Goal: Task Accomplishment & Management: Complete application form

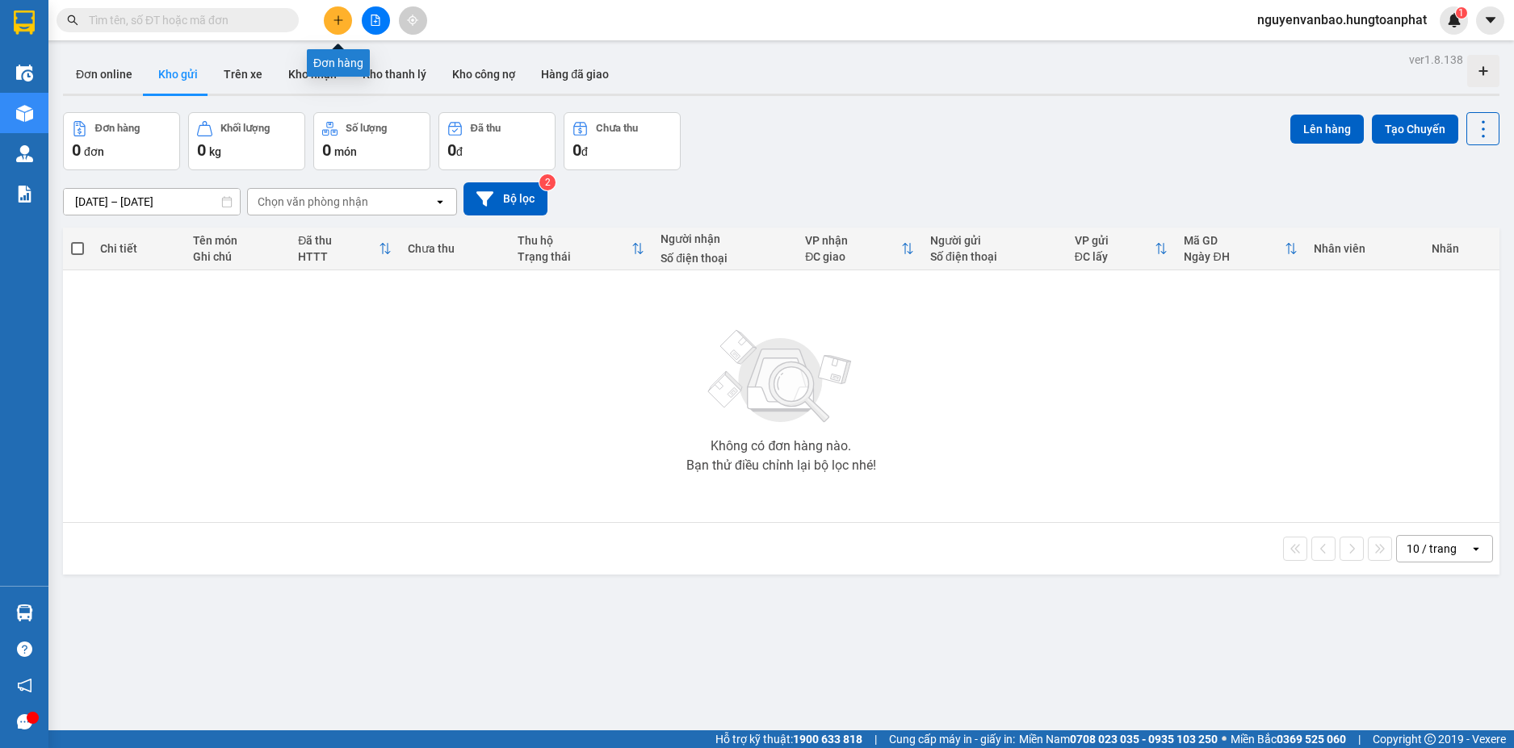
click at [345, 23] on button at bounding box center [338, 20] width 28 height 28
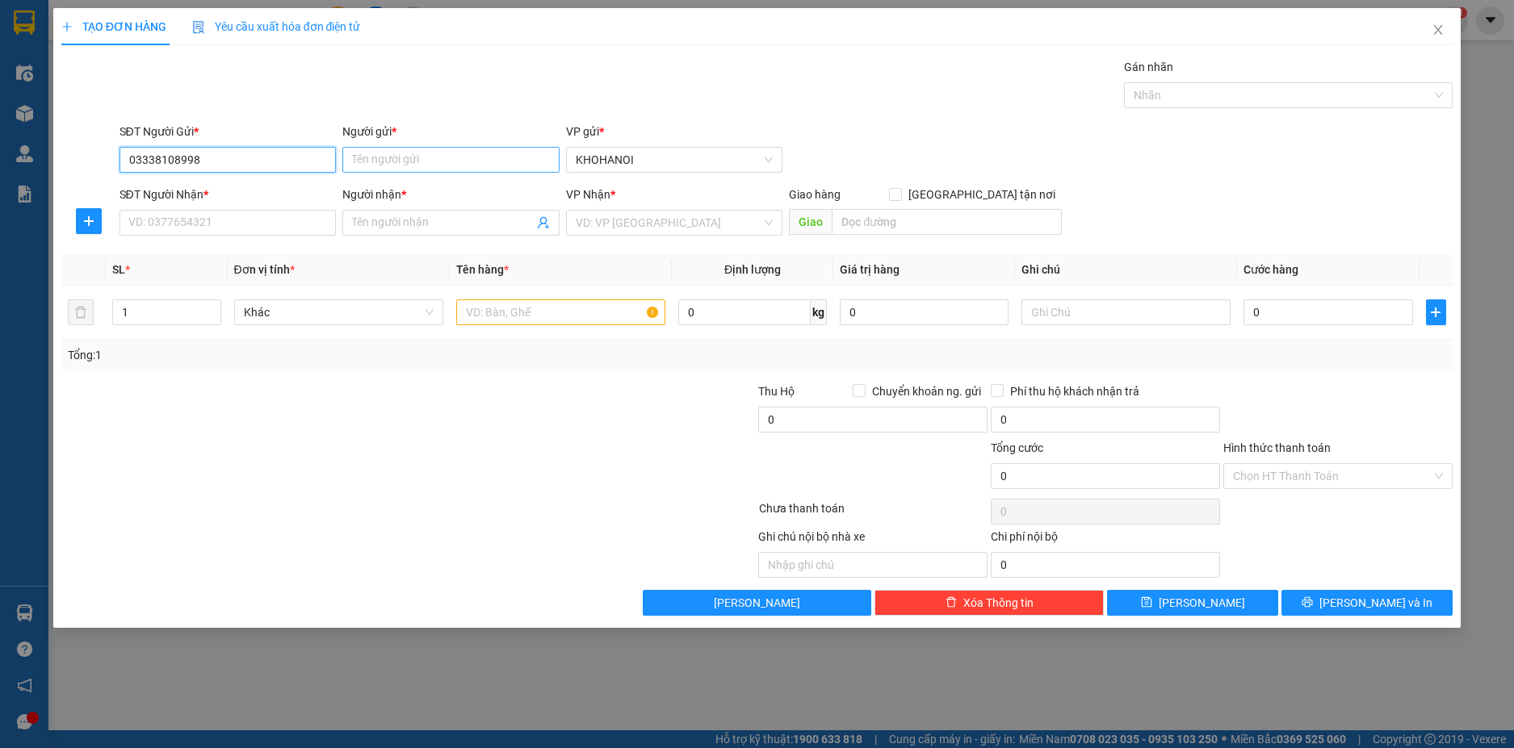
type input "03338108998"
click at [378, 160] on input "Người gửi *" at bounding box center [450, 160] width 217 height 26
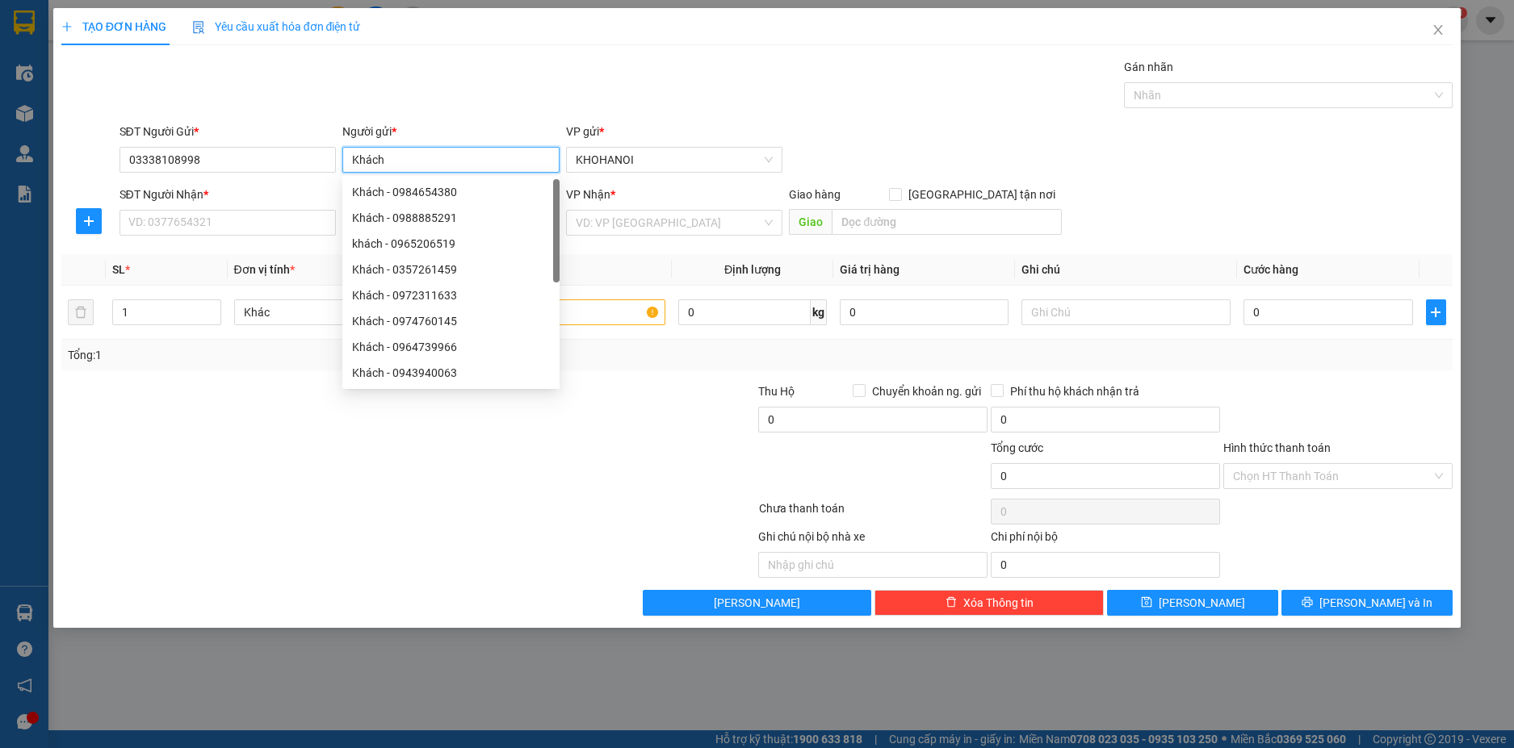
type input "Khách"
click at [192, 237] on div "SĐT Người Nhận * VD: 0377654321" at bounding box center [227, 214] width 217 height 57
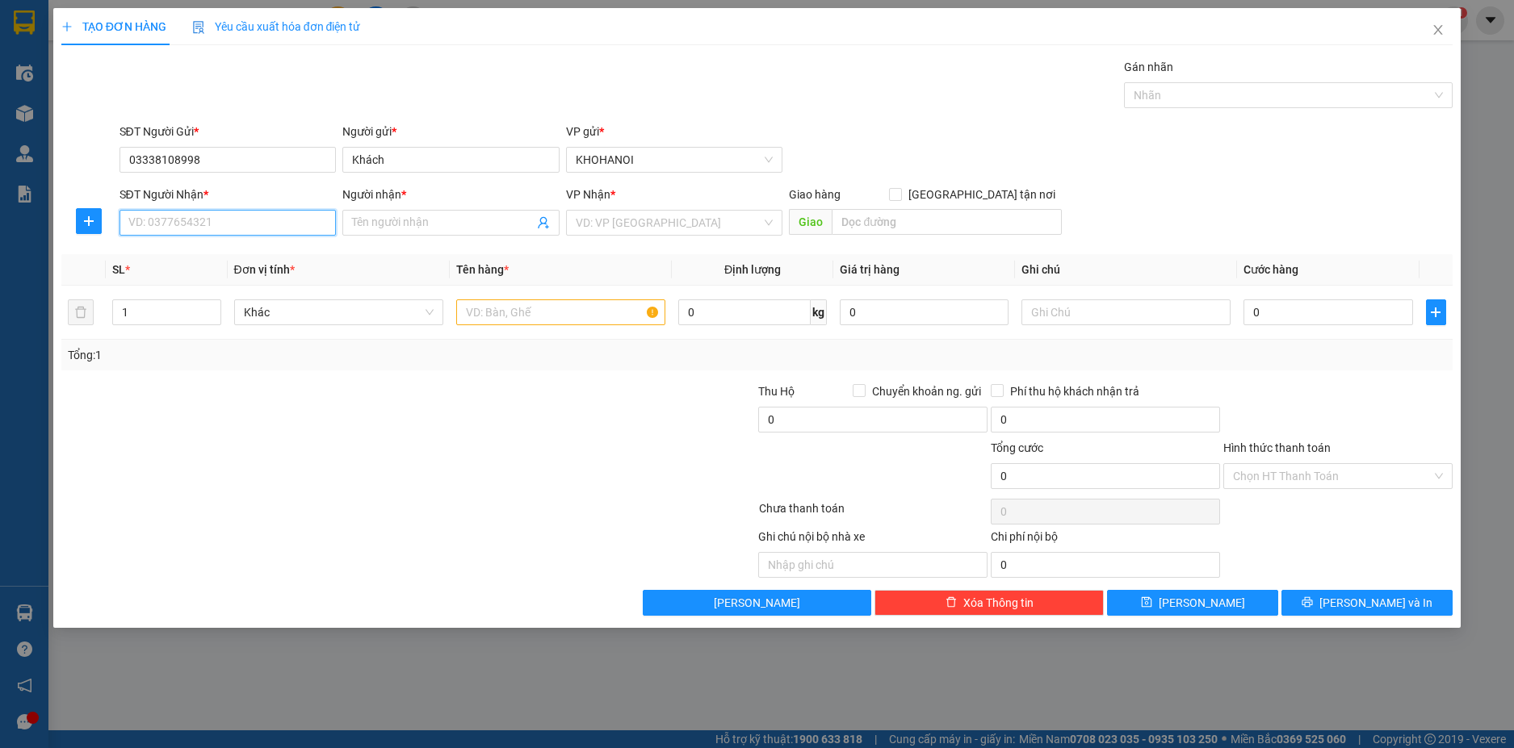
click at [193, 232] on input "SĐT Người Nhận *" at bounding box center [227, 223] width 217 height 26
click at [178, 228] on input "SĐT Người Nhận *" at bounding box center [227, 223] width 217 height 26
click at [145, 159] on input "03338108998" at bounding box center [227, 160] width 217 height 26
type input "0338108998"
click at [185, 184] on div "0338108998 - Anh Bách" at bounding box center [228, 192] width 198 height 18
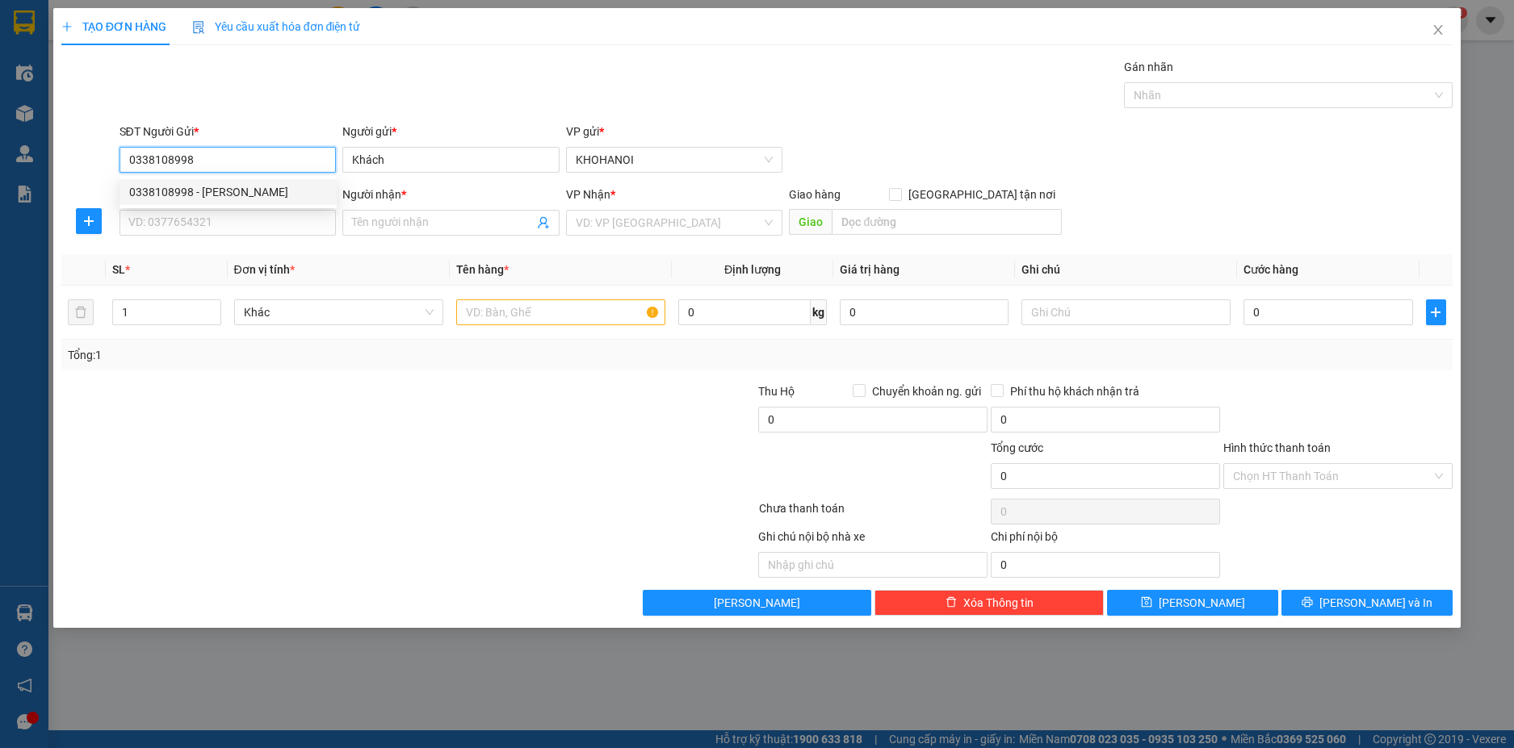
type input "Anh Bách"
checkbox input "true"
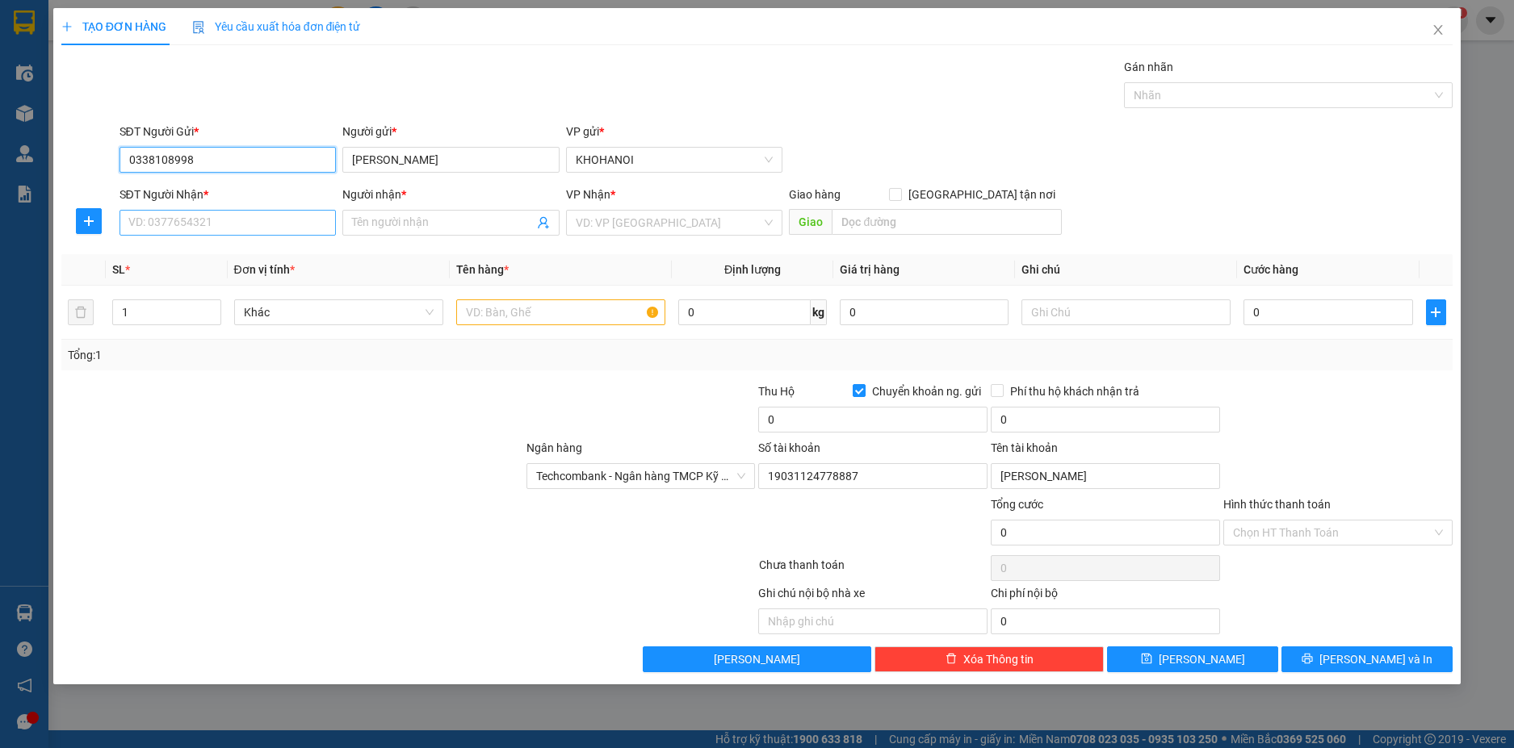
type input "0338108998"
click at [178, 222] on input "SĐT Người Nhận *" at bounding box center [227, 223] width 217 height 26
type input "0988878441"
click at [409, 229] on input "Người nhận *" at bounding box center [443, 223] width 182 height 18
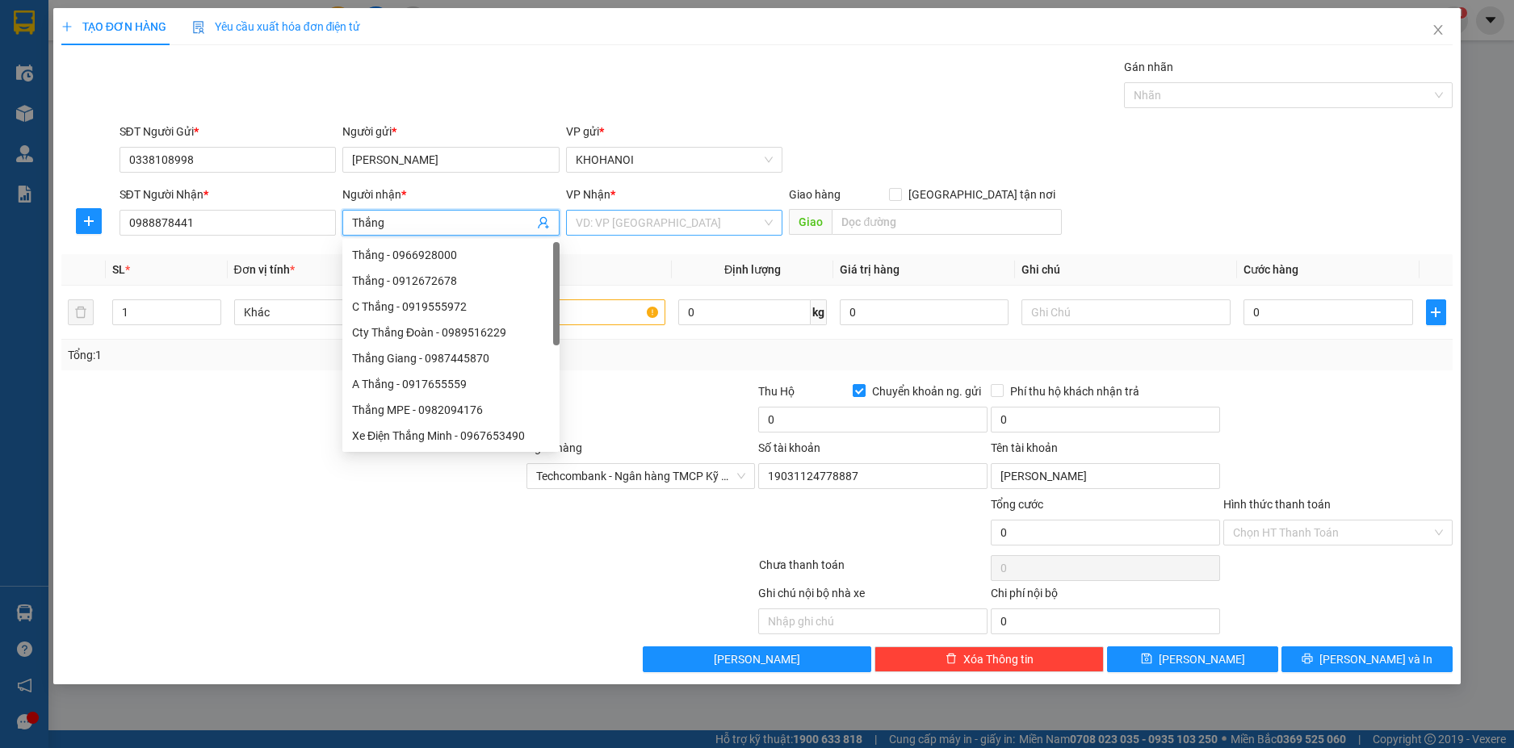
type input "Thắng"
click at [685, 225] on input "search" at bounding box center [669, 223] width 187 height 24
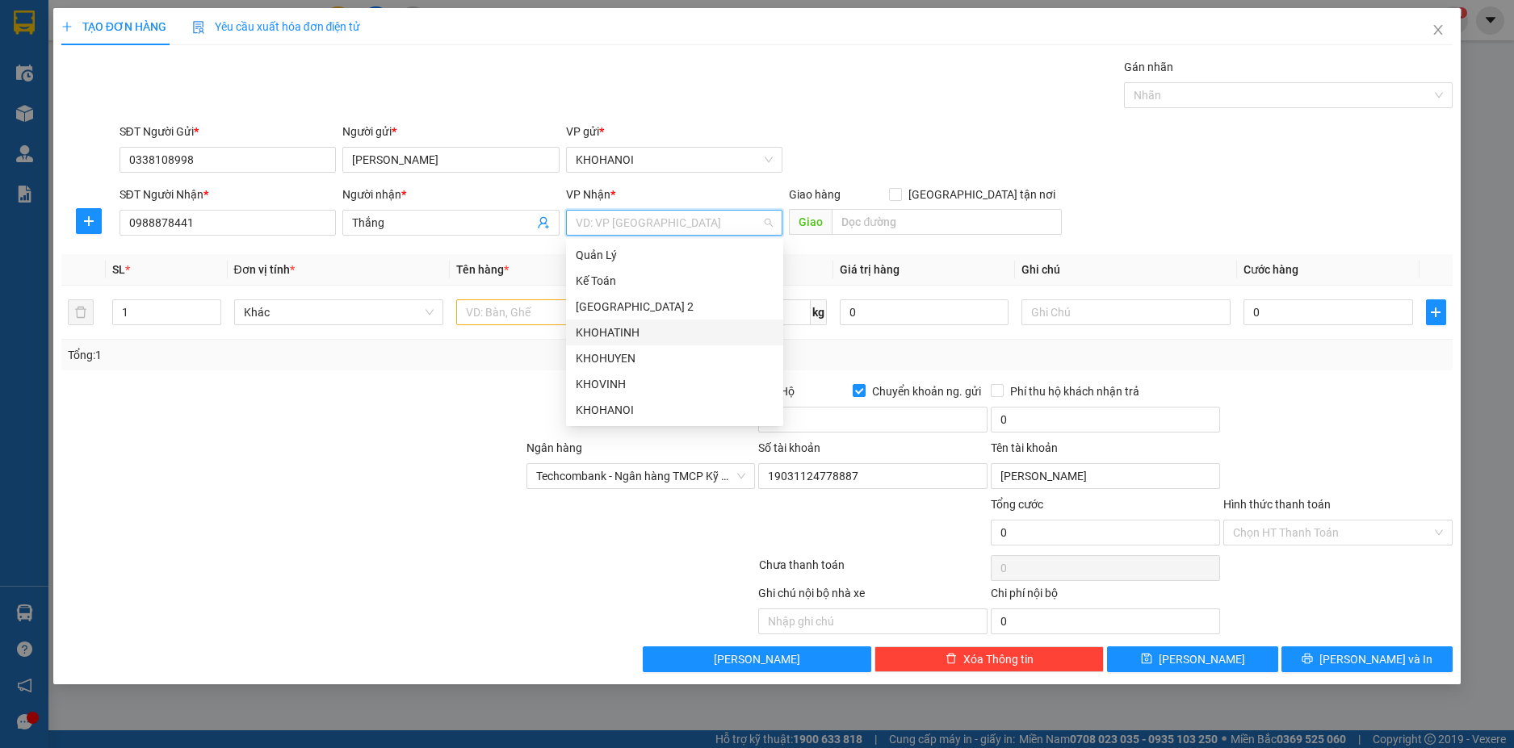
click at [625, 329] on div "KHOHATINH" at bounding box center [675, 333] width 198 height 18
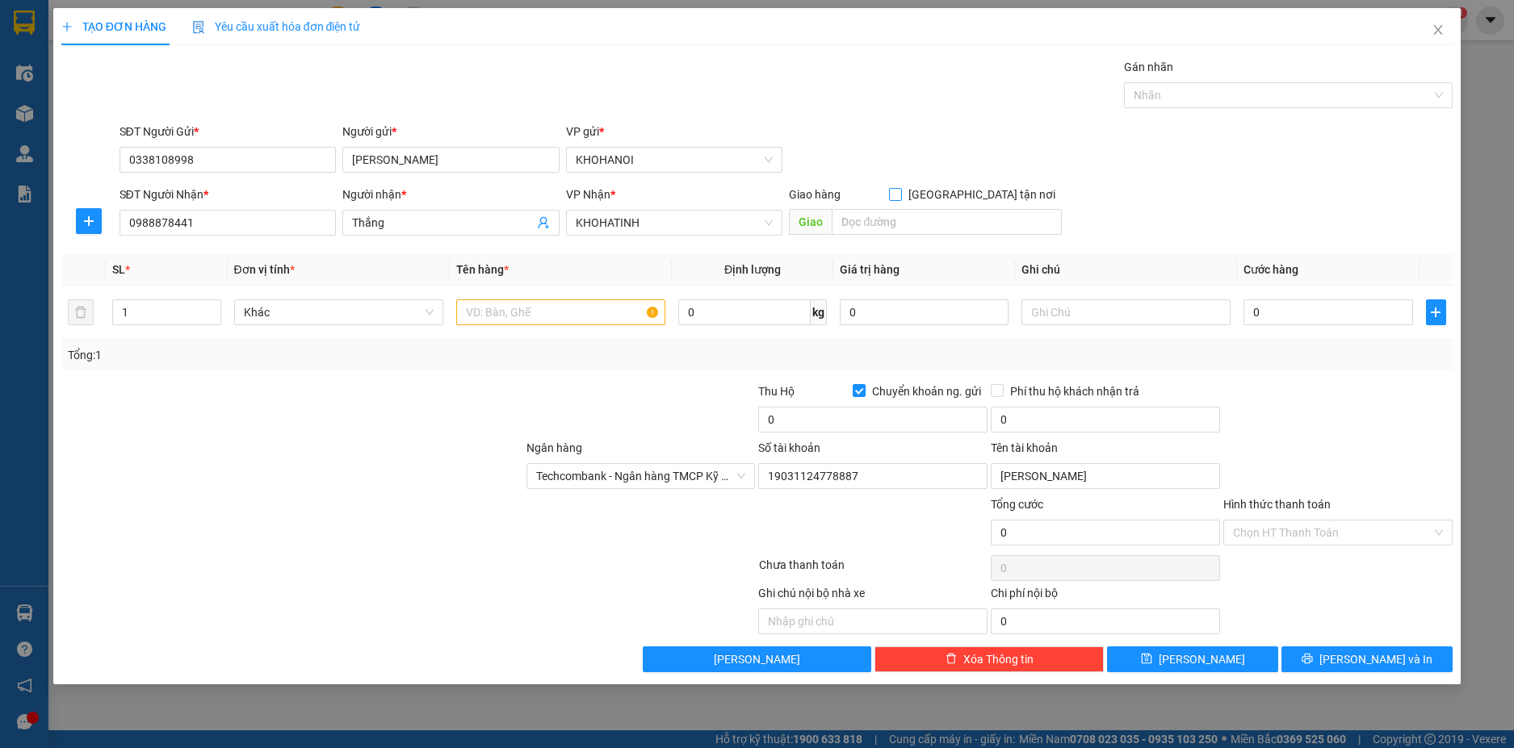
drag, startPoint x: 977, startPoint y: 193, endPoint x: 940, endPoint y: 218, distance: 44.8
click at [900, 194] on input "[GEOGRAPHIC_DATA] tận nơi" at bounding box center [894, 193] width 11 height 11
checkbox input "true"
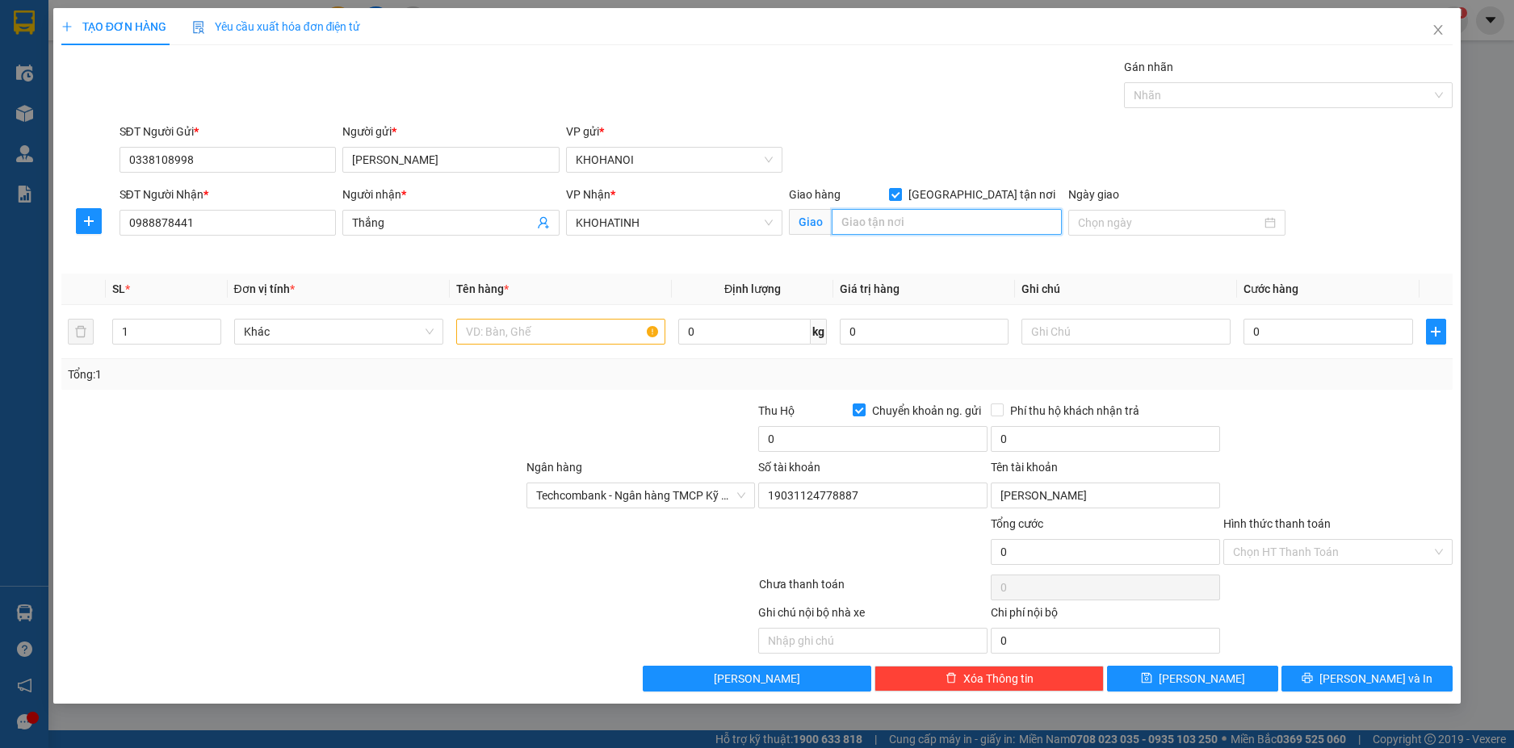
click at [939, 218] on input "text" at bounding box center [947, 222] width 230 height 26
type input "188 Nguyễn Huy Tự, HT"
click at [213, 321] on span "Increase Value" at bounding box center [212, 327] width 18 height 15
type input "4"
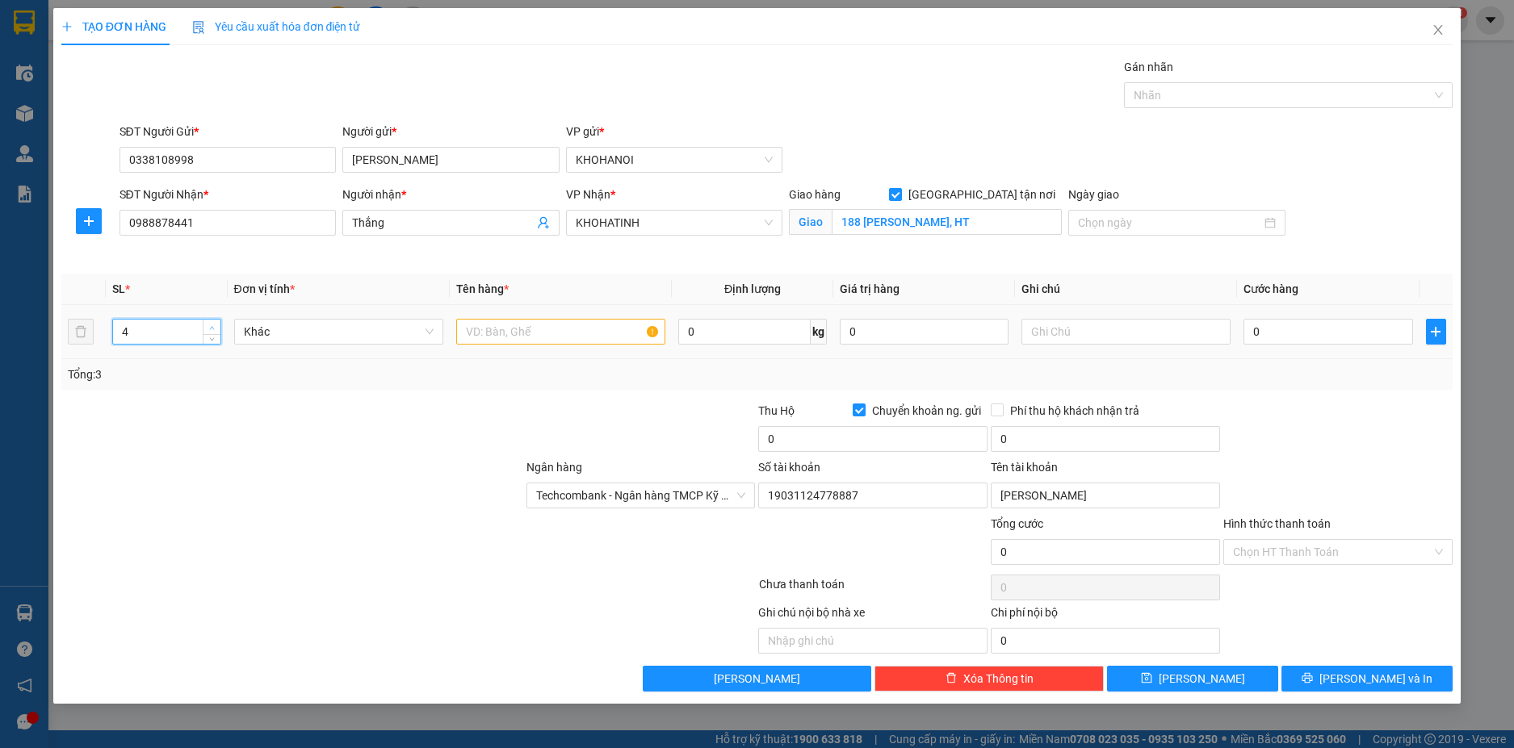
click at [213, 321] on span "Increase Value" at bounding box center [212, 327] width 18 height 15
click at [563, 329] on input "text" at bounding box center [560, 332] width 209 height 26
type input "Ghế"
click at [1288, 336] on input "0" at bounding box center [1327, 332] width 169 height 26
type input "3"
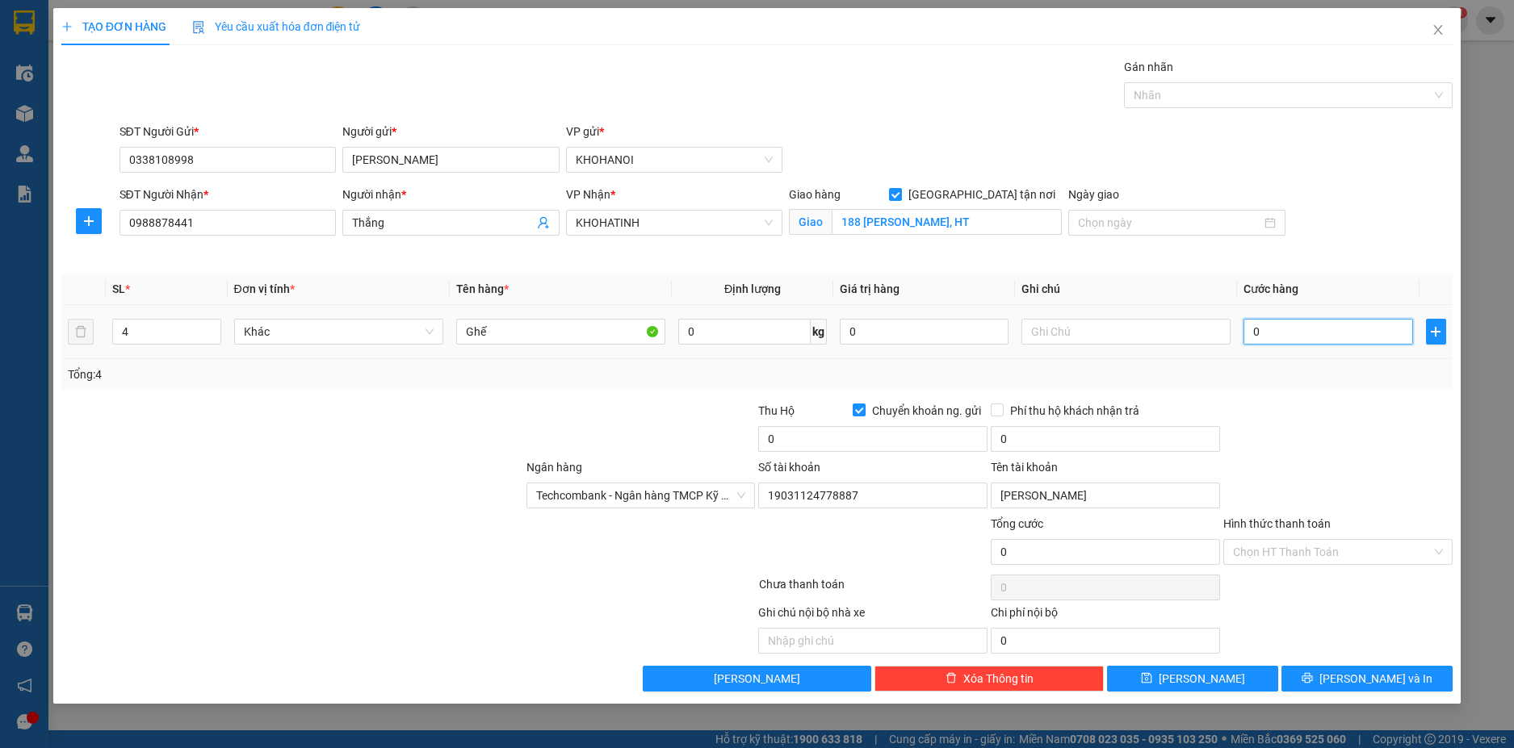
type input "3"
type input "35"
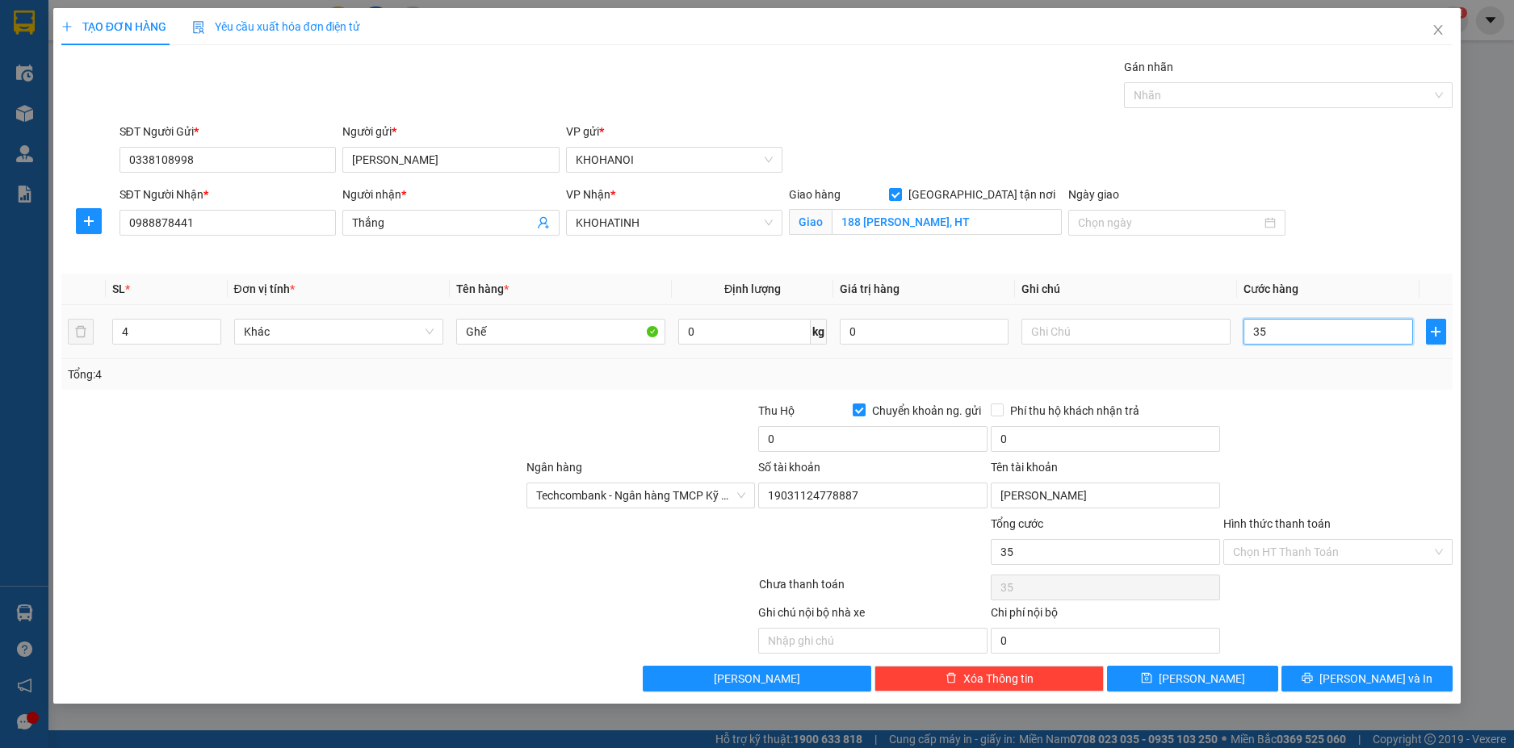
type input "350"
type input "350.000"
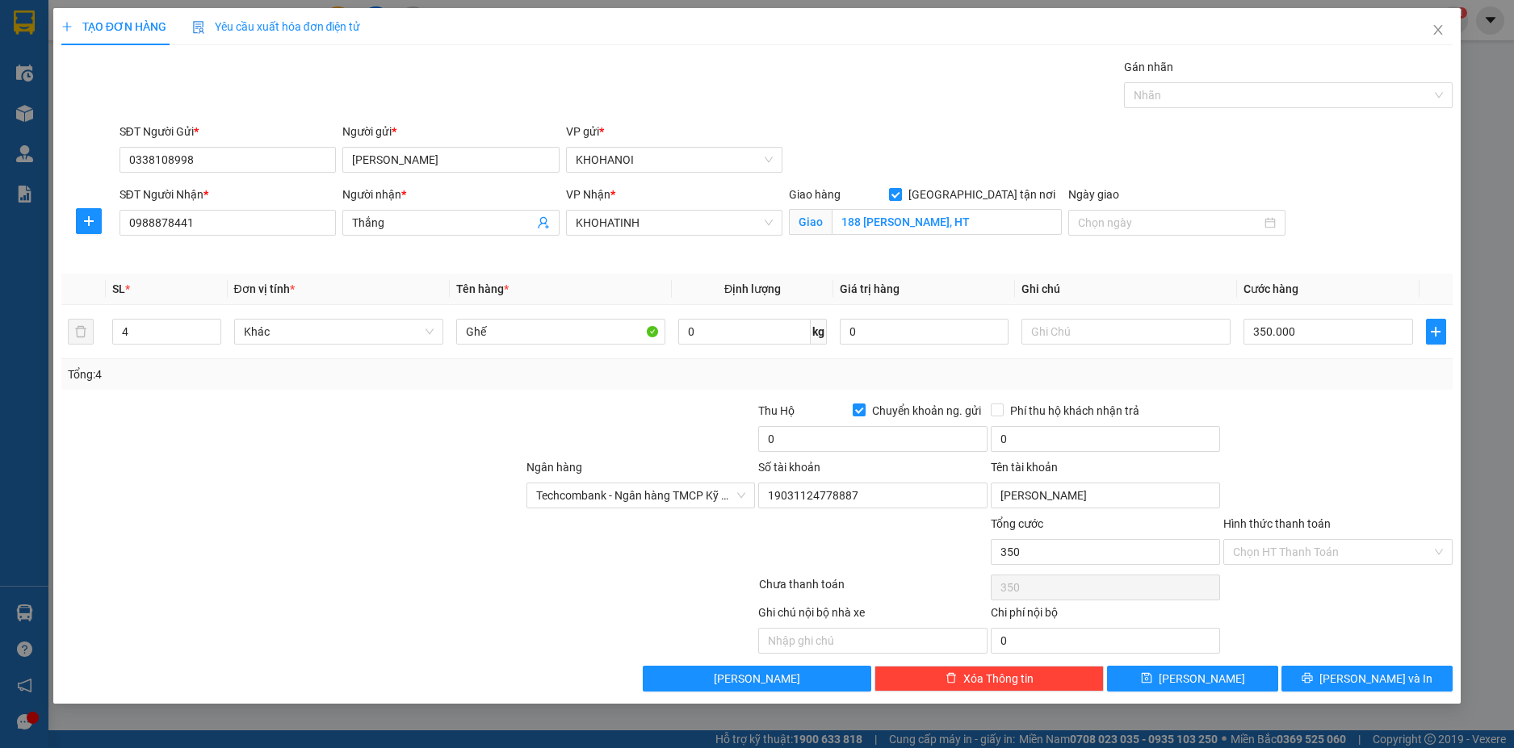
type input "350.000"
click at [1303, 396] on div "Transit Pickup Surcharge Ids Transit Deliver Surcharge Ids Transit Deliver Surc…" at bounding box center [757, 375] width 1392 height 634
click at [797, 439] on input "0" at bounding box center [872, 439] width 229 height 26
type input "1.650.000"
click at [1302, 438] on div at bounding box center [1338, 430] width 233 height 57
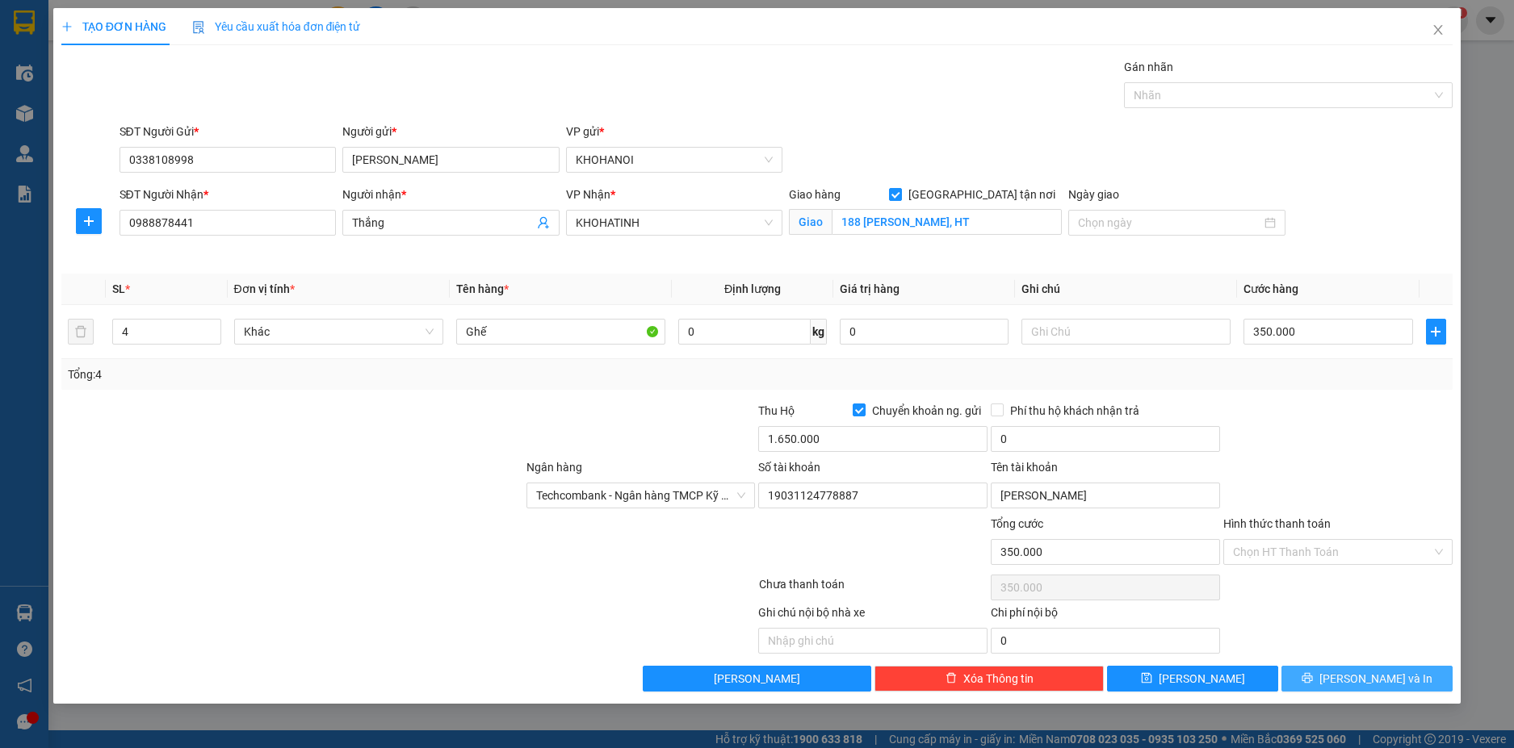
click at [1332, 674] on button "[PERSON_NAME] và In" at bounding box center [1366, 679] width 171 height 26
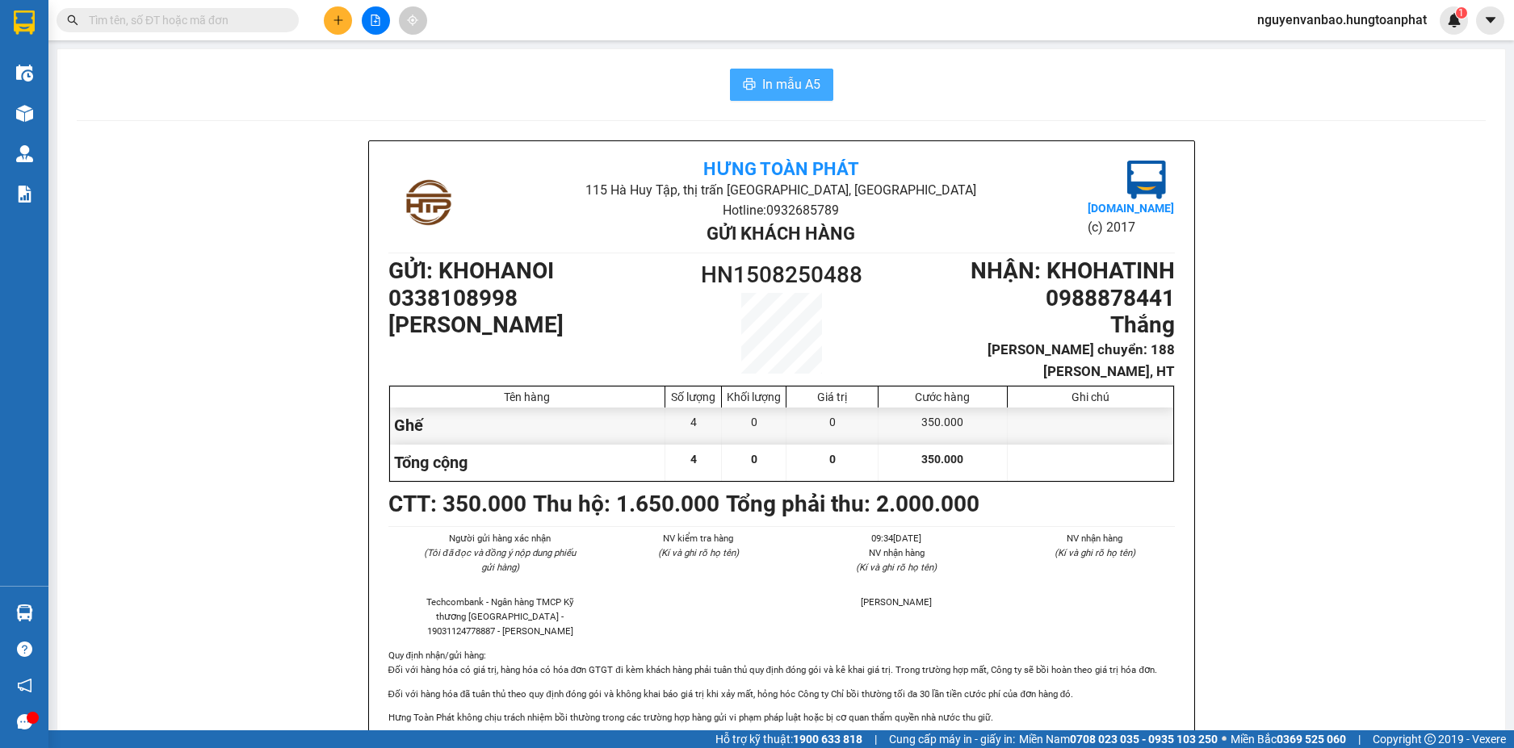
click at [793, 83] on span "In mẫu A5" at bounding box center [791, 84] width 58 height 20
click at [297, 748] on img at bounding box center [292, 758] width 10 height 10
click at [1452, 19] on img at bounding box center [1454, 20] width 15 height 15
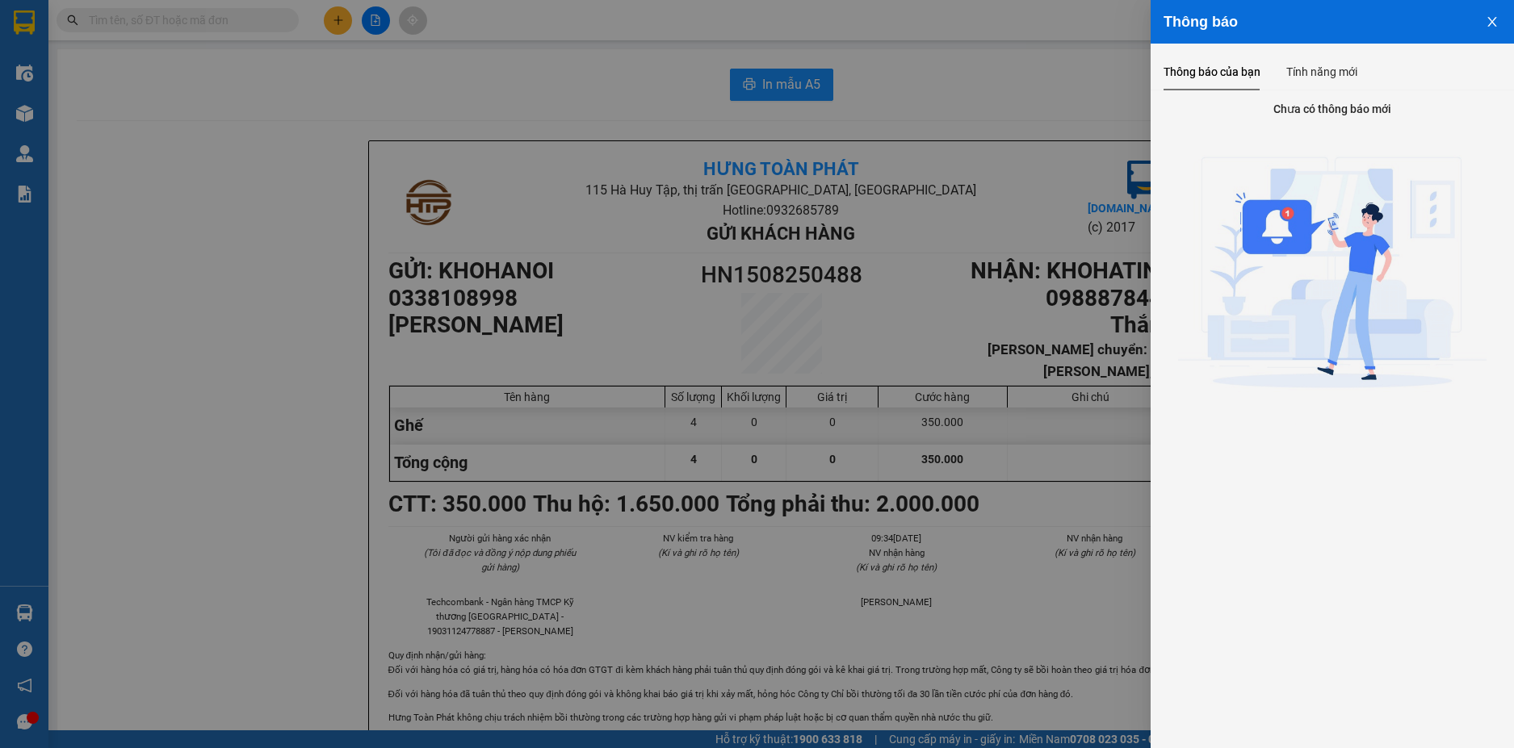
click at [1491, 19] on icon "close" at bounding box center [1492, 21] width 13 height 13
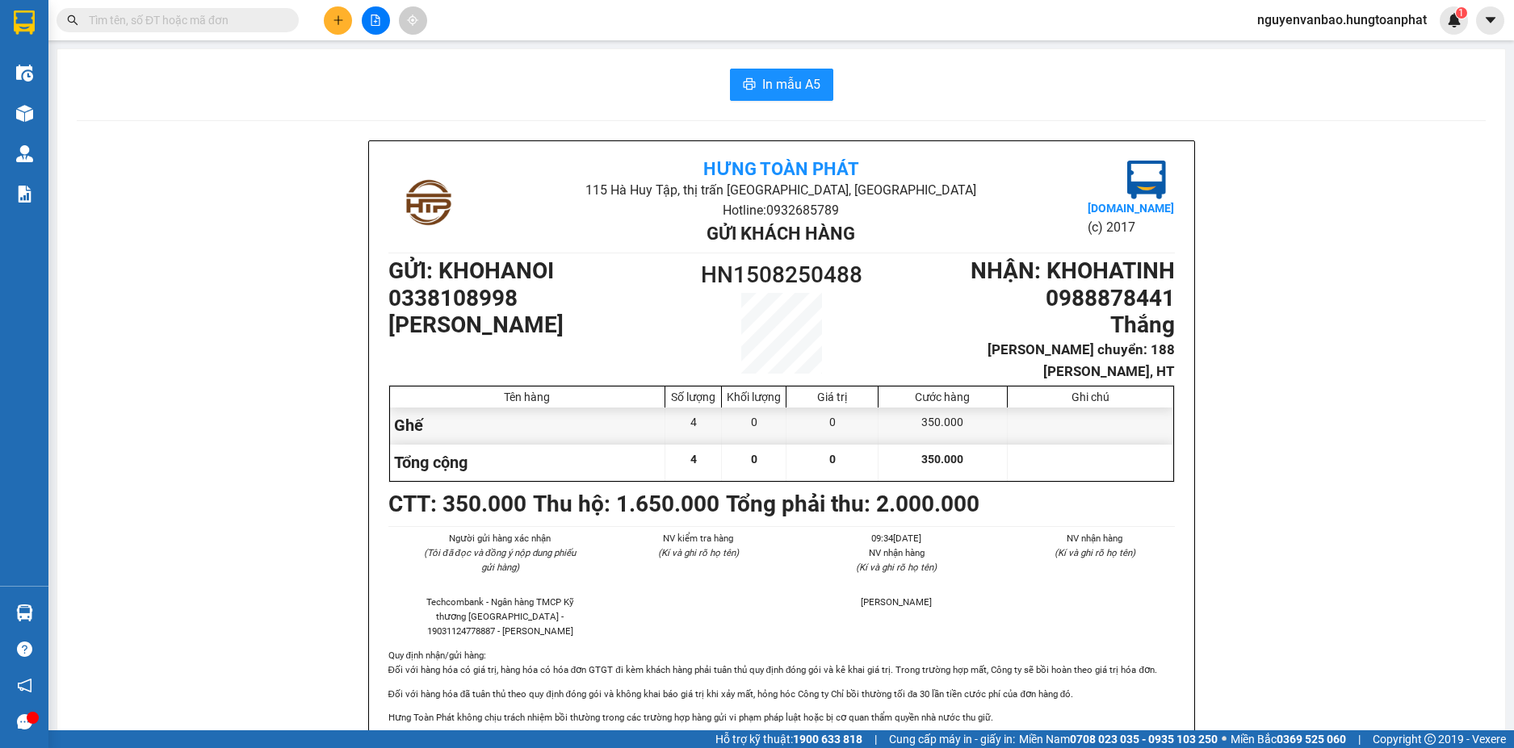
click at [329, 19] on button at bounding box center [338, 20] width 28 height 28
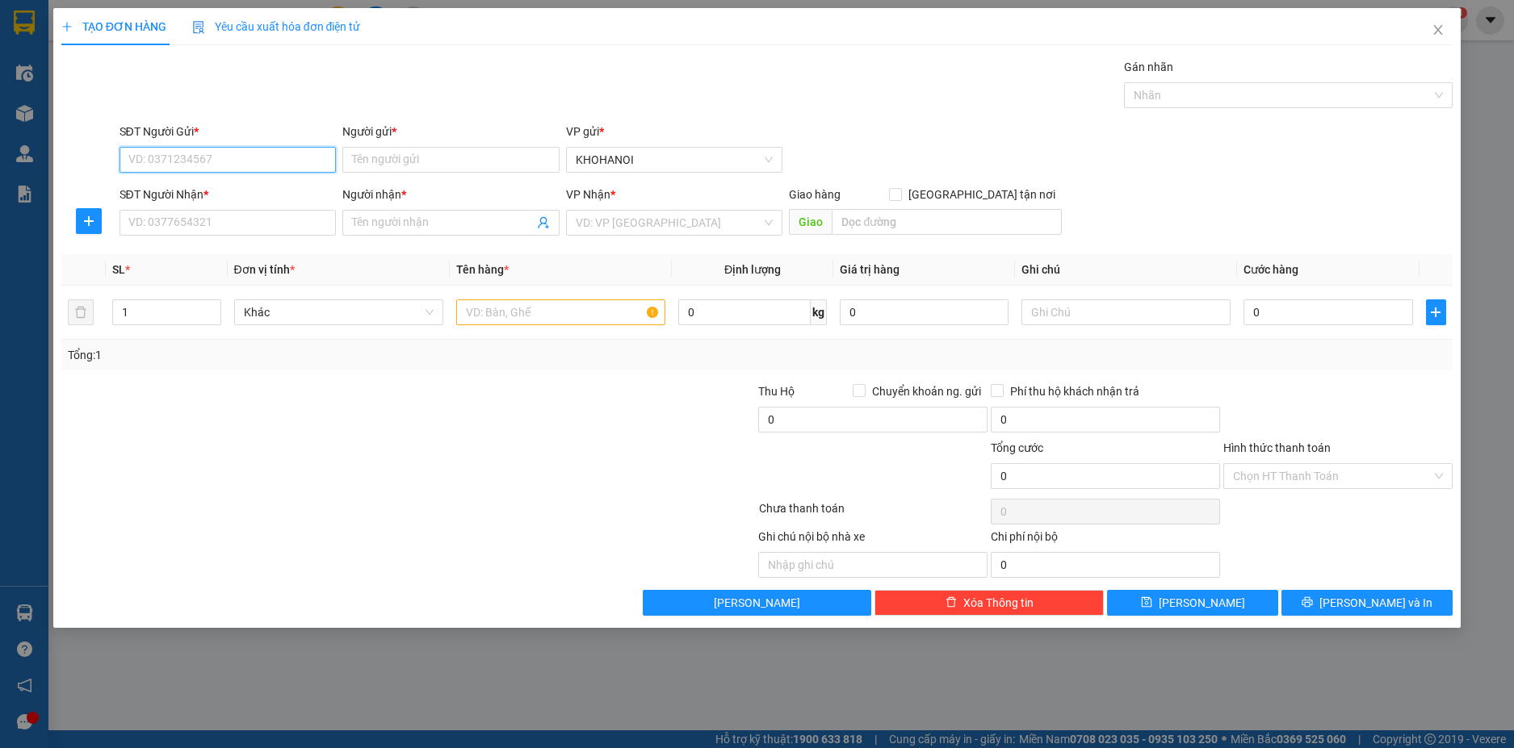
click at [225, 164] on input "SĐT Người Gửi *" at bounding box center [227, 160] width 217 height 26
type input "0946561431"
click at [386, 160] on input "Người gửi *" at bounding box center [450, 160] width 217 height 26
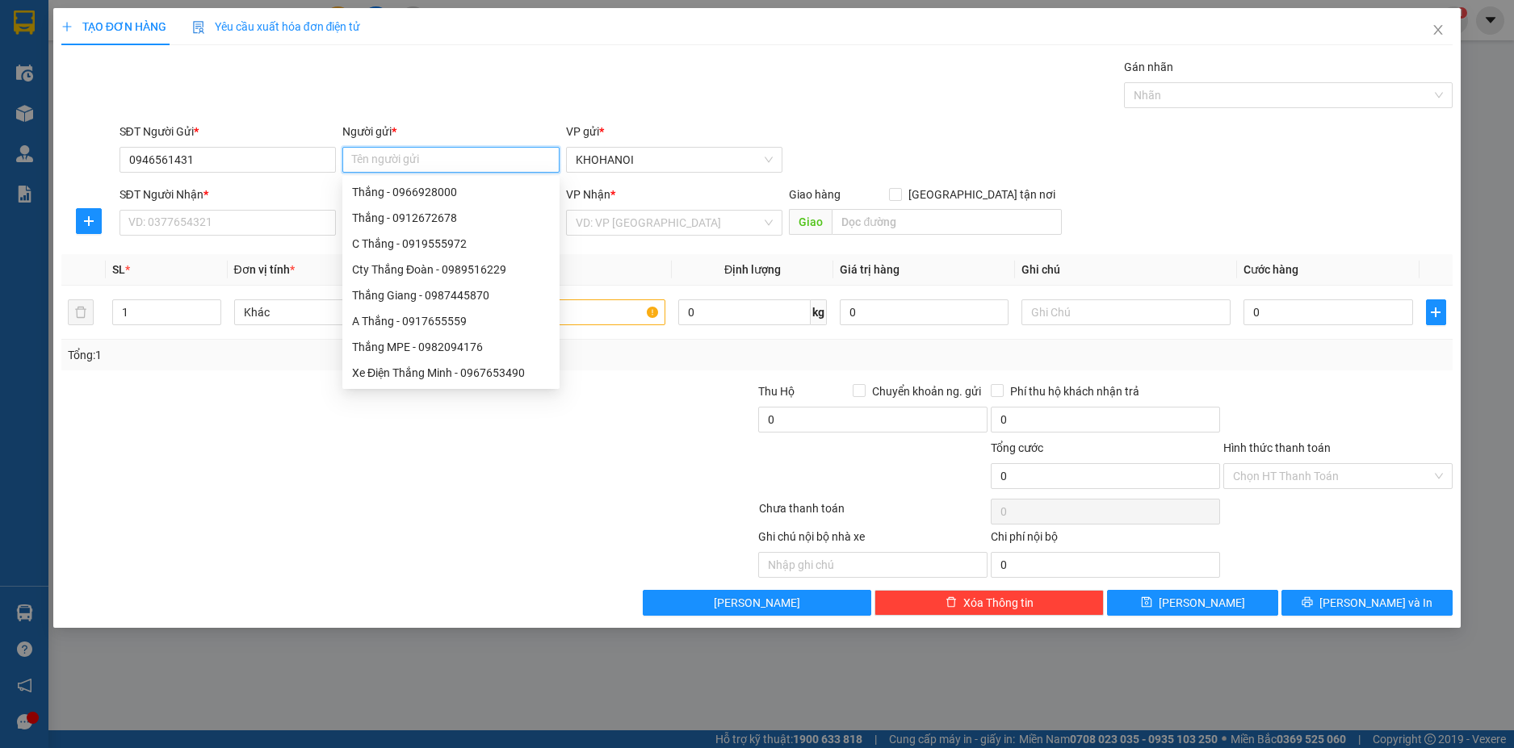
click at [377, 160] on input "Người gửi *" at bounding box center [450, 160] width 217 height 26
type input "Khách"
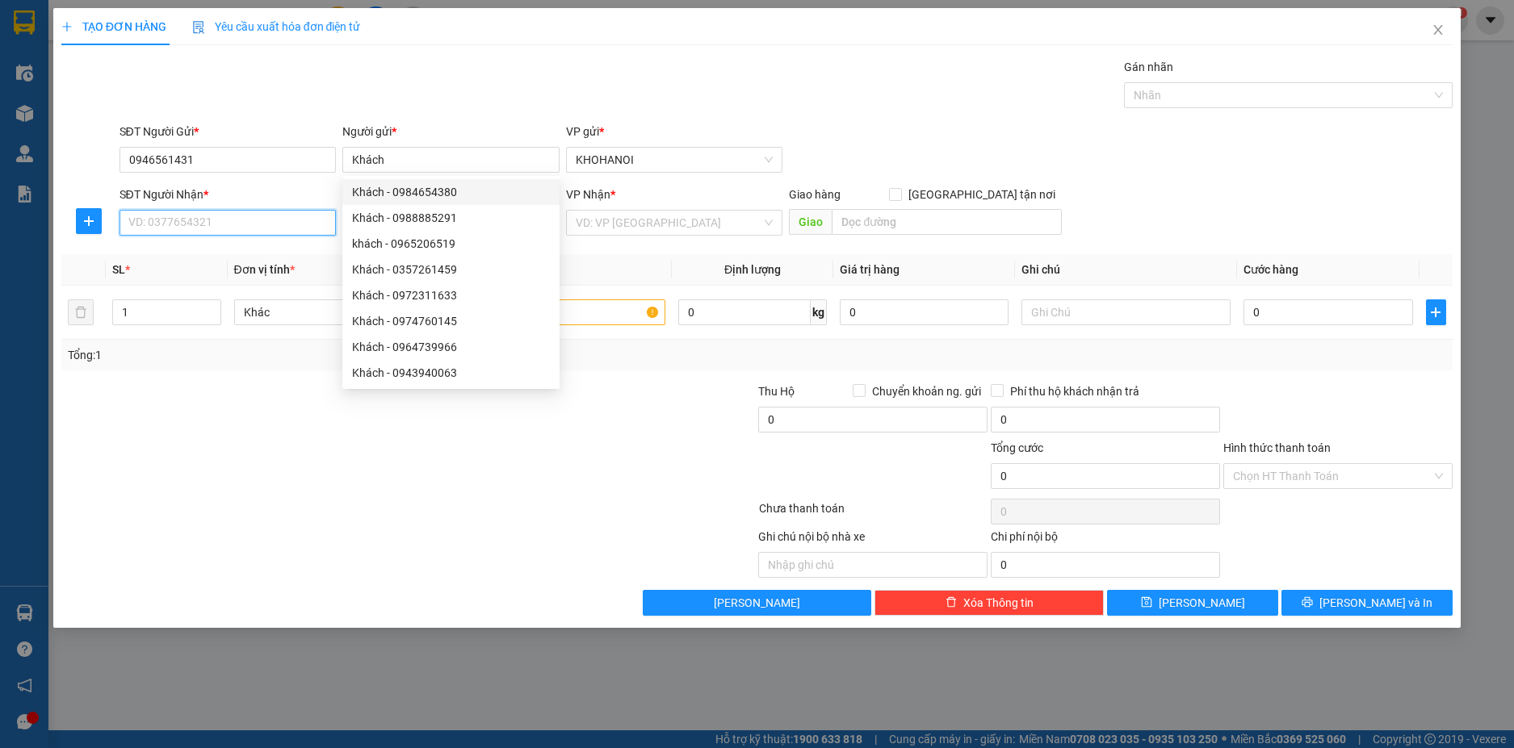
click at [211, 222] on input "SĐT Người Nhận *" at bounding box center [227, 223] width 217 height 26
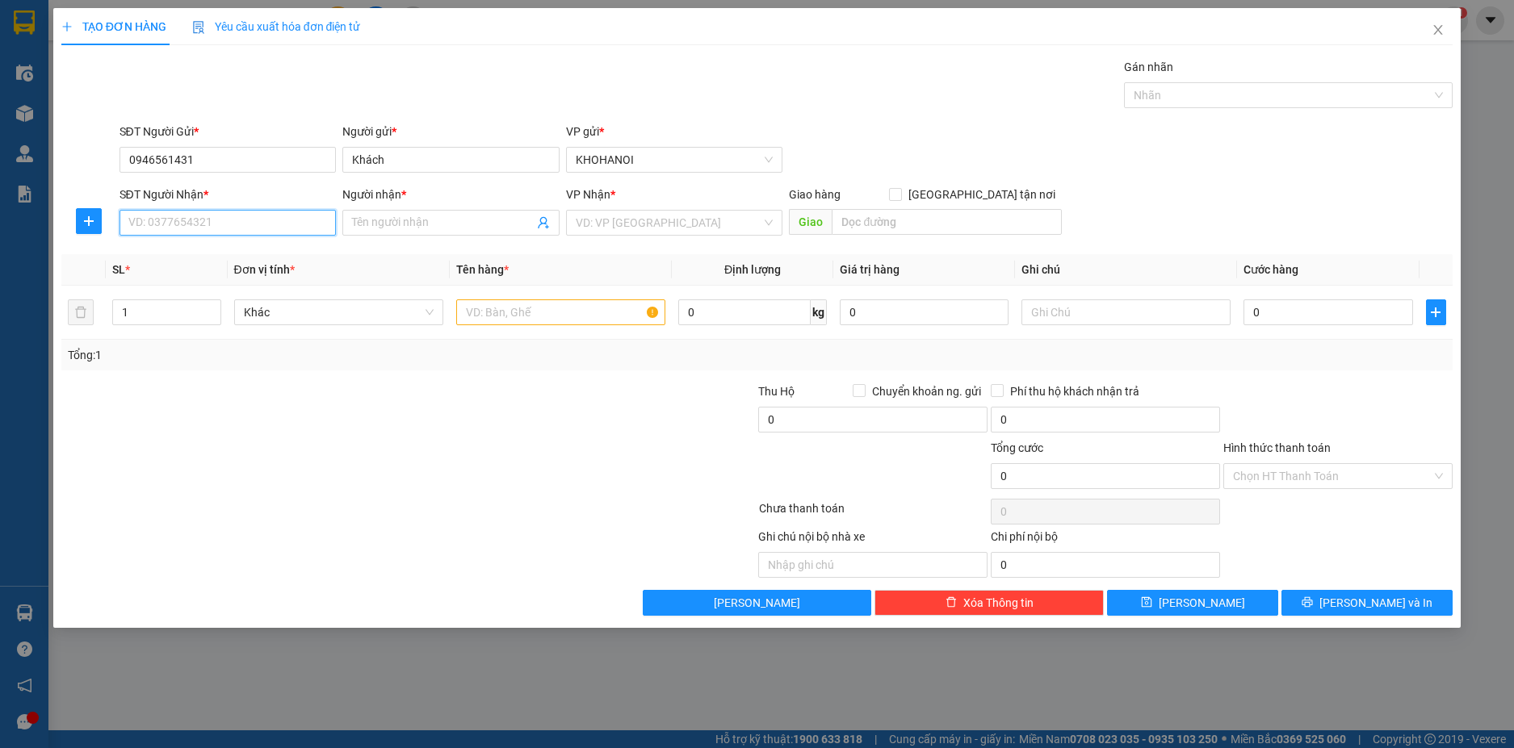
click at [178, 221] on input "SĐT Người Nhận *" at bounding box center [227, 223] width 217 height 26
click at [241, 218] on input "SĐT Người Nhận *" at bounding box center [227, 223] width 217 height 26
click at [241, 222] on input "SĐT Người Nhận *" at bounding box center [227, 223] width 217 height 26
click at [245, 220] on input "SĐT Người Nhận *" at bounding box center [227, 223] width 217 height 26
type input "0866505137"
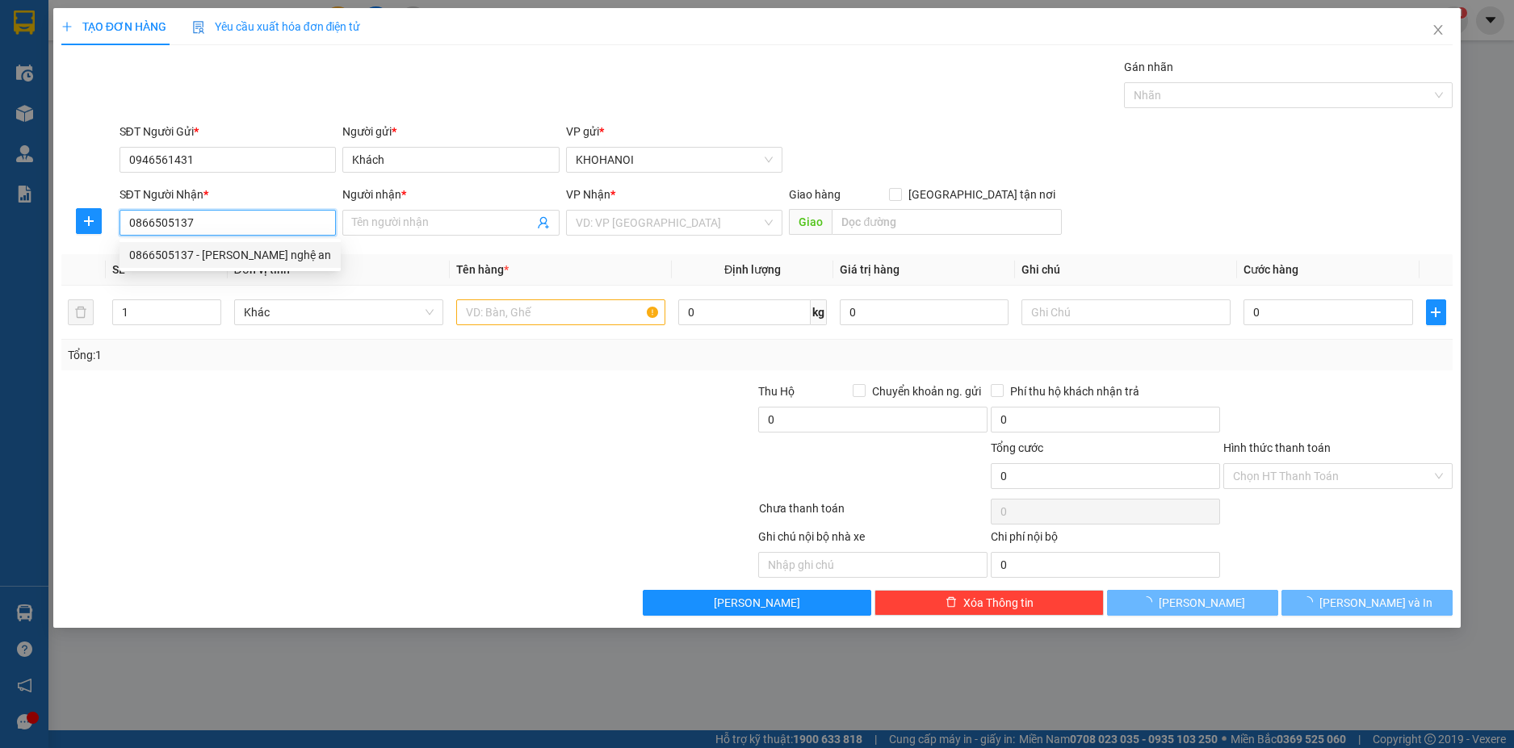
click at [232, 253] on div "0866505137 - Gia Dụng nghệ an" at bounding box center [230, 255] width 202 height 18
type input "Gia Dụng nghệ an"
checkbox input "true"
type input "31 Lý Tự Trọng, Vinh"
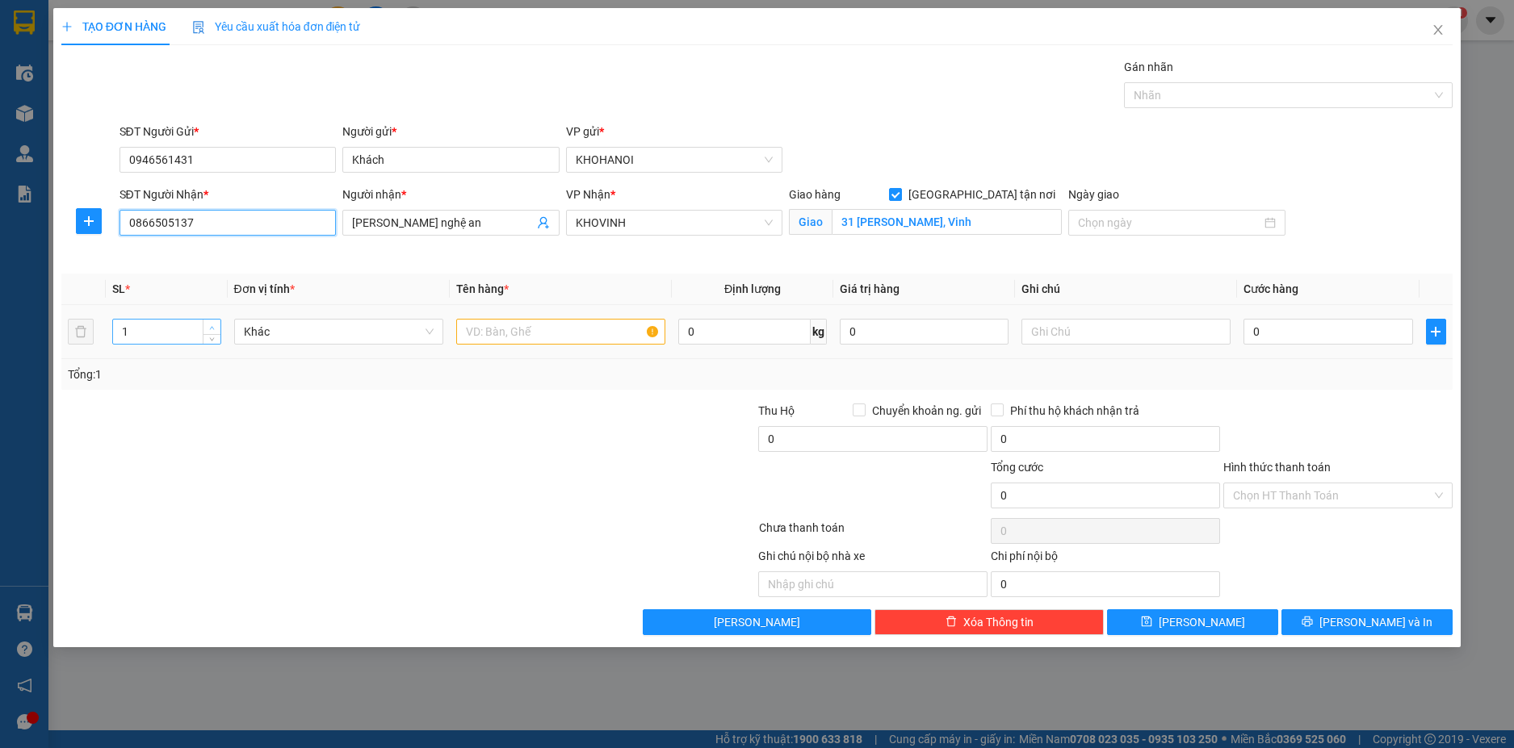
type input "0866505137"
type input "2"
drag, startPoint x: 208, startPoint y: 329, endPoint x: 319, endPoint y: 334, distance: 110.7
click at [210, 327] on span "up" at bounding box center [212, 327] width 10 height 10
click at [520, 334] on input "text" at bounding box center [560, 332] width 209 height 26
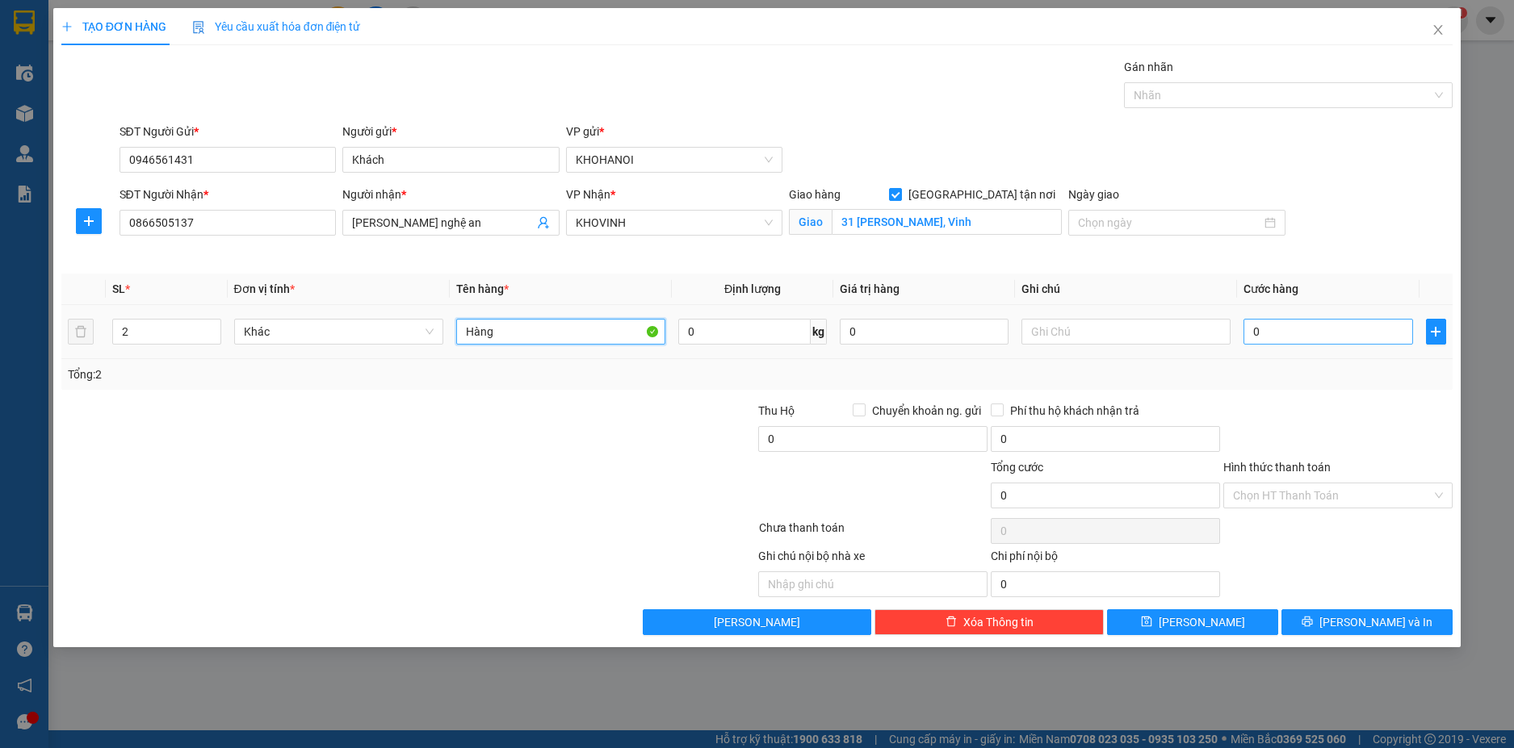
type input "Hàng"
click at [1274, 332] on input "0" at bounding box center [1327, 332] width 169 height 26
type input "1"
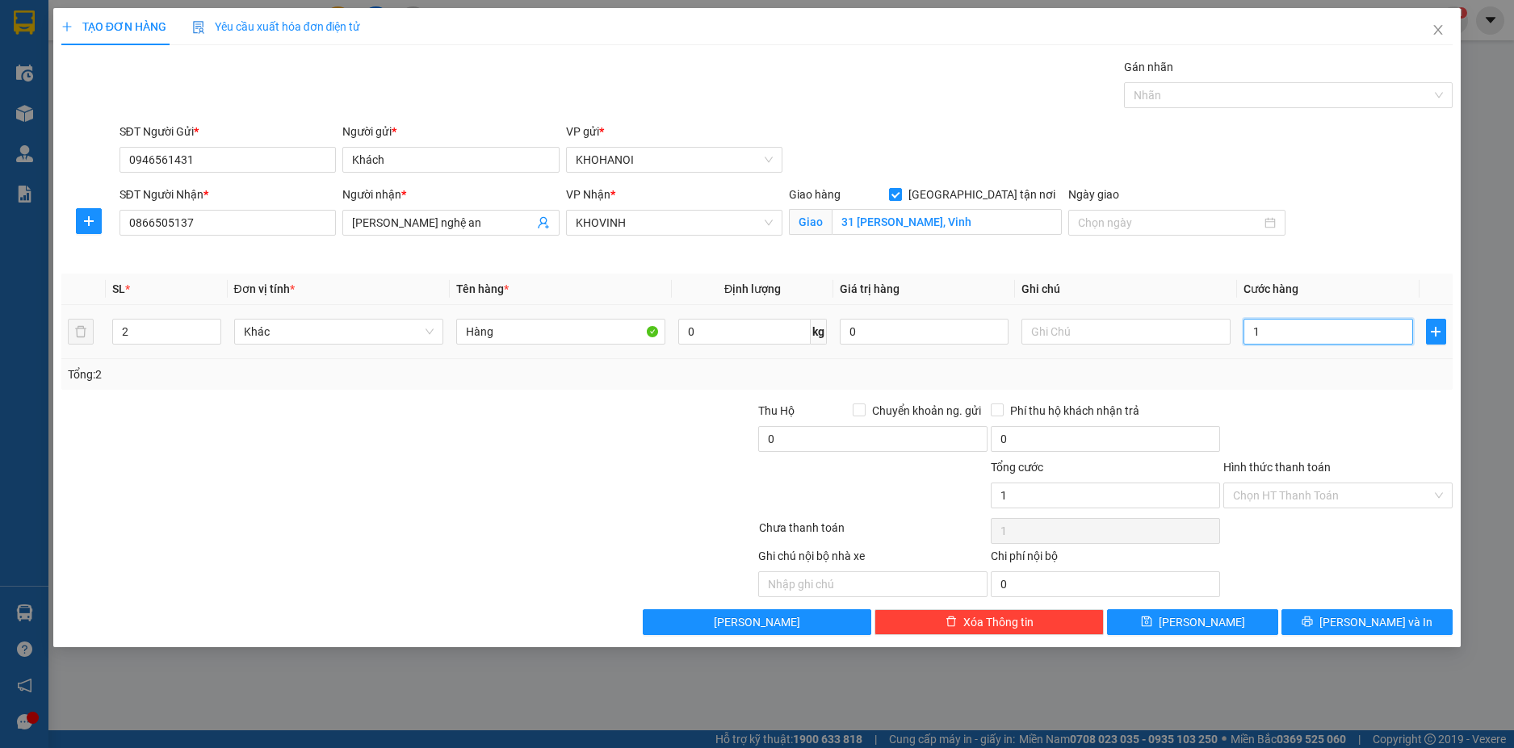
type input "12"
type input "120"
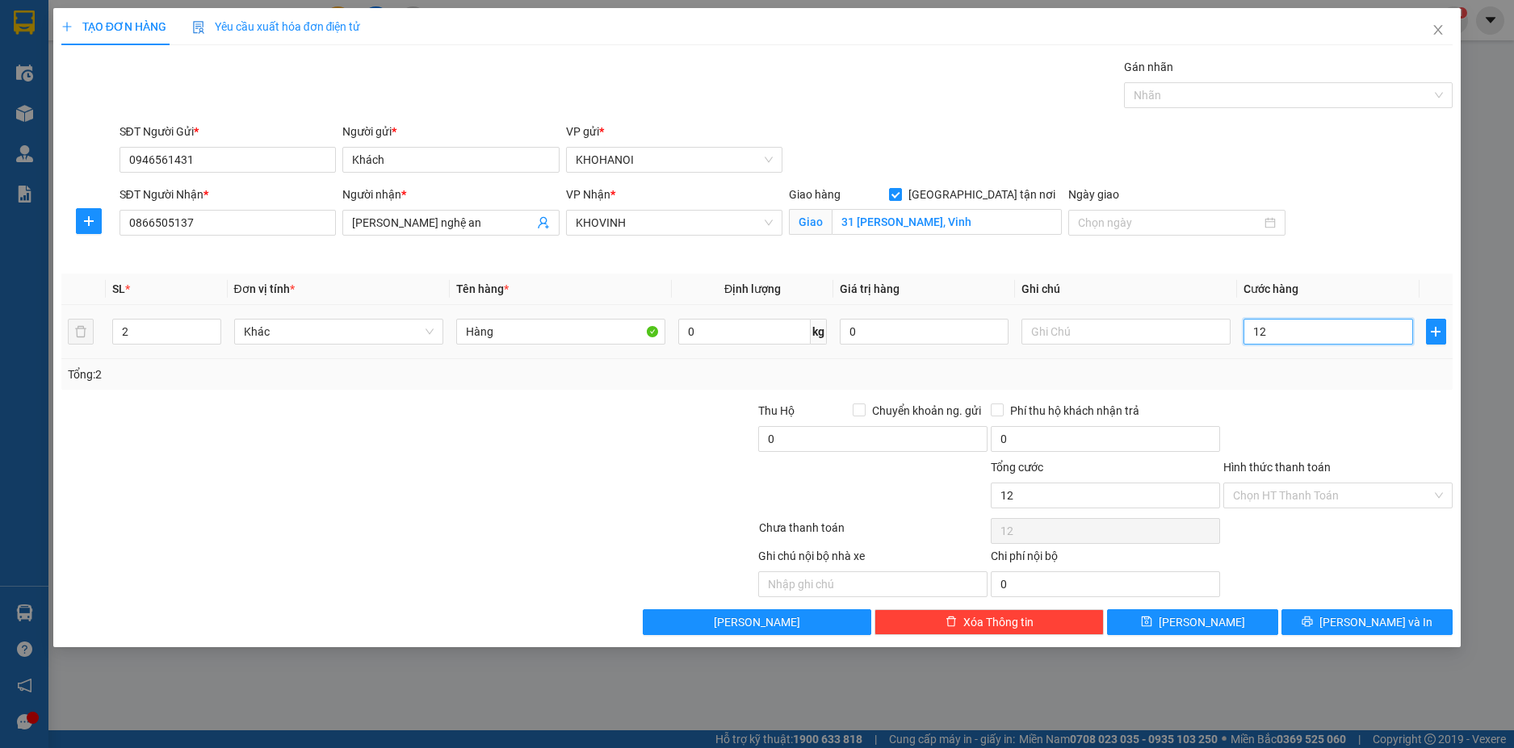
type input "120"
type input "120.000"
drag, startPoint x: 1278, startPoint y: 397, endPoint x: 1071, endPoint y: 350, distance: 212.9
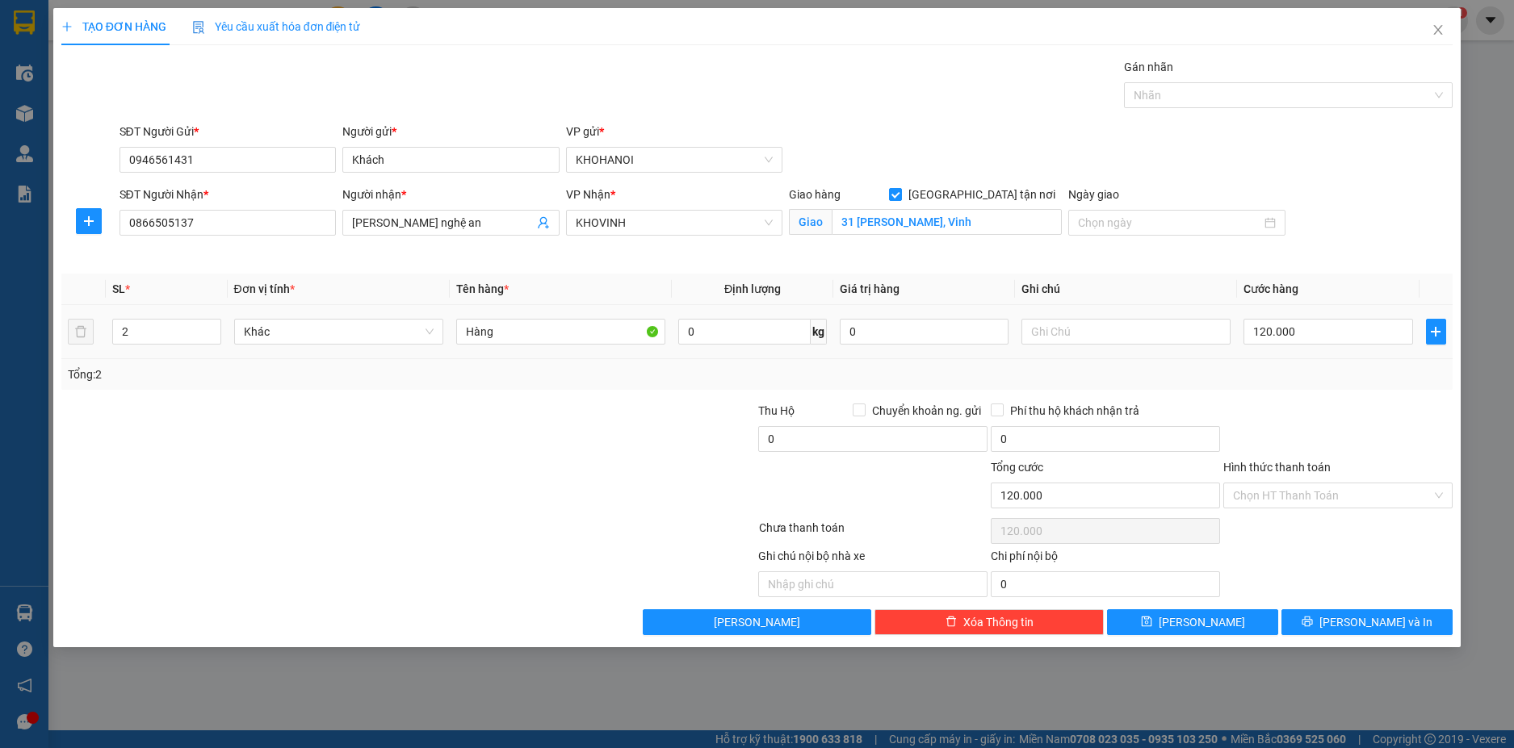
click at [1274, 397] on div "Transit Pickup Surcharge Ids Transit Deliver Surcharge Ids Transit Deliver Surc…" at bounding box center [757, 346] width 1392 height 577
click at [1362, 614] on span "[PERSON_NAME] và In" at bounding box center [1375, 623] width 113 height 18
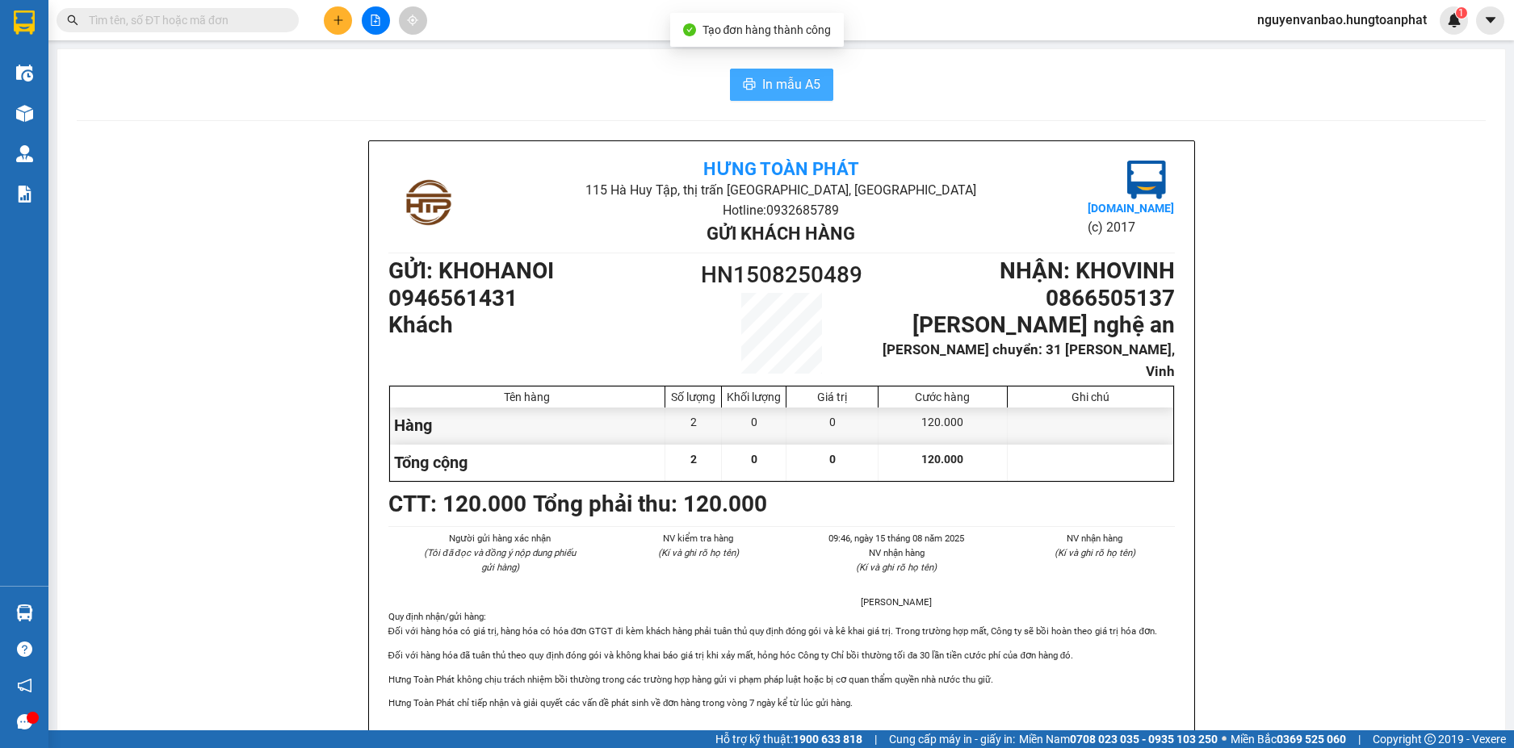
click at [769, 79] on span "In mẫu A5" at bounding box center [791, 84] width 58 height 20
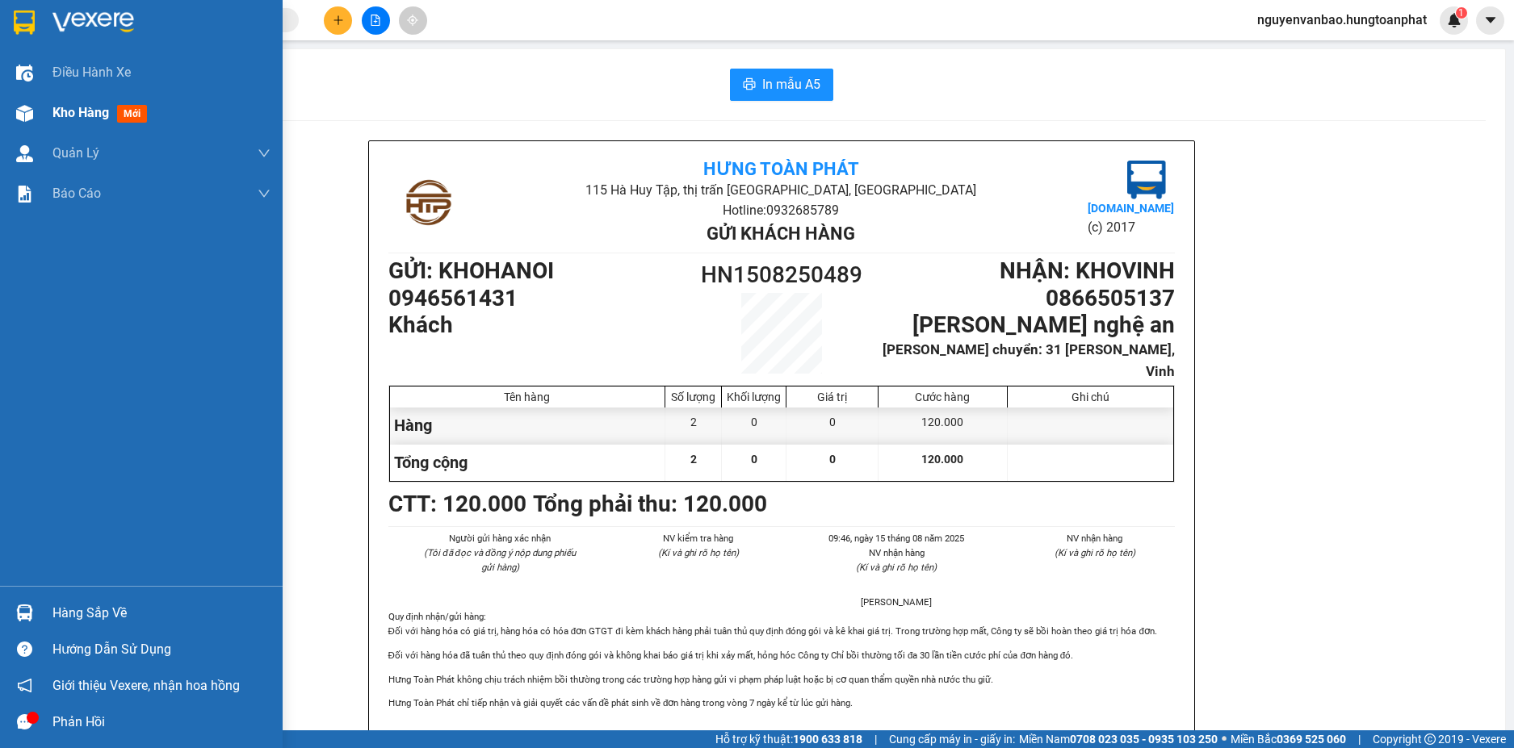
click at [10, 115] on div at bounding box center [24, 113] width 28 height 28
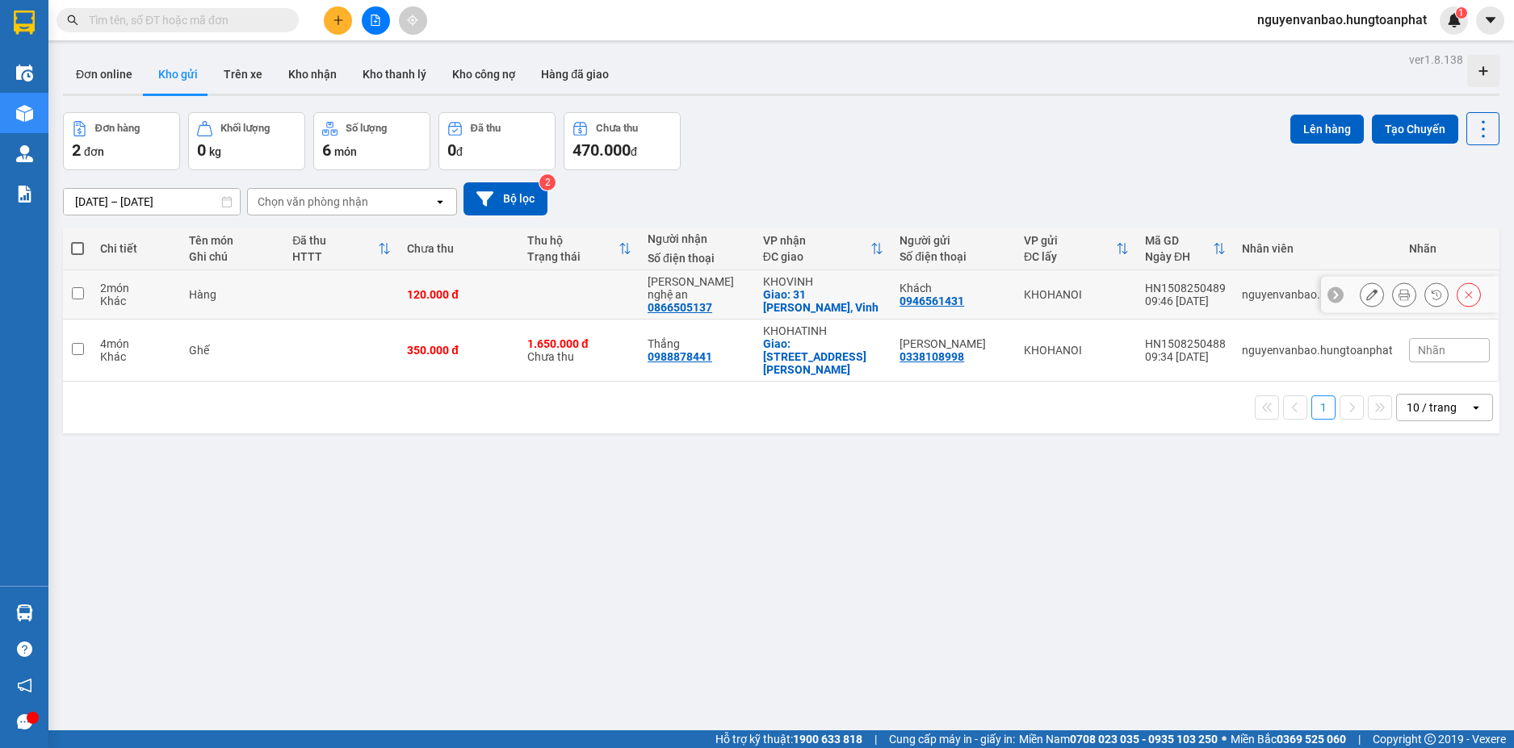
click at [1368, 295] on button at bounding box center [1371, 295] width 23 height 28
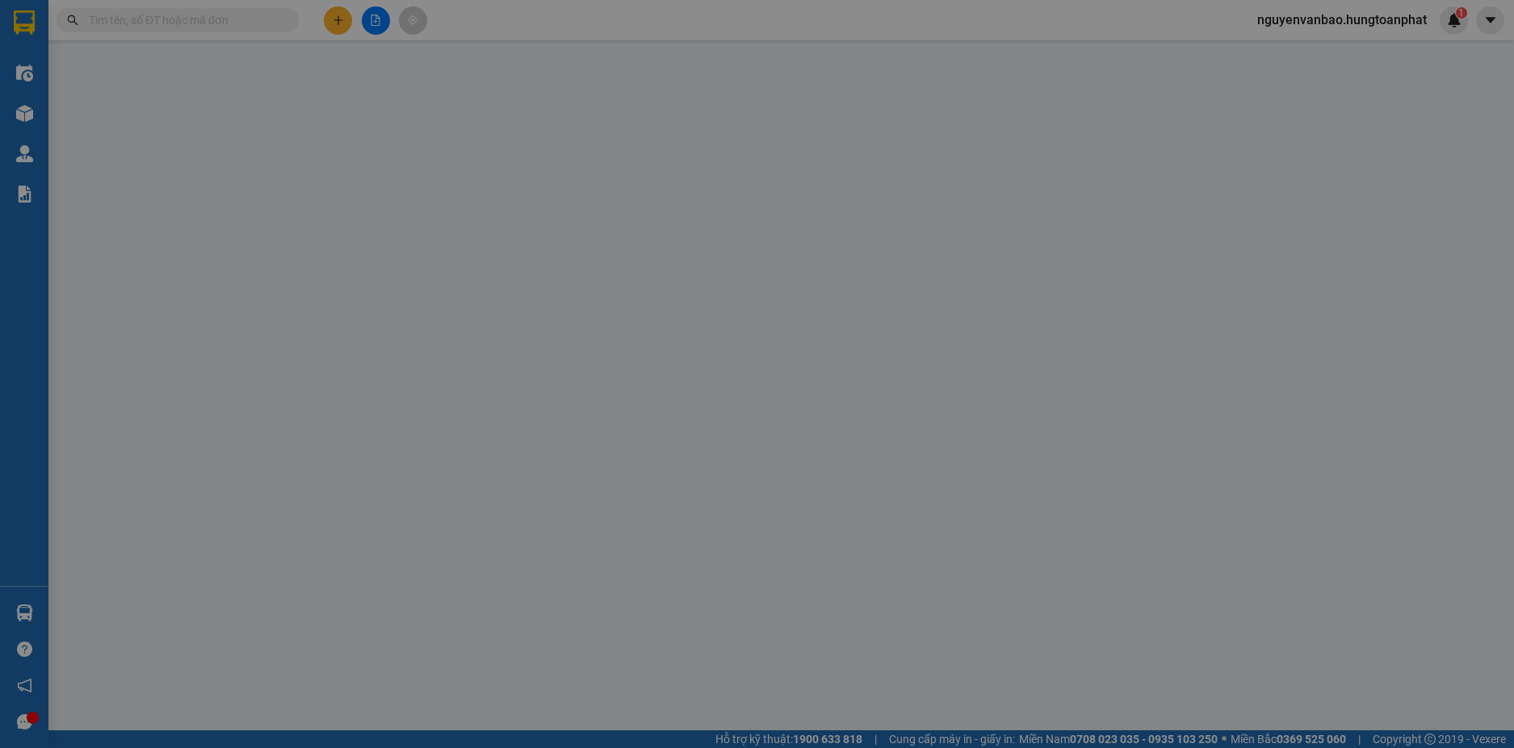
type input "0946561431"
type input "Khách"
type input "0866505137"
type input "Gia Dụng nghệ an"
checkbox input "true"
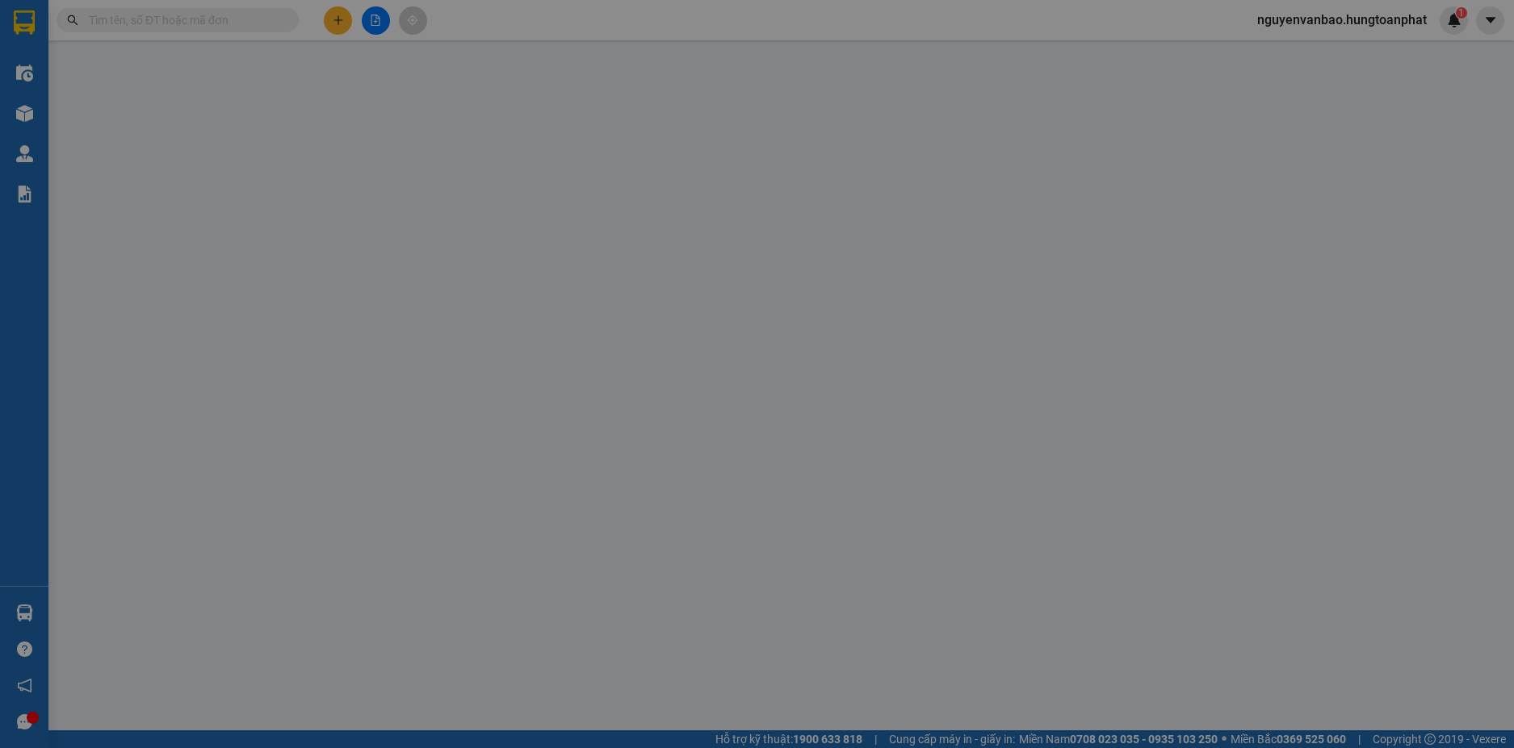
type input "31 Lý Tự Trọng, Vinh"
type input "120.000"
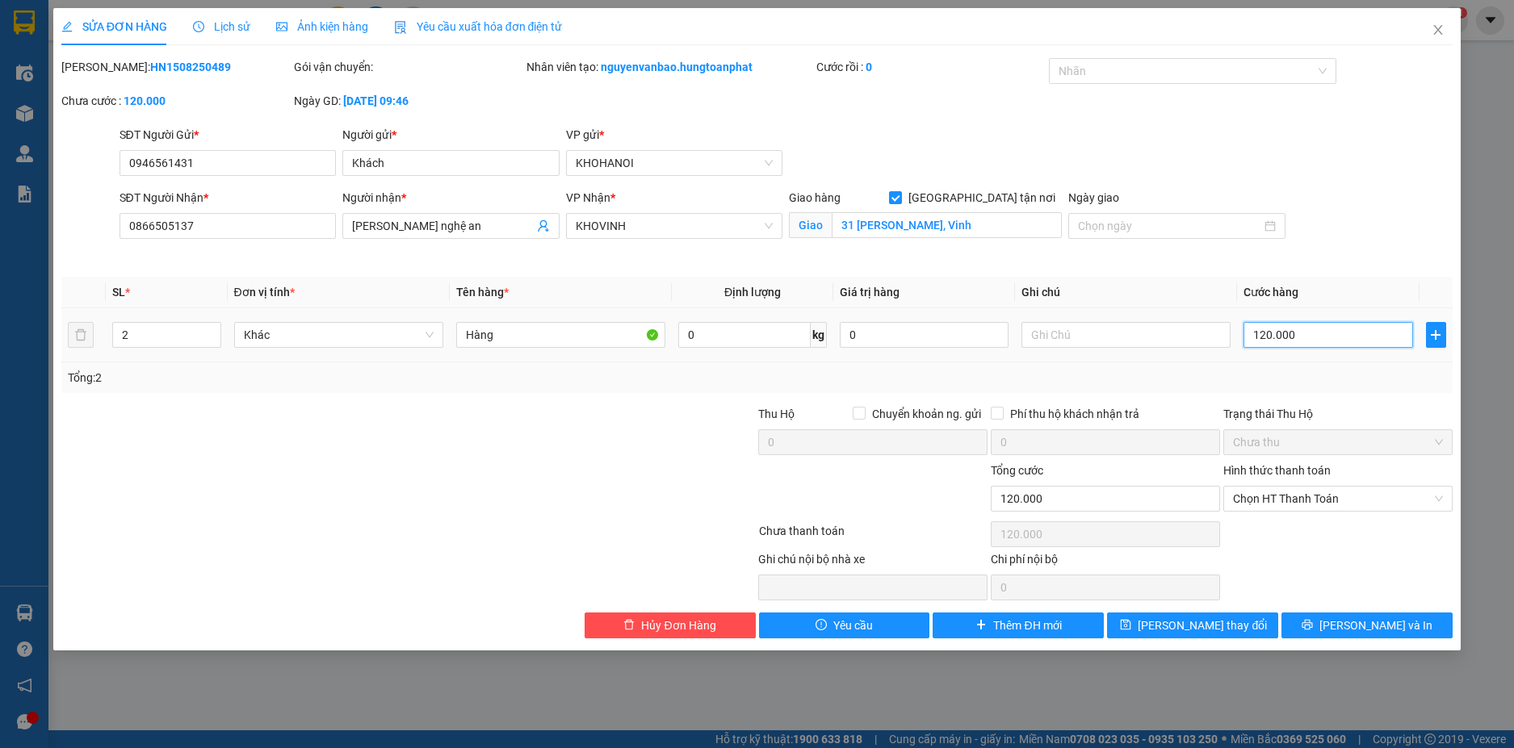
click at [1334, 331] on input "120.000" at bounding box center [1327, 335] width 169 height 26
click at [1329, 500] on span "Chọn HT Thanh Toán" at bounding box center [1338, 499] width 210 height 24
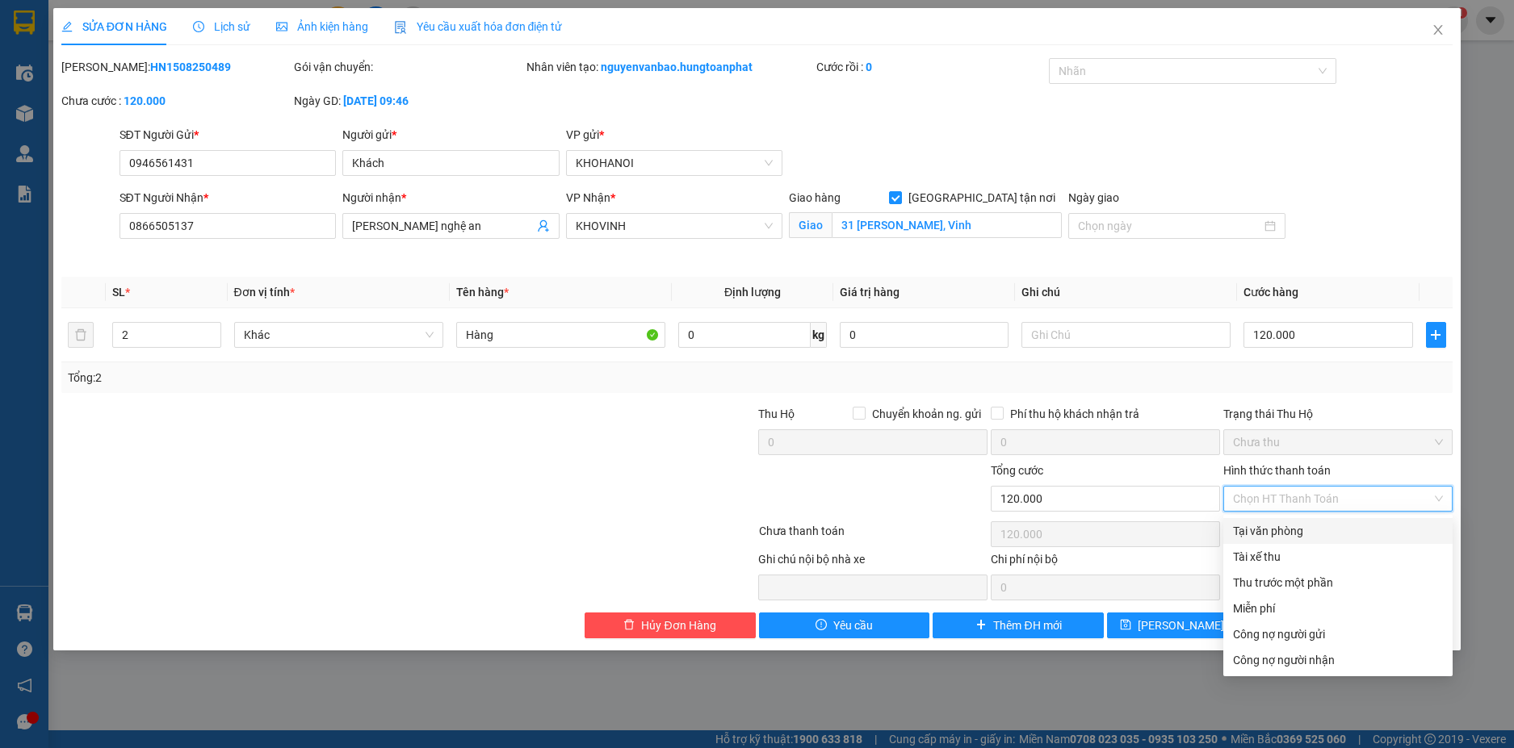
click at [1318, 530] on div "Tại văn phòng" at bounding box center [1338, 531] width 210 height 18
type input "0"
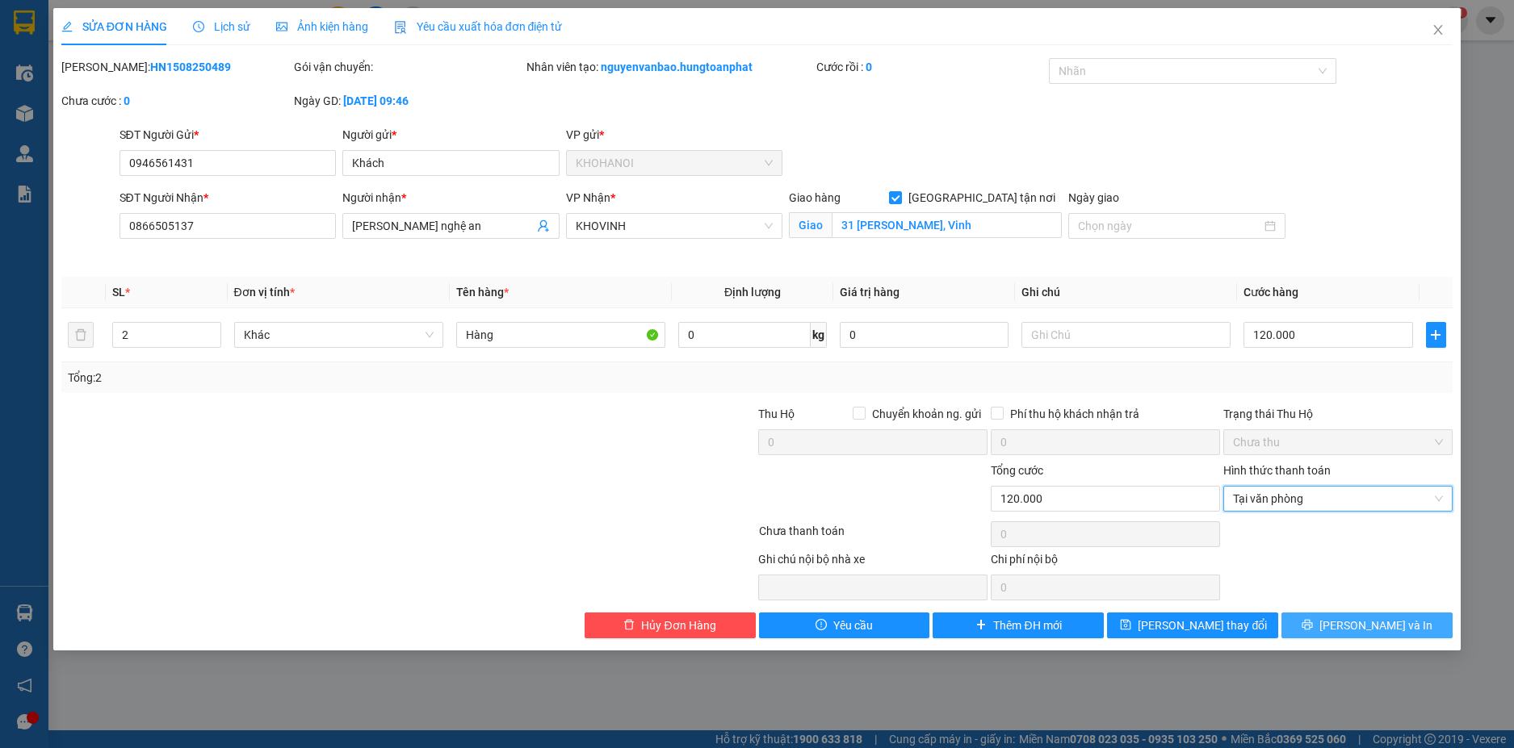
click at [1375, 618] on span "[PERSON_NAME] và In" at bounding box center [1375, 626] width 113 height 18
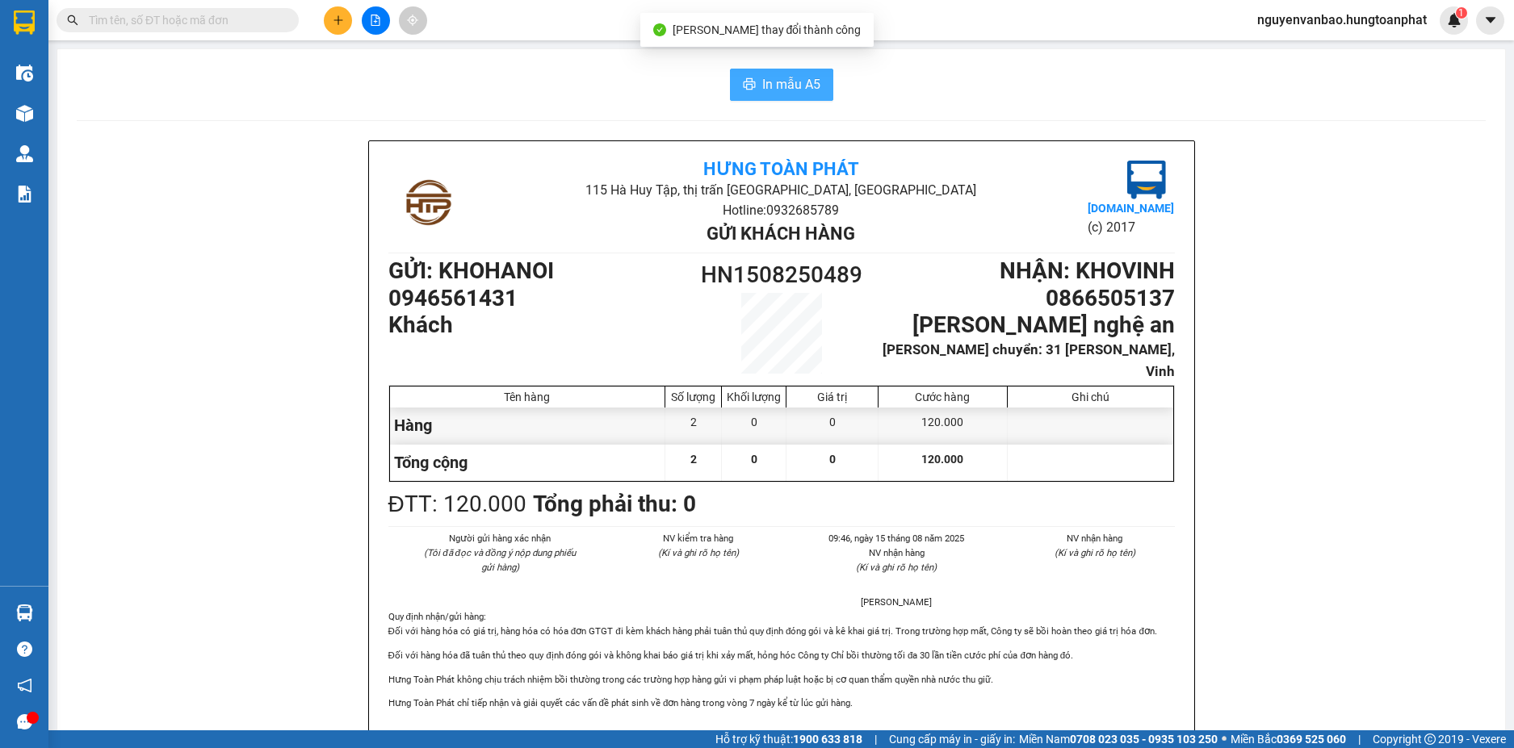
click at [762, 84] on span "In mẫu A5" at bounding box center [791, 84] width 58 height 20
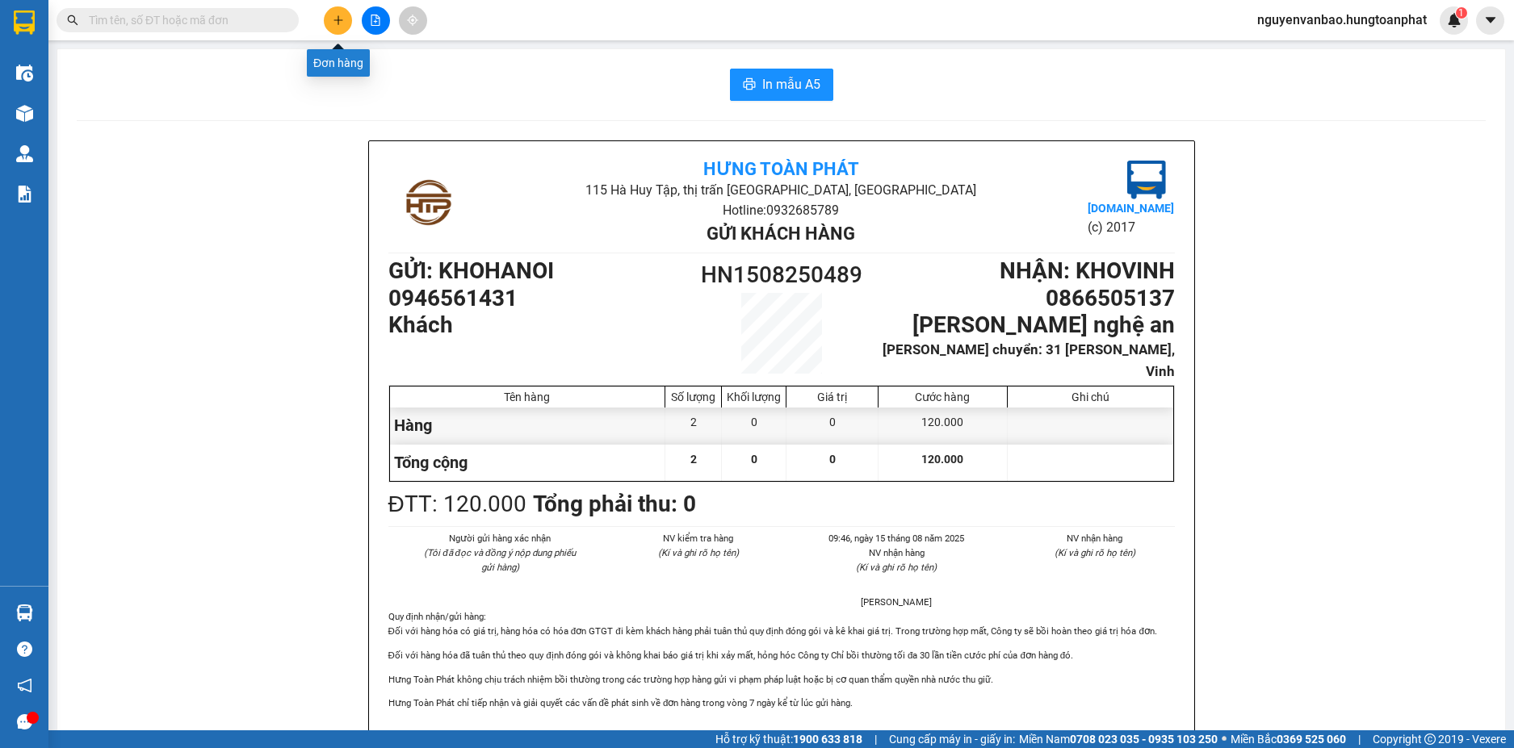
click at [337, 12] on button at bounding box center [338, 20] width 28 height 28
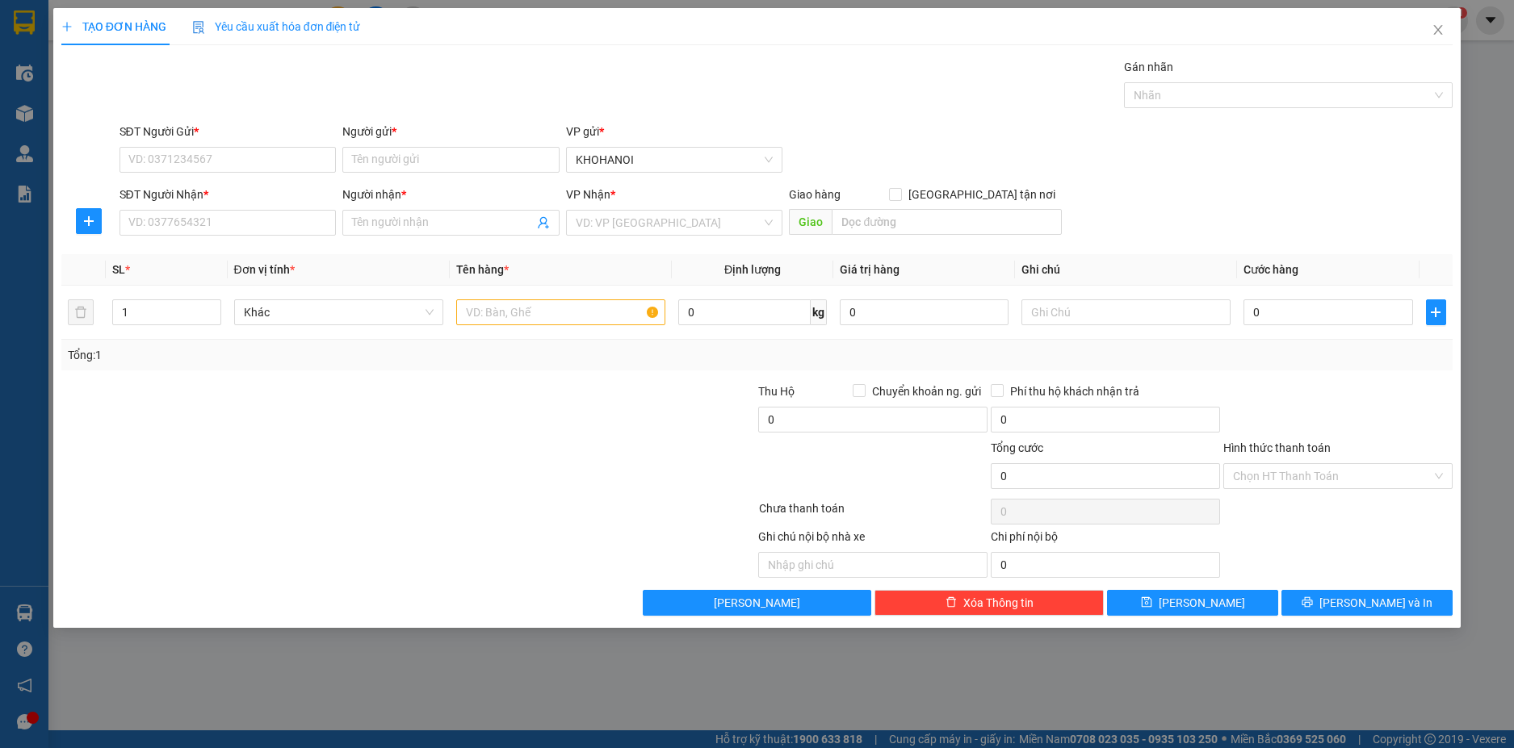
click at [394, 177] on div "Người gửi * Tên người gửi" at bounding box center [450, 151] width 217 height 57
click at [389, 155] on input "Người gửi *" at bounding box center [450, 160] width 217 height 26
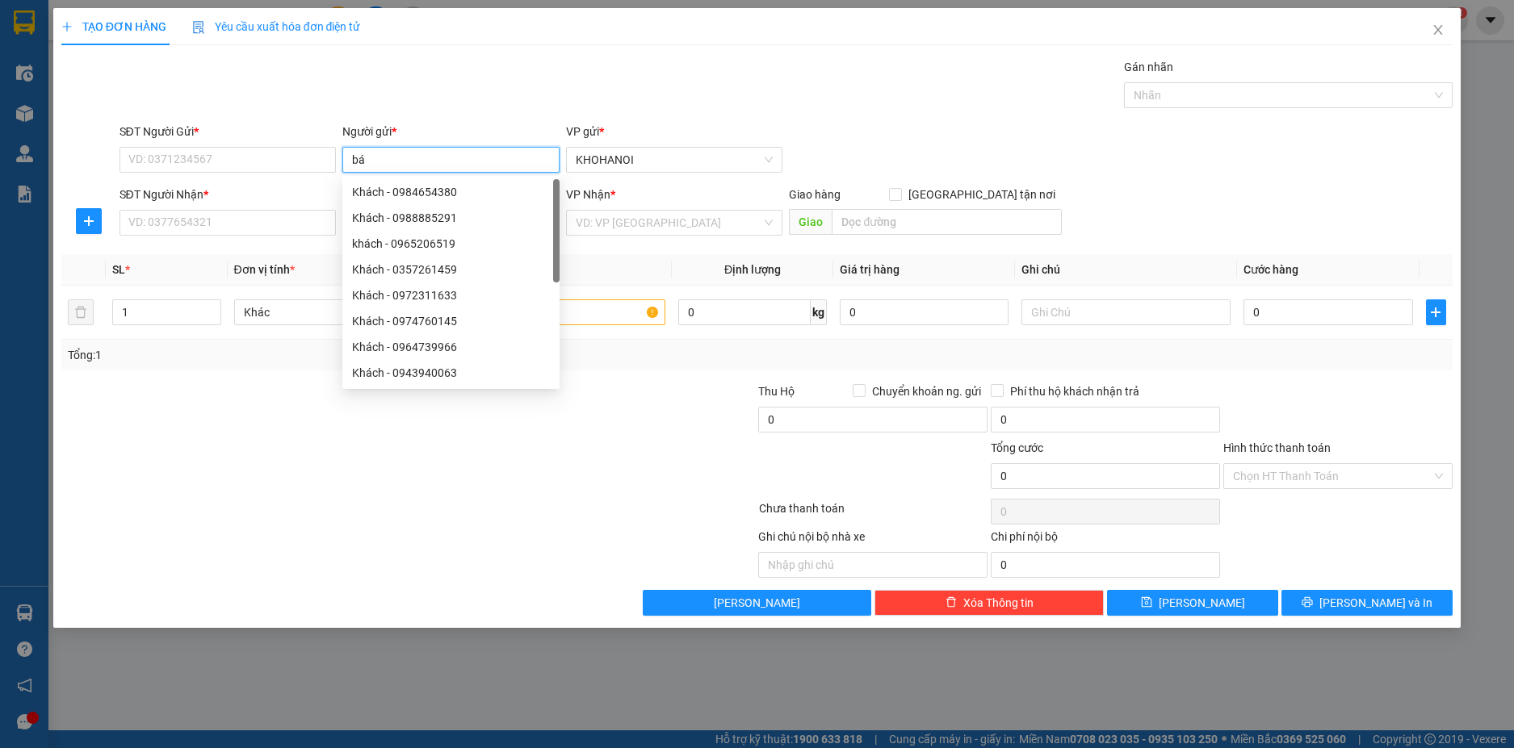
type input "b"
type input "bánh mỳ hn"
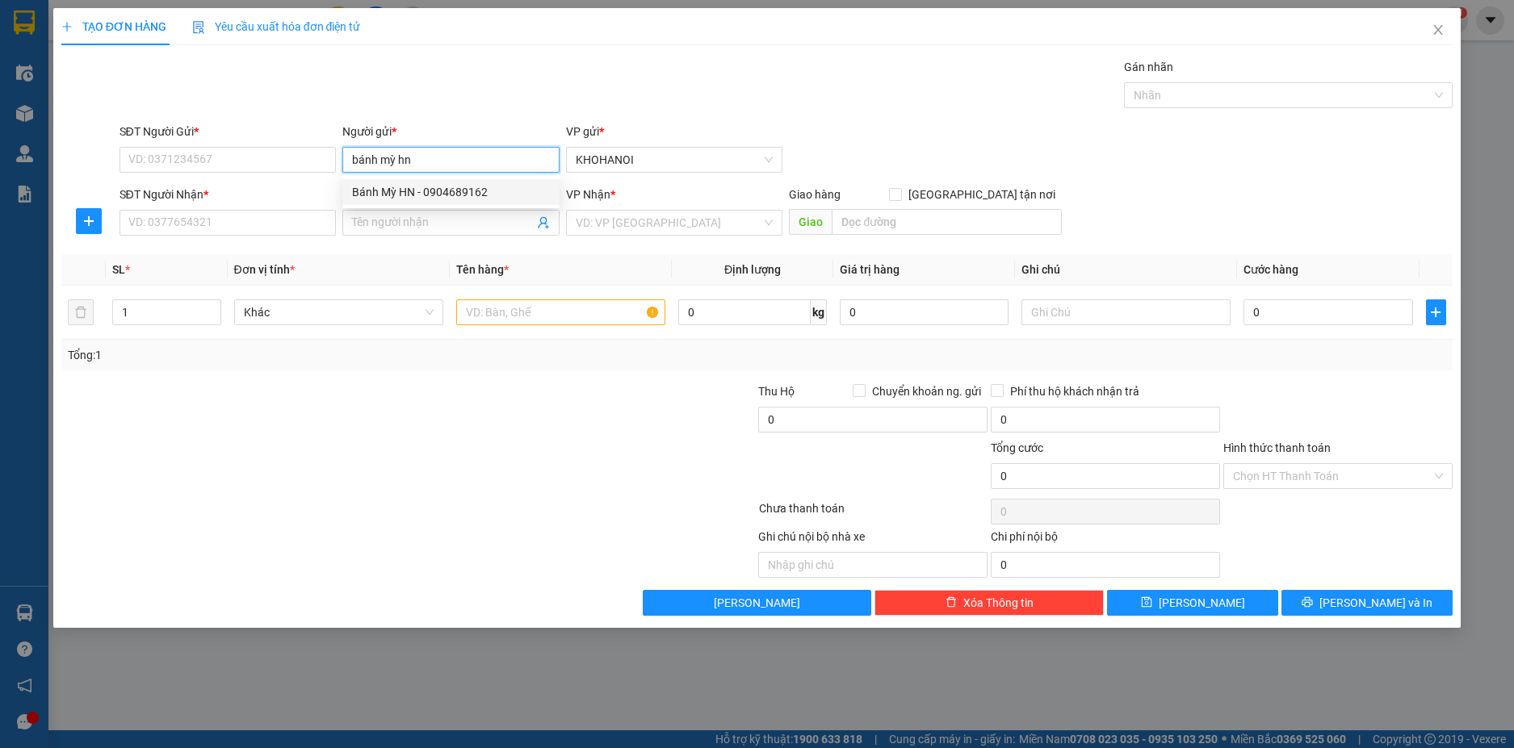
click at [446, 194] on div "Bánh Mỳ HN - 0904689162" at bounding box center [451, 192] width 198 height 18
type input "0904689162"
type input "Bánh Mỳ HN"
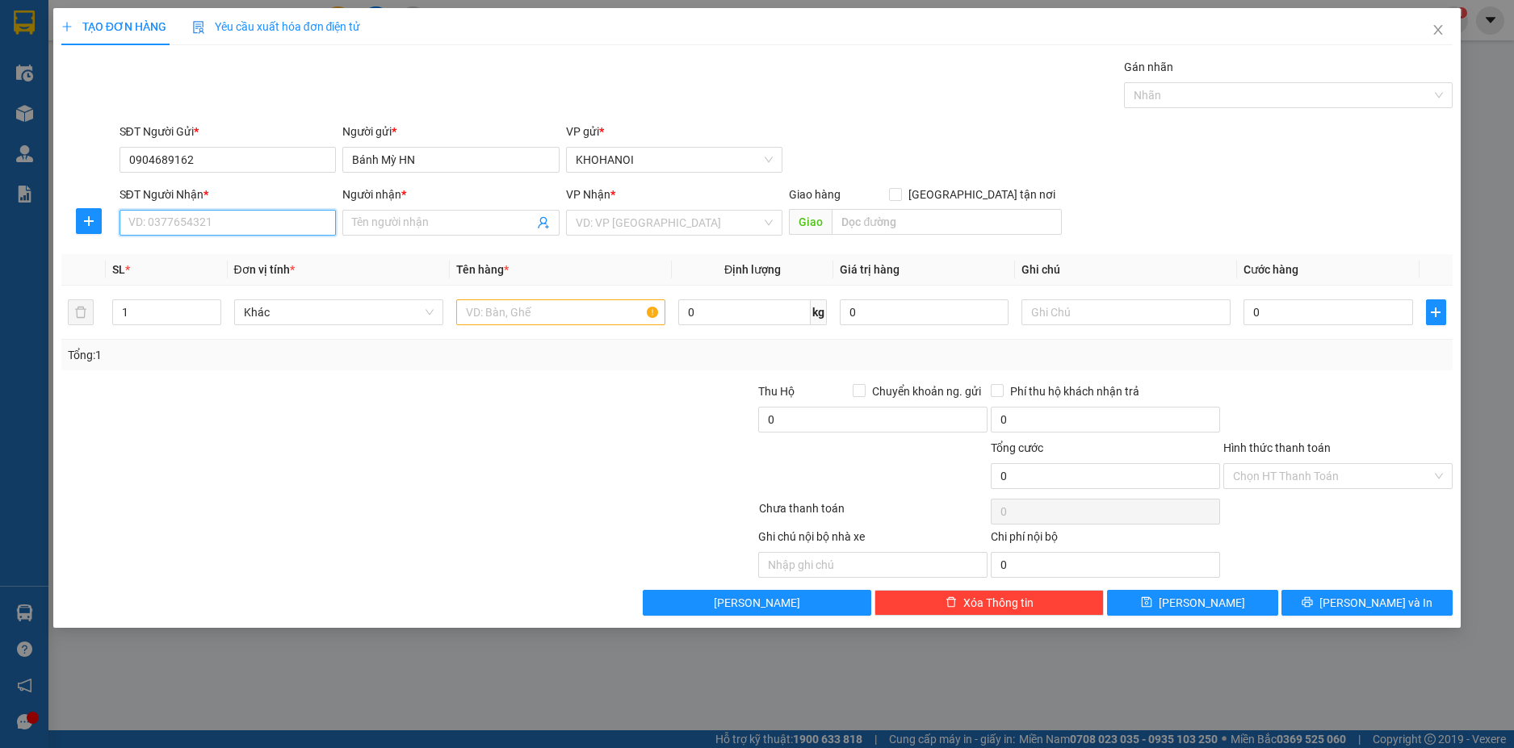
click at [208, 221] on input "SĐT Người Nhận *" at bounding box center [227, 223] width 217 height 26
type input "0984413231"
click at [402, 220] on input "Người nhận *" at bounding box center [443, 223] width 182 height 18
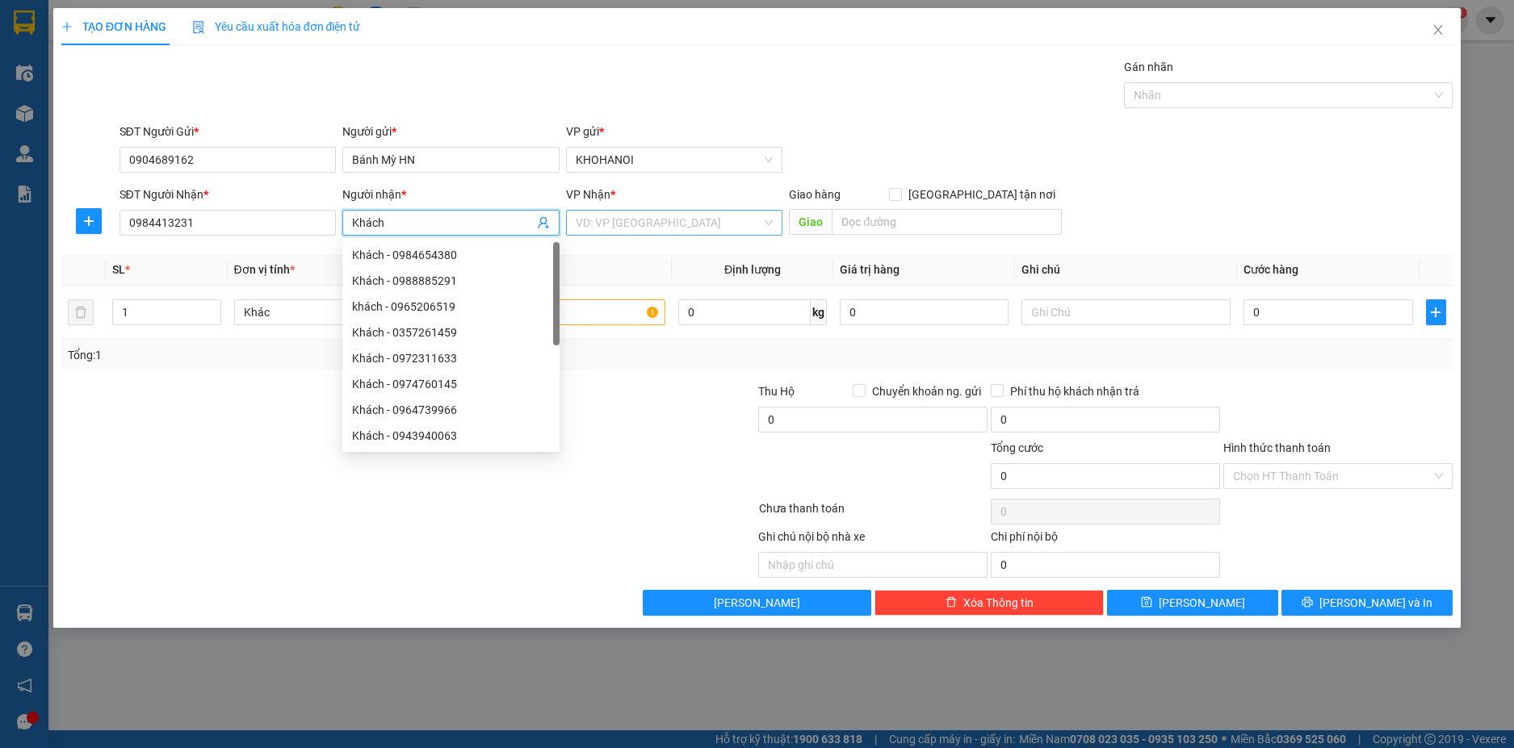
type input "Khách"
click at [670, 233] on input "search" at bounding box center [669, 223] width 187 height 24
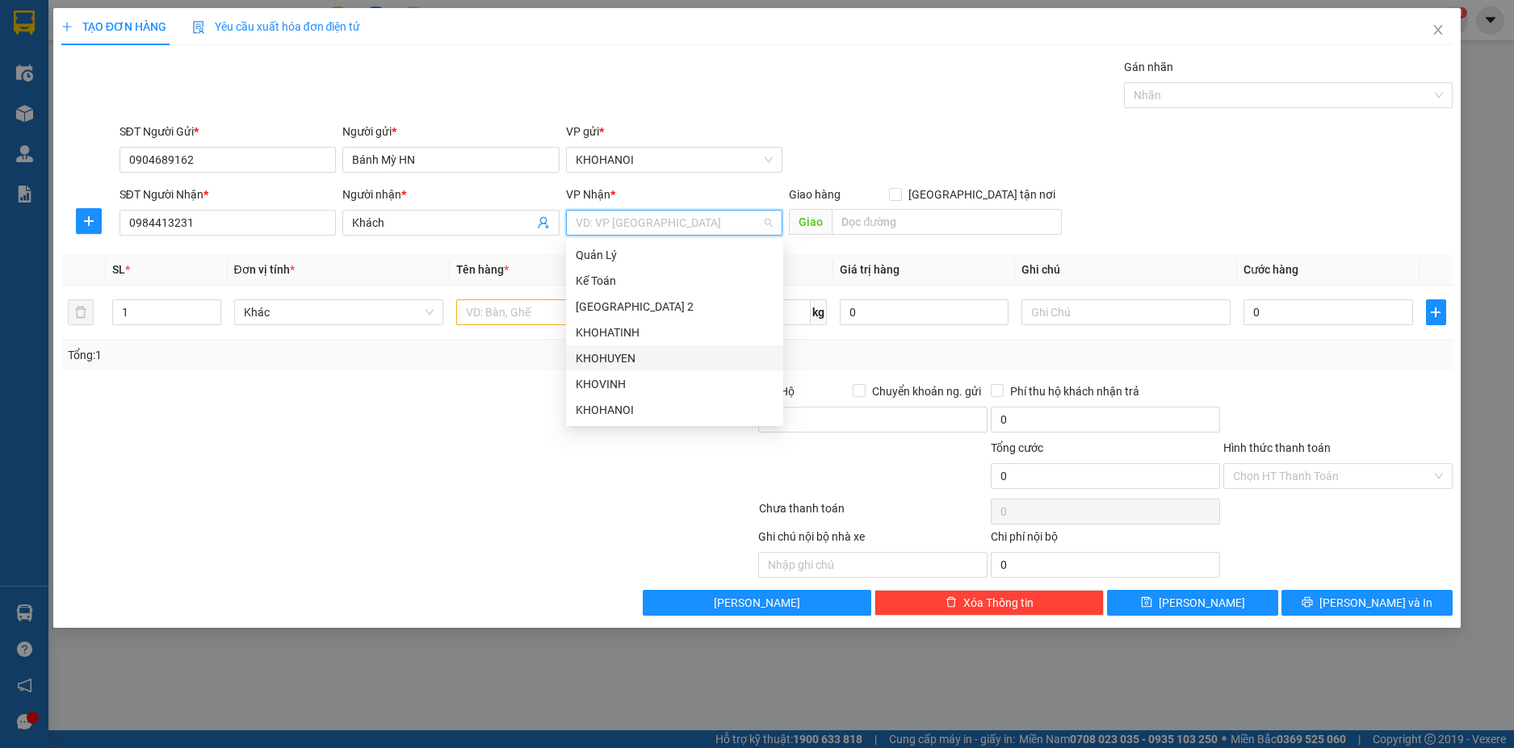
click at [635, 349] on div "KHOHUYEN" at bounding box center [674, 359] width 217 height 26
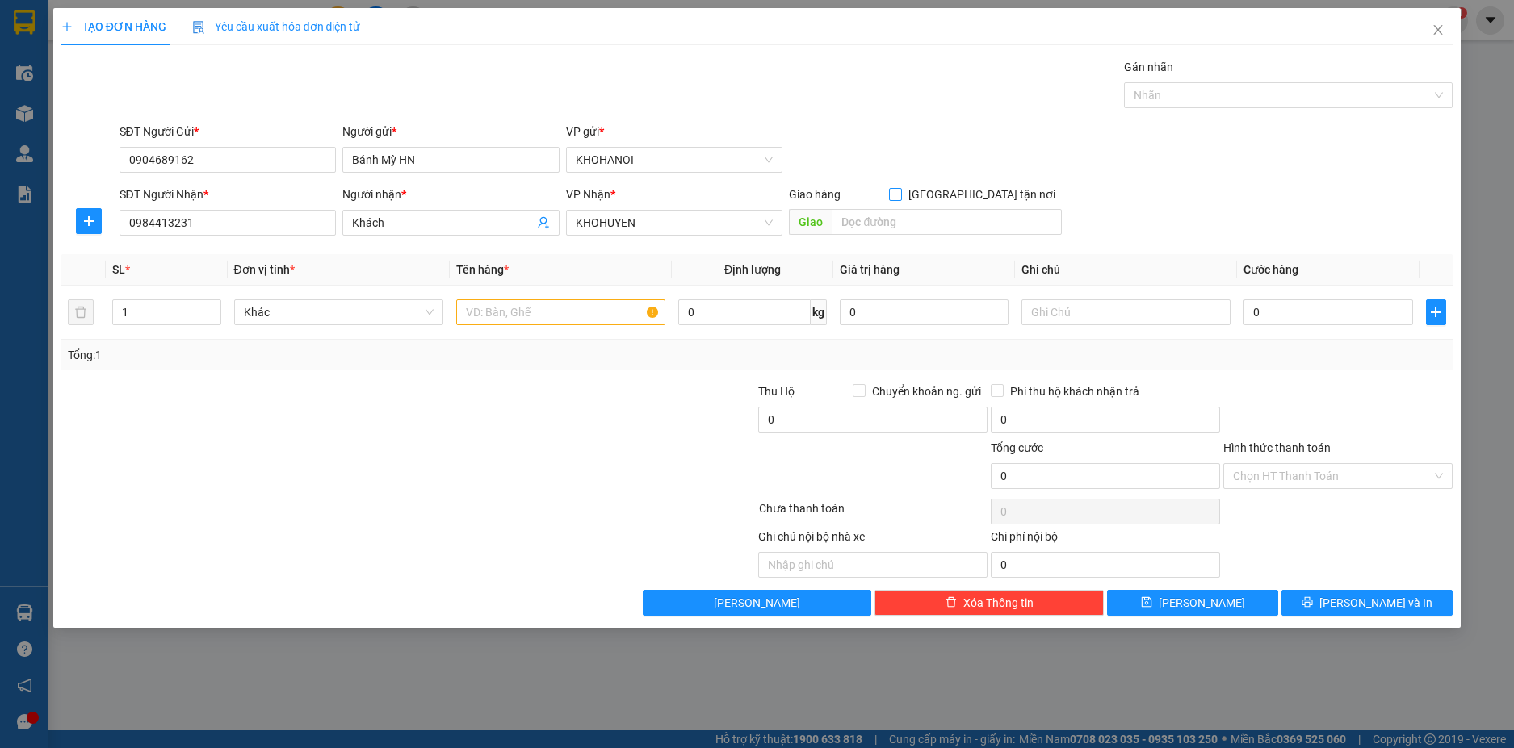
click at [900, 190] on input "[GEOGRAPHIC_DATA] tận nơi" at bounding box center [894, 193] width 11 height 11
checkbox input "true"
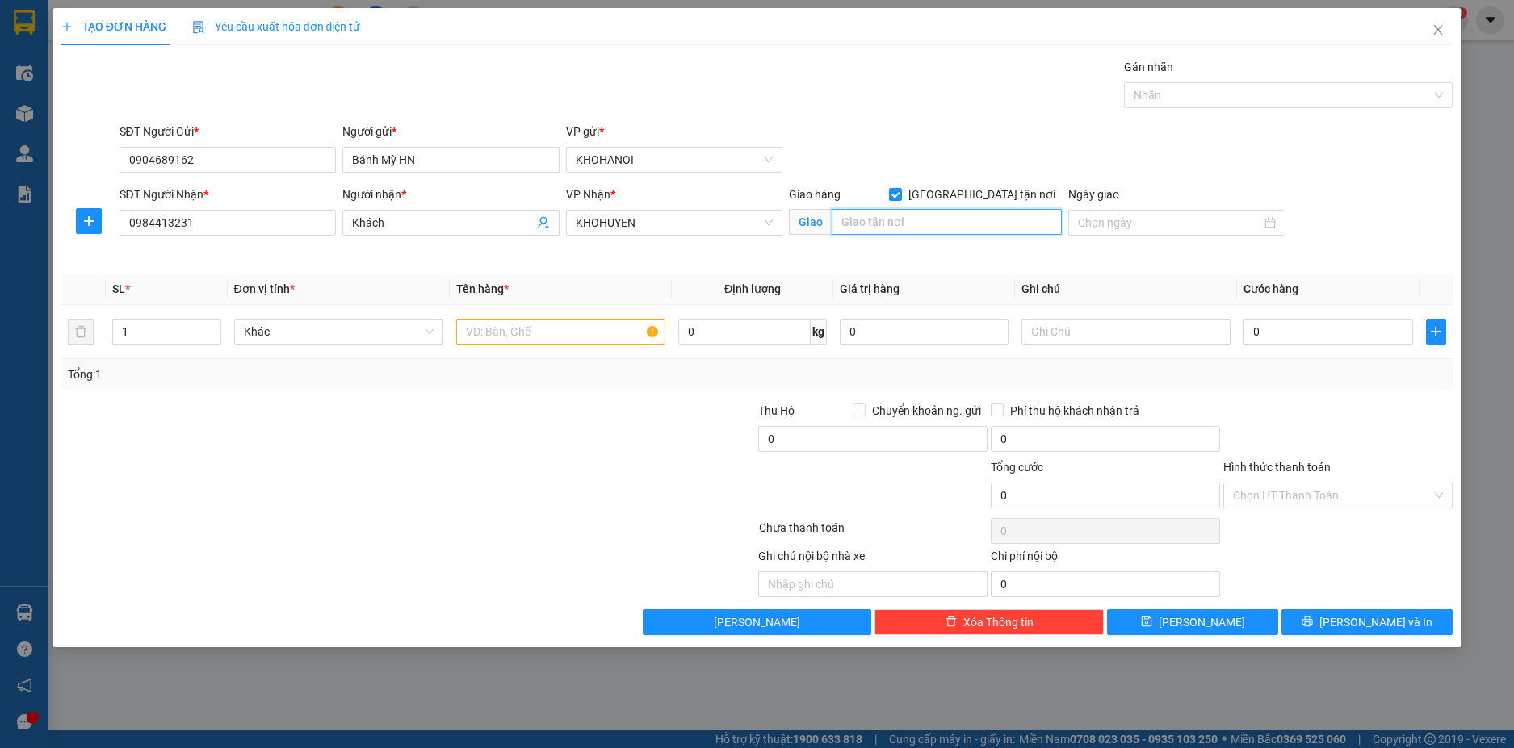
click at [933, 222] on input "text" at bounding box center [947, 222] width 230 height 26
type input "Hoa Sơn, Anh Sơn, NA"
click at [494, 327] on input "text" at bounding box center [560, 332] width 209 height 26
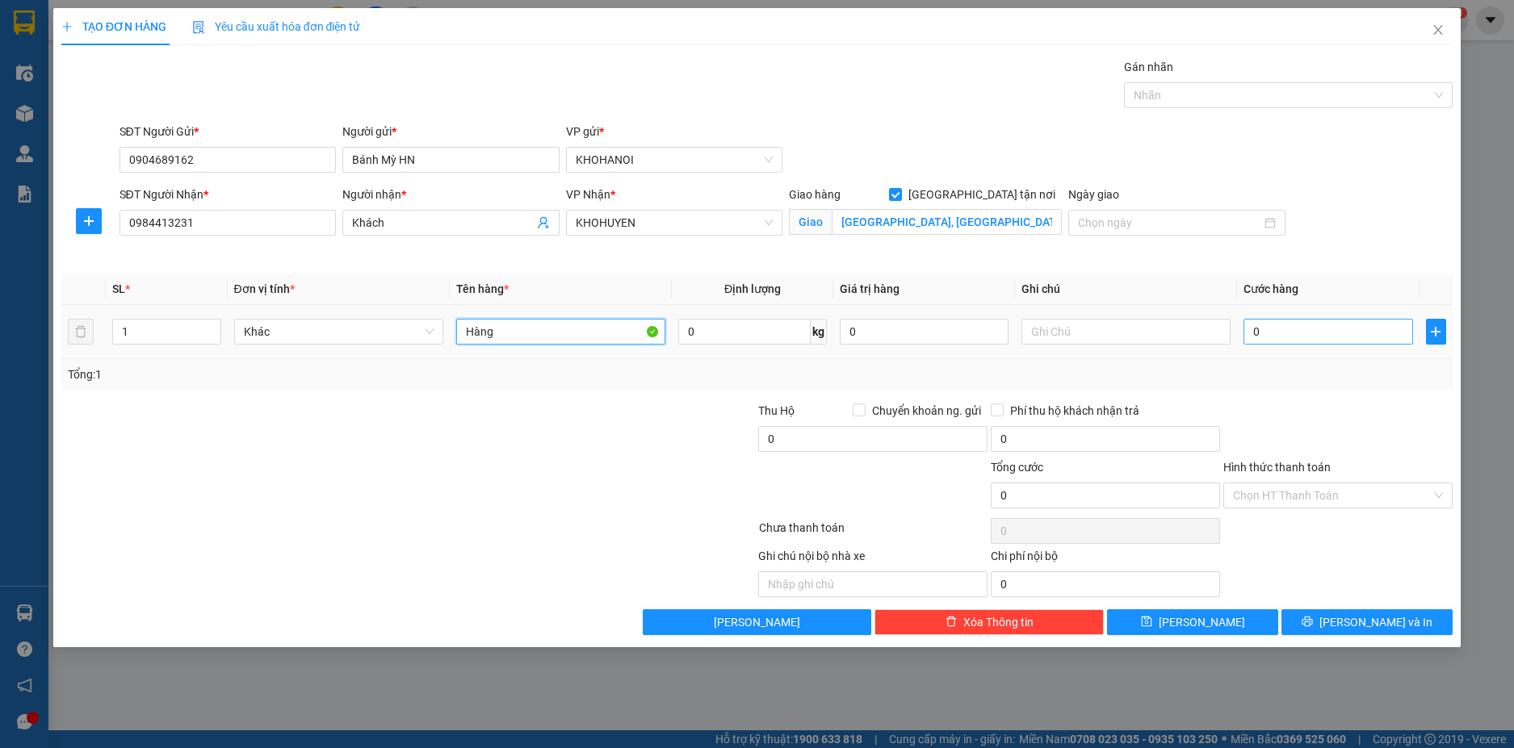
type input "Hàng"
click at [1287, 332] on input "0" at bounding box center [1327, 332] width 169 height 26
type input "8"
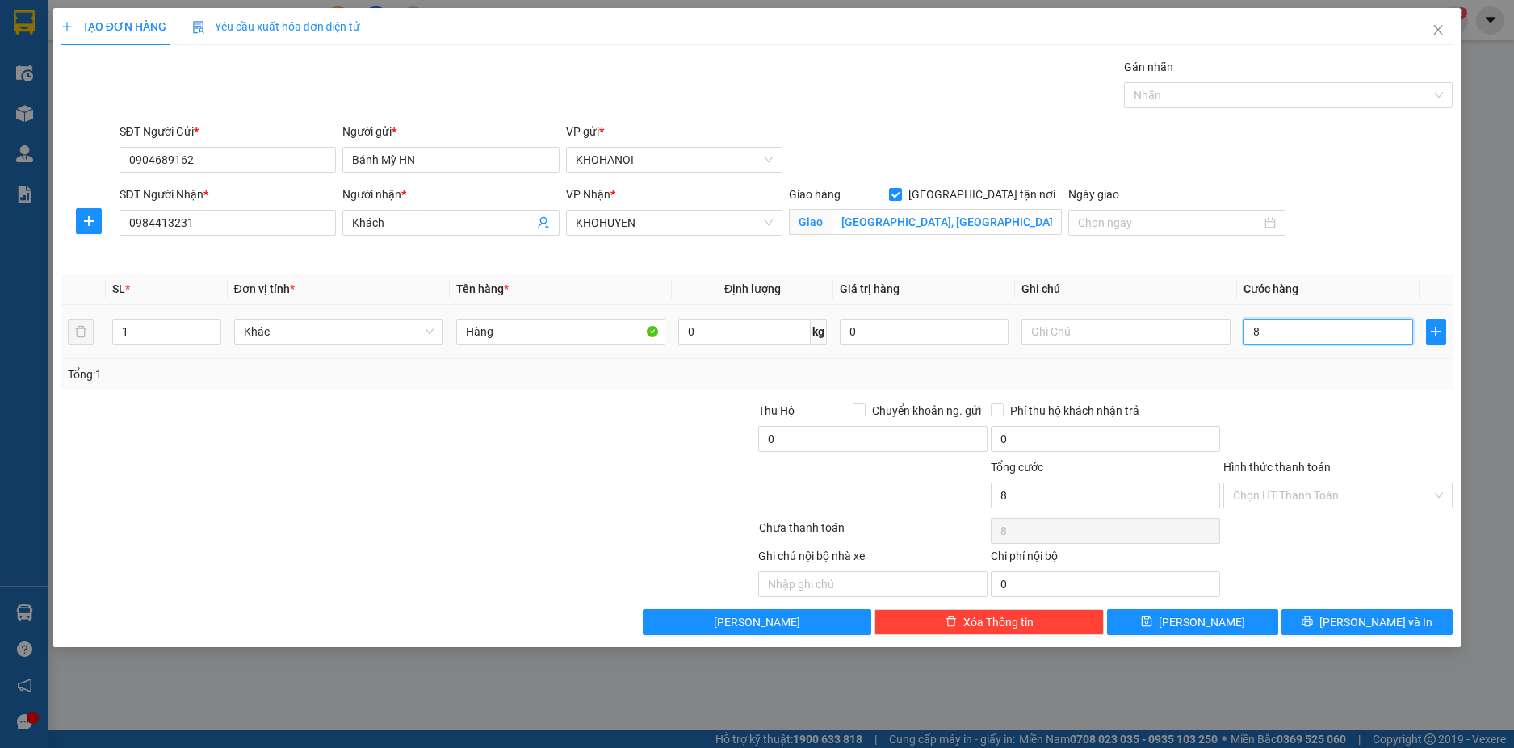
type input "80"
type input "80.000"
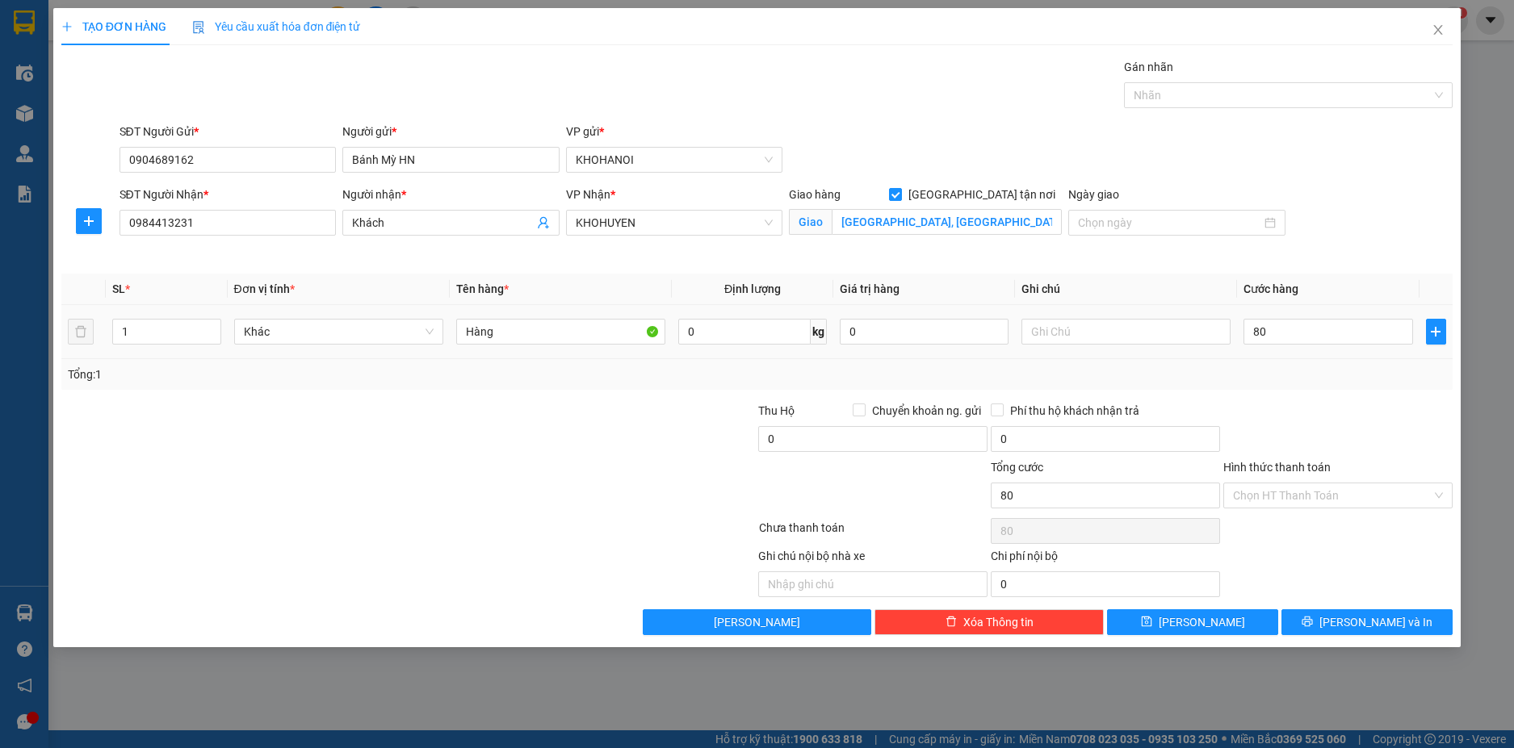
type input "80.000"
click at [1292, 373] on div "Tổng: 1" at bounding box center [757, 375] width 1379 height 18
click at [1357, 618] on span "[PERSON_NAME] và In" at bounding box center [1375, 623] width 113 height 18
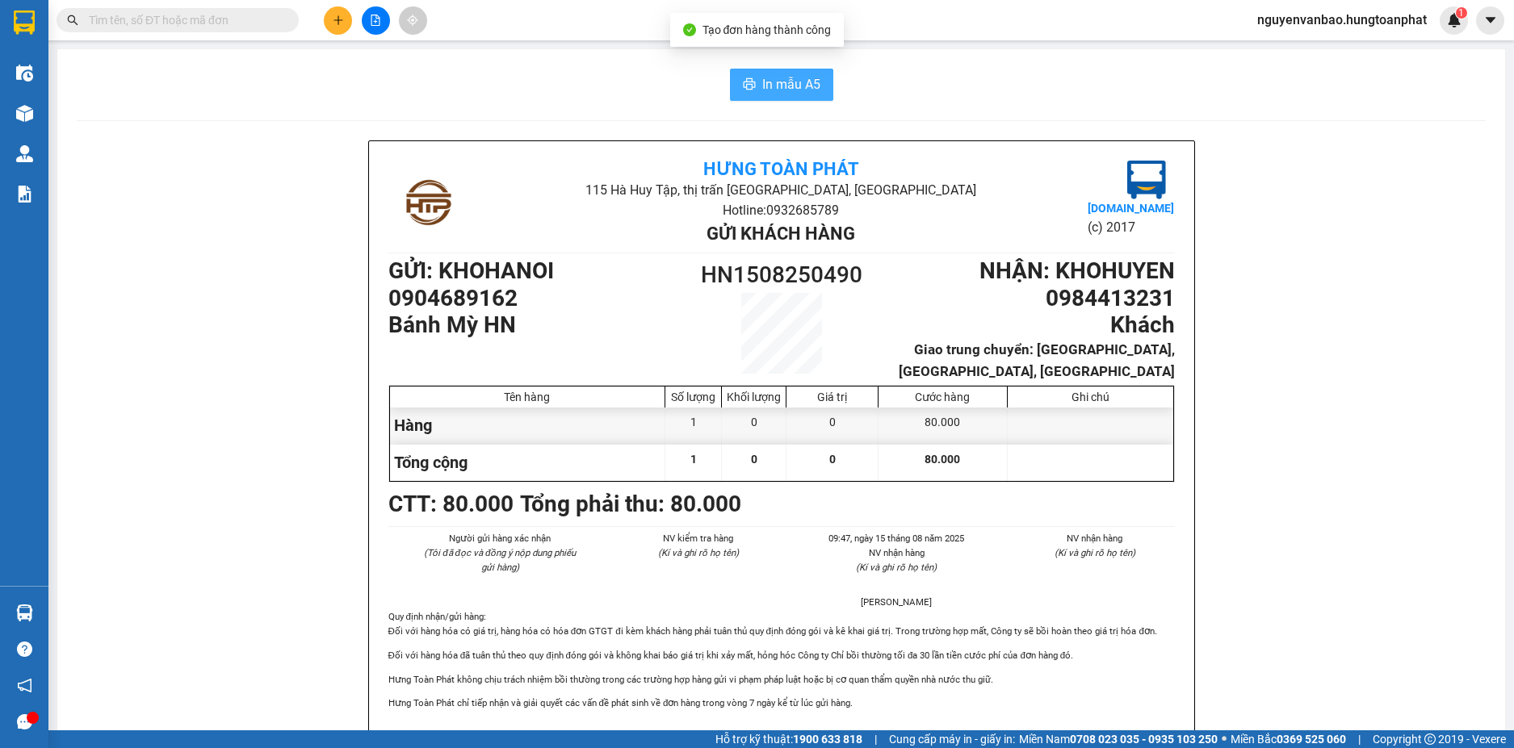
click at [800, 91] on span "In mẫu A5" at bounding box center [791, 84] width 58 height 20
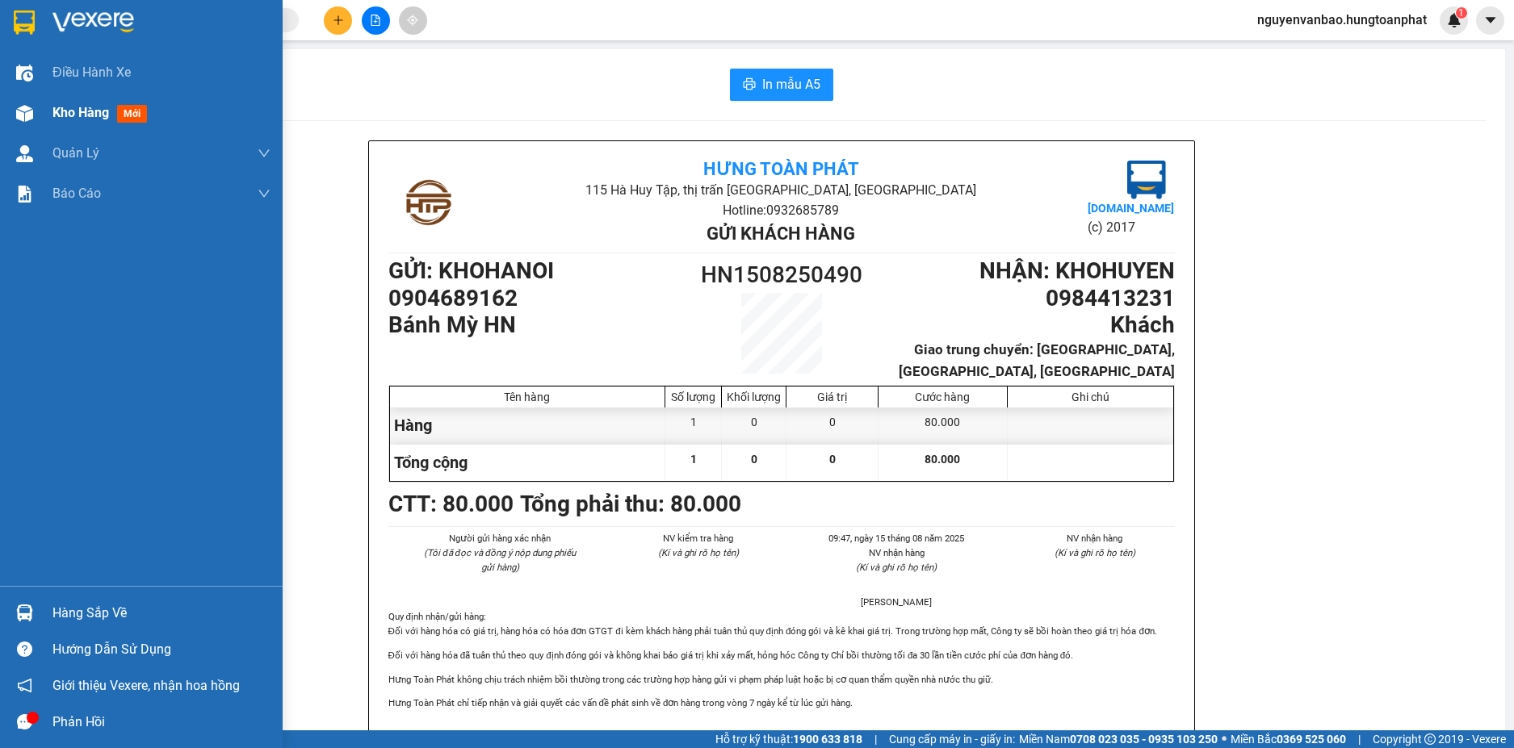
drag, startPoint x: 25, startPoint y: 111, endPoint x: 200, endPoint y: 155, distance: 180.7
click at [24, 111] on img at bounding box center [24, 113] width 17 height 17
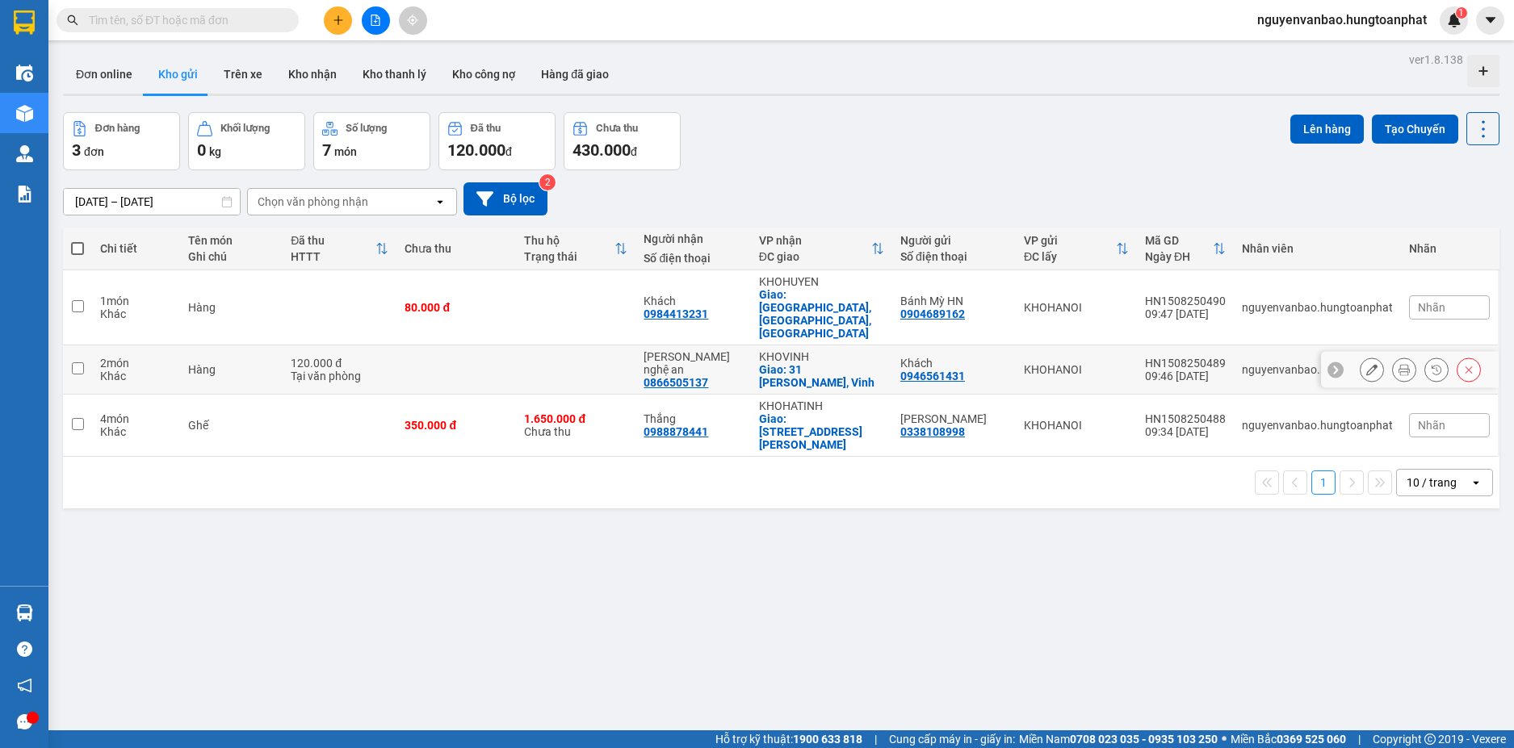
click at [1398, 364] on icon at bounding box center [1403, 369] width 11 height 11
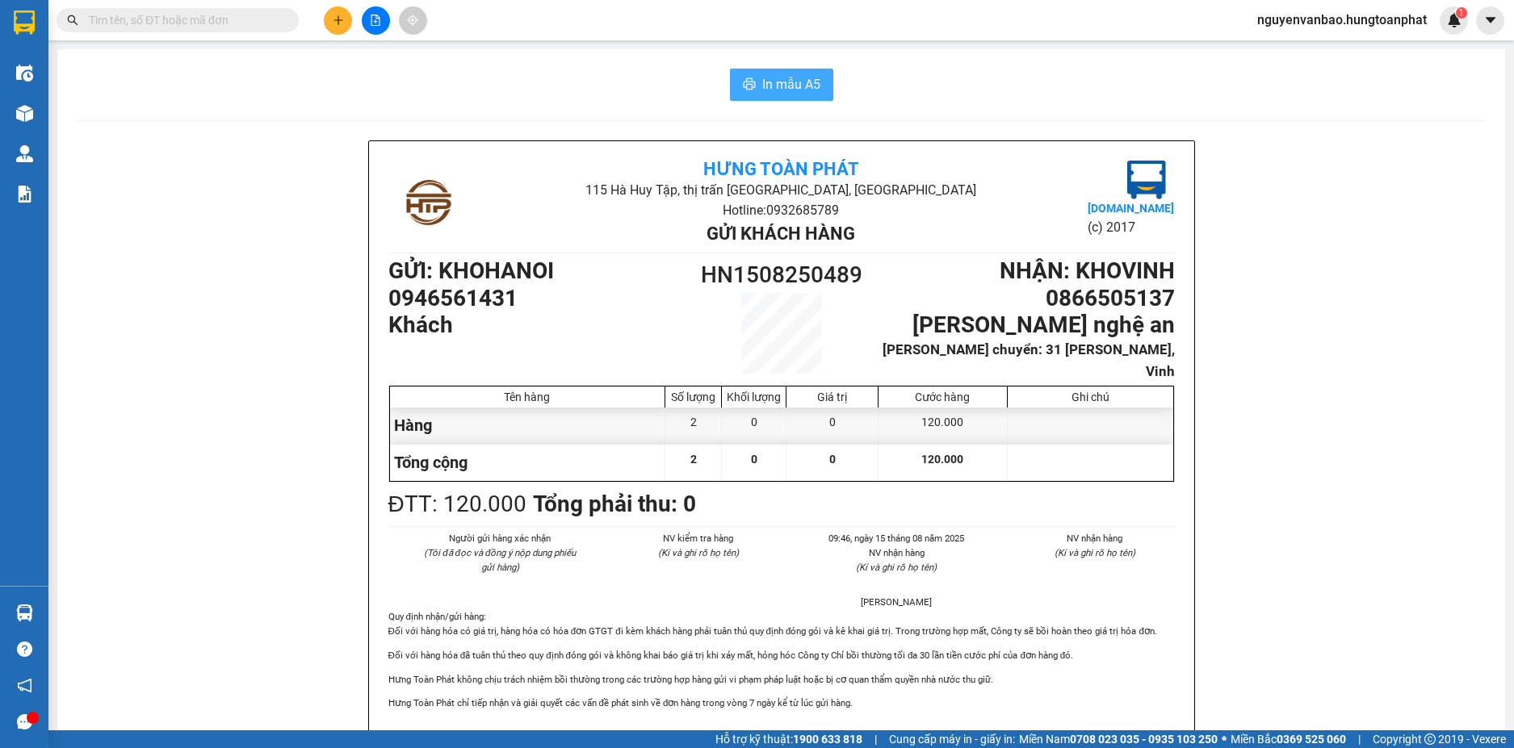
click at [792, 90] on span "In mẫu A5" at bounding box center [791, 84] width 58 height 20
click at [151, 24] on input "text" at bounding box center [184, 20] width 191 height 18
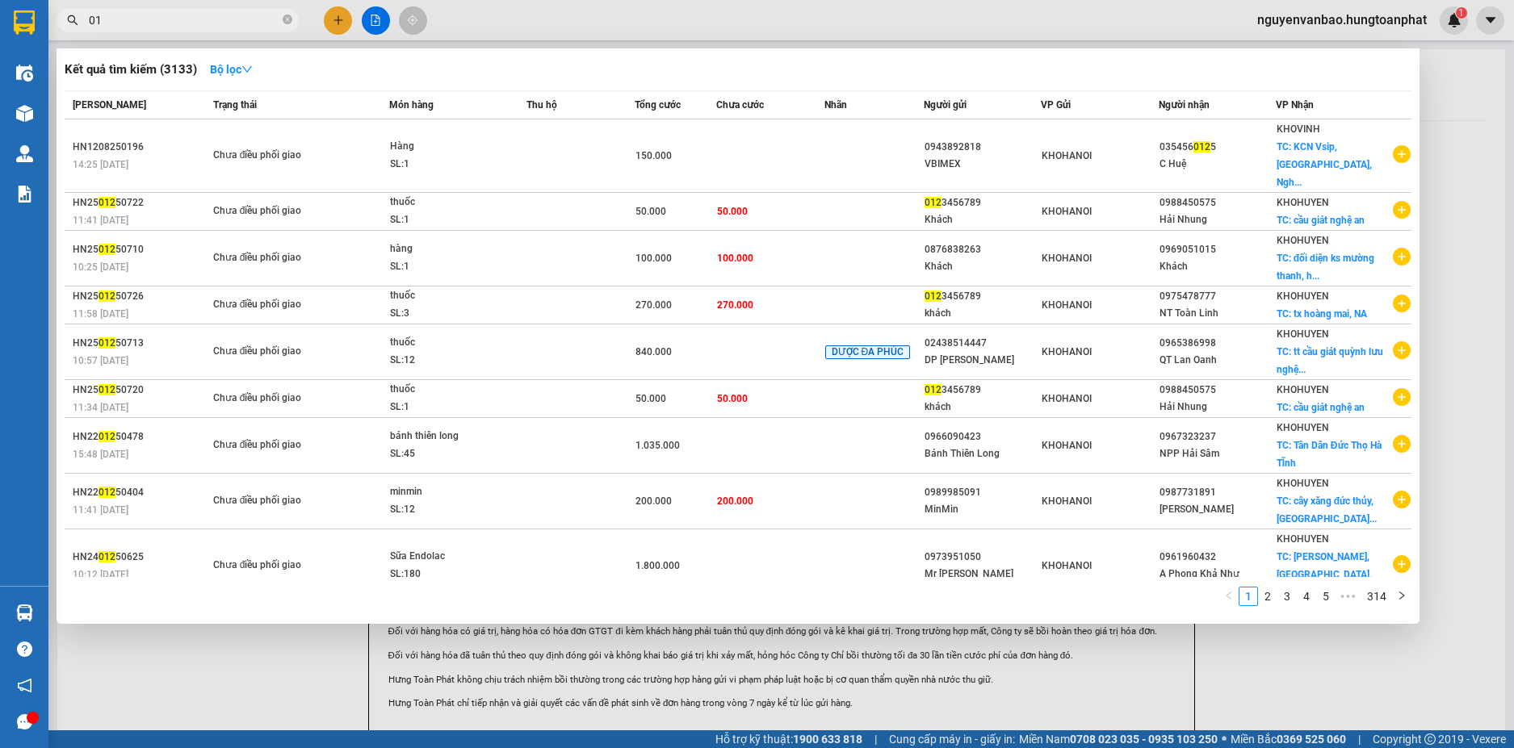
type input "0"
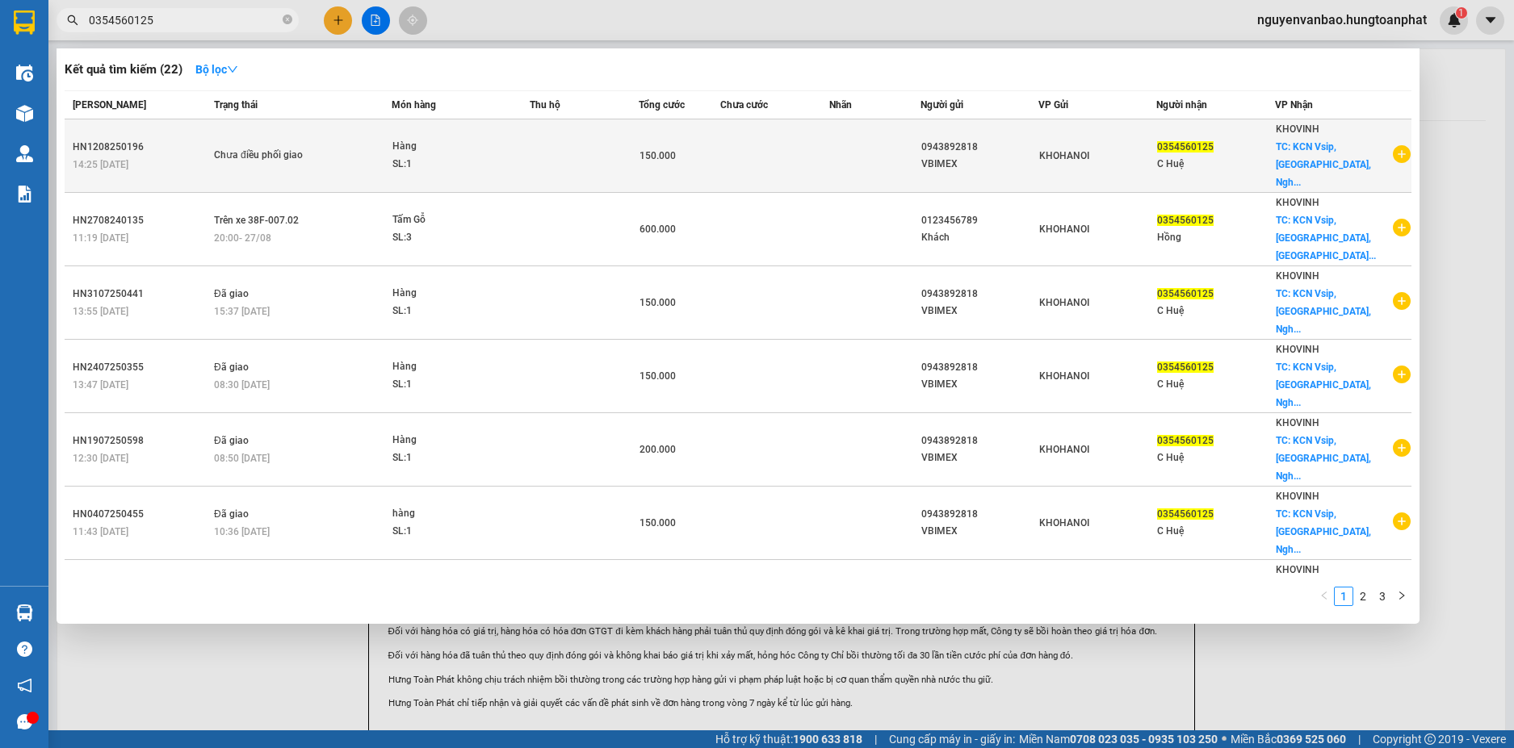
type input "0354560125"
click at [630, 157] on td at bounding box center [584, 155] width 109 height 73
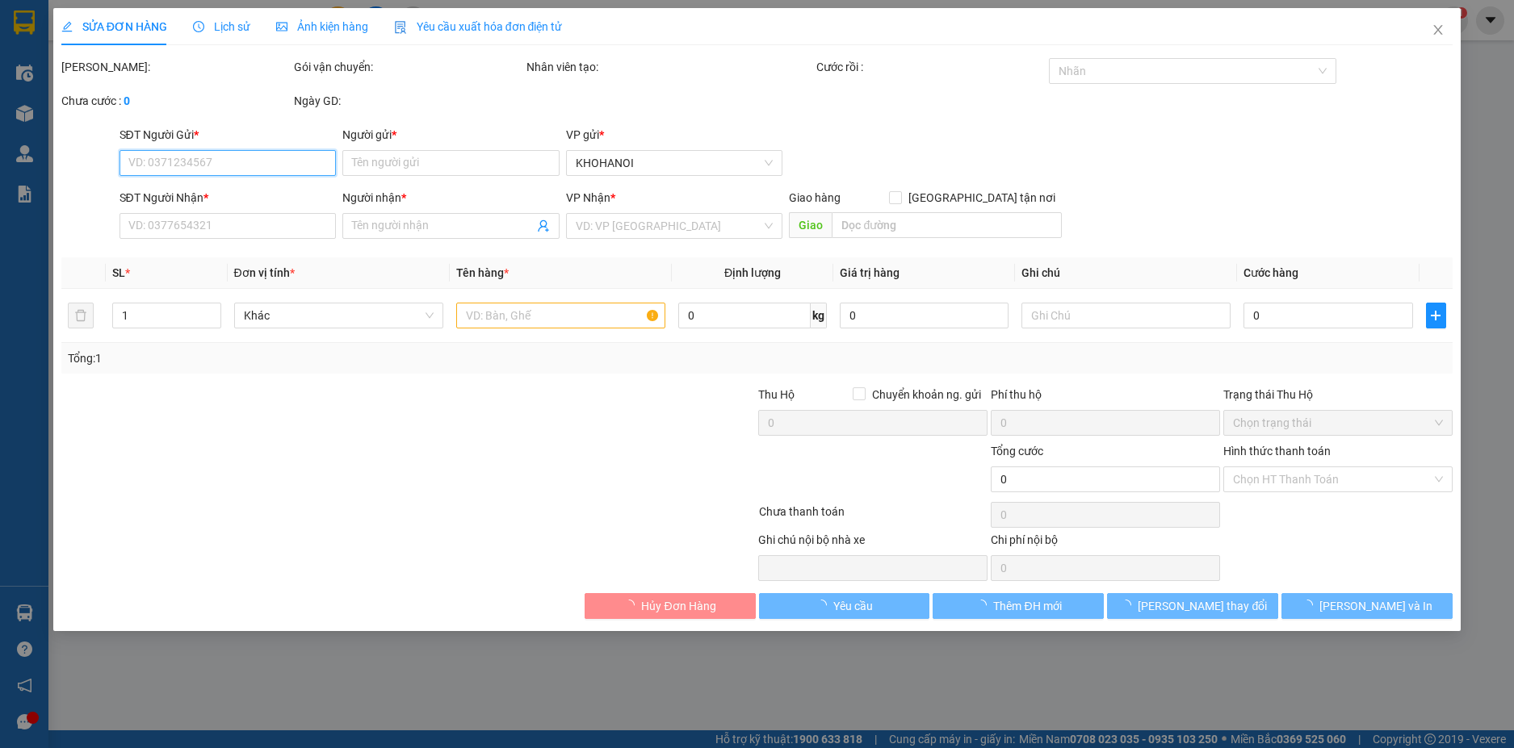
type input "0943892818"
type input "VBIMEX"
type input "0354560125"
type input "C Huệ"
checkbox input "true"
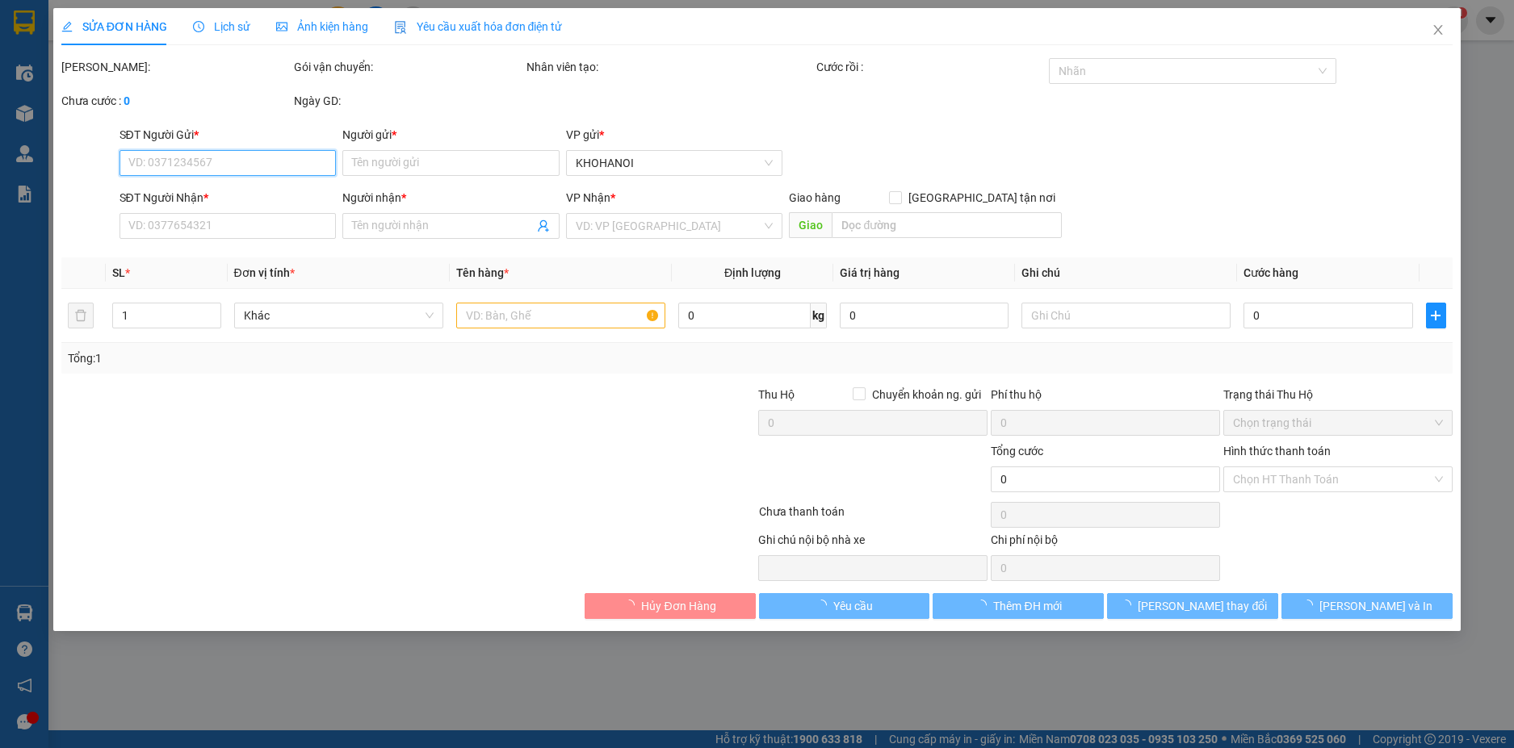
type input "KCN Vsip, Hưng Nguyên, Nghệ An"
type input "150.000"
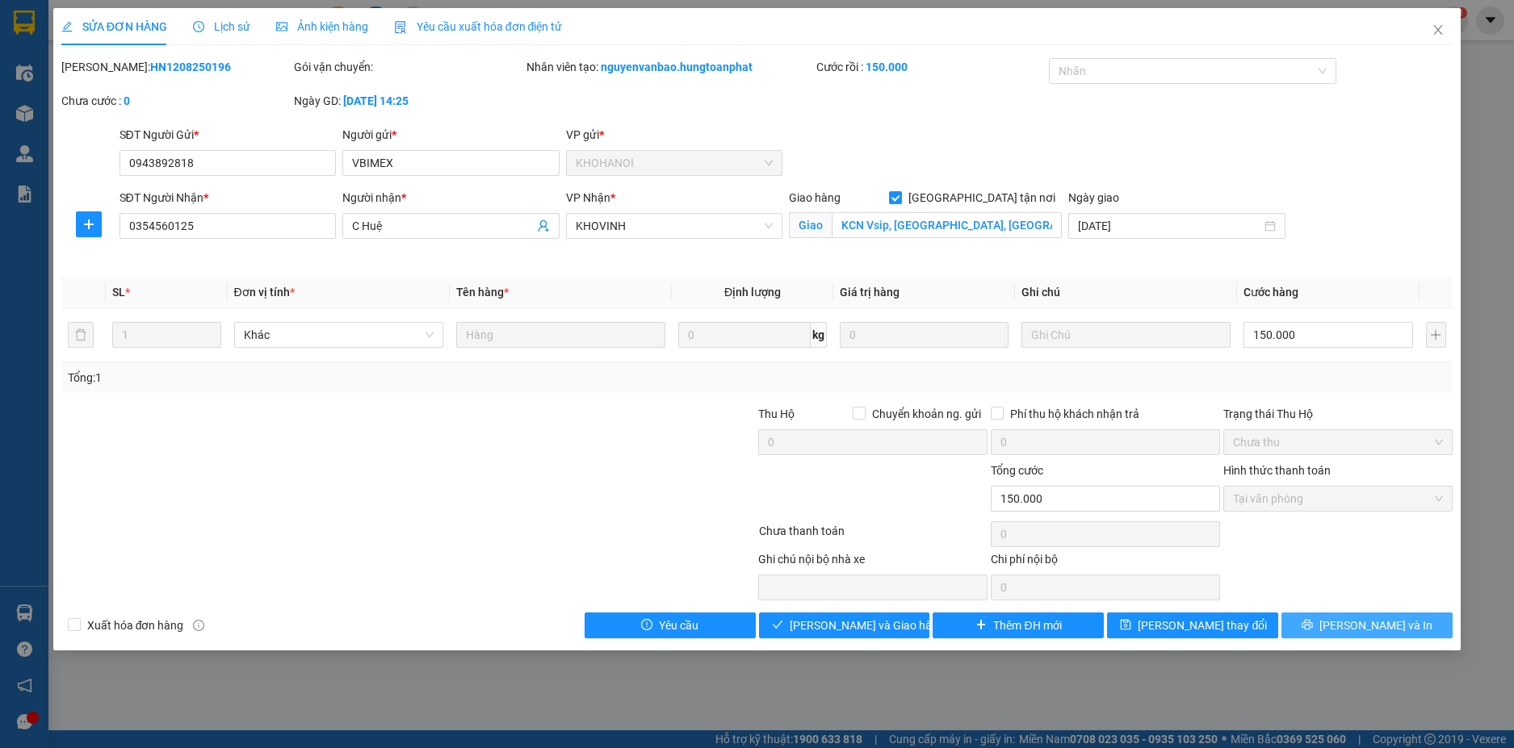
click at [1364, 624] on span "[PERSON_NAME] và In" at bounding box center [1375, 626] width 113 height 18
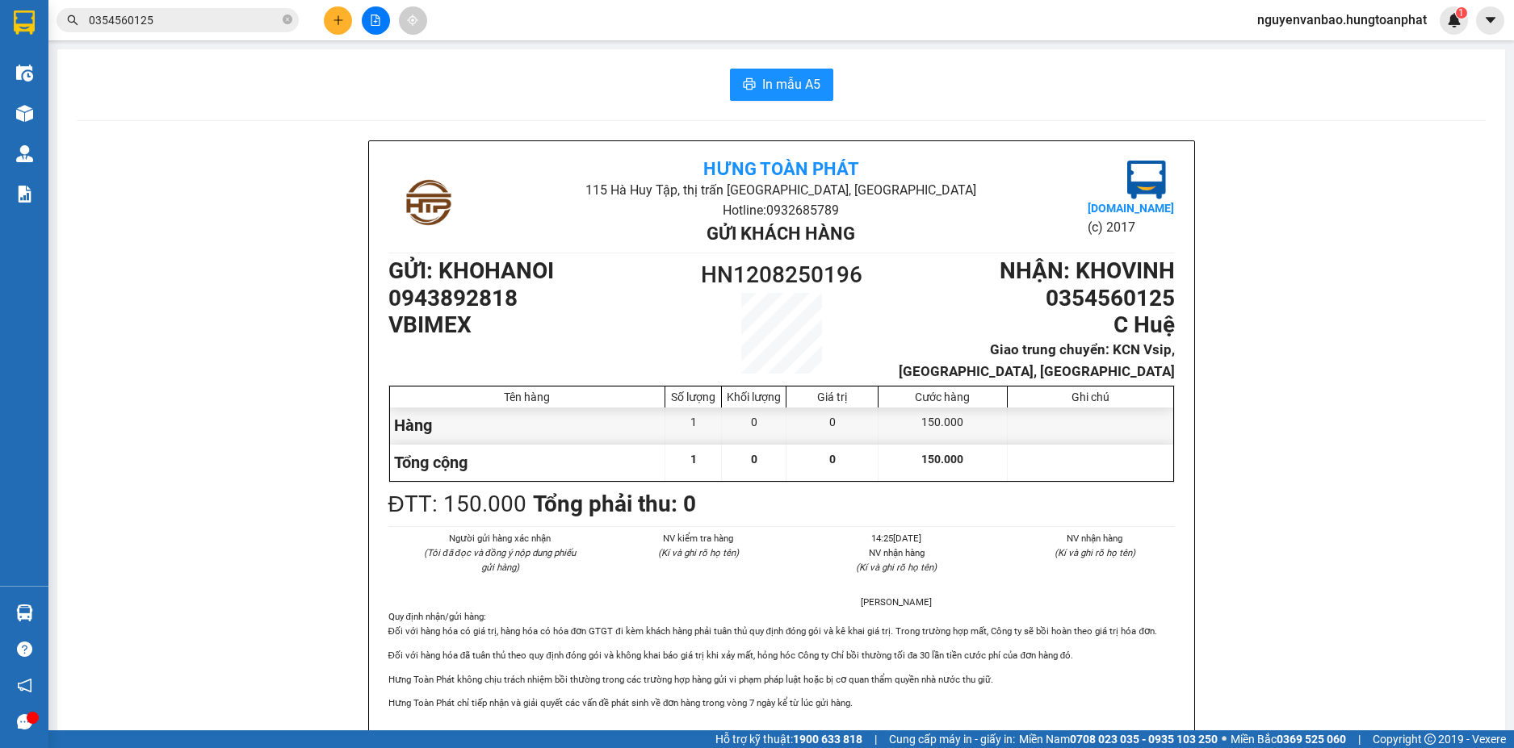
click at [330, 22] on button at bounding box center [338, 20] width 28 height 28
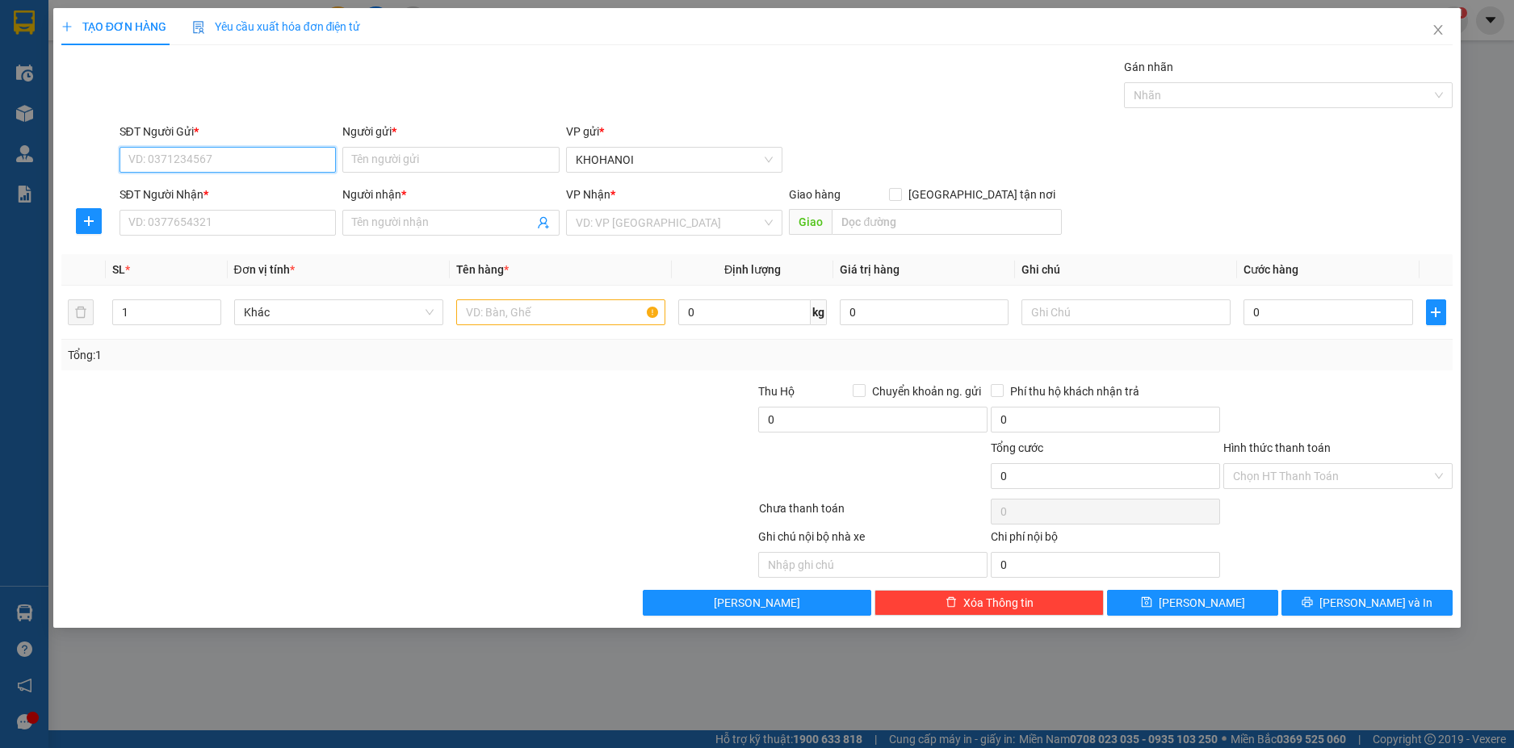
click at [269, 165] on input "SĐT Người Gửi *" at bounding box center [227, 160] width 217 height 26
type input "0379220414"
click at [402, 149] on input "Người gửi *" at bounding box center [450, 160] width 217 height 26
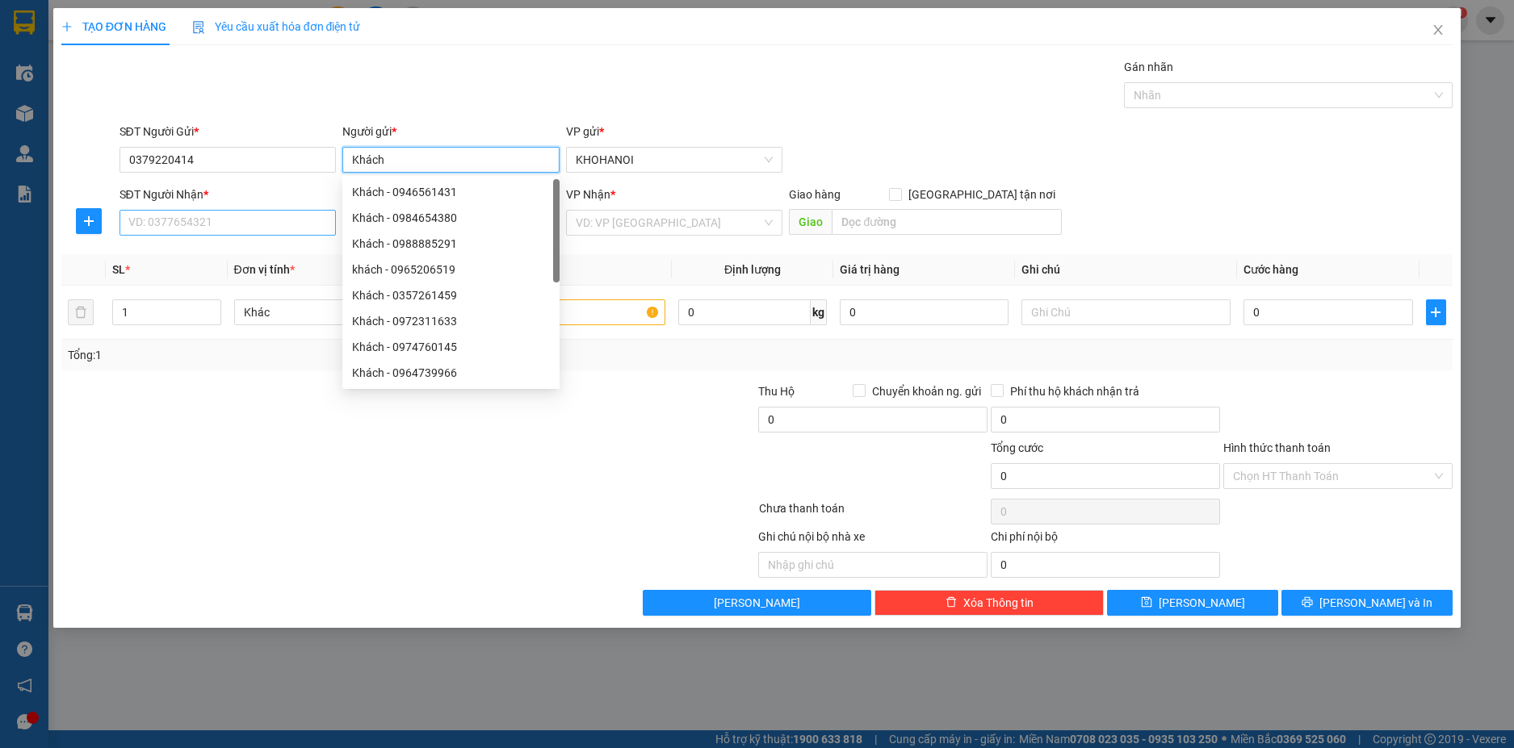
type input "Khách"
click at [176, 224] on input "SĐT Người Nhận *" at bounding box center [227, 223] width 217 height 26
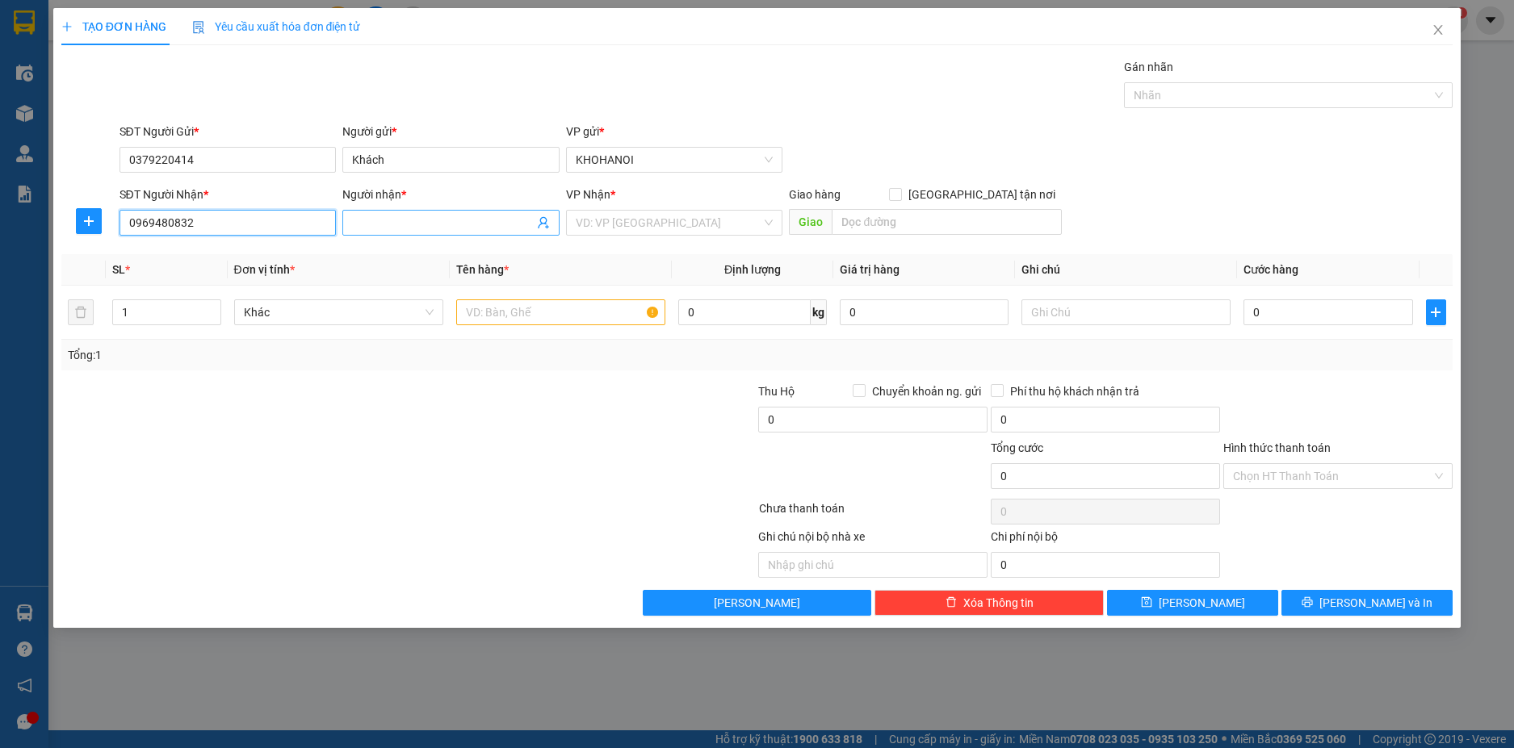
type input "0969480832"
click at [384, 224] on input "Người nhận *" at bounding box center [443, 223] width 182 height 18
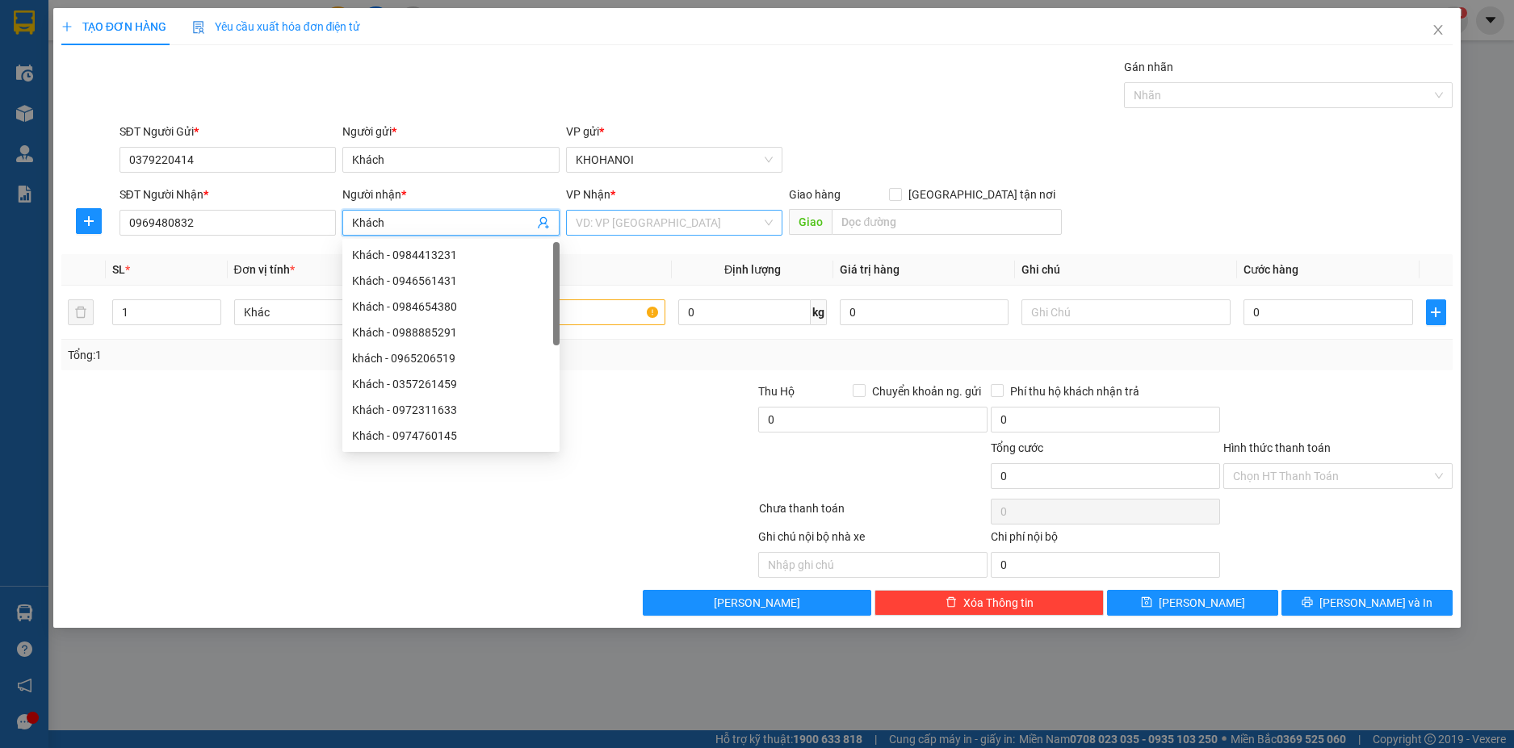
type input "Khách"
click at [629, 220] on input "search" at bounding box center [669, 223] width 187 height 24
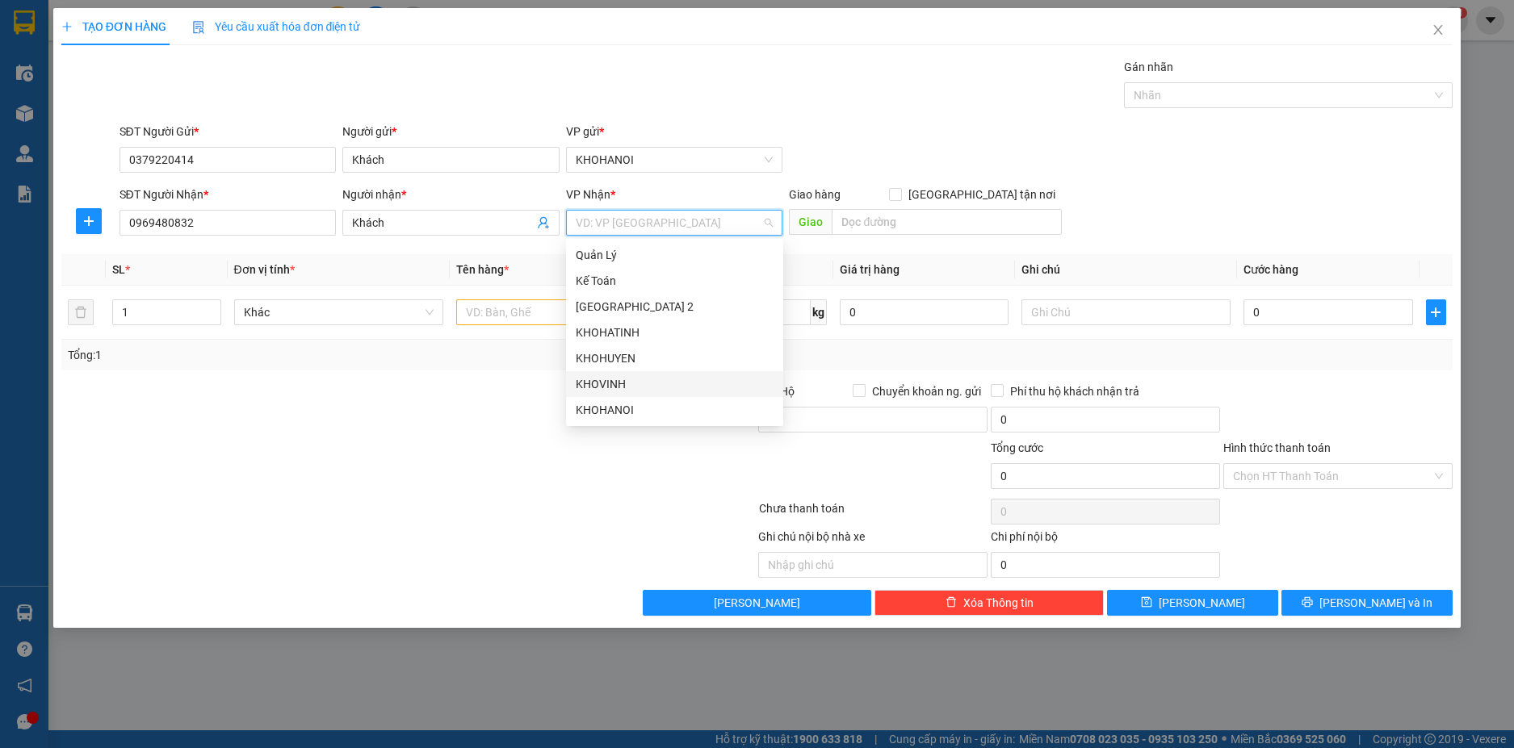
click at [622, 390] on div "KHOVINH" at bounding box center [675, 384] width 198 height 18
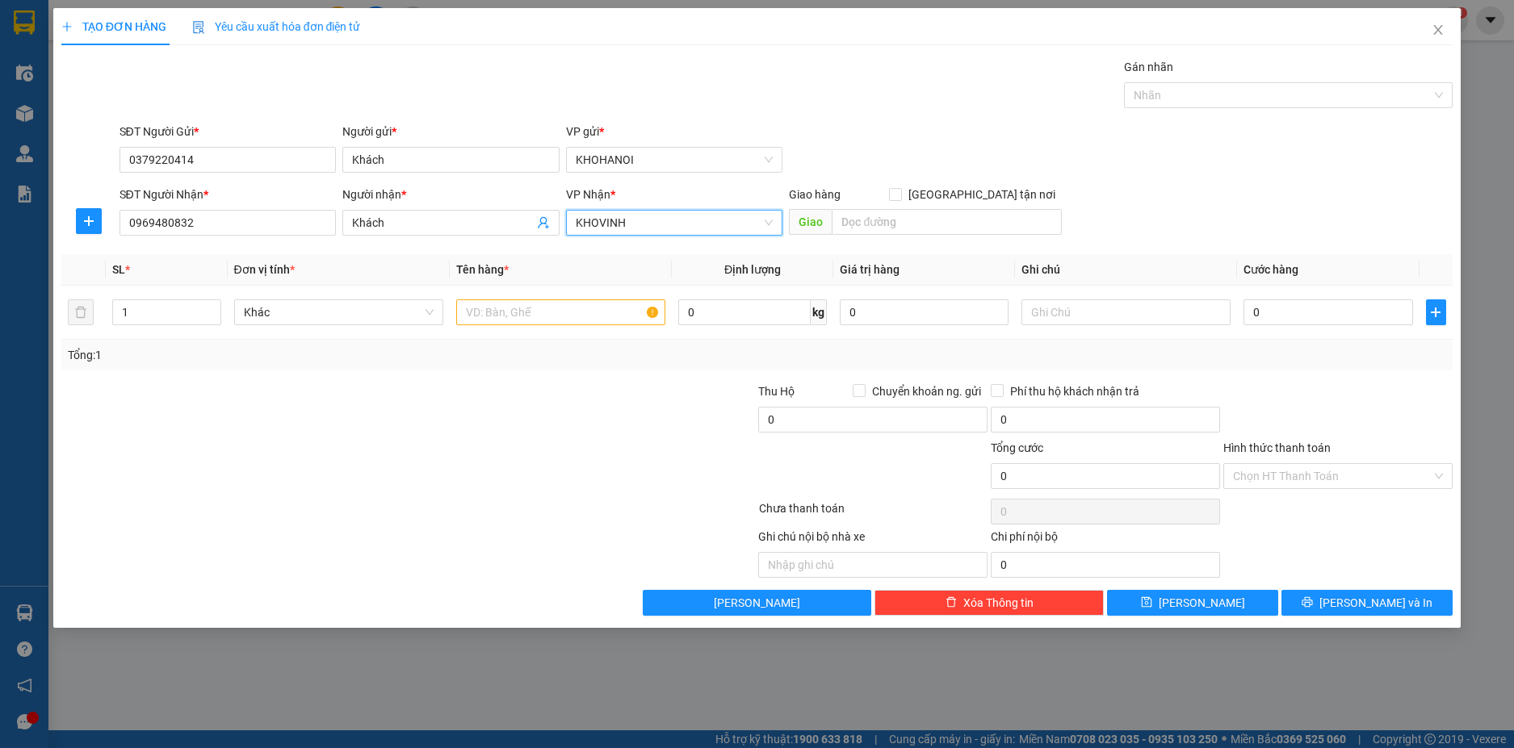
click at [672, 216] on span "KHOVINH" at bounding box center [675, 223] width 198 height 24
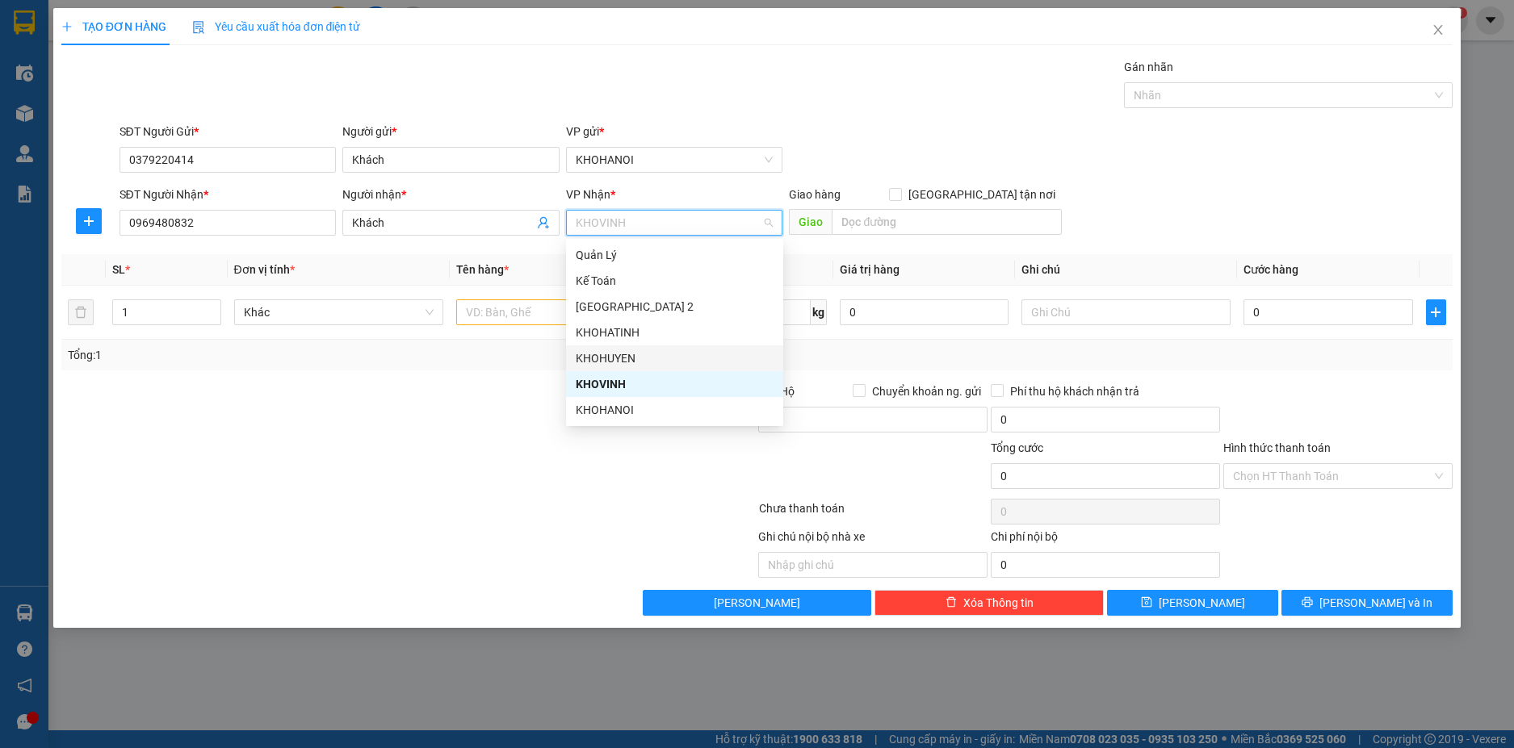
click at [617, 349] on div "KHOHUYEN" at bounding box center [674, 359] width 217 height 26
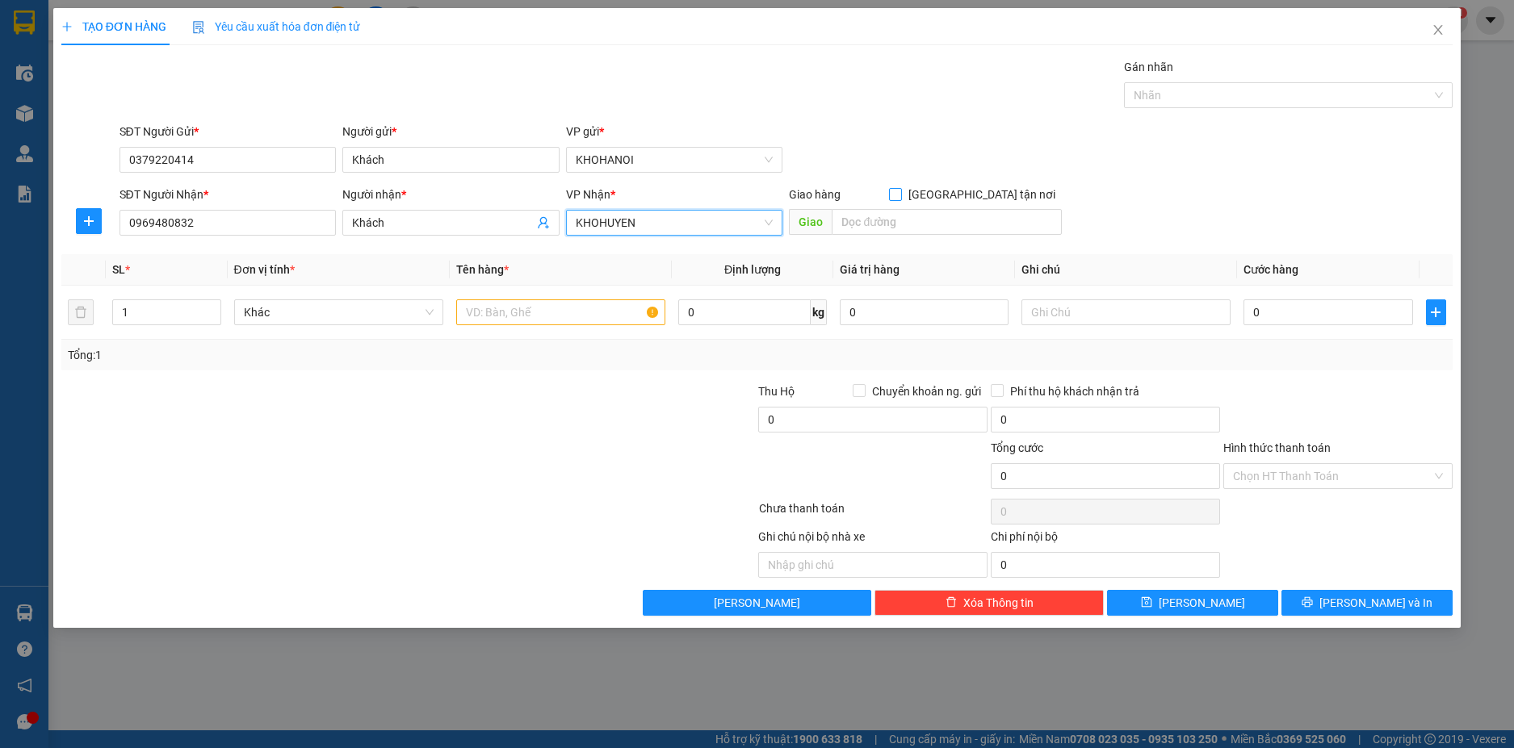
click at [900, 197] on input "[GEOGRAPHIC_DATA] tận nơi" at bounding box center [894, 193] width 11 height 11
checkbox input "true"
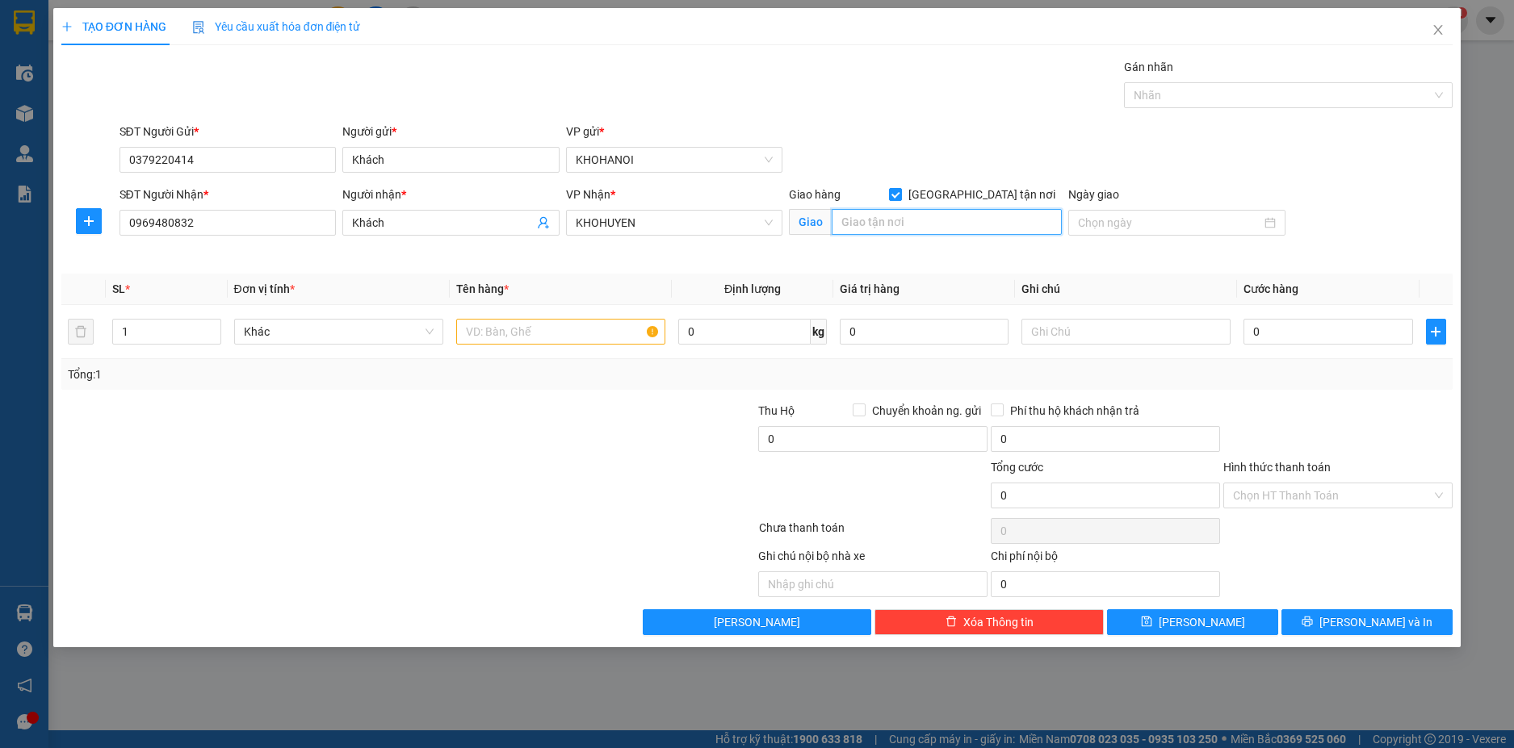
click at [962, 212] on input "text" at bounding box center [947, 222] width 230 height 26
type input "Mỹ Lý, Kỳ Sơn, NA"
click at [484, 333] on input "text" at bounding box center [560, 332] width 209 height 26
type input "D"
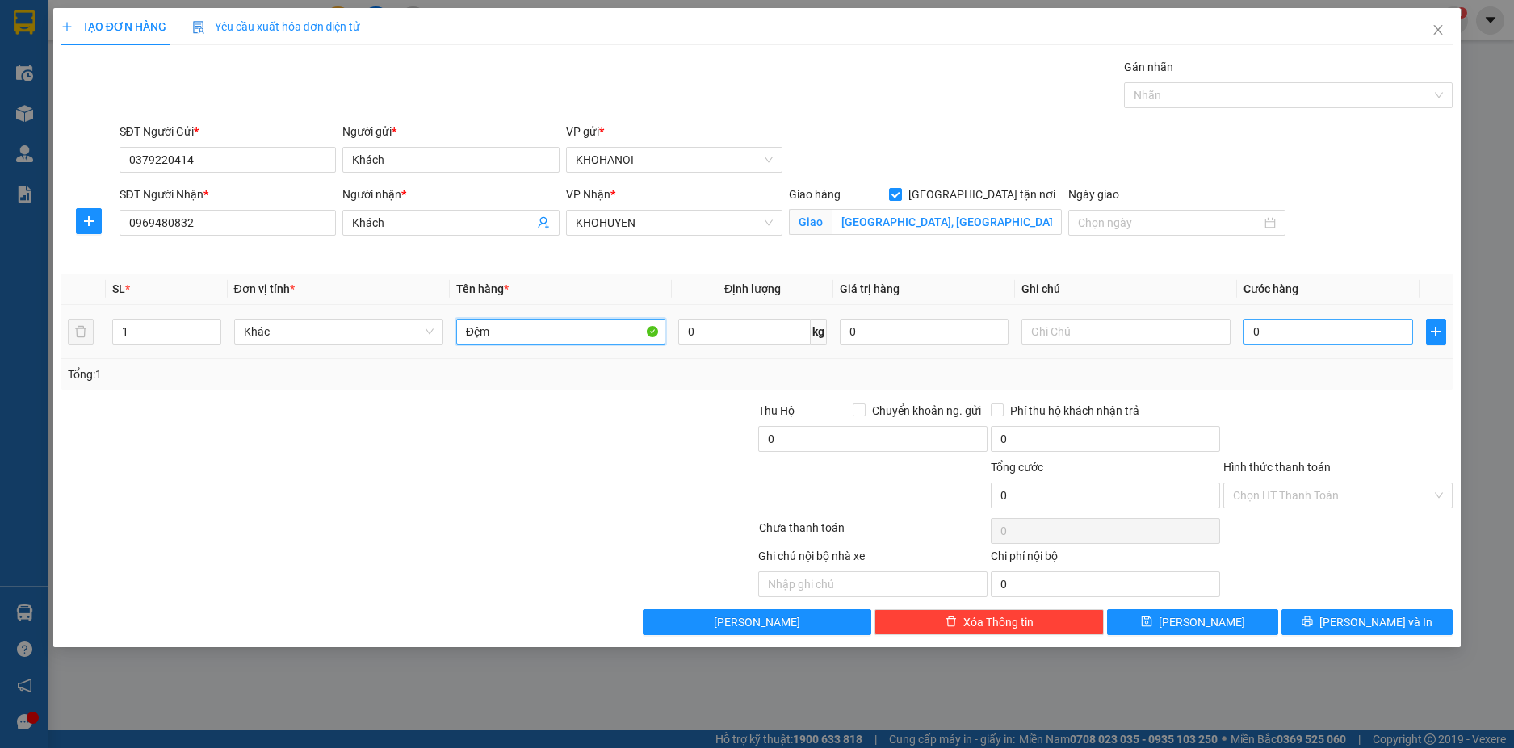
type input "Đệm"
click at [1310, 342] on input "0" at bounding box center [1327, 332] width 169 height 26
type input "2"
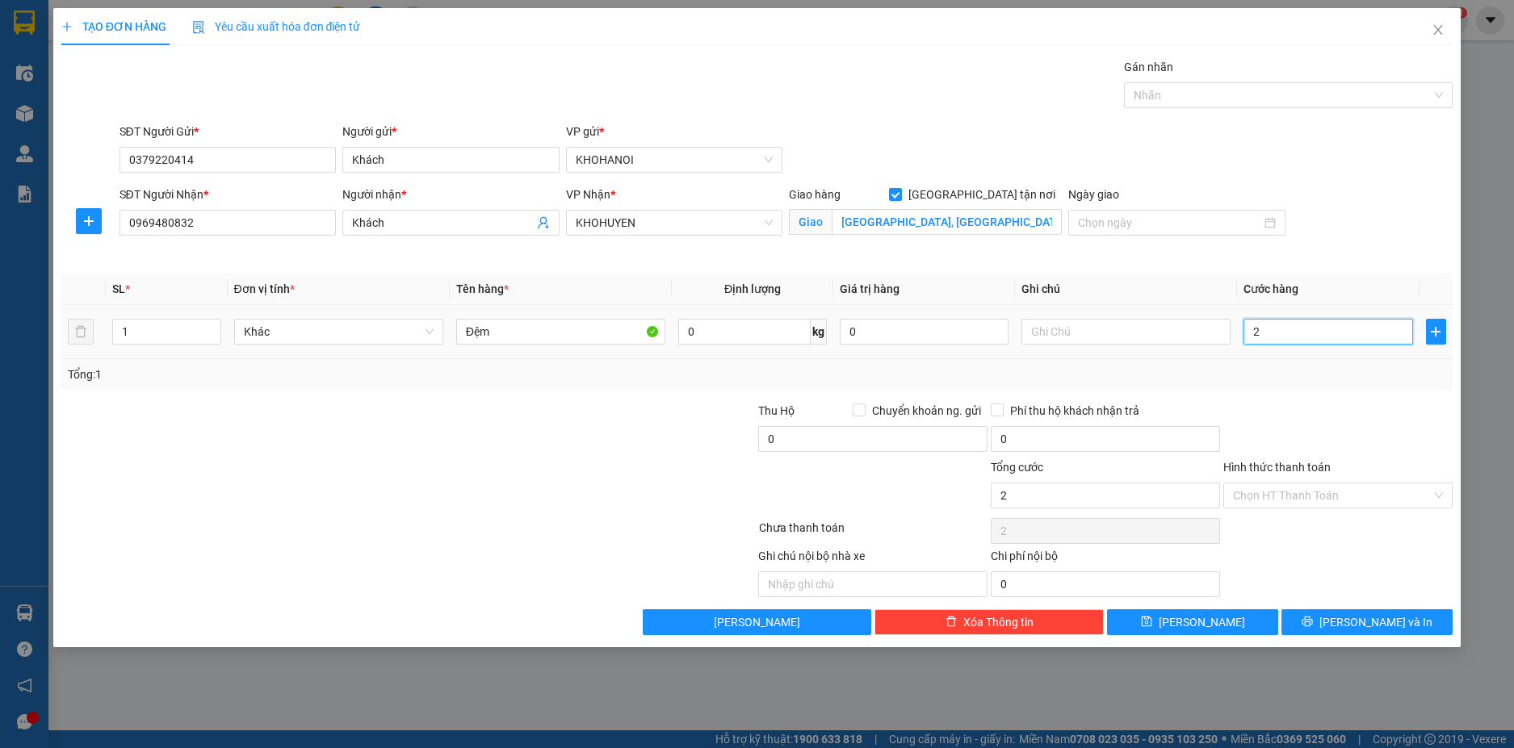
type input "23"
type input "2"
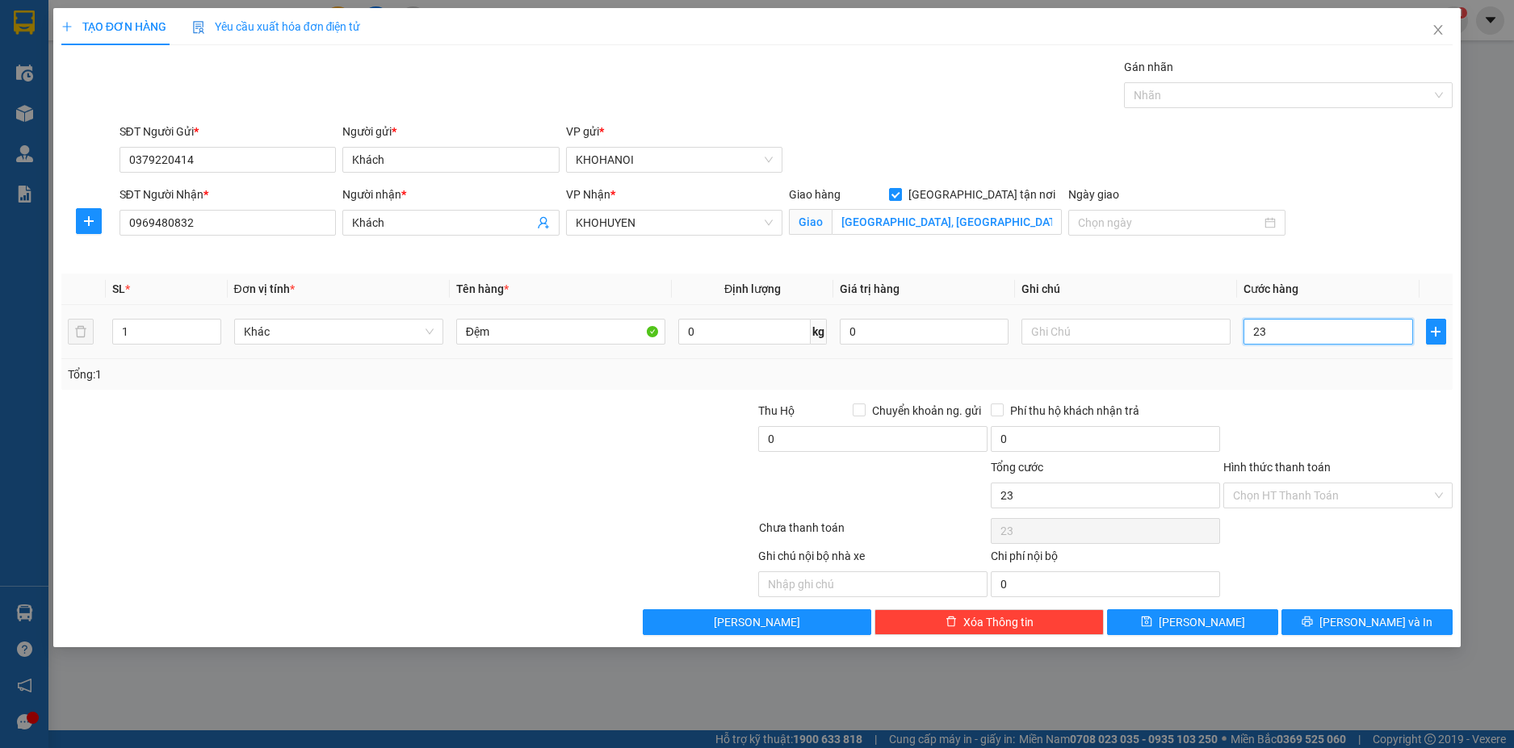
type input "2"
type input "0"
type input "02"
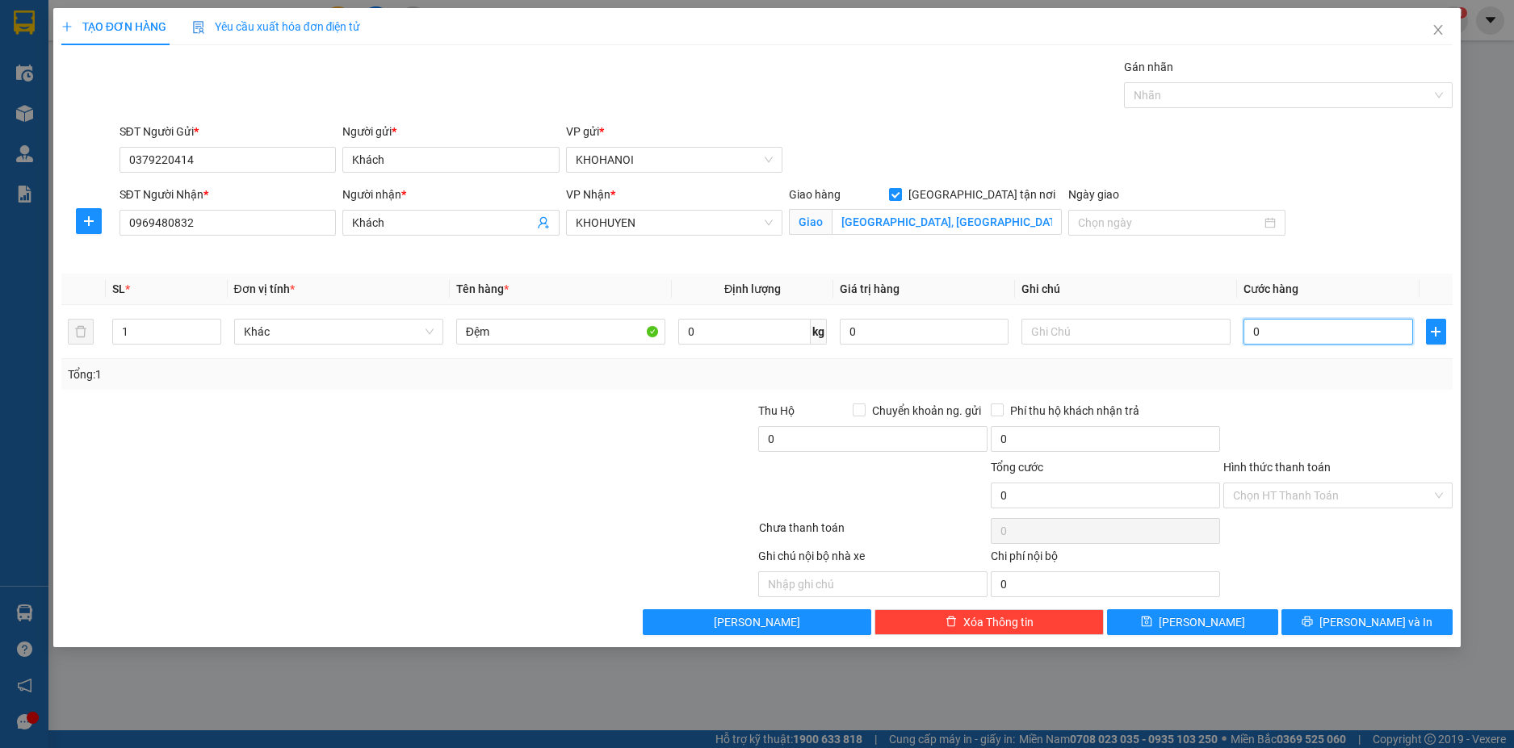
type input "2"
type input "025"
type input "25"
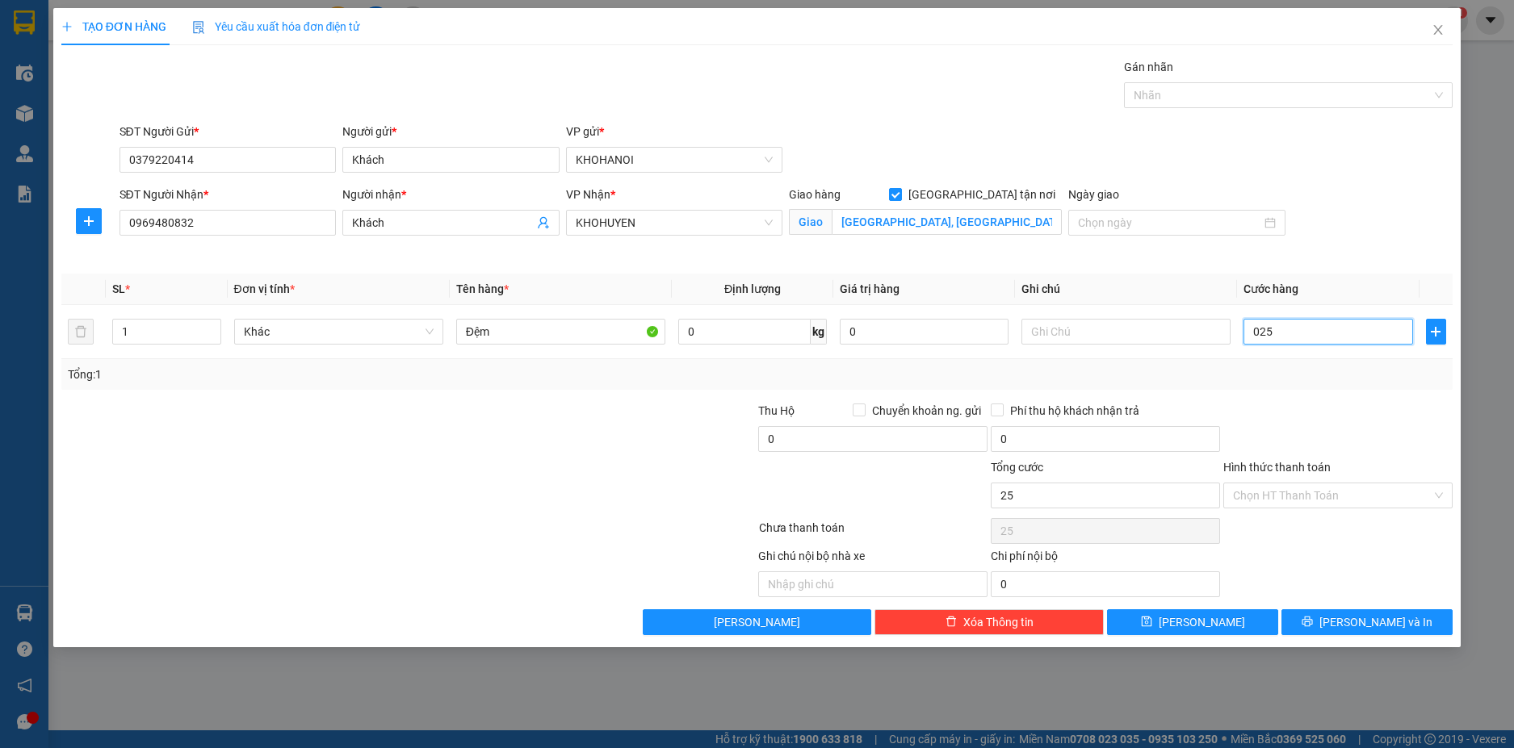
type input "0.250"
type input "250"
type input "250.000"
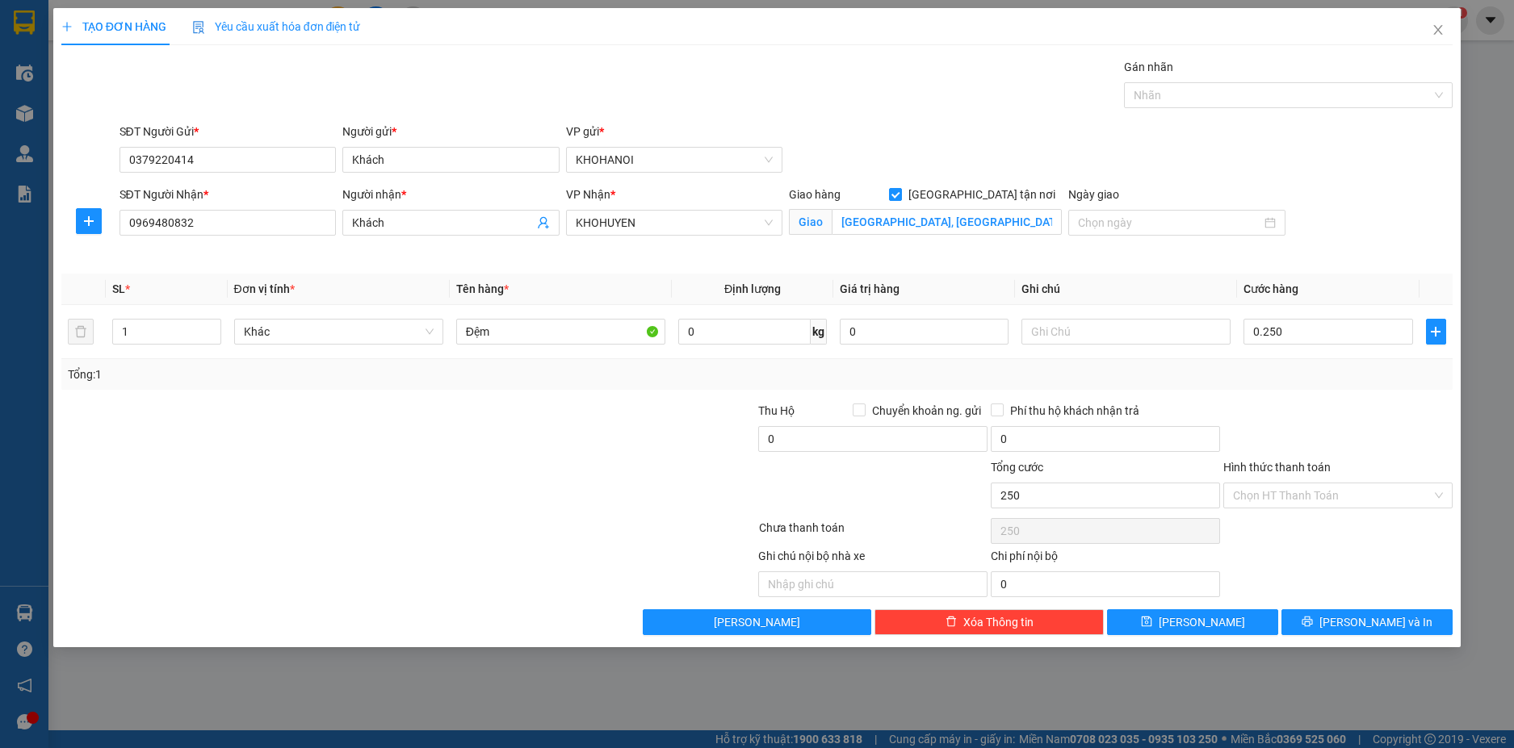
type input "250.000"
click at [1314, 400] on div "Transit Pickup Surcharge Ids Transit Deliver Surcharge Ids Transit Deliver Surc…" at bounding box center [757, 346] width 1392 height 577
click at [854, 411] on input "Chuyển khoản ng. gửi" at bounding box center [858, 409] width 11 height 11
checkbox input "true"
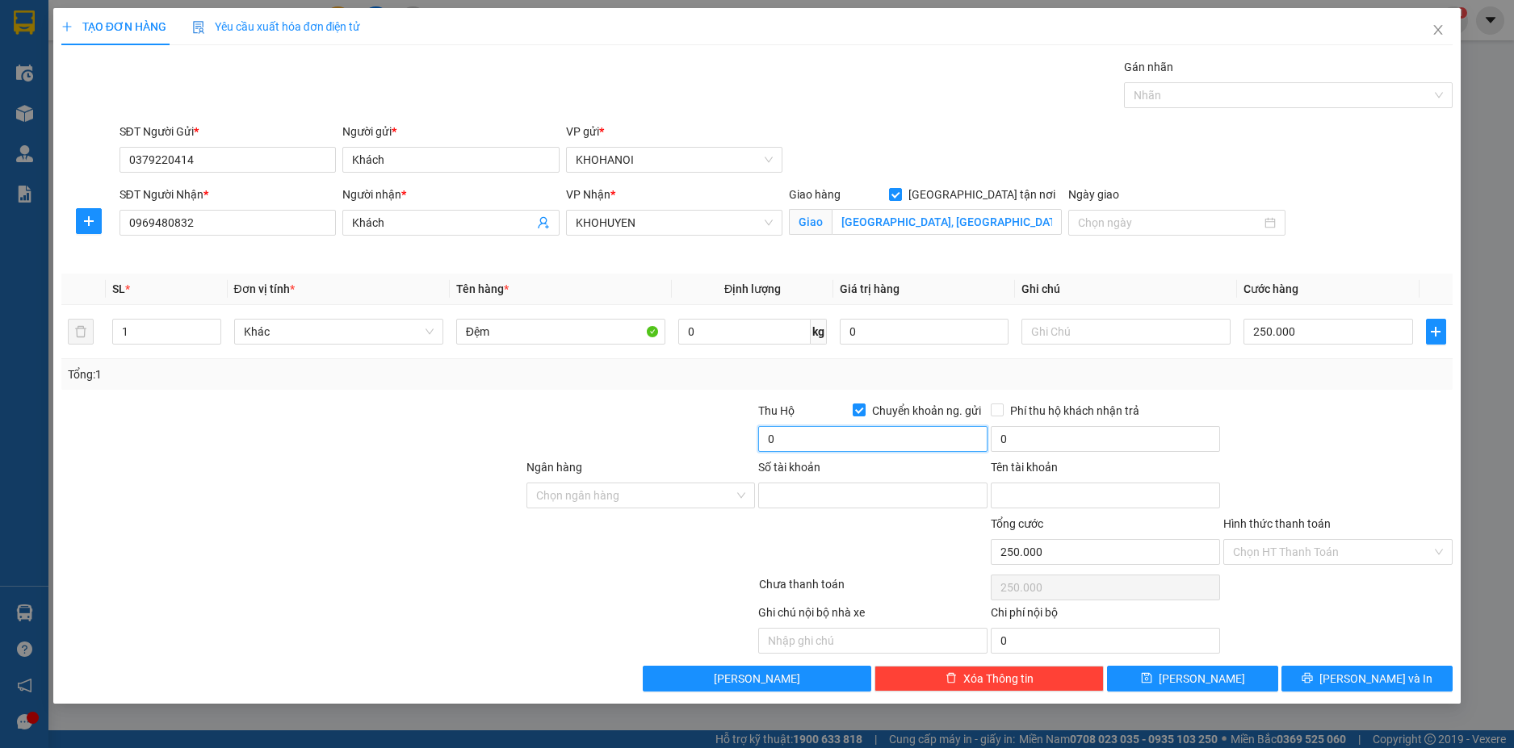
click at [785, 442] on input "0" at bounding box center [872, 439] width 229 height 26
type input "1.320.000"
click at [555, 502] on input "Ngân hàng" at bounding box center [635, 496] width 199 height 24
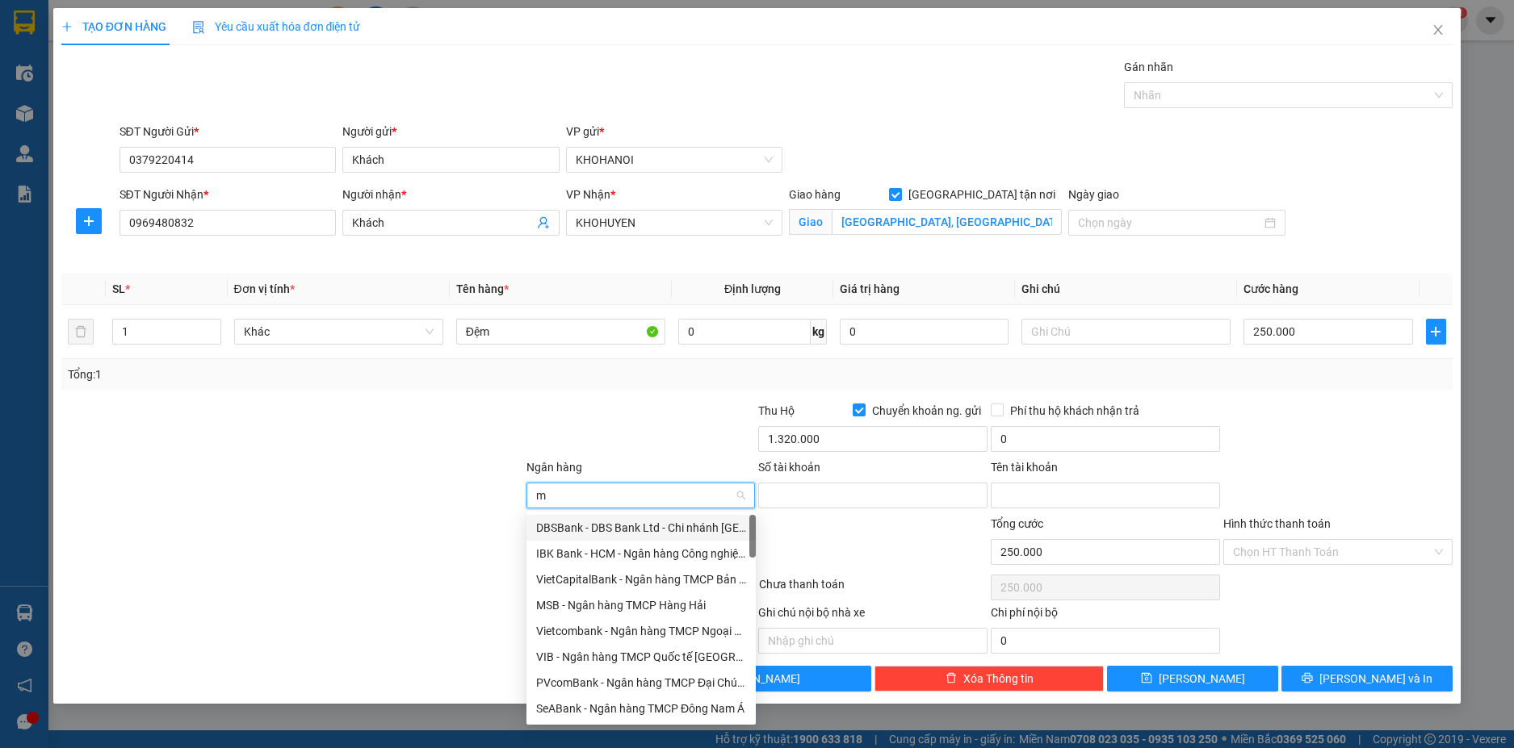
type input "mb"
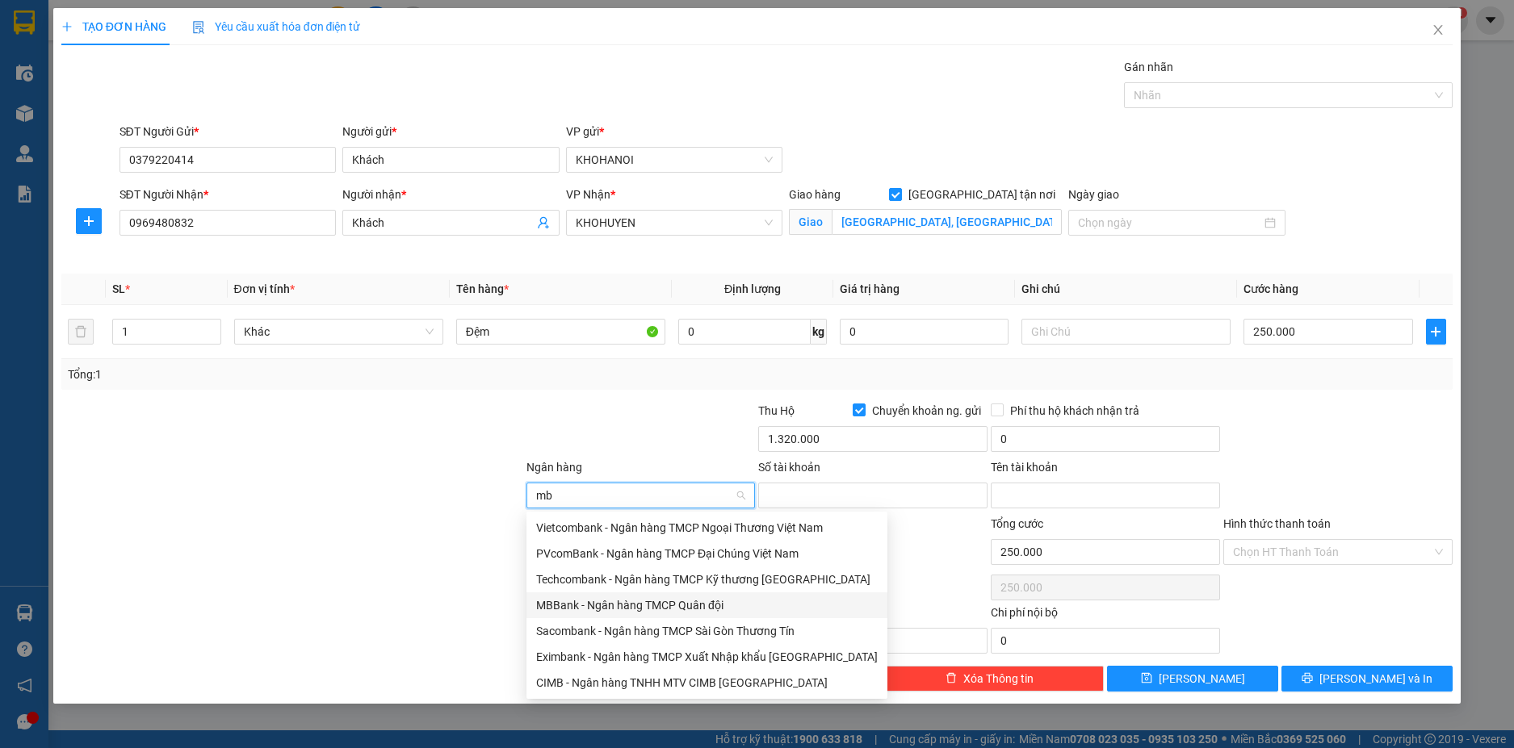
drag, startPoint x: 598, startPoint y: 599, endPoint x: 649, endPoint y: 596, distance: 51.0
click at [601, 598] on div "MBBank - Ngân hàng TMCP Quân đội" at bounding box center [707, 606] width 342 height 18
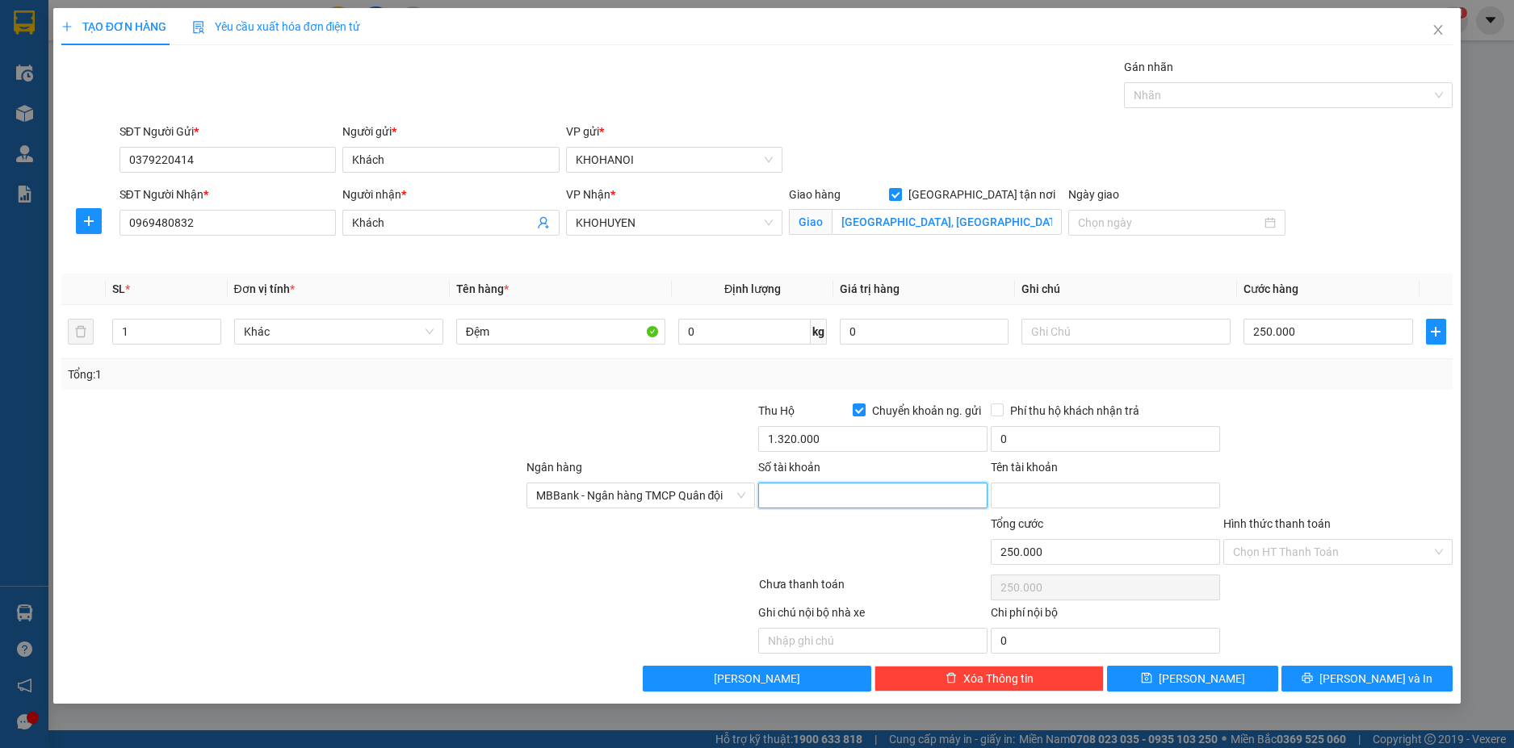
click at [853, 504] on input "Số tài khoản" at bounding box center [872, 496] width 229 height 26
type input "0379220414"
click at [1045, 488] on input "Tên tài khoản" at bounding box center [1105, 496] width 229 height 26
type input "D"
click at [616, 501] on span "MBBank - Ngân hàng TMCP Quân đội" at bounding box center [641, 496] width 210 height 24
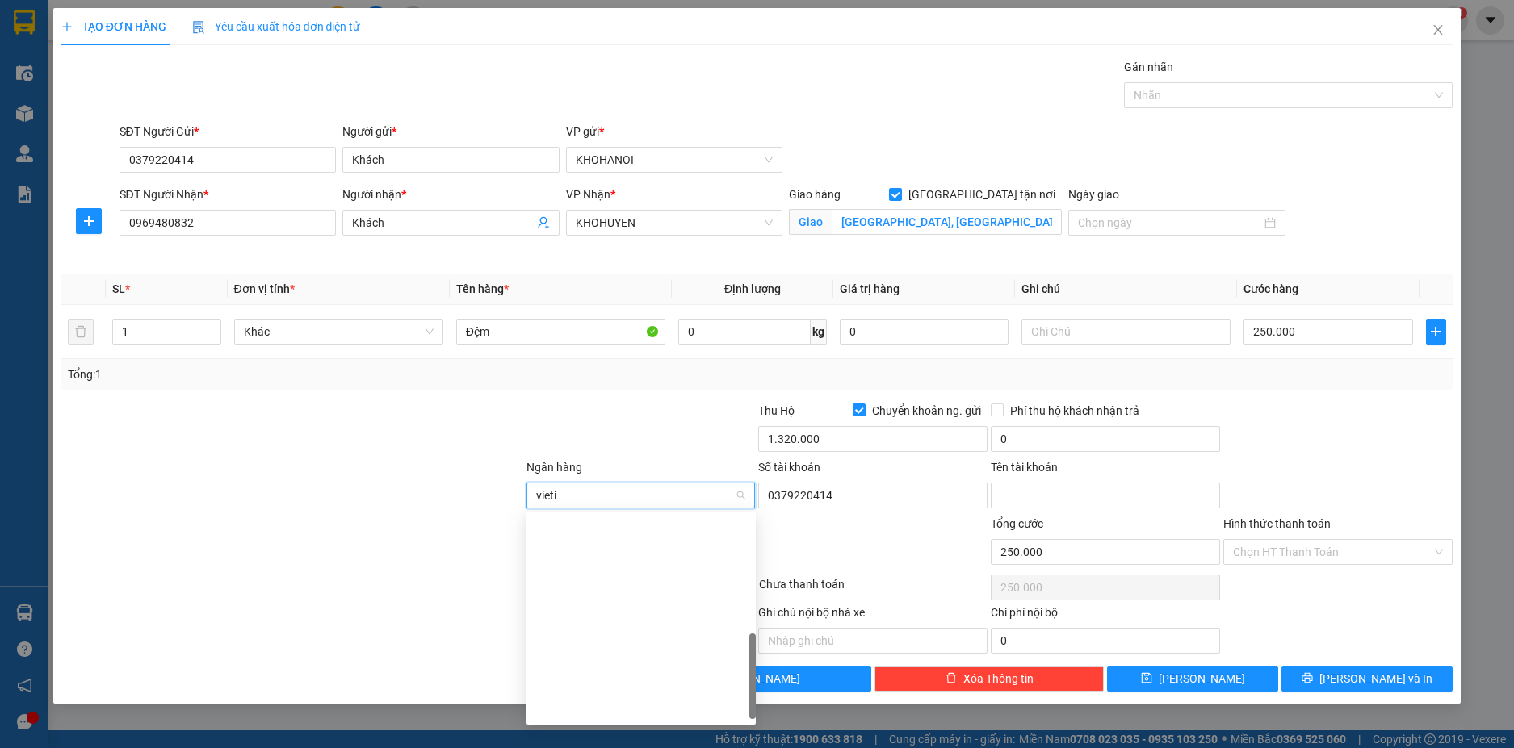
type input "vietin"
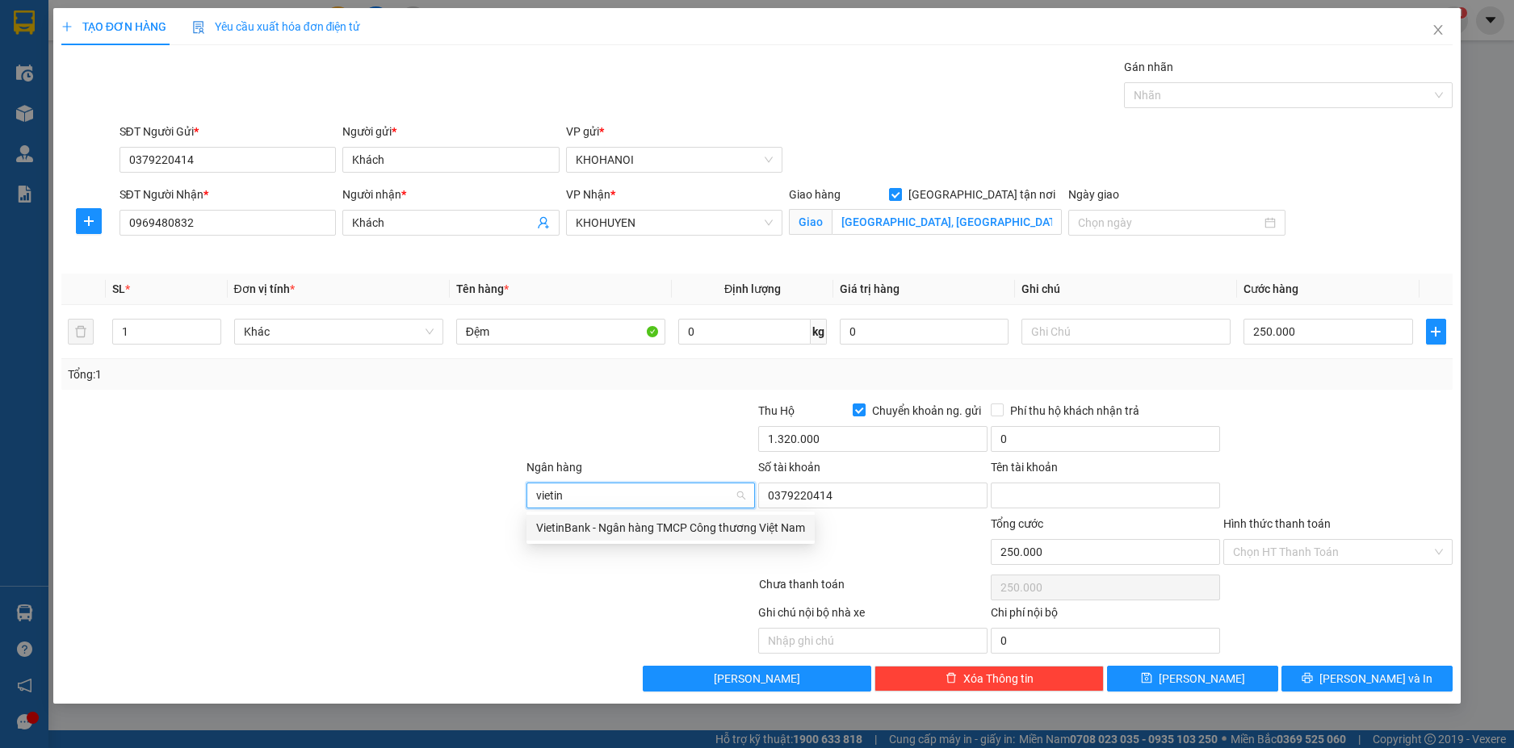
drag, startPoint x: 635, startPoint y: 529, endPoint x: 773, endPoint y: 539, distance: 138.5
click at [636, 529] on div "VietinBank - Ngân hàng TMCP Công thương Việt Nam" at bounding box center [670, 528] width 269 height 18
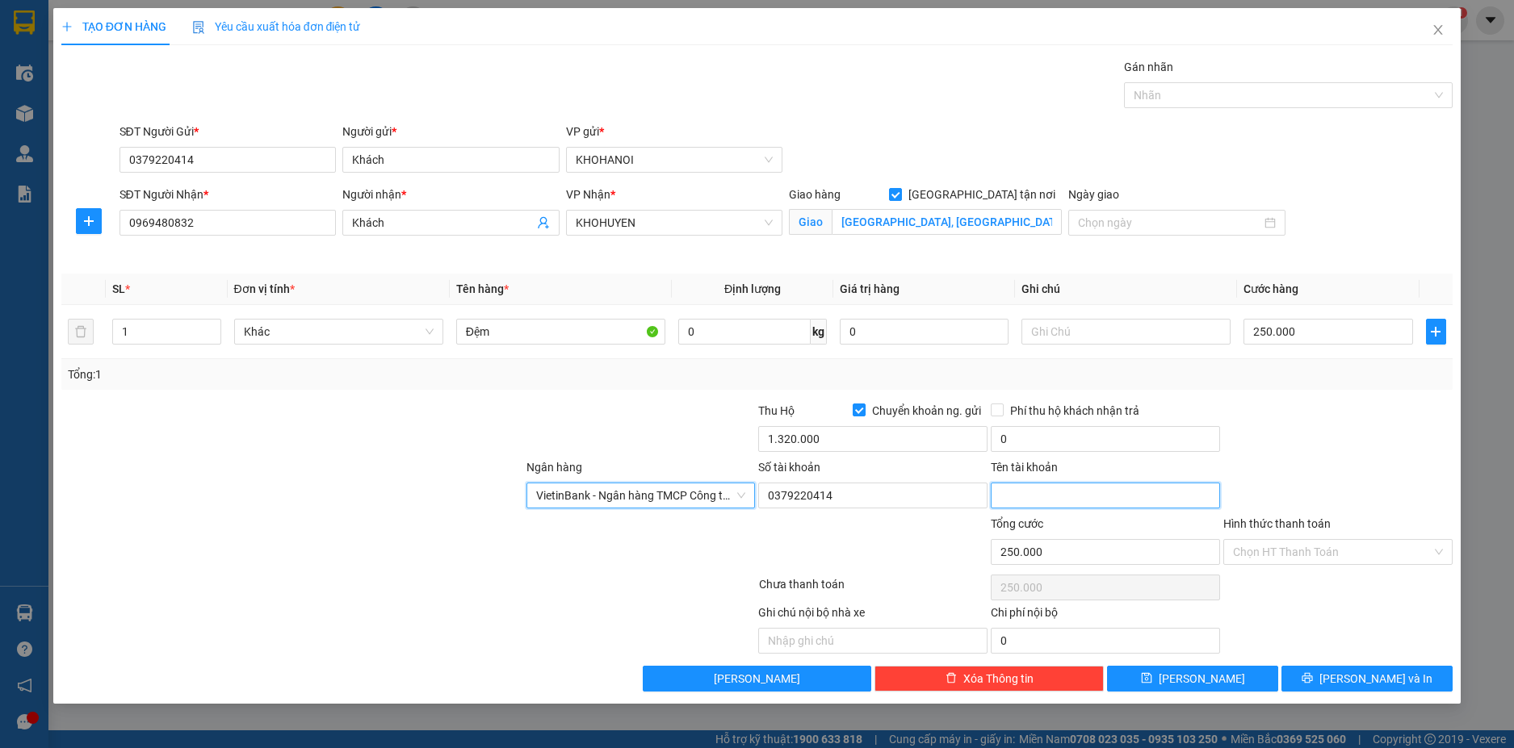
click at [1024, 485] on input "Tên tài khoản" at bounding box center [1105, 496] width 229 height 26
type input "Lò Đức Huy"
click at [1253, 457] on div at bounding box center [1338, 430] width 233 height 57
click at [1326, 663] on div "Transit Pickup Surcharge Ids Transit Deliver Surcharge Ids Transit Deliver Surc…" at bounding box center [757, 375] width 1392 height 634
click at [1313, 678] on icon "printer" at bounding box center [1306, 678] width 11 height 11
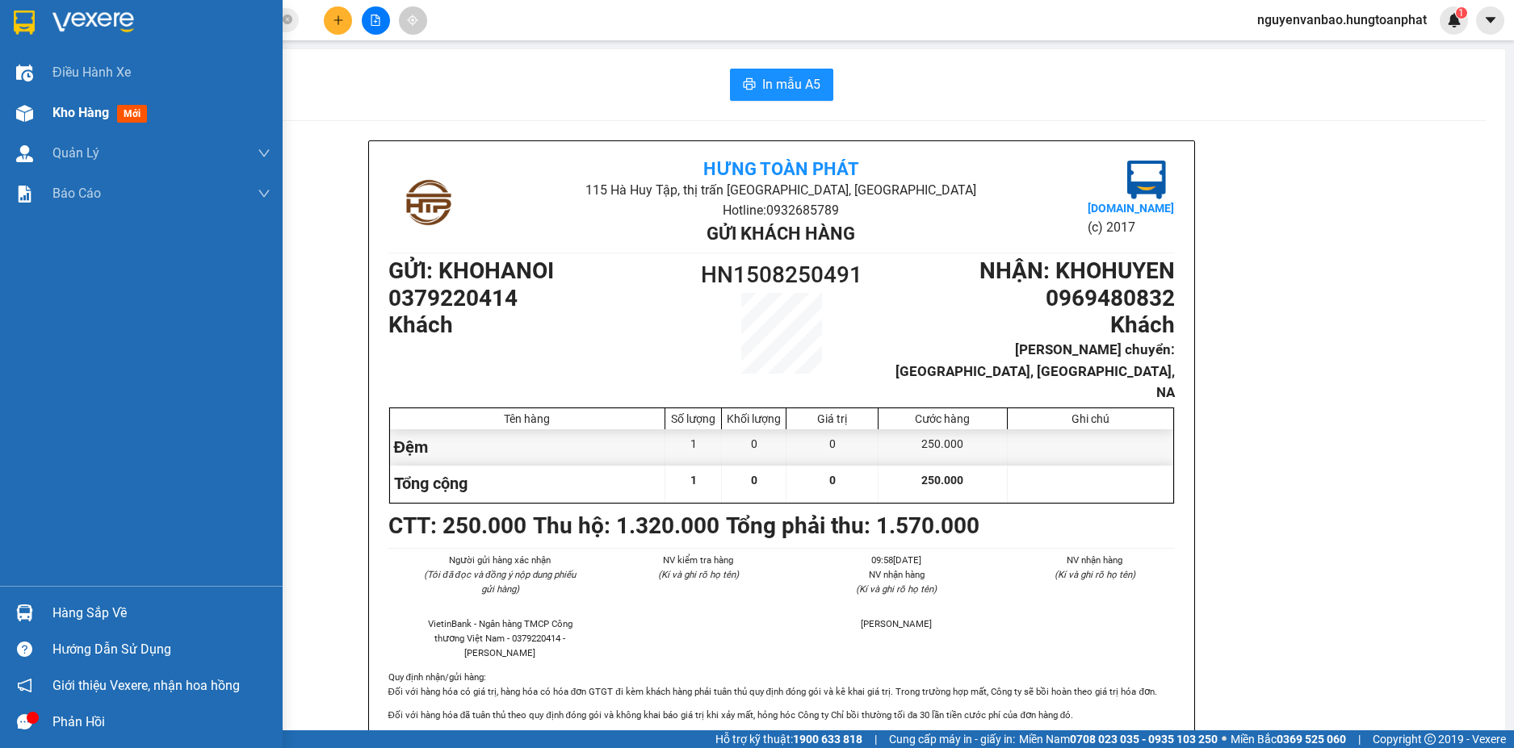
click at [19, 103] on div at bounding box center [24, 113] width 28 height 28
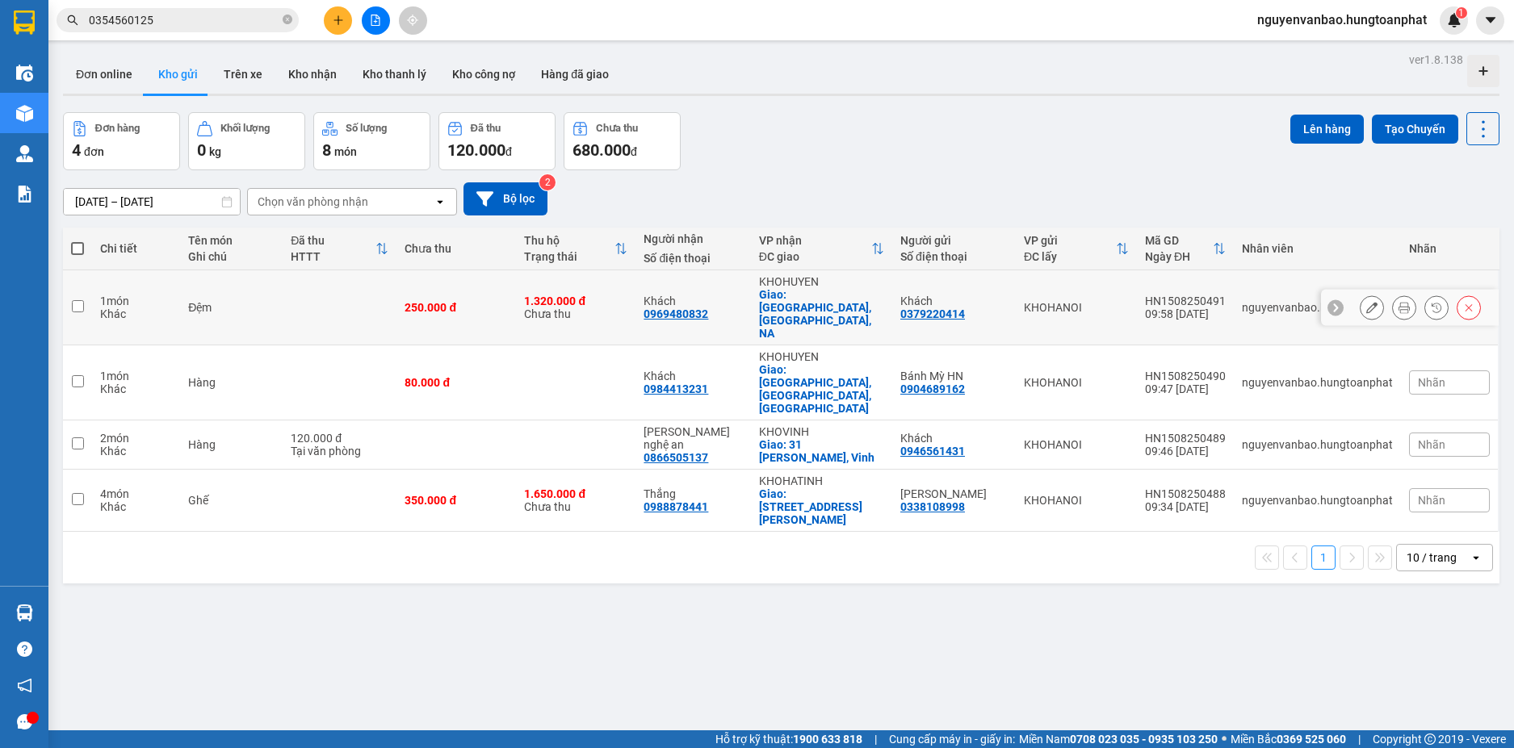
click at [1366, 302] on icon at bounding box center [1371, 307] width 11 height 11
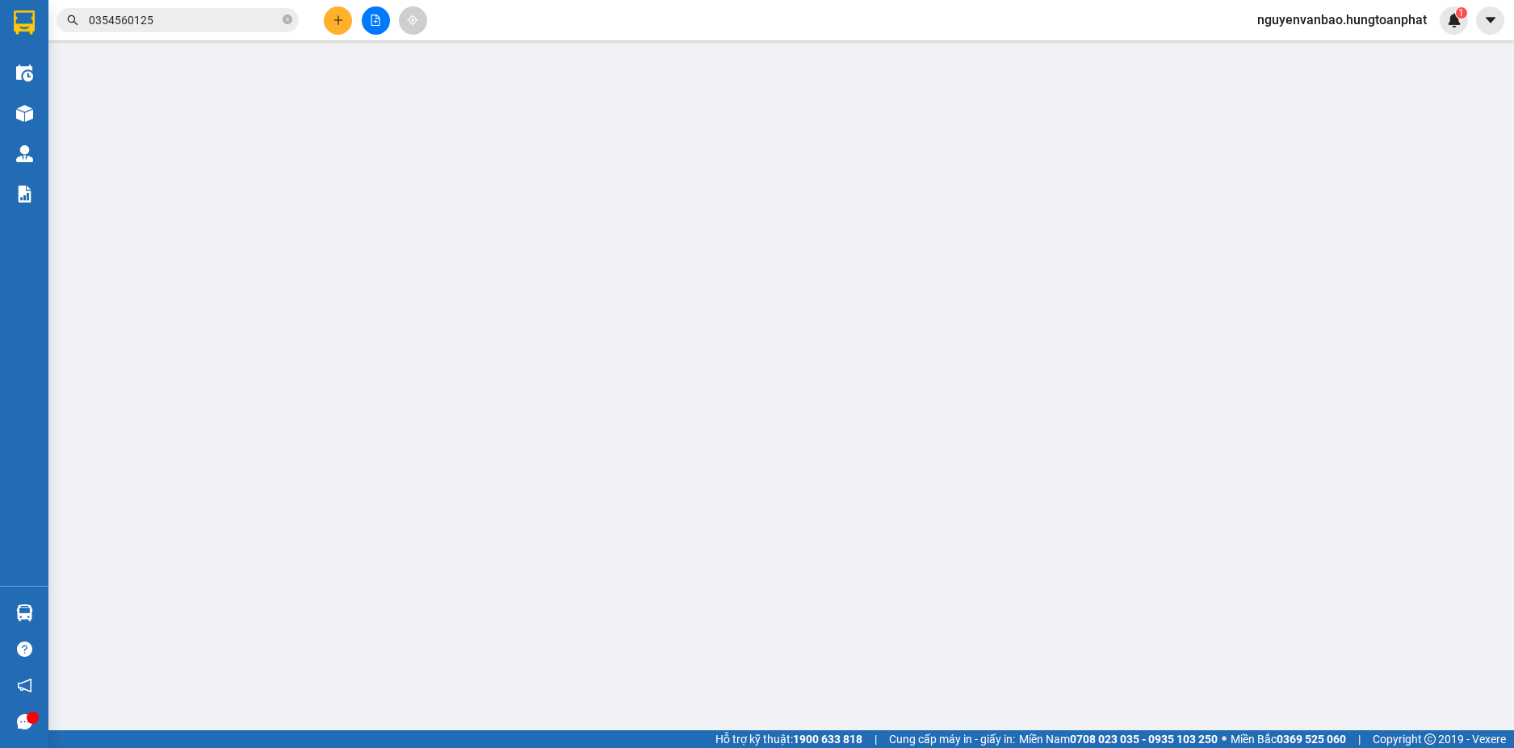
type input "0379220414"
type input "Khách"
type input "0969480832"
type input "Khách"
checkbox input "true"
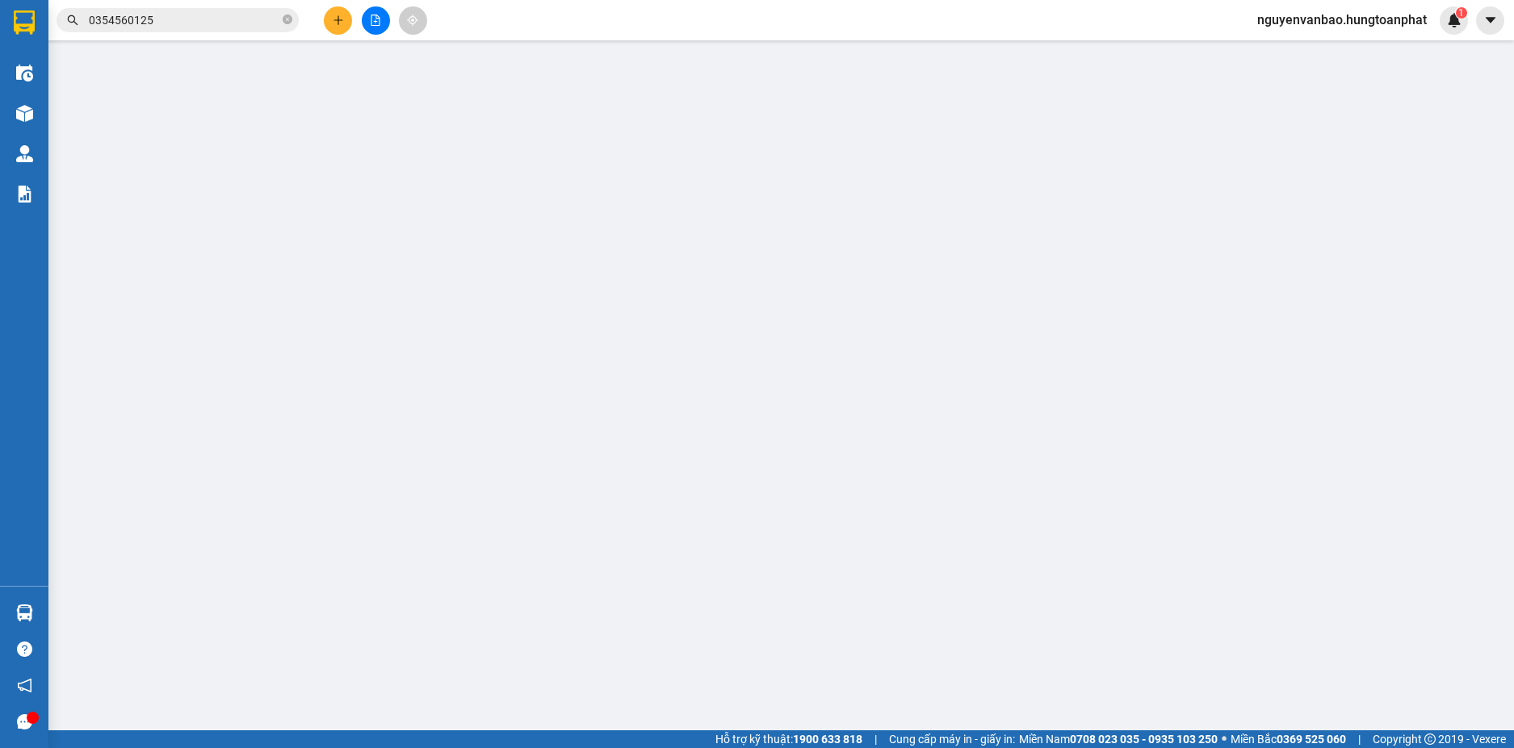
type input "Mỹ Lý, Kỳ Sơn, NA"
type input "250.000"
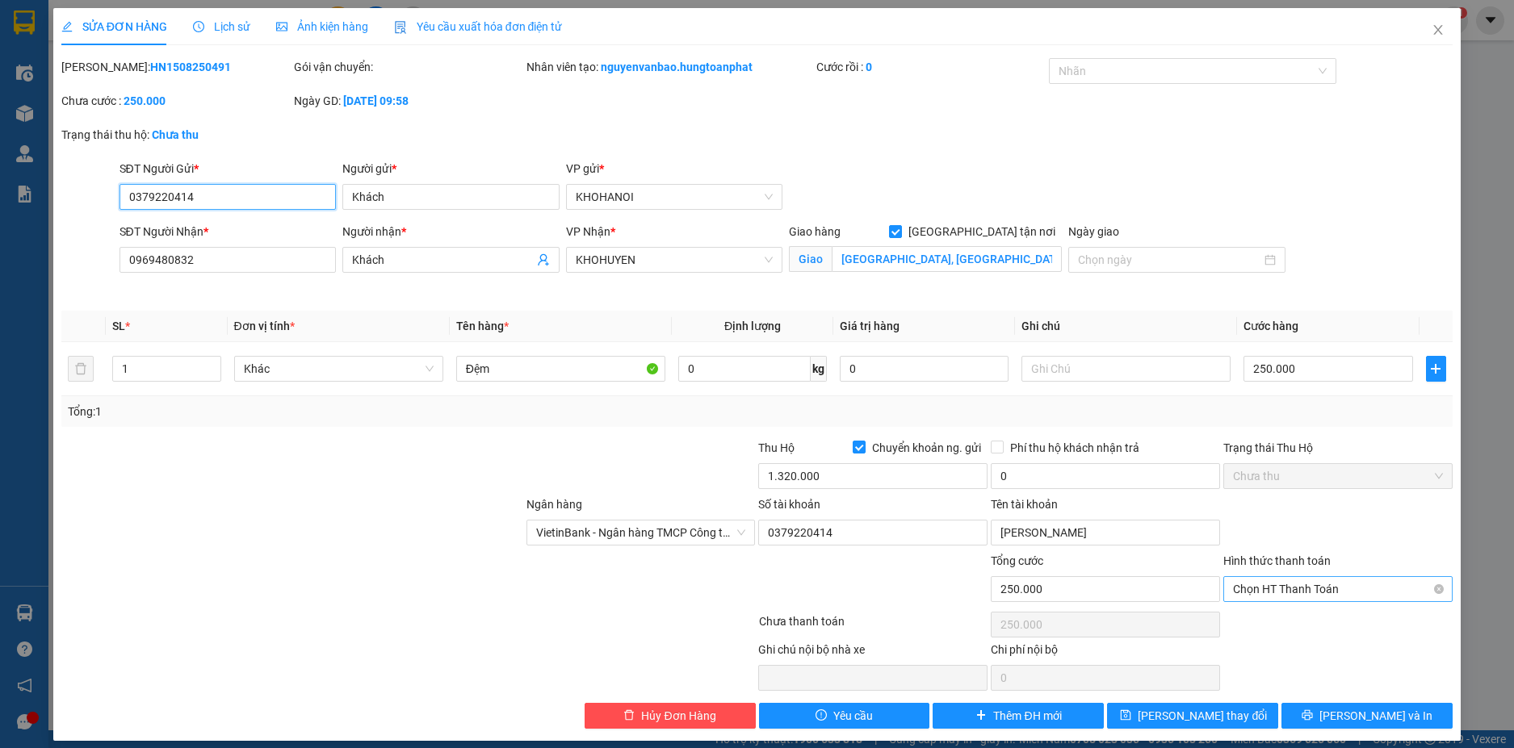
click at [1306, 585] on span "Chọn HT Thanh Toán" at bounding box center [1338, 589] width 210 height 24
click at [1273, 427] on div "Tại văn phòng" at bounding box center [1326, 428] width 207 height 18
type input "0"
click at [1349, 713] on span "[PERSON_NAME] và In" at bounding box center [1375, 716] width 113 height 18
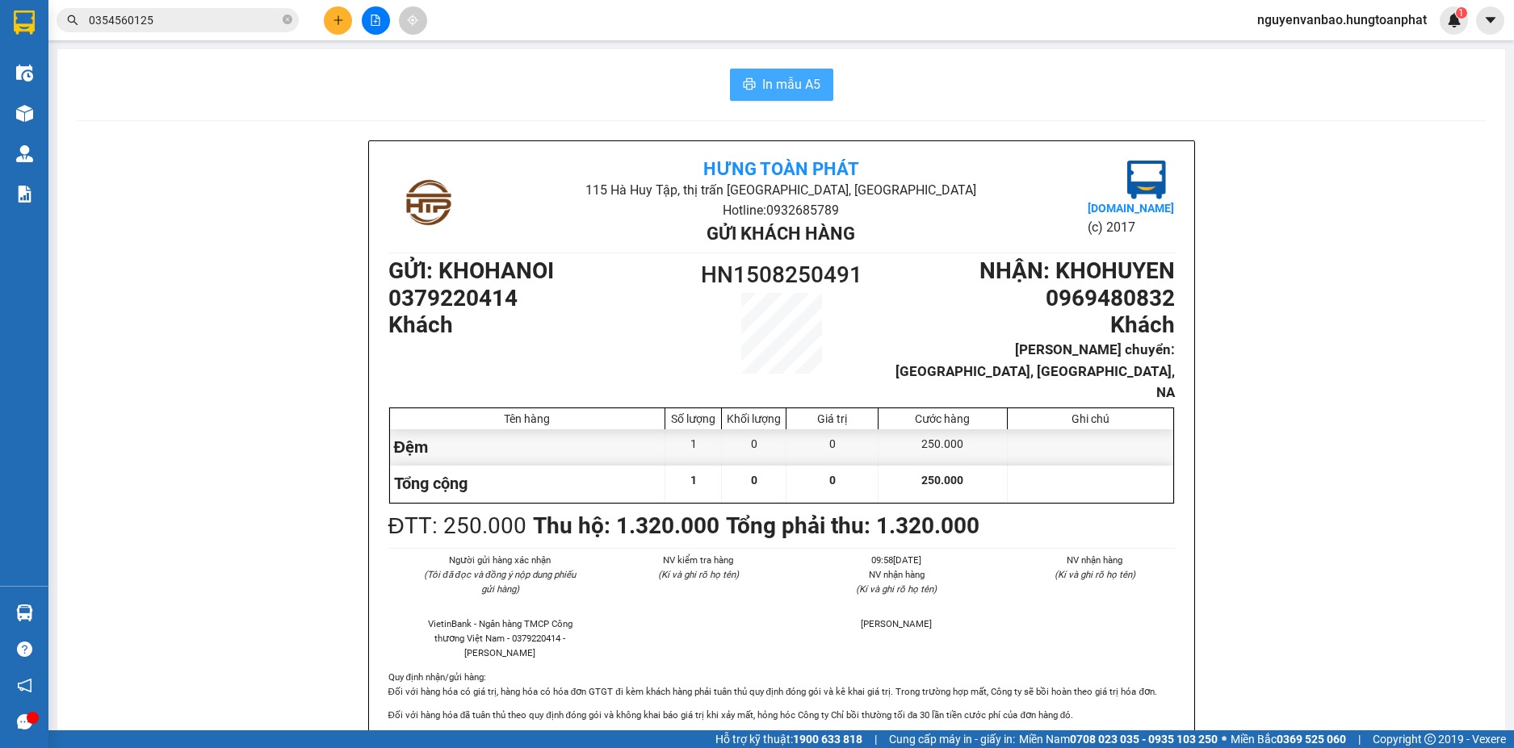
click at [769, 77] on span "In mẫu A5" at bounding box center [791, 84] width 58 height 20
click at [187, 18] on input "0354560125" at bounding box center [184, 20] width 191 height 18
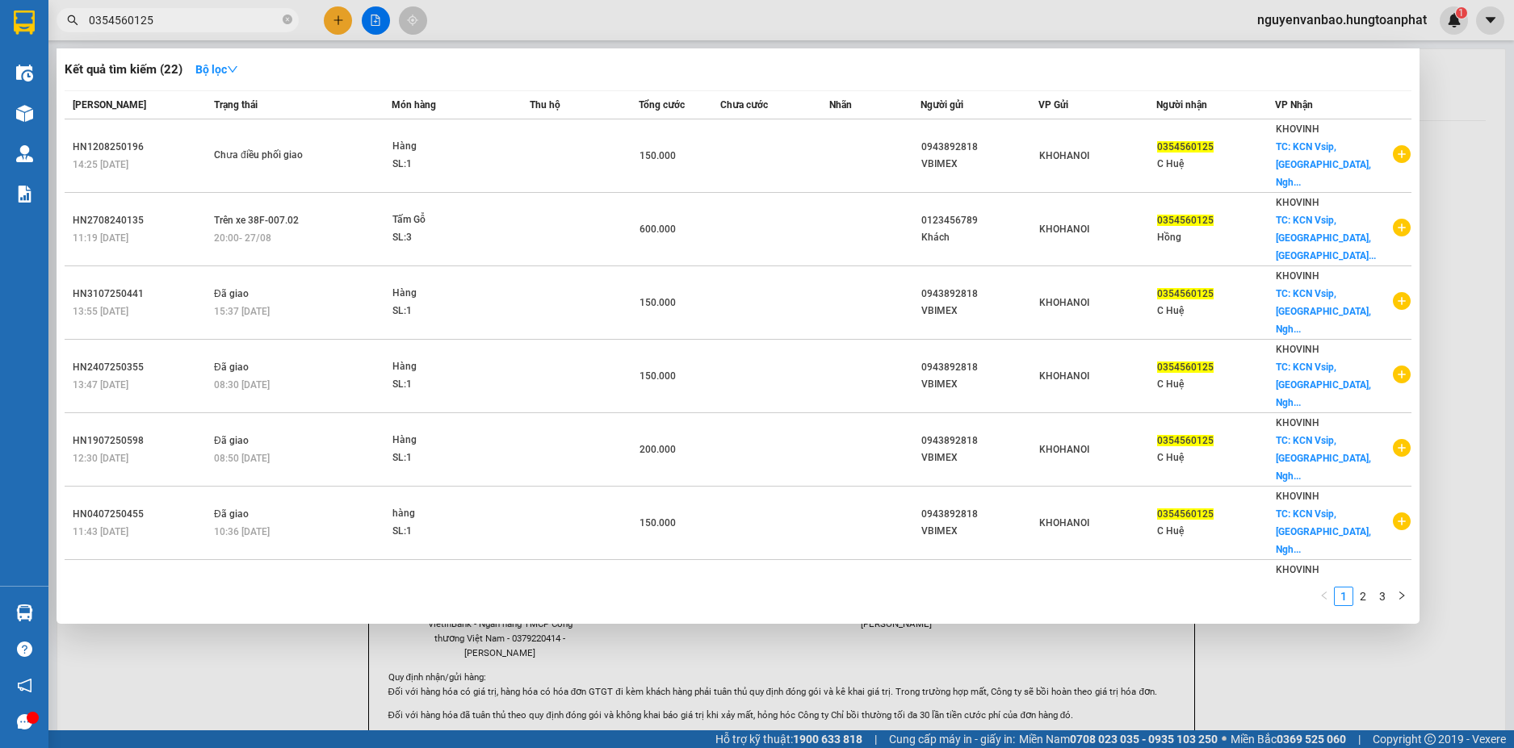
click at [187, 18] on input "0354560125" at bounding box center [184, 20] width 191 height 18
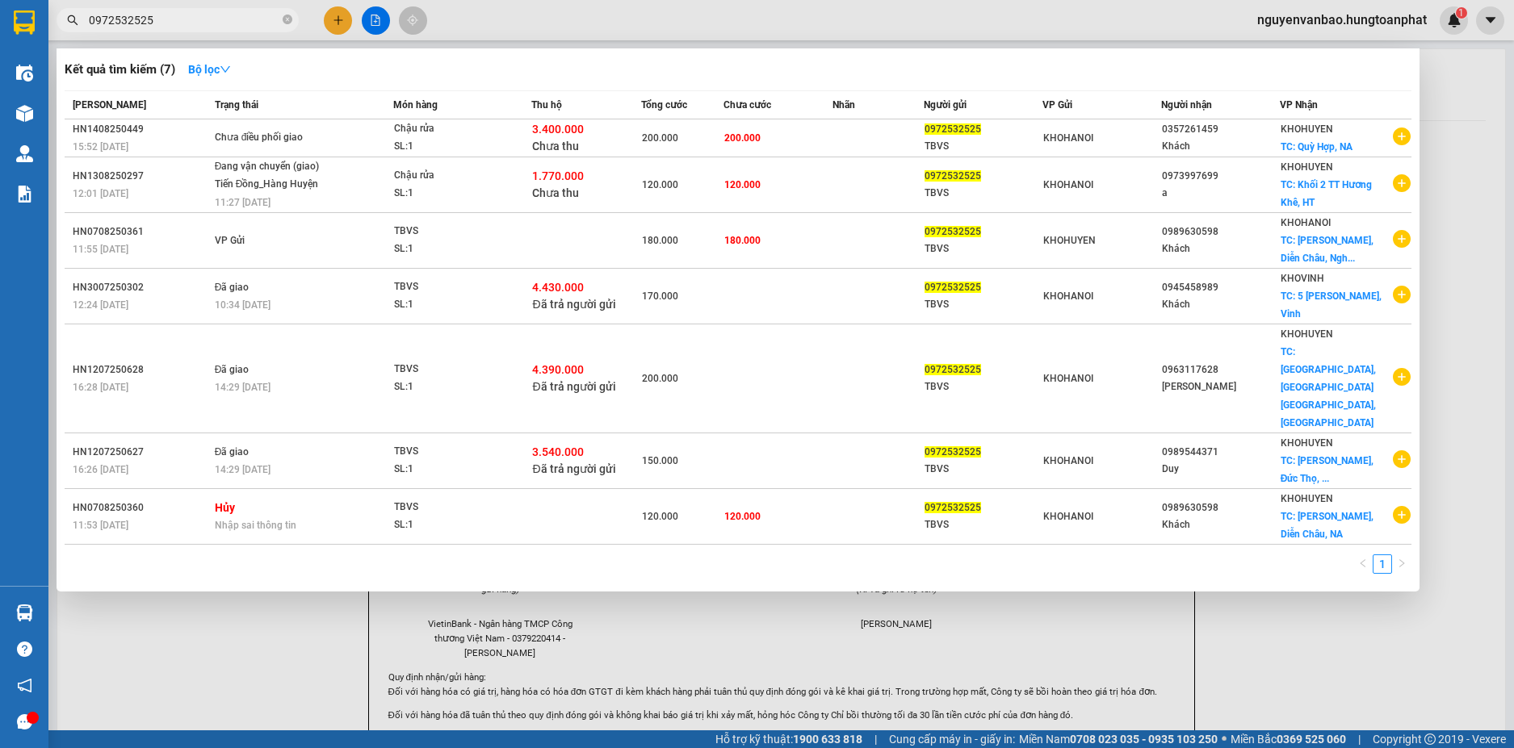
type input "0972532525"
click at [191, 13] on input "0972532525" at bounding box center [184, 20] width 191 height 18
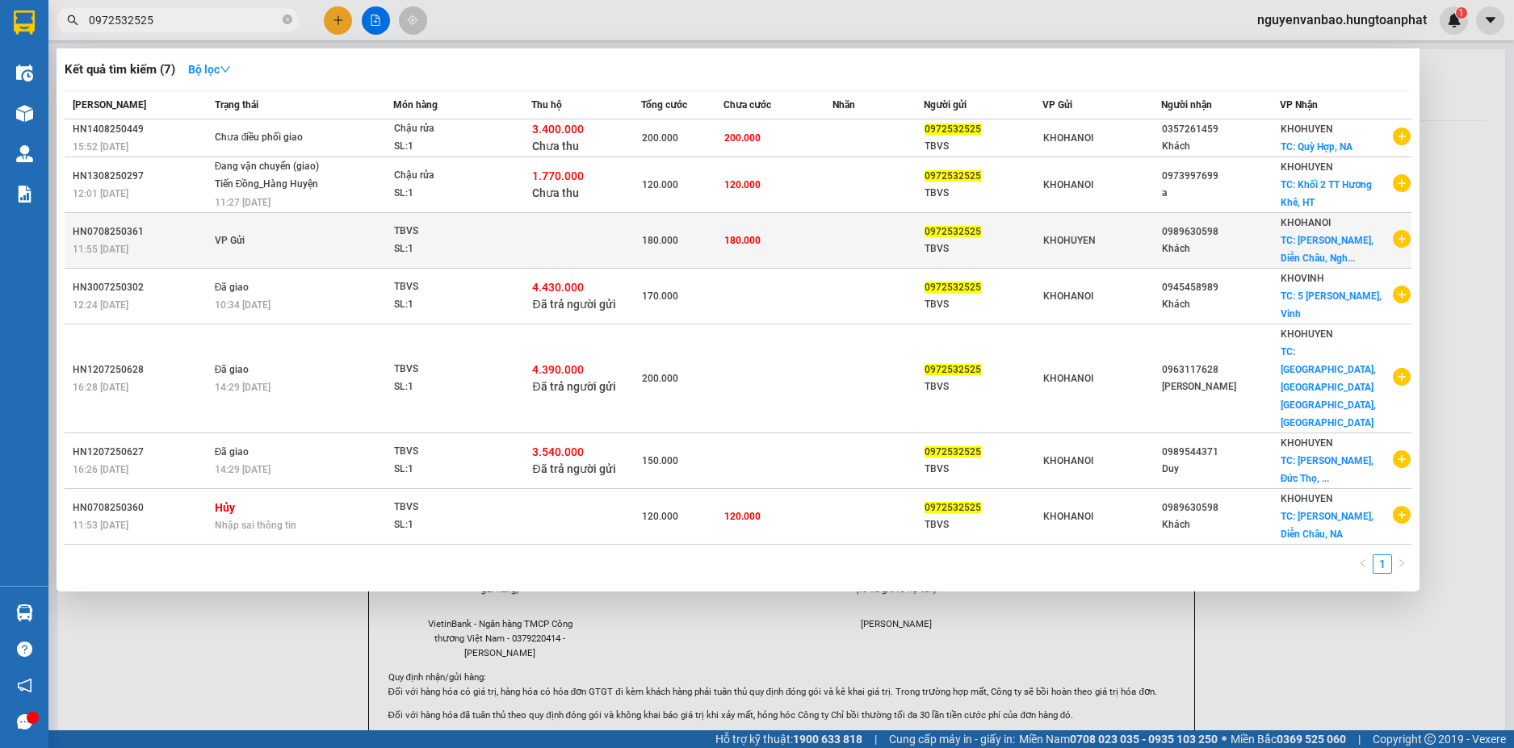
click at [564, 233] on td at bounding box center [586, 241] width 110 height 56
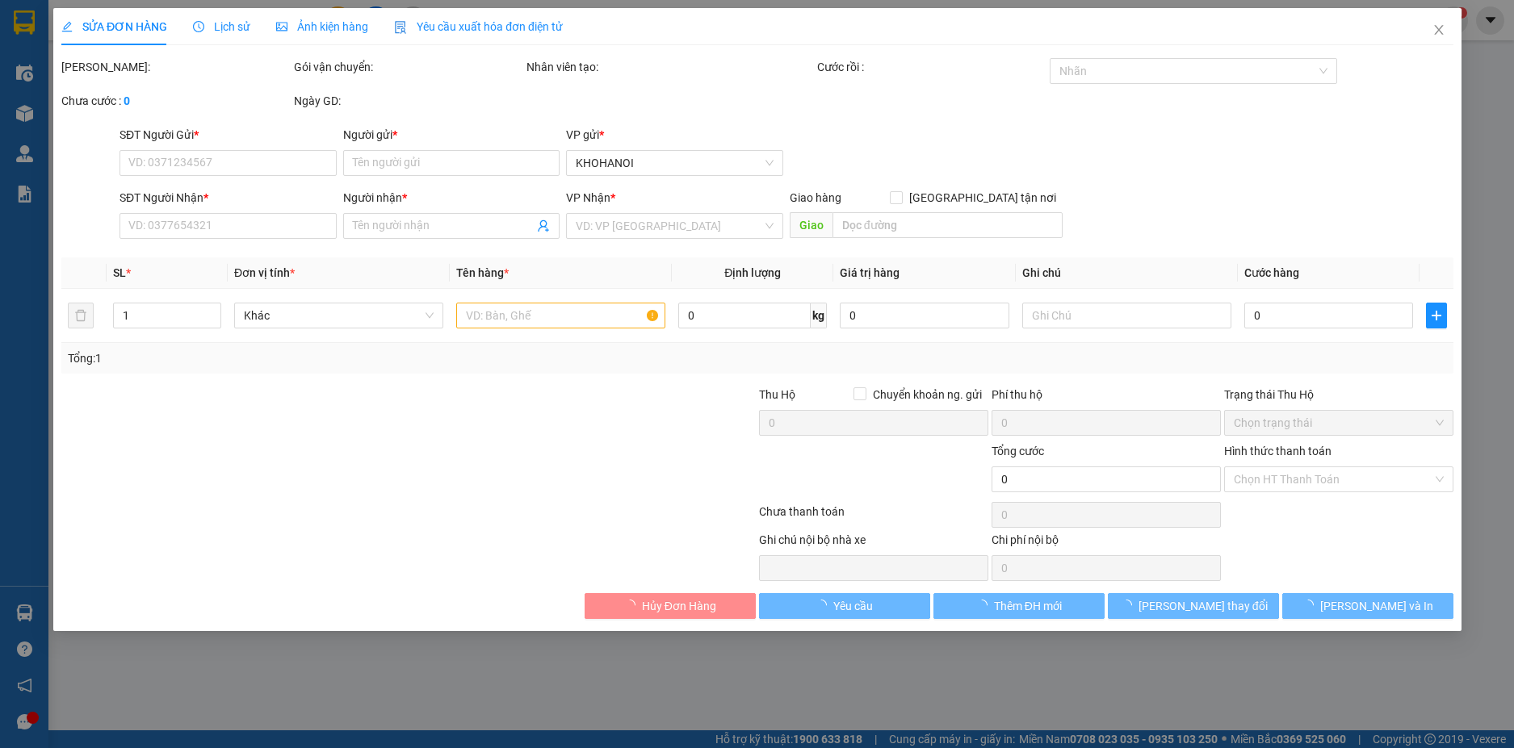
type input "0972532525"
type input "TBVS"
type input "0989630598"
type input "Khách"
checkbox input "true"
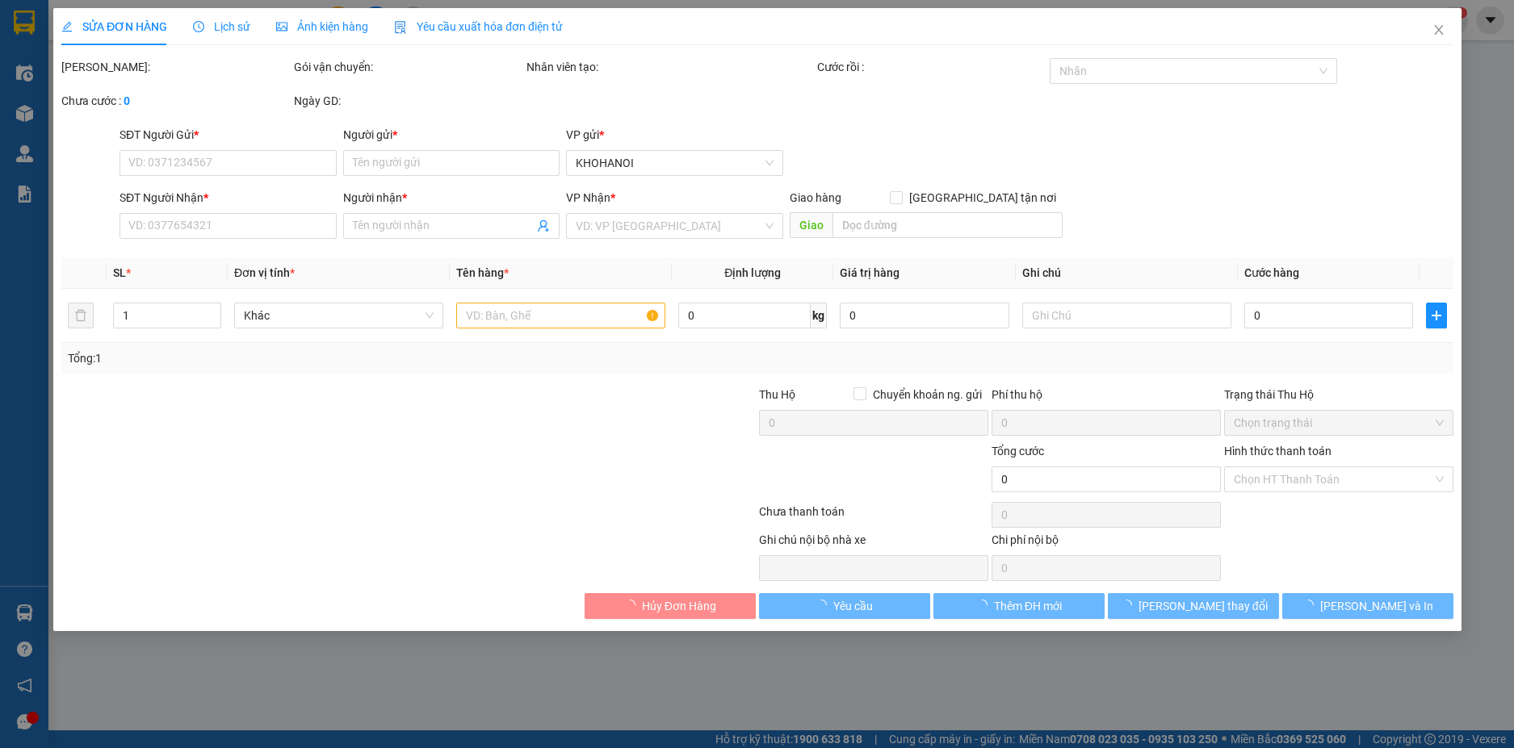
type input "Diễn Thịnh, Diễn Châu, Nghệ An"
checkbox input "true"
type input "180.000"
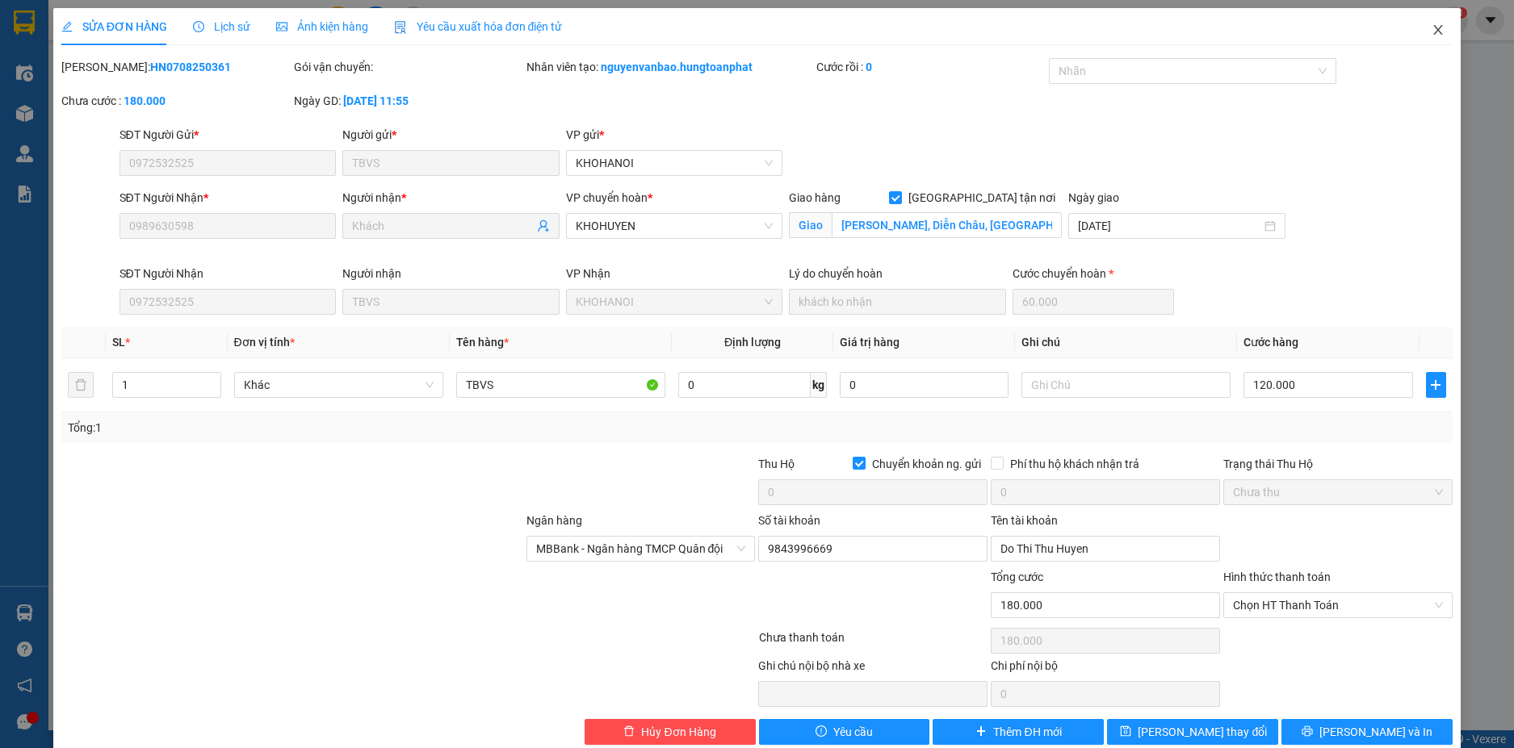
click at [1434, 29] on icon "close" at bounding box center [1438, 30] width 9 height 10
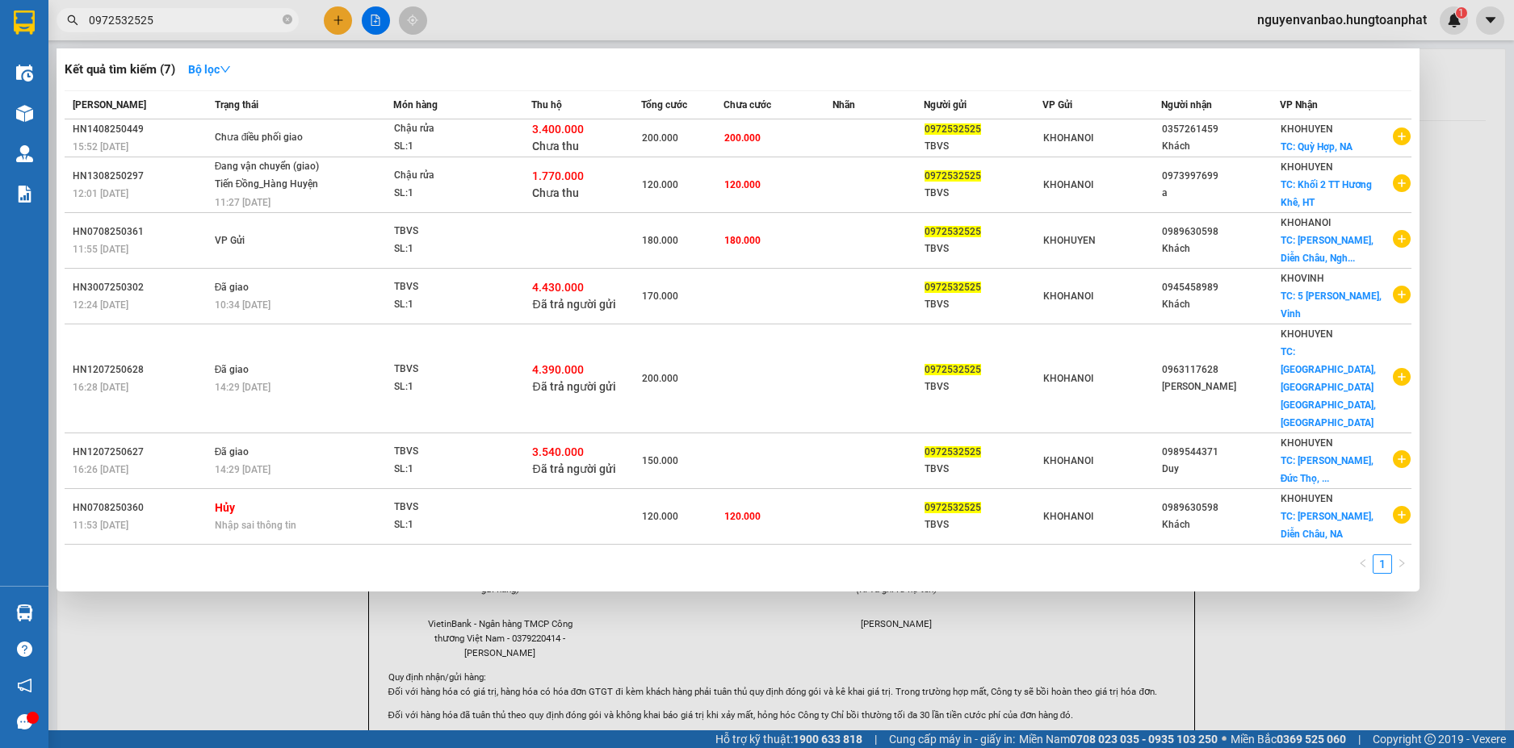
drag, startPoint x: 168, startPoint y: 22, endPoint x: 67, endPoint y: 37, distance: 102.1
click at [67, 35] on div "Kết quả tìm kiếm ( 7 ) Bộ lọc Mã ĐH Trạng thái Món hàng Thu hộ Tổng cước Chưa c…" at bounding box center [157, 20] width 315 height 28
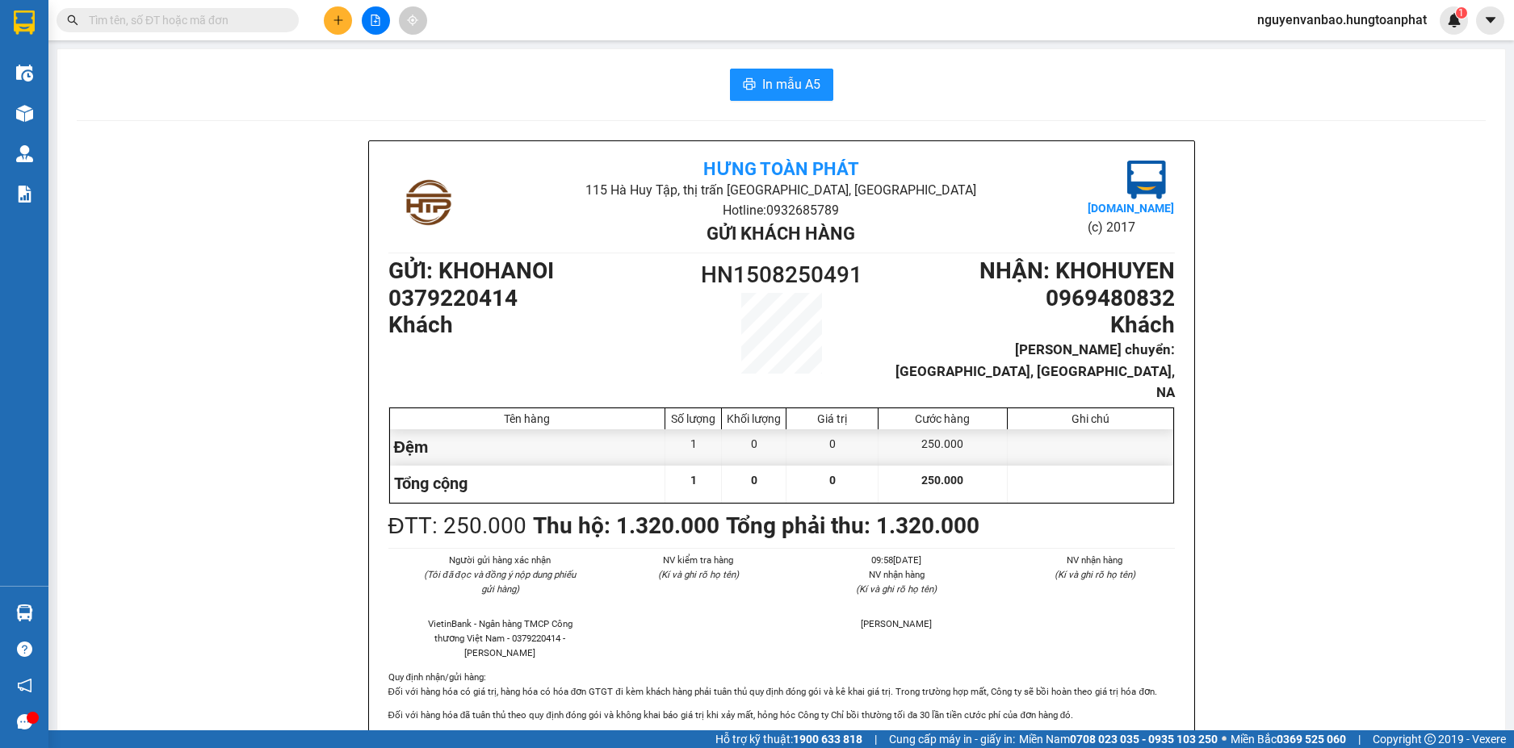
click at [182, 24] on input "text" at bounding box center [184, 20] width 191 height 18
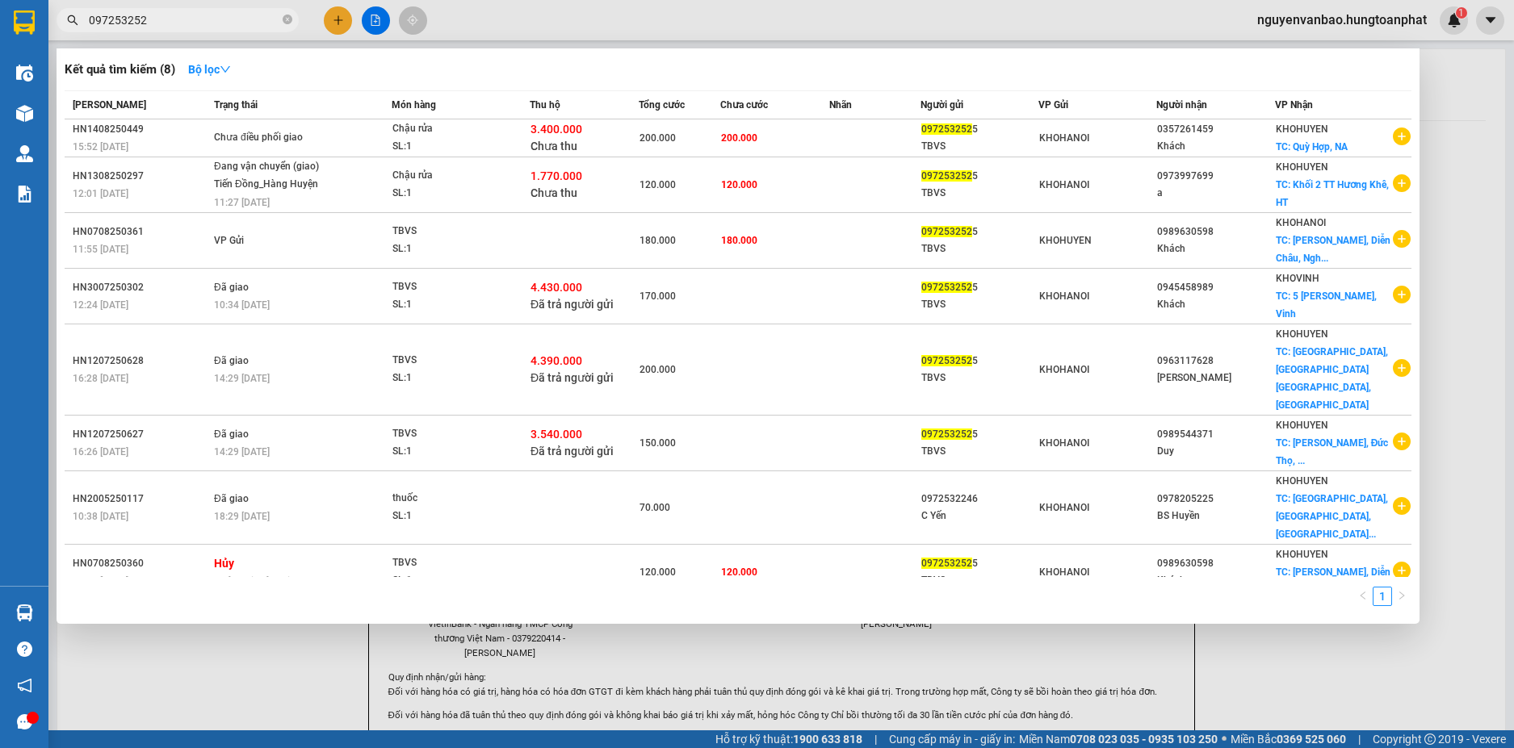
type input "0972532525"
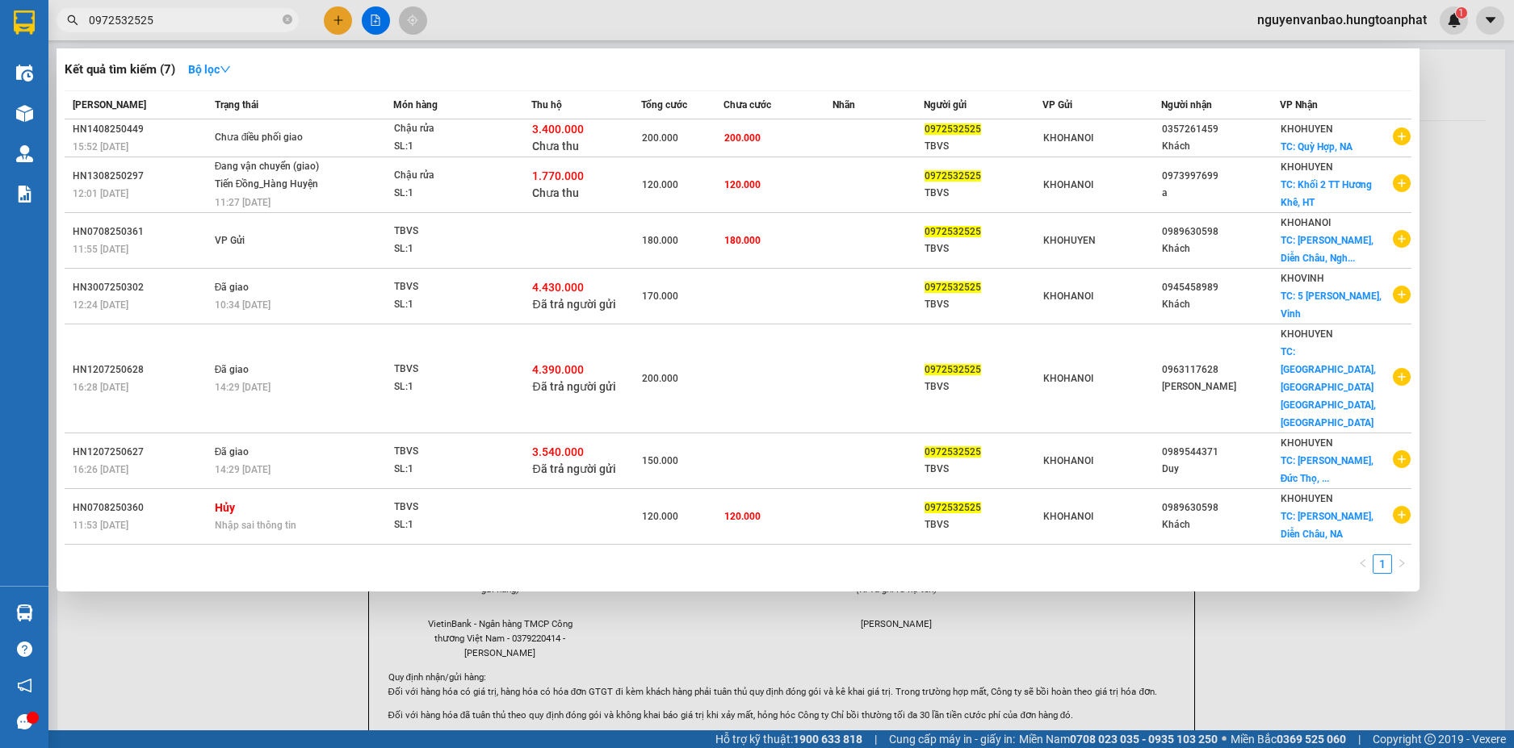
drag, startPoint x: 285, startPoint y: 614, endPoint x: 304, endPoint y: 590, distance: 31.0
click at [287, 614] on div at bounding box center [757, 374] width 1514 height 748
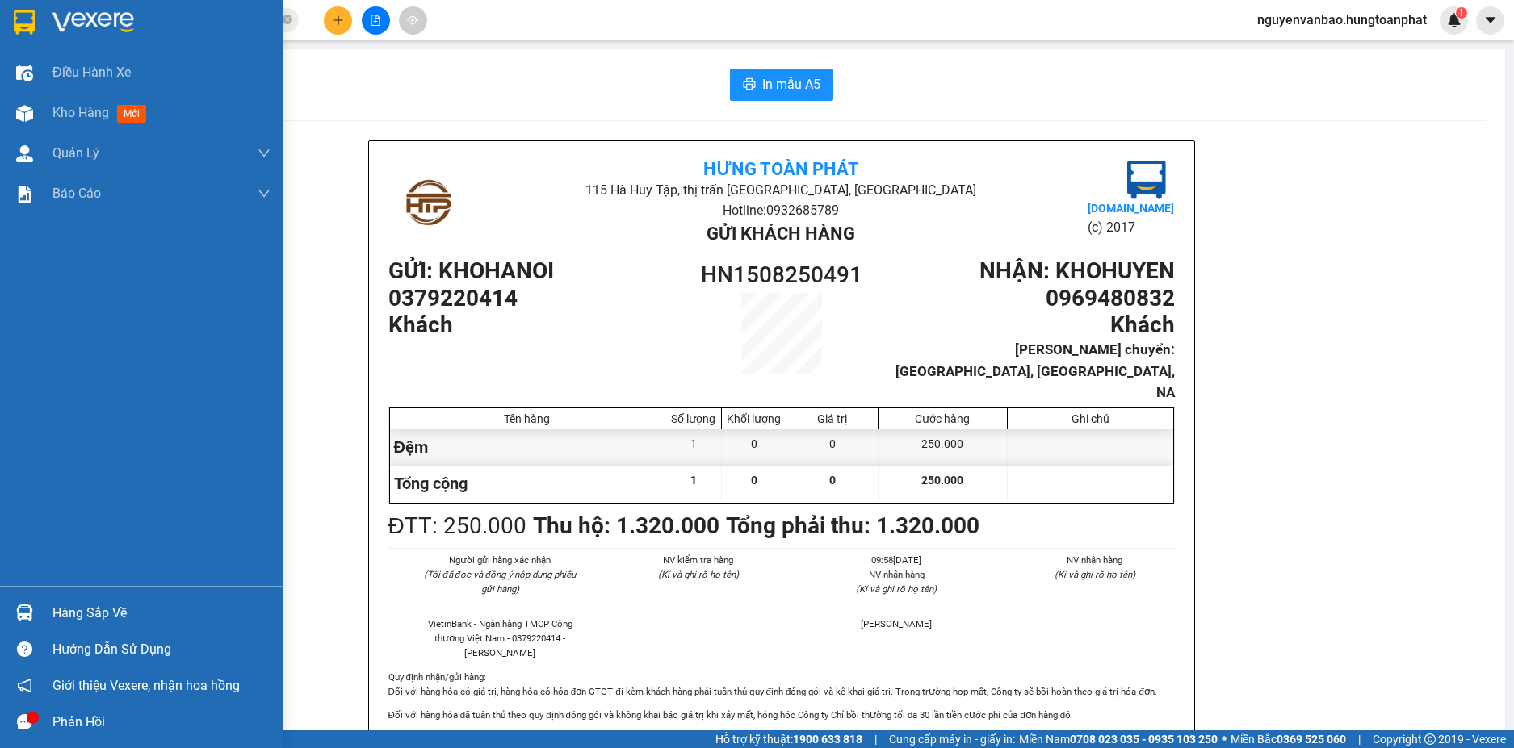
click at [25, 614] on img at bounding box center [24, 613] width 17 height 17
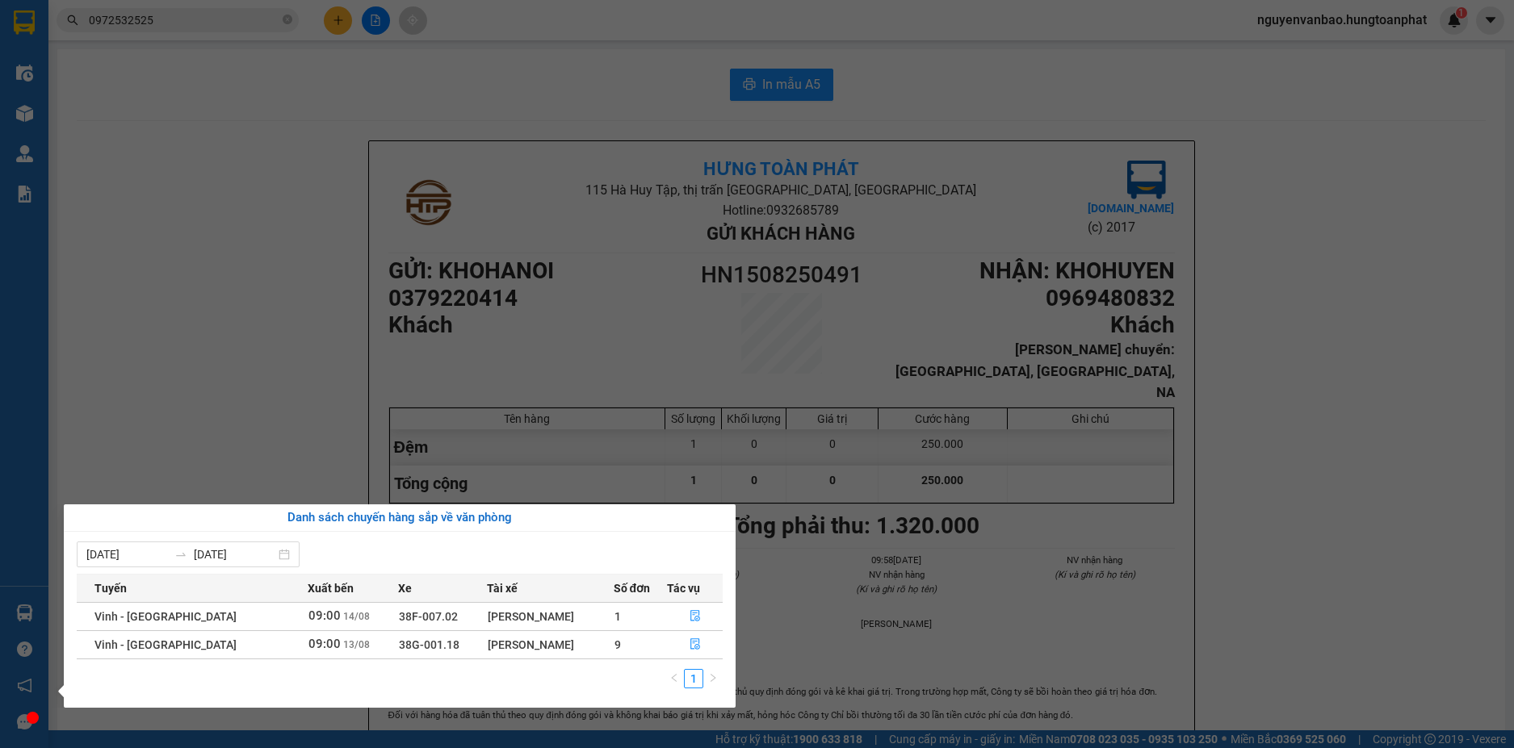
drag, startPoint x: 373, startPoint y: 265, endPoint x: 364, endPoint y: 265, distance: 8.9
click at [365, 265] on section "Kết quả tìm kiếm ( 7 ) Bộ lọc Mã ĐH Trạng thái Món hàng Thu hộ Tổng cước Chưa c…" at bounding box center [757, 374] width 1514 height 748
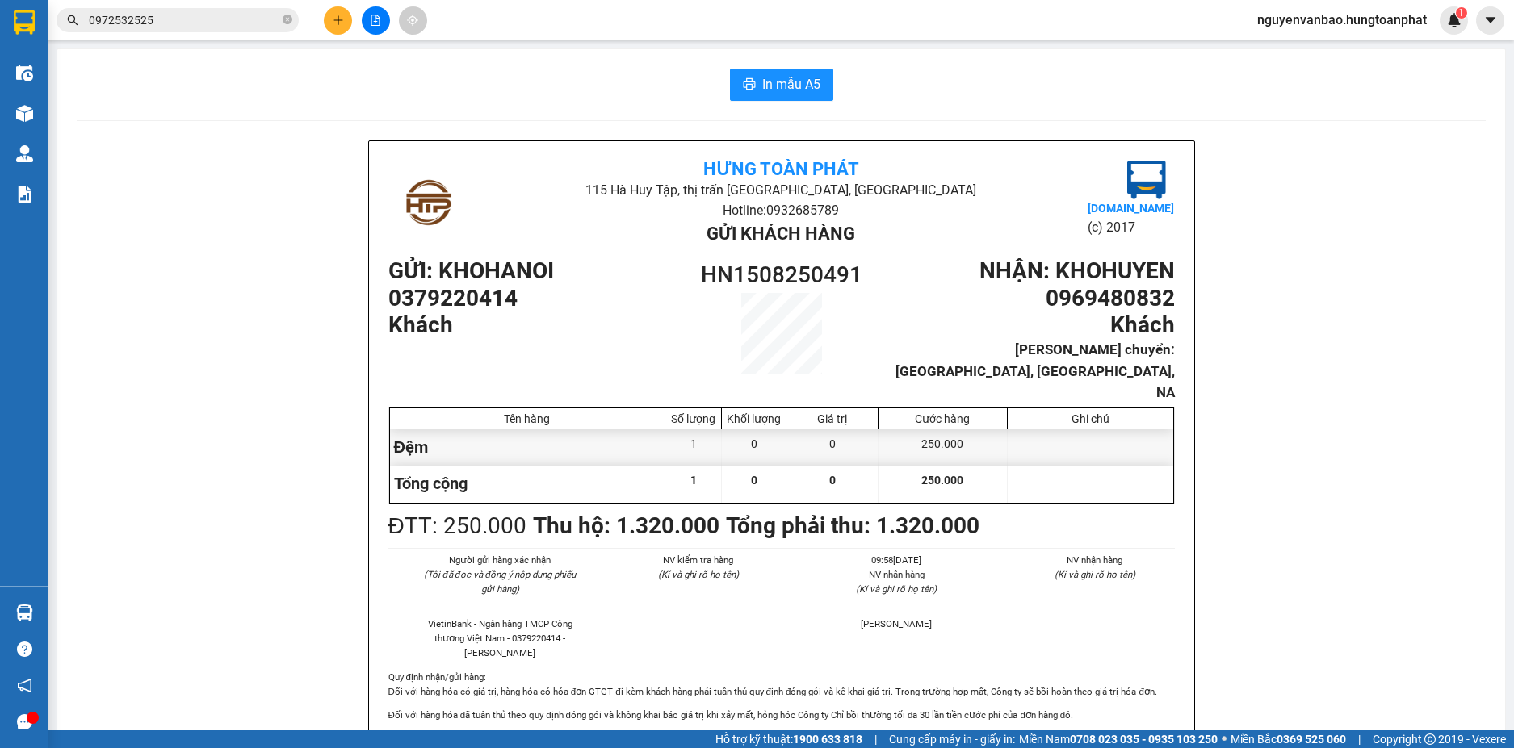
click at [216, 24] on input "0972532525" at bounding box center [184, 20] width 191 height 18
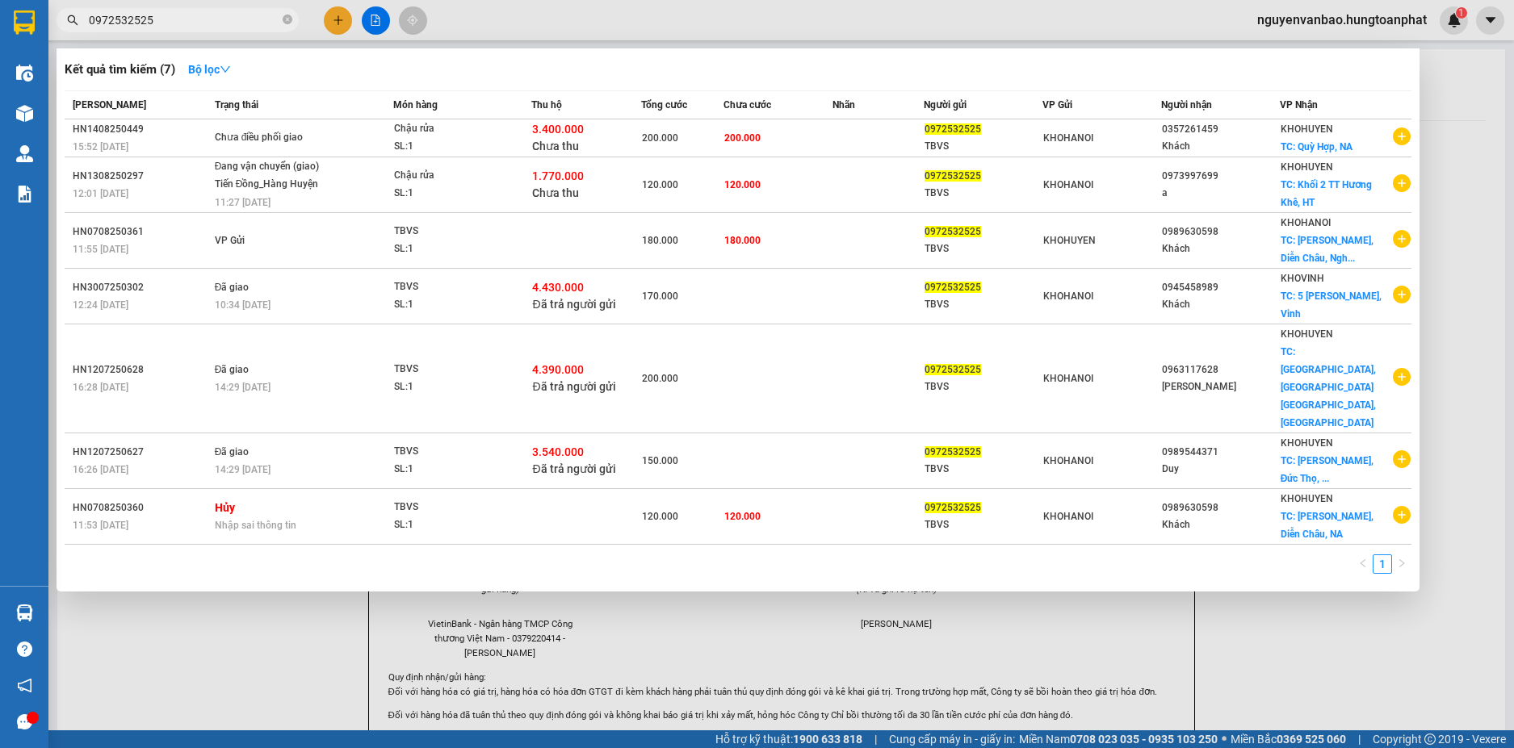
click at [216, 24] on input "0972532525" at bounding box center [184, 20] width 191 height 18
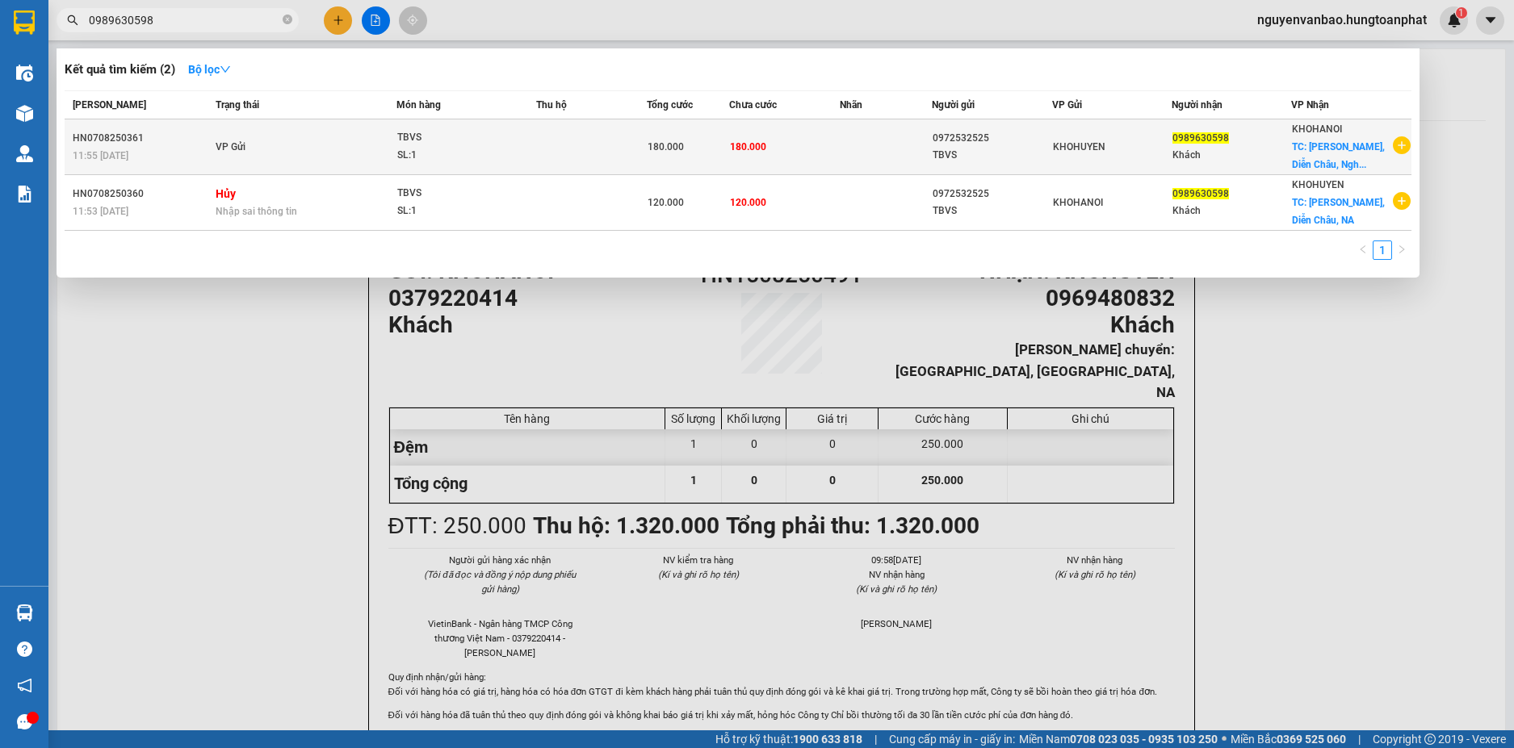
type input "0989630598"
click at [536, 151] on td at bounding box center [591, 147] width 111 height 56
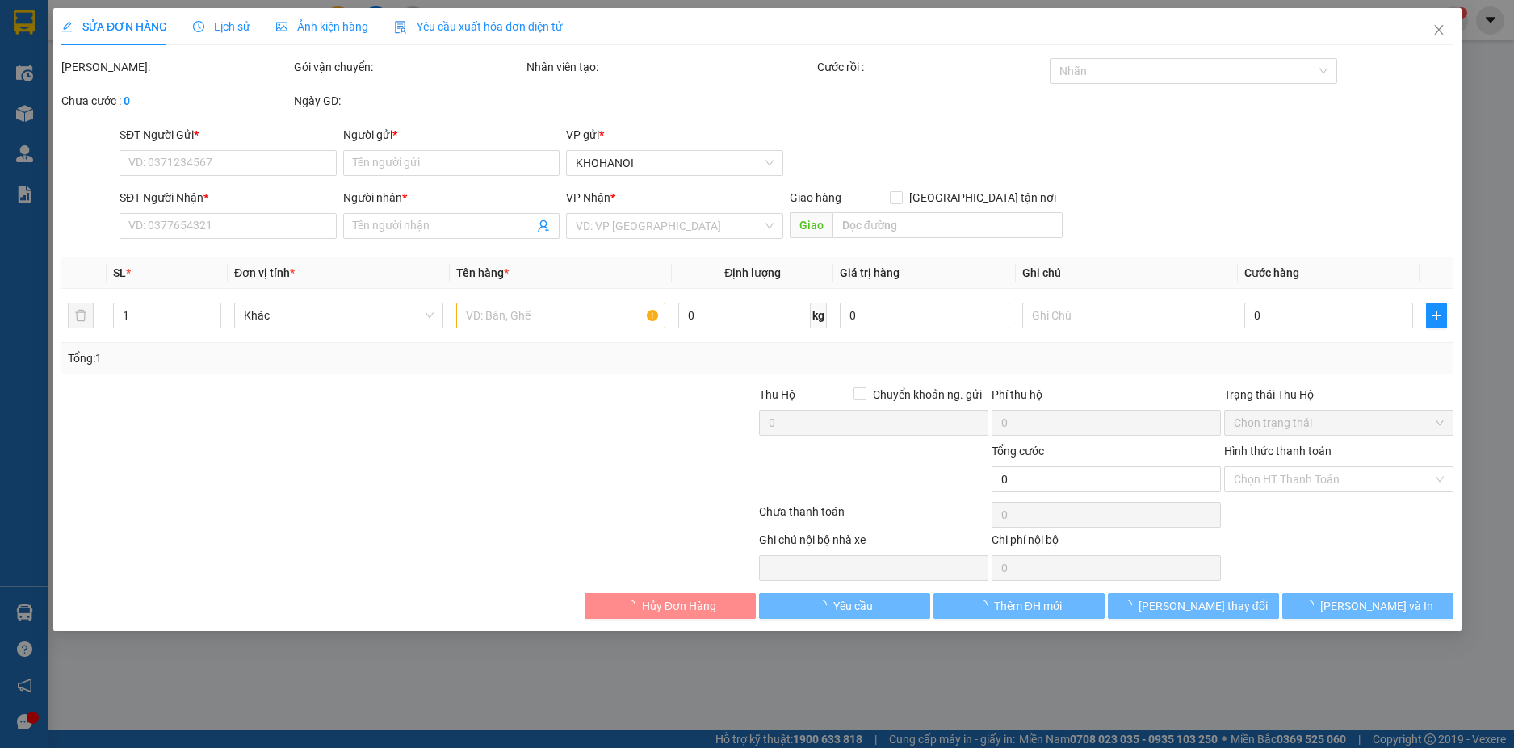
type input "0972532525"
type input "TBVS"
type input "0989630598"
type input "Khách"
checkbox input "true"
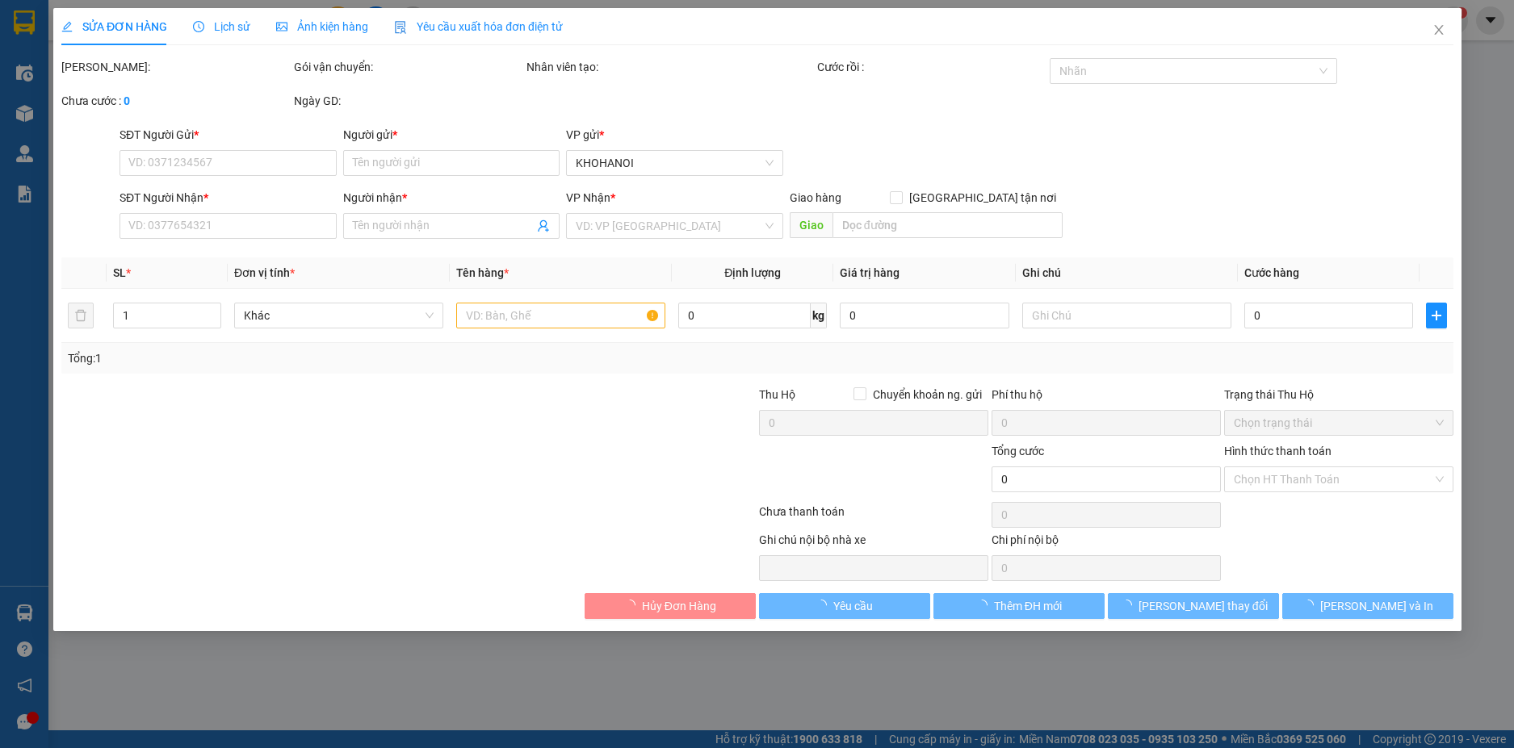
type input "Diễn Thịnh, Diễn Châu, Nghệ An"
checkbox input "true"
type input "180.000"
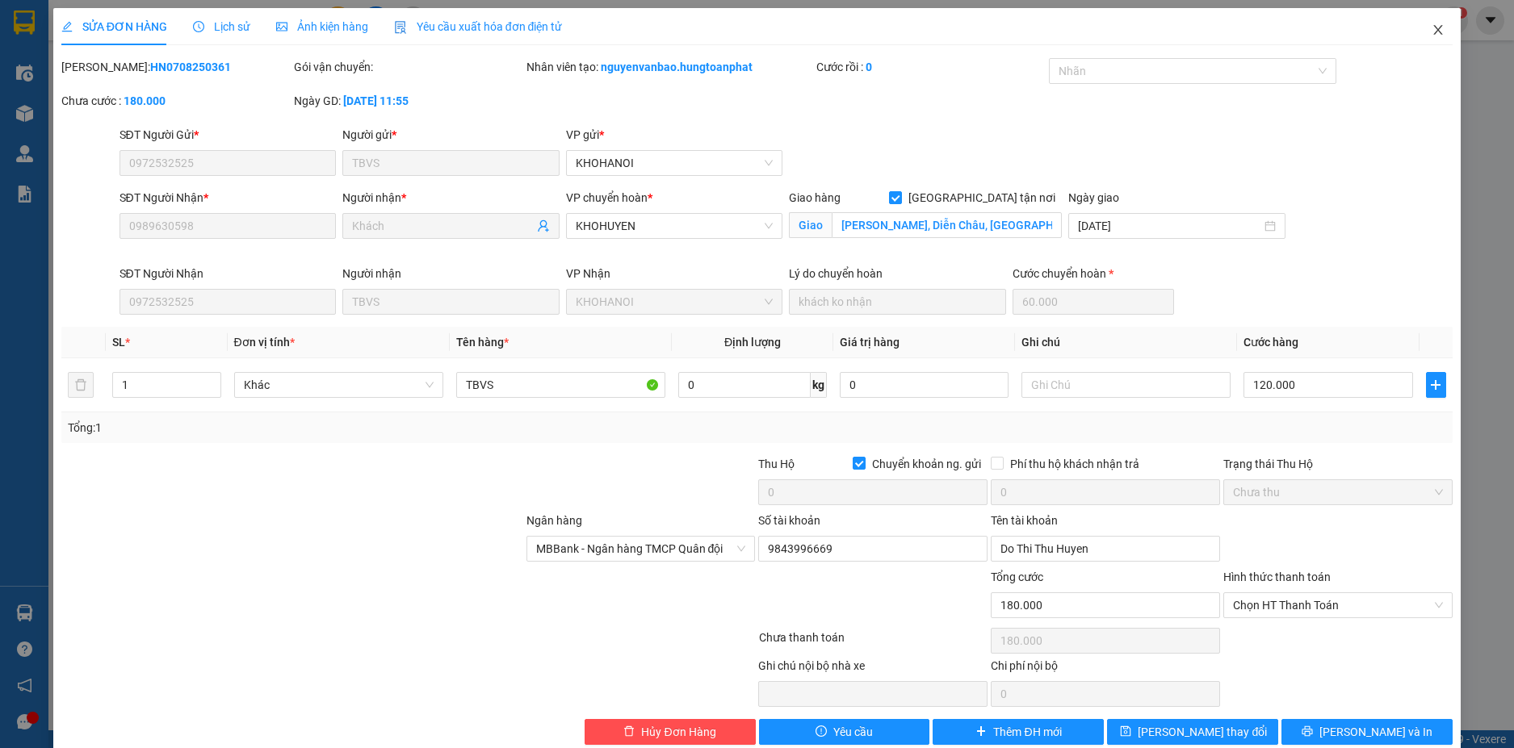
click at [1431, 26] on icon "close" at bounding box center [1437, 29] width 13 height 13
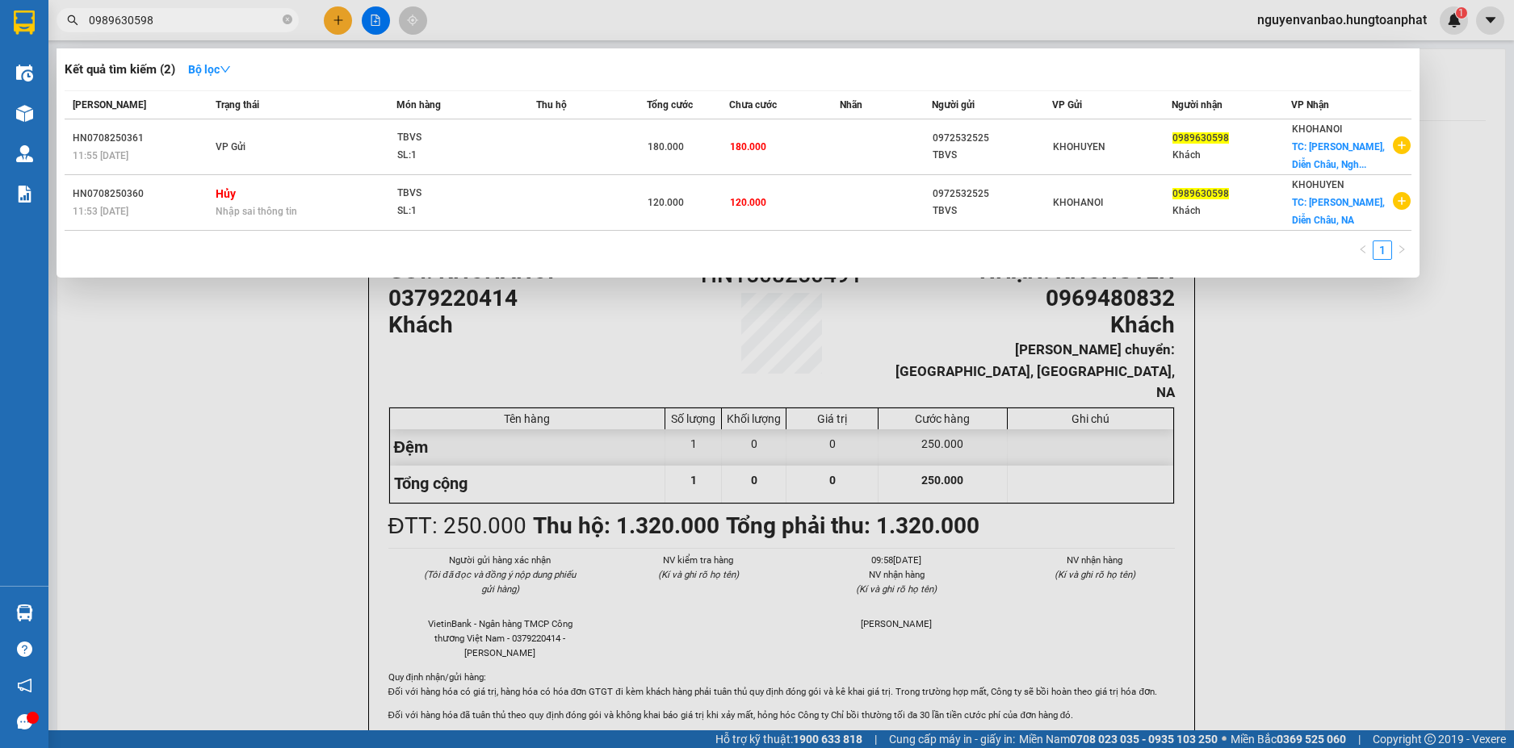
click at [173, 22] on input "0989630598" at bounding box center [184, 20] width 191 height 18
drag, startPoint x: 161, startPoint y: 16, endPoint x: 64, endPoint y: 30, distance: 98.7
click at [64, 30] on span "0989630598" at bounding box center [178, 20] width 242 height 24
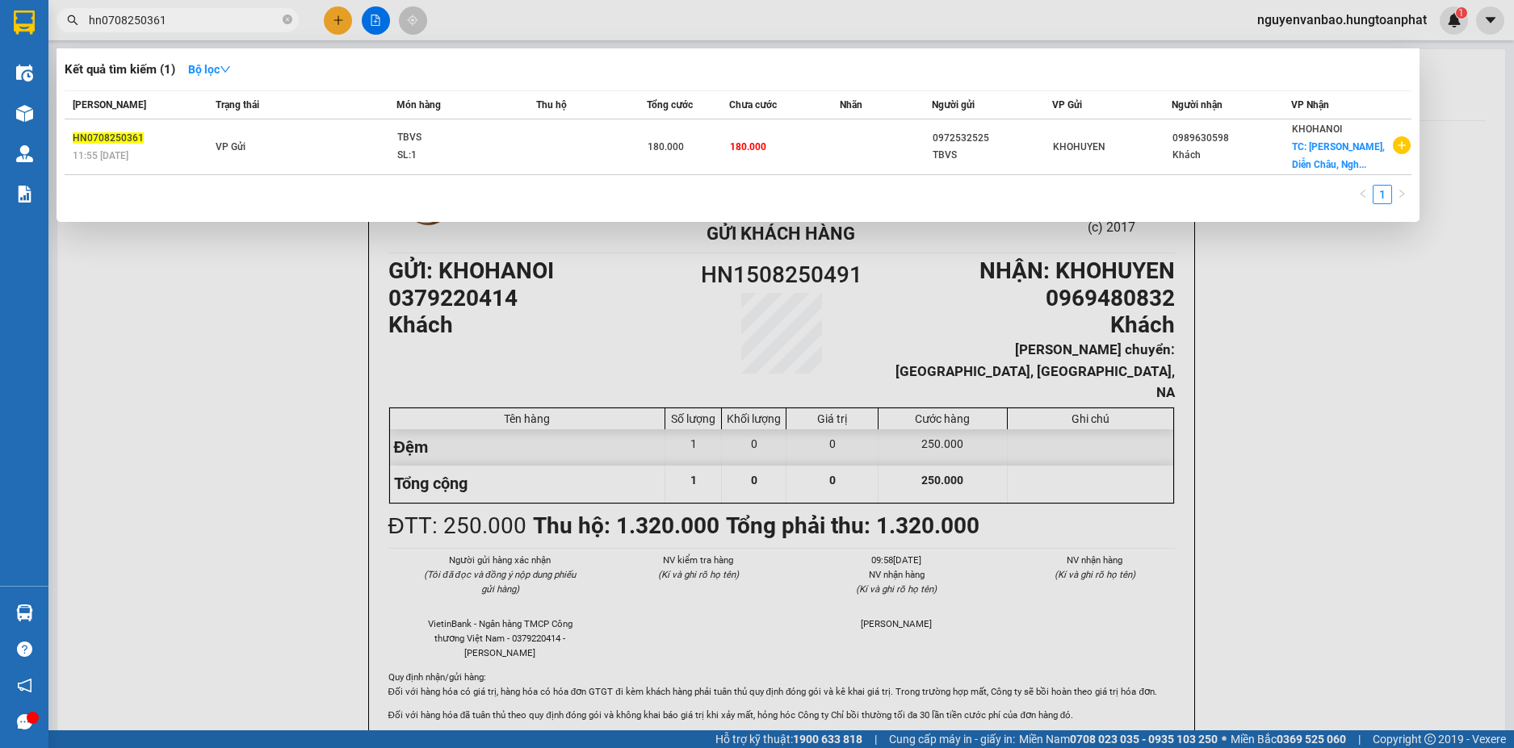
type input "hn0708250361"
click at [302, 319] on div at bounding box center [757, 374] width 1514 height 748
click at [204, 24] on input "hn0708250361" at bounding box center [184, 20] width 191 height 18
click at [254, 492] on div at bounding box center [757, 374] width 1514 height 748
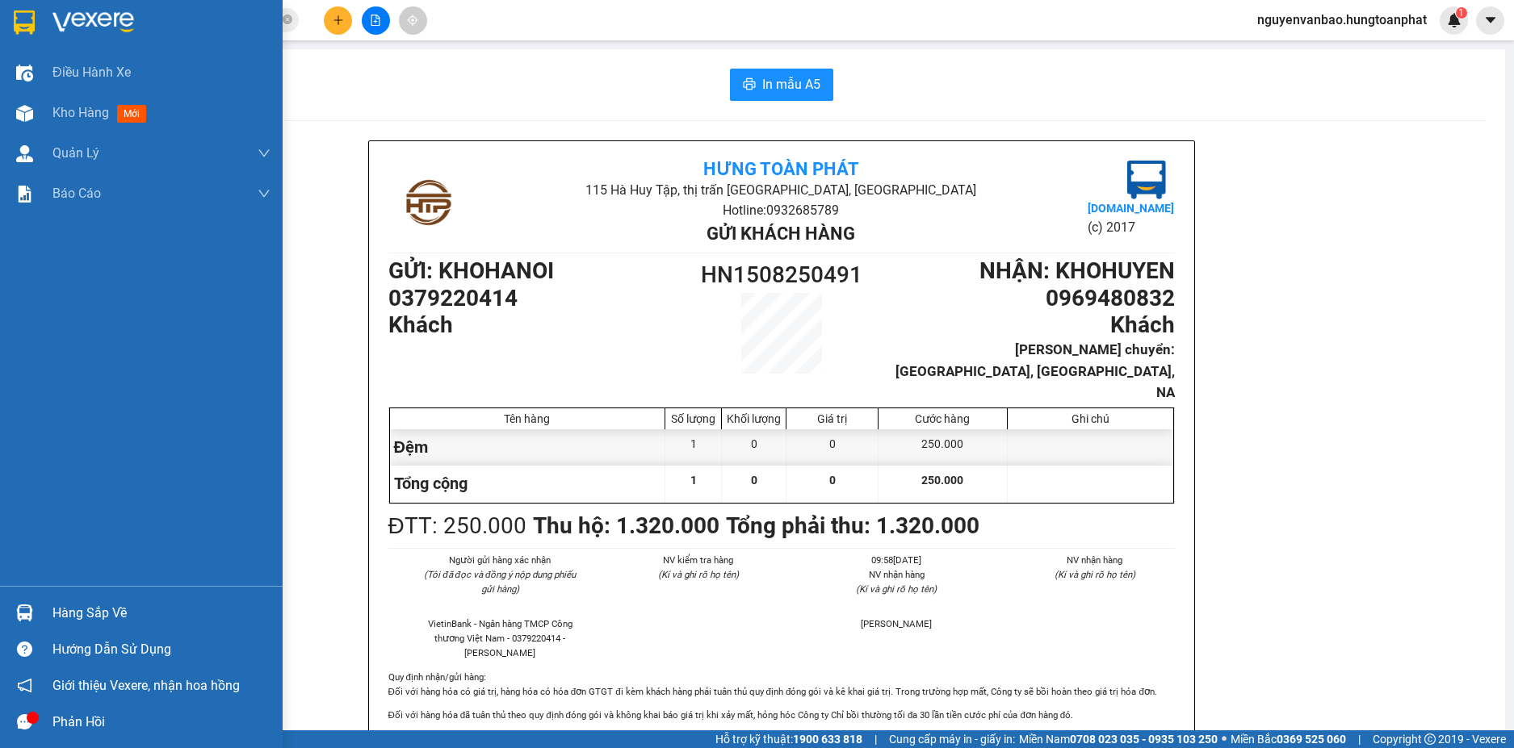
click at [29, 609] on img at bounding box center [24, 613] width 17 height 17
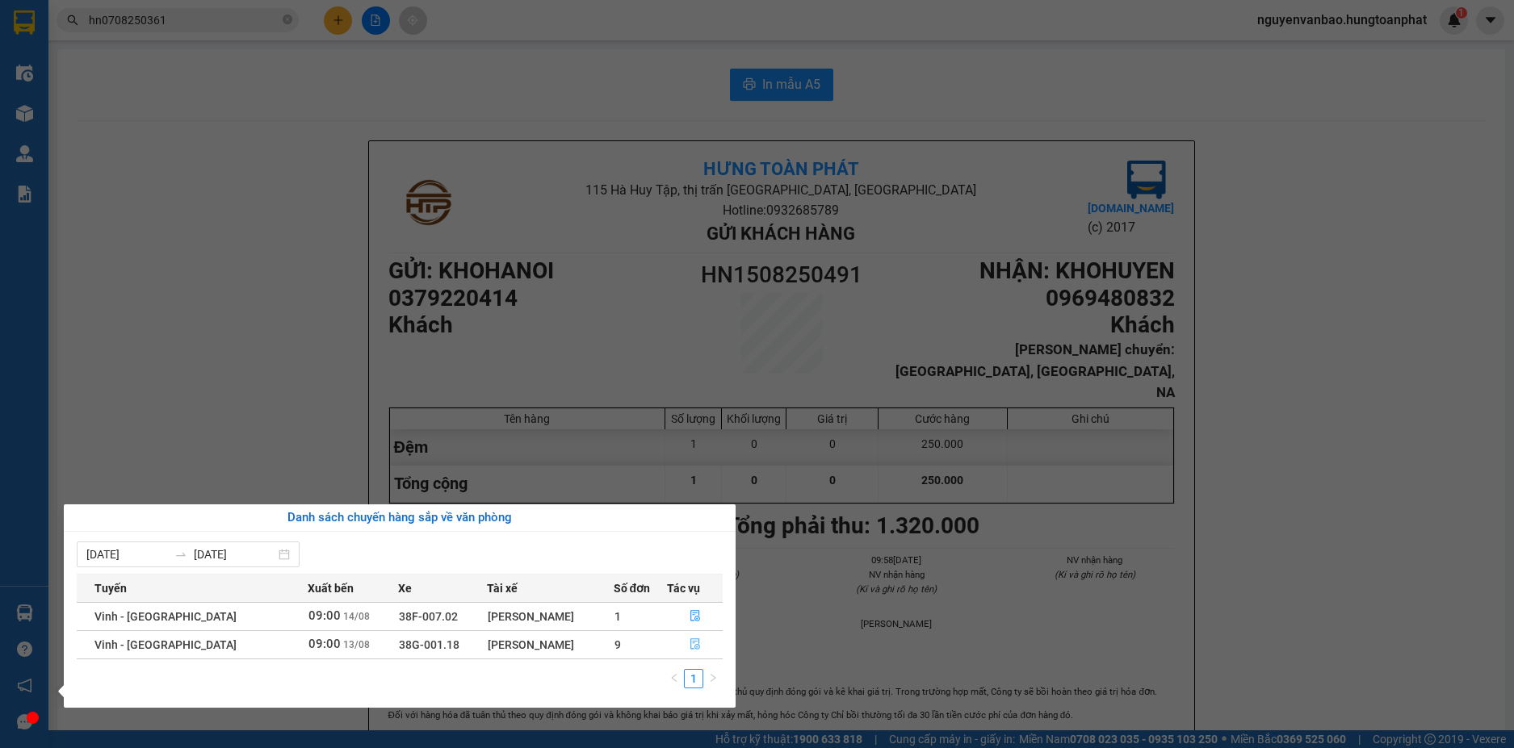
click at [697, 643] on icon "file-done" at bounding box center [694, 644] width 11 height 11
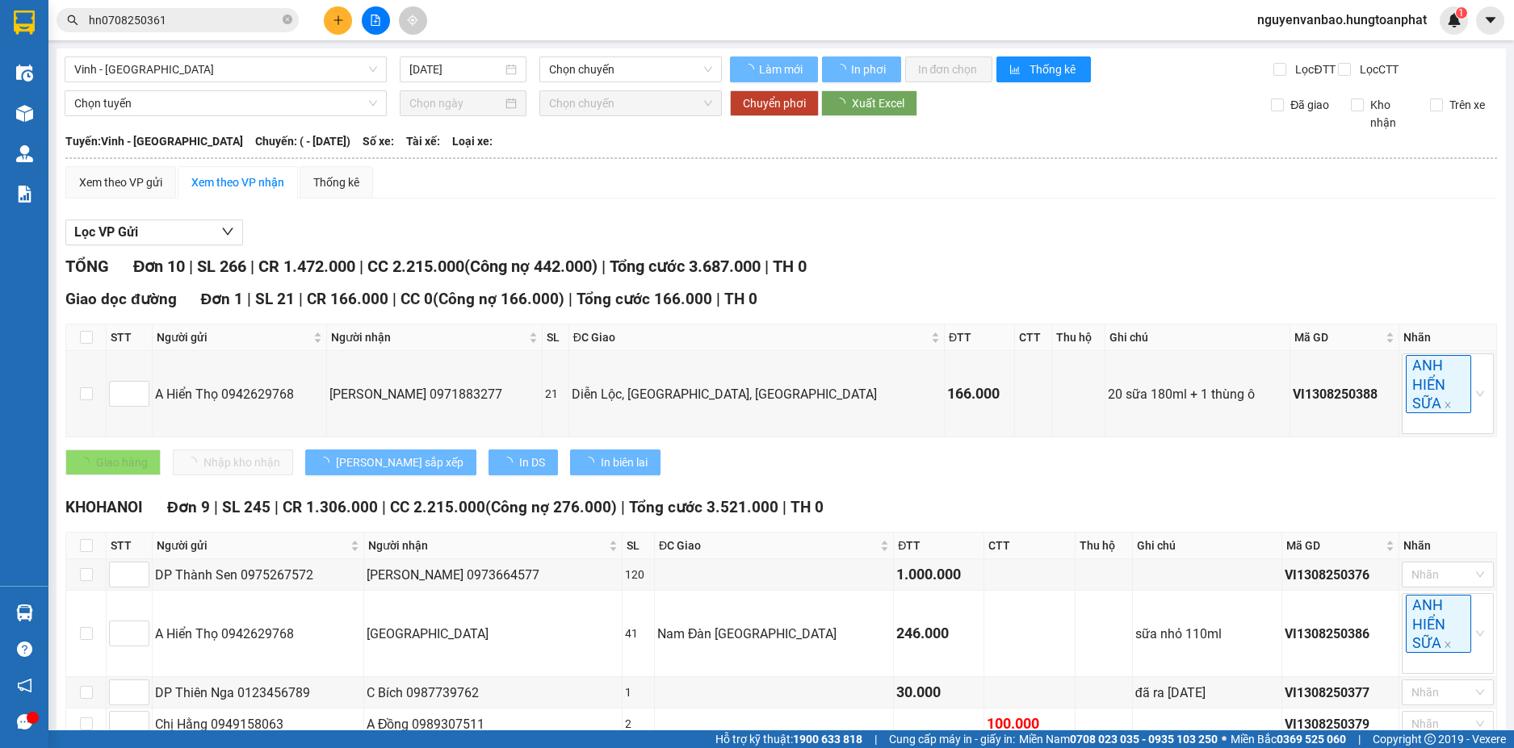
type input "13/08/2025"
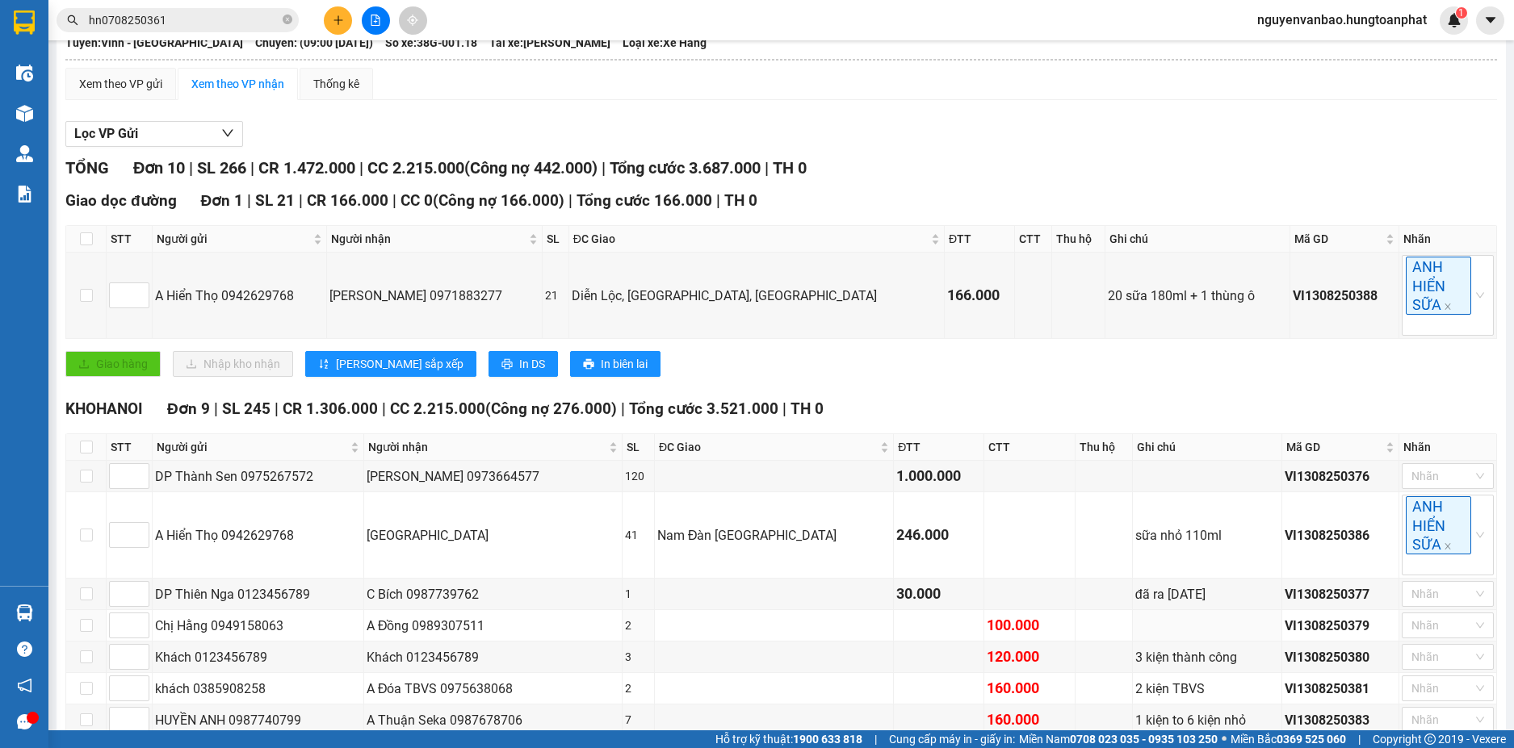
scroll to position [320, 0]
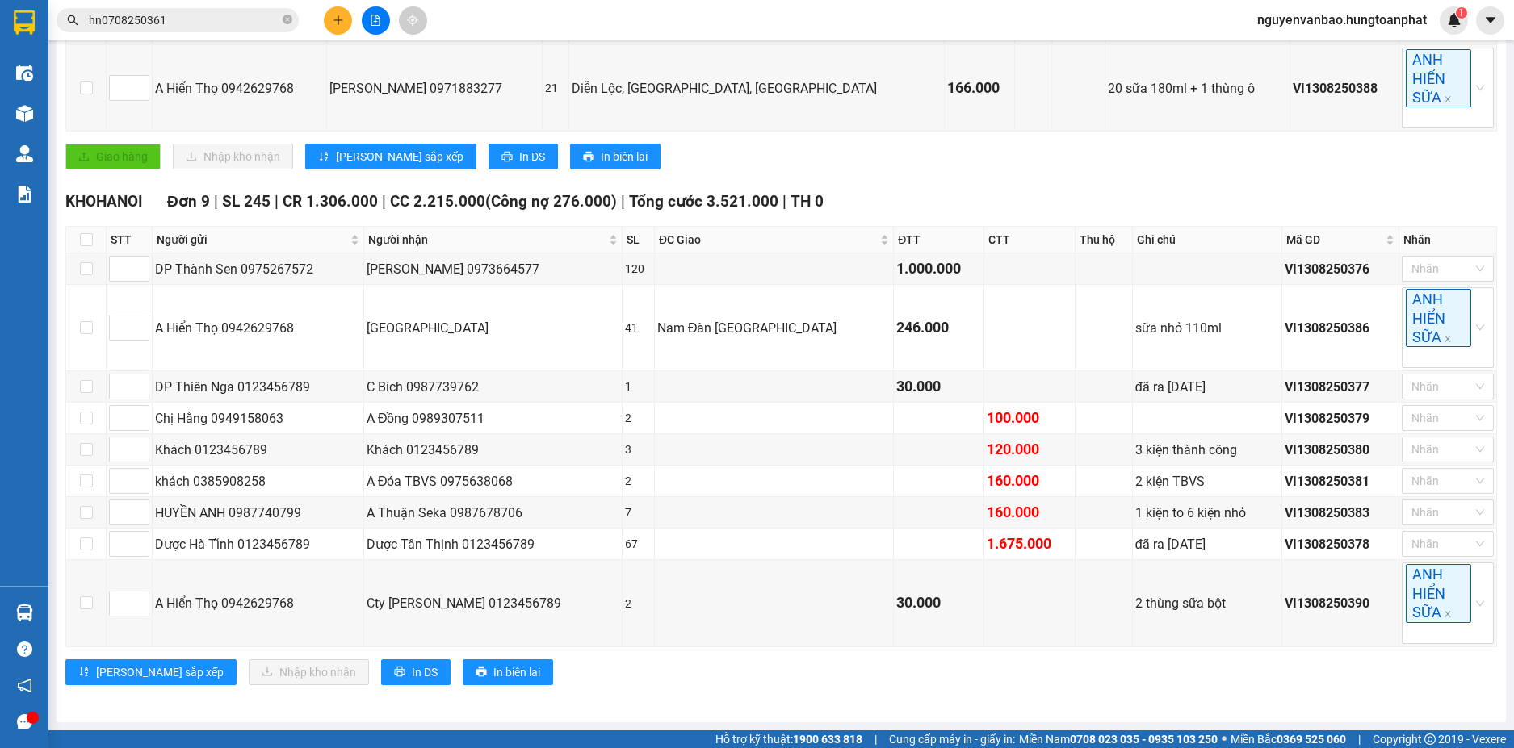
click at [331, 23] on button at bounding box center [338, 20] width 28 height 28
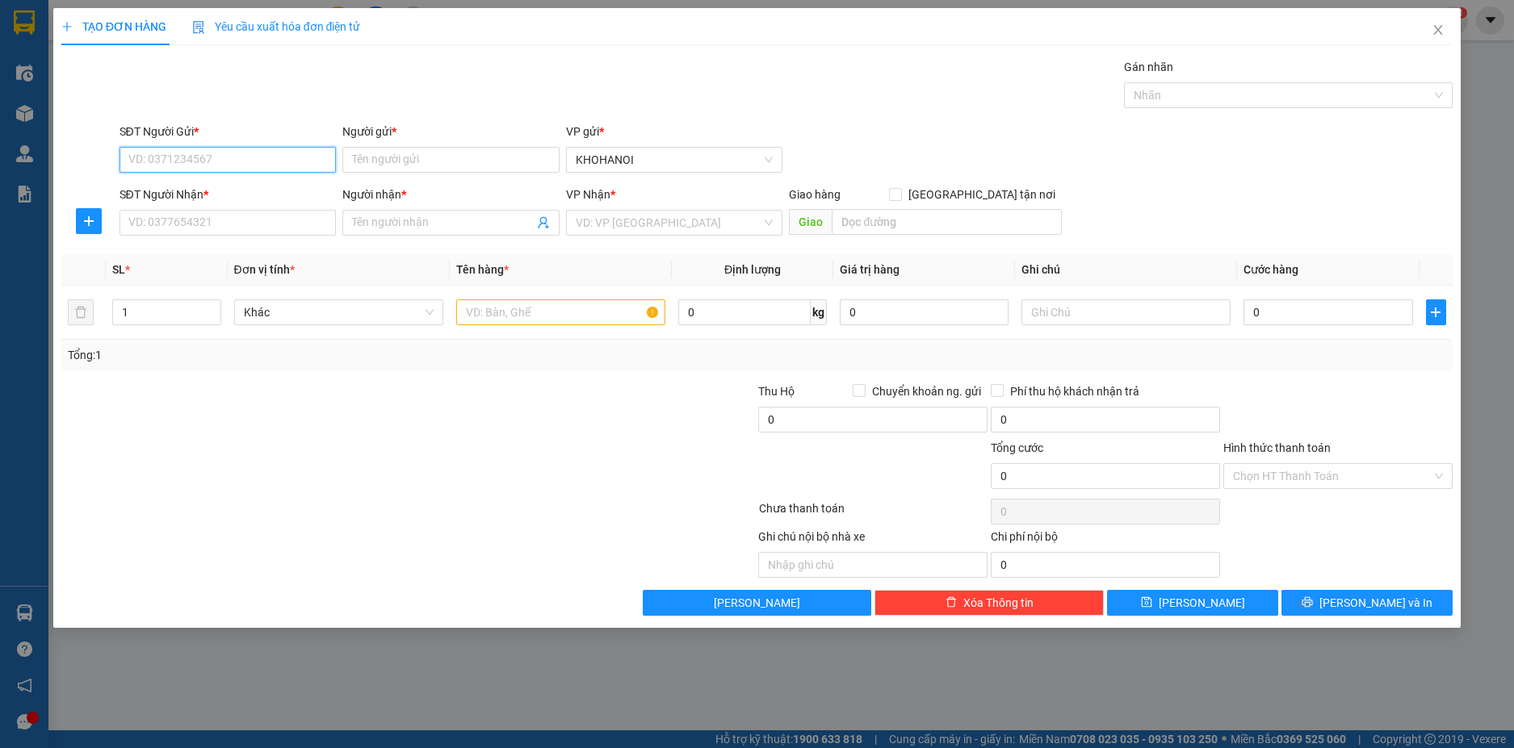
click at [282, 163] on input "SĐT Người Gửi *" at bounding box center [227, 160] width 217 height 26
type input "0973173411"
click at [167, 187] on div "0973173411 - Công" at bounding box center [228, 192] width 198 height 18
type input "Công"
type input "0973173411"
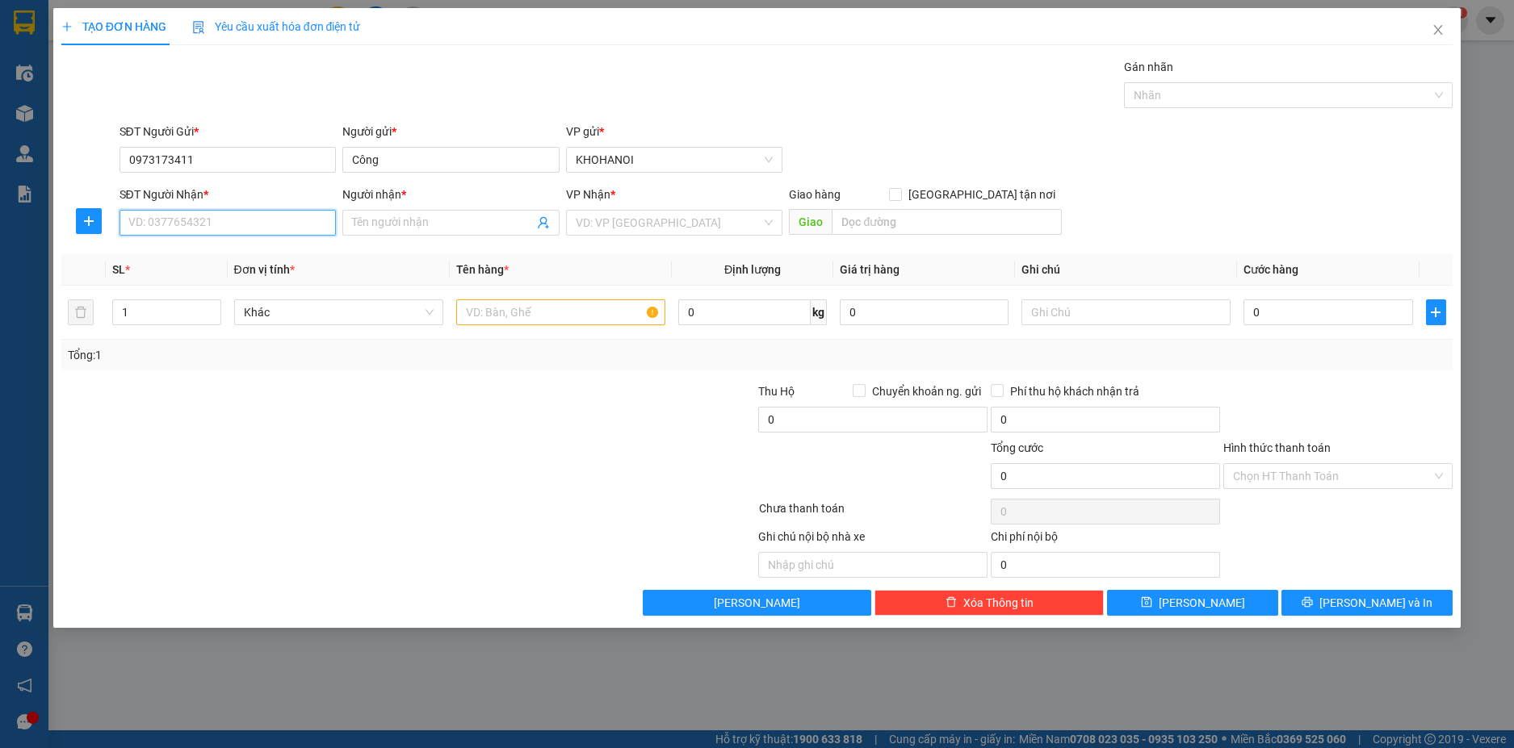
click at [182, 222] on input "SĐT Người Nhận *" at bounding box center [227, 223] width 217 height 26
type input "0375611870"
click at [175, 256] on div "0375611870 - Nhi" at bounding box center [228, 255] width 198 height 18
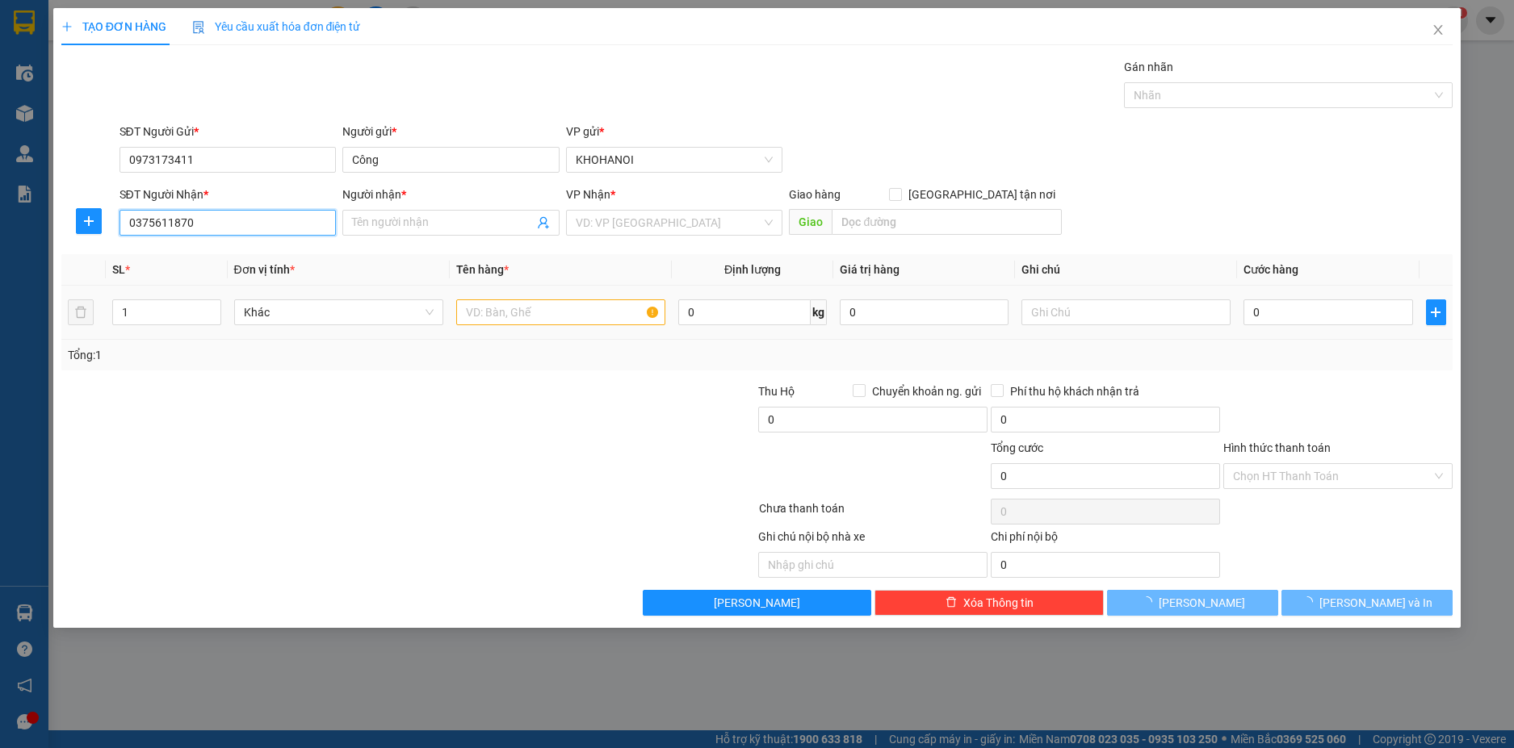
type input "Nhi"
checkbox input "true"
type input "Siêu Thị Mường Thanh Con Cuông, Nghệ An"
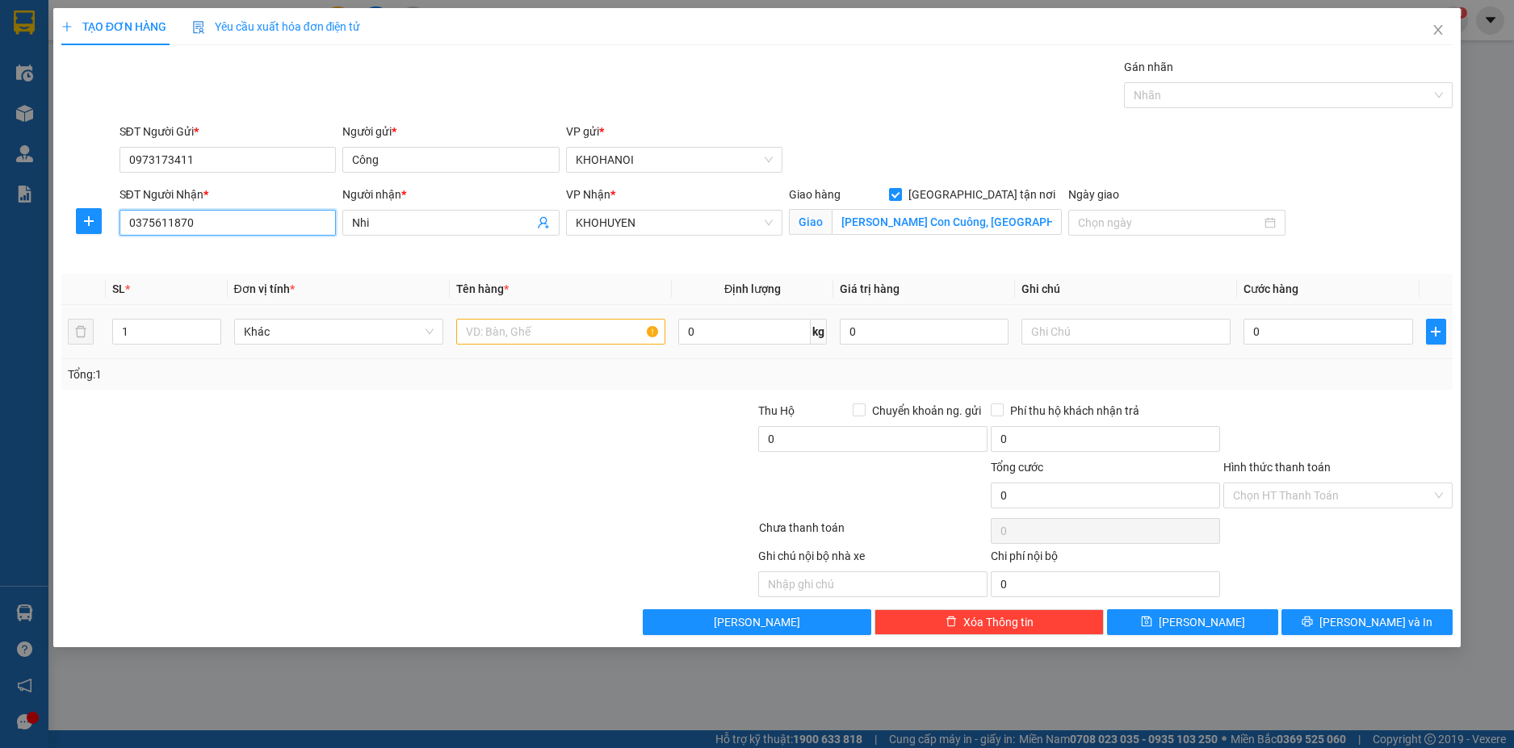
type input "0375611870"
click at [491, 331] on input "text" at bounding box center [560, 332] width 209 height 26
click at [1280, 324] on input "0" at bounding box center [1327, 332] width 169 height 26
drag, startPoint x: 513, startPoint y: 334, endPoint x: 409, endPoint y: 338, distance: 105.0
click at [409, 338] on tr "1 Khác Khách 0 kg 0 0" at bounding box center [757, 332] width 1392 height 54
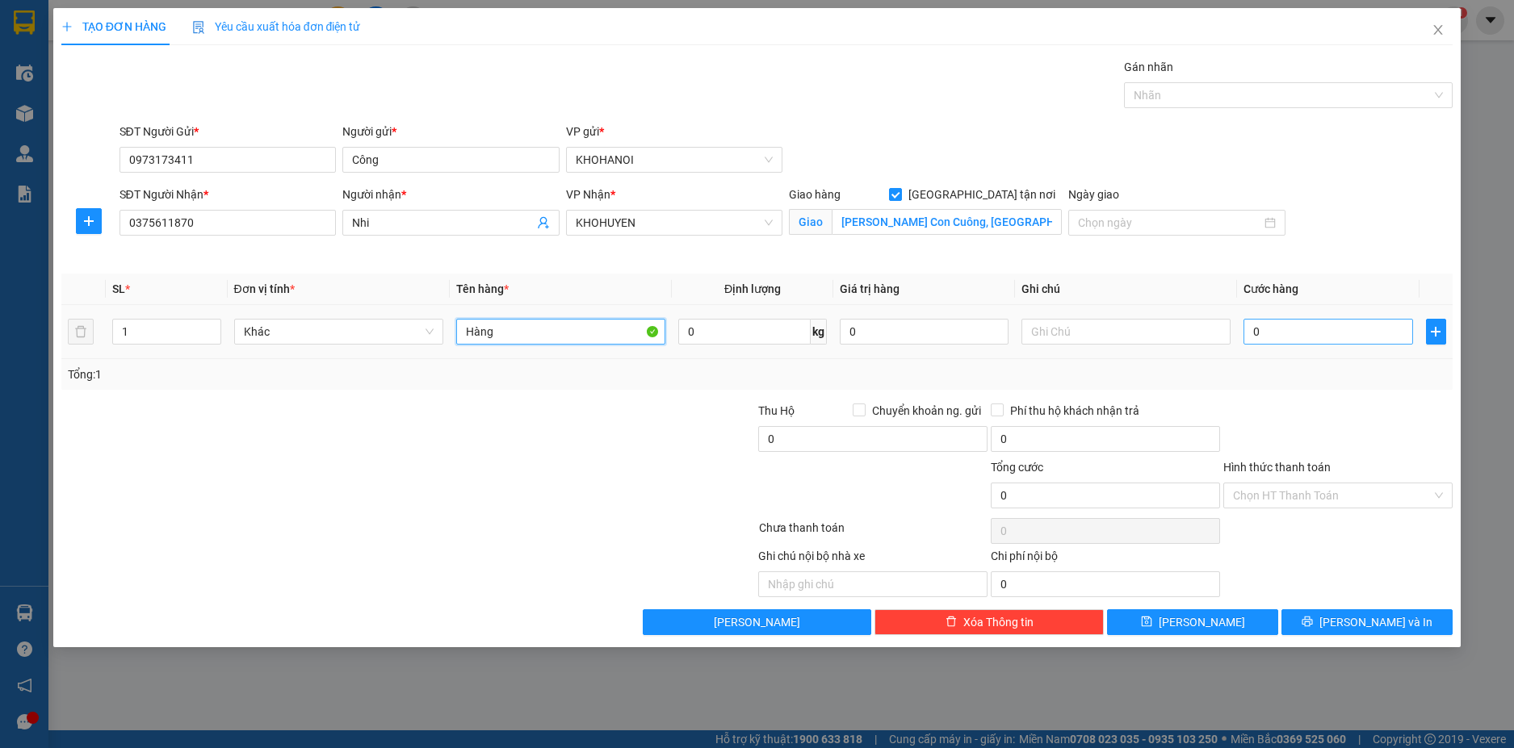
type input "Hàng"
click at [1289, 325] on input "0" at bounding box center [1327, 332] width 169 height 26
click at [1098, 337] on input "text" at bounding box center [1125, 332] width 209 height 26
type input "1 xốp"
type input "8"
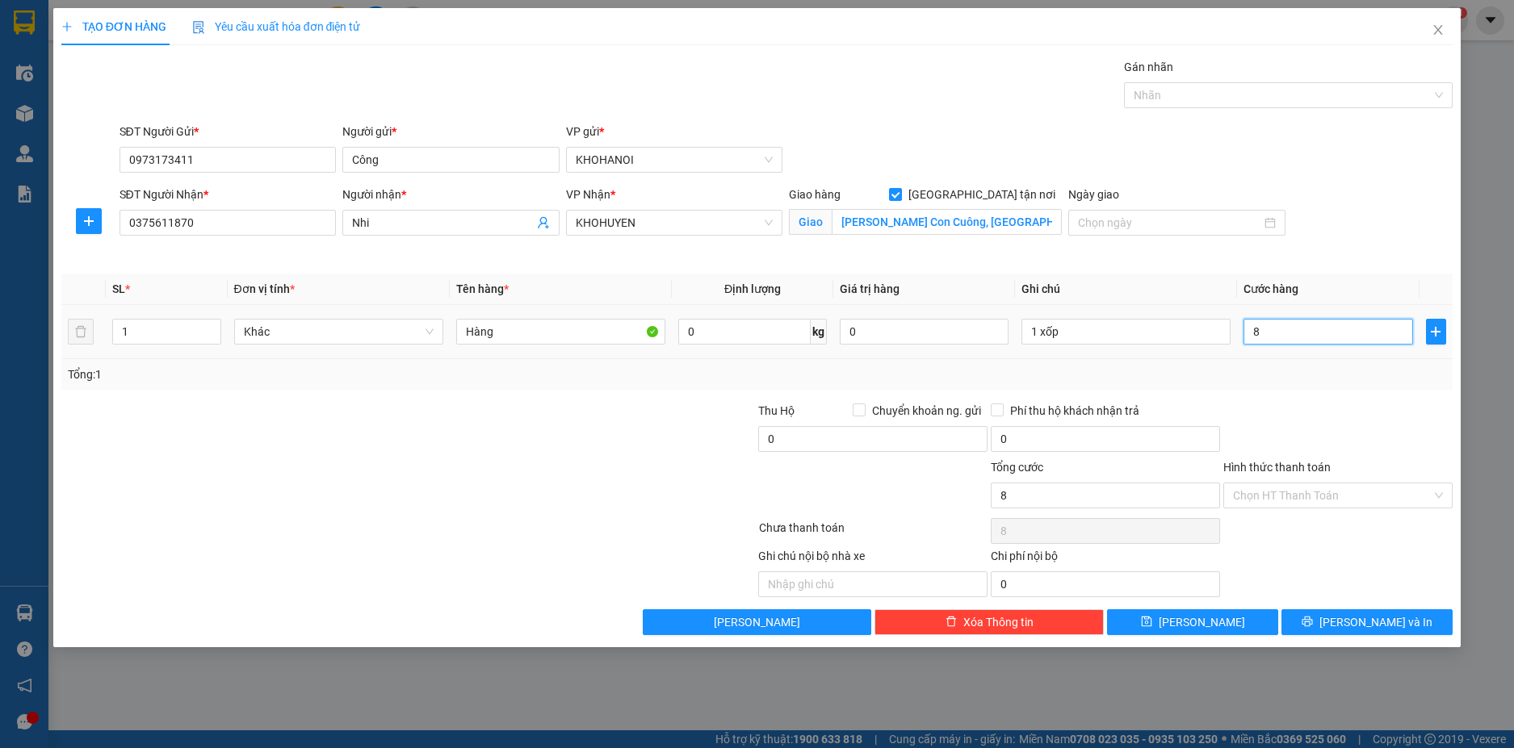
type input "8"
type input "80"
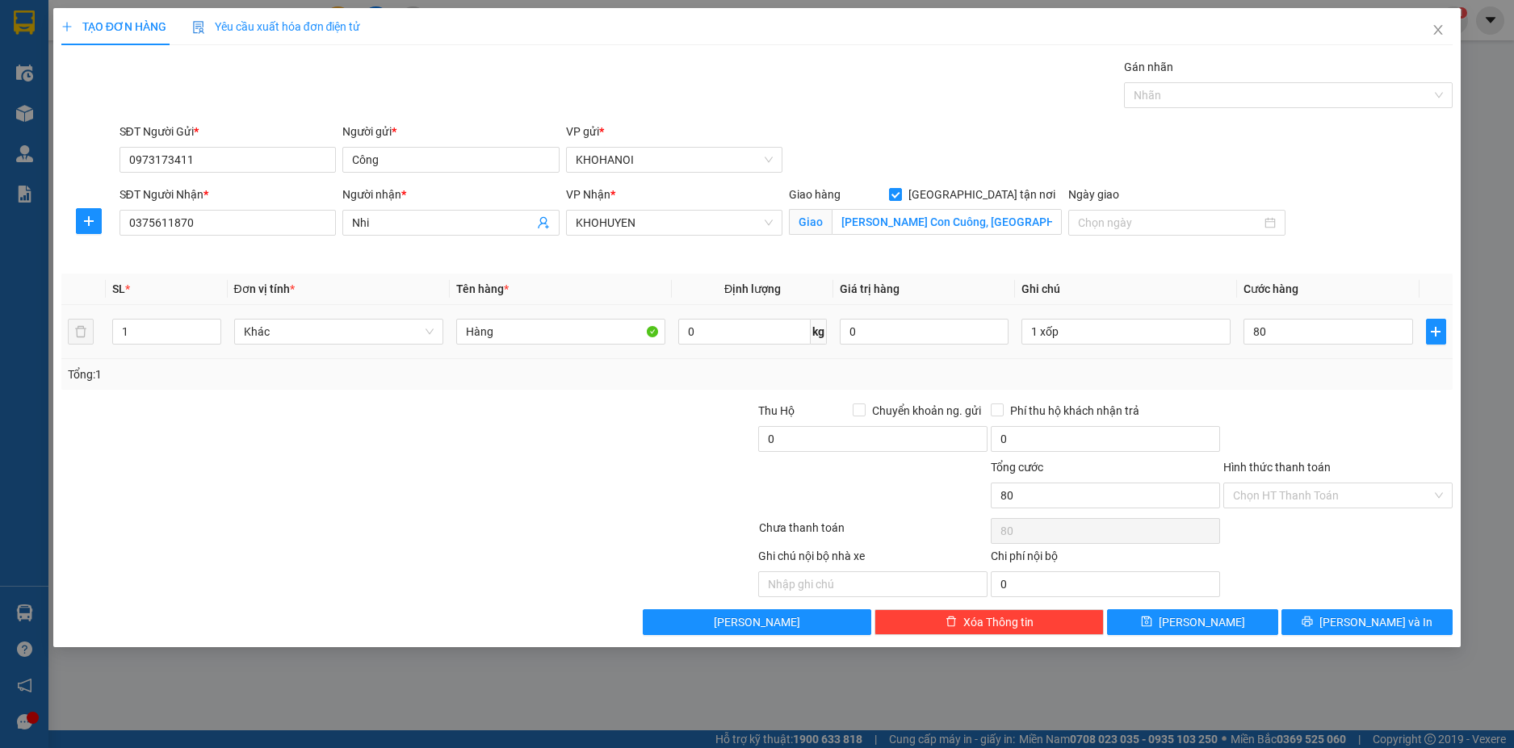
type input "80.000"
click at [1318, 436] on div at bounding box center [1338, 430] width 233 height 57
click at [1301, 496] on input "Hình thức thanh toán" at bounding box center [1332, 496] width 199 height 24
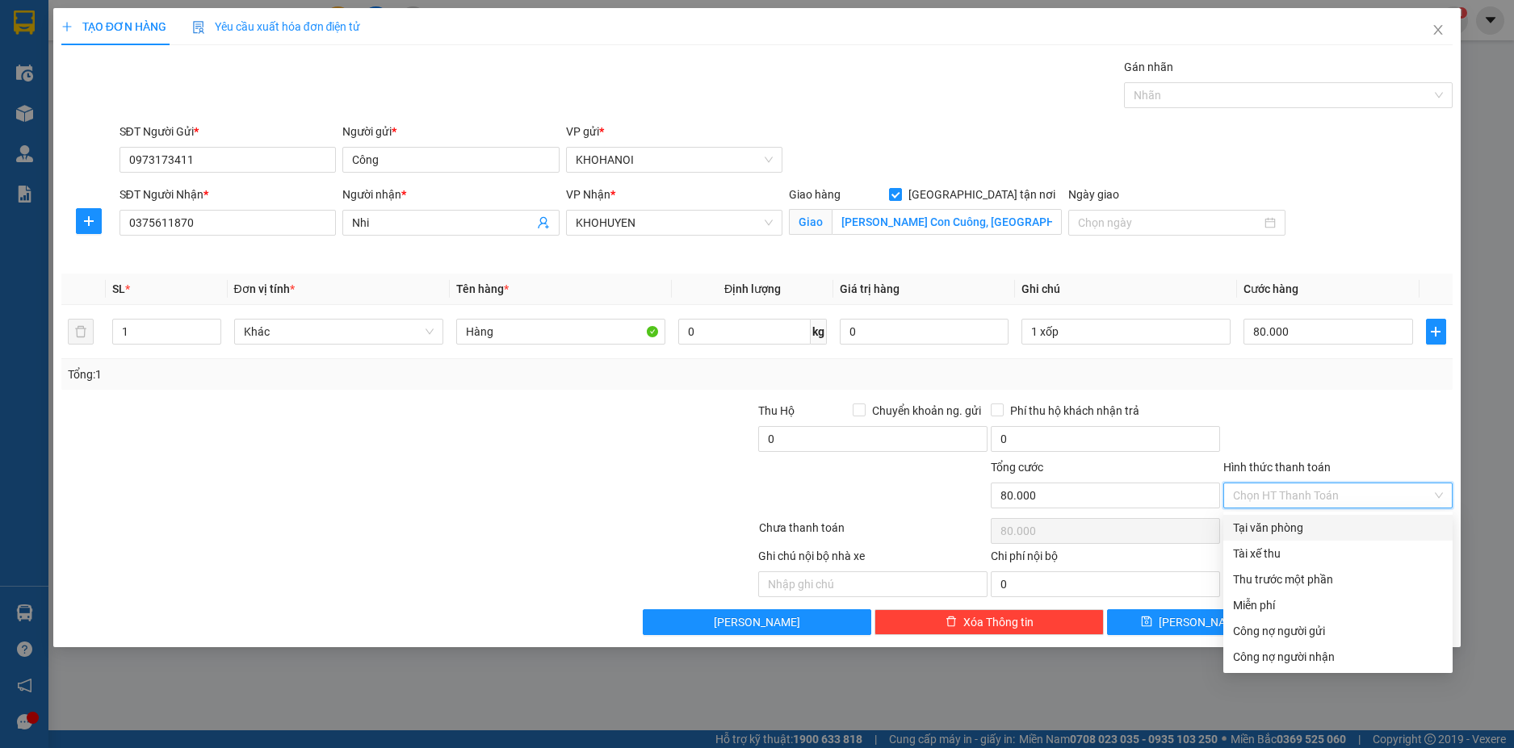
drag, startPoint x: 1297, startPoint y: 521, endPoint x: 1309, endPoint y: 542, distance: 23.8
click at [1297, 522] on div "Tại văn phòng" at bounding box center [1338, 528] width 210 height 18
type input "0"
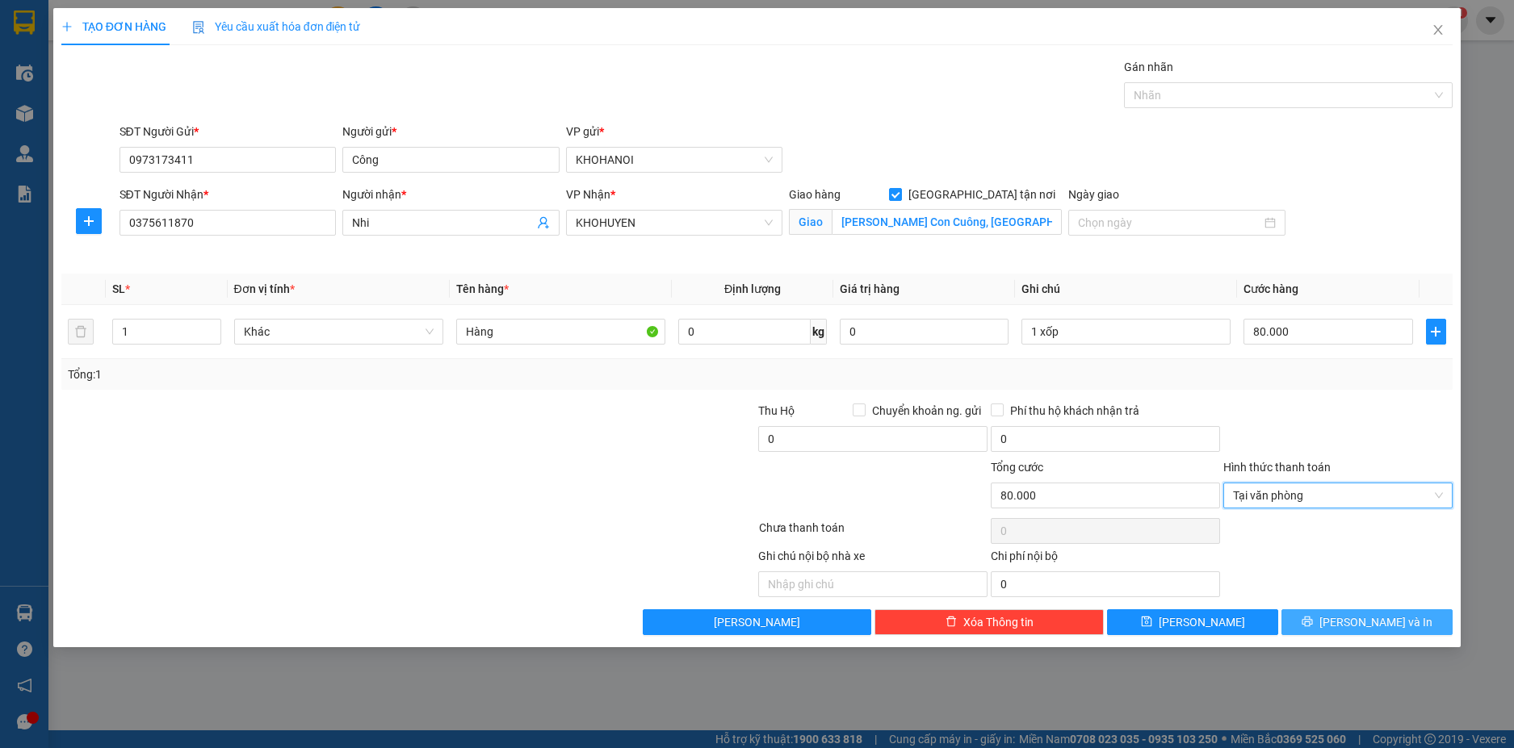
click at [1346, 612] on button "[PERSON_NAME] và In" at bounding box center [1366, 623] width 171 height 26
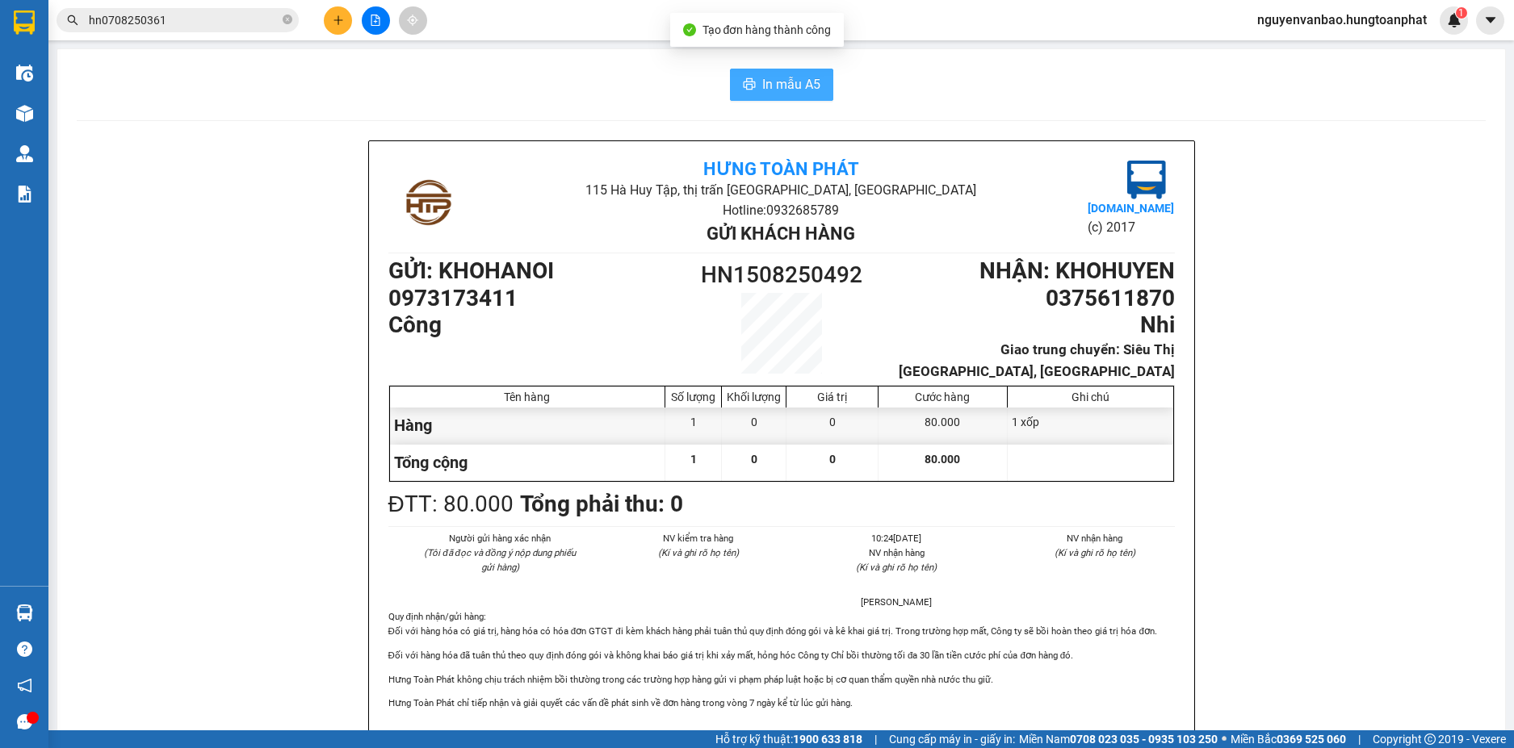
click at [765, 78] on span "In mẫu A5" at bounding box center [791, 84] width 58 height 20
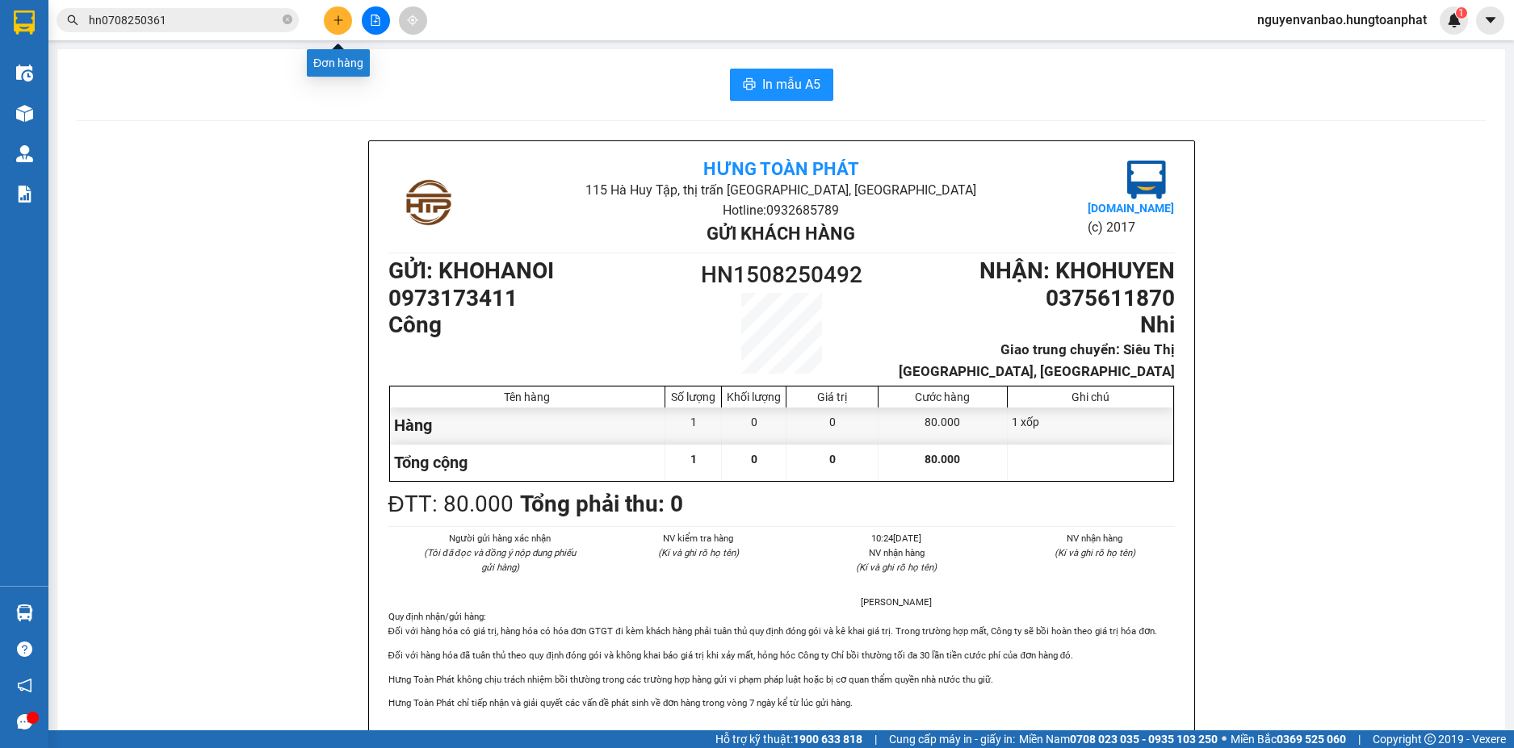
click at [333, 22] on icon "plus" at bounding box center [338, 20] width 11 height 11
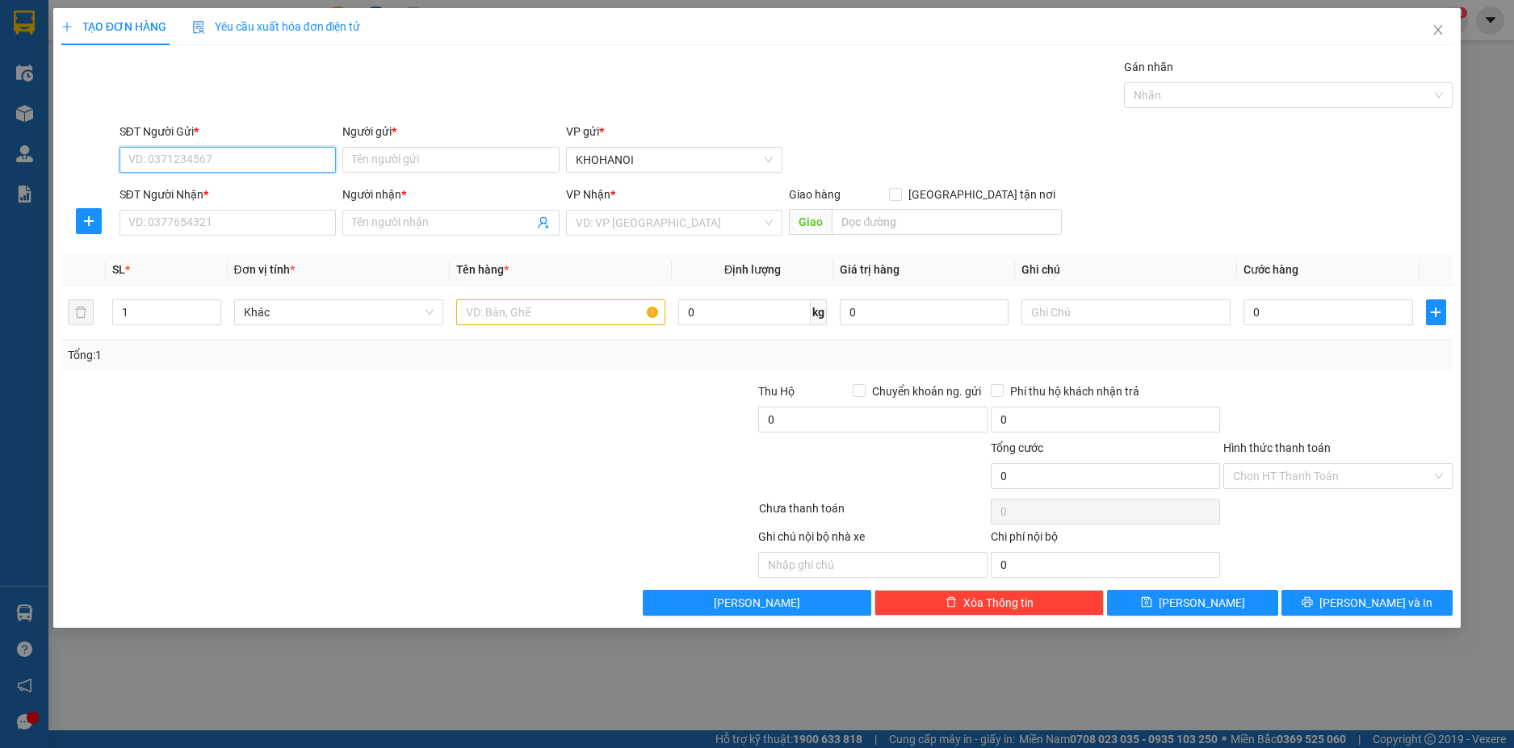
click at [249, 164] on input "SĐT Người Gửi *" at bounding box center [227, 160] width 217 height 26
click at [182, 163] on input "SĐT Người Gửi *" at bounding box center [227, 160] width 217 height 26
type input "0964633699"
click at [392, 161] on input "Người gửi *" at bounding box center [450, 160] width 217 height 26
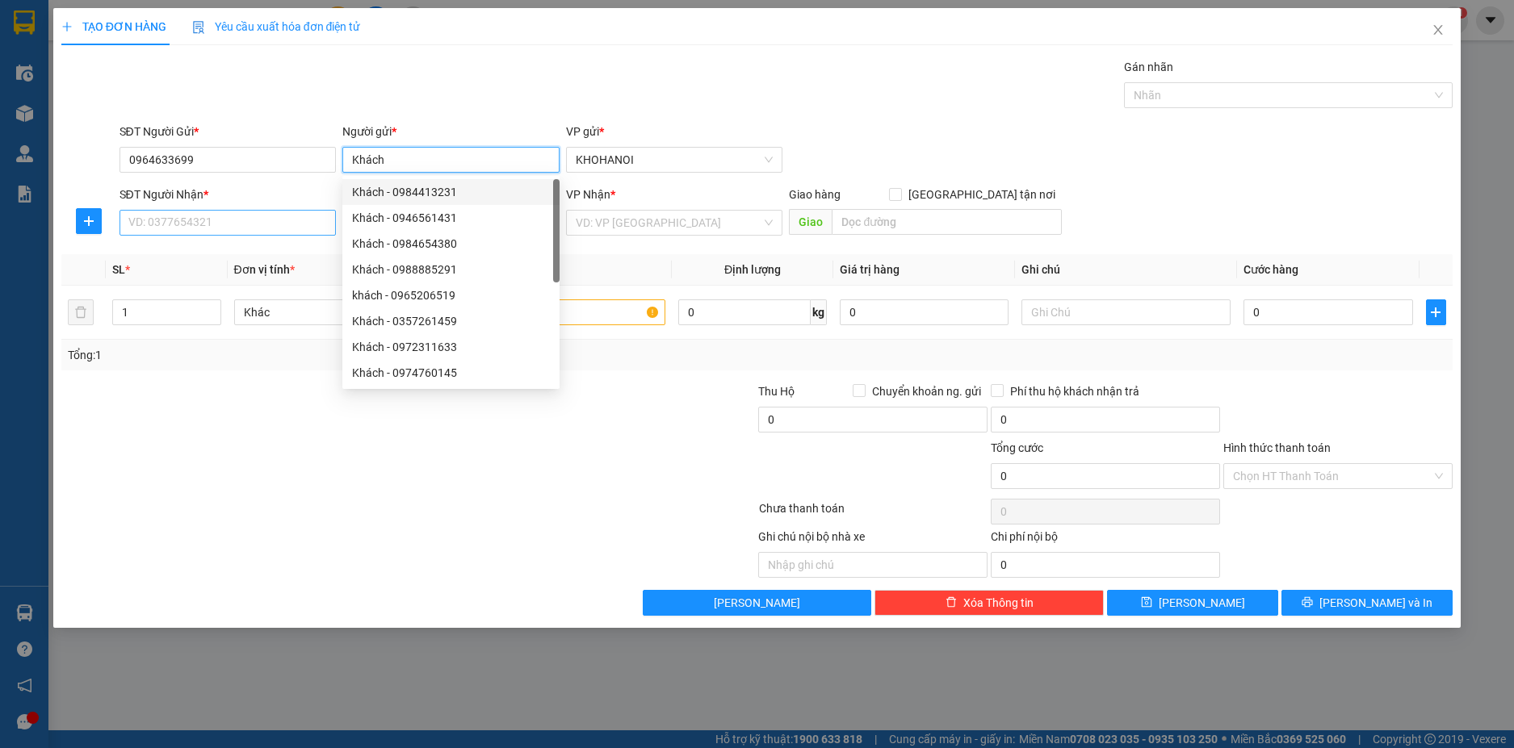
type input "Khách"
click at [278, 223] on input "SĐT Người Nhận *" at bounding box center [227, 223] width 217 height 26
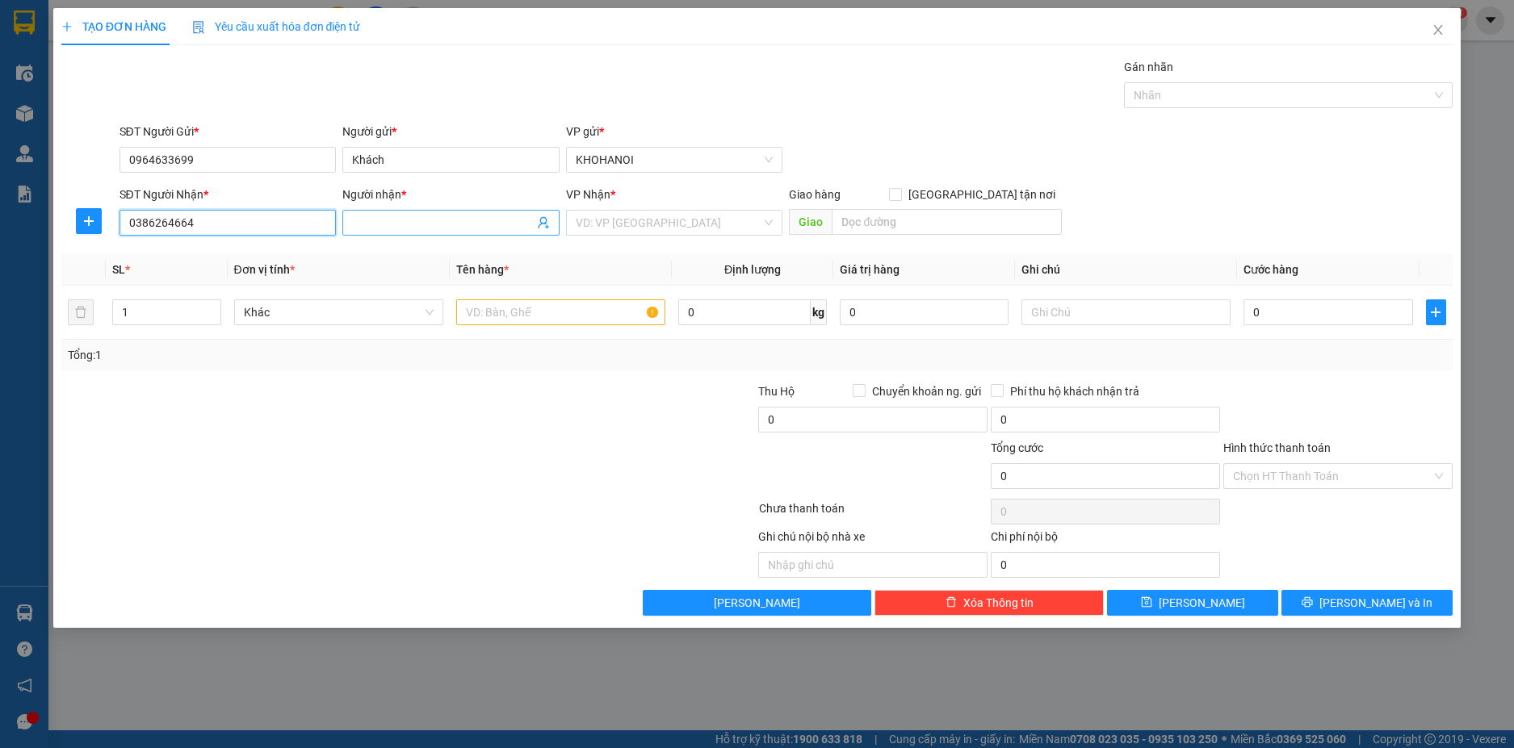
type input "0386264664"
click at [386, 225] on input "Người nhận *" at bounding box center [443, 223] width 182 height 18
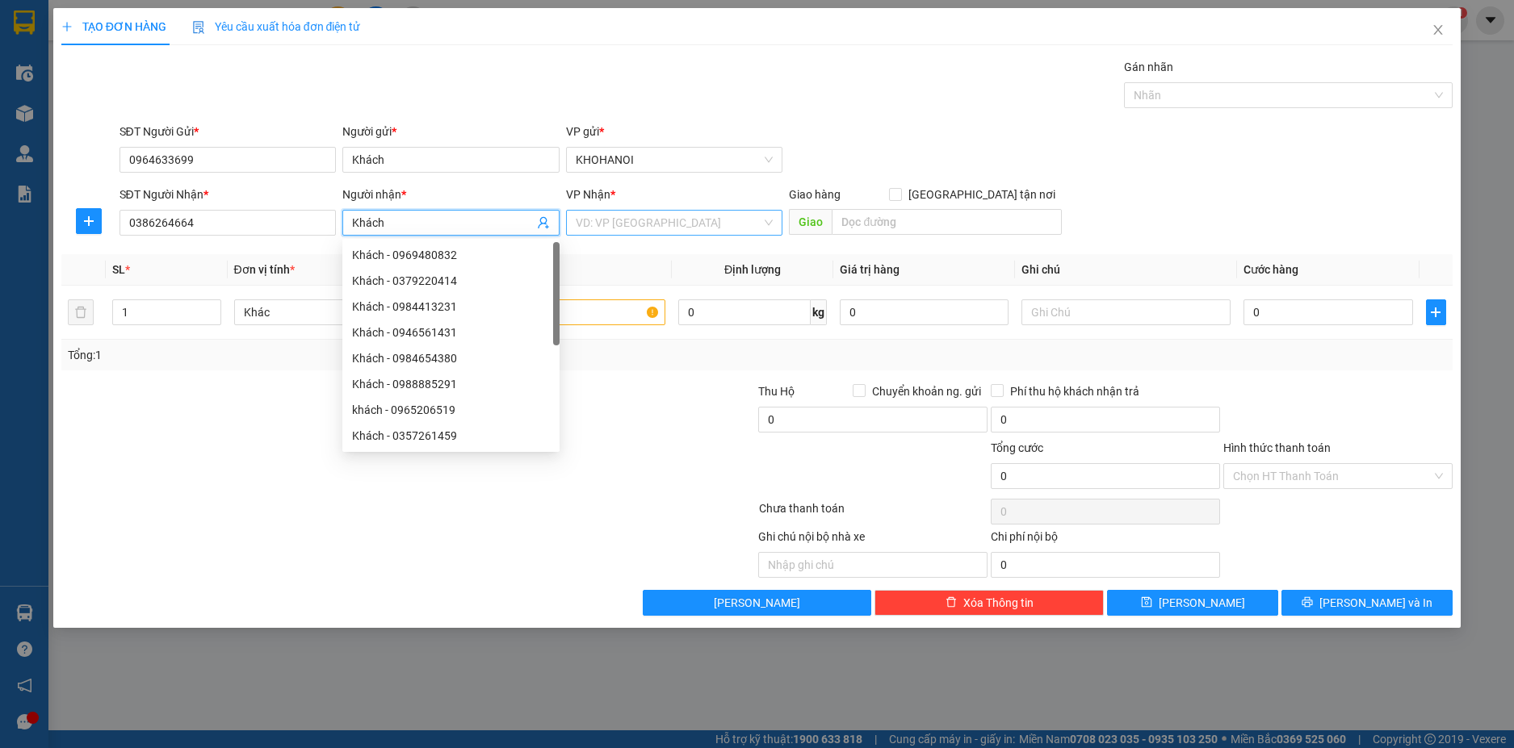
type input "Khách"
click at [671, 223] on input "search" at bounding box center [669, 223] width 187 height 24
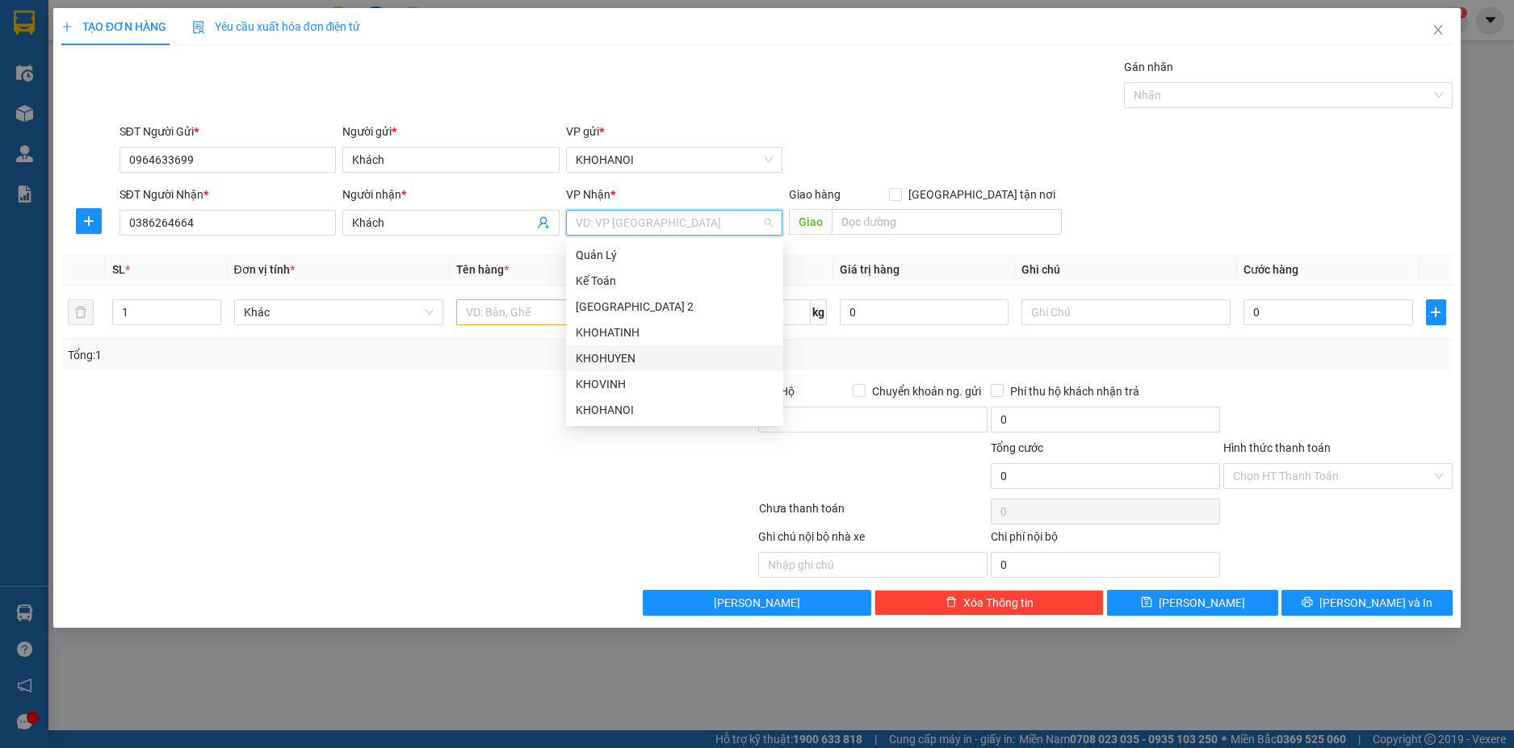
click at [631, 359] on div "KHOHUYEN" at bounding box center [675, 359] width 198 height 18
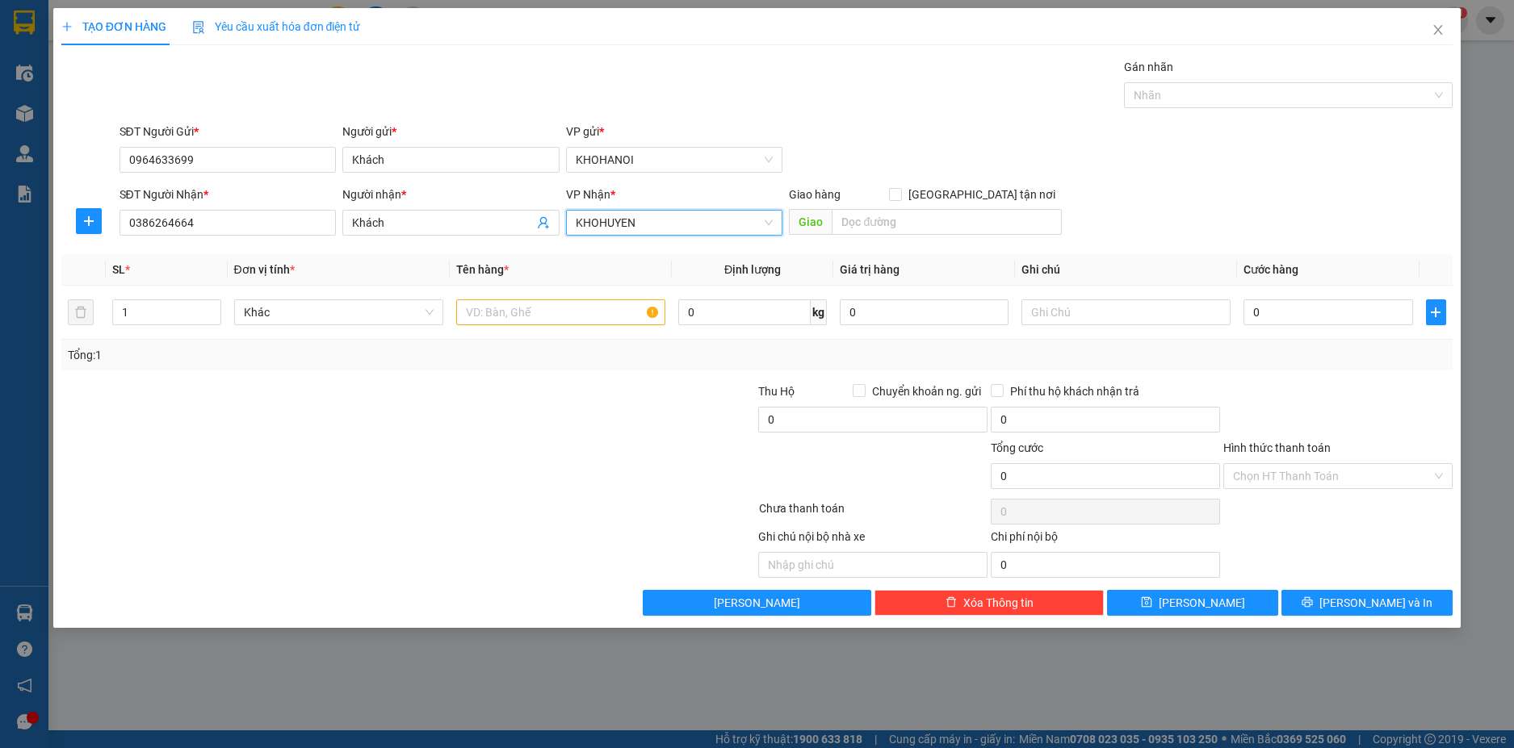
click at [665, 226] on span "KHOHUYEN" at bounding box center [675, 223] width 198 height 24
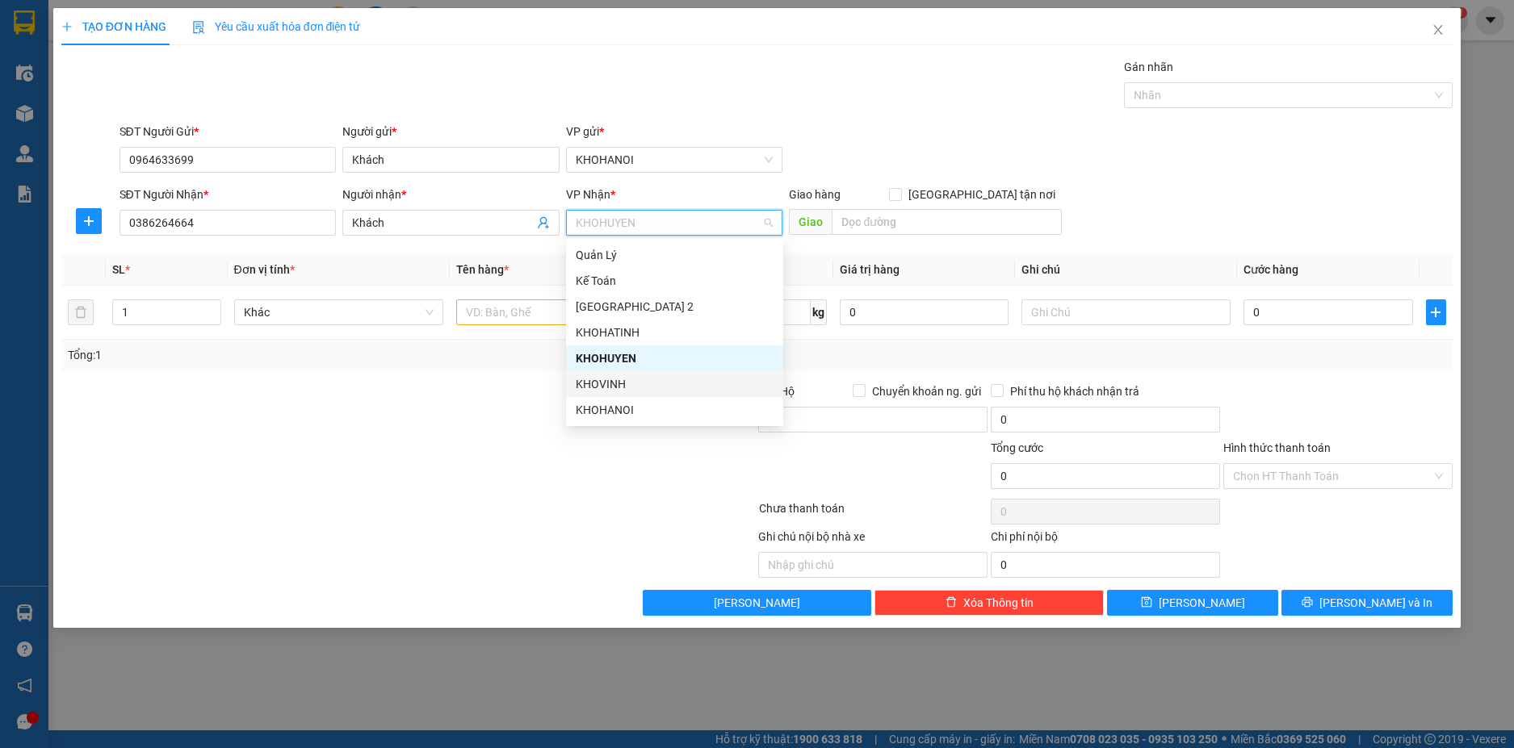
click at [623, 384] on div "KHOVINH" at bounding box center [675, 384] width 198 height 18
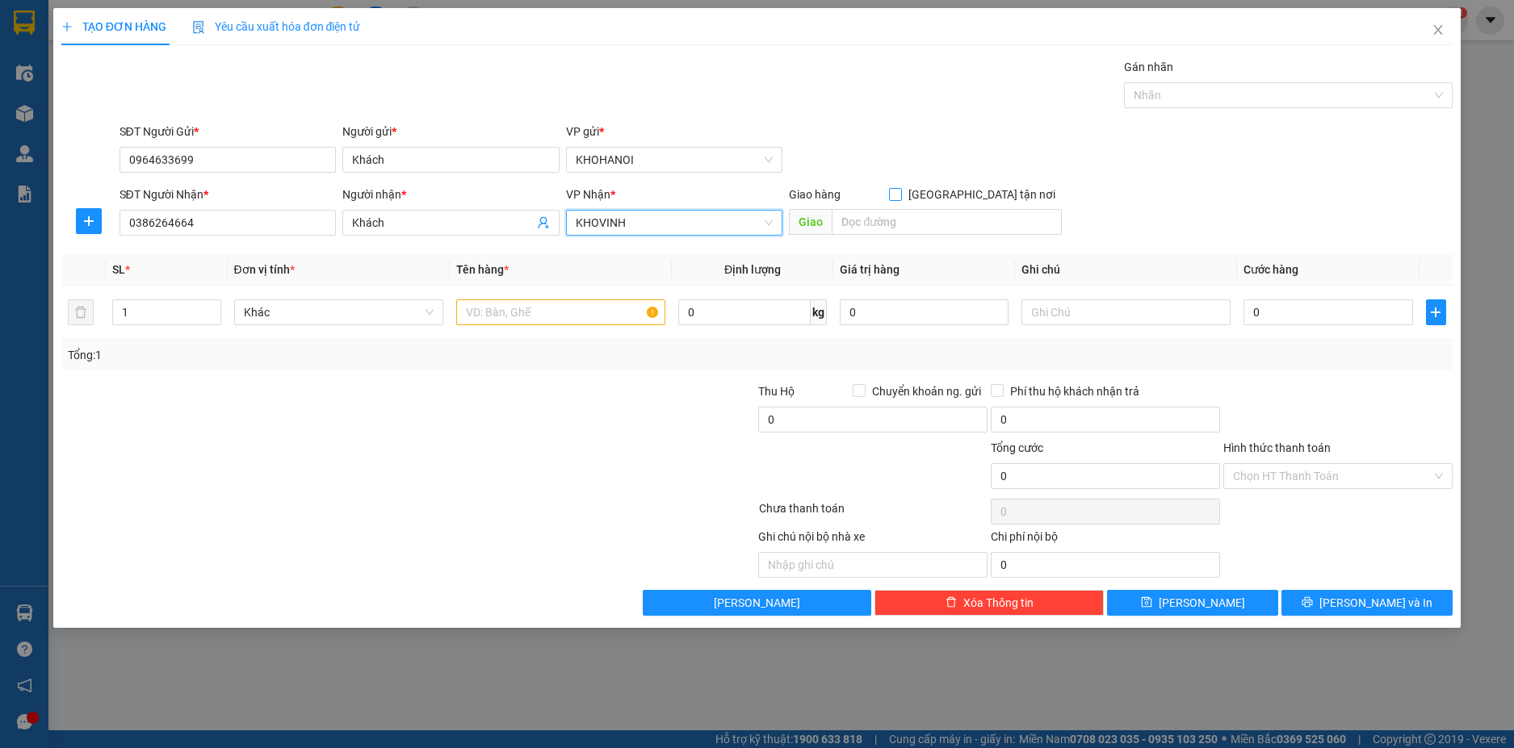
click at [902, 199] on span at bounding box center [895, 194] width 13 height 13
click at [900, 199] on input "[GEOGRAPHIC_DATA] tận nơi" at bounding box center [894, 193] width 11 height 11
checkbox input "true"
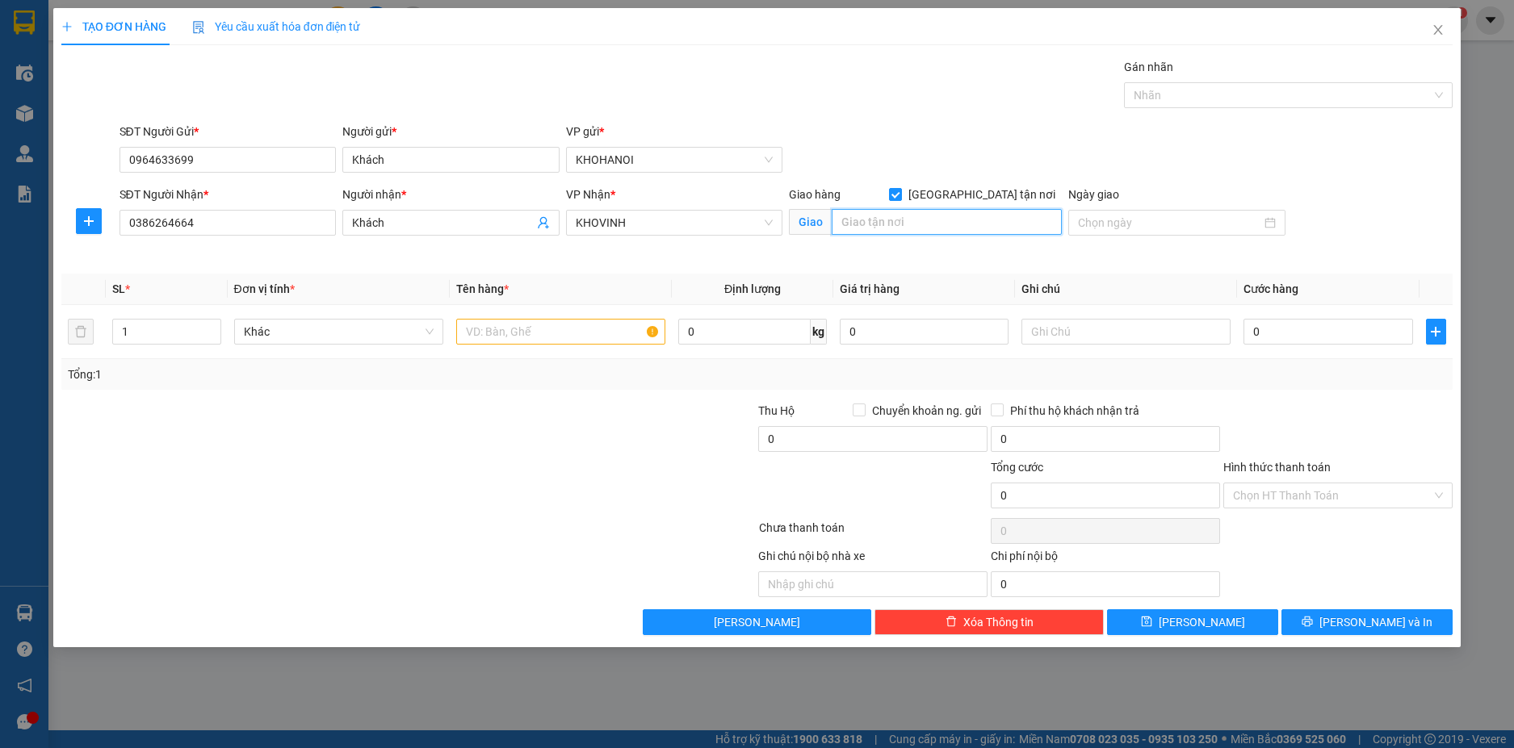
click at [928, 225] on input "text" at bounding box center [947, 222] width 230 height 26
type input "11 Phan Công Tích, Vinh"
click at [538, 347] on div at bounding box center [560, 332] width 209 height 32
click at [537, 342] on input "text" at bounding box center [560, 332] width 209 height 26
type input "2"
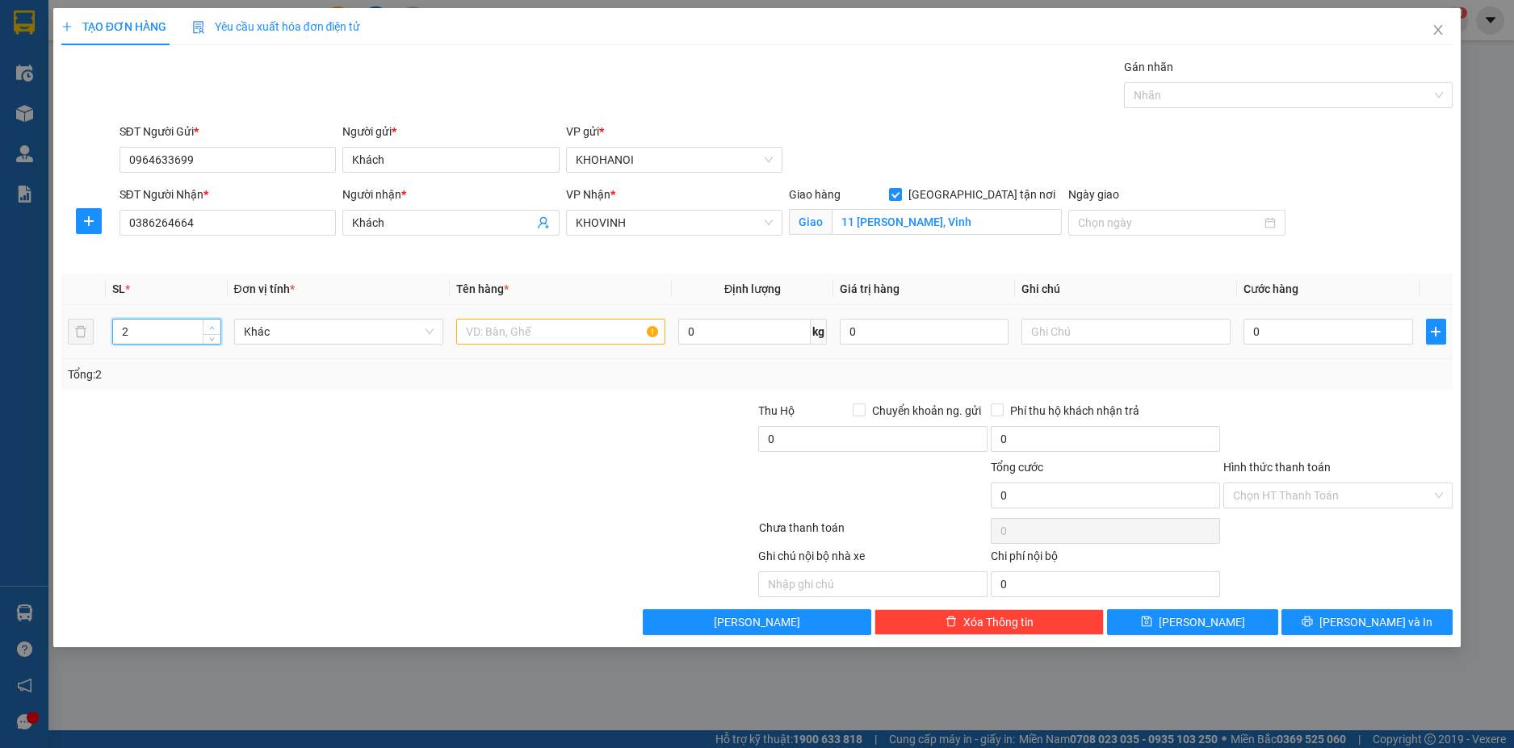
click at [212, 324] on span "up" at bounding box center [212, 328] width 10 height 10
click at [497, 338] on input "text" at bounding box center [560, 332] width 209 height 26
type input "Hàng"
click at [1280, 336] on input "0" at bounding box center [1327, 332] width 169 height 26
click at [1343, 424] on div at bounding box center [1338, 430] width 233 height 57
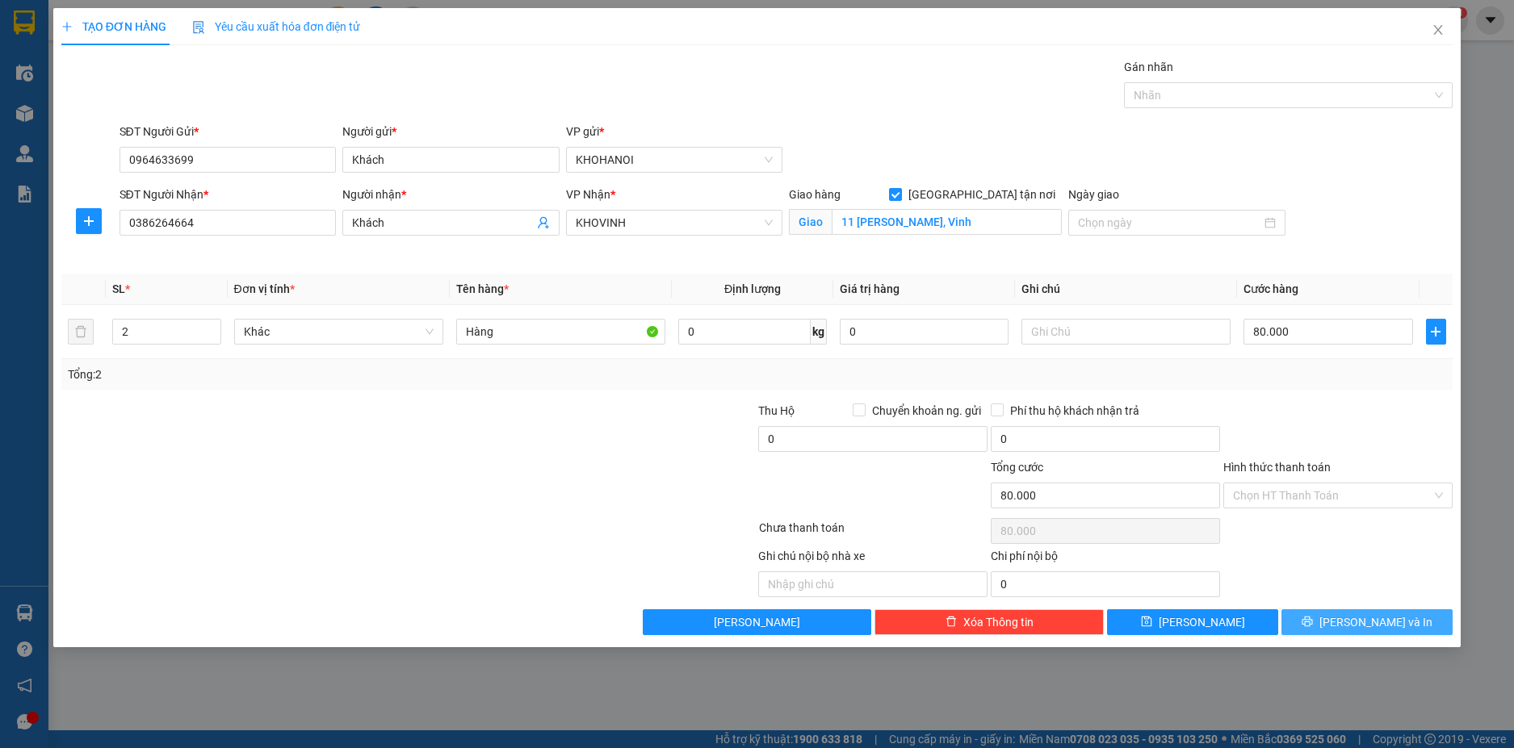
drag, startPoint x: 1357, startPoint y: 629, endPoint x: 1346, endPoint y: 591, distance: 39.6
click at [1357, 626] on span "[PERSON_NAME] và In" at bounding box center [1375, 623] width 113 height 18
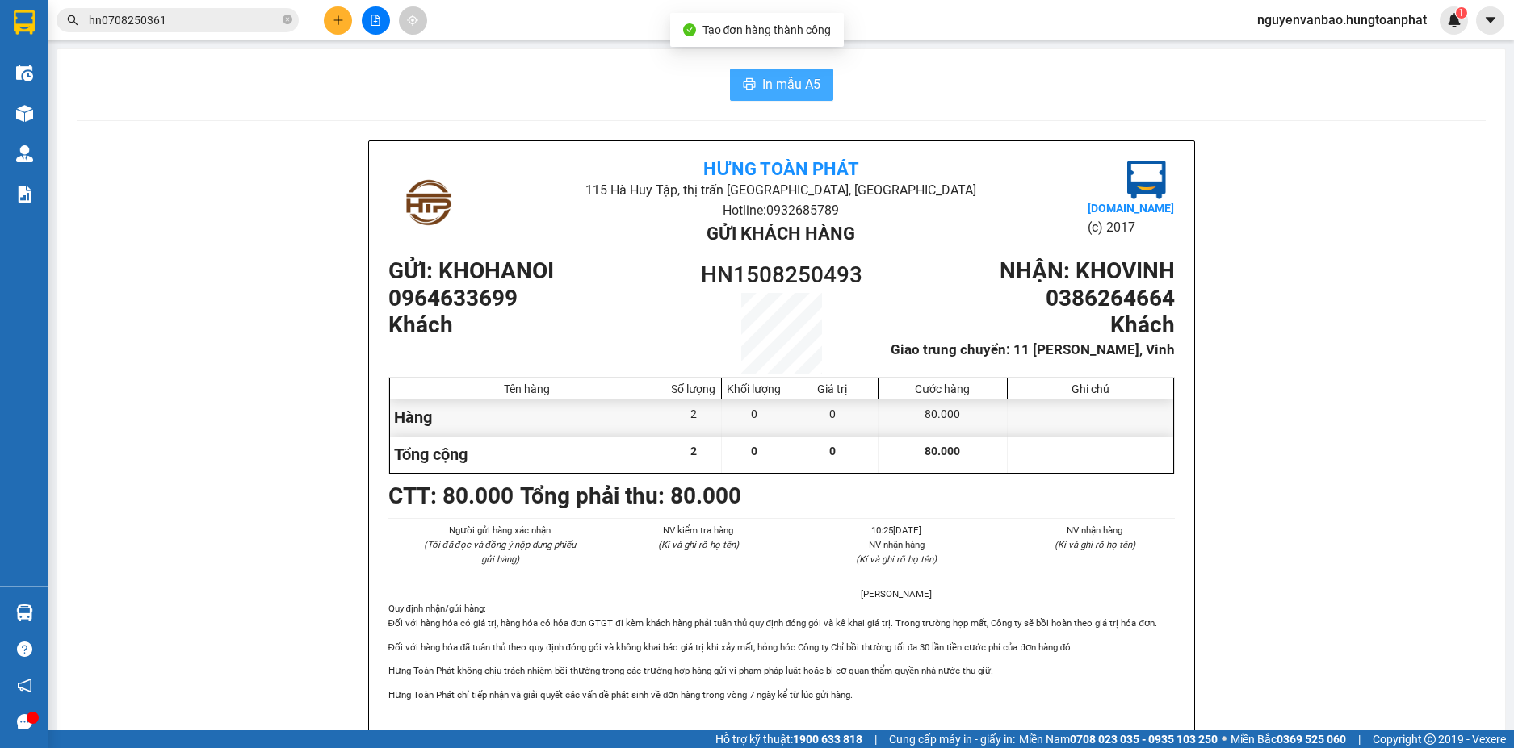
click at [782, 88] on span "In mẫu A5" at bounding box center [791, 84] width 58 height 20
drag, startPoint x: 237, startPoint y: 147, endPoint x: 236, endPoint y: 156, distance: 8.9
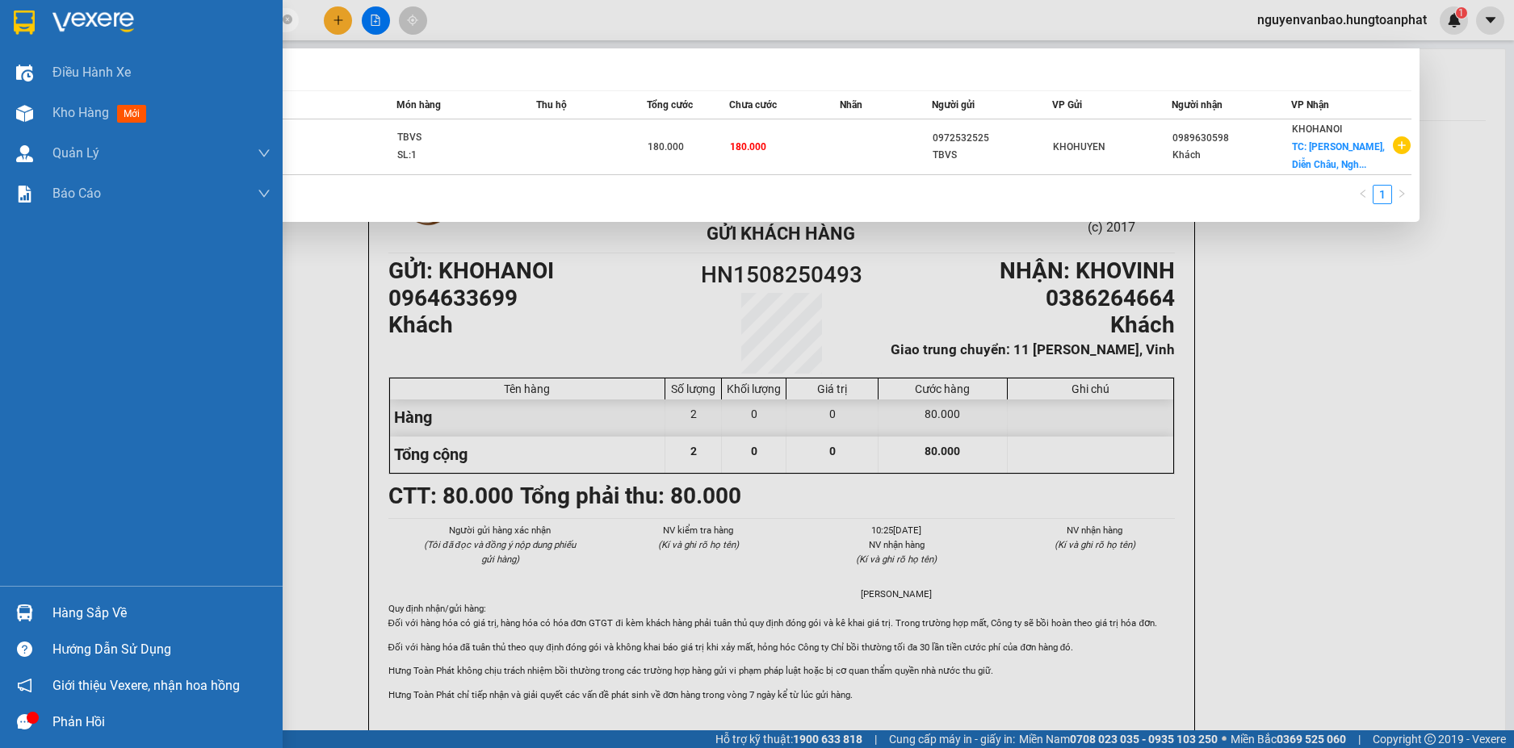
drag, startPoint x: 199, startPoint y: 24, endPoint x: 44, endPoint y: 35, distance: 156.2
click at [44, 35] on section "Kết quả tìm kiếm ( 1 ) Bộ lọc Mã ĐH Trạng thái Món hàng Thu hộ Tổng cước Chưa c…" at bounding box center [757, 374] width 1514 height 748
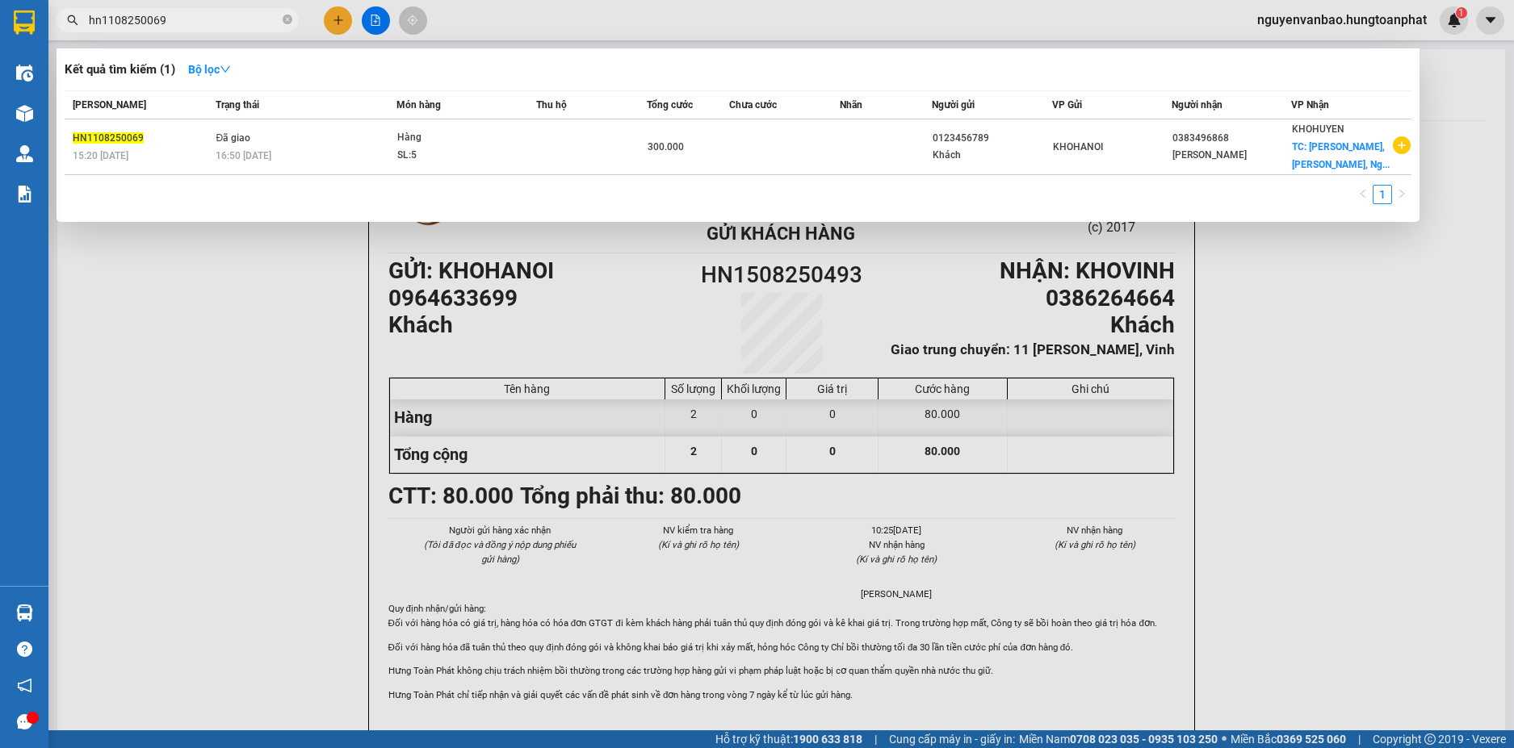
type input "hn1108250069"
click at [347, 17] on div at bounding box center [757, 374] width 1514 height 748
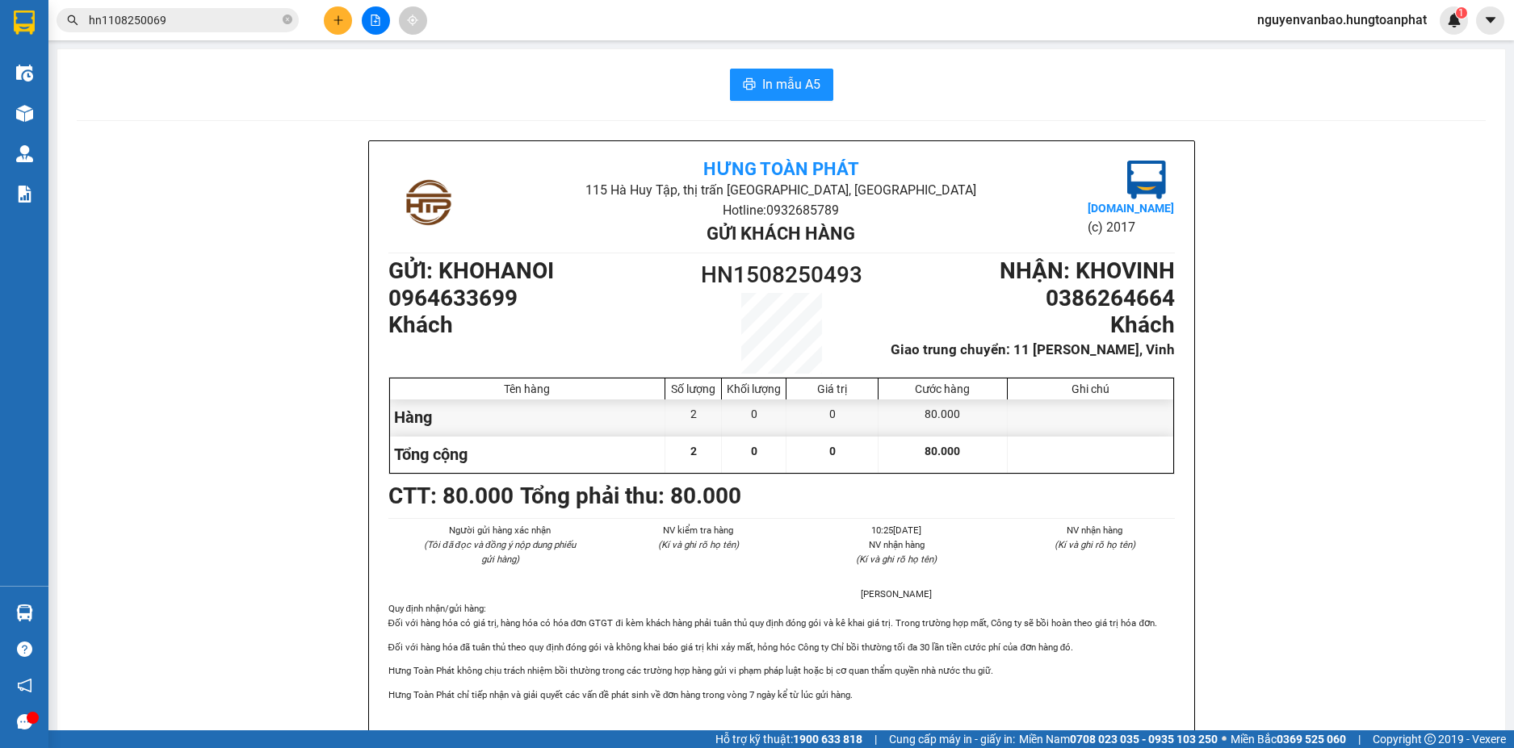
click at [336, 27] on button at bounding box center [338, 20] width 28 height 28
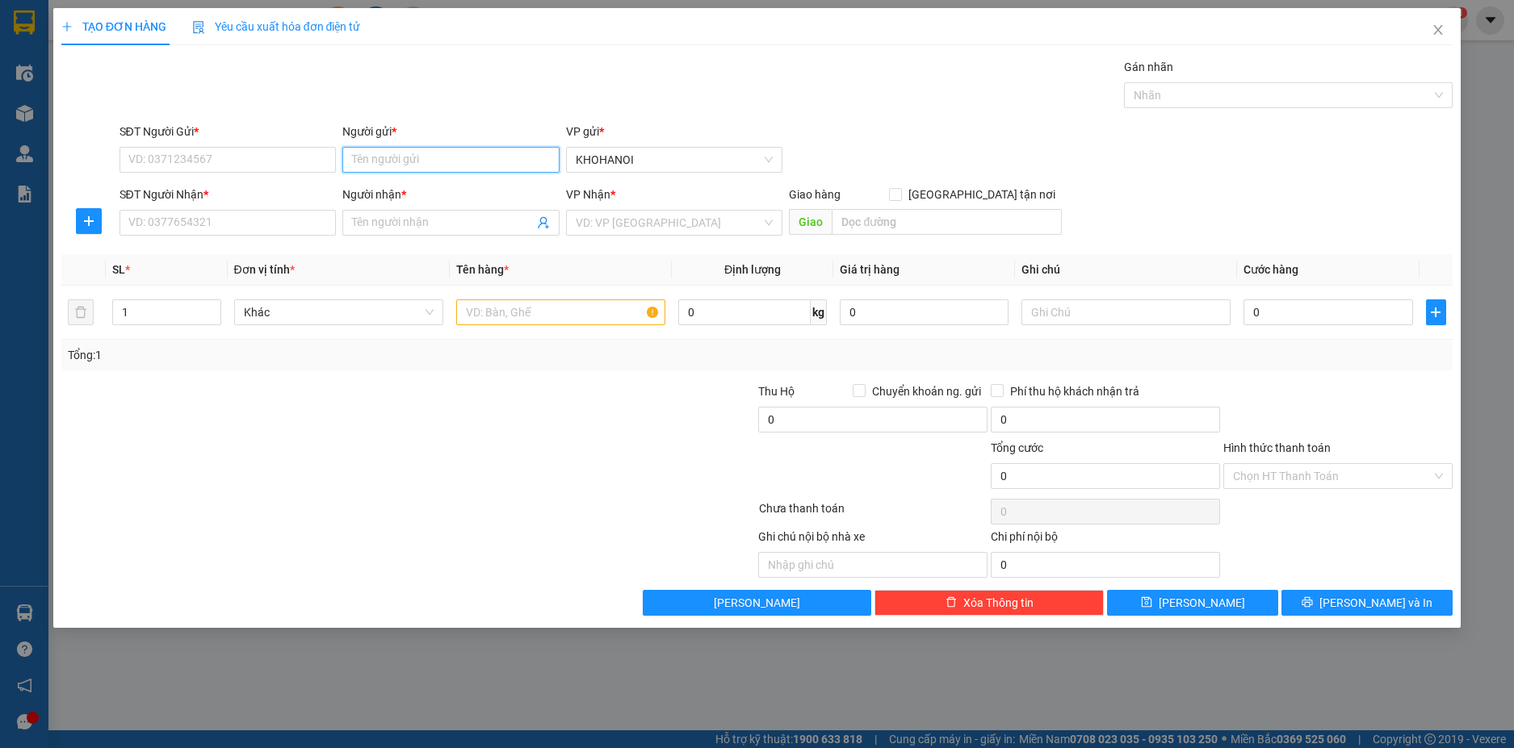
click at [382, 159] on input "Người gửi *" at bounding box center [450, 160] width 217 height 26
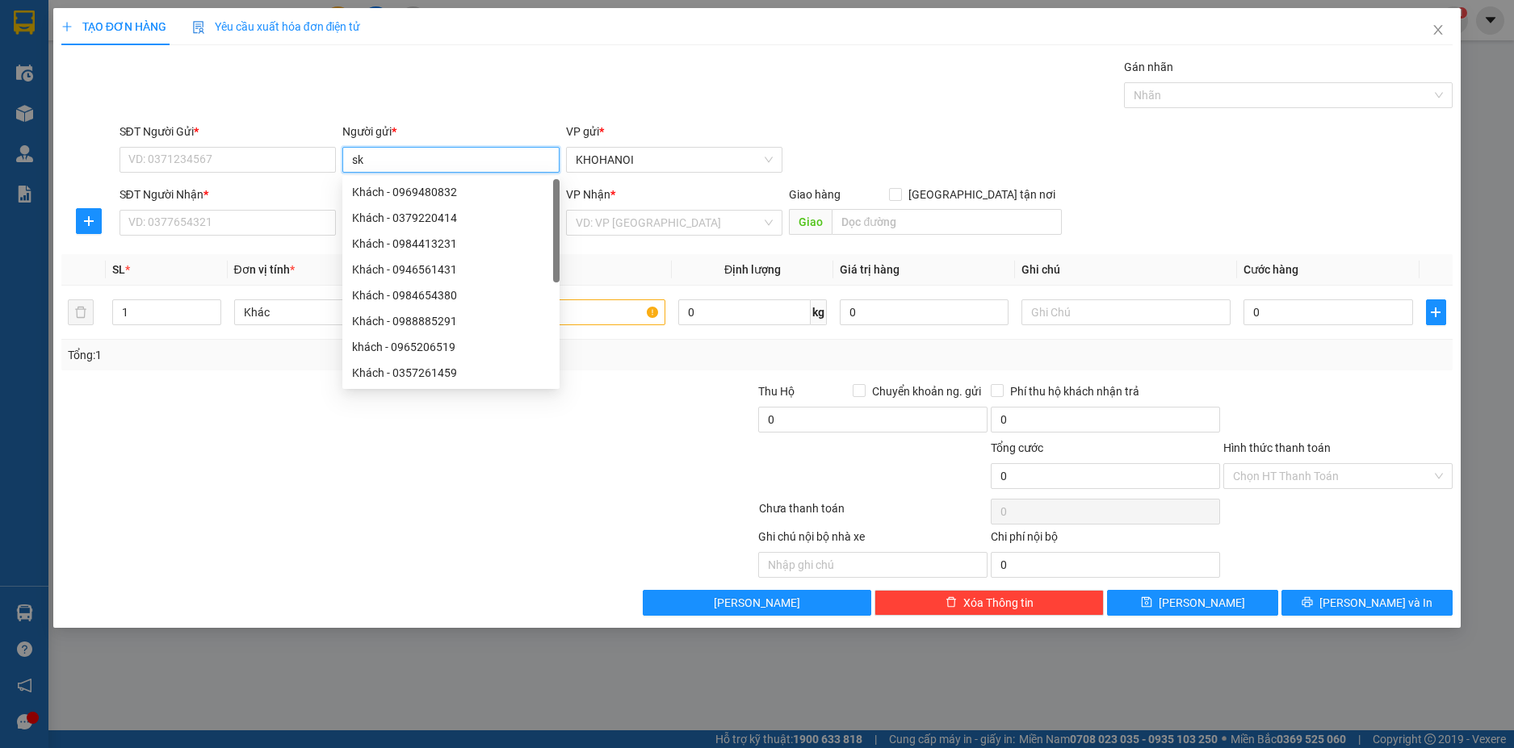
type input "sky"
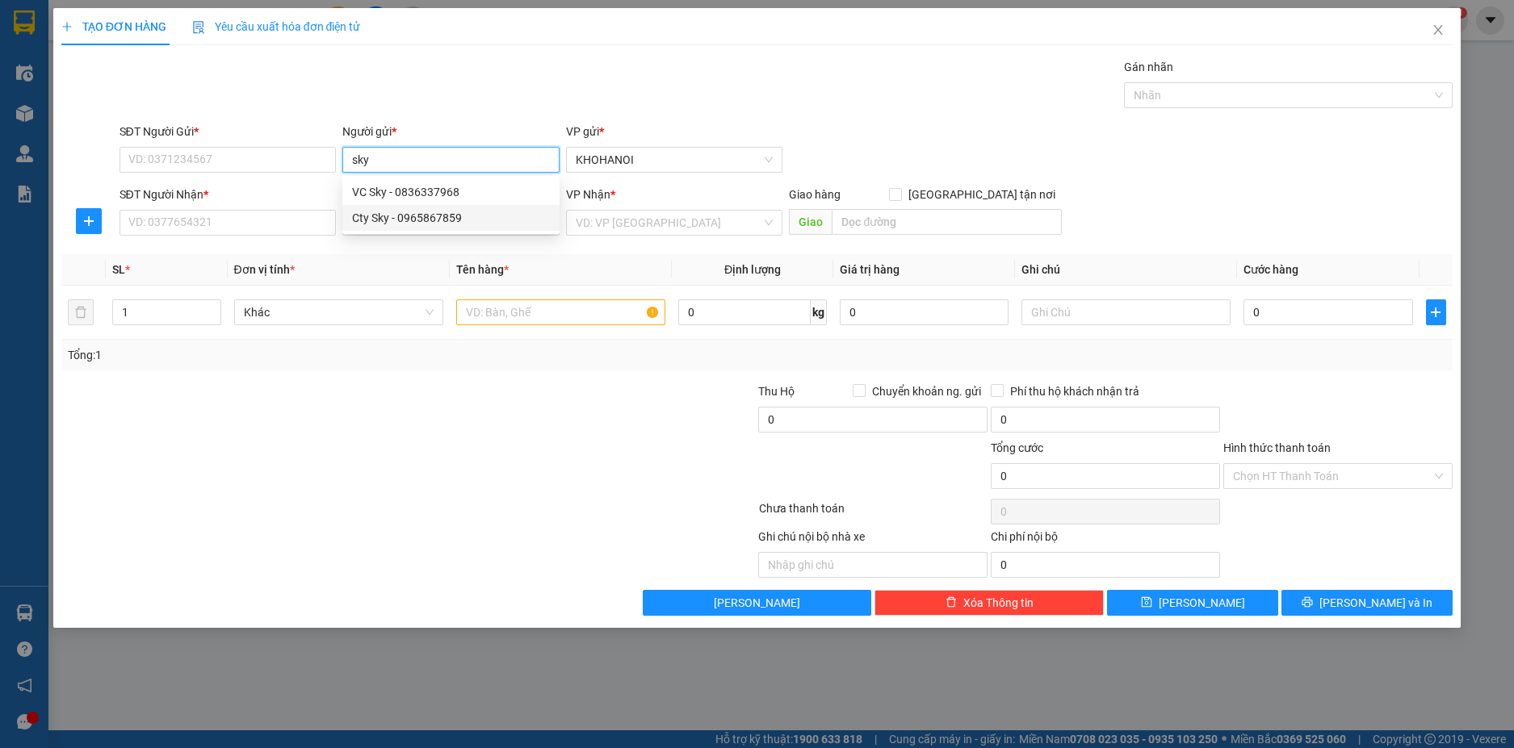
click at [399, 207] on div "Cty Sky - 0965867859" at bounding box center [450, 218] width 217 height 26
type input "0965867859"
type input "Cty Sky"
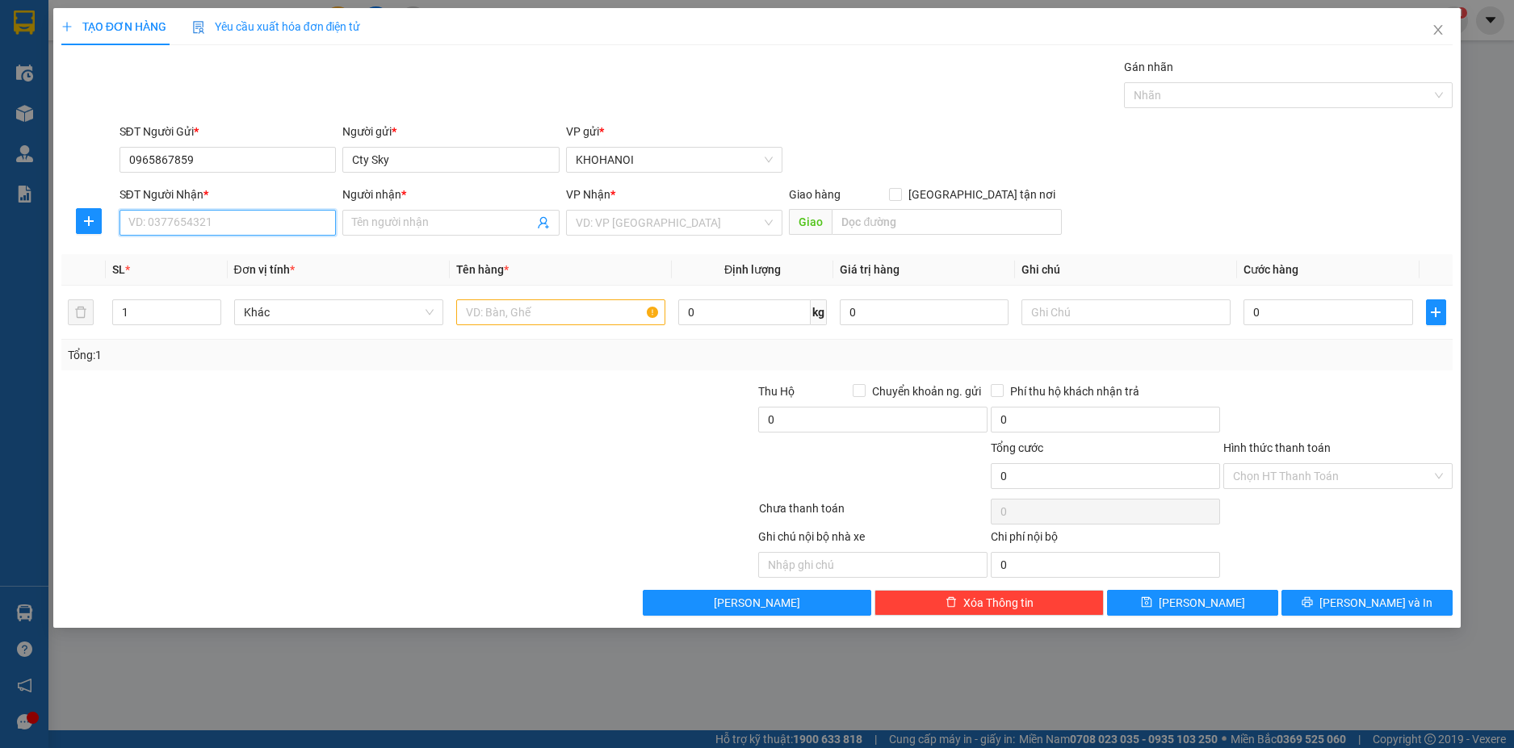
click at [244, 224] on input "SĐT Người Nhận *" at bounding box center [227, 223] width 217 height 26
click at [381, 220] on input "Người nhận *" at bounding box center [443, 223] width 182 height 18
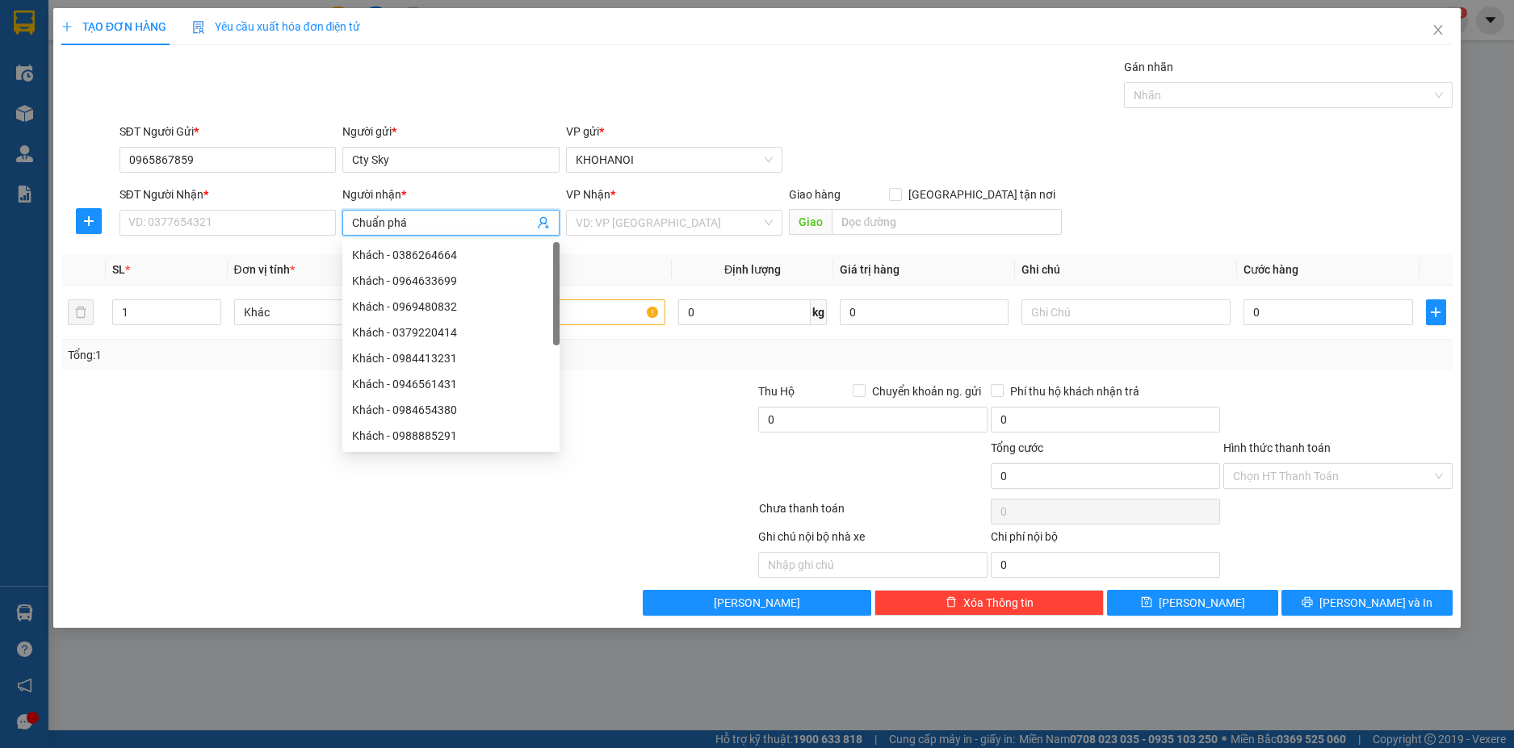
type input "Chuẩn phát"
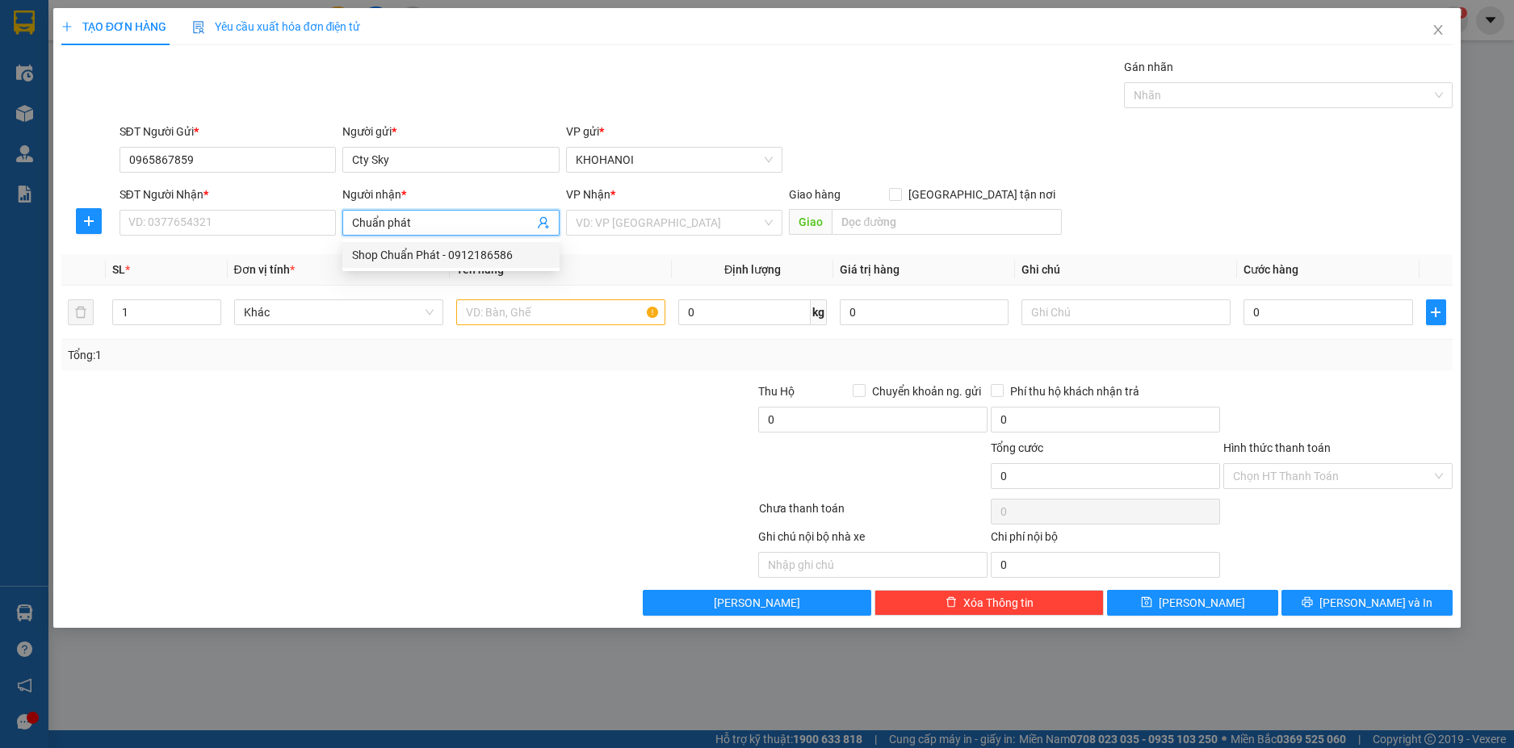
click at [412, 248] on div "Shop Chuẩn Phát - 0912186586" at bounding box center [451, 255] width 198 height 18
type input "0912186586"
type input "Shop Chuẩn Phát"
checkbox input "true"
type input "LK2 Dự án Hưng Lộc, TP Vinh"
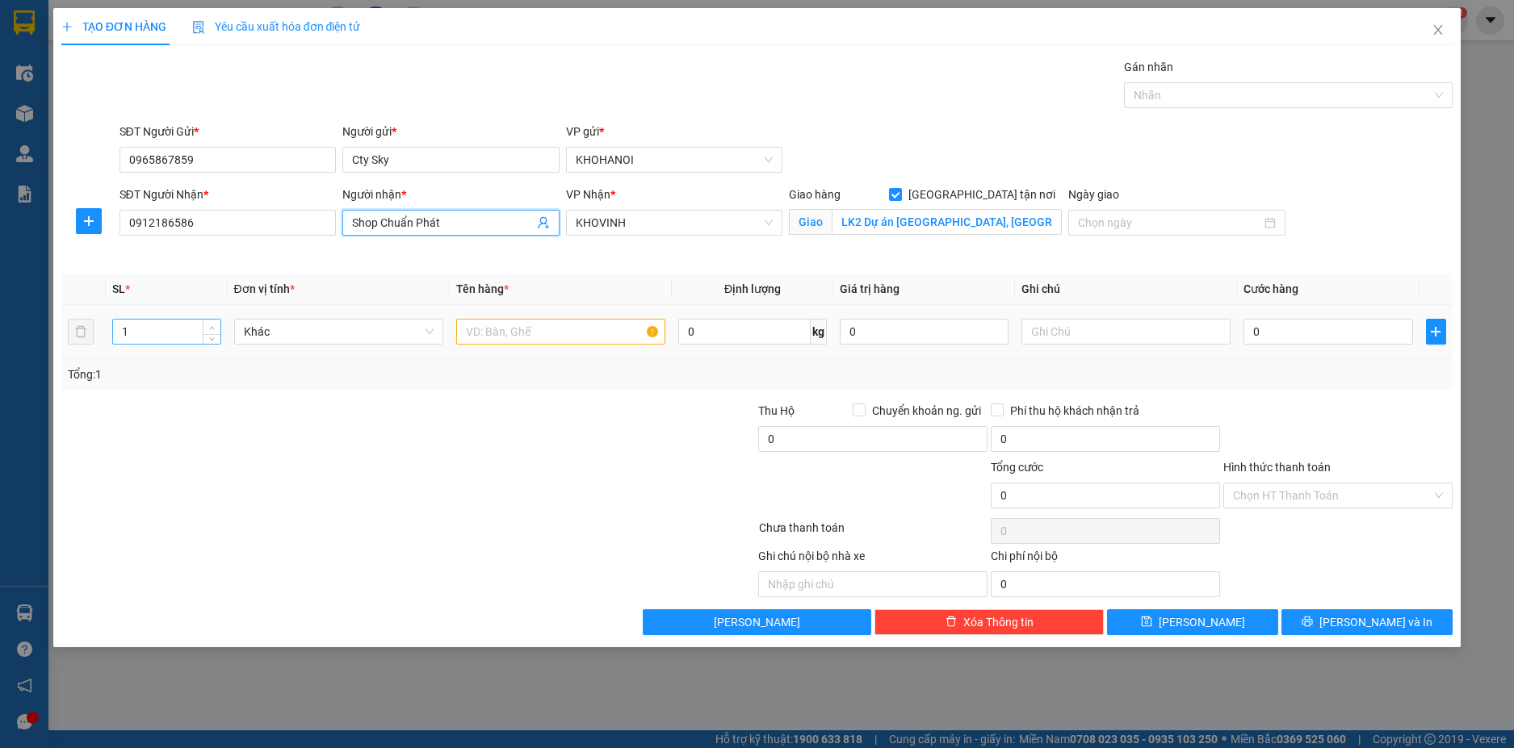
type input "Shop Chuẩn Phát"
click at [212, 325] on icon "up" at bounding box center [212, 328] width 6 height 6
type input "3"
click at [212, 325] on icon "up" at bounding box center [212, 328] width 6 height 6
click at [509, 328] on input "text" at bounding box center [560, 332] width 209 height 26
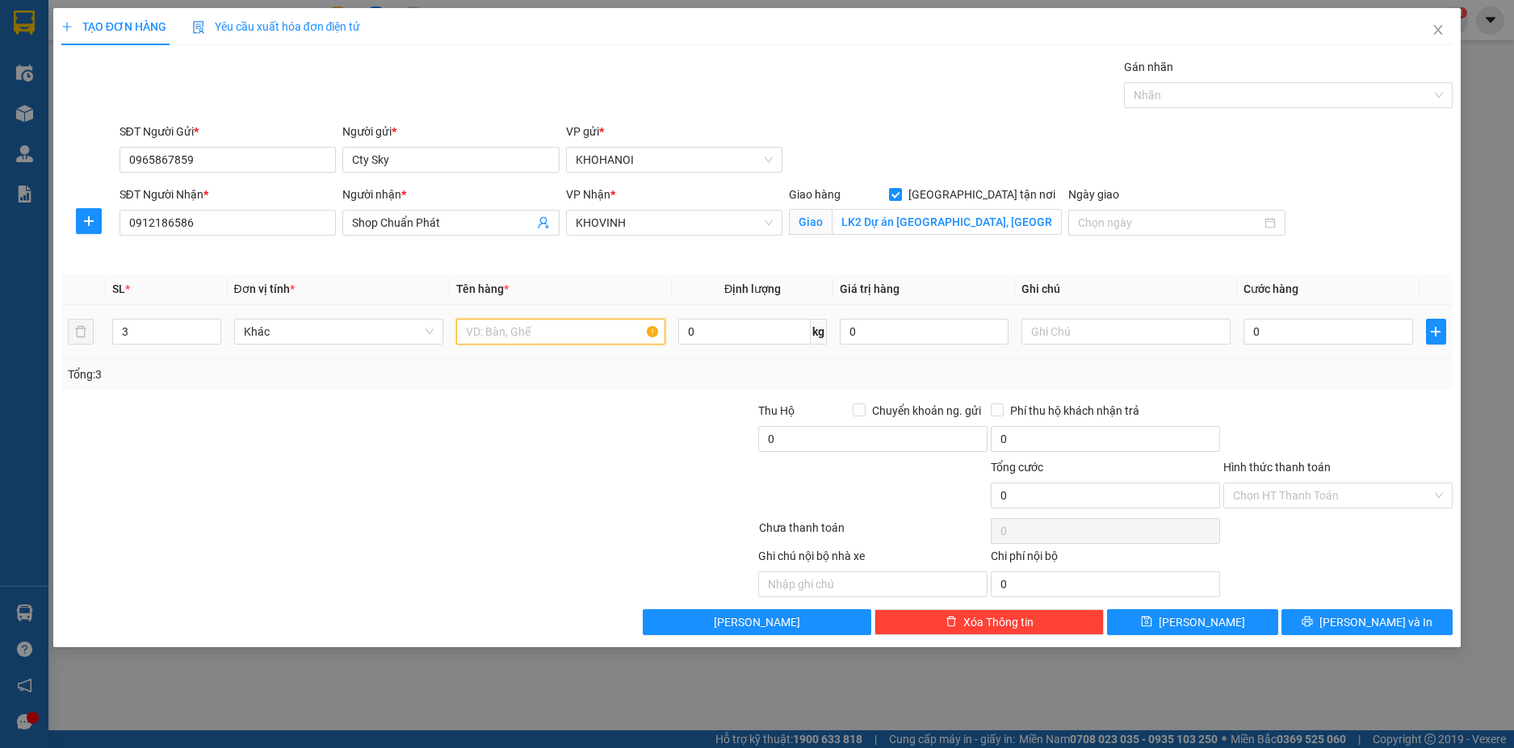
type input "A"
type input "Ă"
type input "Ắc Quy"
click at [1276, 337] on input "0" at bounding box center [1327, 332] width 169 height 26
type input "1"
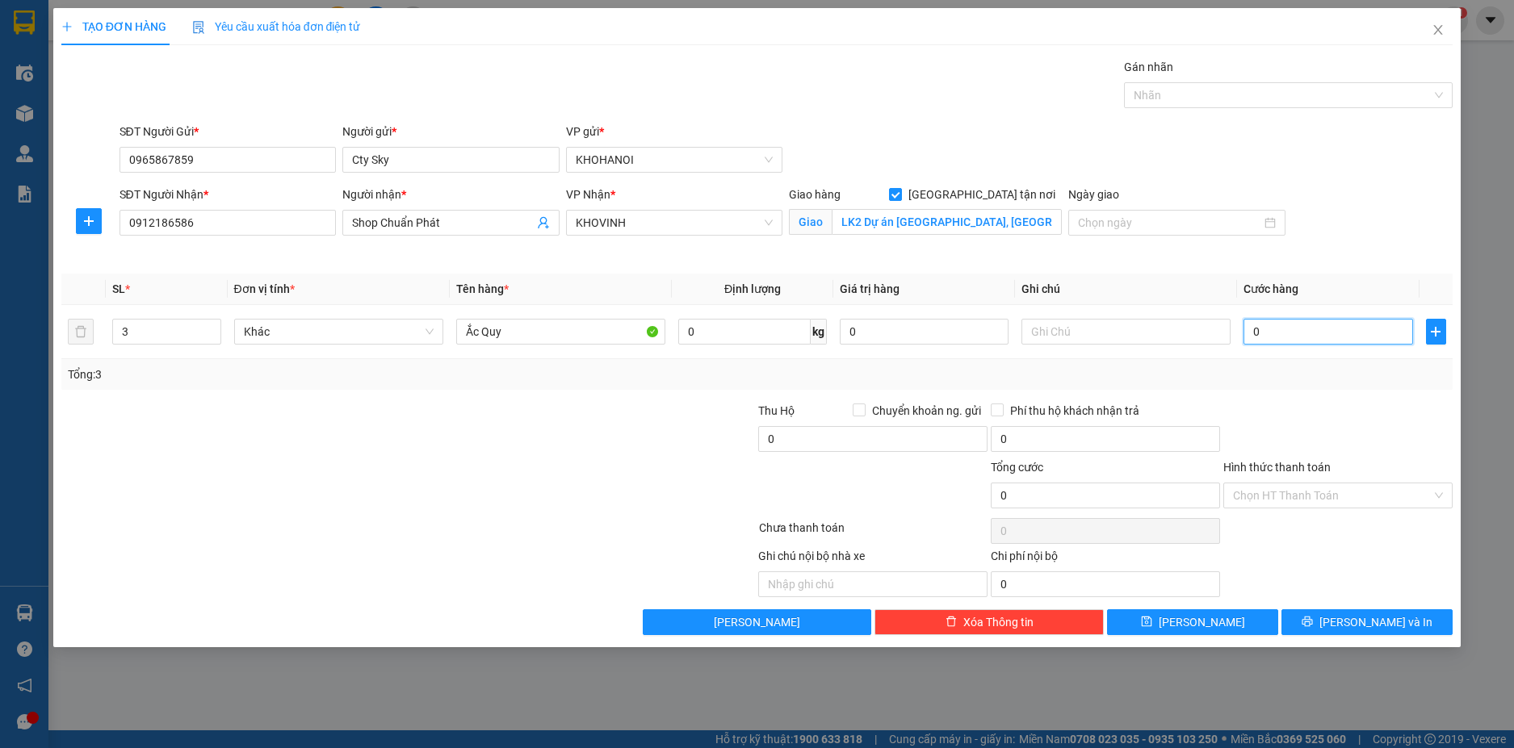
type input "1"
type input "18"
click at [1326, 386] on div "Tổng: 3" at bounding box center [757, 374] width 1392 height 31
click at [1165, 98] on div at bounding box center [1280, 95] width 304 height 19
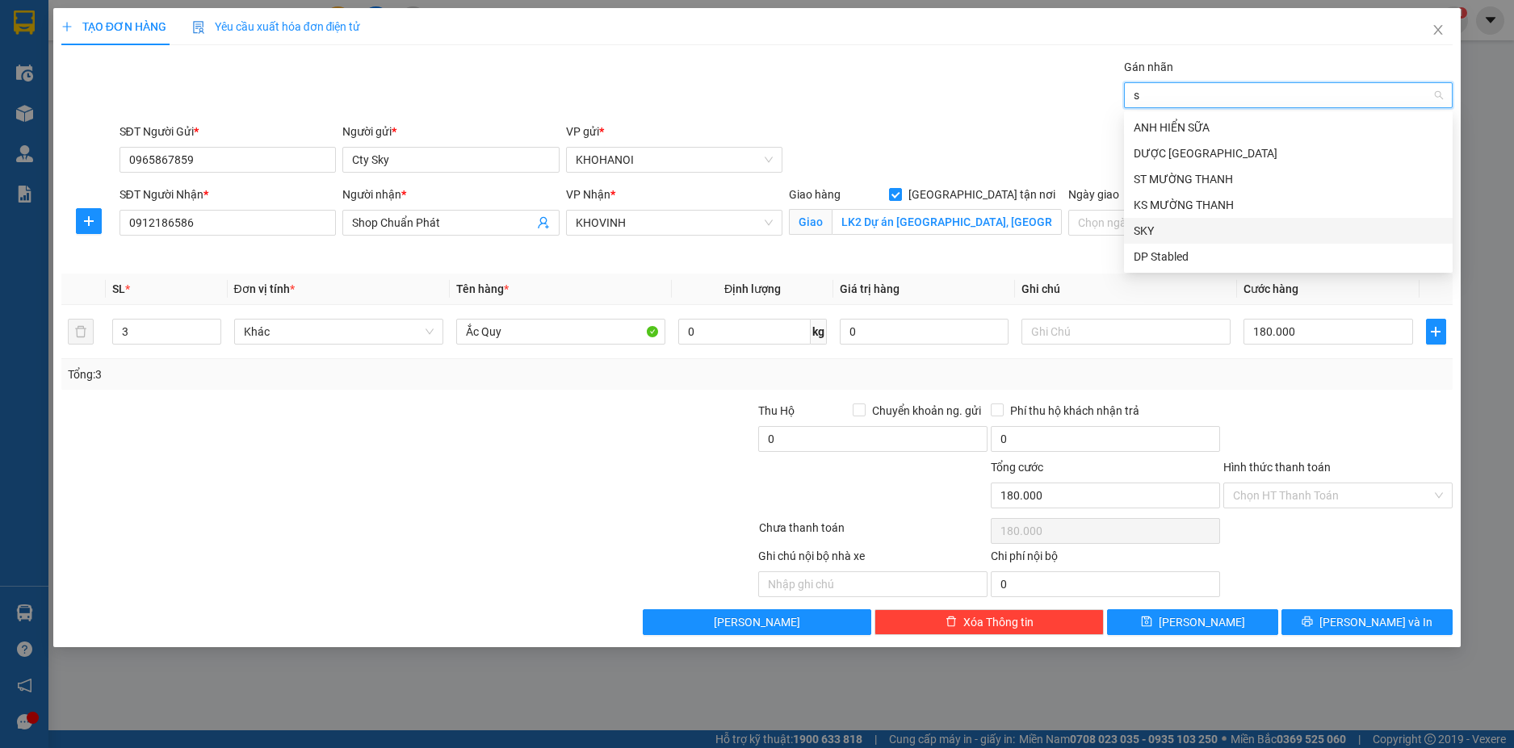
drag, startPoint x: 1171, startPoint y: 228, endPoint x: 1059, endPoint y: 157, distance: 132.1
click at [1169, 228] on div "SKY" at bounding box center [1288, 231] width 309 height 18
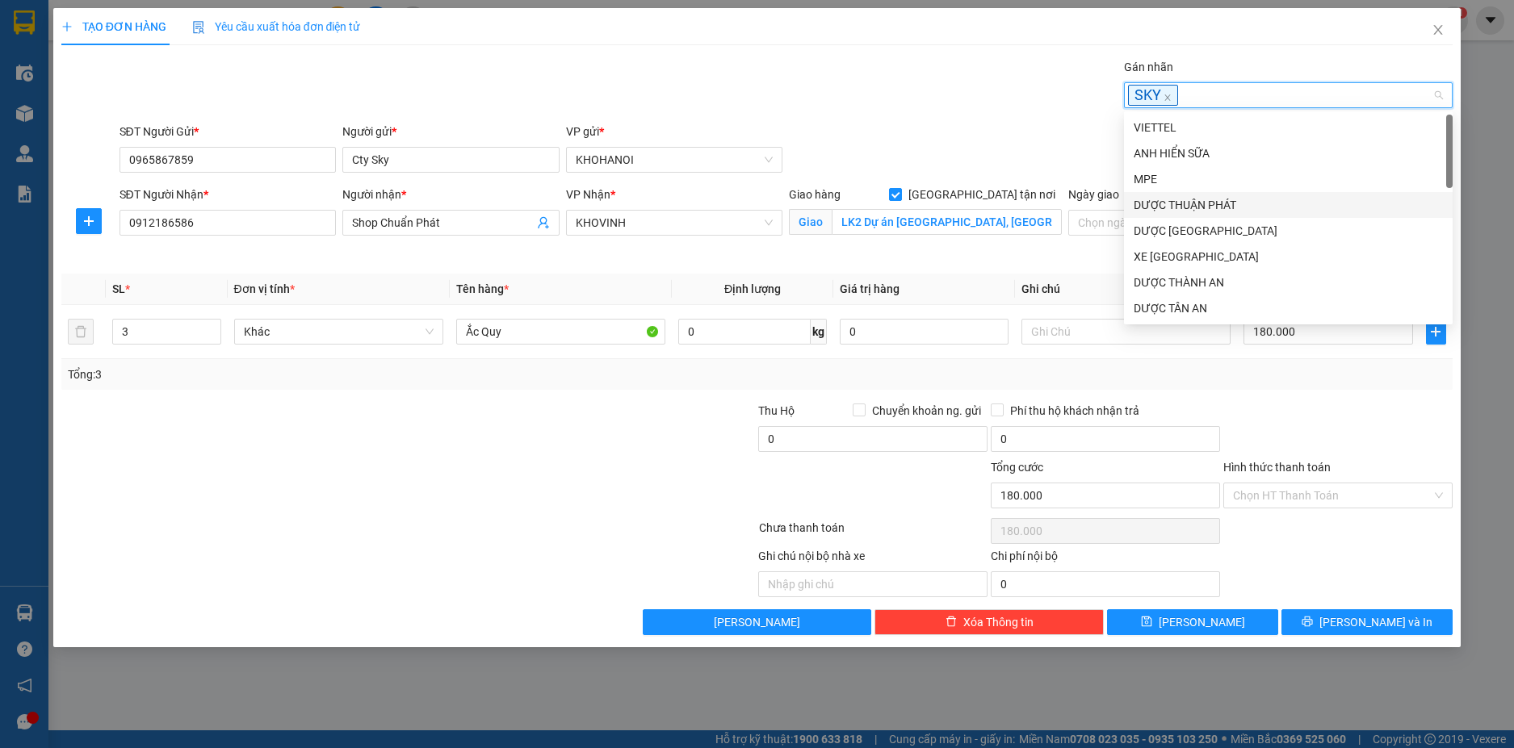
click at [1021, 137] on div "SĐT Người Gửi * 0965867859 Người gửi * Cty Sky VP gửi * KHOHANOI" at bounding box center [786, 151] width 1340 height 57
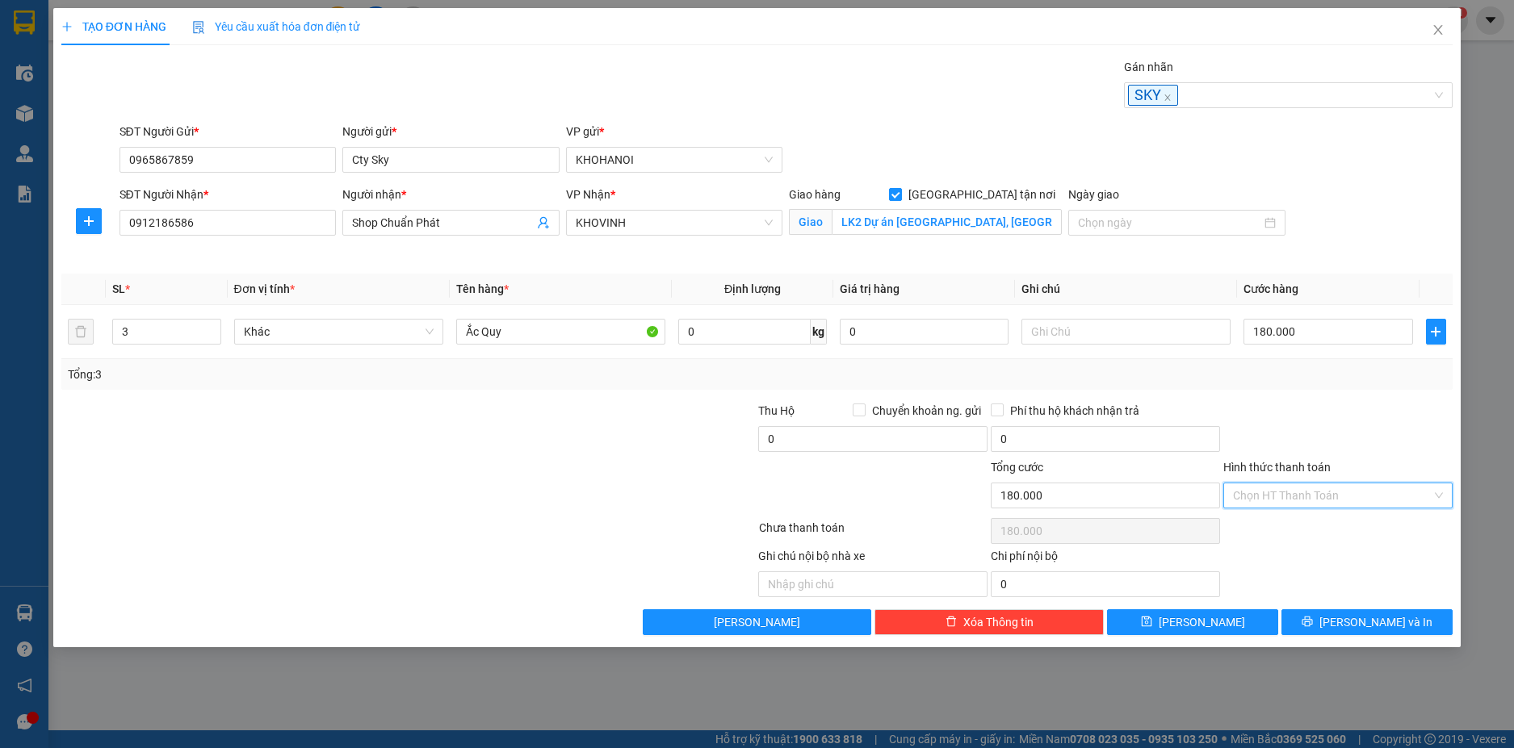
click at [1291, 485] on input "Hình thức thanh toán" at bounding box center [1332, 496] width 199 height 24
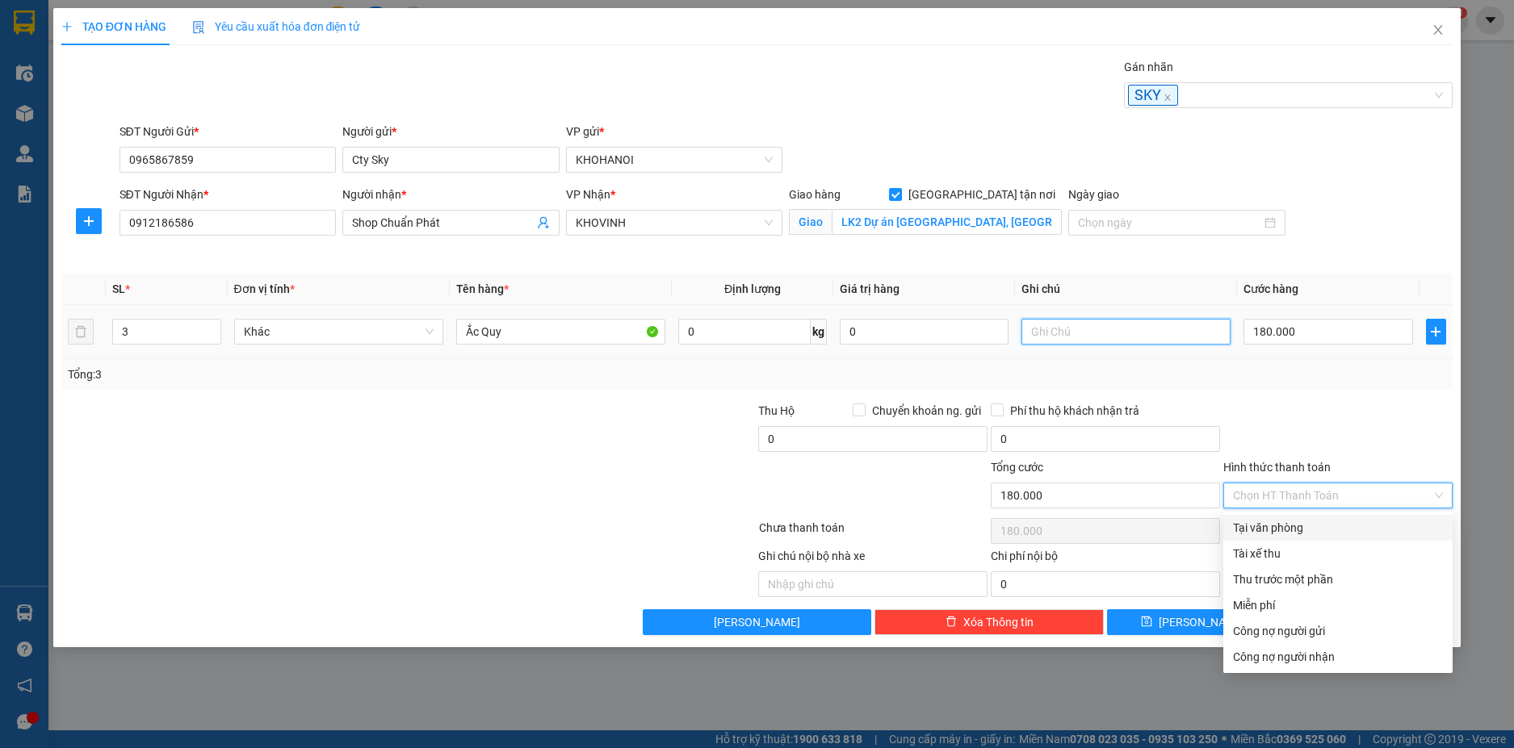
click at [1101, 328] on input "text" at bounding box center [1125, 332] width 209 height 26
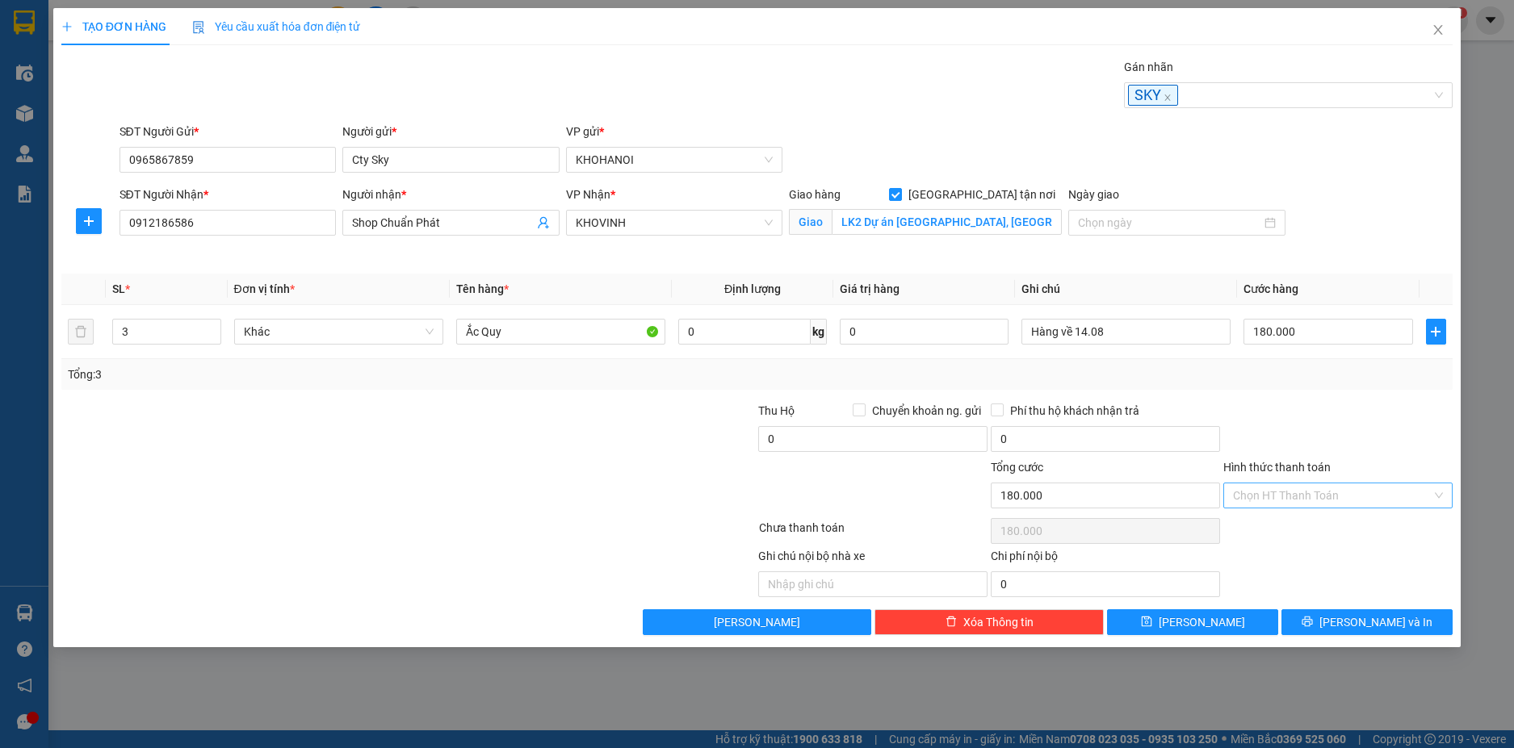
click at [1307, 498] on input "Hình thức thanh toán" at bounding box center [1332, 496] width 199 height 24
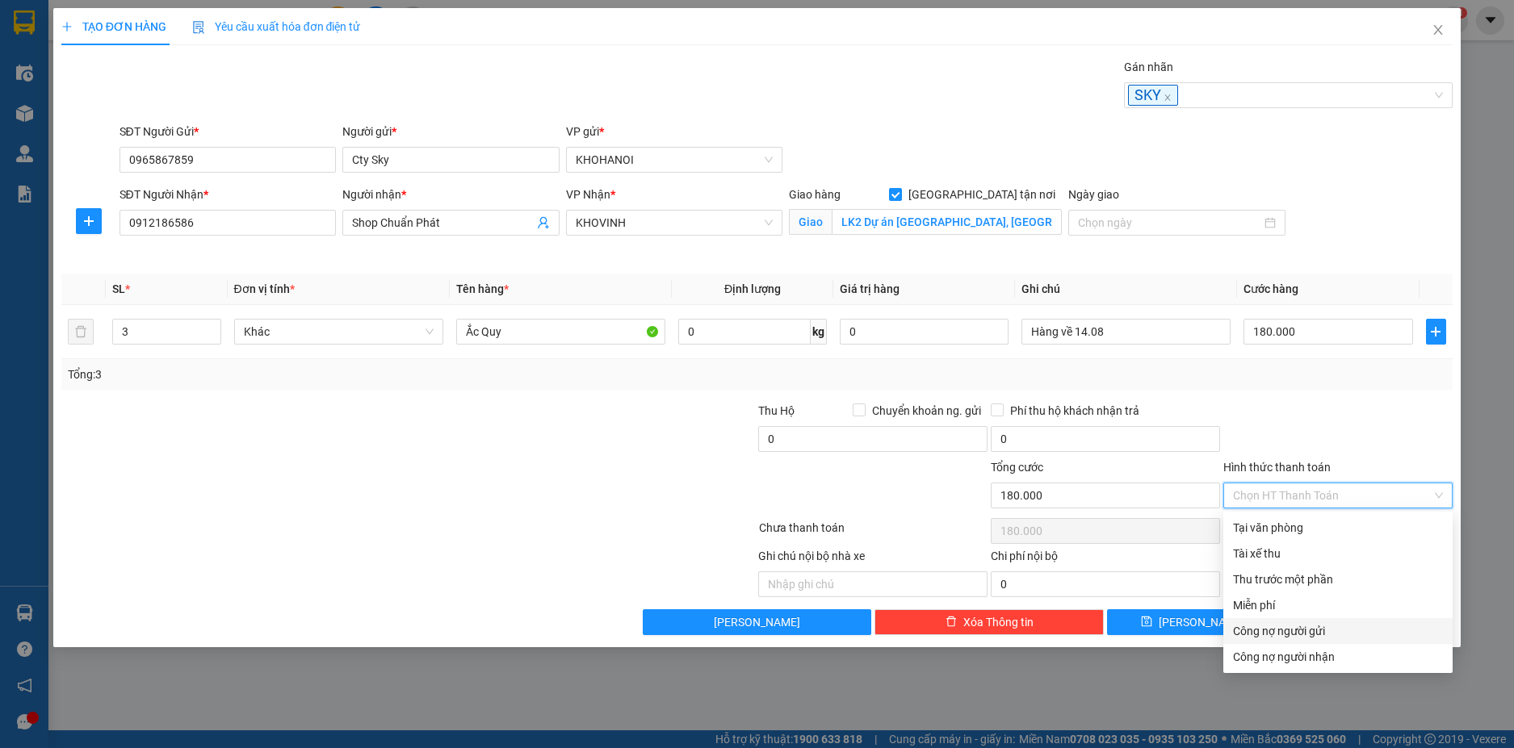
click at [1322, 633] on div "Công nợ người gửi" at bounding box center [1338, 631] width 210 height 18
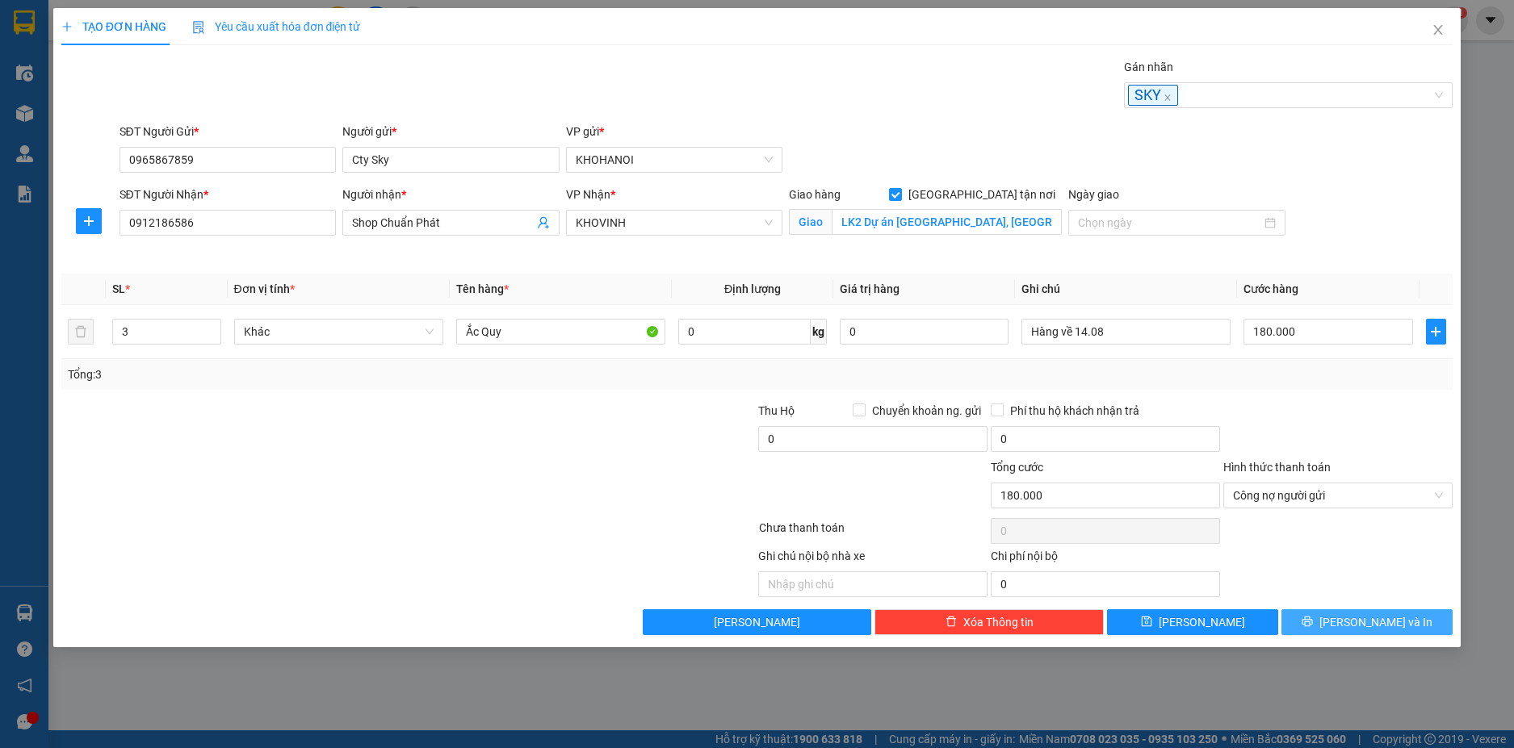
drag, startPoint x: 1367, startPoint y: 627, endPoint x: 1343, endPoint y: 600, distance: 36.1
click at [1367, 627] on span "[PERSON_NAME] và In" at bounding box center [1375, 623] width 113 height 18
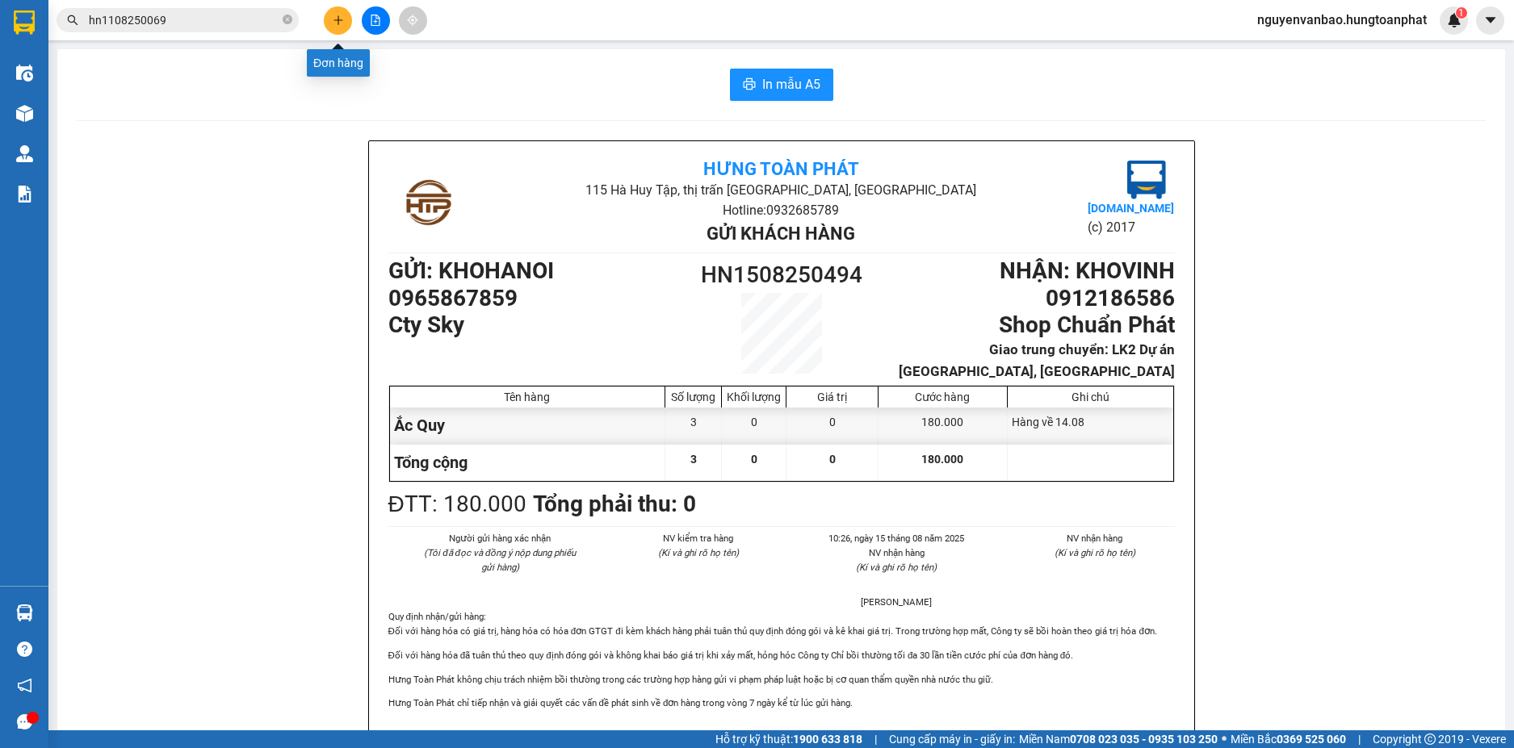
click at [338, 12] on button at bounding box center [338, 20] width 28 height 28
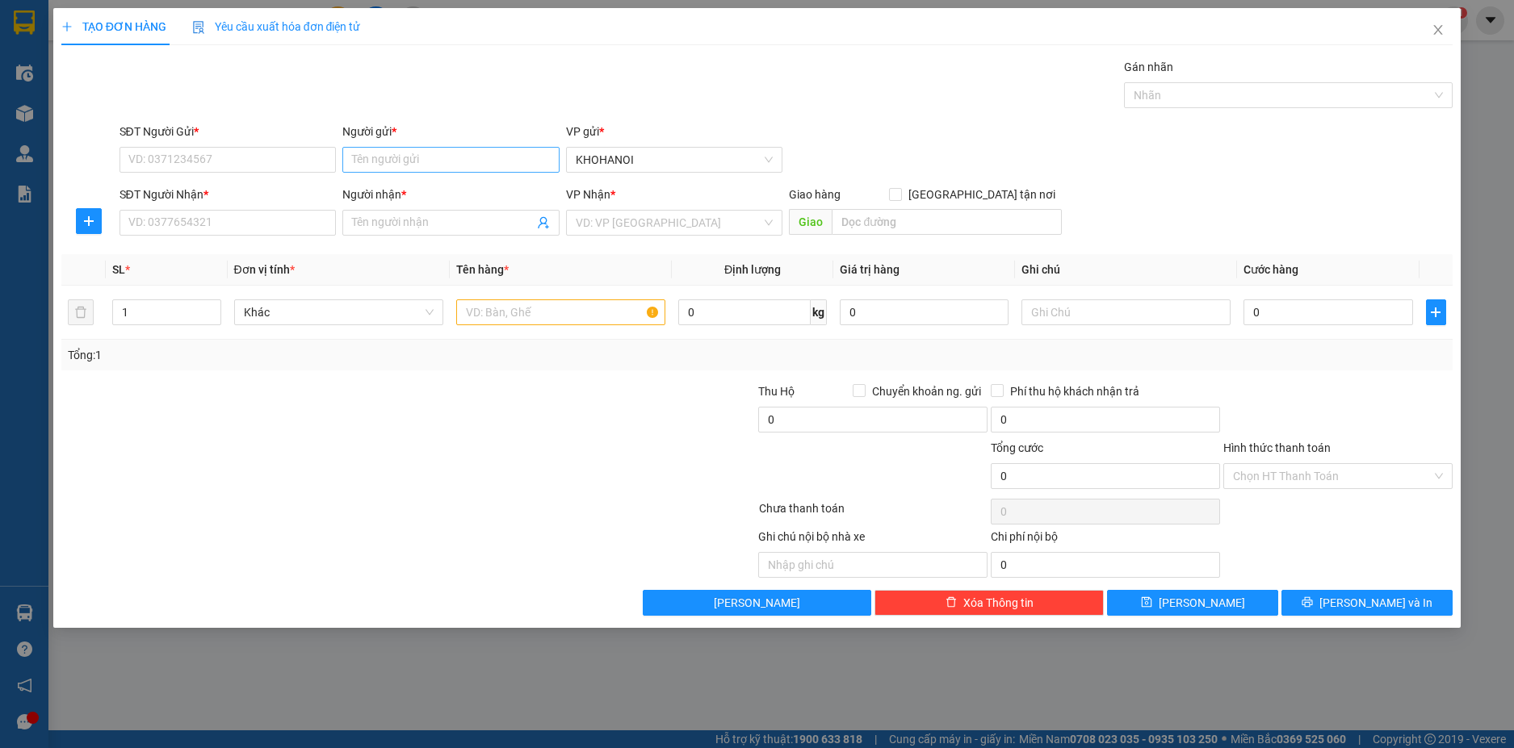
click at [361, 154] on div "Người gửi * Tên người gửi" at bounding box center [450, 151] width 217 height 57
click at [364, 155] on input "Người gửi *" at bounding box center [450, 160] width 217 height 26
click at [413, 219] on div "Cty Sky - 0965867859" at bounding box center [451, 218] width 198 height 18
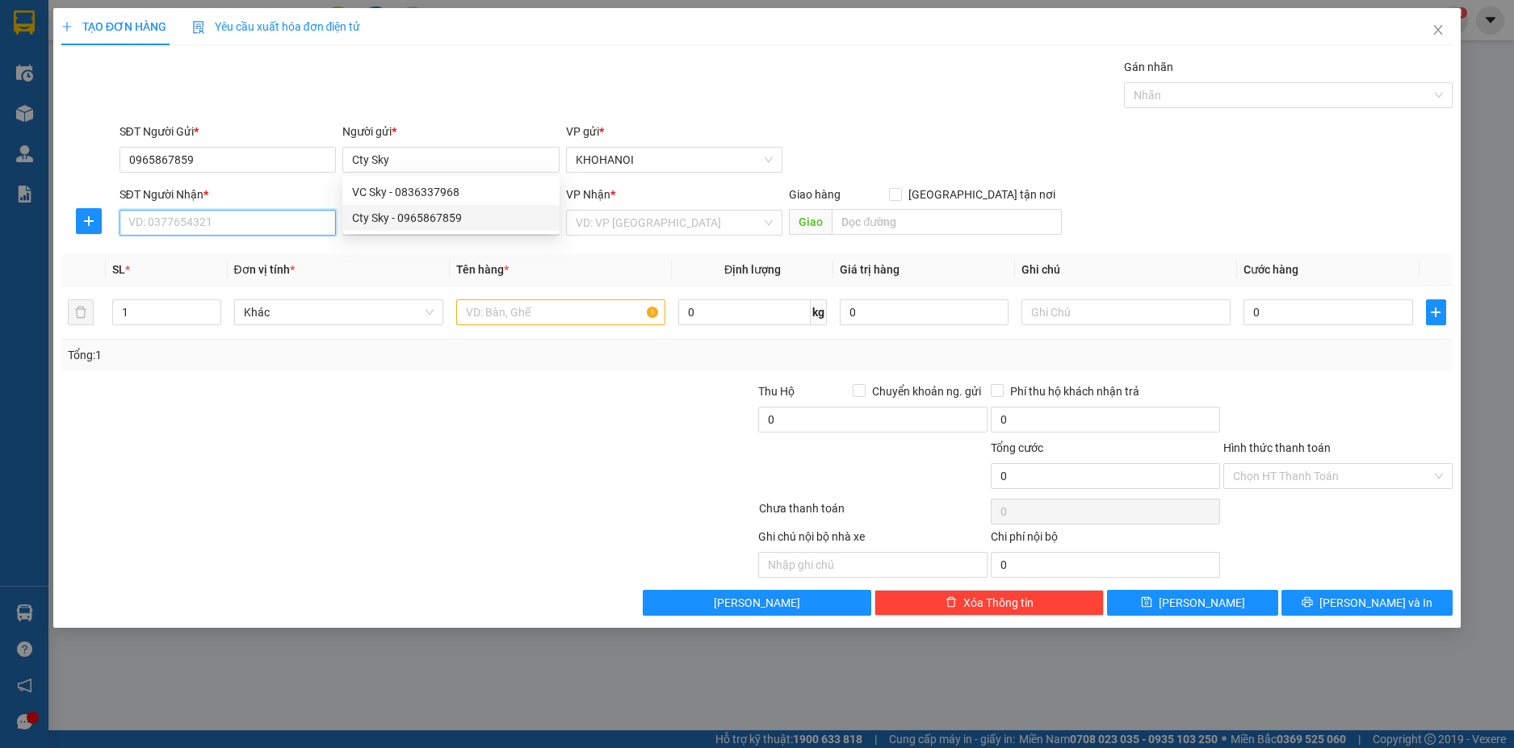
click at [245, 227] on input "SĐT Người Nhận *" at bounding box center [227, 223] width 217 height 26
click at [418, 224] on input "Người nhận *" at bounding box center [443, 223] width 182 height 18
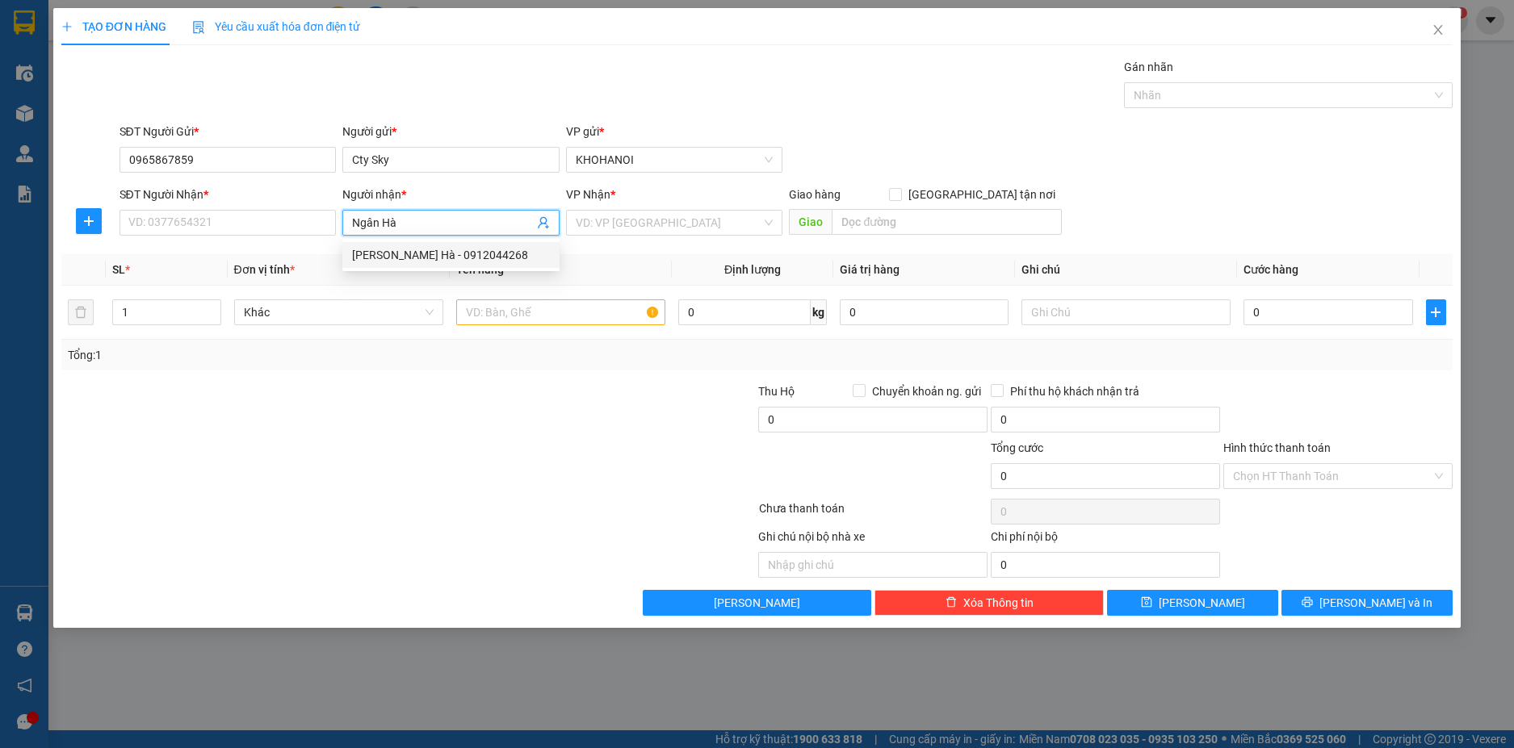
click at [421, 247] on div "ĐL Ngân Hà - 0912044268" at bounding box center [451, 255] width 198 height 18
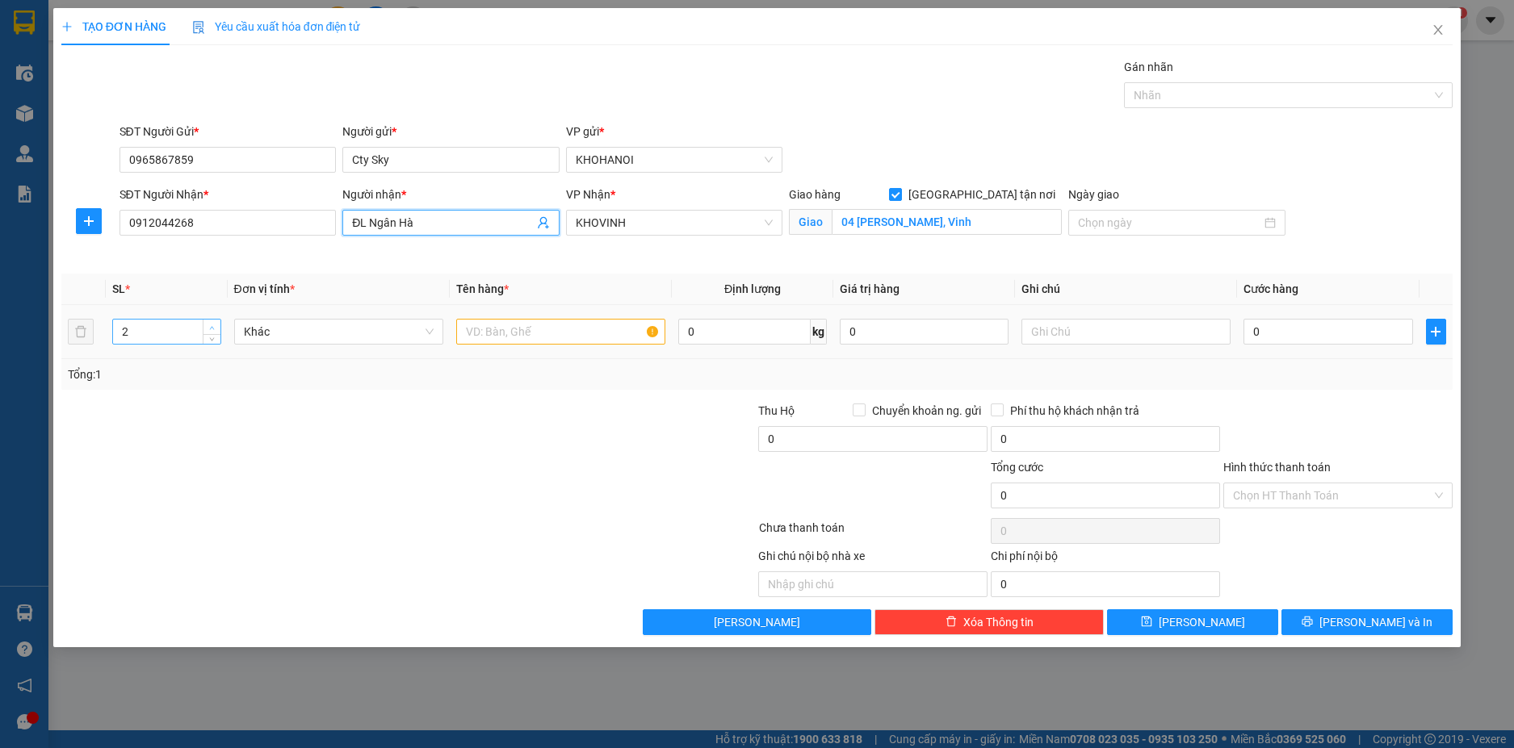
click at [212, 324] on span "up" at bounding box center [212, 328] width 10 height 10
click at [213, 331] on span "up" at bounding box center [212, 328] width 10 height 10
click at [212, 339] on icon "down" at bounding box center [212, 337] width 6 height 6
drag, startPoint x: 499, startPoint y: 332, endPoint x: 489, endPoint y: 316, distance: 18.8
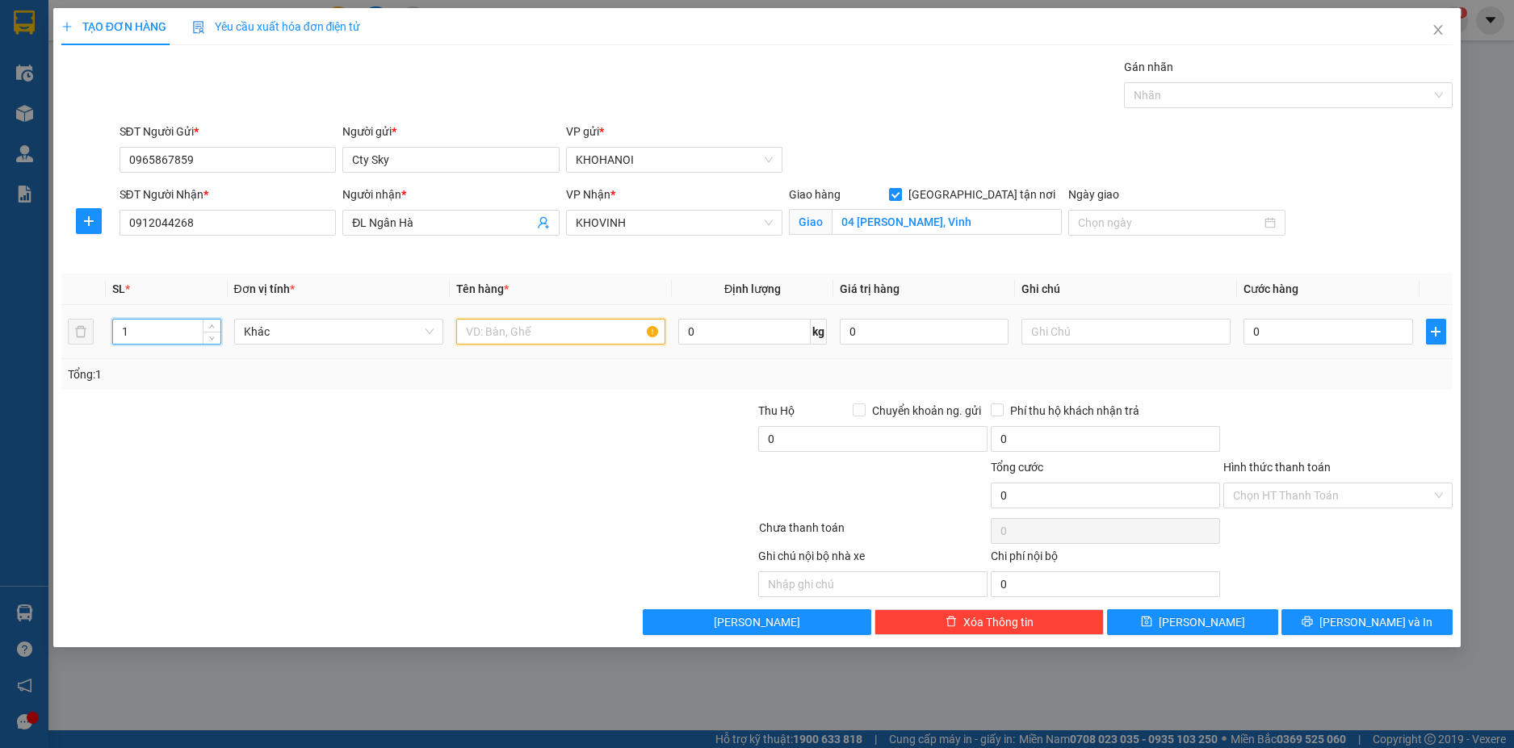
click at [500, 332] on input "text" at bounding box center [560, 332] width 209 height 26
click at [1167, 103] on div at bounding box center [1280, 95] width 304 height 19
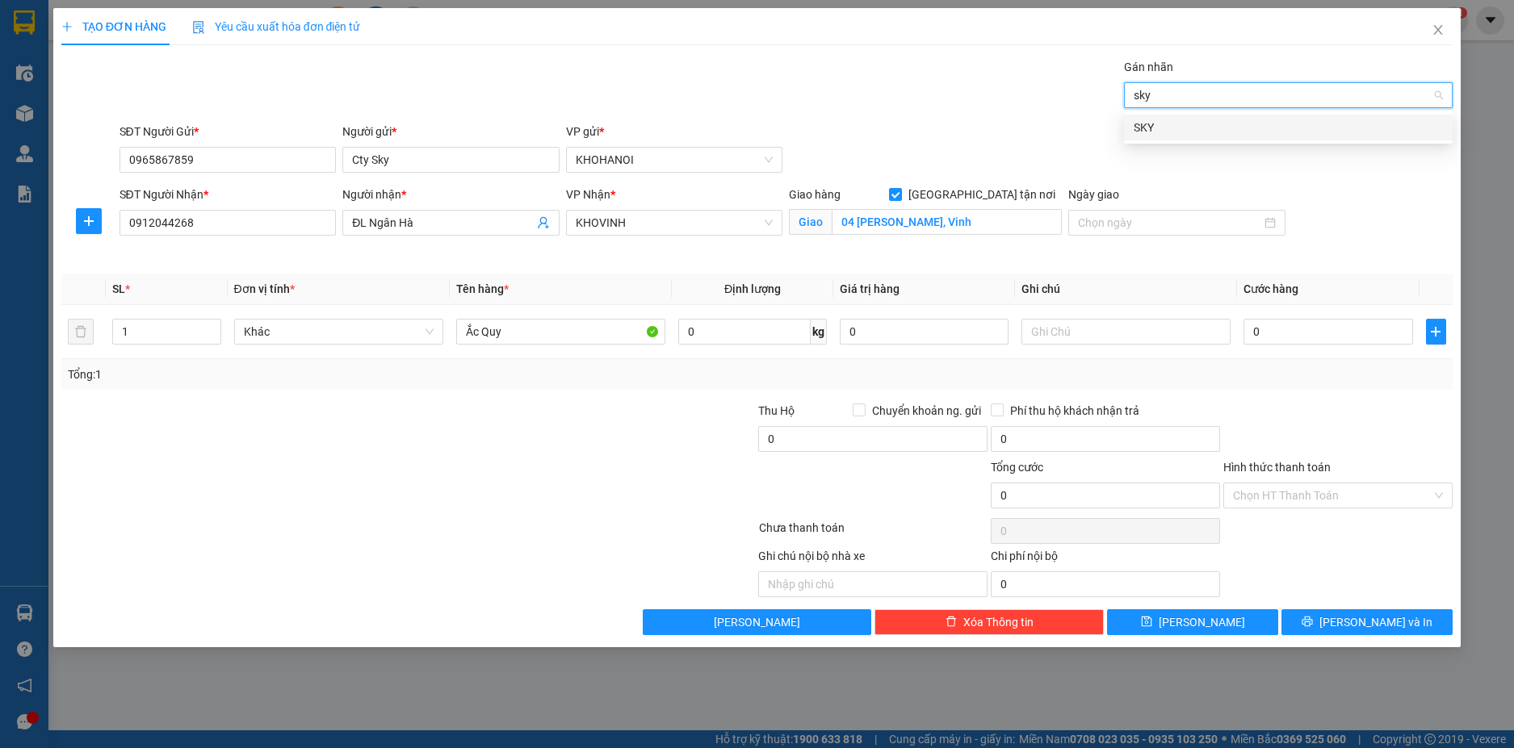
click at [1155, 122] on div "SKY" at bounding box center [1288, 128] width 309 height 18
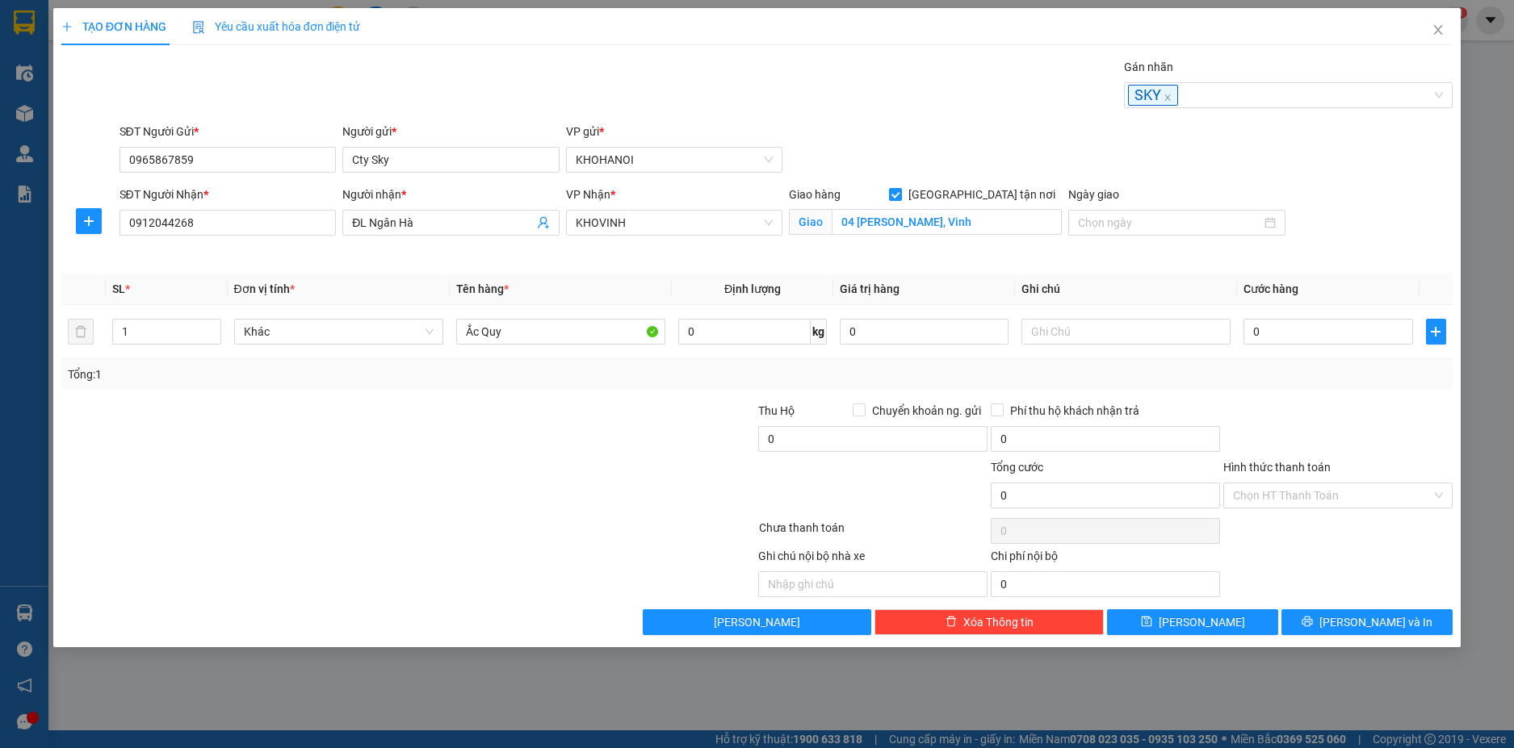
click at [1030, 111] on div "Gán nhãn SKY" at bounding box center [786, 86] width 1340 height 57
click at [1322, 342] on input "0" at bounding box center [1327, 332] width 169 height 26
click at [1285, 334] on input "0" at bounding box center [1327, 332] width 169 height 26
click at [1298, 398] on div "Transit Pickup Surcharge Ids Transit Deliver Surcharge Ids Transit Deliver Surc…" at bounding box center [757, 346] width 1392 height 577
click at [1295, 489] on input "Hình thức thanh toán" at bounding box center [1332, 496] width 199 height 24
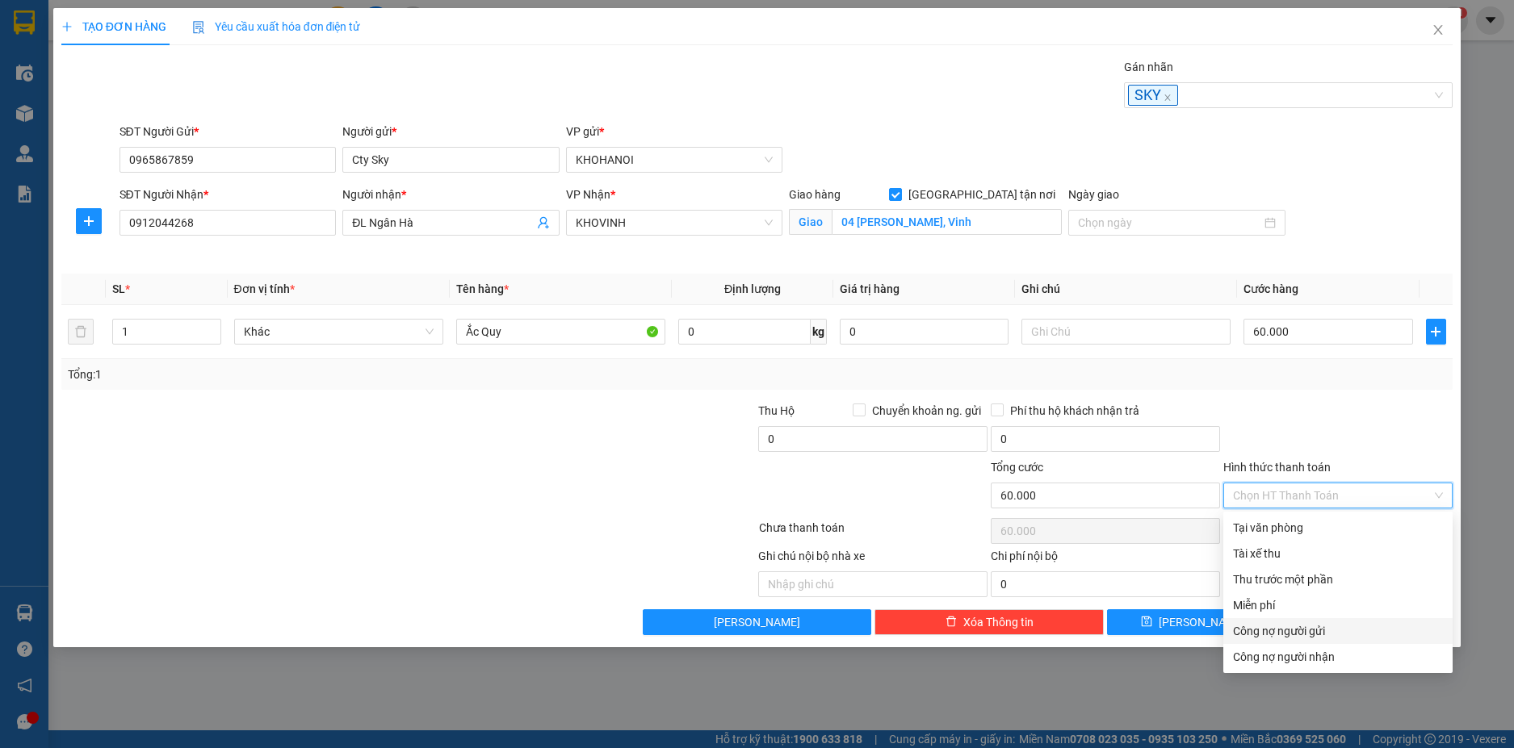
click at [1310, 633] on div "Công nợ người gửi" at bounding box center [1338, 631] width 210 height 18
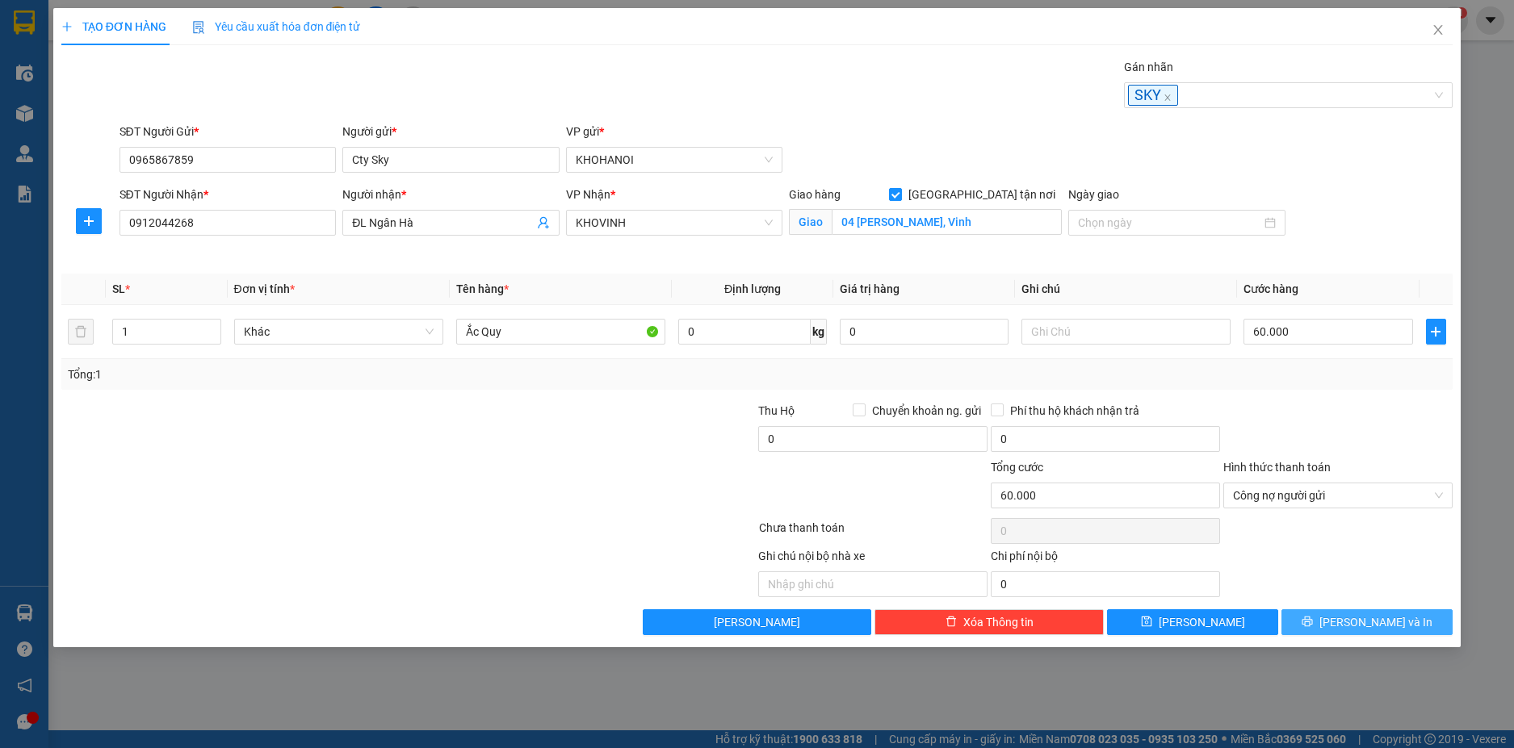
drag, startPoint x: 1386, startPoint y: 621, endPoint x: 1274, endPoint y: 514, distance: 154.8
click at [1384, 621] on span "[PERSON_NAME] và In" at bounding box center [1375, 623] width 113 height 18
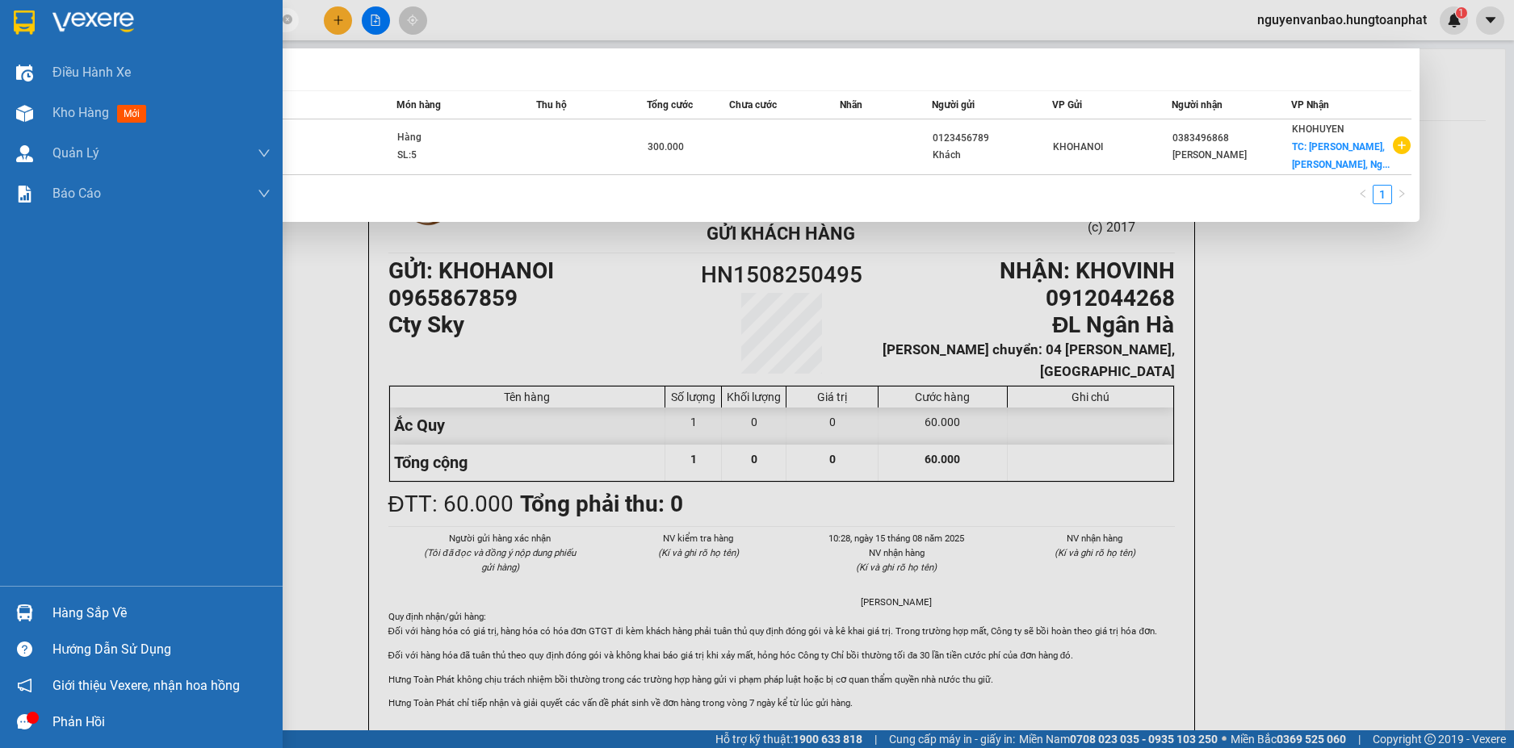
drag, startPoint x: 187, startPoint y: 27, endPoint x: 346, endPoint y: 19, distance: 159.3
click at [33, 29] on section "Kết quả tìm kiếm ( 1 ) Bộ lọc Mã ĐH Trạng thái Món hàng Thu hộ Tổng cước Chưa c…" at bounding box center [757, 374] width 1514 height 748
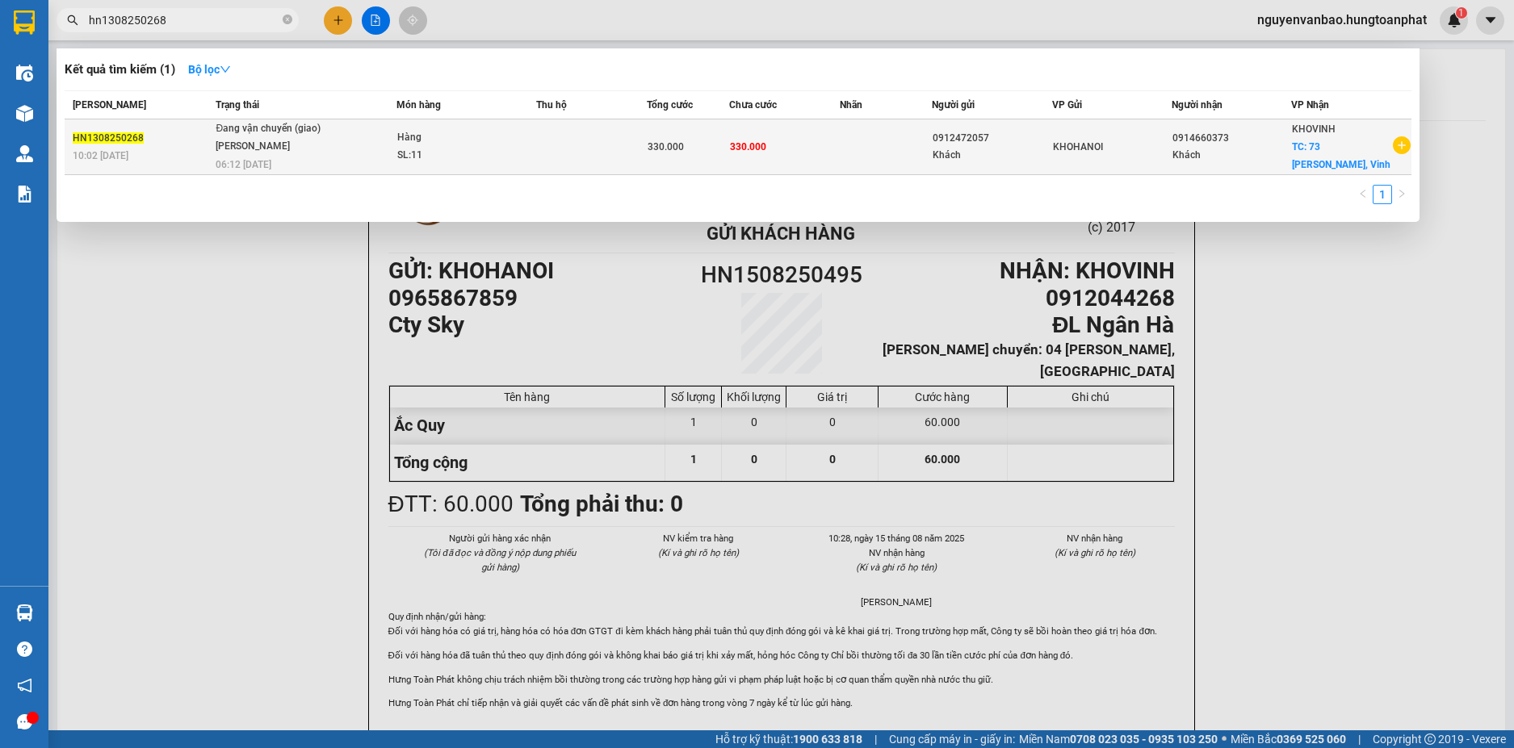
click at [598, 142] on td at bounding box center [591, 147] width 111 height 56
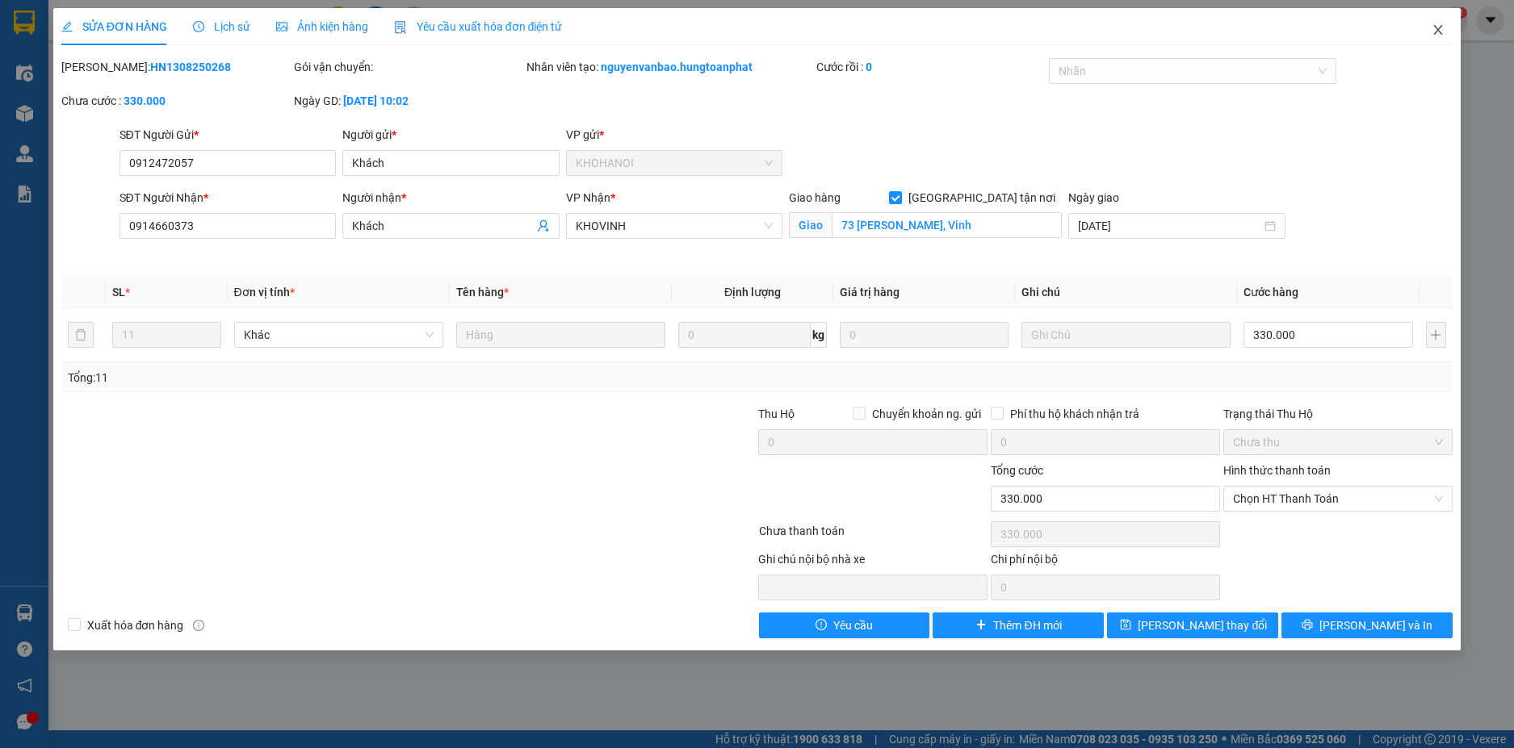
click at [1438, 22] on span "Close" at bounding box center [1437, 30] width 45 height 45
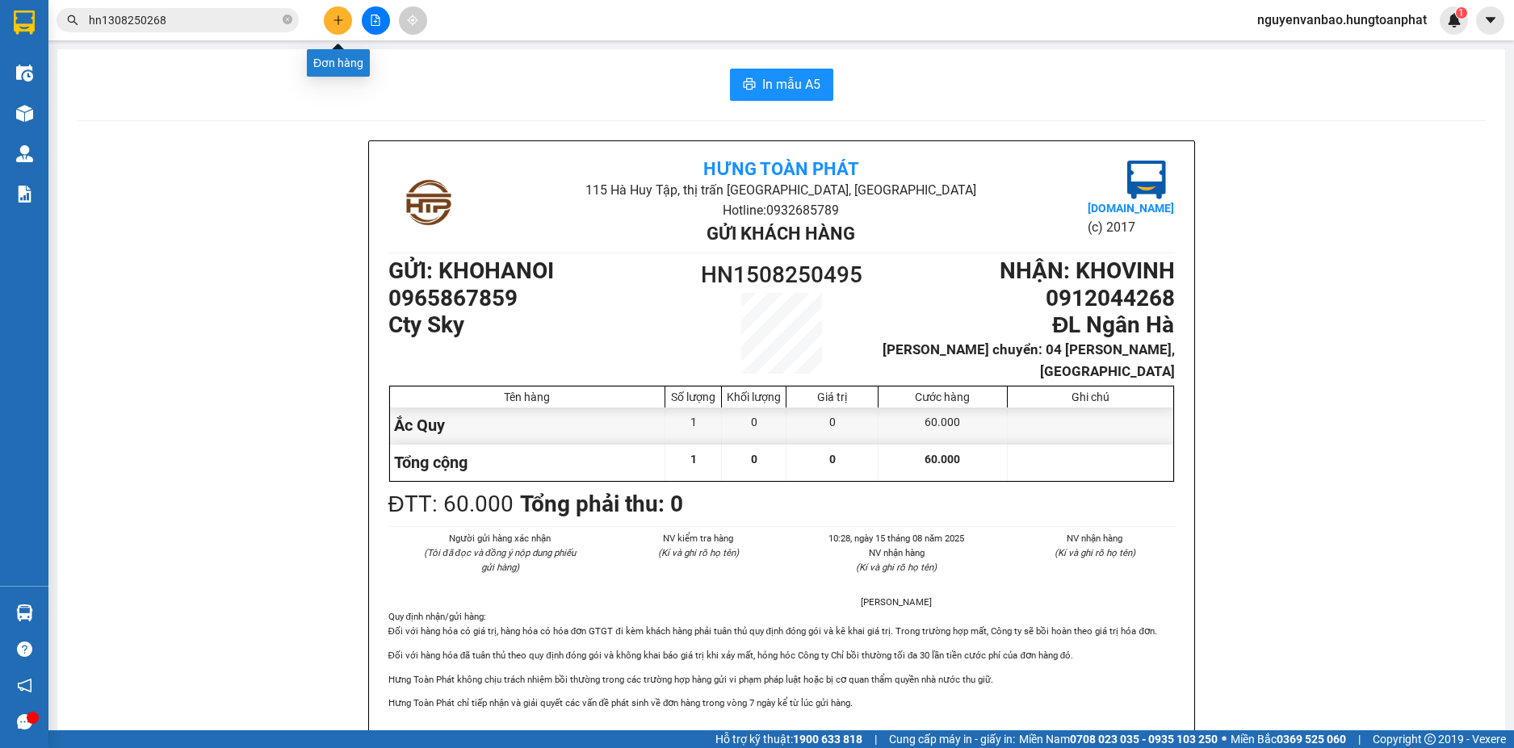
click at [333, 28] on button at bounding box center [338, 20] width 28 height 28
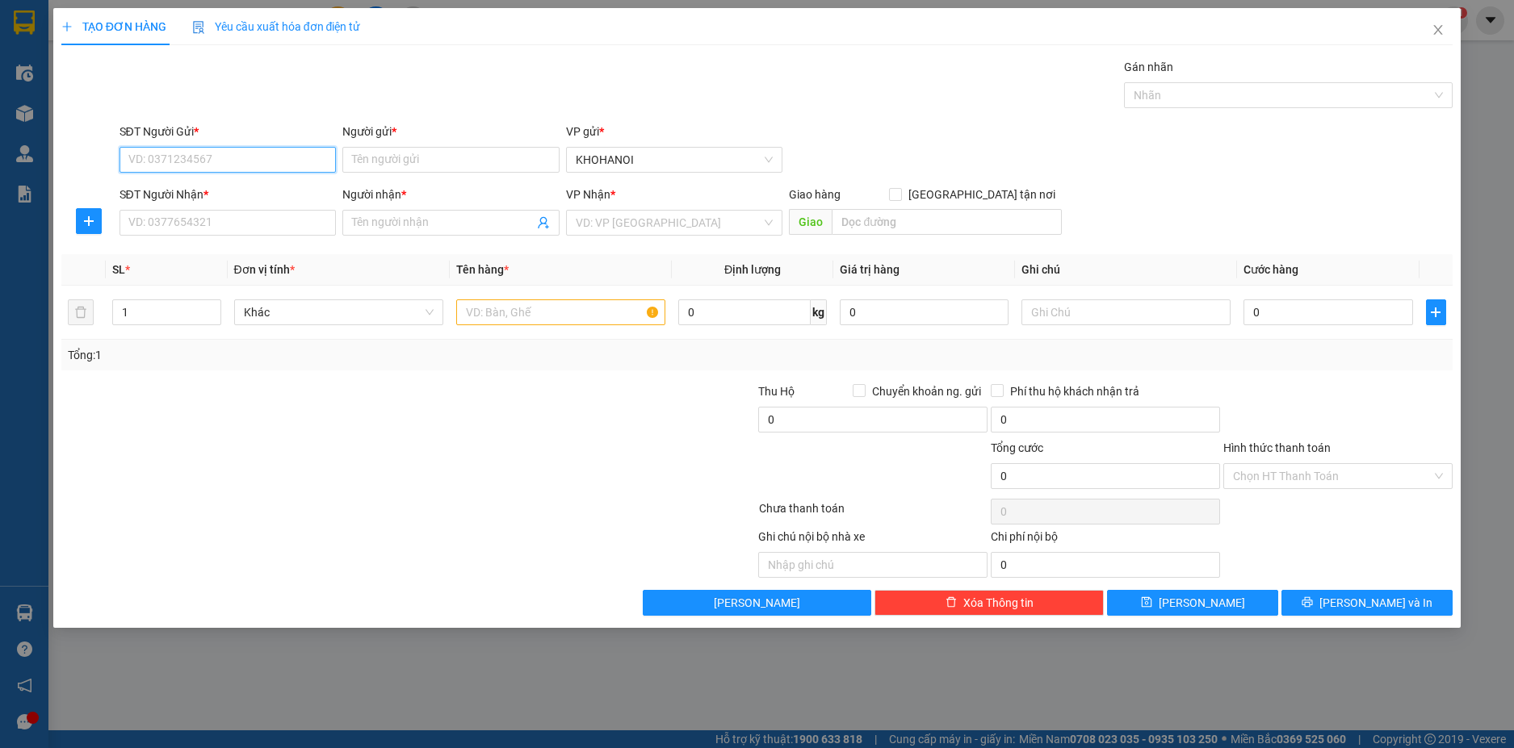
click at [184, 166] on input "SĐT Người Gửi *" at bounding box center [227, 160] width 217 height 26
click at [431, 157] on input "Người gửi *" at bounding box center [450, 160] width 217 height 26
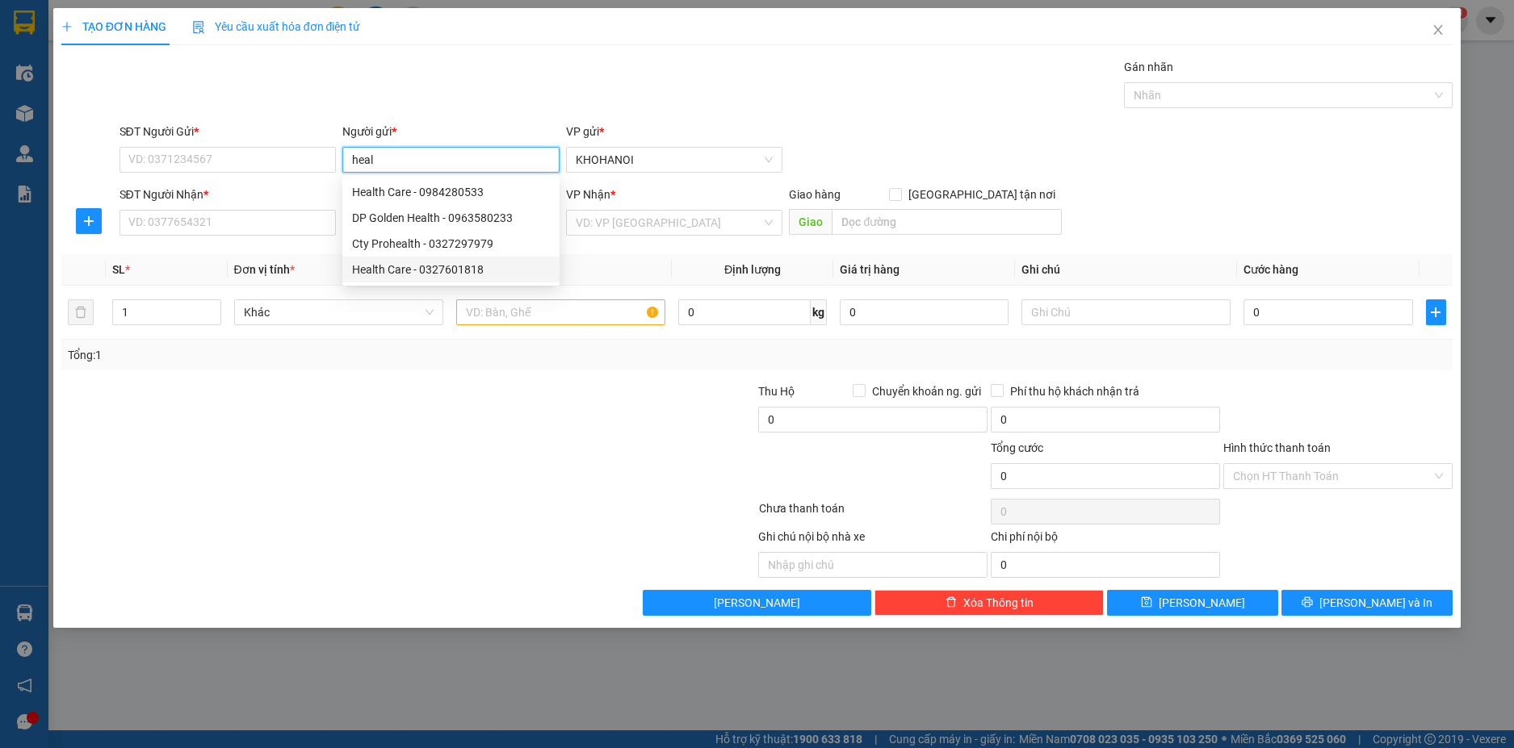
click at [409, 267] on div "Health Care - 0327601818" at bounding box center [451, 270] width 198 height 18
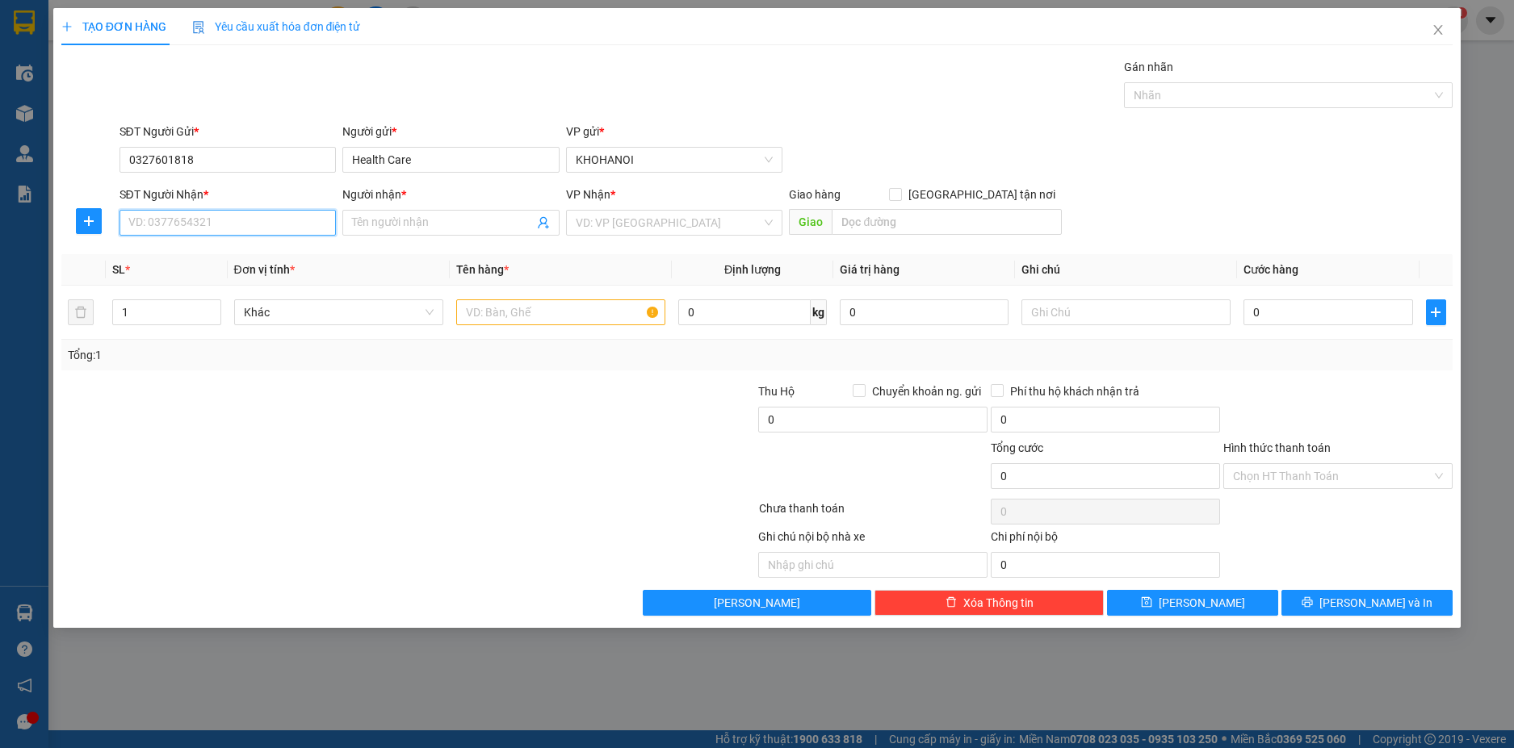
click at [220, 228] on input "SĐT Người Nhận *" at bounding box center [227, 223] width 217 height 26
click at [210, 262] on div "0988989778 - BS Tập" at bounding box center [228, 255] width 198 height 18
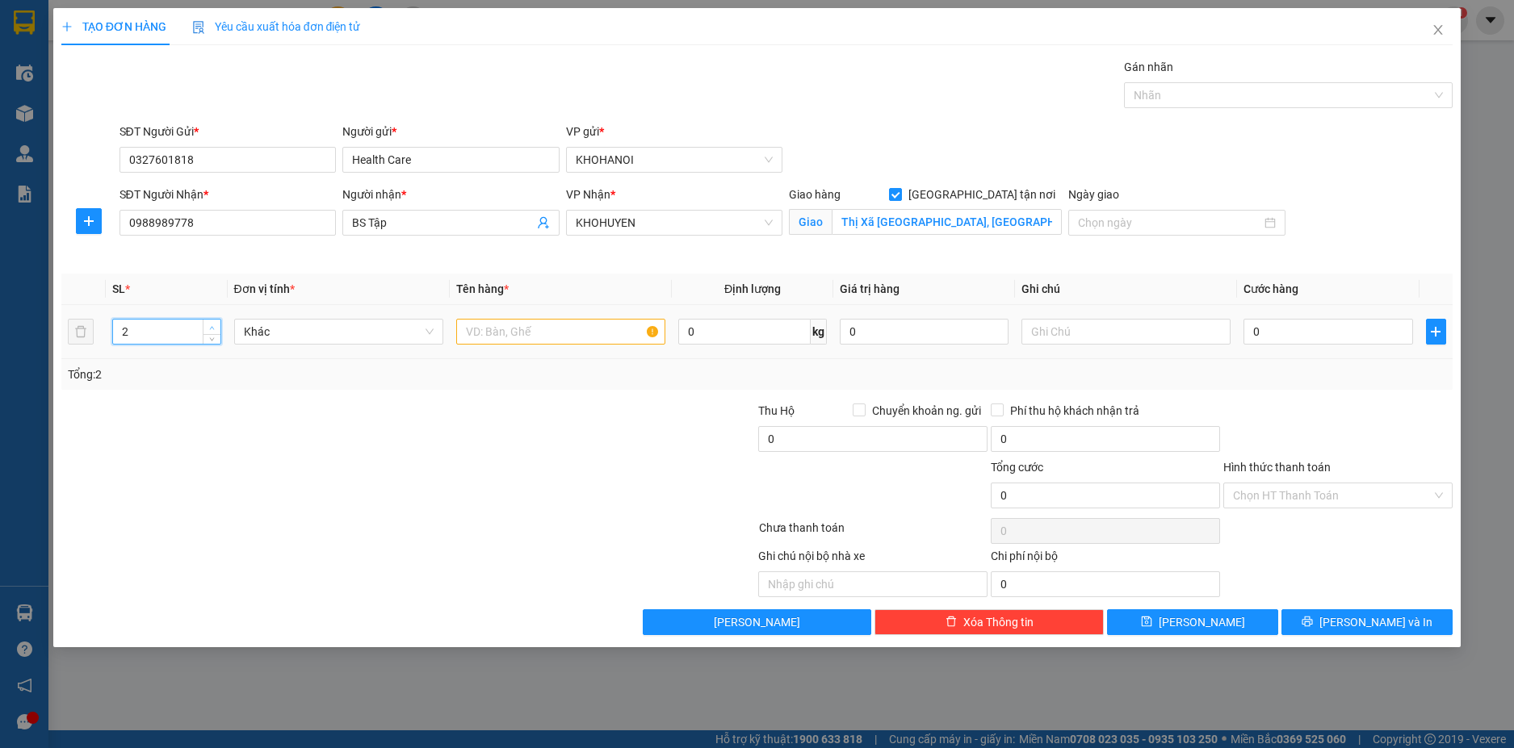
click at [218, 324] on span "Increase Value" at bounding box center [212, 327] width 18 height 15
click at [479, 322] on input "text" at bounding box center [560, 332] width 209 height 26
click at [1308, 332] on input "0" at bounding box center [1327, 332] width 169 height 26
click at [1253, 367] on div "Tổng: 2" at bounding box center [757, 375] width 1379 height 18
click at [1292, 495] on input "Hình thức thanh toán" at bounding box center [1332, 496] width 199 height 24
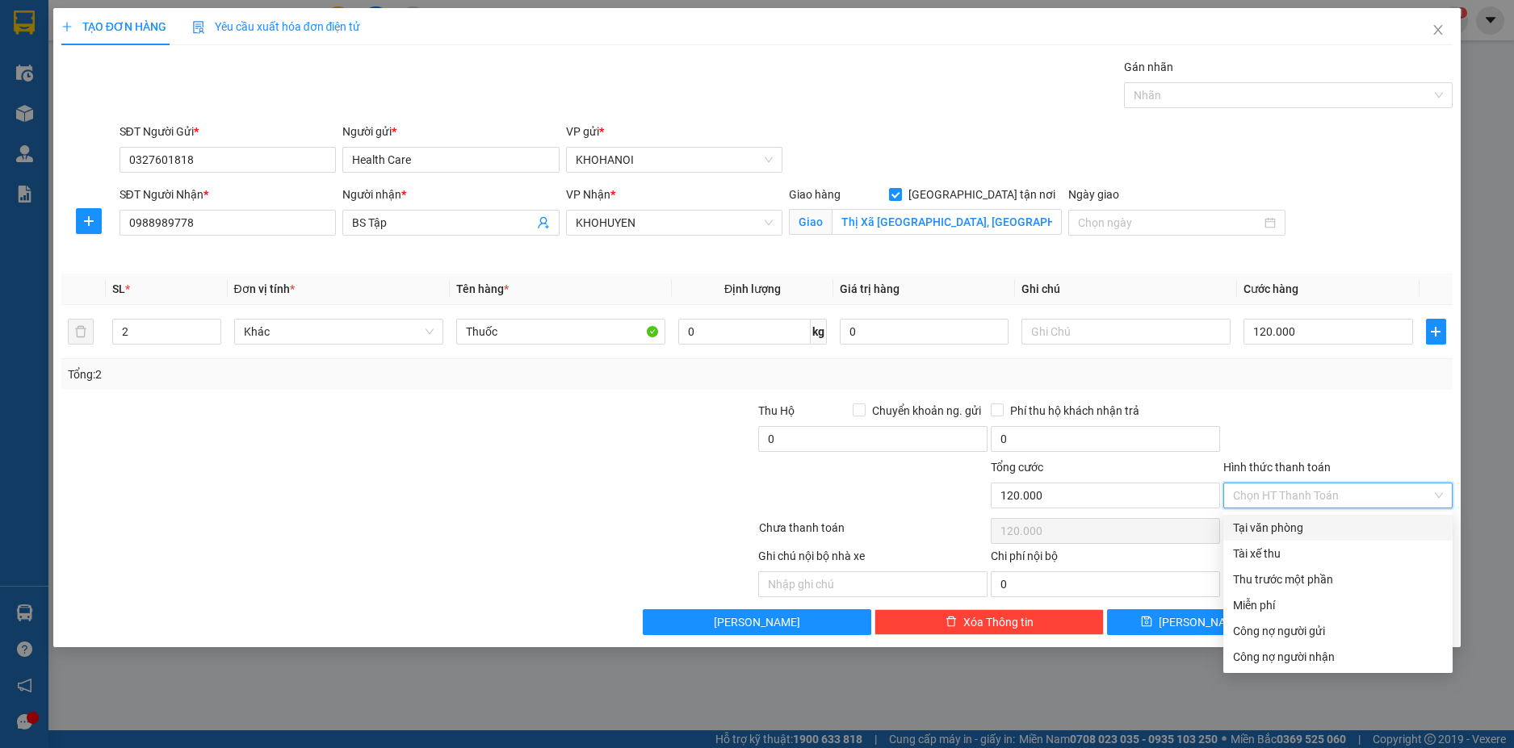
click at [1281, 527] on div "Tại văn phòng" at bounding box center [1338, 528] width 210 height 18
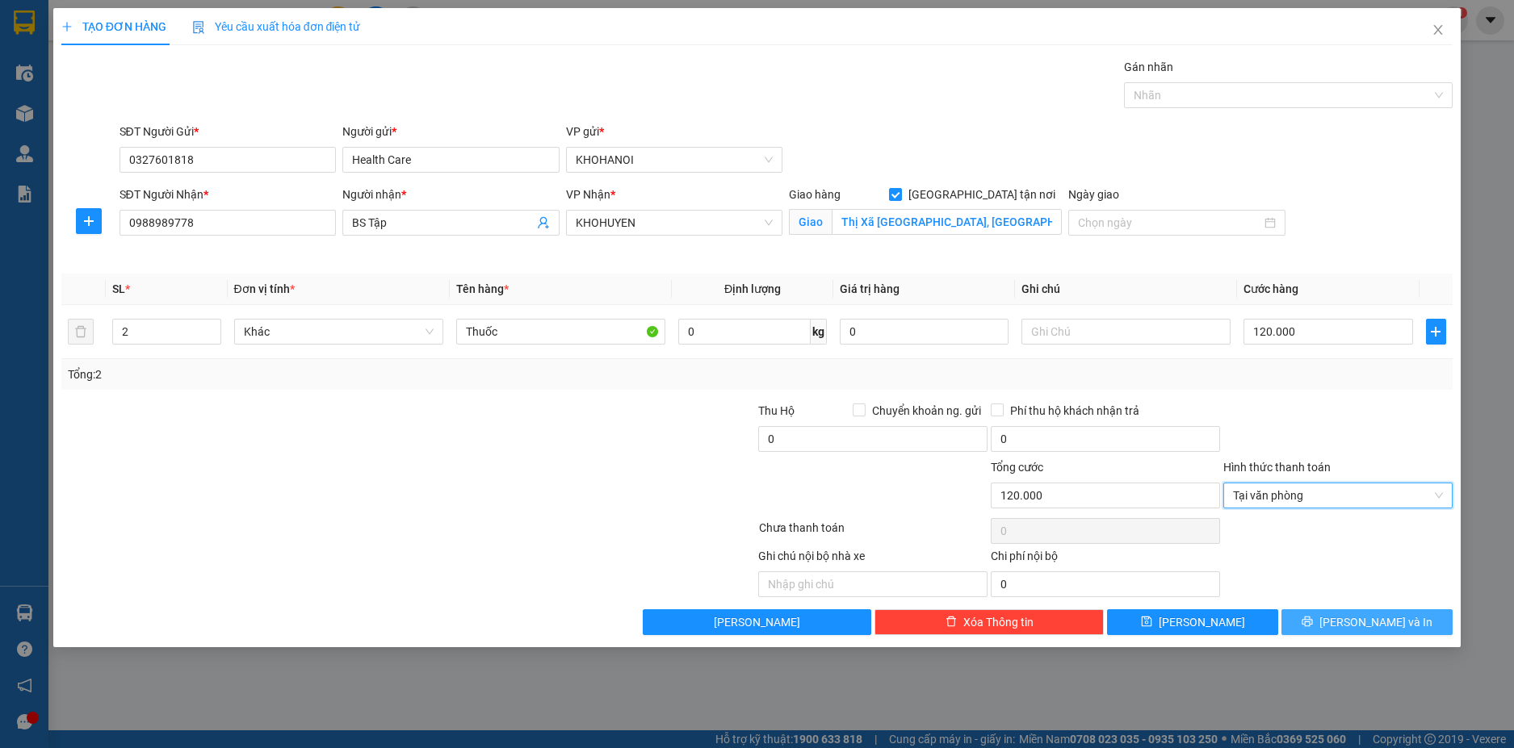
click at [1348, 630] on button "[PERSON_NAME] và In" at bounding box center [1366, 623] width 171 height 26
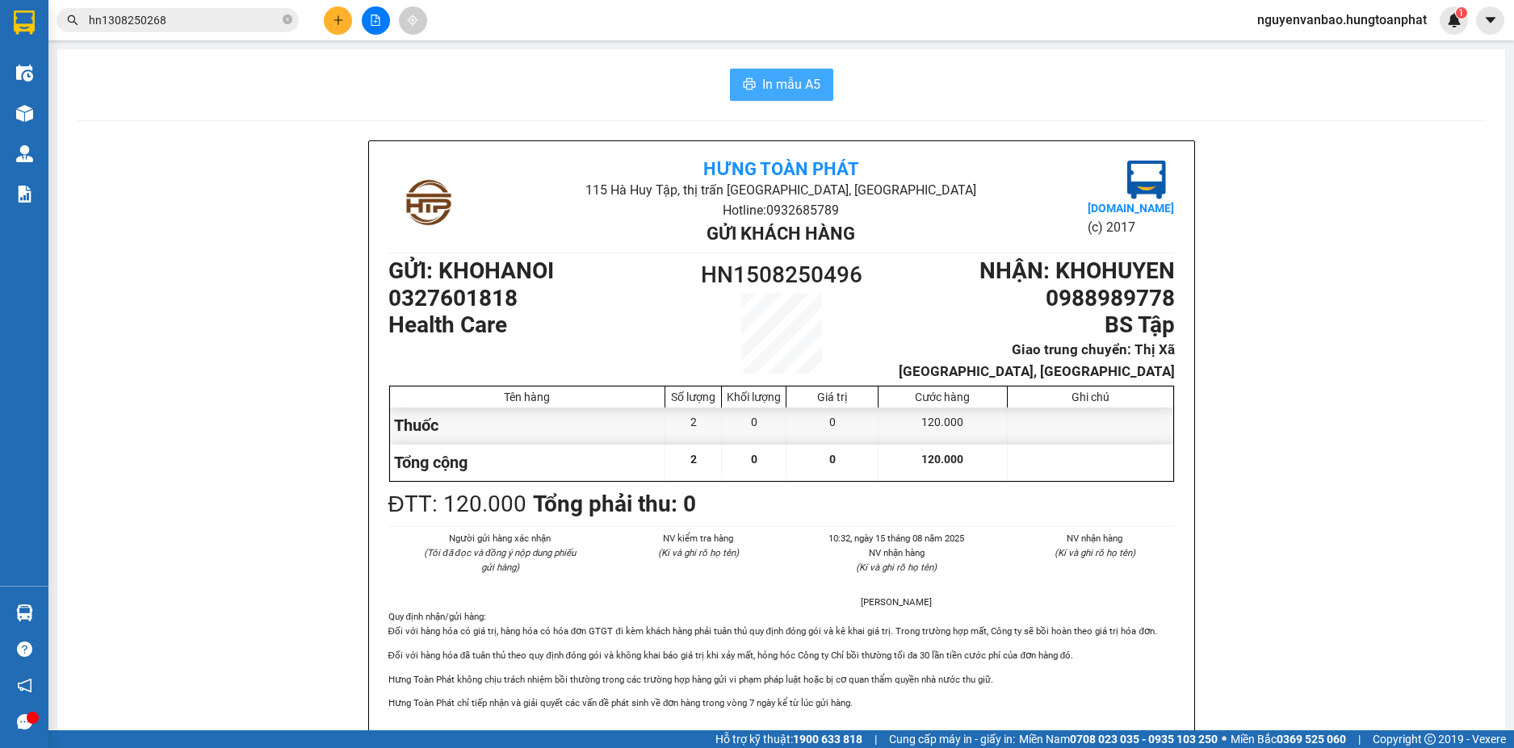
click at [790, 79] on span "In mẫu A5" at bounding box center [791, 84] width 58 height 20
click at [205, 15] on input "hn1308250268" at bounding box center [184, 20] width 191 height 18
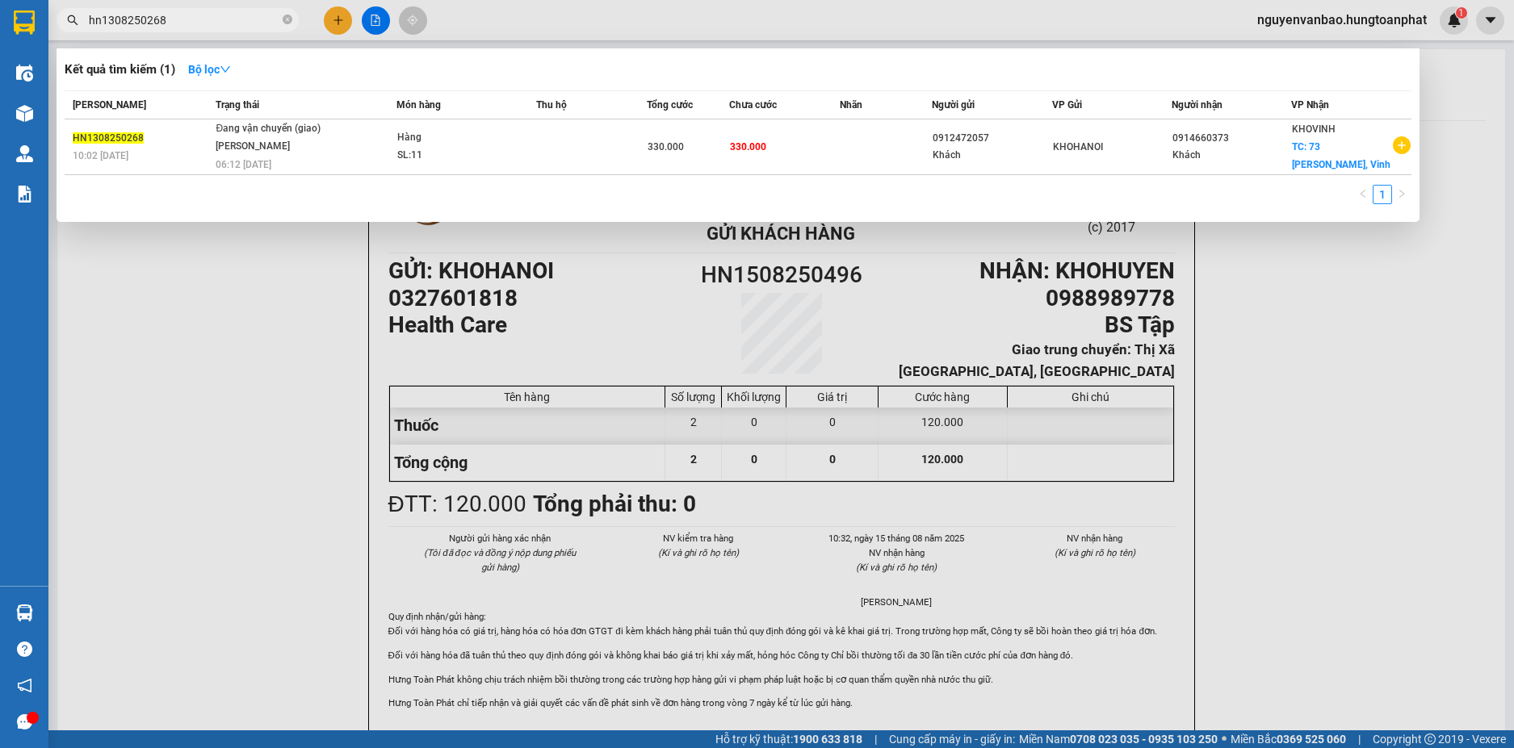
click at [170, 23] on input "hn1308250268" at bounding box center [184, 20] width 191 height 18
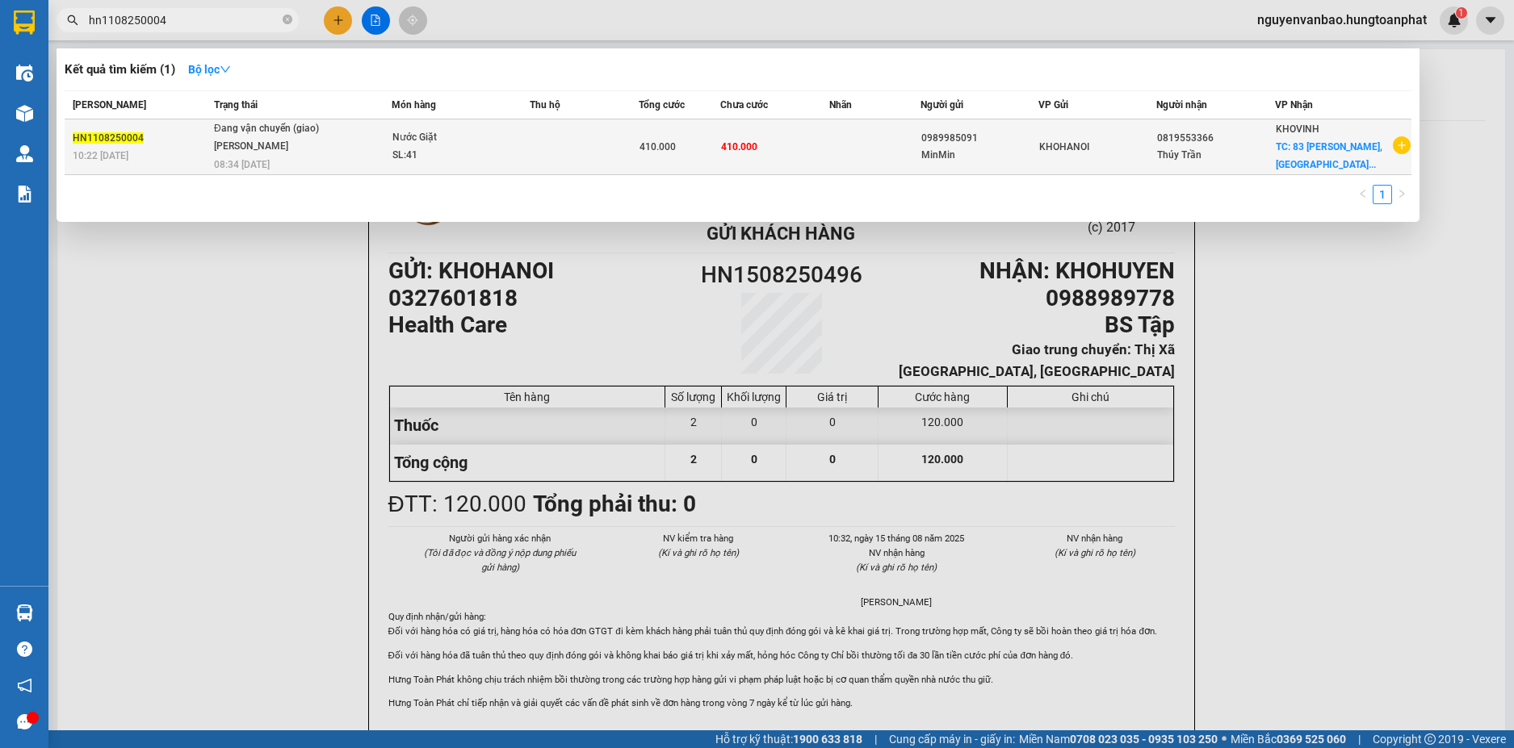
click at [543, 153] on td at bounding box center [584, 147] width 109 height 56
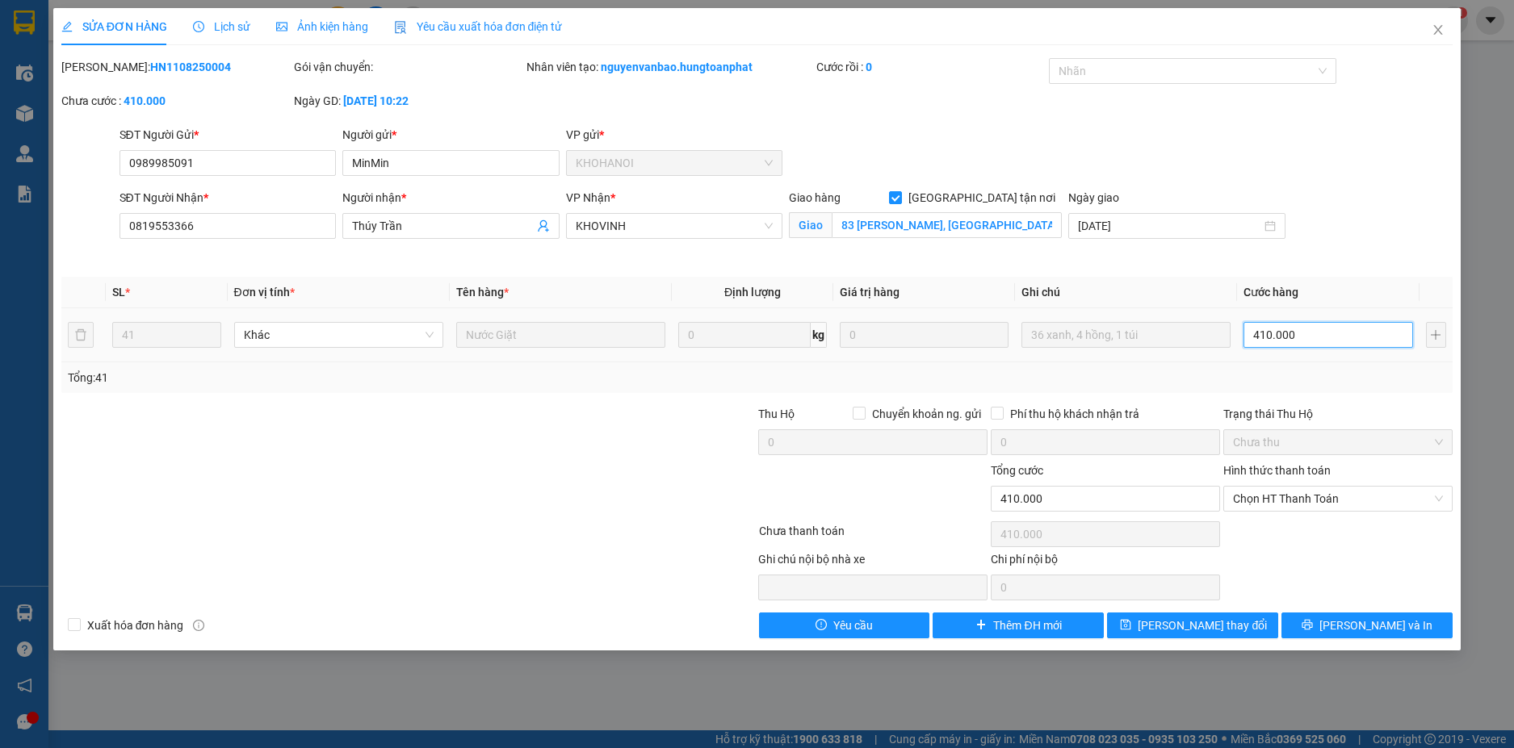
click at [1331, 340] on input "410.000" at bounding box center [1327, 335] width 169 height 26
click at [1347, 624] on button "[PERSON_NAME] và In" at bounding box center [1366, 626] width 171 height 26
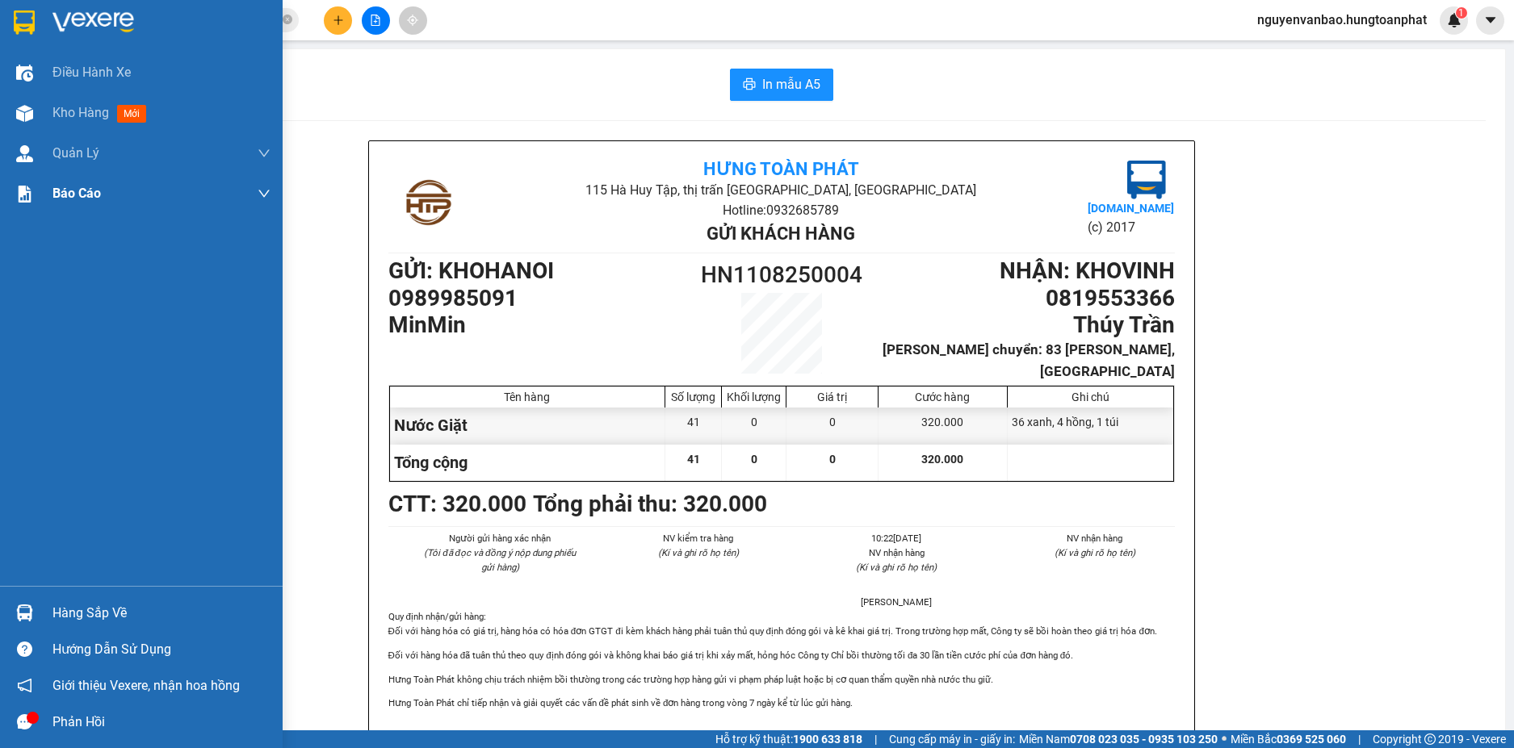
drag, startPoint x: 31, startPoint y: 115, endPoint x: 169, endPoint y: 189, distance: 156.4
click at [30, 115] on img at bounding box center [24, 113] width 17 height 17
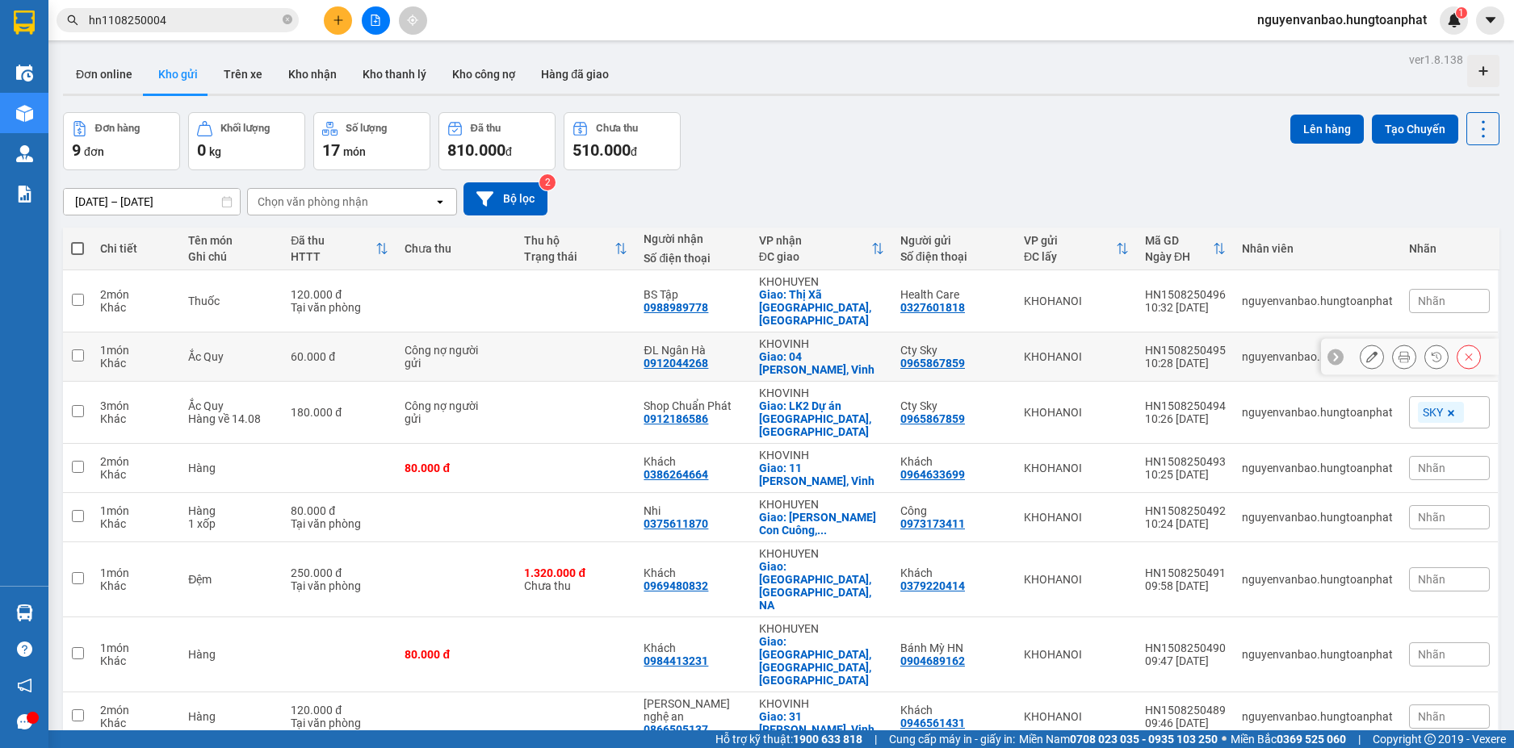
click at [1366, 351] on icon at bounding box center [1371, 356] width 11 height 11
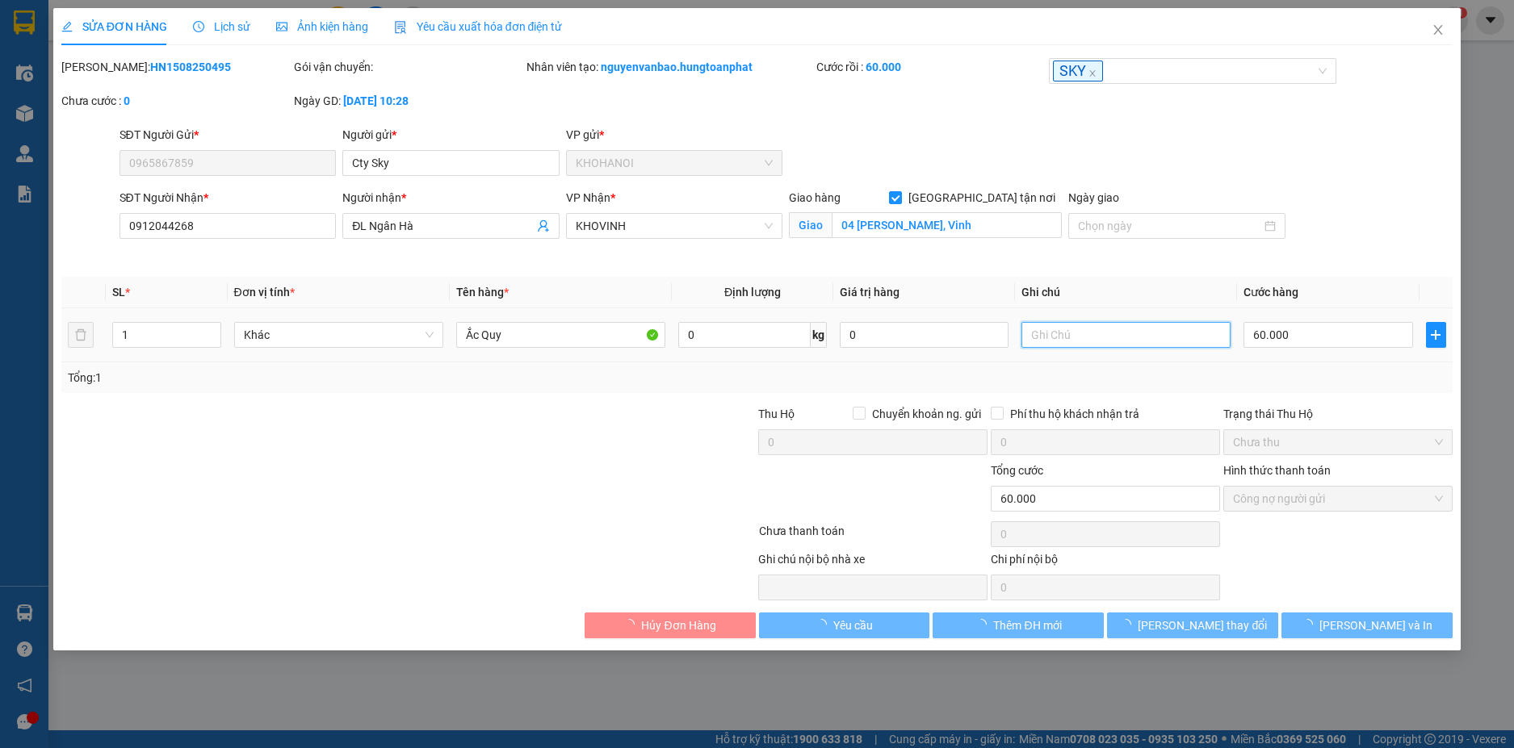
click at [1067, 337] on input "text" at bounding box center [1125, 335] width 209 height 26
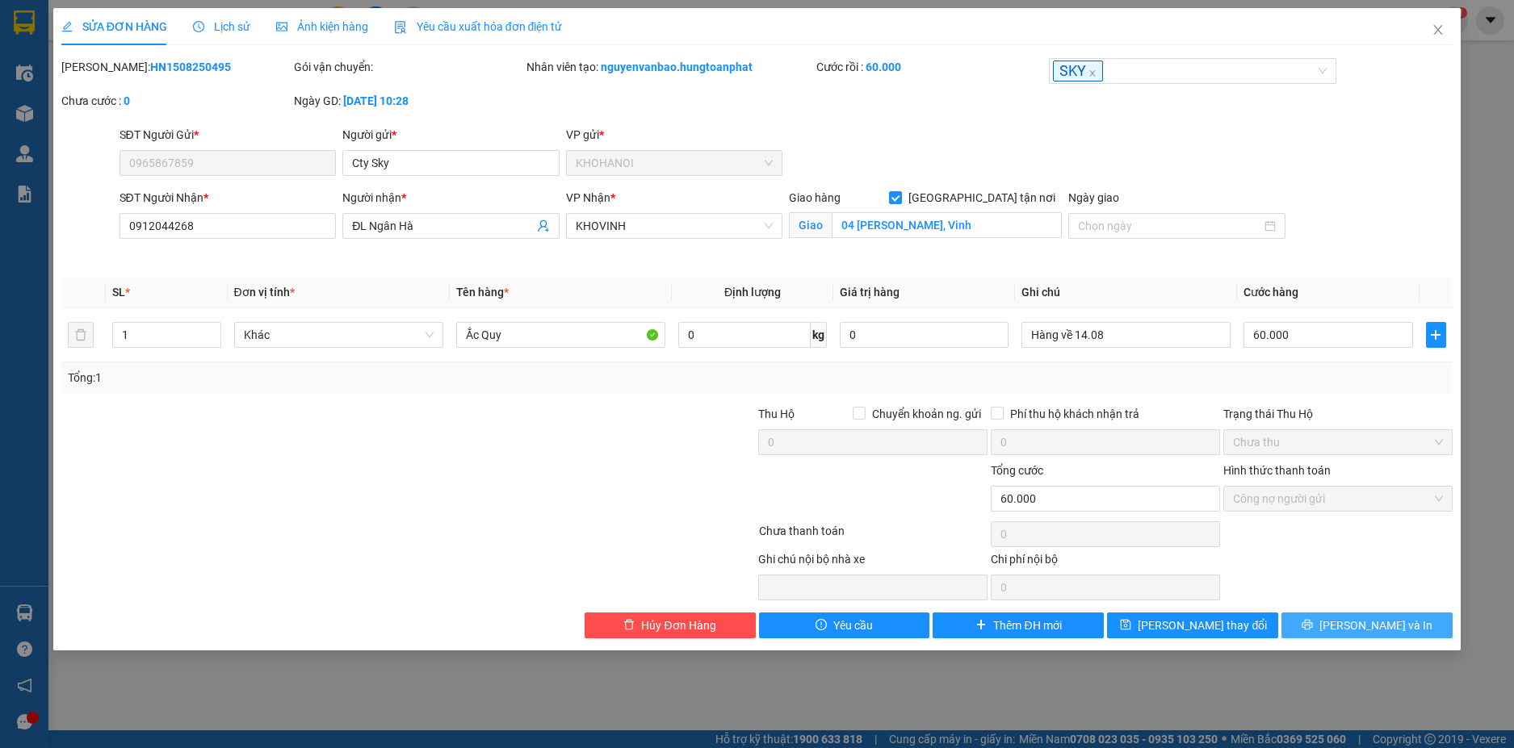
click at [1333, 624] on button "[PERSON_NAME] và In" at bounding box center [1366, 626] width 171 height 26
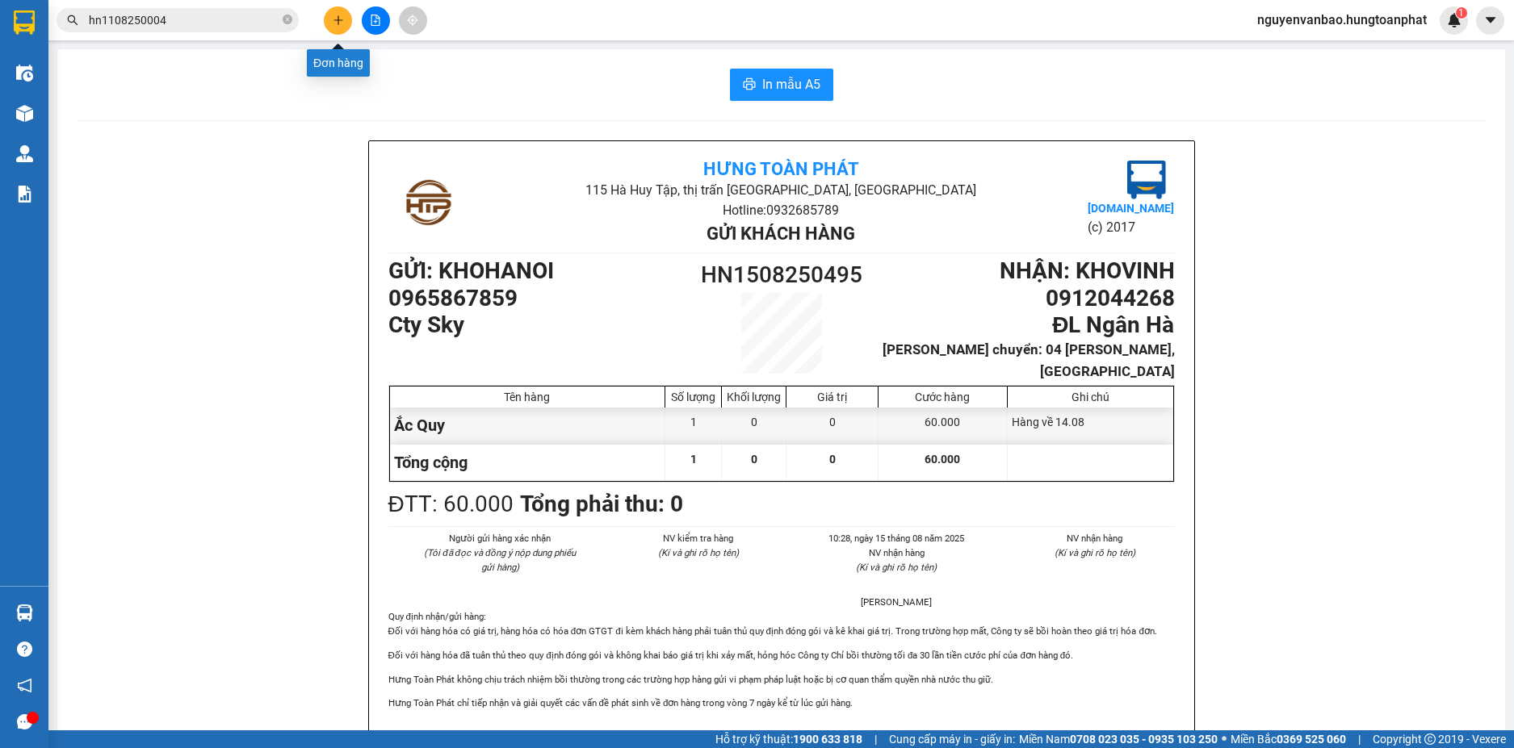
click at [340, 20] on icon "plus" at bounding box center [337, 19] width 9 height 1
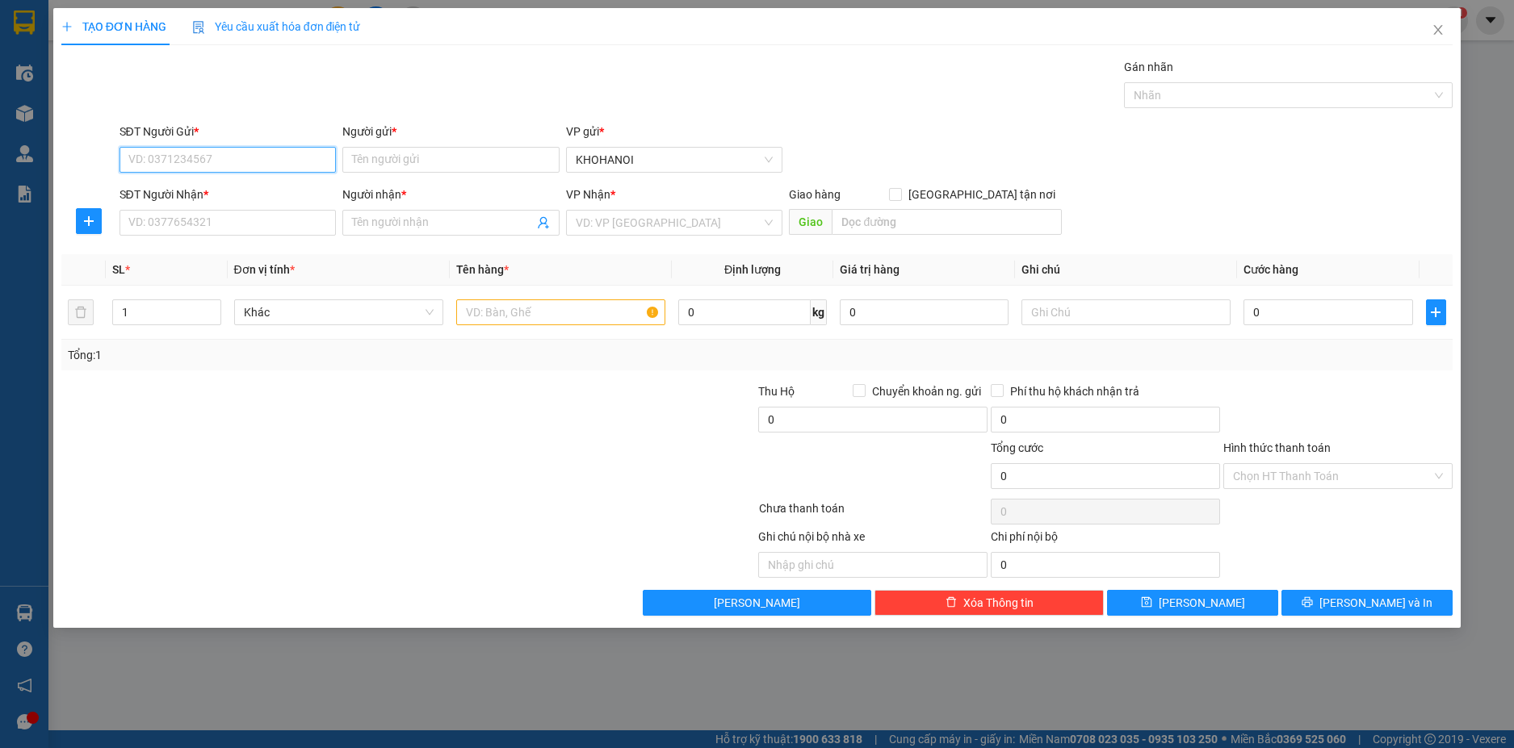
click at [249, 161] on input "SĐT Người Gửi *" at bounding box center [227, 160] width 217 height 26
click at [1433, 27] on icon "close" at bounding box center [1437, 29] width 13 height 13
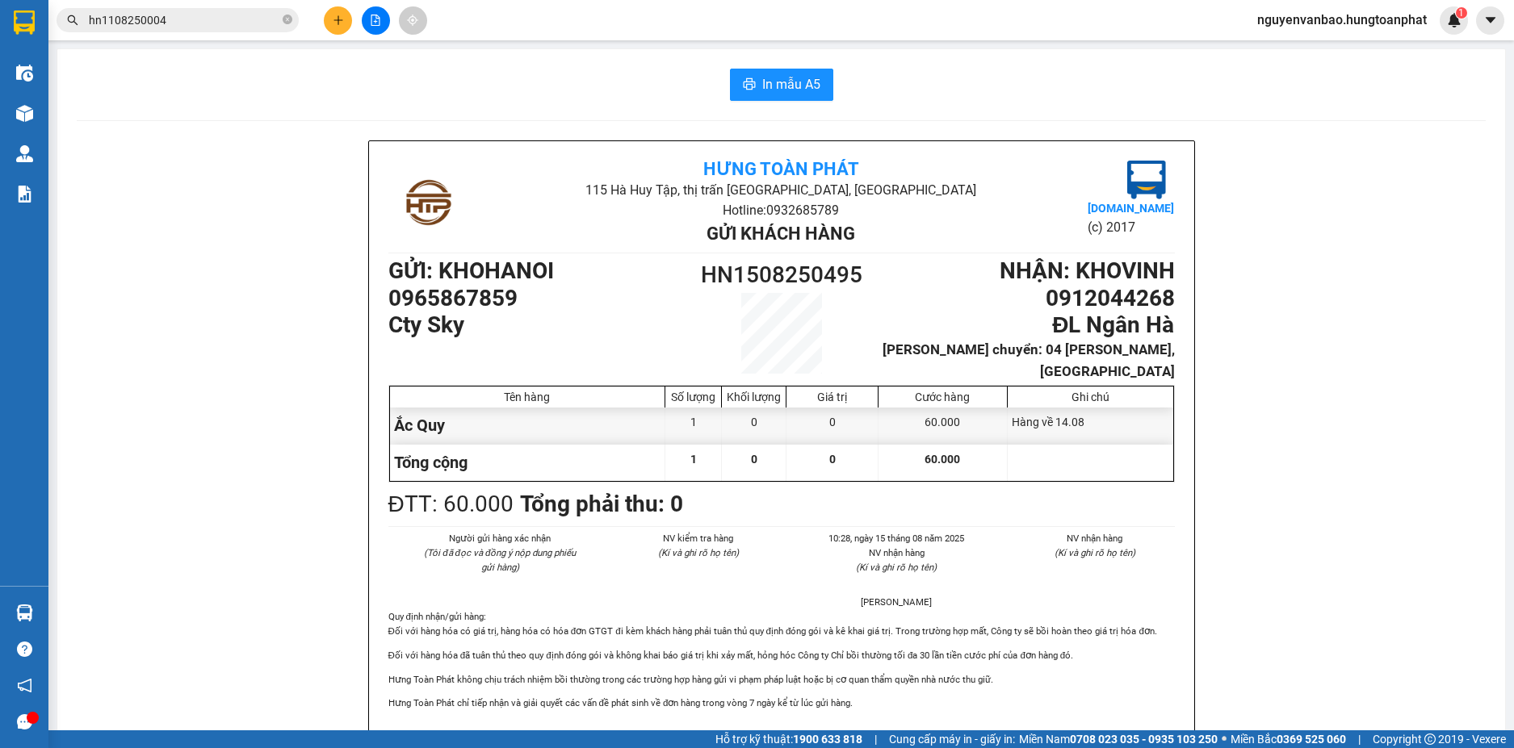
click at [202, 19] on input "hn1108250004" at bounding box center [184, 20] width 191 height 18
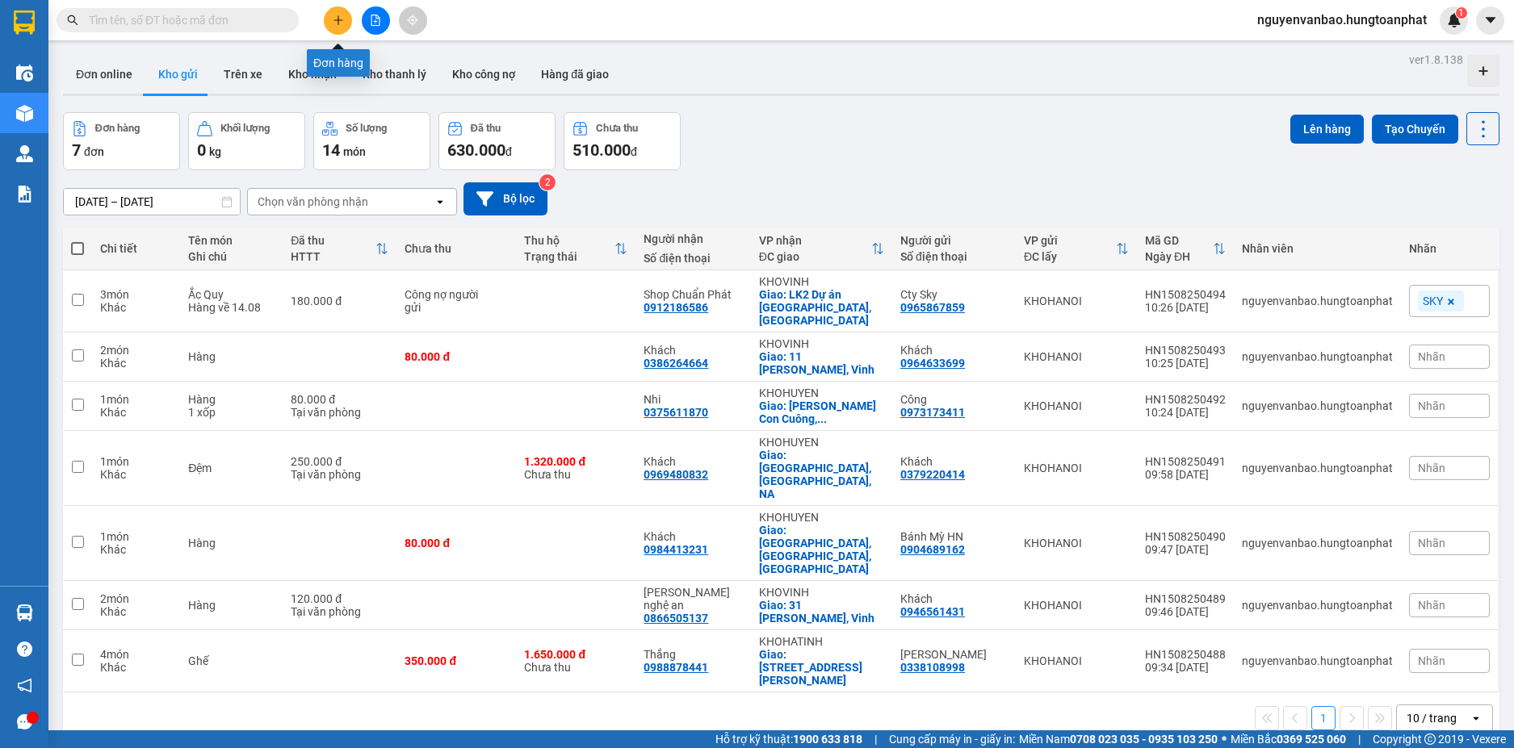
click at [340, 15] on icon "plus" at bounding box center [338, 20] width 11 height 11
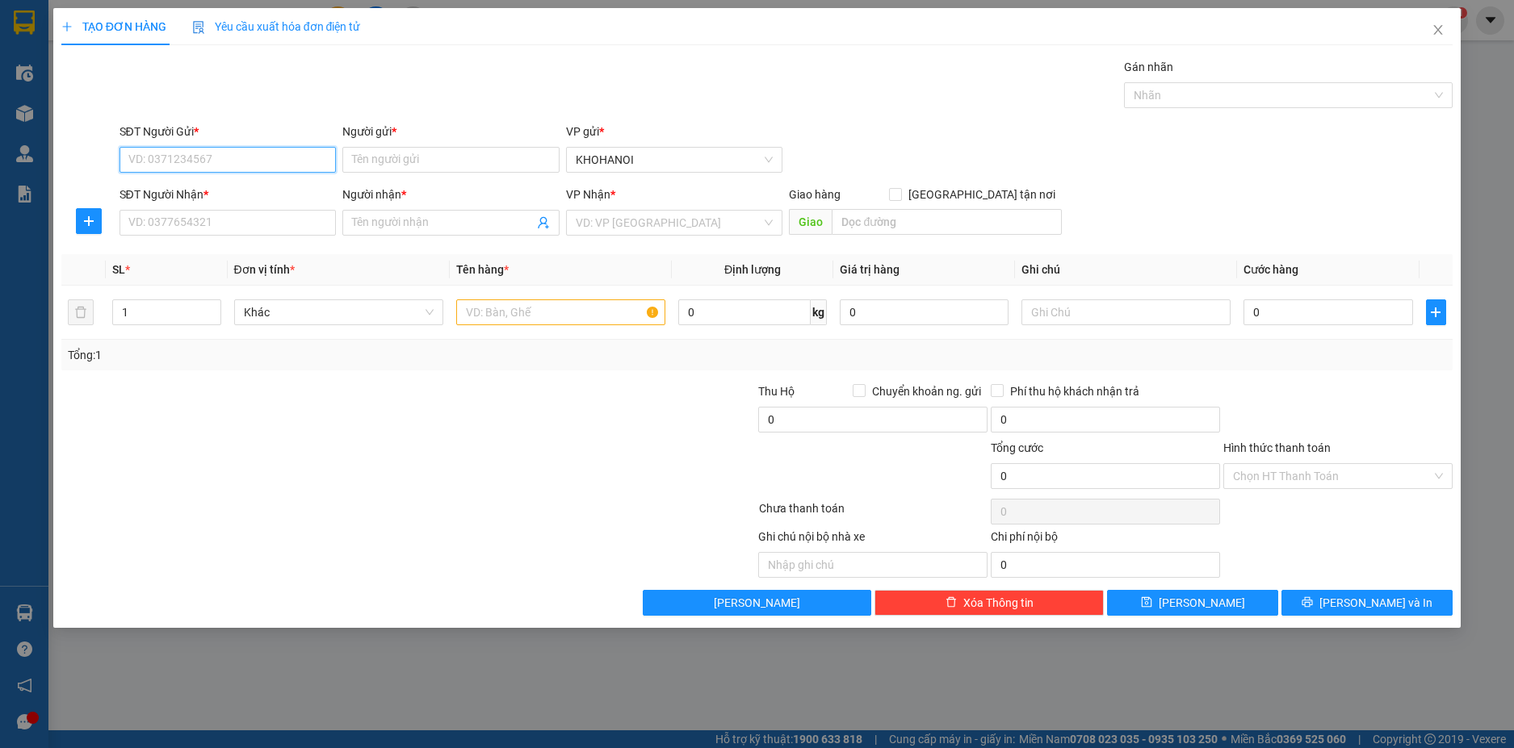
click at [224, 155] on input "SĐT Người Gửi *" at bounding box center [227, 160] width 217 height 26
click at [174, 149] on input "SĐT Người Gửi *" at bounding box center [227, 160] width 217 height 26
type input "0988076969"
click at [187, 193] on div "0988076969 - Bác Hiền" at bounding box center [228, 192] width 198 height 18
type input "Bác Hiền"
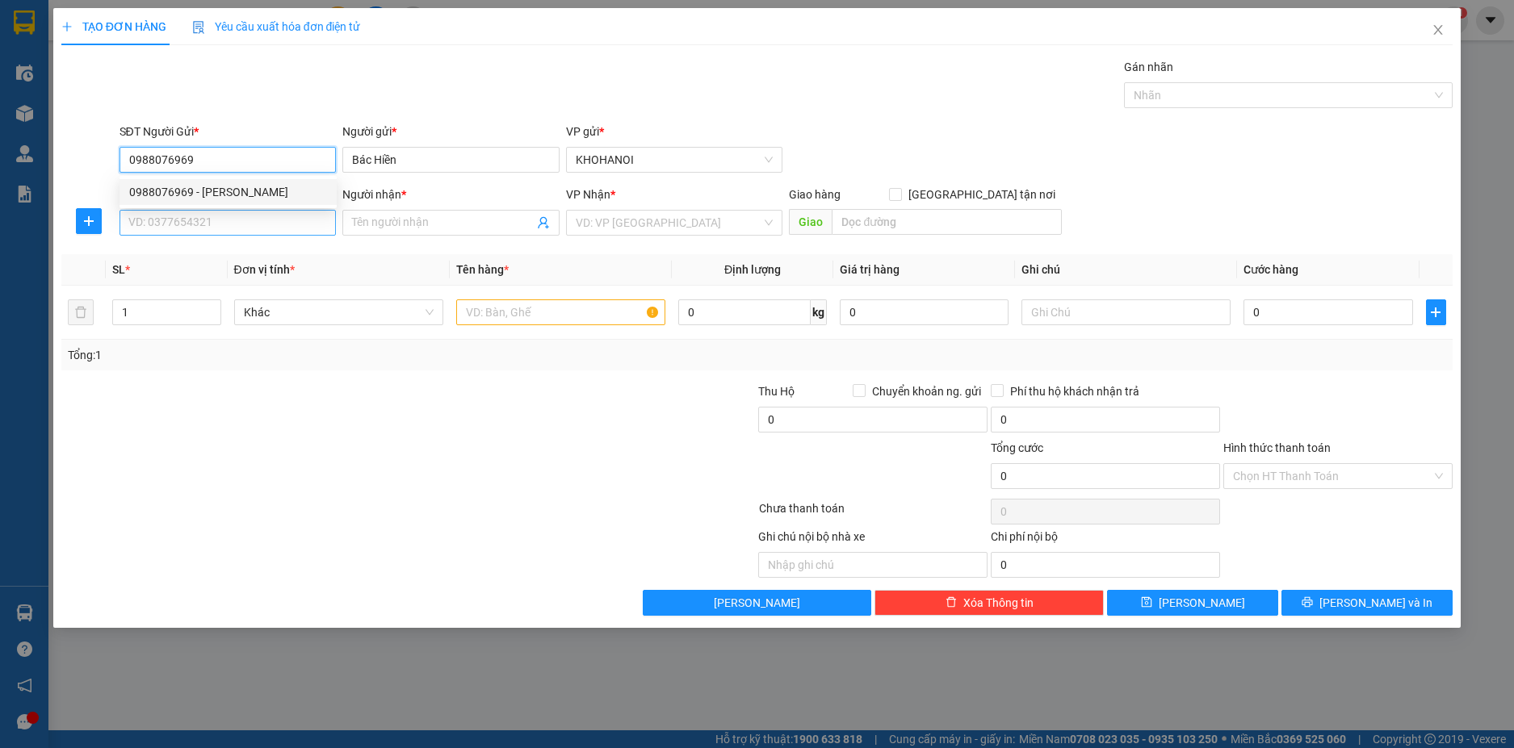
type input "0988076969"
click at [190, 231] on input "SĐT Người Nhận *" at bounding box center [227, 223] width 217 height 26
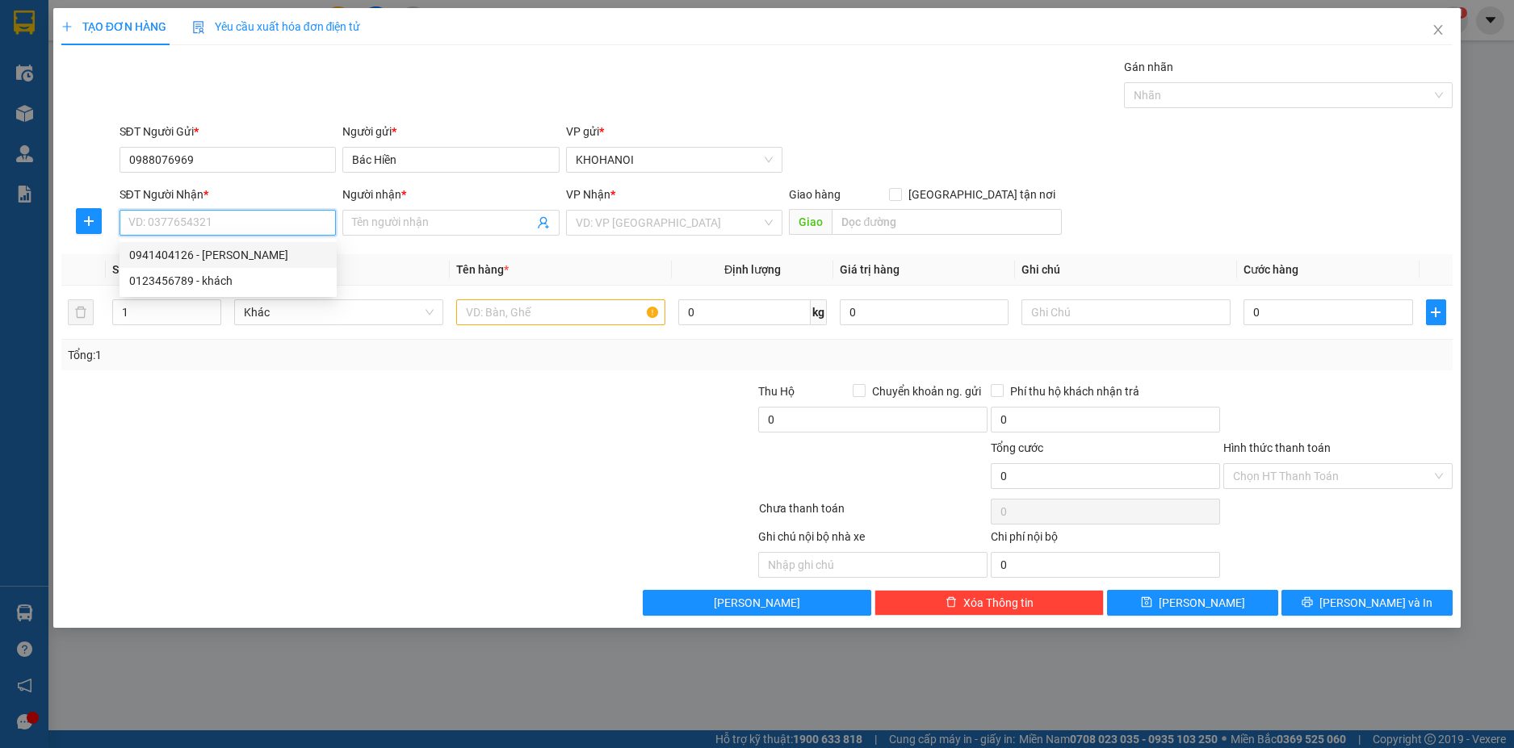
click at [190, 260] on div "0941404126 - Hương Cẩn" at bounding box center [228, 255] width 198 height 18
type input "0941404126"
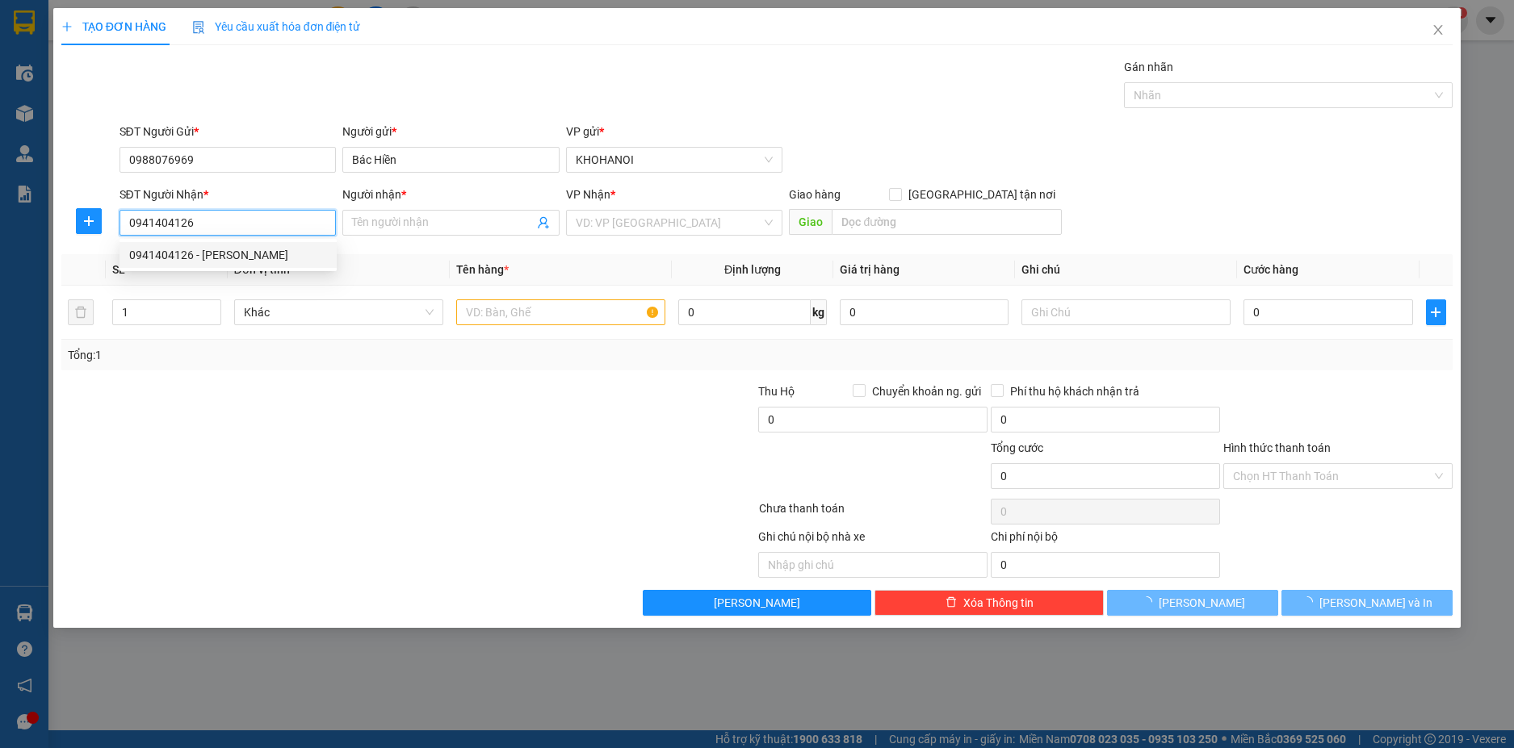
type input "Hương Cẩn"
checkbox input "true"
type input "Chợ Bồng, Vũ Quang, Hà Tĩnh"
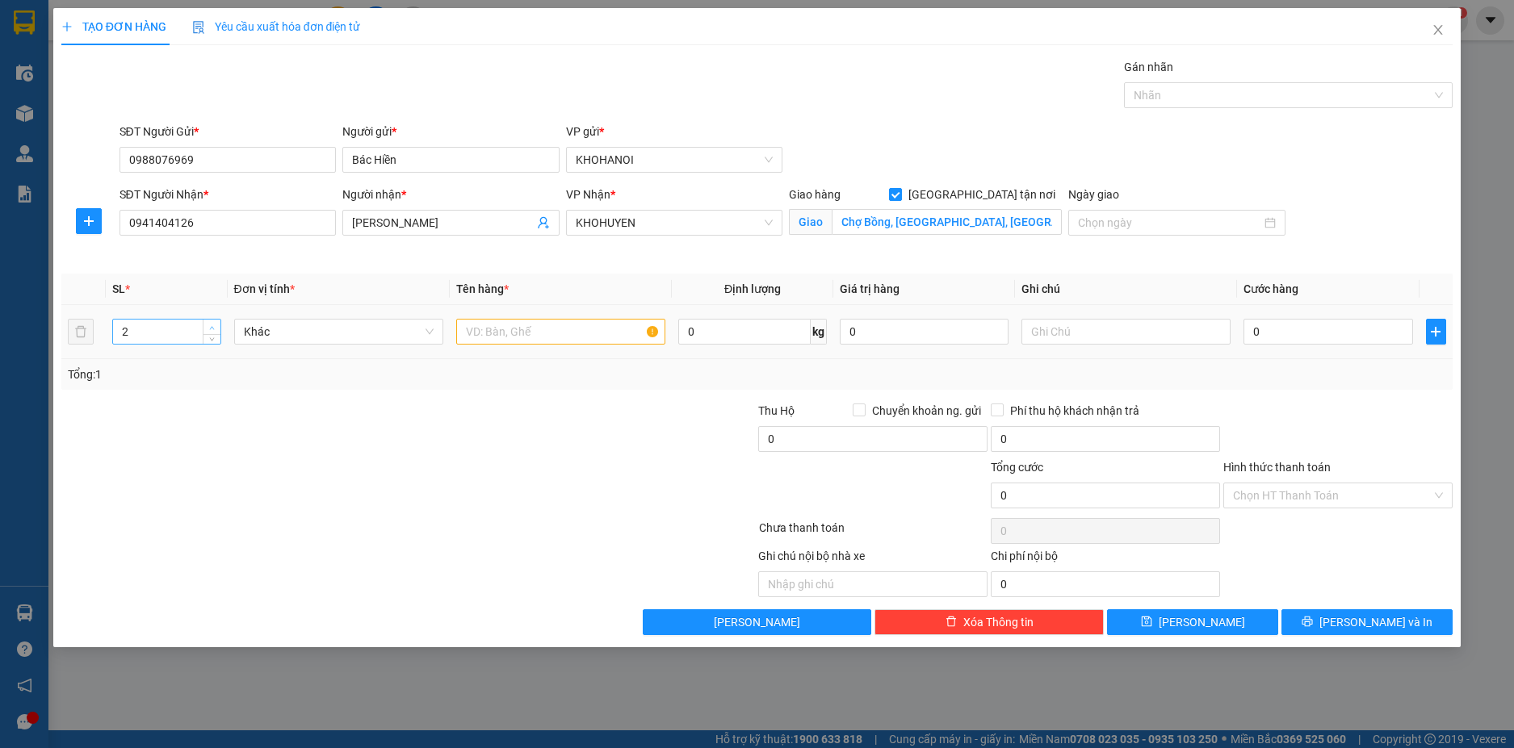
click at [211, 325] on icon "up" at bounding box center [212, 328] width 6 height 6
click at [211, 323] on span "up" at bounding box center [212, 328] width 10 height 10
type input "5"
click at [211, 323] on span "up" at bounding box center [212, 328] width 10 height 10
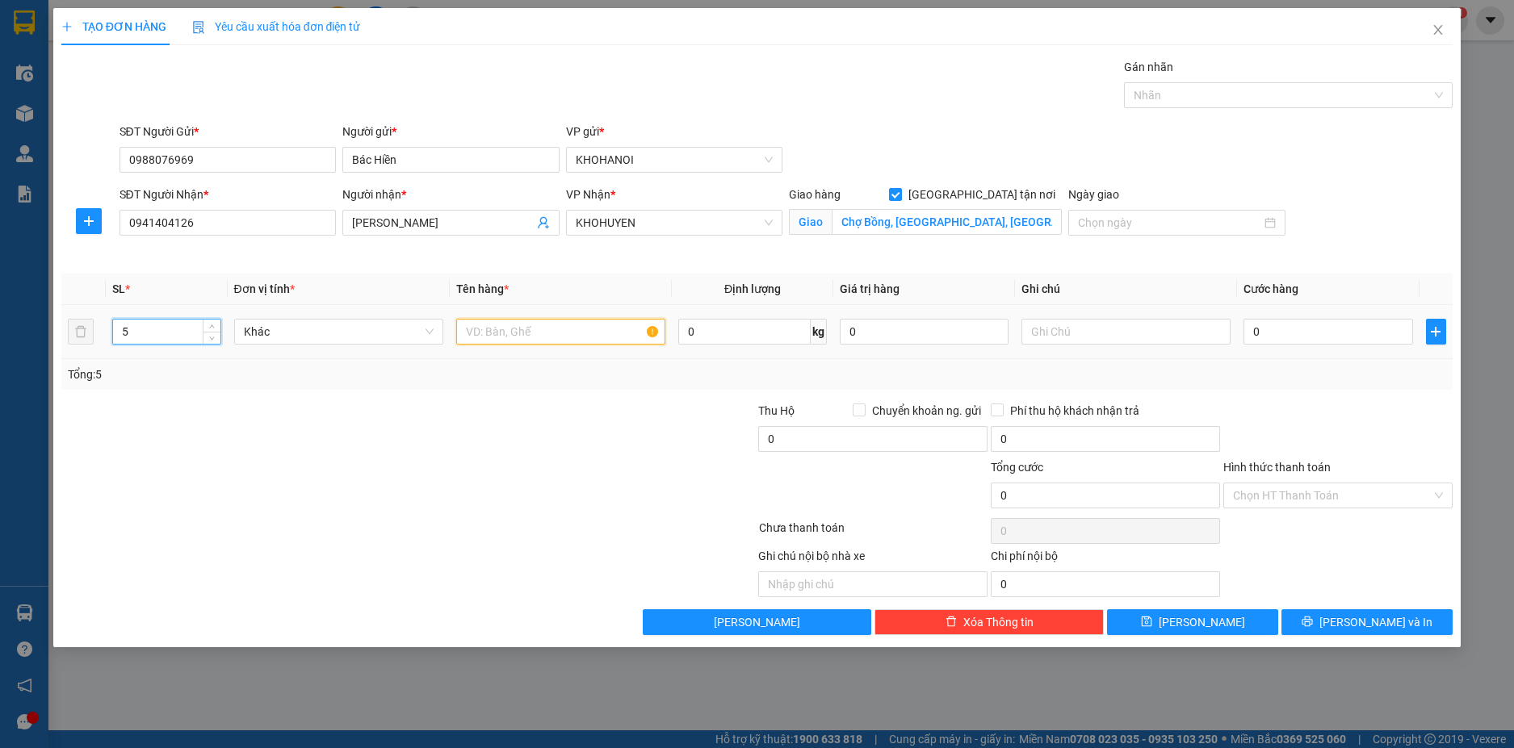
click at [489, 339] on input "text" at bounding box center [560, 332] width 209 height 26
type input "Hàng"
click at [1293, 337] on input "0" at bounding box center [1327, 332] width 169 height 26
type input "3"
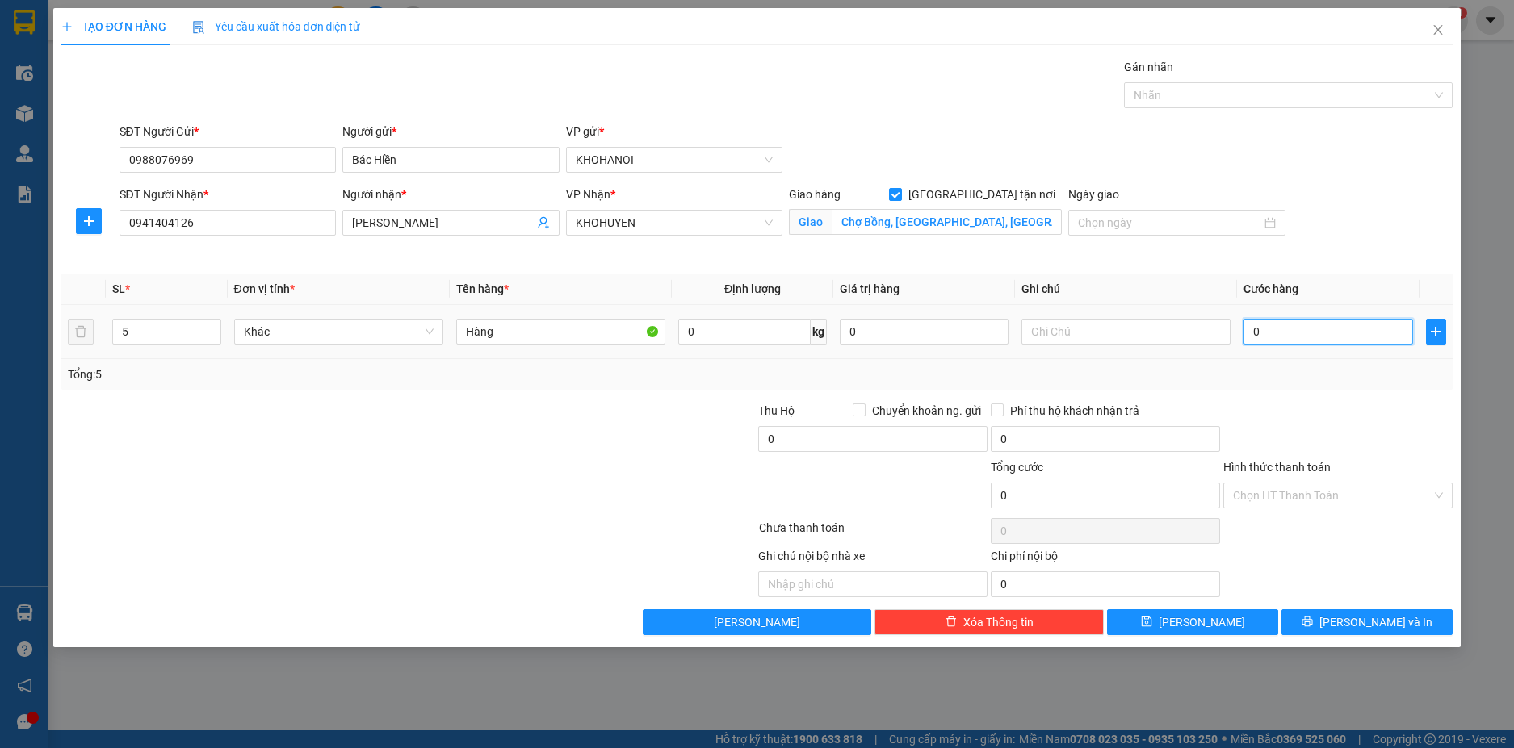
type input "3"
type input "30"
type input "300"
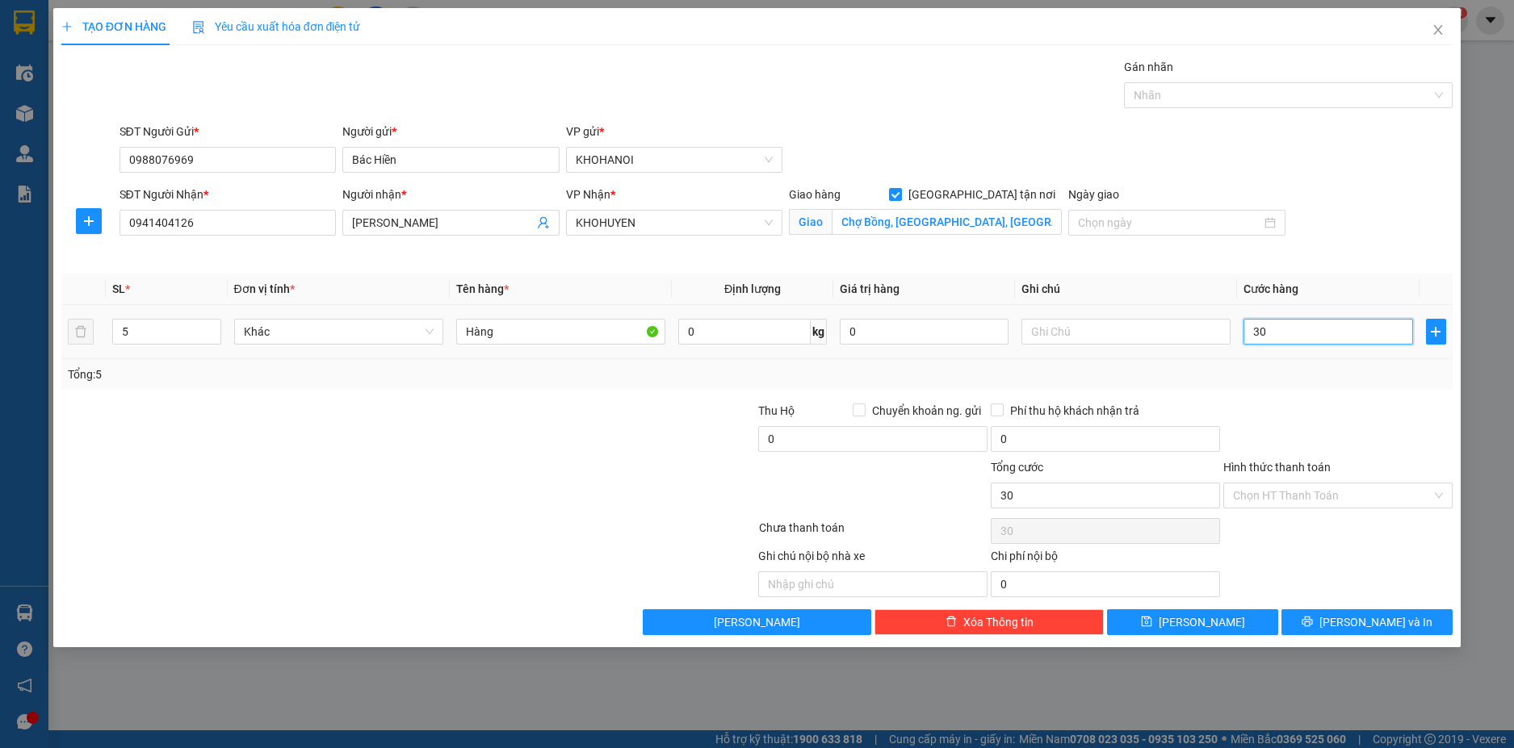
type input "300"
type input "300.000"
click at [1265, 363] on div "Tổng: 5" at bounding box center [757, 374] width 1392 height 31
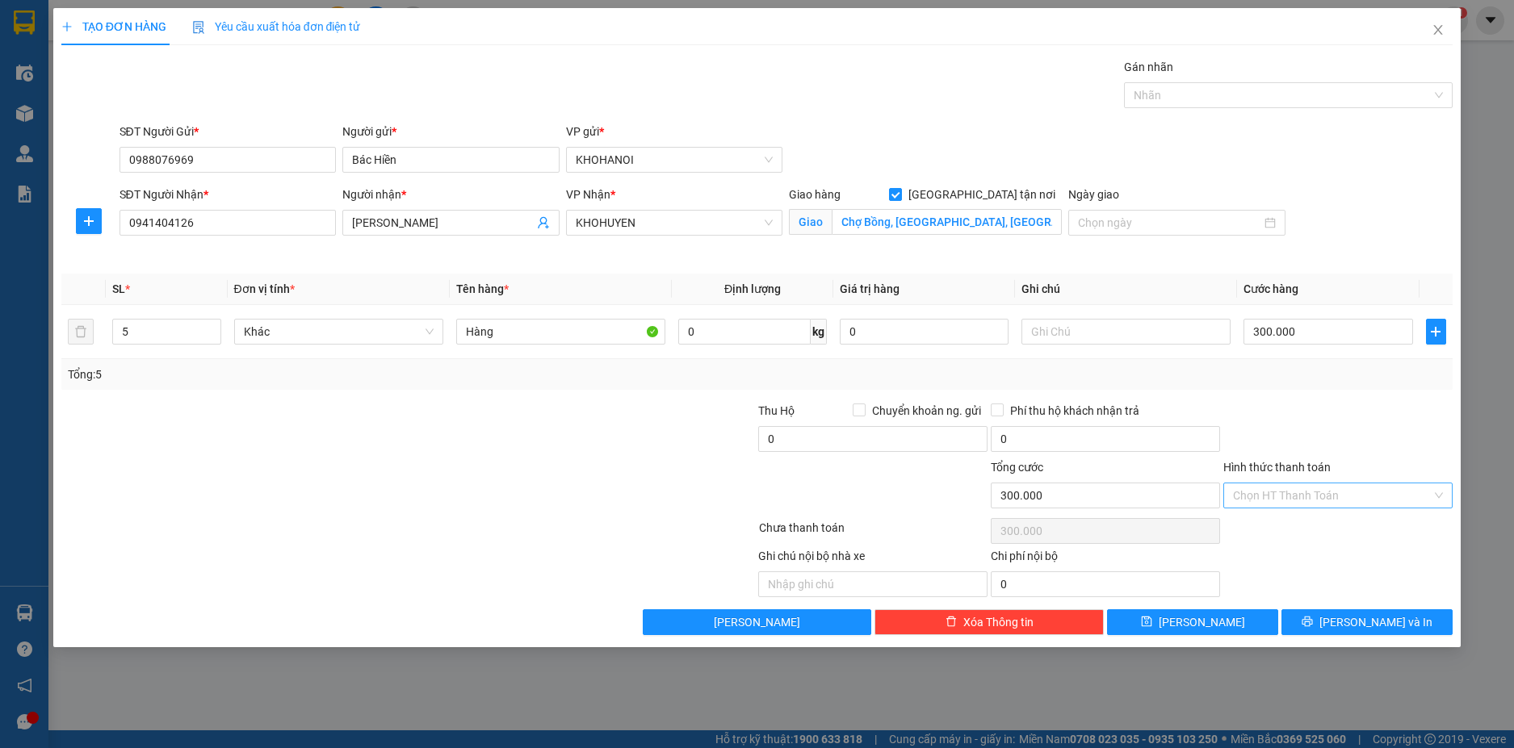
click at [1304, 493] on input "Hình thức thanh toán" at bounding box center [1332, 496] width 199 height 24
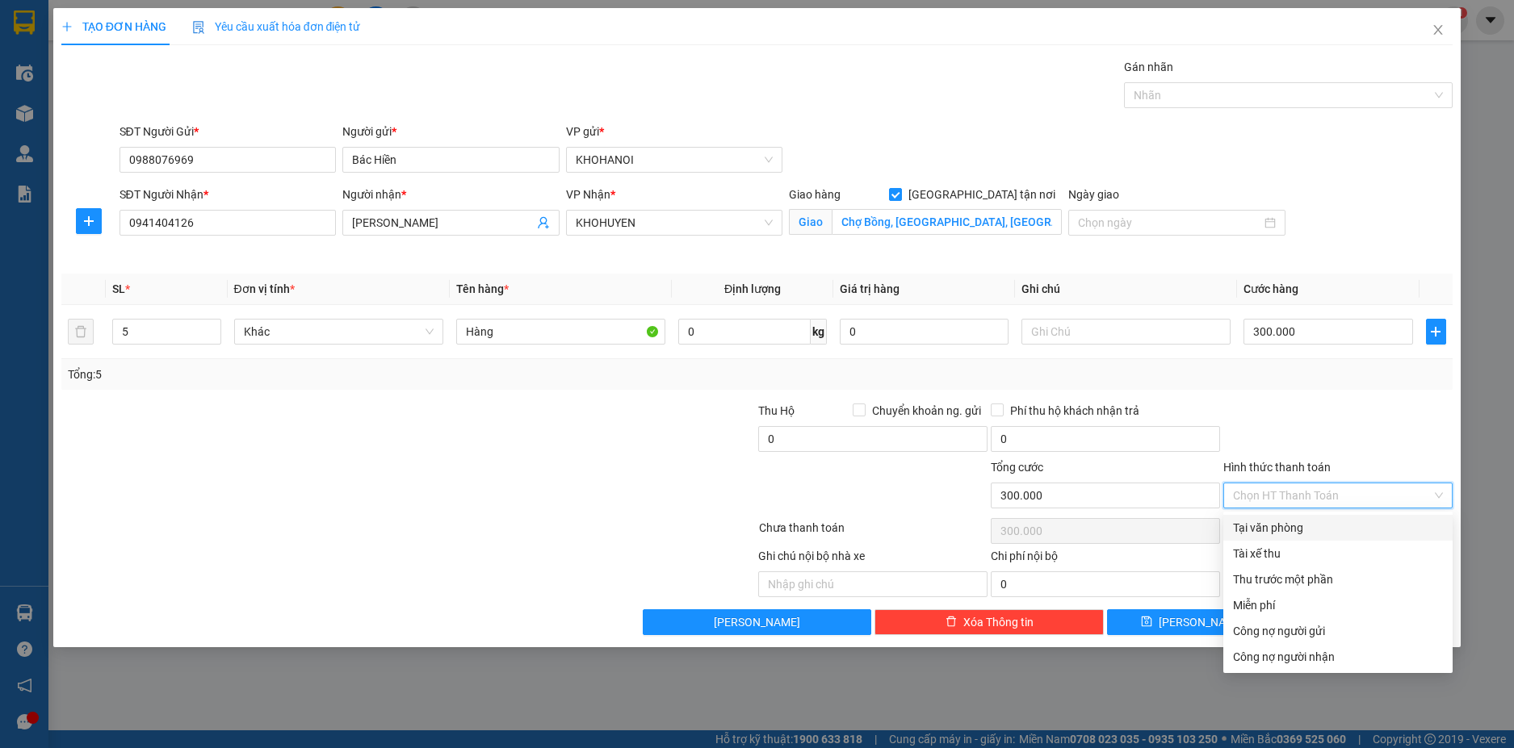
click at [1303, 520] on div "Tại văn phòng" at bounding box center [1338, 528] width 210 height 18
type input "0"
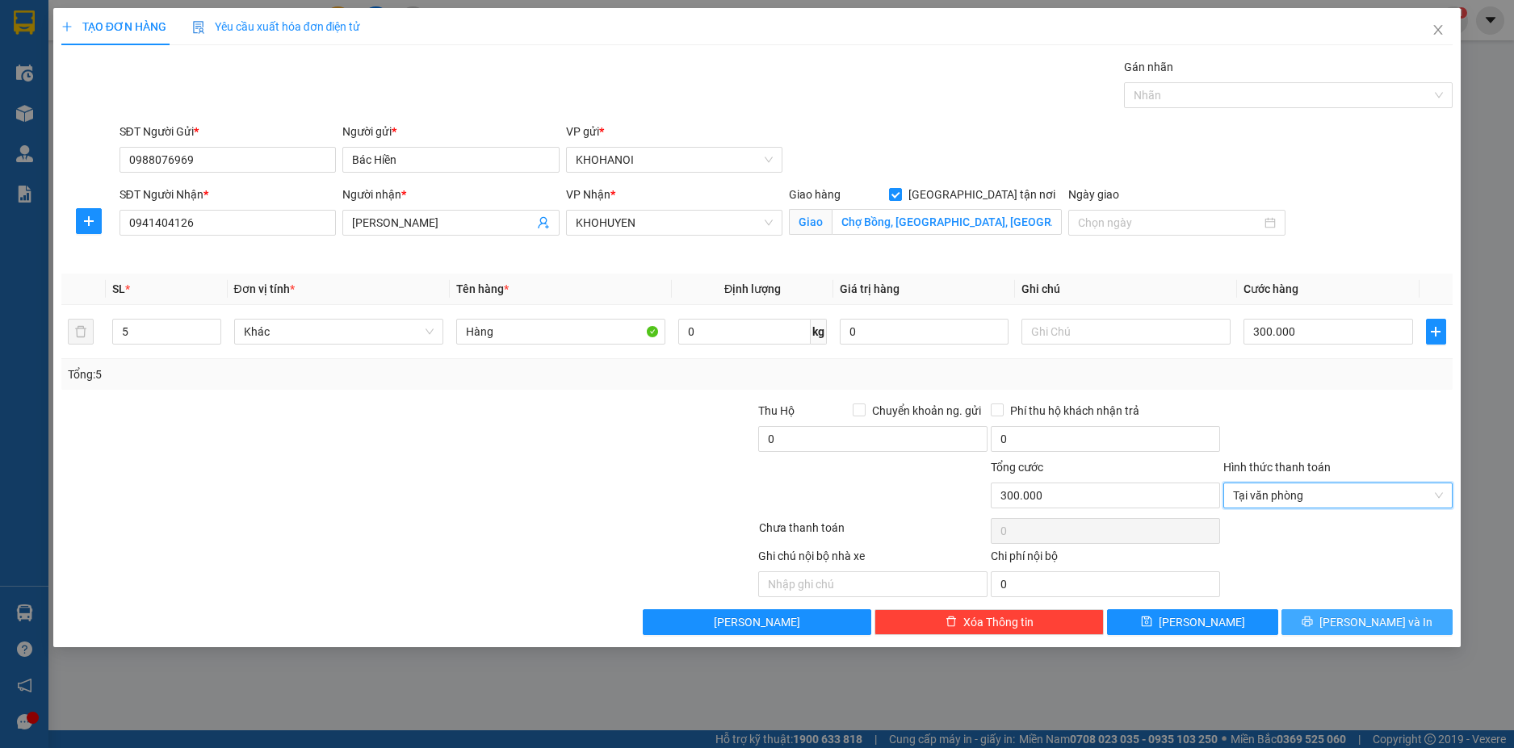
click at [1360, 616] on span "[PERSON_NAME] và In" at bounding box center [1375, 623] width 113 height 18
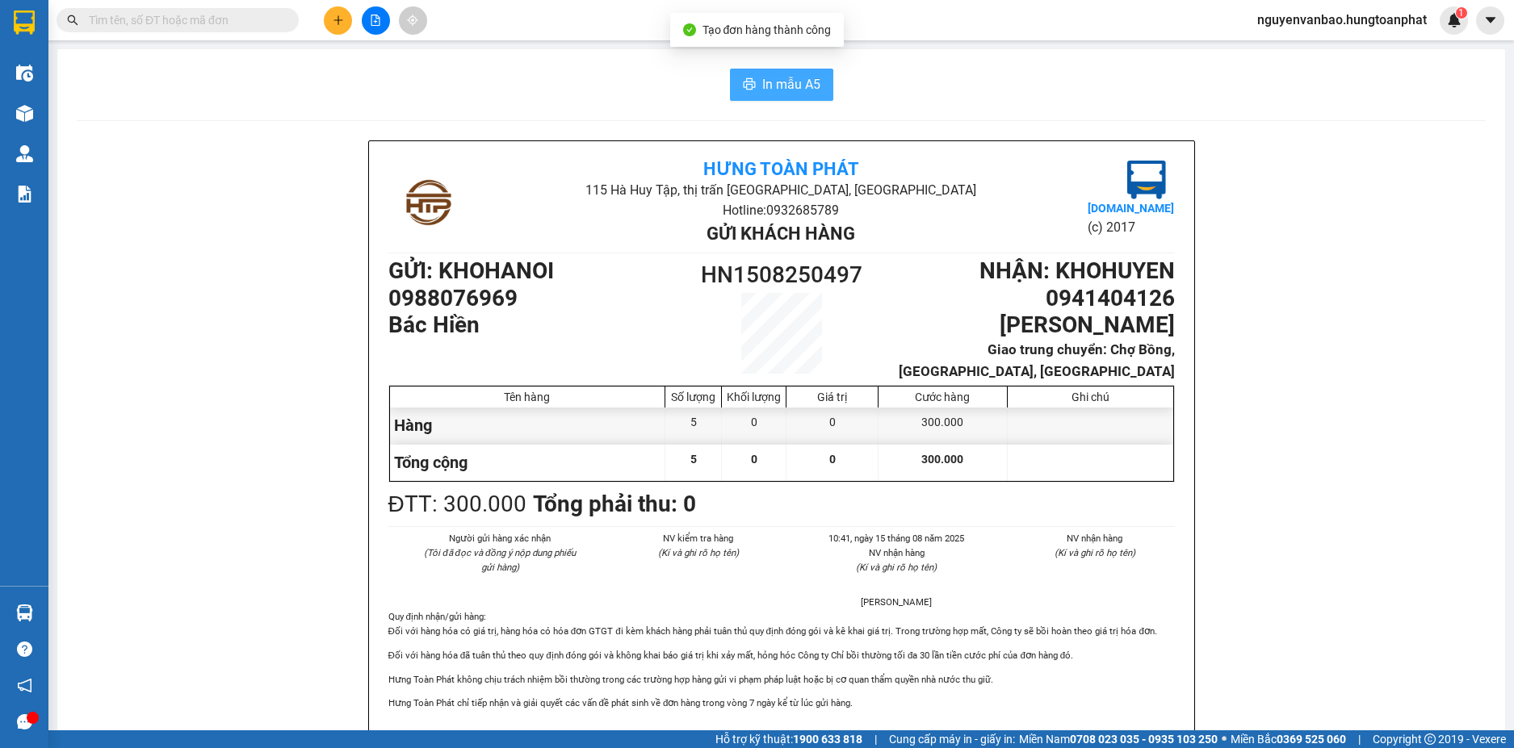
click at [796, 79] on span "In mẫu A5" at bounding box center [791, 84] width 58 height 20
click at [327, 18] on button at bounding box center [338, 20] width 28 height 28
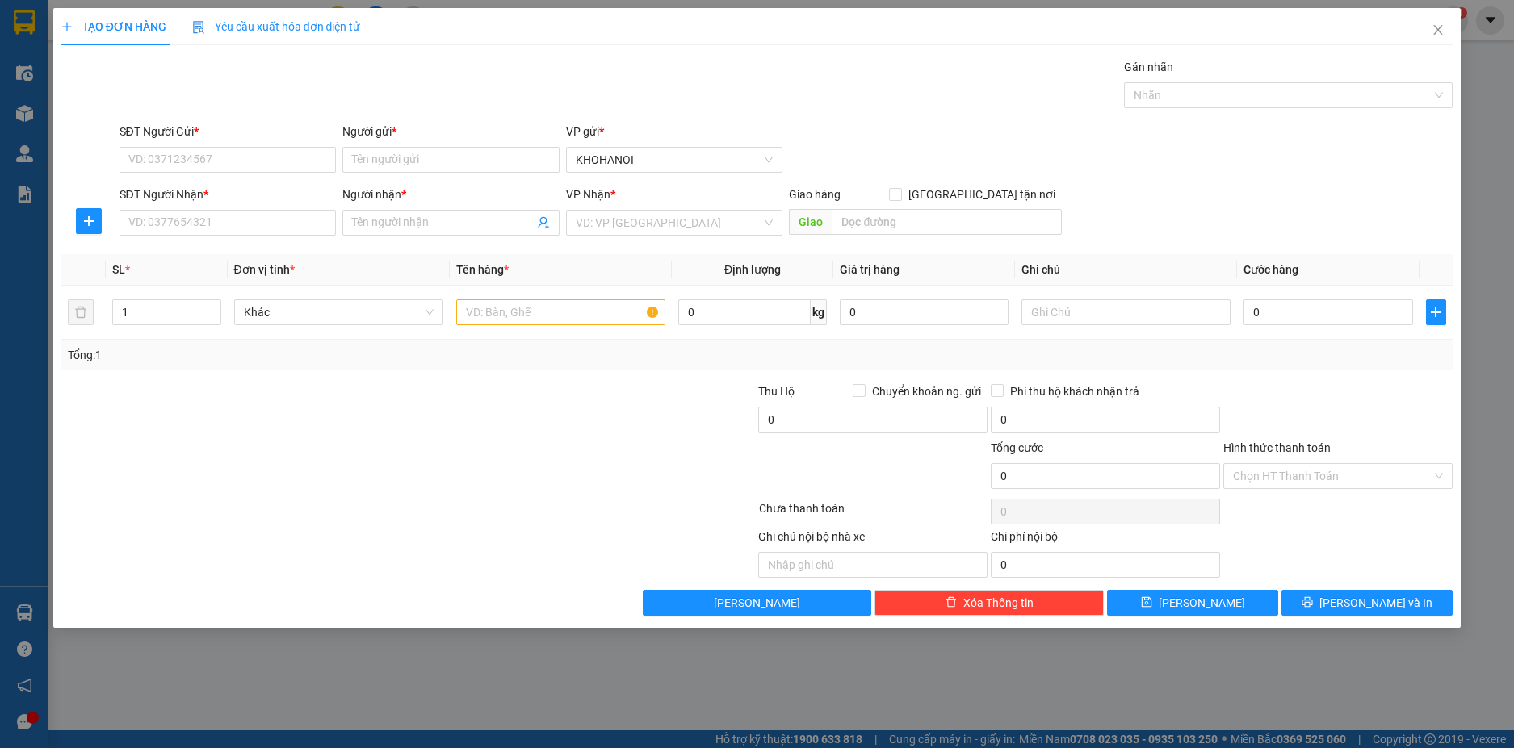
click at [159, 146] on div "SĐT Người Gửi *" at bounding box center [227, 135] width 217 height 24
click at [202, 158] on input "SĐT Người Gửi *" at bounding box center [227, 160] width 217 height 26
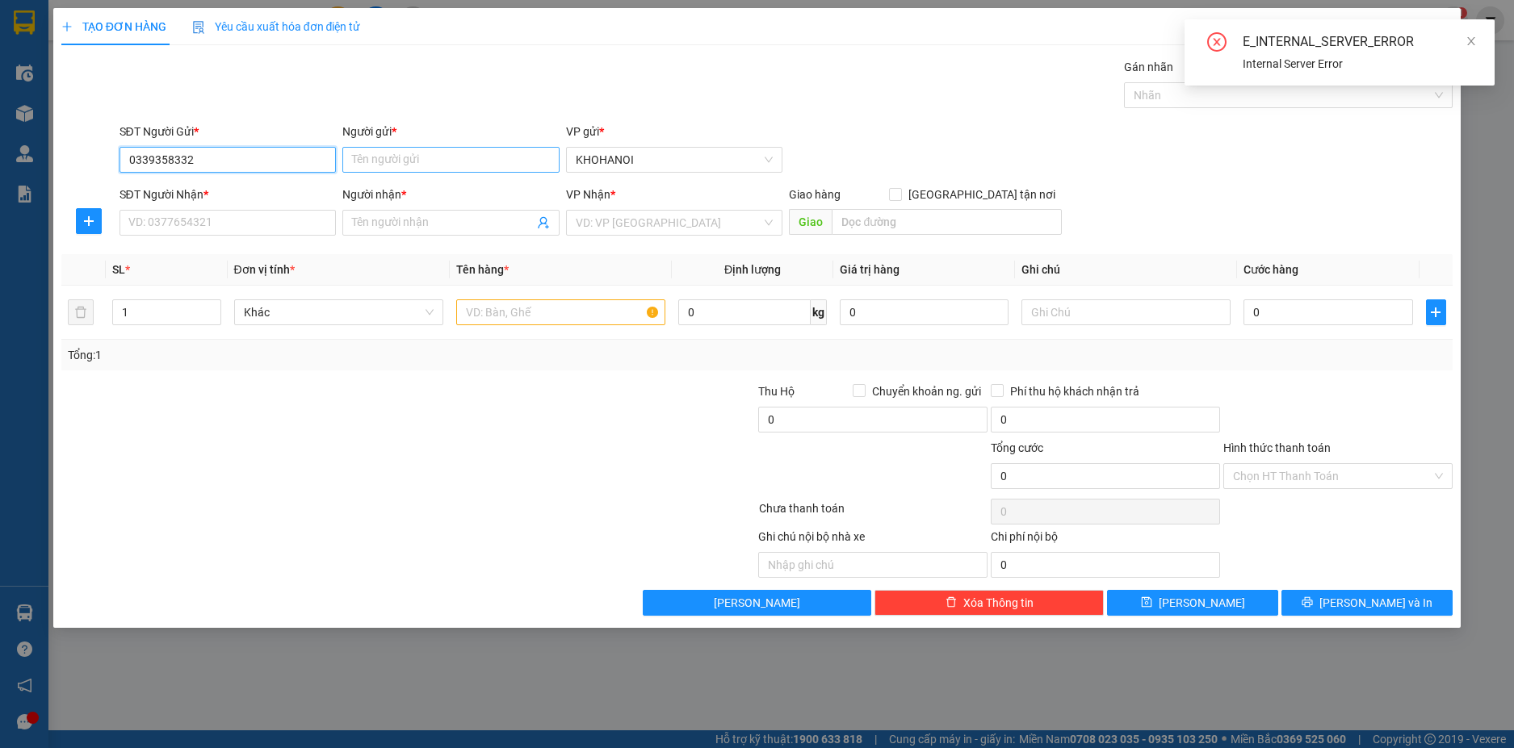
type input "0339358332"
click at [361, 167] on input "Người gửi *" at bounding box center [450, 160] width 217 height 26
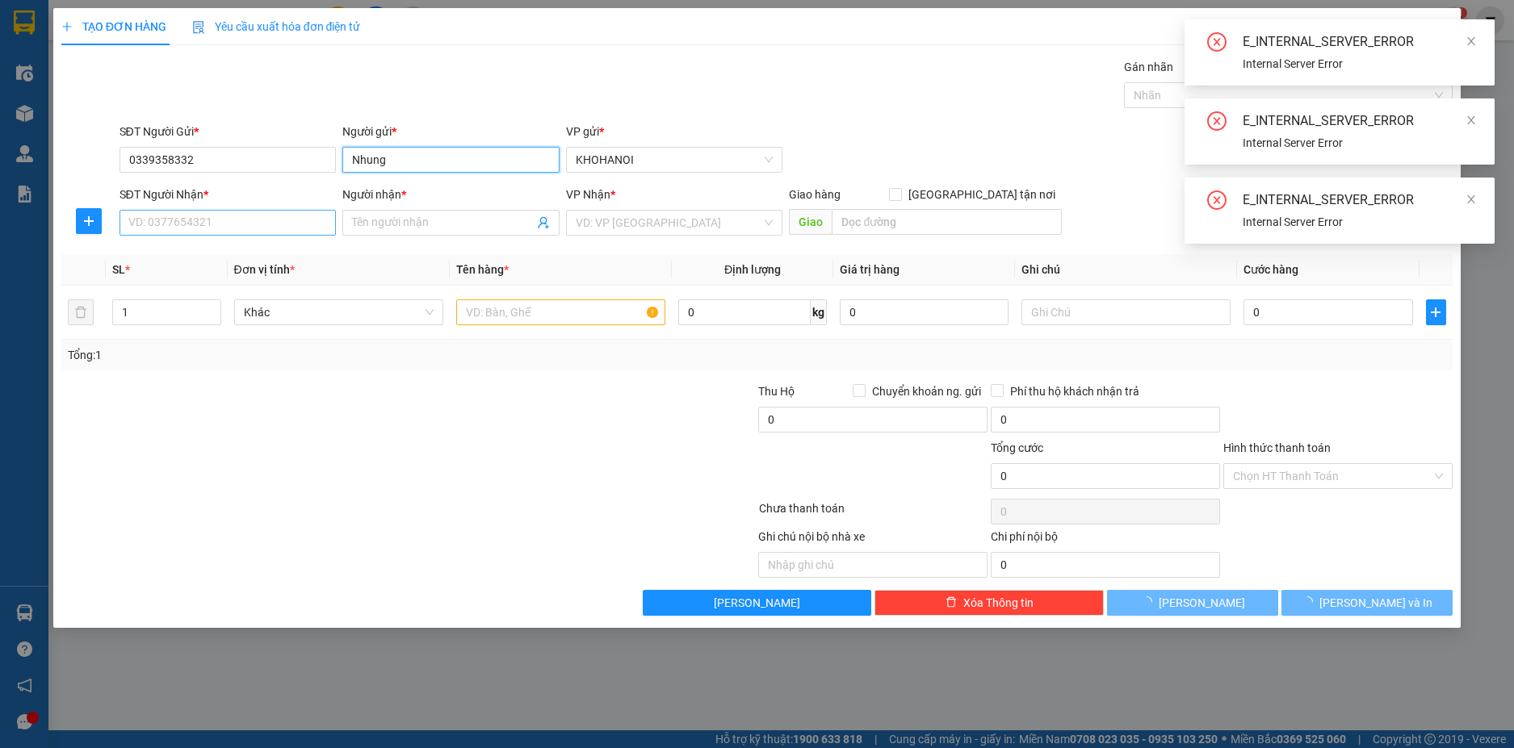
type input "Nhung"
click at [239, 232] on input "SĐT Người Nhận *" at bounding box center [227, 223] width 217 height 26
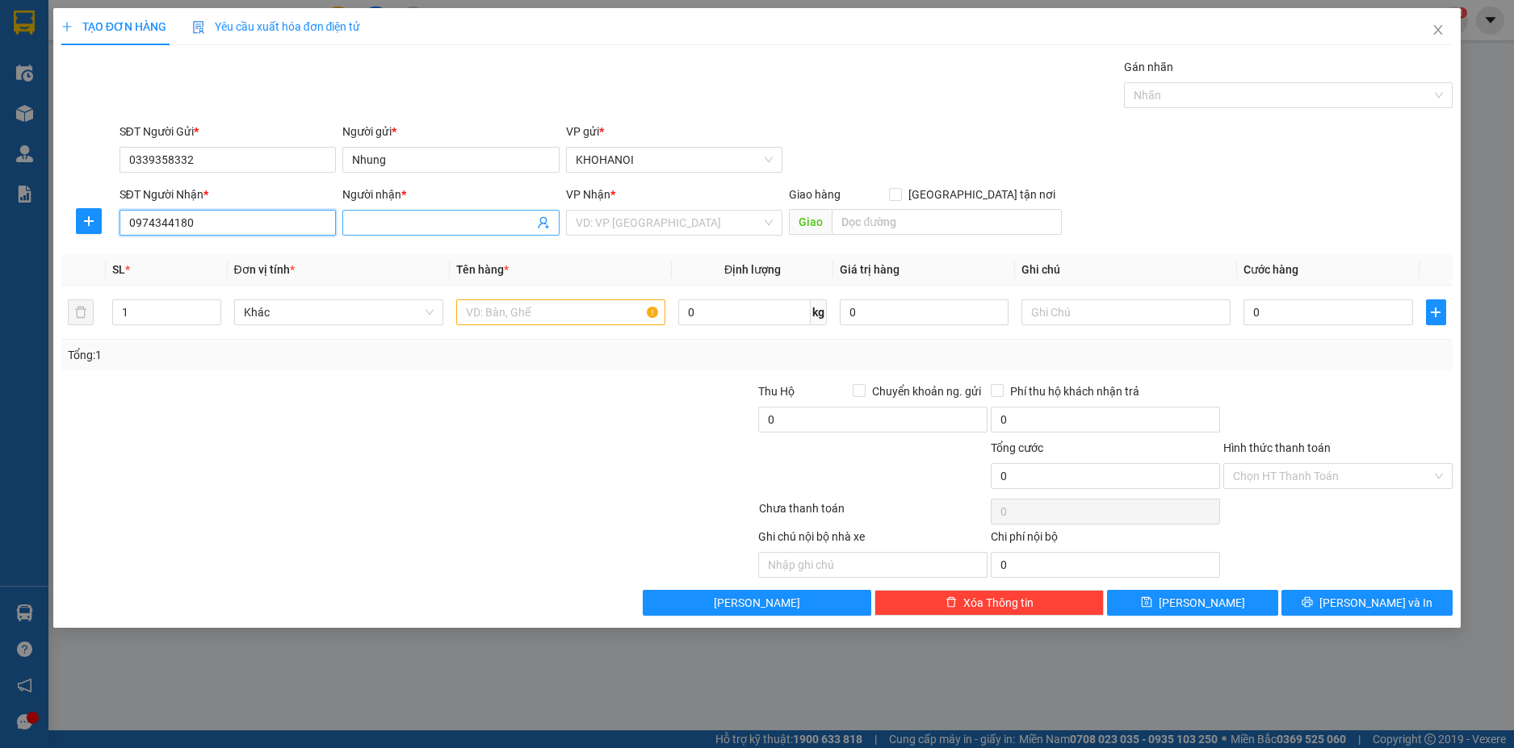
type input "0974344180"
click at [379, 225] on input "Người nhận *" at bounding box center [443, 223] width 182 height 18
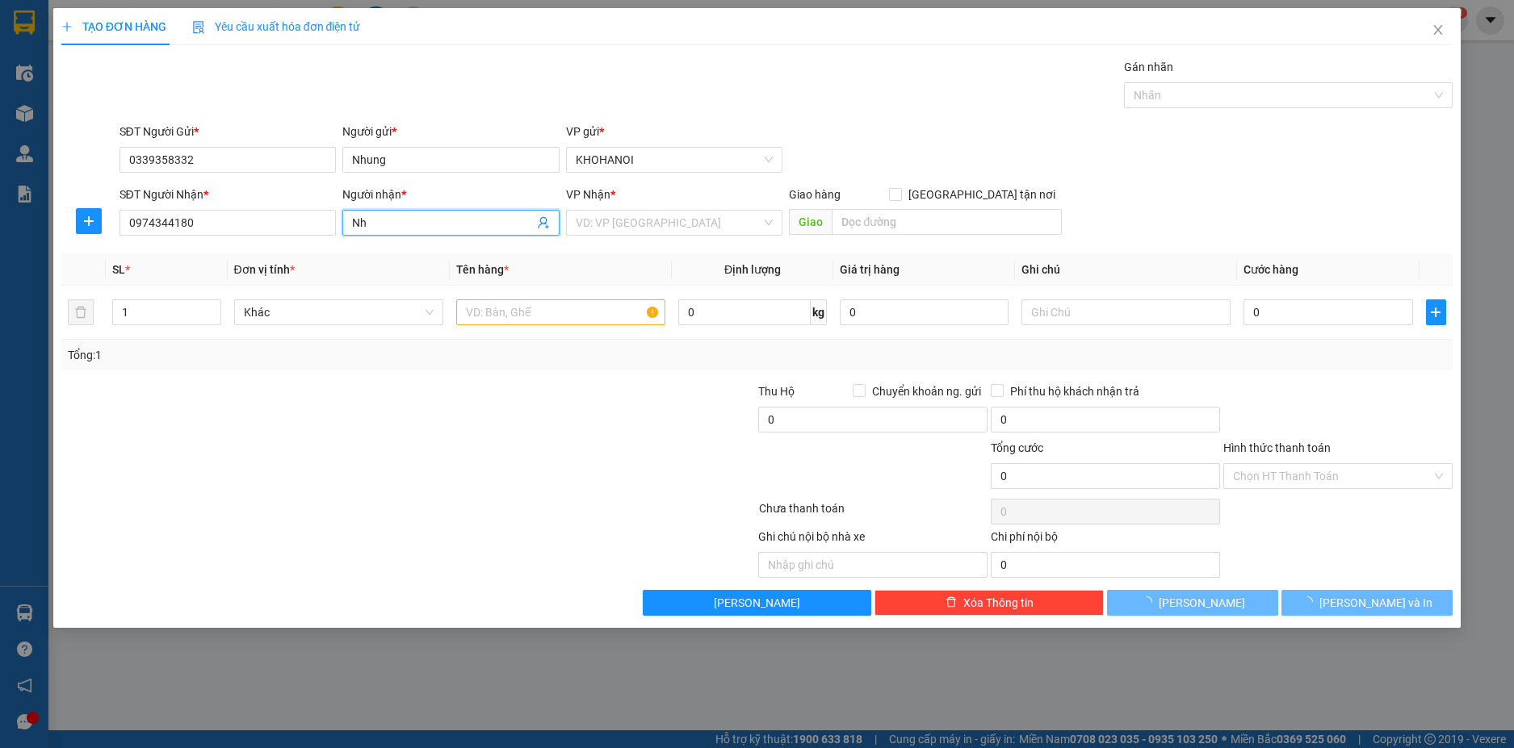
type input "N"
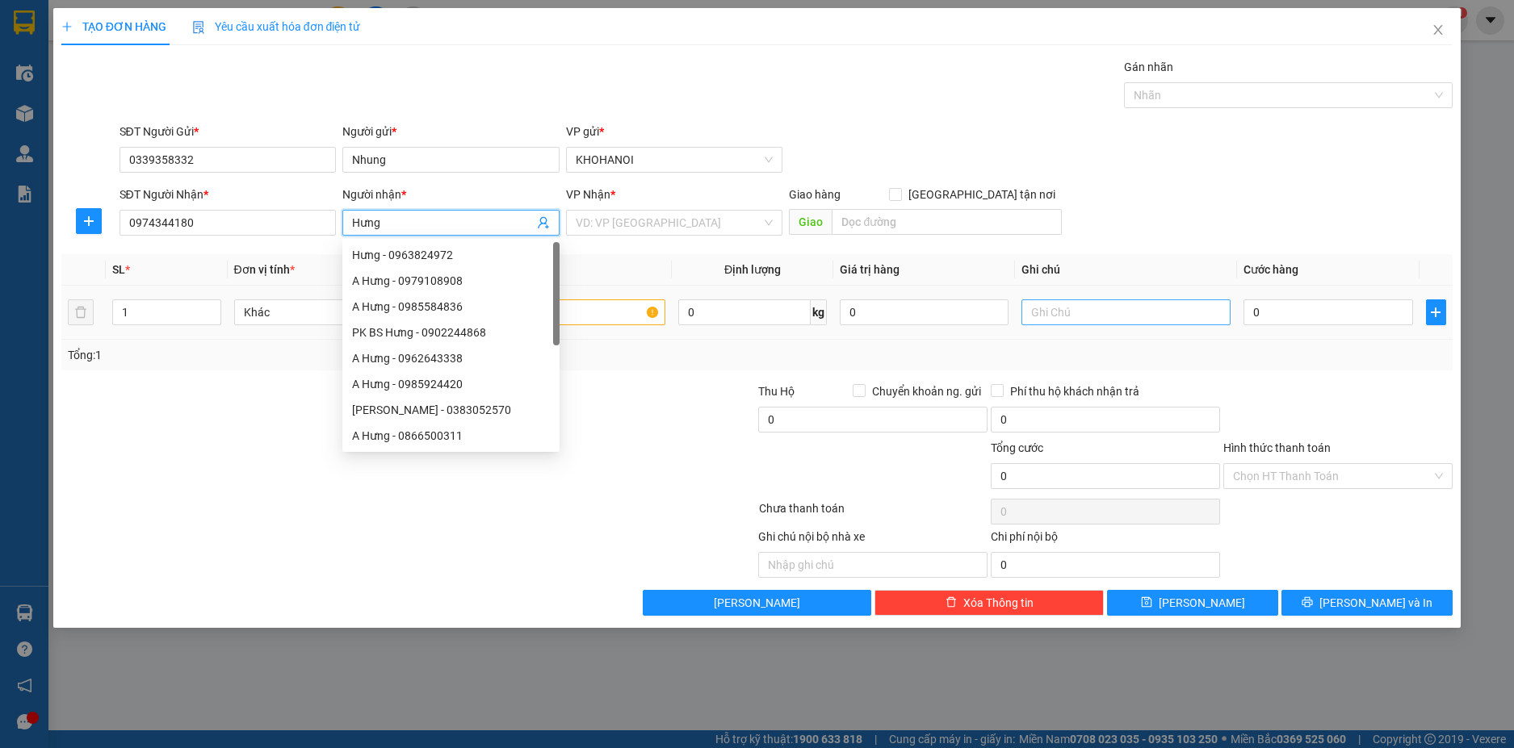
type input "Hưng"
drag, startPoint x: 1063, startPoint y: 319, endPoint x: 1038, endPoint y: 312, distance: 25.8
click at [1064, 319] on input "text" at bounding box center [1125, 313] width 209 height 26
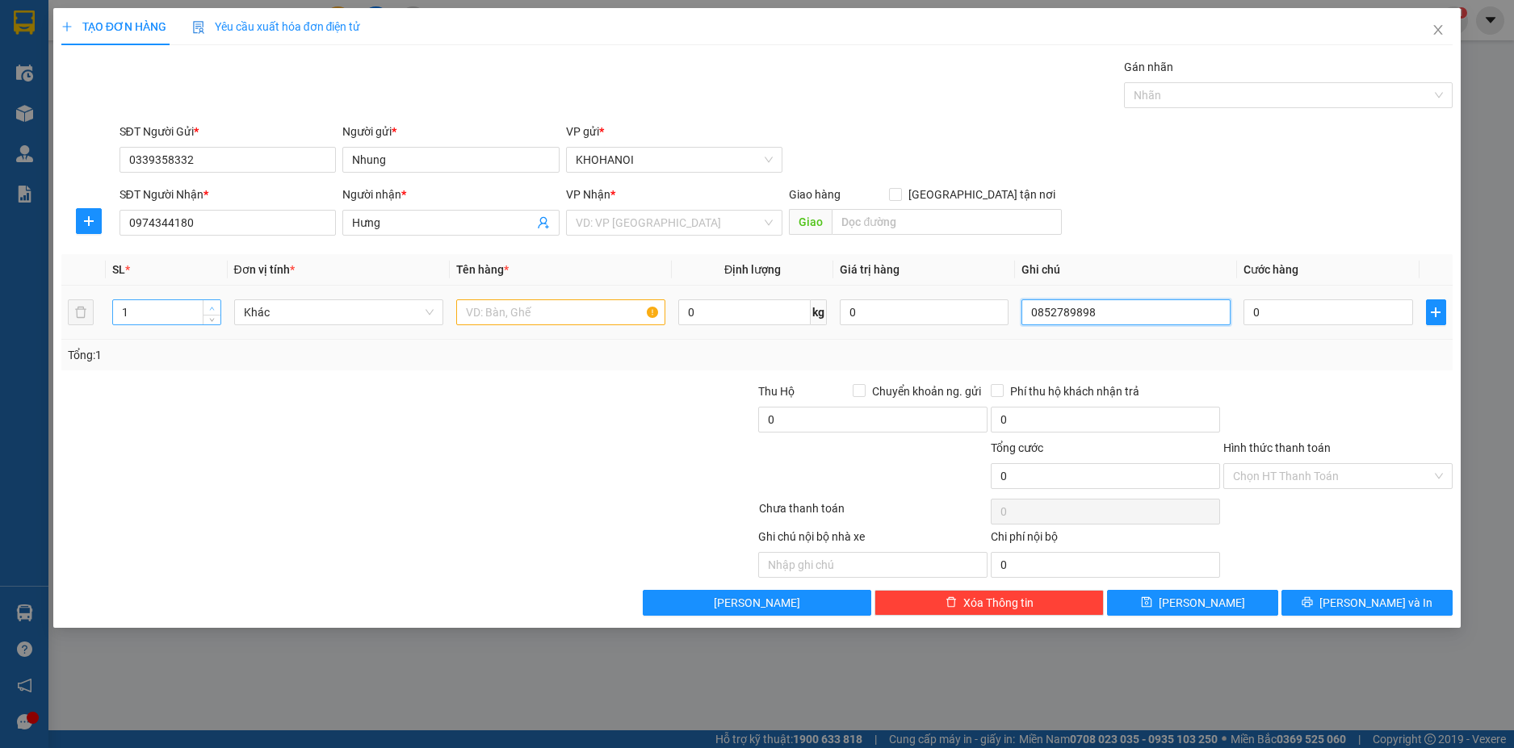
type input "0852789898"
click at [213, 304] on span "up" at bounding box center [212, 309] width 10 height 10
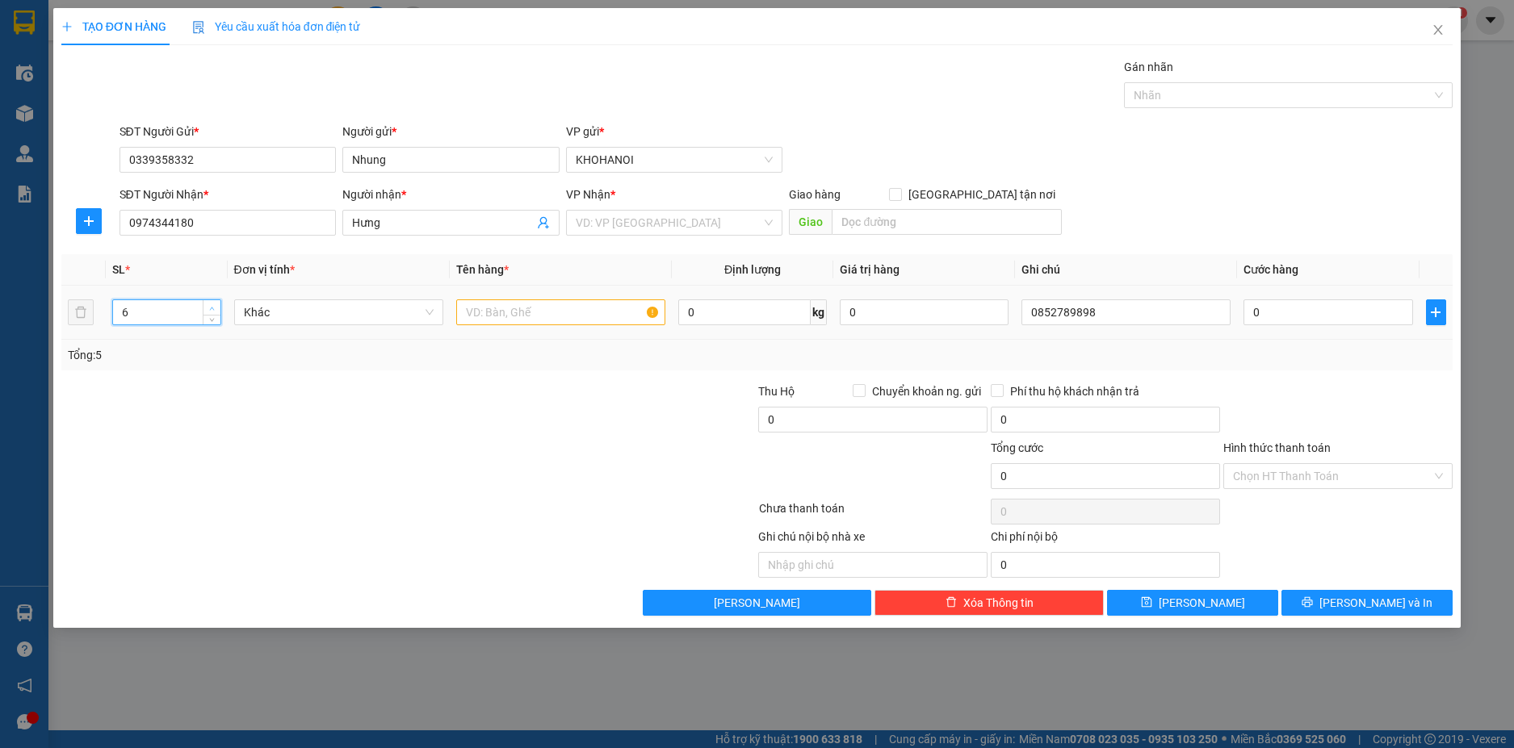
click at [213, 304] on span "up" at bounding box center [212, 309] width 10 height 10
type input "7"
click at [213, 304] on span "up" at bounding box center [212, 309] width 10 height 10
click at [535, 308] on input "text" at bounding box center [560, 313] width 209 height 26
type input "Bộ Tập Gym"
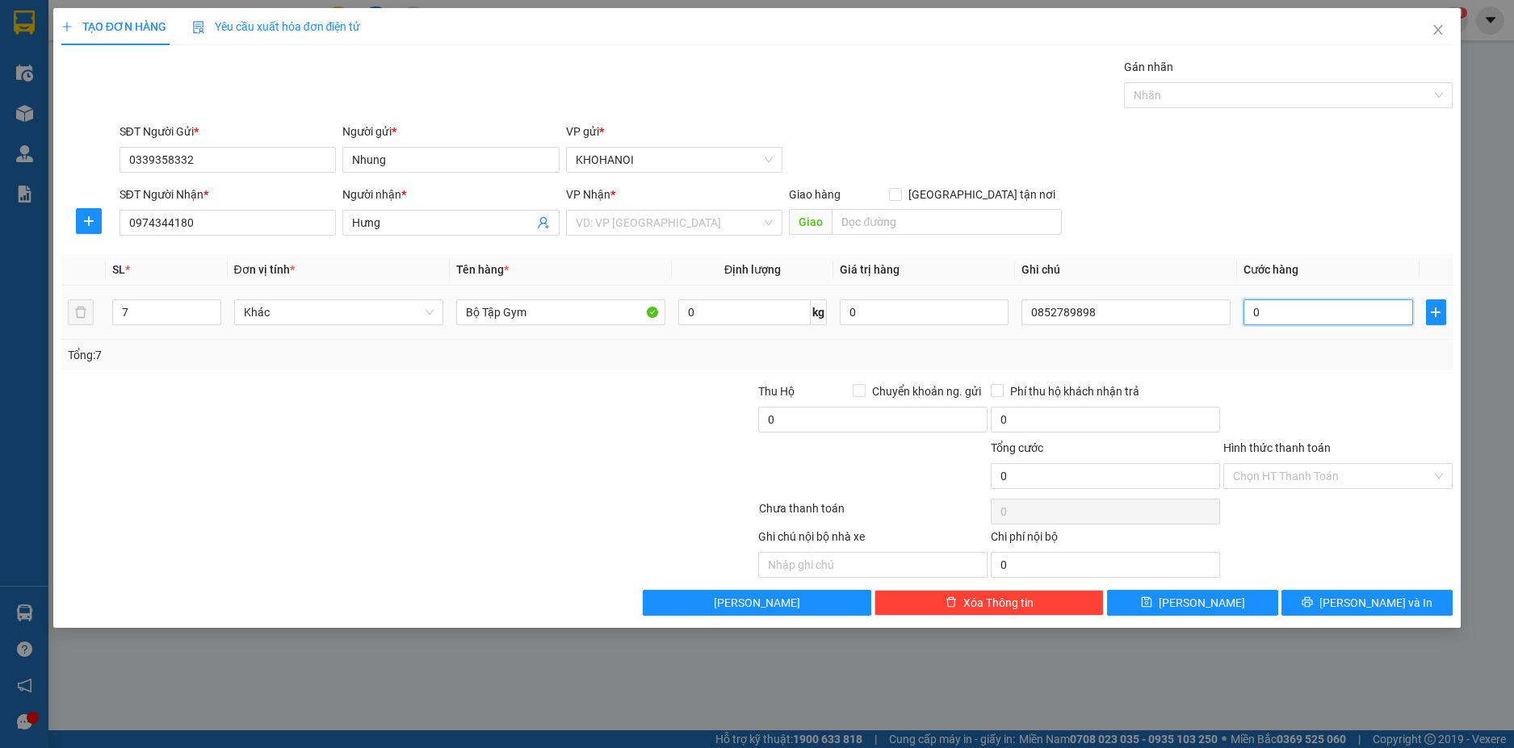
click at [1301, 318] on input "0" at bounding box center [1327, 313] width 169 height 26
type input "6"
type input "60"
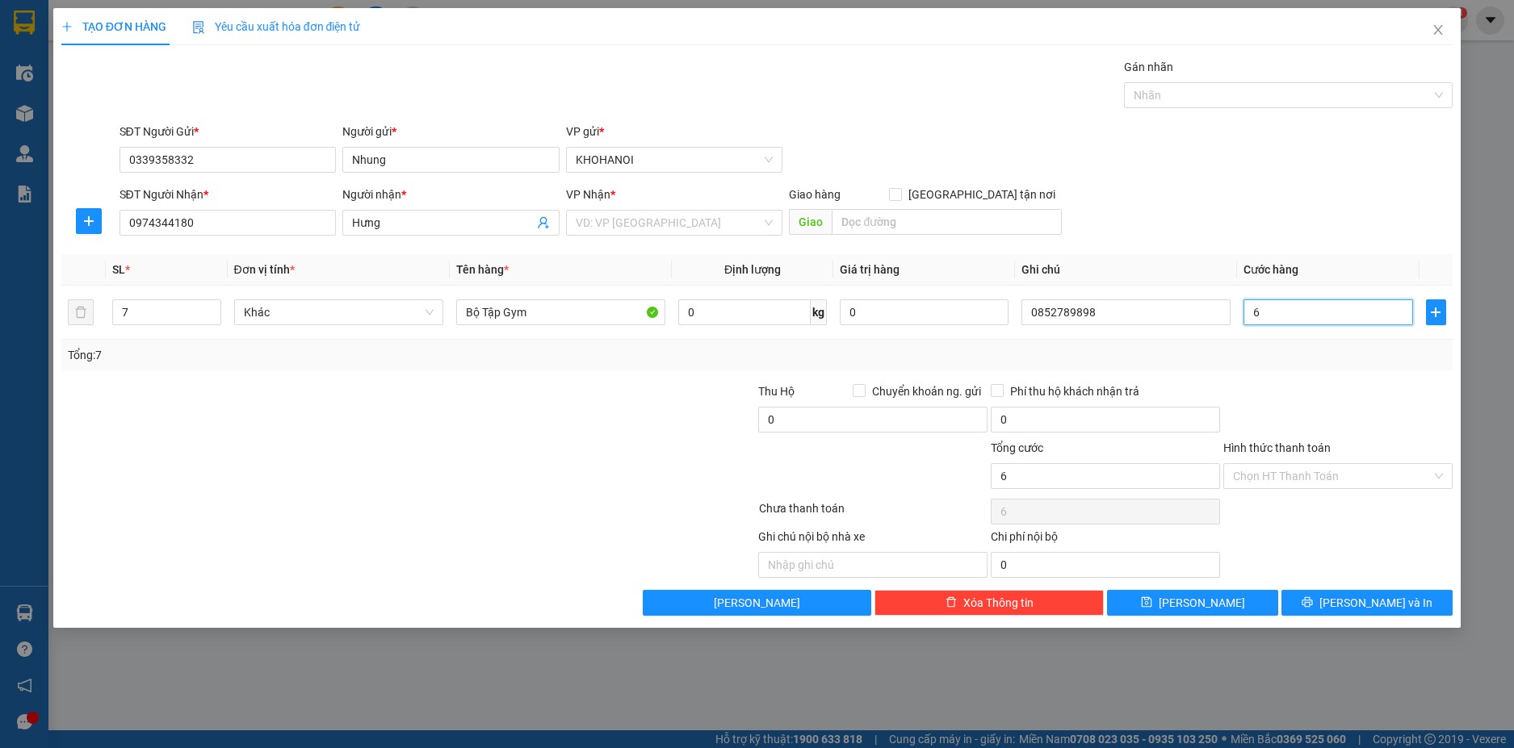
type input "60"
type input "600"
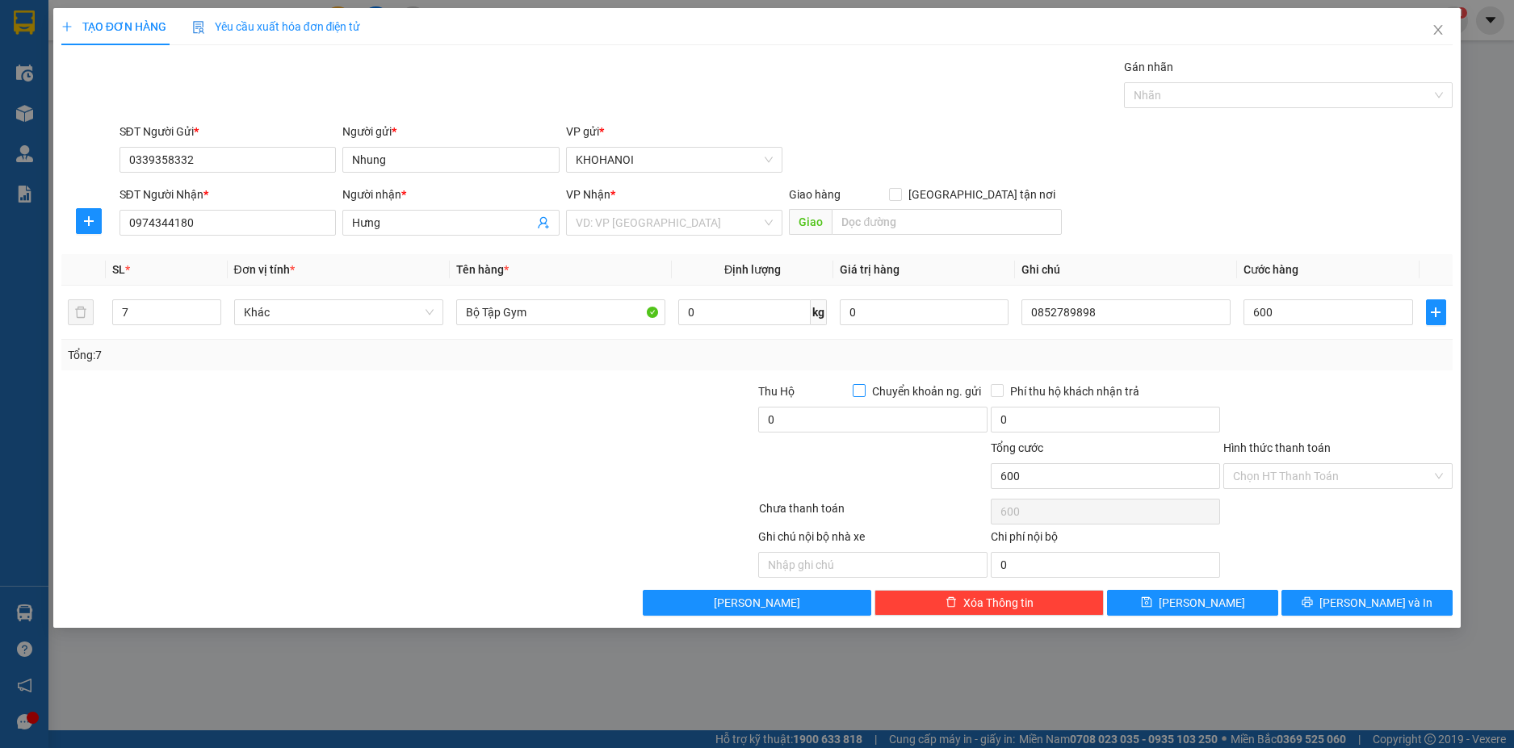
type input "600.000"
click at [854, 393] on input "Chuyển khoản ng. gửi" at bounding box center [858, 389] width 11 height 11
checkbox input "true"
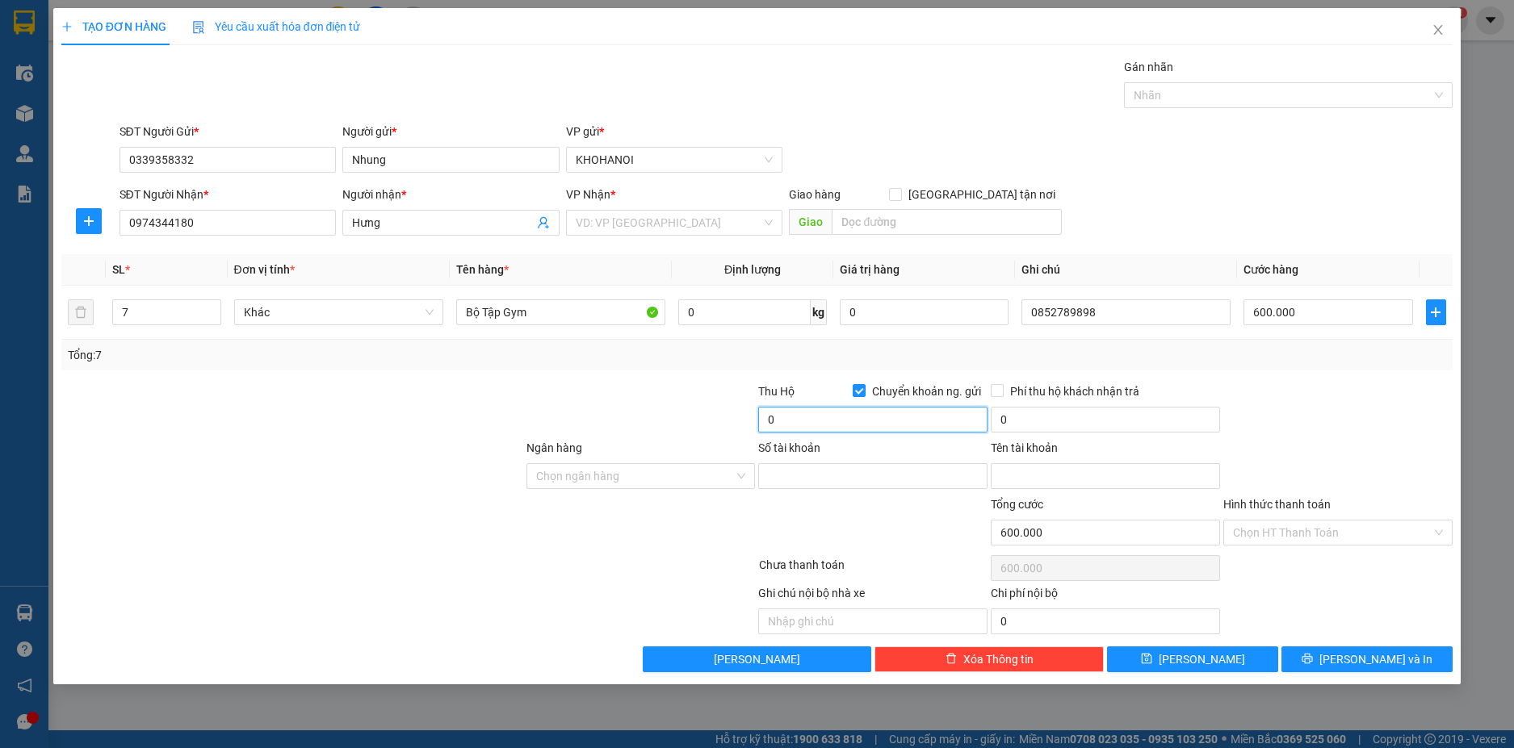
click at [807, 421] on input "0" at bounding box center [872, 420] width 229 height 26
type input "16.230"
click at [593, 476] on input "Ngân hàng" at bounding box center [635, 476] width 199 height 24
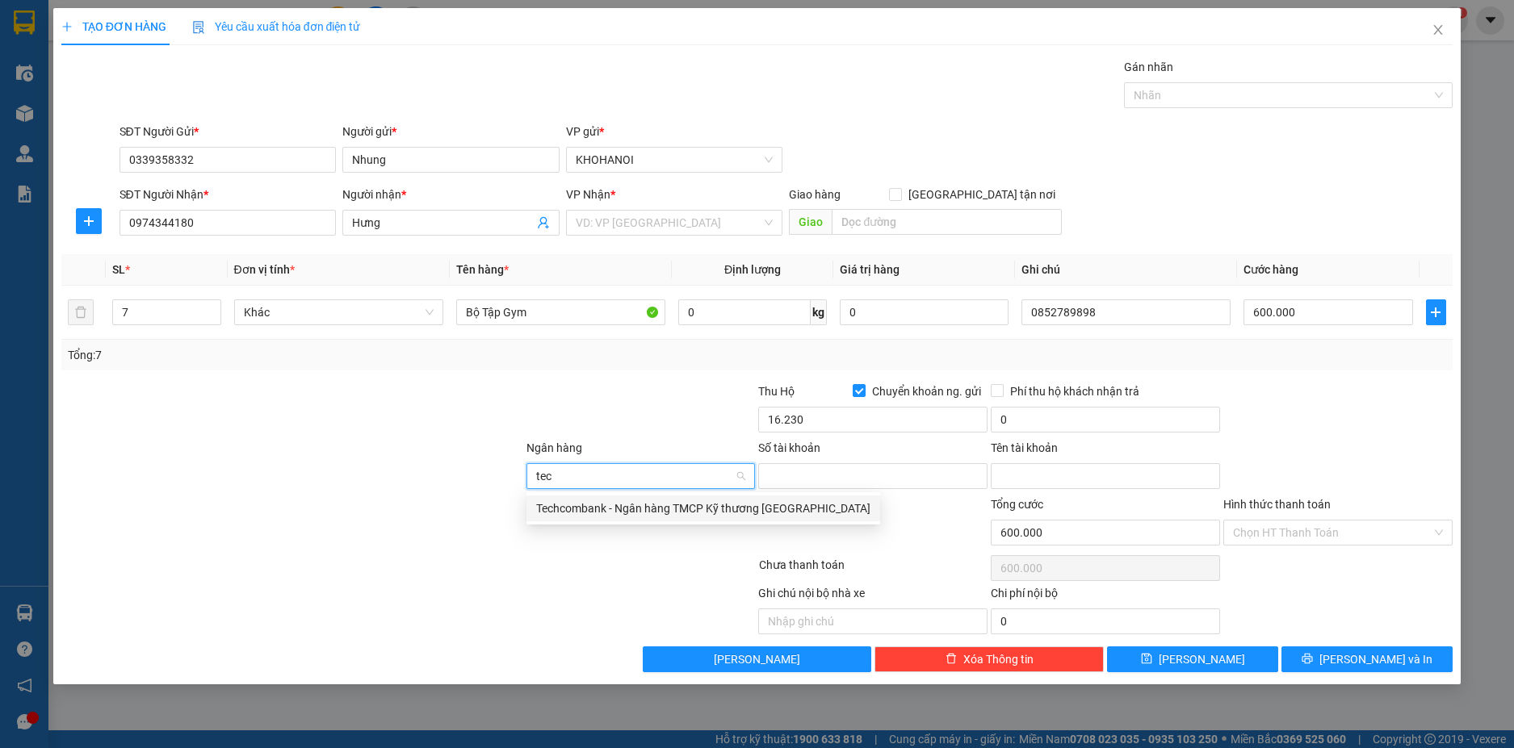
type input "tech"
drag, startPoint x: 630, startPoint y: 505, endPoint x: 666, endPoint y: 506, distance: 36.3
click at [632, 506] on div "Techcombank - Ngân hàng TMCP Kỹ thương Việt Nam" at bounding box center [703, 509] width 334 height 18
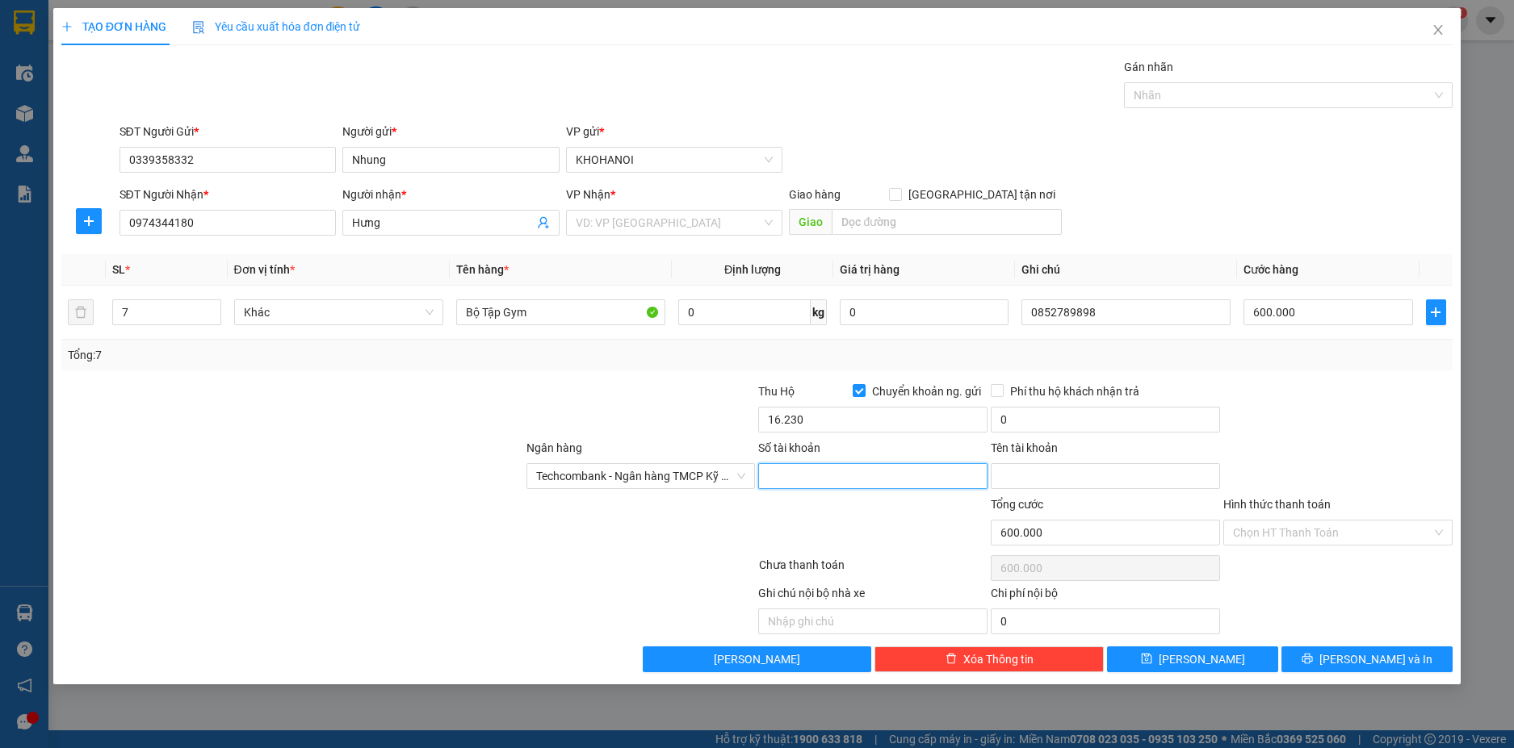
click at [806, 472] on input "Số tài khoản" at bounding box center [872, 476] width 229 height 26
type input "19034146542010"
click at [1025, 479] on input "Tên tài khoản" at bounding box center [1105, 476] width 229 height 26
type input "D"
type input "Đoàn Thị Nhung"
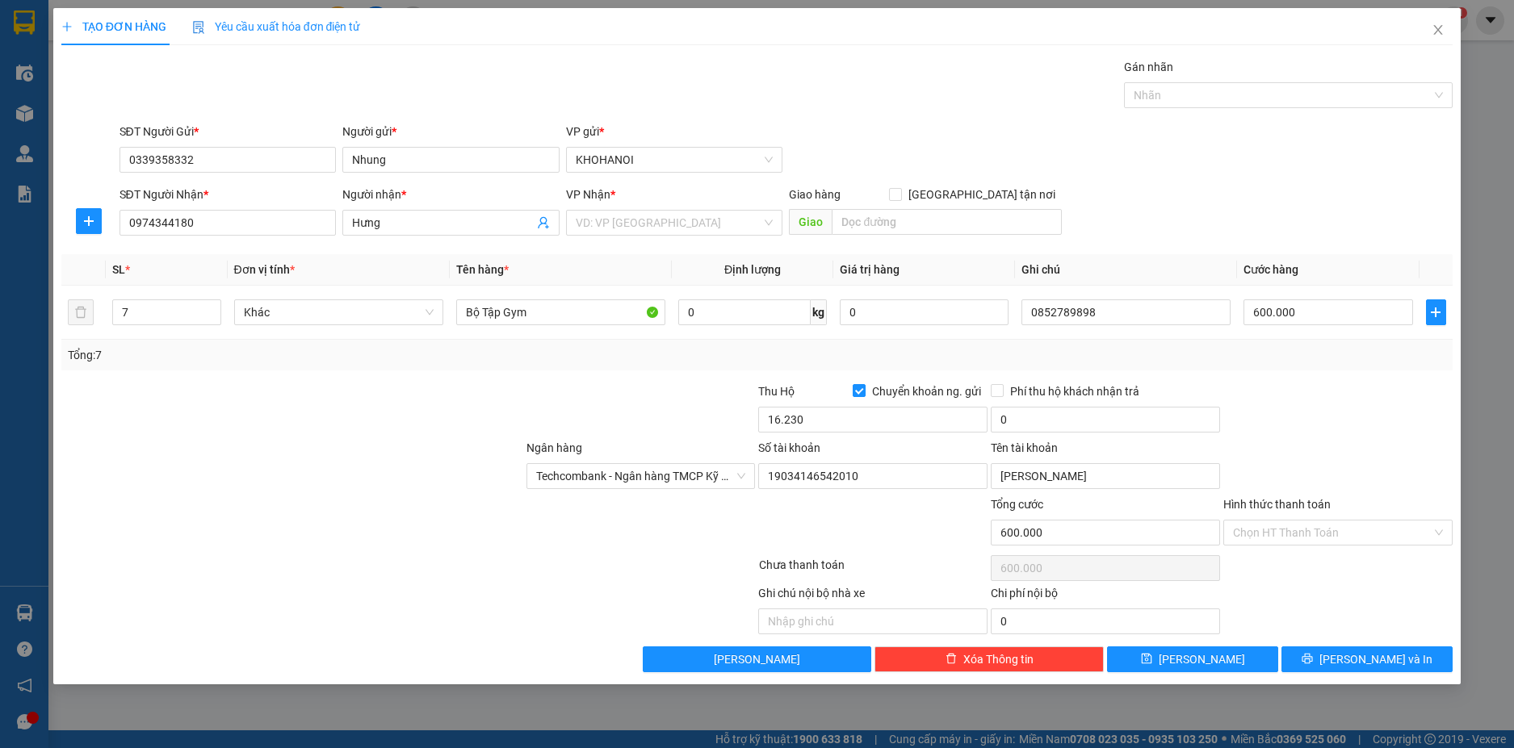
click at [1343, 400] on div at bounding box center [1338, 411] width 233 height 57
click at [810, 421] on input "16.230" at bounding box center [872, 420] width 229 height 26
click at [812, 421] on input "16.230" at bounding box center [872, 420] width 229 height 26
type input "16.230.000"
click at [1301, 396] on div at bounding box center [1338, 411] width 233 height 57
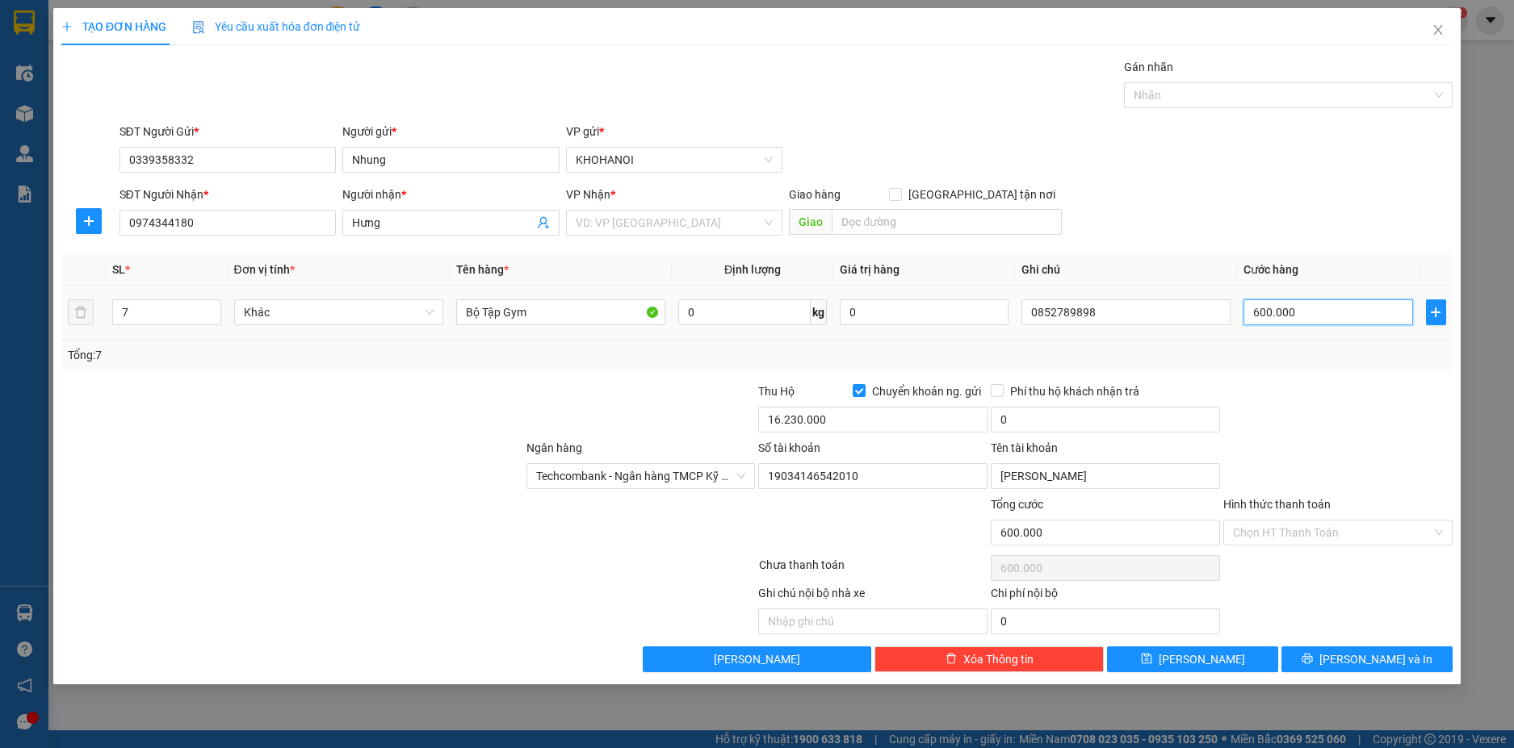
click at [1310, 311] on input "600.000" at bounding box center [1327, 313] width 169 height 26
type input "6"
type input "65"
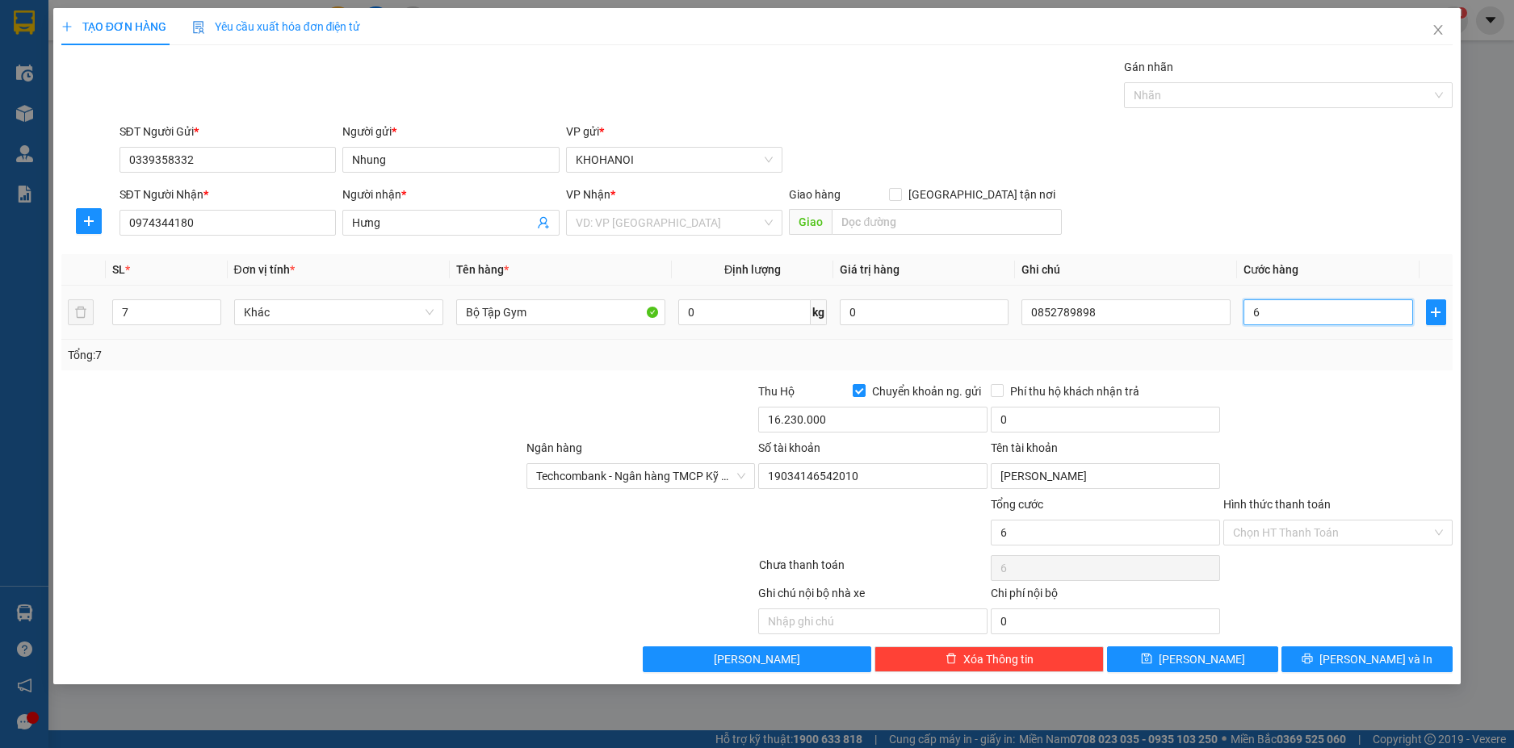
type input "65"
type input "650"
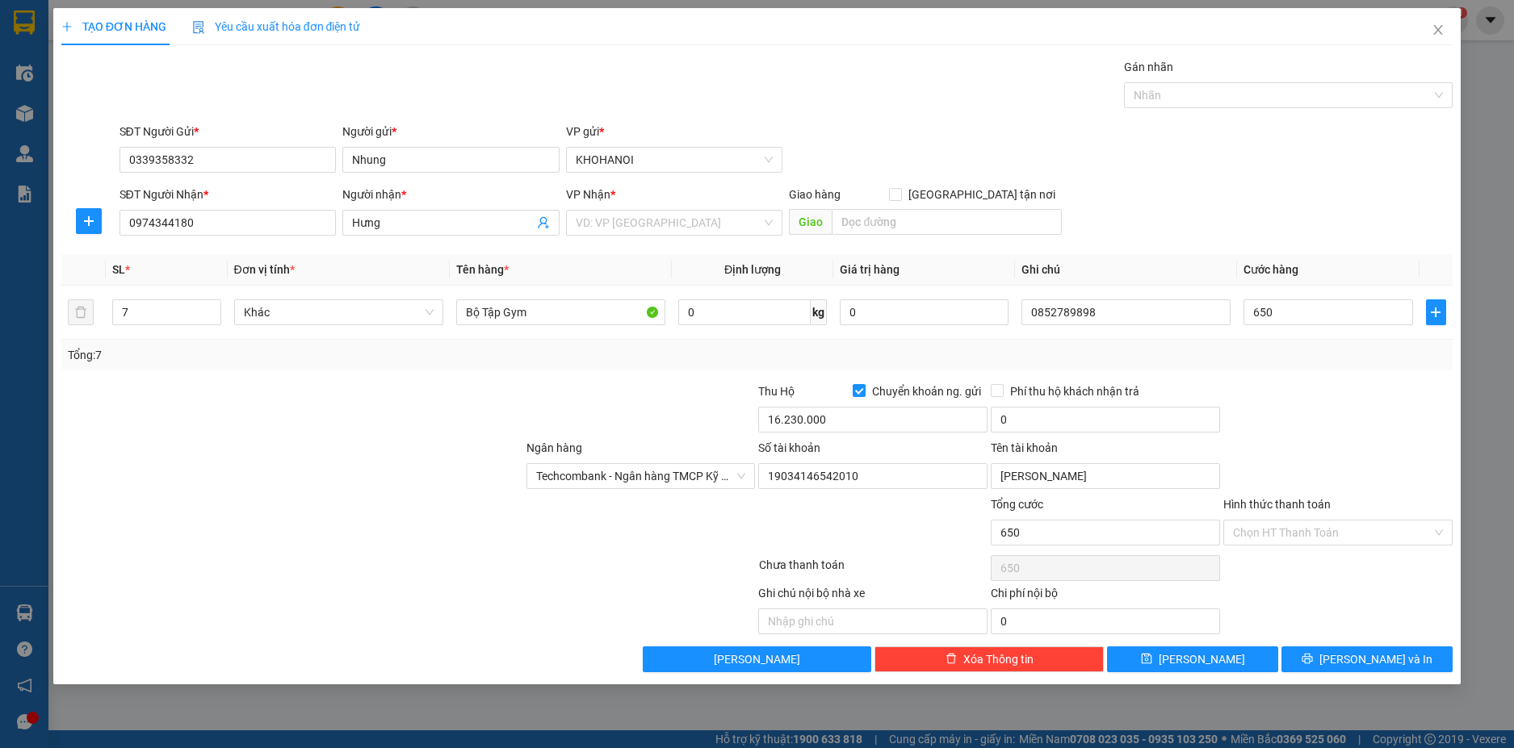
type input "650.000"
click at [1357, 402] on div at bounding box center [1338, 411] width 233 height 57
click at [879, 421] on input "16.230.000" at bounding box center [872, 420] width 229 height 26
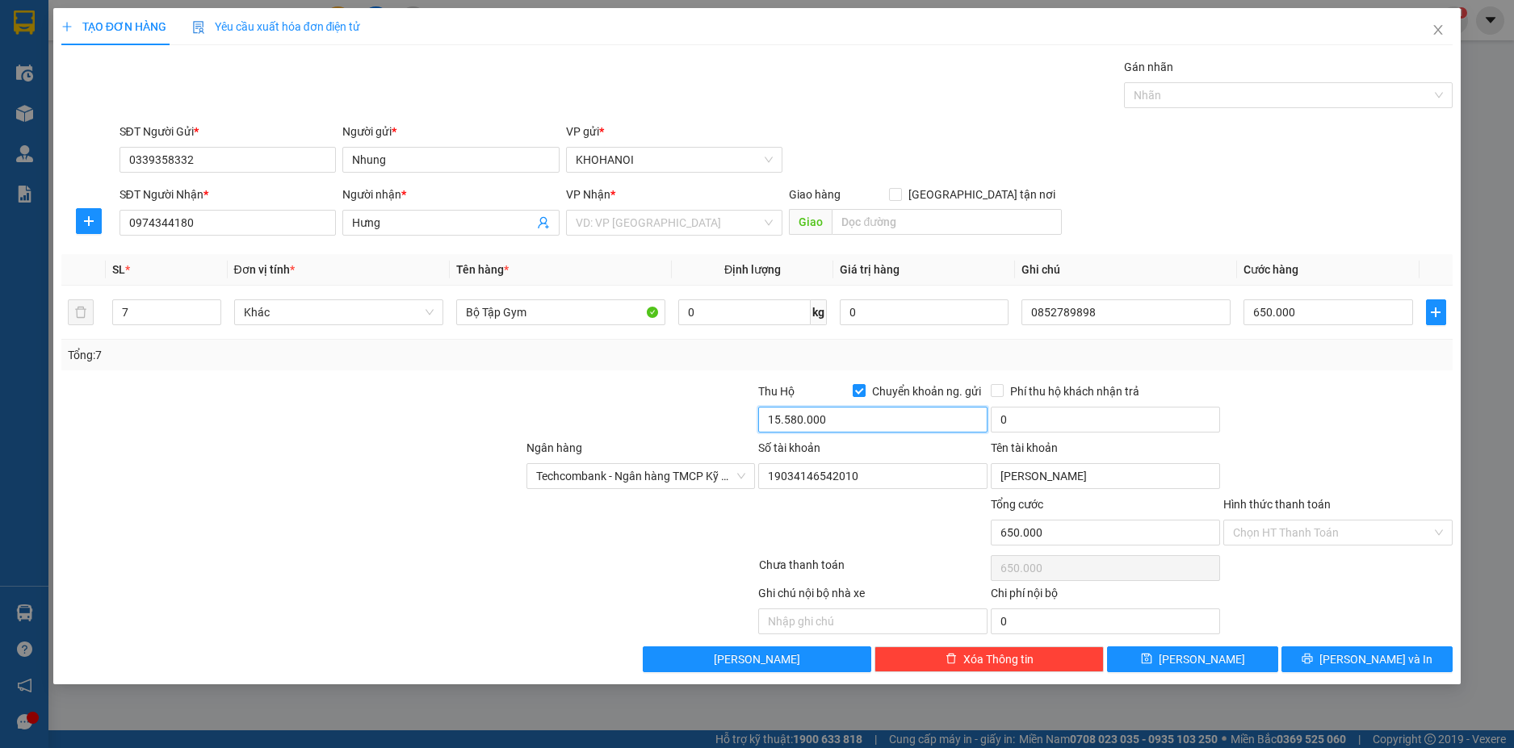
type input "15.580.000"
drag, startPoint x: 1316, startPoint y: 411, endPoint x: 1212, endPoint y: 391, distance: 106.1
click at [1315, 411] on div at bounding box center [1338, 411] width 233 height 57
click at [1313, 658] on icon "printer" at bounding box center [1306, 658] width 11 height 11
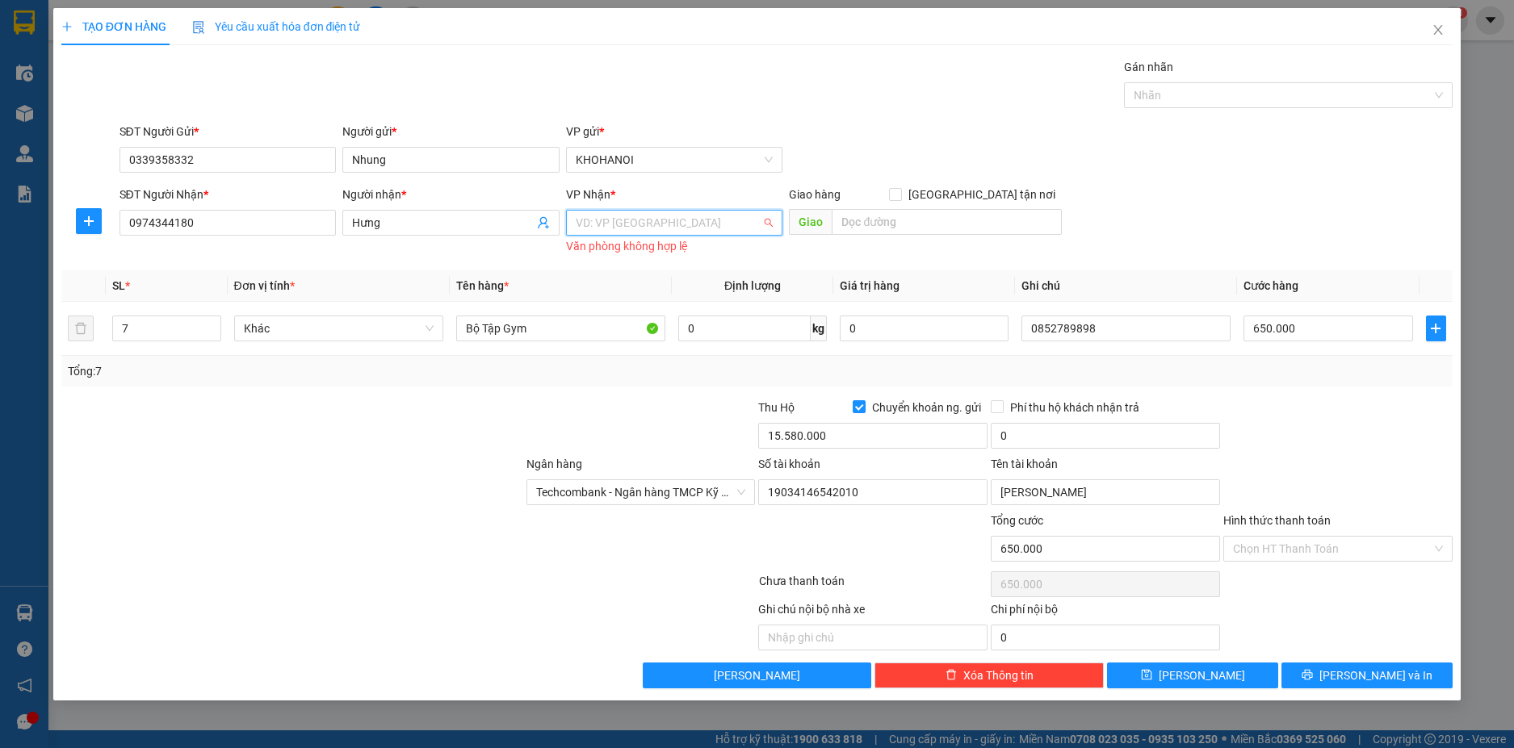
click at [668, 233] on input "search" at bounding box center [669, 223] width 187 height 24
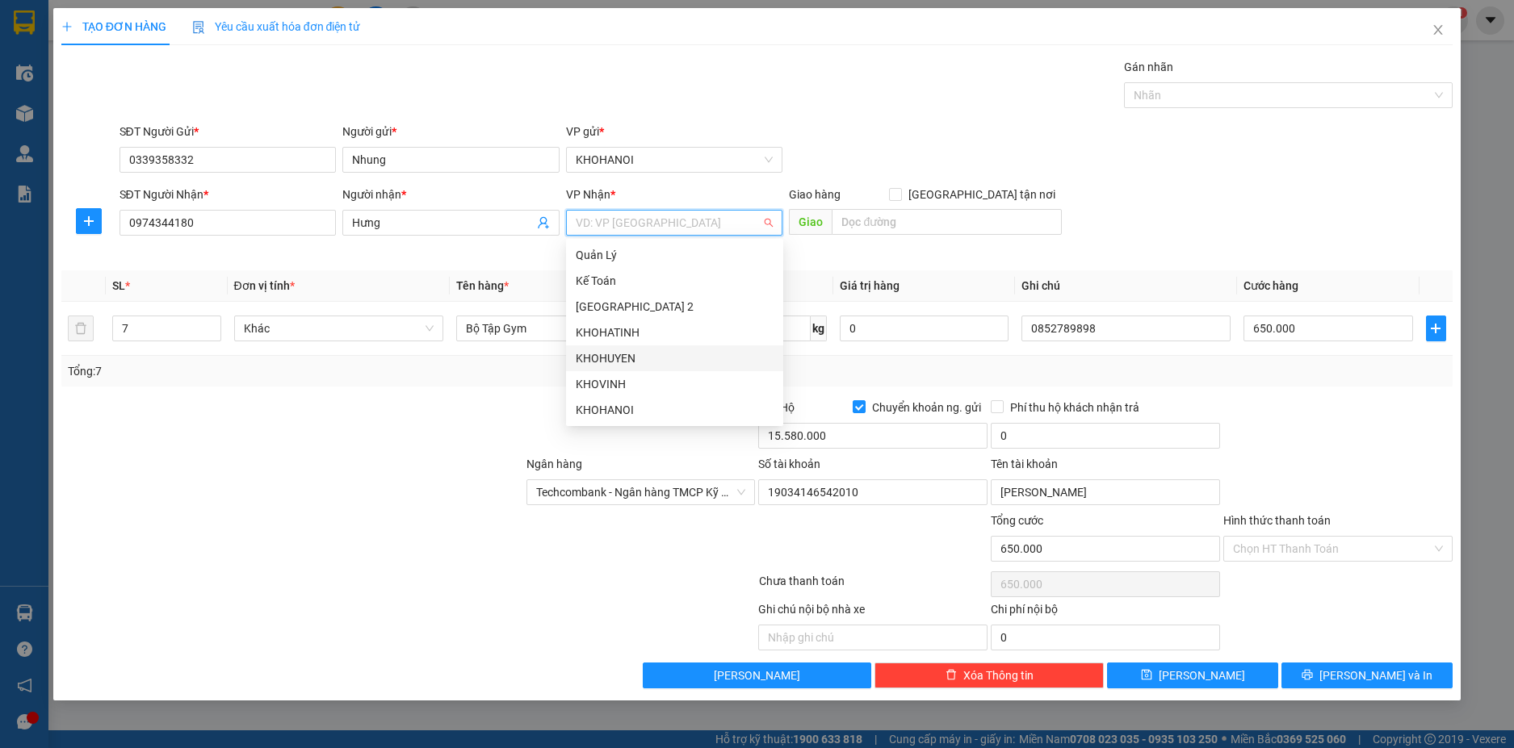
click at [627, 346] on div "KHOHUYEN" at bounding box center [674, 359] width 217 height 26
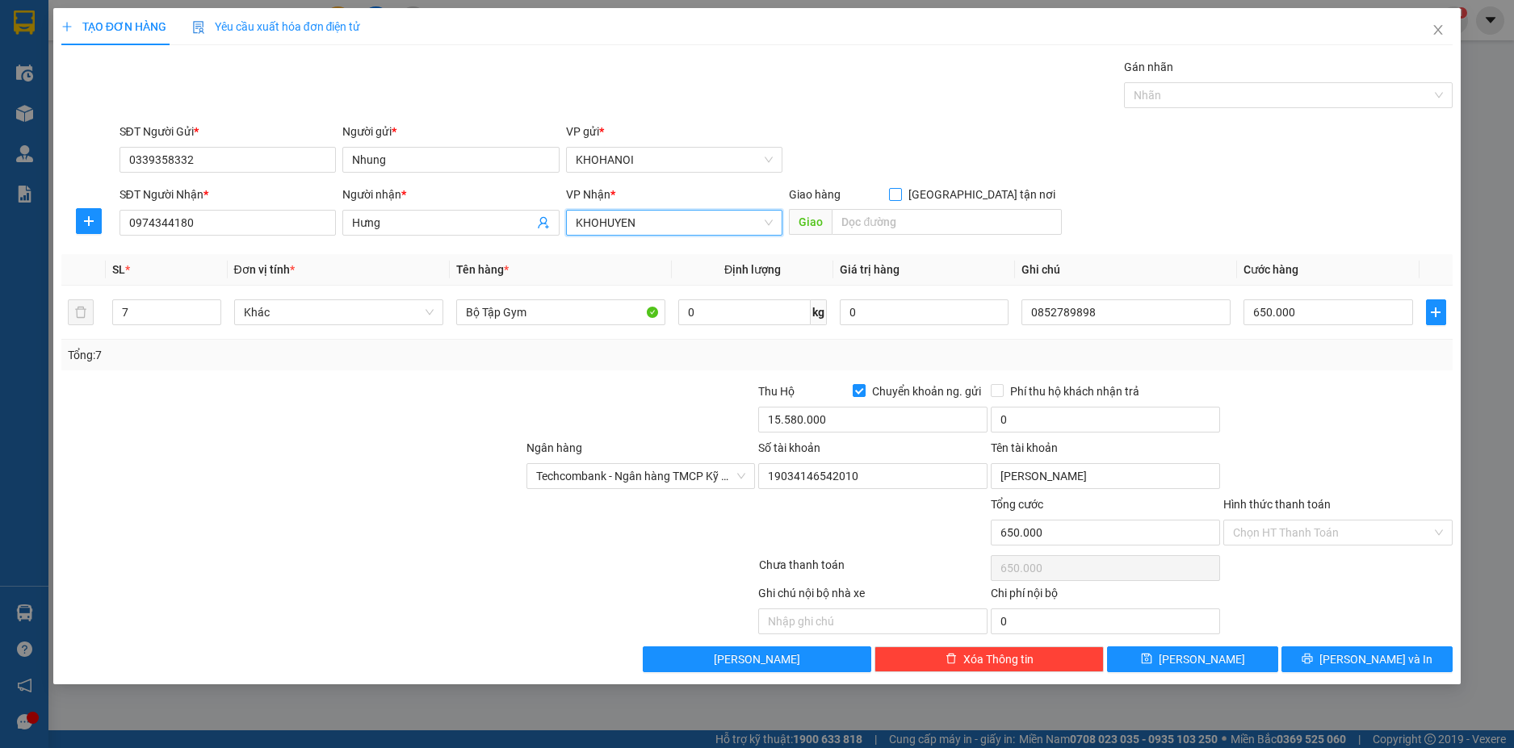
click at [900, 197] on input "[GEOGRAPHIC_DATA] tận nơi" at bounding box center [894, 193] width 11 height 11
checkbox input "true"
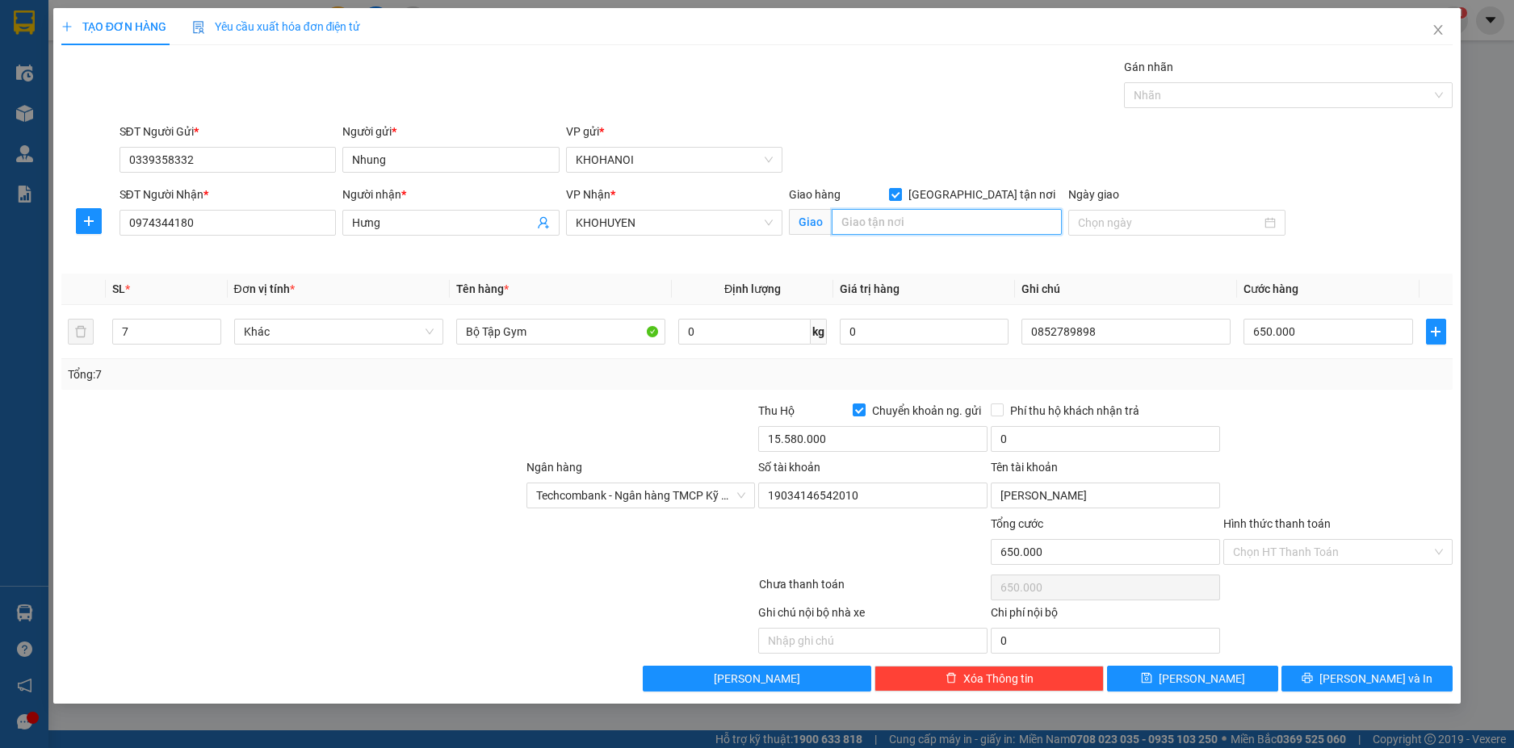
click at [929, 214] on input "text" at bounding box center [947, 222] width 230 height 26
type input "T"
type input "Kỳ Thọ, Kỳ Anh, HT"
click at [1338, 435] on div at bounding box center [1338, 430] width 233 height 57
click at [1356, 671] on span "[PERSON_NAME] và In" at bounding box center [1375, 679] width 113 height 18
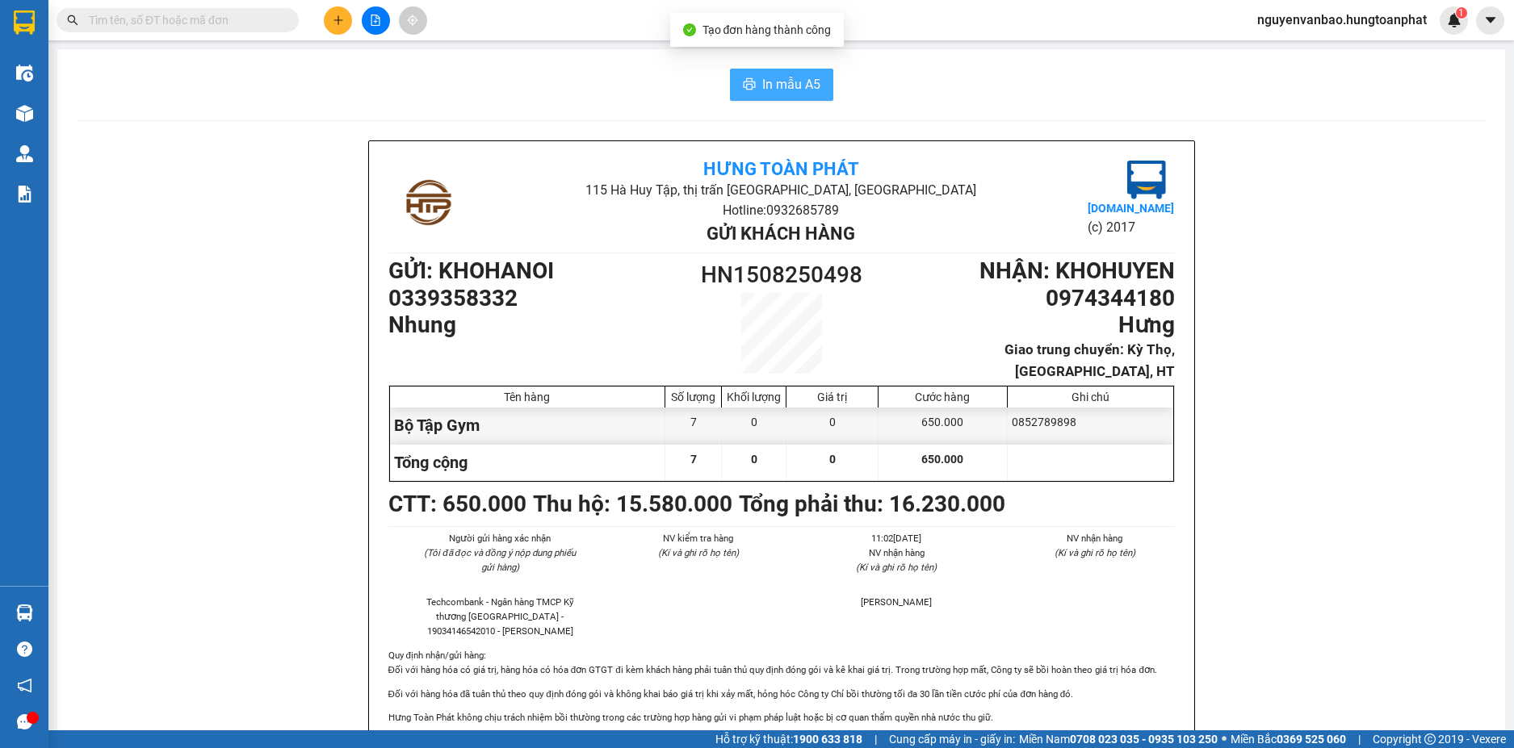
click at [786, 86] on span "In mẫu A5" at bounding box center [791, 84] width 58 height 20
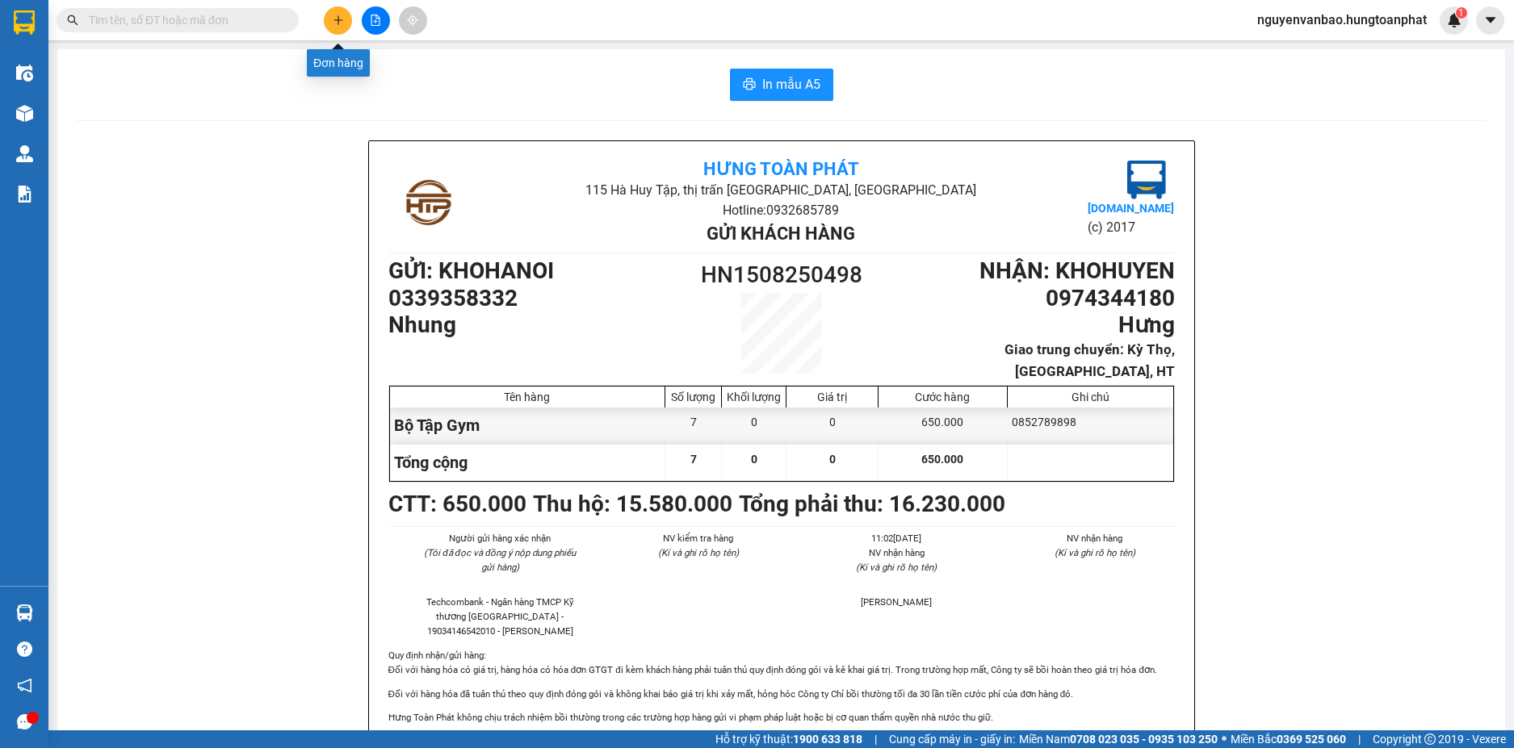
click at [339, 17] on icon "plus" at bounding box center [338, 20] width 11 height 11
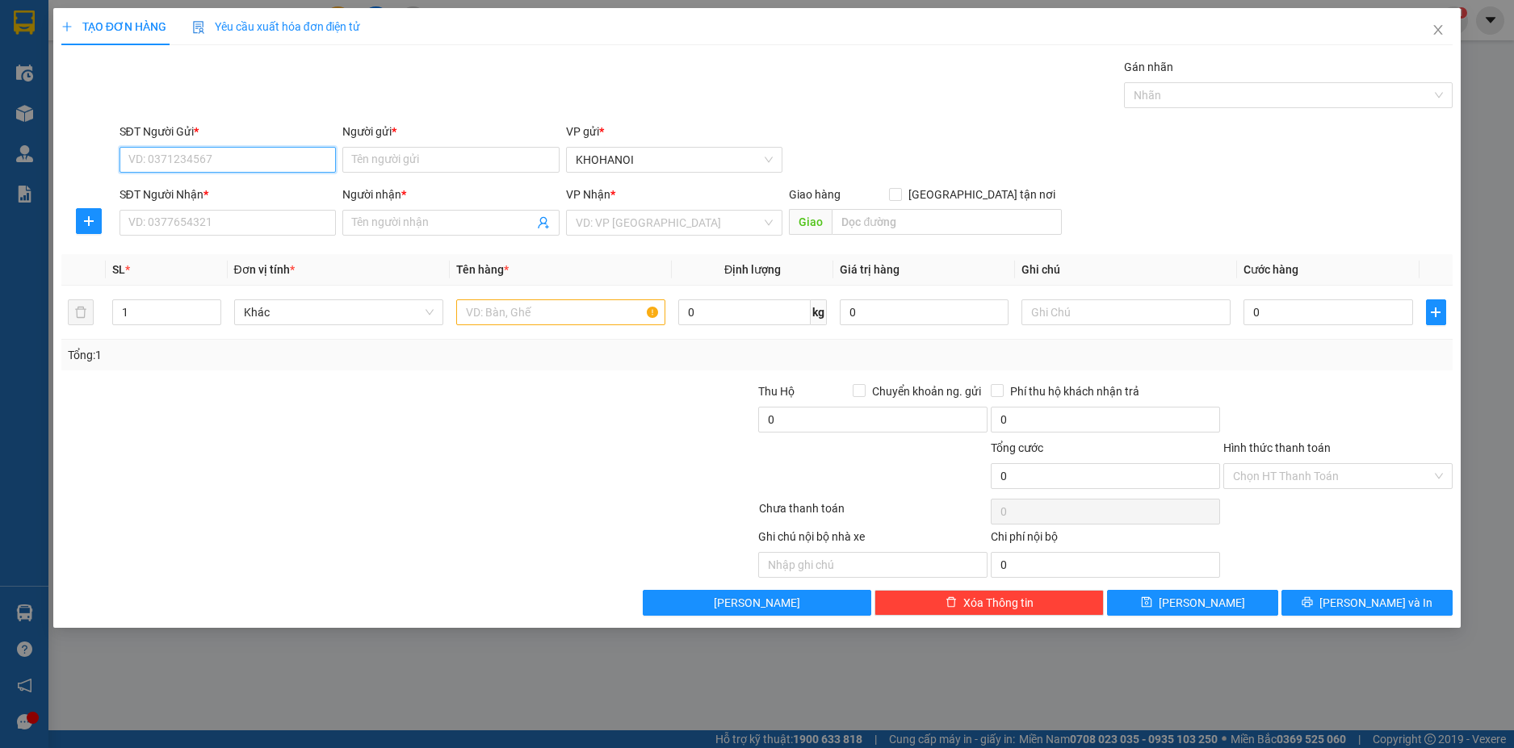
click at [216, 156] on input "SĐT Người Gửi *" at bounding box center [227, 160] width 217 height 26
click at [284, 158] on input "SĐT Người Gửi *" at bounding box center [227, 160] width 217 height 26
click at [277, 153] on input "SĐT Người Gửi *" at bounding box center [227, 160] width 217 height 26
drag, startPoint x: 222, startPoint y: 189, endPoint x: 216, endPoint y: 220, distance: 31.2
click at [222, 198] on div "0877271199 - Mạnh" at bounding box center [228, 192] width 198 height 18
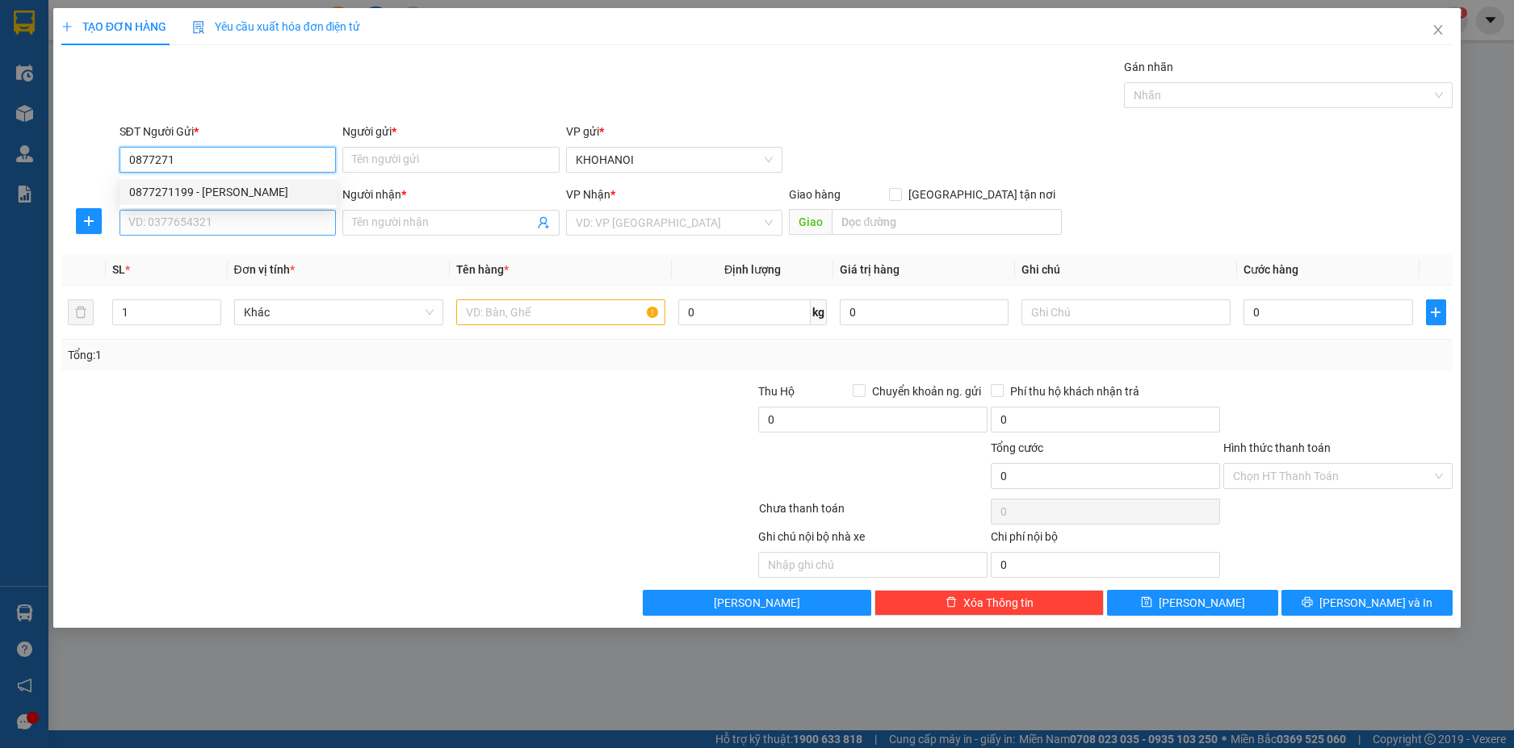
type input "0877271199"
type input "Mạnh"
checkbox input "true"
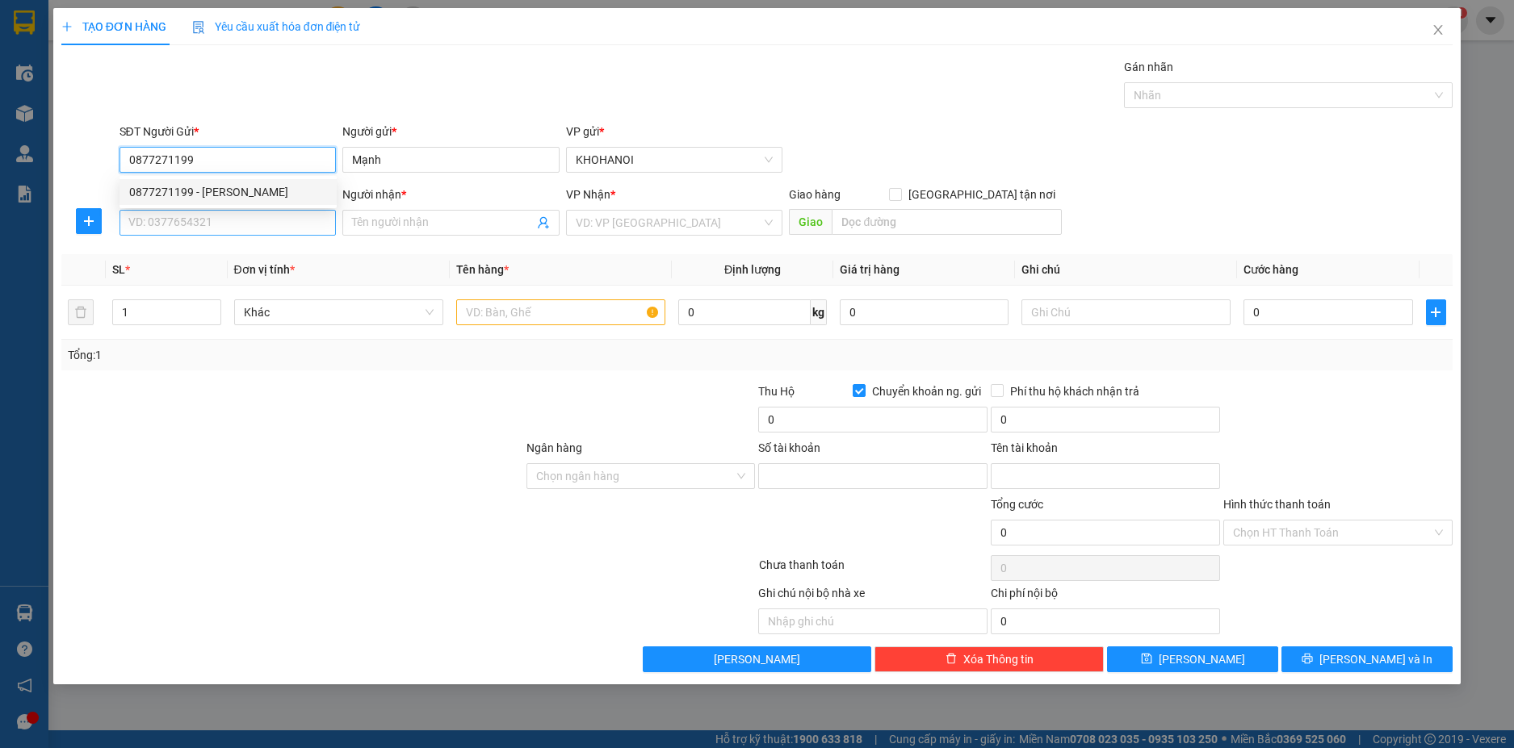
type input "0877271199"
type input "652745555"
type input "RICHHOME IET CO LTD"
click at [215, 225] on input "SĐT Người Nhận *" at bounding box center [227, 223] width 217 height 26
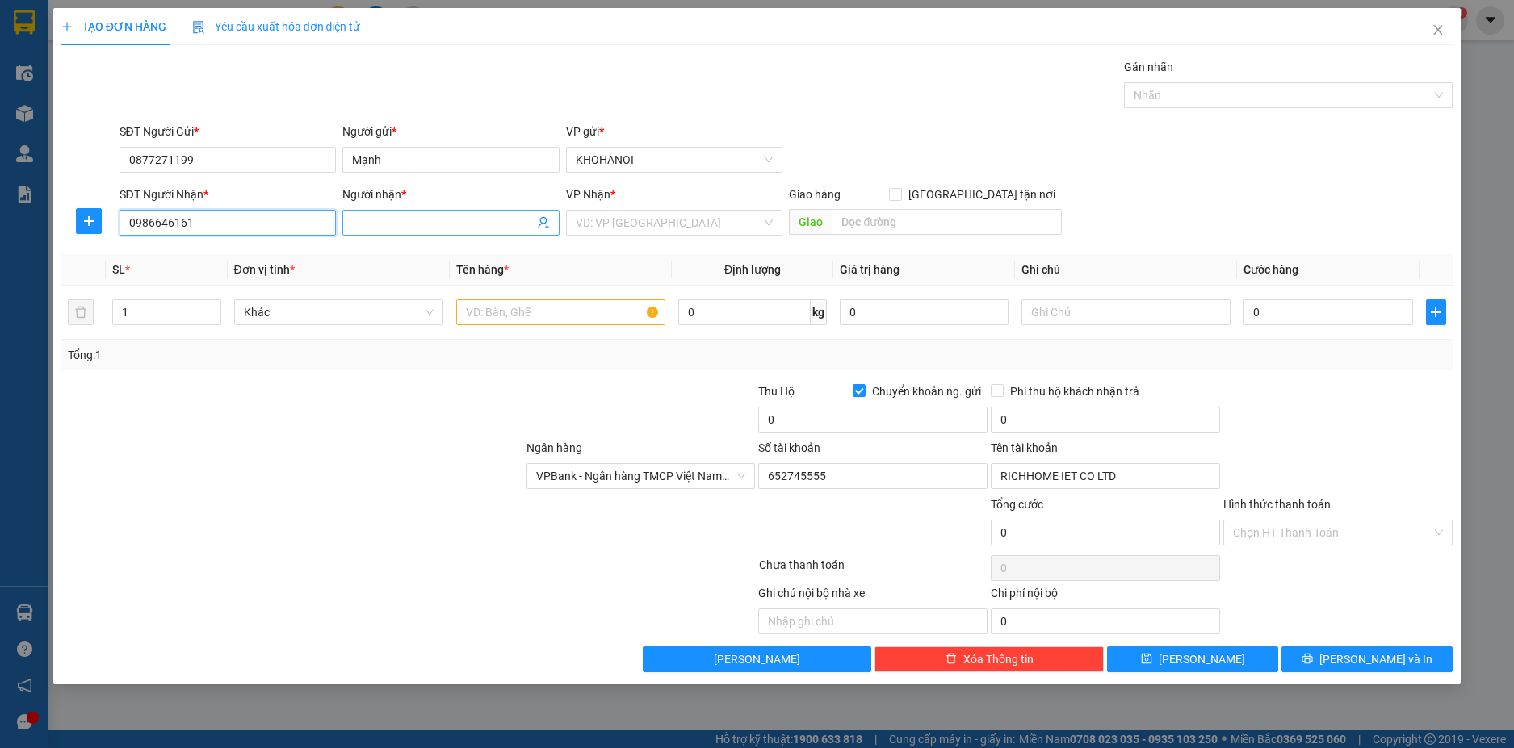
type input "0986646161"
click at [408, 229] on input "Người nhận *" at bounding box center [443, 223] width 182 height 18
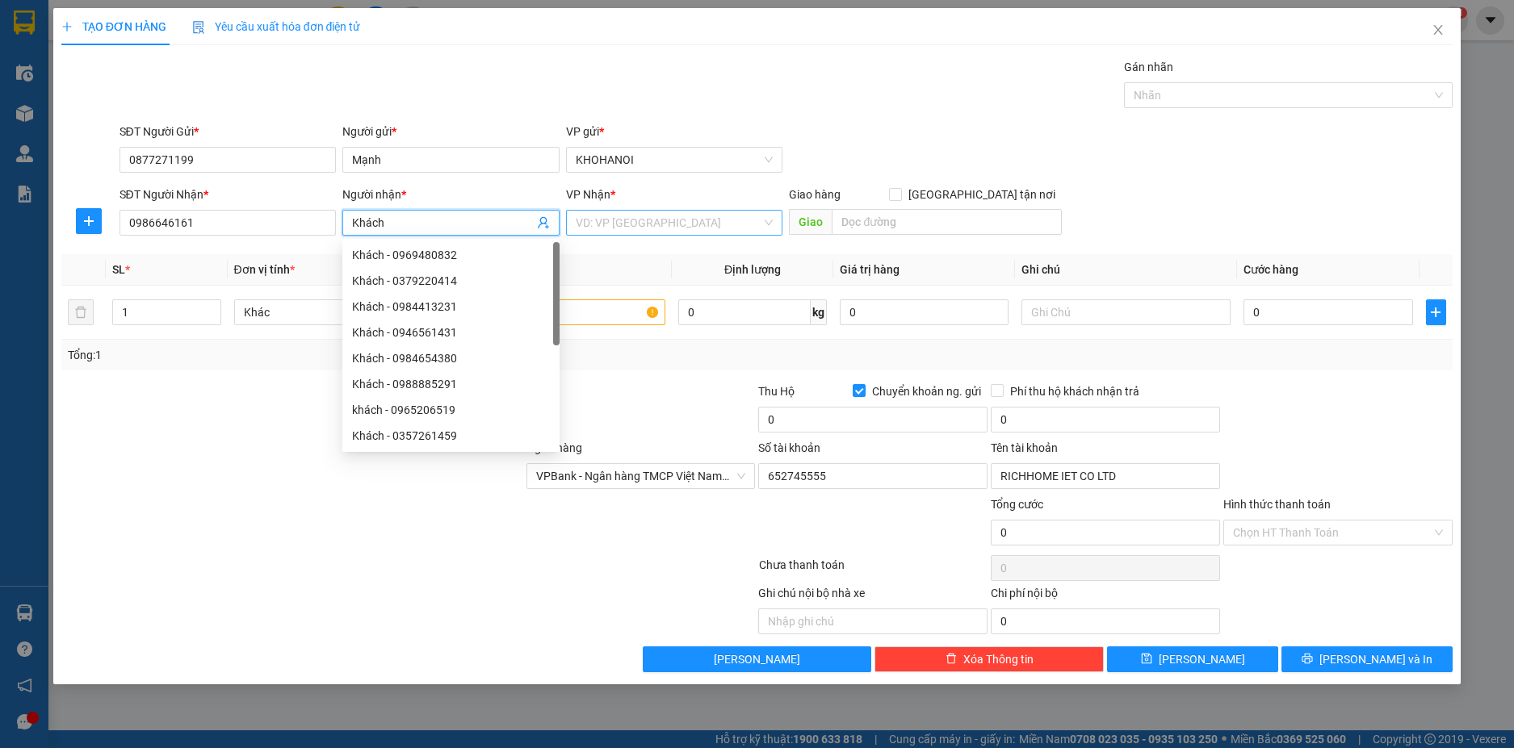
type input "Khách"
drag, startPoint x: 636, startPoint y: 214, endPoint x: 574, endPoint y: 212, distance: 62.2
click at [631, 215] on input "search" at bounding box center [669, 223] width 187 height 24
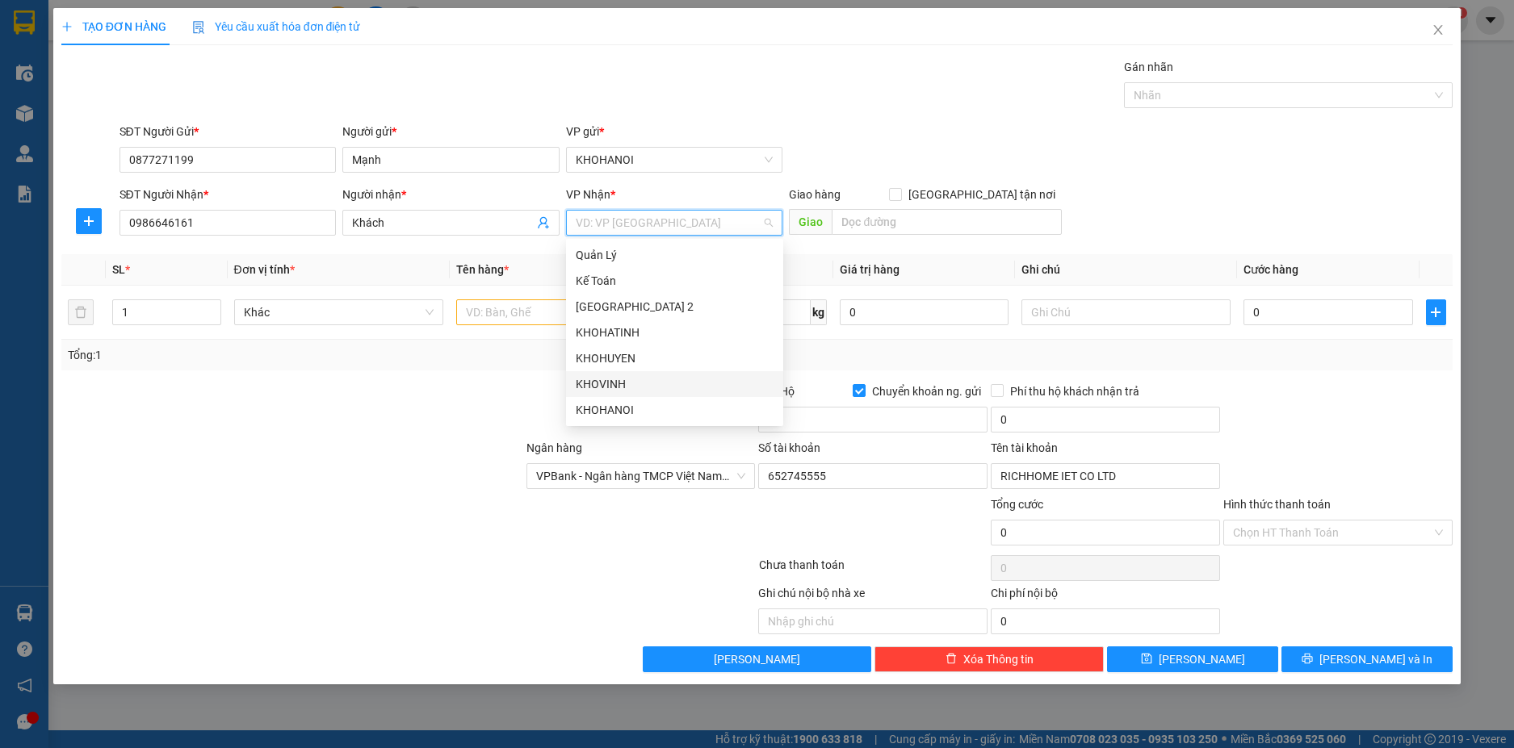
click at [619, 373] on div "KHOVINH" at bounding box center [674, 384] width 217 height 26
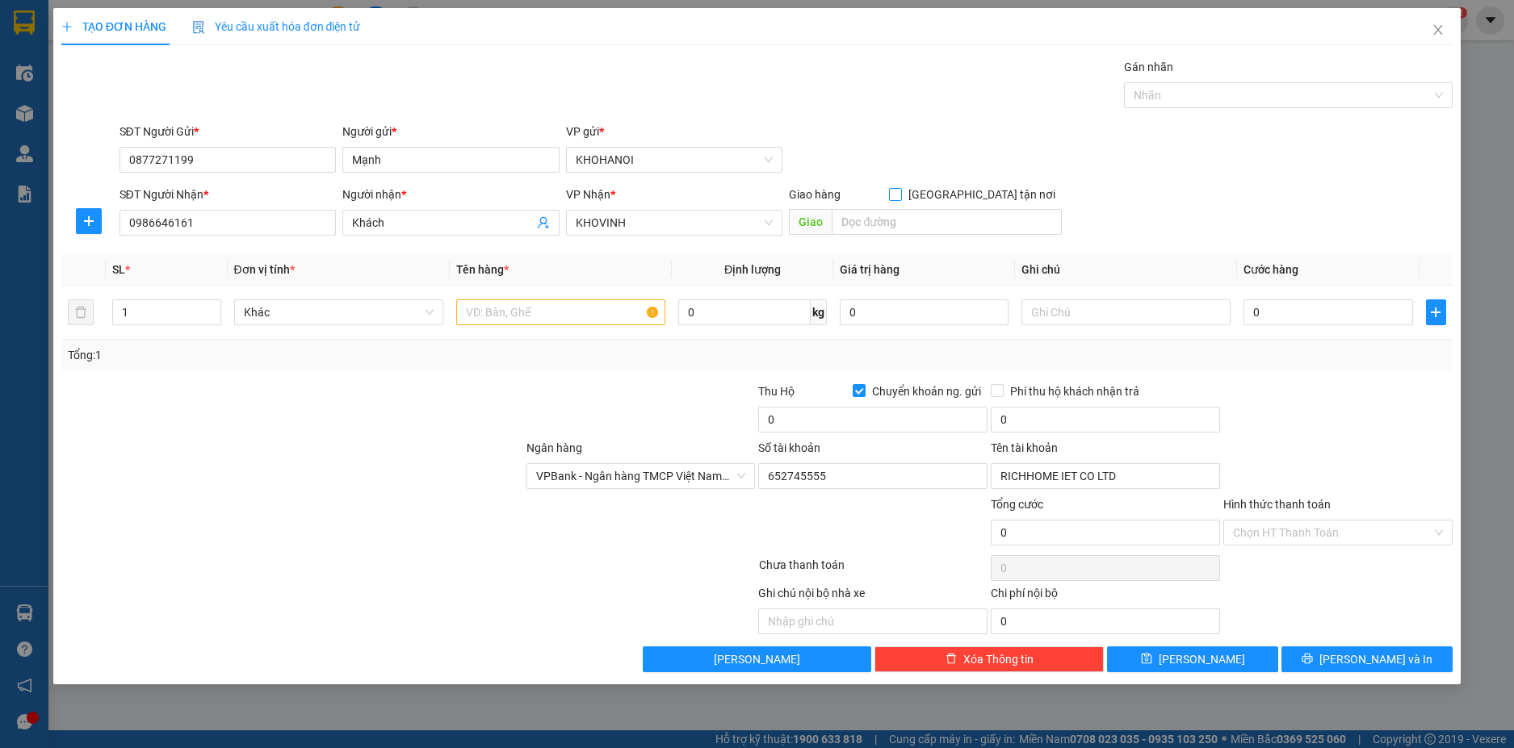
click at [900, 196] on input "[GEOGRAPHIC_DATA] tận nơi" at bounding box center [894, 193] width 11 height 11
checkbox input "true"
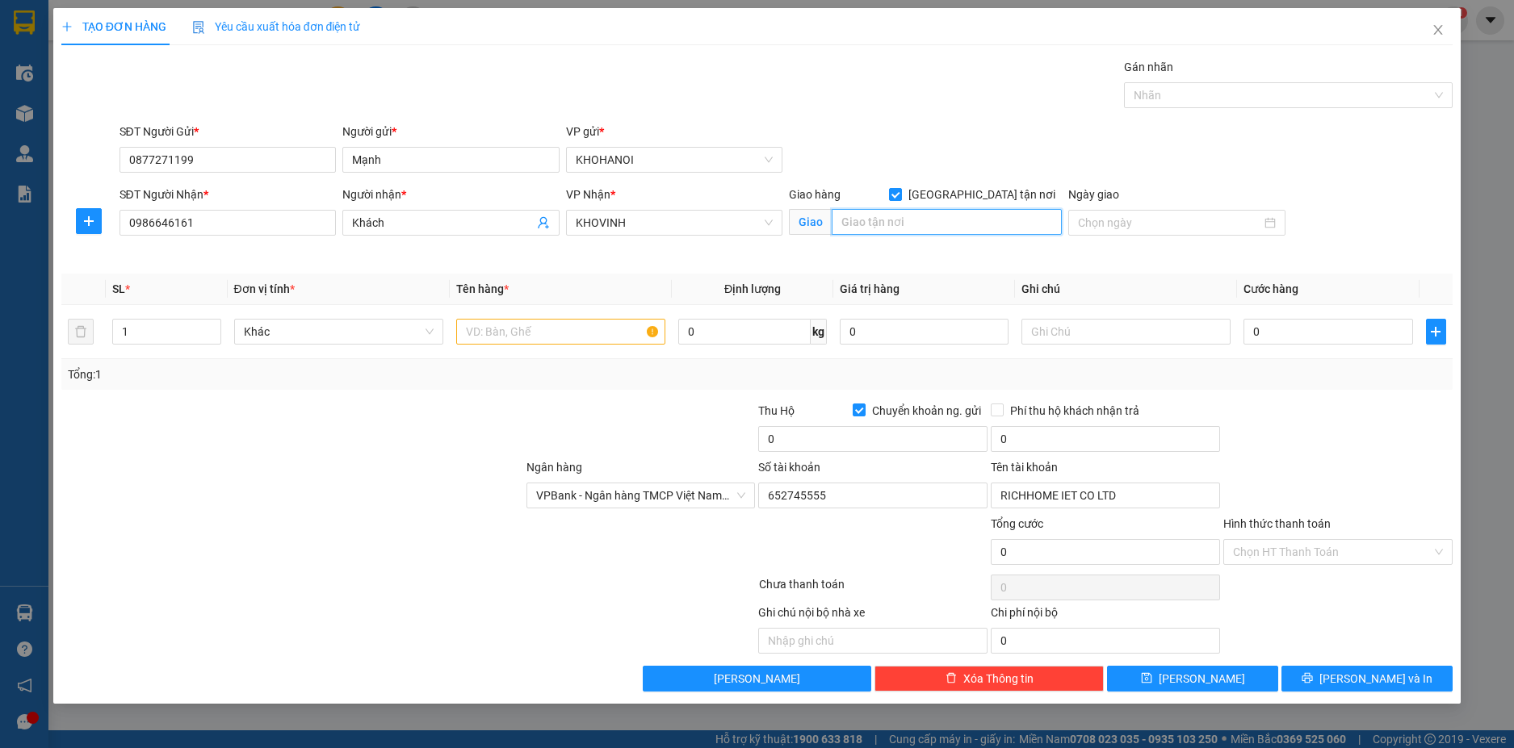
click at [945, 224] on input "text" at bounding box center [947, 222] width 230 height 26
type input "176 Nguyễn Du, Vinh"
click at [209, 325] on icon "up" at bounding box center [212, 328] width 6 height 6
type input "4"
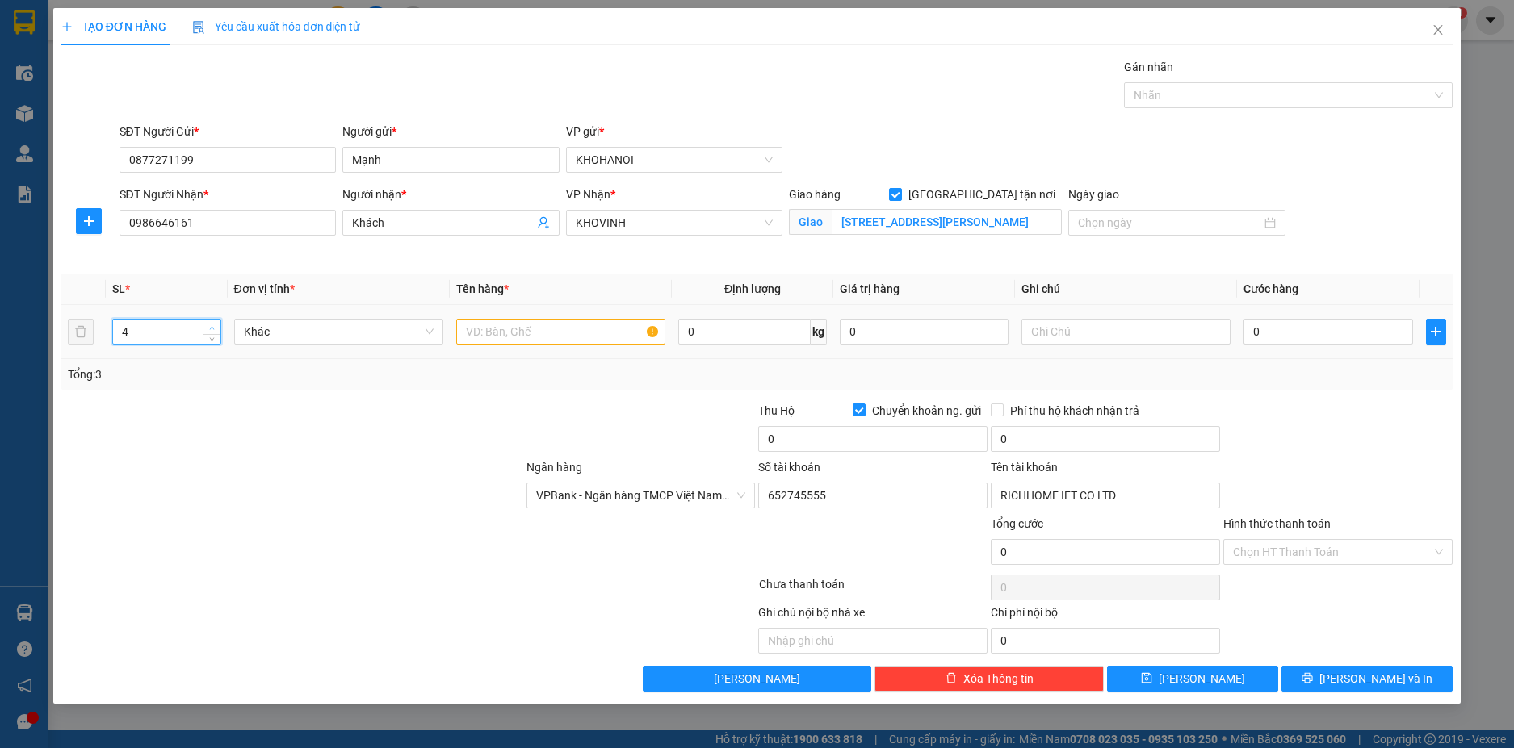
click at [209, 325] on icon "up" at bounding box center [212, 328] width 6 height 6
click at [487, 337] on input "text" at bounding box center [560, 332] width 209 height 26
type input "TBVS"
click at [1262, 335] on input "0" at bounding box center [1327, 332] width 169 height 26
click at [1264, 333] on input "0" at bounding box center [1327, 332] width 169 height 26
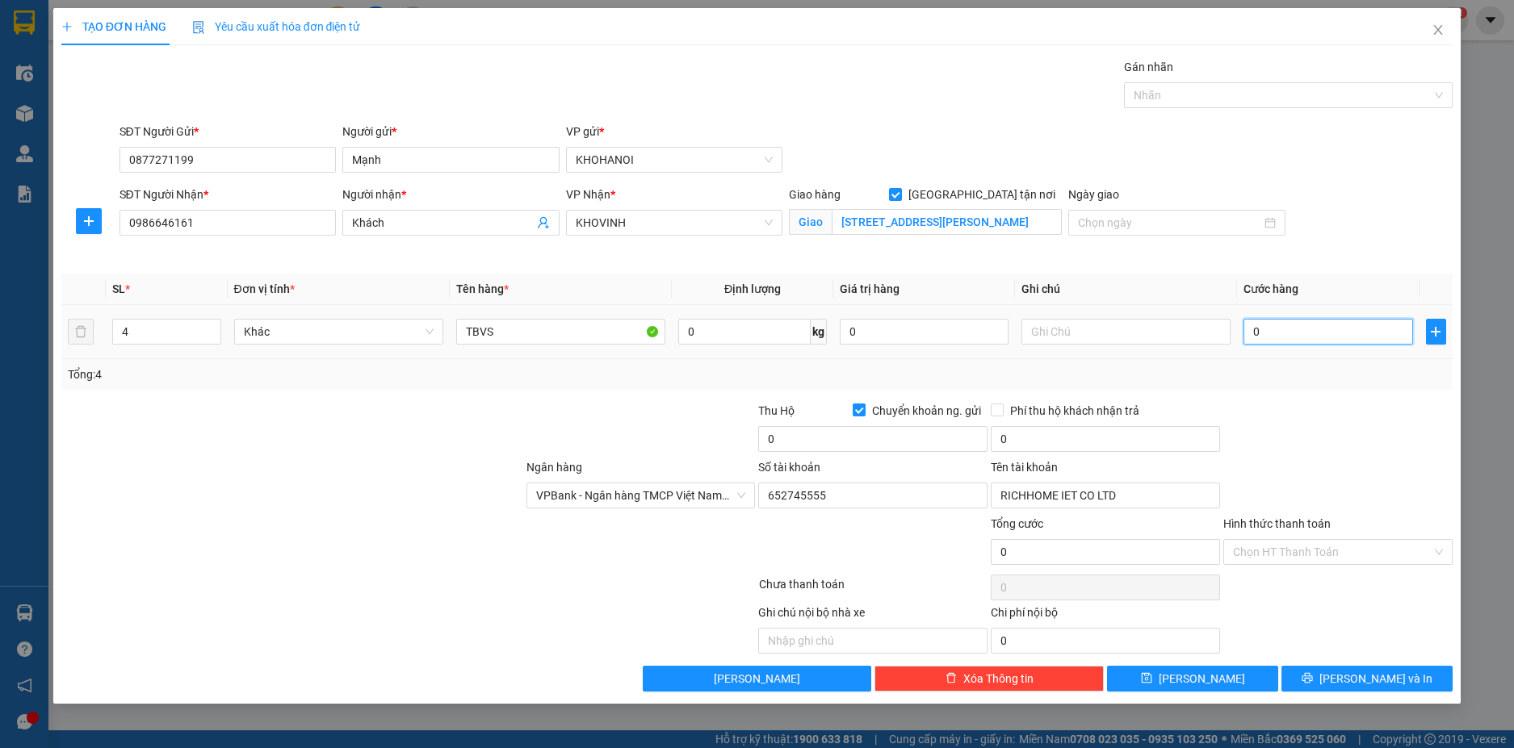
type input "05"
type input "5"
type input "050"
type input "50"
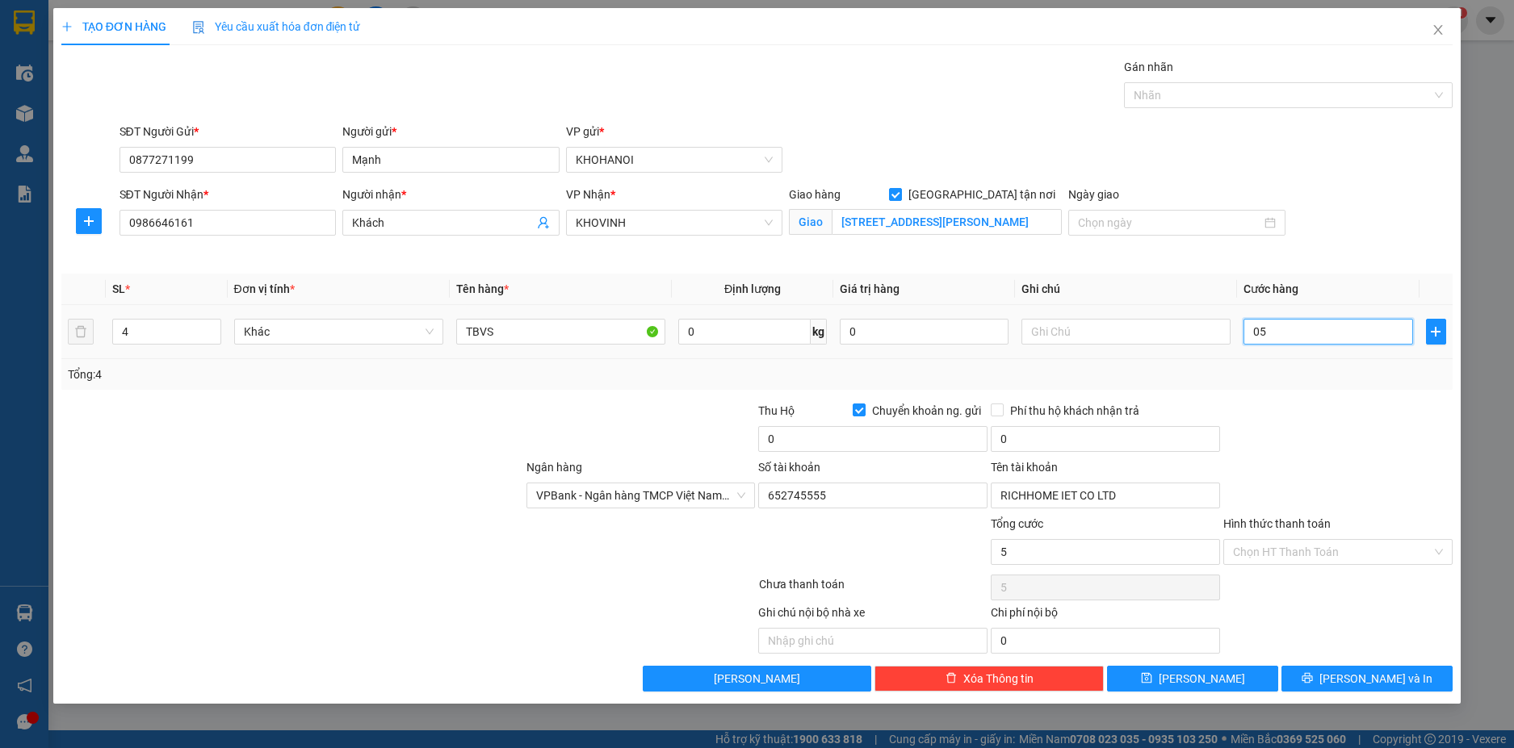
type input "50"
type input "0.500"
type input "500"
type input "05.000"
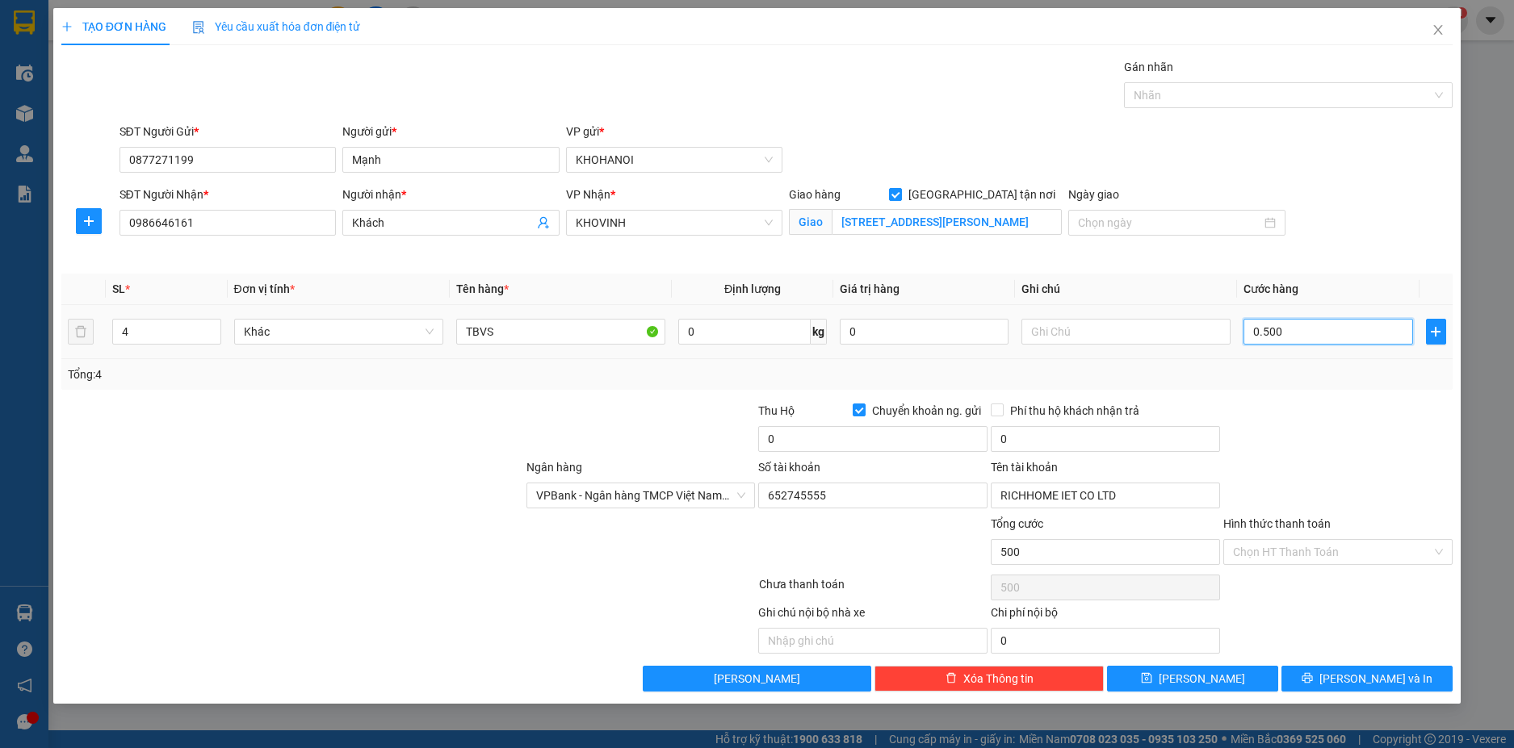
type input "5.000"
type input "050.000"
type input "50.000"
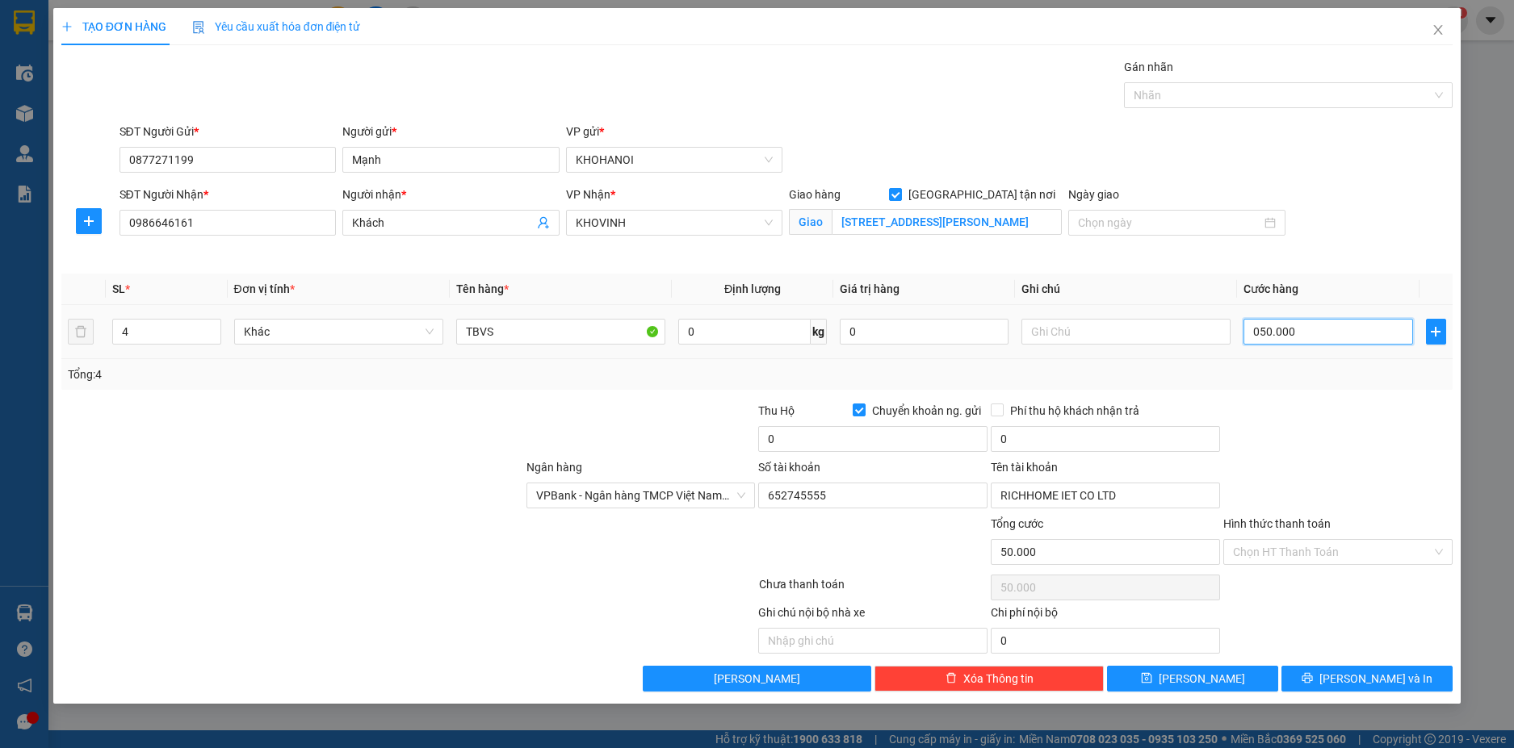
type input "0.500.000"
type input "500.000"
click at [1268, 388] on div "Tổng: 4" at bounding box center [757, 374] width 1392 height 31
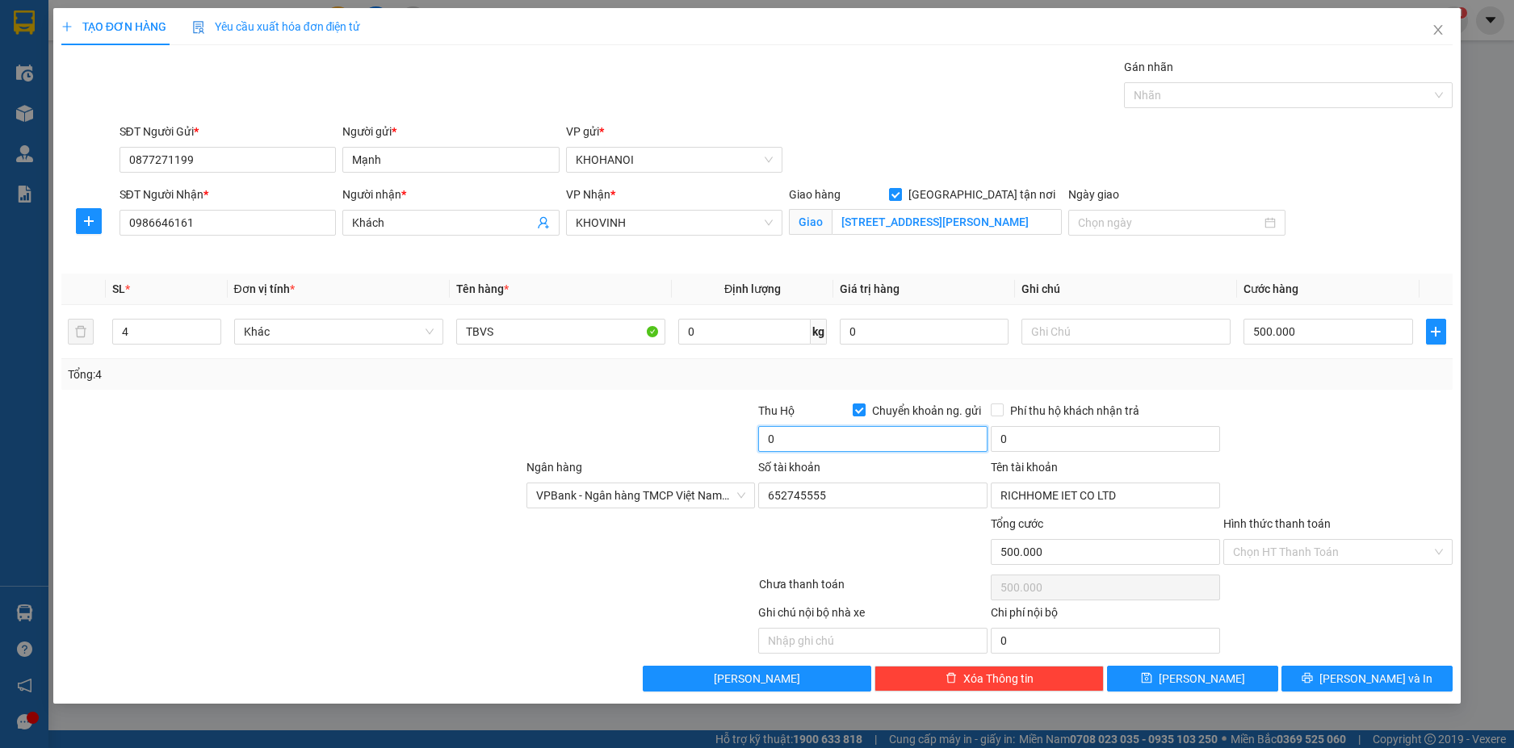
click at [818, 432] on input "0" at bounding box center [872, 439] width 229 height 26
click at [791, 443] on input "0" at bounding box center [872, 439] width 229 height 26
click at [827, 438] on input "0" at bounding box center [872, 439] width 229 height 26
click at [836, 442] on input "0" at bounding box center [872, 439] width 229 height 26
type input "14.240.000"
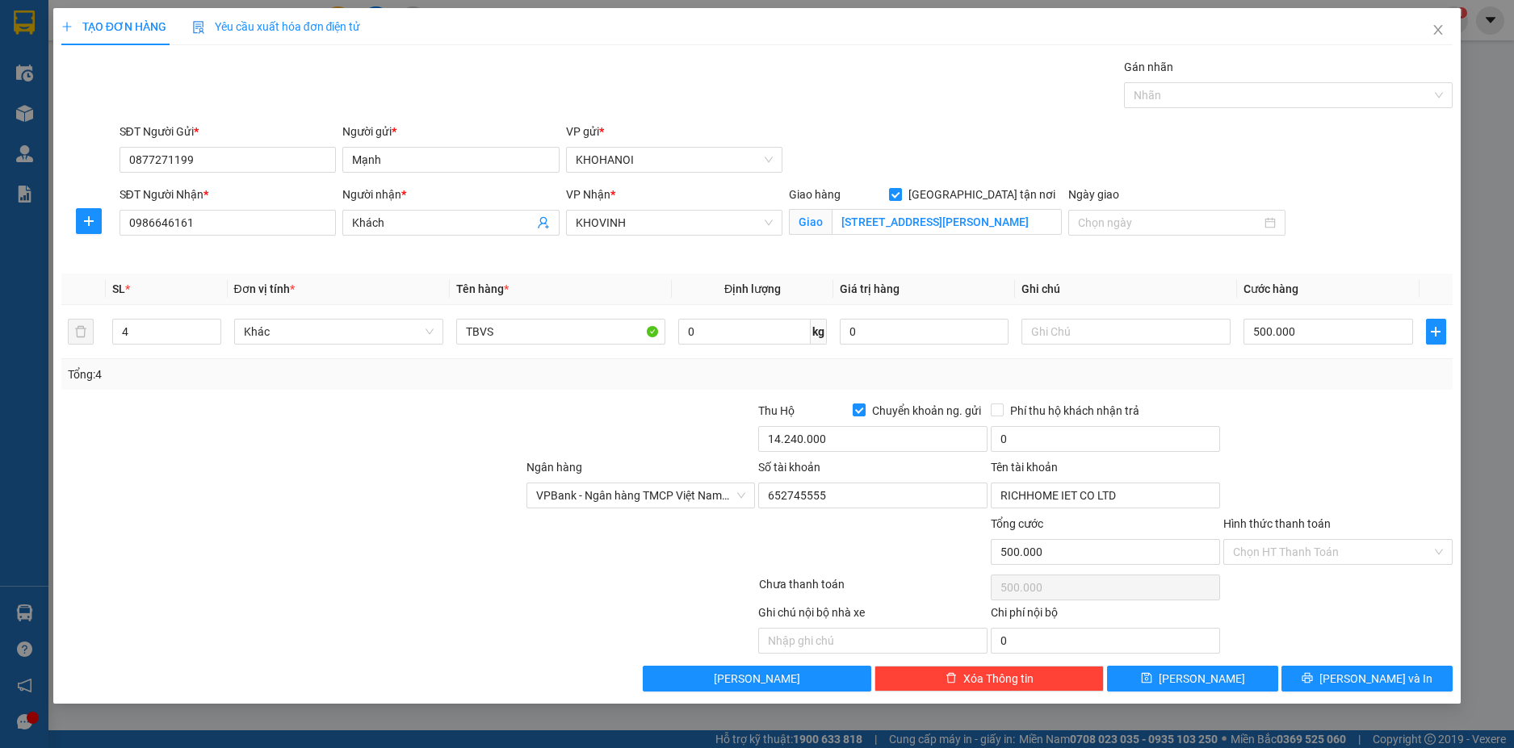
click at [1243, 419] on div at bounding box center [1338, 430] width 233 height 57
click at [1354, 680] on span "[PERSON_NAME] và In" at bounding box center [1375, 679] width 113 height 18
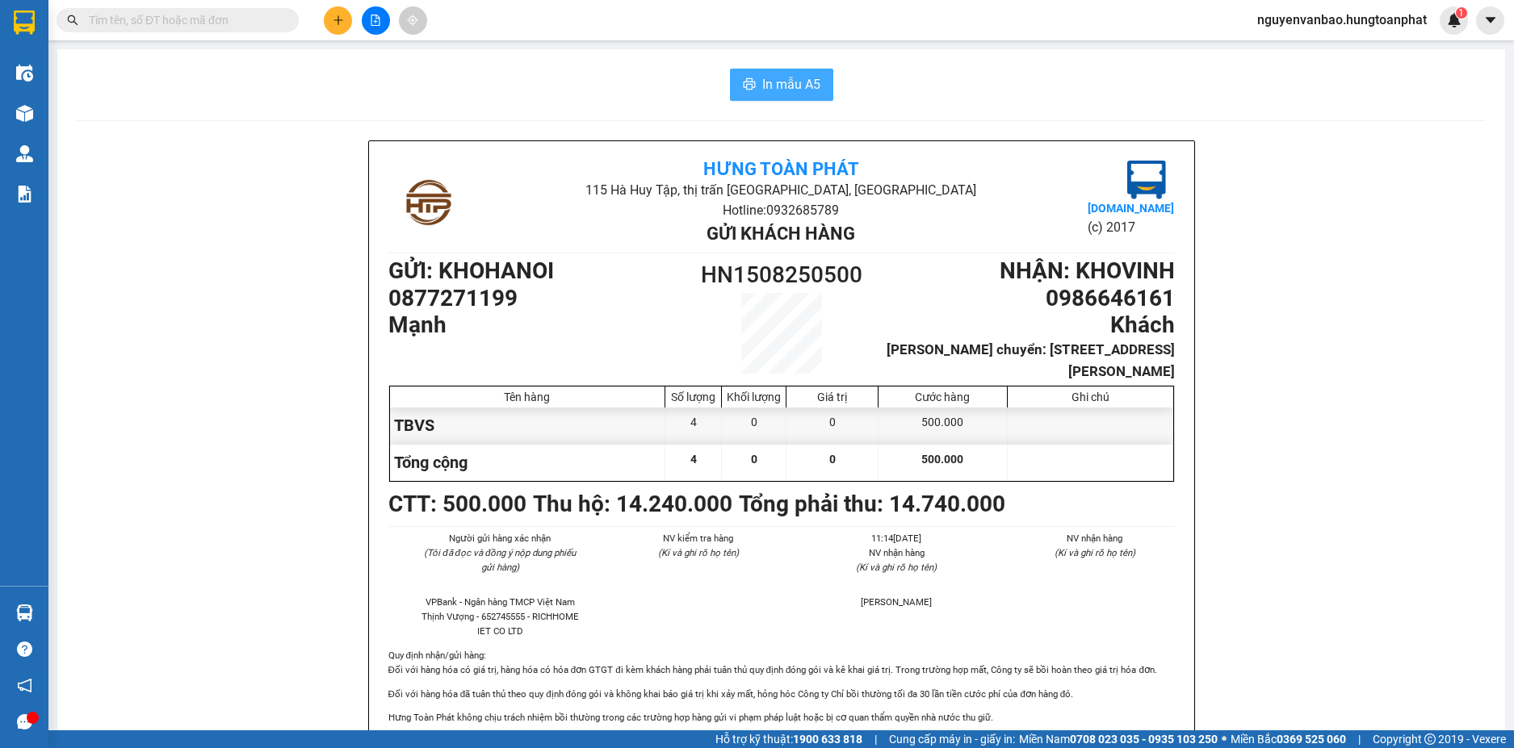
click at [772, 91] on span "In mẫu A5" at bounding box center [791, 84] width 58 height 20
click at [335, 23] on icon "plus" at bounding box center [338, 20] width 11 height 11
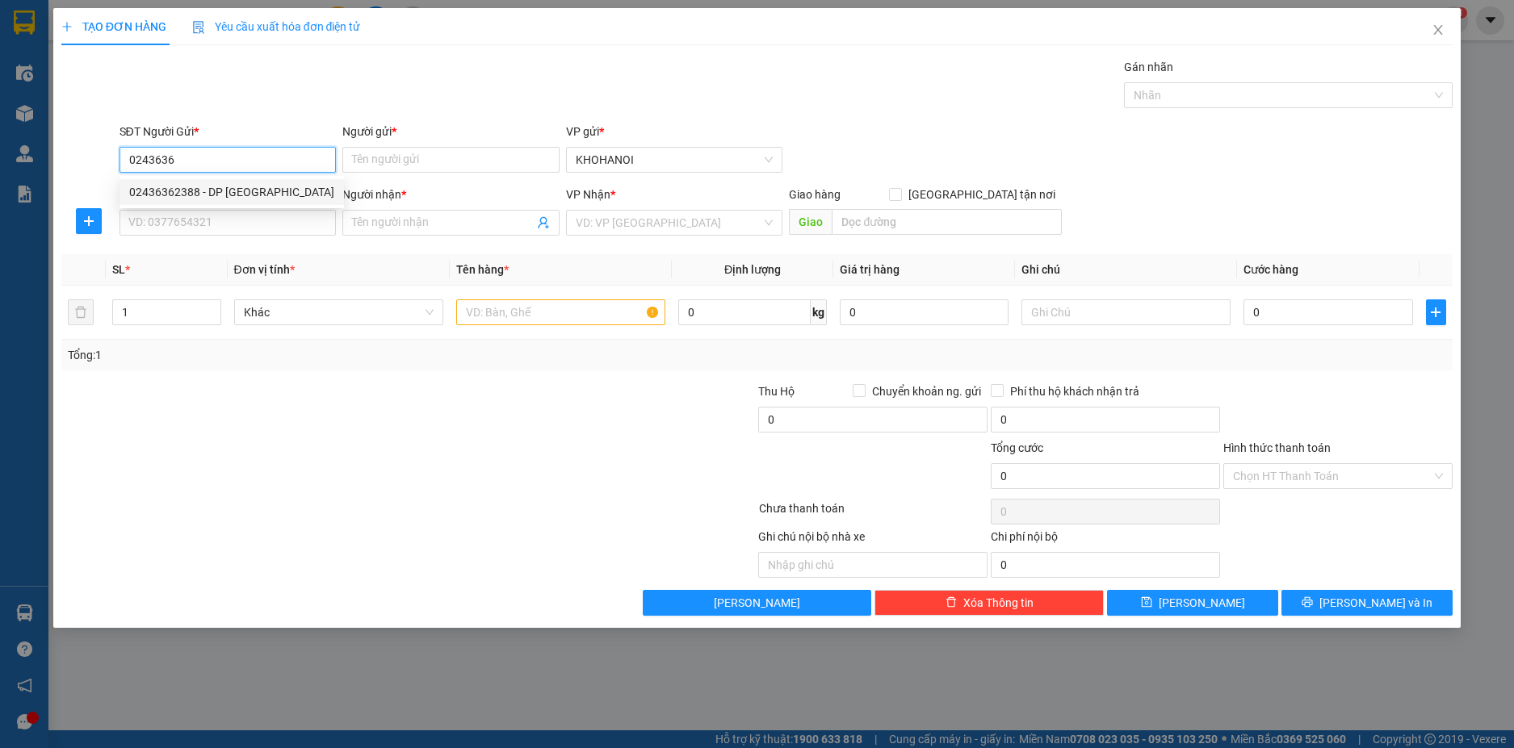
click at [244, 195] on div "02436362388 - DP Đông Nam Á" at bounding box center [231, 192] width 205 height 18
type input "02436362388"
type input "DP Đông Nam Á"
type input "02436362388"
click at [240, 219] on input "SĐT Người Nhận *" at bounding box center [227, 223] width 217 height 26
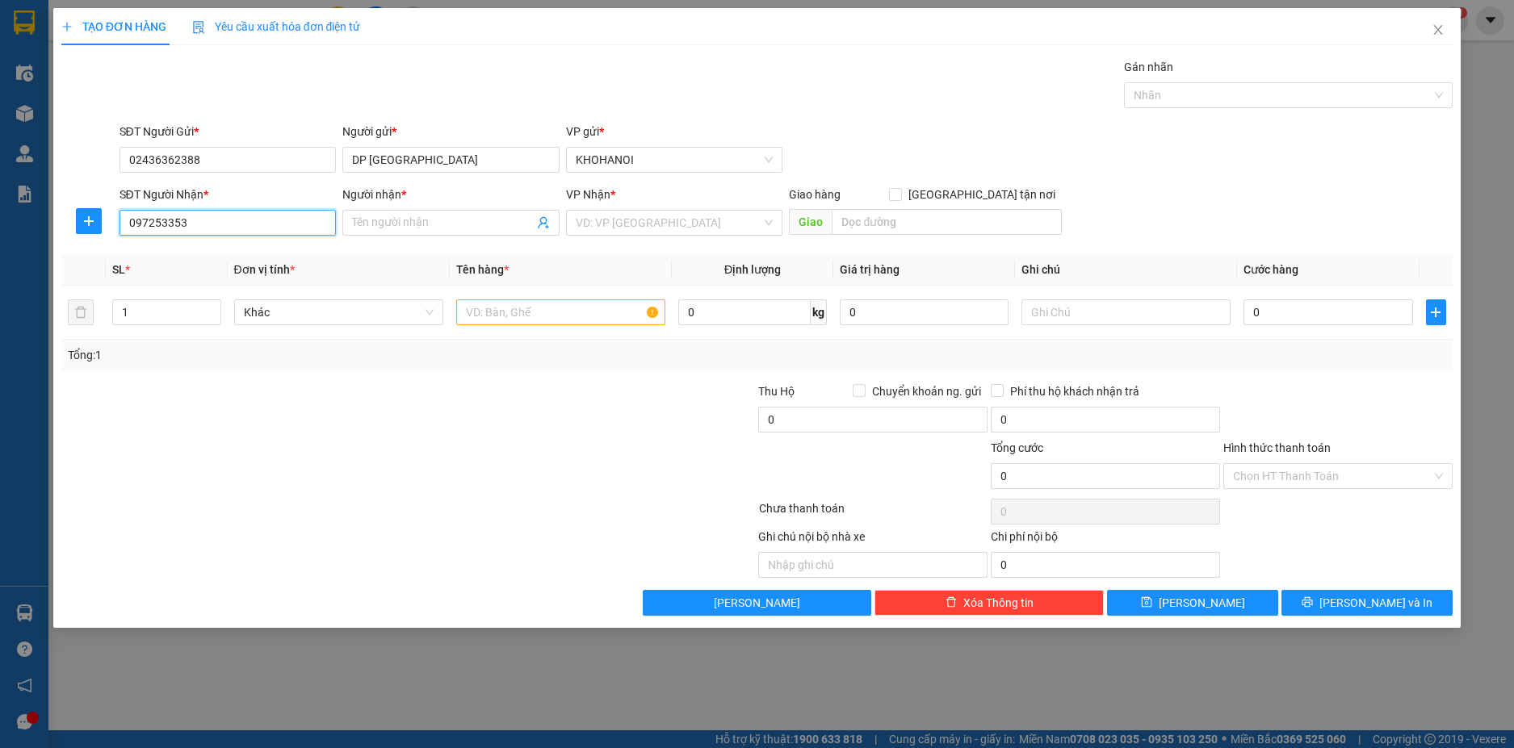
type input "0972533532"
click at [233, 254] on div "0972533532 - NPP Chị Vân" at bounding box center [228, 255] width 198 height 18
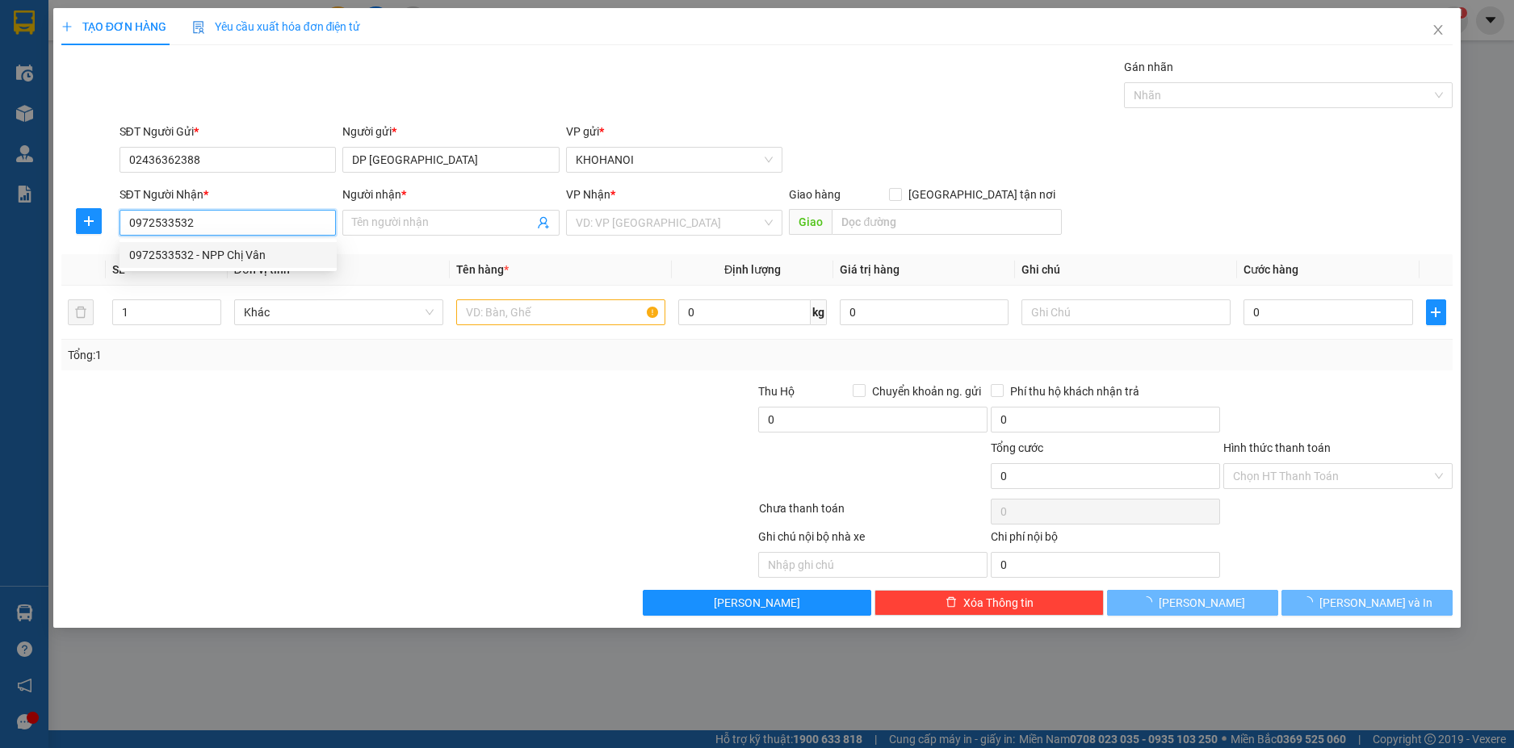
type input "NPP Chị Vân"
checkbox input "true"
type input "Cẩm Thành, Cẩm Xuyên, Hà Tĩnh"
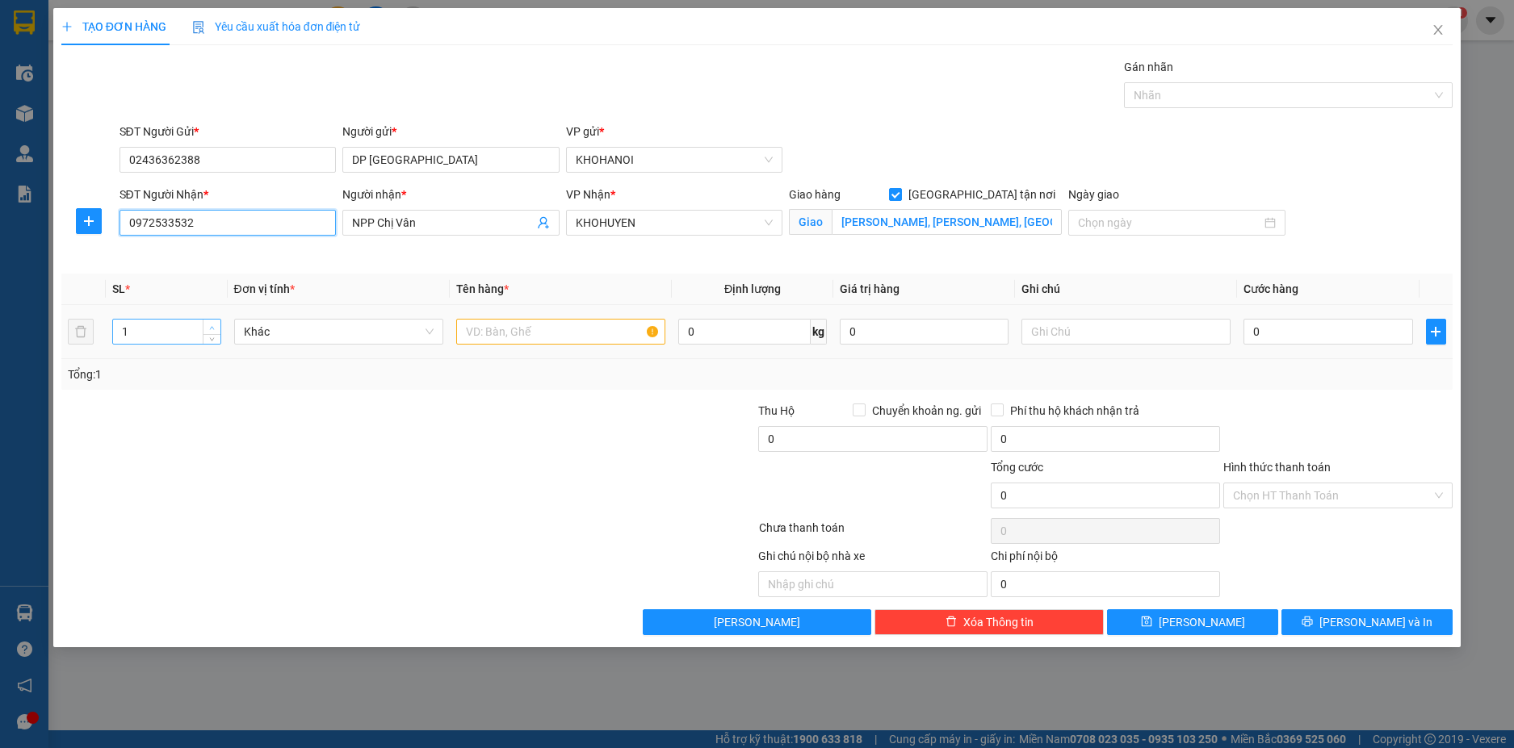
type input "0972533532"
click at [213, 327] on icon "up" at bounding box center [212, 328] width 6 height 6
type input "5"
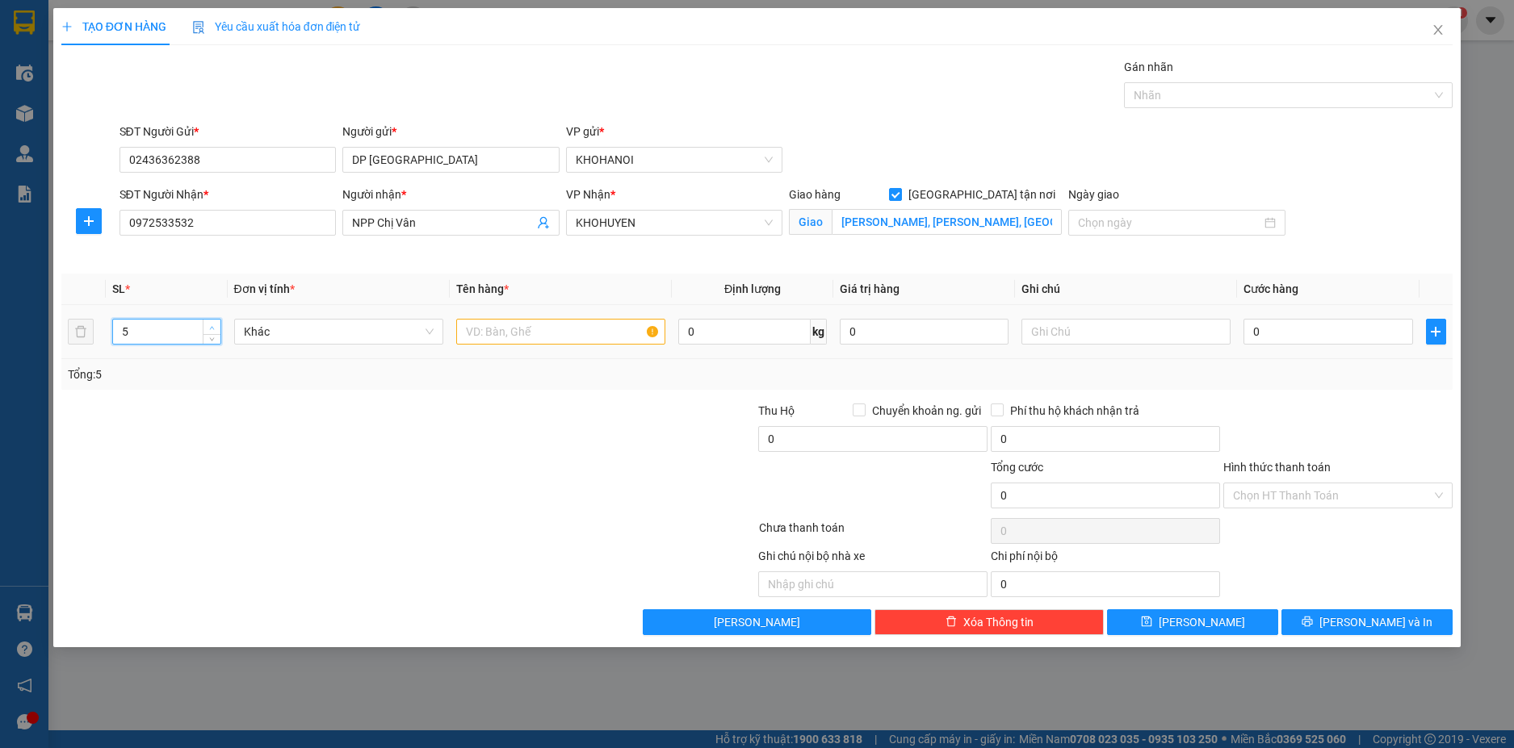
click at [213, 327] on icon "up" at bounding box center [212, 328] width 6 height 6
click at [555, 333] on input "text" at bounding box center [560, 332] width 209 height 26
type input "Sữa"
click at [1056, 340] on input "text" at bounding box center [1125, 332] width 209 height 26
type input "5 nhỏ eurofit"
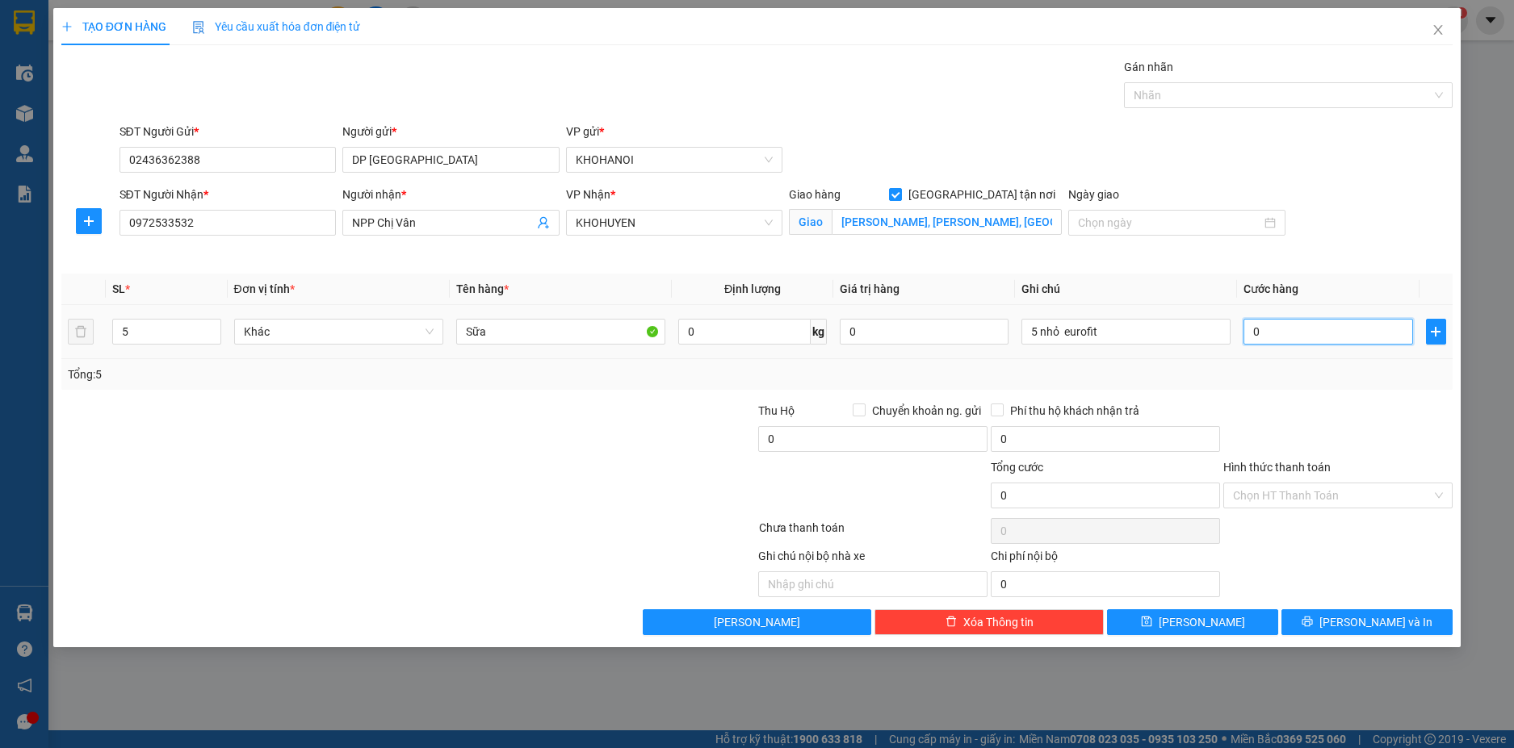
click at [1307, 336] on input "0" at bounding box center [1327, 332] width 169 height 26
type input "5"
type input "50"
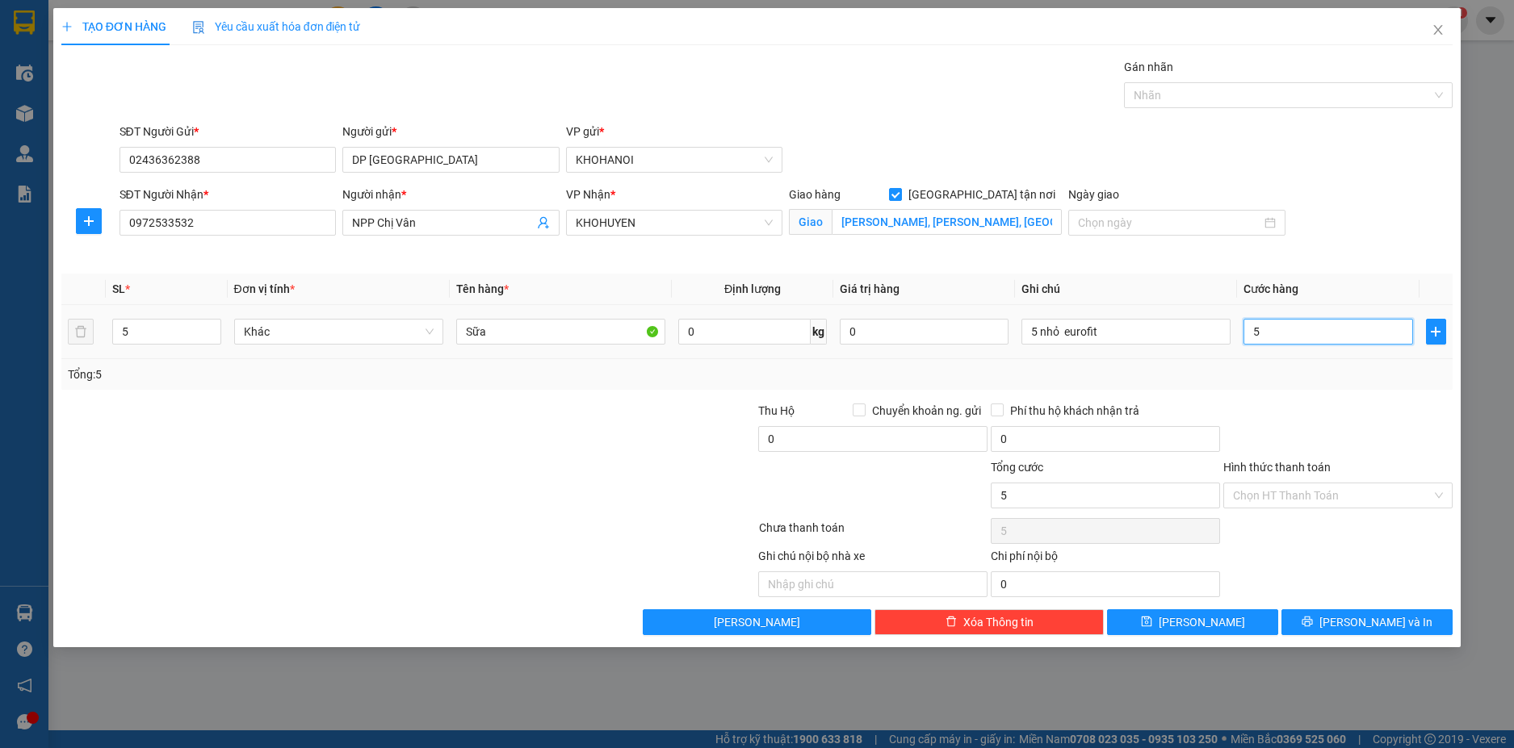
type input "50"
type input "50.000"
drag, startPoint x: 1276, startPoint y: 390, endPoint x: 1284, endPoint y: 423, distance: 33.9
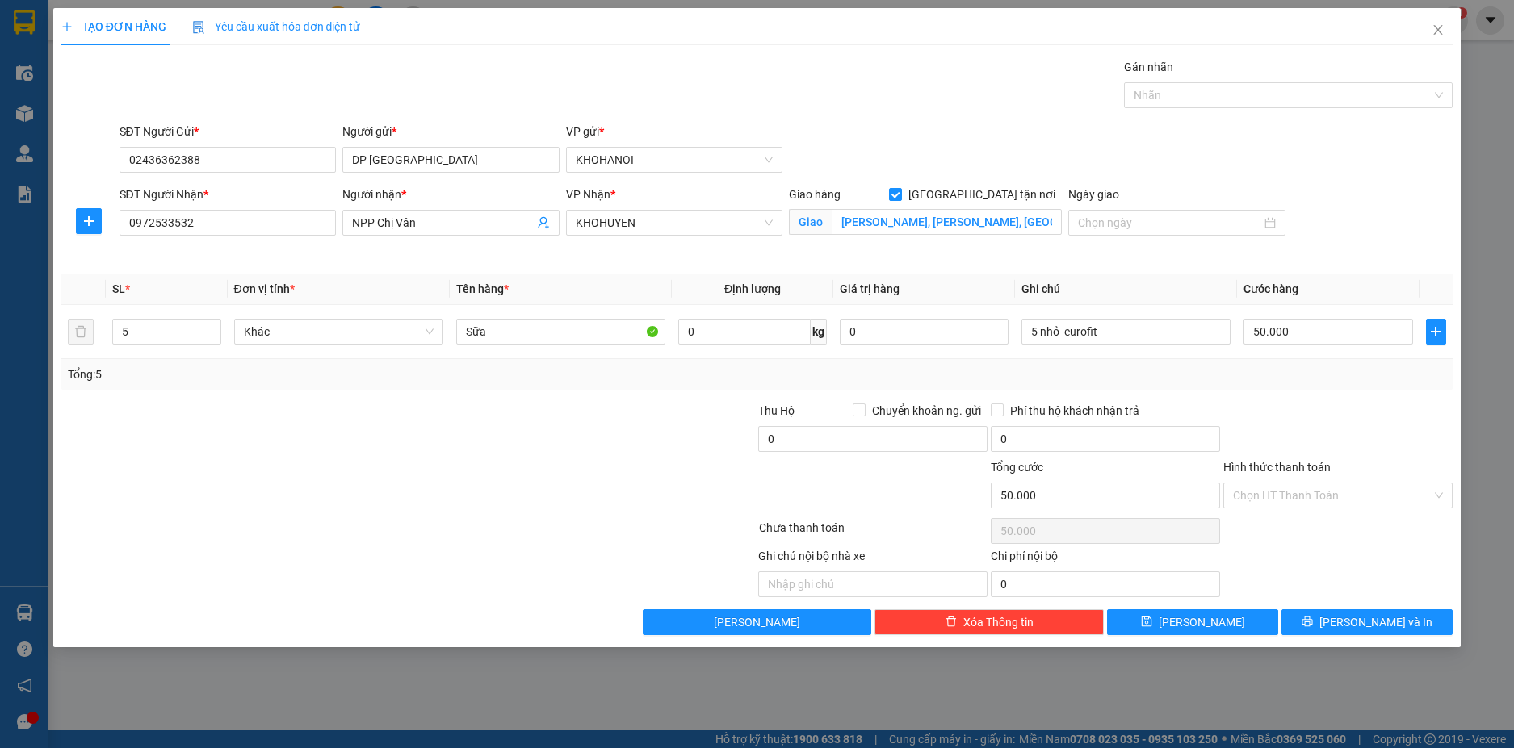
click at [1276, 397] on div "Transit Pickup Surcharge Ids Transit Deliver Surcharge Ids Transit Deliver Surc…" at bounding box center [757, 346] width 1392 height 577
drag, startPoint x: 1283, startPoint y: 480, endPoint x: 1285, endPoint y: 488, distance: 9.0
click at [1284, 486] on div "Hình thức thanh toán Chọn HT Thanh Toán" at bounding box center [1337, 487] width 229 height 57
click at [1298, 497] on input "Hình thức thanh toán" at bounding box center [1332, 496] width 199 height 24
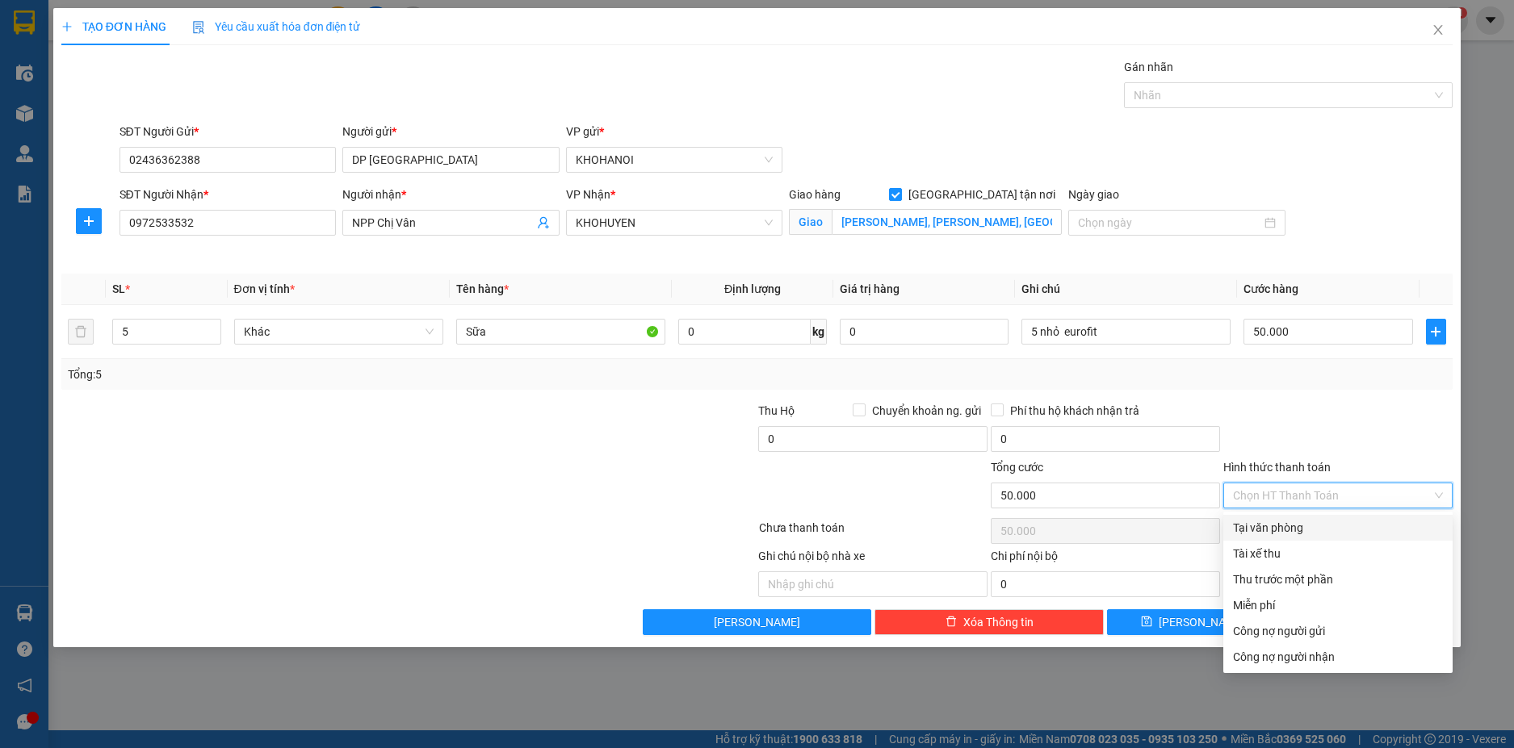
drag, startPoint x: 1293, startPoint y: 521, endPoint x: 1304, endPoint y: 542, distance: 23.5
click at [1293, 522] on div "Tại văn phòng" at bounding box center [1338, 528] width 210 height 18
type input "0"
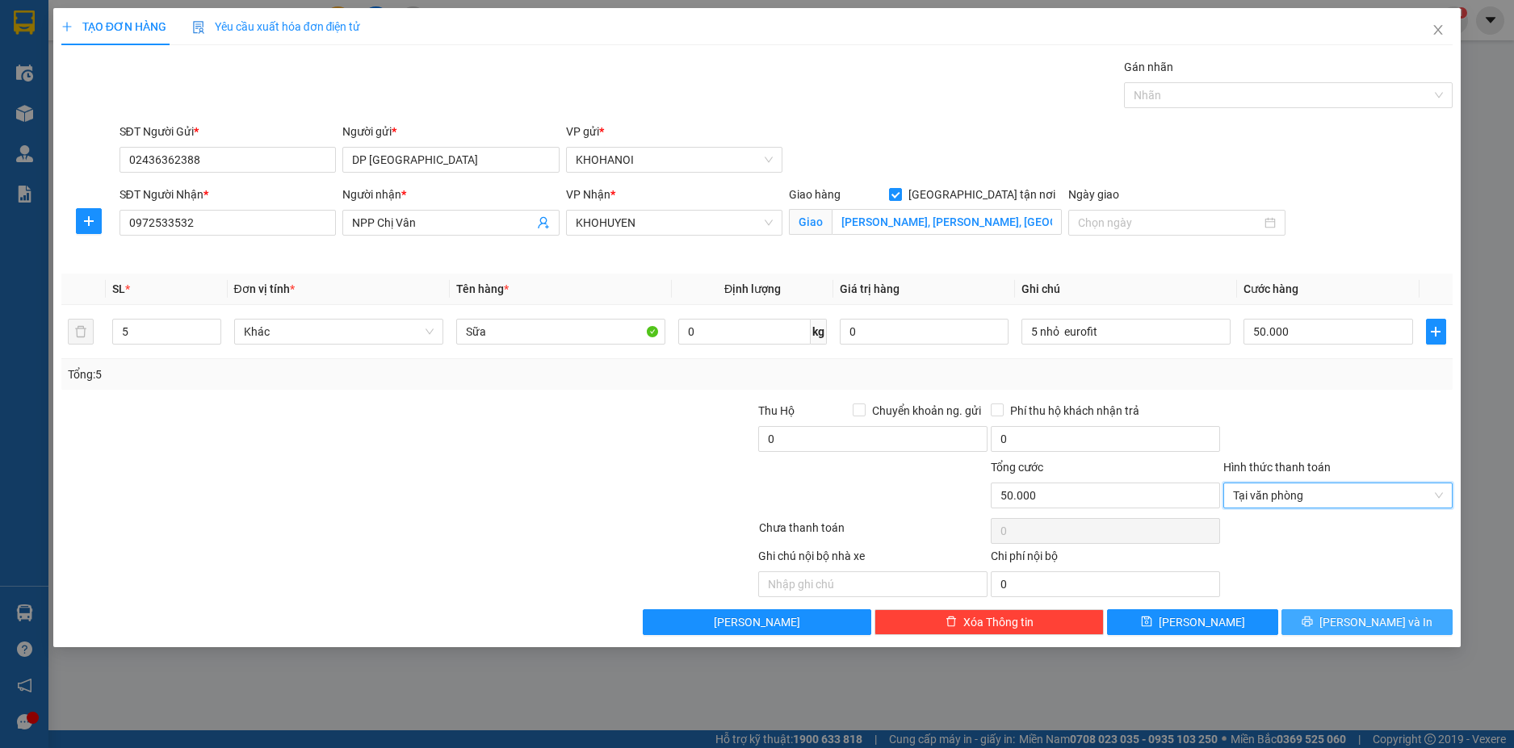
click at [1349, 620] on button "[PERSON_NAME] và In" at bounding box center [1366, 623] width 171 height 26
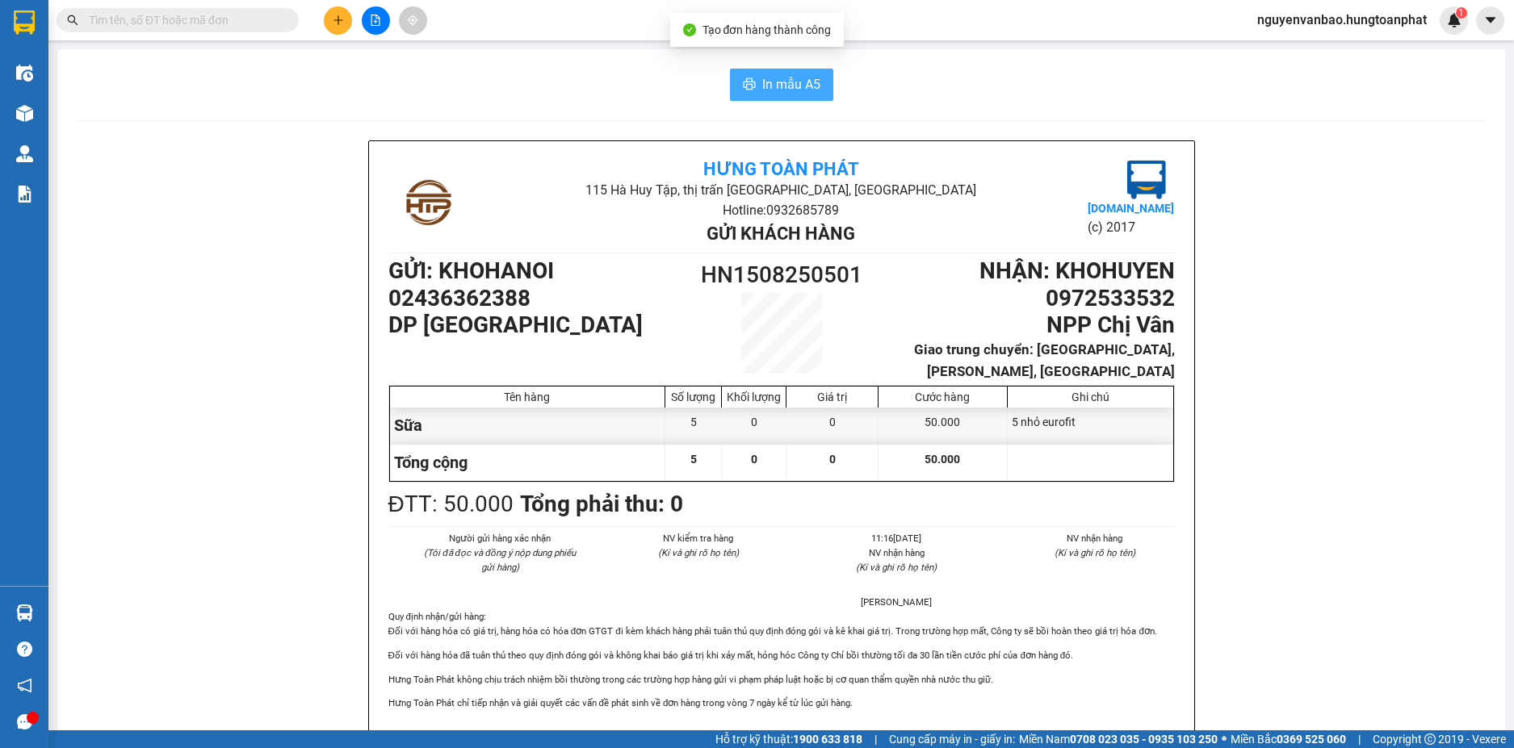
click at [769, 79] on span "In mẫu A5" at bounding box center [791, 84] width 58 height 20
click at [346, 27] on button at bounding box center [338, 20] width 28 height 28
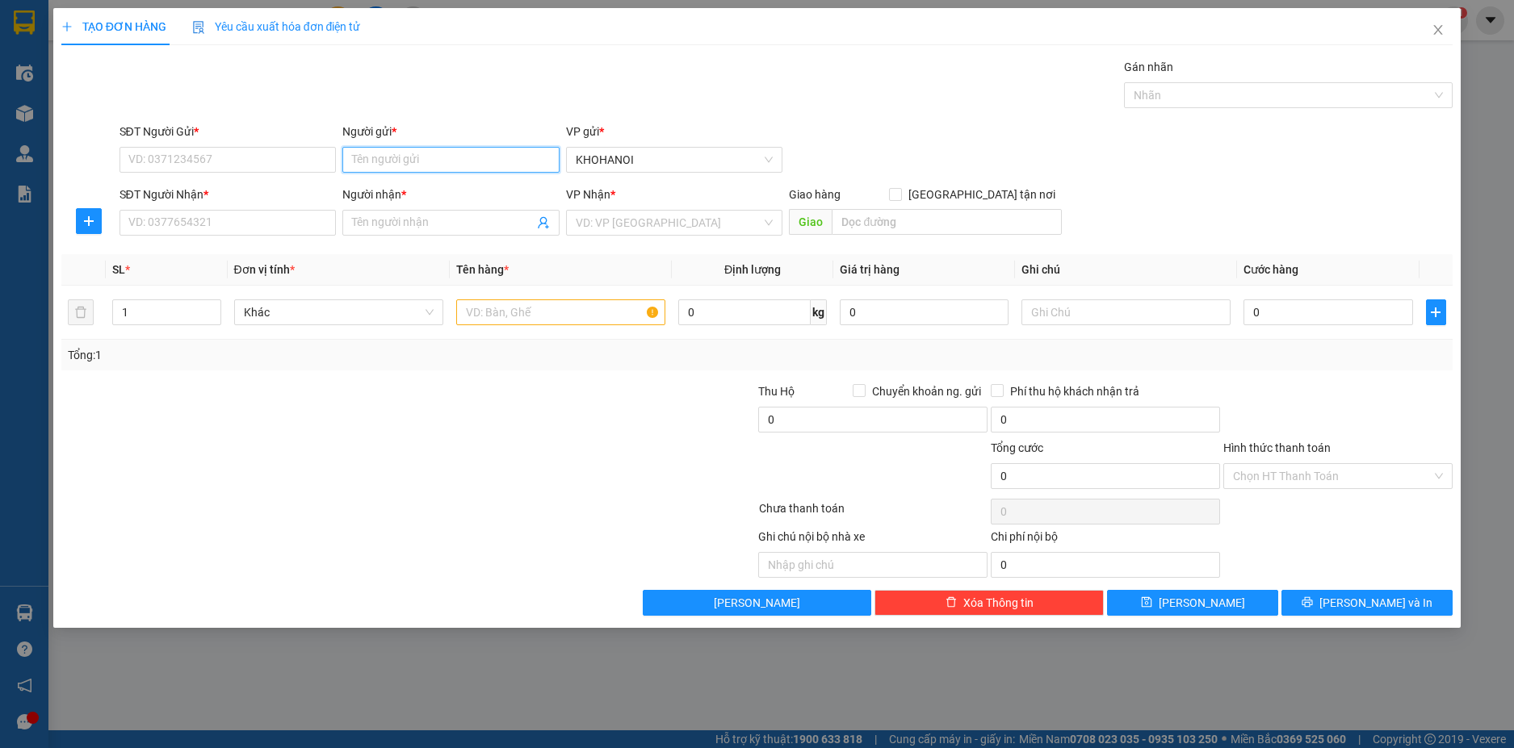
click at [421, 167] on input "Người gửi *" at bounding box center [450, 160] width 217 height 26
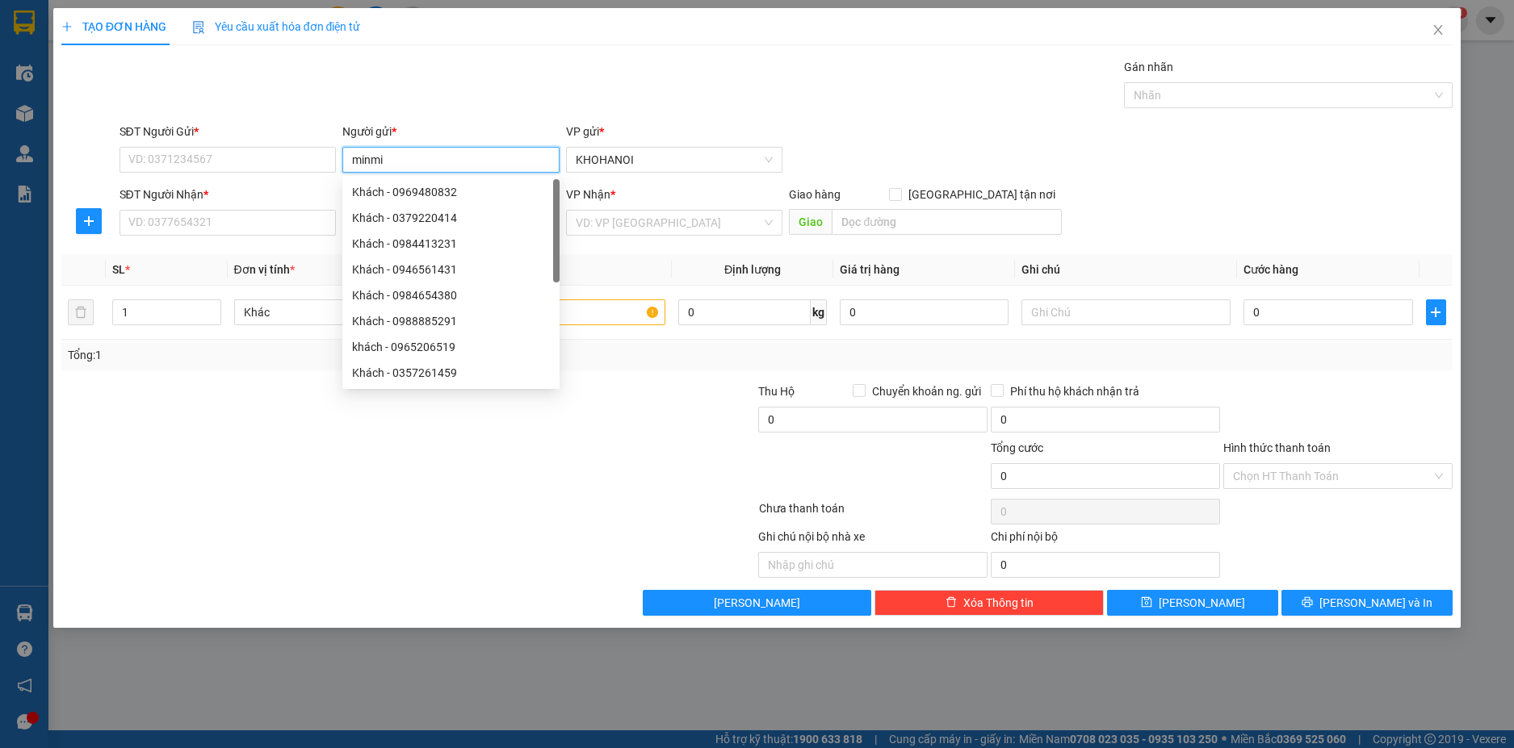
type input "minmin"
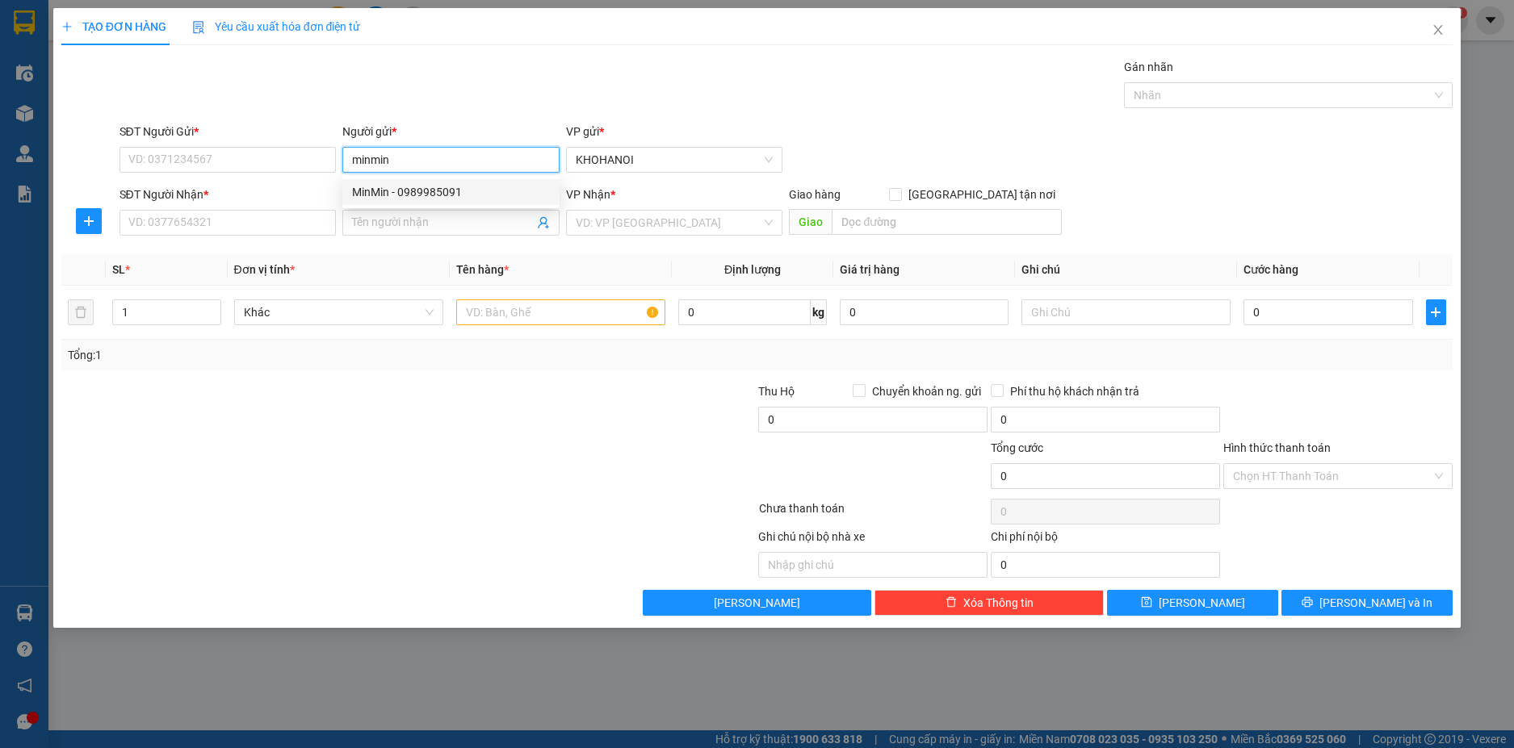
click at [425, 183] on div "MinMin - 0989985091" at bounding box center [451, 192] width 198 height 18
type input "0989985091"
type input "MinMin"
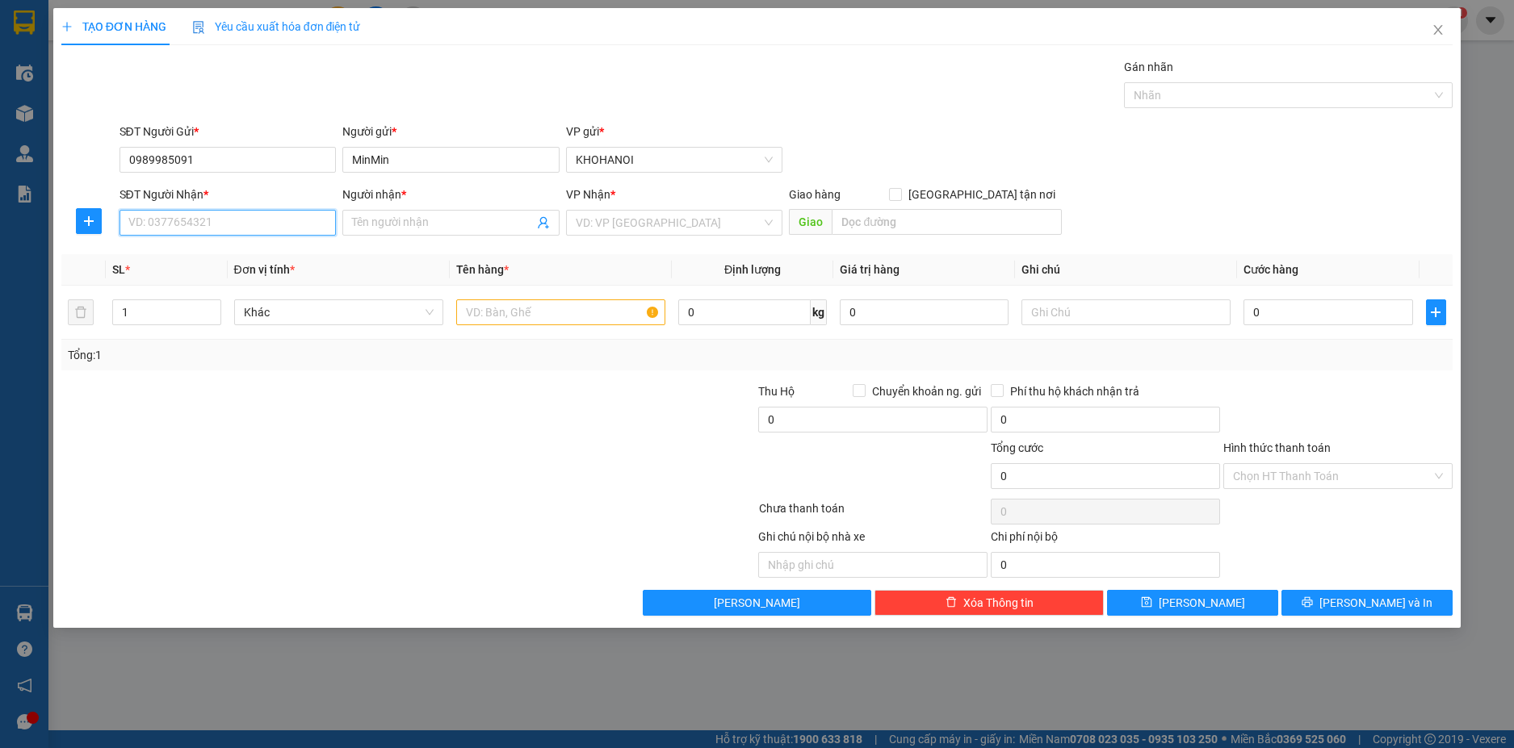
click at [291, 228] on input "SĐT Người Nhận *" at bounding box center [227, 223] width 217 height 26
type input "0384371690"
click at [221, 254] on div "0384371690 - Công Quý" at bounding box center [228, 255] width 198 height 18
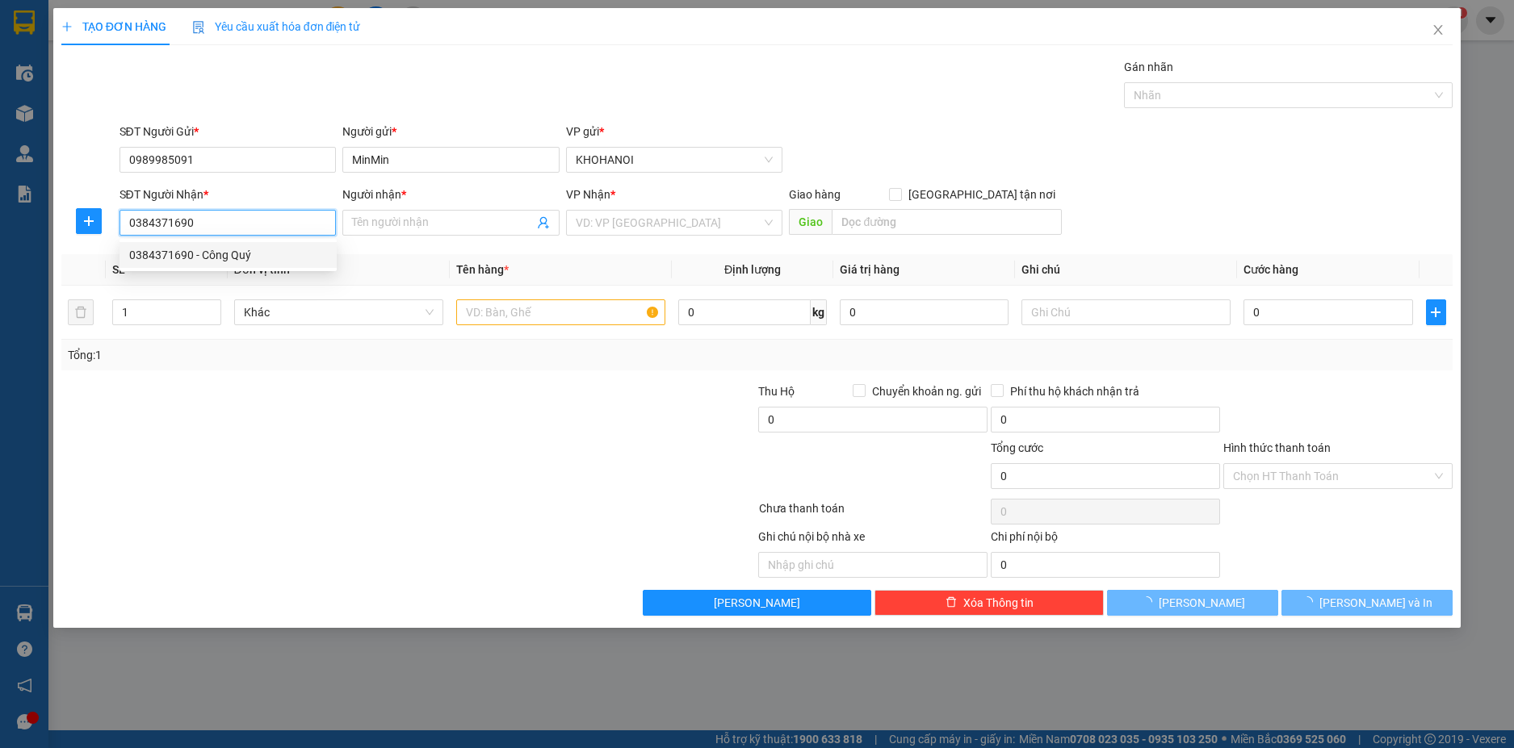
type input "Công Quý"
checkbox input "true"
type input "Quỳnh Trang, Hoàng Mai, Nghệ An"
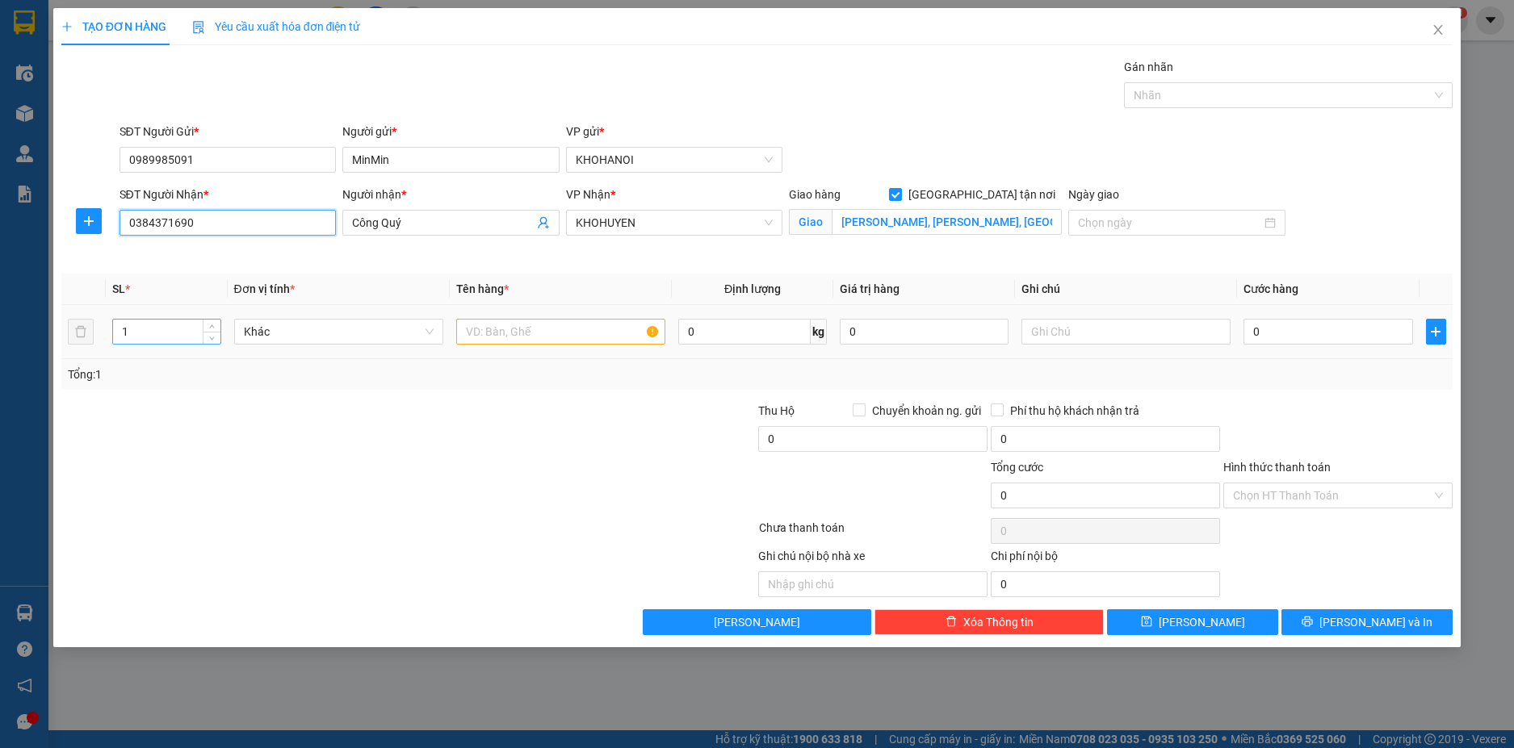
type input "0384371690"
click at [147, 335] on input "1" at bounding box center [166, 332] width 107 height 24
type input "15"
click at [532, 328] on input "text" at bounding box center [560, 332] width 209 height 26
type input "Nước giặt"
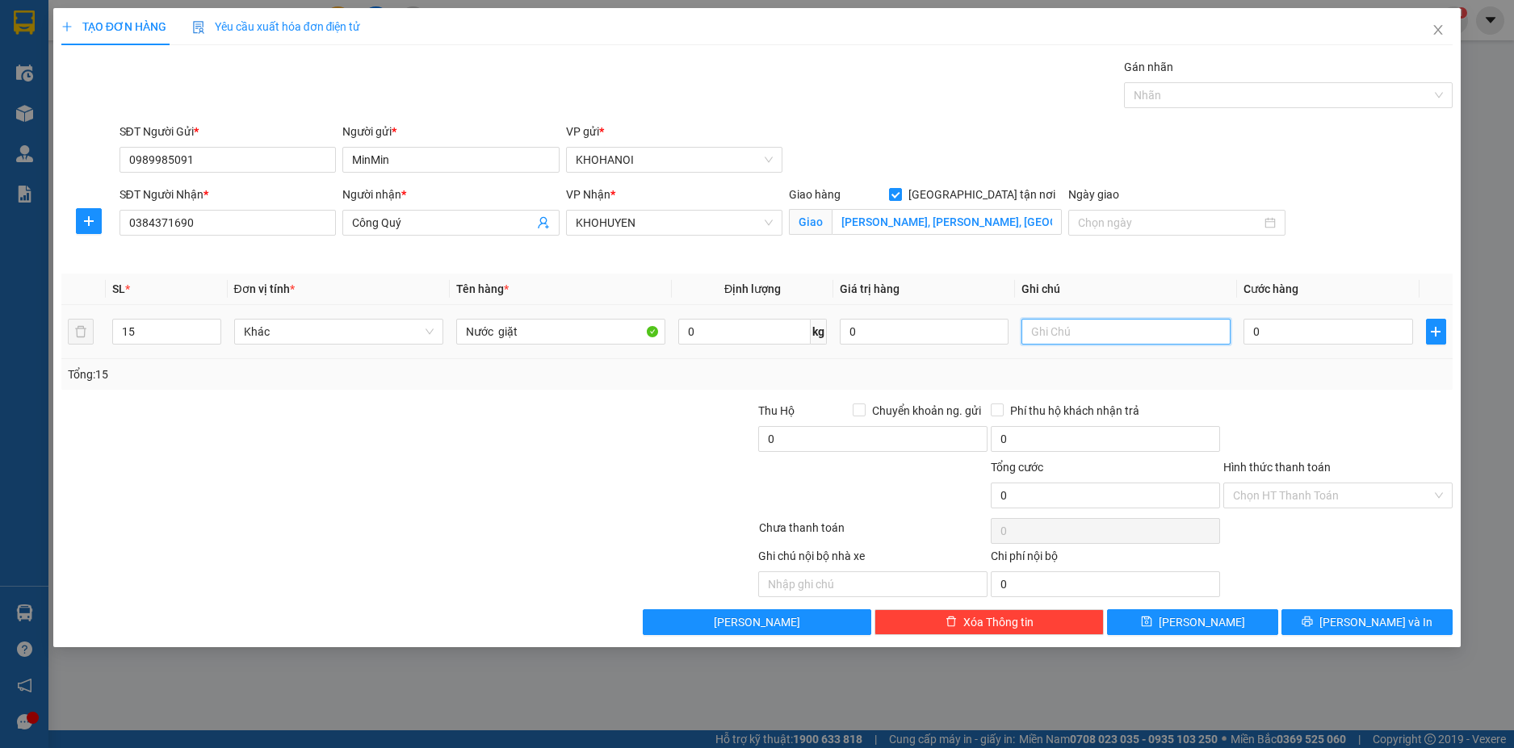
click at [1063, 325] on input "text" at bounding box center [1125, 332] width 209 height 26
type input "7 xanh 8 hồng"
click at [1281, 330] on input "0" at bounding box center [1327, 332] width 169 height 26
type input "1"
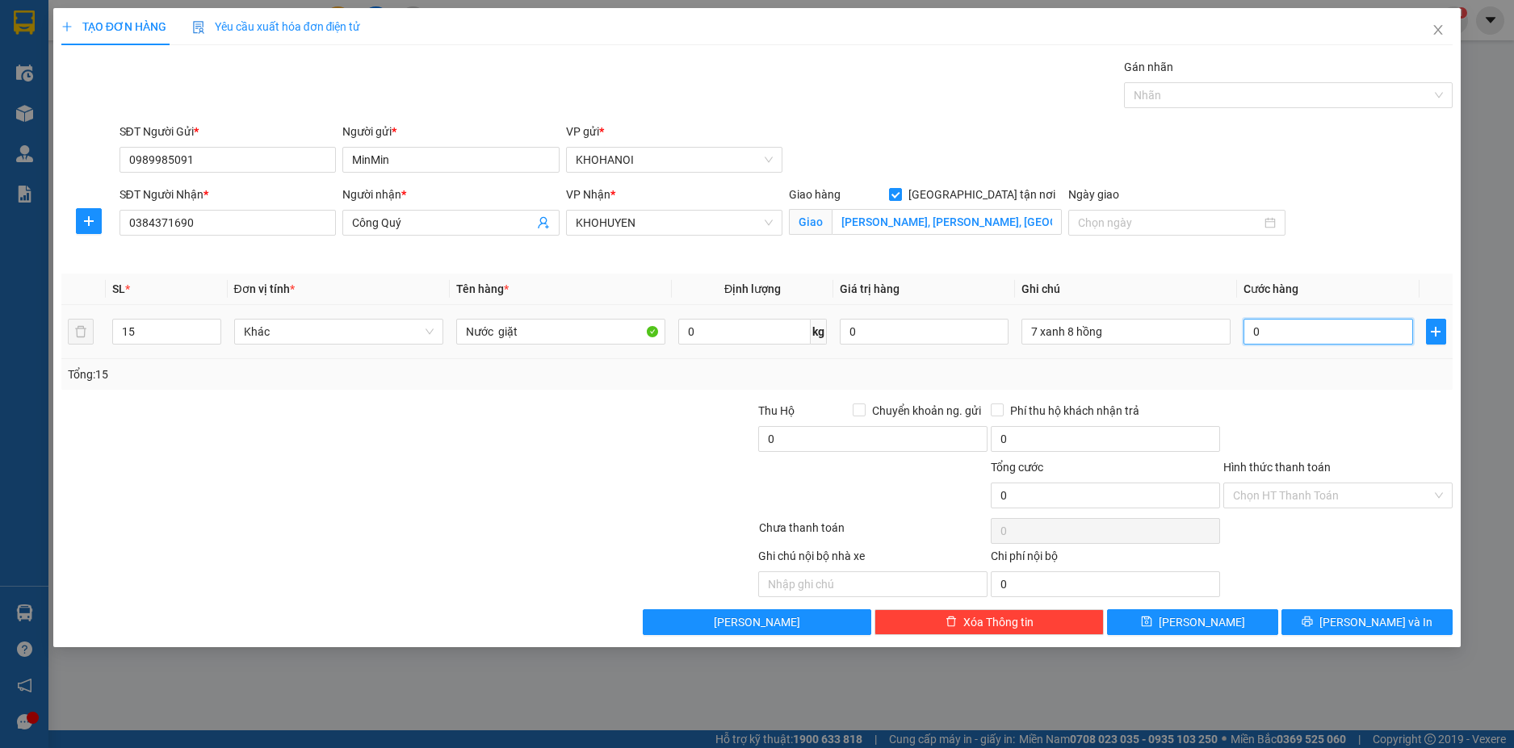
type input "1"
type input "15"
type input "150"
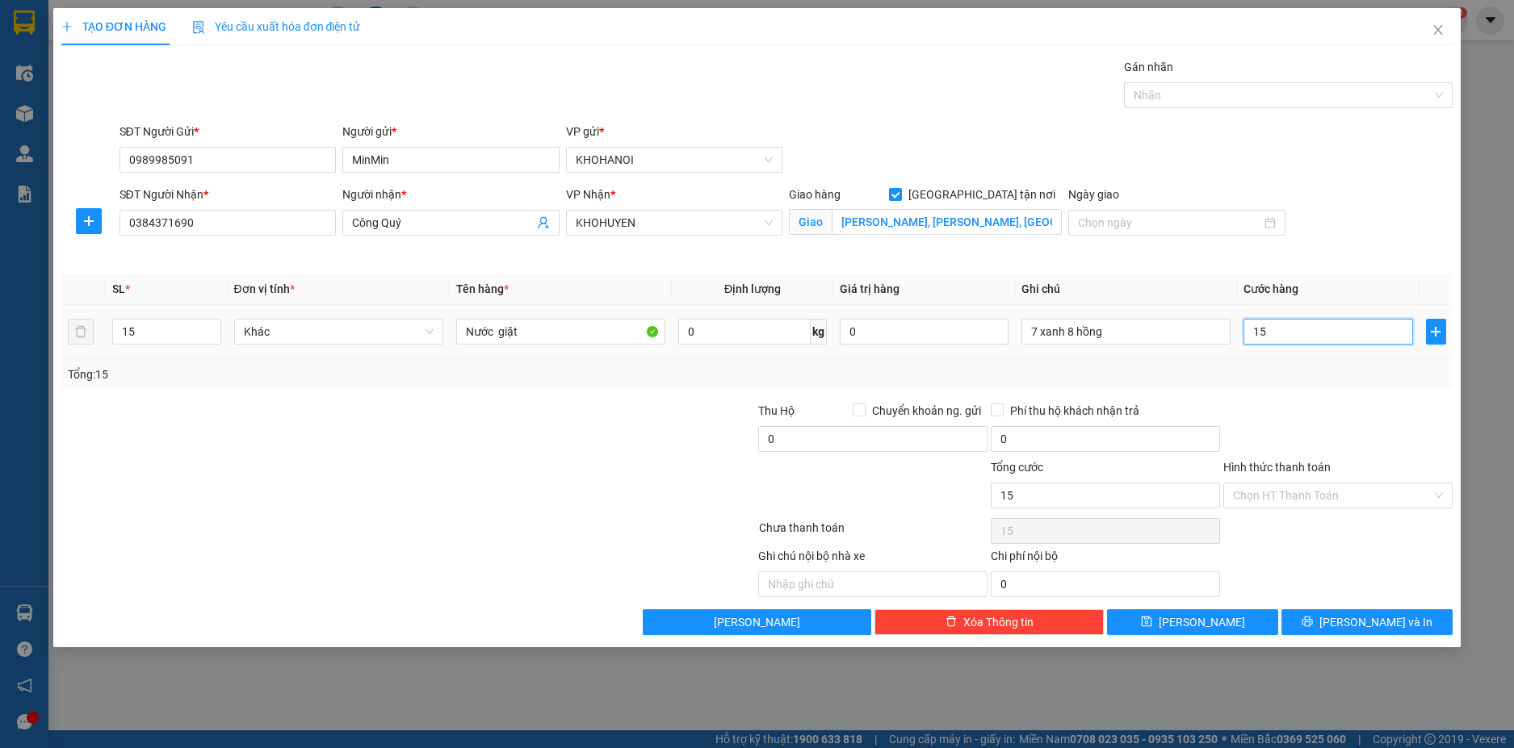
type input "150"
type input "150.000"
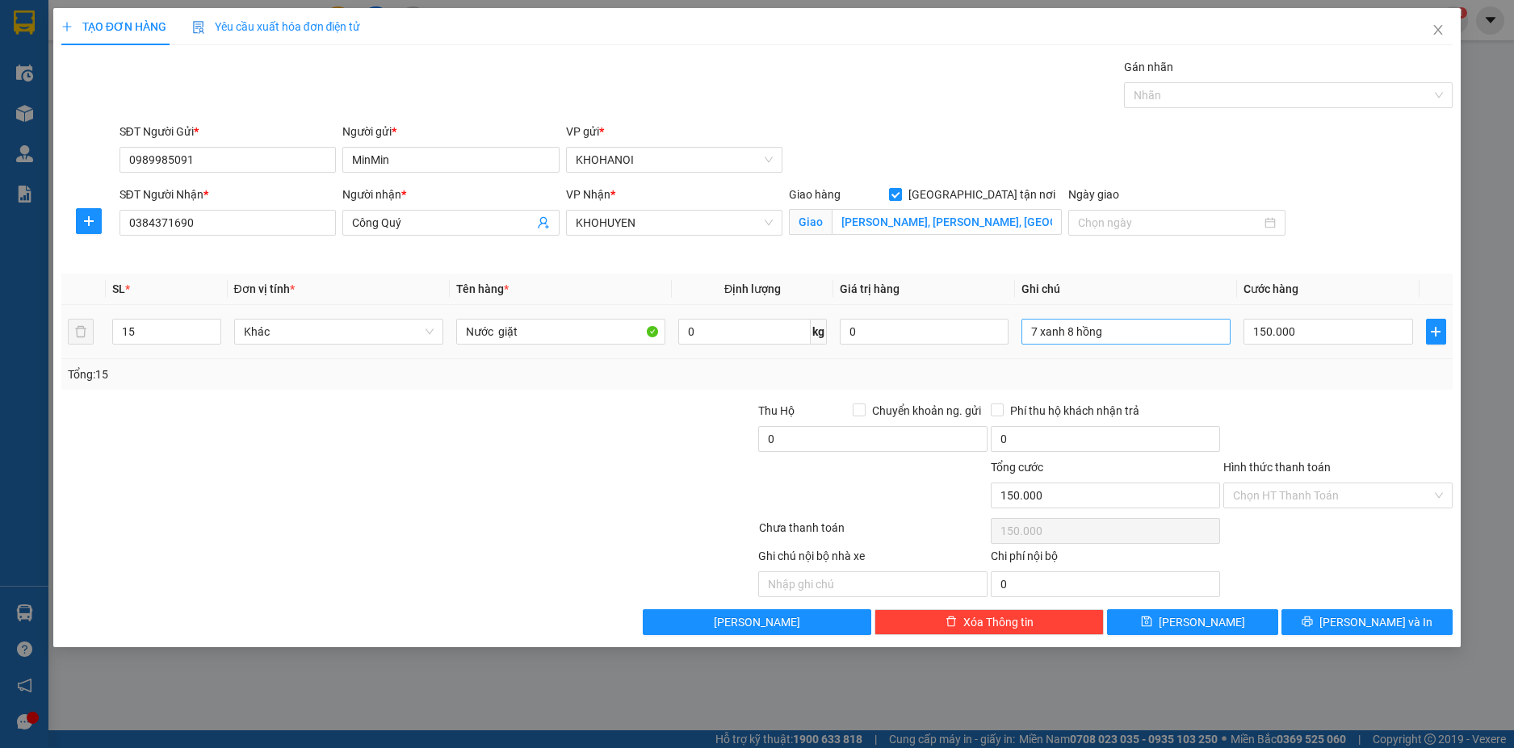
drag, startPoint x: 1247, startPoint y: 366, endPoint x: 1220, endPoint y: 335, distance: 41.2
click at [1247, 366] on div "Tổng: 15" at bounding box center [757, 375] width 1379 height 18
click at [1352, 623] on button "[PERSON_NAME] và In" at bounding box center [1366, 623] width 171 height 26
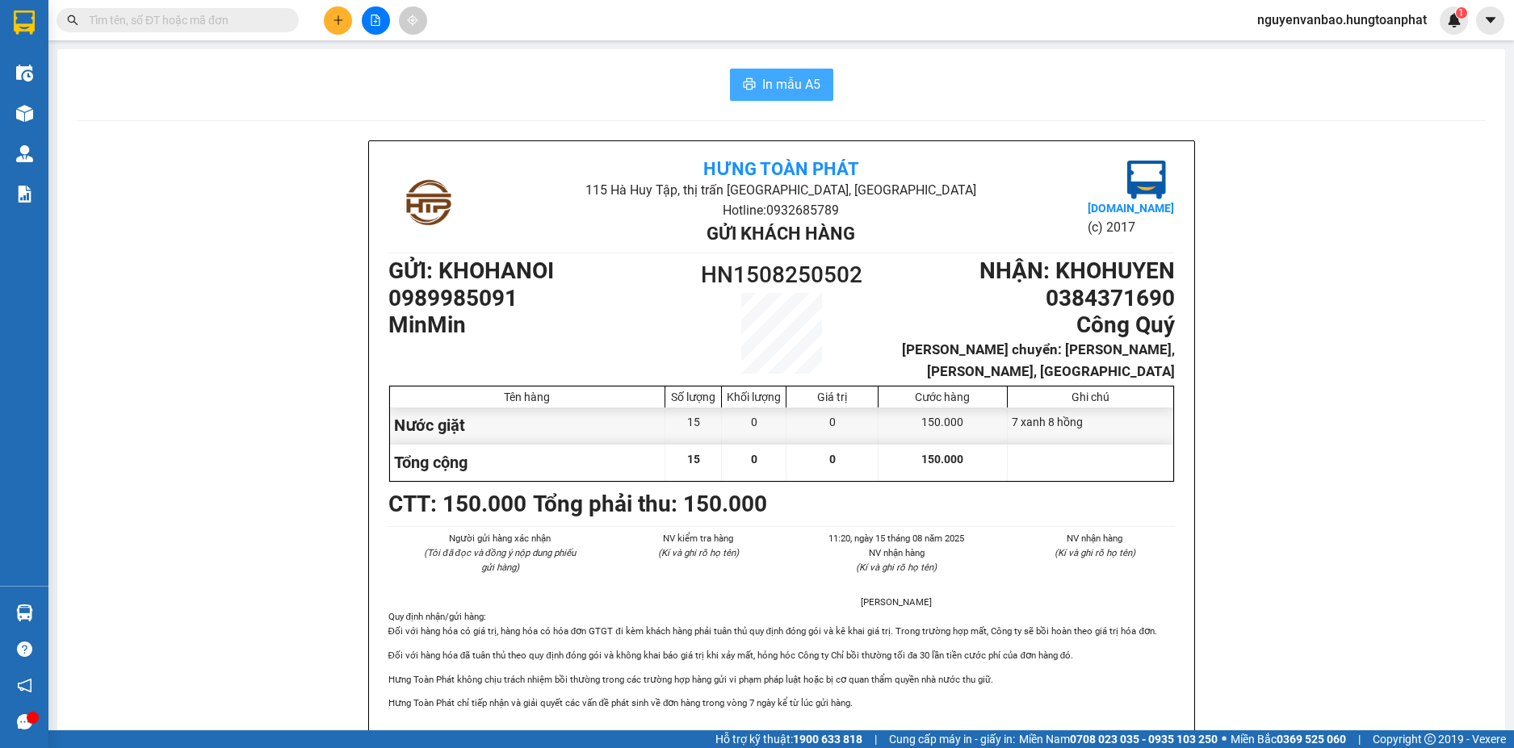
click at [770, 85] on span "In mẫu A5" at bounding box center [791, 84] width 58 height 20
drag, startPoint x: 396, startPoint y: 57, endPoint x: 336, endPoint y: 137, distance: 100.9
click at [337, 131] on div "In mẫu A5 Hưng Toàn Phát 115 Hà Huy Tập, thị trấn Cẩm xuyên, Hà Tĩnh Hotline: 0…" at bounding box center [781, 743] width 1448 height 1389
drag, startPoint x: 330, startPoint y: 6, endPoint x: 333, endPoint y: 19, distance: 12.5
click at [330, 8] on div at bounding box center [375, 20] width 121 height 28
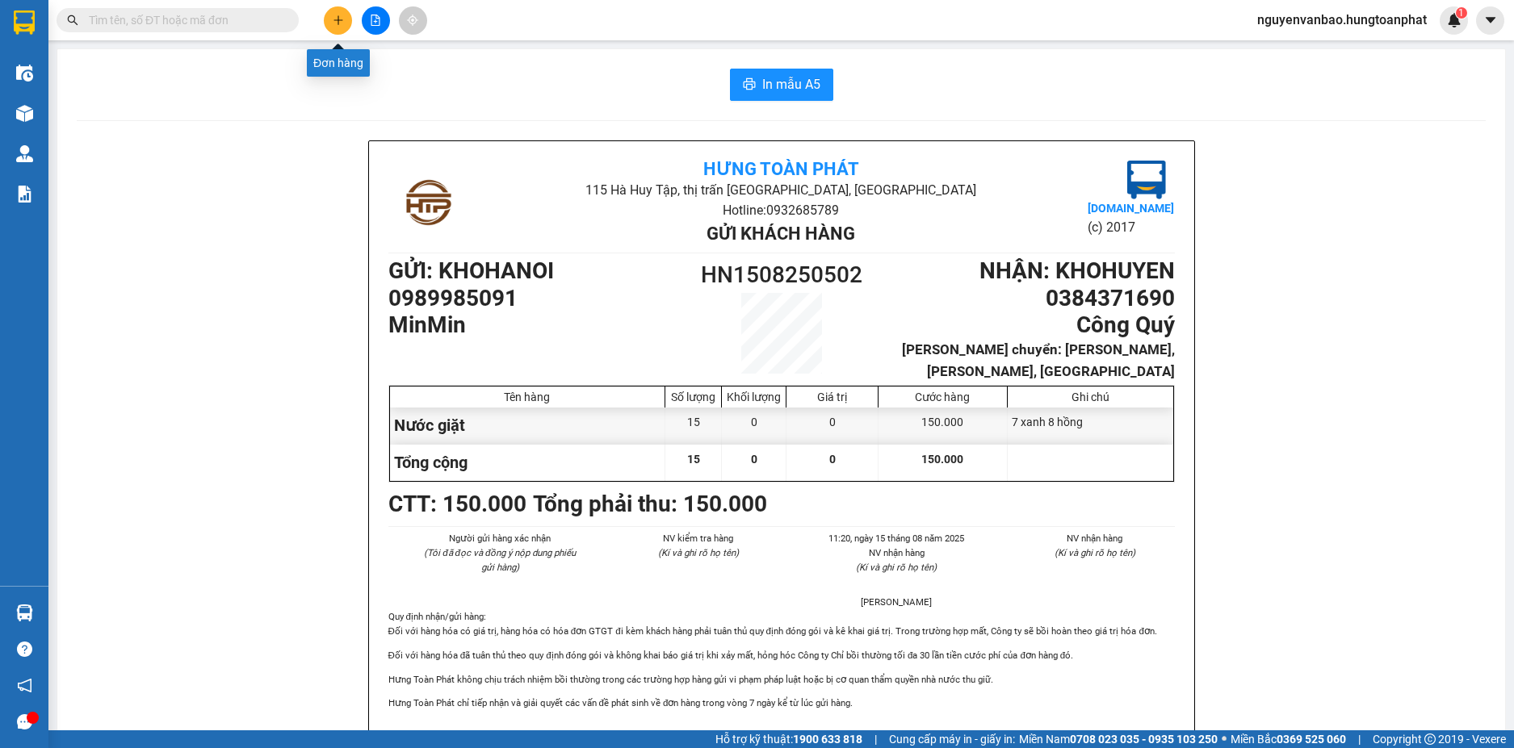
click at [335, 24] on icon "plus" at bounding box center [338, 20] width 11 height 11
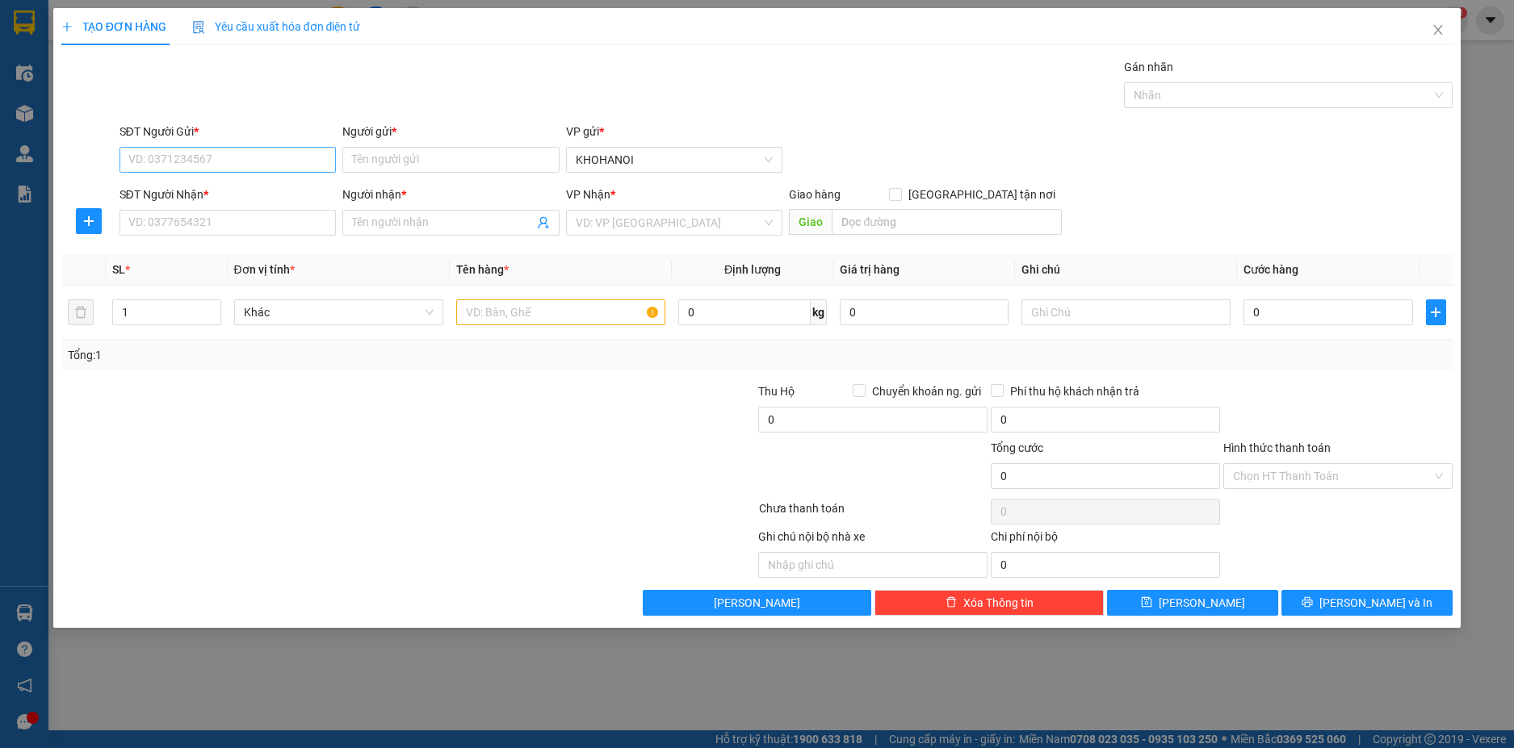
drag, startPoint x: 204, startPoint y: 136, endPoint x: 204, endPoint y: 147, distance: 11.3
click at [204, 140] on div "SĐT Người Gửi *" at bounding box center [227, 132] width 217 height 18
click at [204, 147] on input "SĐT Người Gửi *" at bounding box center [227, 160] width 217 height 26
click at [204, 150] on input "SĐT Người Gửi *" at bounding box center [227, 160] width 217 height 26
type input "0969431648"
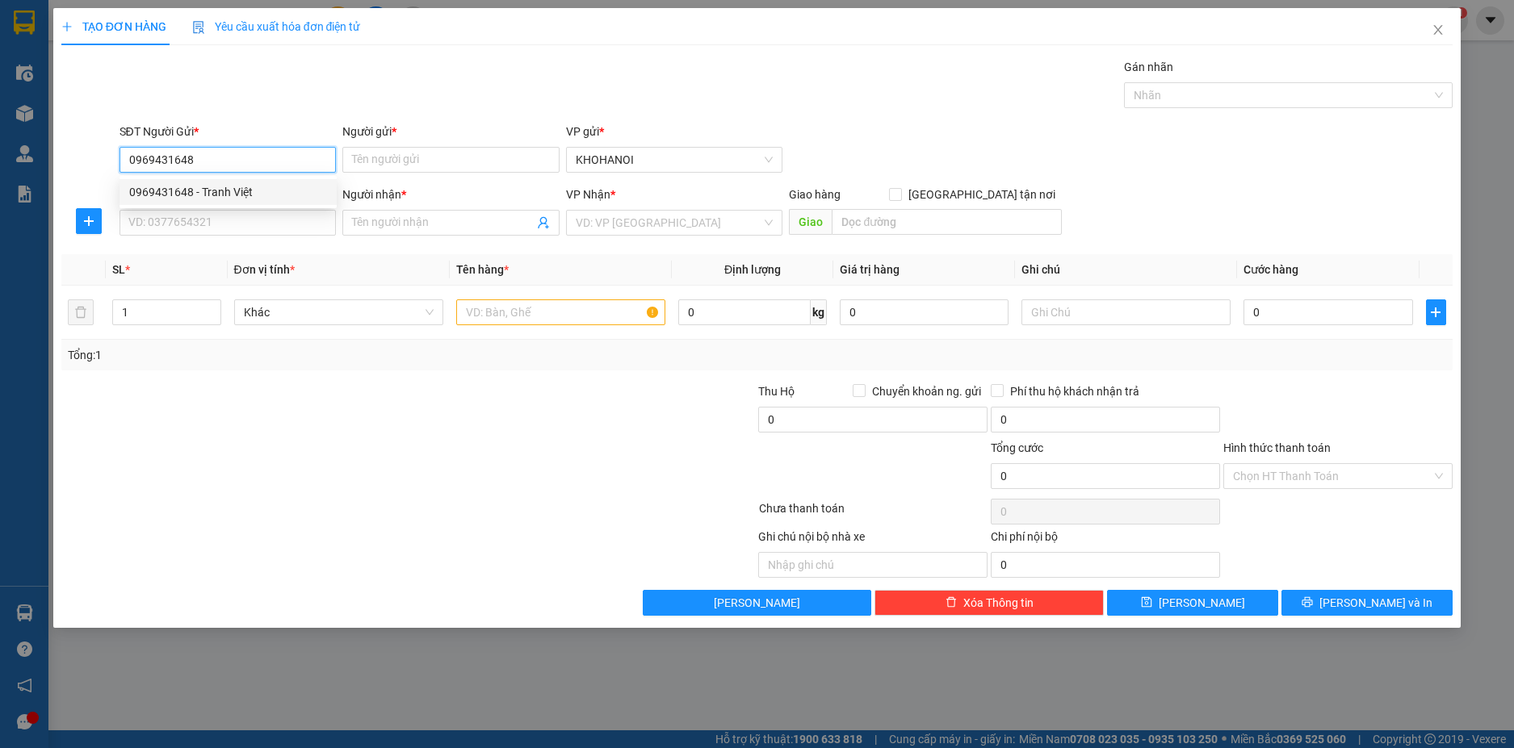
drag, startPoint x: 197, startPoint y: 202, endPoint x: 268, endPoint y: 217, distance: 72.7
click at [199, 202] on div "0969431648 - Tranh Việt" at bounding box center [227, 192] width 217 height 26
type input "Tranh Việt"
checkbox input "true"
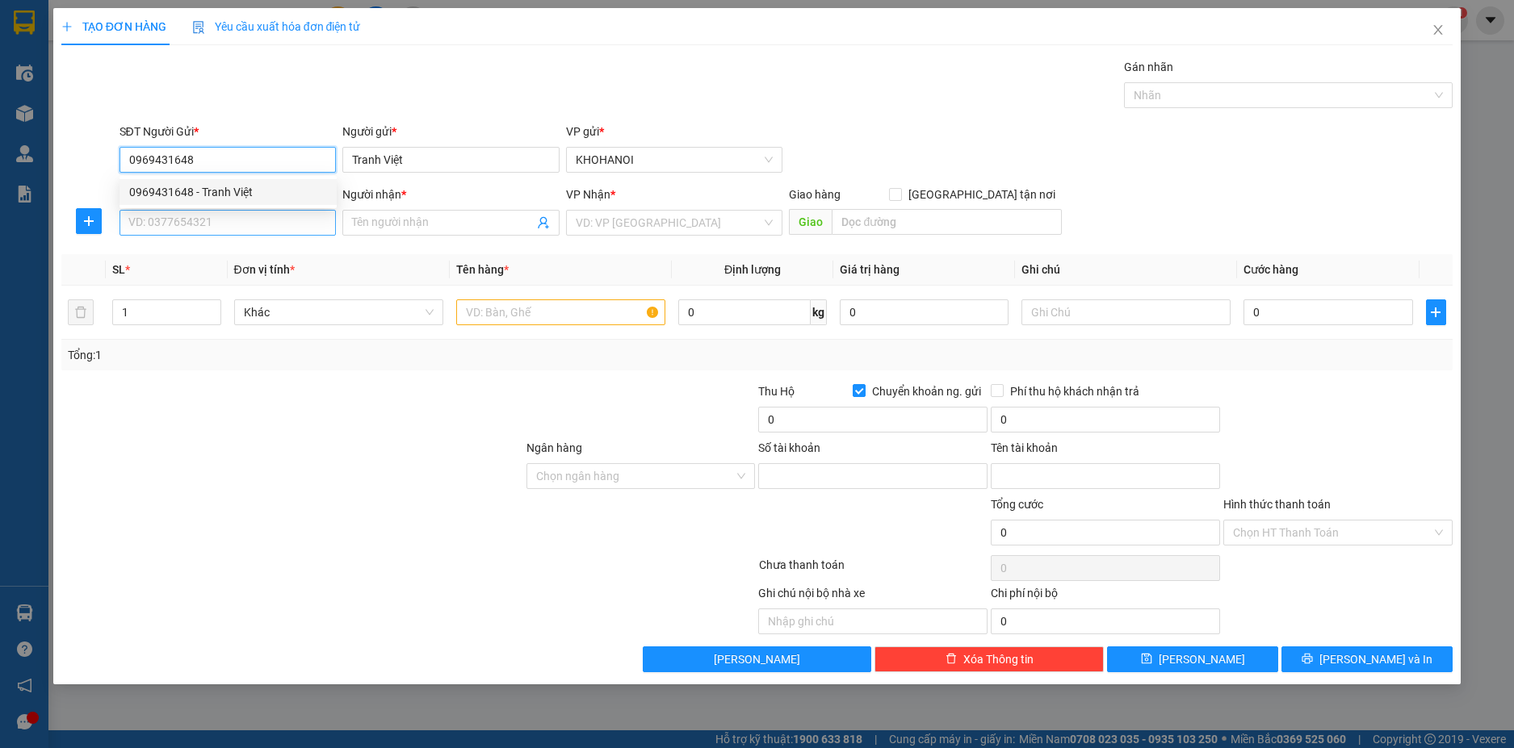
type input "0451001893226"
type input "NGUYỄN MẠNH ĐỨC"
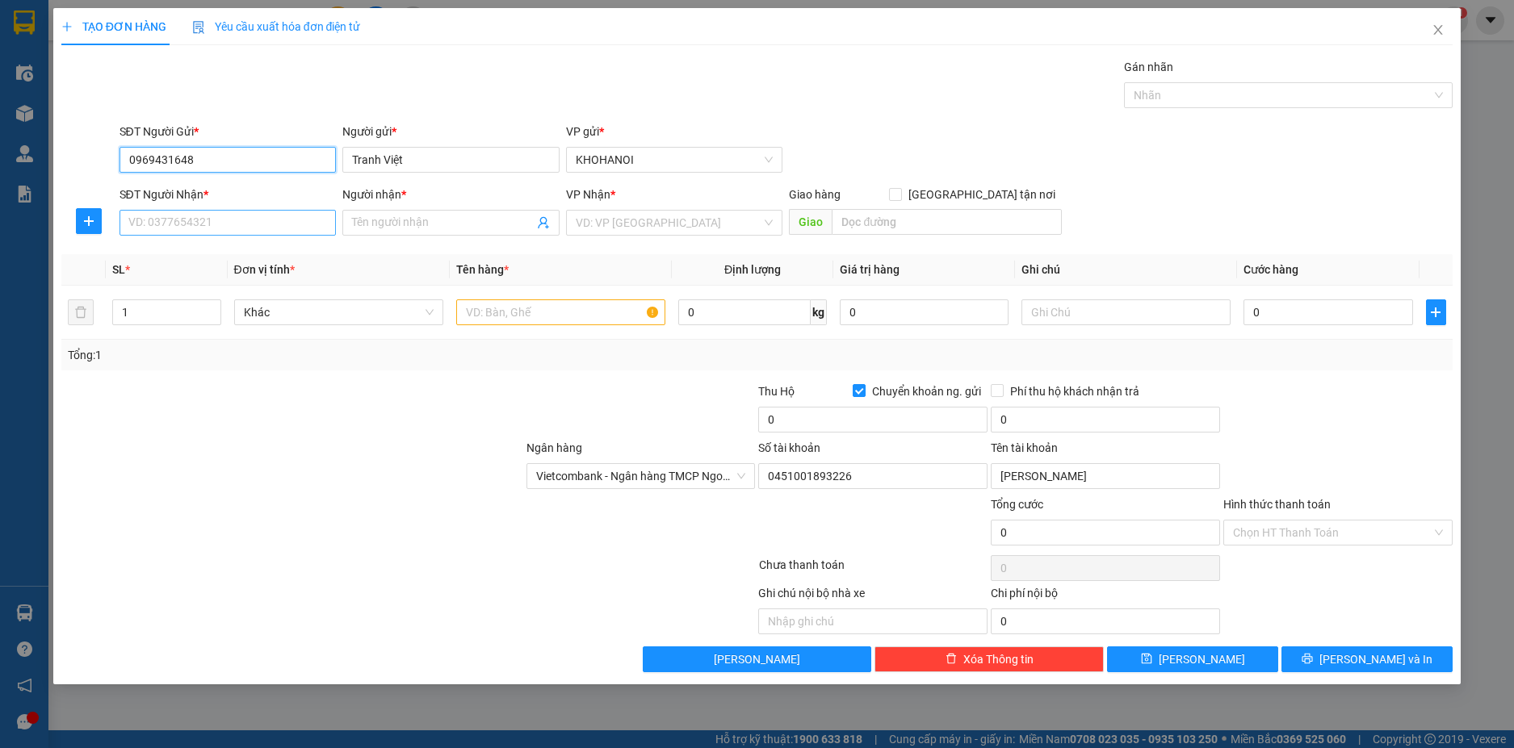
type input "0969431648"
click at [186, 221] on input "SĐT Người Nhận *" at bounding box center [227, 223] width 217 height 26
type input "0815472286"
click at [369, 225] on input "Người nhận *" at bounding box center [443, 223] width 182 height 18
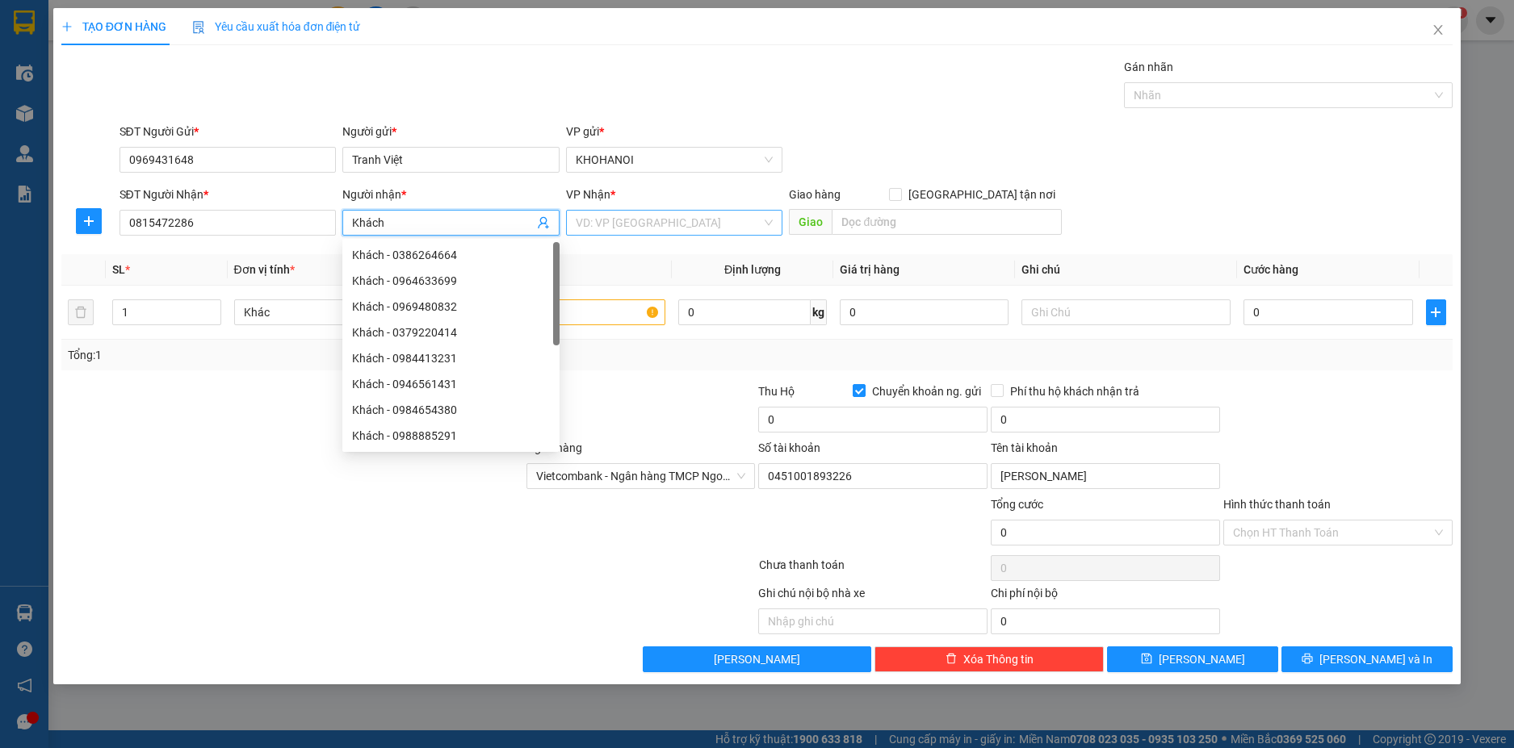
type input "Khách"
click at [647, 228] on input "search" at bounding box center [669, 223] width 187 height 24
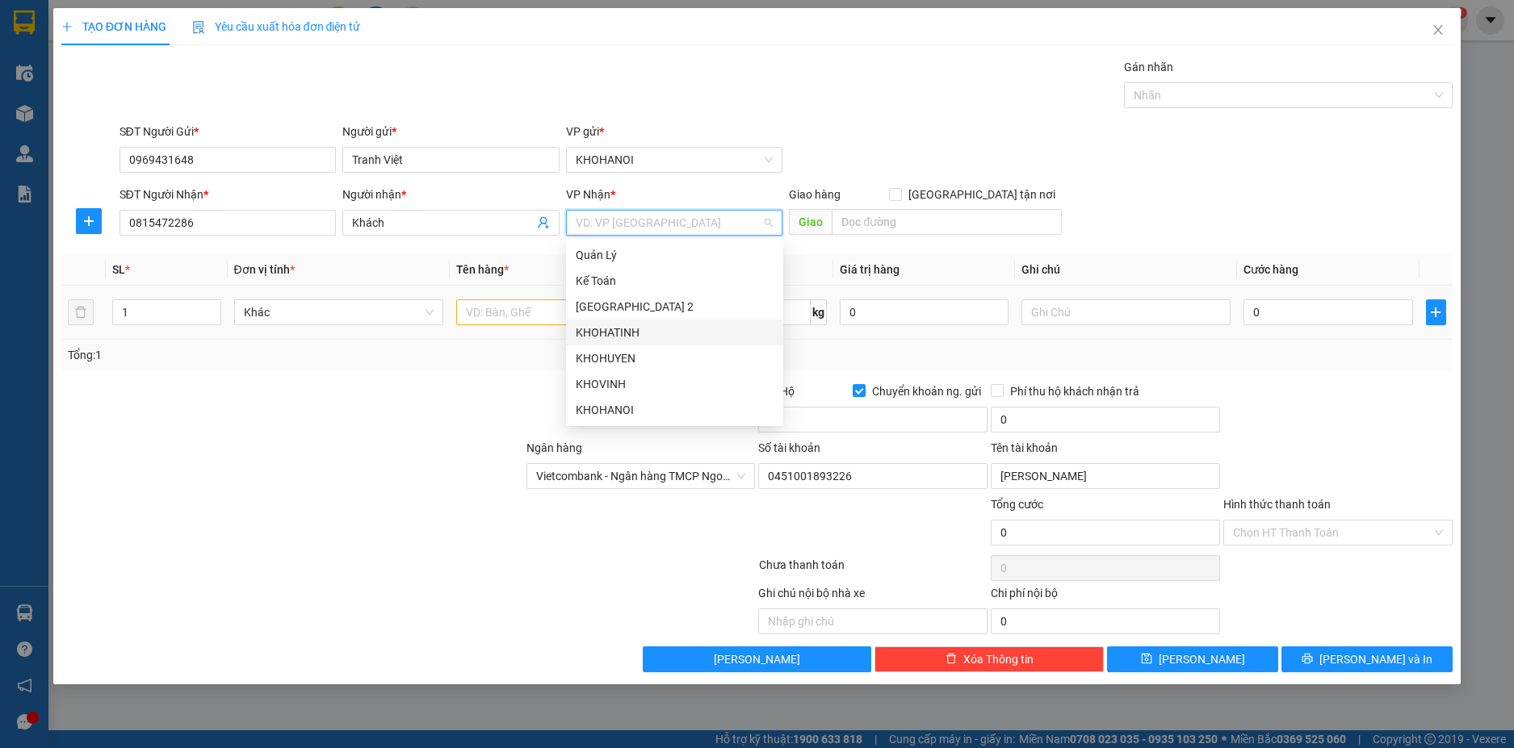
drag, startPoint x: 625, startPoint y: 329, endPoint x: 634, endPoint y: 321, distance: 12.6
click at [625, 329] on div "KHOHATINH" at bounding box center [675, 333] width 198 height 18
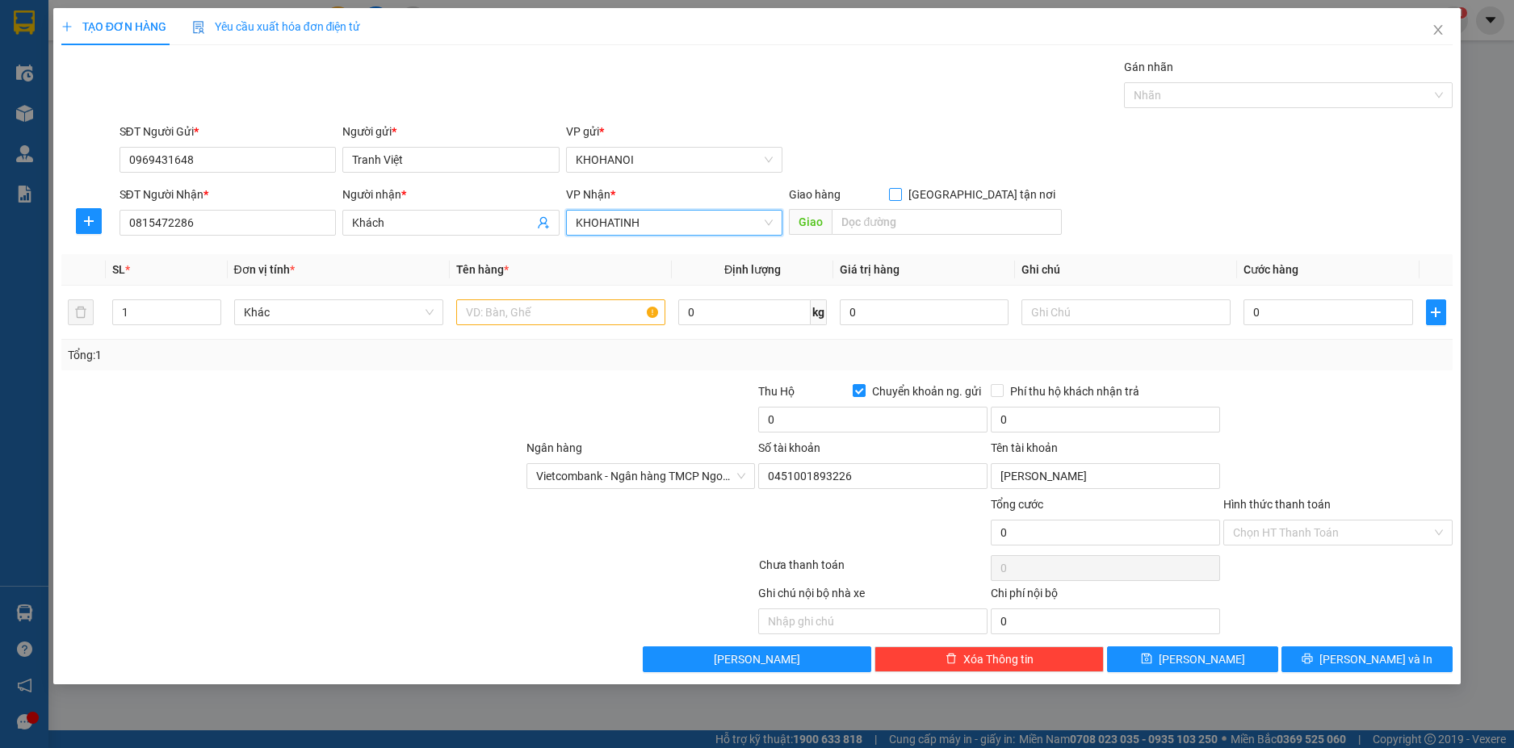
click at [902, 199] on span at bounding box center [895, 194] width 13 height 13
click at [900, 199] on input "[GEOGRAPHIC_DATA] tận nơi" at bounding box center [894, 193] width 11 height 11
checkbox input "true"
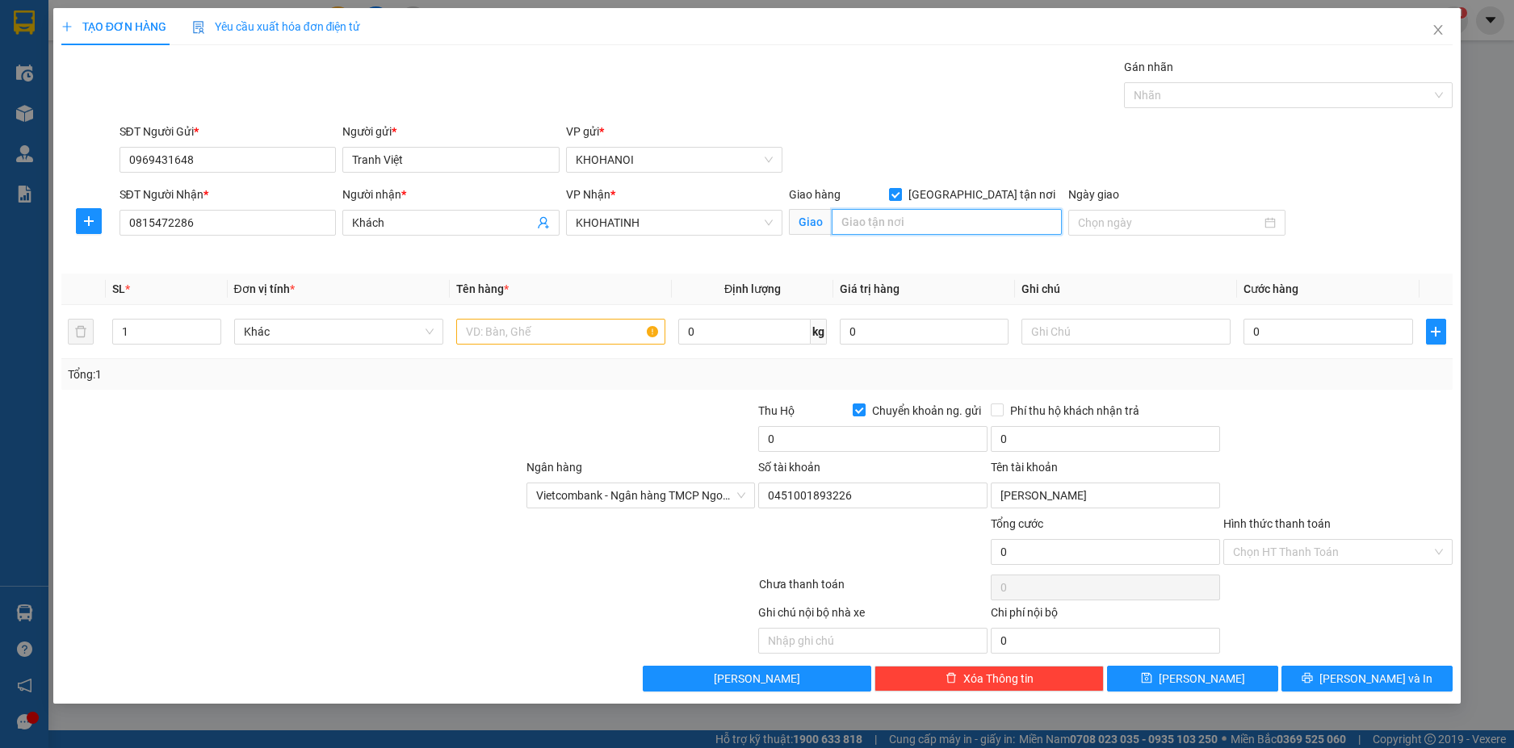
click at [946, 223] on input "text" at bounding box center [947, 222] width 230 height 26
type input "291 Trần Phú, HT"
click at [501, 341] on input "text" at bounding box center [560, 332] width 209 height 26
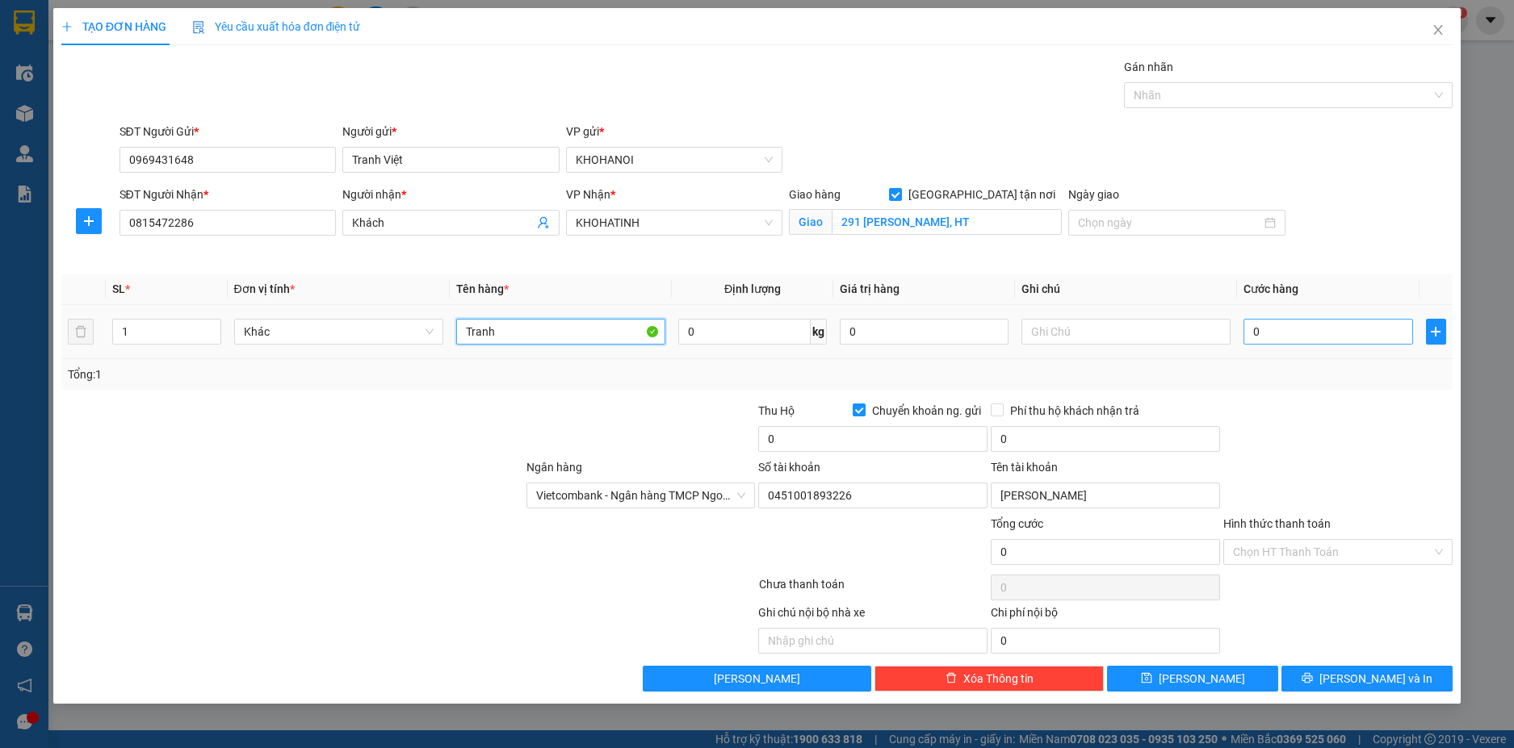
type input "Tranh"
click at [1285, 333] on input "0" at bounding box center [1327, 332] width 169 height 26
type input "1"
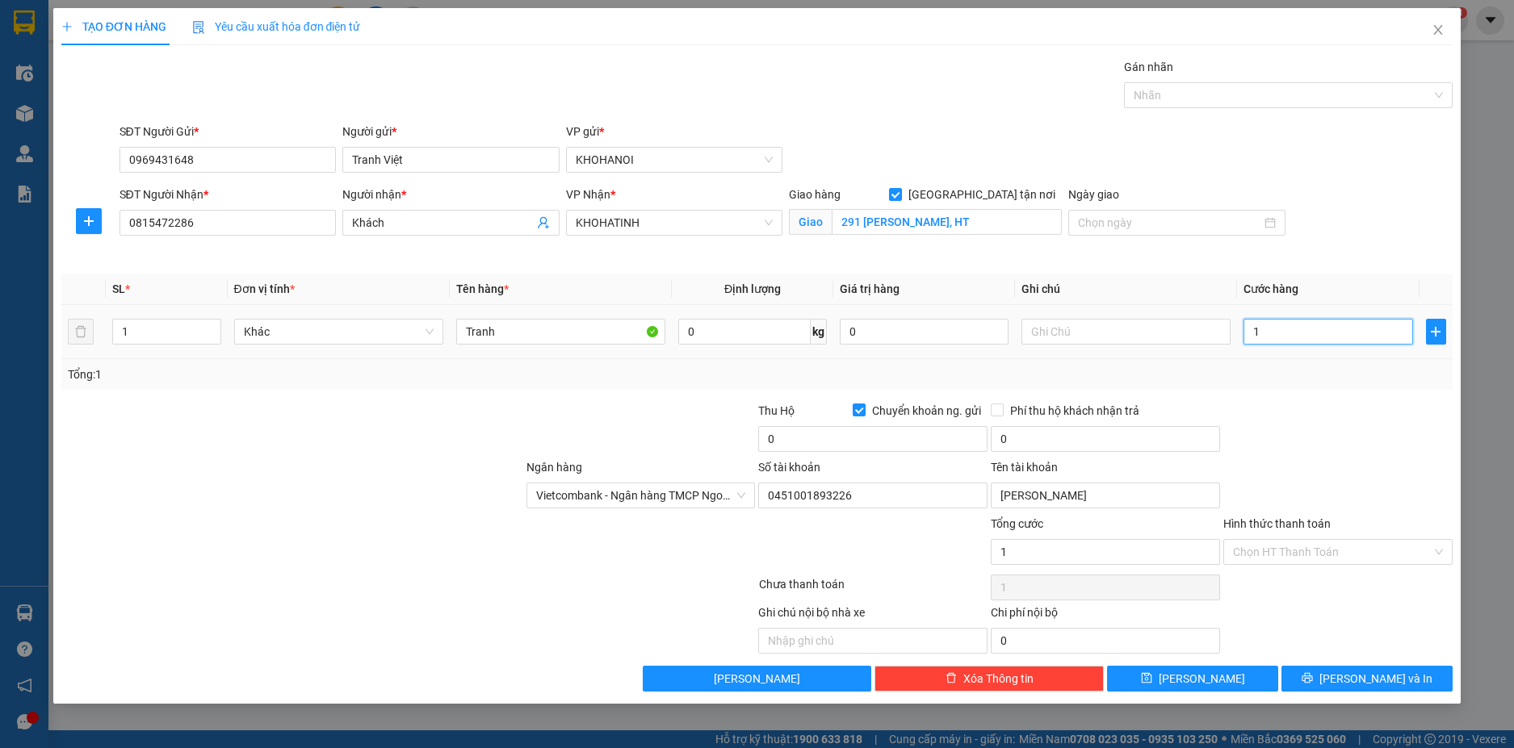
type input "10"
type input "100"
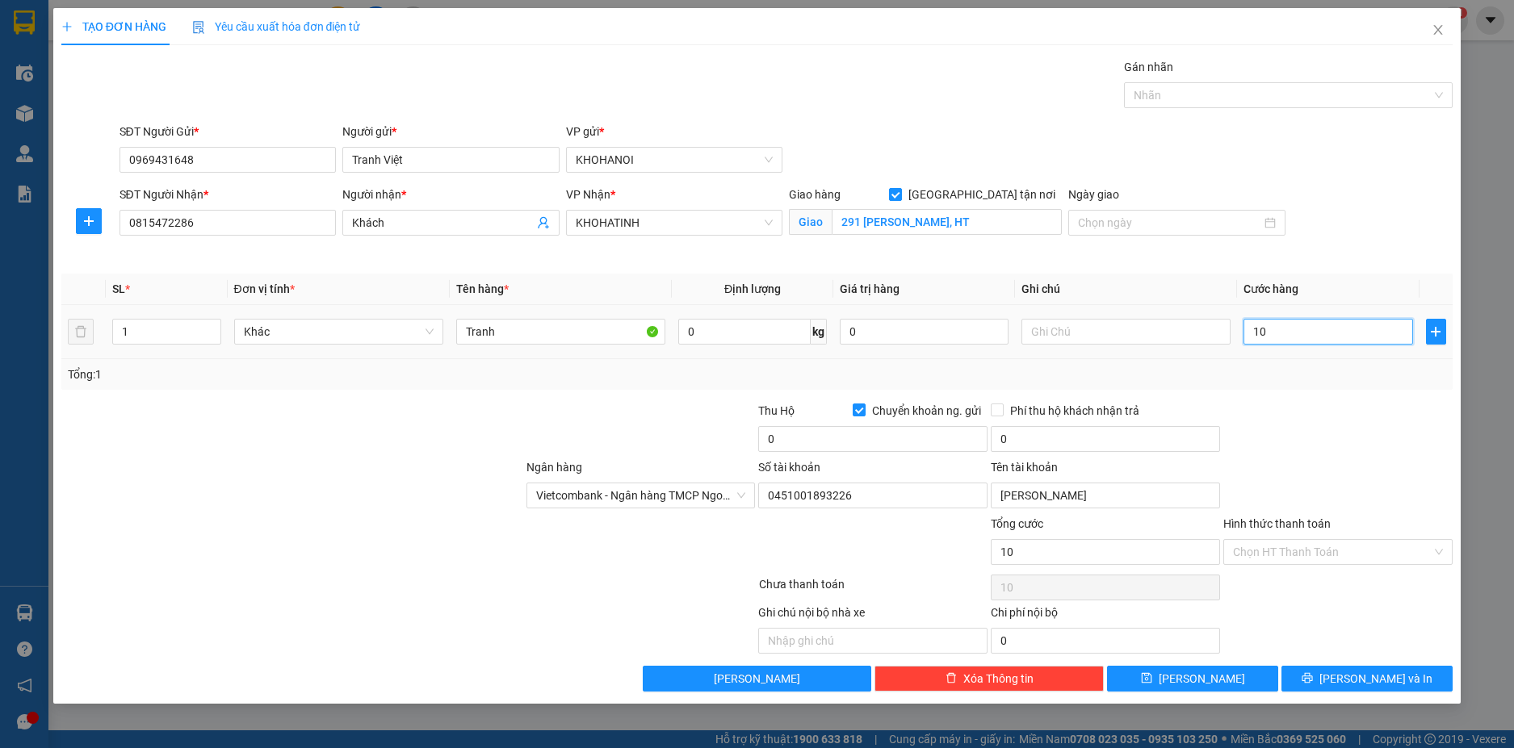
type input "100"
type input "100.000"
drag, startPoint x: 1294, startPoint y: 431, endPoint x: 1294, endPoint y: 445, distance: 13.7
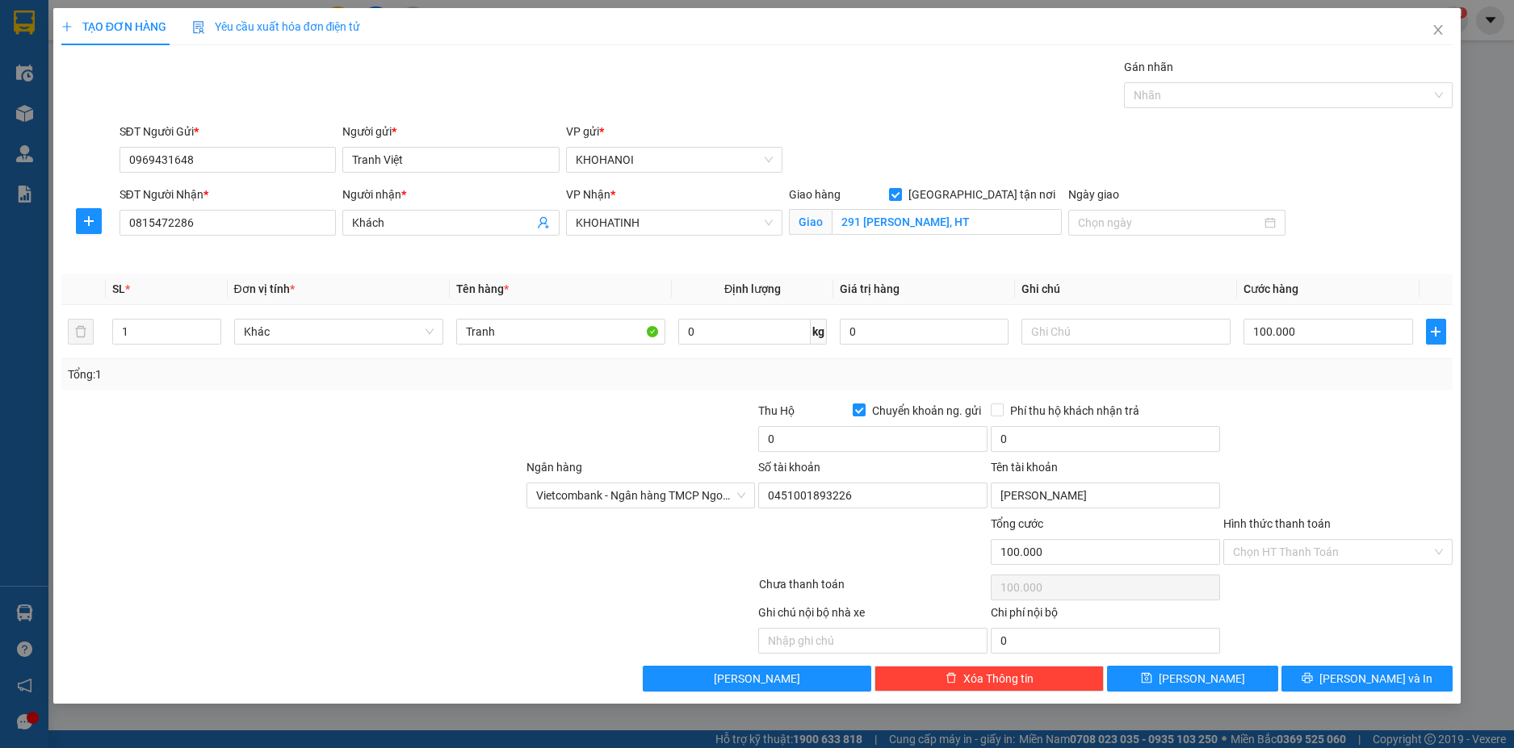
click at [1294, 432] on div at bounding box center [1338, 430] width 233 height 57
drag, startPoint x: 1340, startPoint y: 673, endPoint x: 1246, endPoint y: 548, distance: 156.1
click at [1338, 671] on button "[PERSON_NAME] và In" at bounding box center [1366, 679] width 171 height 26
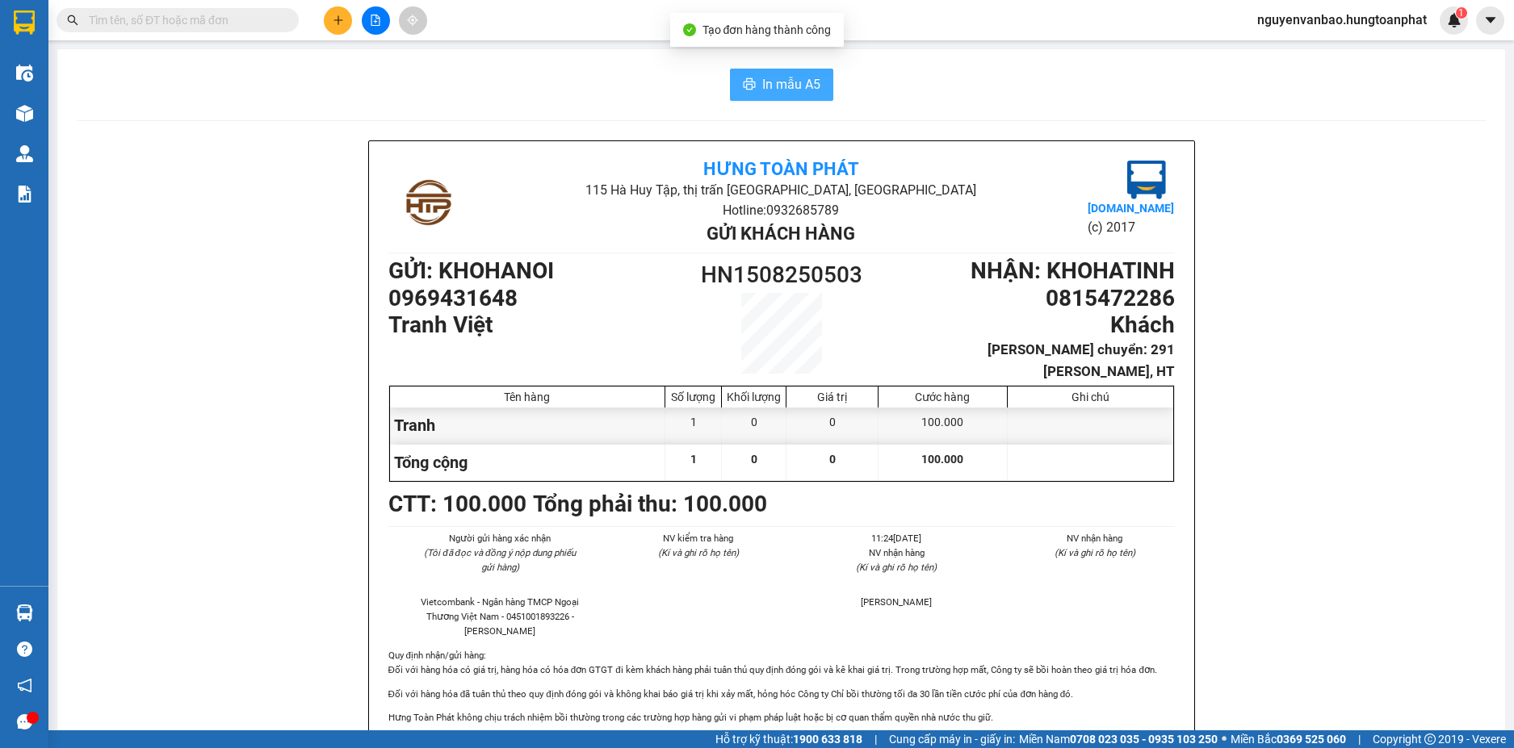
click at [795, 82] on span "In mẫu A5" at bounding box center [791, 84] width 58 height 20
click at [347, 22] on button at bounding box center [338, 20] width 28 height 28
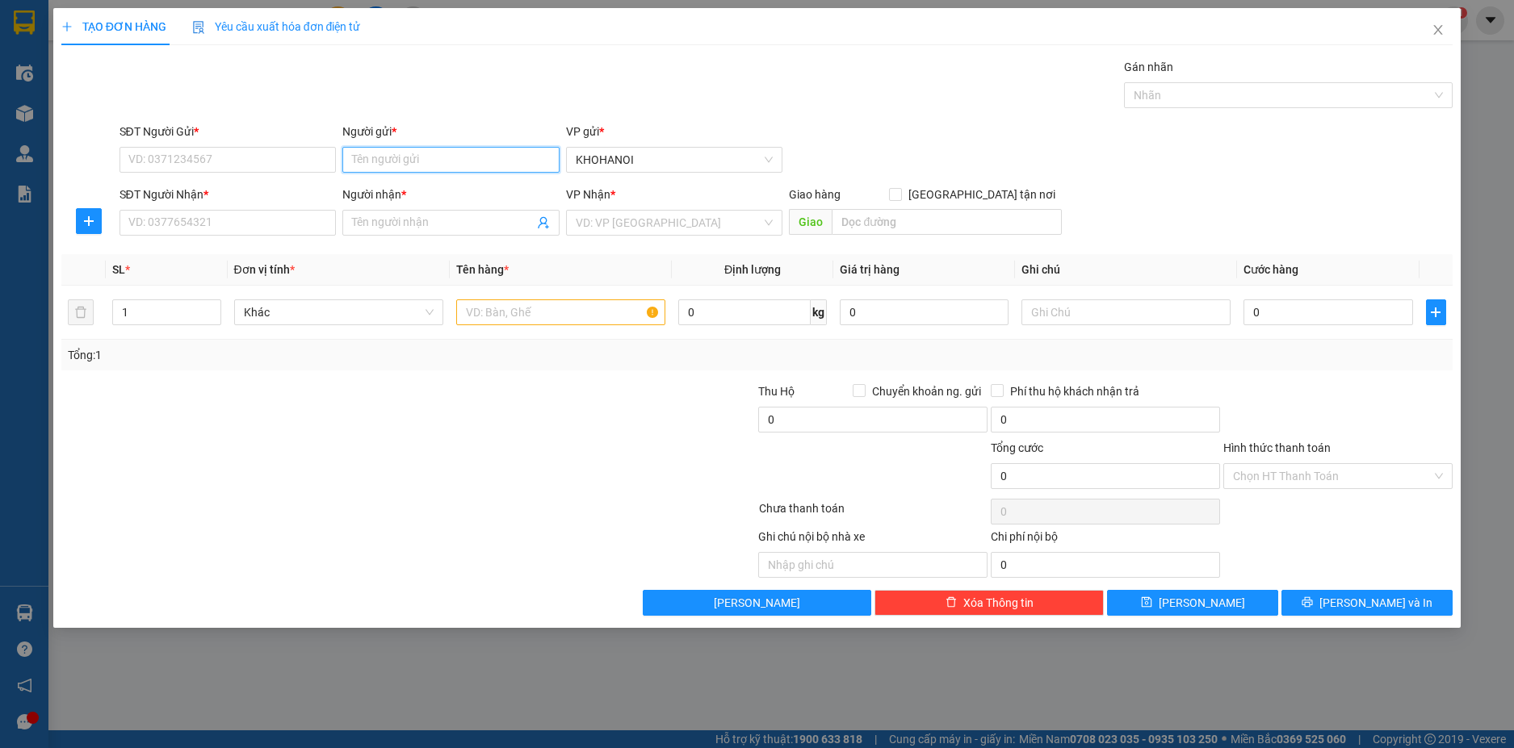
click at [382, 167] on input "Người gửi *" at bounding box center [450, 160] width 217 height 26
type input "akako"
click at [402, 191] on div "Hương Akako - 0984873758" at bounding box center [451, 192] width 198 height 18
type input "0984873758"
type input "Hương Akako"
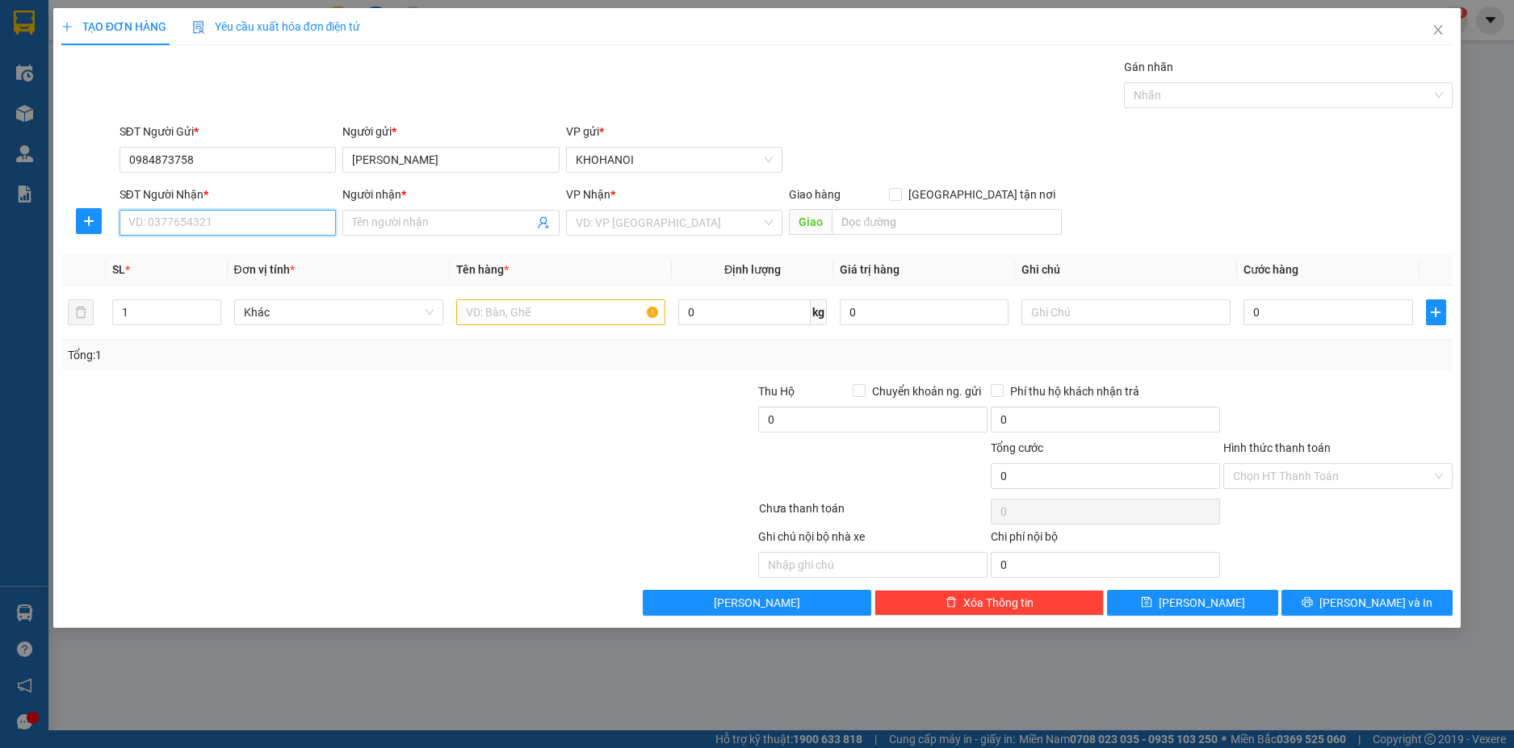
click at [249, 216] on input "SĐT Người Nhận *" at bounding box center [227, 223] width 217 height 26
drag, startPoint x: 444, startPoint y: 165, endPoint x: 321, endPoint y: 183, distance: 124.1
click at [321, 183] on form "SĐT Người Gửi * 0984873758 Người gửi * Hương Akako Hương Akako VP gửi * KHOHANO…" at bounding box center [757, 182] width 1392 height 119
drag, startPoint x: 427, startPoint y: 161, endPoint x: 309, endPoint y: 170, distance: 118.2
click at [312, 168] on div "SĐT Người Gửi * 0984873758 Người gửi * 0978053534 0978053534 VP gửi * KHOHANOI" at bounding box center [786, 151] width 1340 height 57
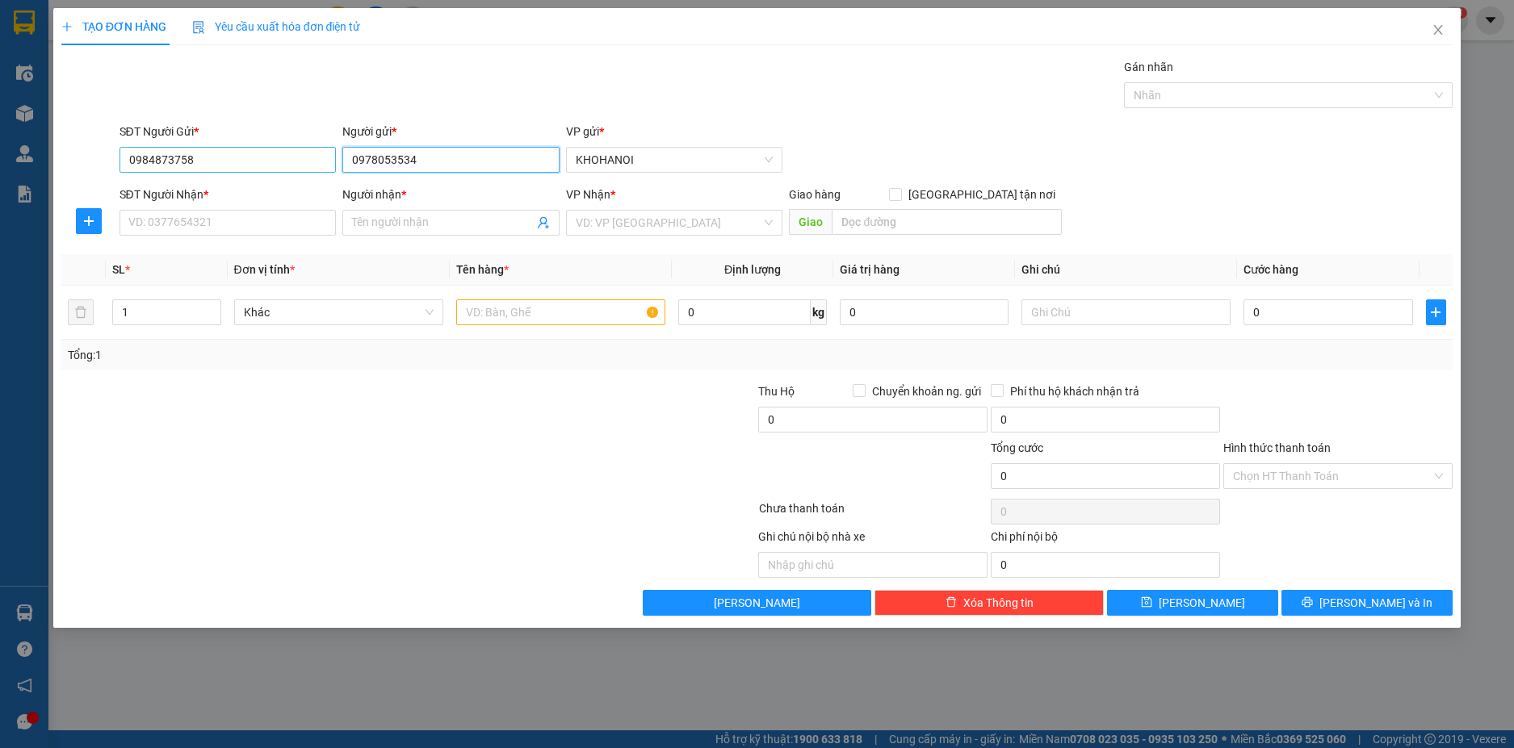
type input "0978053534"
click at [234, 164] on input "0984873758" at bounding box center [227, 160] width 217 height 26
paste input "0978053534"
drag, startPoint x: 263, startPoint y: 154, endPoint x: 124, endPoint y: 159, distance: 139.0
click at [124, 159] on input "09848737580978053534" at bounding box center [227, 160] width 217 height 26
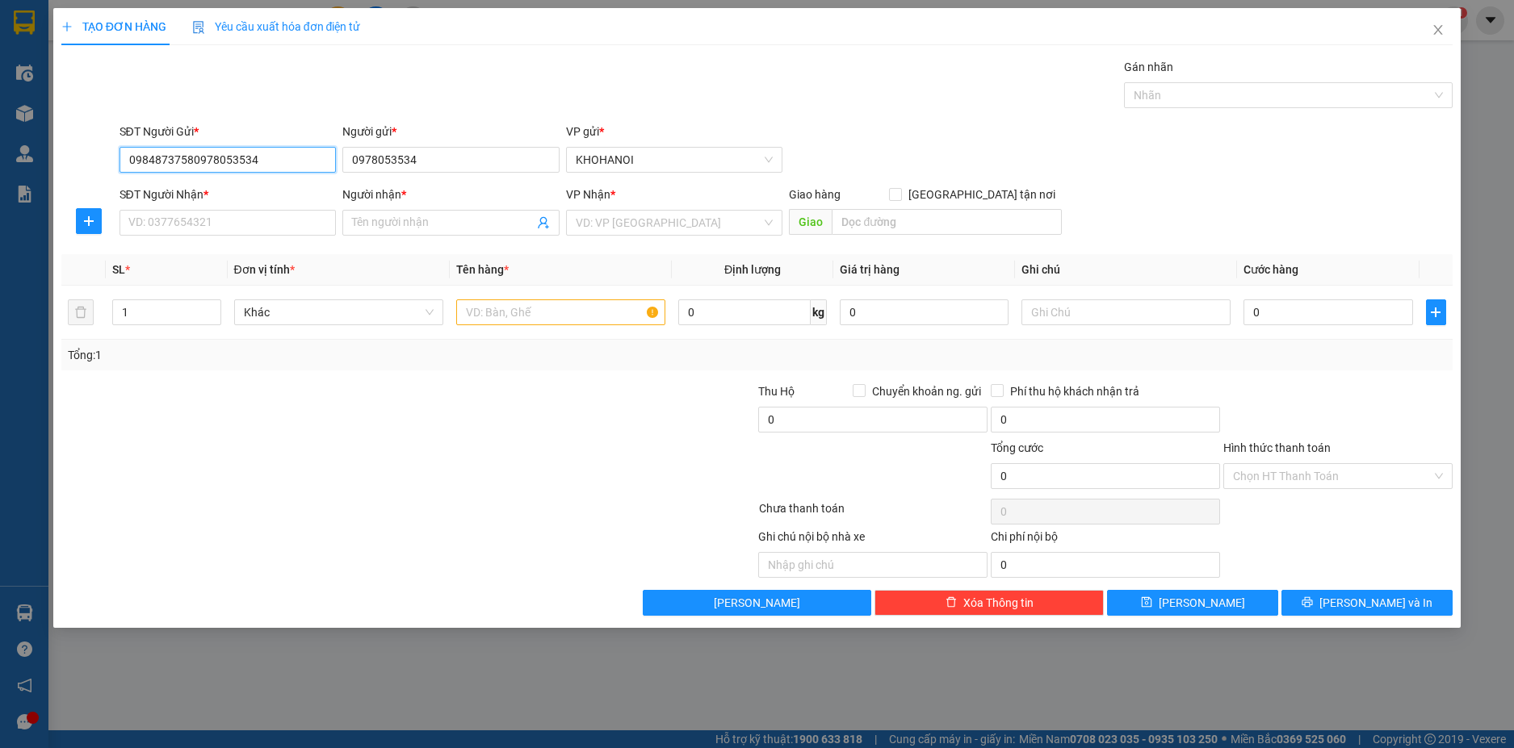
paste input "search"
type input "0978053534"
click at [200, 190] on div "0978053534 - A thọ" at bounding box center [228, 192] width 198 height 18
type input "A thọ"
type input "0978053534"
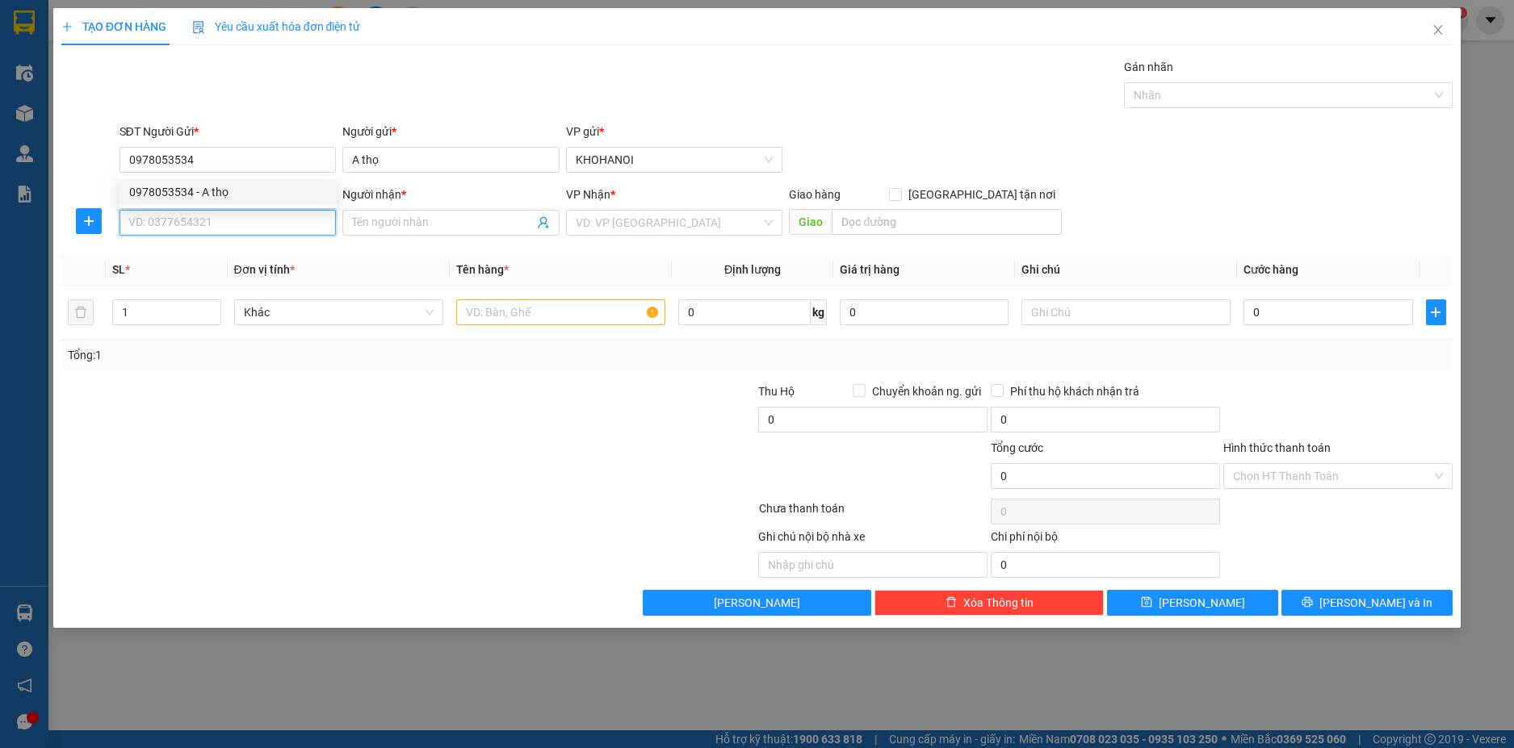
click at [197, 225] on input "SĐT Người Nhận *" at bounding box center [227, 223] width 217 height 26
type input "0986997790"
click at [185, 256] on div "0986997790" at bounding box center [228, 255] width 198 height 18
checkbox input "true"
type input "bảo thành yên thành nghệ an"
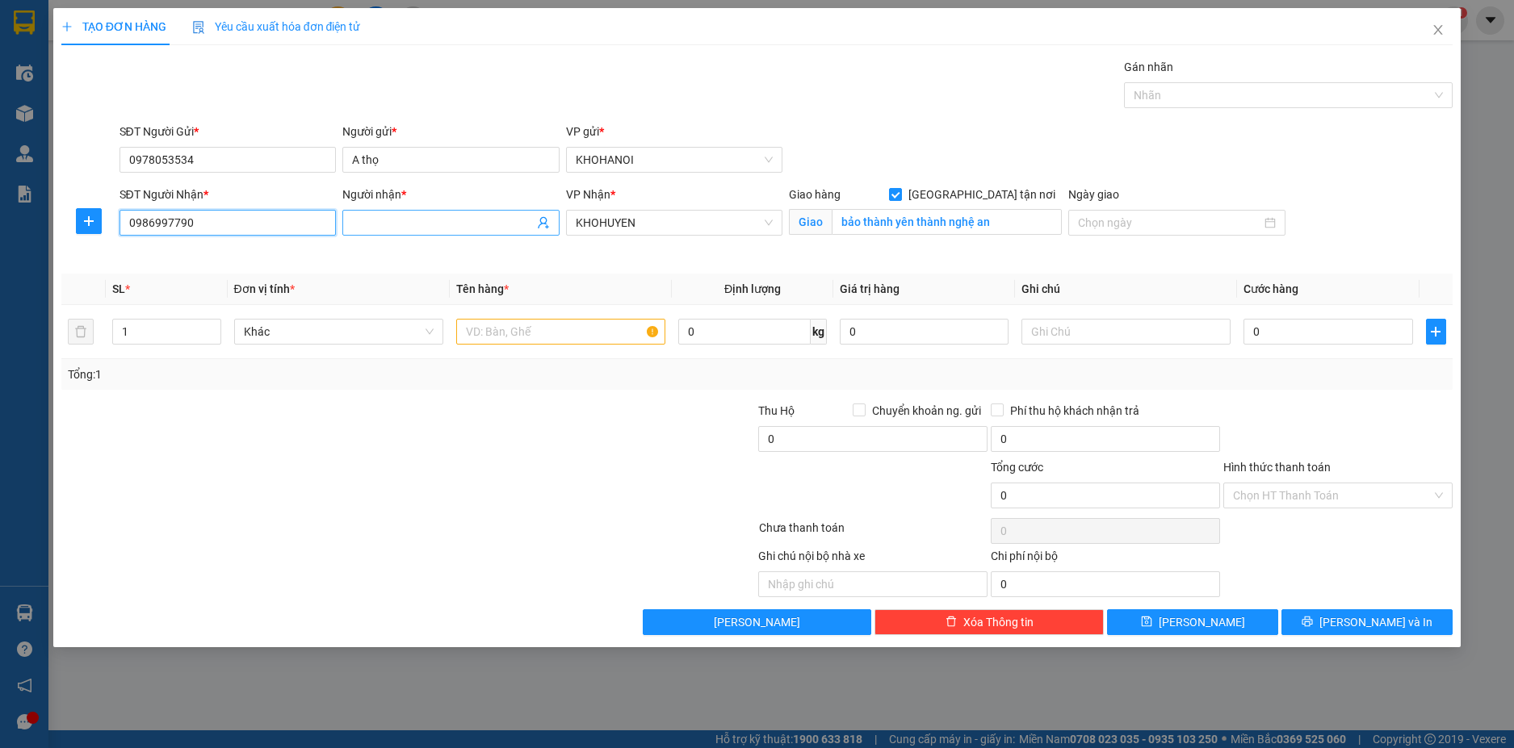
type input "0986997790"
click at [422, 224] on input "Người nhận *" at bounding box center [443, 223] width 182 height 18
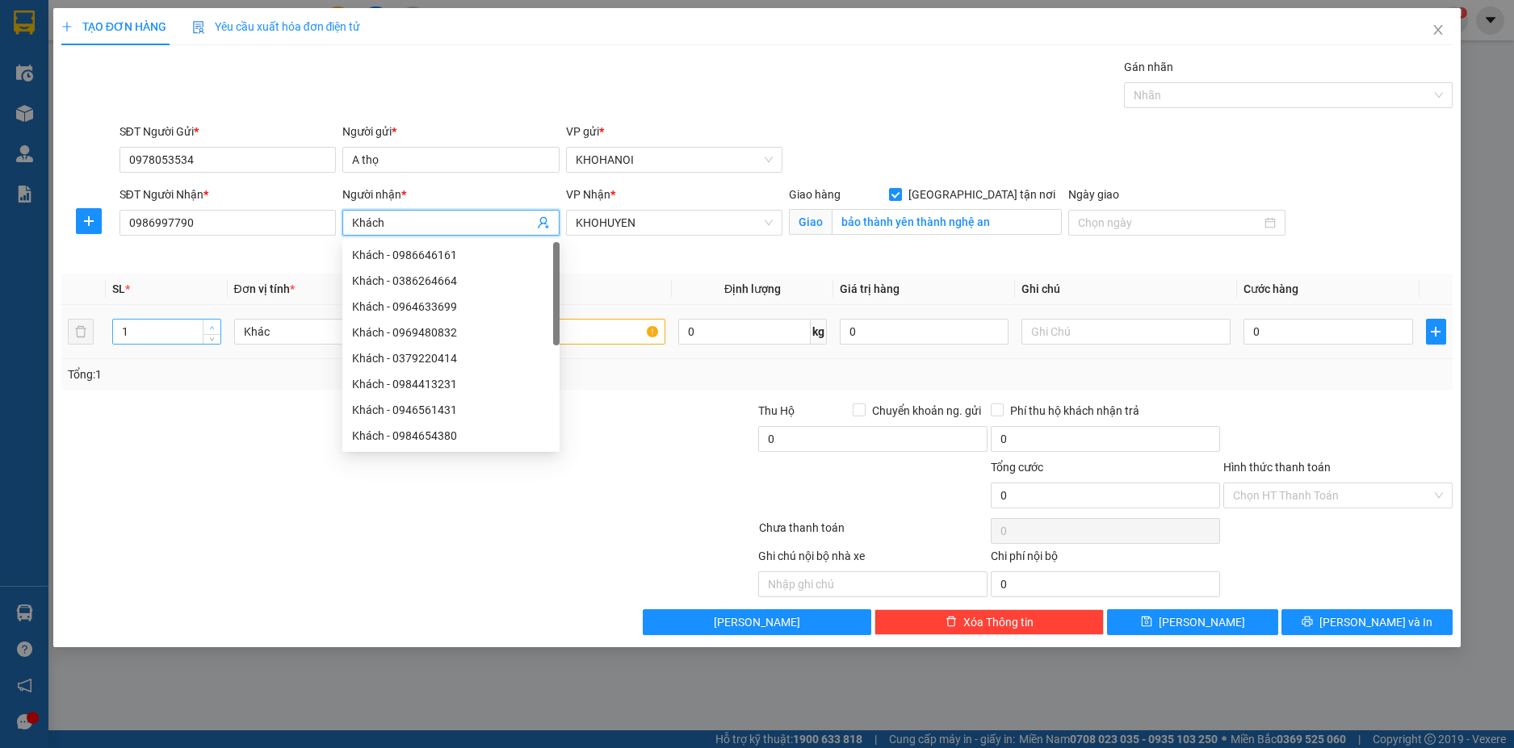
type input "Khách"
click at [212, 326] on icon "up" at bounding box center [212, 327] width 5 height 3
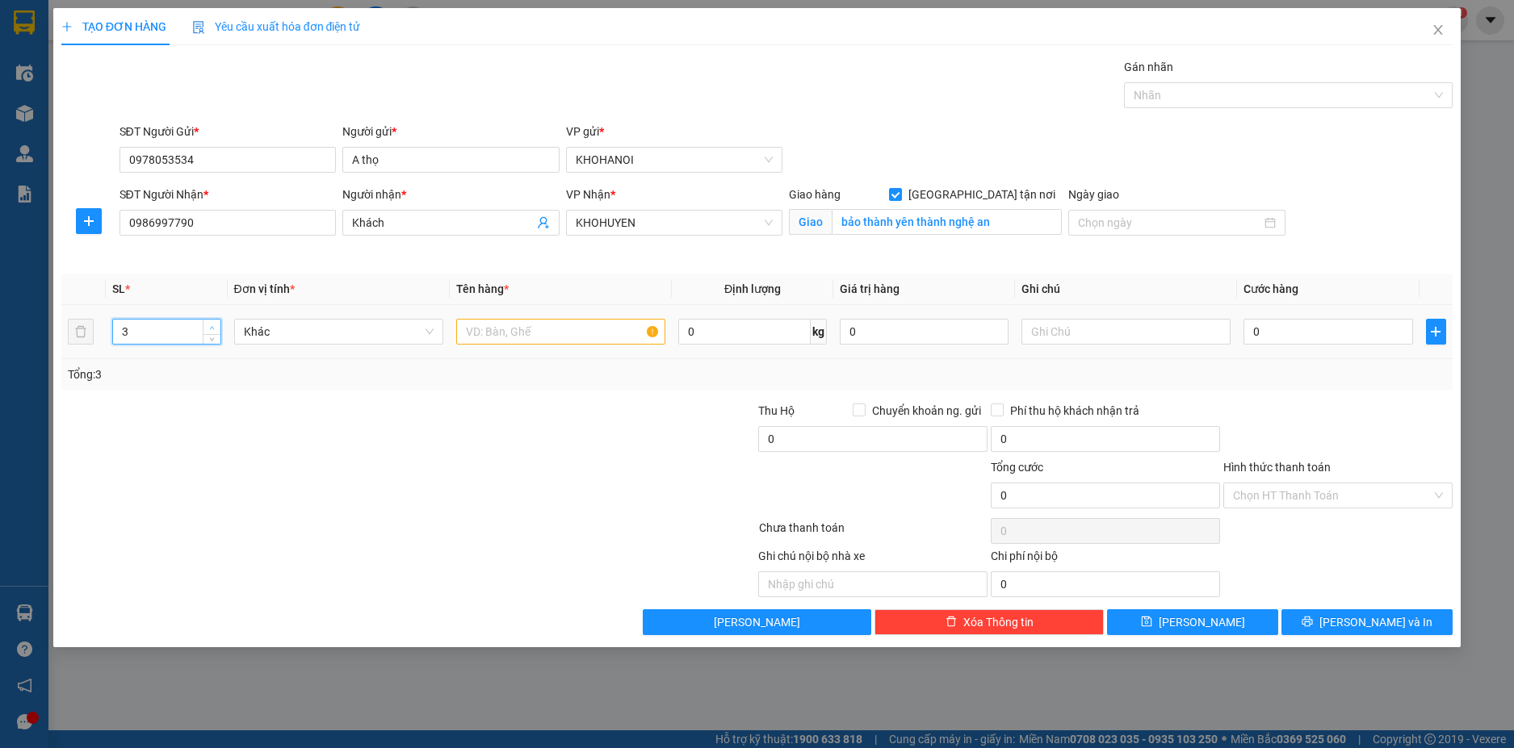
type input "4"
click at [215, 325] on icon "up" at bounding box center [212, 328] width 6 height 6
click at [472, 339] on input "text" at bounding box center [560, 332] width 209 height 26
type input "Quạt"
click at [1270, 336] on input "0" at bounding box center [1327, 332] width 169 height 26
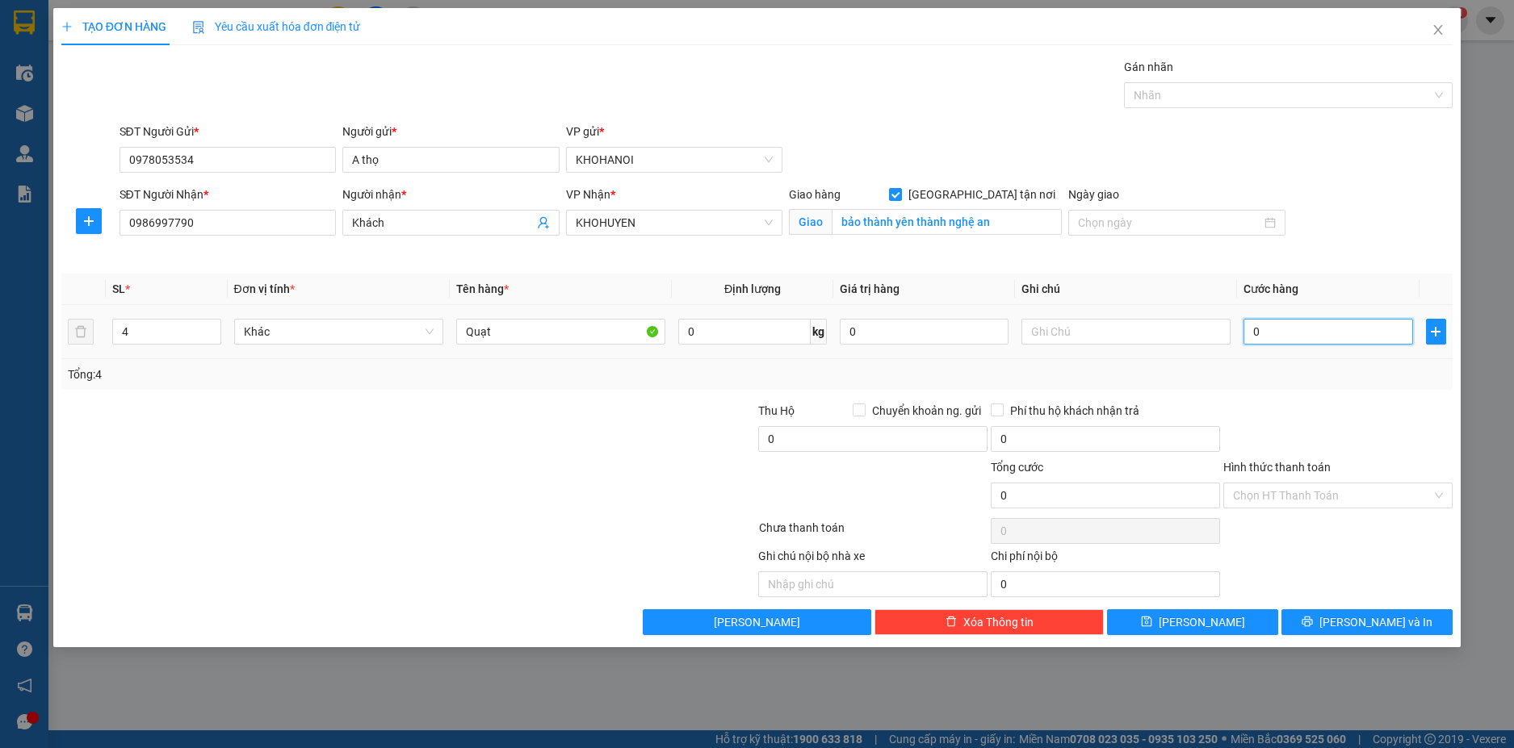
type input "2"
type input "20"
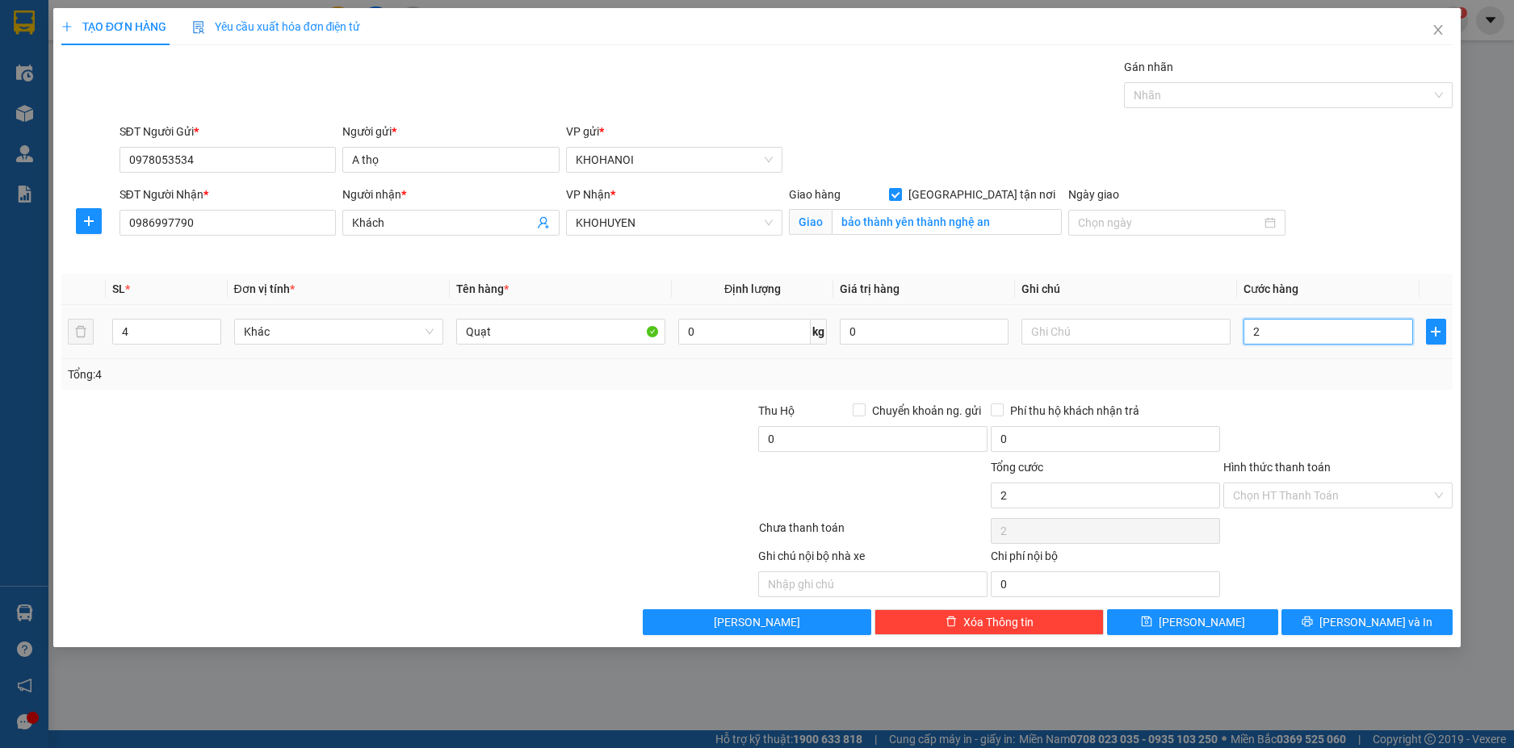
type input "20"
type input "200"
type input "200.000"
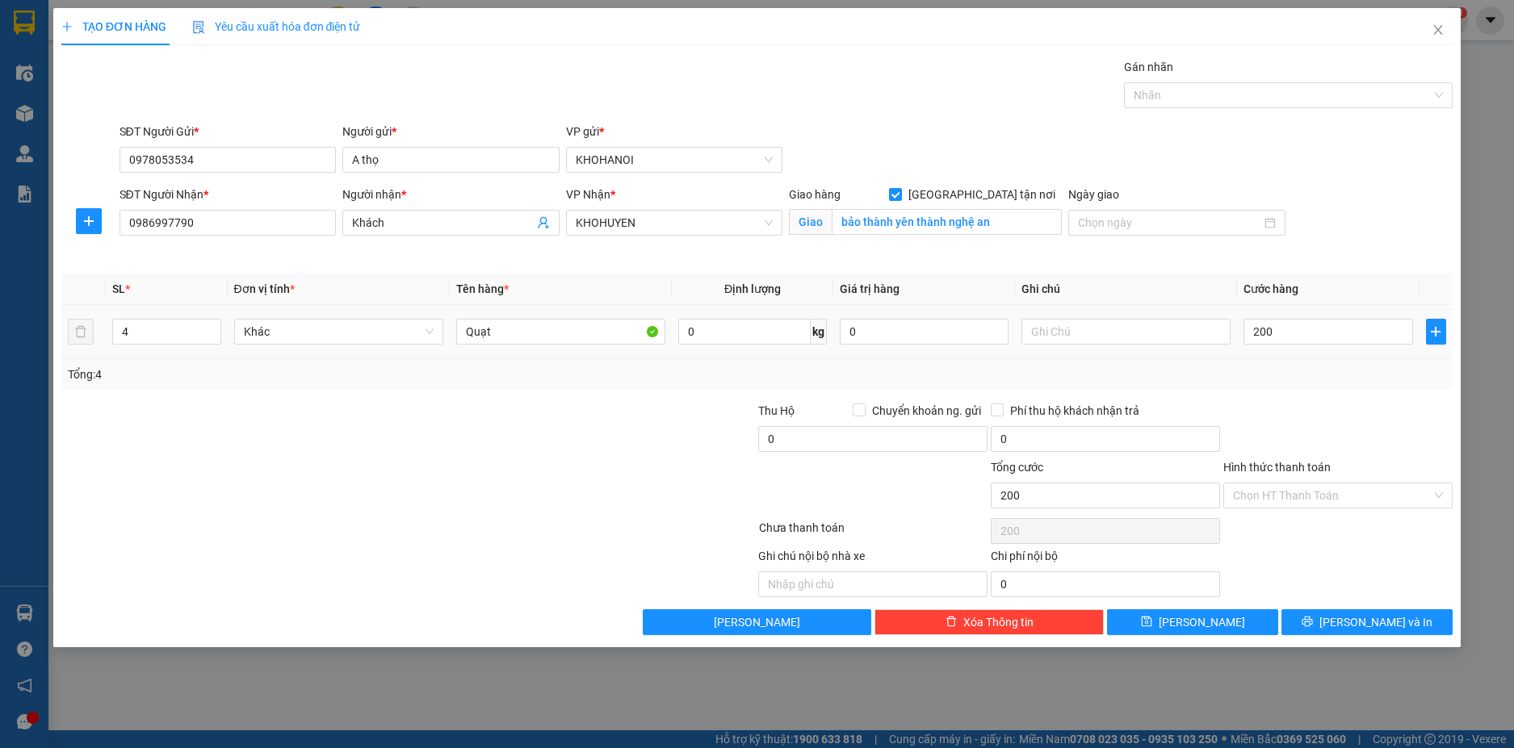
type input "200.000"
drag, startPoint x: 1292, startPoint y: 406, endPoint x: 1414, endPoint y: 609, distance: 236.5
click at [1297, 408] on div at bounding box center [1338, 430] width 233 height 57
click at [1405, 627] on button "[PERSON_NAME] và In" at bounding box center [1366, 623] width 171 height 26
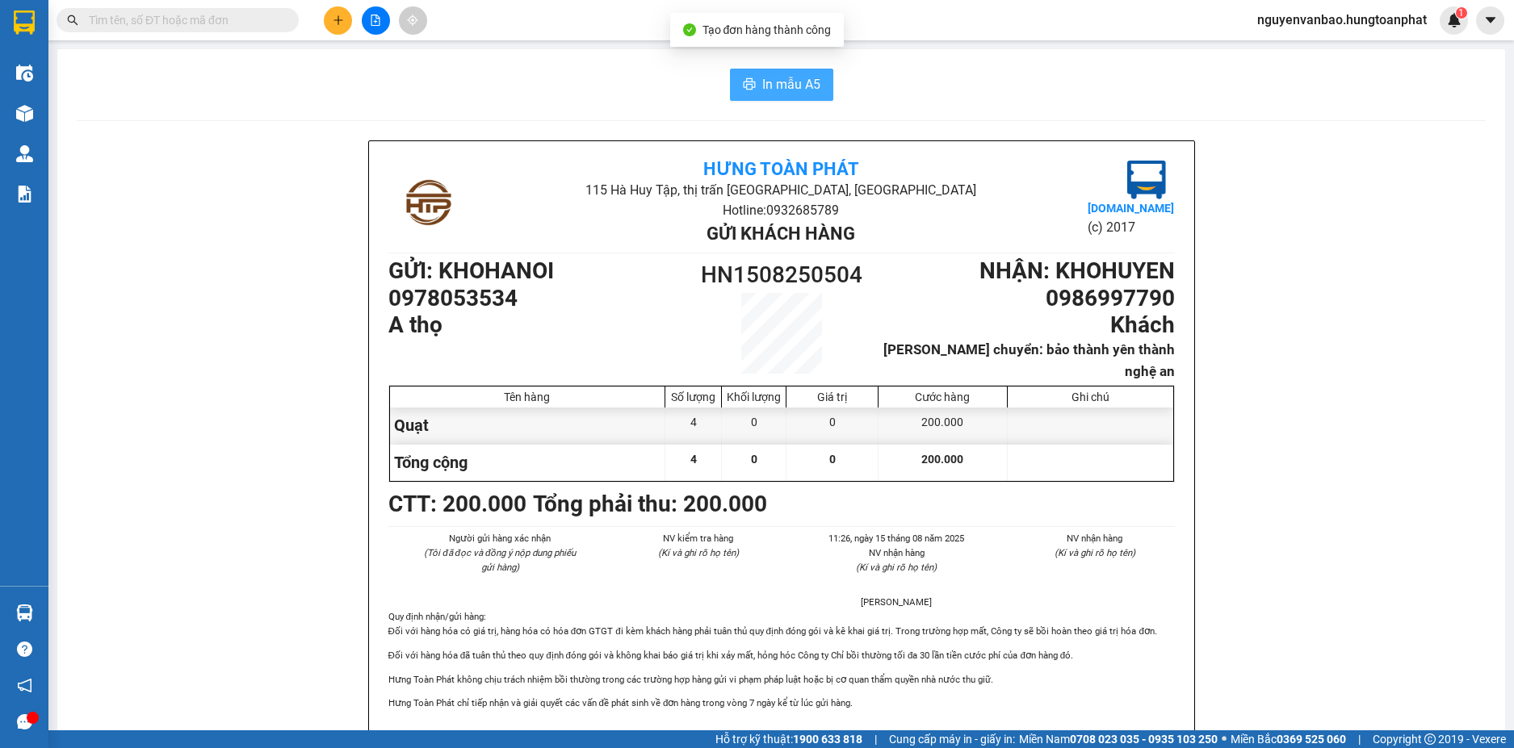
click at [785, 89] on span "In mẫu A5" at bounding box center [791, 84] width 58 height 20
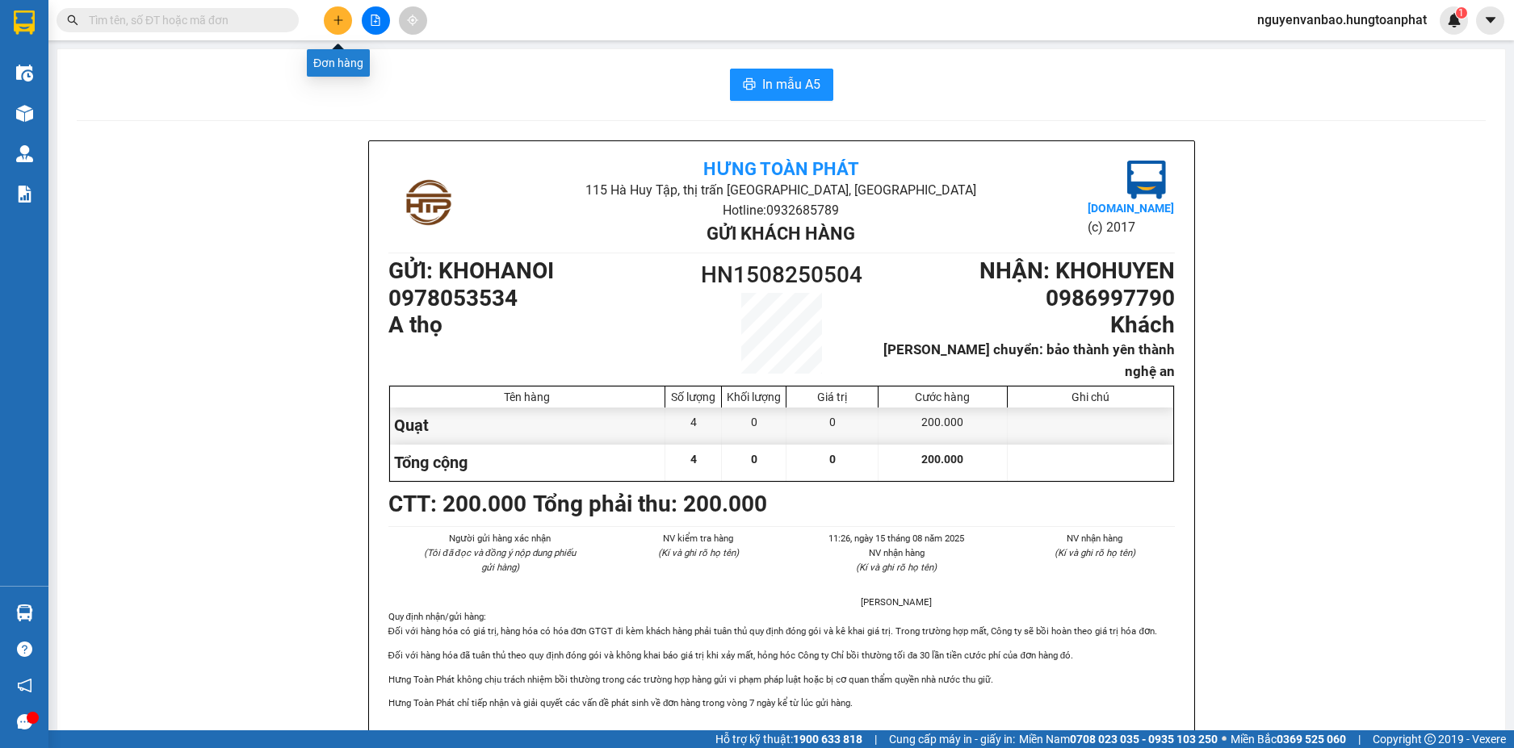
click at [333, 15] on icon "plus" at bounding box center [338, 20] width 11 height 11
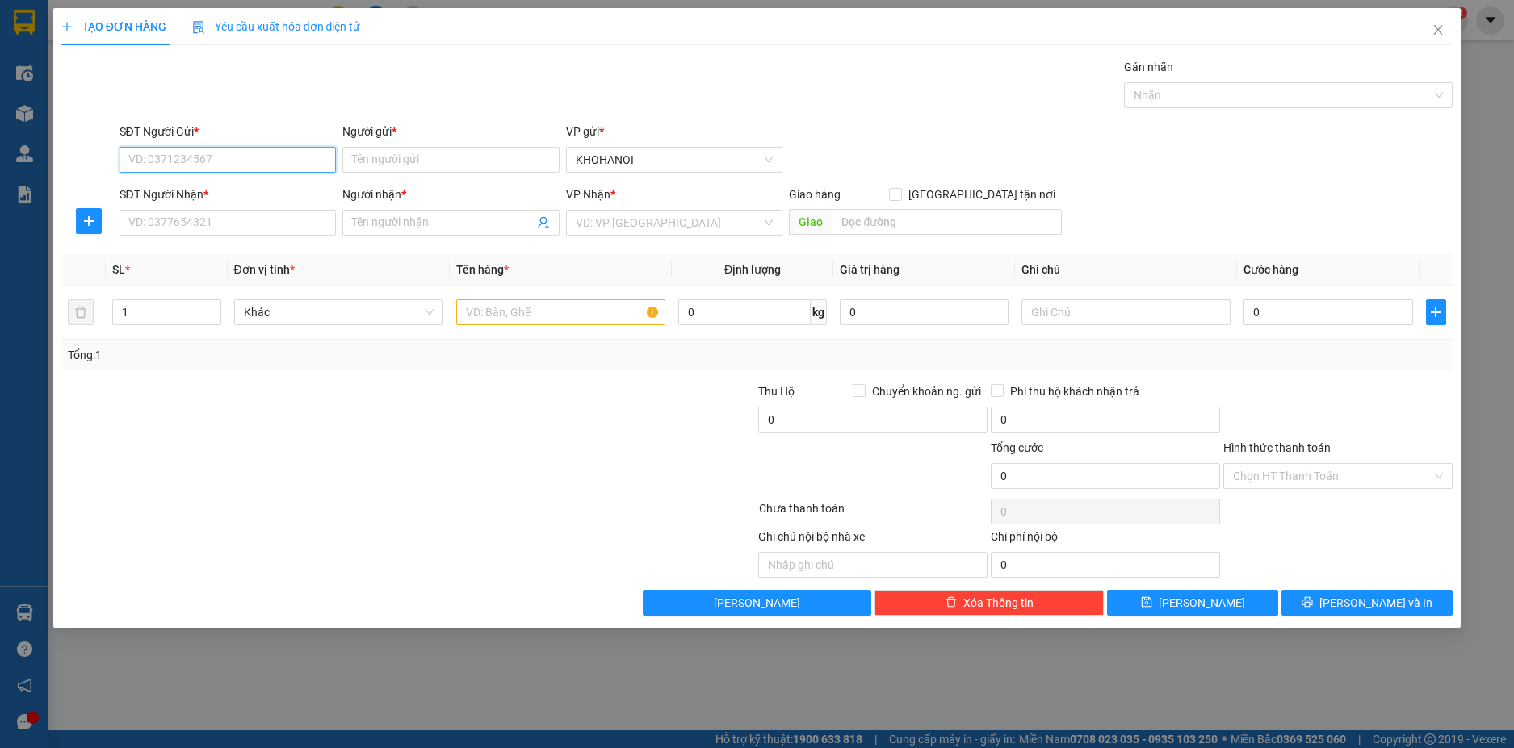
click at [266, 164] on input "SĐT Người Gửi *" at bounding box center [227, 160] width 217 height 26
click at [187, 188] on div "02436686300 - HQ" at bounding box center [228, 192] width 198 height 18
type input "02436686300"
type input "HQ"
type input "02436686300"
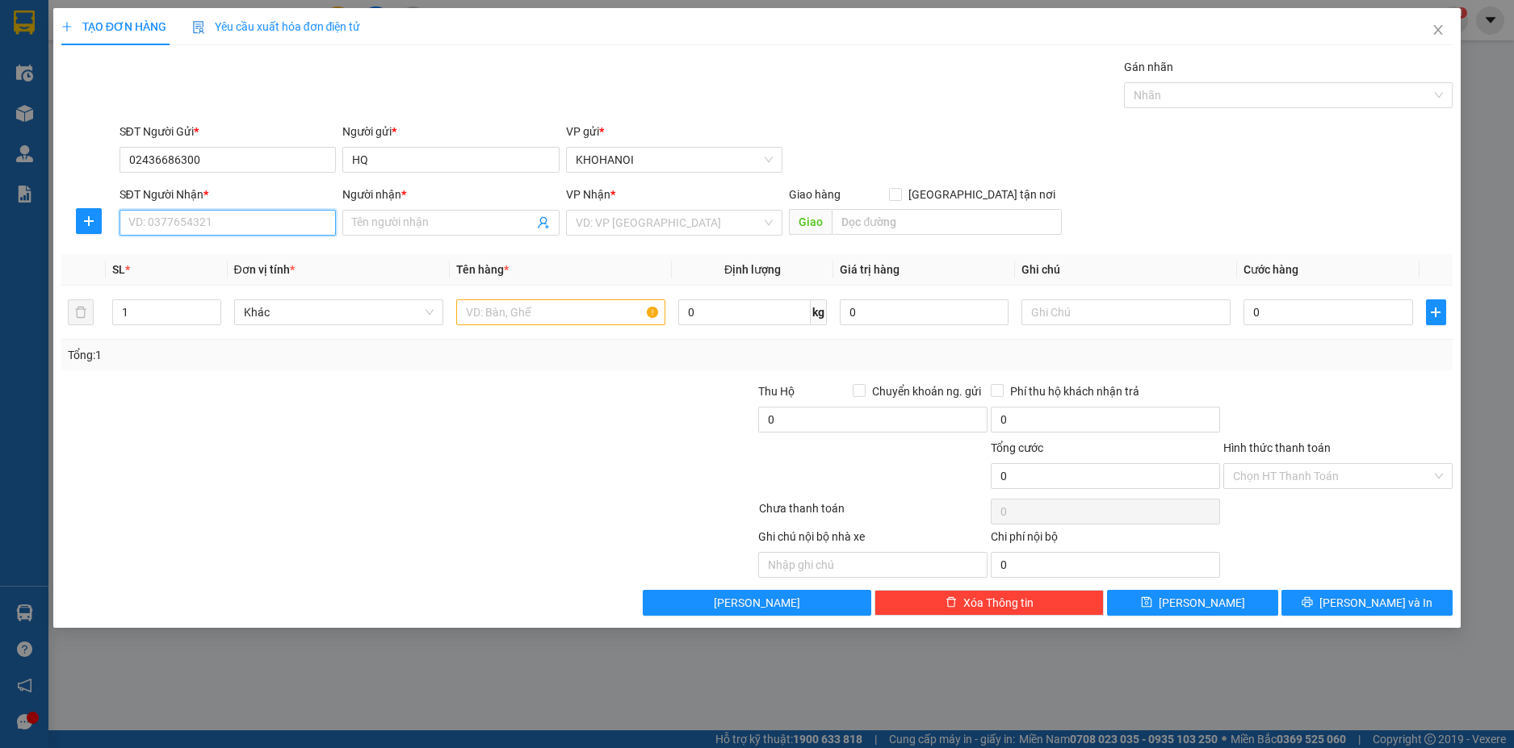
click at [195, 224] on input "SĐT Người Nhận *" at bounding box center [227, 223] width 217 height 26
type input "0986989226"
click at [212, 257] on div "0986989226 - C Mai BV Hoàn Mỹ" at bounding box center [243, 255] width 229 height 18
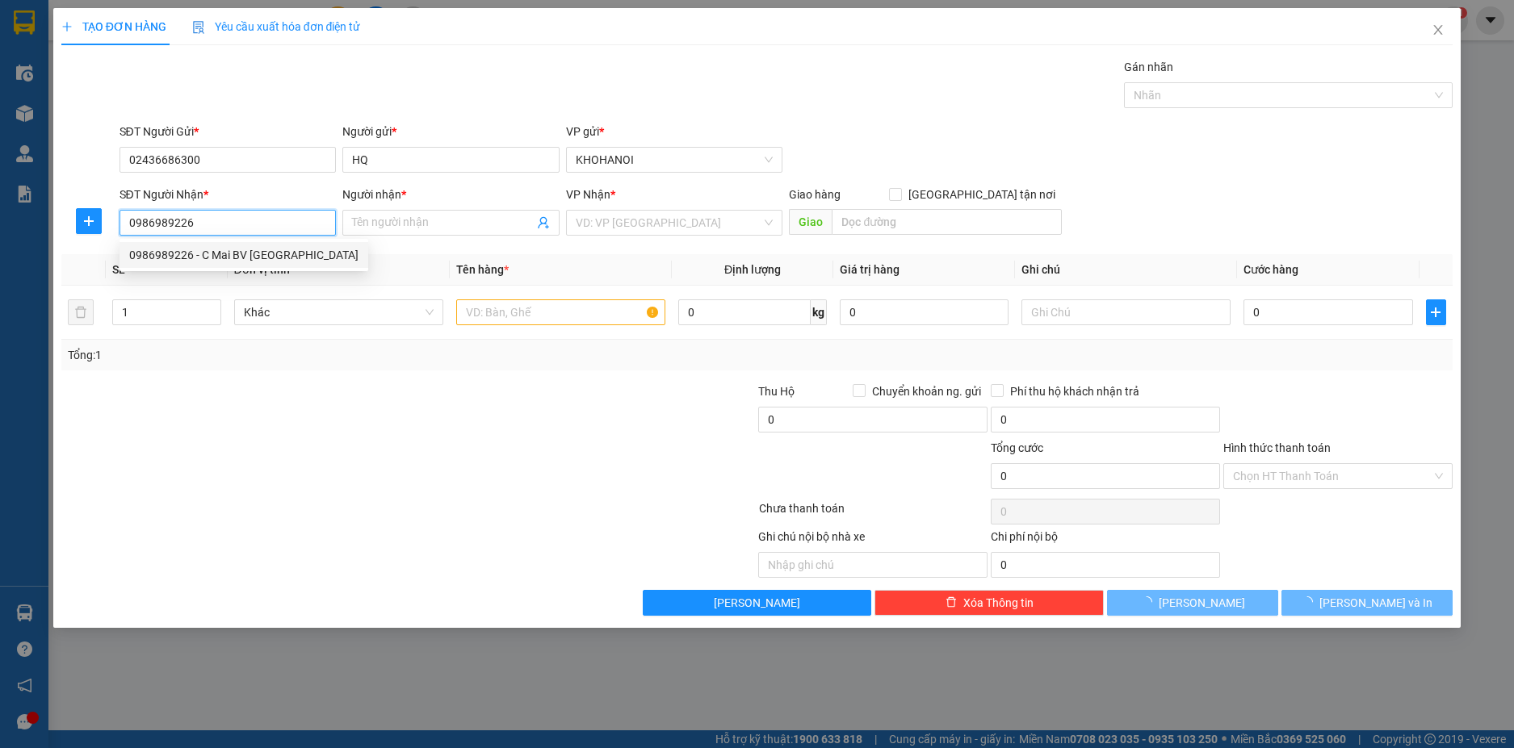
type input "C Mai BV Hoàn Mỹ"
checkbox input "true"
type input "99 Phạm Đình Toái, Vinh"
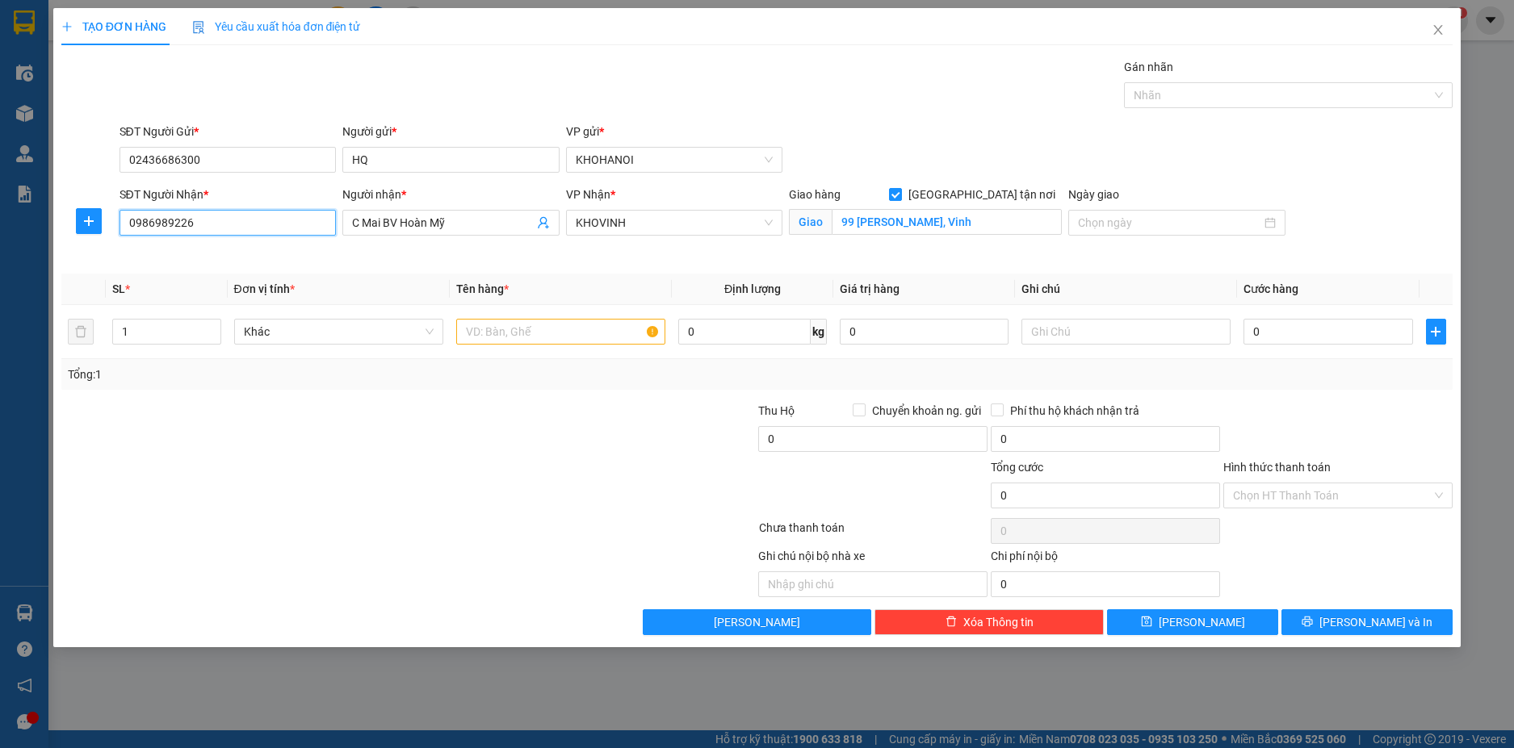
type input "0986989226"
click at [511, 337] on input "text" at bounding box center [560, 332] width 209 height 26
type input "Hàng"
type input "4"
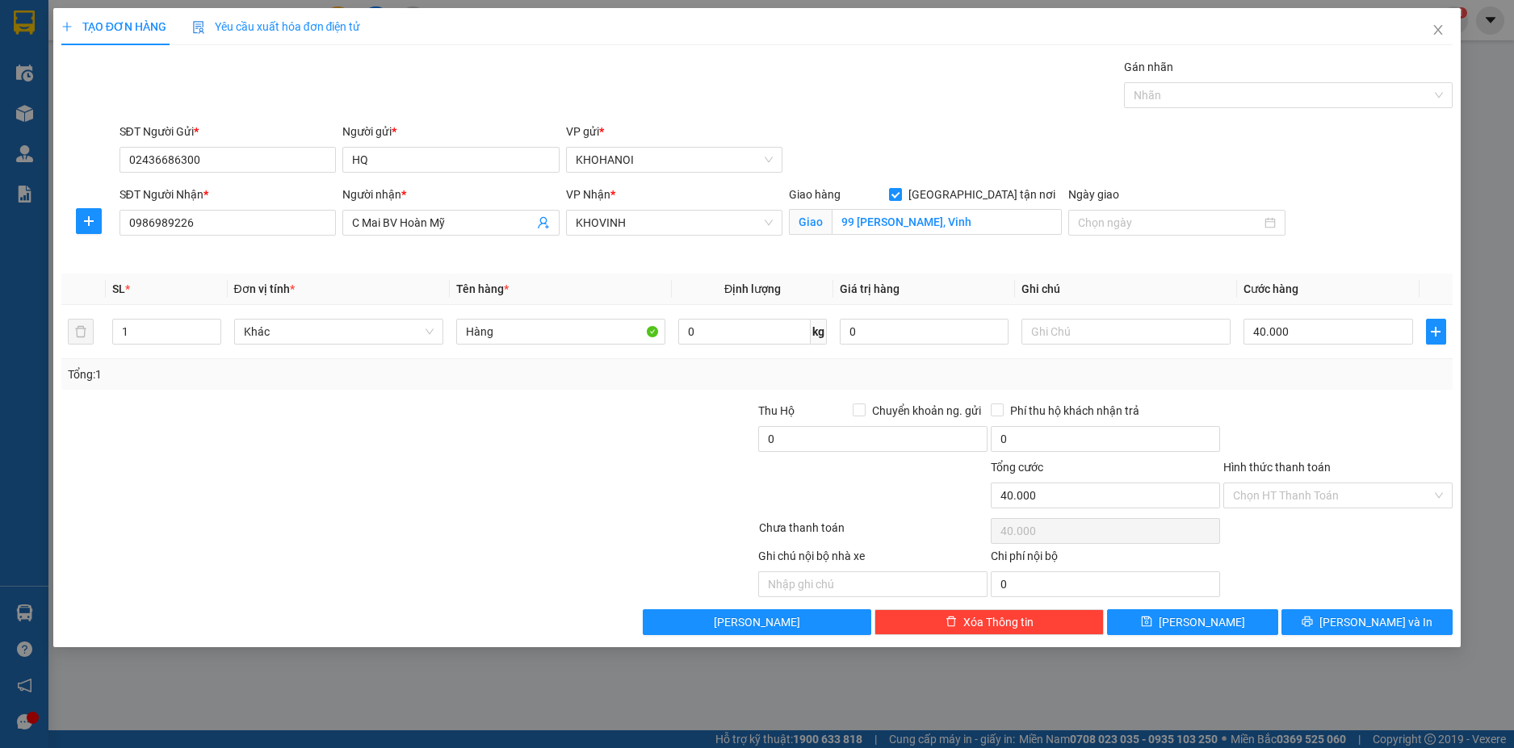
click at [1229, 428] on div at bounding box center [1338, 430] width 233 height 57
click at [1304, 501] on input "Hình thức thanh toán" at bounding box center [1332, 496] width 199 height 24
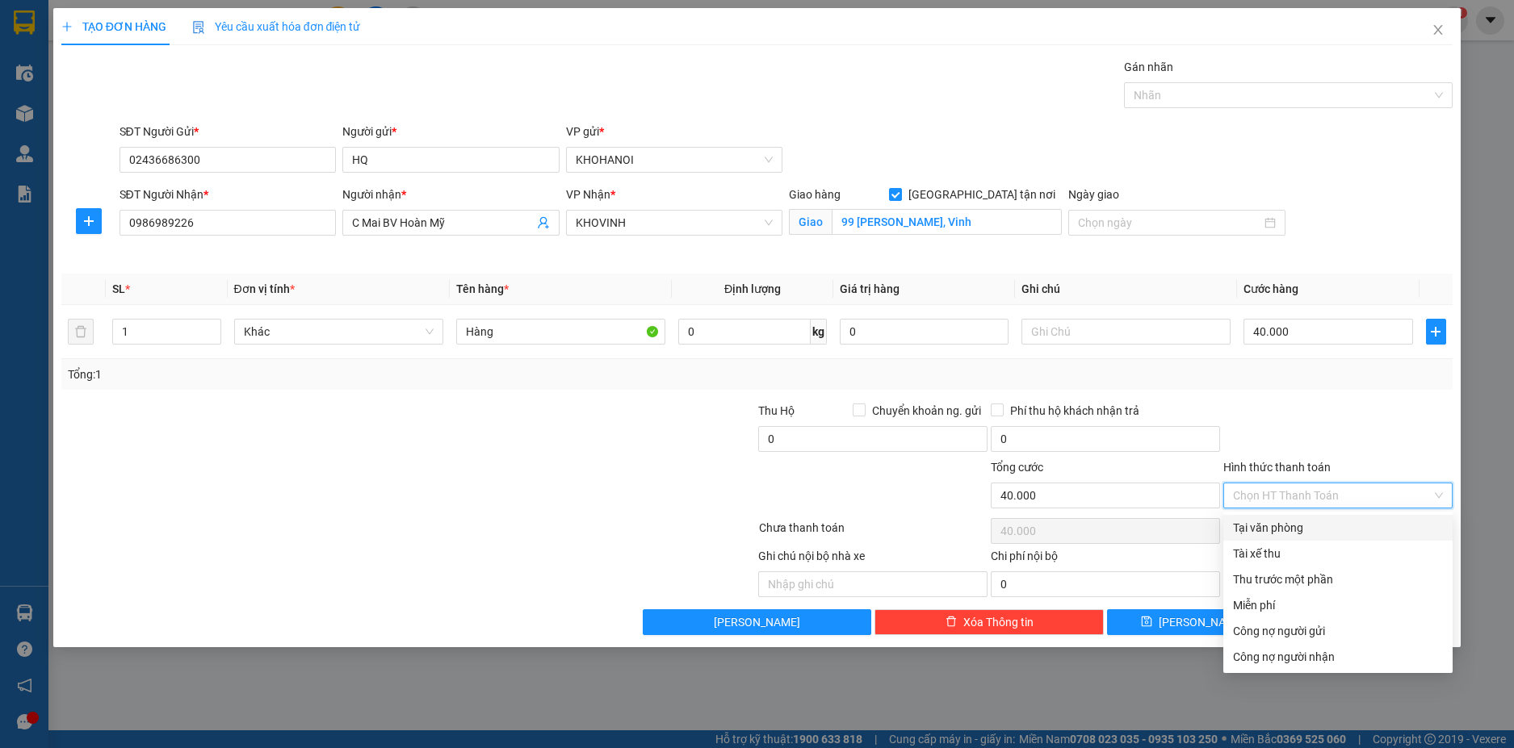
click at [1304, 530] on div "Tại văn phòng" at bounding box center [1338, 528] width 210 height 18
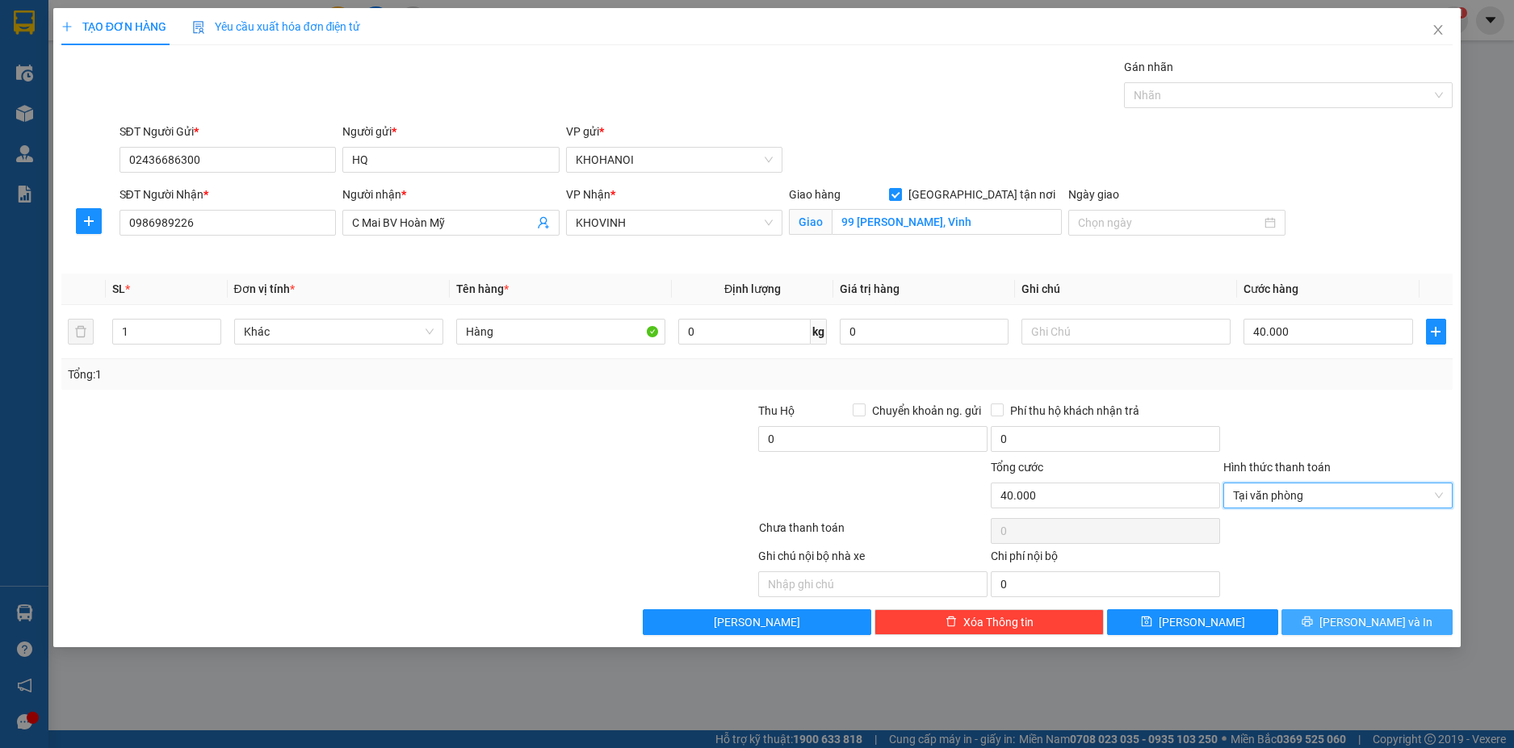
drag, startPoint x: 1357, startPoint y: 623, endPoint x: 1332, endPoint y: 577, distance: 52.4
click at [1357, 622] on span "[PERSON_NAME] và In" at bounding box center [1375, 623] width 113 height 18
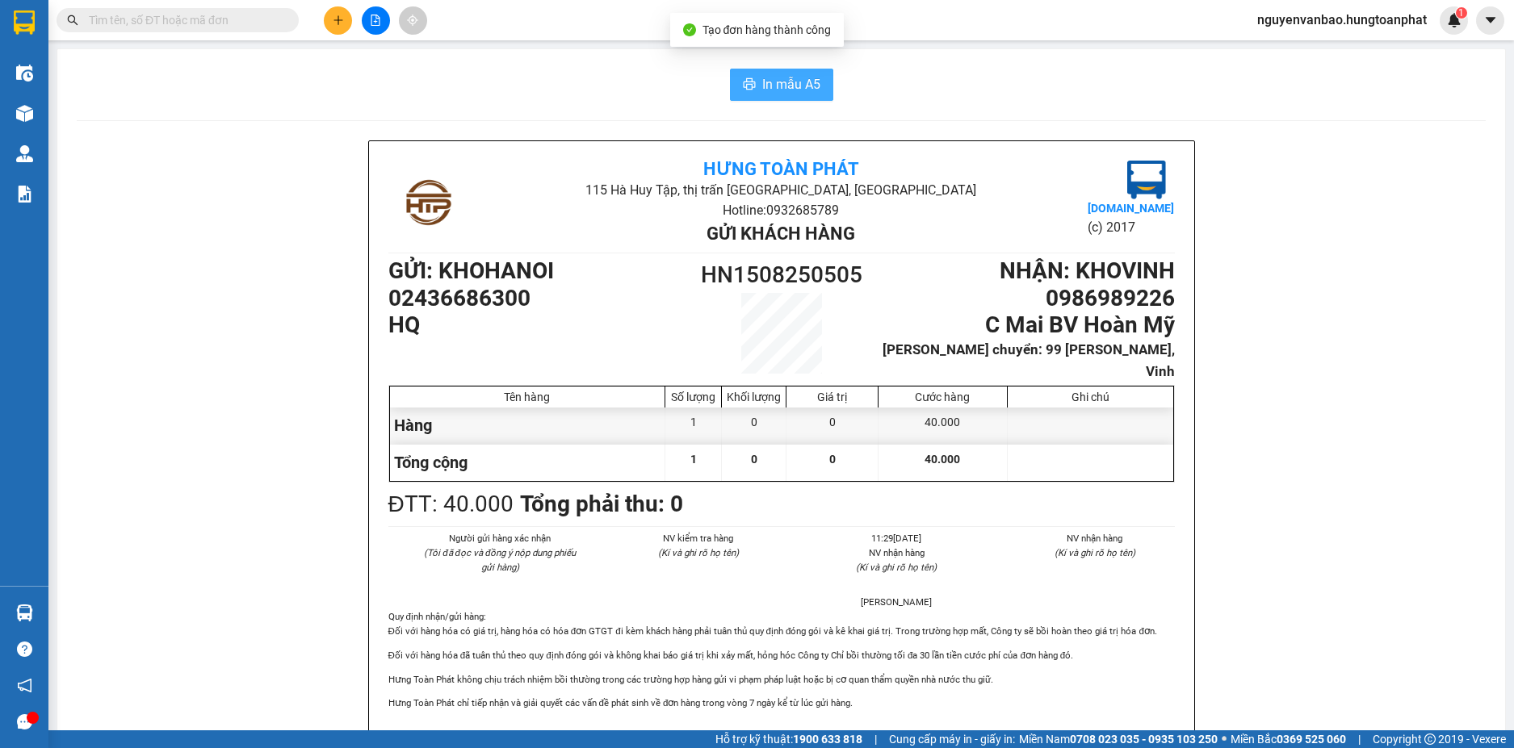
click at [754, 84] on button "In mẫu A5" at bounding box center [781, 85] width 103 height 32
click at [156, 19] on input "text" at bounding box center [184, 20] width 191 height 18
click at [172, 19] on input "text" at bounding box center [184, 20] width 191 height 18
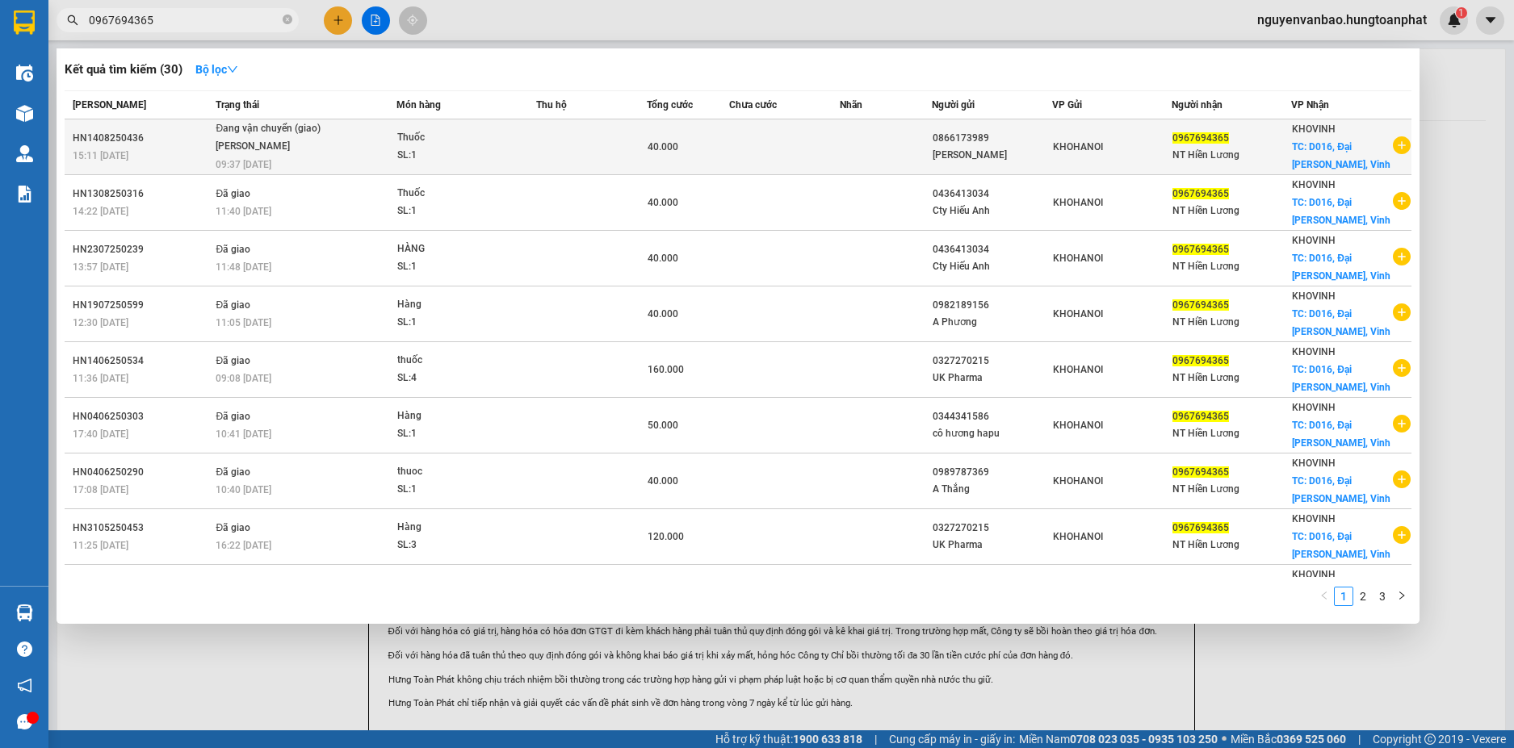
click at [460, 154] on div "SL: 1" at bounding box center [457, 156] width 121 height 18
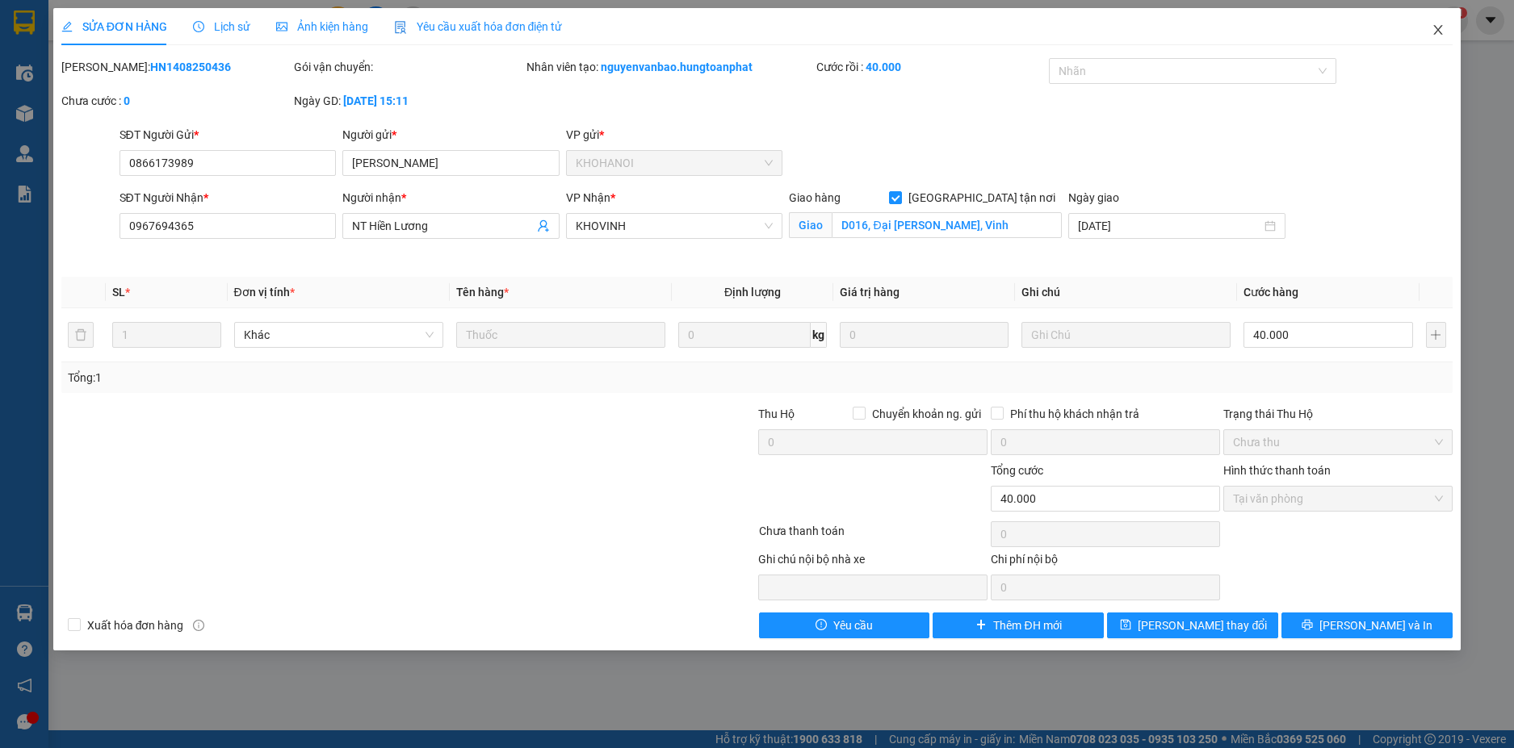
click at [1432, 23] on span "Close" at bounding box center [1437, 30] width 45 height 45
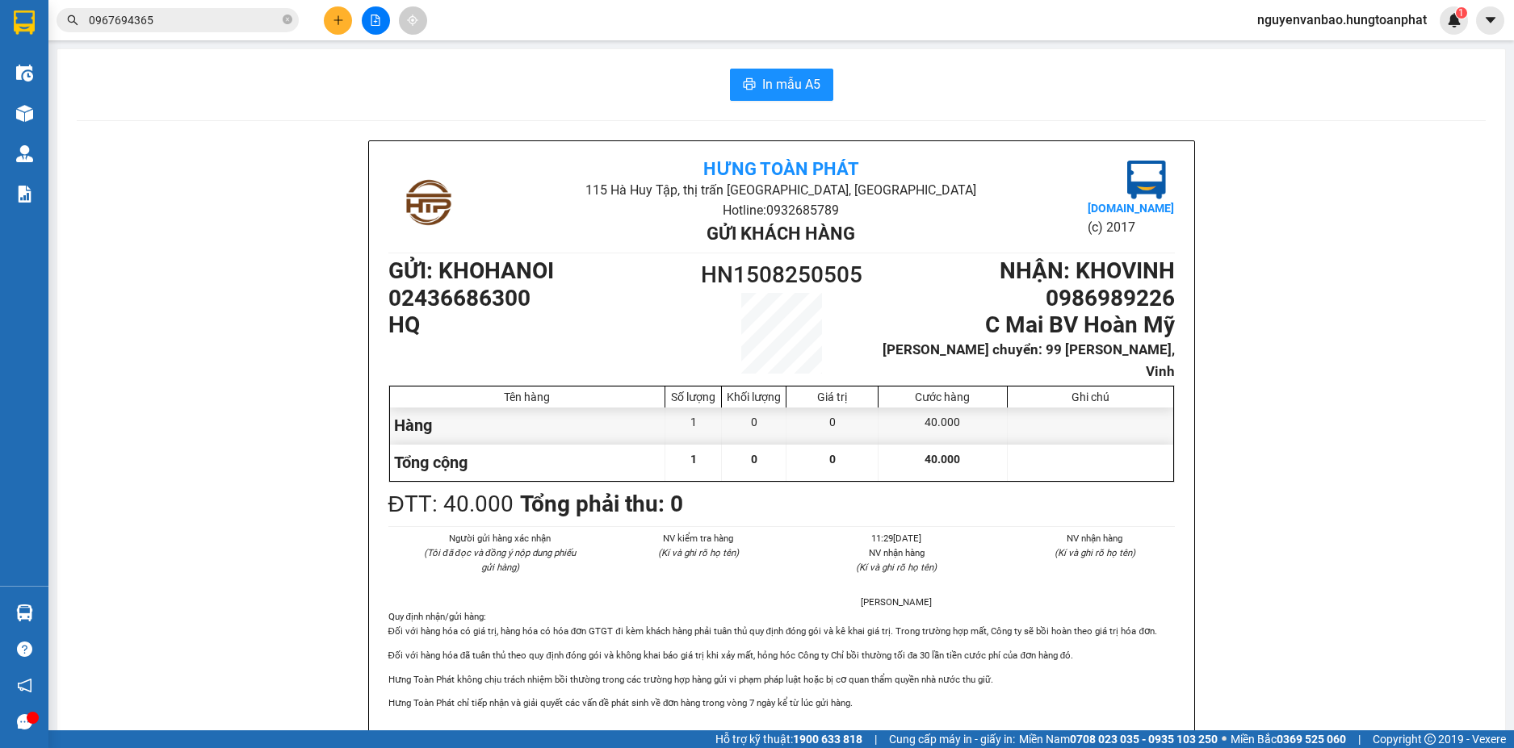
click at [342, 21] on icon "plus" at bounding box center [338, 20] width 11 height 11
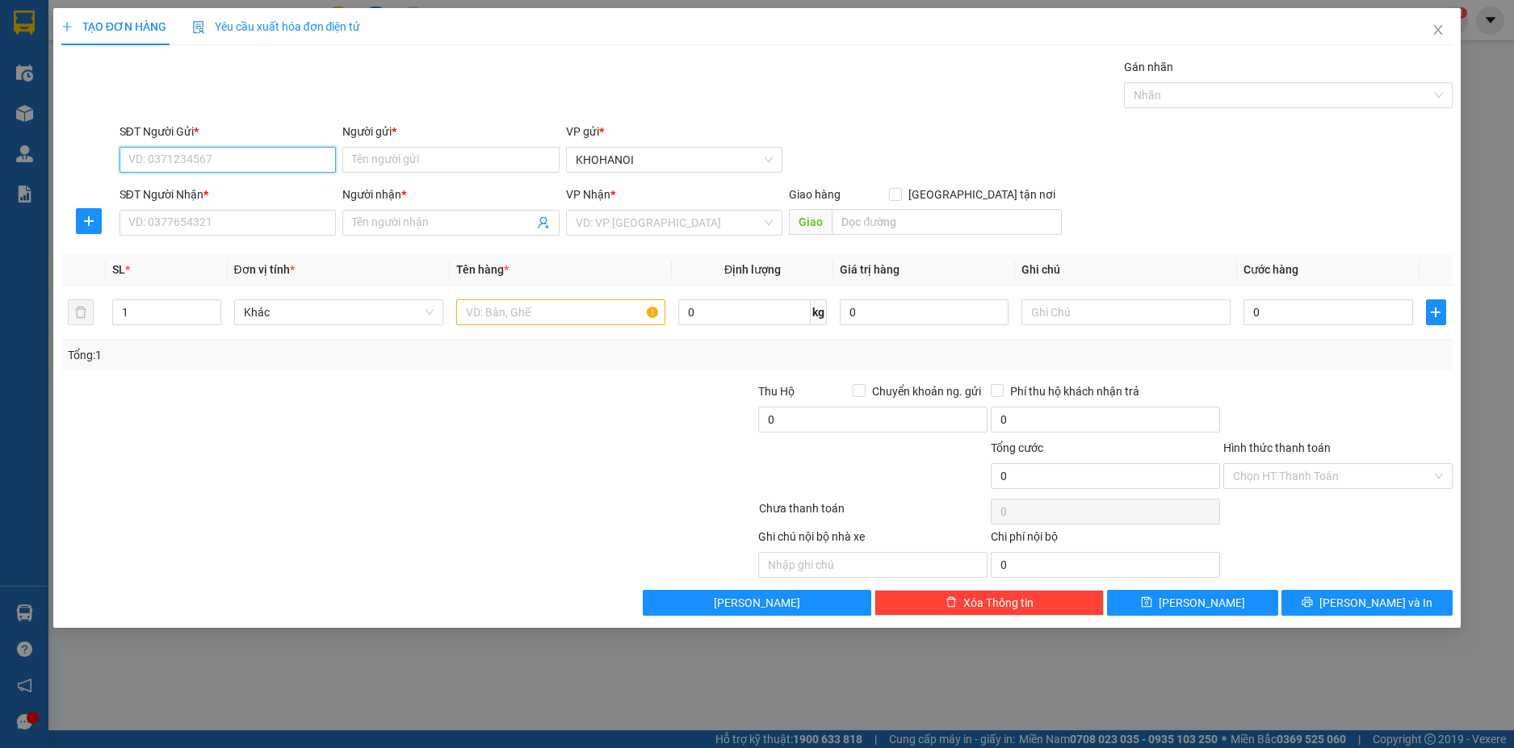
click at [241, 168] on input "SĐT Người Gửi *" at bounding box center [227, 160] width 217 height 26
click at [179, 193] on div "0972605784 - Anhs" at bounding box center [228, 192] width 198 height 18
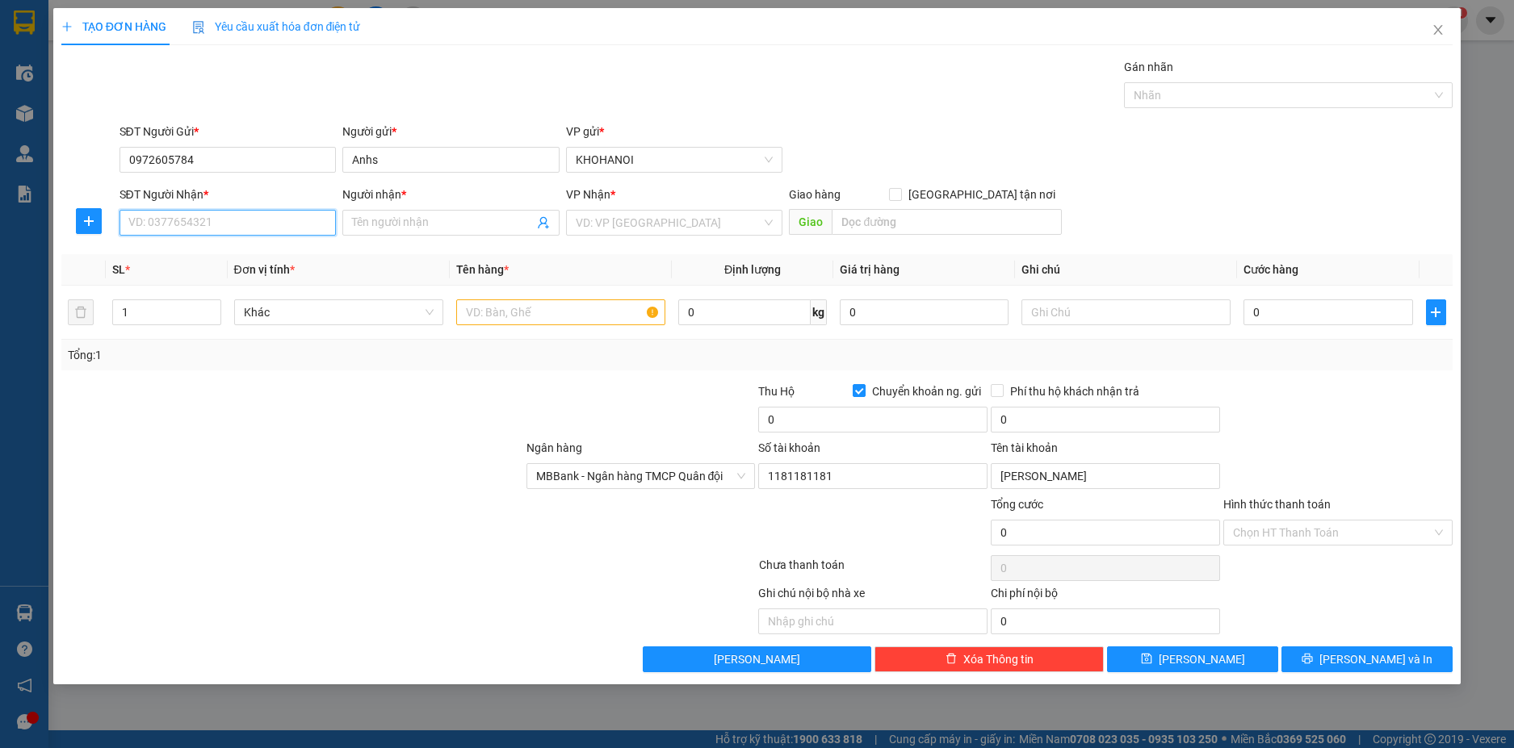
click at [208, 219] on input "SĐT Người Nhận *" at bounding box center [227, 223] width 217 height 26
click at [170, 251] on div "0363922743 - Khách" at bounding box center [228, 255] width 198 height 18
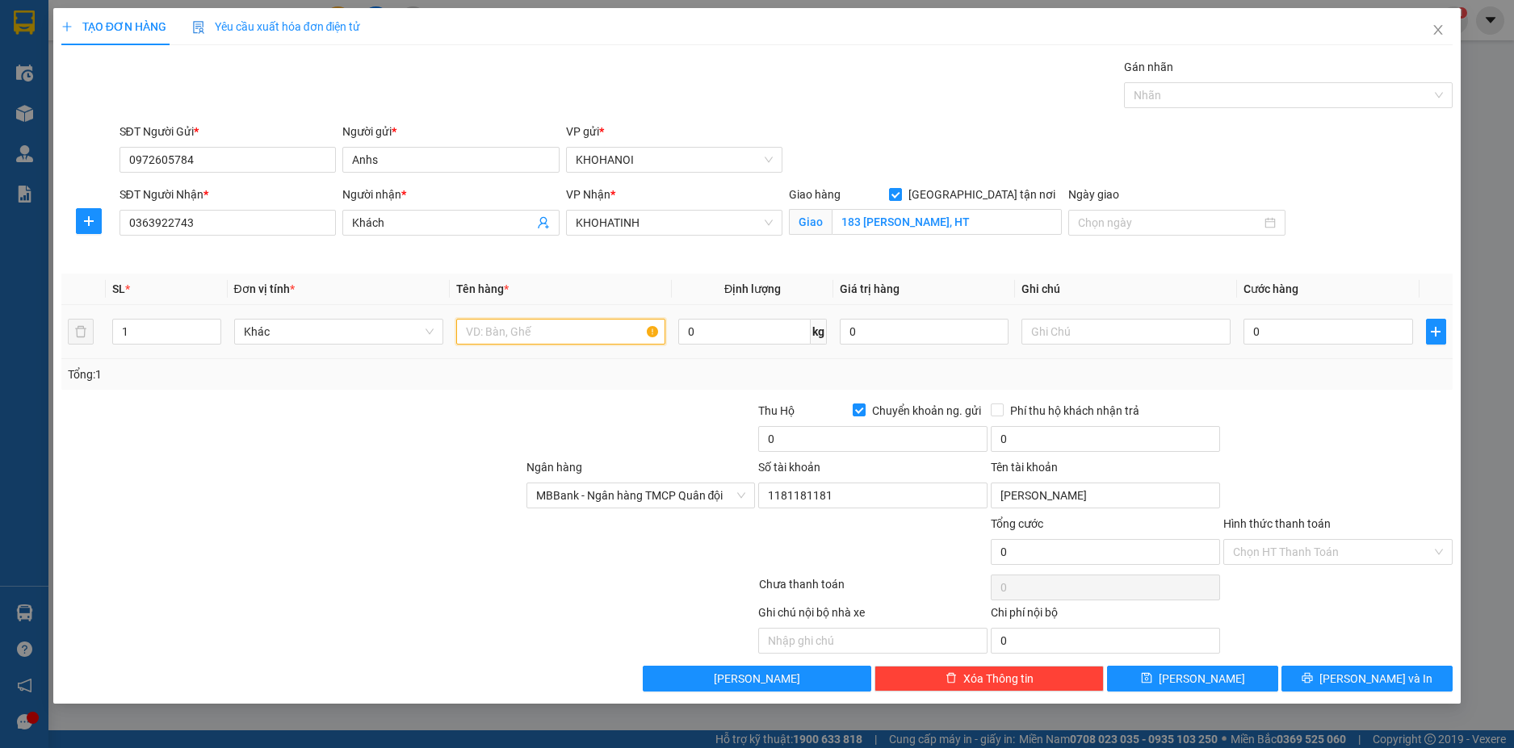
click at [488, 337] on input "text" at bounding box center [560, 332] width 209 height 26
click at [1053, 332] on input "text" at bounding box center [1125, 332] width 209 height 26
click at [1290, 332] on input "0" at bounding box center [1327, 332] width 169 height 26
click at [1292, 402] on div at bounding box center [1338, 430] width 233 height 57
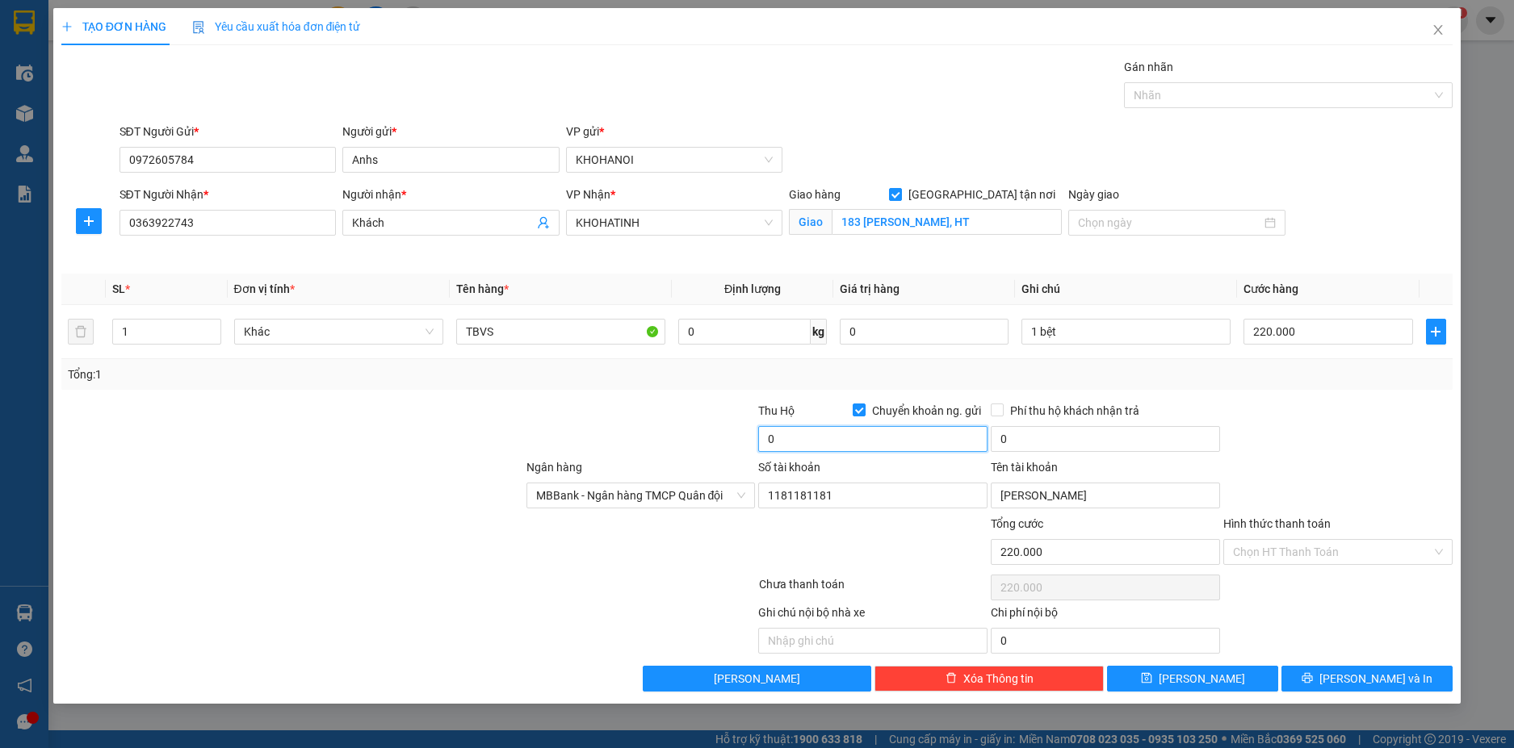
click at [795, 438] on input "0" at bounding box center [872, 439] width 229 height 26
click at [1361, 671] on span "[PERSON_NAME] và In" at bounding box center [1375, 679] width 113 height 18
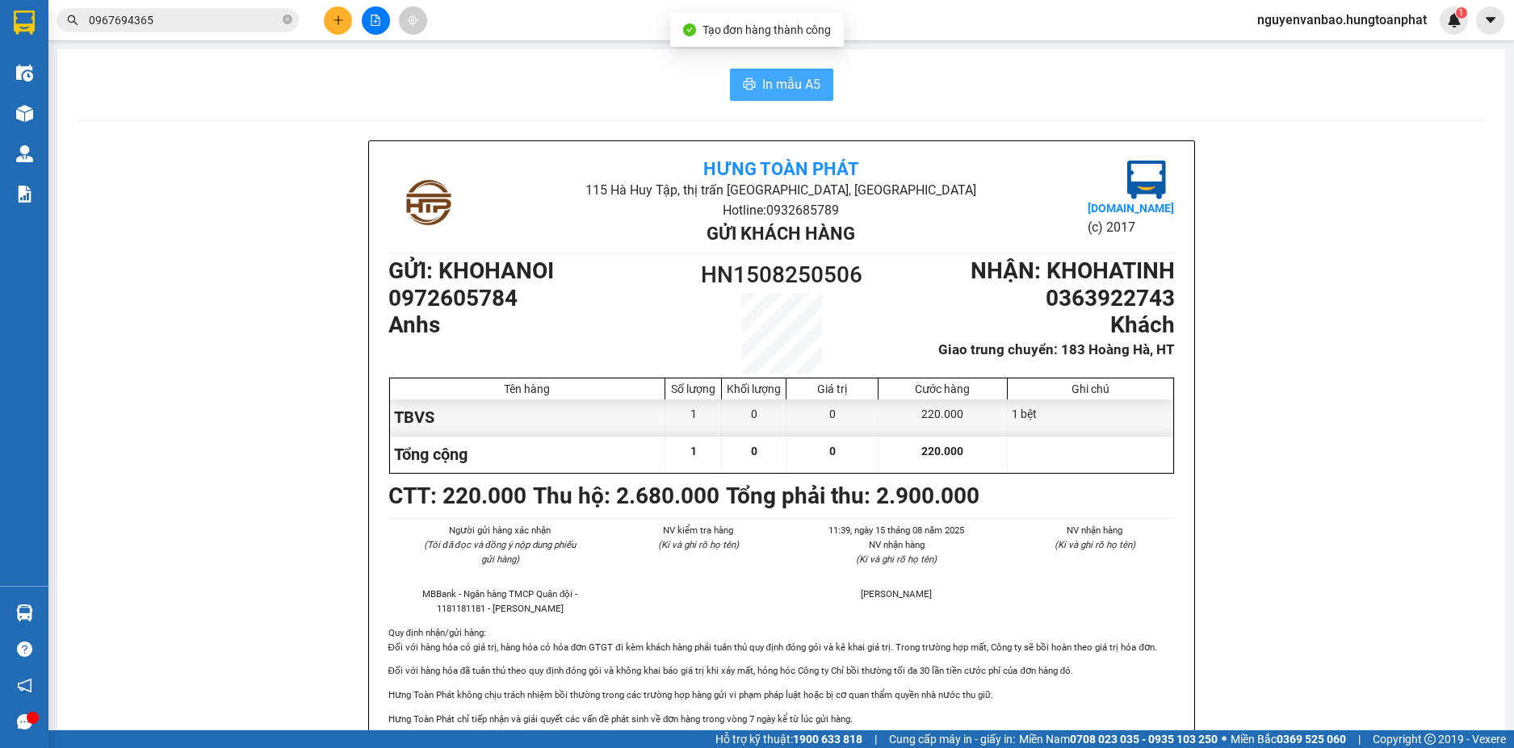
click at [783, 83] on span "In mẫu A5" at bounding box center [791, 84] width 58 height 20
click at [329, 23] on button at bounding box center [338, 20] width 28 height 28
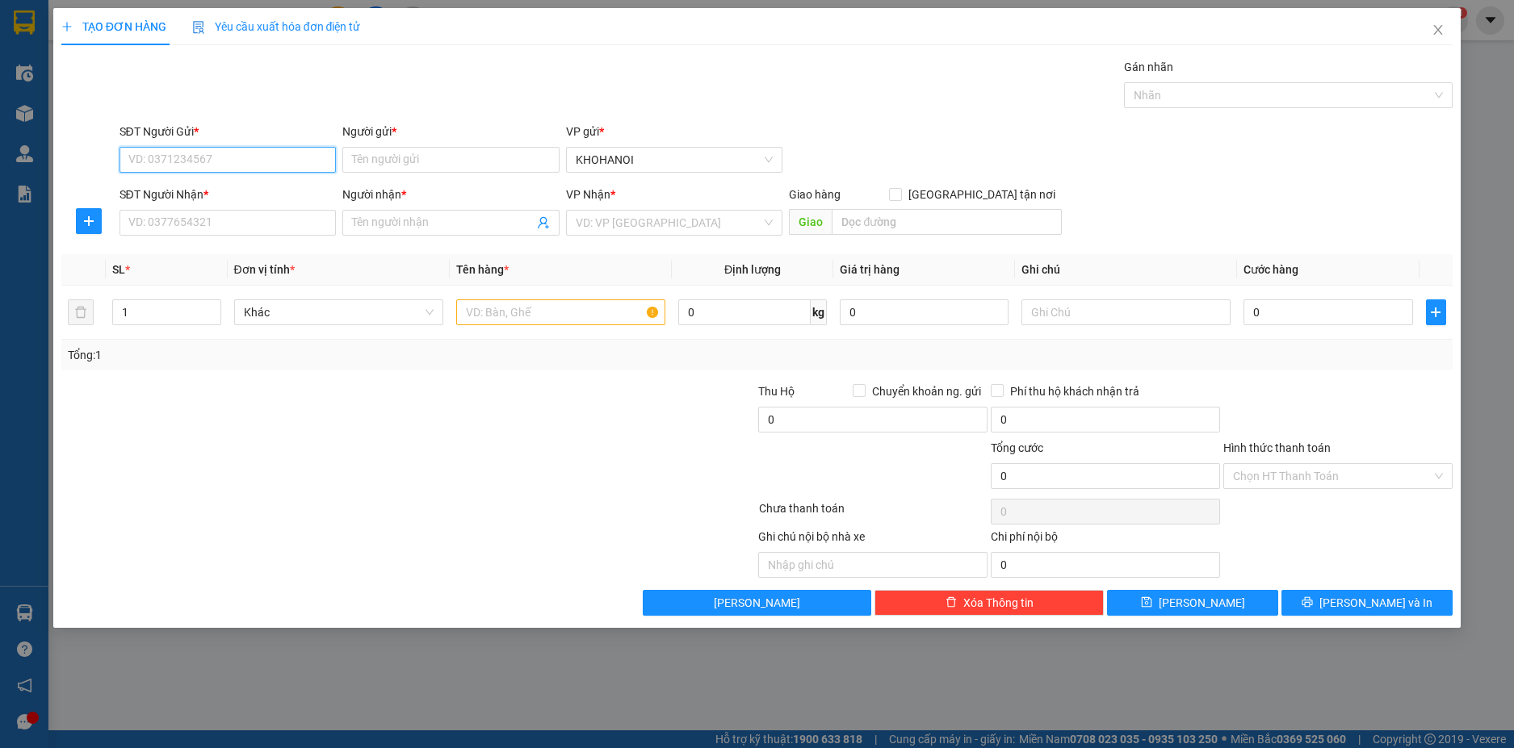
click at [228, 154] on input "SĐT Người Gửi *" at bounding box center [227, 160] width 217 height 26
click at [191, 184] on div "0968845584 - A Du" at bounding box center [228, 192] width 198 height 18
click at [193, 223] on input "SĐT Người Nhận *" at bounding box center [227, 223] width 217 height 26
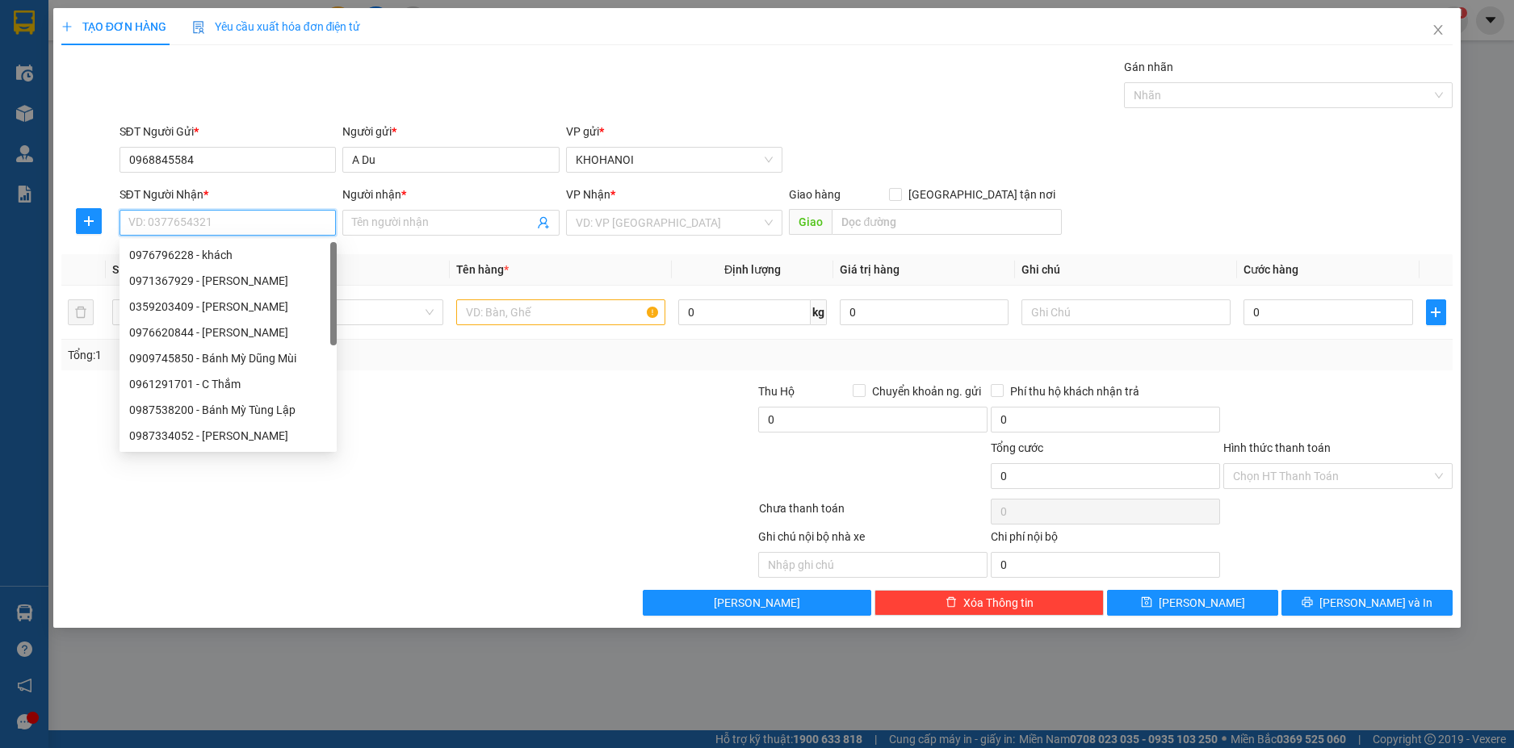
click at [207, 233] on input "SĐT Người Nhận *" at bounding box center [227, 223] width 217 height 26
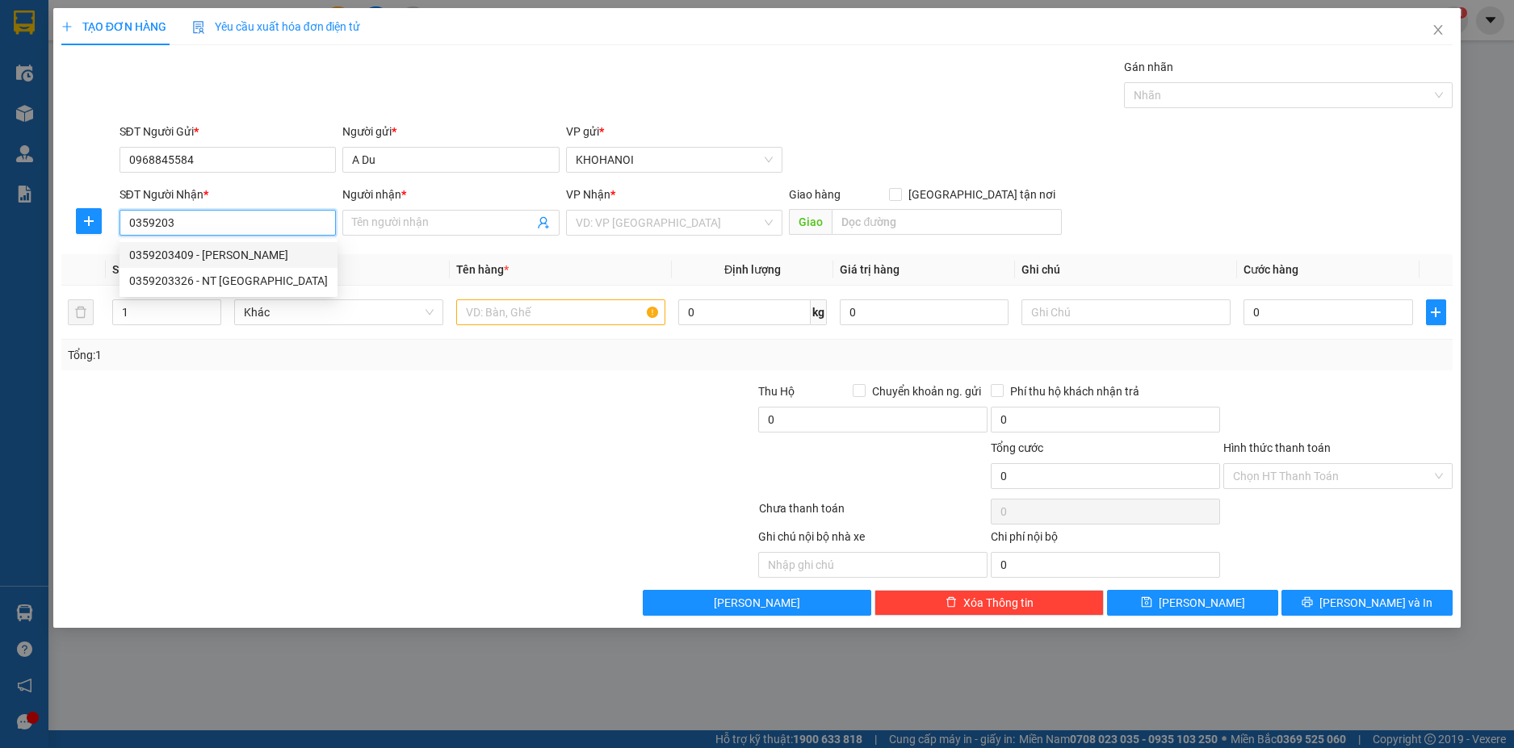
click at [190, 258] on div "0359203409 - Linh Chi" at bounding box center [228, 255] width 199 height 18
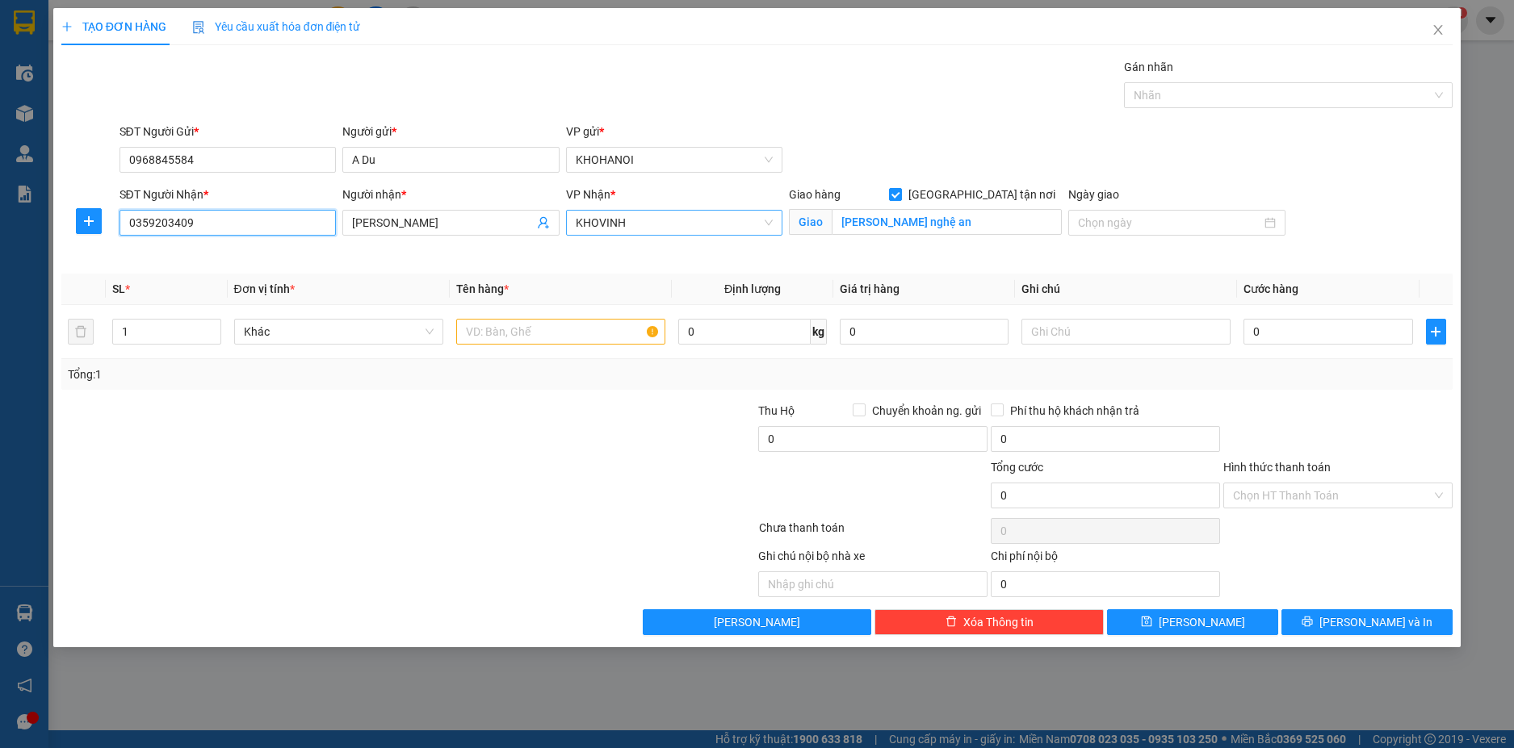
click at [635, 220] on span "KHOVINH" at bounding box center [675, 223] width 198 height 24
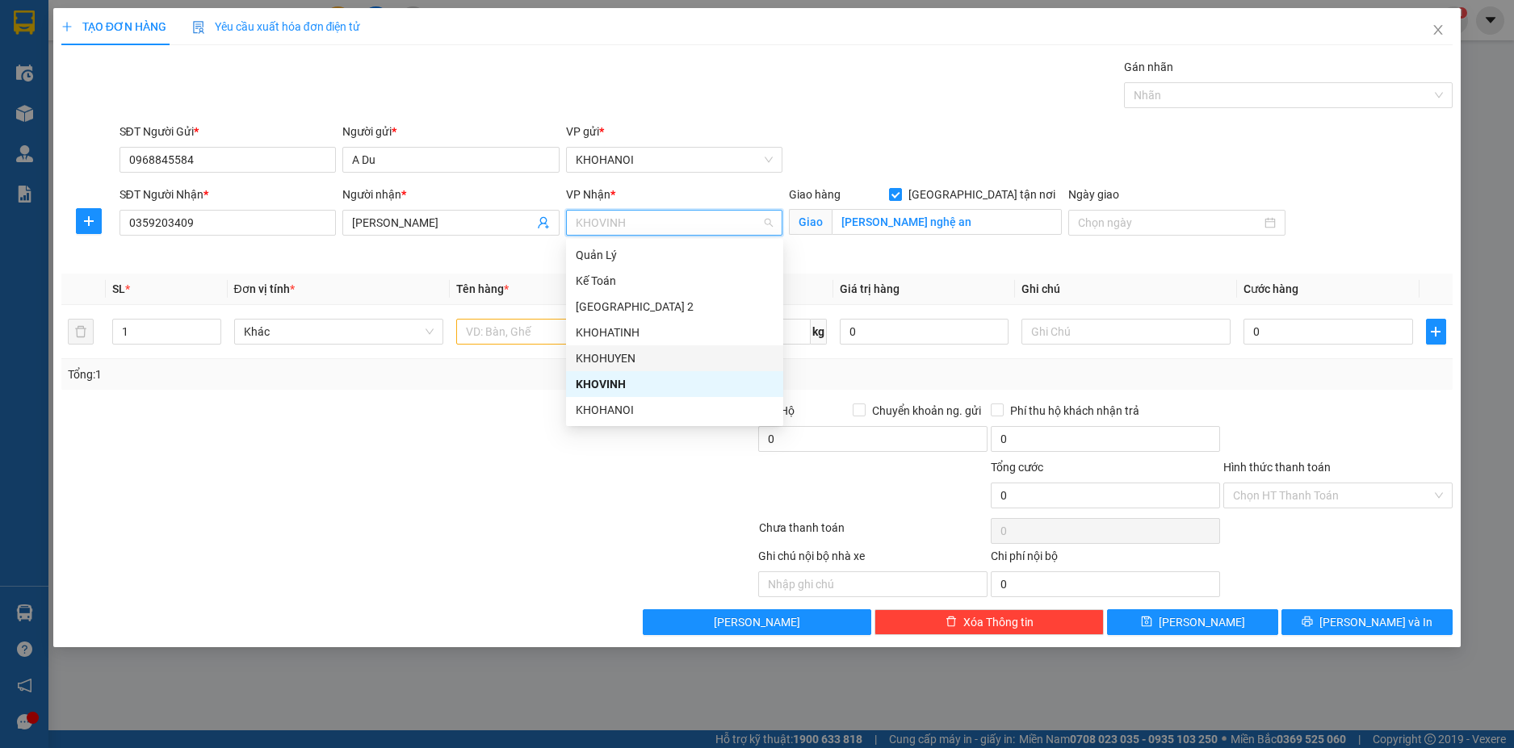
click at [612, 358] on div "KHOHUYEN" at bounding box center [675, 359] width 198 height 18
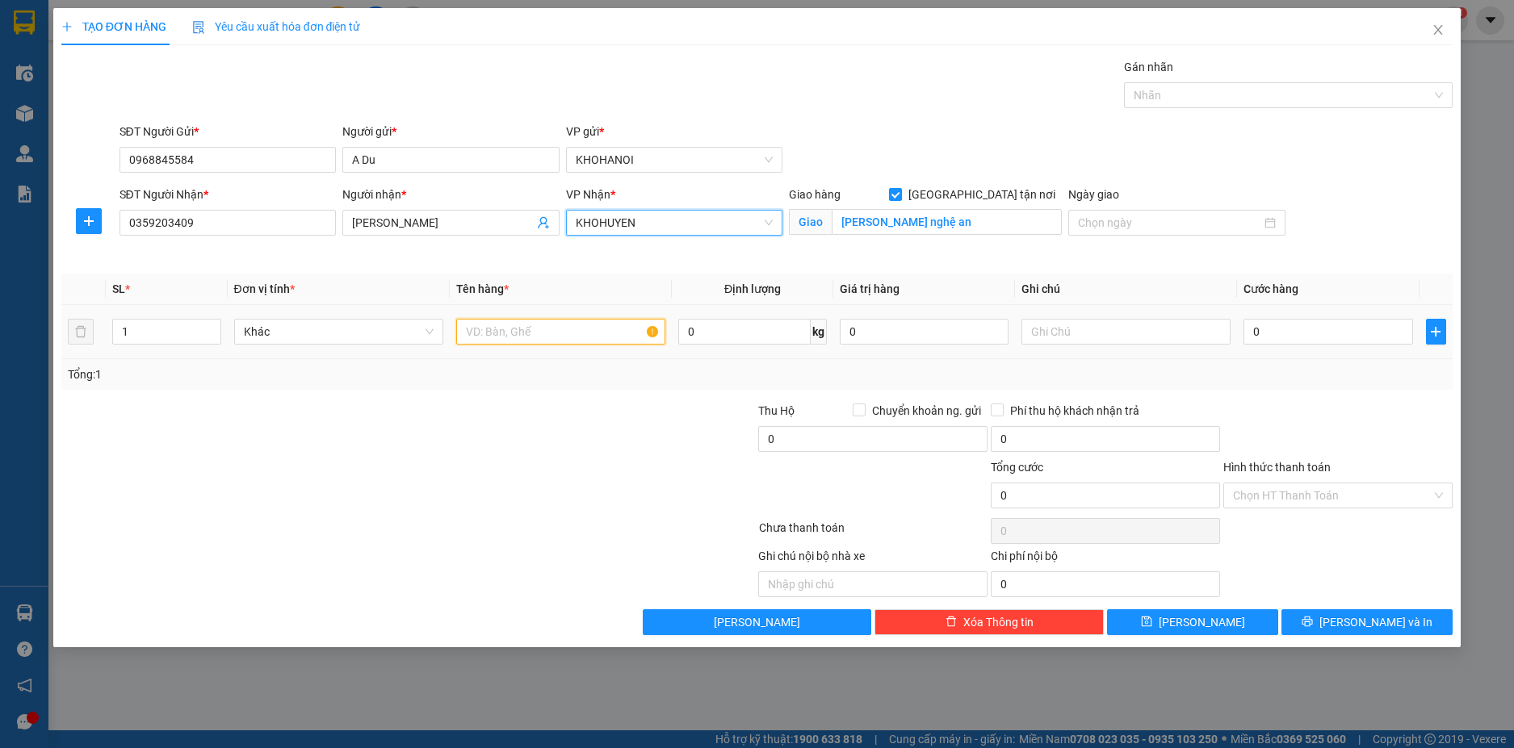
click at [524, 334] on input "text" at bounding box center [560, 332] width 209 height 26
click at [1286, 340] on input "0" at bounding box center [1327, 332] width 169 height 26
click at [1326, 453] on div at bounding box center [1338, 430] width 233 height 57
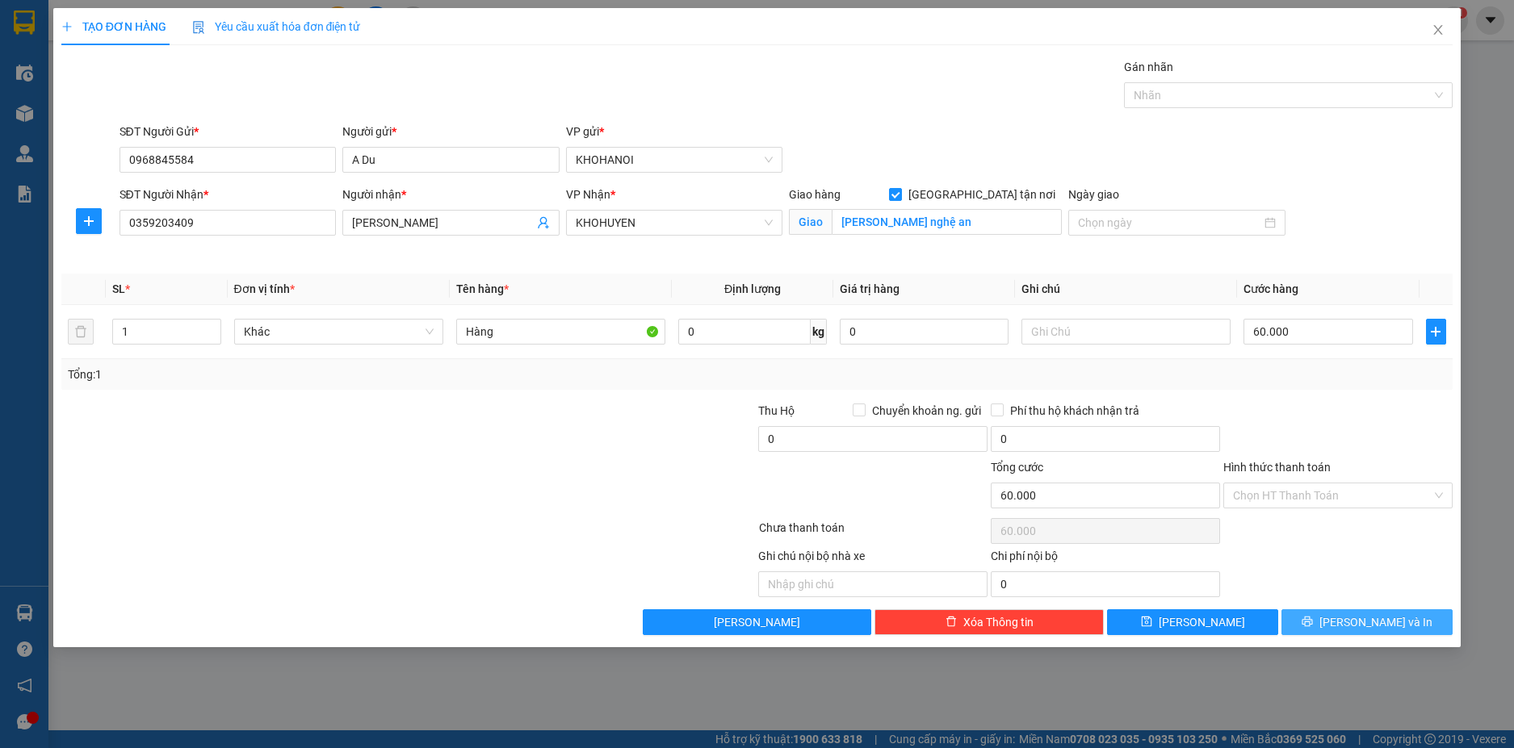
click at [1356, 632] on button "[PERSON_NAME] và In" at bounding box center [1366, 623] width 171 height 26
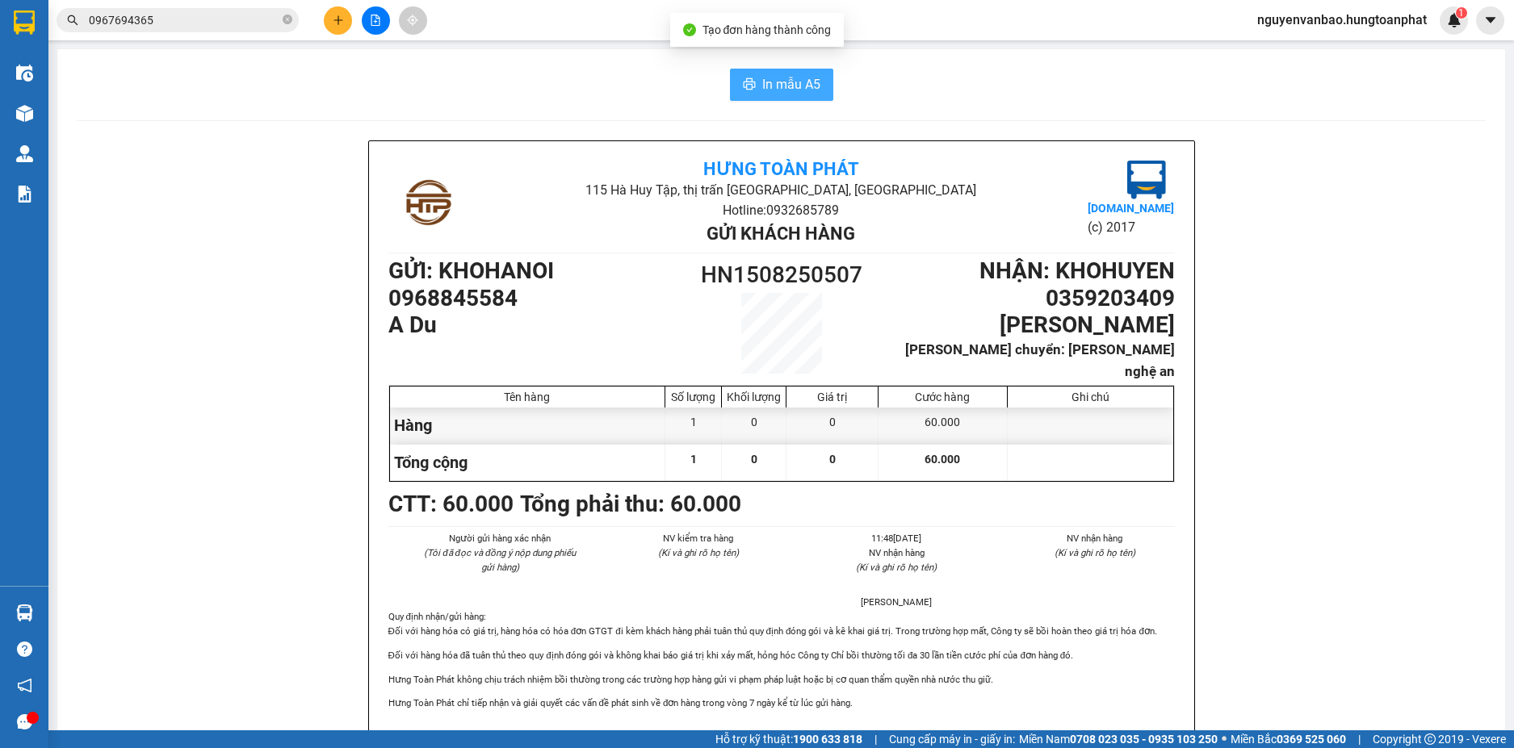
click at [762, 87] on span "In mẫu A5" at bounding box center [791, 84] width 58 height 20
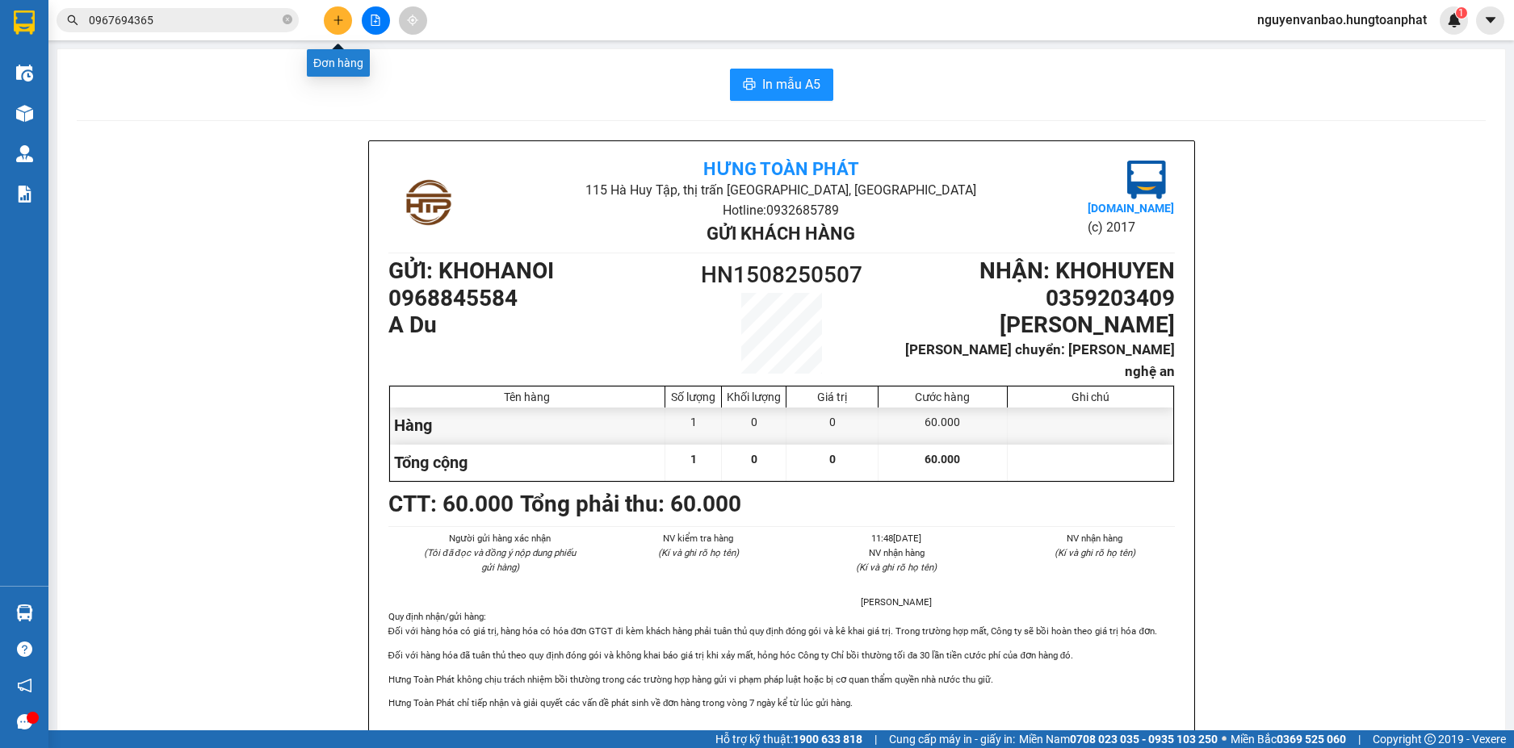
click at [336, 21] on icon "plus" at bounding box center [338, 20] width 11 height 11
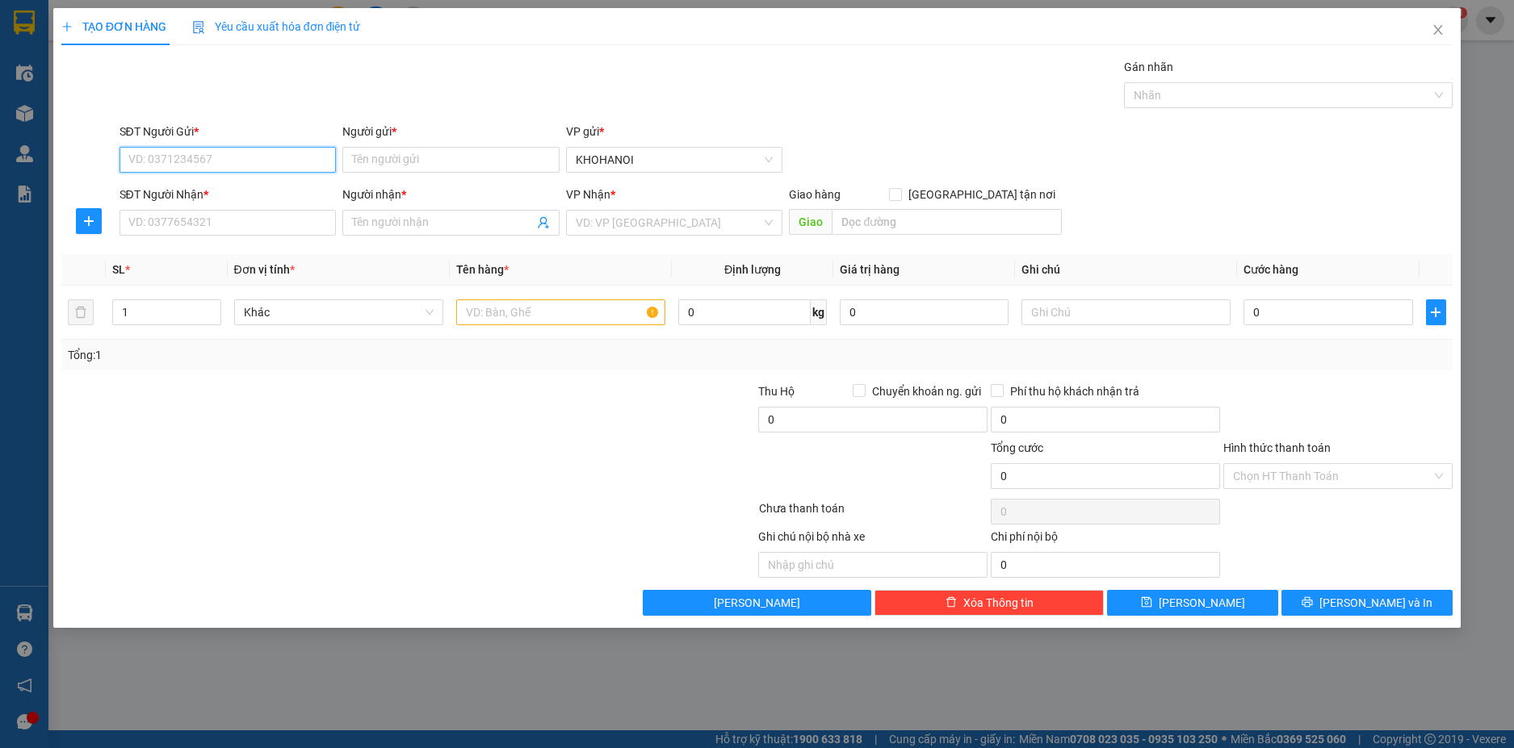
click at [248, 166] on input "SĐT Người Gửi *" at bounding box center [227, 160] width 217 height 26
drag, startPoint x: 170, startPoint y: 186, endPoint x: 185, endPoint y: 213, distance: 31.4
click at [170, 186] on div "0372112681 - khách" at bounding box center [228, 192] width 198 height 18
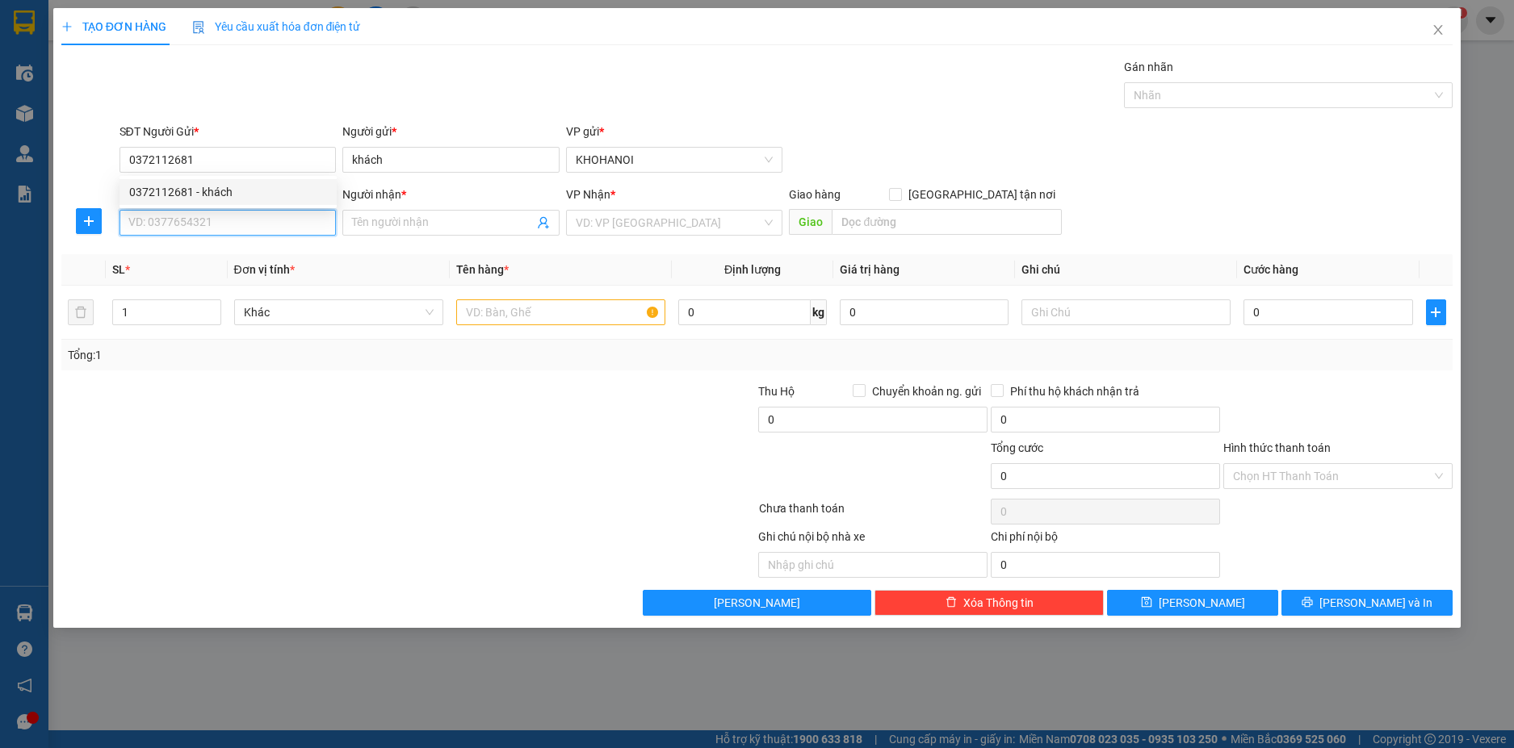
click at [185, 218] on input "SĐT Người Nhận *" at bounding box center [227, 223] width 217 height 26
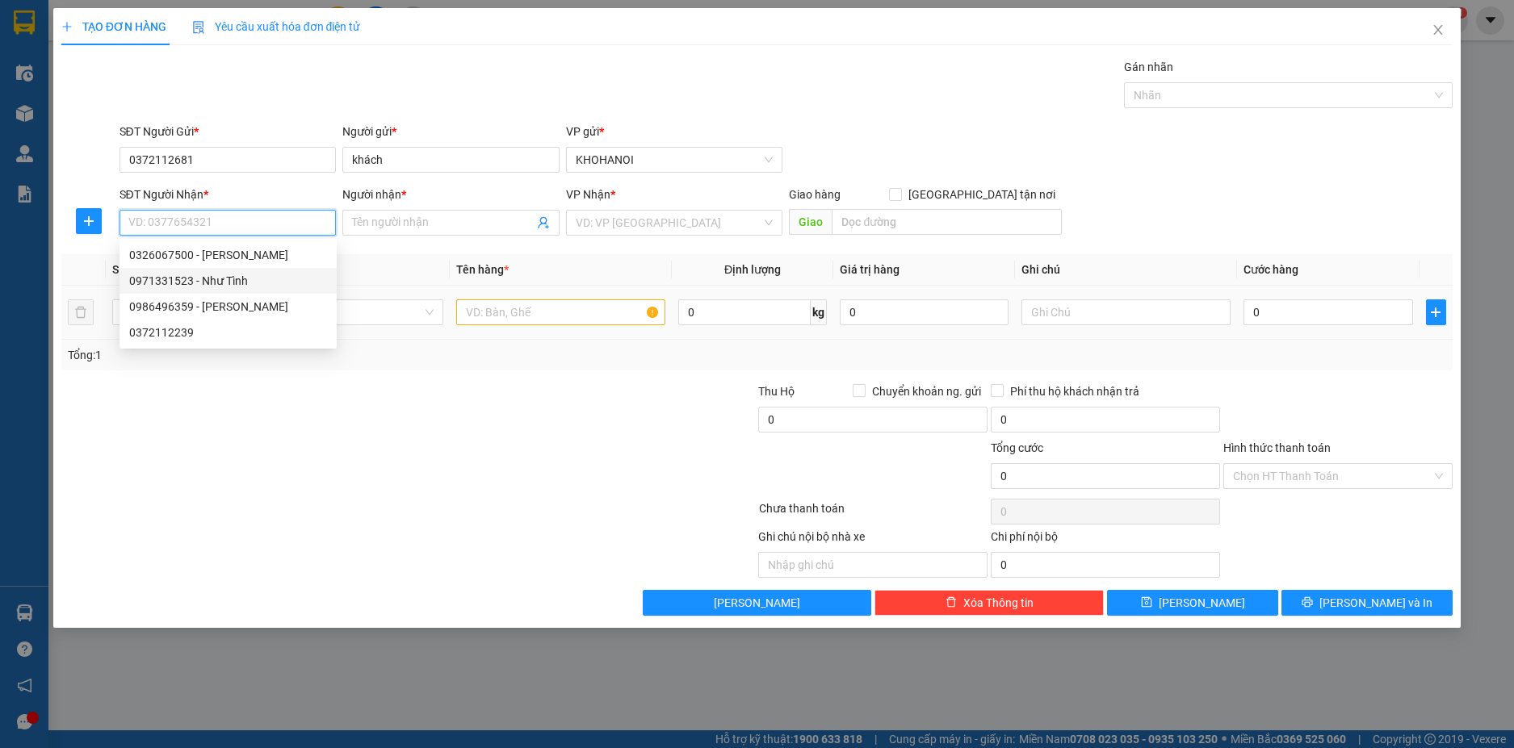
click at [196, 291] on div "0971331523 - Như Tình" at bounding box center [227, 281] width 217 height 26
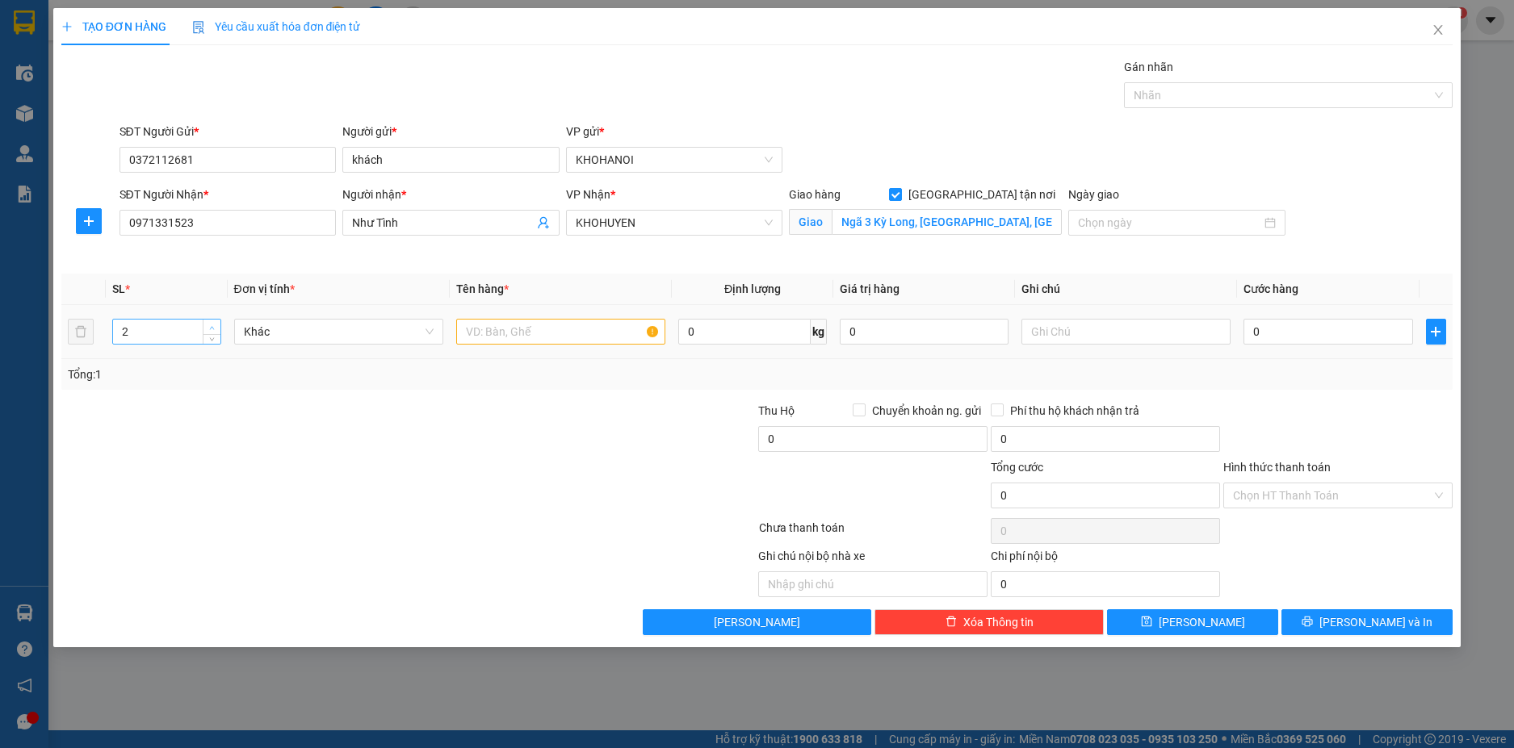
click at [212, 326] on icon "up" at bounding box center [212, 327] width 5 height 3
click at [217, 325] on span "Increase Value" at bounding box center [212, 327] width 18 height 15
drag, startPoint x: 134, startPoint y: 228, endPoint x: 90, endPoint y: 236, distance: 44.3
click at [90, 236] on div "SĐT Người Nhận * 0971331523 0971331523 Người nhận * Như Tình VP Nhận * KHOHUYEN…" at bounding box center [757, 224] width 1395 height 76
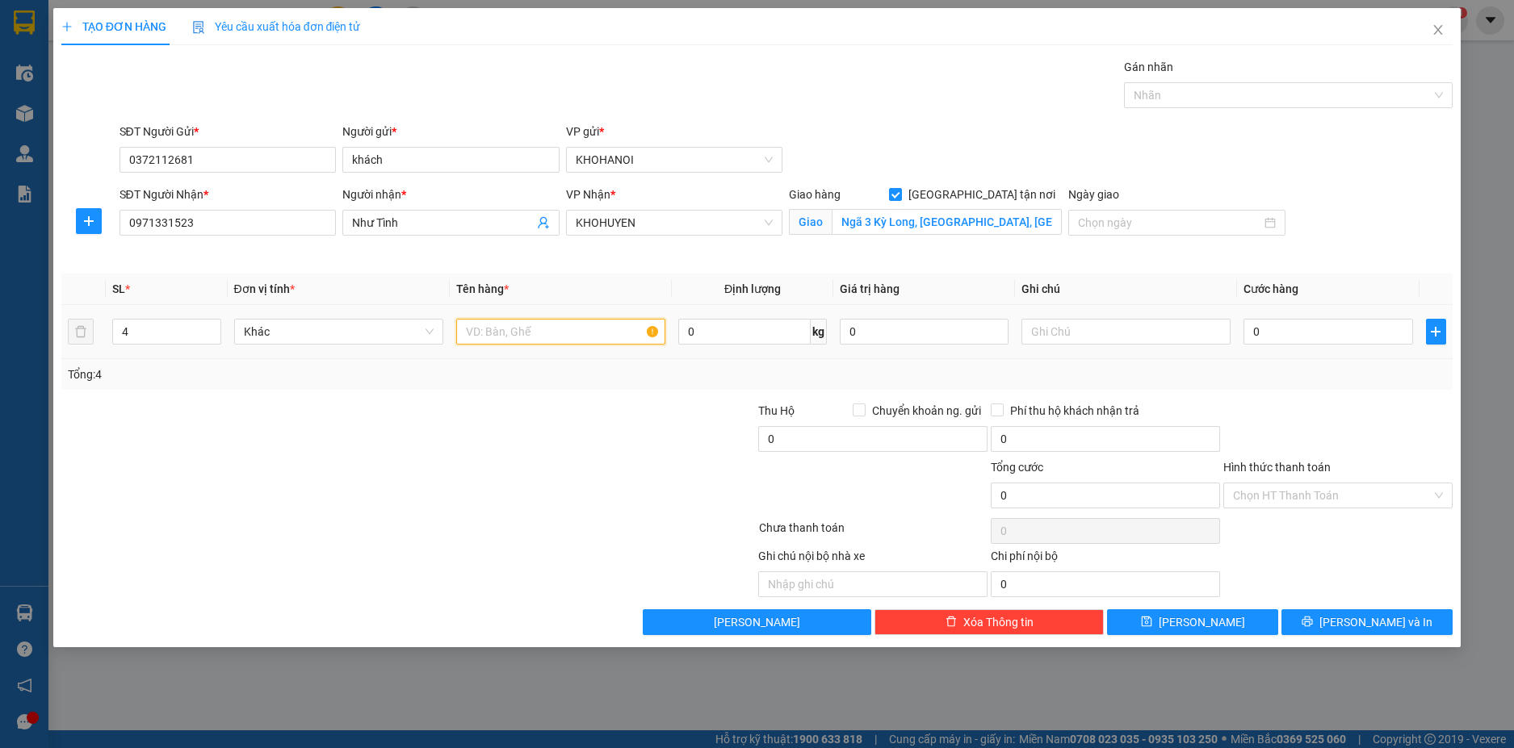
click at [503, 333] on input "text" at bounding box center [560, 332] width 209 height 26
click at [1078, 333] on input "text" at bounding box center [1125, 332] width 209 height 26
click at [1301, 334] on input "0" at bounding box center [1327, 332] width 169 height 26
drag, startPoint x: 1308, startPoint y: 449, endPoint x: 1341, endPoint y: 551, distance: 107.7
click at [1308, 450] on div at bounding box center [1338, 430] width 233 height 57
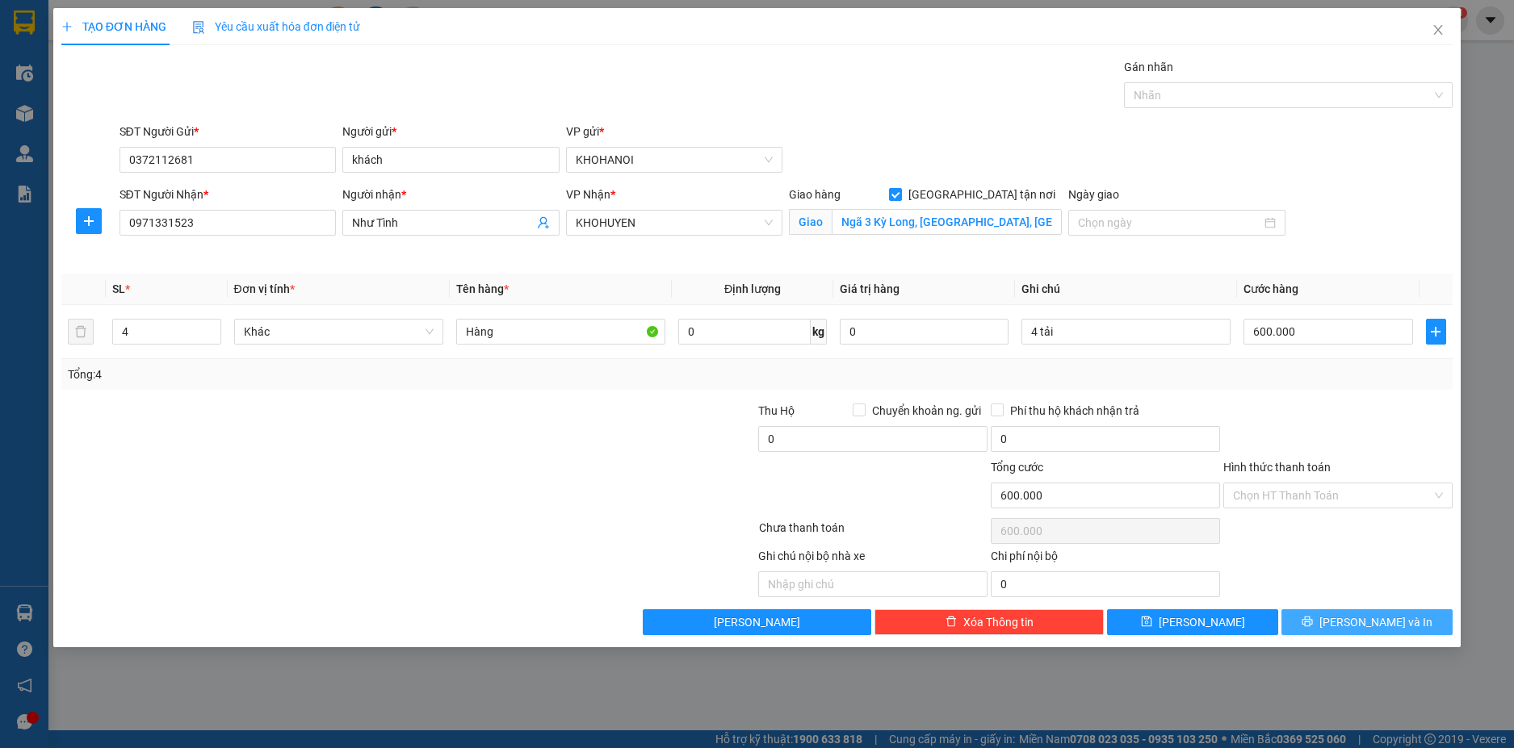
click at [1359, 618] on span "[PERSON_NAME] và In" at bounding box center [1375, 623] width 113 height 18
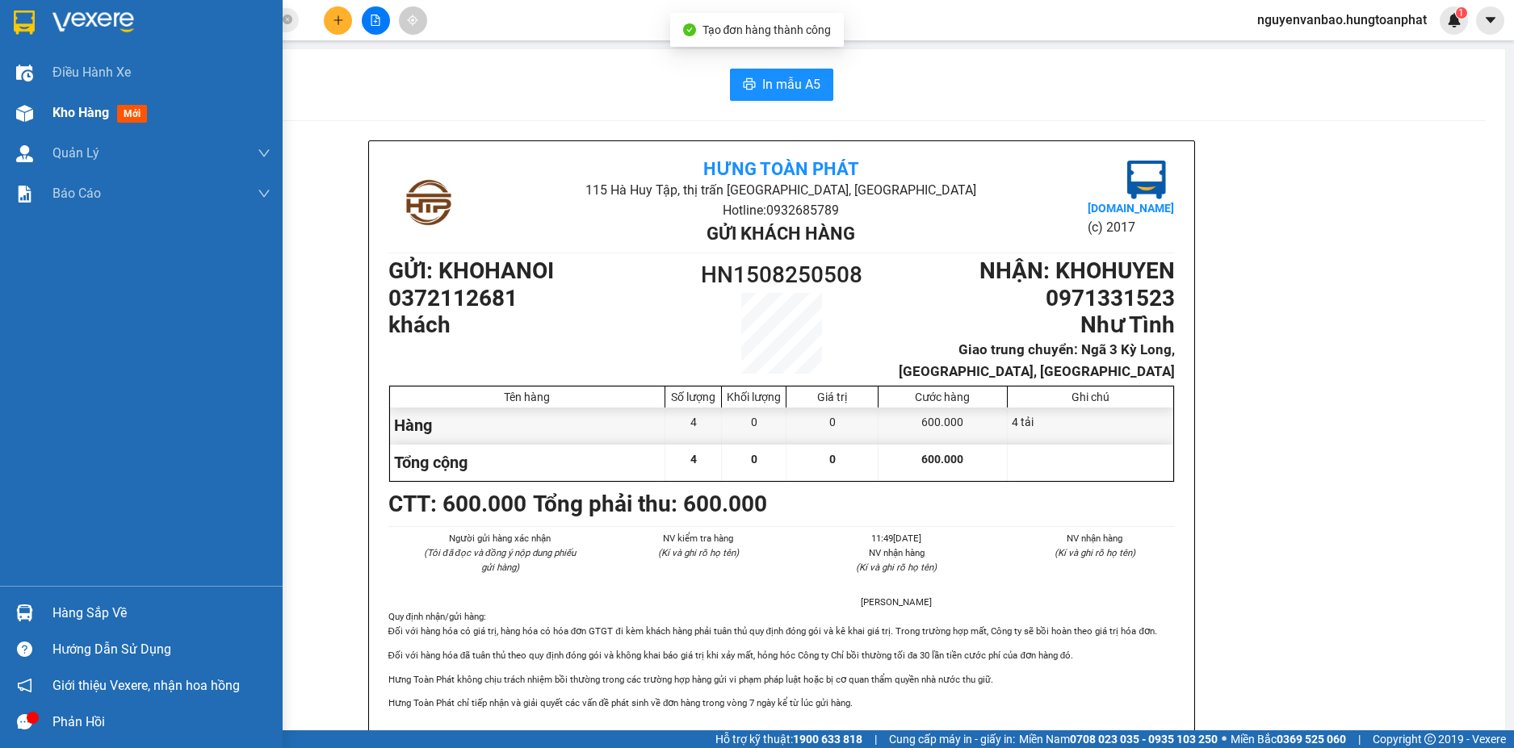
click at [19, 108] on img at bounding box center [24, 113] width 17 height 17
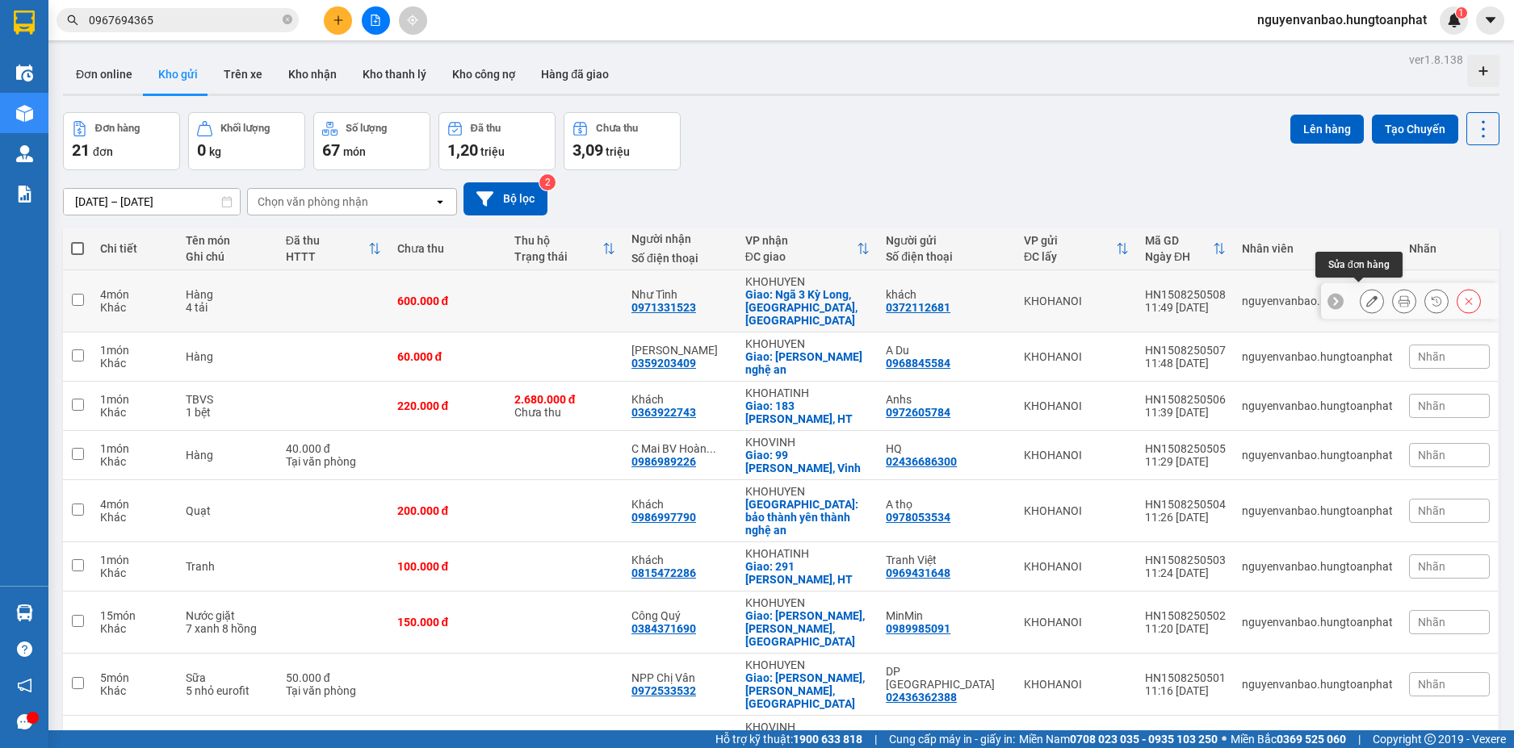
click at [1366, 298] on icon at bounding box center [1371, 300] width 11 height 11
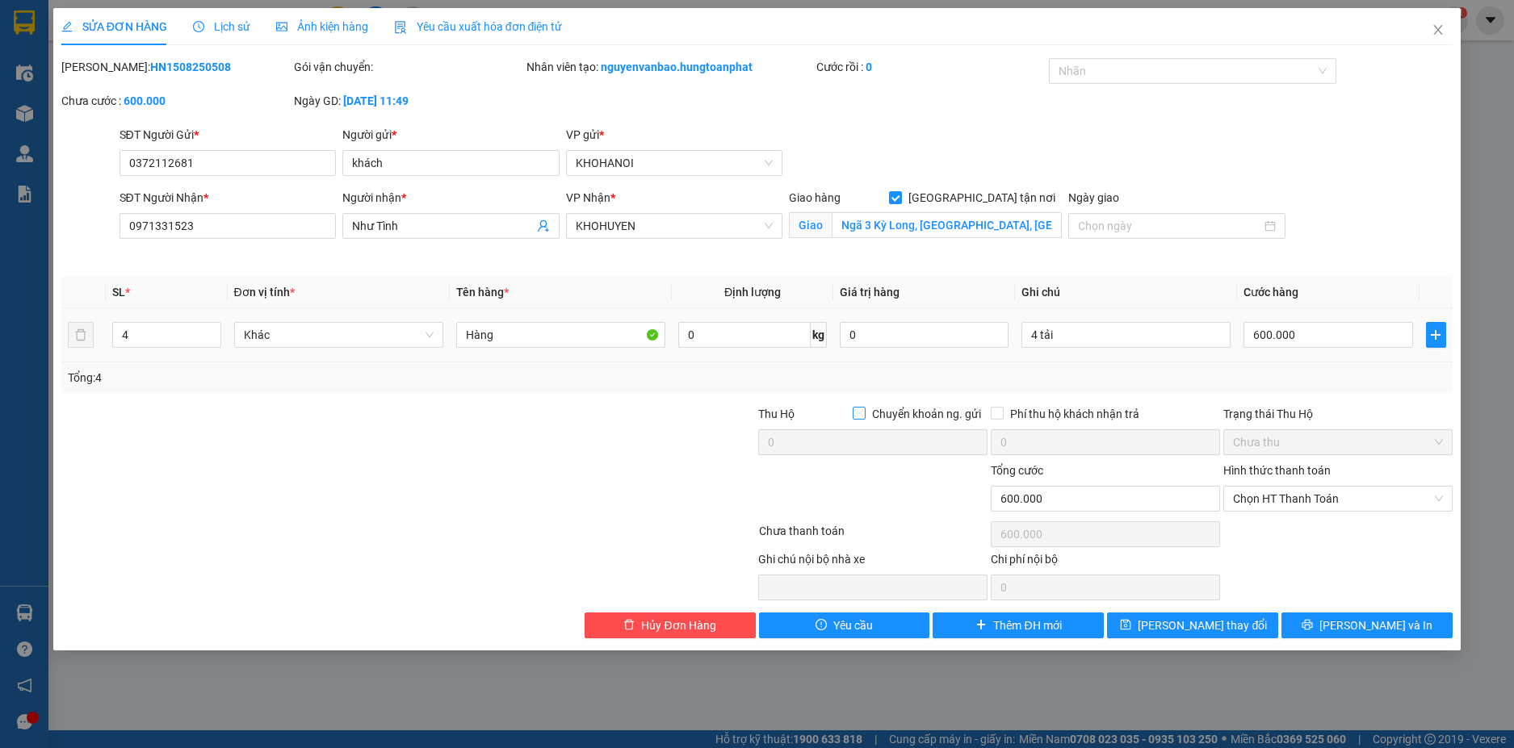
click at [858, 417] on input "Chuyển khoản ng. gửi" at bounding box center [858, 412] width 11 height 11
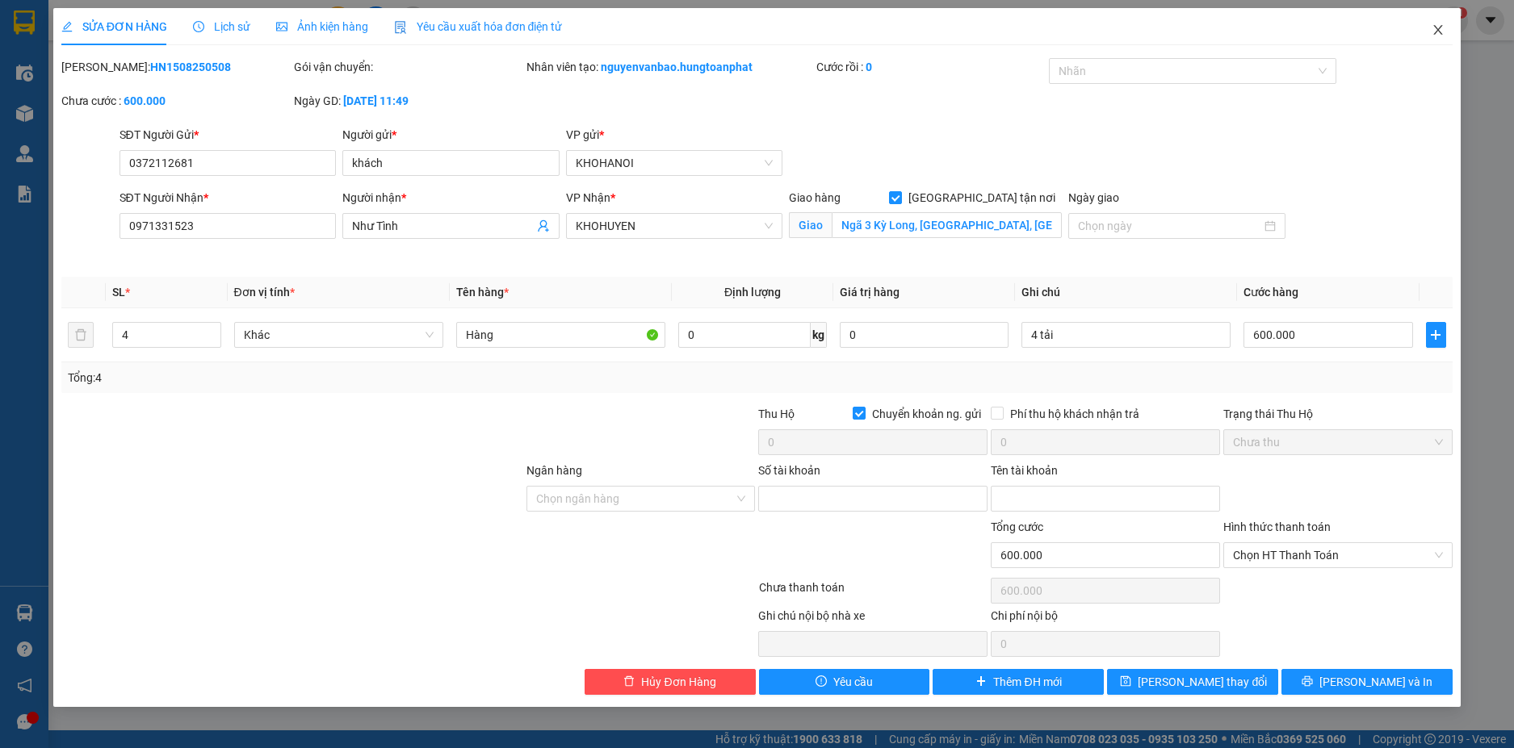
click at [1435, 26] on icon "close" at bounding box center [1437, 29] width 13 height 13
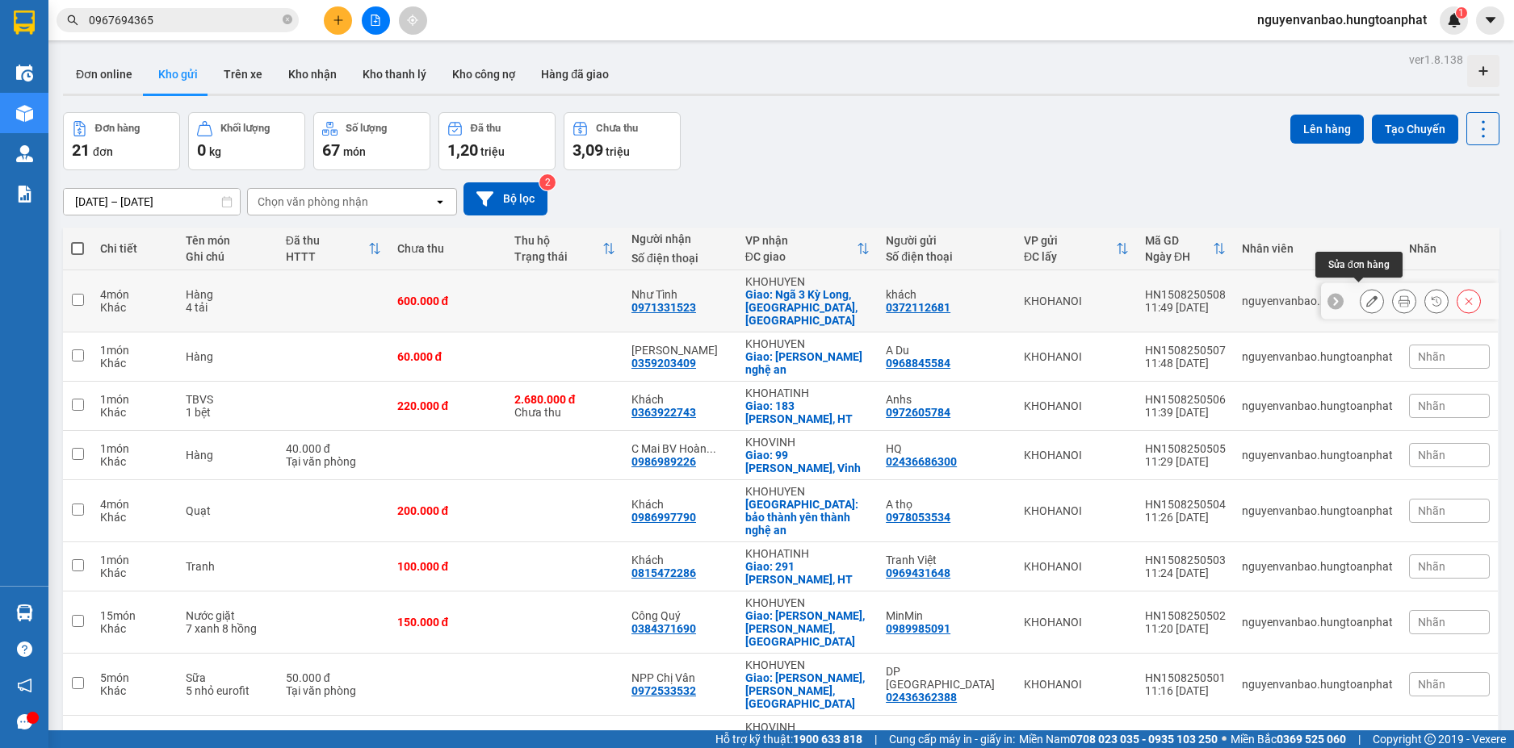
click at [1360, 289] on button at bounding box center [1371, 301] width 23 height 28
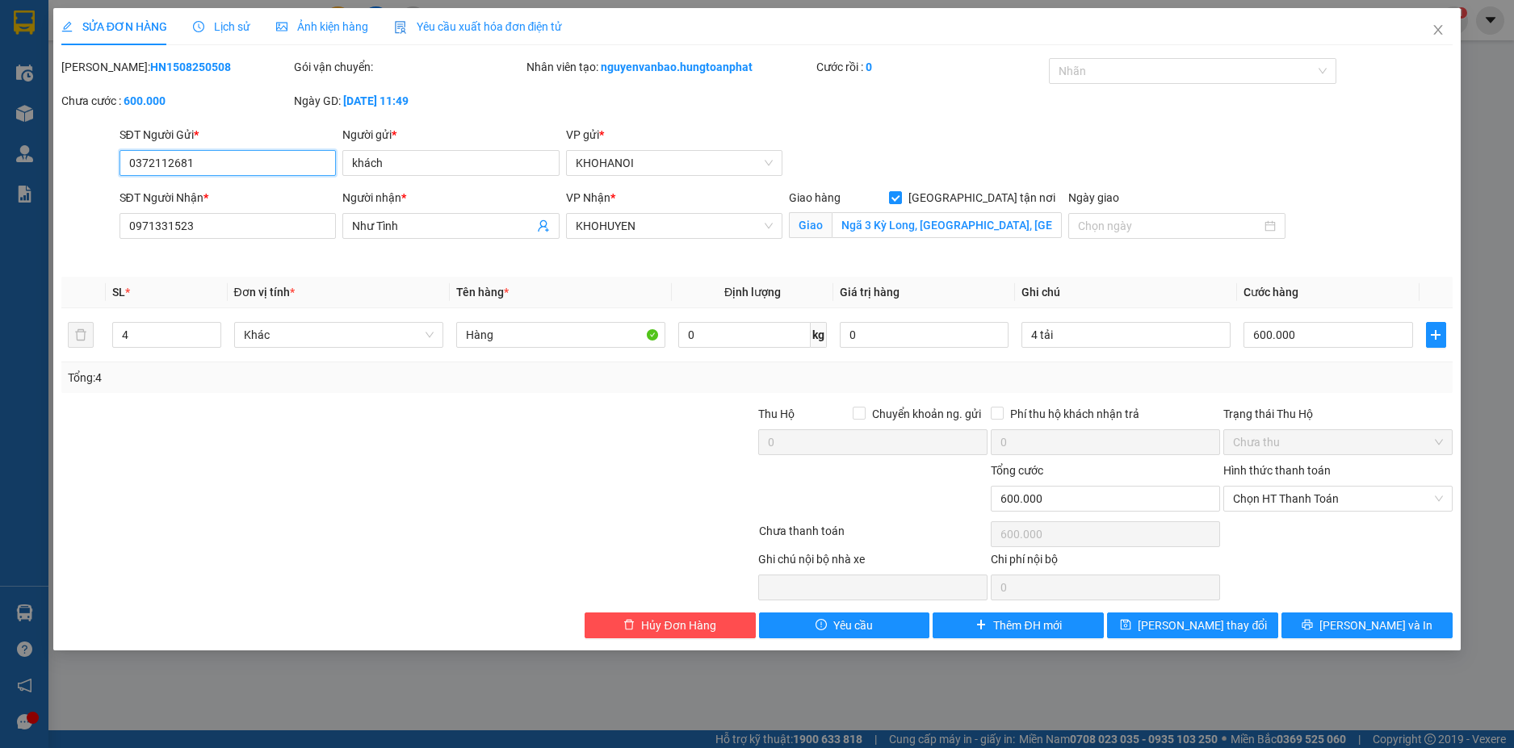
click at [79, 174] on div "SĐT Người Gửi * 0372112681 0372112681 Người gửi * khách VP gửi * KHOHANOI" at bounding box center [757, 154] width 1395 height 57
click at [1440, 30] on icon "close" at bounding box center [1438, 30] width 9 height 10
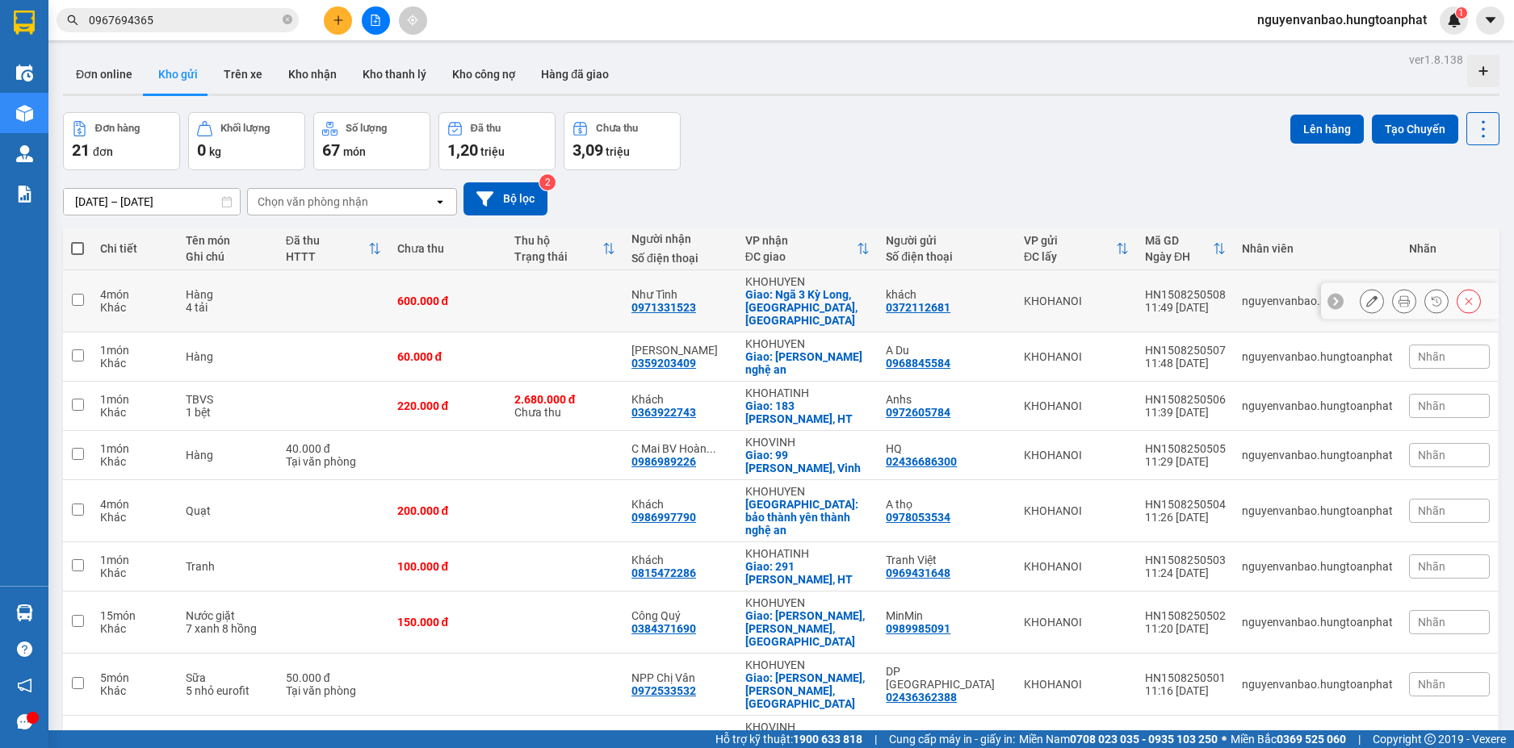
click at [1463, 295] on icon at bounding box center [1468, 300] width 11 height 11
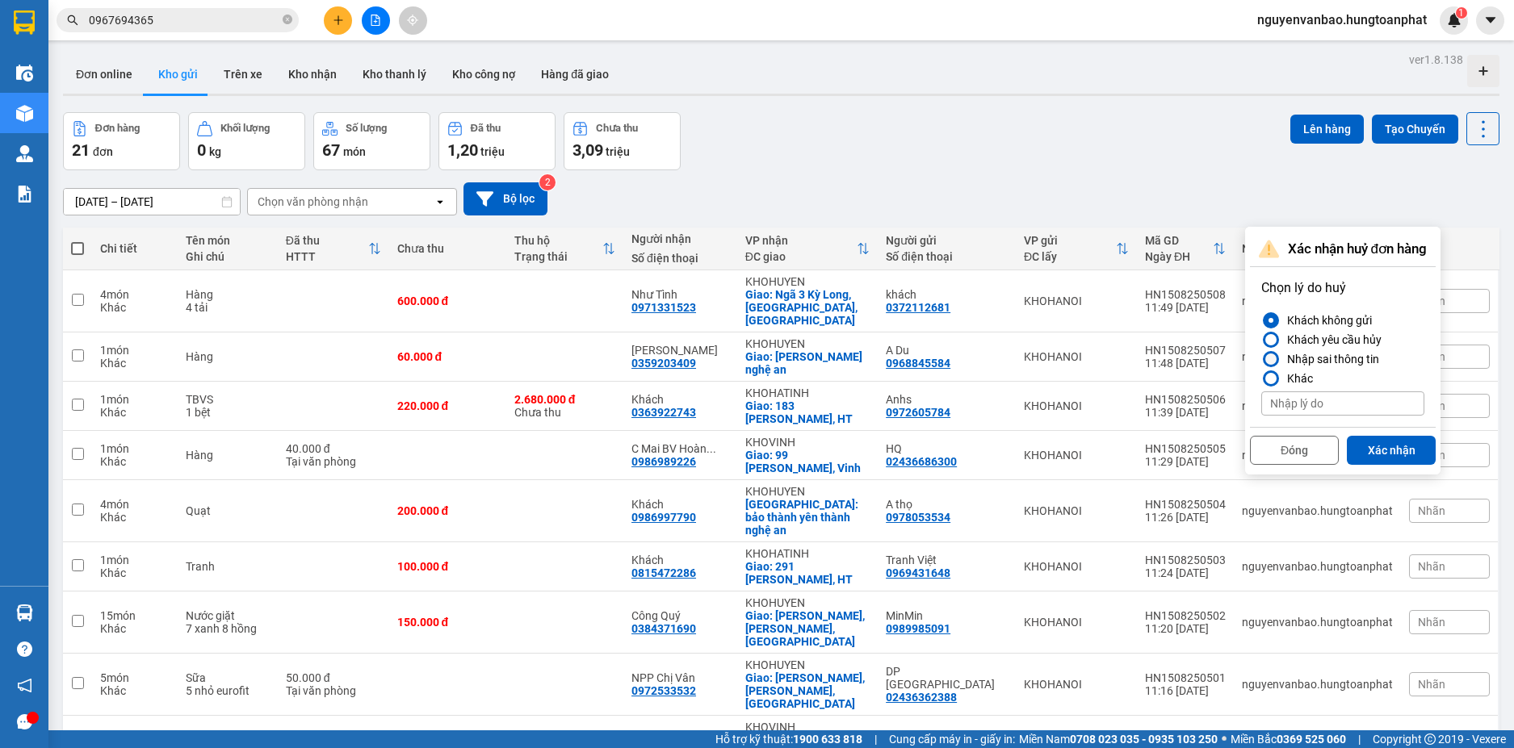
click at [1344, 360] on div "Nhập sai thông tin" at bounding box center [1329, 359] width 98 height 19
click at [1261, 359] on input "Nhập sai thông tin" at bounding box center [1261, 359] width 0 height 0
click at [1381, 446] on button "Xác nhận" at bounding box center [1391, 450] width 89 height 29
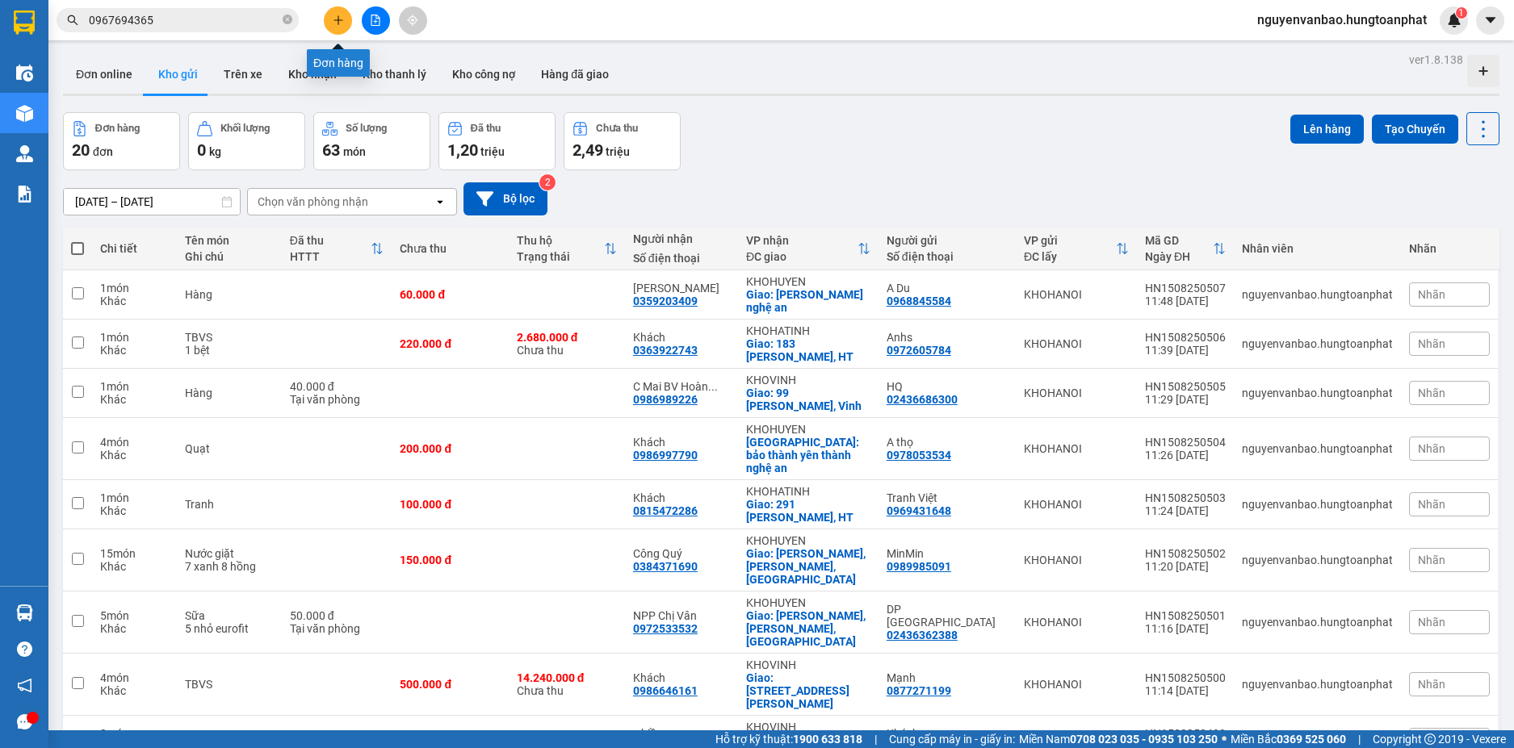
click at [327, 19] on button at bounding box center [338, 20] width 28 height 28
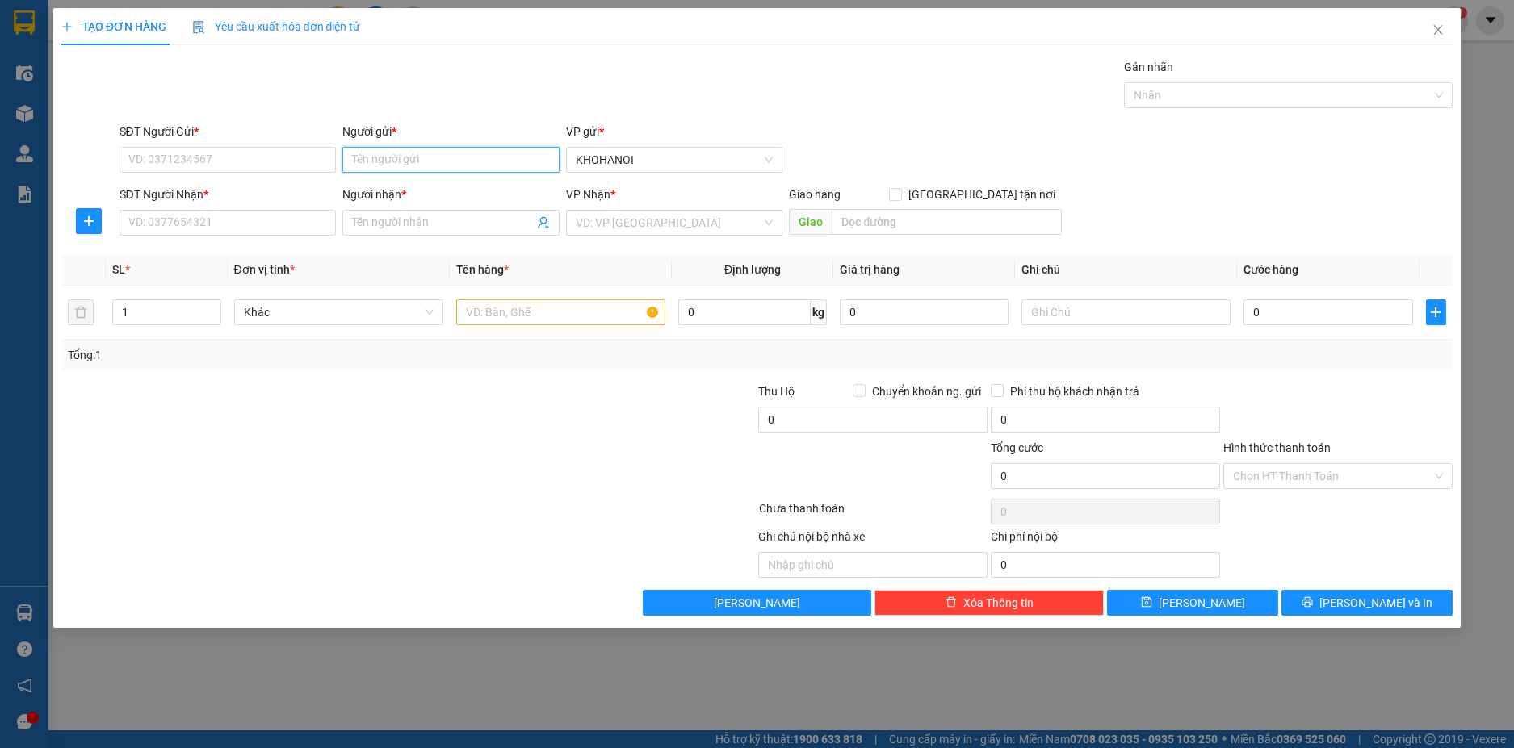
click at [397, 169] on input "Người gửi *" at bounding box center [450, 160] width 217 height 26
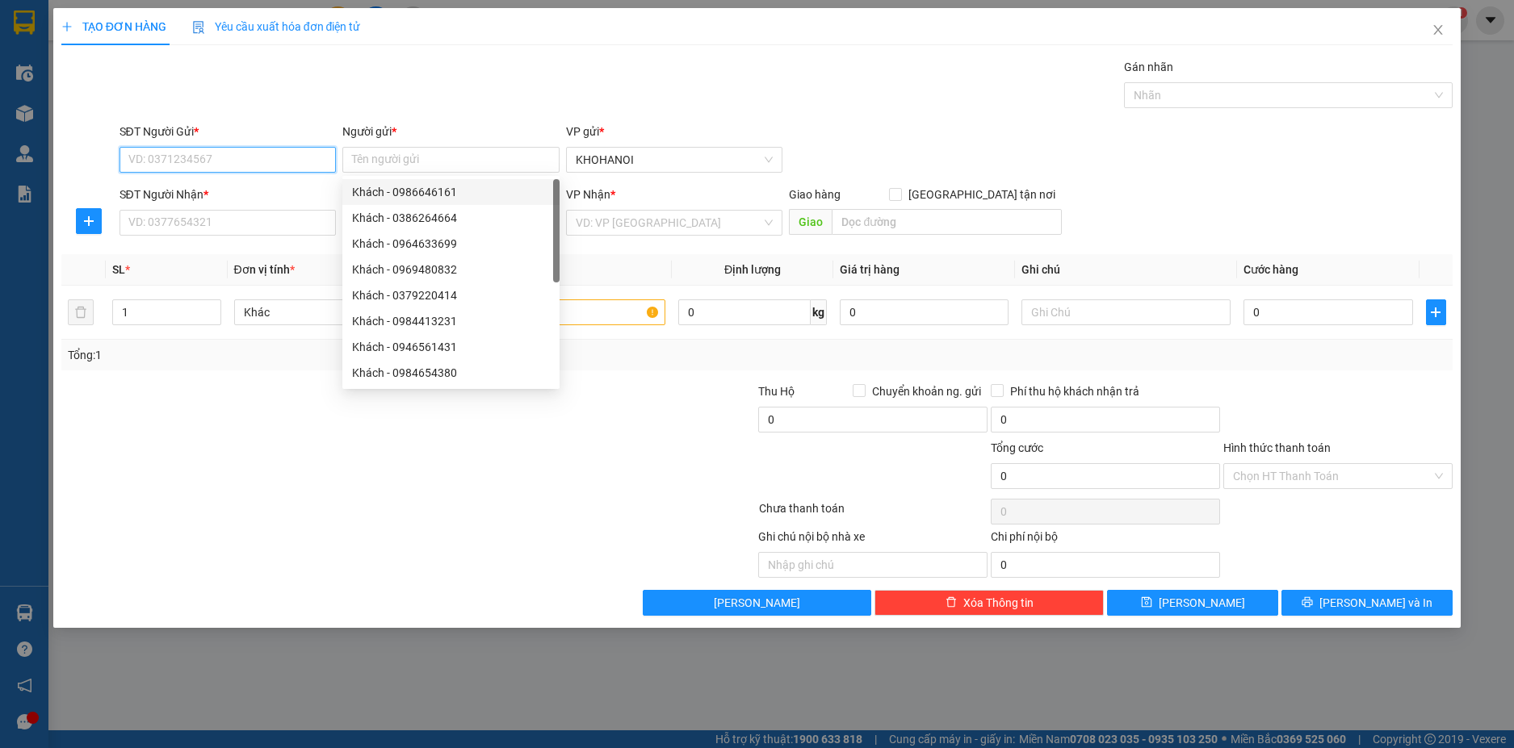
click at [253, 156] on input "SĐT Người Gửi *" at bounding box center [227, 160] width 217 height 26
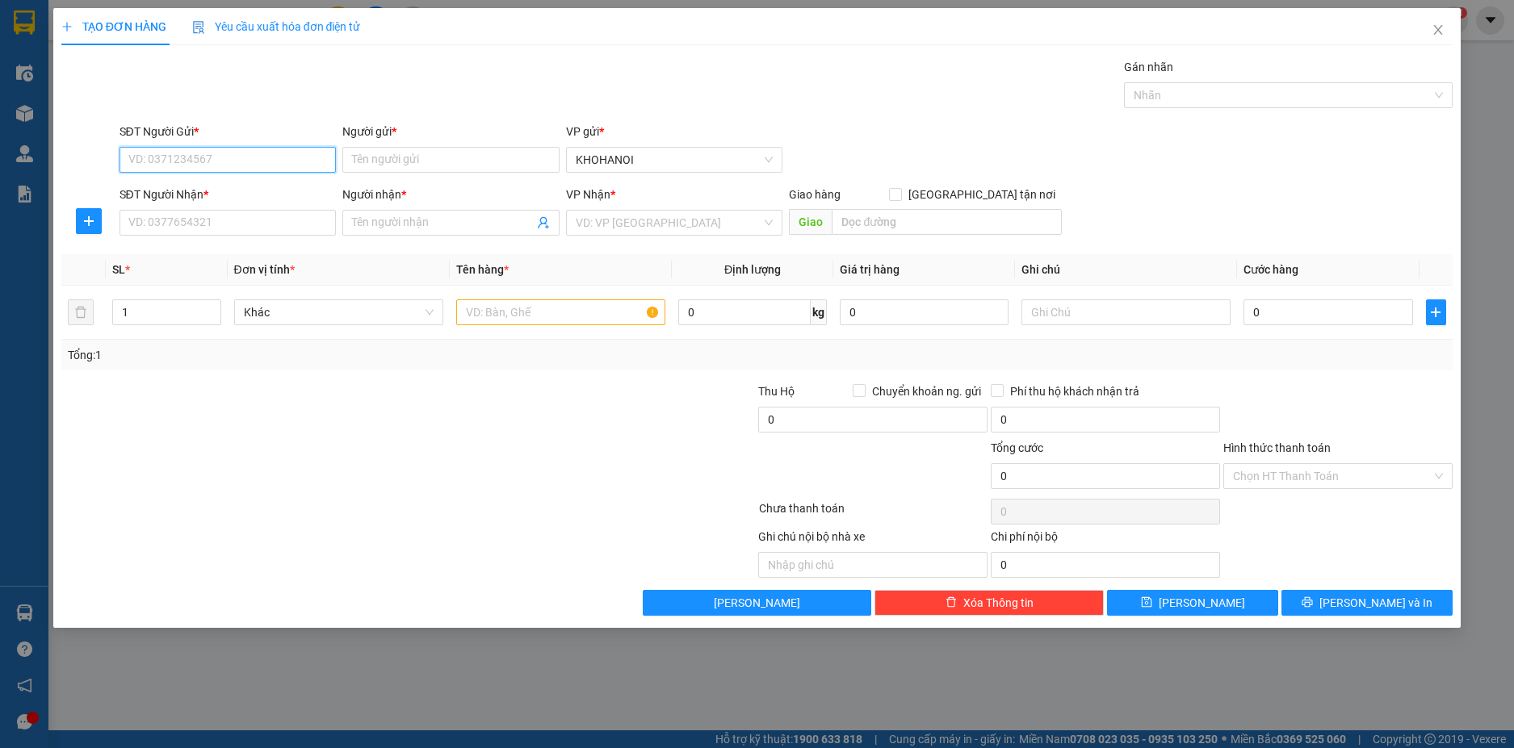
paste input "0372112681"
click at [189, 192] on div "0372112681 - khách" at bounding box center [228, 192] width 198 height 18
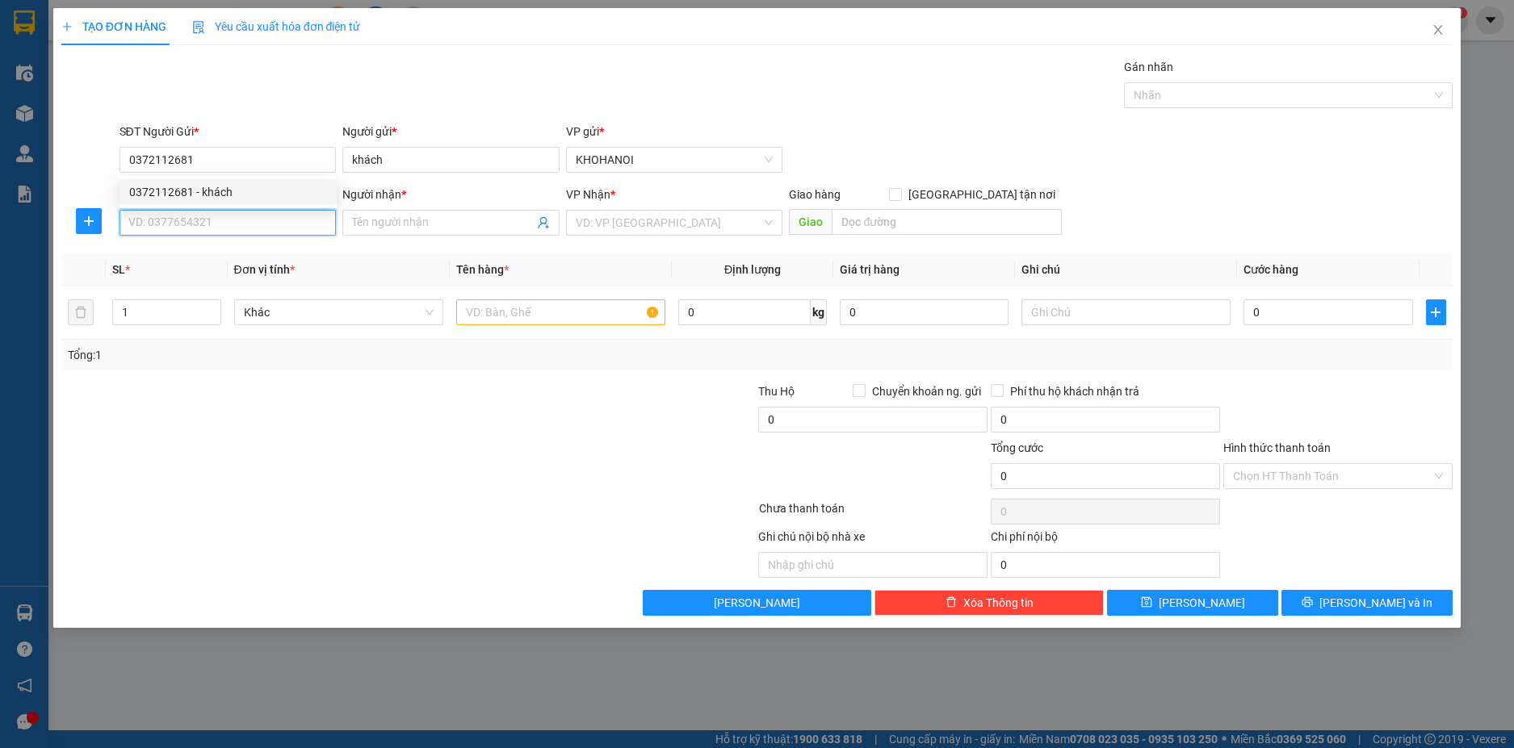
click at [187, 229] on input "SĐT Người Nhận *" at bounding box center [227, 223] width 217 height 26
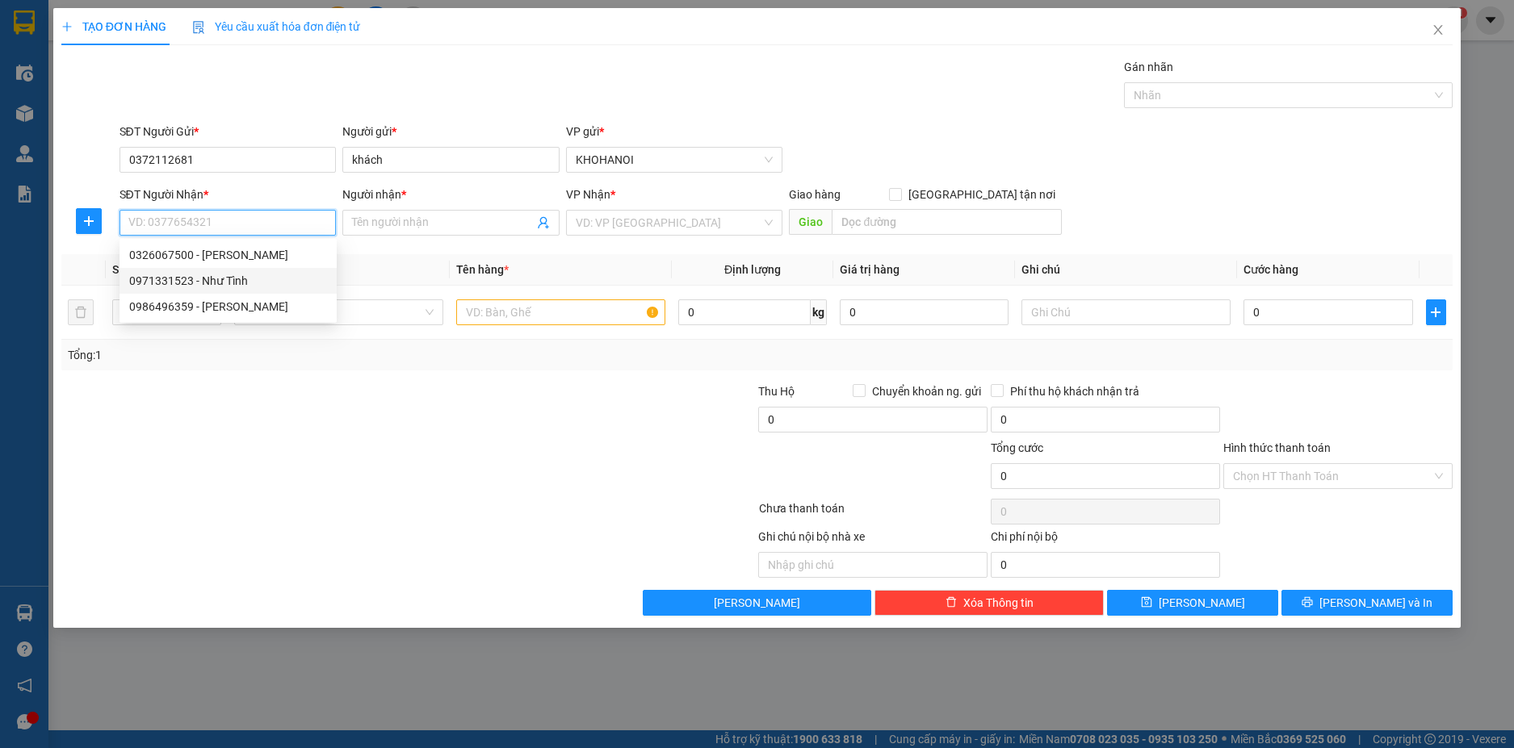
click at [207, 274] on div "0971331523 - Như Tình" at bounding box center [228, 281] width 198 height 18
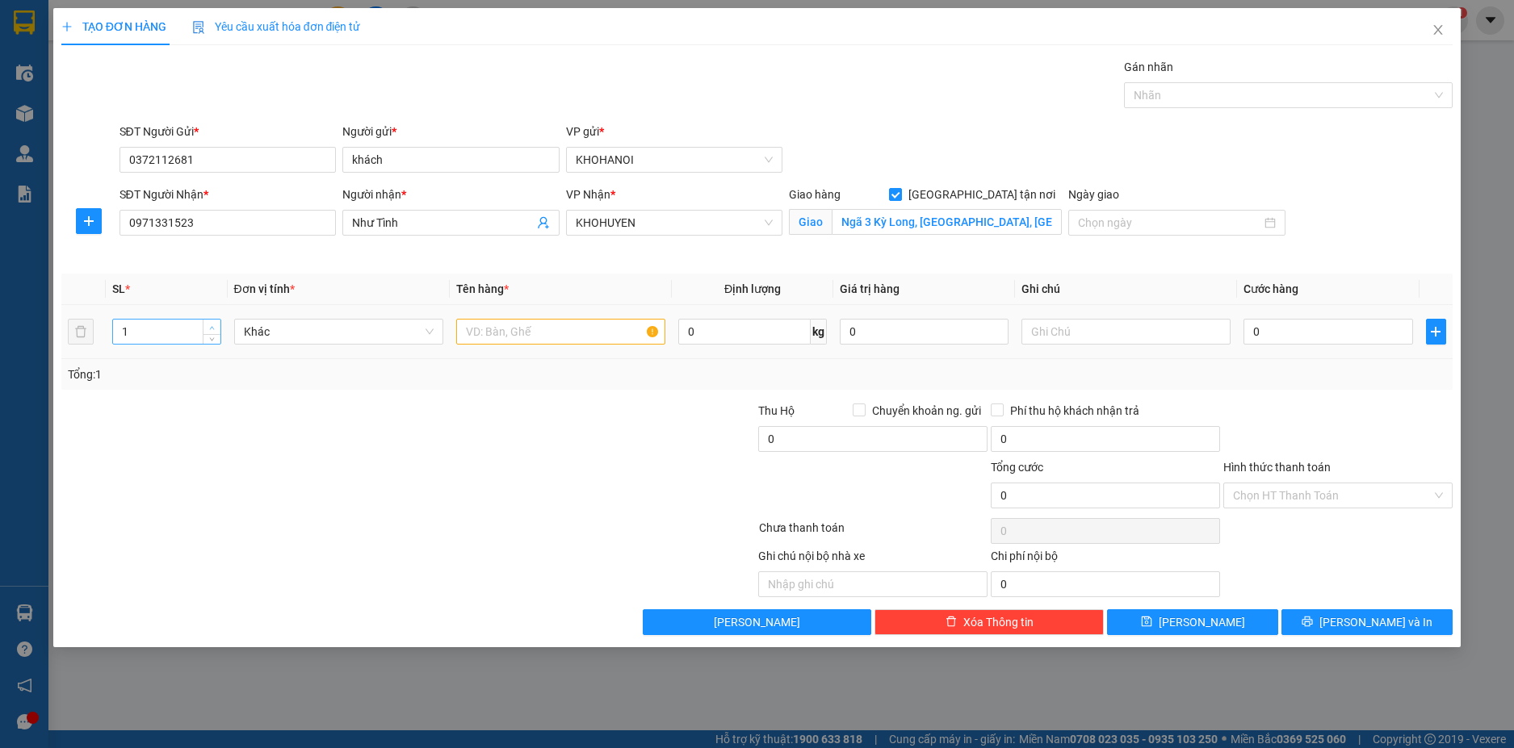
click at [212, 326] on icon "up" at bounding box center [212, 327] width 5 height 3
click at [212, 335] on icon "down" at bounding box center [212, 337] width 6 height 6
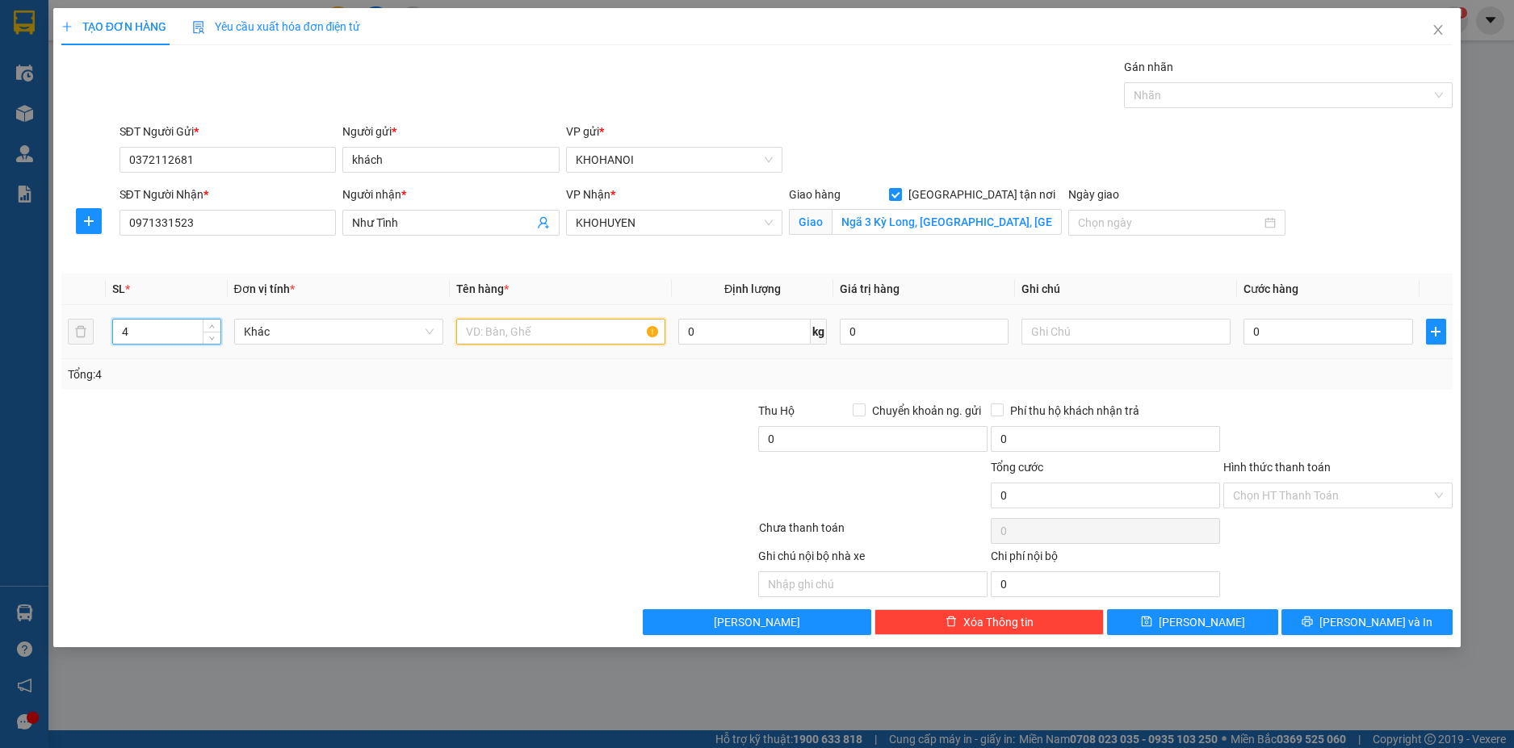
click at [480, 338] on input "text" at bounding box center [560, 332] width 209 height 26
click at [1057, 341] on input "text" at bounding box center [1125, 332] width 209 height 26
click at [1275, 329] on input "0" at bounding box center [1327, 332] width 169 height 26
click at [1326, 406] on div at bounding box center [1338, 430] width 233 height 57
click at [855, 406] on input "Chuyển khoản ng. gửi" at bounding box center [858, 409] width 11 height 11
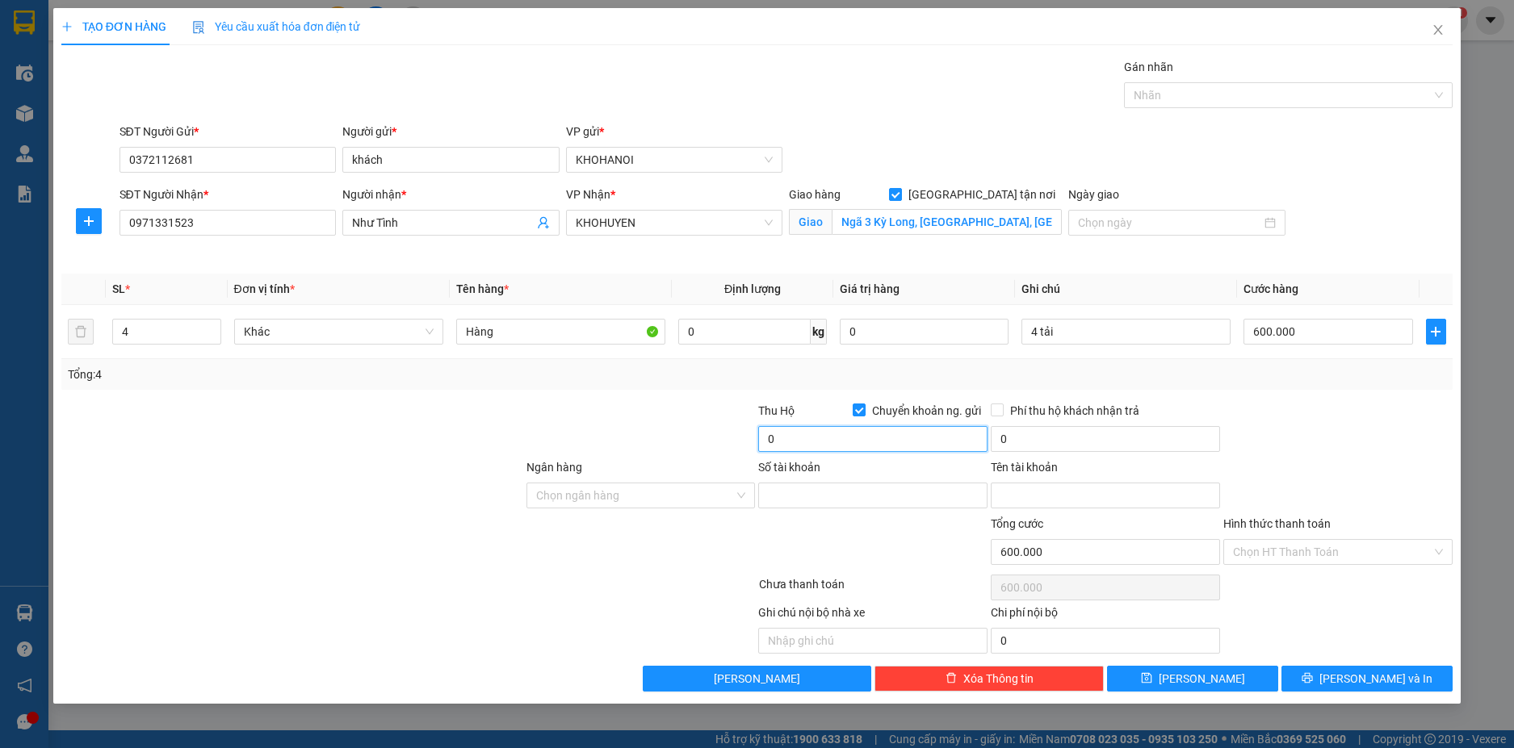
click at [787, 446] on input "0" at bounding box center [872, 439] width 229 height 26
drag, startPoint x: 828, startPoint y: 437, endPoint x: 767, endPoint y: 448, distance: 61.6
click at [767, 448] on input "250.000" at bounding box center [872, 439] width 229 height 26
drag, startPoint x: 186, startPoint y: 224, endPoint x: 72, endPoint y: 236, distance: 114.4
click at [72, 236] on div "SĐT Người Nhận * 0971331523 0971331523 Người nhận * Như Tình VP Nhận * KHOHUYEN…" at bounding box center [757, 224] width 1395 height 76
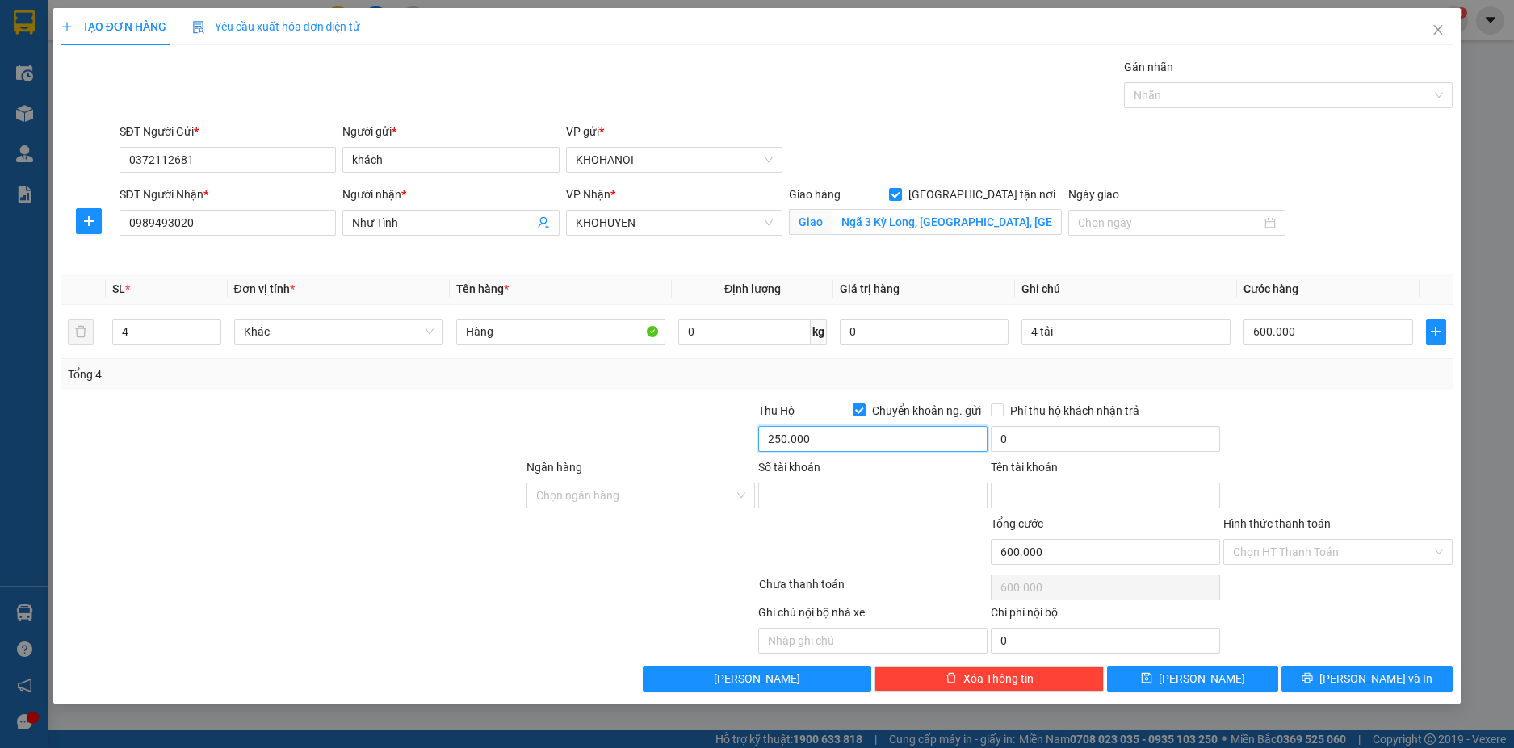
click at [836, 442] on input "250.000" at bounding box center [872, 439] width 229 height 26
click at [601, 503] on input "Ngân hàng" at bounding box center [635, 496] width 199 height 24
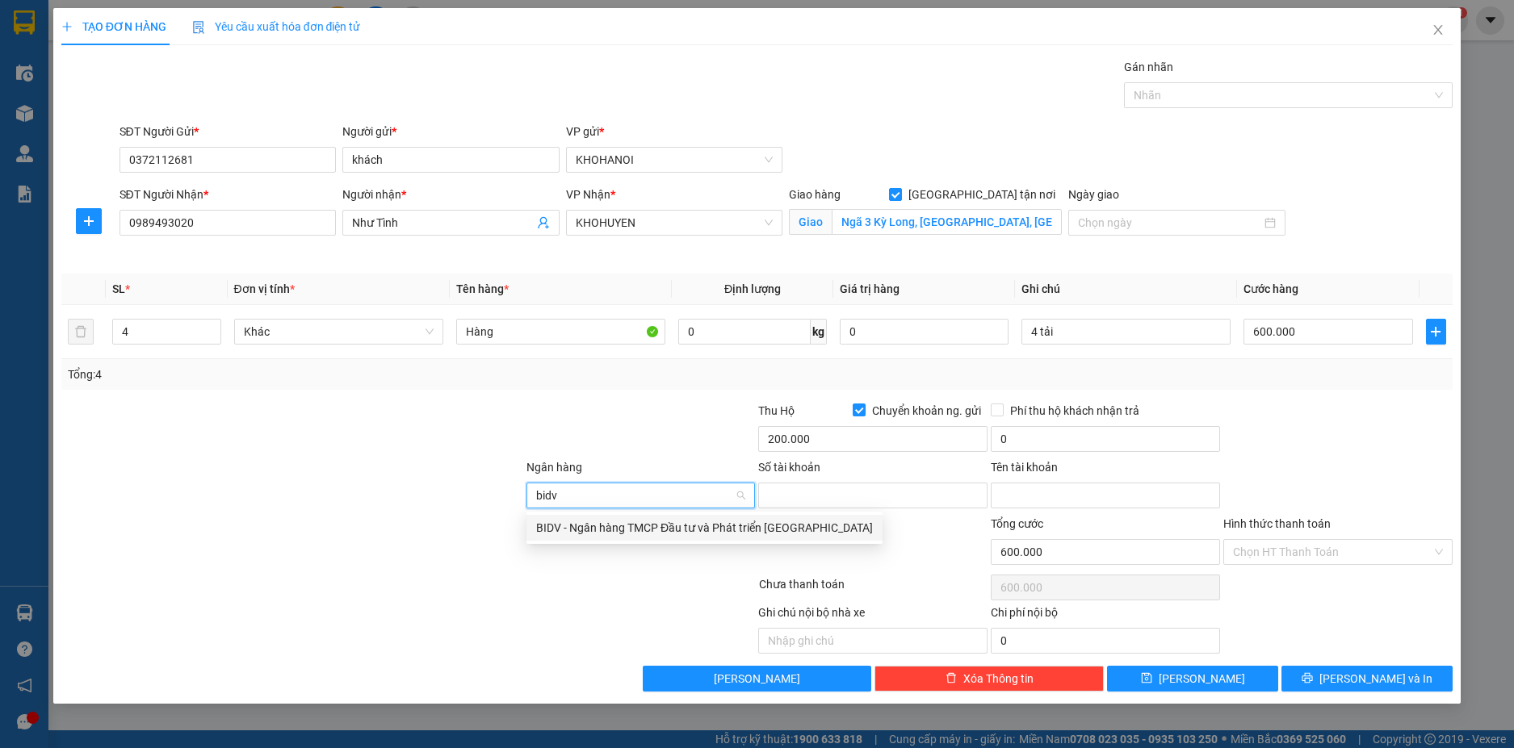
click at [574, 526] on div "BIDV - Ngân hàng TMCP Đầu tư và Phát triển Việt Nam" at bounding box center [704, 528] width 337 height 18
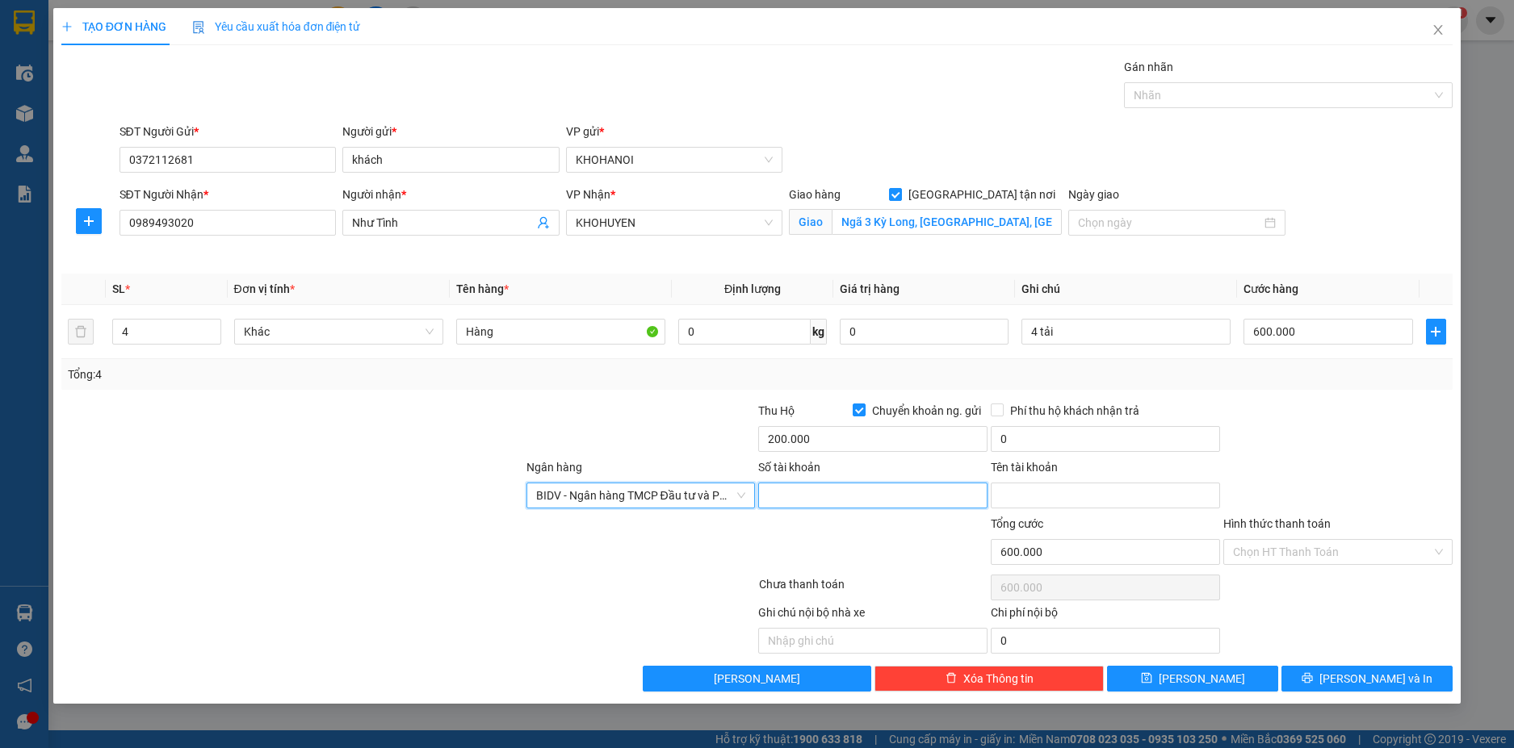
click at [794, 494] on input "Số tài khoản" at bounding box center [872, 496] width 229 height 26
drag, startPoint x: 1059, startPoint y: 507, endPoint x: 1042, endPoint y: 498, distance: 19.1
click at [1058, 506] on input "Tên tài khoản" at bounding box center [1105, 496] width 229 height 26
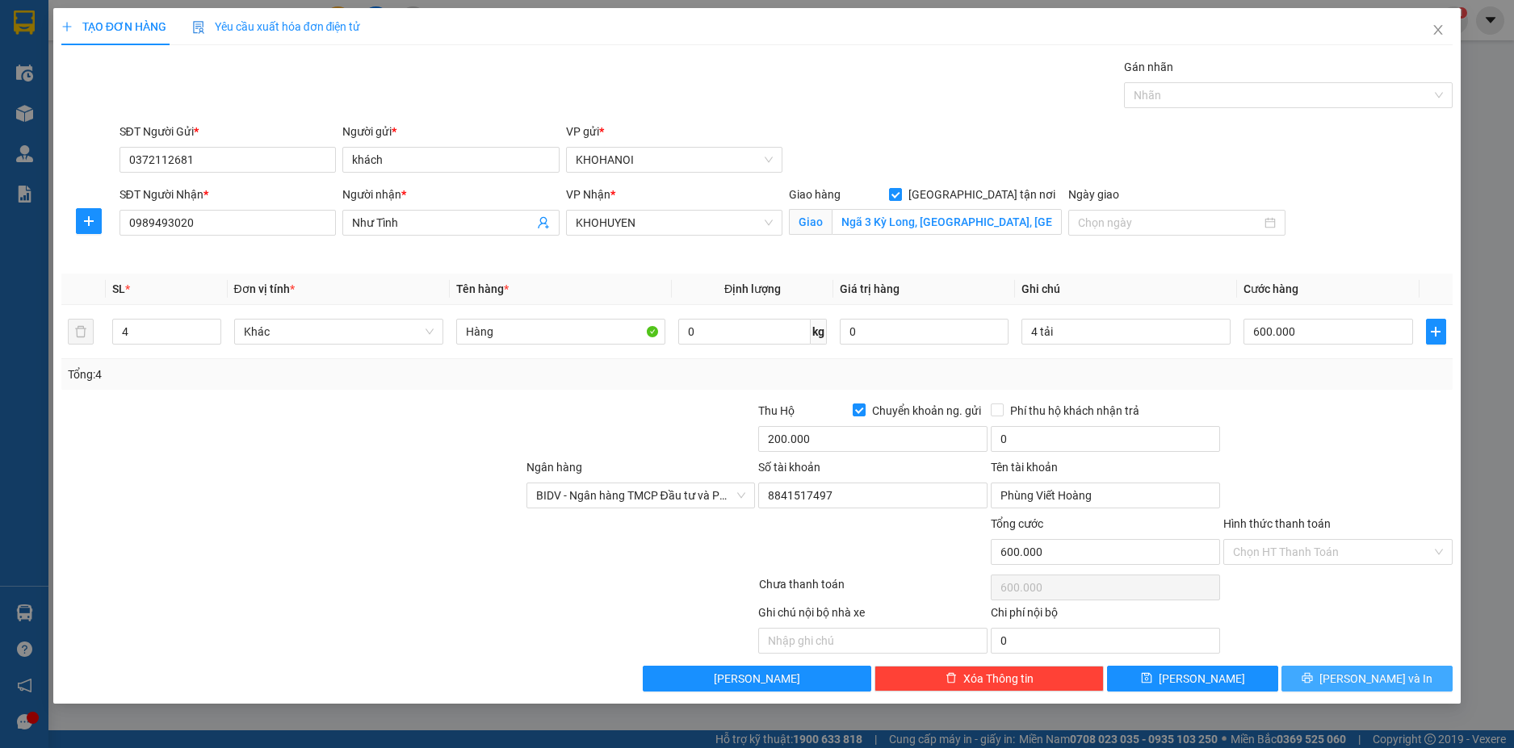
click at [1365, 681] on span "[PERSON_NAME] và In" at bounding box center [1375, 679] width 113 height 18
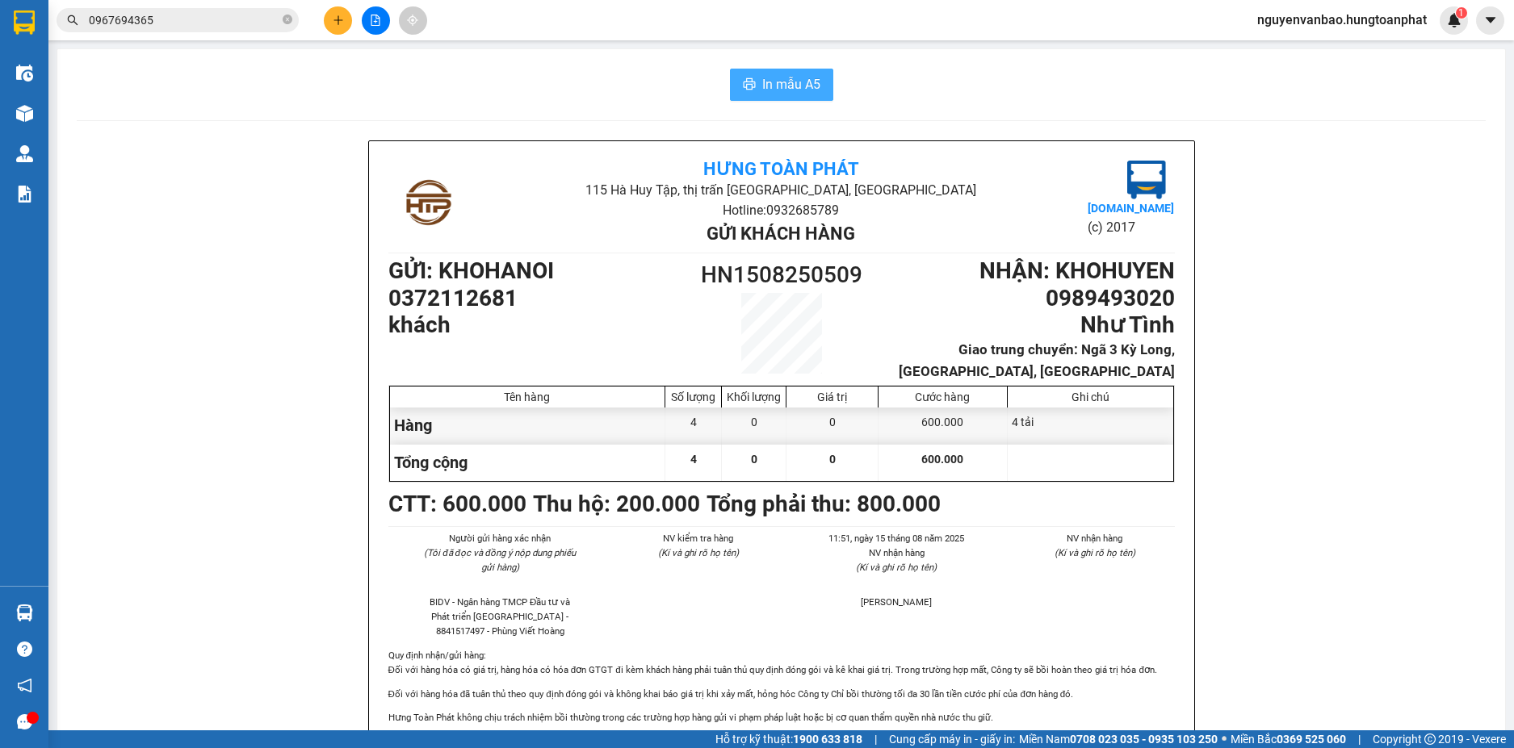
click at [793, 79] on span "In mẫu A5" at bounding box center [791, 84] width 58 height 20
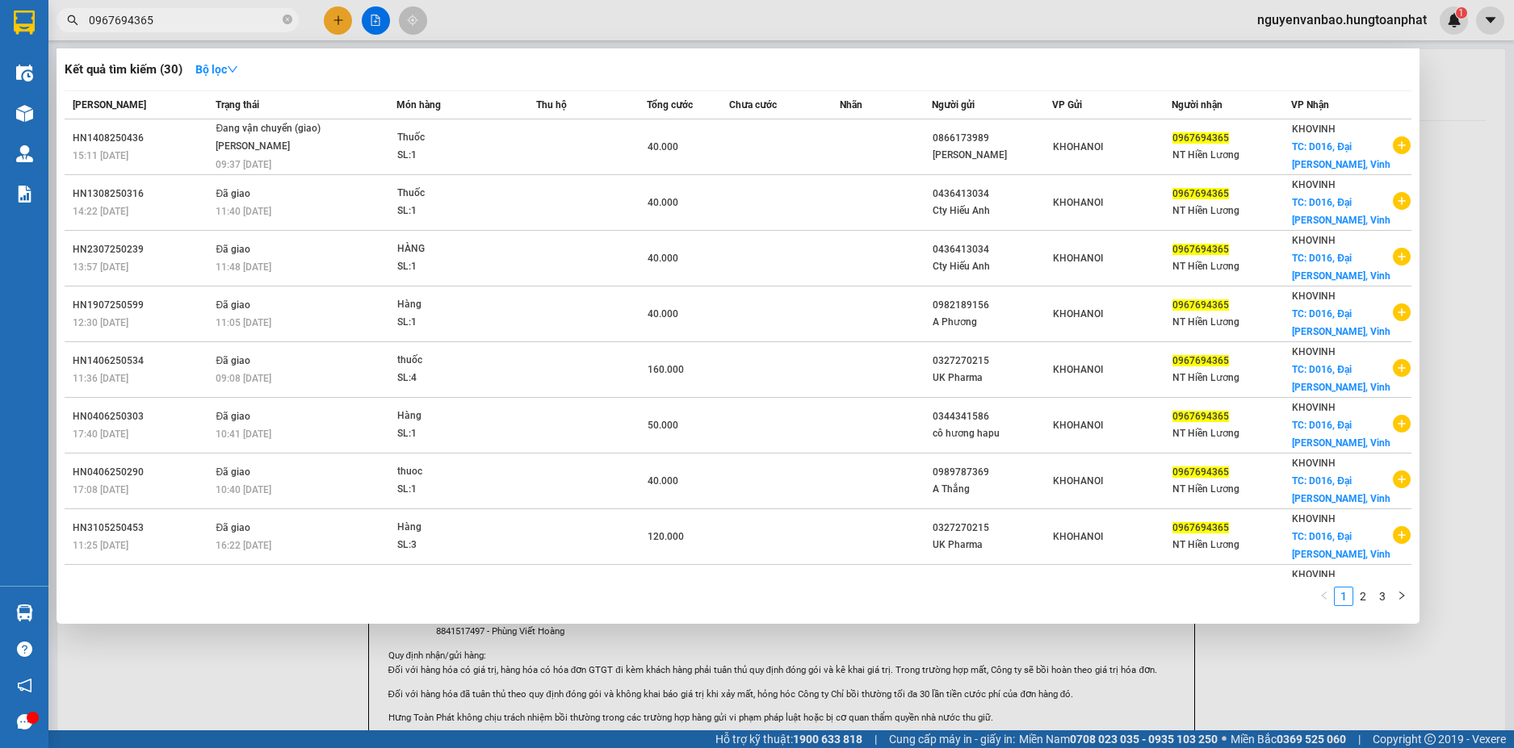
drag, startPoint x: 187, startPoint y: 19, endPoint x: 60, endPoint y: 19, distance: 127.6
click at [60, 19] on span "0967694365" at bounding box center [178, 20] width 242 height 24
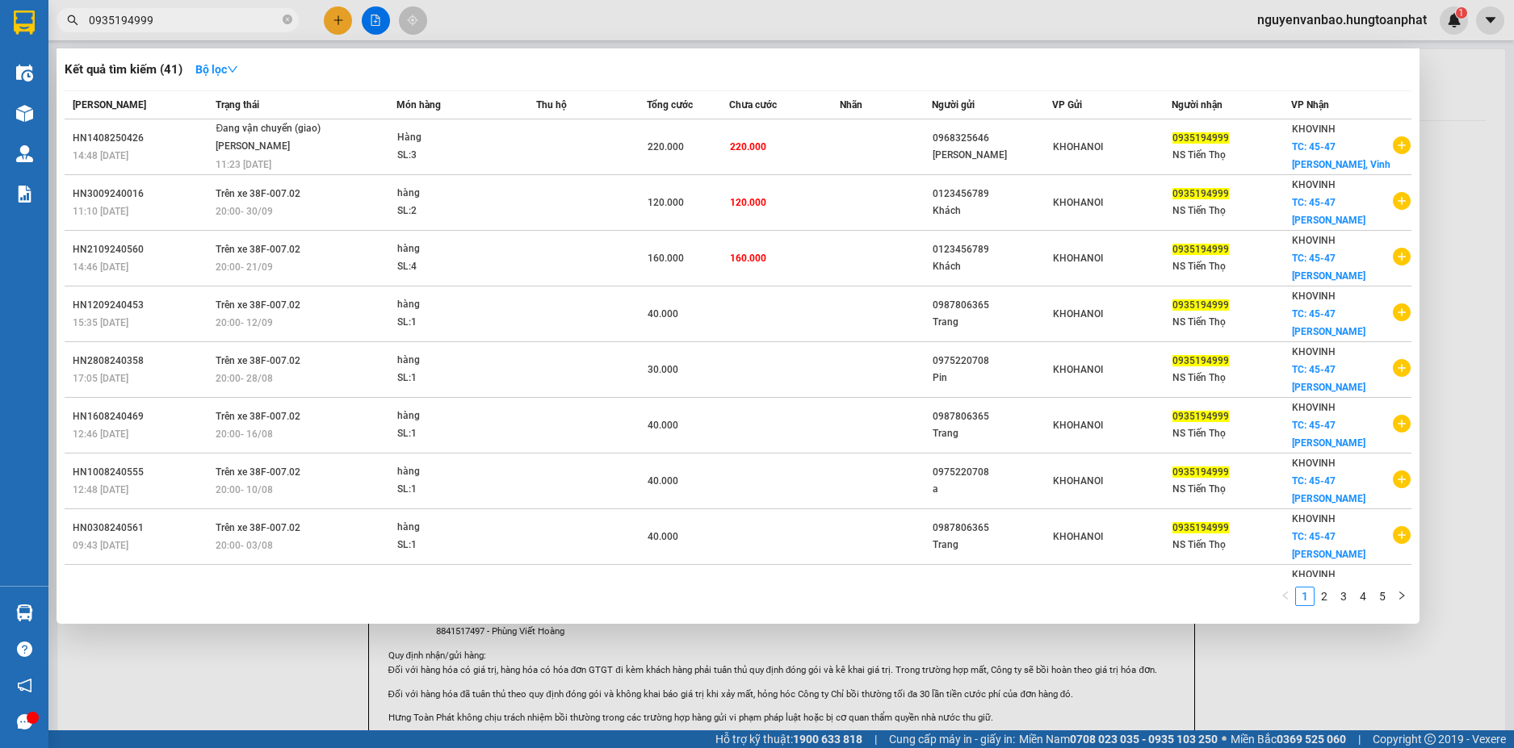
drag, startPoint x: 324, startPoint y: 669, endPoint x: 279, endPoint y: 658, distance: 45.8
click at [322, 669] on div at bounding box center [757, 374] width 1514 height 748
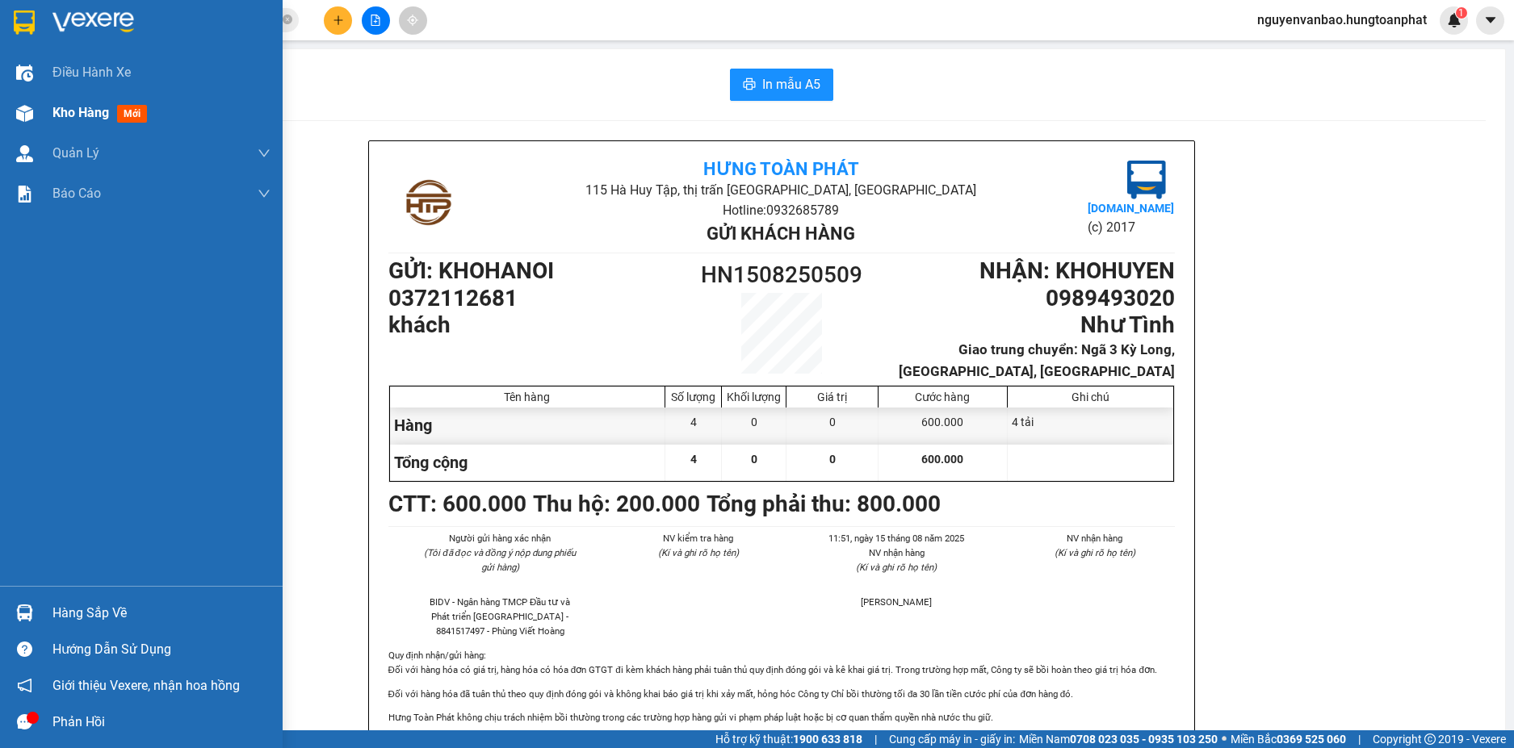
click at [19, 111] on img at bounding box center [24, 113] width 17 height 17
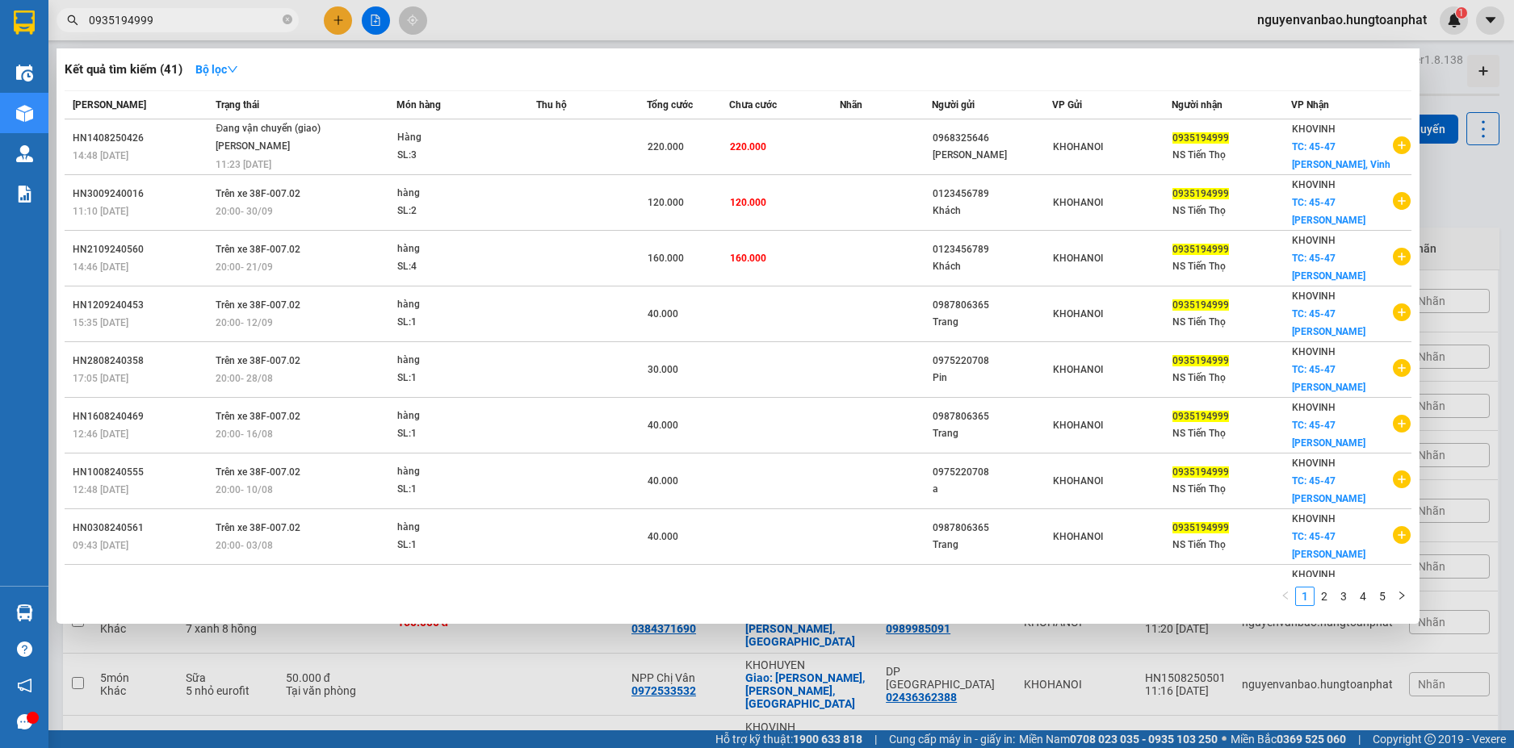
click at [199, 23] on input "0935194999" at bounding box center [184, 20] width 191 height 18
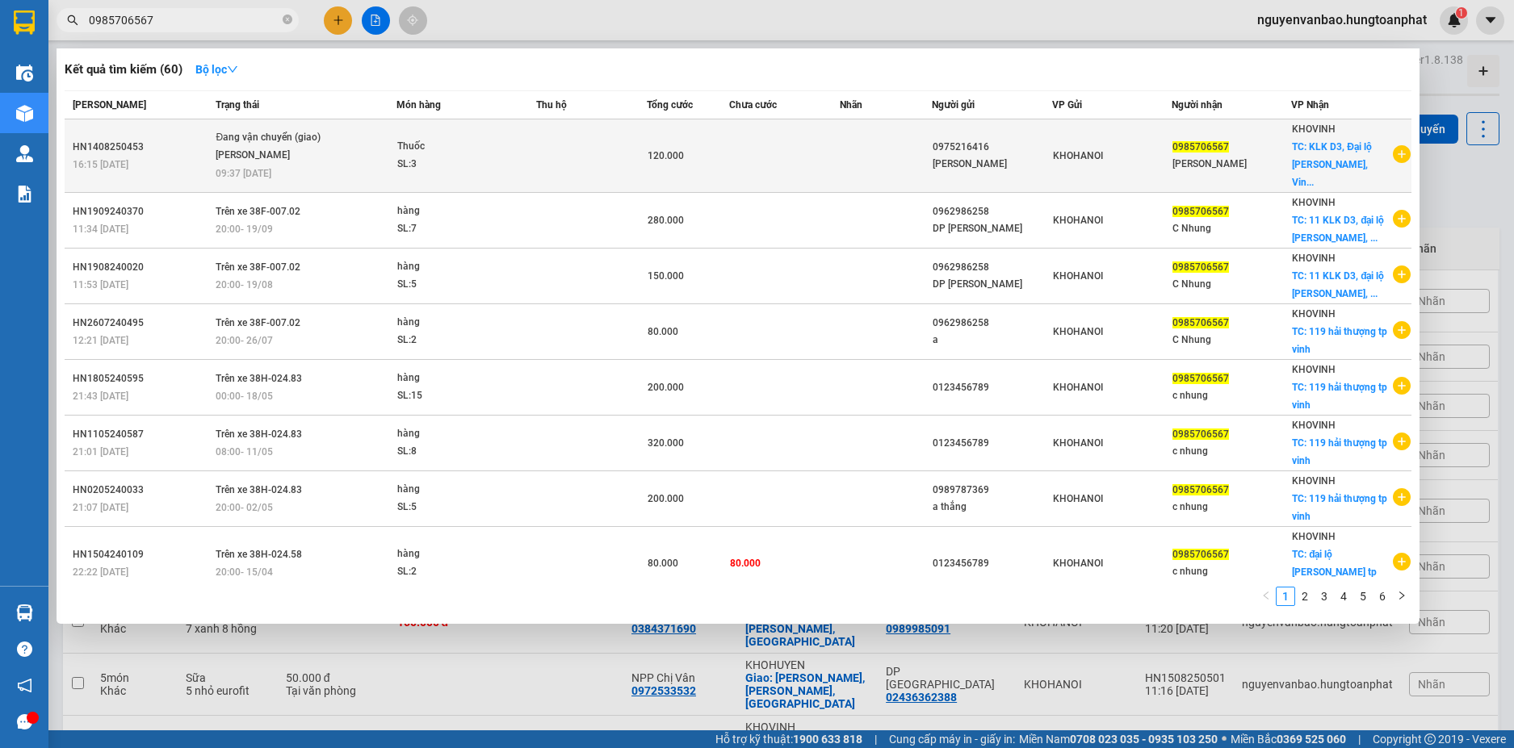
click at [505, 157] on div "SL: 3" at bounding box center [457, 165] width 121 height 18
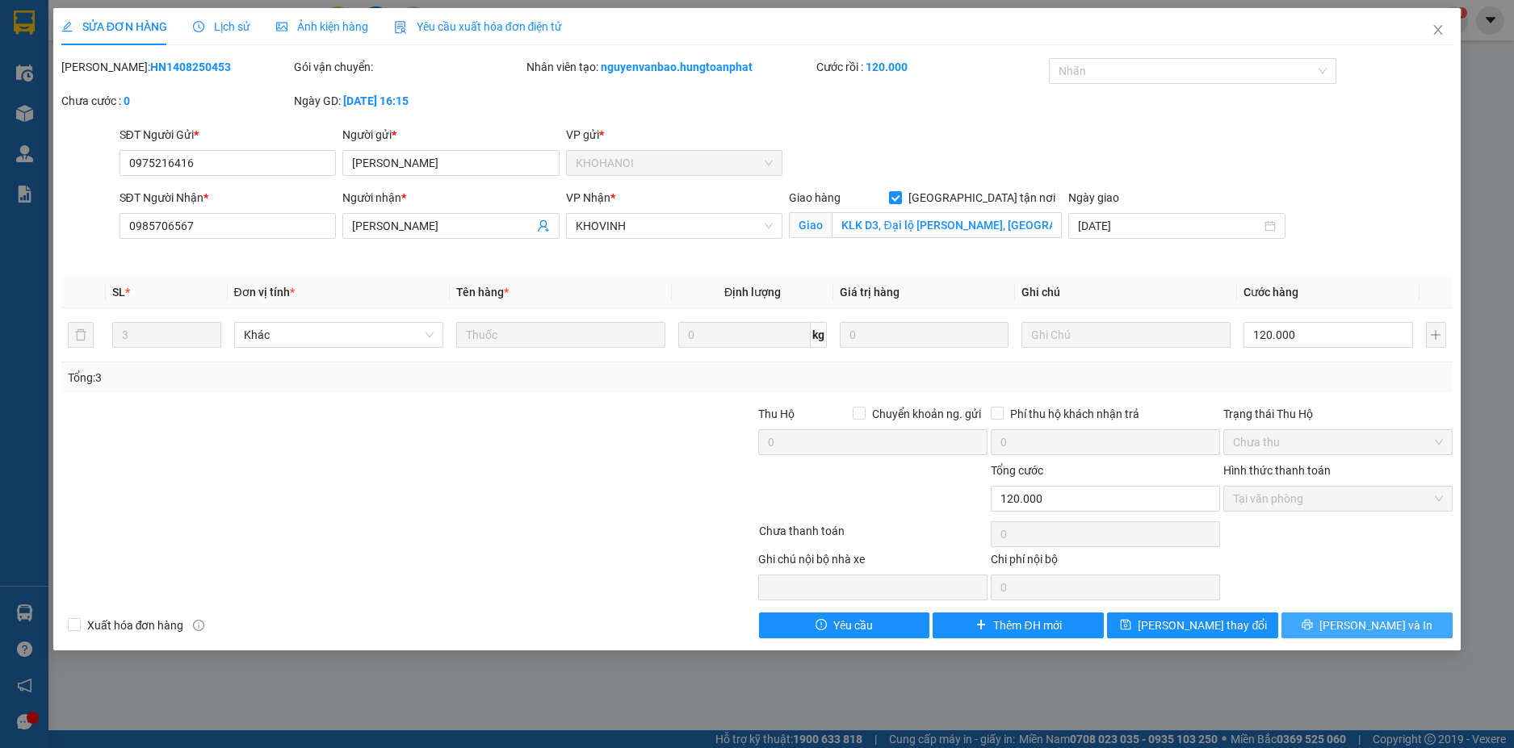
click at [1368, 622] on span "[PERSON_NAME] và In" at bounding box center [1375, 626] width 113 height 18
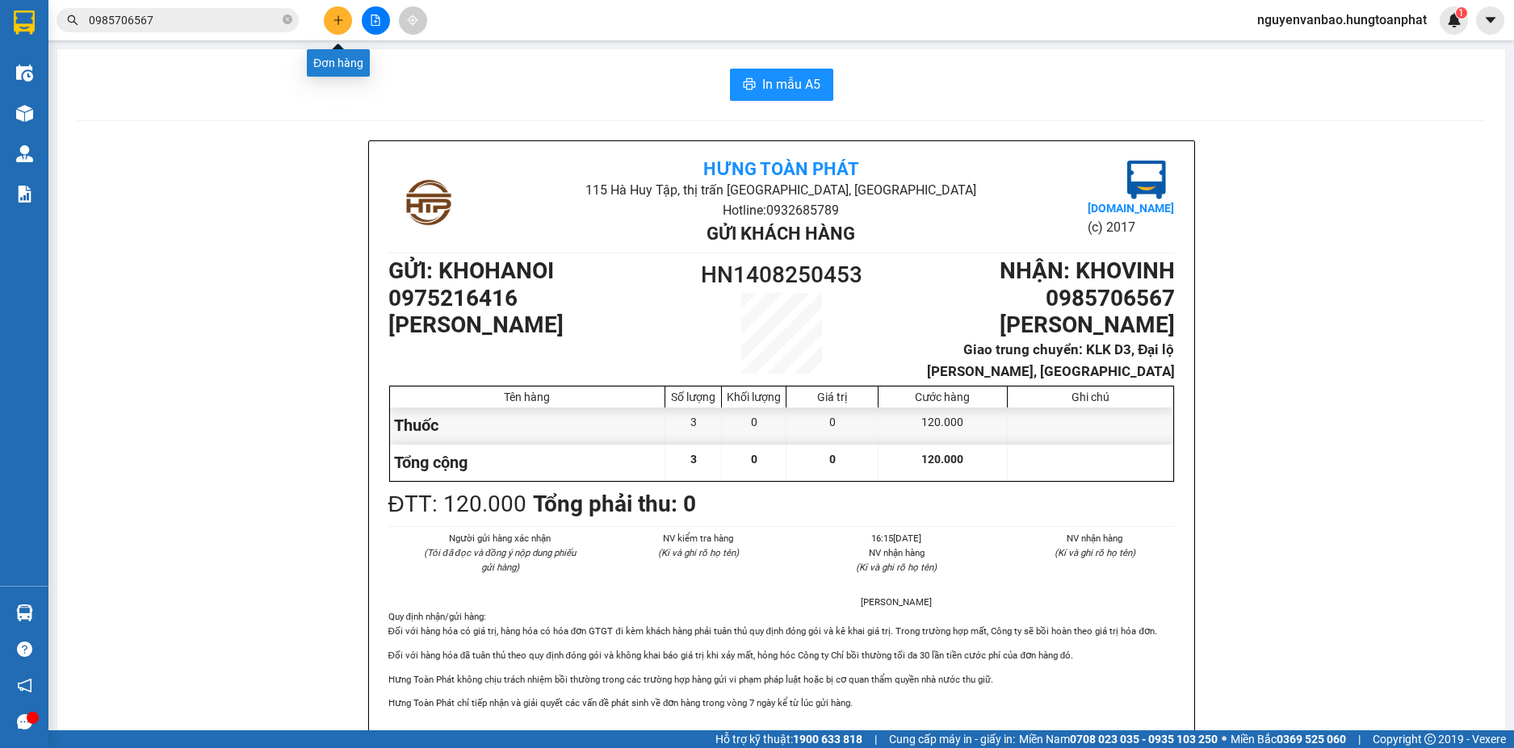
click at [339, 13] on button at bounding box center [338, 20] width 28 height 28
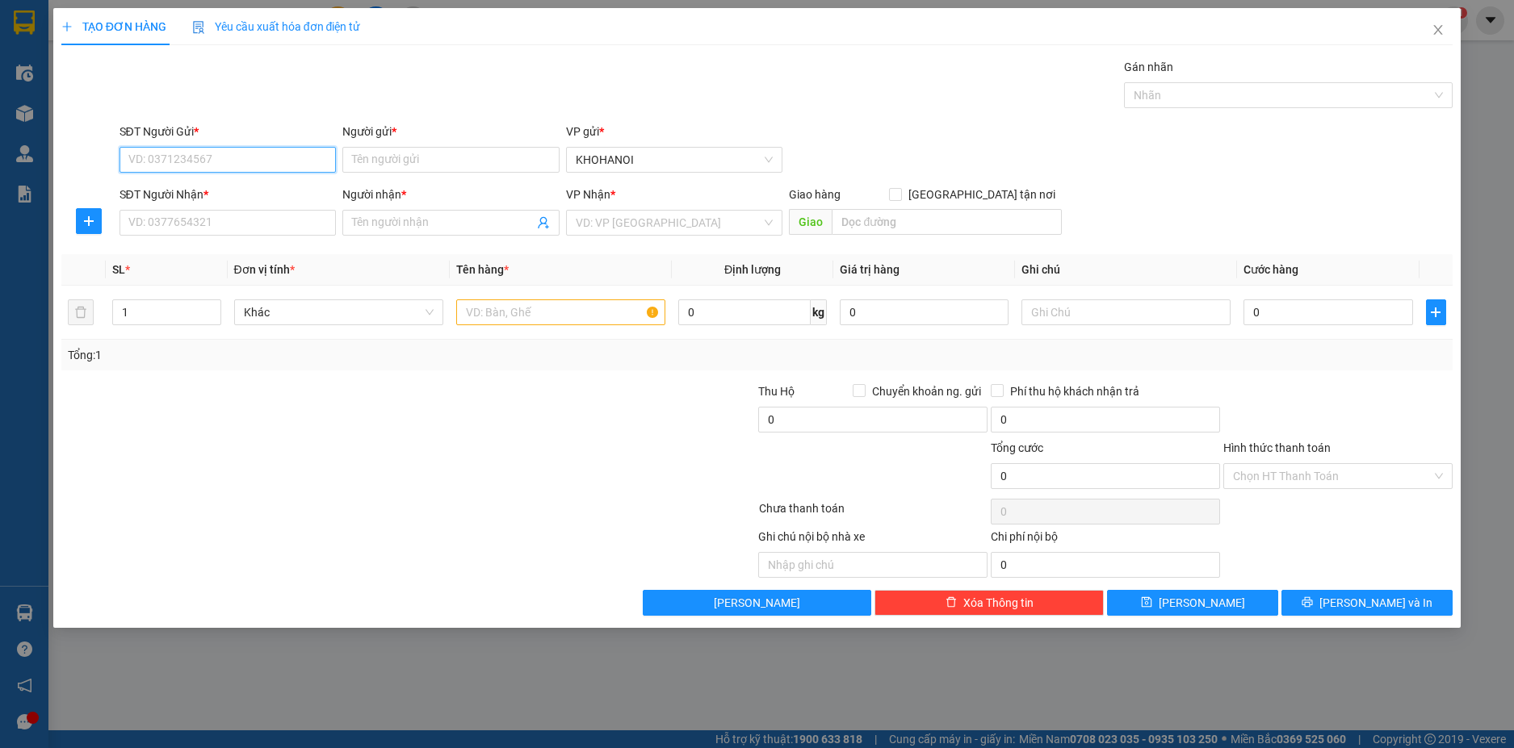
click at [178, 153] on input "SĐT Người Gửi *" at bounding box center [227, 160] width 217 height 26
drag, startPoint x: 178, startPoint y: 187, endPoint x: 197, endPoint y: 226, distance: 43.7
click at [180, 187] on div "0338108998 - Anh Bách" at bounding box center [228, 192] width 198 height 18
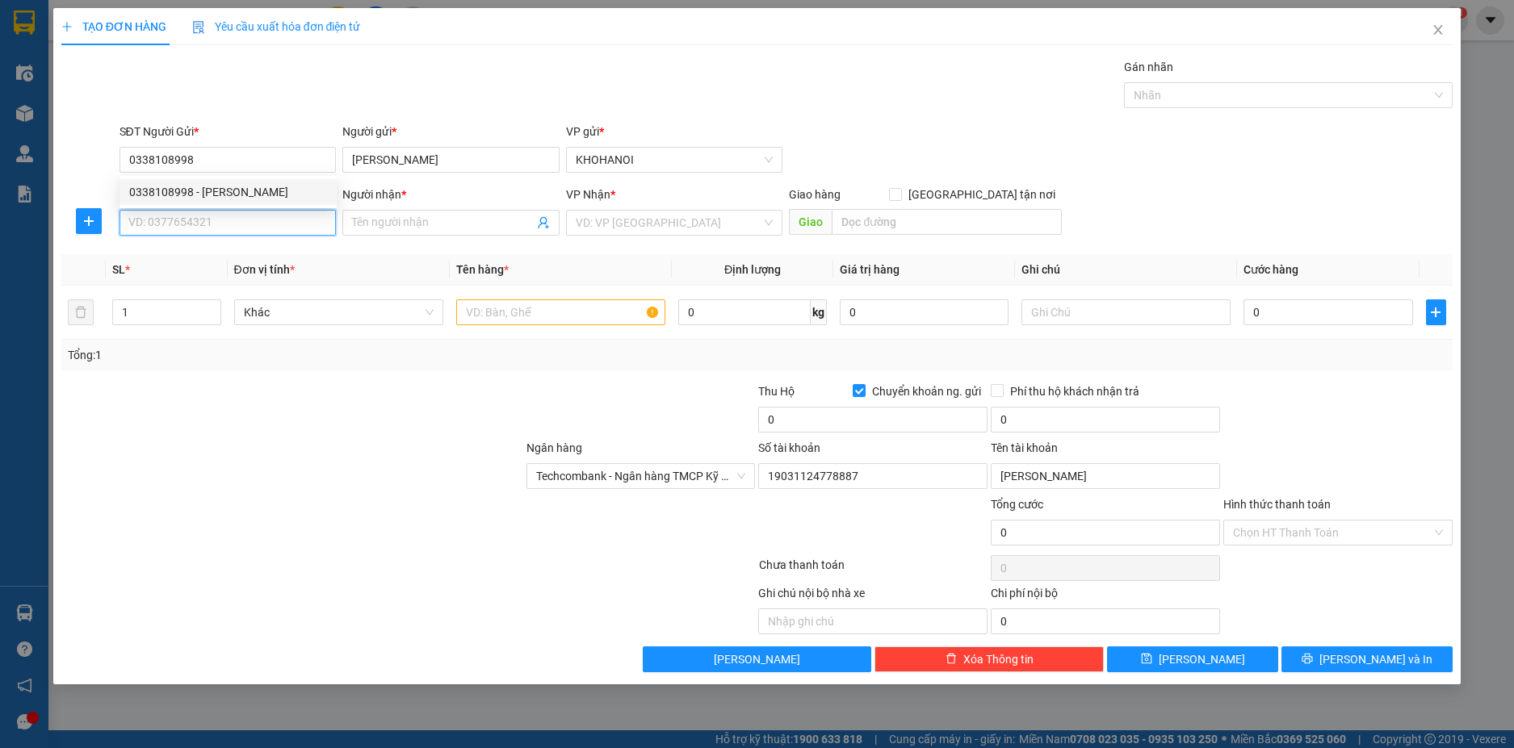
click at [198, 231] on input "SĐT Người Nhận *" at bounding box center [227, 223] width 217 height 26
click at [364, 217] on input "Người nhận *" at bounding box center [443, 223] width 182 height 18
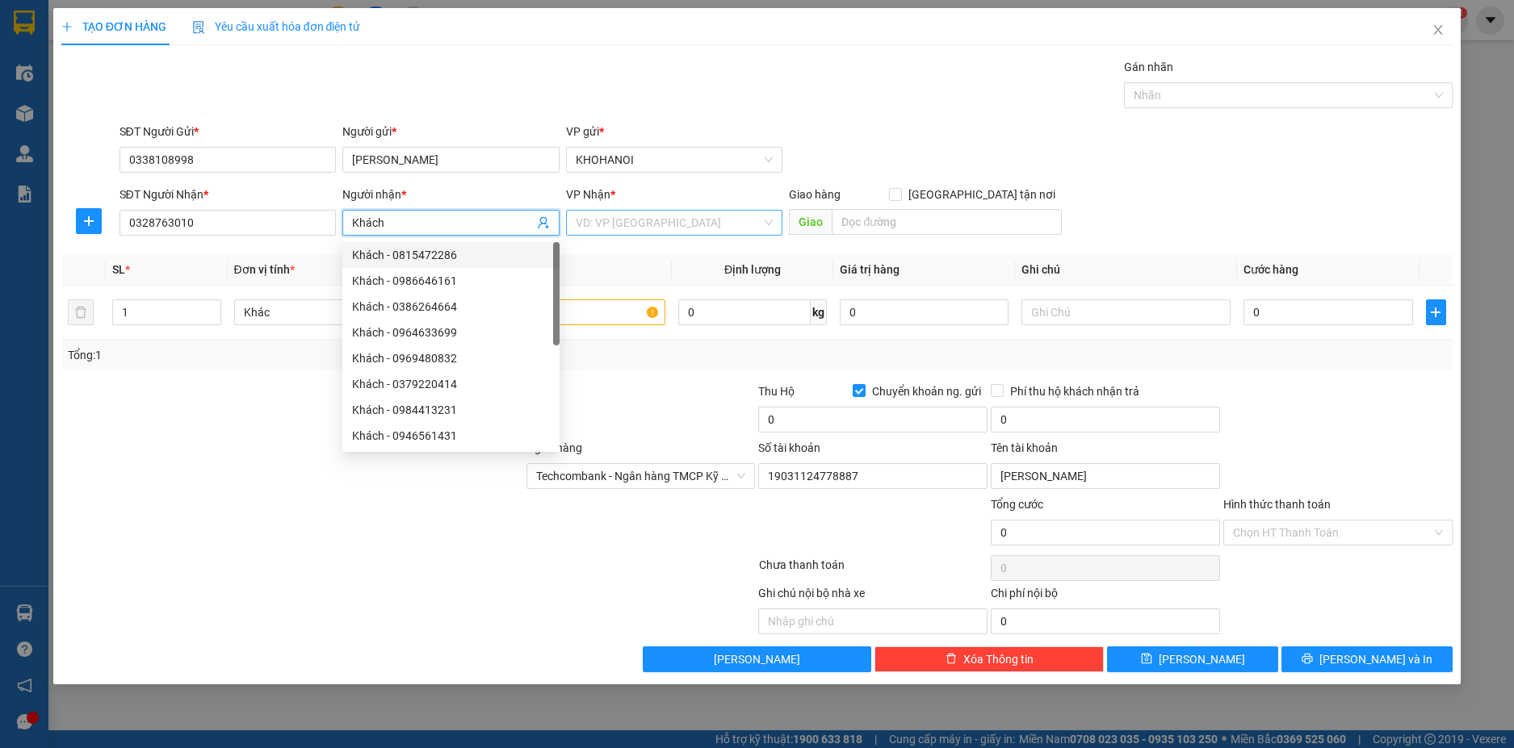
drag, startPoint x: 649, startPoint y: 209, endPoint x: 634, endPoint y: 226, distance: 22.9
click at [648, 215] on div "VP Nhận * VD: VP Sài Gòn" at bounding box center [674, 214] width 217 height 57
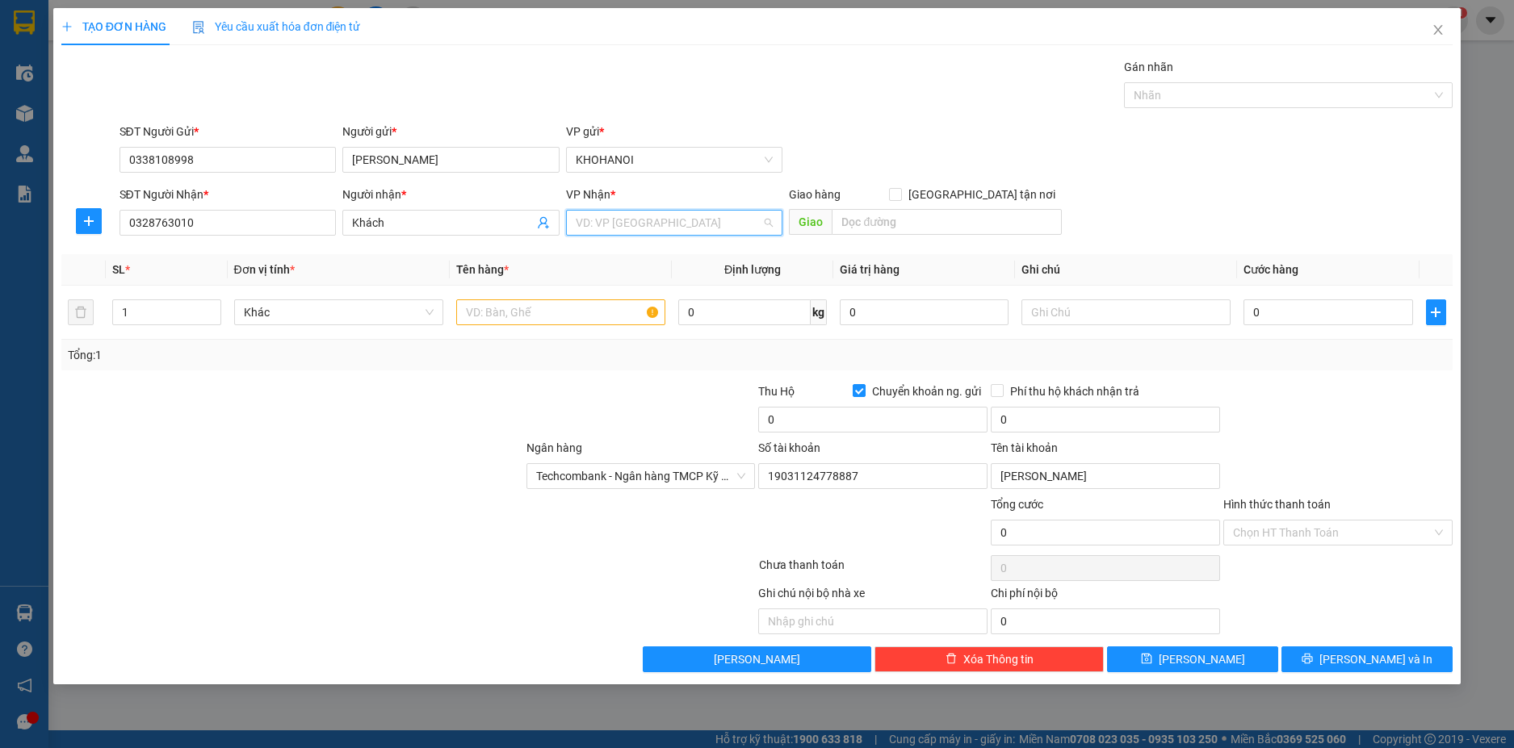
click at [627, 220] on input "search" at bounding box center [669, 223] width 187 height 24
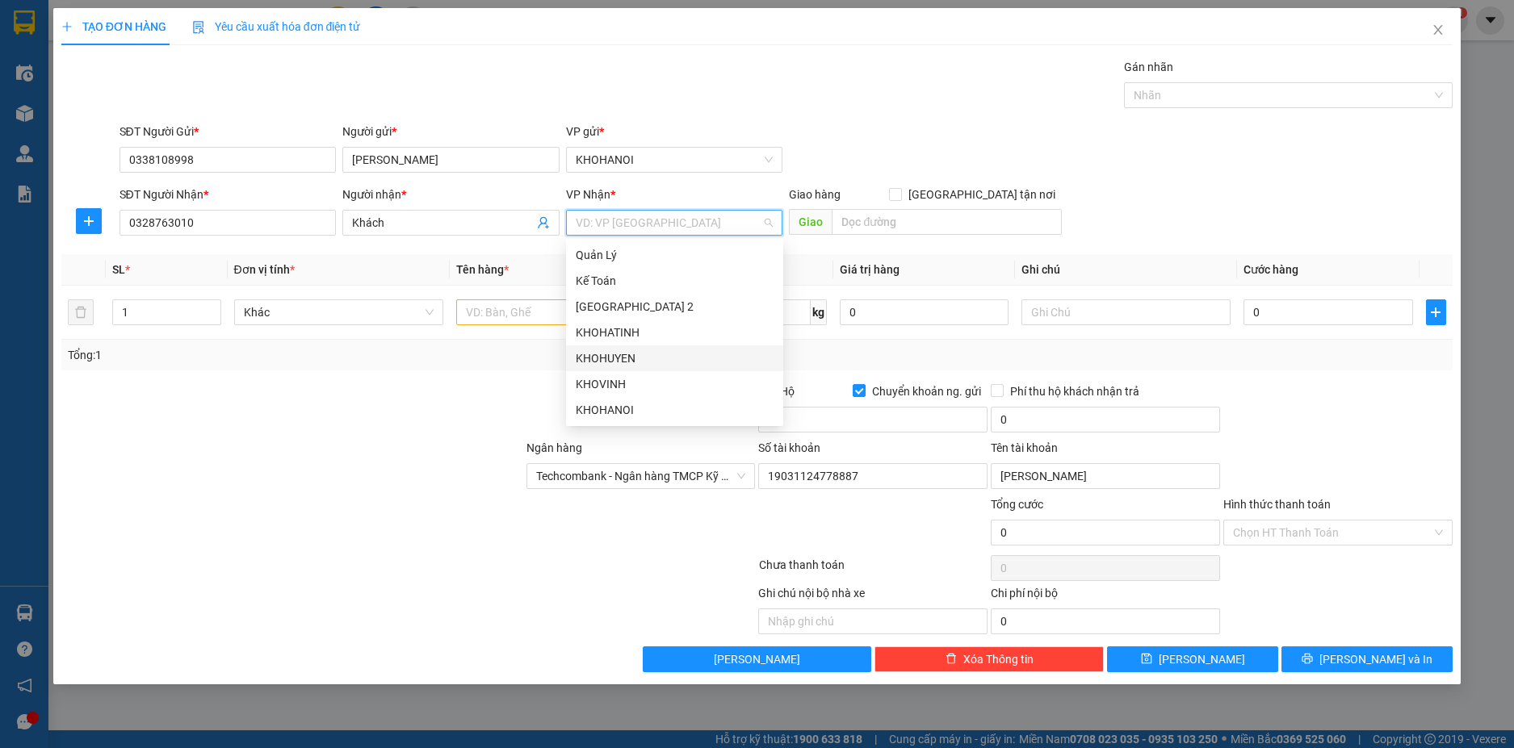
click at [624, 356] on div "KHOHUYEN" at bounding box center [675, 359] width 198 height 18
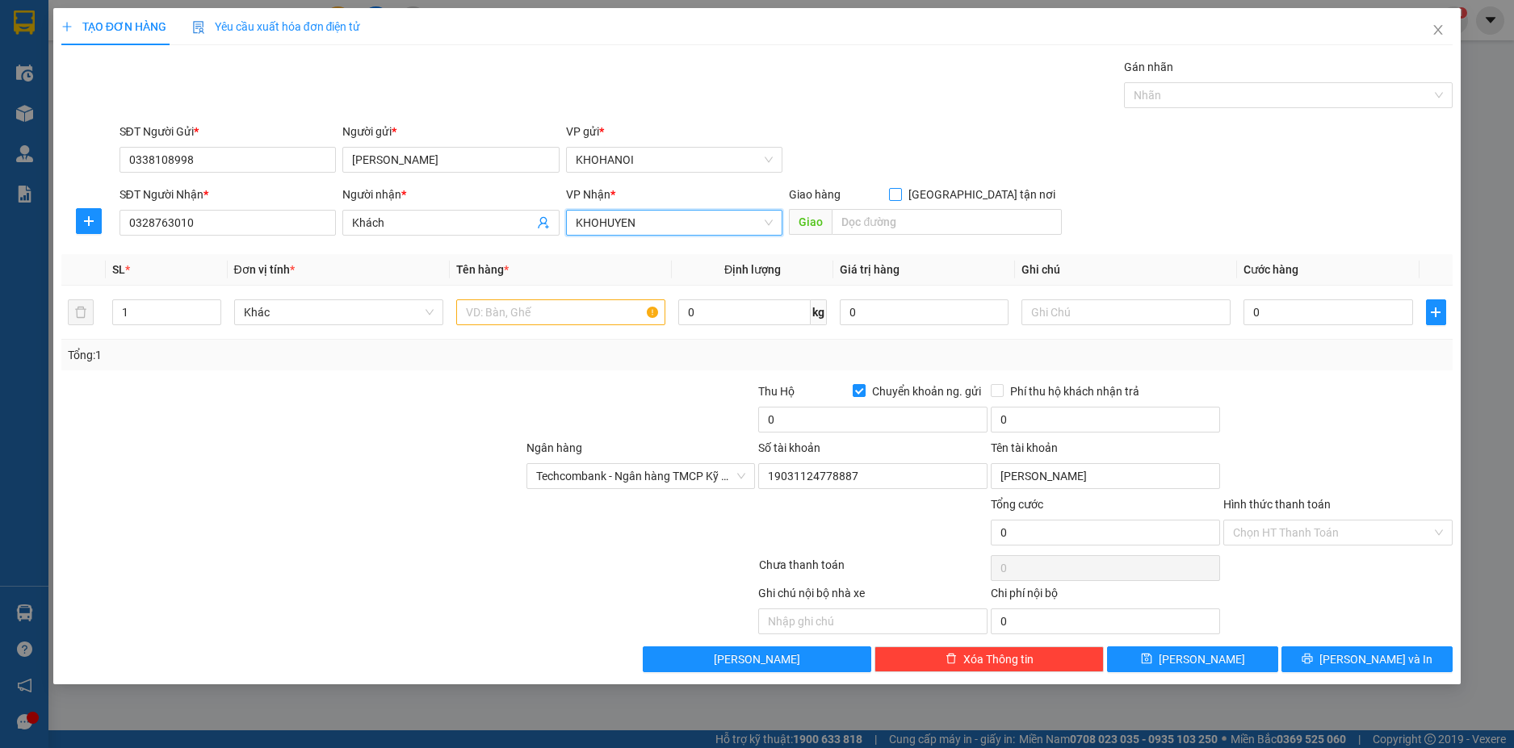
click at [900, 190] on input "[GEOGRAPHIC_DATA] tận nơi" at bounding box center [894, 193] width 11 height 11
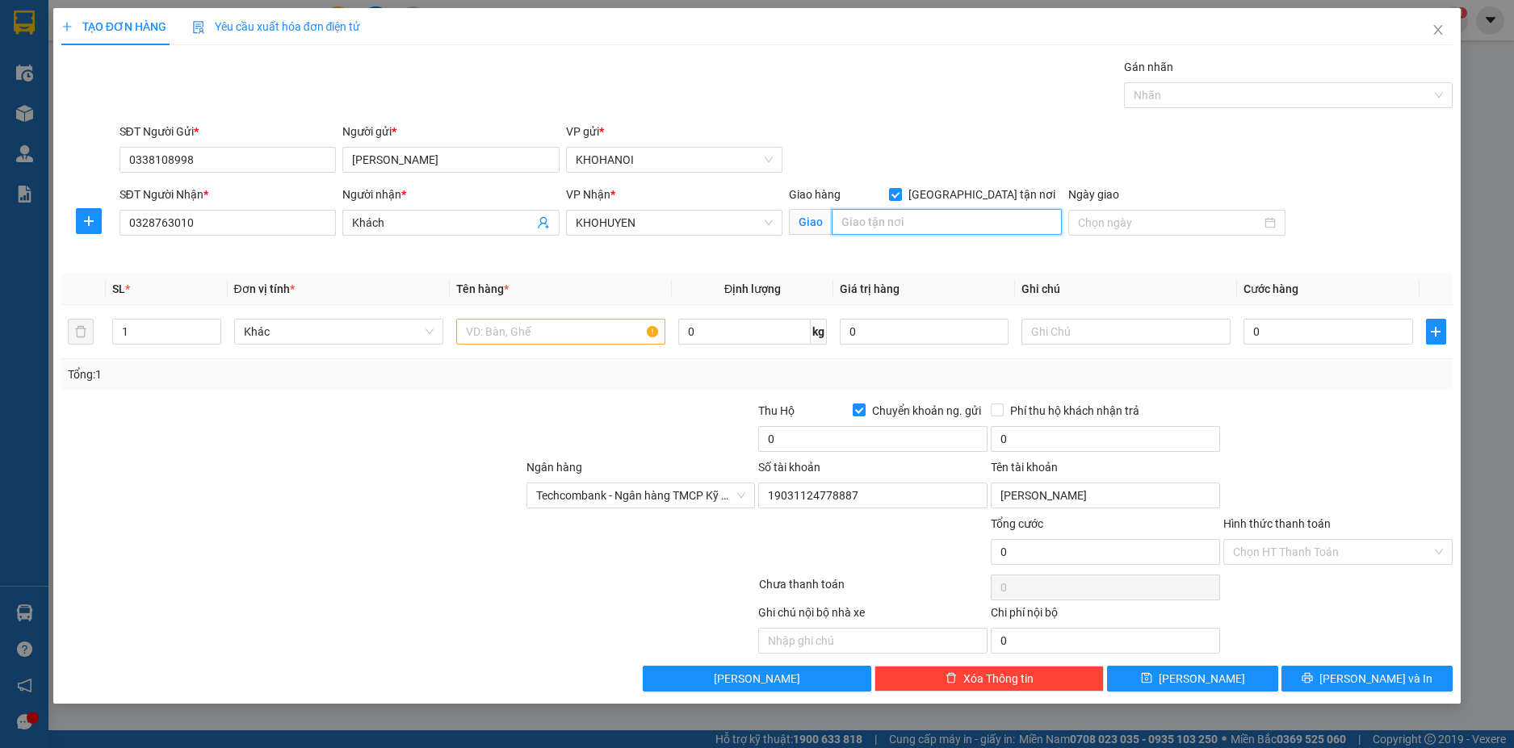
click at [924, 221] on input "text" at bounding box center [947, 222] width 230 height 26
click at [215, 325] on icon "up" at bounding box center [212, 328] width 6 height 6
click at [492, 330] on input "text" at bounding box center [560, 332] width 209 height 26
click at [1267, 337] on input "0" at bounding box center [1327, 332] width 169 height 26
click at [1310, 394] on div "Transit Pickup Surcharge Ids Transit Deliver Surcharge Ids Transit Deliver Surc…" at bounding box center [757, 375] width 1392 height 634
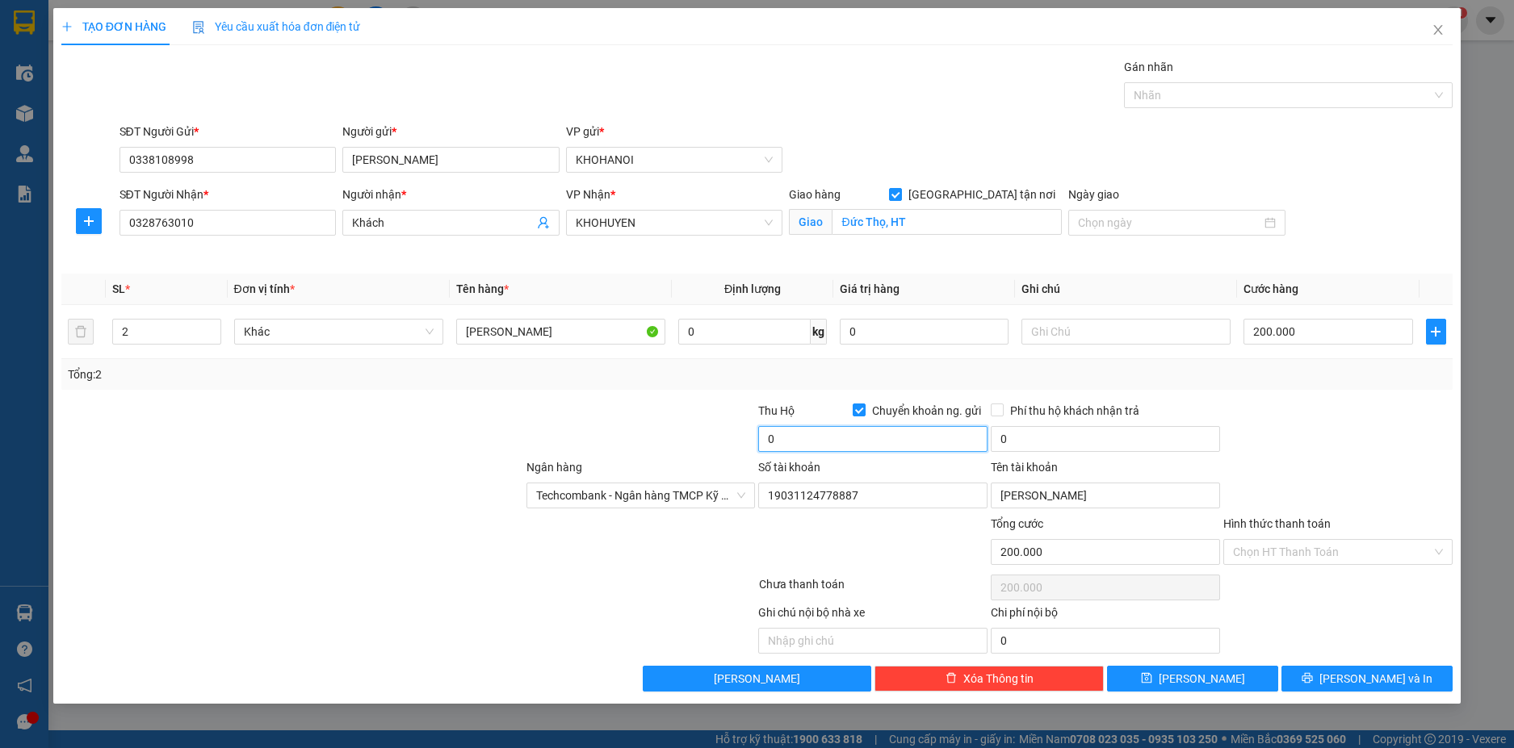
click at [785, 439] on input "0" at bounding box center [872, 439] width 229 height 26
drag, startPoint x: 1226, startPoint y: 457, endPoint x: 1267, endPoint y: 459, distance: 40.4
click at [1231, 457] on div at bounding box center [1338, 430] width 233 height 57
click at [1348, 673] on button "[PERSON_NAME] và In" at bounding box center [1366, 679] width 171 height 26
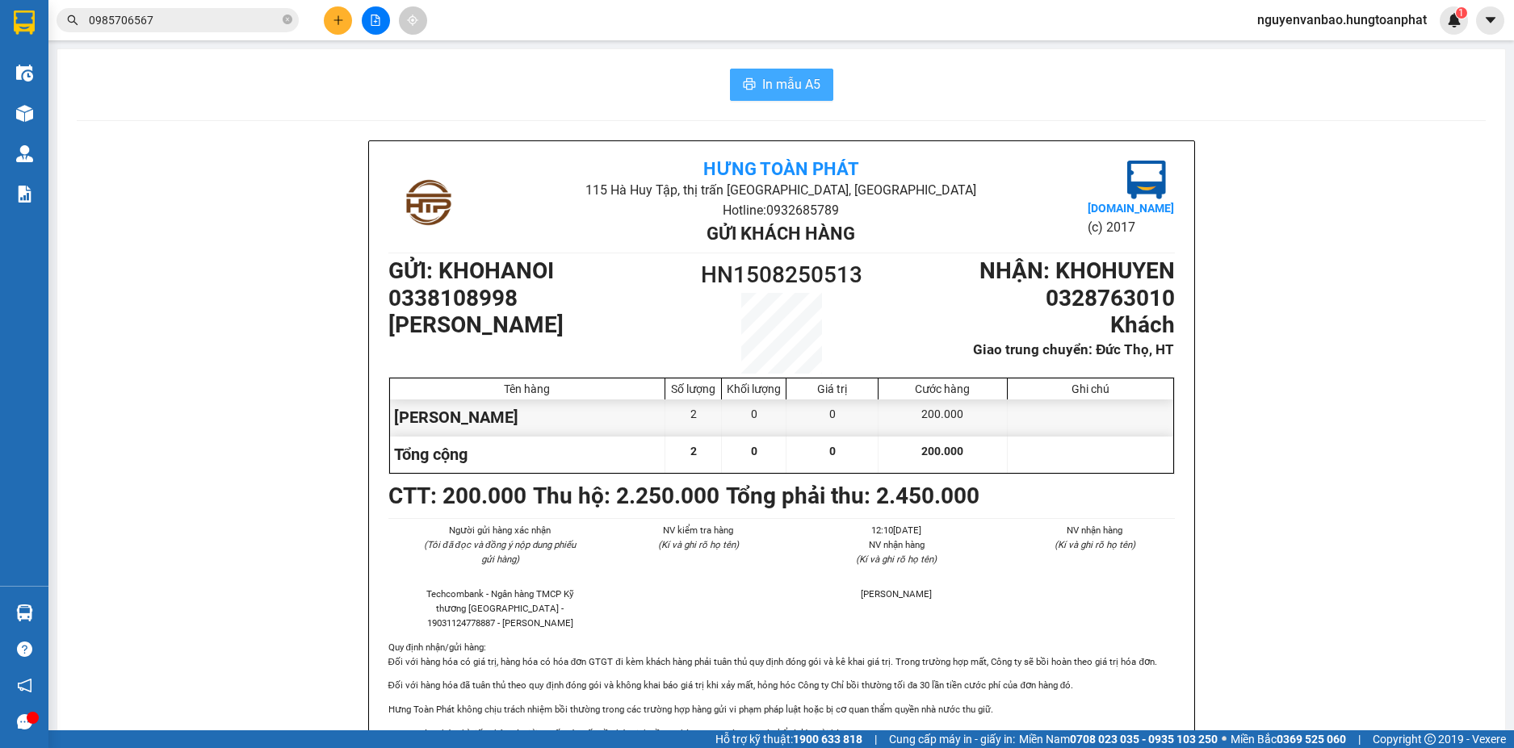
click at [802, 86] on span "In mẫu A5" at bounding box center [791, 84] width 58 height 20
click at [349, 25] on button at bounding box center [338, 20] width 28 height 28
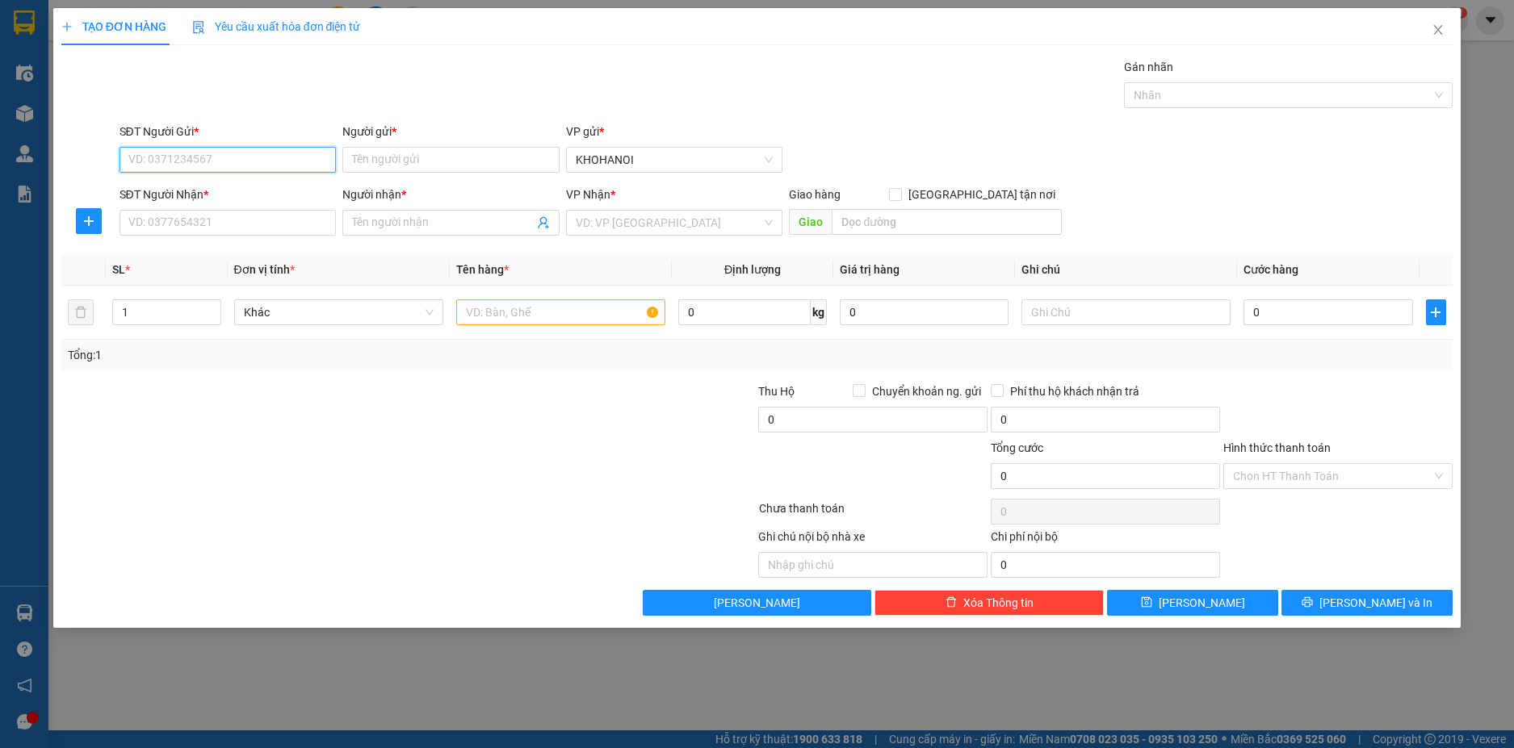
click at [240, 163] on input "SĐT Người Gửi *" at bounding box center [227, 160] width 217 height 26
click at [432, 160] on input "Người gửi *" at bounding box center [450, 160] width 217 height 26
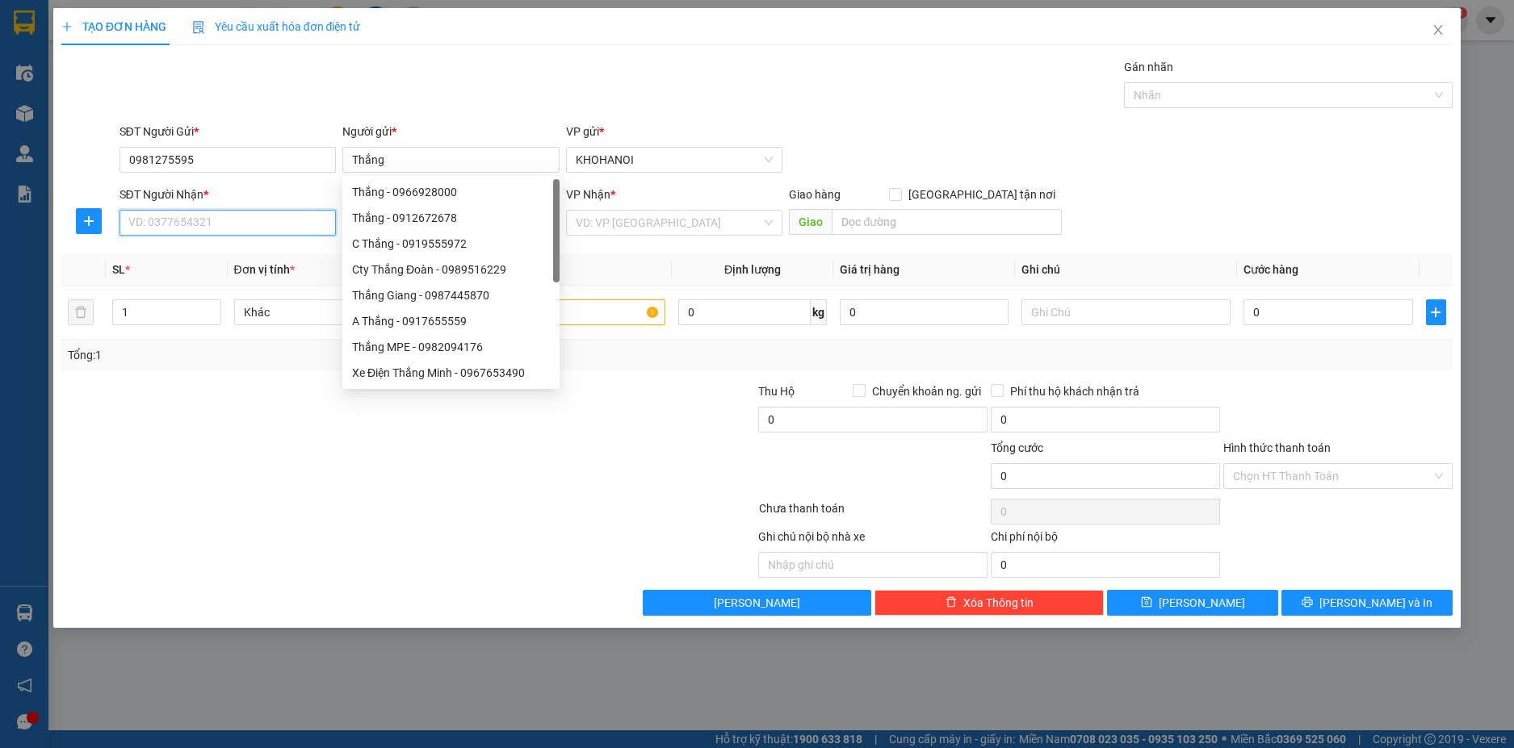
click at [231, 219] on input "SĐT Người Nhận *" at bounding box center [227, 223] width 217 height 26
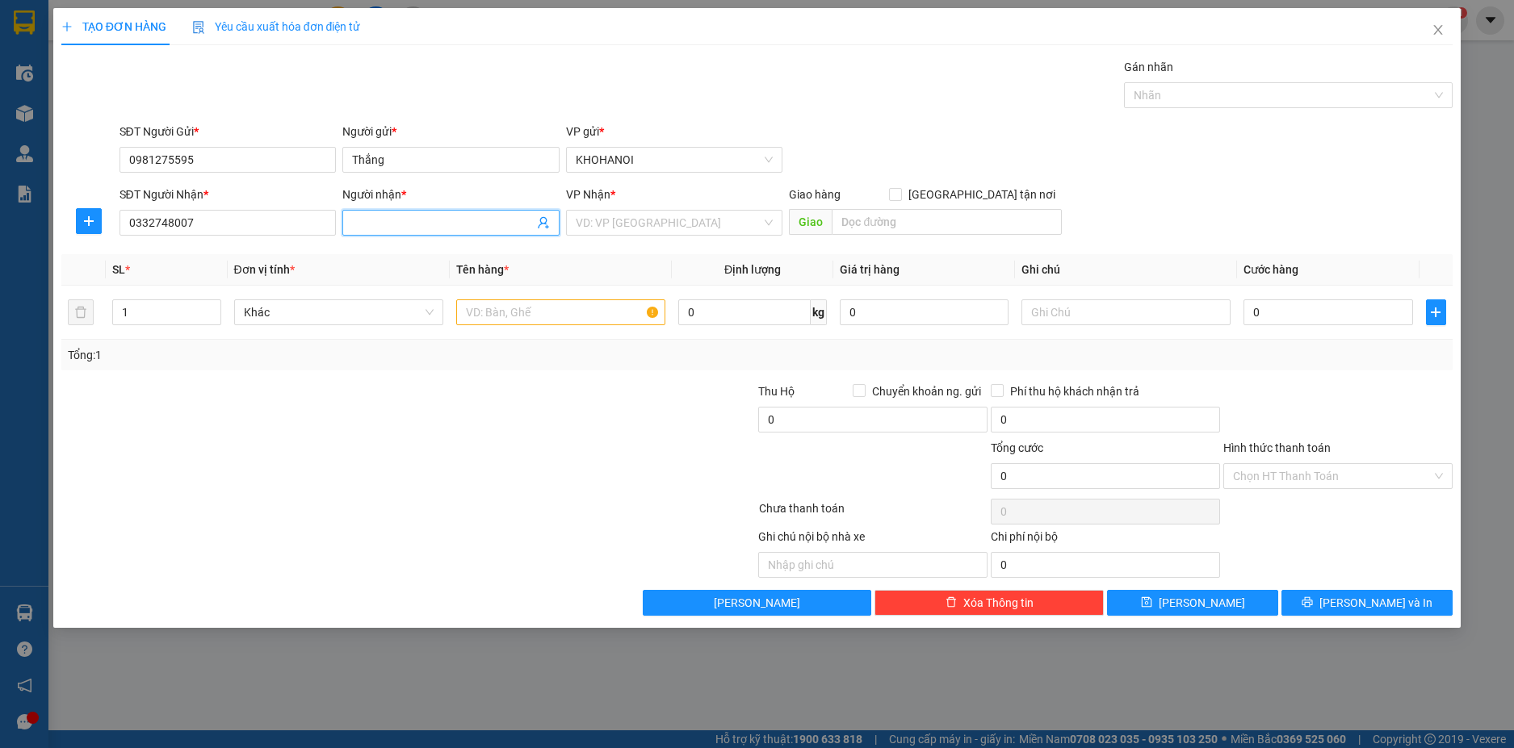
click at [404, 228] on input "Người nhận *" at bounding box center [443, 223] width 182 height 18
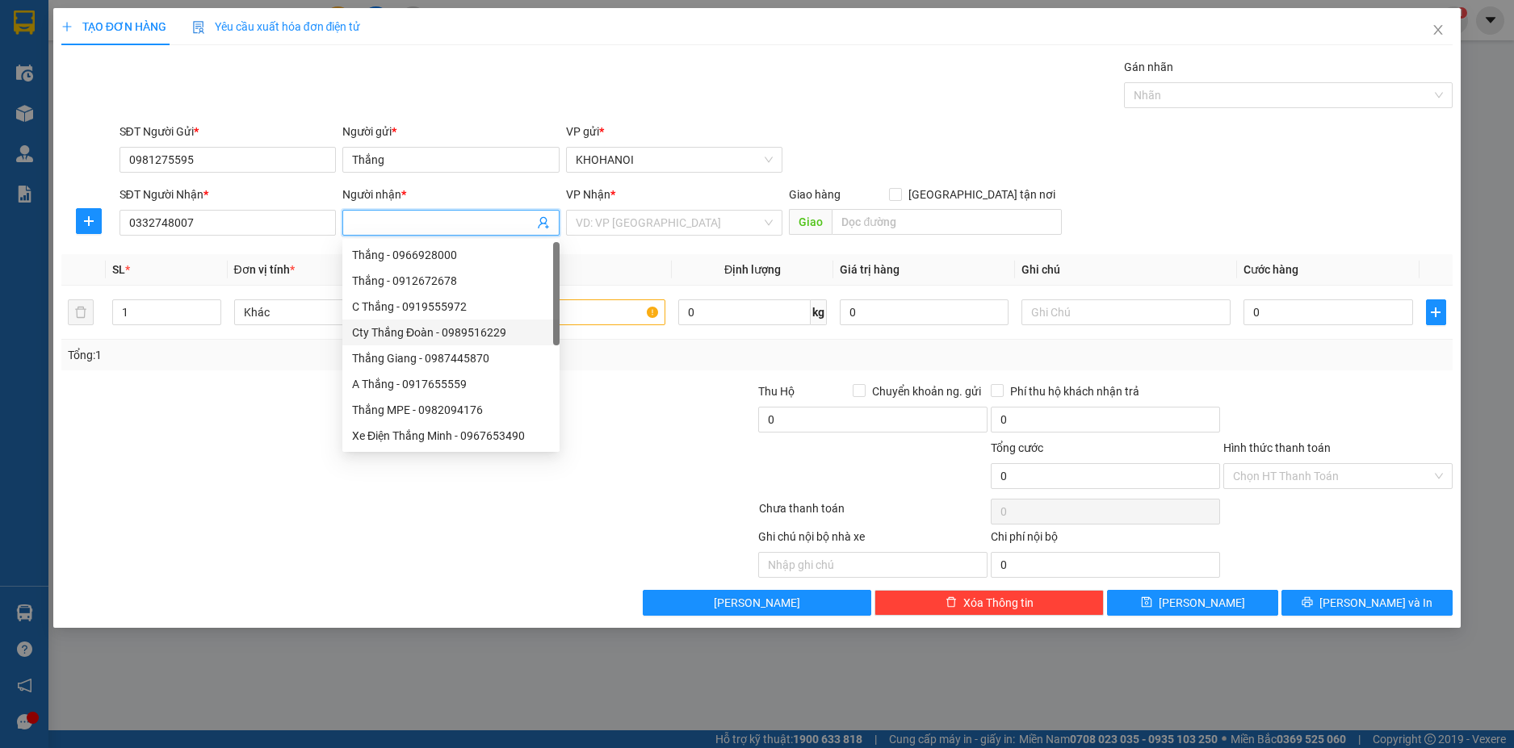
click at [379, 228] on input "Người nhận *" at bounding box center [443, 223] width 182 height 18
click at [627, 227] on input "search" at bounding box center [669, 223] width 187 height 24
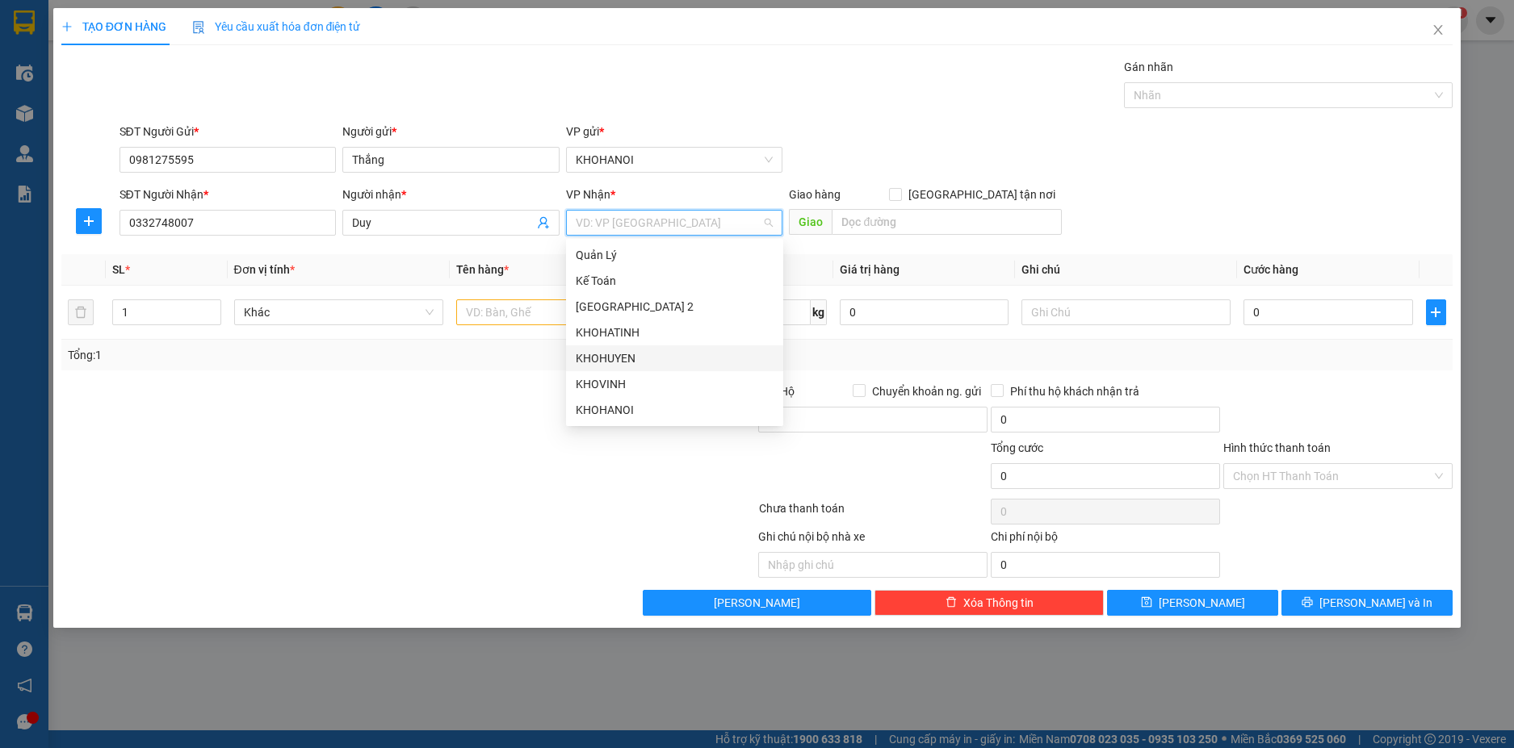
click at [631, 353] on div "KHOHUYEN" at bounding box center [675, 359] width 198 height 18
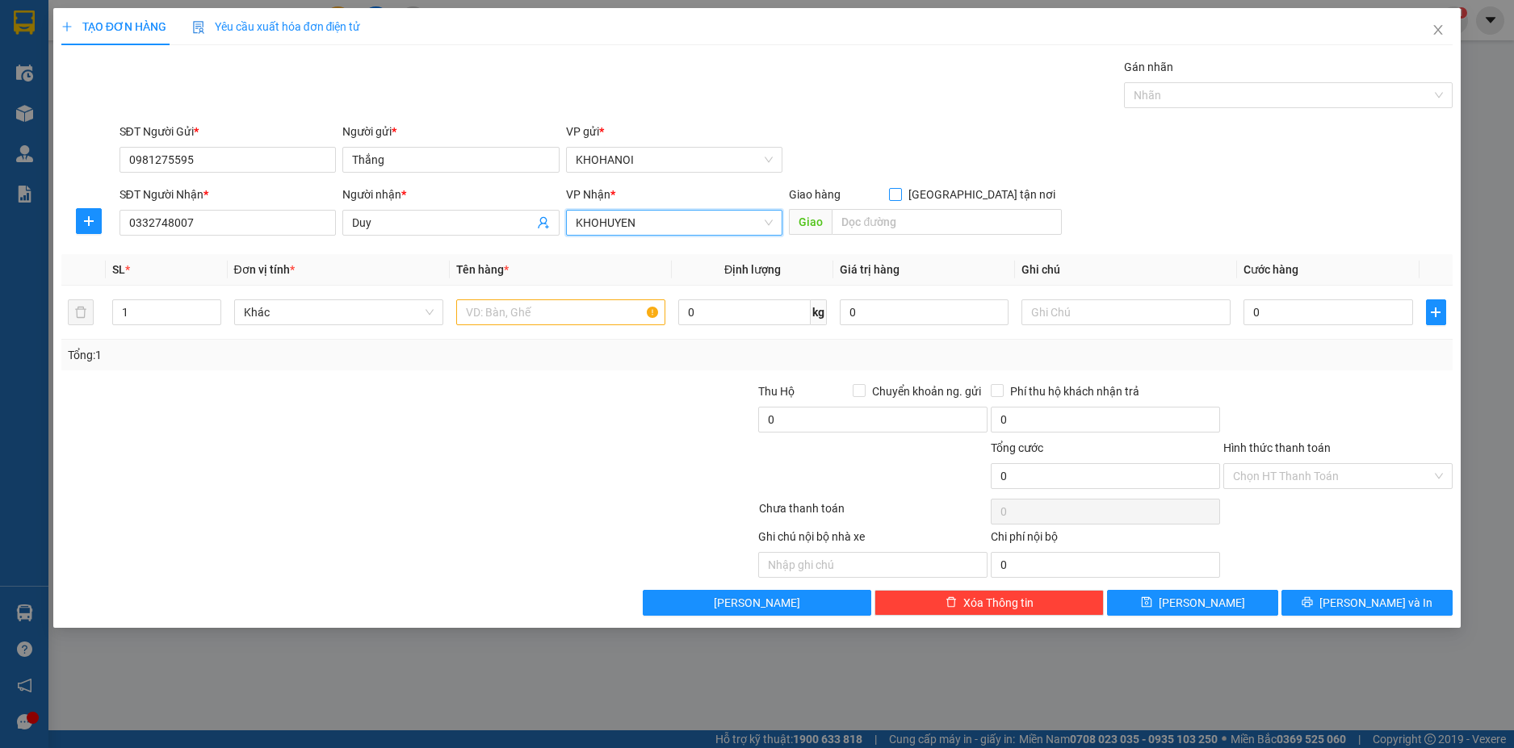
click at [900, 196] on input "[GEOGRAPHIC_DATA] tận nơi" at bounding box center [894, 193] width 11 height 11
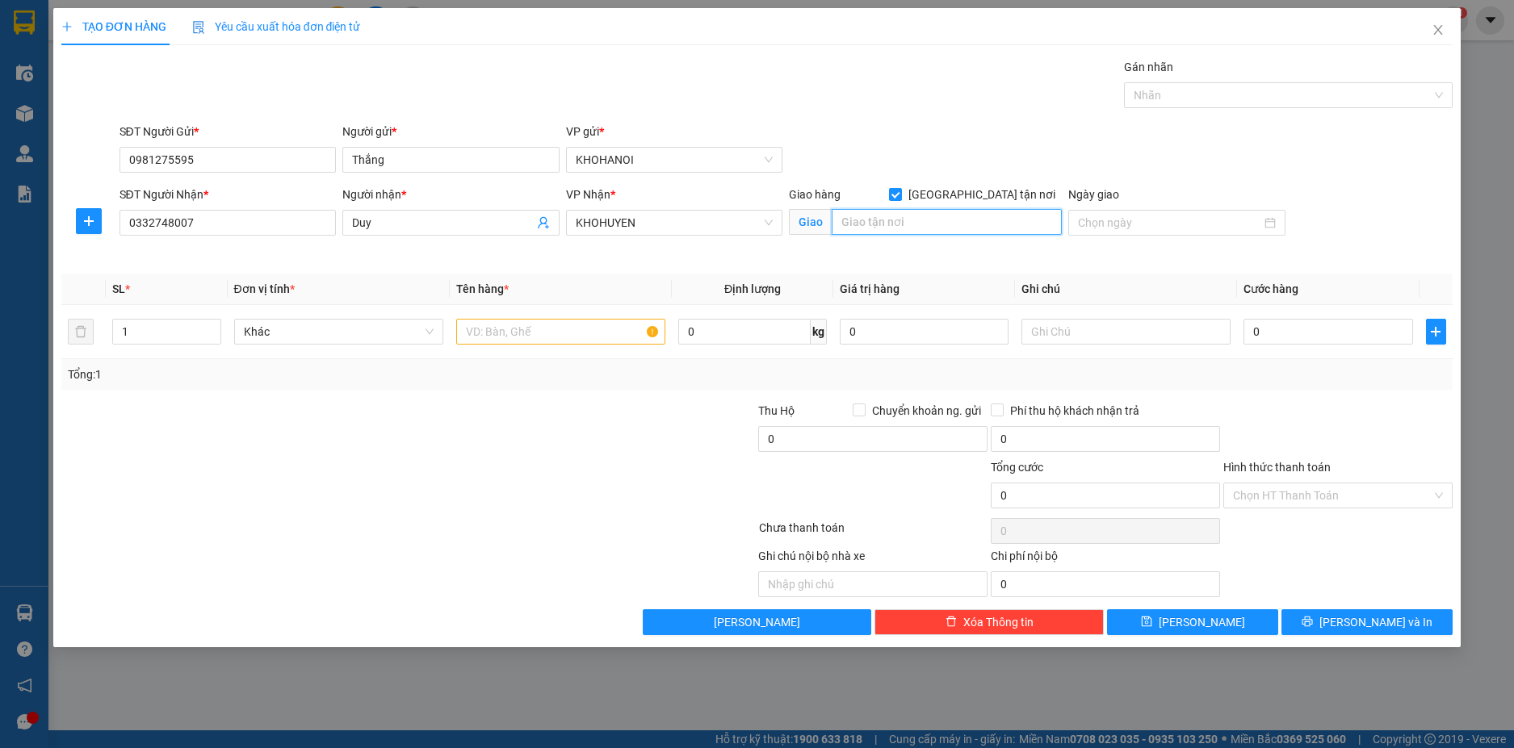
click at [932, 224] on input "text" at bounding box center [947, 222] width 230 height 26
click at [169, 329] on input "1" at bounding box center [166, 332] width 107 height 24
click at [534, 329] on input "text" at bounding box center [560, 332] width 209 height 26
click at [1053, 329] on input "text" at bounding box center [1125, 332] width 209 height 26
click at [1265, 333] on input "0" at bounding box center [1327, 332] width 169 height 26
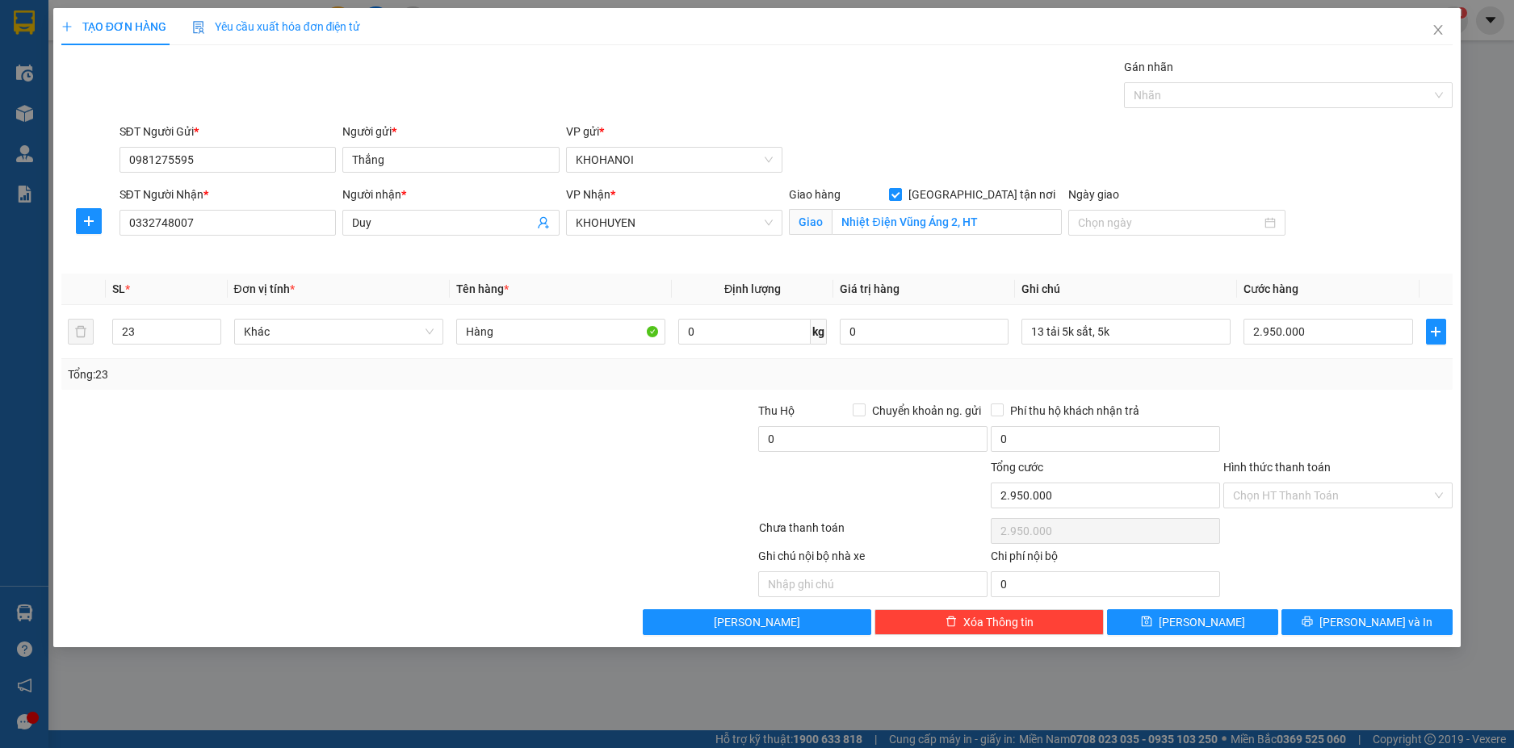
click at [1291, 418] on div at bounding box center [1338, 430] width 233 height 57
click at [1289, 496] on input "Hình thức thanh toán" at bounding box center [1332, 496] width 199 height 24
click at [1276, 419] on div at bounding box center [1338, 430] width 233 height 57
click at [1354, 616] on span "[PERSON_NAME] và In" at bounding box center [1375, 623] width 113 height 18
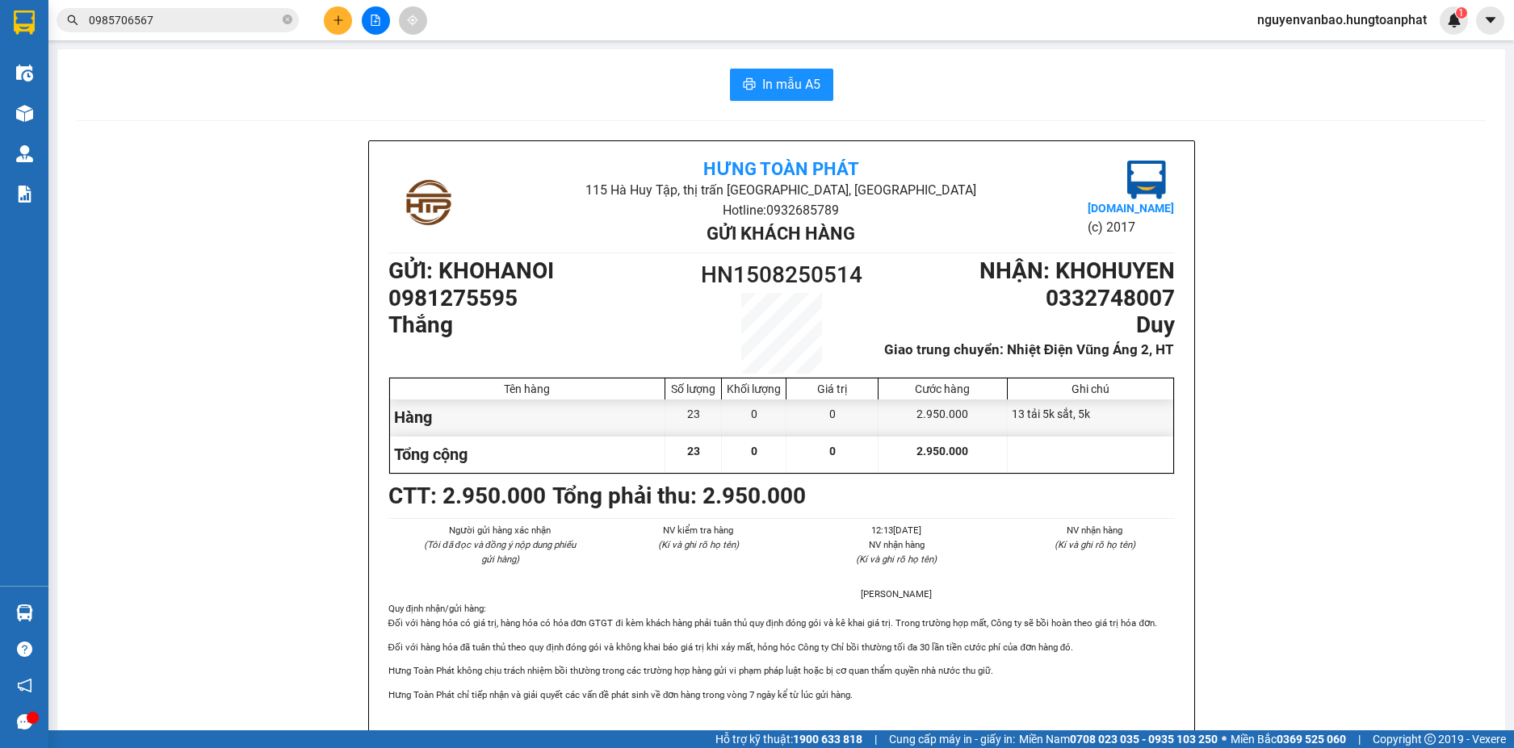
click at [616, 185] on li "115 Hà Huy Tập, thị trấn [GEOGRAPHIC_DATA], [GEOGRAPHIC_DATA]" at bounding box center [781, 190] width 524 height 20
click at [333, 22] on icon "plus" at bounding box center [338, 20] width 11 height 11
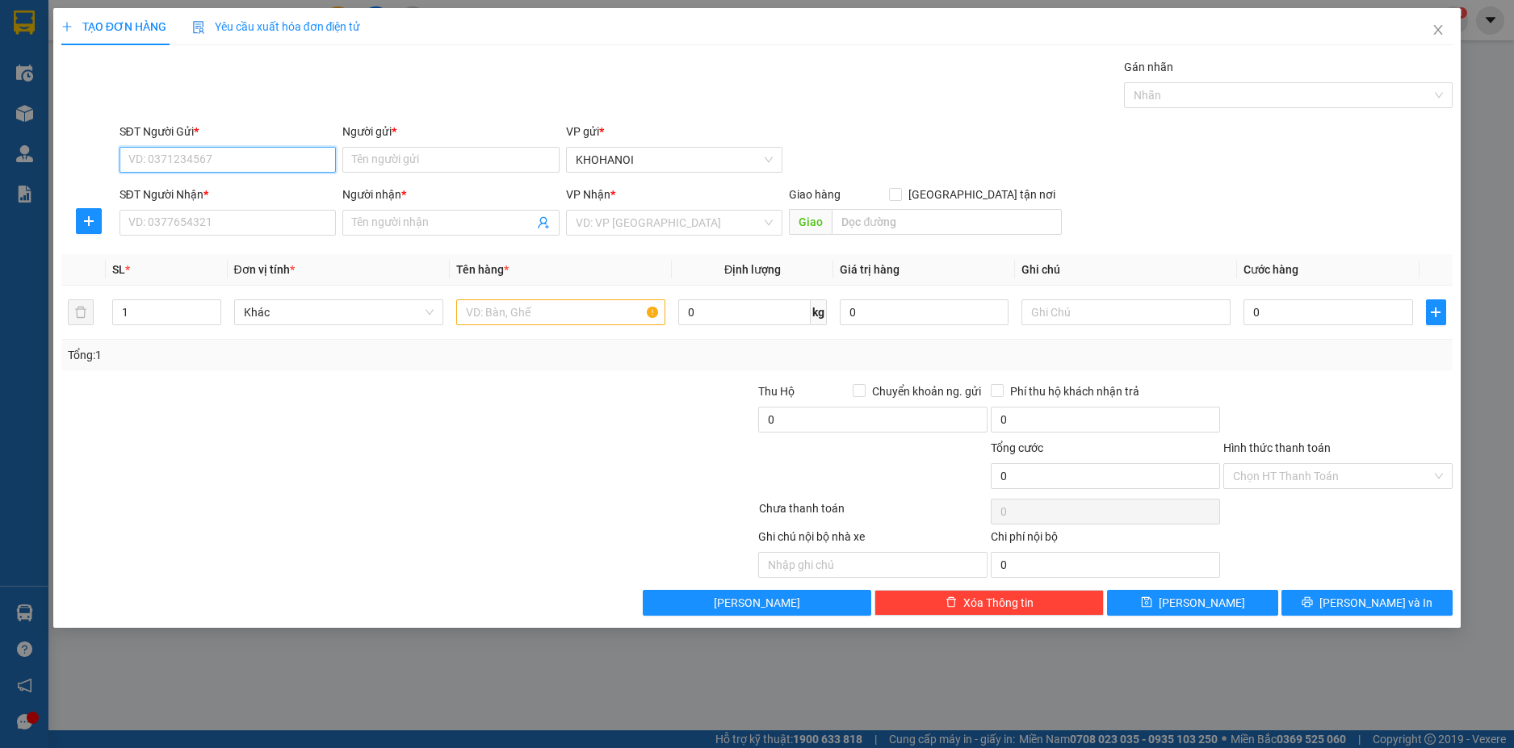
click at [242, 156] on input "SĐT Người Gửi *" at bounding box center [227, 160] width 217 height 26
click at [390, 159] on input "Người gửi *" at bounding box center [450, 160] width 217 height 26
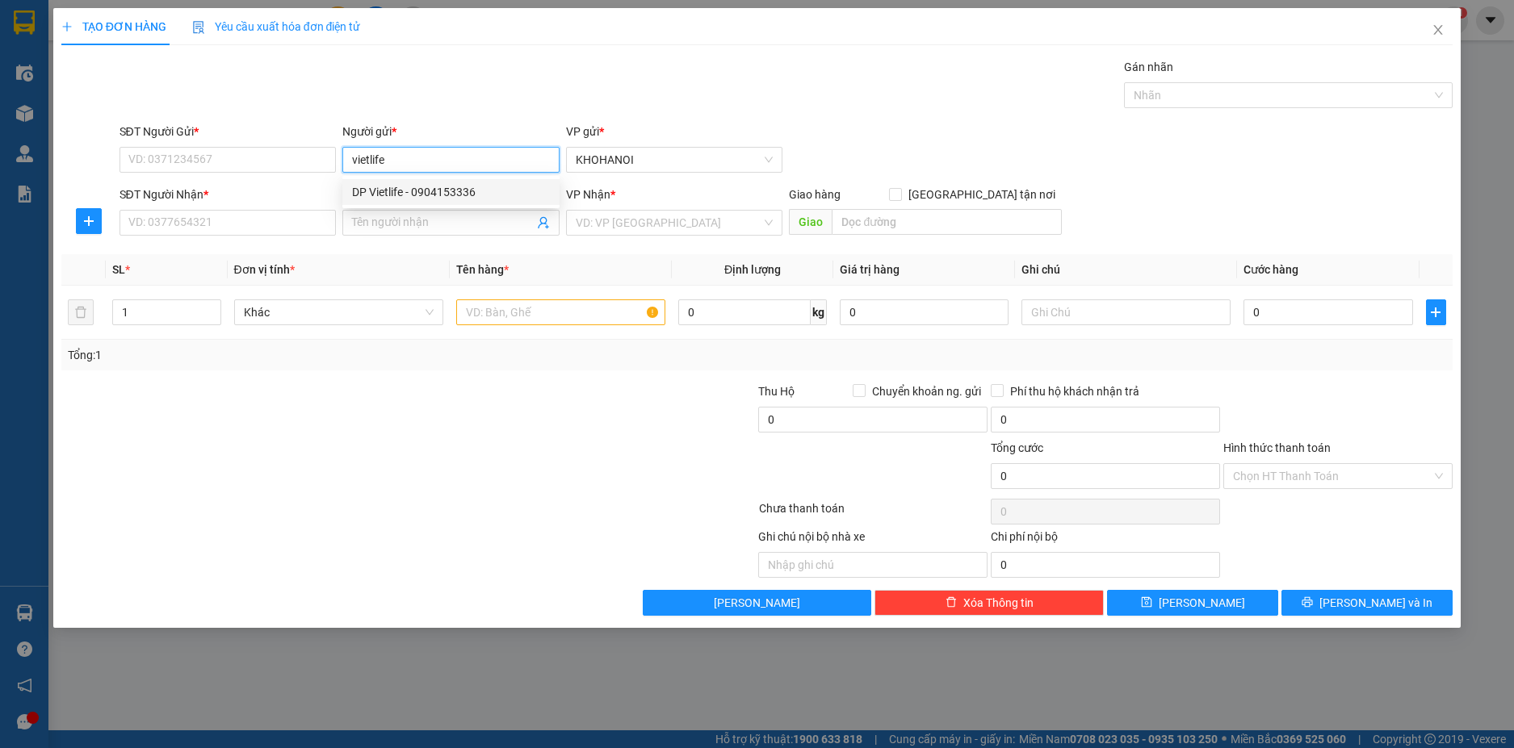
drag, startPoint x: 427, startPoint y: 186, endPoint x: 404, endPoint y: 196, distance: 25.7
click at [421, 189] on div "DP Vietlife - 0904153336" at bounding box center [451, 192] width 198 height 18
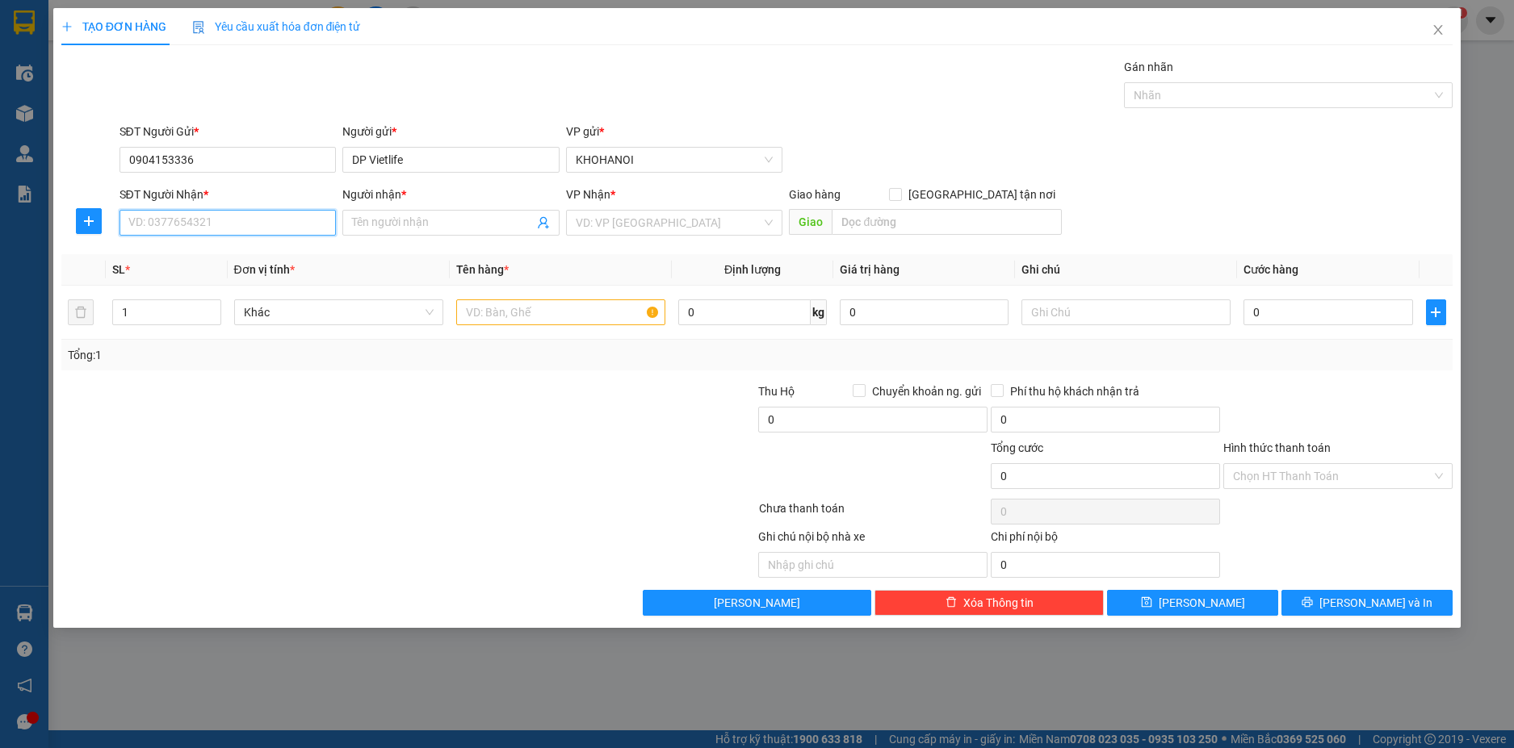
click at [266, 227] on input "SĐT Người Nhận *" at bounding box center [227, 223] width 217 height 26
click at [214, 246] on div "0989424999 - C Ngọc CC Bông Sen" at bounding box center [228, 255] width 198 height 18
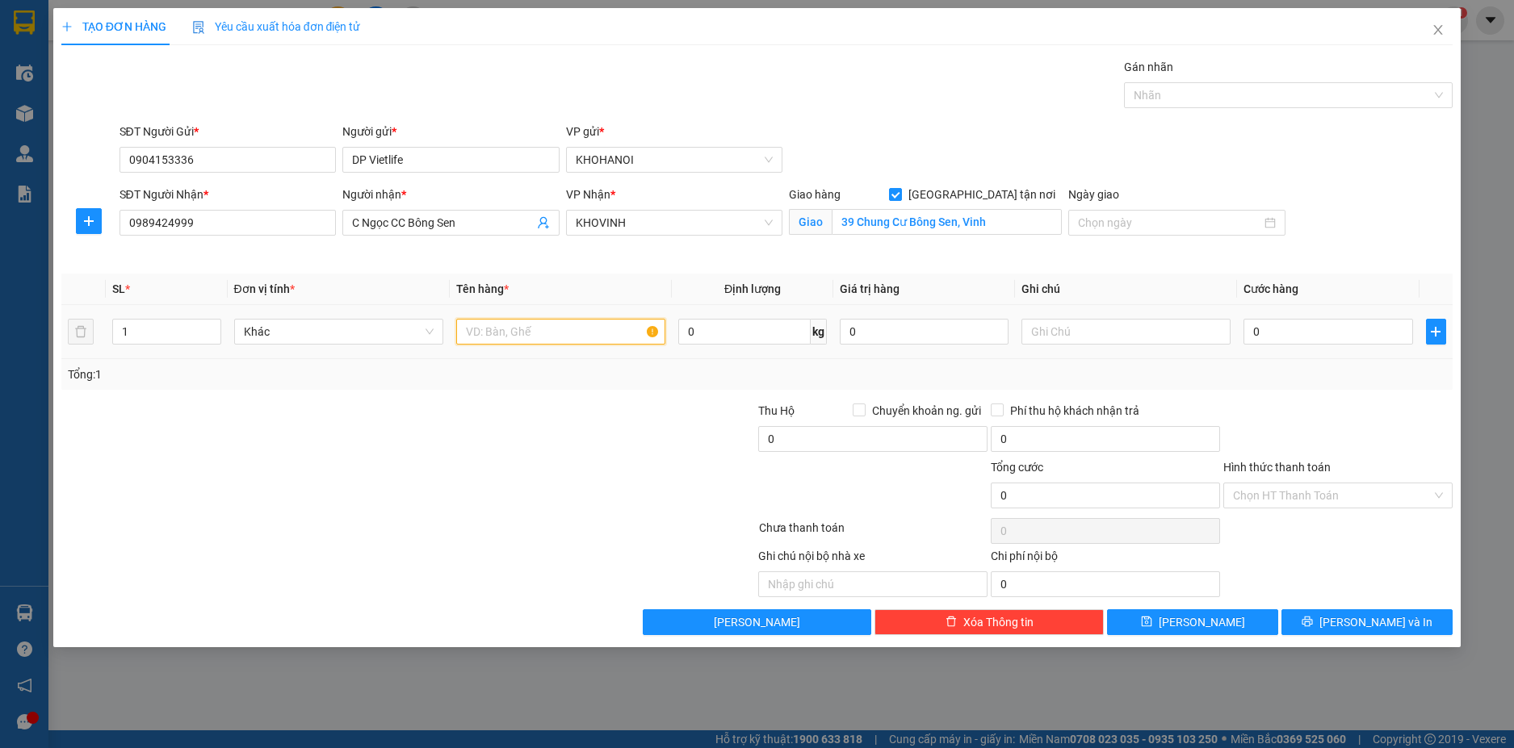
click at [493, 328] on input "text" at bounding box center [560, 332] width 209 height 26
drag, startPoint x: 1283, startPoint y: 335, endPoint x: 1222, endPoint y: 297, distance: 72.1
click at [1283, 334] on input "0" at bounding box center [1327, 332] width 169 height 26
drag, startPoint x: 1291, startPoint y: 400, endPoint x: 1193, endPoint y: 349, distance: 110.5
click at [1289, 400] on div "Transit Pickup Surcharge Ids Transit Deliver Surcharge Ids Transit Deliver Surc…" at bounding box center [757, 346] width 1392 height 577
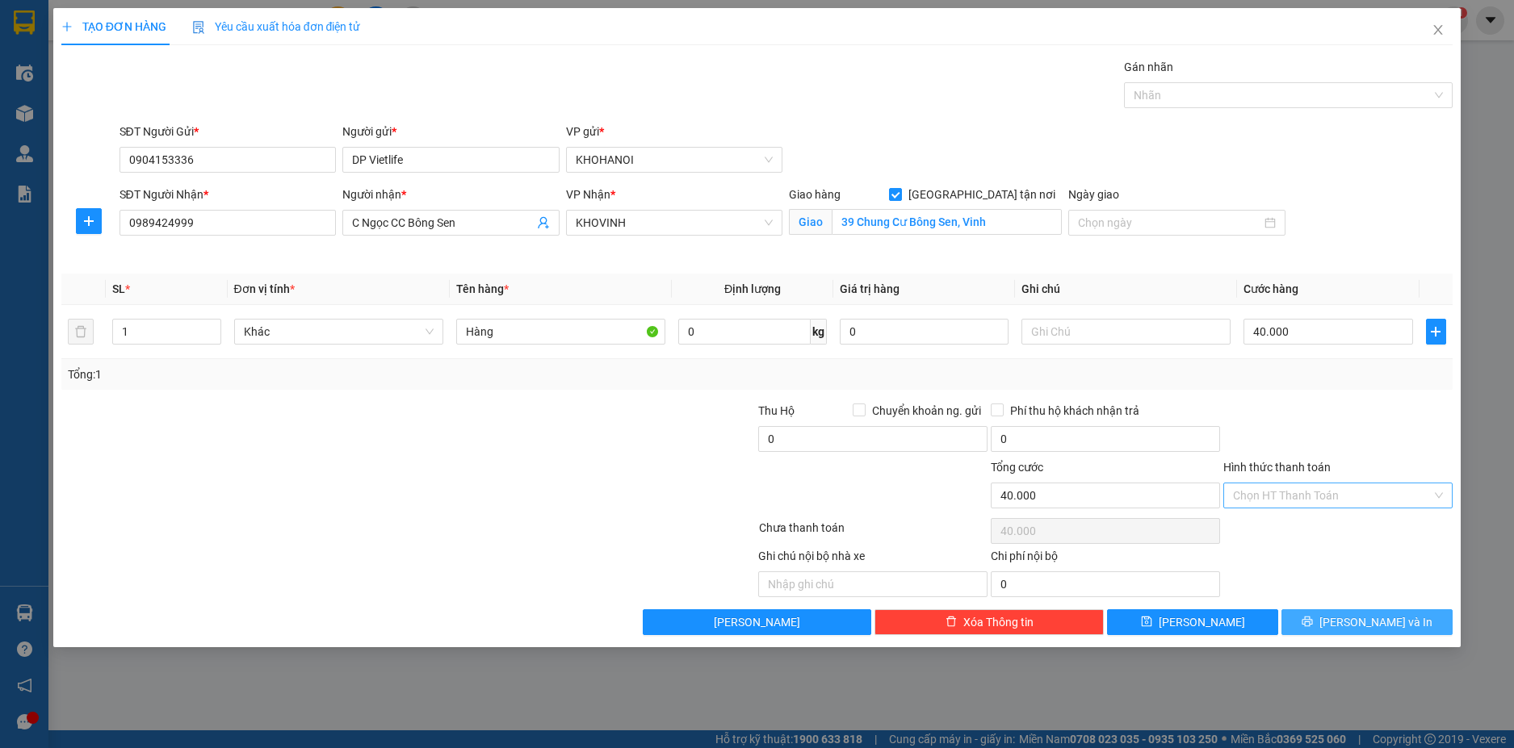
drag, startPoint x: 1340, startPoint y: 619, endPoint x: 1284, endPoint y: 505, distance: 127.1
click at [1313, 619] on icon "printer" at bounding box center [1306, 621] width 11 height 11
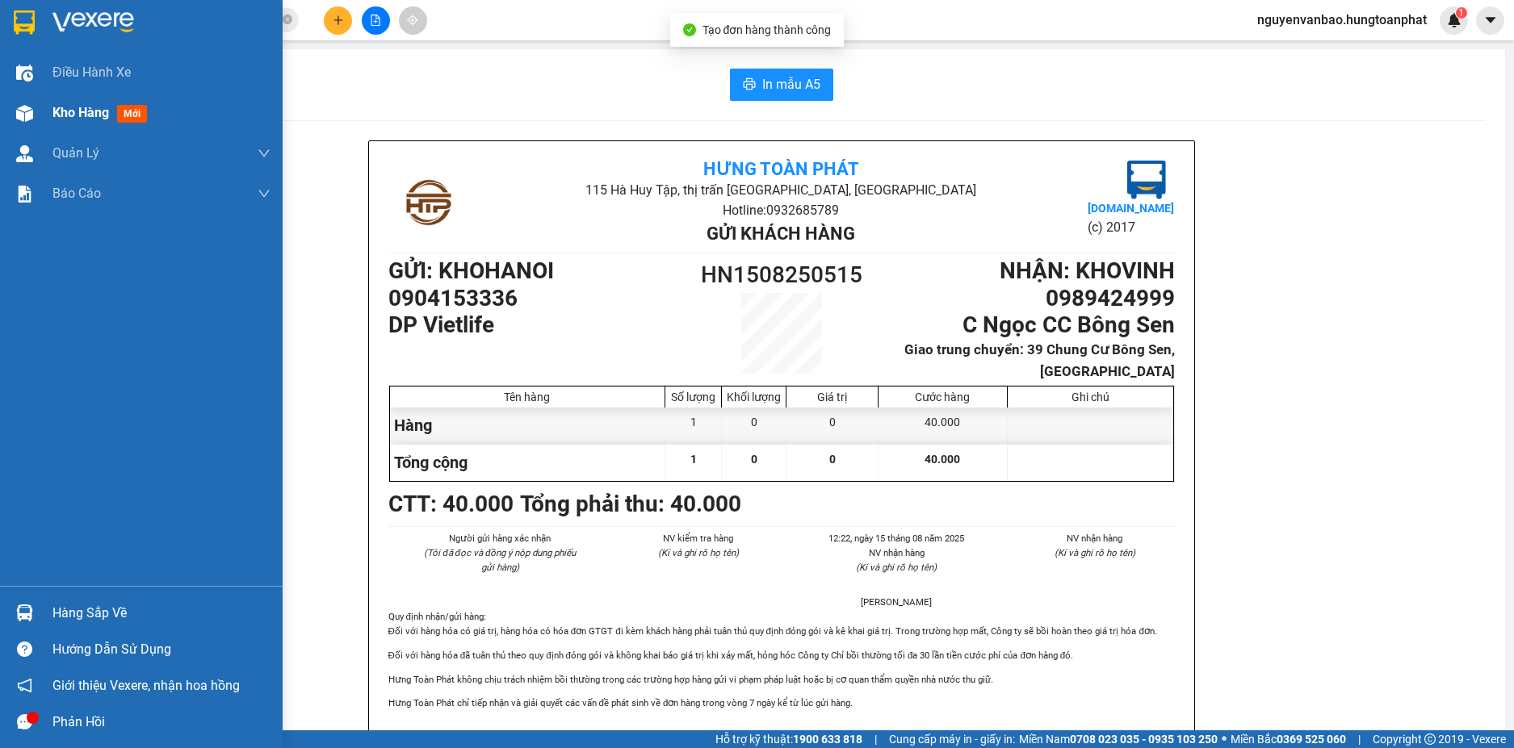
click at [18, 108] on img at bounding box center [24, 113] width 17 height 17
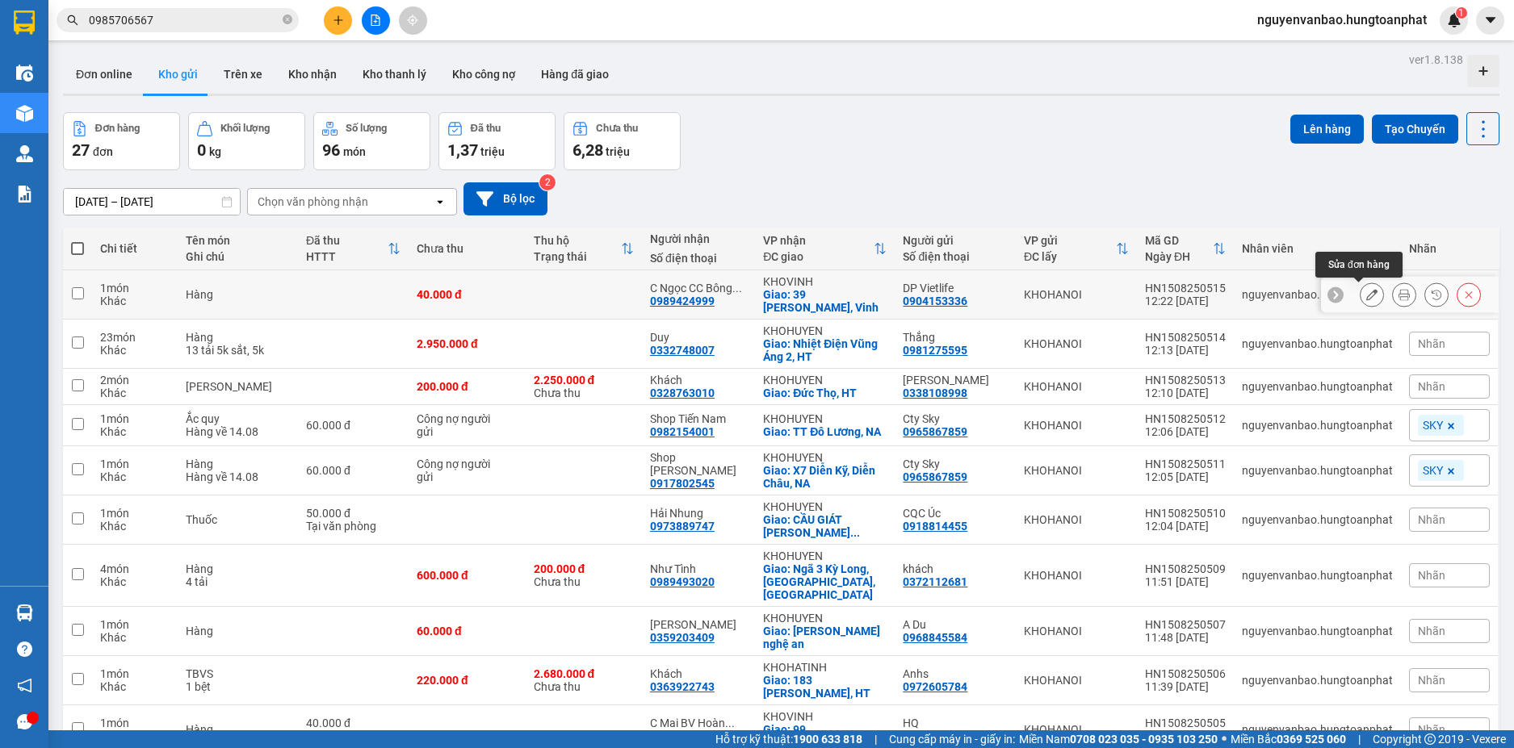
click at [1366, 293] on icon at bounding box center [1371, 294] width 11 height 11
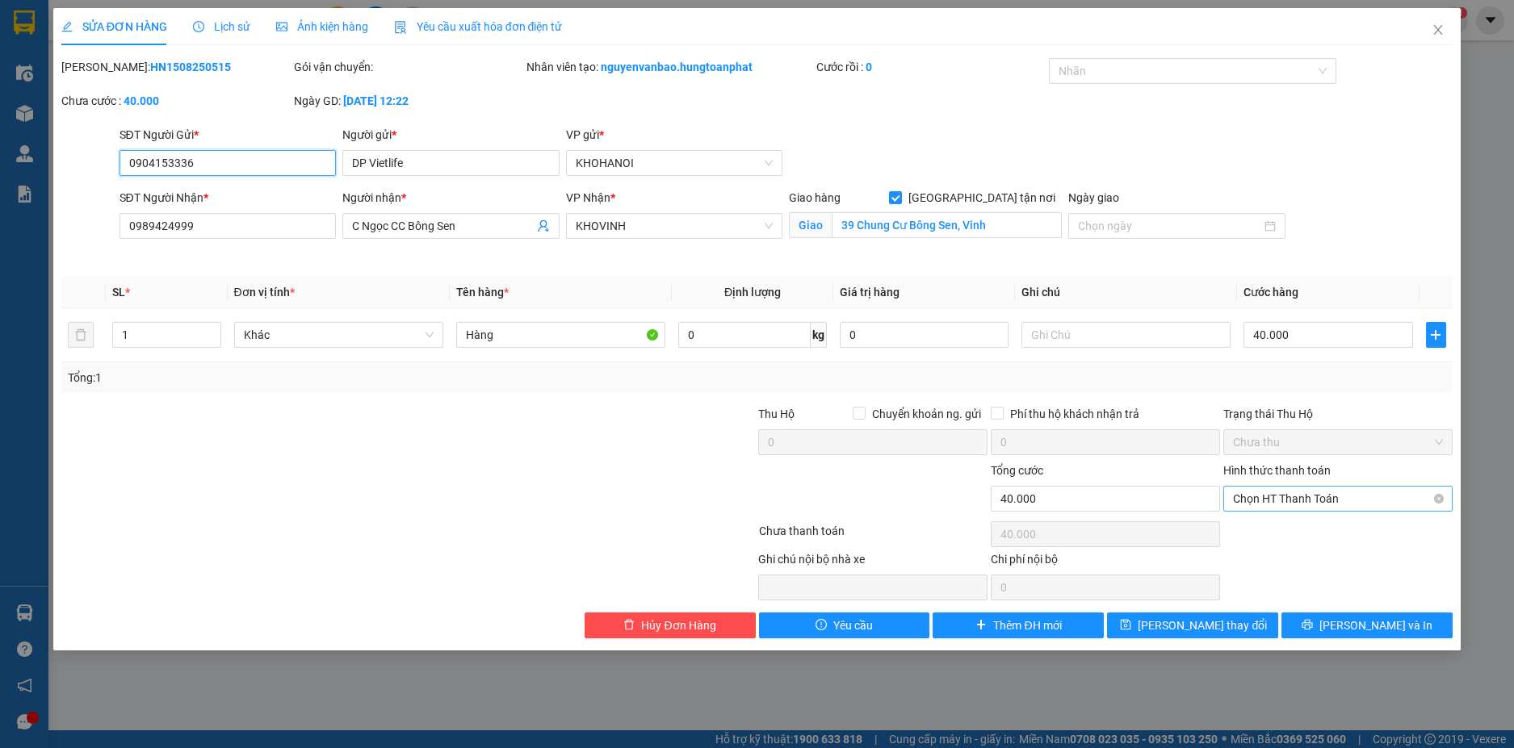
click at [1311, 504] on span "Chọn HT Thanh Toán" at bounding box center [1338, 499] width 210 height 24
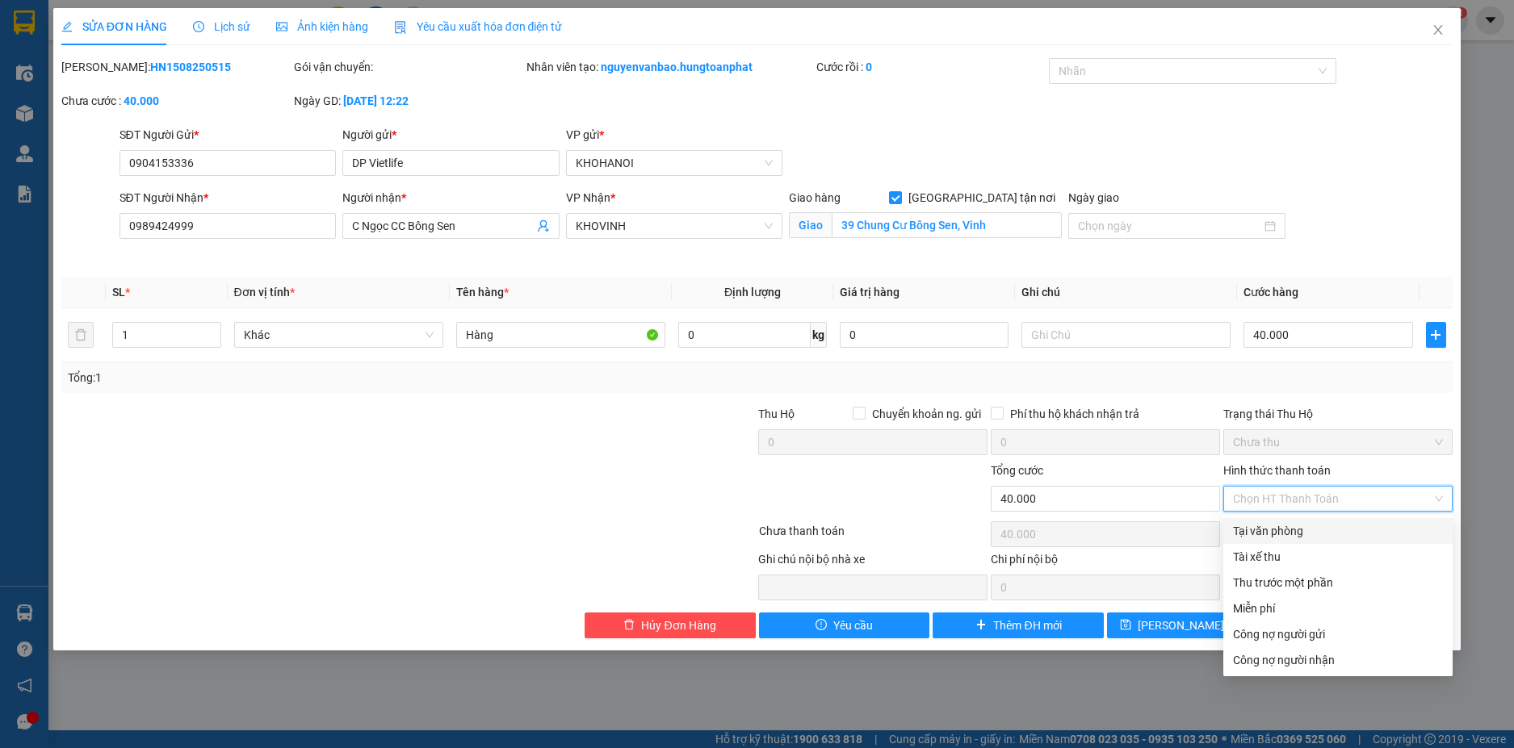
click at [1306, 536] on div "Tại văn phòng" at bounding box center [1338, 531] width 210 height 18
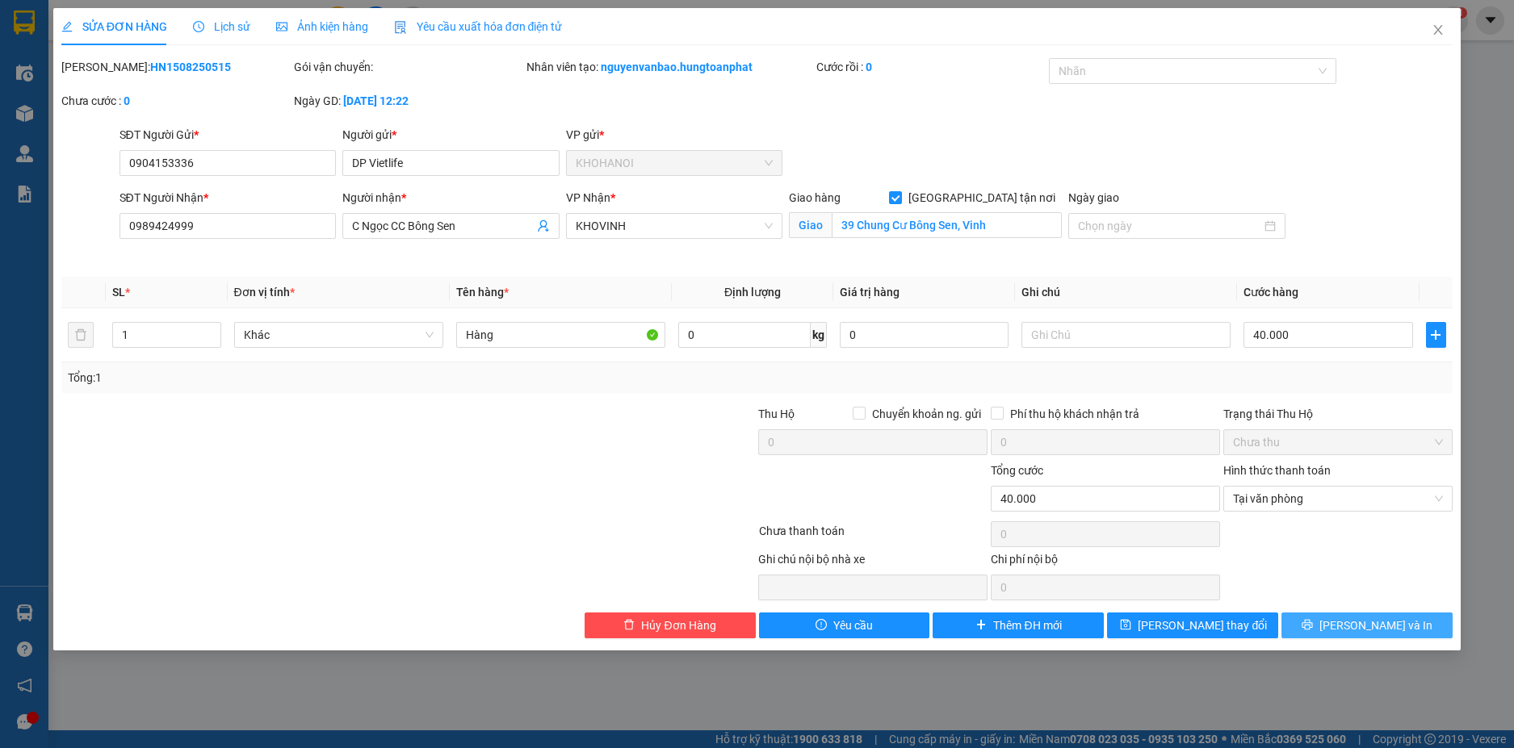
click at [1362, 617] on span "[PERSON_NAME] và In" at bounding box center [1375, 626] width 113 height 18
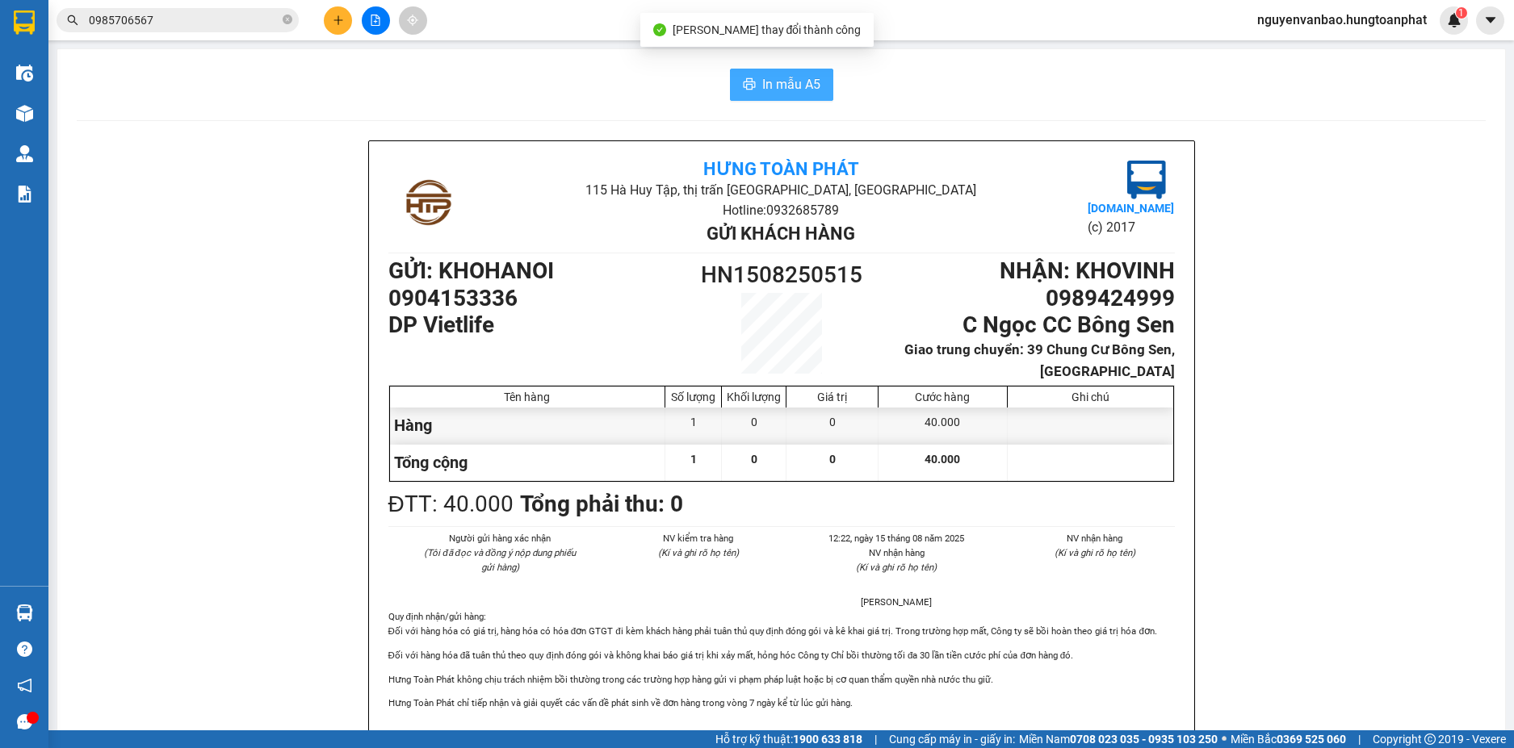
click at [784, 79] on span "In mẫu A5" at bounding box center [791, 84] width 58 height 20
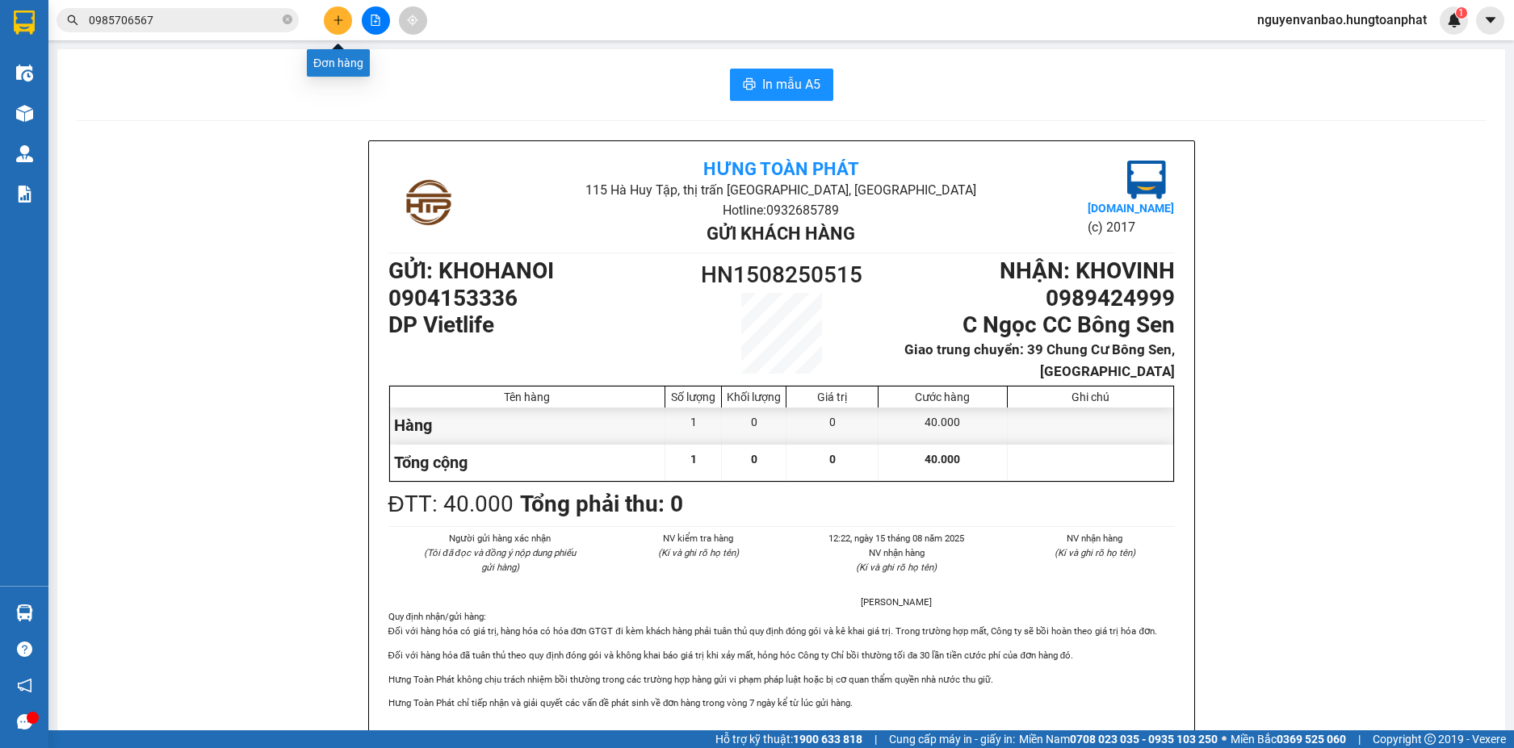
click at [342, 19] on icon "plus" at bounding box center [338, 20] width 11 height 11
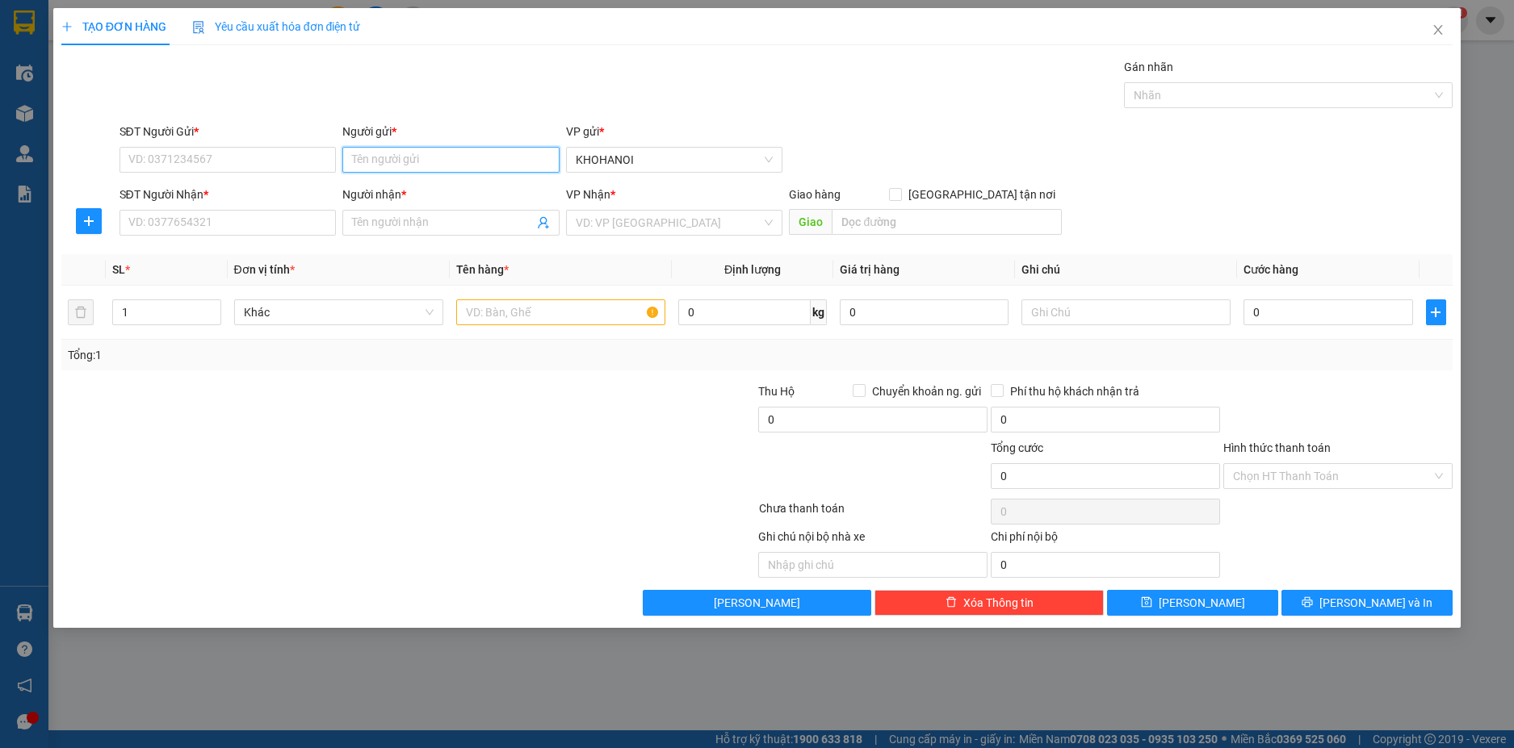
click at [393, 161] on input "Người gửi *" at bounding box center [450, 160] width 217 height 26
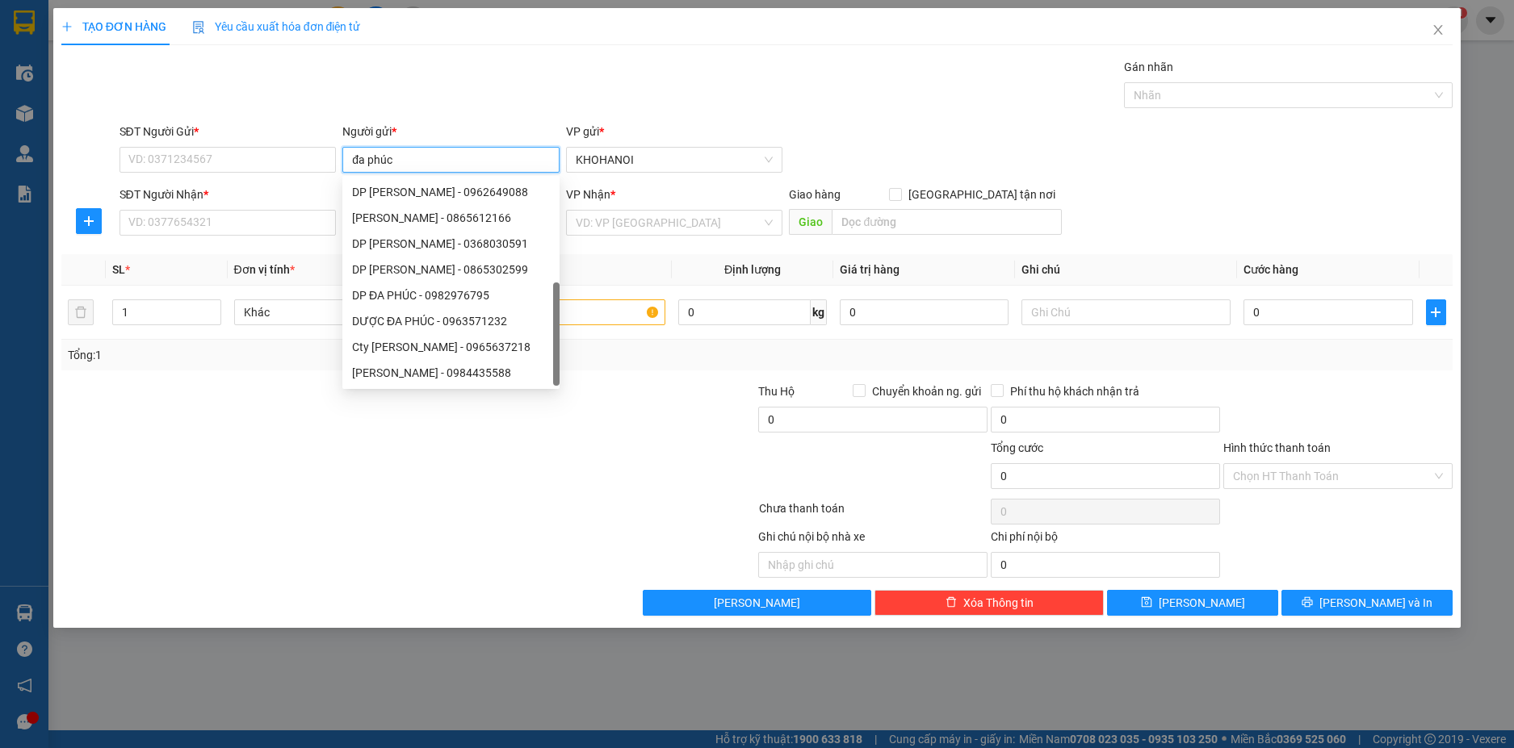
click at [430, 416] on div "DP Đa Phúc - 02438514447" at bounding box center [451, 425] width 198 height 18
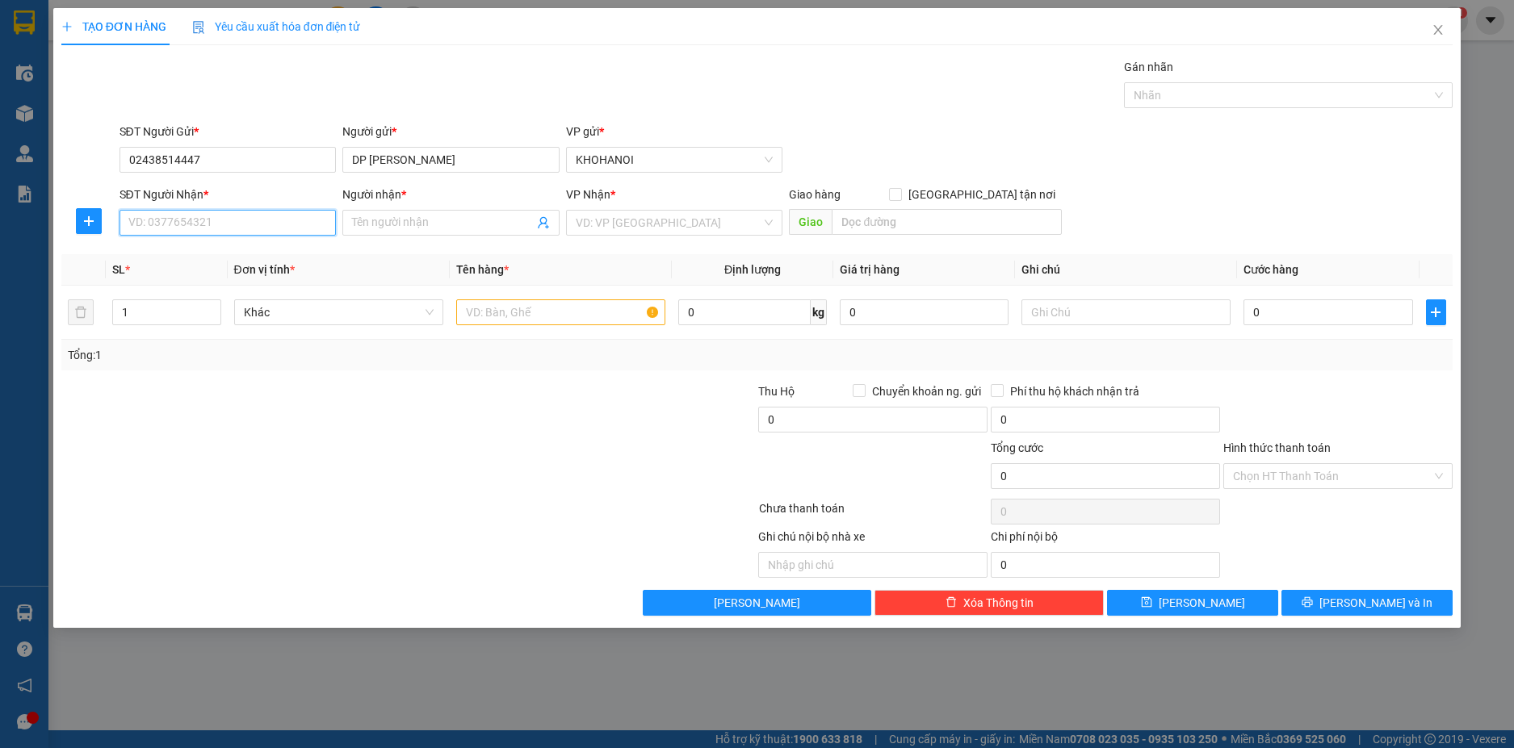
click at [245, 231] on input "SĐT Người Nhận *" at bounding box center [227, 223] width 217 height 26
click at [410, 231] on input "Người nhận *" at bounding box center [443, 223] width 182 height 18
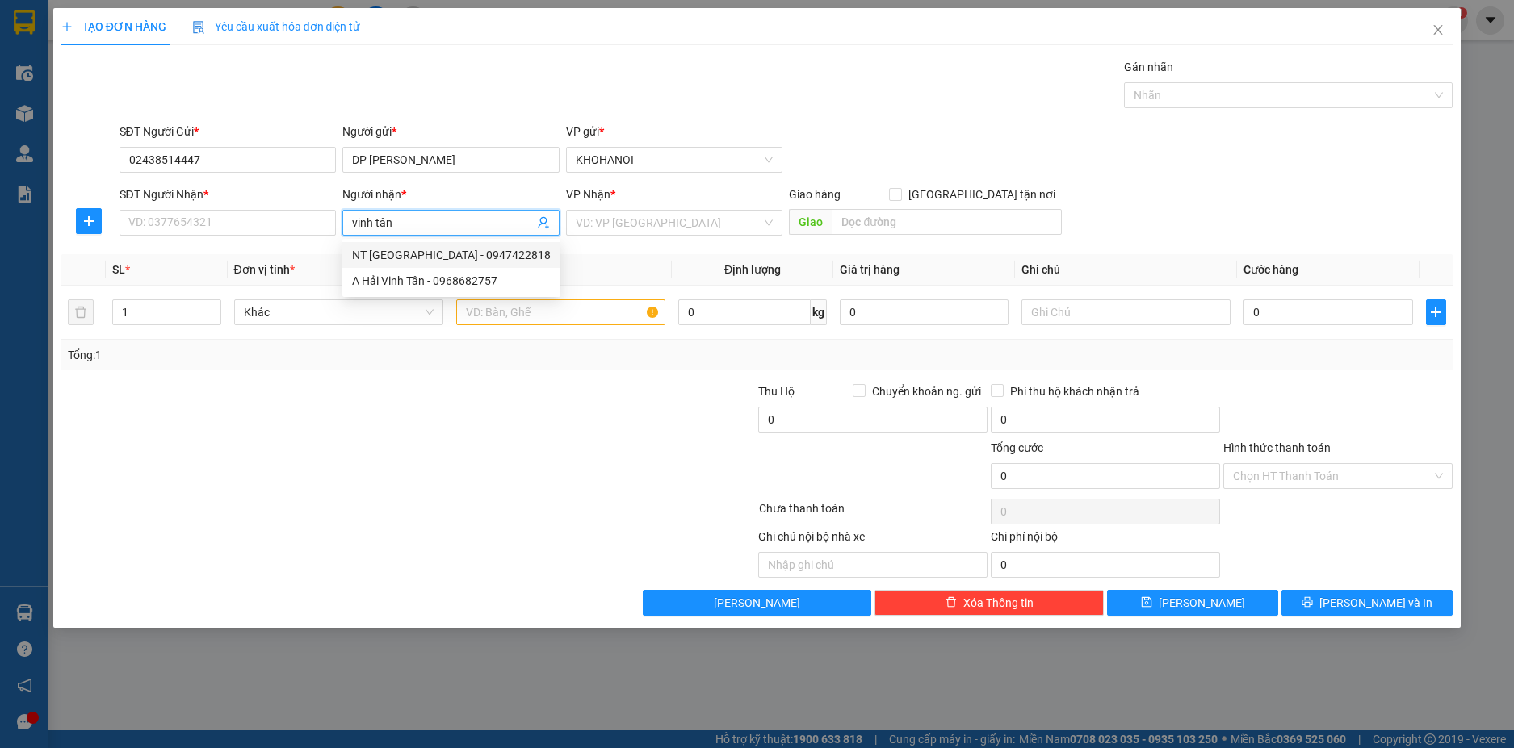
click at [418, 245] on div "NT Vinh Tân - 0947422818" at bounding box center [451, 255] width 218 height 26
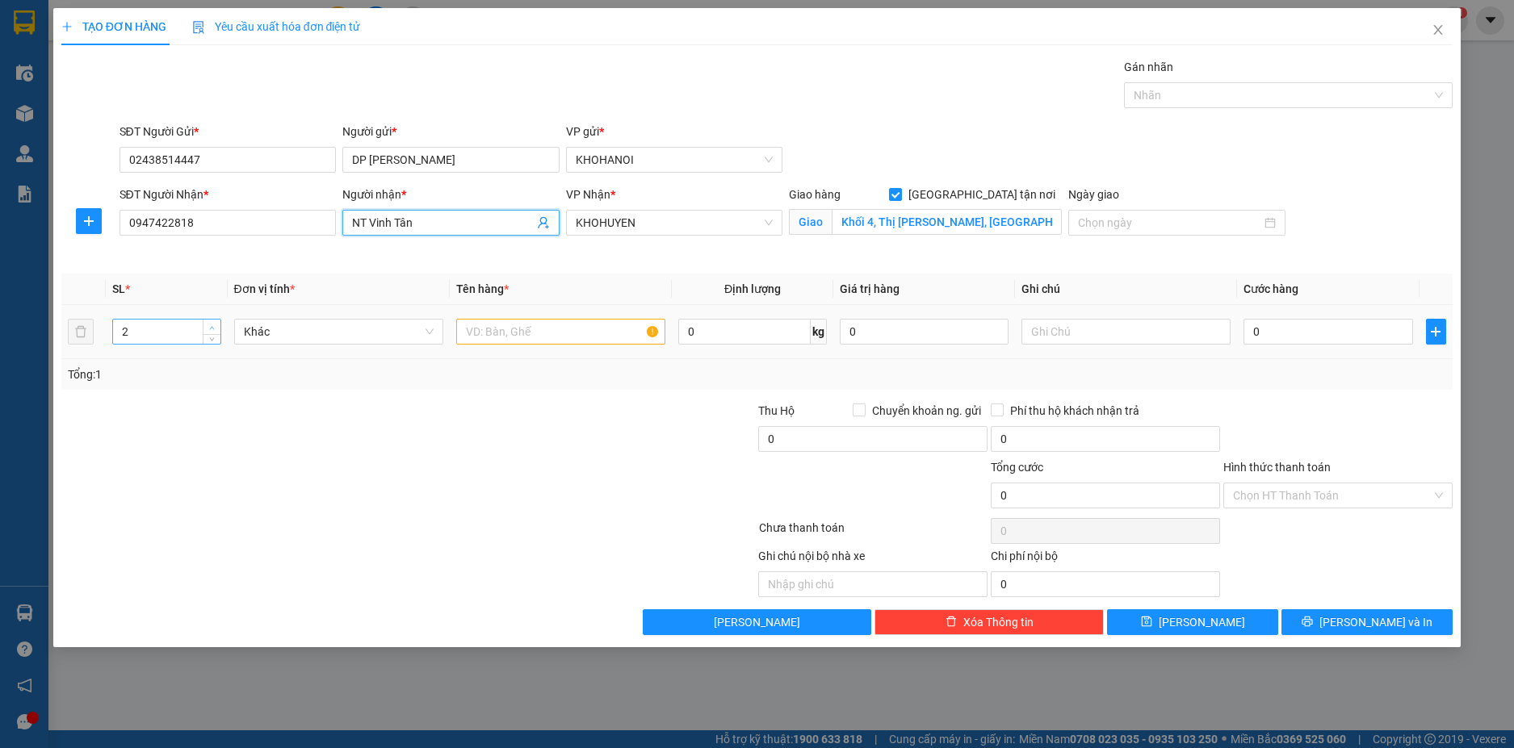
click at [209, 321] on span "Increase Value" at bounding box center [212, 327] width 18 height 15
click at [505, 322] on input "text" at bounding box center [560, 332] width 209 height 26
click at [208, 344] on div "4" at bounding box center [166, 332] width 108 height 26
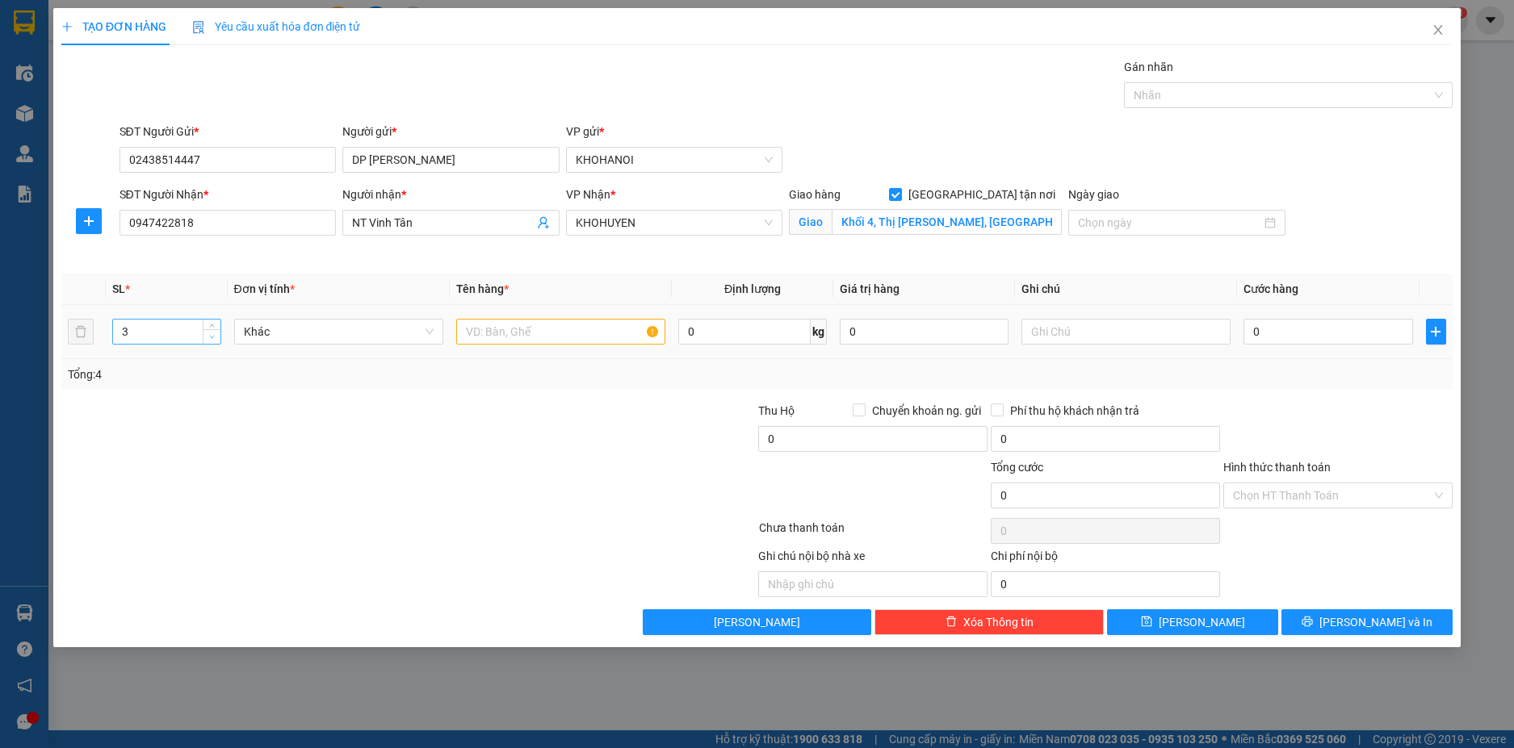
click at [209, 342] on span "Decrease Value" at bounding box center [212, 336] width 18 height 15
click at [210, 342] on span "Decrease Value" at bounding box center [212, 336] width 18 height 15
click at [492, 329] on input "text" at bounding box center [560, 332] width 209 height 26
click at [1286, 337] on input "0" at bounding box center [1327, 332] width 169 height 26
click at [1264, 381] on div "Tổng: 2" at bounding box center [757, 375] width 1379 height 18
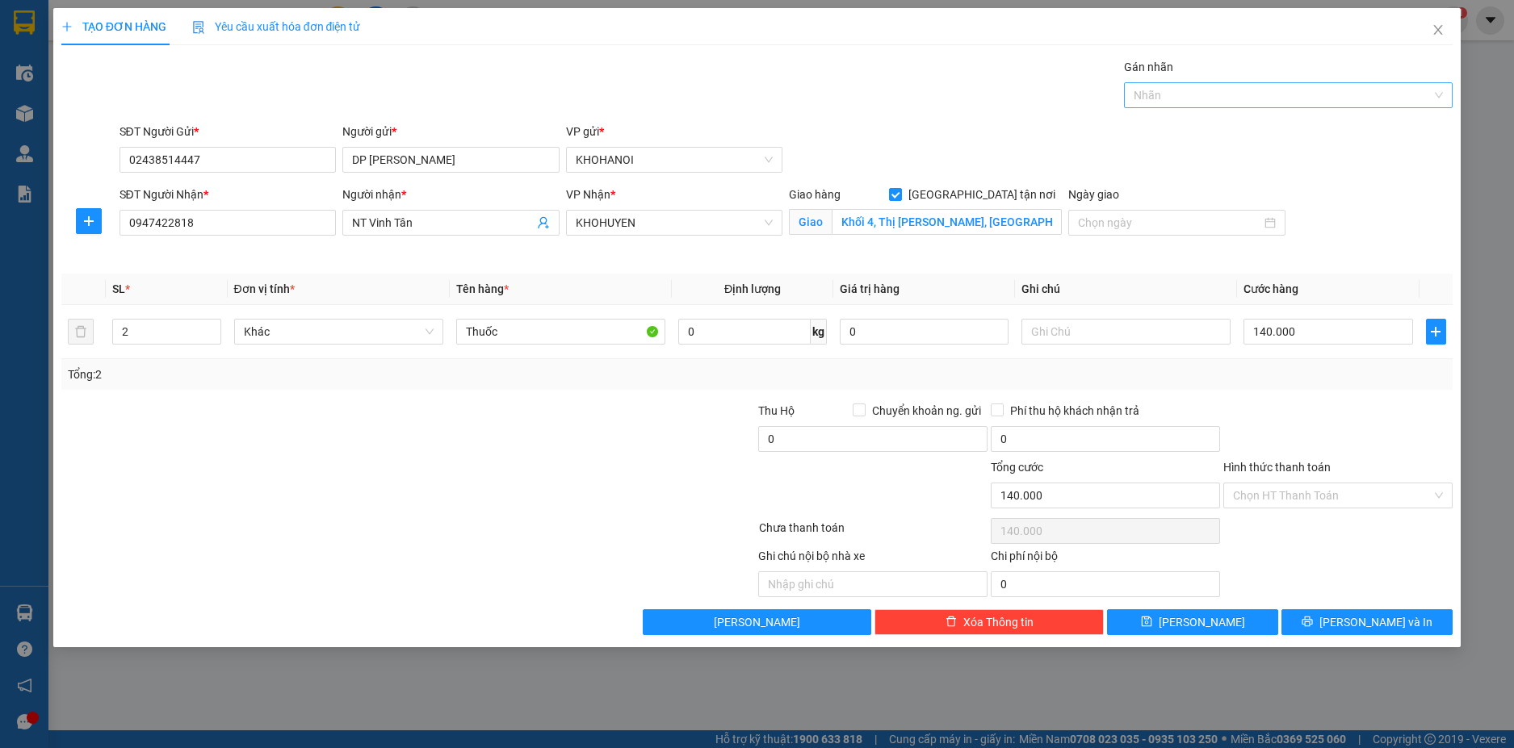
click at [1155, 93] on div at bounding box center [1280, 95] width 304 height 19
click at [1180, 157] on div "DƯỢC ĐA PHÚC" at bounding box center [1288, 154] width 309 height 18
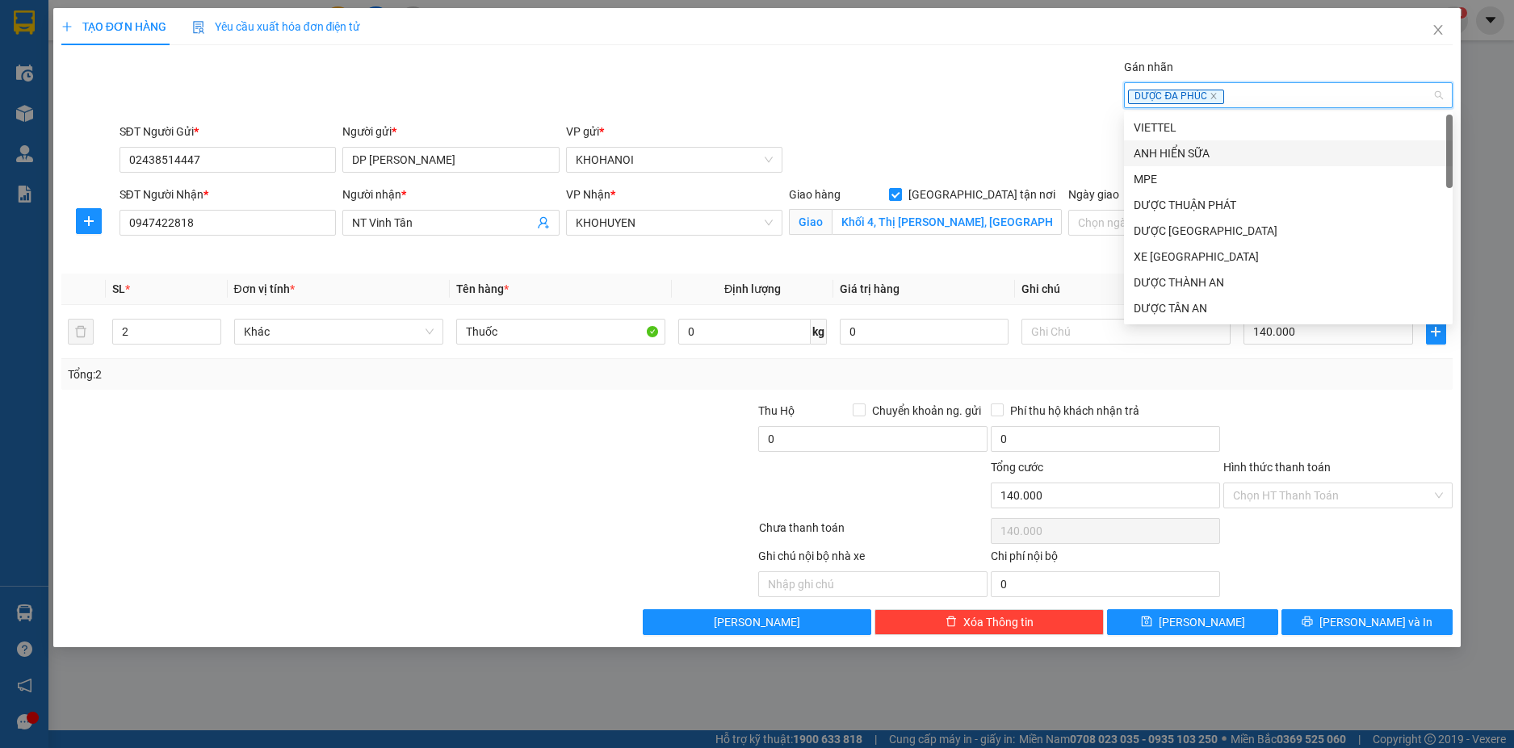
drag, startPoint x: 1032, startPoint y: 108, endPoint x: 973, endPoint y: 65, distance: 73.3
click at [1028, 102] on div "Gán nhãn DƯỢC ĐA PHÚC" at bounding box center [786, 86] width 1340 height 57
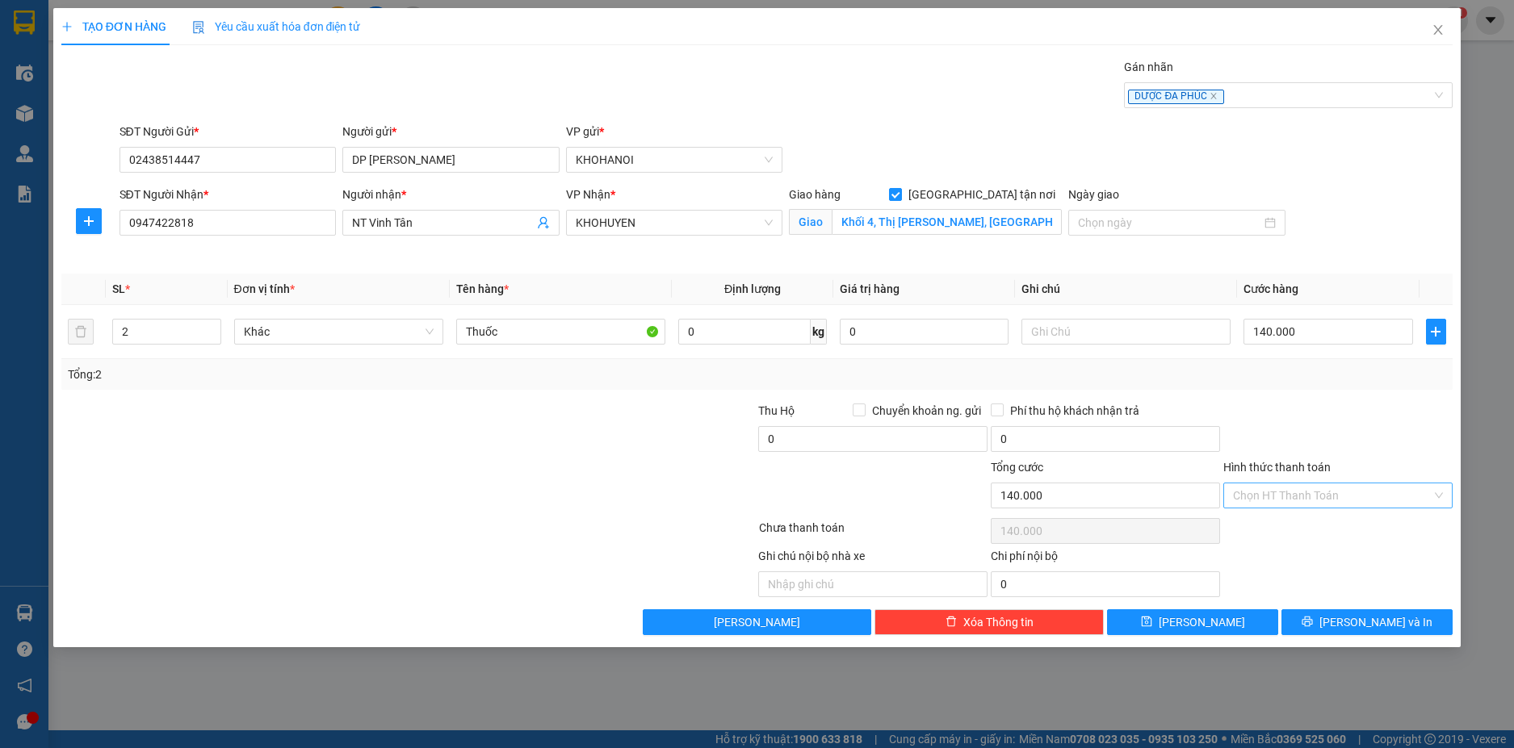
click at [1301, 494] on input "Hình thức thanh toán" at bounding box center [1332, 496] width 199 height 24
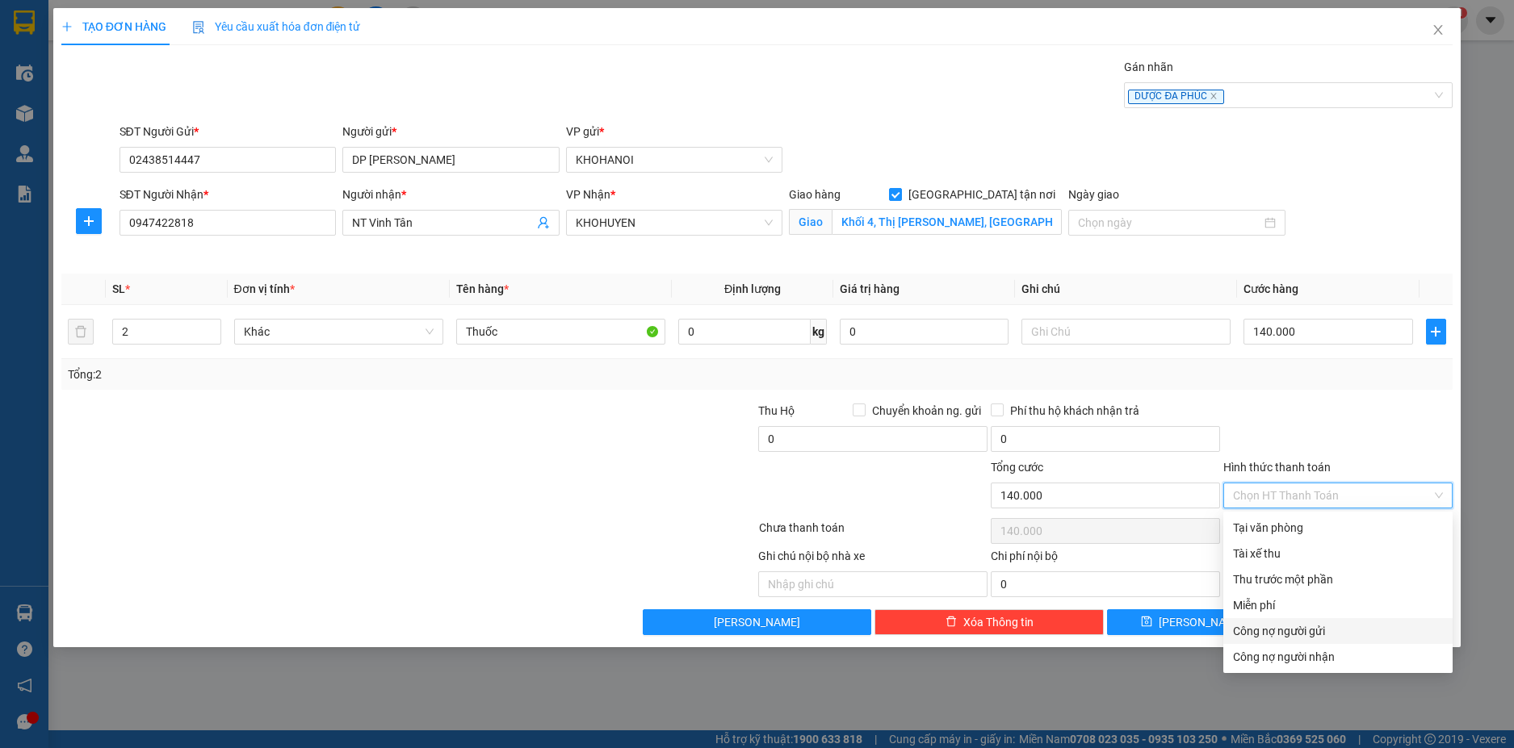
click at [1303, 631] on div "Công nợ người gửi" at bounding box center [1338, 631] width 210 height 18
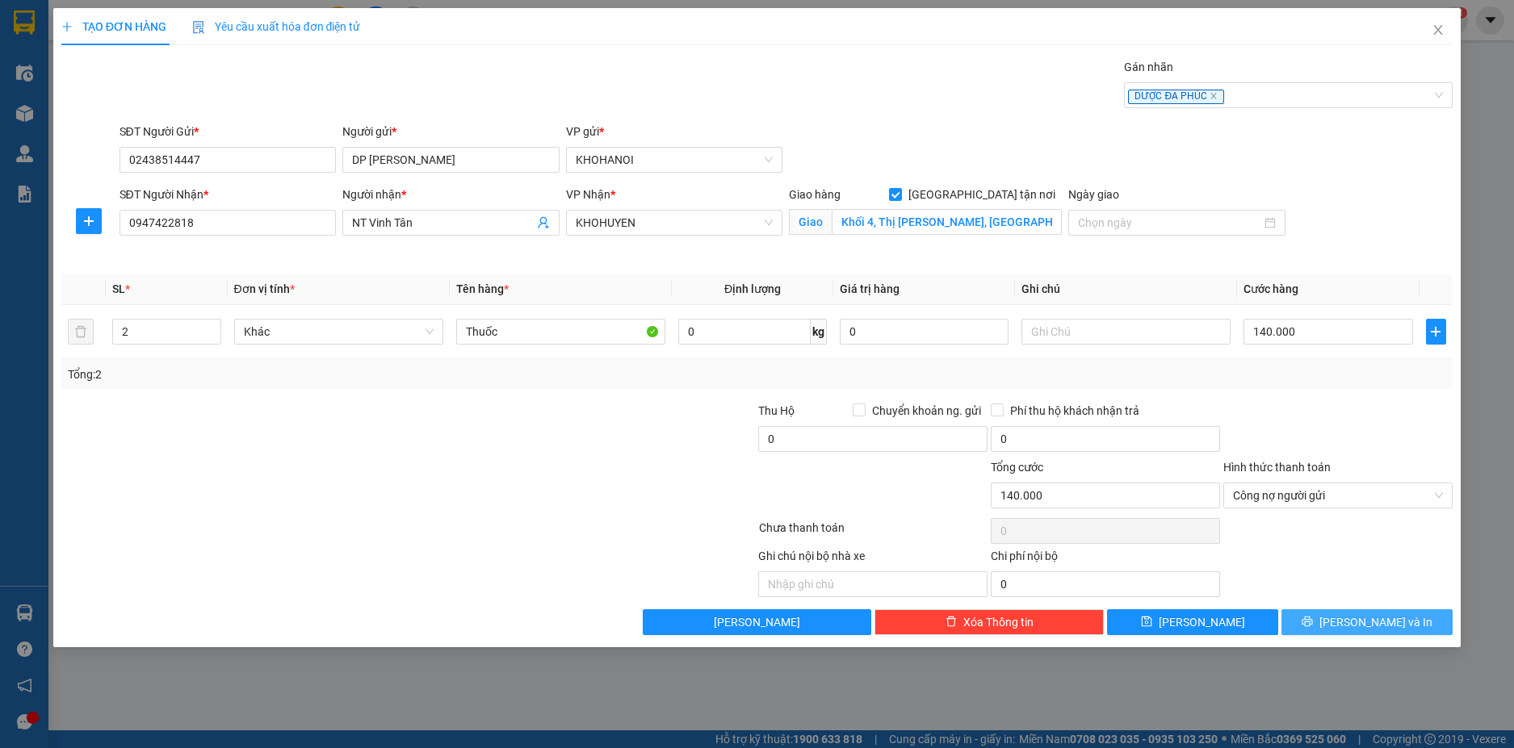
click at [1350, 631] on button "[PERSON_NAME] và In" at bounding box center [1366, 623] width 171 height 26
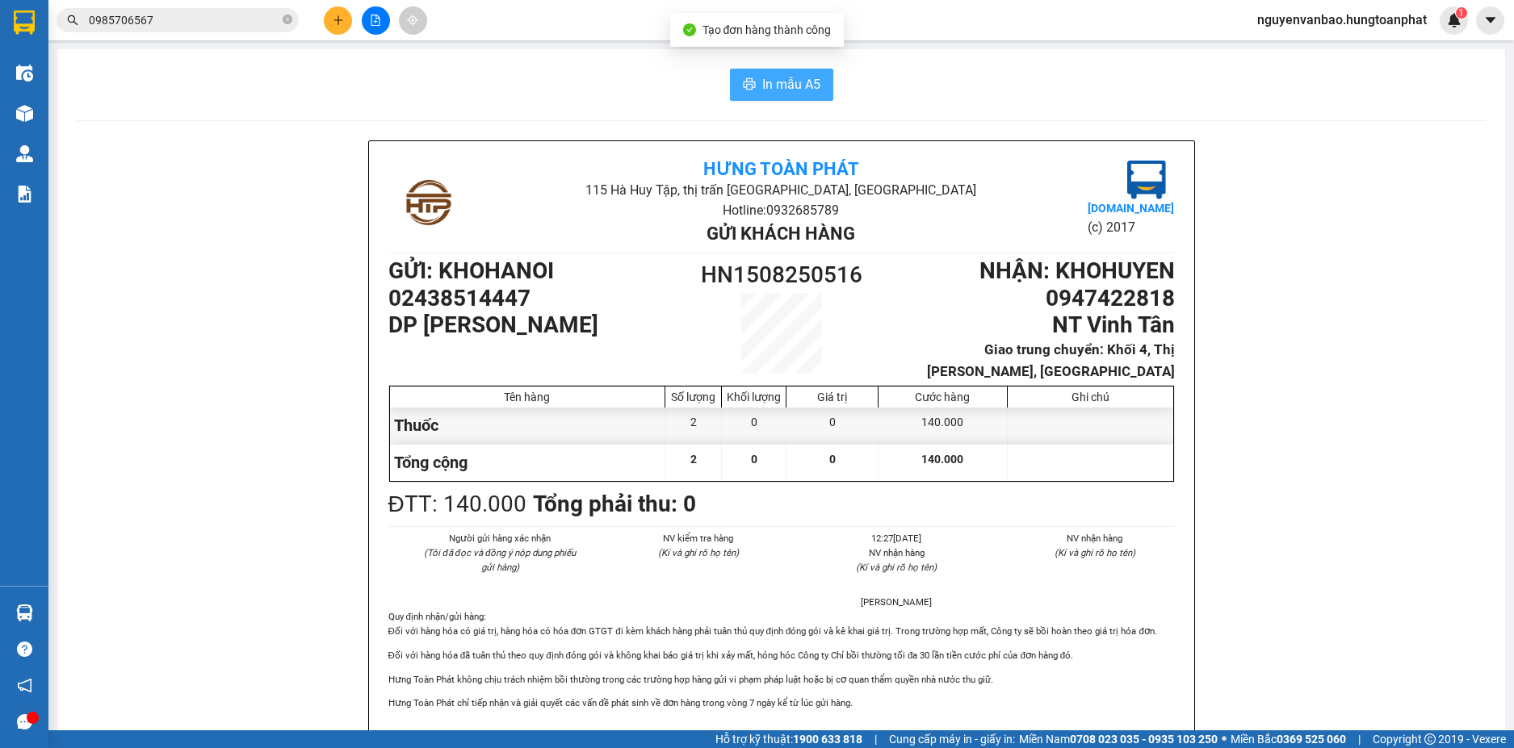
click at [768, 73] on button "In mẫu A5" at bounding box center [781, 85] width 103 height 32
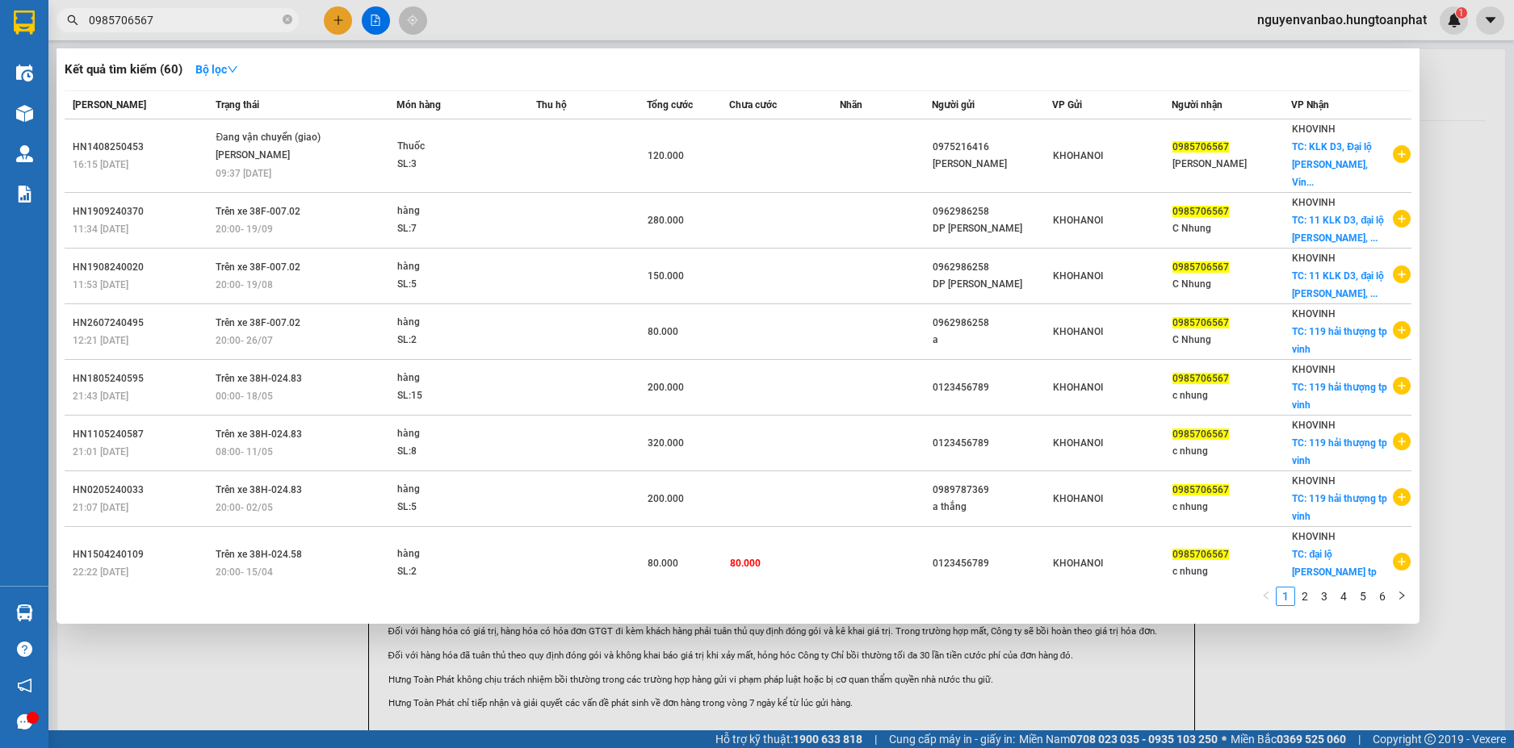
click at [191, 24] on input "0985706567" at bounding box center [184, 20] width 191 height 18
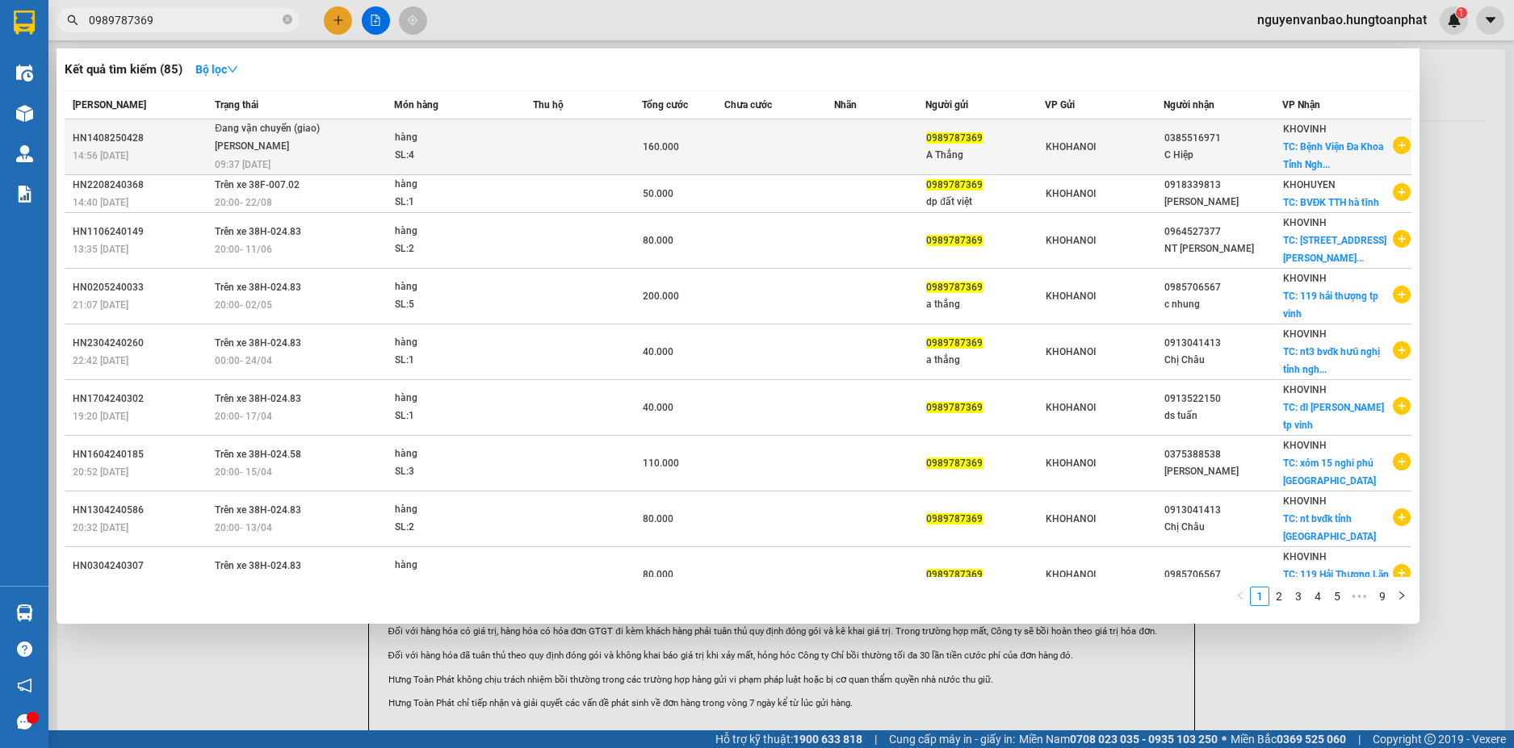
click at [526, 156] on span "hàng SL: 4" at bounding box center [463, 146] width 137 height 35
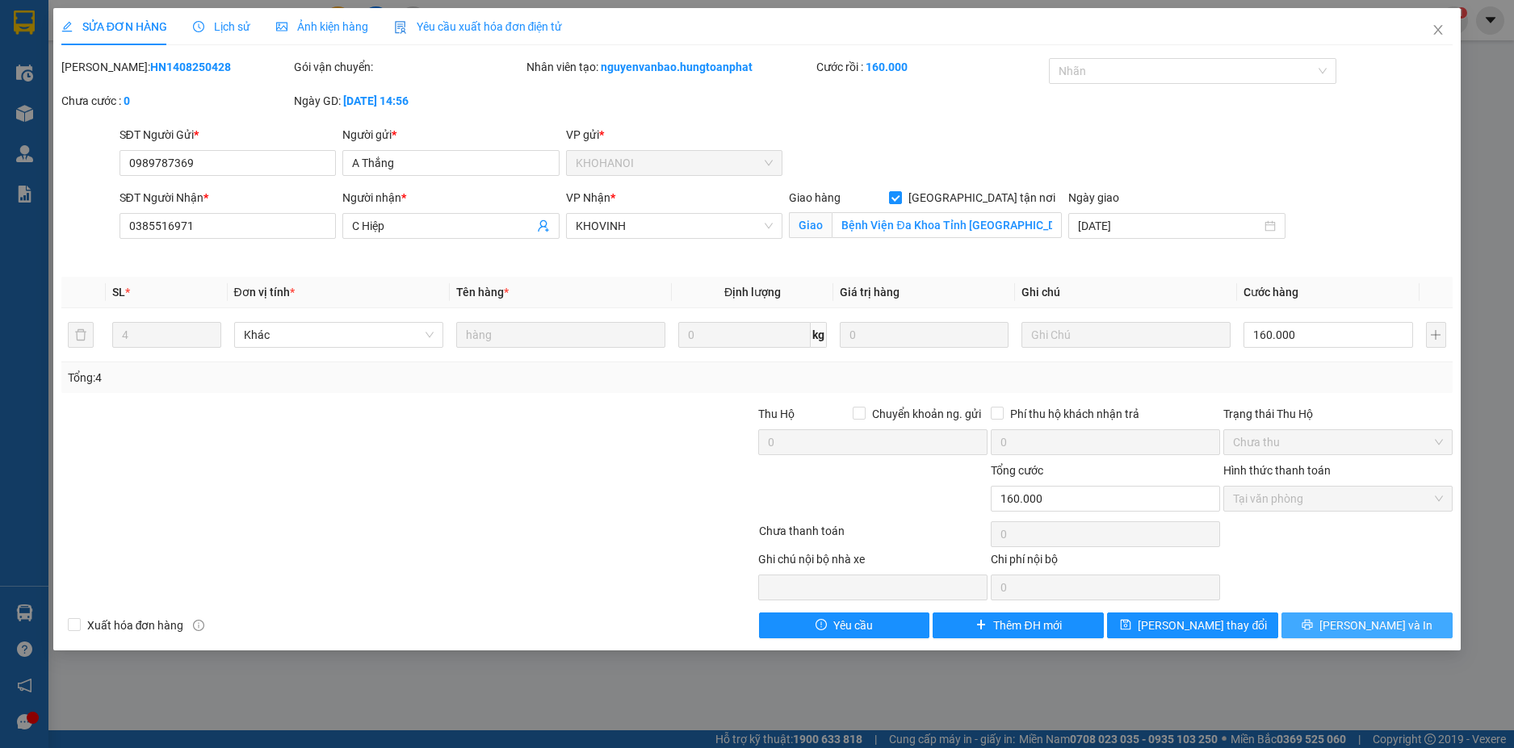
click at [1315, 628] on button "[PERSON_NAME] và In" at bounding box center [1366, 626] width 171 height 26
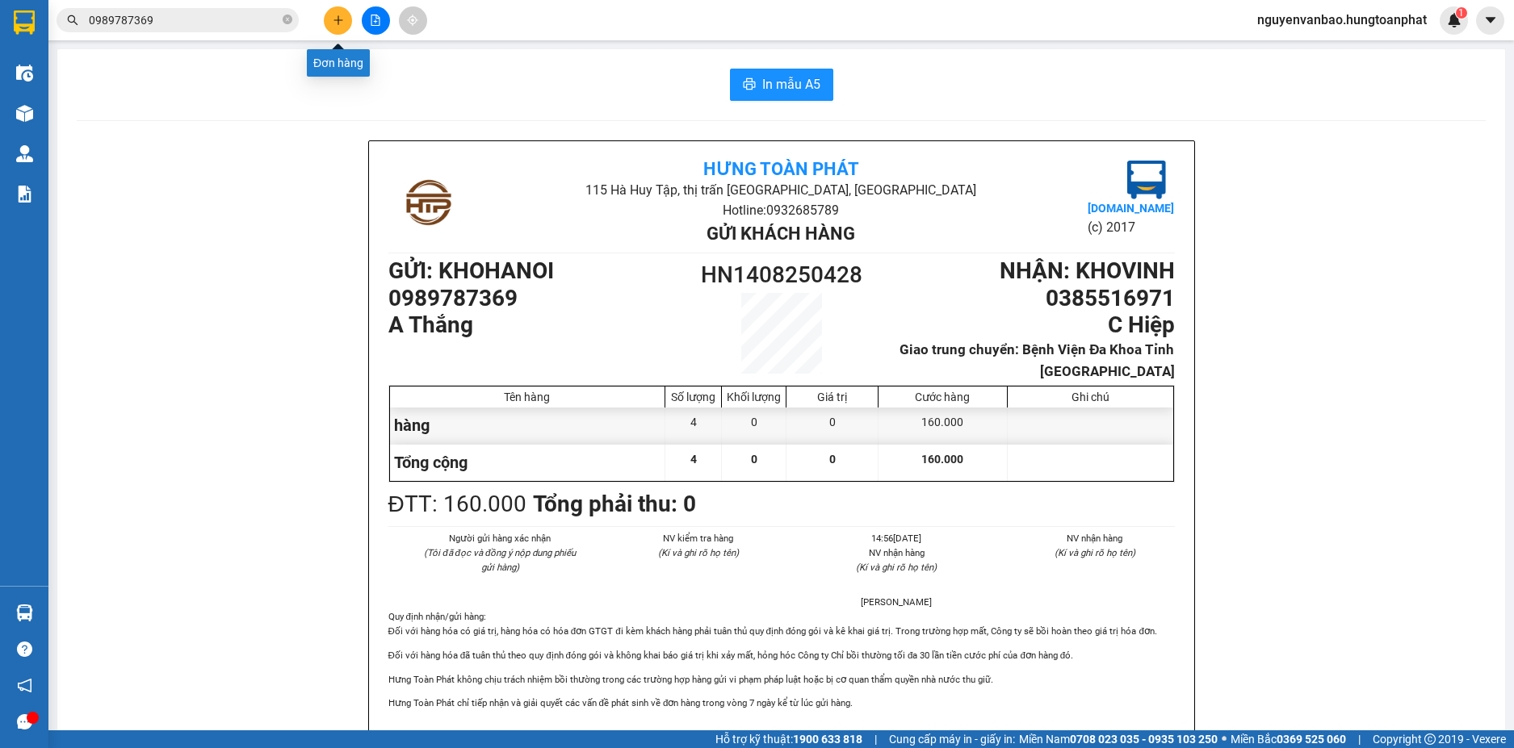
click at [337, 27] on button at bounding box center [338, 20] width 28 height 28
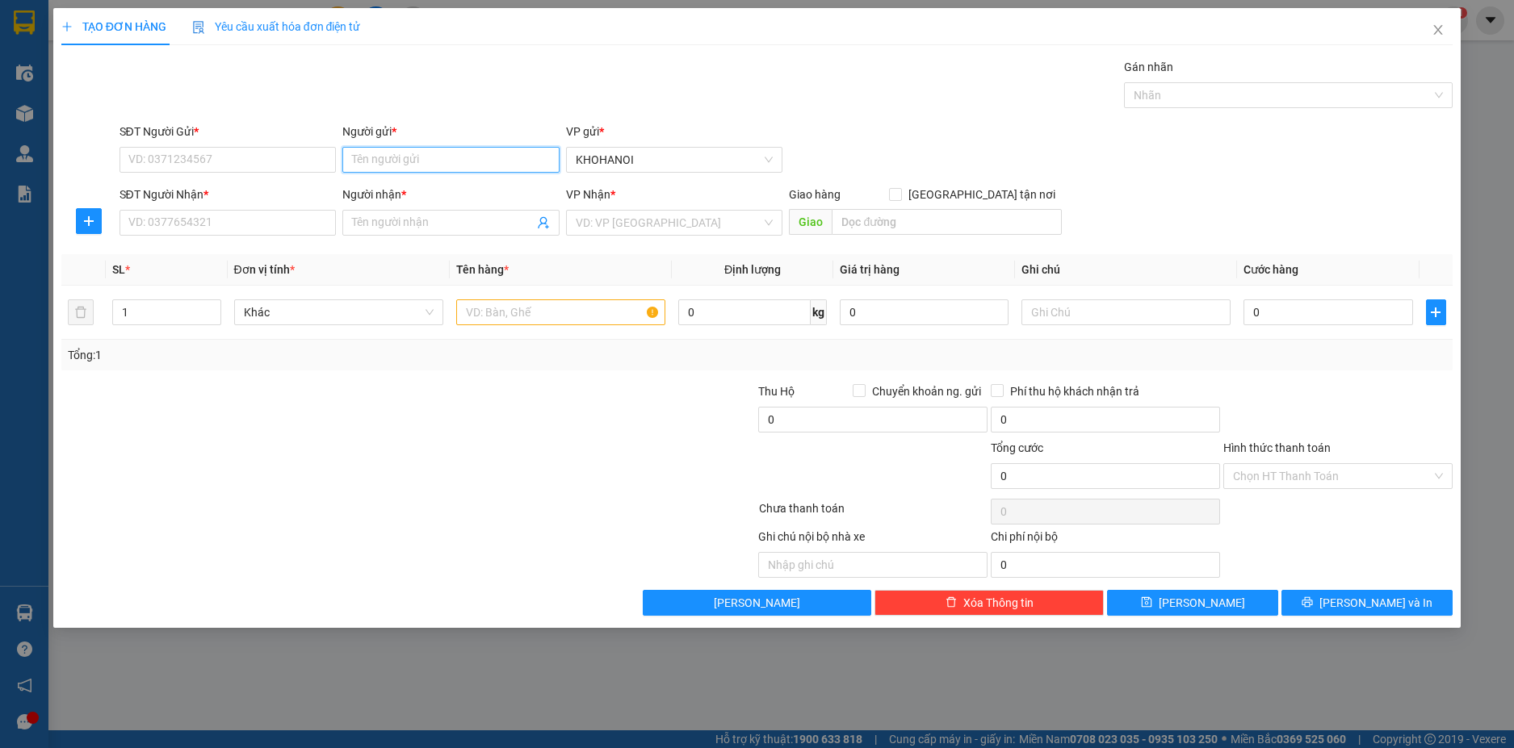
click at [392, 162] on input "Người gửi *" at bounding box center [450, 160] width 217 height 26
click at [421, 188] on div "TBYT Hoàng Phương - 02438522281" at bounding box center [451, 192] width 198 height 18
click at [248, 210] on input "SĐT Người Nhận *" at bounding box center [227, 223] width 217 height 26
click at [210, 156] on input "02438522281" at bounding box center [227, 160] width 217 height 26
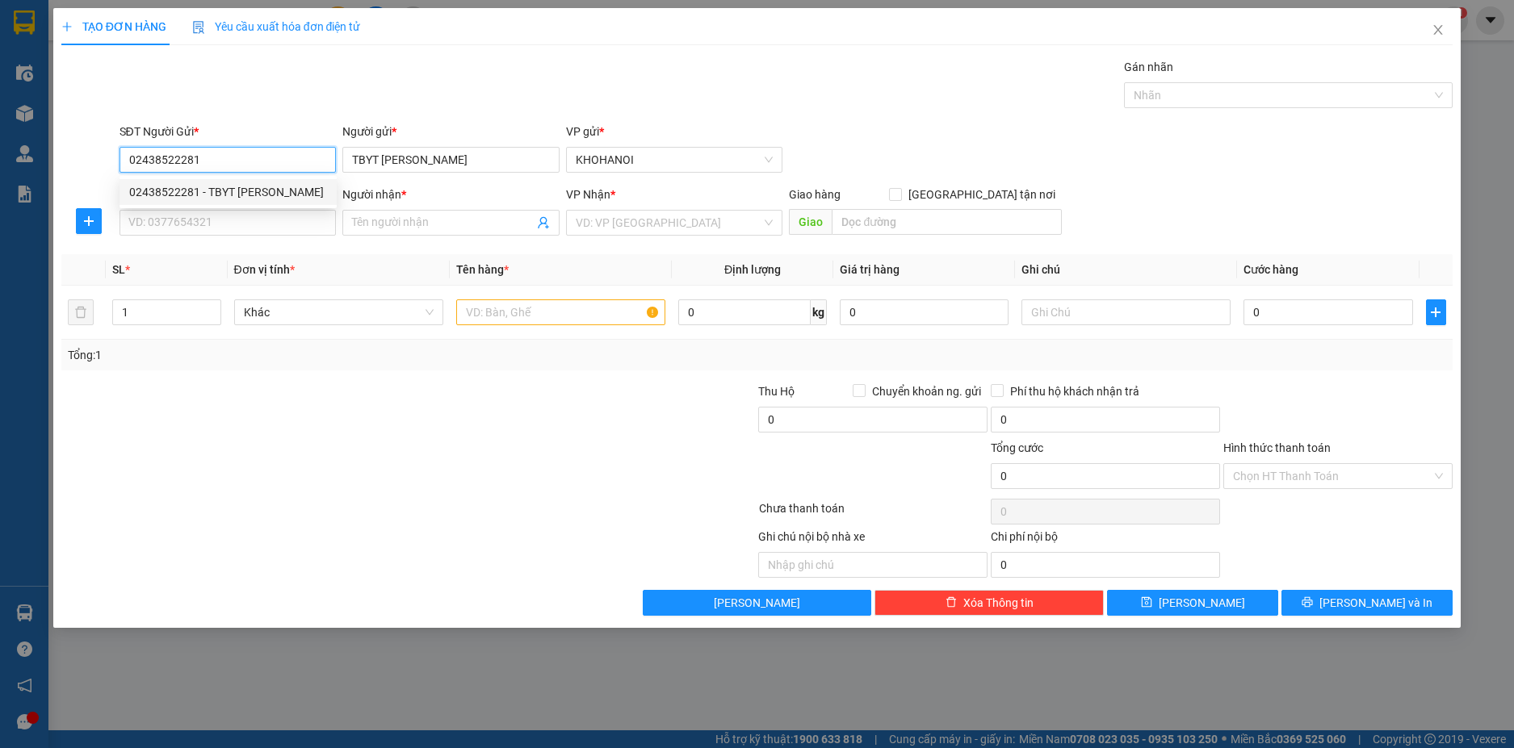
click at [178, 187] on div "02438522281 - TBYT Hoàng Phương" at bounding box center [228, 192] width 198 height 18
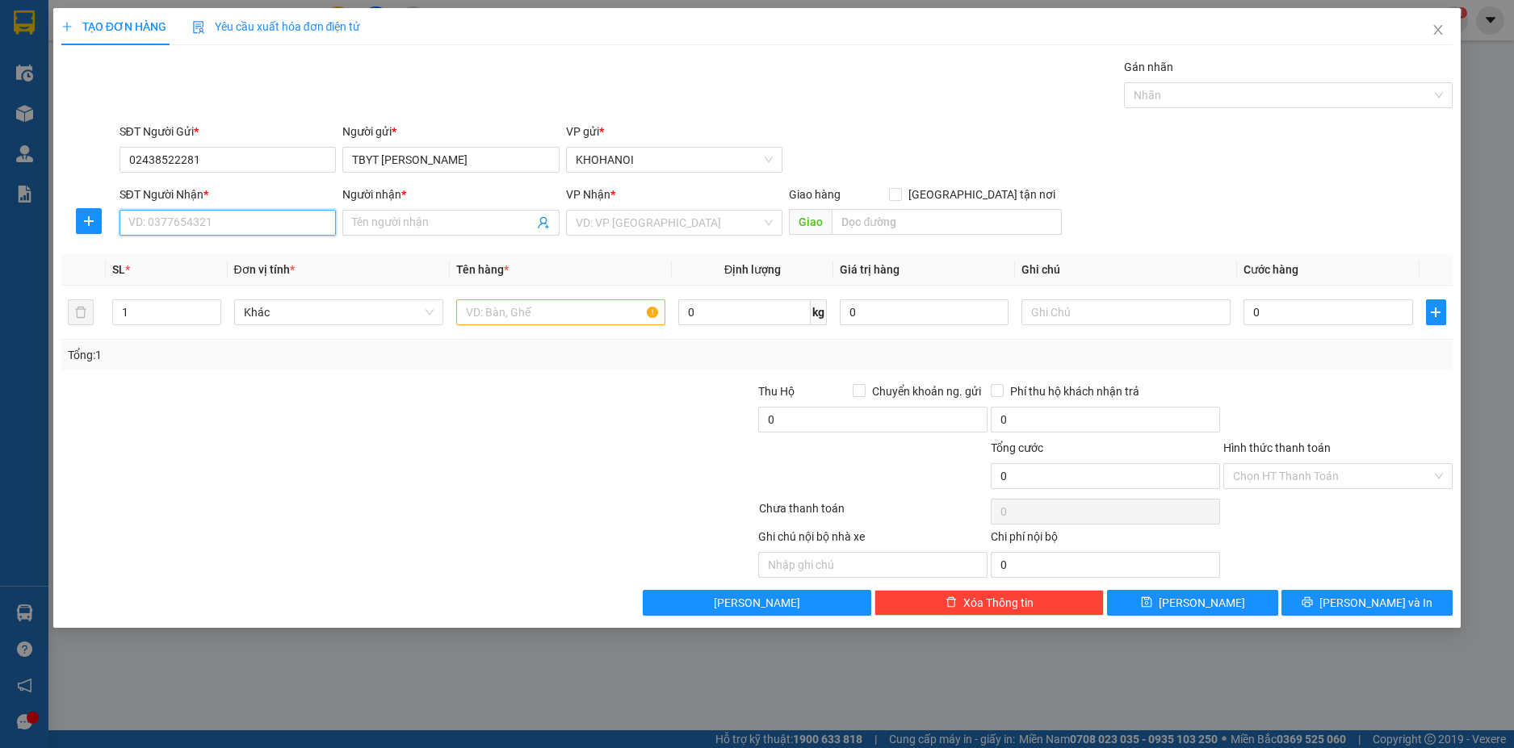
click at [184, 218] on input "SĐT Người Nhận *" at bounding box center [227, 223] width 217 height 26
click at [233, 236] on div "SĐT Người Nhận * VD: 0377654321" at bounding box center [227, 214] width 217 height 57
click at [237, 235] on input "SĐT Người Nhận *" at bounding box center [227, 223] width 217 height 26
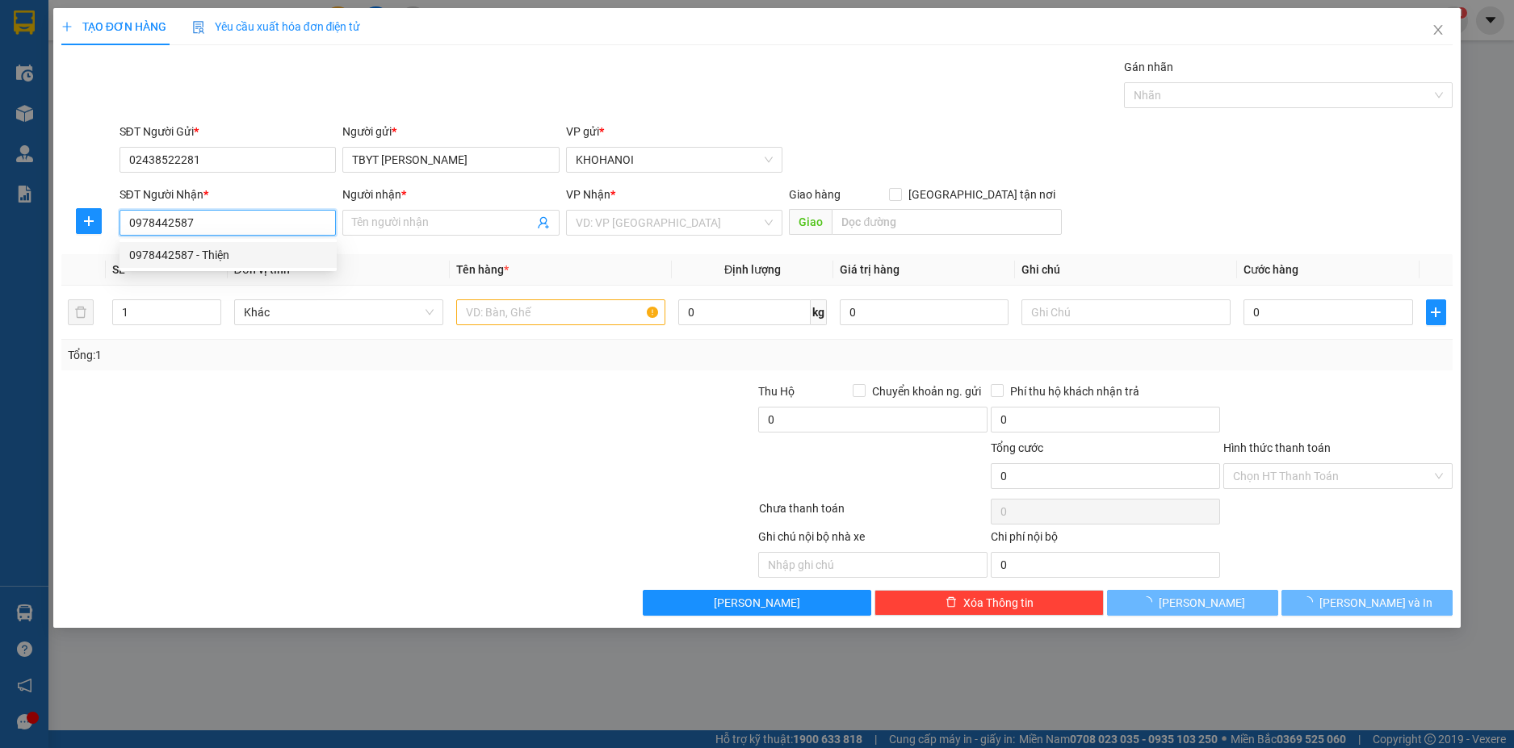
click at [212, 254] on div "0978442587 - Thiện" at bounding box center [228, 255] width 198 height 18
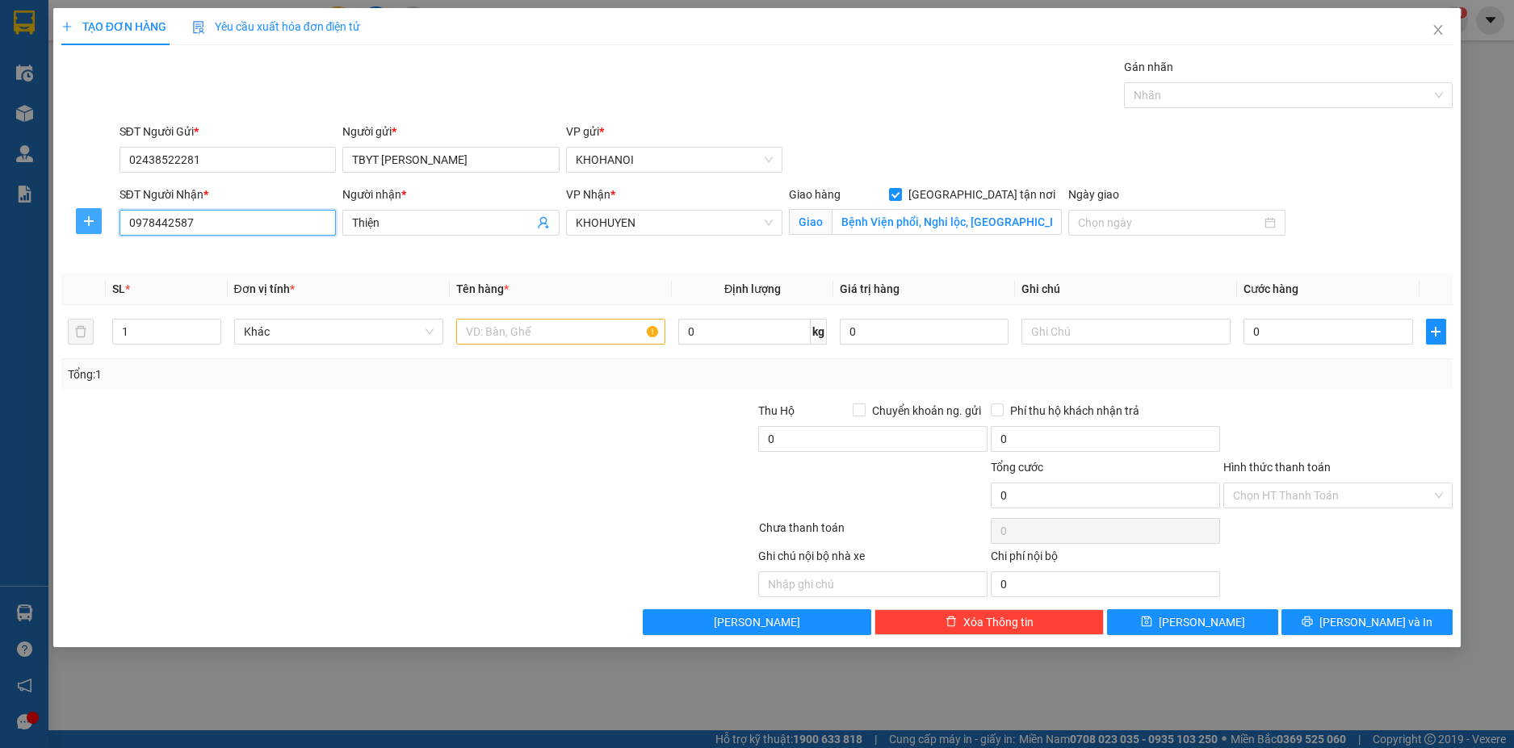
drag, startPoint x: 202, startPoint y: 228, endPoint x: 94, endPoint y: 228, distance: 107.4
click at [94, 228] on div "SĐT Người Nhận * 0978442587 0978442587 Người nhận * Thiện VP Nhận * KHOHUYEN Gi…" at bounding box center [757, 224] width 1395 height 76
click at [141, 337] on input "1" at bounding box center [166, 332] width 107 height 24
click at [512, 337] on input "text" at bounding box center [560, 332] width 209 height 26
click at [1043, 324] on input "text" at bounding box center [1125, 332] width 209 height 26
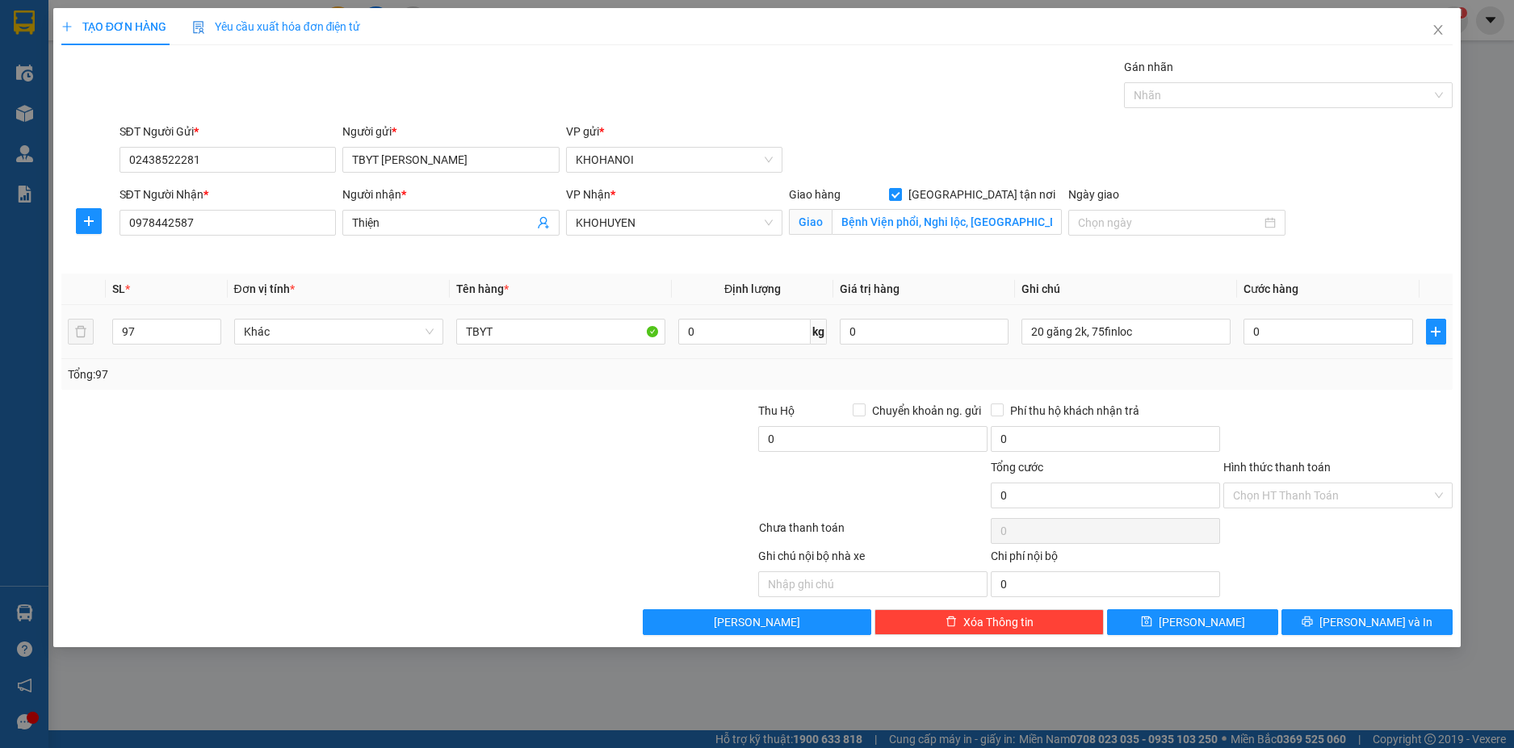
click at [812, 307] on td "0 kg" at bounding box center [752, 332] width 161 height 54
click at [1262, 340] on input "0" at bounding box center [1327, 332] width 169 height 26
click at [1339, 396] on div "Transit Pickup Surcharge Ids Transit Deliver Surcharge Ids Transit Deliver Surc…" at bounding box center [757, 346] width 1392 height 577
click at [1296, 492] on input "Hình thức thanh toán" at bounding box center [1332, 496] width 199 height 24
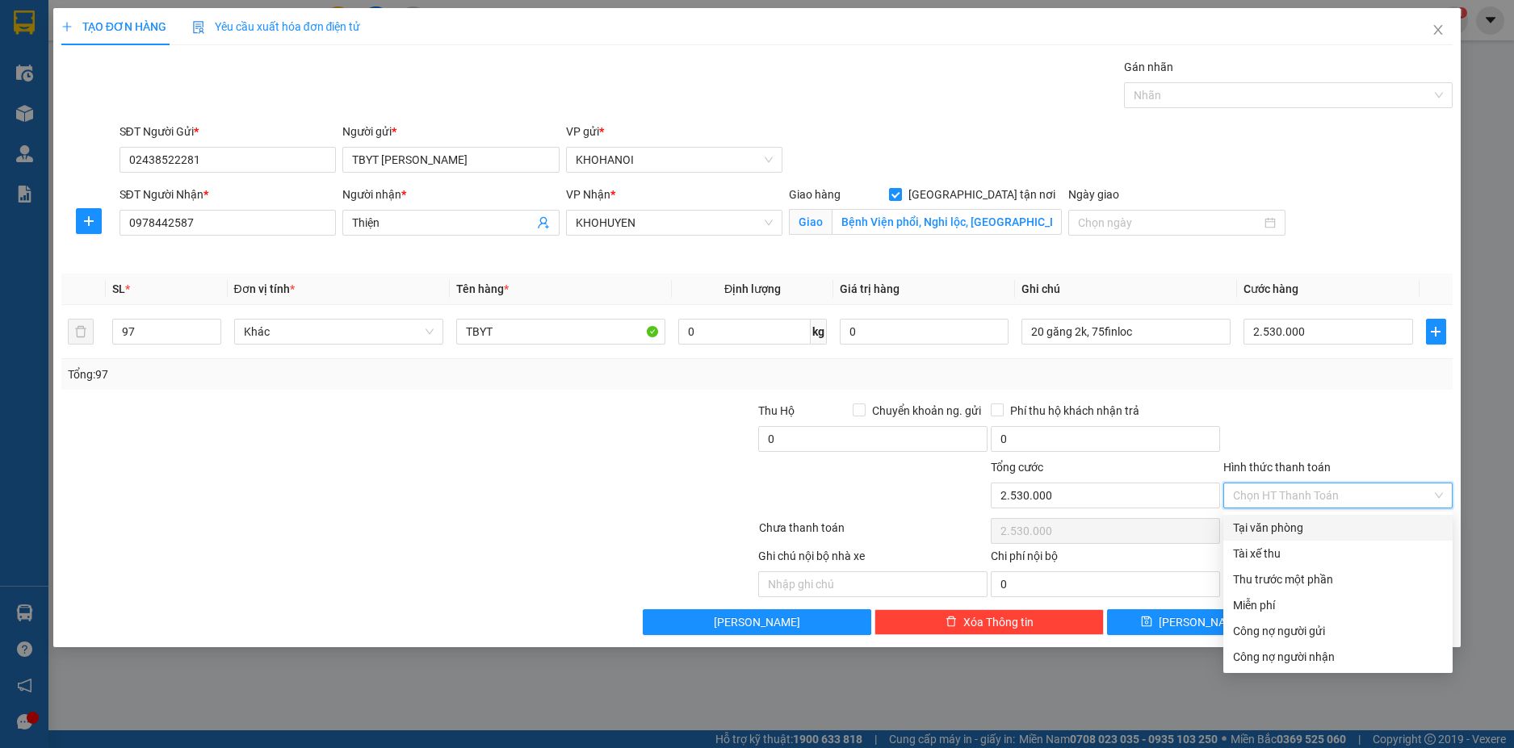
click at [1289, 530] on div "Tại văn phòng" at bounding box center [1338, 528] width 210 height 18
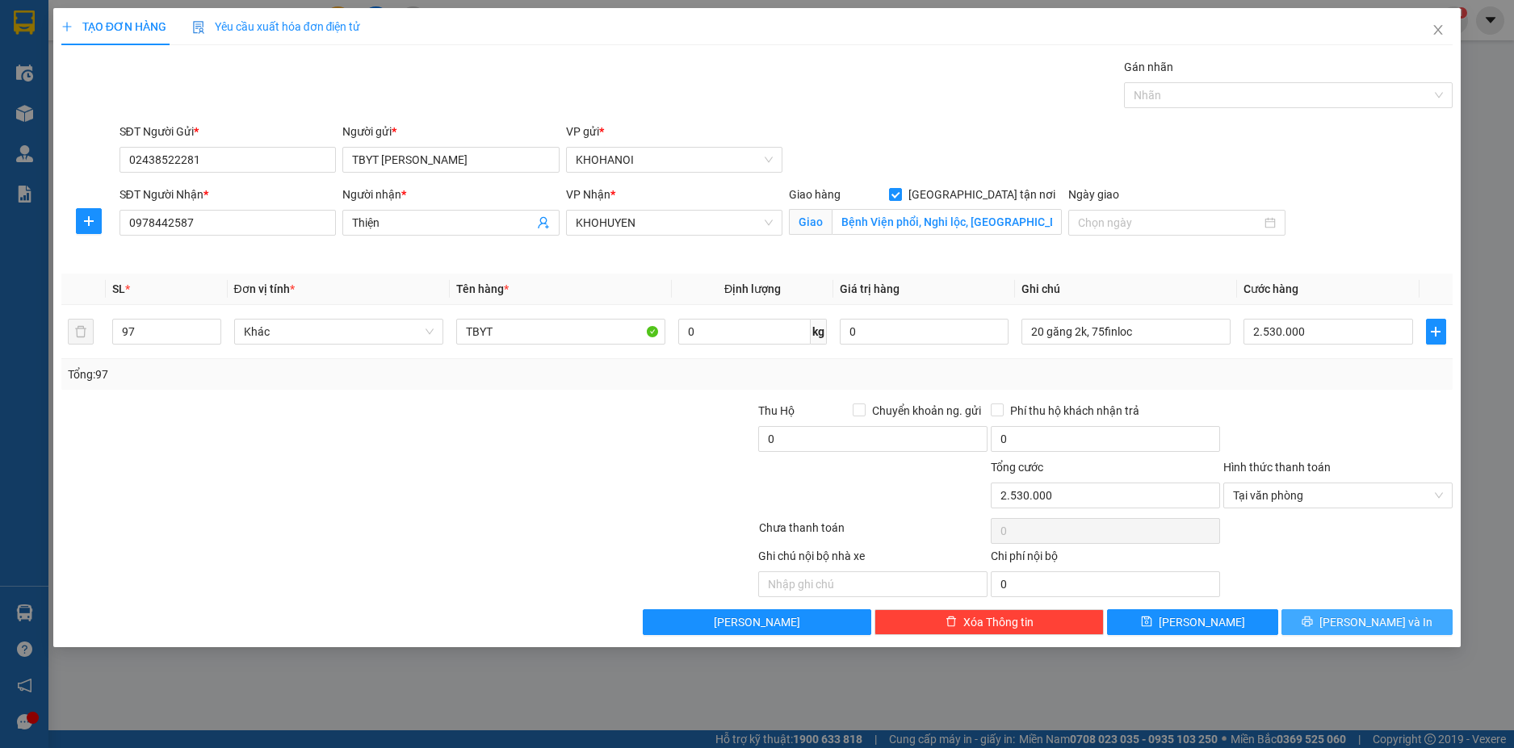
click at [1365, 615] on span "[PERSON_NAME] và In" at bounding box center [1375, 623] width 113 height 18
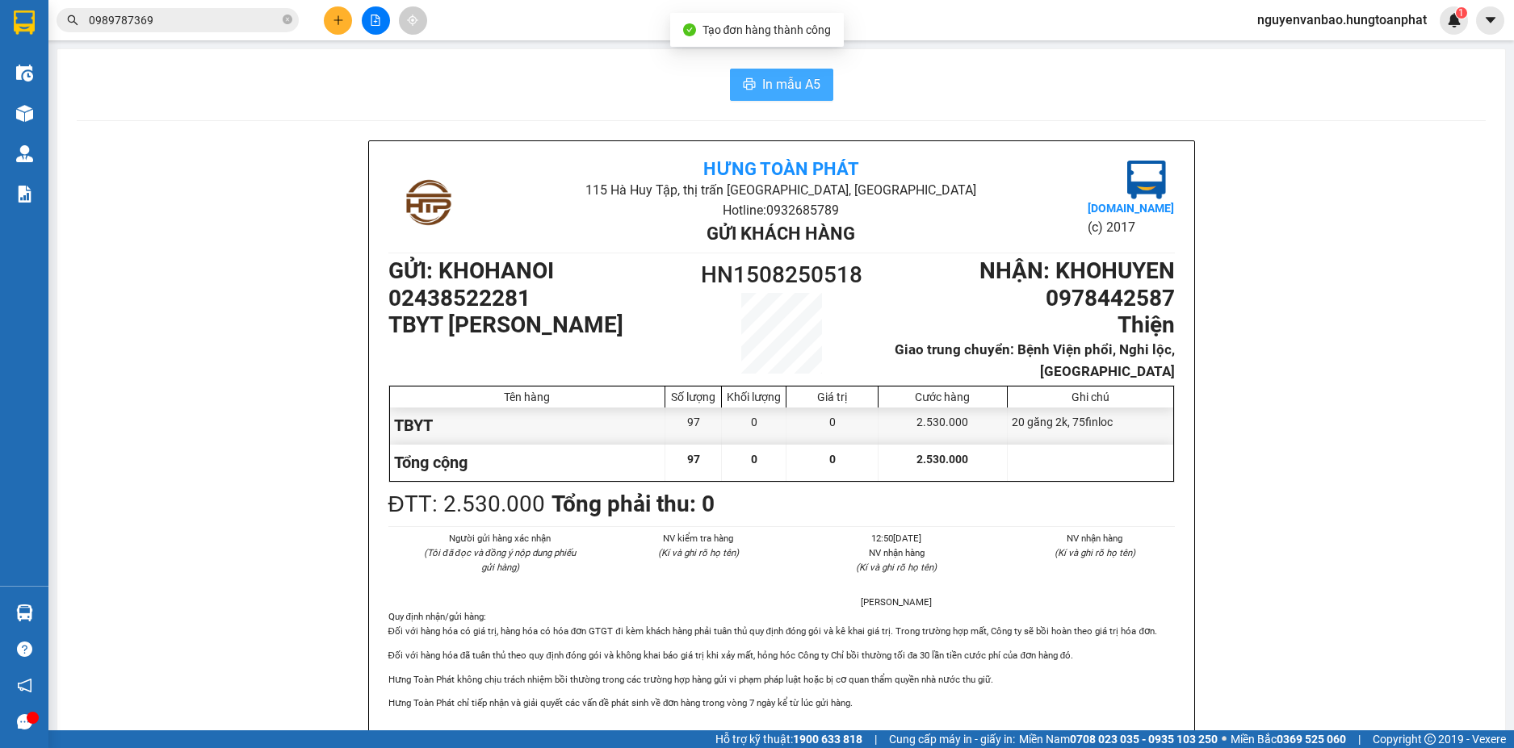
click at [761, 96] on button "In mẫu A5" at bounding box center [781, 85] width 103 height 32
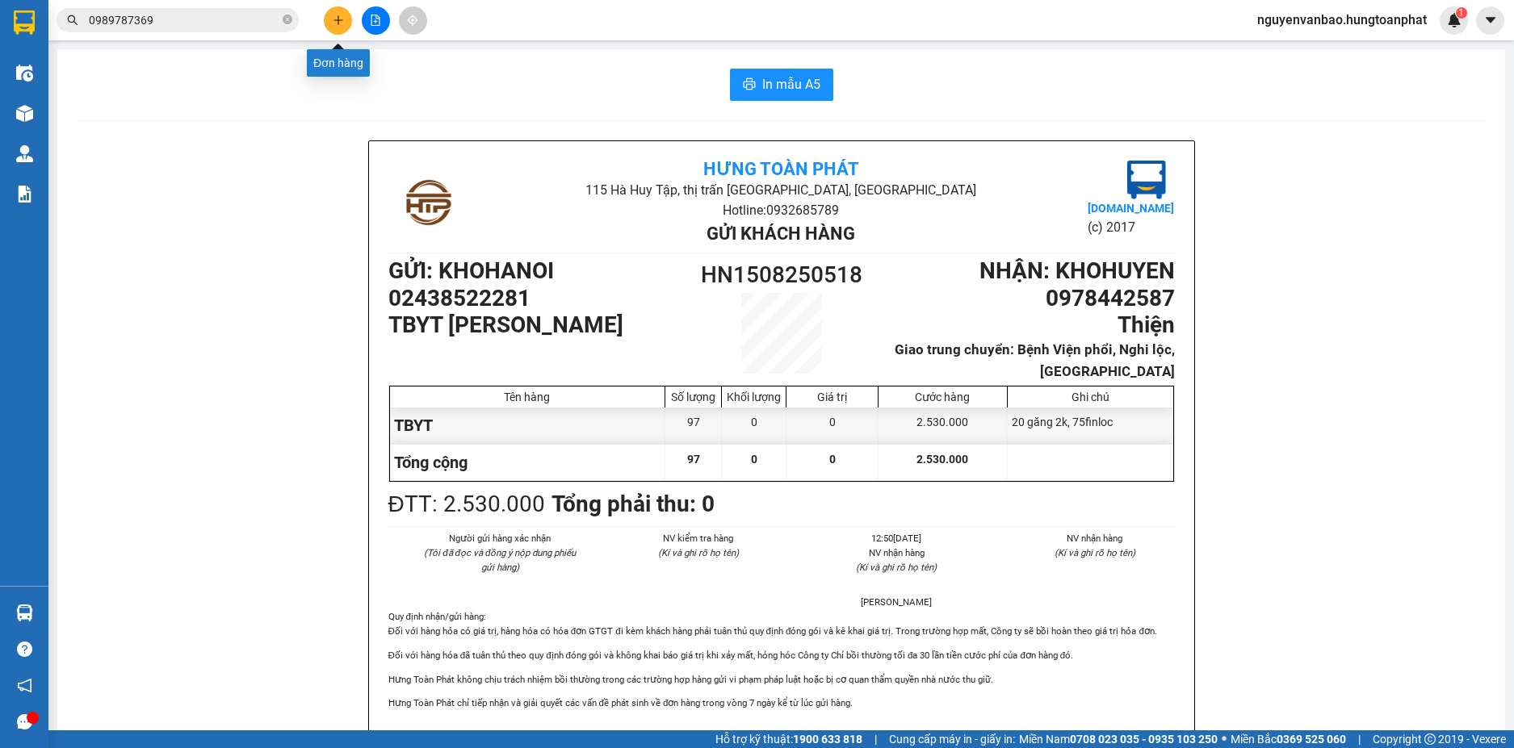
click at [342, 23] on icon "plus" at bounding box center [338, 20] width 11 height 11
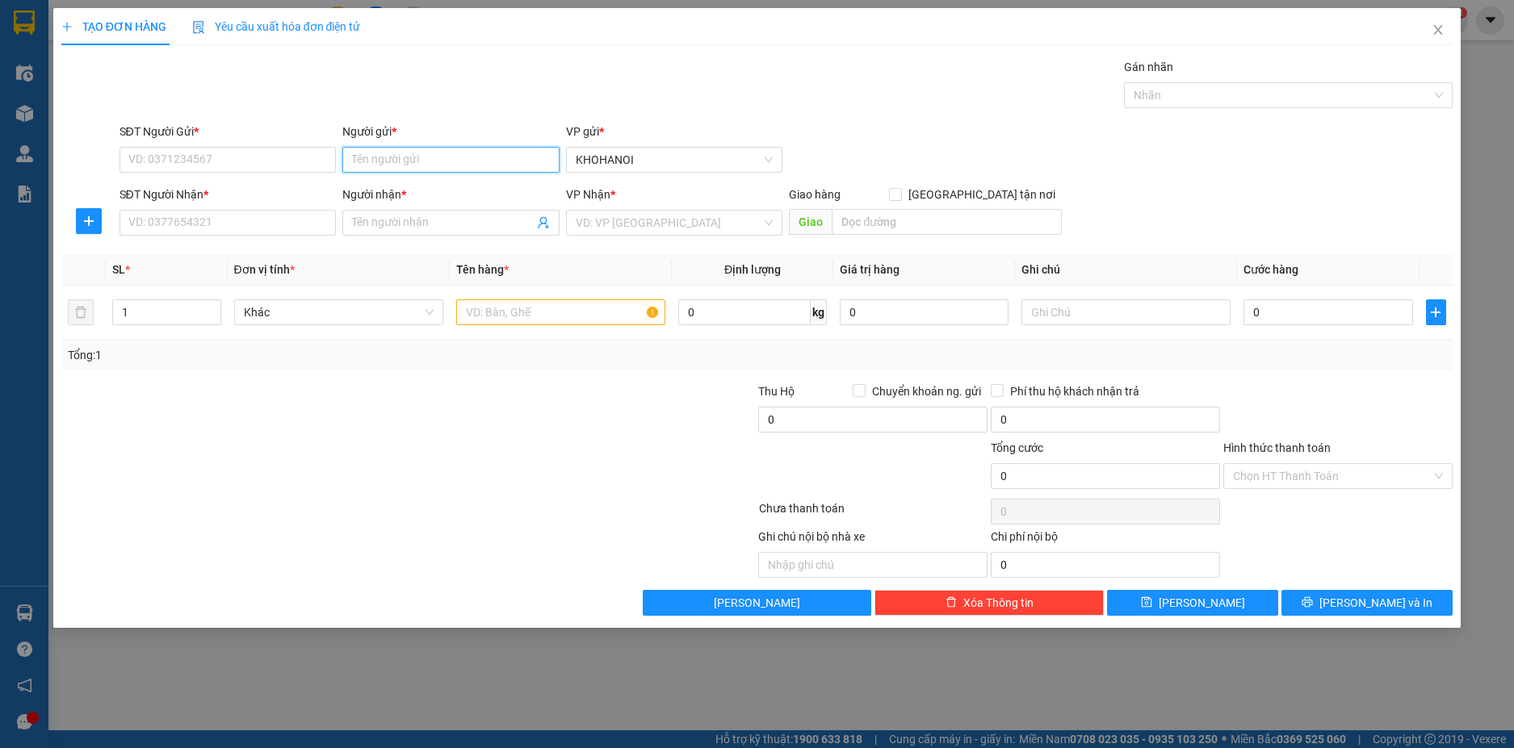
click at [371, 163] on input "Người gửi *" at bounding box center [450, 160] width 217 height 26
click at [436, 190] on div "TBYT Hoàng Phương - 02438522281" at bounding box center [451, 192] width 198 height 18
click at [245, 224] on input "SĐT Người Nhận *" at bounding box center [227, 223] width 217 height 26
click at [232, 236] on div "SĐT Người Nhận * VD: 0377654321" at bounding box center [227, 214] width 217 height 57
click at [254, 225] on input "SĐT Người Nhận *" at bounding box center [227, 223] width 217 height 26
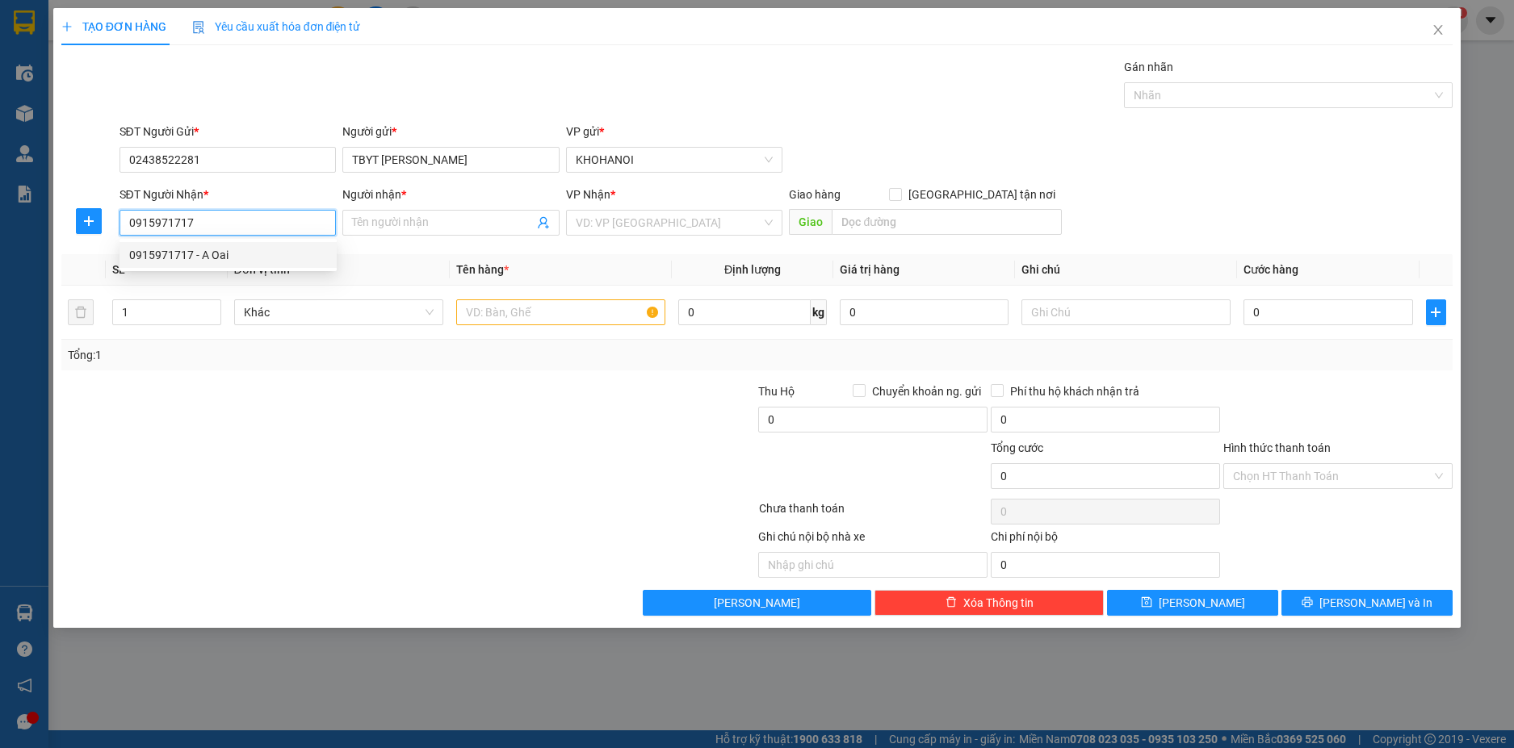
click at [222, 249] on div "0915971717 - A Oai" at bounding box center [228, 255] width 198 height 18
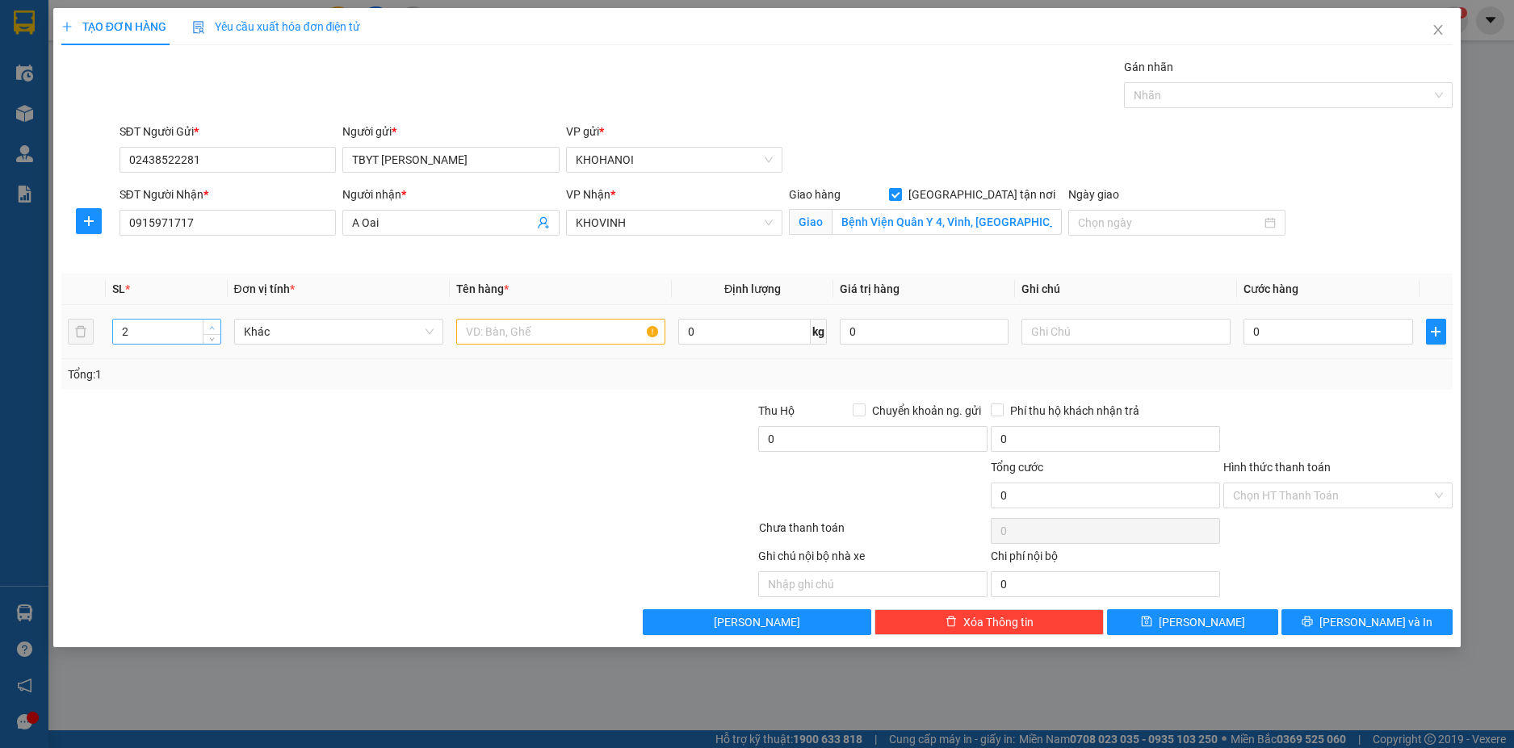
click at [216, 327] on span "up" at bounding box center [212, 328] width 10 height 10
click at [485, 325] on input "text" at bounding box center [560, 332] width 209 height 26
drag, startPoint x: 1291, startPoint y: 340, endPoint x: 1255, endPoint y: 316, distance: 43.0
click at [1291, 339] on input "0" at bounding box center [1327, 332] width 169 height 26
click at [1265, 442] on div at bounding box center [1338, 430] width 233 height 57
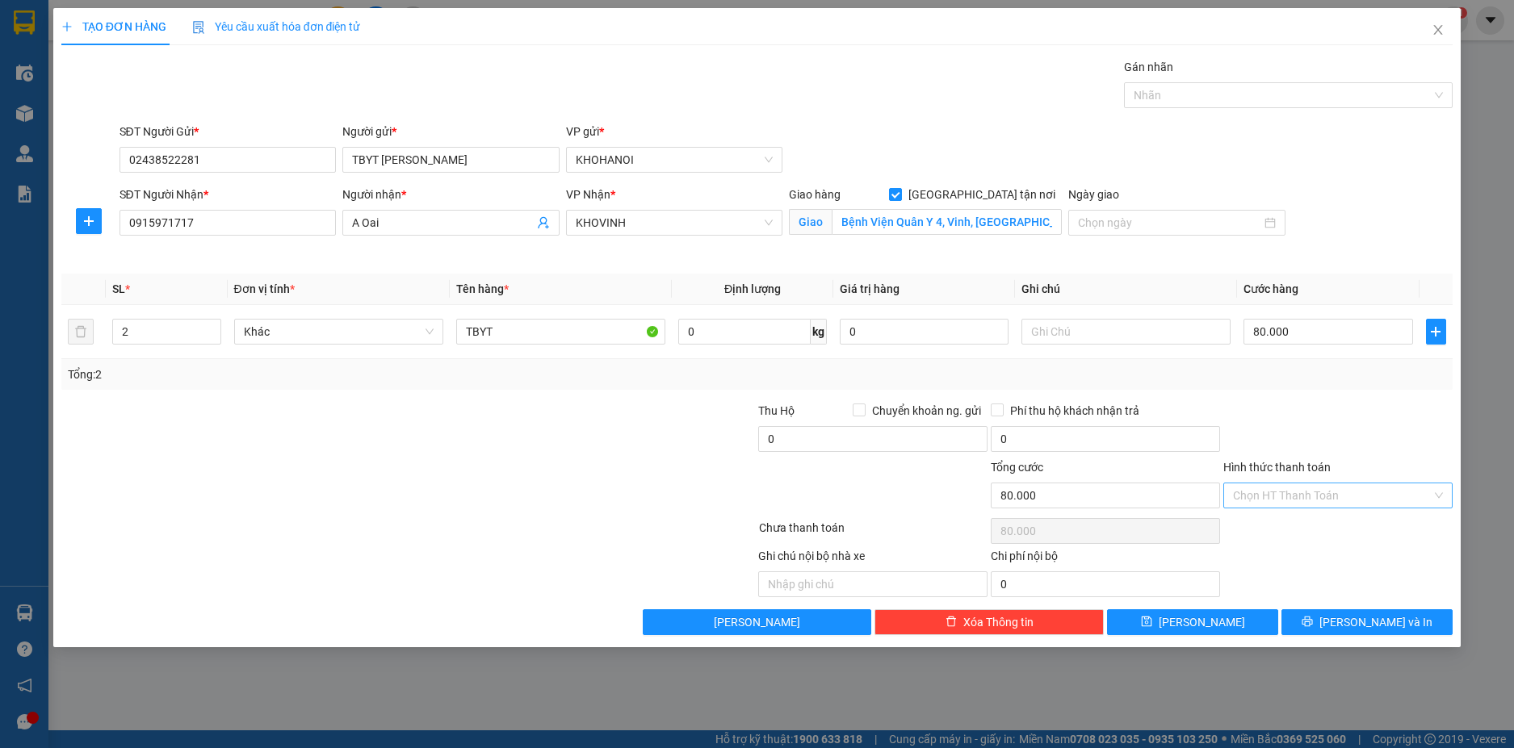
click at [1289, 502] on input "Hình thức thanh toán" at bounding box center [1332, 496] width 199 height 24
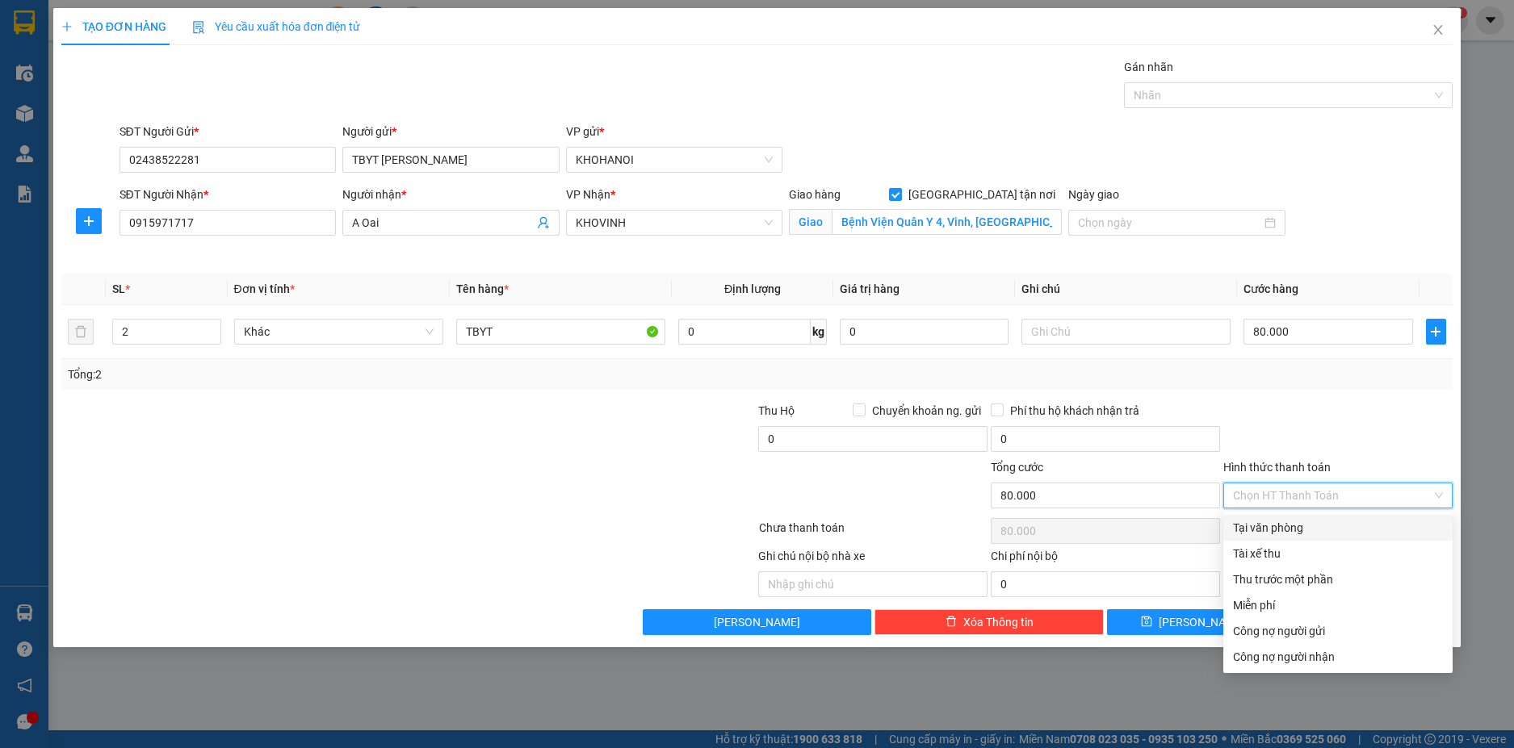
click at [1289, 518] on div "Tại văn phòng" at bounding box center [1337, 528] width 229 height 26
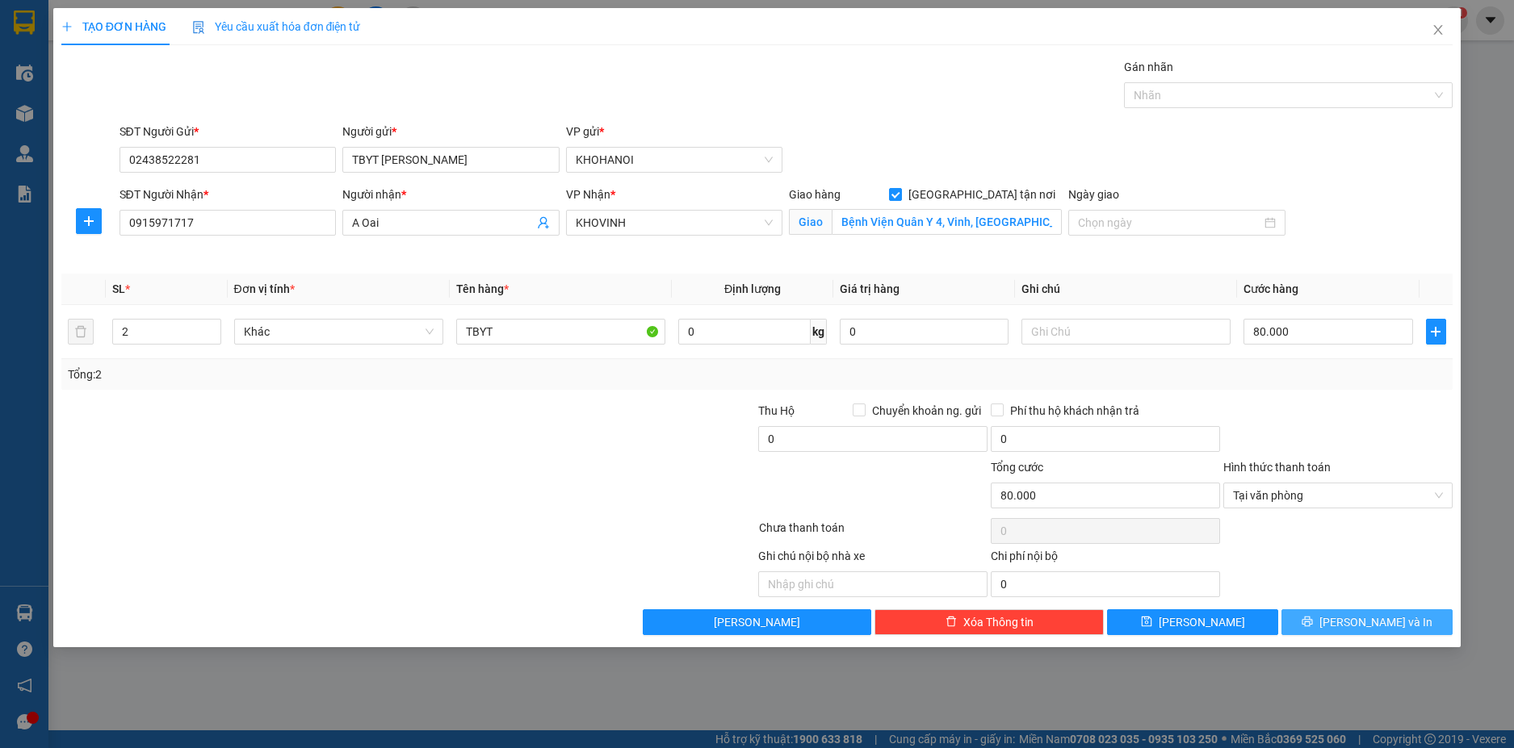
click at [1352, 623] on button "[PERSON_NAME] và In" at bounding box center [1366, 623] width 171 height 26
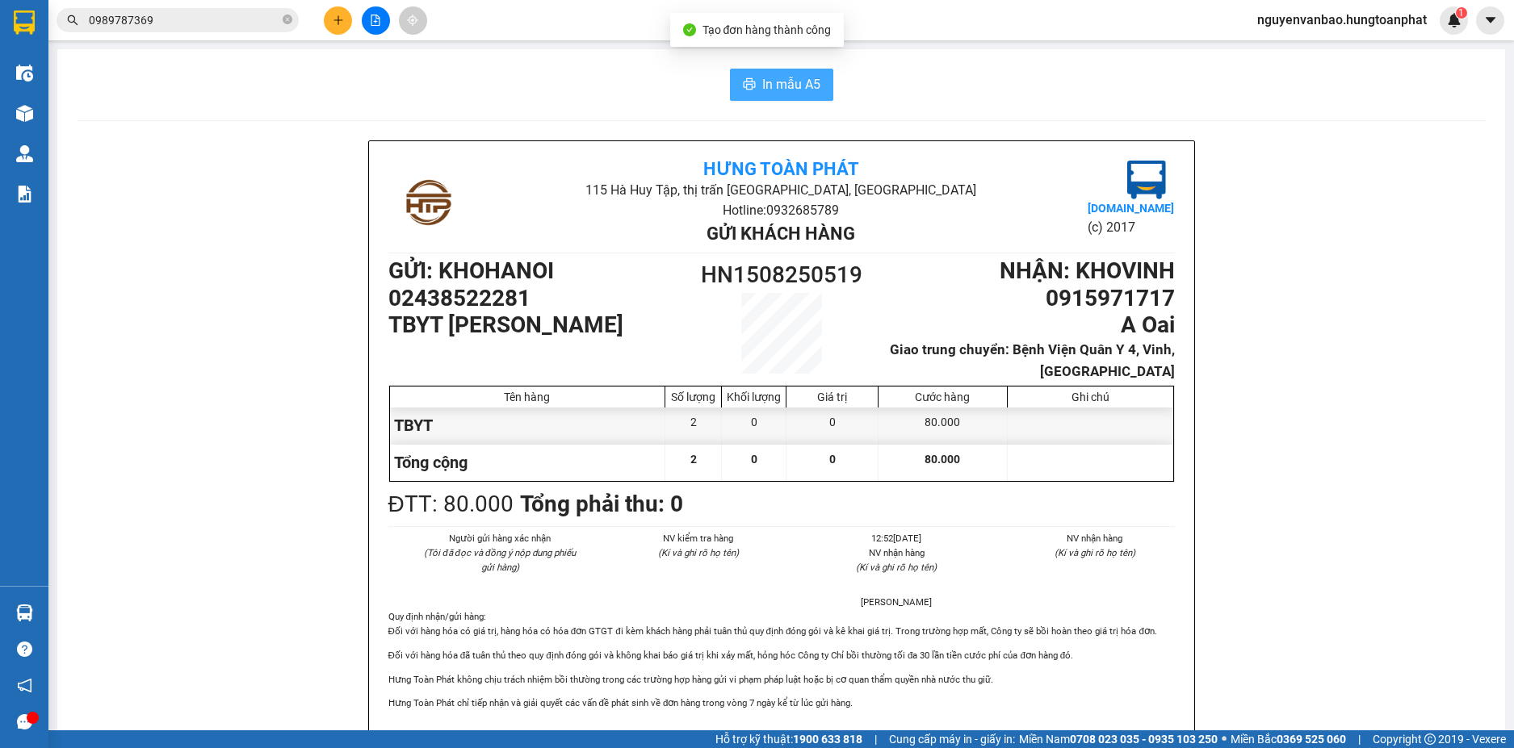
click at [779, 79] on span "In mẫu A5" at bounding box center [791, 84] width 58 height 20
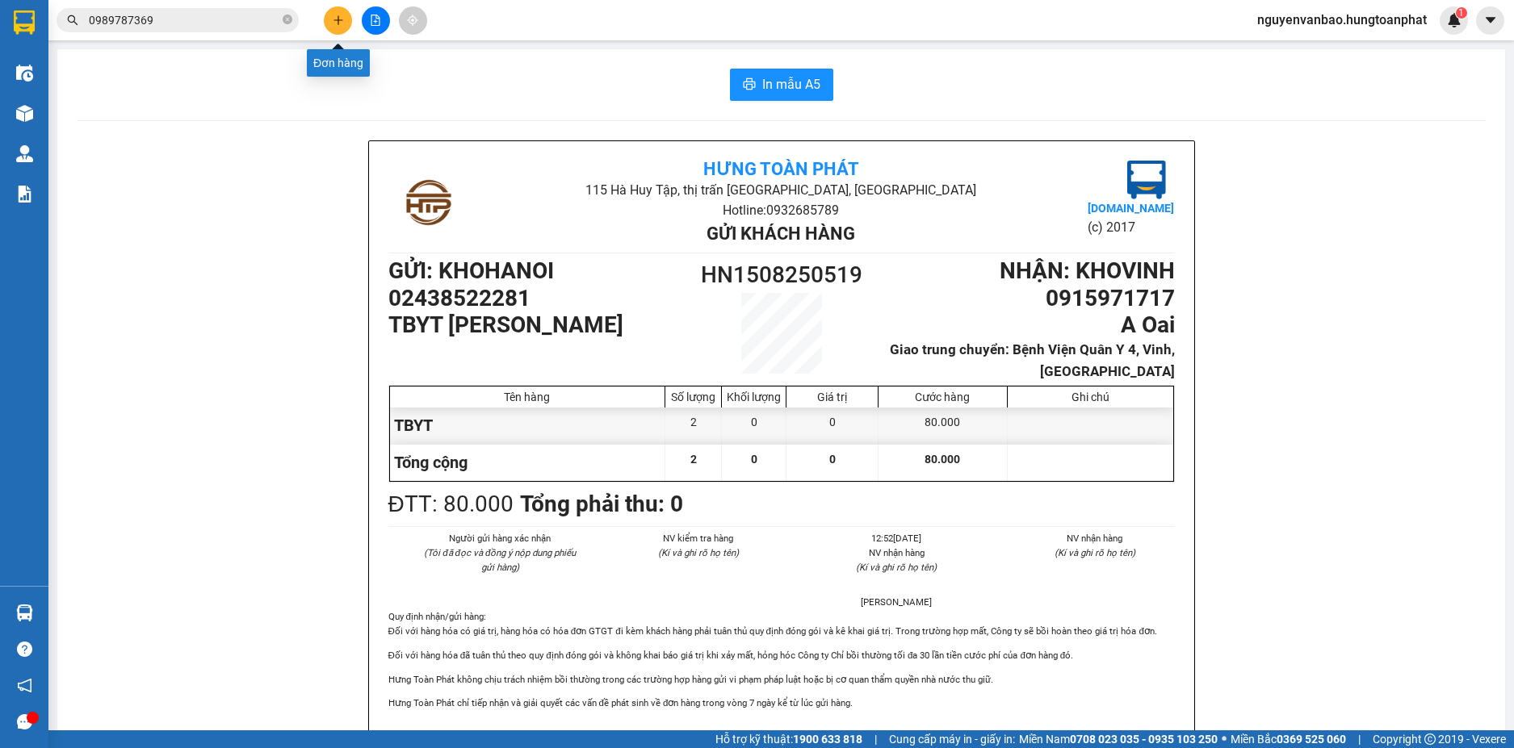
click at [333, 28] on button at bounding box center [338, 20] width 28 height 28
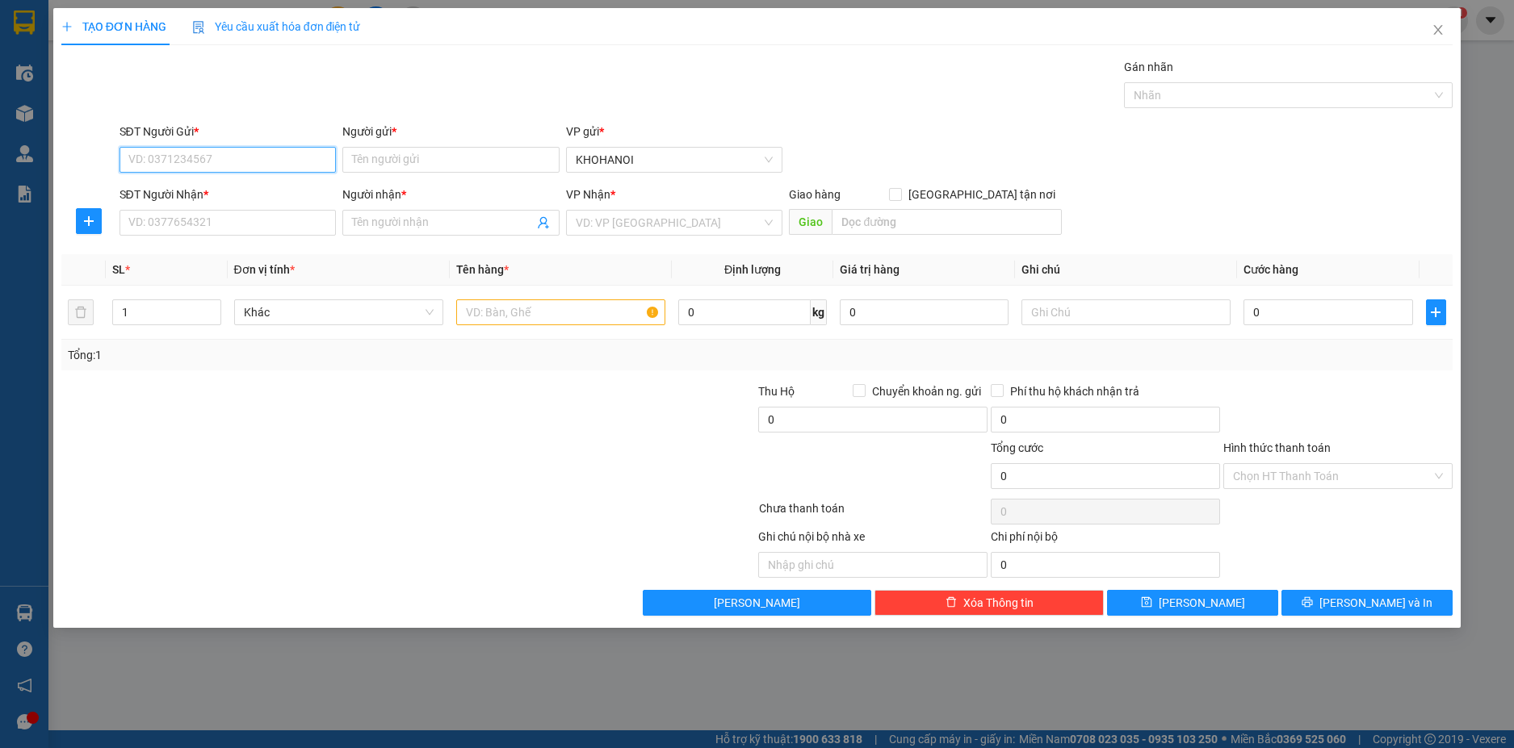
click at [240, 167] on input "SĐT Người Gửi *" at bounding box center [227, 160] width 217 height 26
click at [400, 159] on input "Người gửi *" at bounding box center [450, 160] width 217 height 26
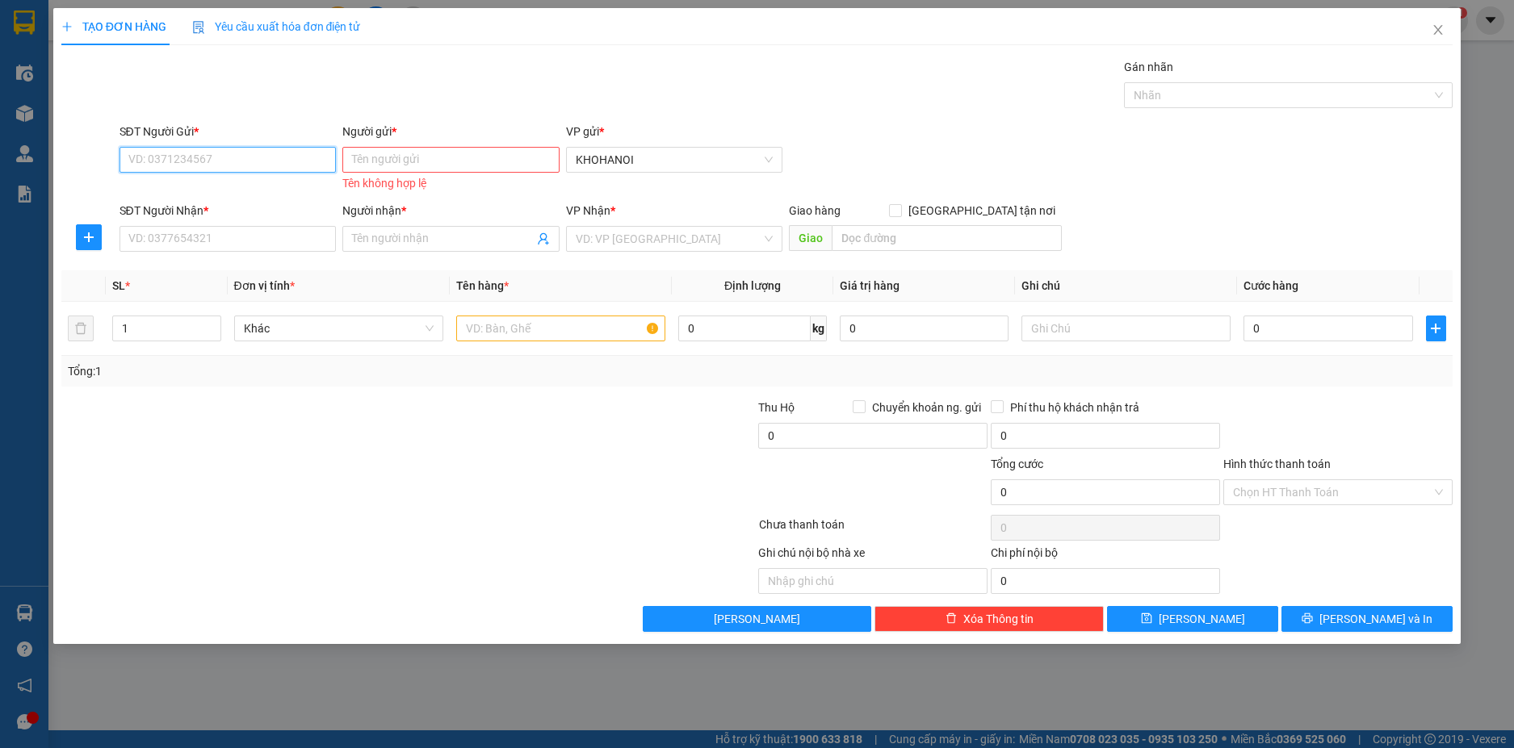
click at [153, 149] on input "SĐT Người Gửi *" at bounding box center [227, 160] width 217 height 26
click at [395, 177] on div "Tên không hợp lệ" at bounding box center [450, 183] width 217 height 19
click at [393, 170] on input "Người gửi *" at bounding box center [450, 160] width 217 height 26
click at [177, 241] on input "SĐT Người Nhận *" at bounding box center [227, 239] width 217 height 26
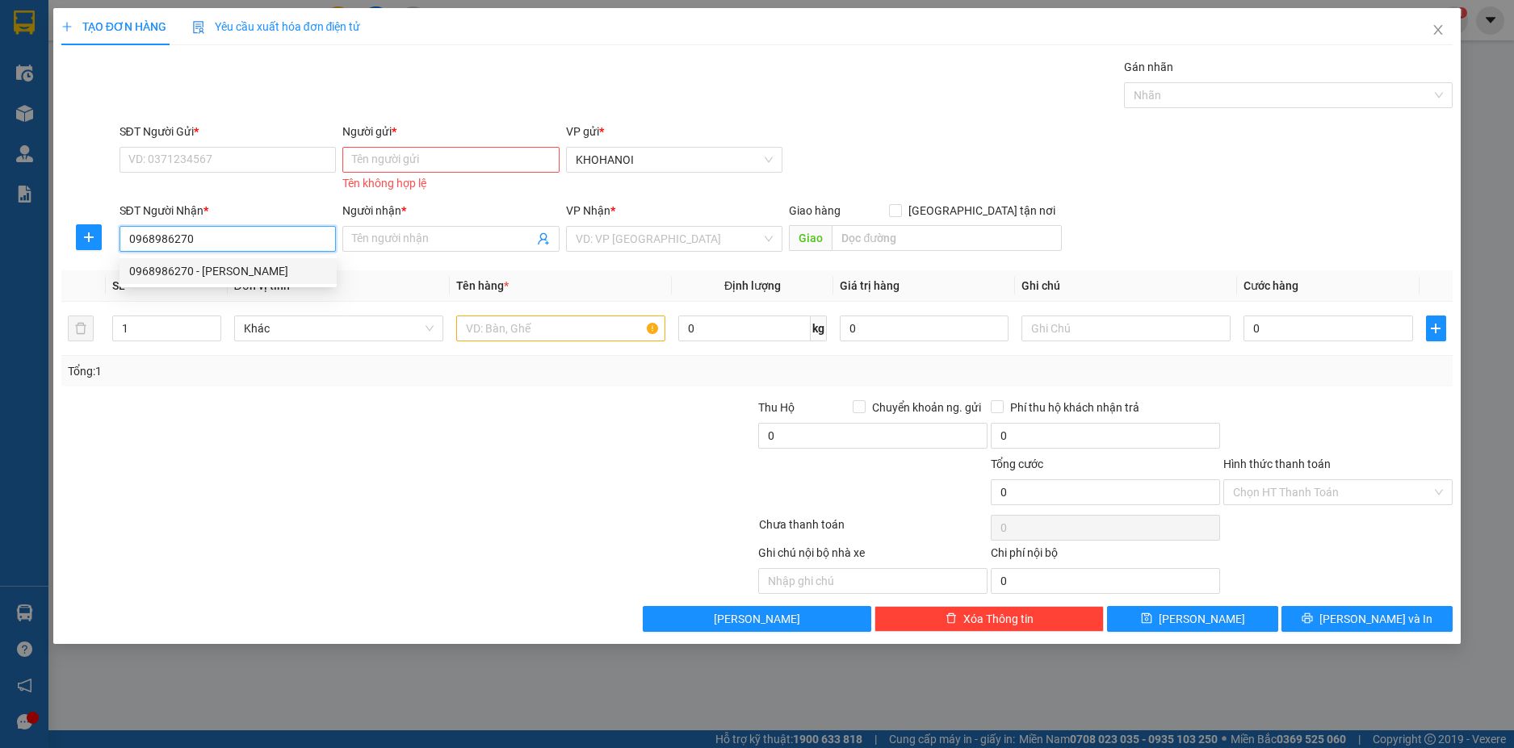
click at [184, 270] on div "0968986270 - c xuân" at bounding box center [228, 271] width 198 height 18
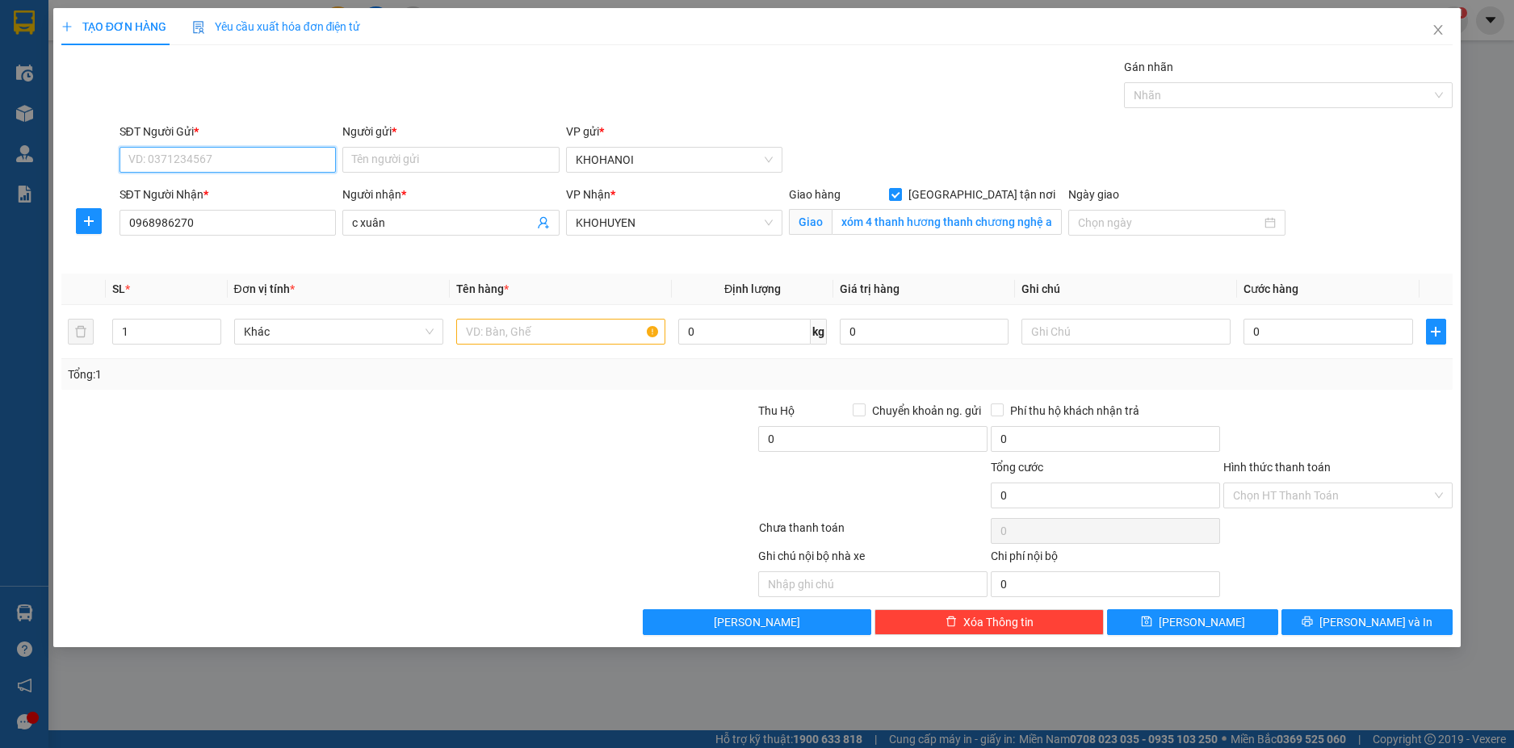
click at [203, 161] on input "SĐT Người Gửi *" at bounding box center [227, 160] width 217 height 26
click at [211, 211] on div "0862070118 - BIBITa" at bounding box center [228, 218] width 198 height 18
click at [161, 340] on input "1" at bounding box center [166, 332] width 107 height 24
click at [483, 322] on input "text" at bounding box center [560, 332] width 209 height 26
click at [1285, 329] on input "0" at bounding box center [1327, 332] width 169 height 26
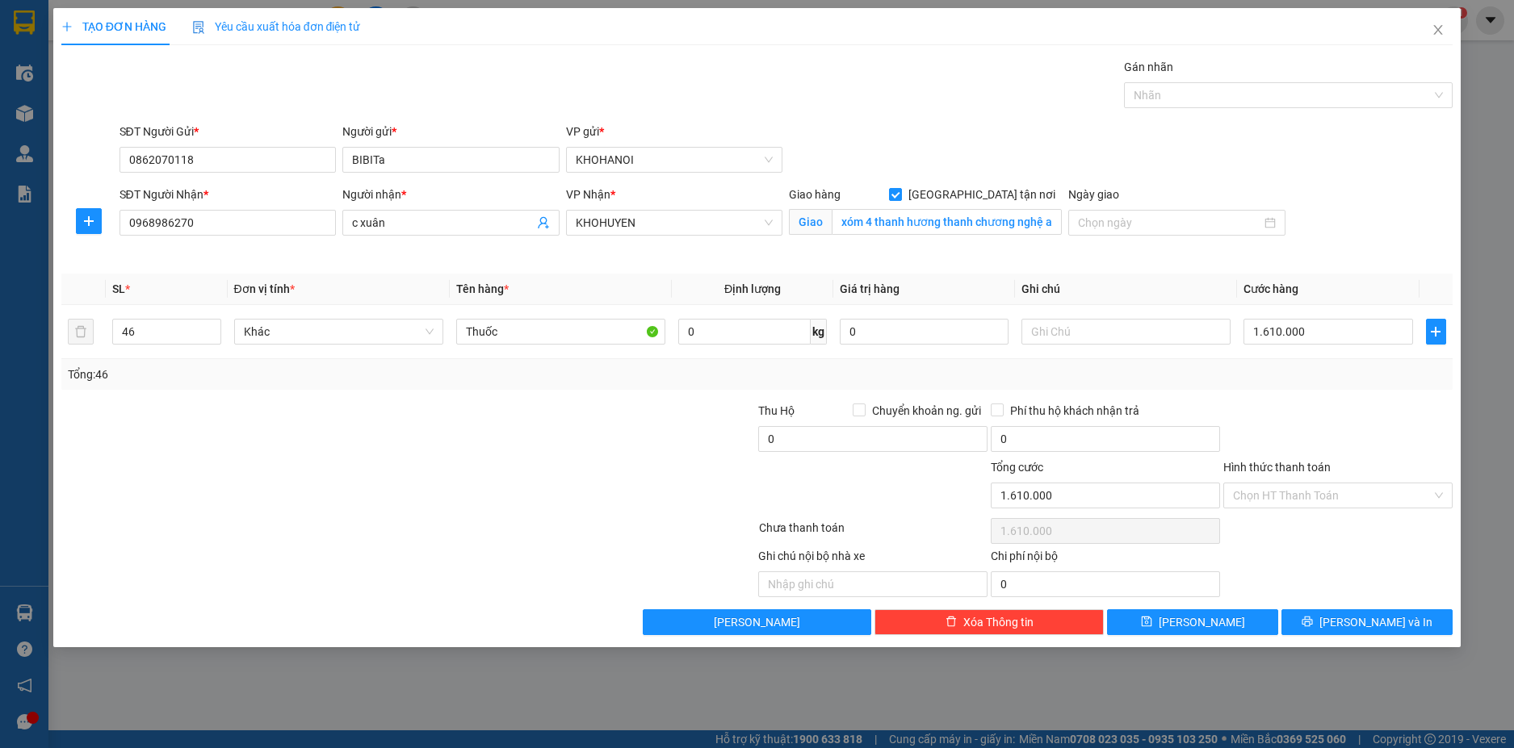
click at [1274, 415] on div at bounding box center [1338, 430] width 233 height 57
click at [1409, 624] on button "[PERSON_NAME] và In" at bounding box center [1366, 623] width 171 height 26
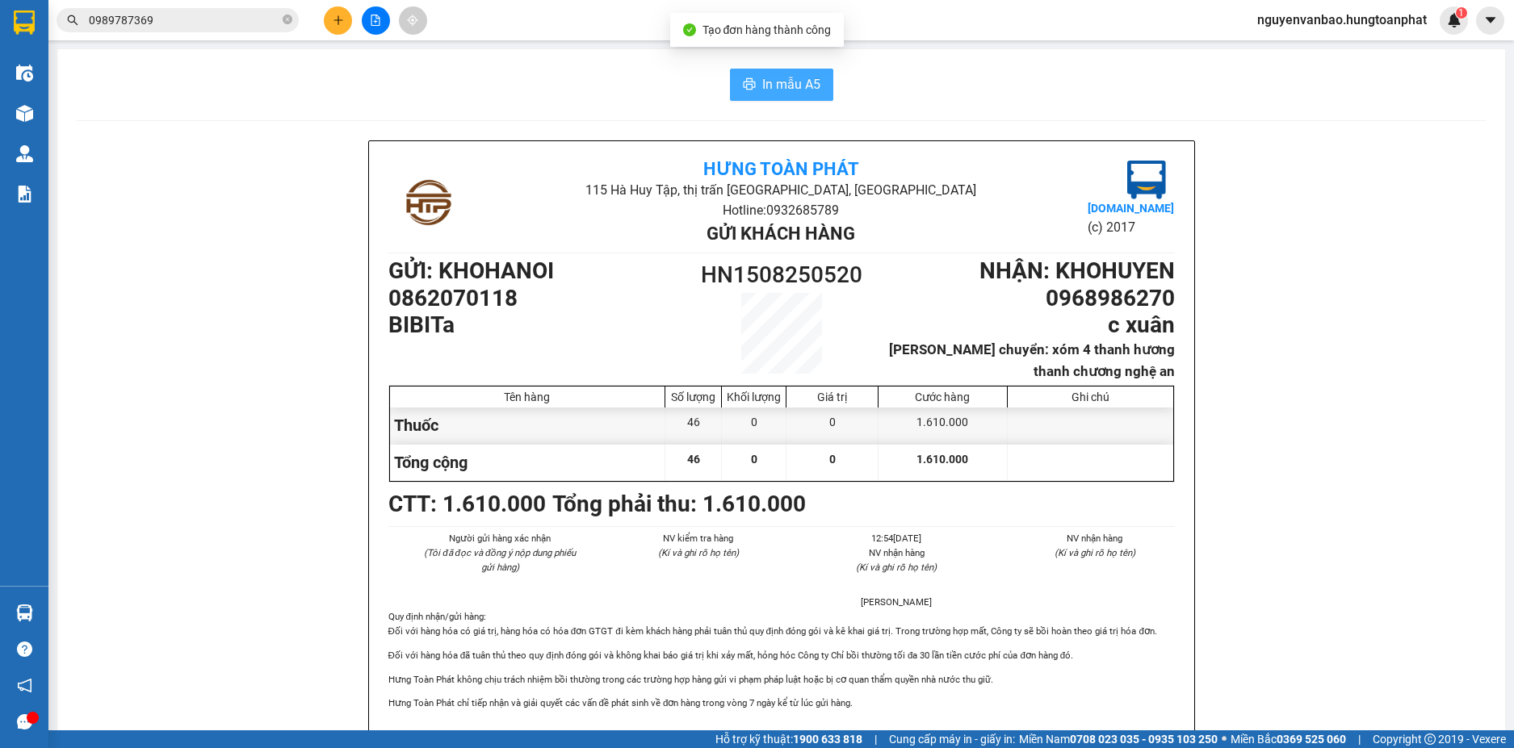
click at [792, 89] on span "In mẫu A5" at bounding box center [791, 84] width 58 height 20
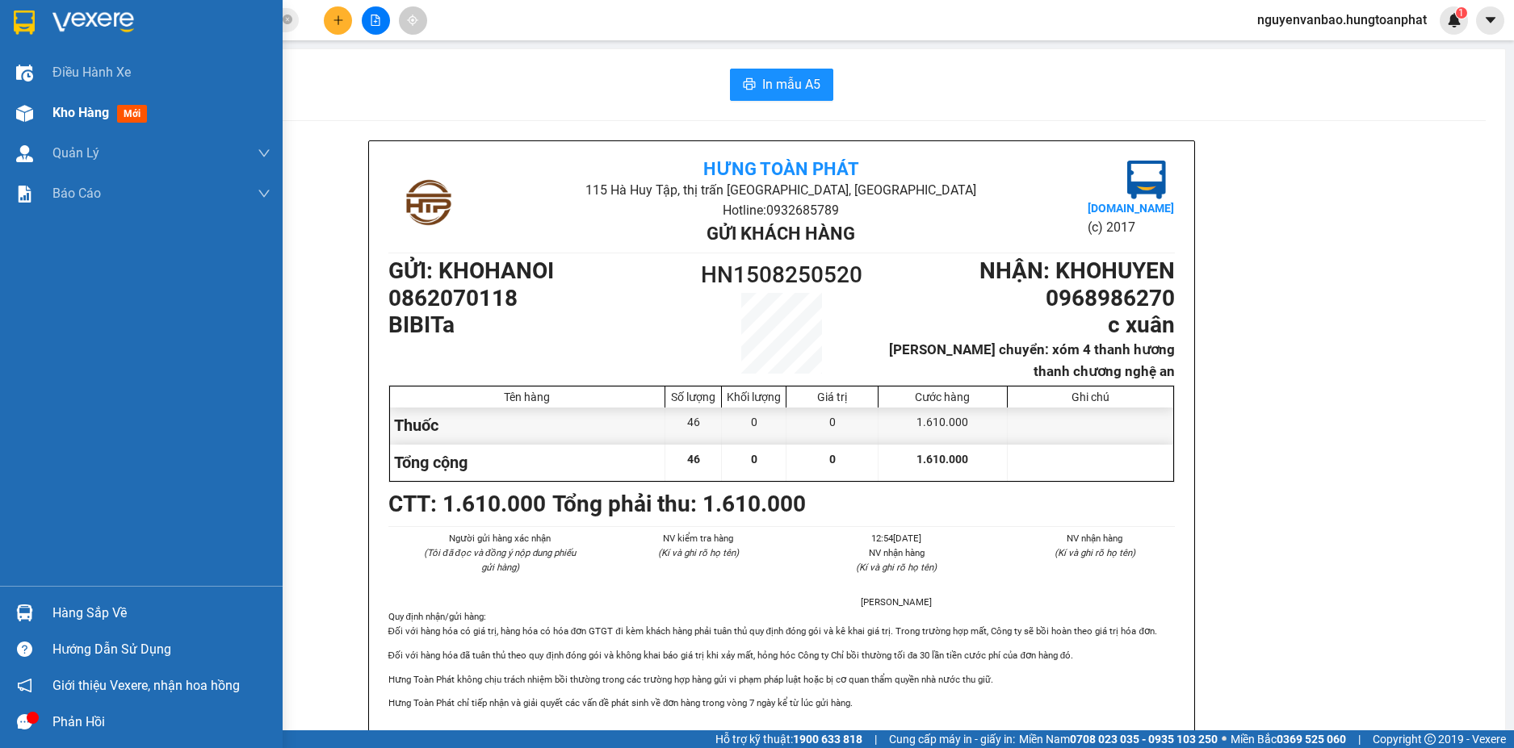
click at [19, 116] on img at bounding box center [24, 113] width 17 height 17
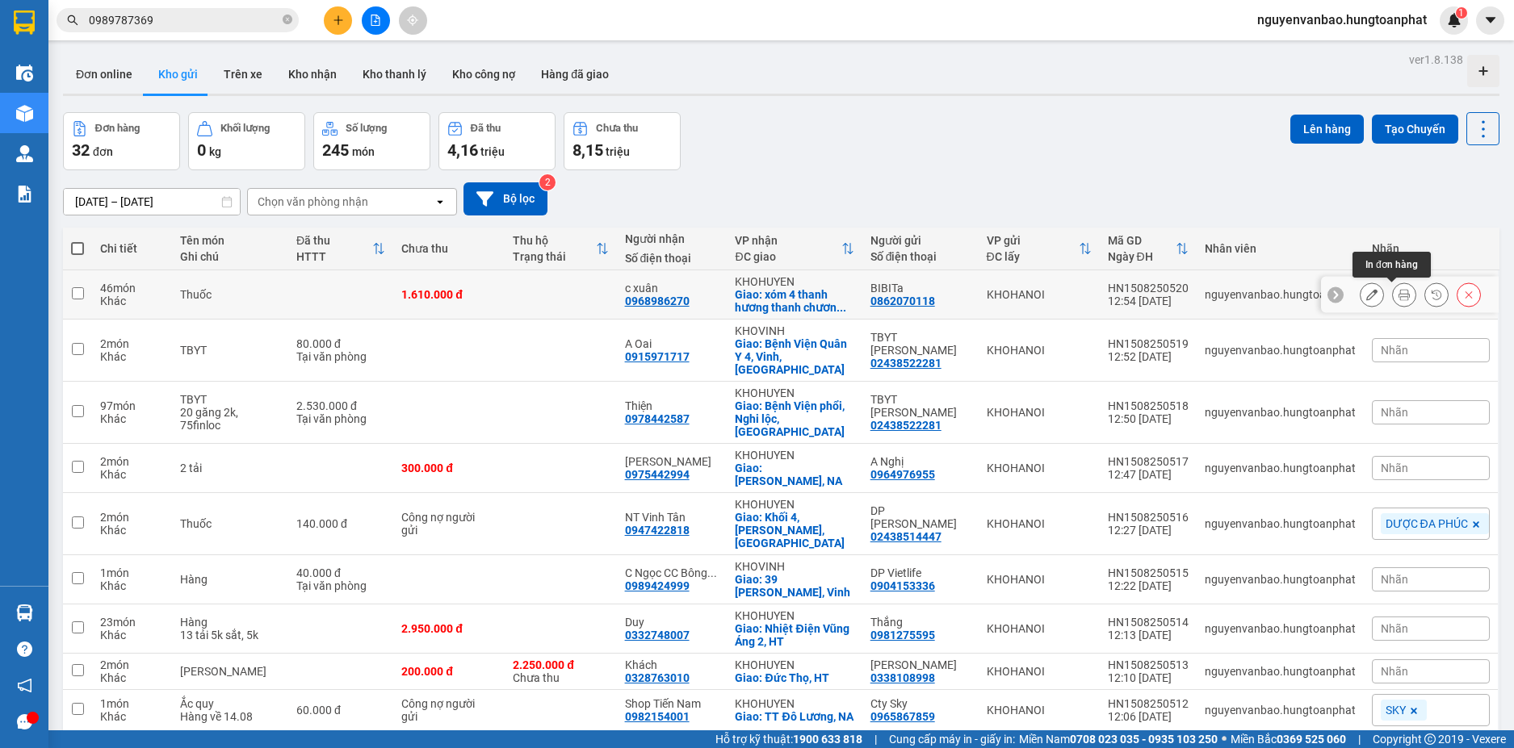
click at [1398, 293] on icon at bounding box center [1403, 294] width 11 height 11
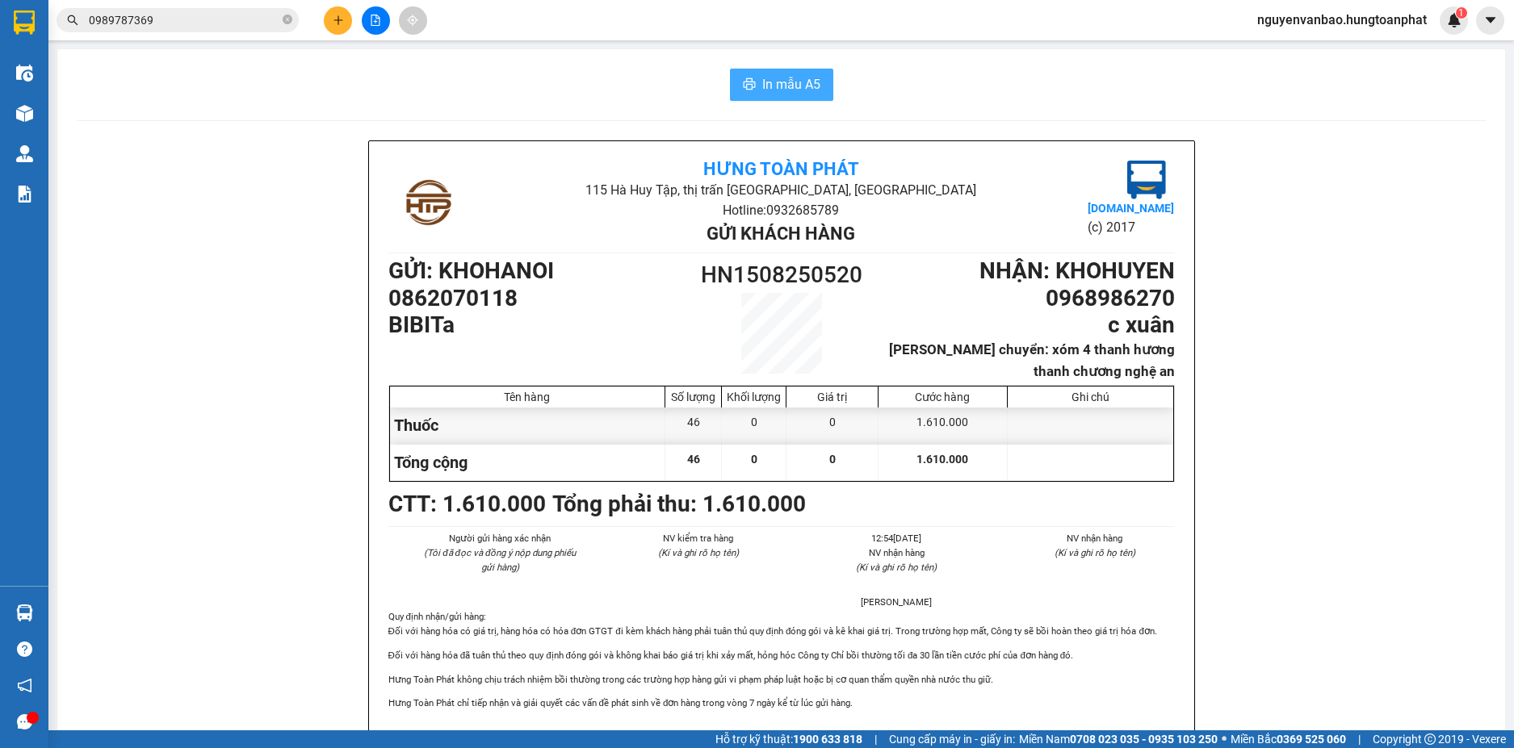
click at [782, 89] on span "In mẫu A5" at bounding box center [791, 84] width 58 height 20
click at [337, 19] on icon "plus" at bounding box center [338, 20] width 11 height 11
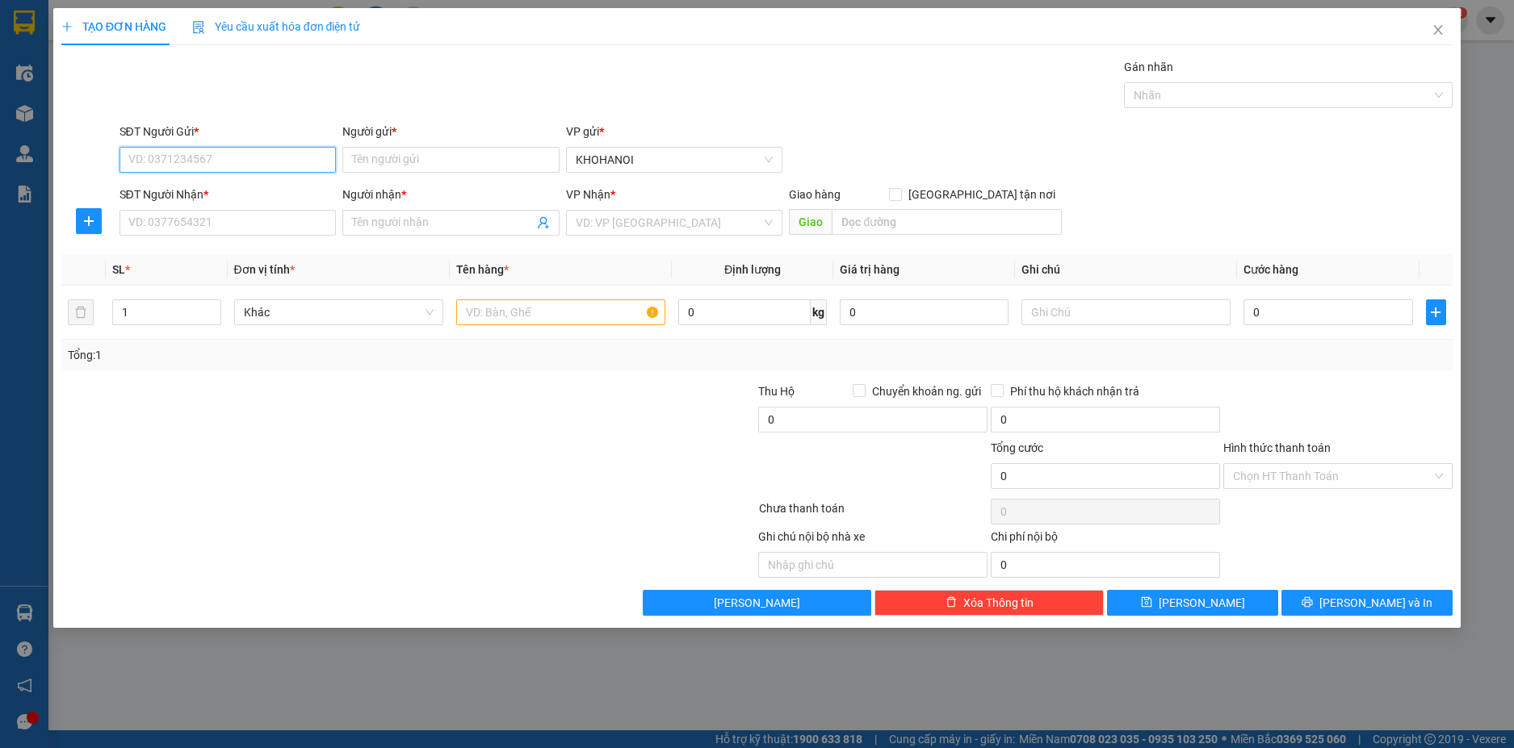
click at [208, 157] on input "SĐT Người Gửi *" at bounding box center [227, 160] width 217 height 26
click at [279, 187] on div "0987075801 - Phan Thanh Huyền" at bounding box center [228, 192] width 198 height 18
click at [172, 190] on div "0987075801 - Phan Thanh Huyền" at bounding box center [228, 192] width 198 height 18
click at [178, 219] on input "SĐT Người Nhận *" at bounding box center [227, 223] width 217 height 26
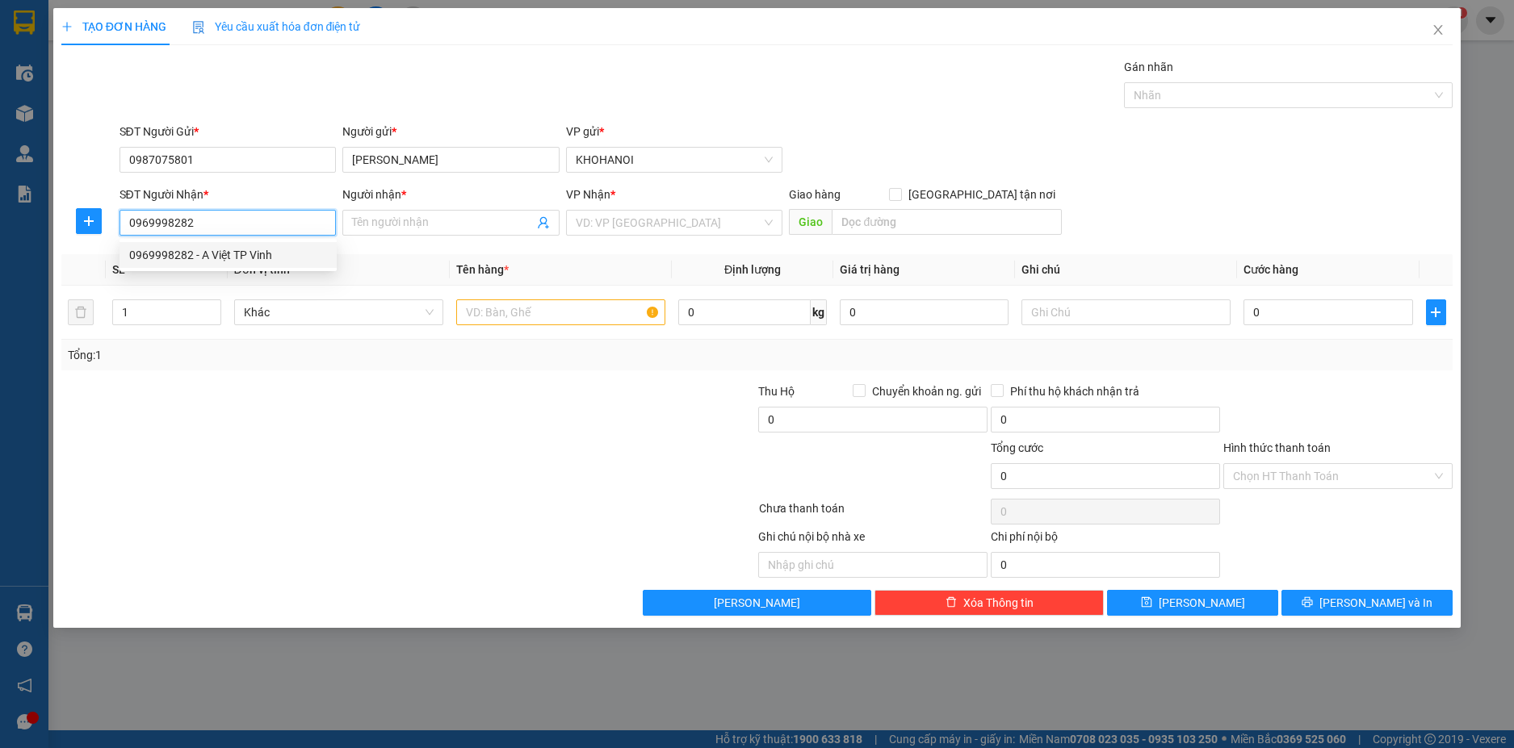
click at [164, 257] on div "0969998282 - A Việt TP Vinh" at bounding box center [228, 255] width 198 height 18
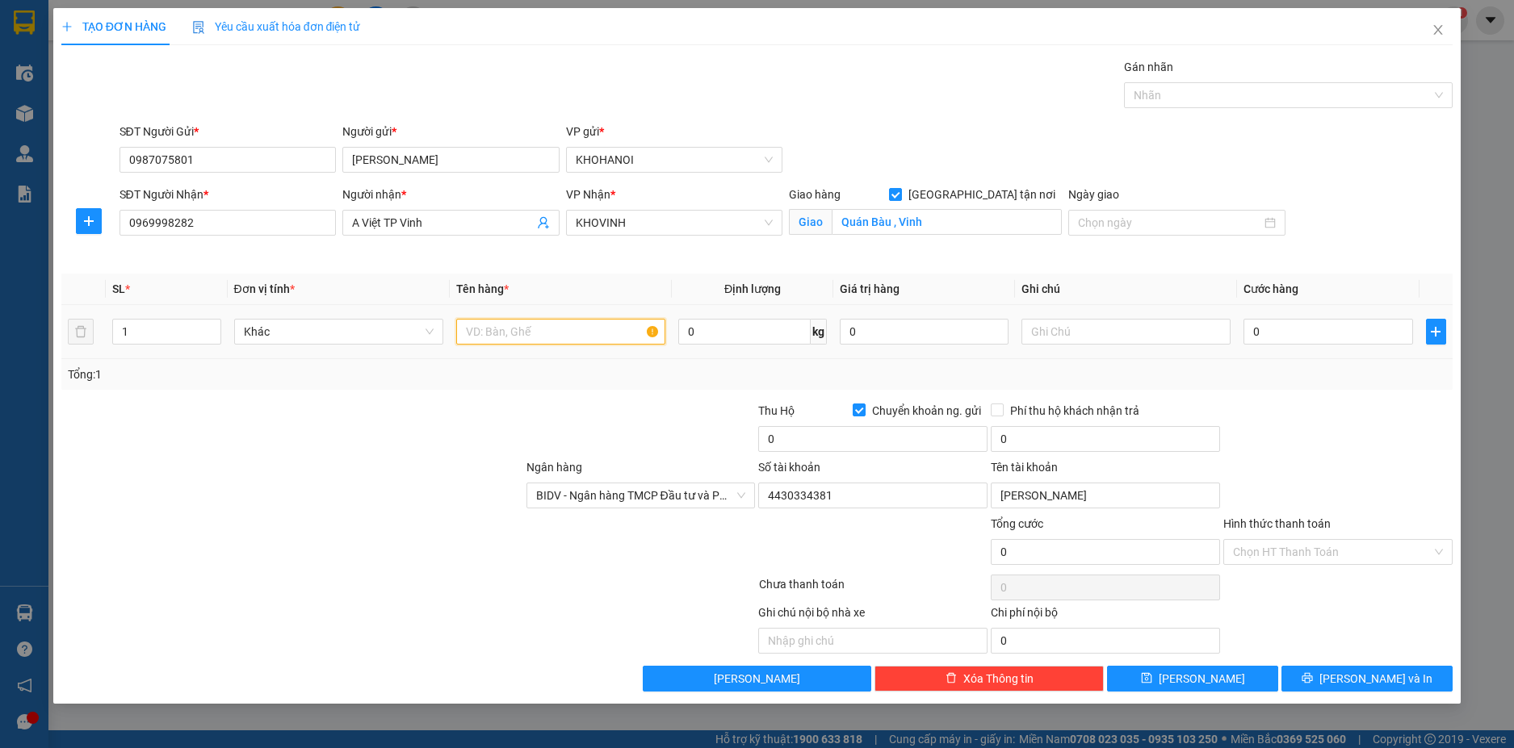
click at [519, 331] on input "text" at bounding box center [560, 332] width 209 height 26
drag, startPoint x: 1307, startPoint y: 324, endPoint x: 1297, endPoint y: 318, distance: 11.9
click at [1306, 324] on input "0" at bounding box center [1327, 332] width 169 height 26
click at [1294, 437] on div at bounding box center [1338, 430] width 233 height 57
click at [674, 497] on span "BIDV - Ngân hàng TMCP Đầu tư và Phát triển Việt Nam" at bounding box center [641, 496] width 210 height 24
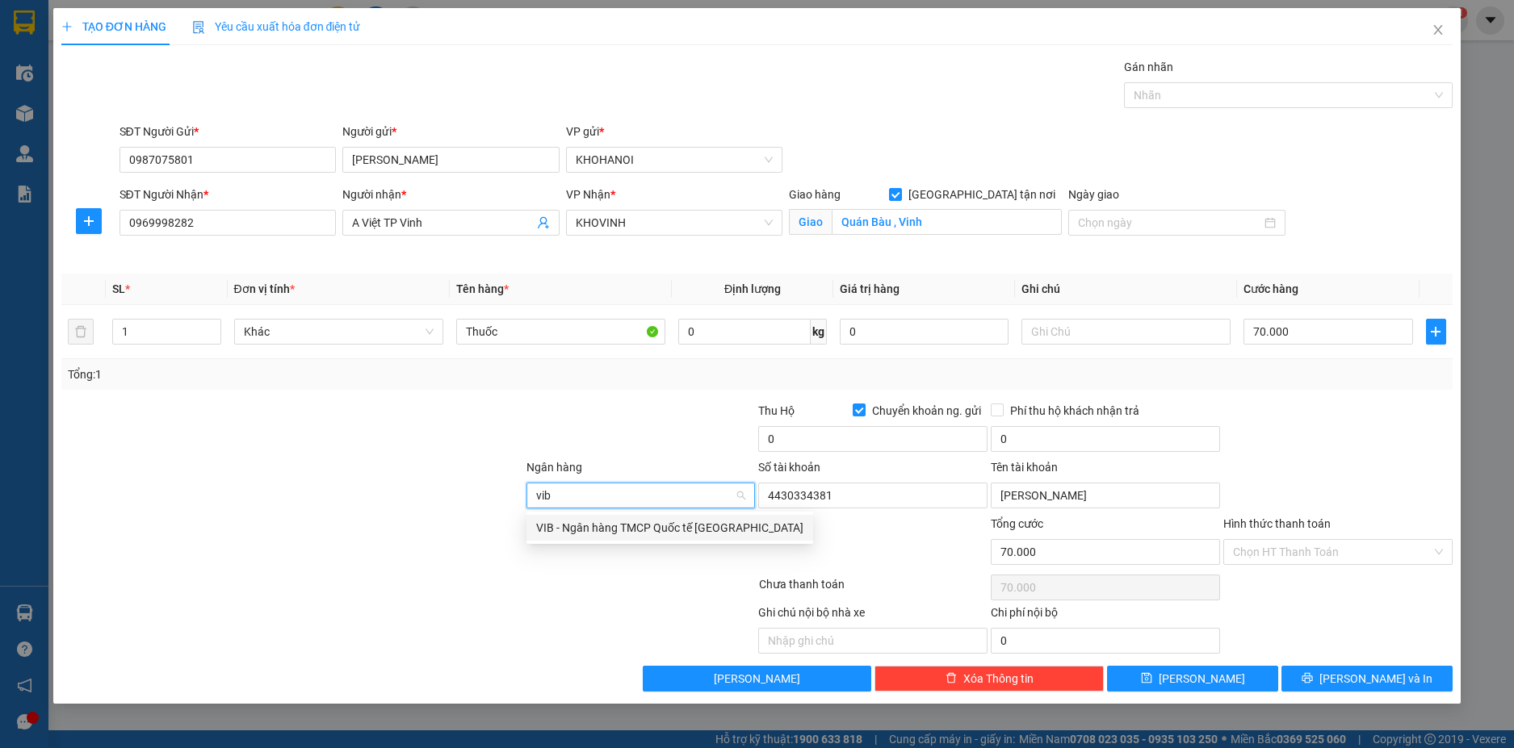
click at [624, 518] on div "VIB - Ngân hàng TMCP Quốc tế Việt Nam" at bounding box center [669, 528] width 287 height 26
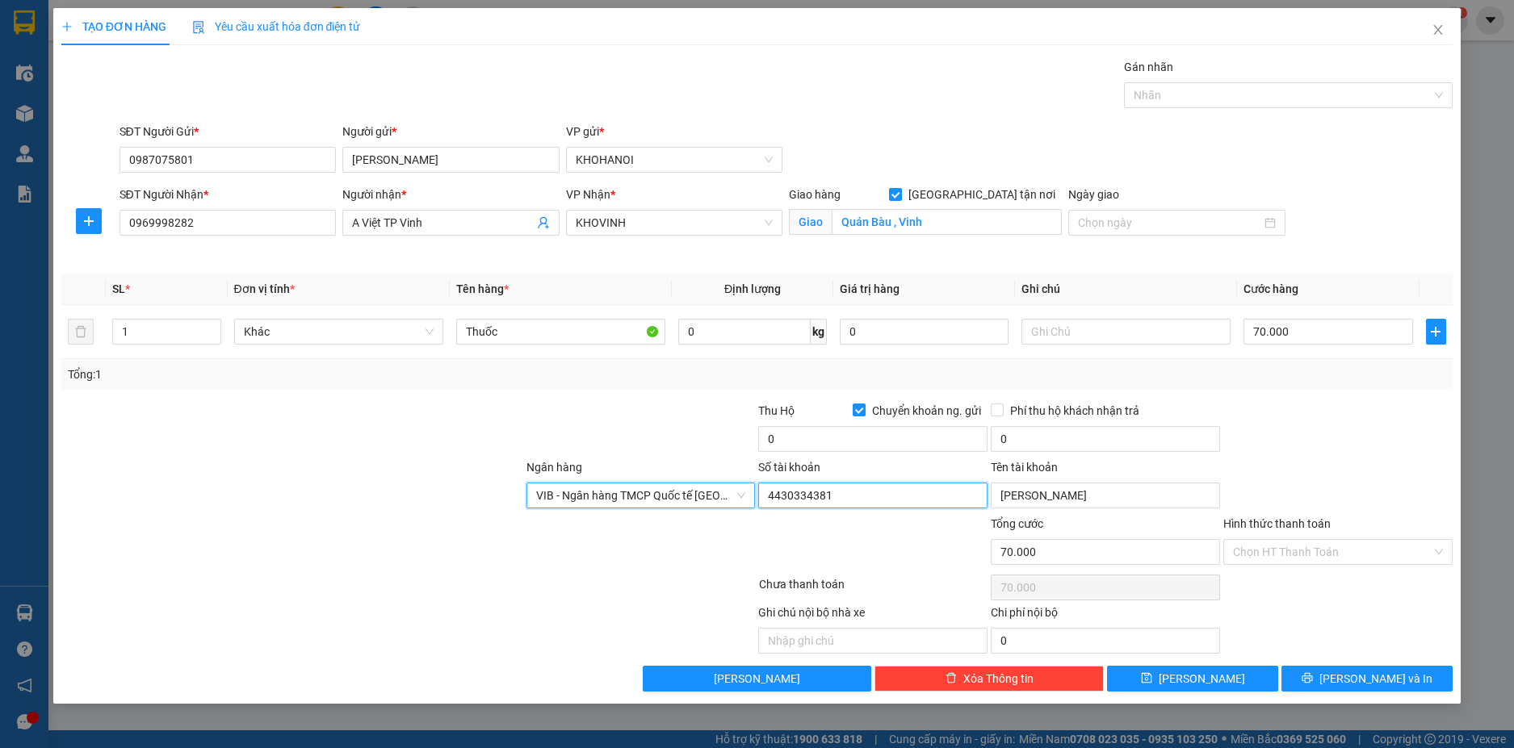
click at [852, 494] on input "4430334381" at bounding box center [872, 496] width 229 height 26
click at [1097, 492] on input "Nguyễn Đức Phi" at bounding box center [1105, 496] width 229 height 26
click at [1079, 490] on input "Nguyễn Đức" at bounding box center [1105, 496] width 229 height 26
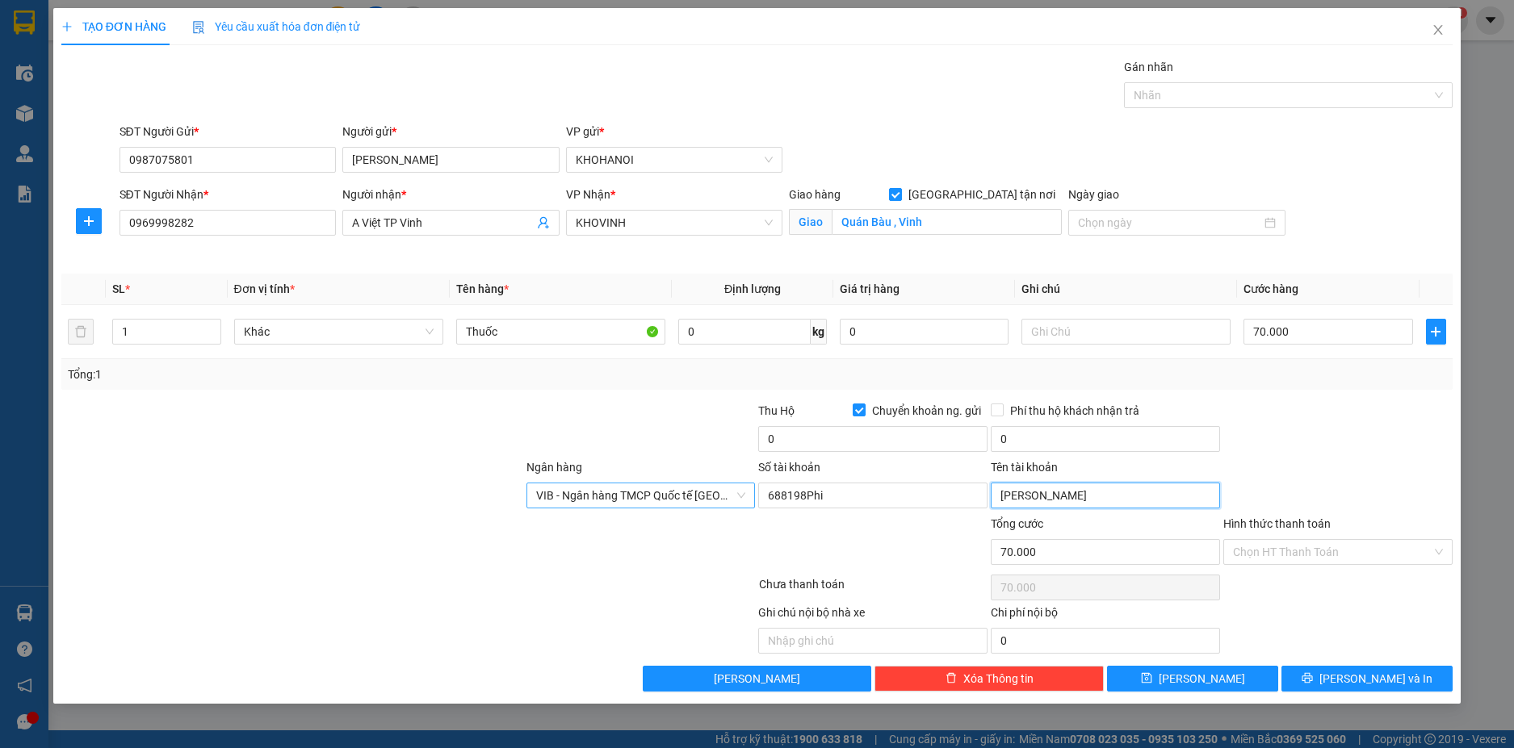
click at [1080, 497] on input "Nguyễn Đức" at bounding box center [1105, 496] width 229 height 26
drag, startPoint x: 1080, startPoint y: 497, endPoint x: 971, endPoint y: 496, distance: 109.0
click at [971, 496] on div "Ngân hàng VIB - Ngân hàng TMCP Quốc tế Việt Nam Số tài khoản 688198Phi Tên tài…" at bounding box center [757, 487] width 1395 height 57
click at [821, 496] on input "688198Phi" at bounding box center [872, 496] width 229 height 26
click at [1266, 451] on div at bounding box center [1338, 430] width 233 height 57
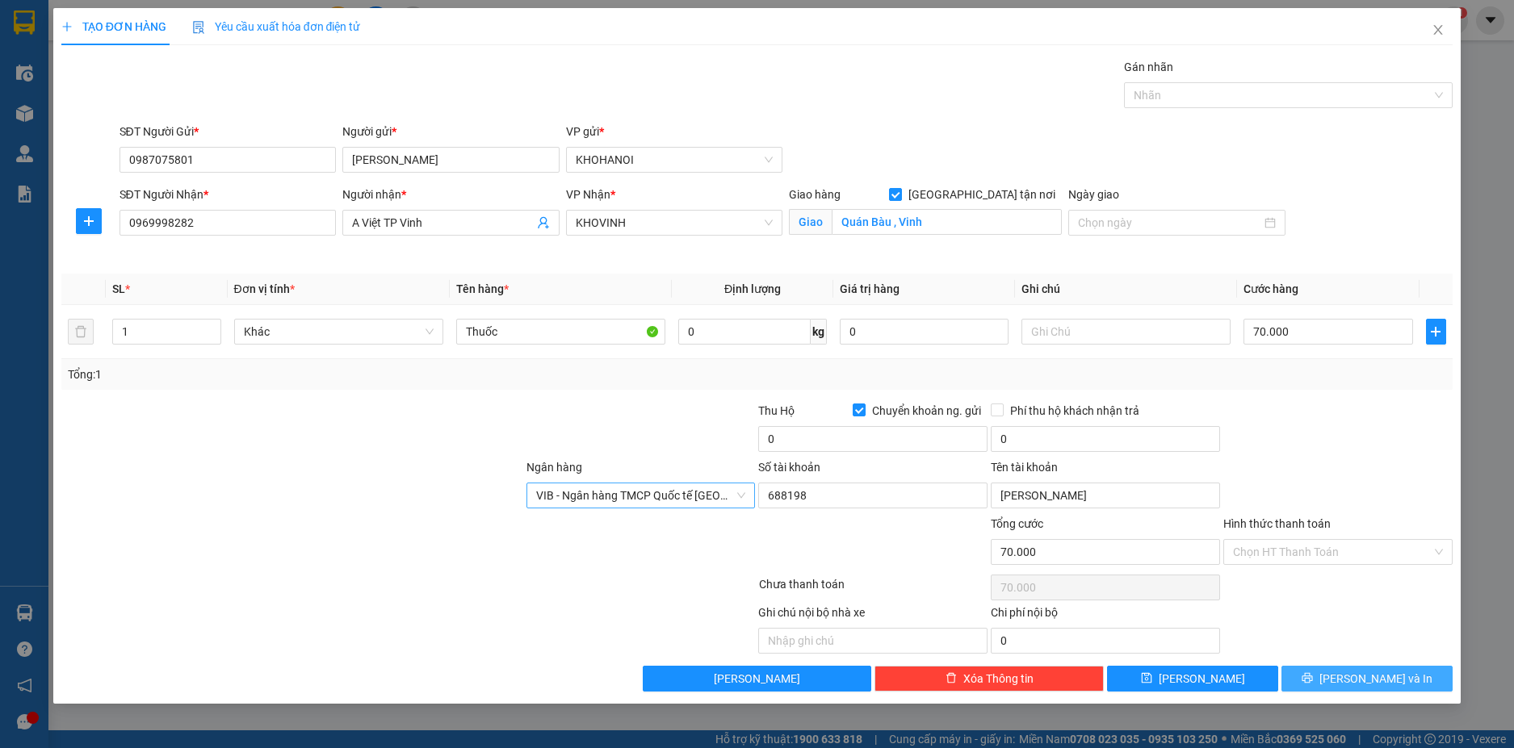
click at [1353, 668] on button "[PERSON_NAME] và In" at bounding box center [1366, 679] width 171 height 26
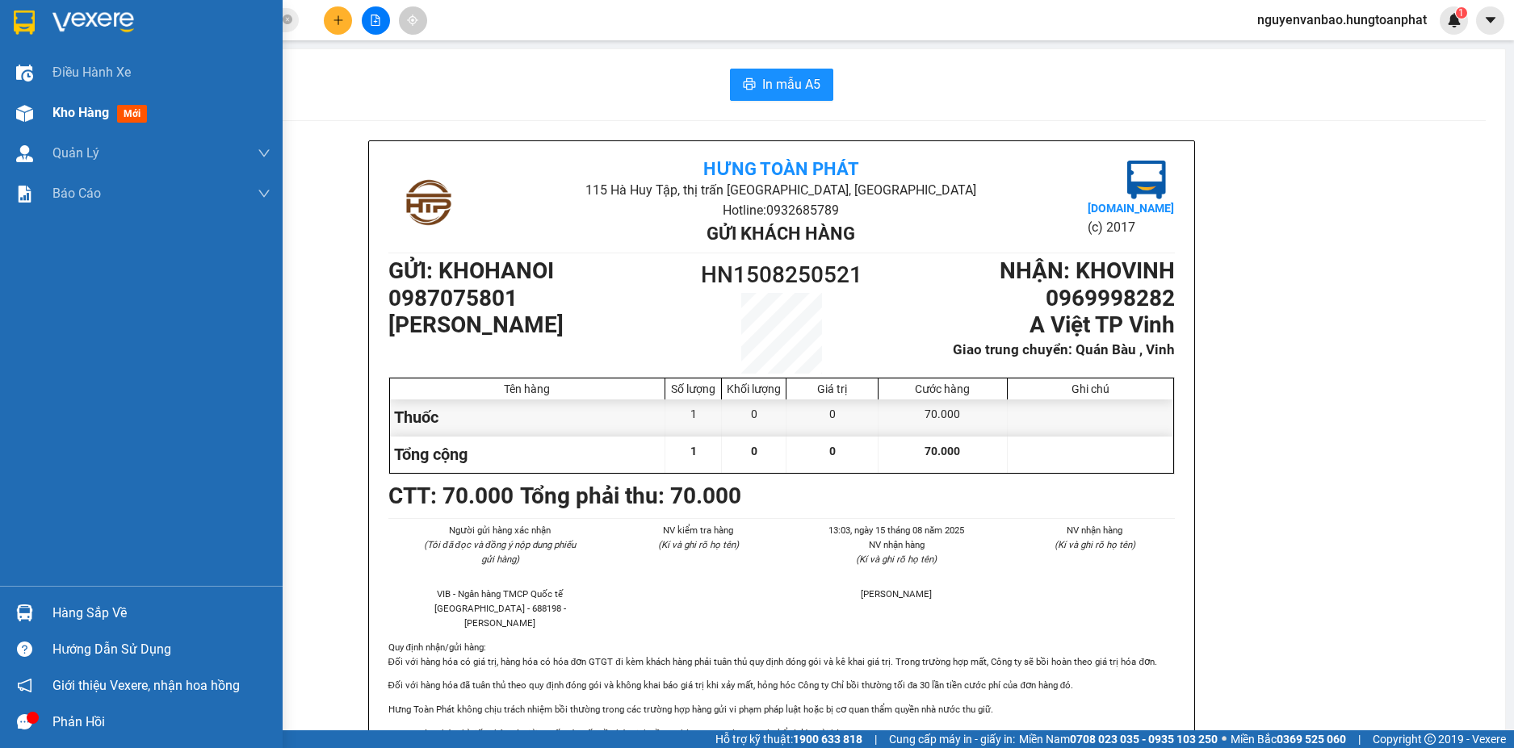
click at [24, 112] on img at bounding box center [24, 113] width 17 height 17
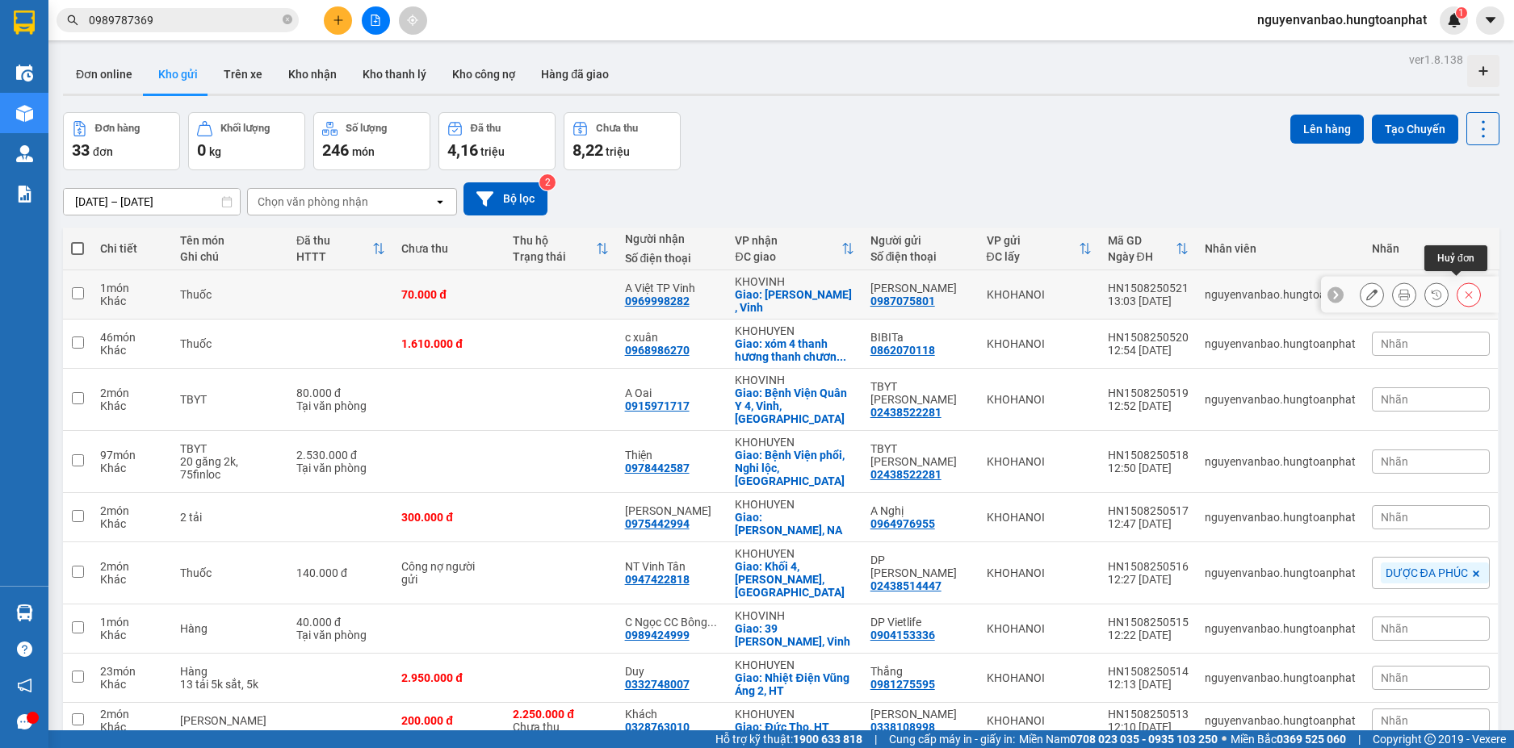
click at [1463, 289] on icon at bounding box center [1468, 294] width 11 height 11
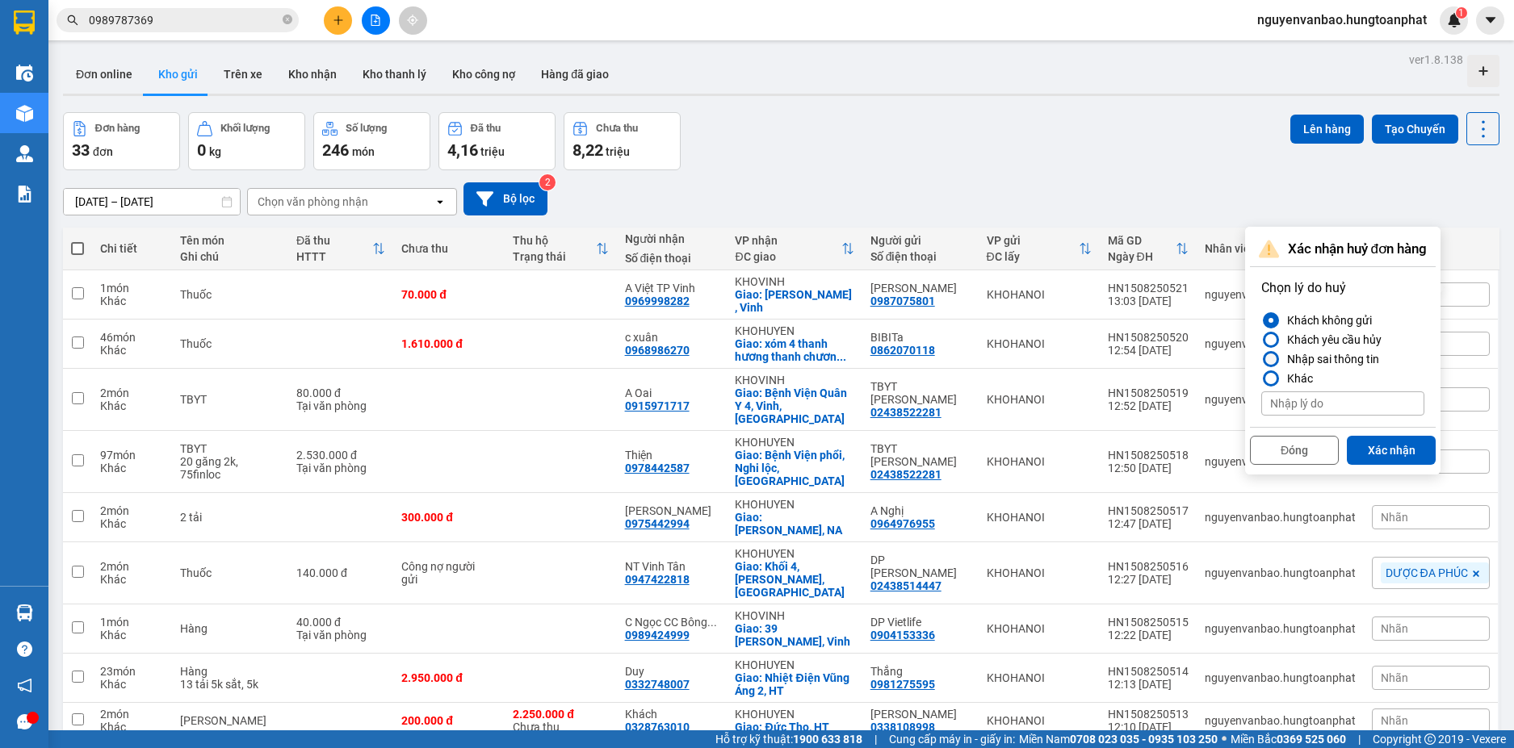
click at [1349, 359] on div "Nhập sai thông tin" at bounding box center [1329, 359] width 98 height 19
click at [1261, 359] on input "Nhập sai thông tin" at bounding box center [1261, 359] width 0 height 0
click at [1383, 448] on button "Xác nhận" at bounding box center [1391, 450] width 89 height 29
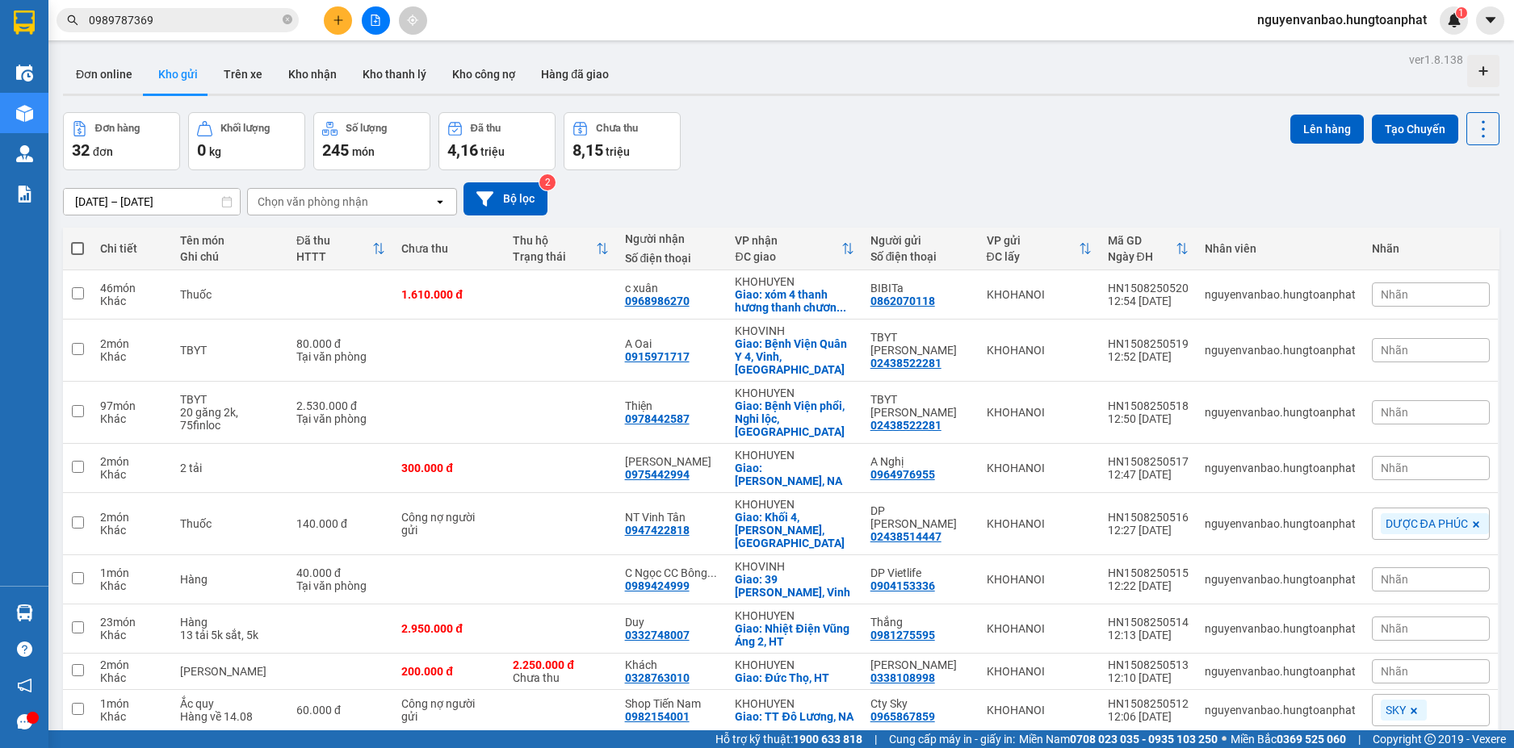
click at [346, 22] on button at bounding box center [338, 20] width 28 height 28
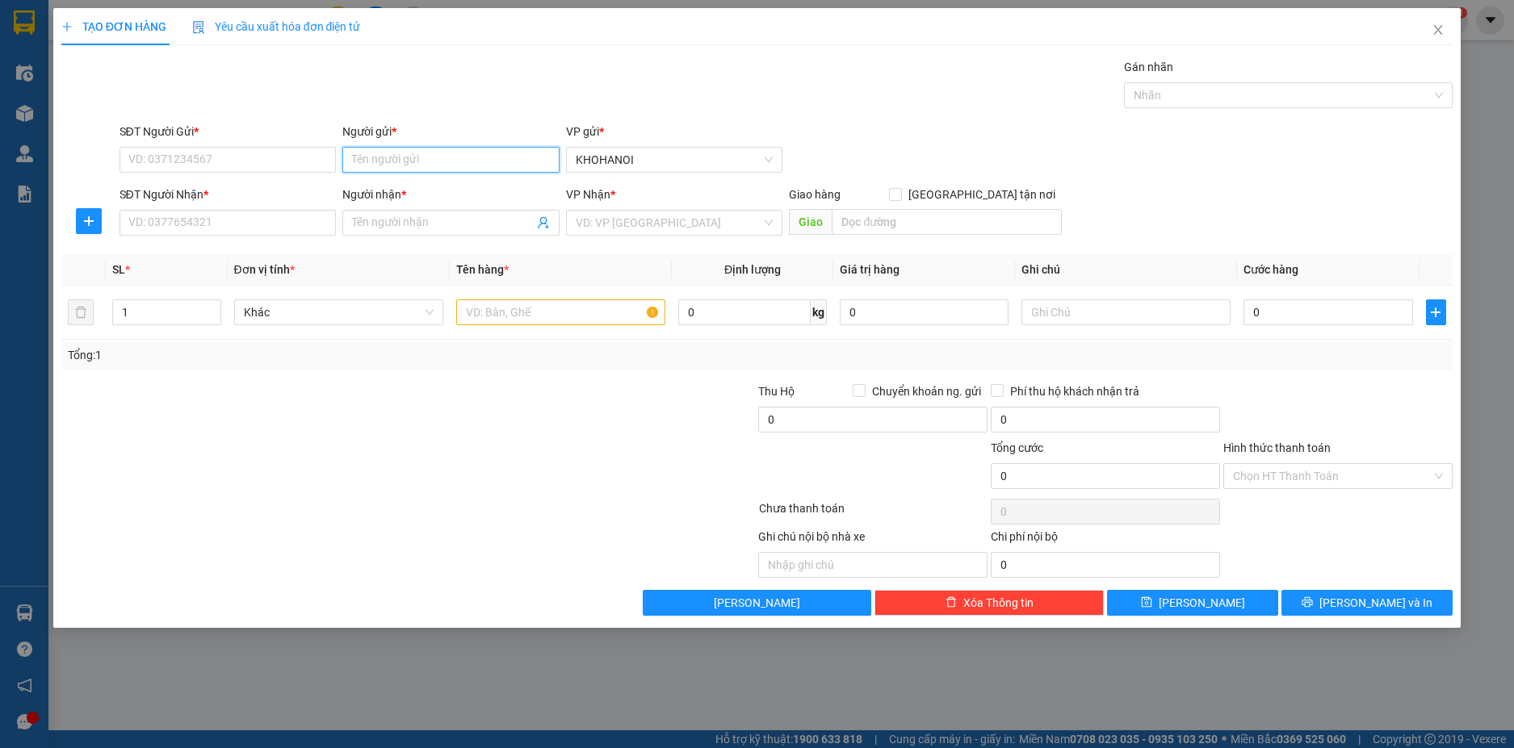
click at [401, 163] on input "Người gửi *" at bounding box center [450, 160] width 217 height 26
click at [410, 189] on div "Phan Thanh Huyền - 0987075801" at bounding box center [451, 192] width 198 height 18
click at [225, 232] on input "SĐT Người Nhận *" at bounding box center [227, 223] width 217 height 26
click at [404, 222] on input "Người nhận *" at bounding box center [443, 223] width 182 height 18
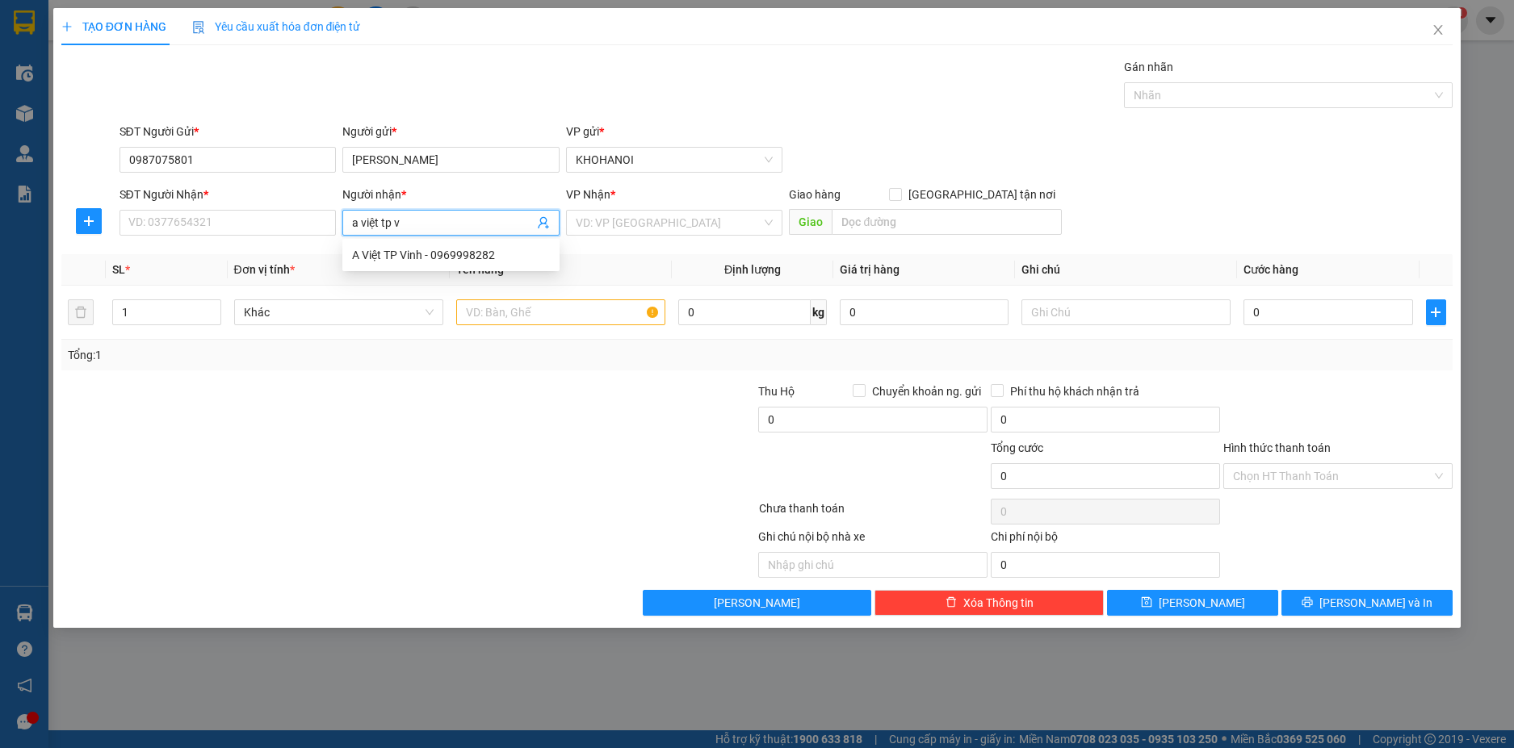
click at [411, 245] on div "A Việt TP Vinh - 0969998282" at bounding box center [450, 255] width 217 height 26
click at [530, 308] on td at bounding box center [561, 313] width 222 height 54
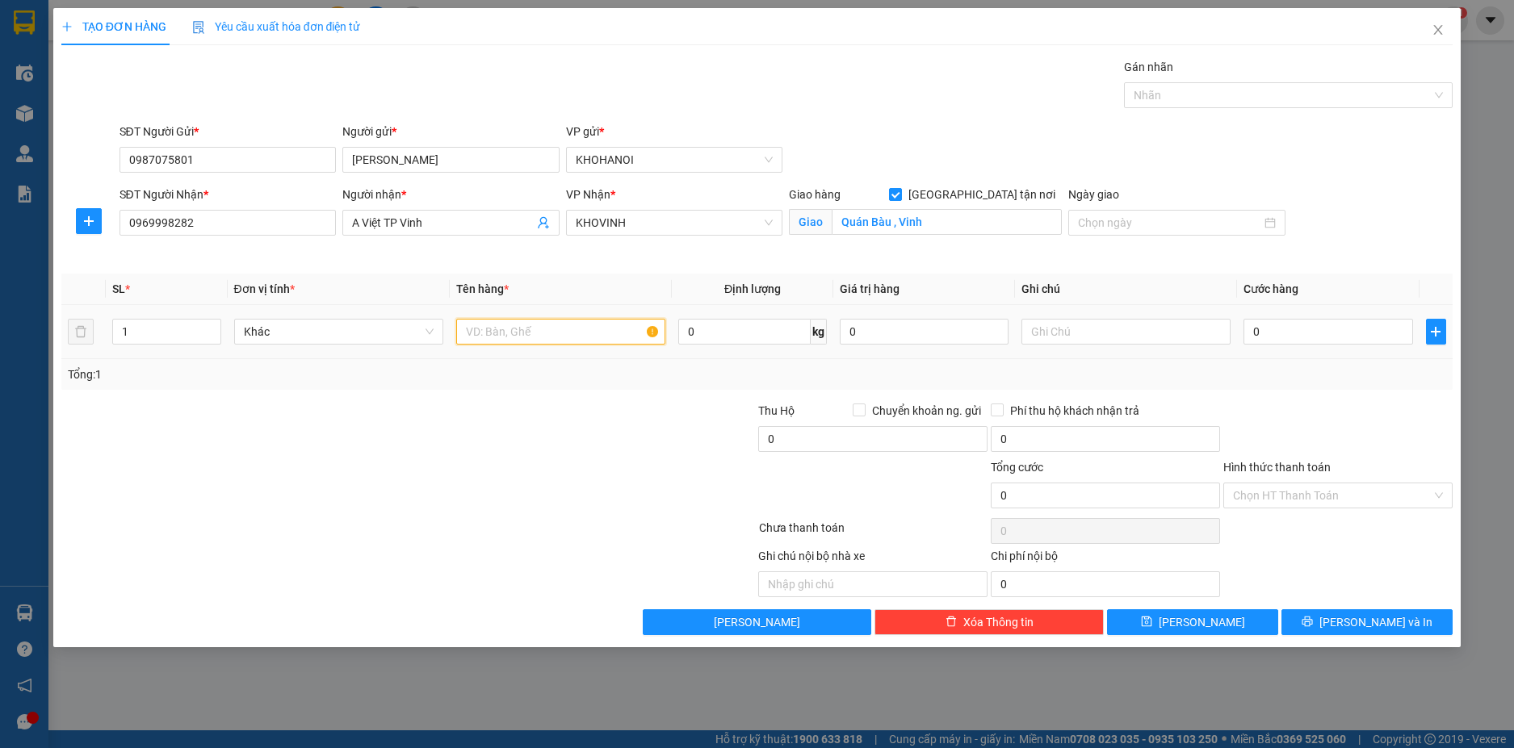
click at [472, 337] on input "text" at bounding box center [560, 332] width 209 height 26
click at [1282, 342] on input "0" at bounding box center [1327, 332] width 169 height 26
drag, startPoint x: 1298, startPoint y: 427, endPoint x: 1288, endPoint y: 441, distance: 17.3
click at [1296, 434] on div at bounding box center [1338, 430] width 233 height 57
drag, startPoint x: 864, startPoint y: 407, endPoint x: 836, endPoint y: 415, distance: 29.4
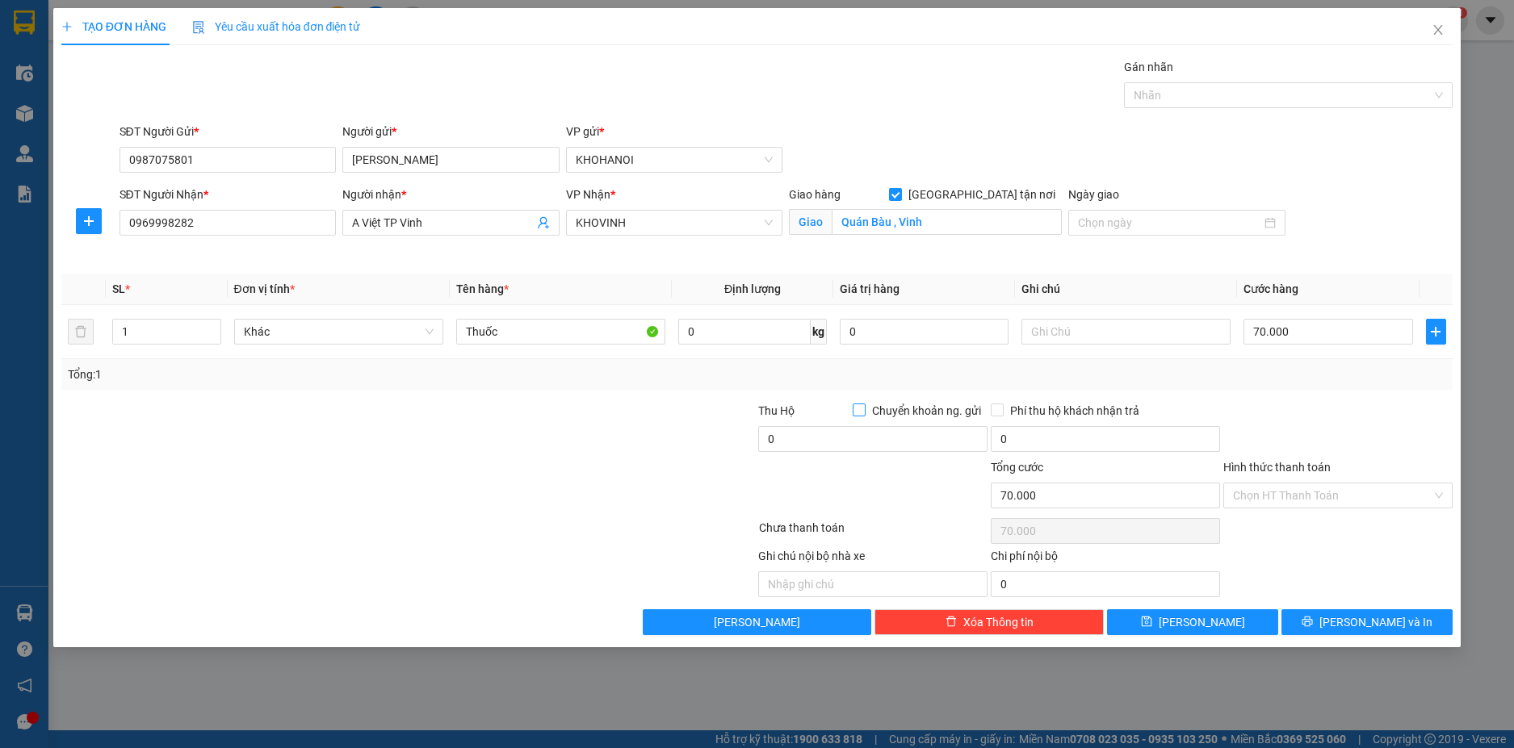
click at [863, 407] on input "Chuyển khoản ng. gửi" at bounding box center [858, 409] width 11 height 11
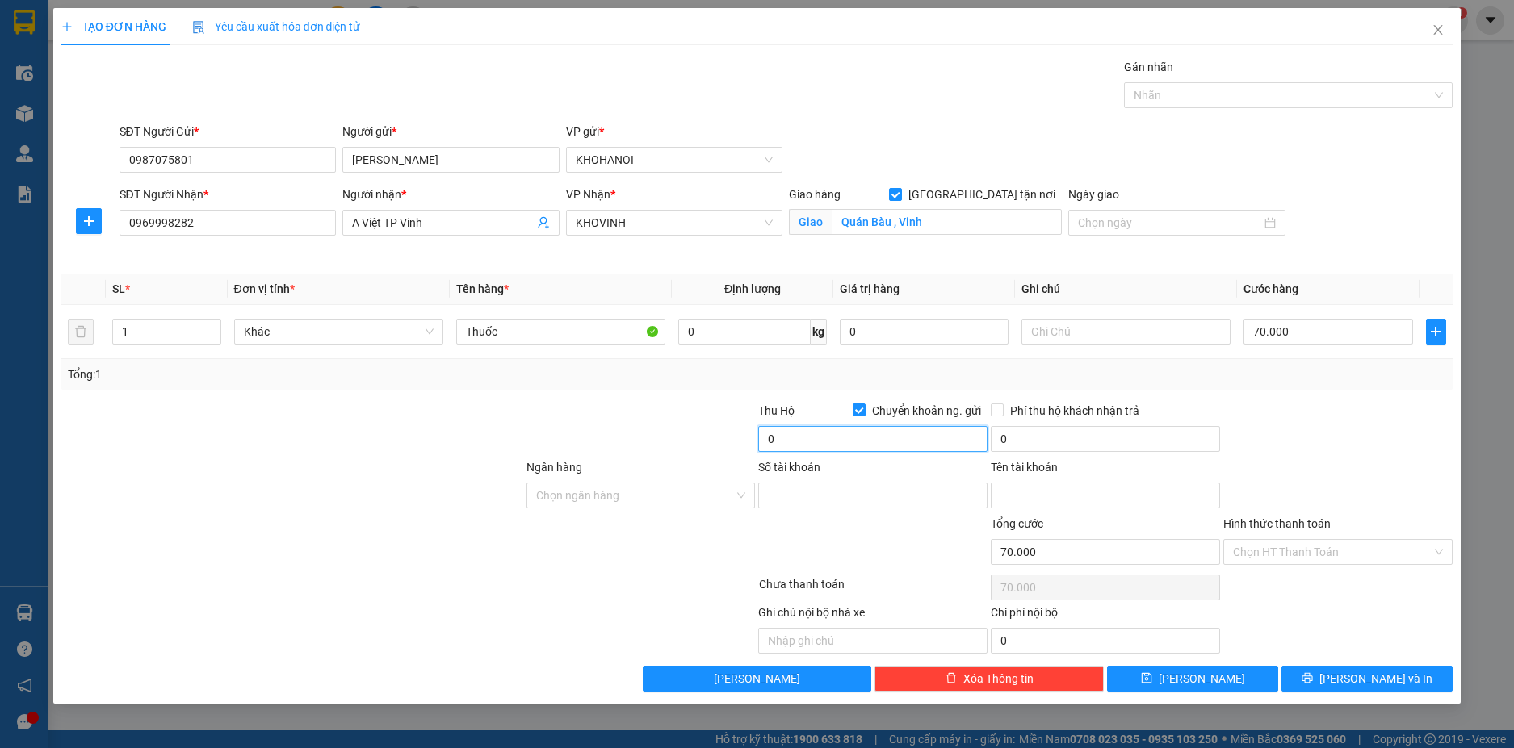
click at [816, 427] on input "0" at bounding box center [872, 439] width 229 height 26
click at [578, 489] on input "Ngân hàng" at bounding box center [635, 496] width 199 height 24
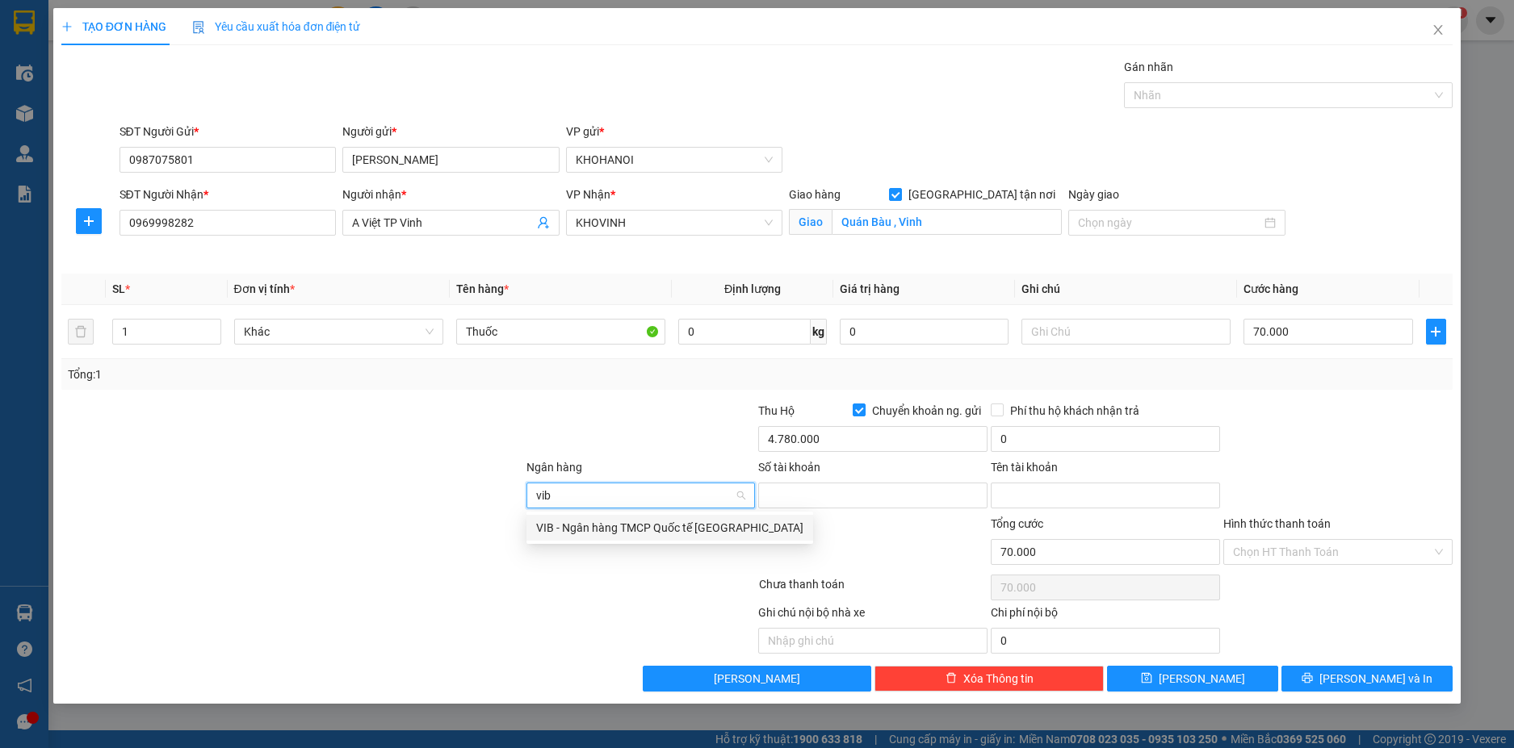
click at [593, 526] on div "VIB - Ngân hàng TMCP Quốc tế Việt Nam" at bounding box center [669, 528] width 267 height 18
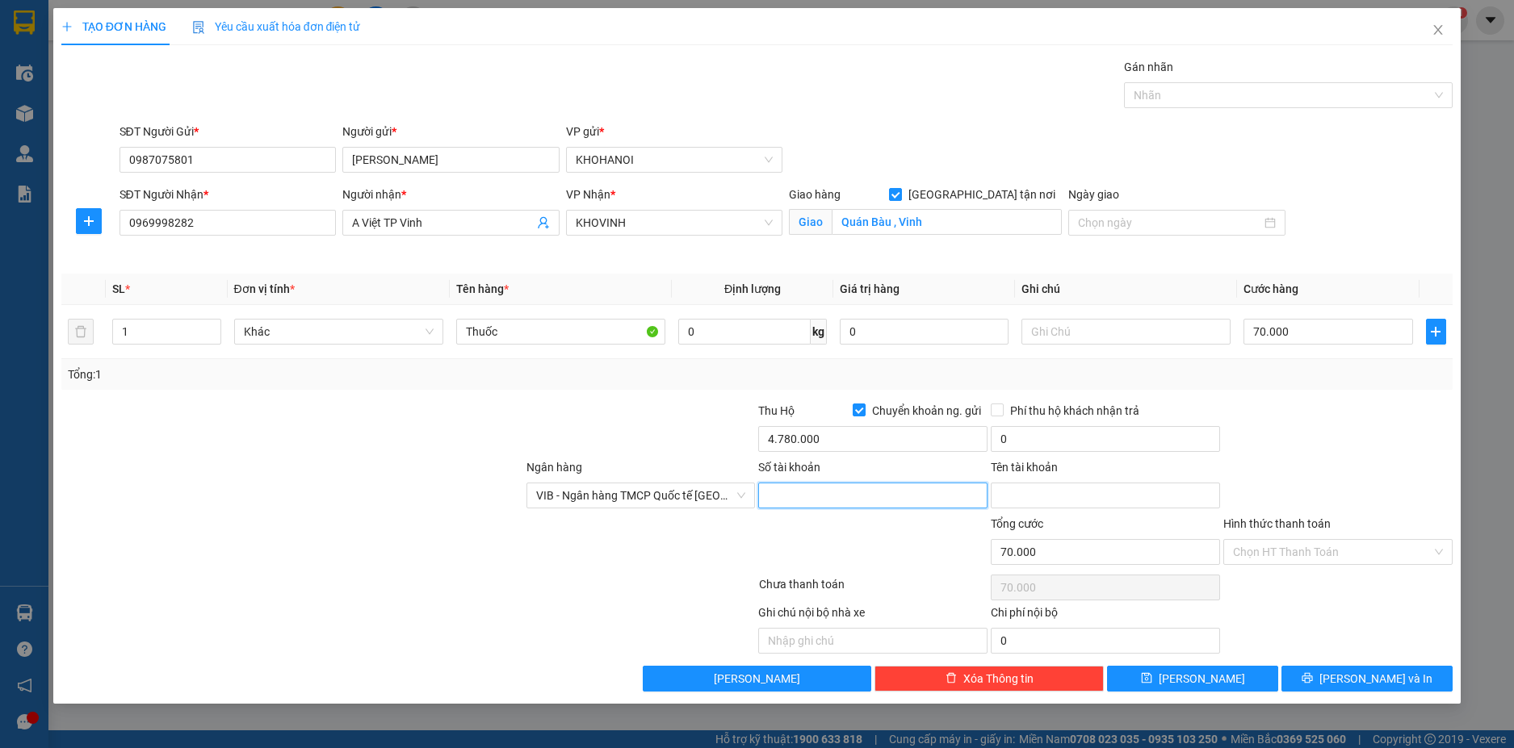
click at [860, 494] on input "Số tài khoản" at bounding box center [872, 496] width 229 height 26
click at [1029, 492] on input "Tên tài khoản" at bounding box center [1105, 496] width 229 height 26
click at [1374, 683] on span "[PERSON_NAME] và In" at bounding box center [1375, 679] width 113 height 18
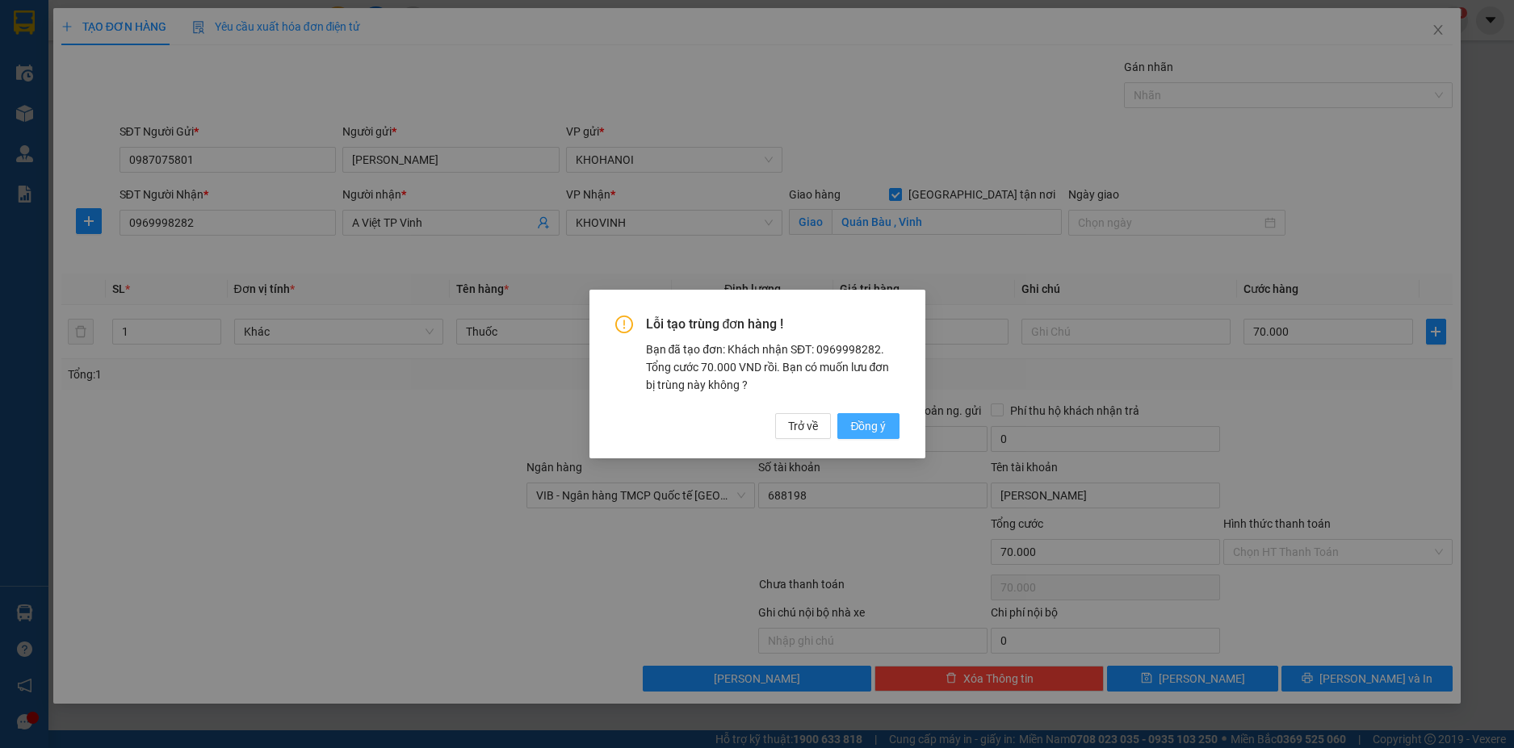
click at [855, 428] on span "Đồng ý" at bounding box center [868, 426] width 36 height 18
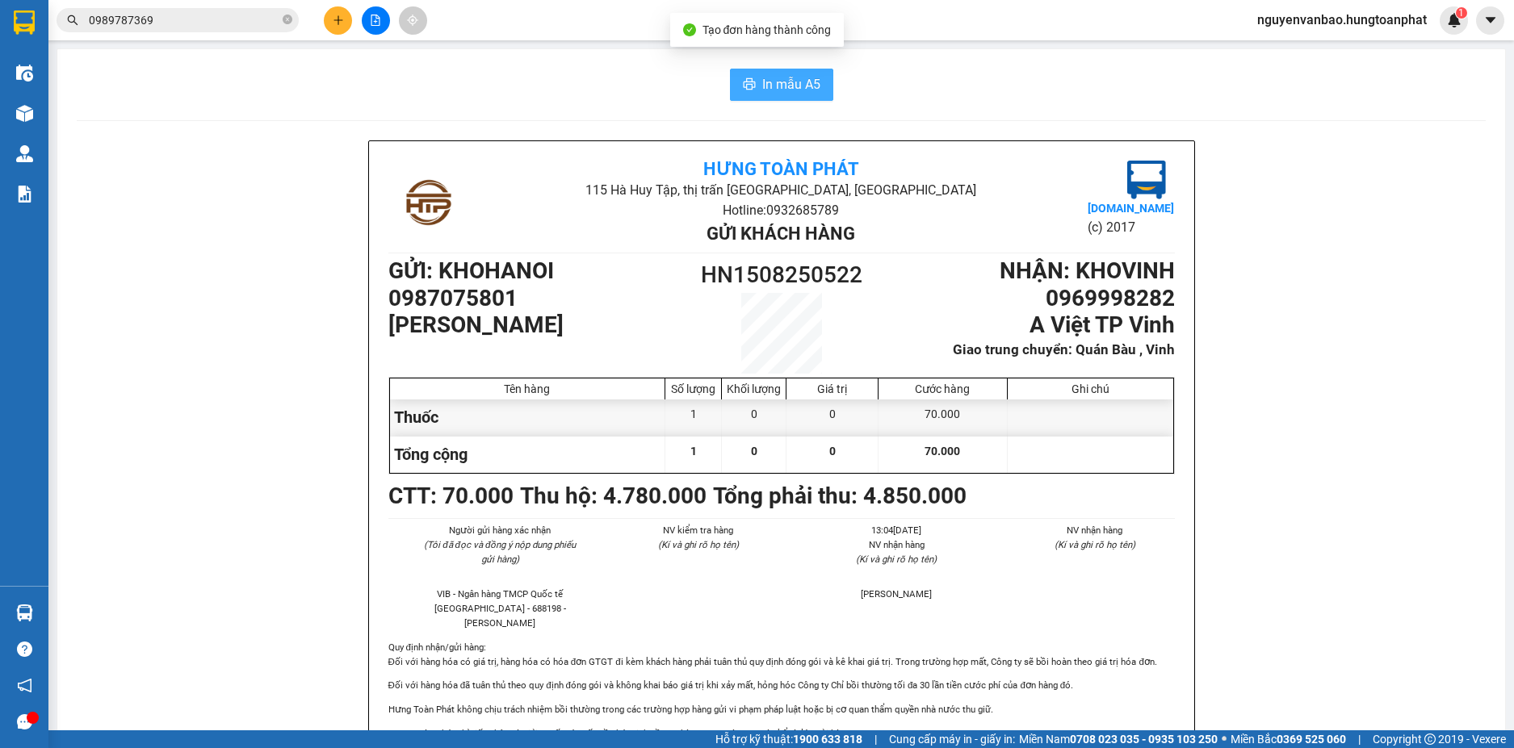
click at [770, 82] on span "In mẫu A5" at bounding box center [791, 84] width 58 height 20
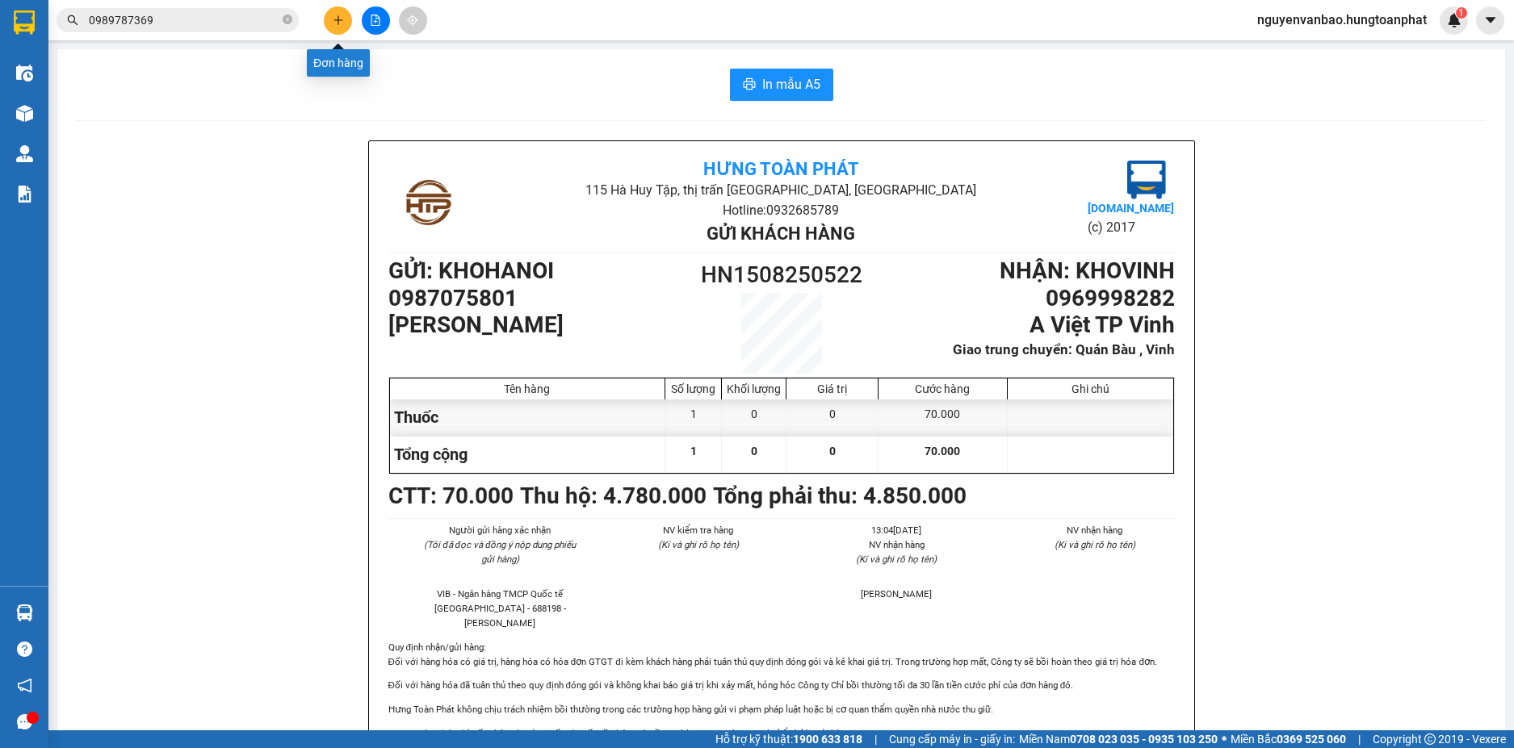
click at [333, 24] on icon "plus" at bounding box center [338, 20] width 11 height 11
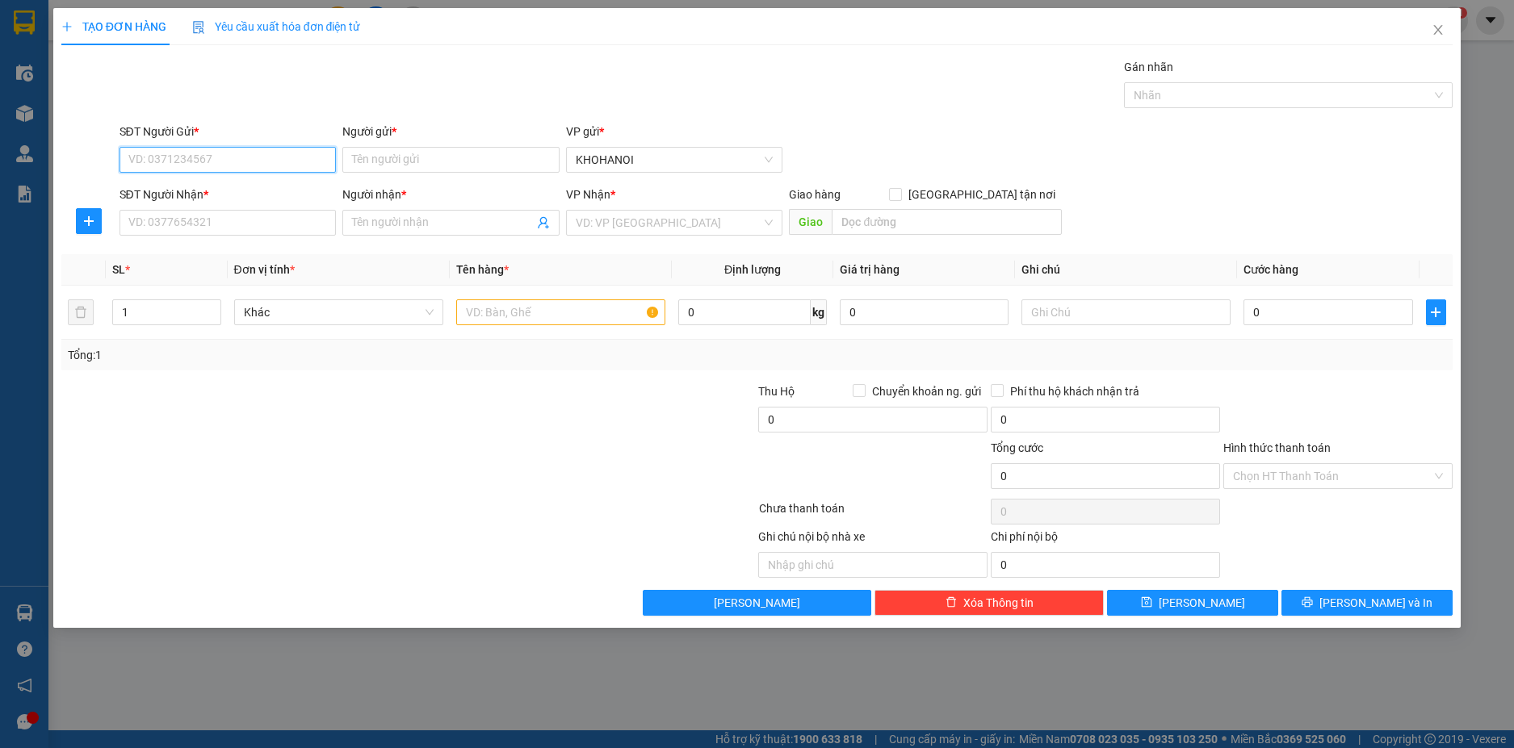
click at [191, 166] on input "SĐT Người Gửi *" at bounding box center [227, 160] width 217 height 26
click at [136, 189] on div "0945251987 - Tuấn Anh" at bounding box center [228, 192] width 198 height 18
click at [164, 222] on input "SĐT Người Nhận *" at bounding box center [227, 223] width 217 height 26
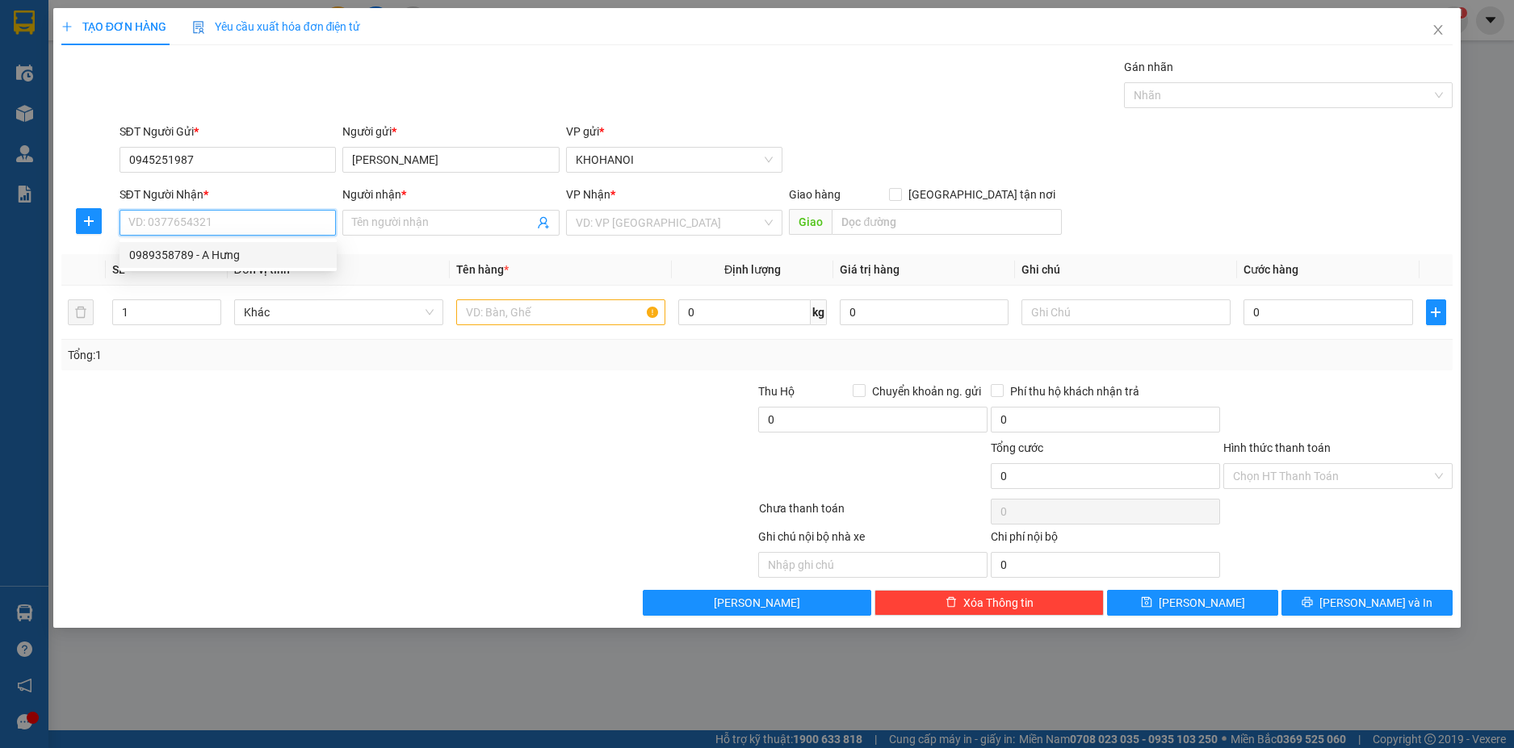
click at [151, 252] on div "0989358789 - A Hưng" at bounding box center [228, 255] width 198 height 18
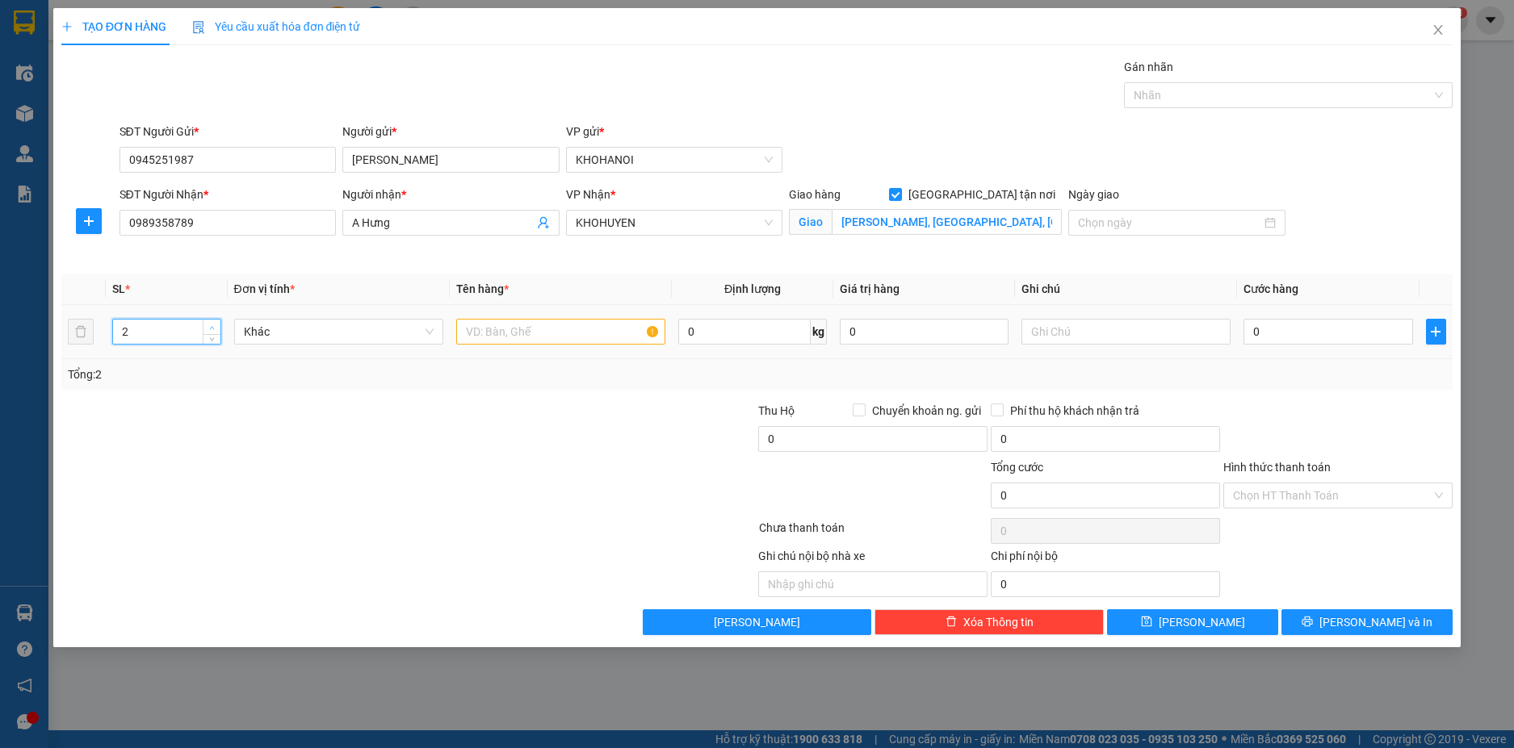
click at [216, 329] on span "up" at bounding box center [212, 328] width 10 height 10
click at [215, 325] on icon "up" at bounding box center [212, 328] width 6 height 6
click at [215, 324] on span "up" at bounding box center [212, 328] width 10 height 10
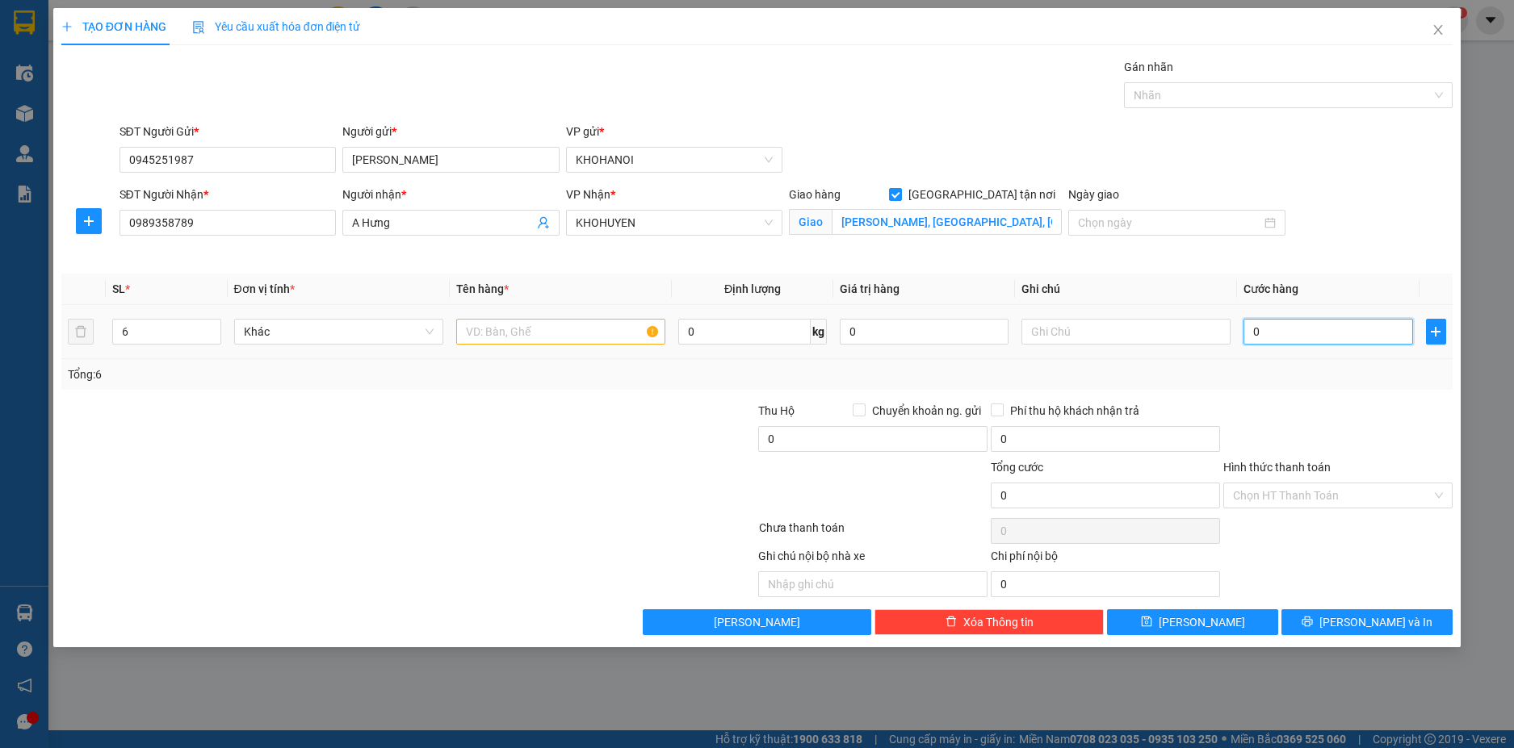
click at [1284, 329] on input "0" at bounding box center [1327, 332] width 169 height 26
click at [1305, 422] on div at bounding box center [1338, 430] width 233 height 57
click at [1380, 625] on span "[PERSON_NAME] và In" at bounding box center [1375, 623] width 113 height 18
click at [1353, 624] on span "[PERSON_NAME] và In" at bounding box center [1375, 623] width 113 height 18
click at [488, 329] on input "text" at bounding box center [560, 332] width 209 height 26
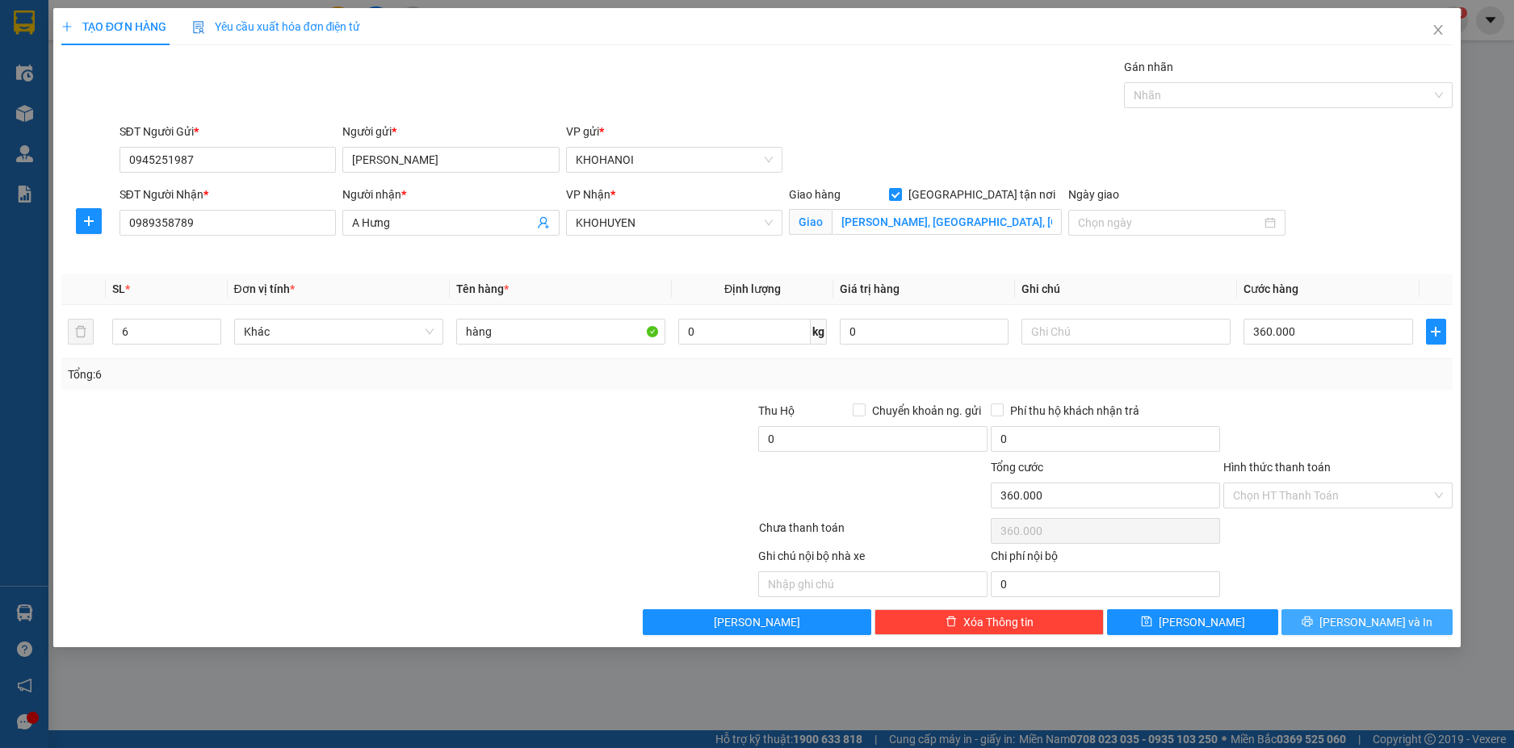
click at [1360, 623] on span "[PERSON_NAME] và In" at bounding box center [1375, 623] width 113 height 18
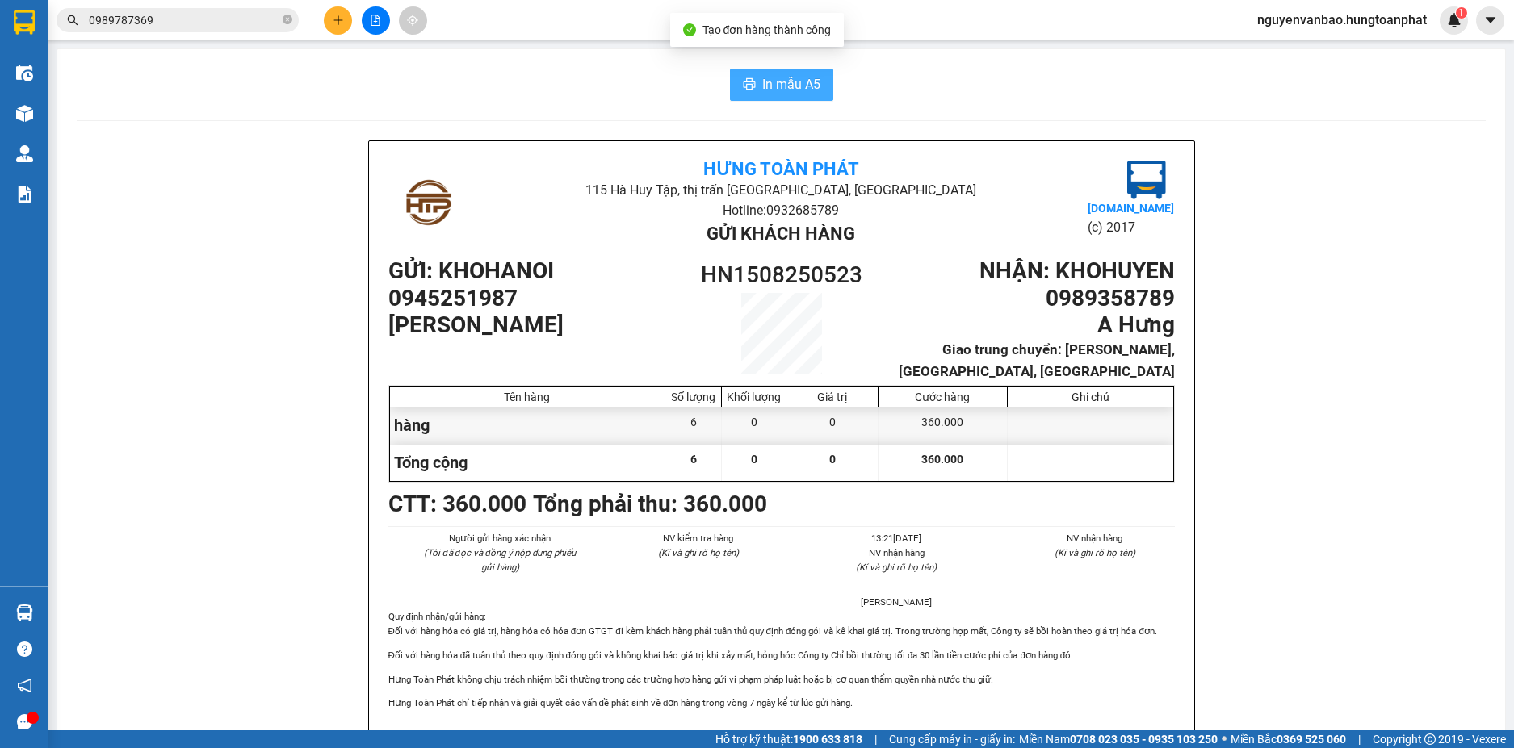
click at [778, 88] on span "In mẫu A5" at bounding box center [791, 84] width 58 height 20
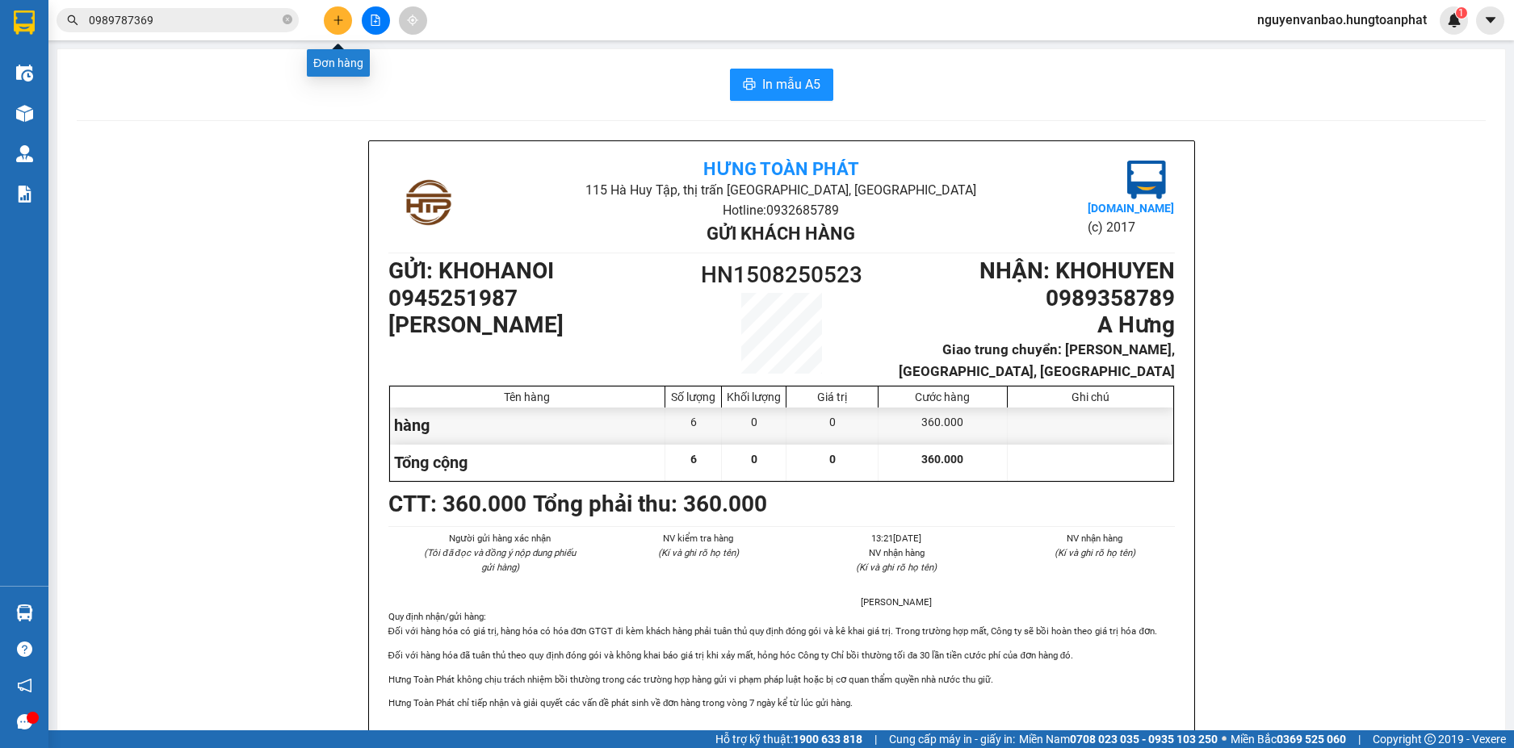
click at [330, 18] on button at bounding box center [338, 20] width 28 height 28
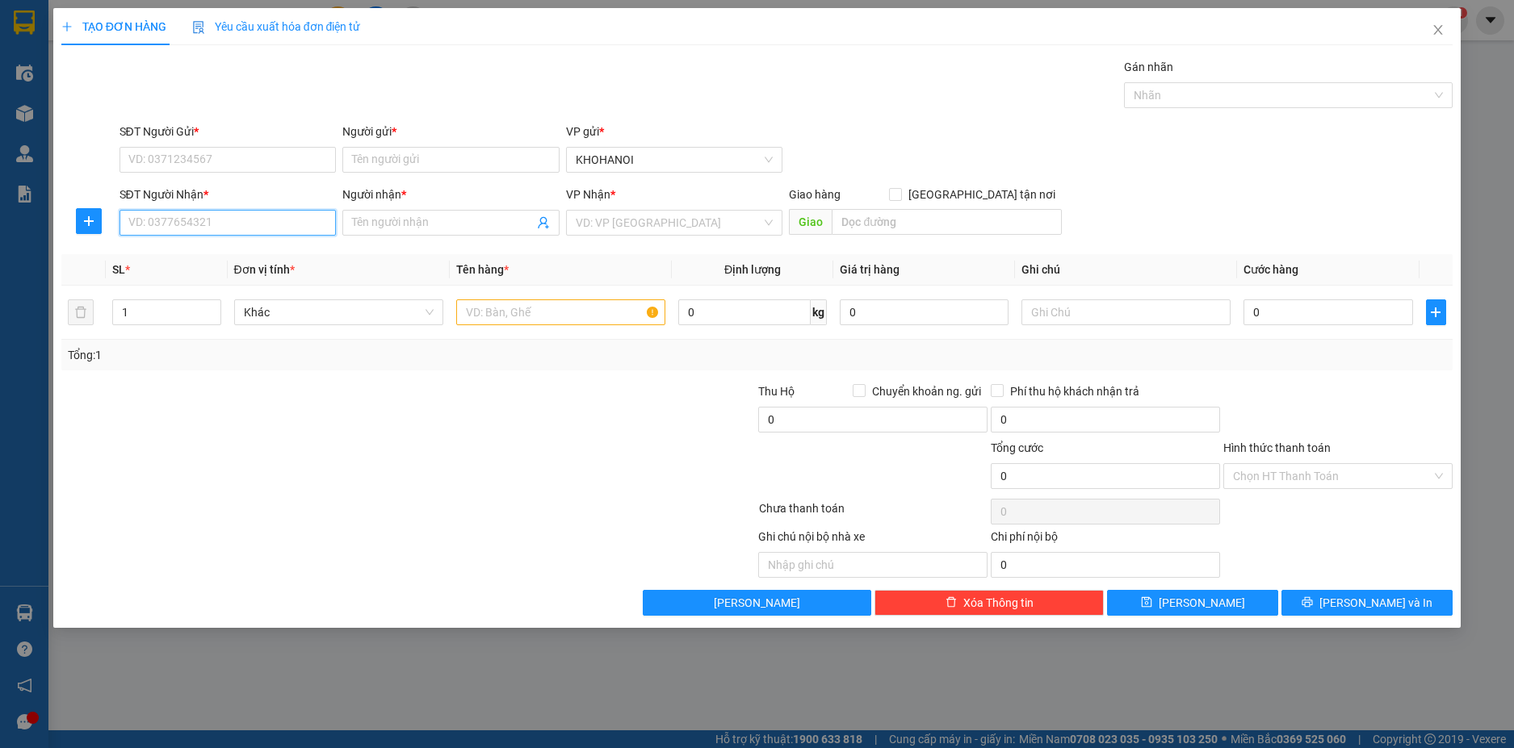
click at [220, 221] on input "SĐT Người Nhận *" at bounding box center [227, 223] width 217 height 26
click at [195, 155] on input "SĐT Người Gửi *" at bounding box center [227, 160] width 217 height 26
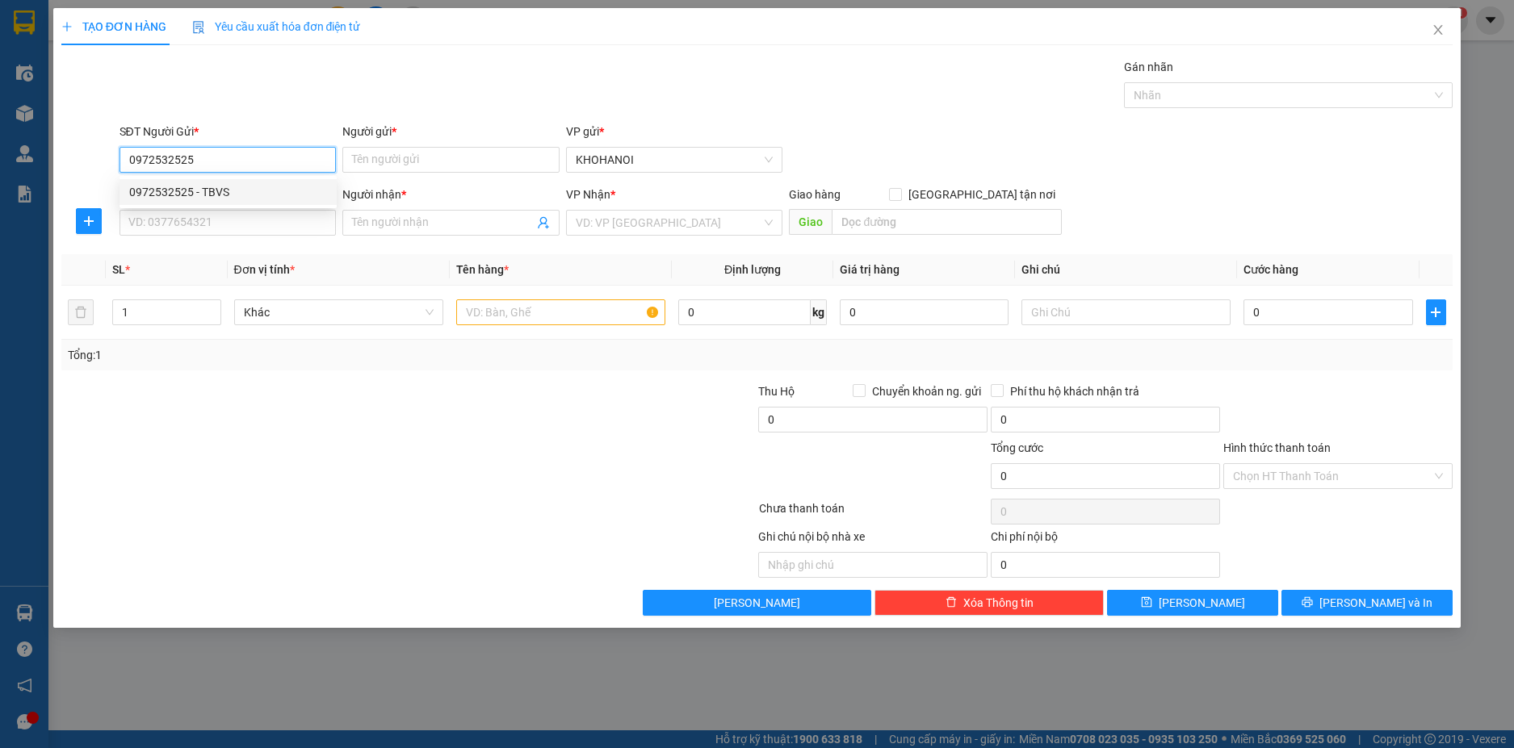
click at [178, 182] on div "0972532525 - TBVS" at bounding box center [227, 192] width 217 height 26
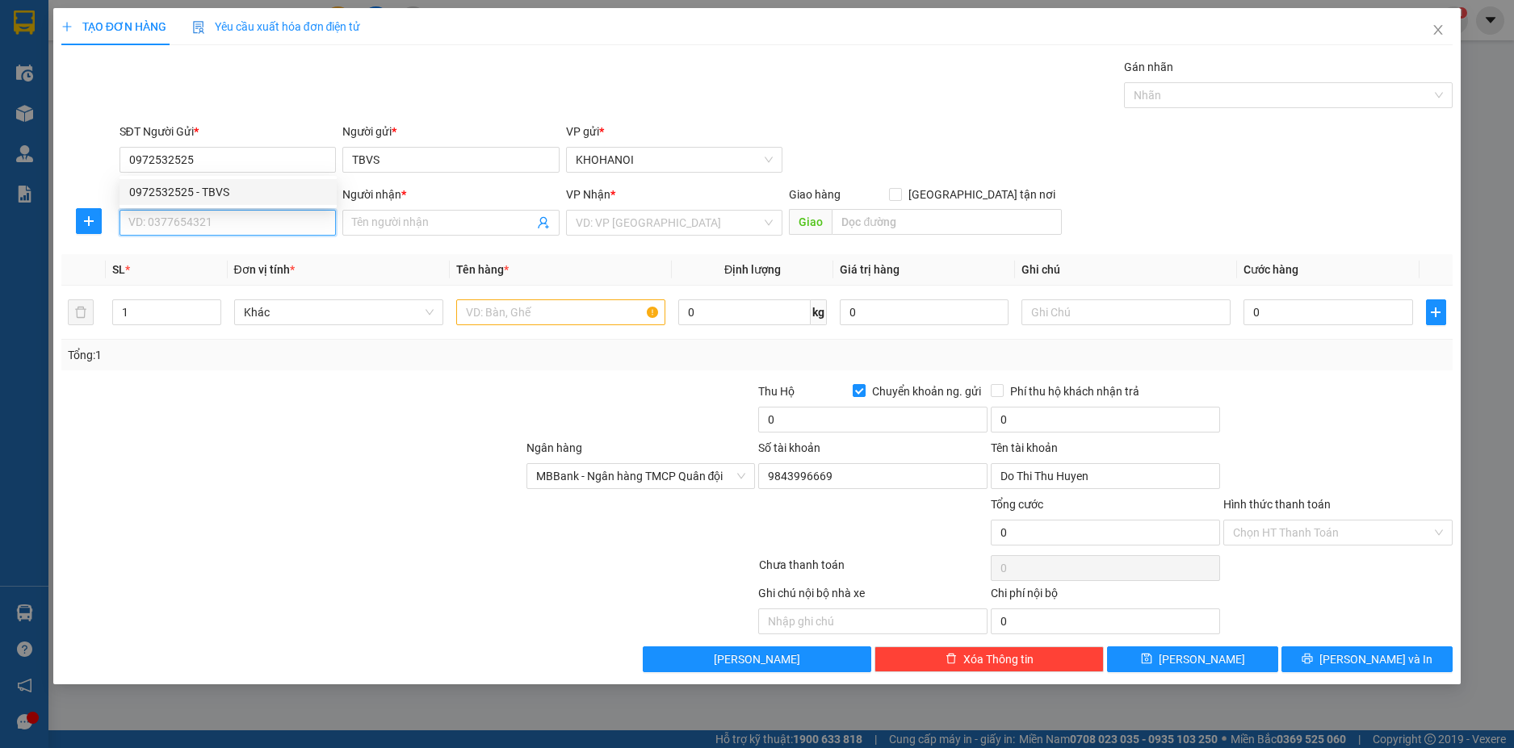
click at [174, 228] on input "SĐT Người Nhận *" at bounding box center [227, 223] width 217 height 26
click at [372, 228] on input "Người nhận *" at bounding box center [443, 223] width 182 height 18
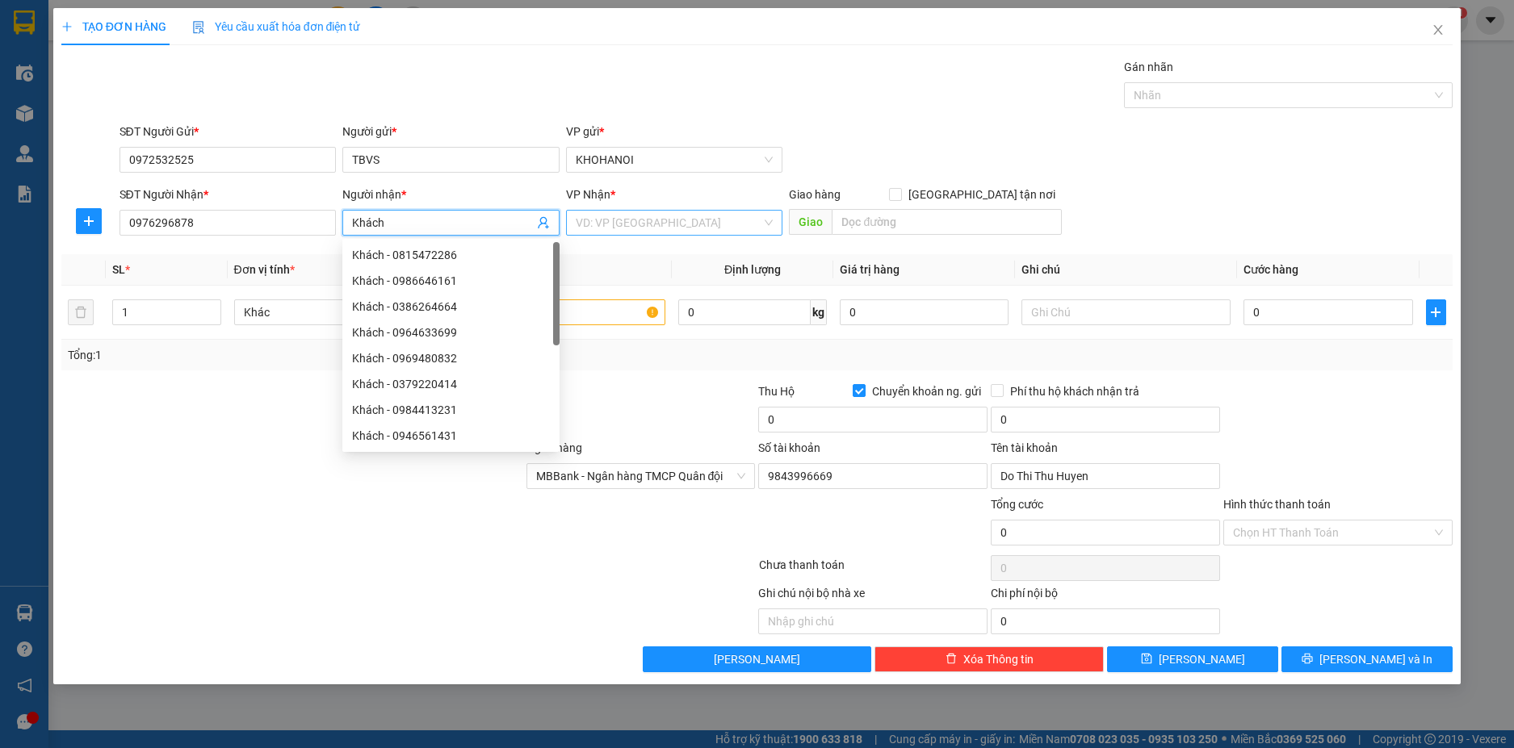
click at [617, 223] on input "search" at bounding box center [669, 223] width 187 height 24
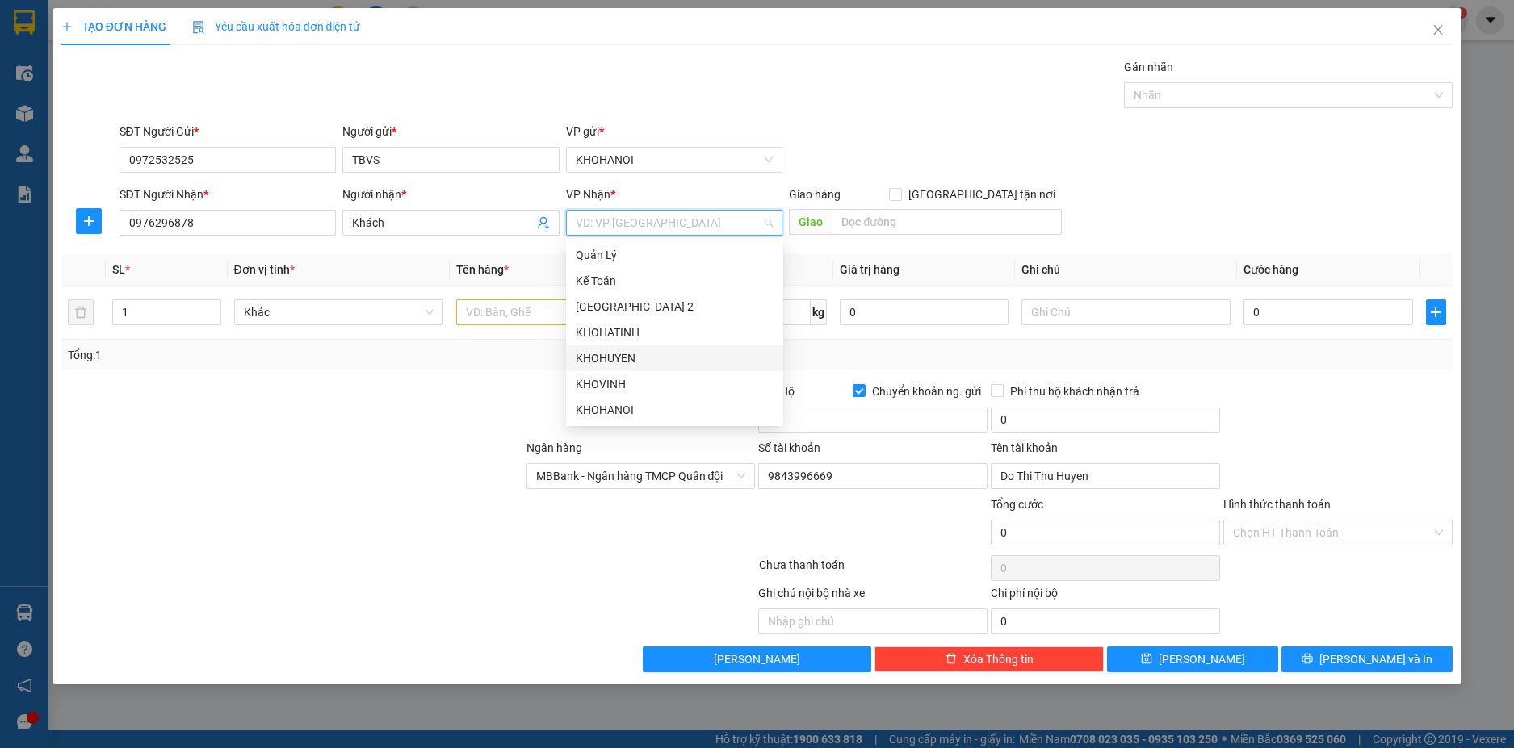
drag, startPoint x: 618, startPoint y: 360, endPoint x: 626, endPoint y: 357, distance: 8.7
click at [618, 360] on div "KHOHUYEN" at bounding box center [675, 359] width 198 height 18
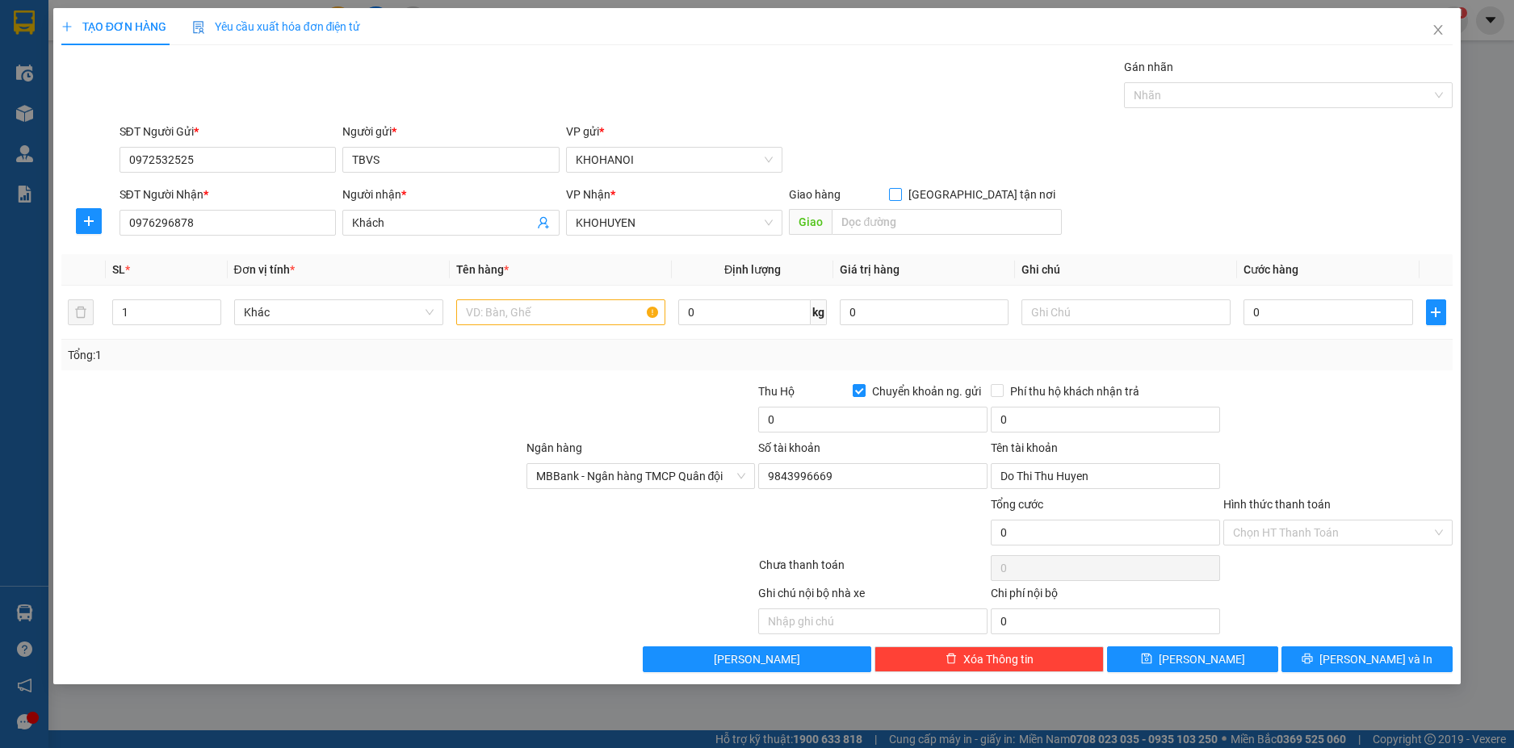
click at [900, 194] on input "[GEOGRAPHIC_DATA] tận nơi" at bounding box center [894, 193] width 11 height 11
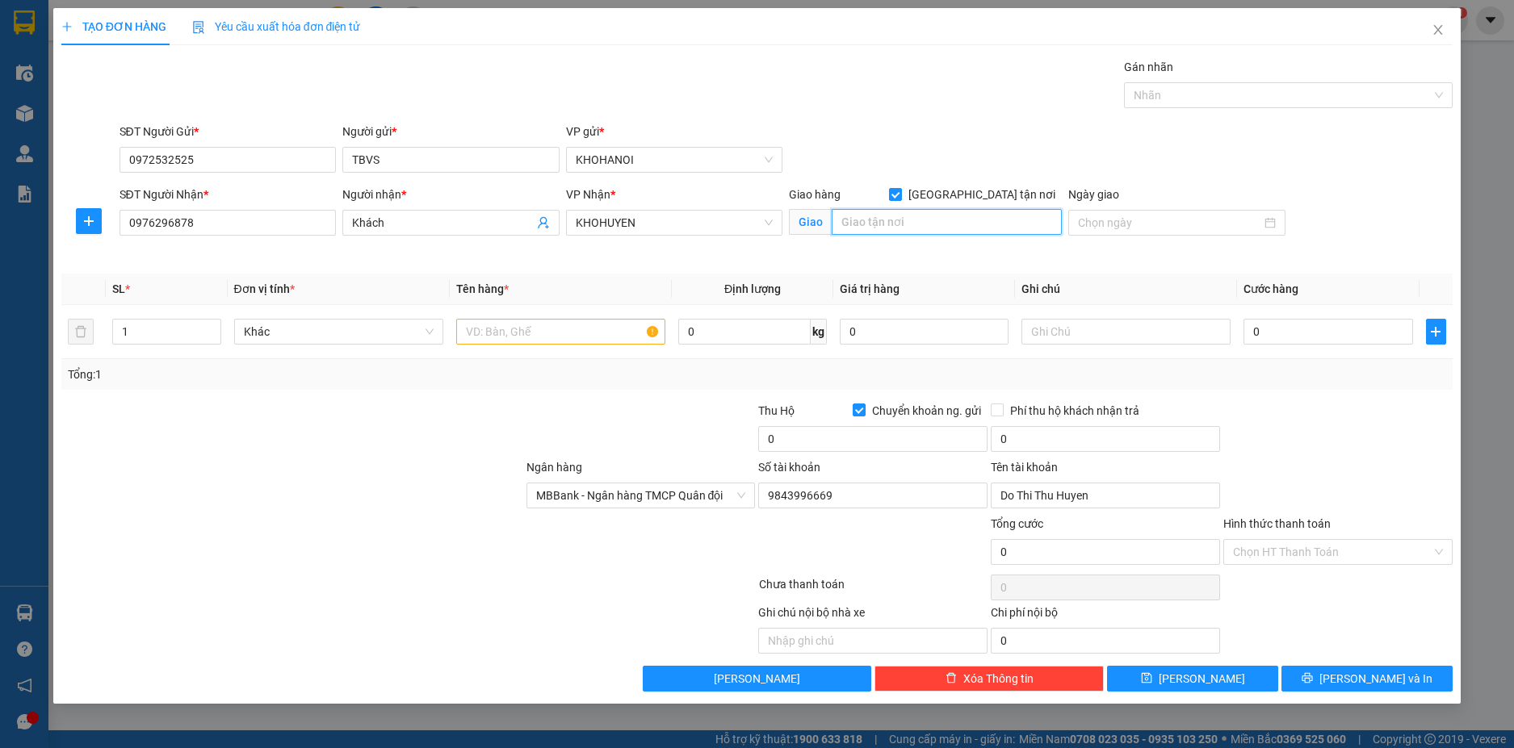
click at [912, 214] on input "text" at bounding box center [947, 222] width 230 height 26
click at [207, 328] on span "up" at bounding box center [212, 328] width 10 height 10
click at [487, 338] on input "text" at bounding box center [560, 332] width 209 height 26
click at [1278, 326] on input "0" at bounding box center [1327, 332] width 169 height 26
drag, startPoint x: 1311, startPoint y: 373, endPoint x: 1271, endPoint y: 374, distance: 40.4
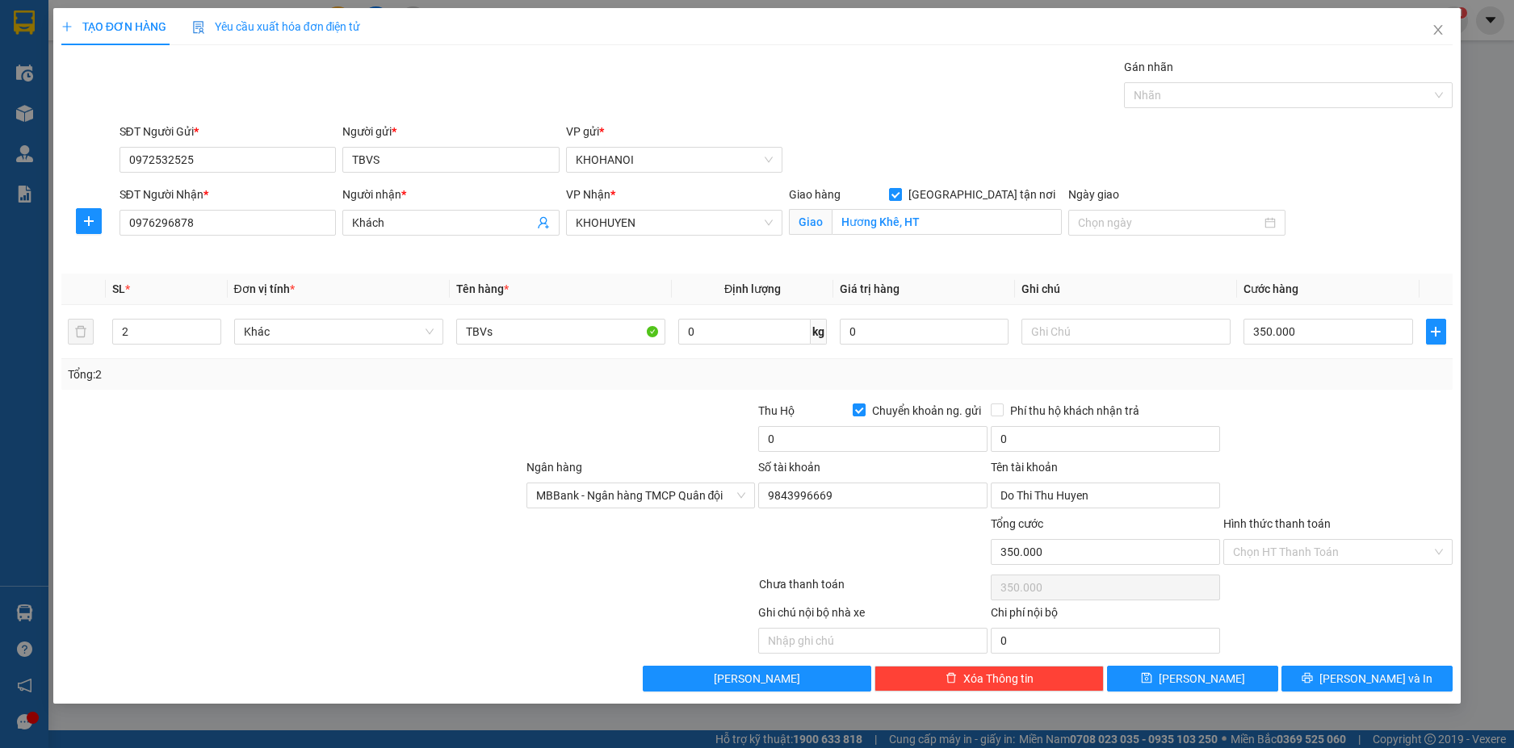
click at [1311, 374] on div "Tổng: 2" at bounding box center [757, 375] width 1379 height 18
click at [786, 446] on input "0" at bounding box center [872, 439] width 229 height 26
click at [639, 411] on div at bounding box center [641, 430] width 233 height 57
click at [782, 435] on input "5.040.000" at bounding box center [872, 439] width 229 height 26
click at [639, 418] on div at bounding box center [641, 430] width 233 height 57
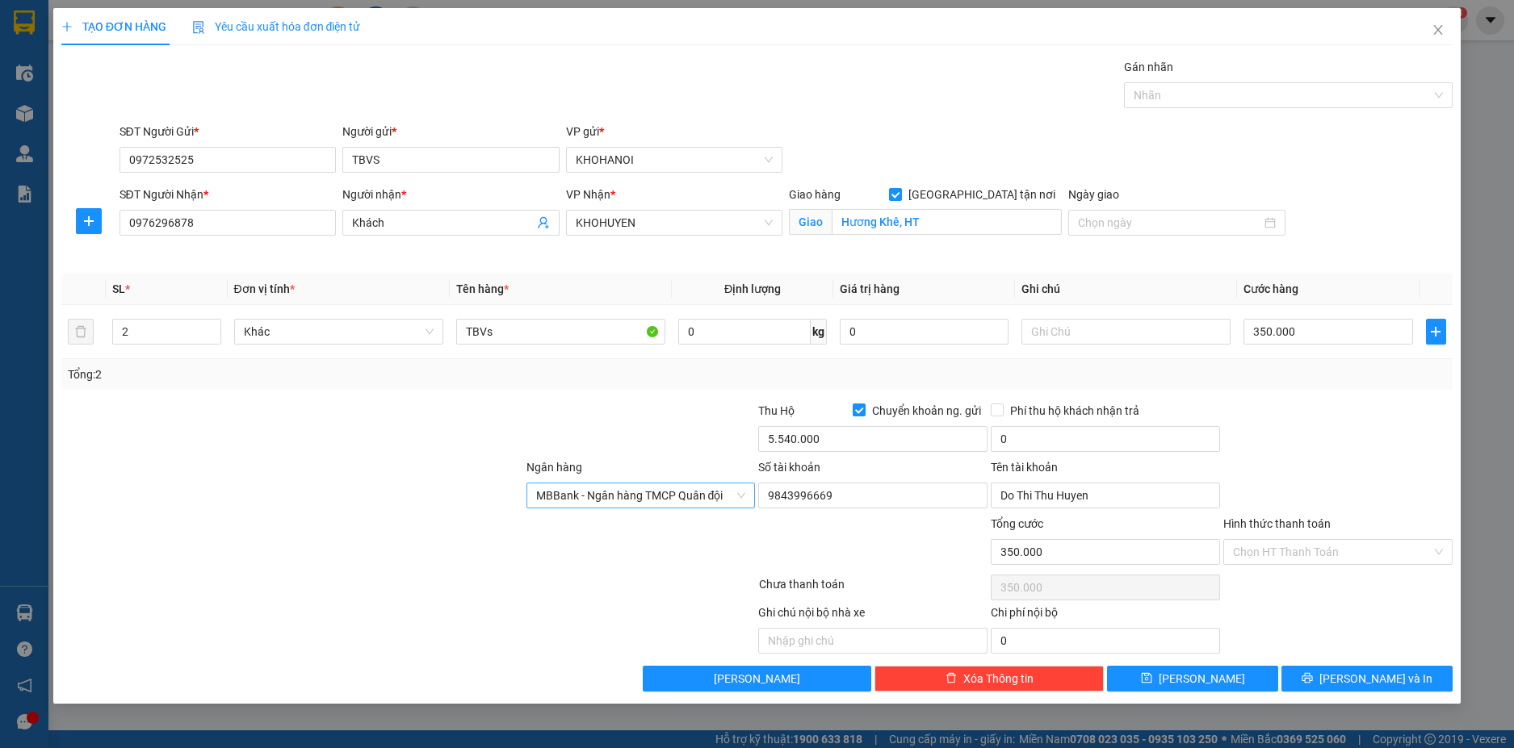
click at [672, 492] on span "MBBank - Ngân hàng TMCP Quân đội" at bounding box center [641, 496] width 210 height 24
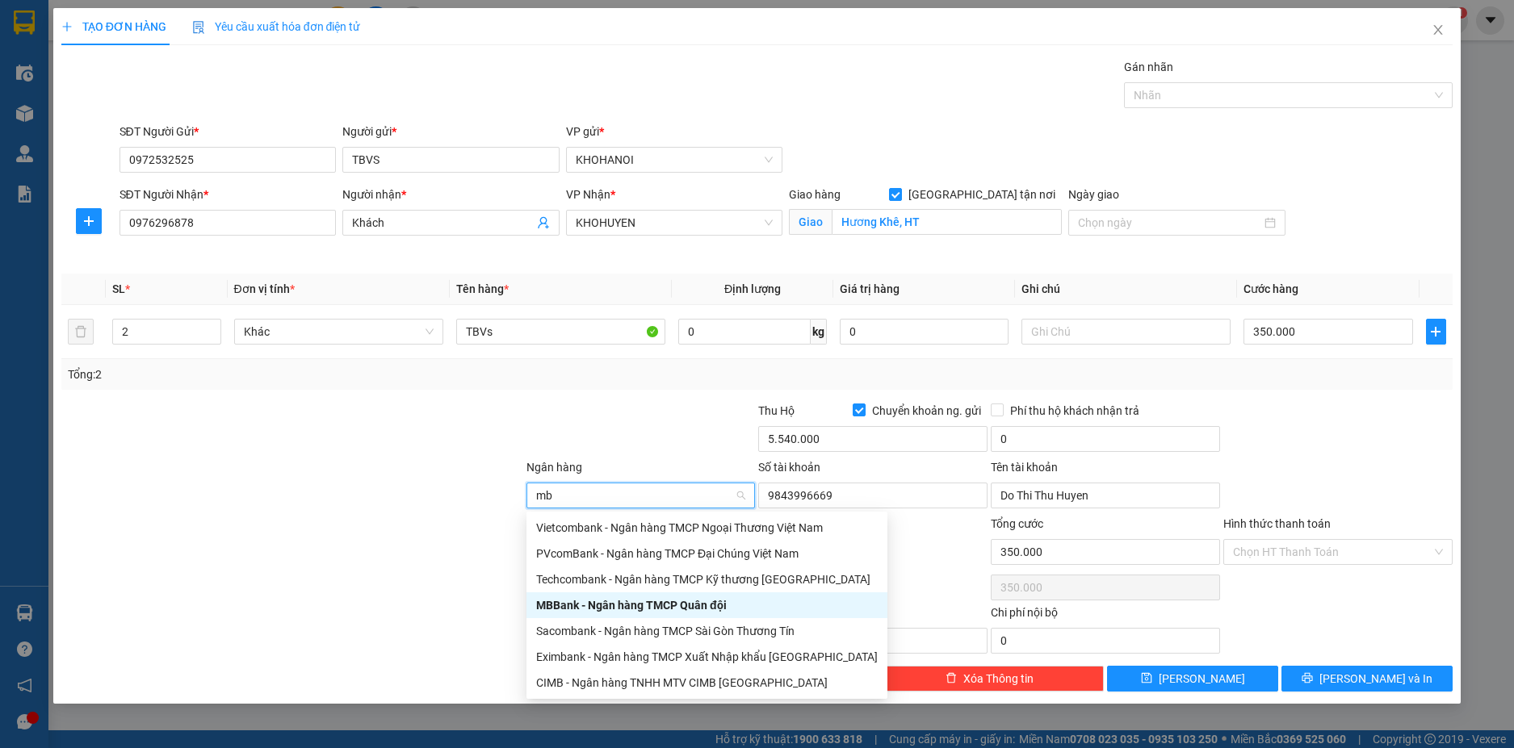
drag, startPoint x: 642, startPoint y: 606, endPoint x: 754, endPoint y: 560, distance: 121.6
click at [642, 606] on div "MBBank - Ngân hàng TMCP Quân đội" at bounding box center [707, 606] width 342 height 18
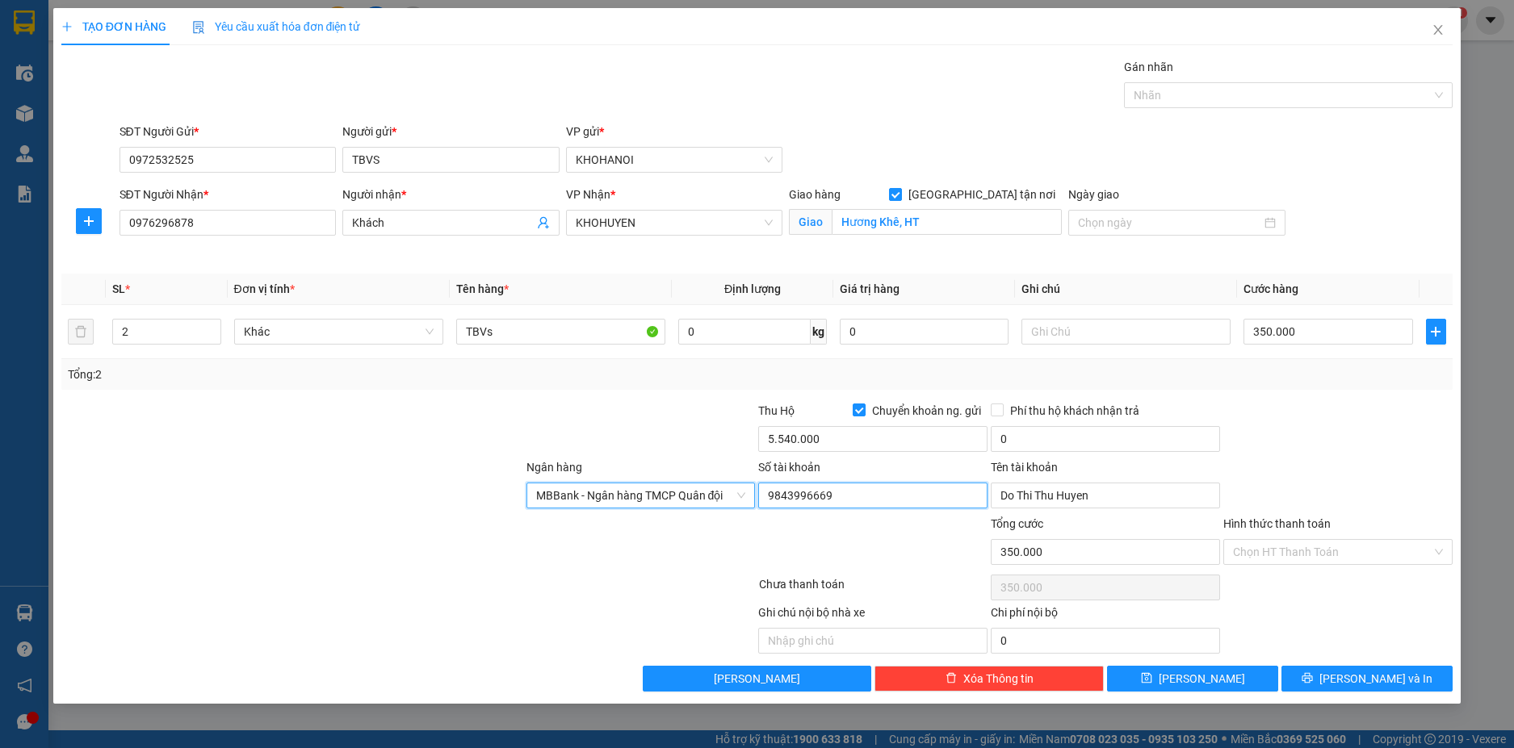
click at [829, 494] on input "9843996669" at bounding box center [872, 496] width 229 height 26
drag, startPoint x: 829, startPoint y: 494, endPoint x: 736, endPoint y: 494, distance: 93.7
click at [736, 494] on div "Ngân hàng MBBank - Ngân hàng TMCP Quân đội Số tài khoản 9843996669 Tên tài khoả…" at bounding box center [757, 487] width 1395 height 57
click at [1101, 488] on input "Do Thi Thu Huyen" at bounding box center [1105, 496] width 229 height 26
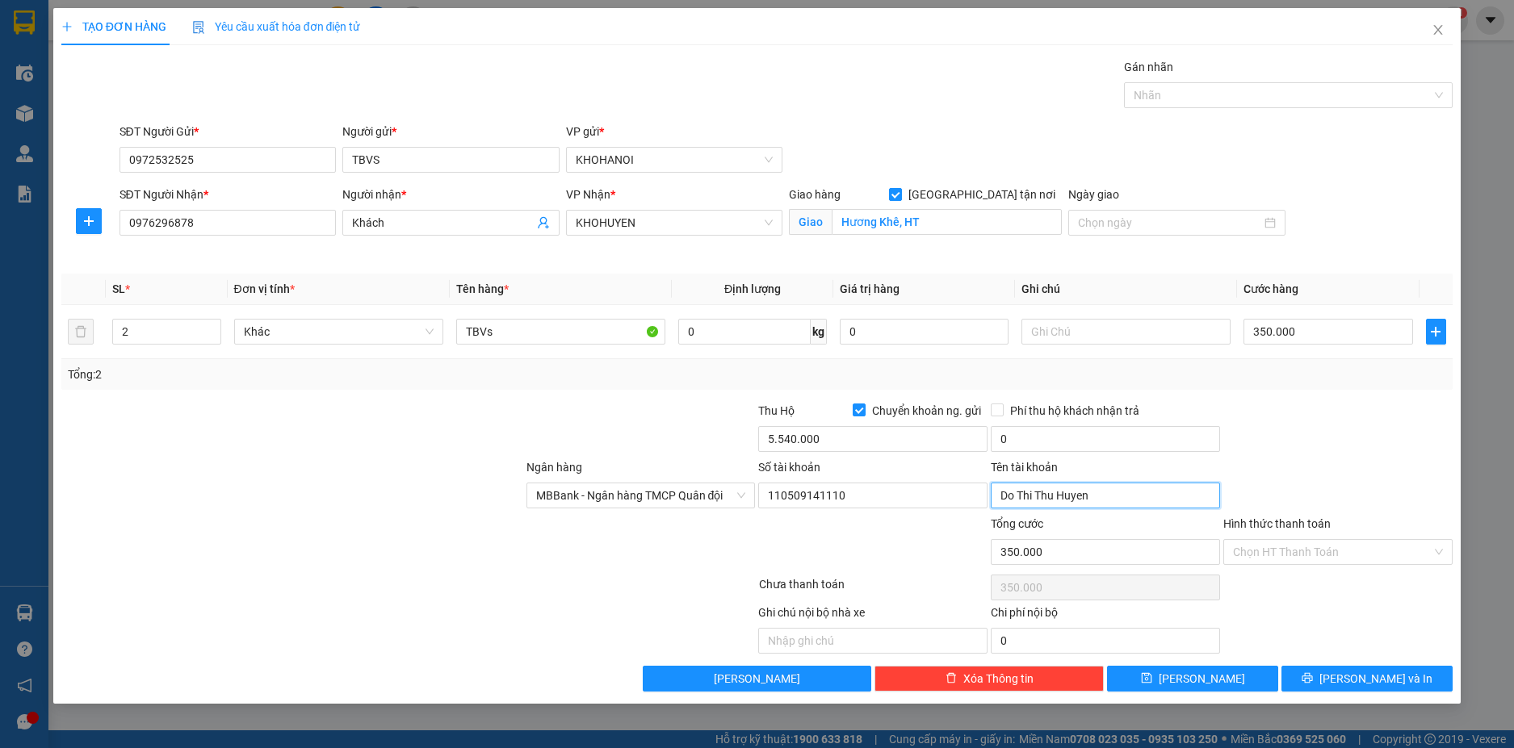
drag, startPoint x: 1101, startPoint y: 488, endPoint x: 995, endPoint y: 501, distance: 106.6
click at [995, 501] on input "Do Thi Thu Huyen" at bounding box center [1105, 496] width 229 height 26
click at [1274, 434] on div at bounding box center [1338, 430] width 233 height 57
click at [1313, 674] on icon "printer" at bounding box center [1307, 678] width 10 height 10
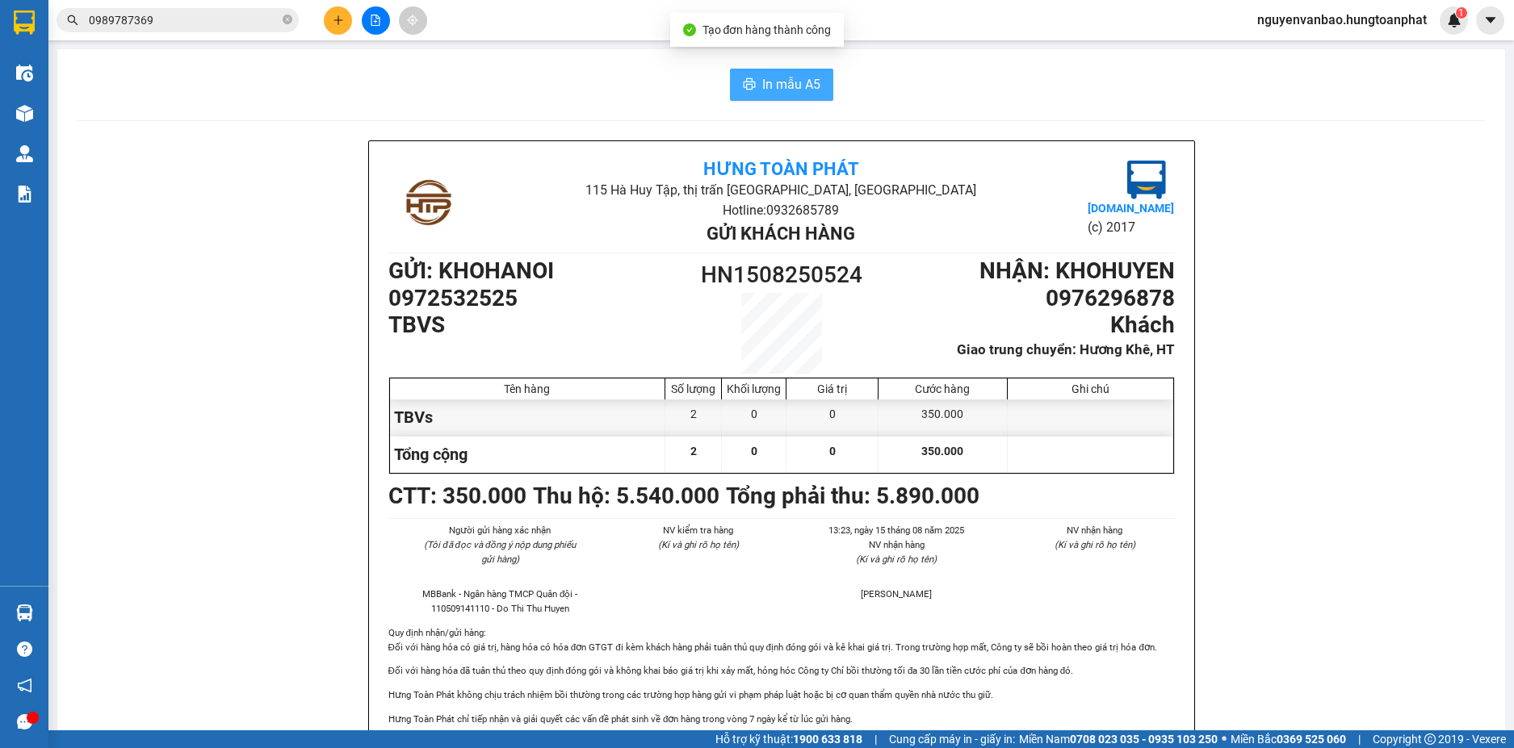
click at [779, 84] on span "In mẫu A5" at bounding box center [791, 84] width 58 height 20
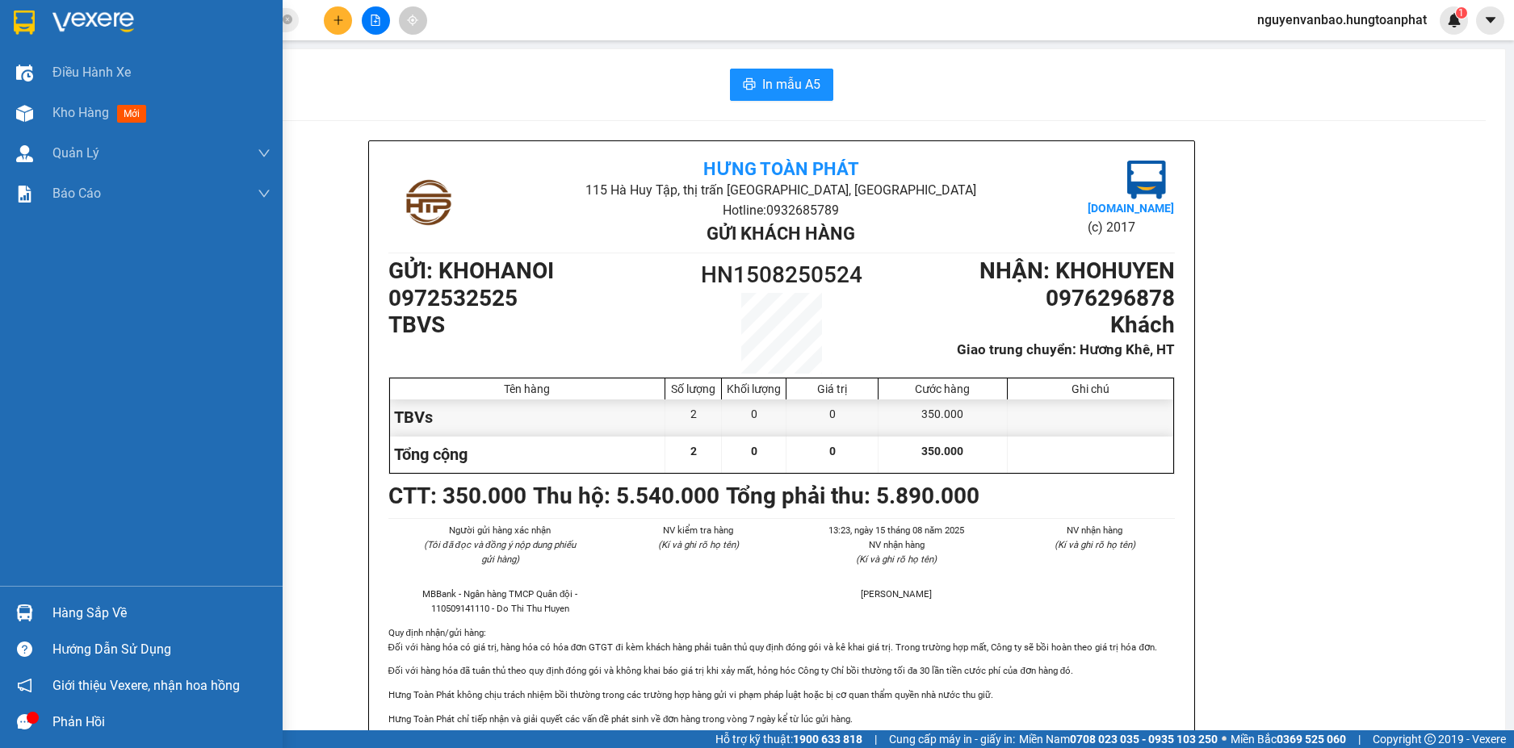
click at [34, 624] on div at bounding box center [24, 613] width 28 height 28
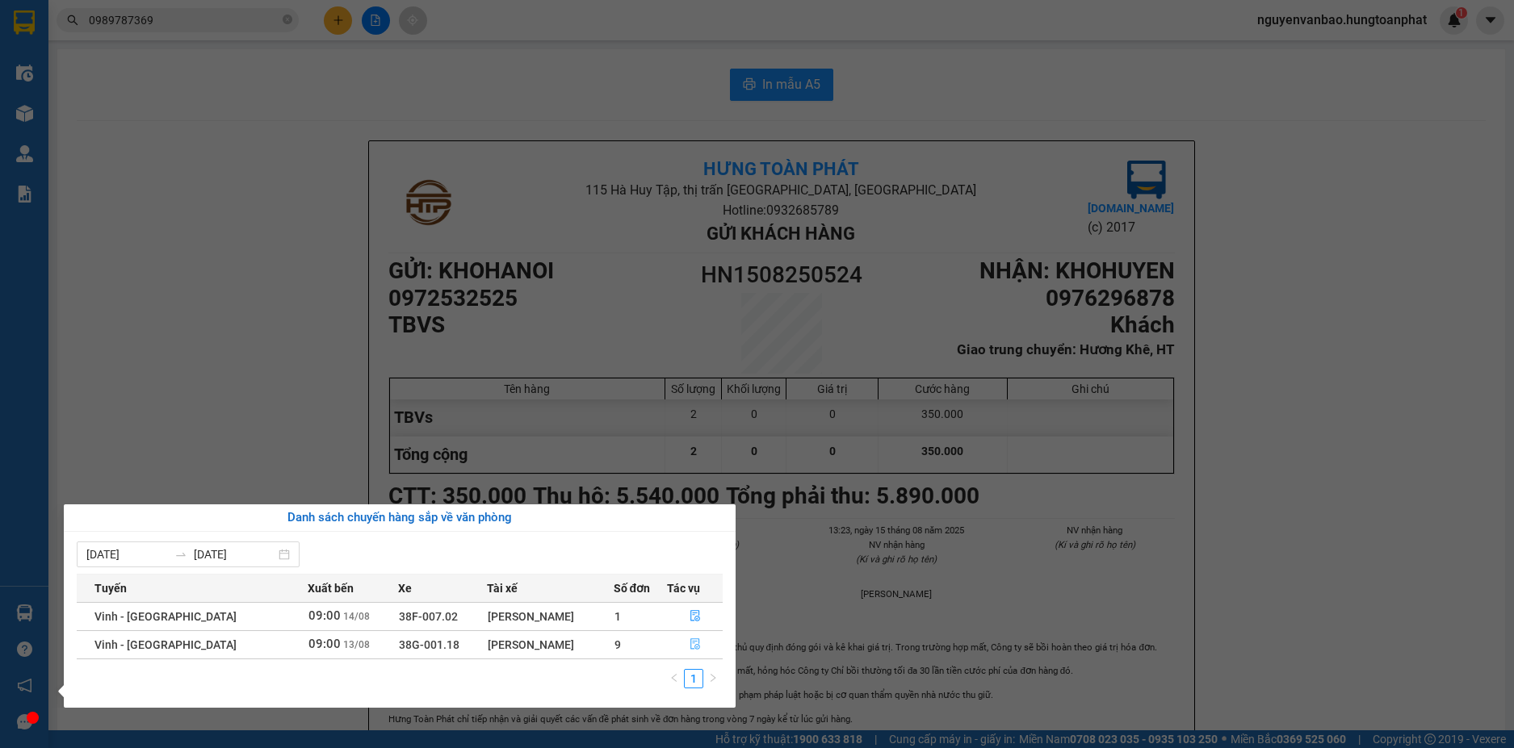
click at [694, 639] on icon "file-done" at bounding box center [695, 644] width 10 height 11
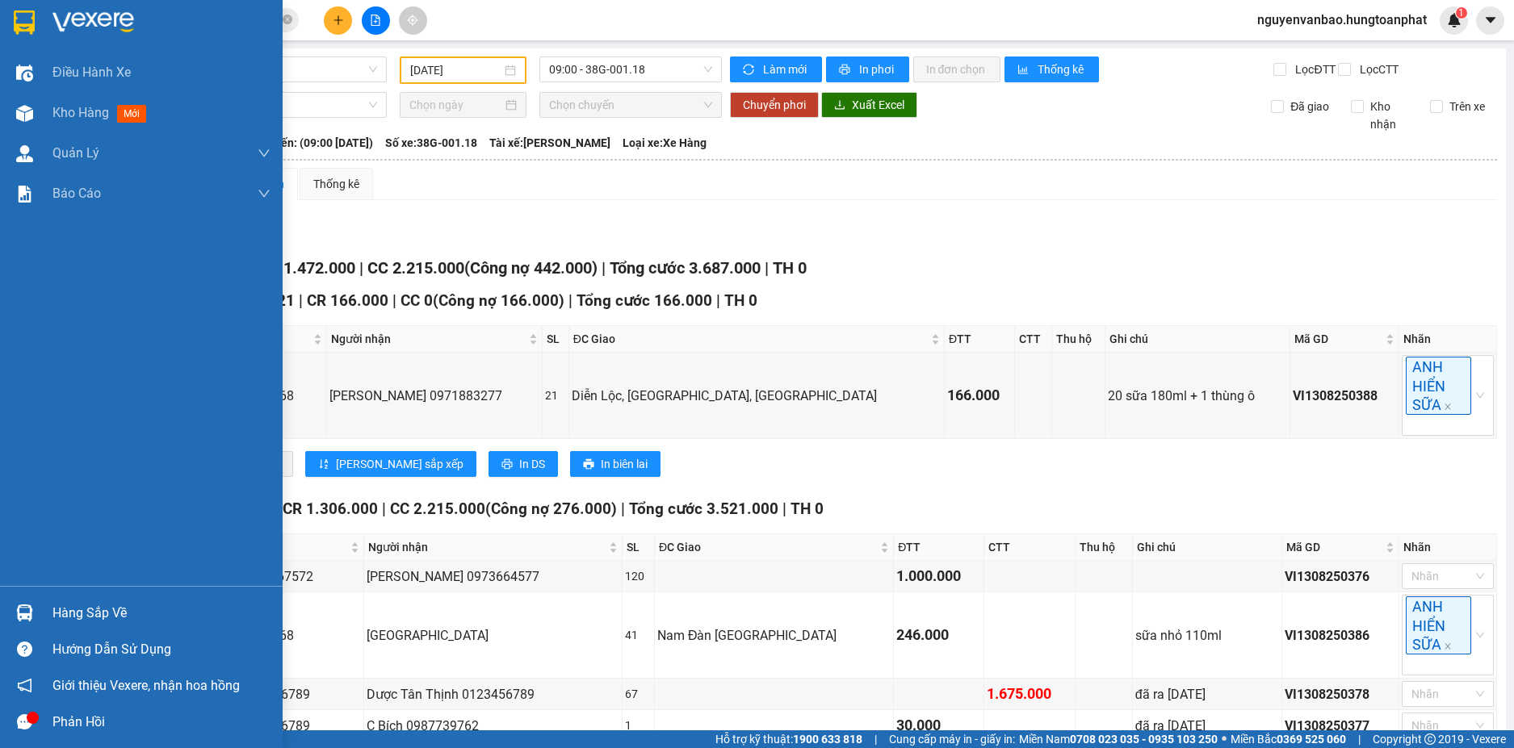
click at [23, 614] on img at bounding box center [24, 613] width 17 height 17
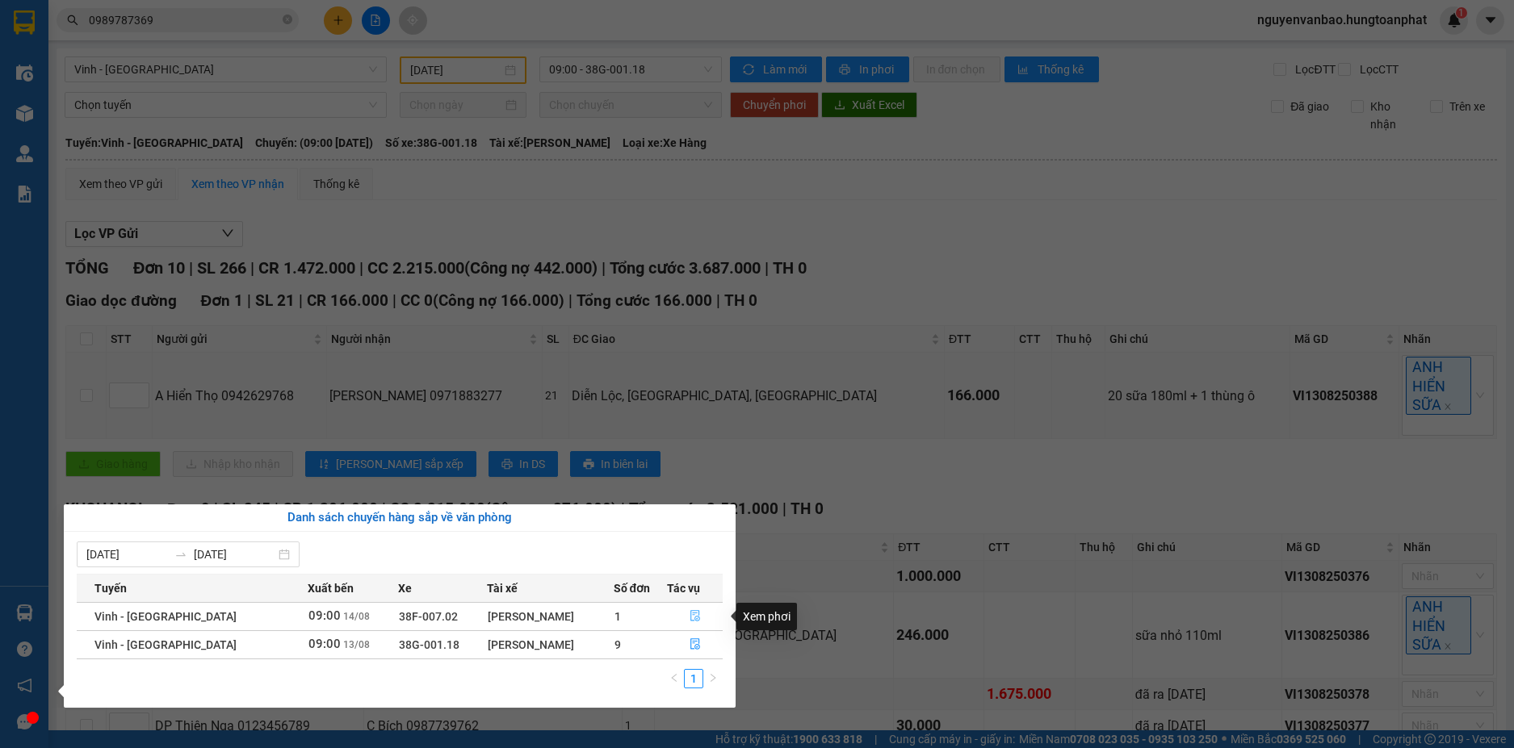
click at [694, 617] on icon "file-done" at bounding box center [695, 616] width 10 height 11
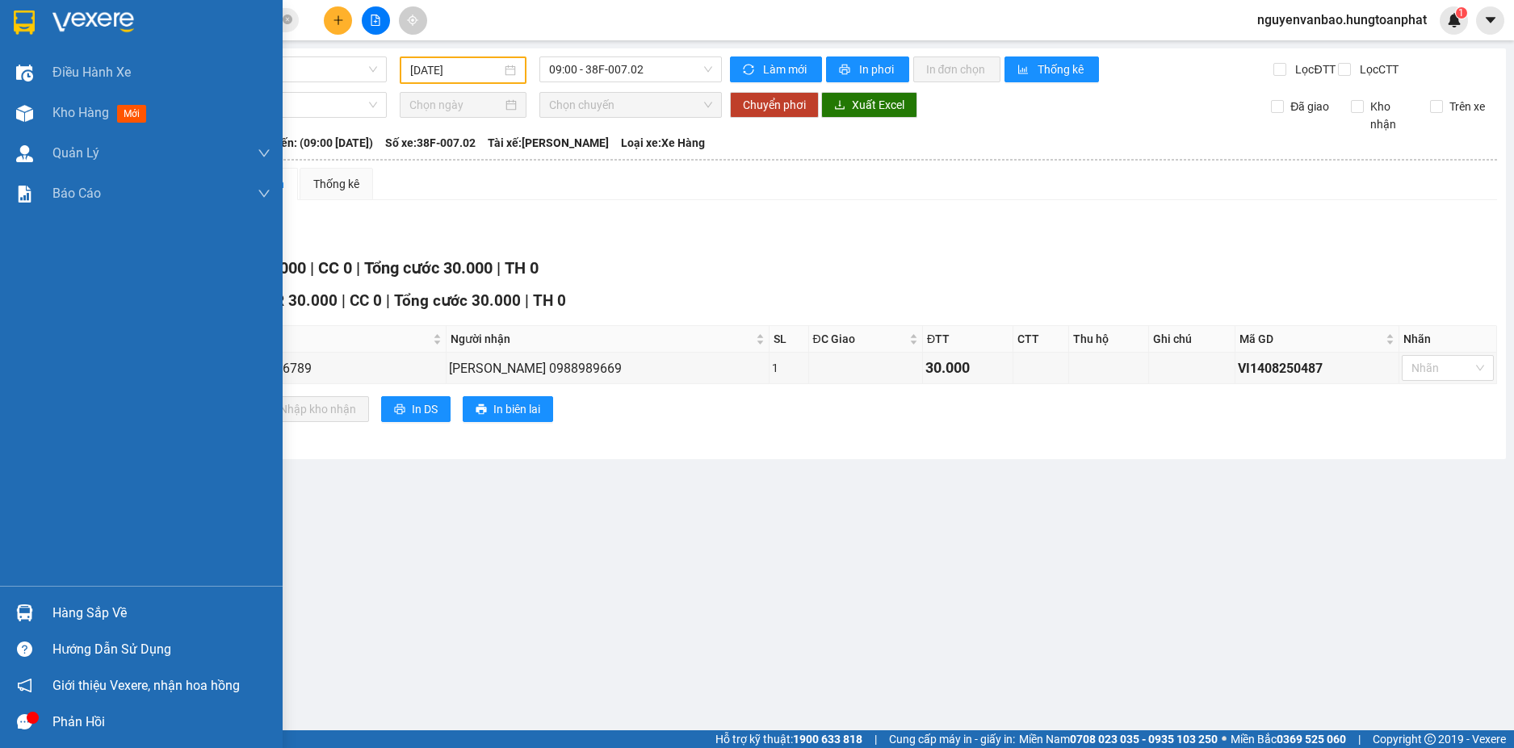
click at [28, 614] on img at bounding box center [24, 613] width 17 height 17
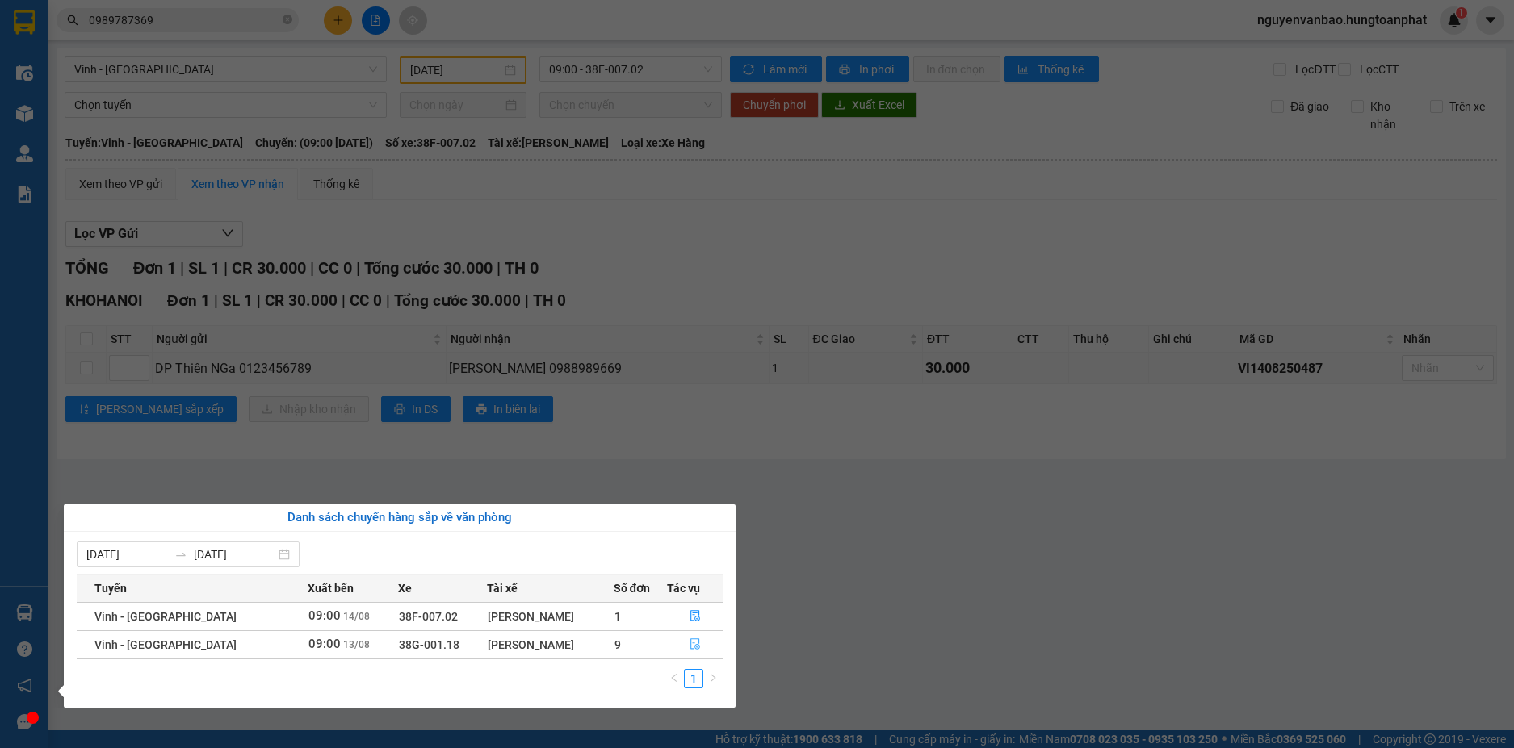
click at [690, 646] on icon "file-done" at bounding box center [694, 644] width 11 height 11
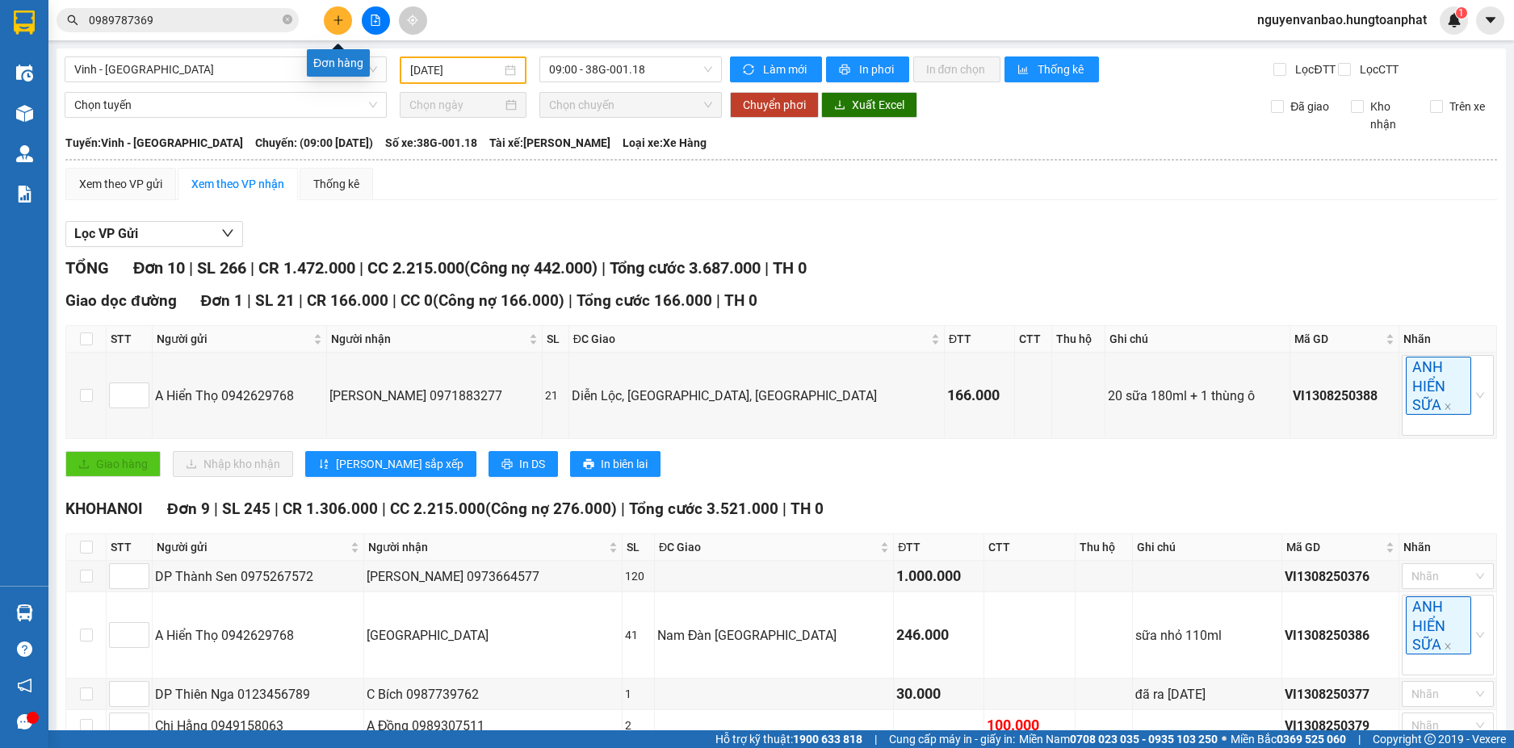
click at [338, 25] on icon "plus" at bounding box center [338, 20] width 11 height 11
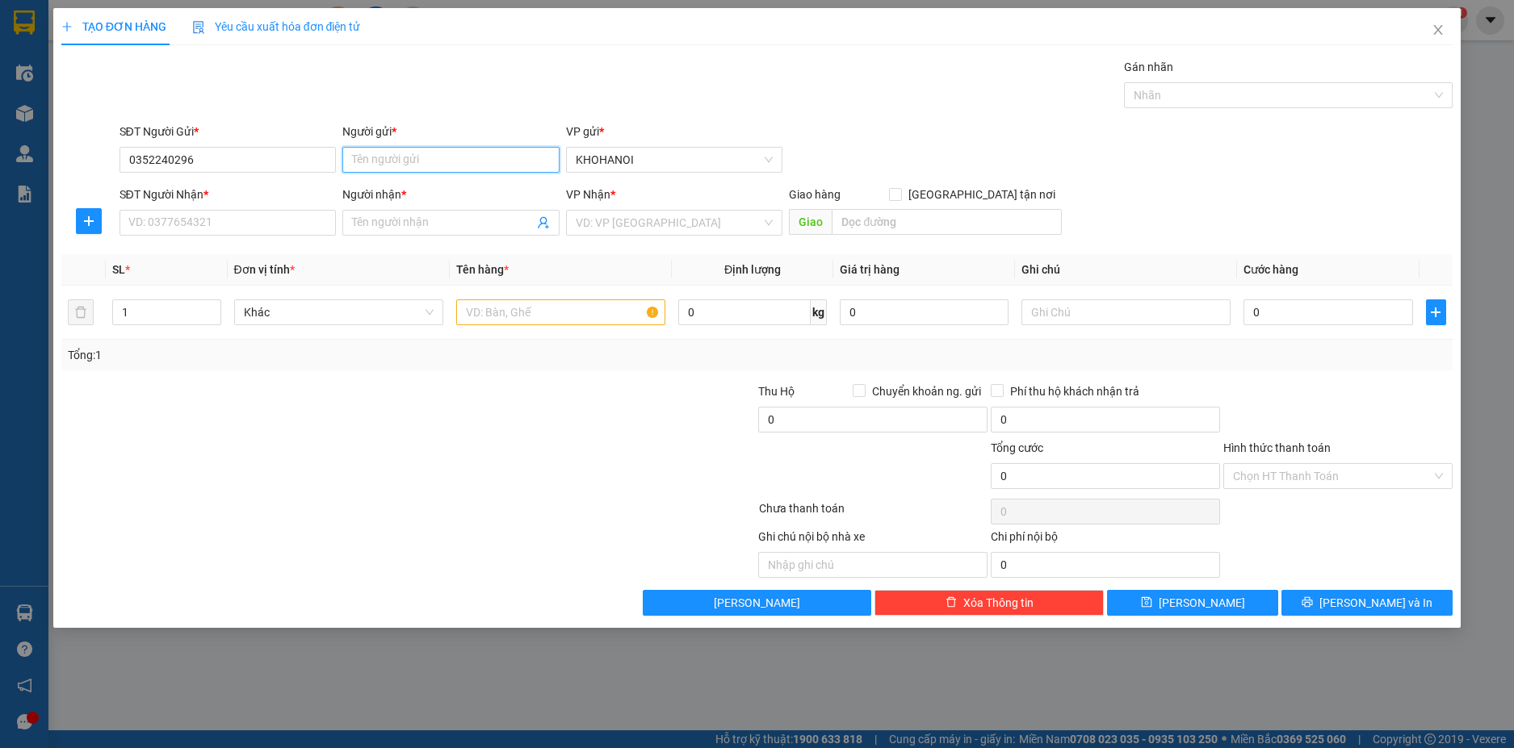
click at [433, 156] on input "Người gửi *" at bounding box center [450, 160] width 217 height 26
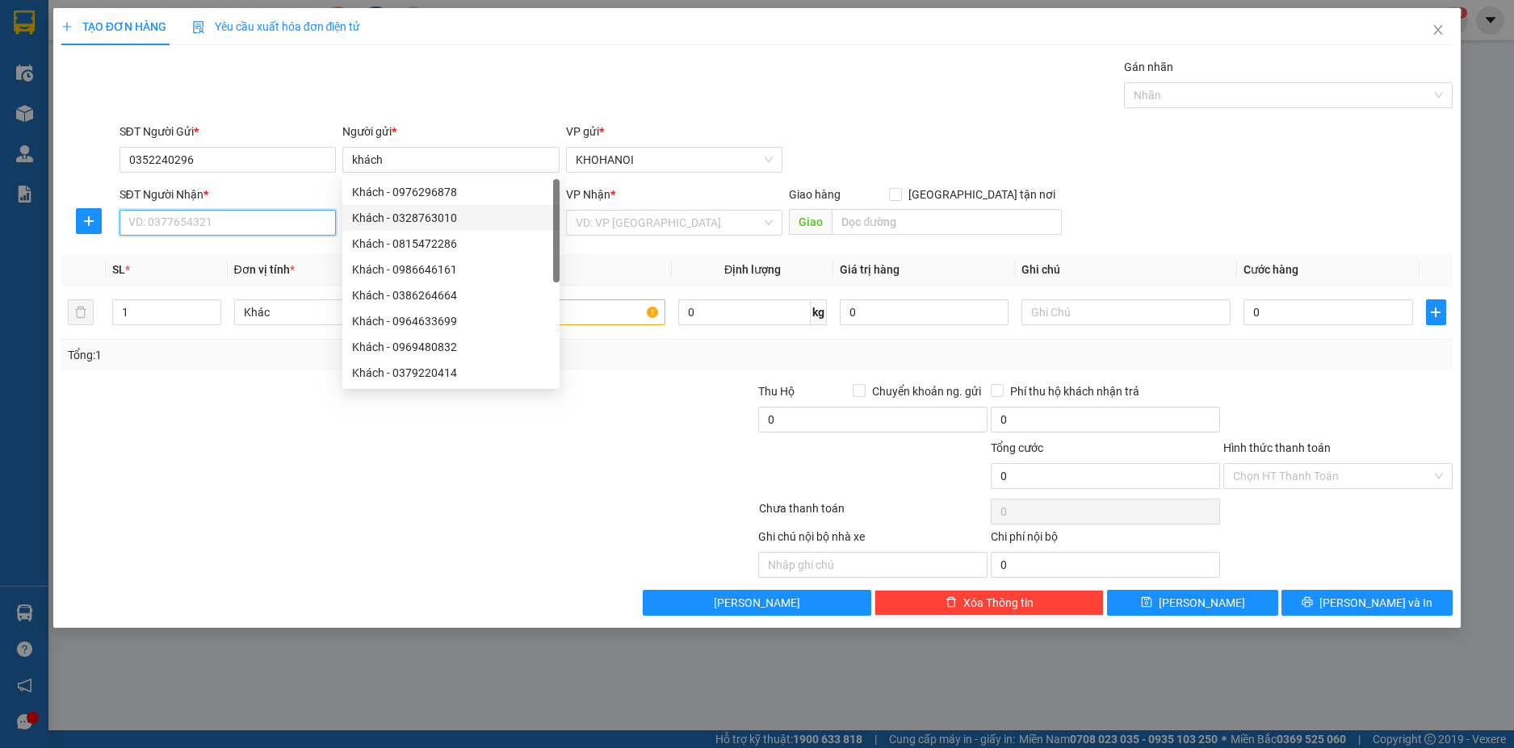
click at [287, 224] on input "SĐT Người Nhận *" at bounding box center [227, 223] width 217 height 26
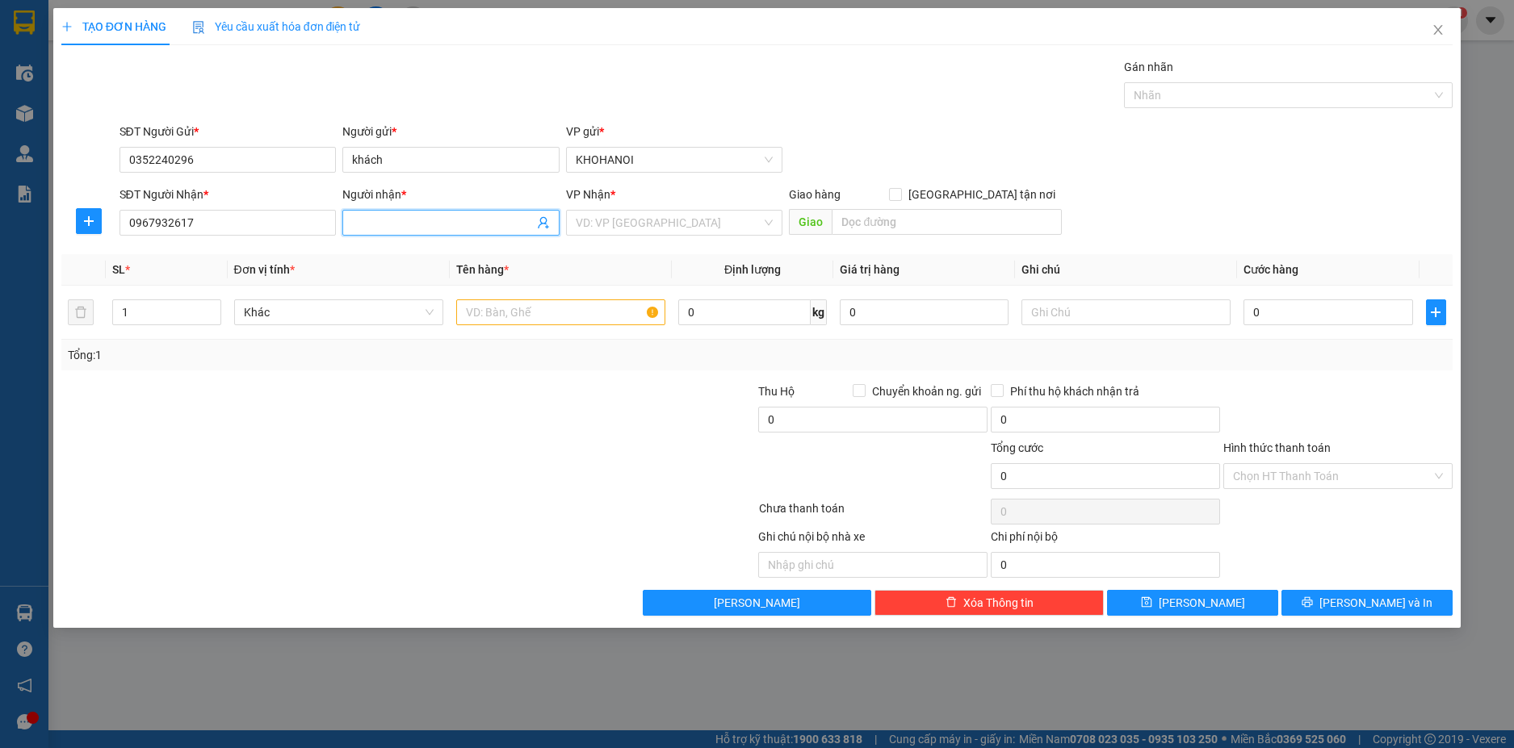
click at [363, 220] on input "Người nhận *" at bounding box center [443, 223] width 182 height 18
click at [618, 266] on th "Tên hàng *" at bounding box center [561, 269] width 222 height 31
click at [900, 192] on input "[GEOGRAPHIC_DATA] tận nơi" at bounding box center [894, 193] width 11 height 11
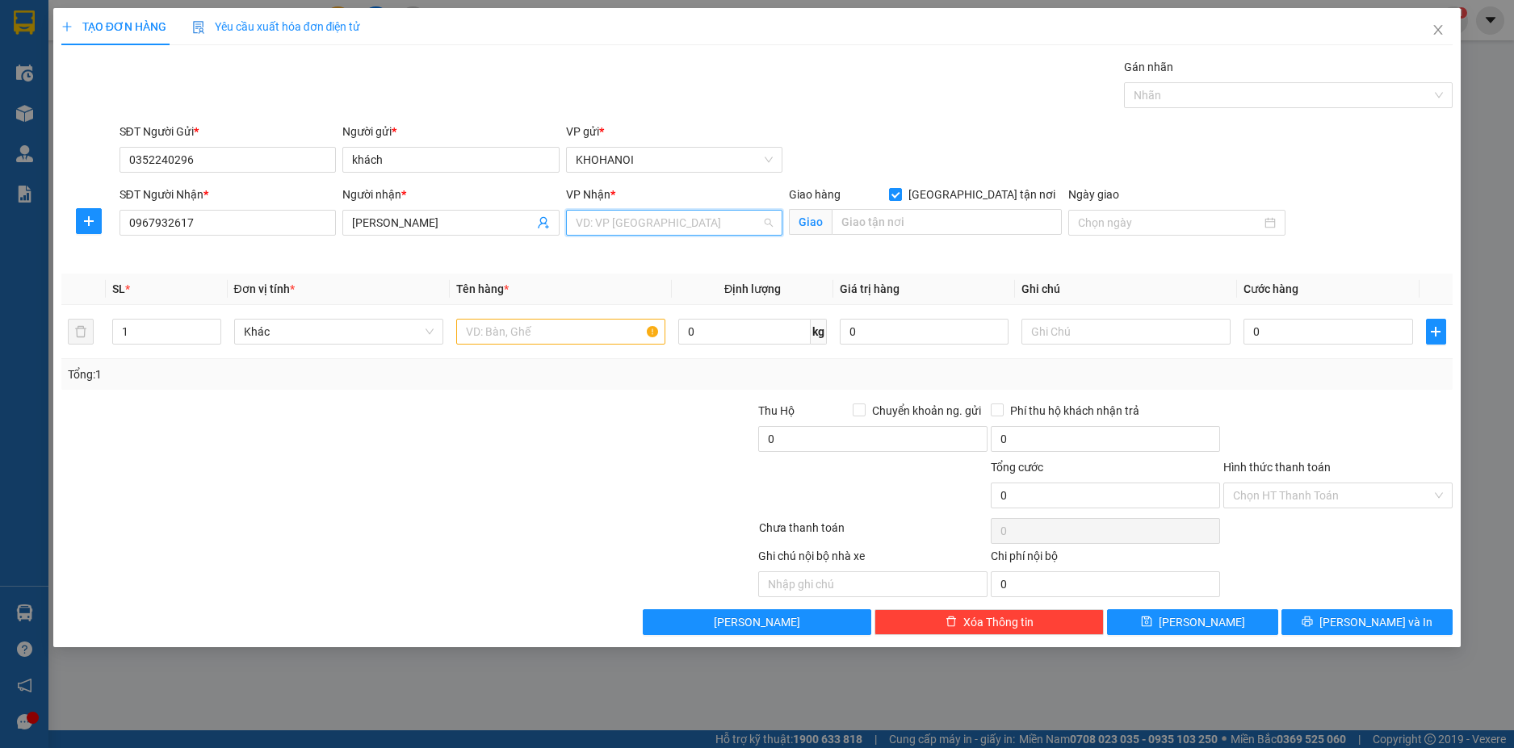
click at [746, 225] on input "search" at bounding box center [669, 223] width 187 height 24
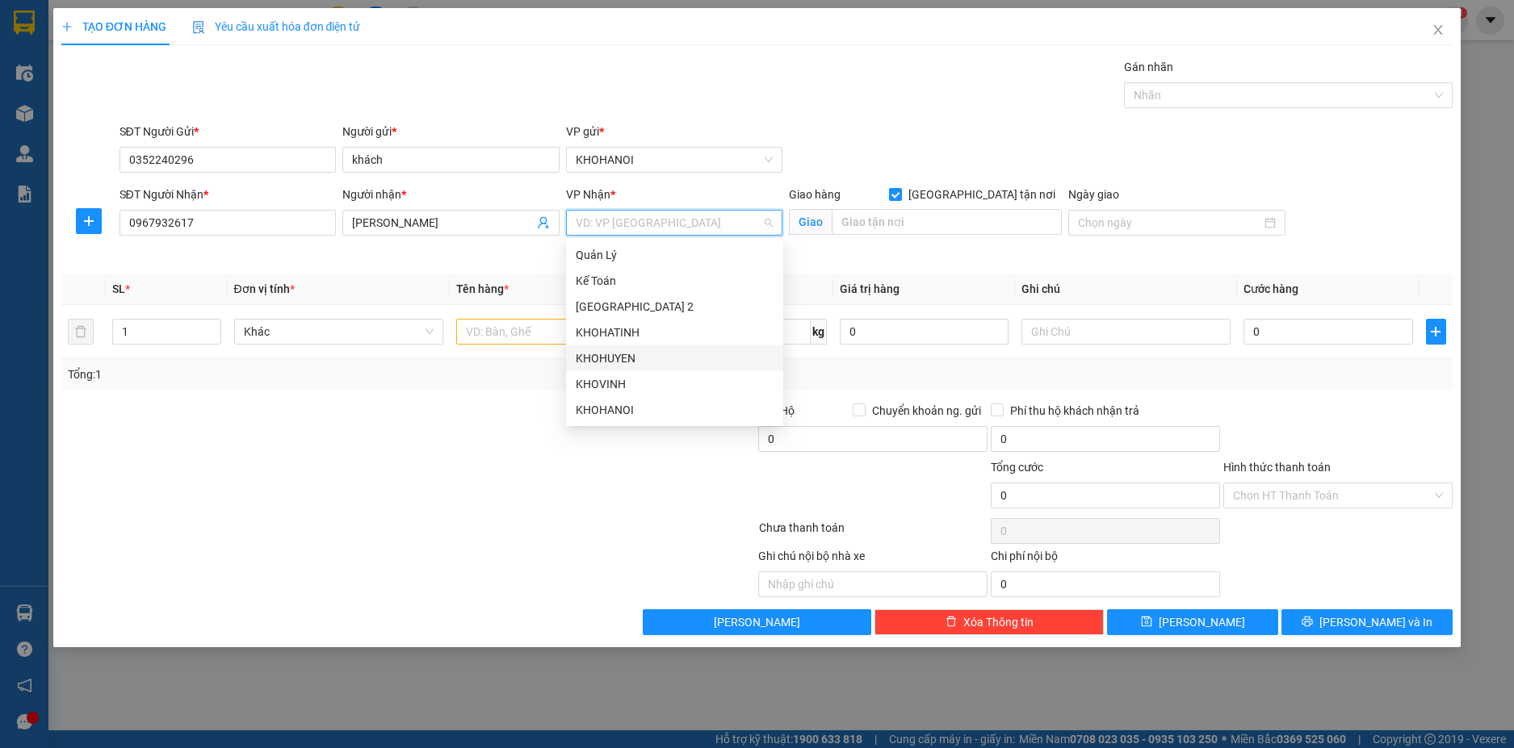
click at [652, 354] on div "KHOHUYEN" at bounding box center [675, 359] width 198 height 18
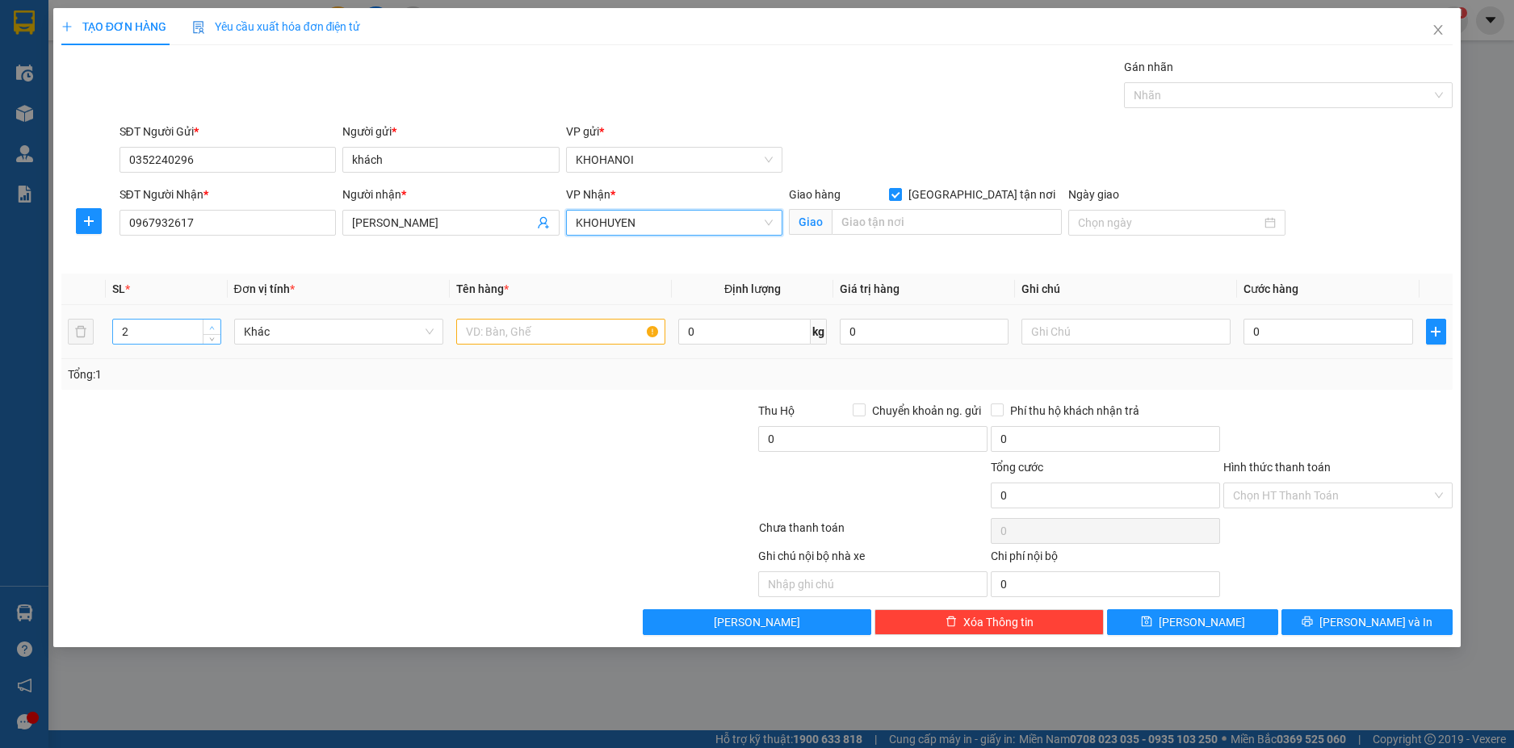
click at [212, 326] on icon "up" at bounding box center [212, 328] width 6 height 6
click at [212, 326] on icon "up" at bounding box center [212, 327] width 5 height 3
click at [1304, 333] on input "0" at bounding box center [1327, 332] width 169 height 26
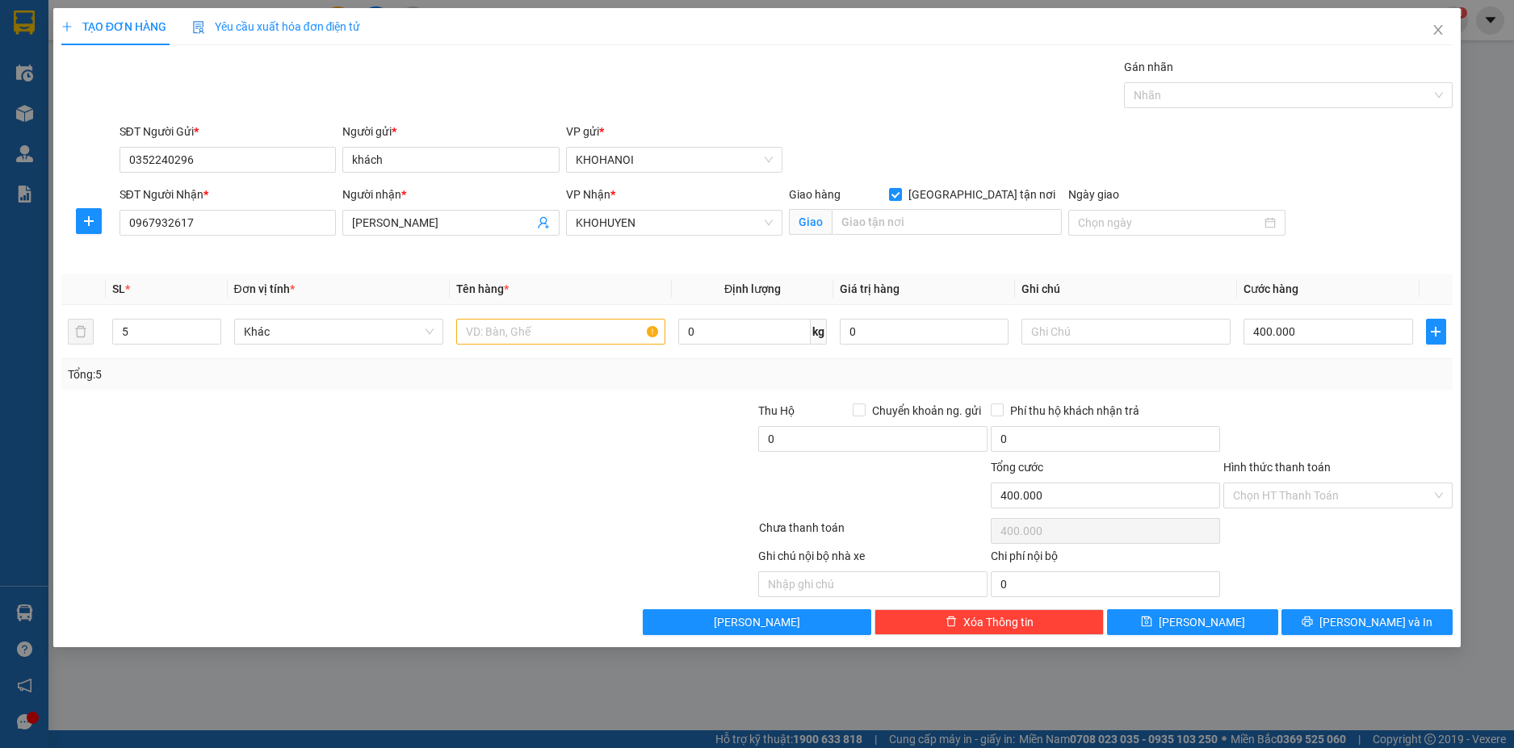
click at [1338, 396] on div "Transit Pickup Surcharge Ids Transit Deliver Surcharge Ids Transit Deliver Surc…" at bounding box center [757, 346] width 1392 height 577
click at [905, 224] on input "text" at bounding box center [947, 222] width 230 height 26
click at [845, 217] on input "hợp tâm ,tam hợp.quỳ hợp,na" at bounding box center [947, 222] width 230 height 26
click at [1013, 222] on input "hợp tâm ,tam hợp.quỳ hợp,na" at bounding box center [947, 222] width 230 height 26
click at [843, 216] on input "hợp tâm ,tam hợp.quỳ hợp,NA" at bounding box center [947, 222] width 230 height 26
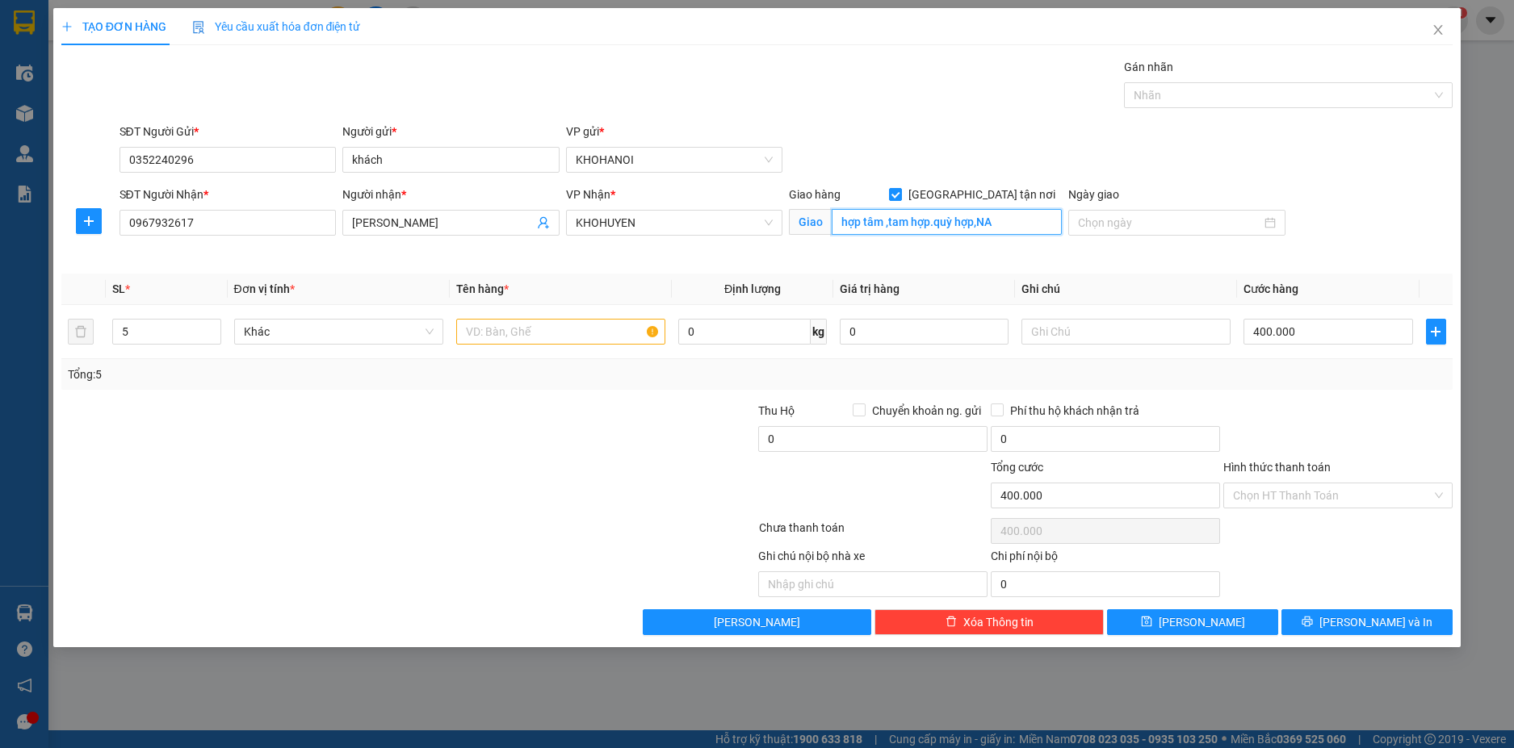
click at [847, 219] on input "hợp tâm ,tam hợp.quỳ hợp,NA" at bounding box center [947, 222] width 230 height 26
click at [894, 218] on input "Hợp tâm ,tam hợp.quỳ hợp,NA" at bounding box center [947, 222] width 230 height 26
click at [898, 221] on input "Hợp tâm ,tam hợp.quỳ hợp,NA" at bounding box center [947, 222] width 230 height 26
click at [945, 223] on input "Hợp tâm ,Tam hợp.quỳ hợp,NA" at bounding box center [947, 222] width 230 height 26
click at [508, 332] on input "text" at bounding box center [560, 332] width 209 height 26
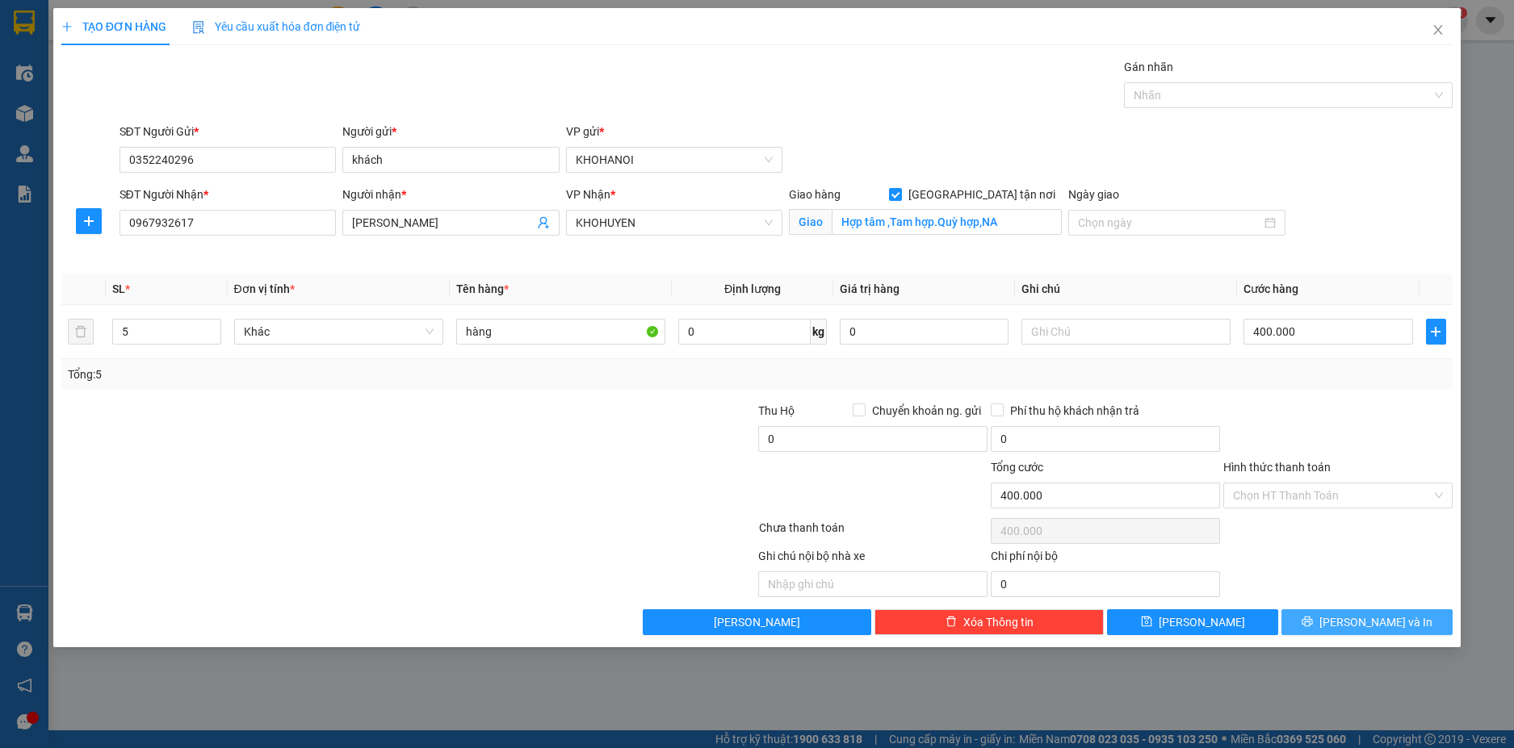
click at [1362, 622] on span "[PERSON_NAME] và In" at bounding box center [1375, 623] width 113 height 18
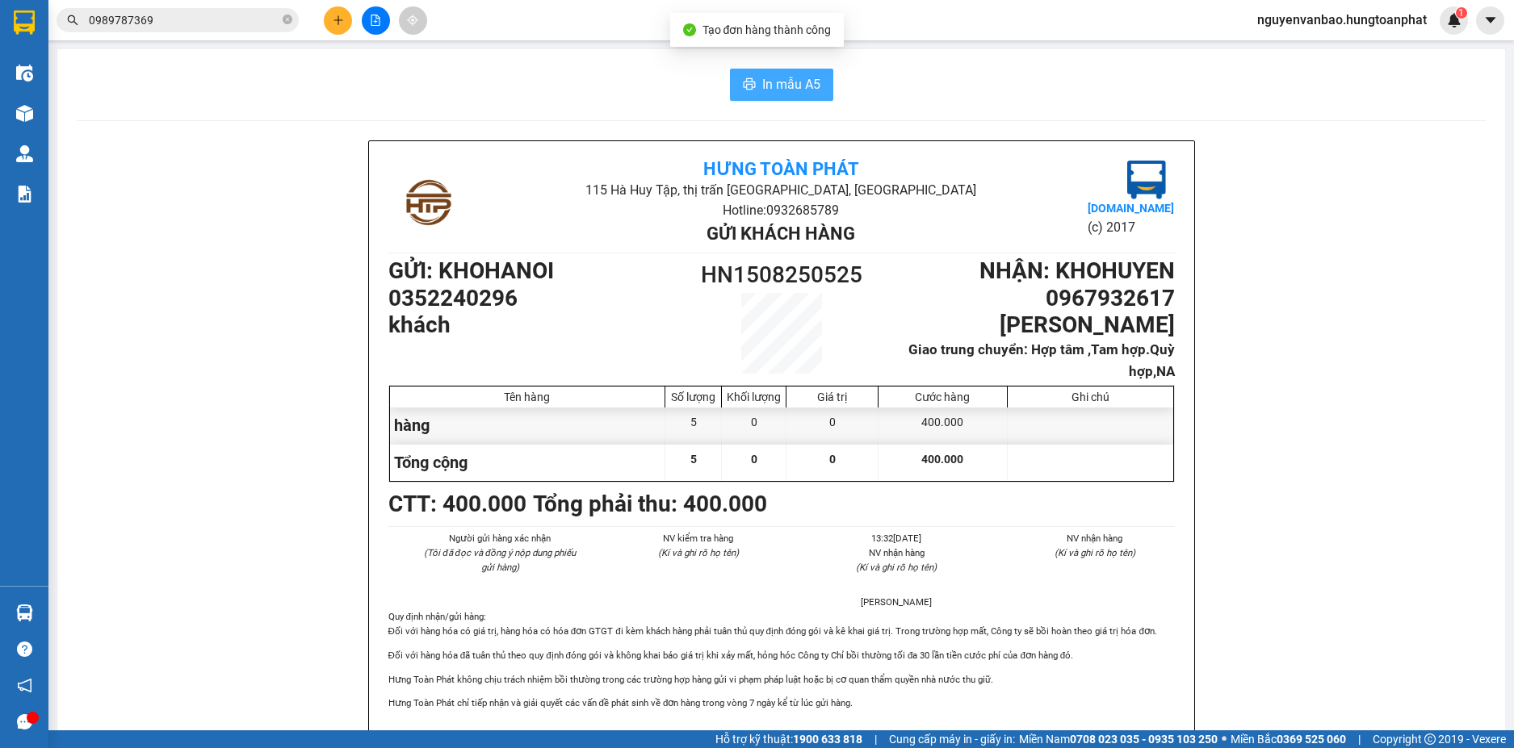
click at [766, 82] on span "In mẫu A5" at bounding box center [791, 84] width 58 height 20
click at [335, 19] on icon "plus" at bounding box center [338, 20] width 11 height 11
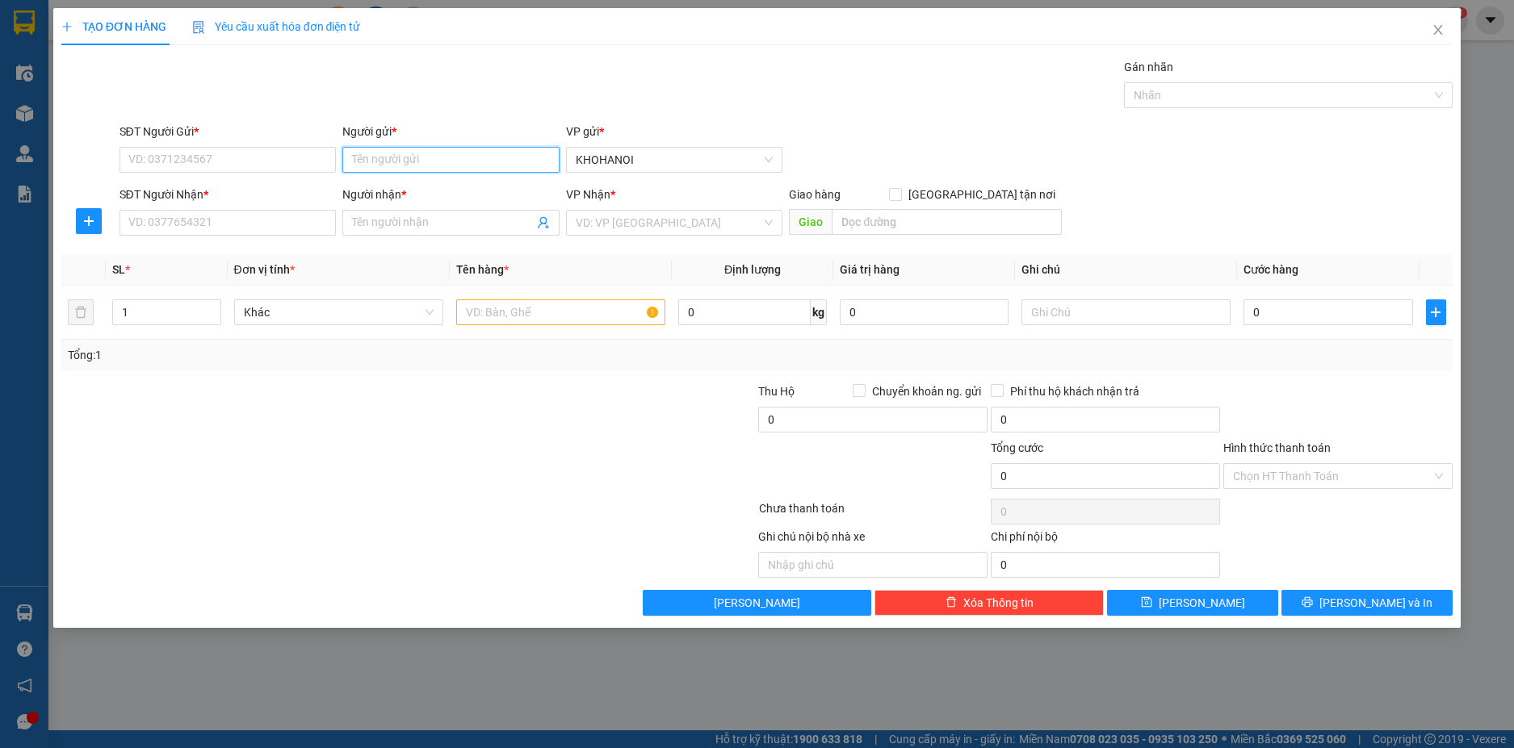
click at [371, 158] on input "Người gửi *" at bounding box center [450, 160] width 217 height 26
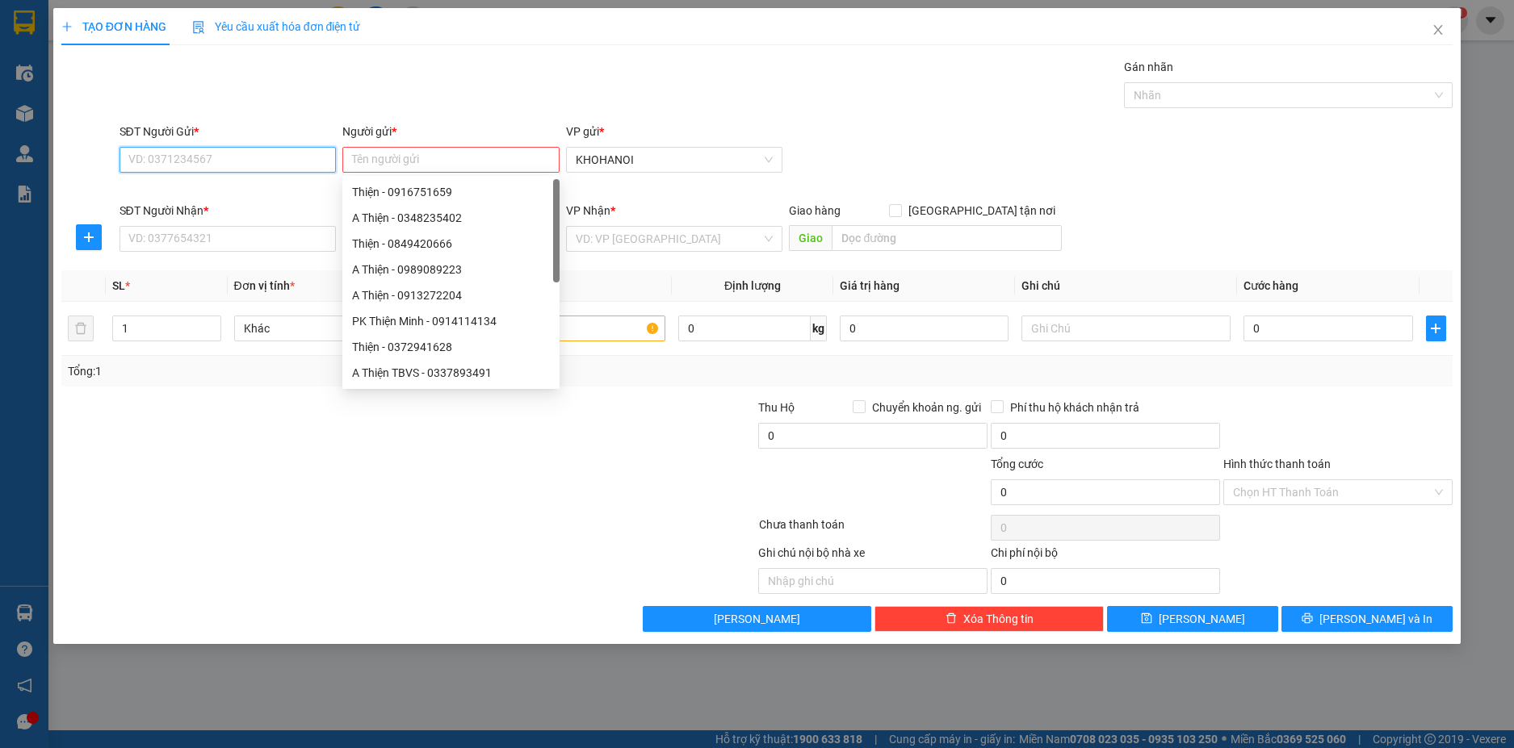
click at [153, 161] on input "SĐT Người Gửi *" at bounding box center [227, 160] width 217 height 26
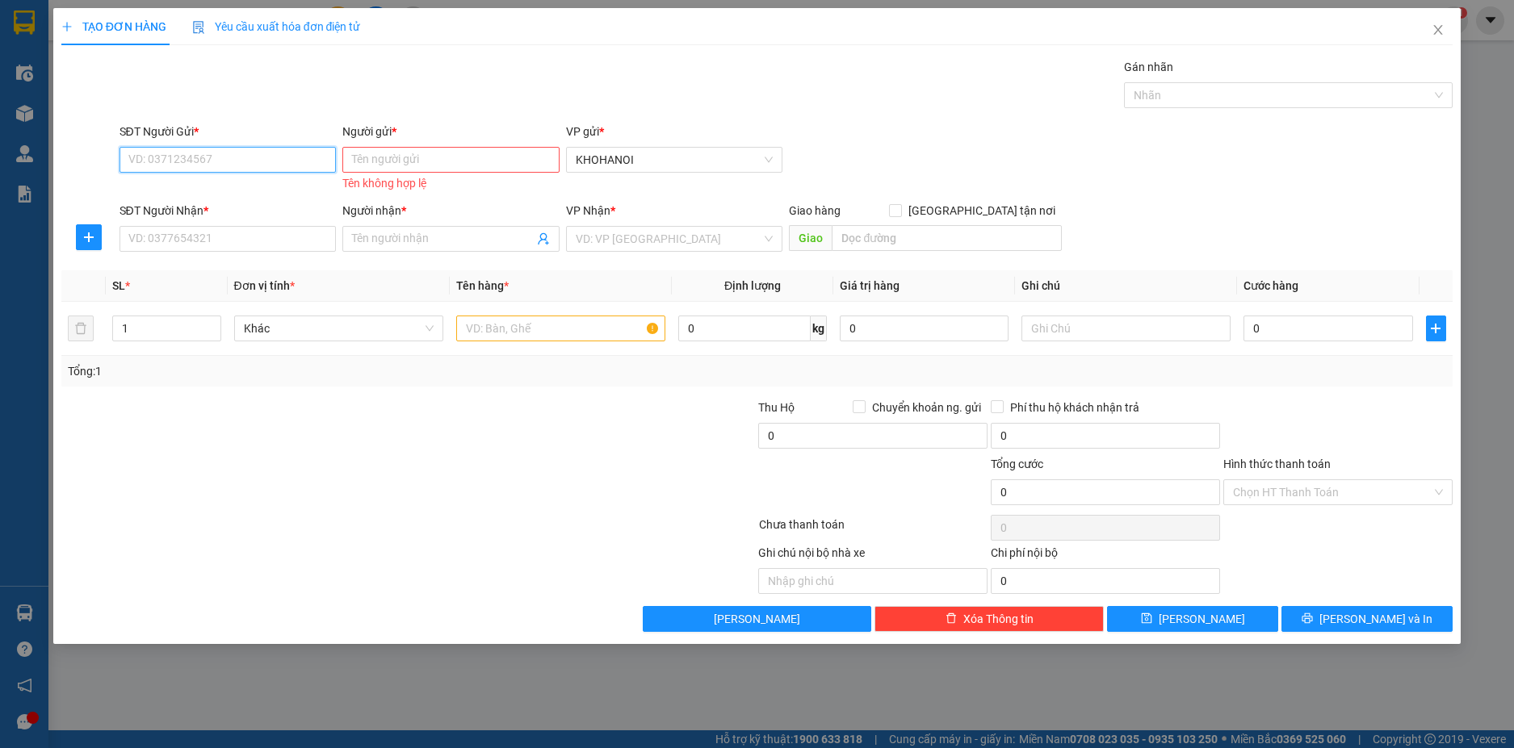
click at [159, 154] on input "SĐT Người Gửi *" at bounding box center [227, 160] width 217 height 26
click at [363, 153] on input "Người gửi *" at bounding box center [450, 160] width 217 height 26
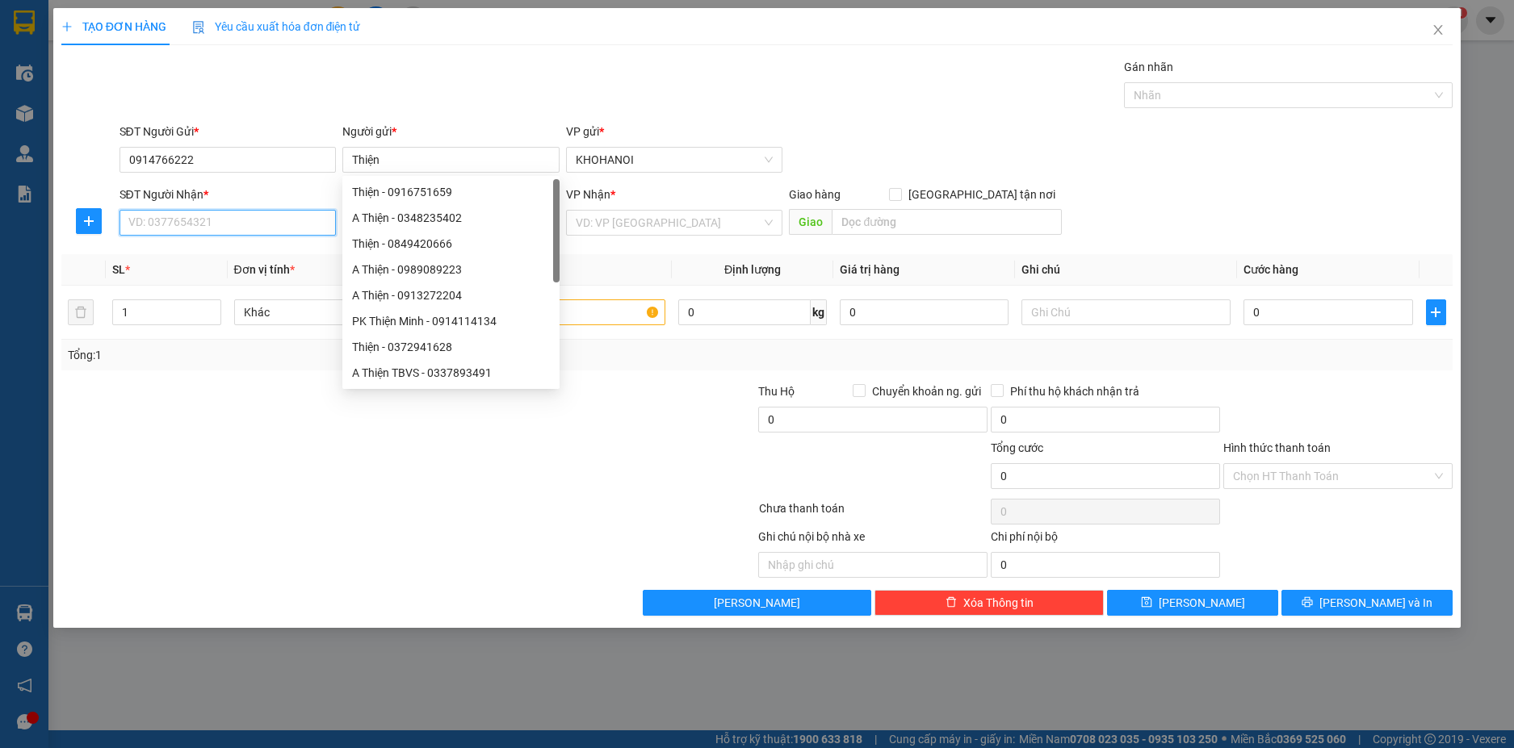
click at [227, 212] on input "SĐT Người Nhận *" at bounding box center [227, 223] width 217 height 26
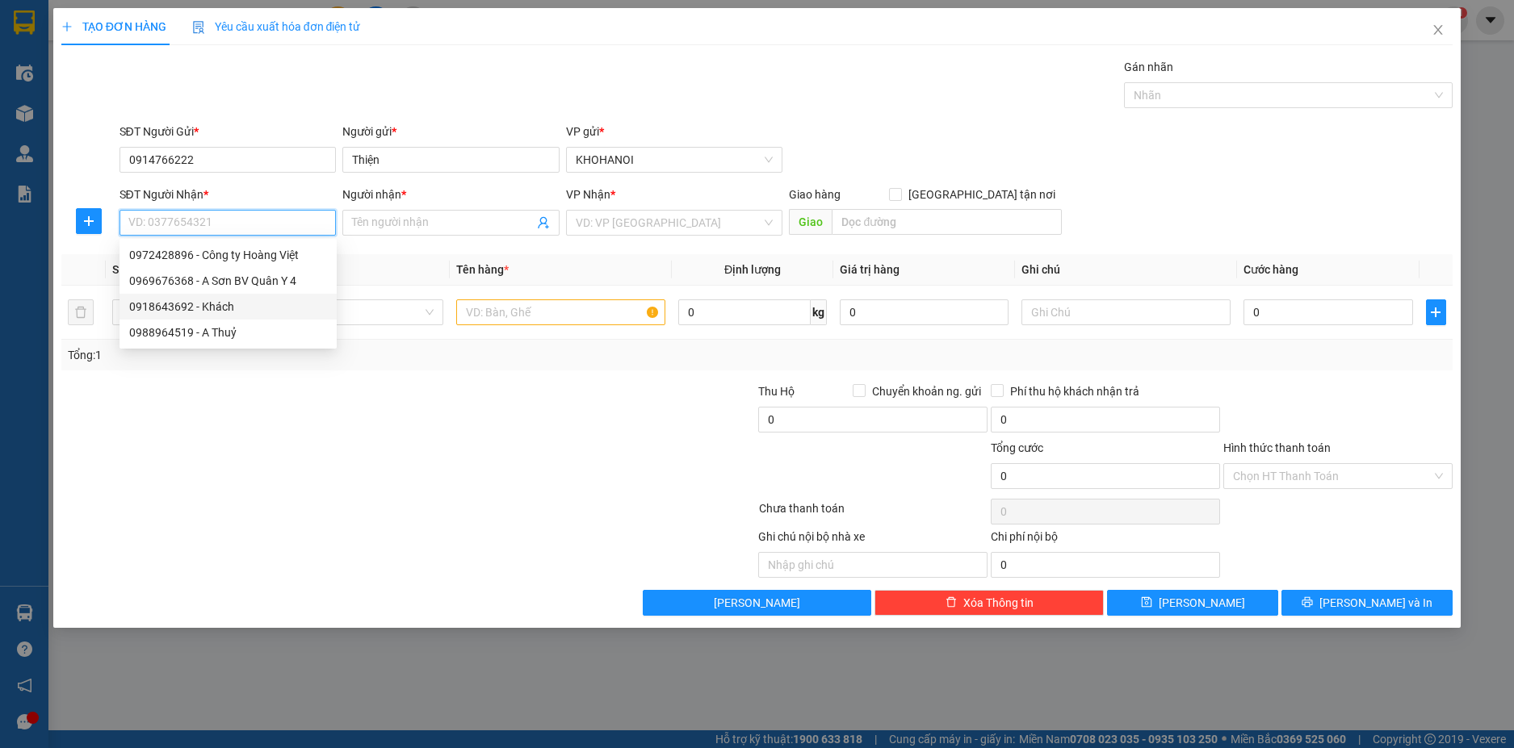
click at [207, 311] on div "0918643692 - Khách" at bounding box center [228, 307] width 198 height 18
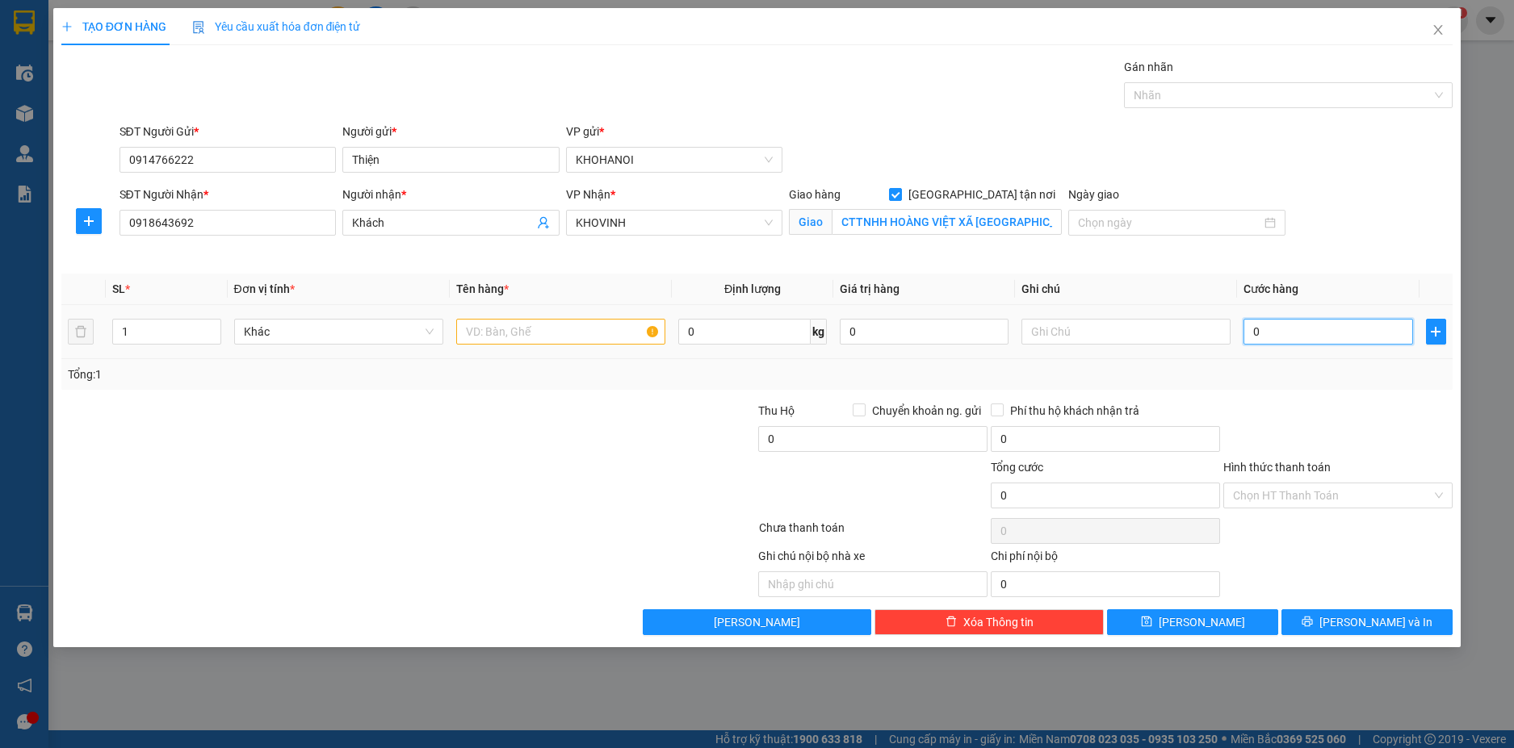
click at [1308, 331] on input "0" at bounding box center [1327, 332] width 169 height 26
click at [1323, 398] on div "Transit Pickup Surcharge Ids Transit Deliver Surcharge Ids Transit Deliver Surc…" at bounding box center [757, 346] width 1392 height 577
click at [1442, 497] on div "Chọn HT Thanh Toán" at bounding box center [1337, 496] width 229 height 26
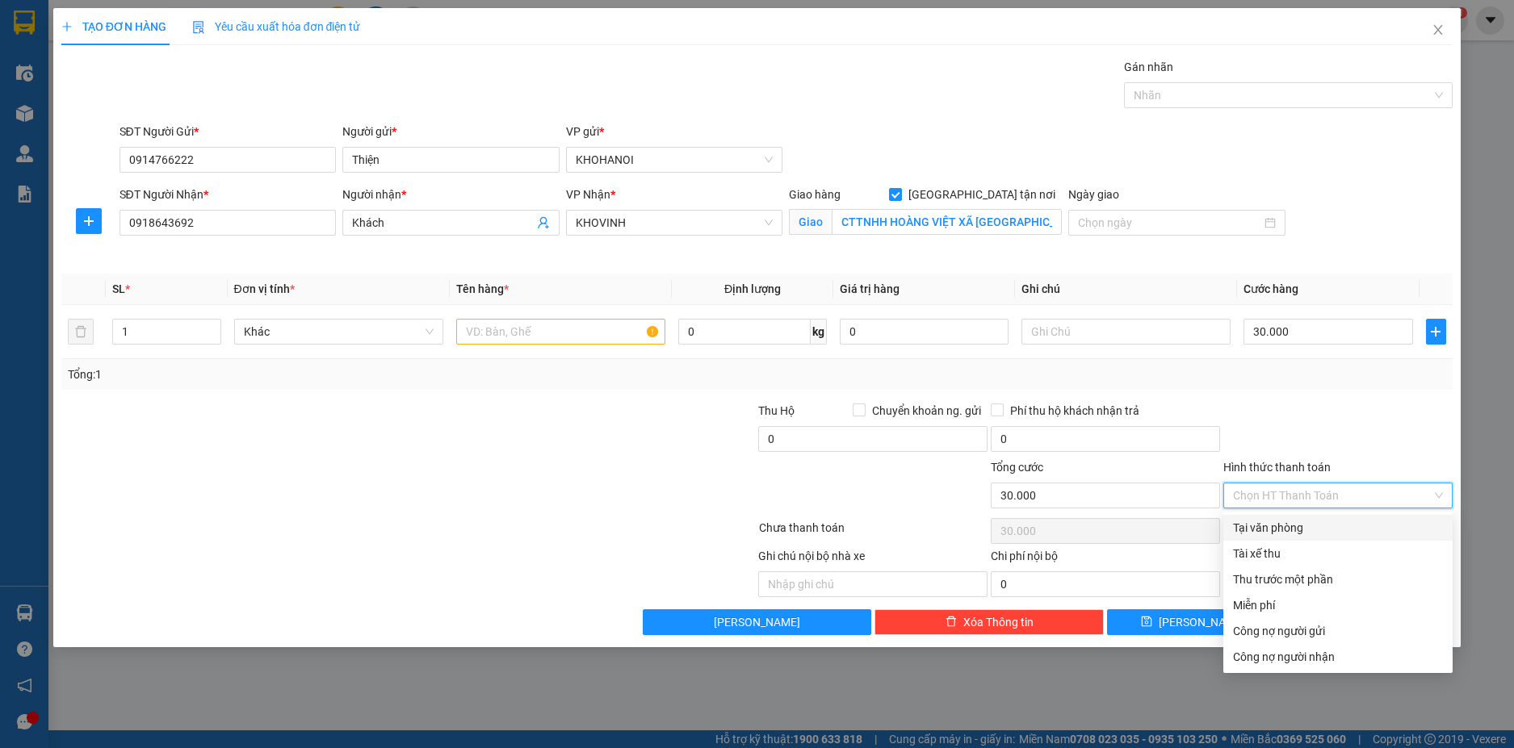
click at [1325, 528] on div "Tại văn phòng" at bounding box center [1338, 528] width 210 height 18
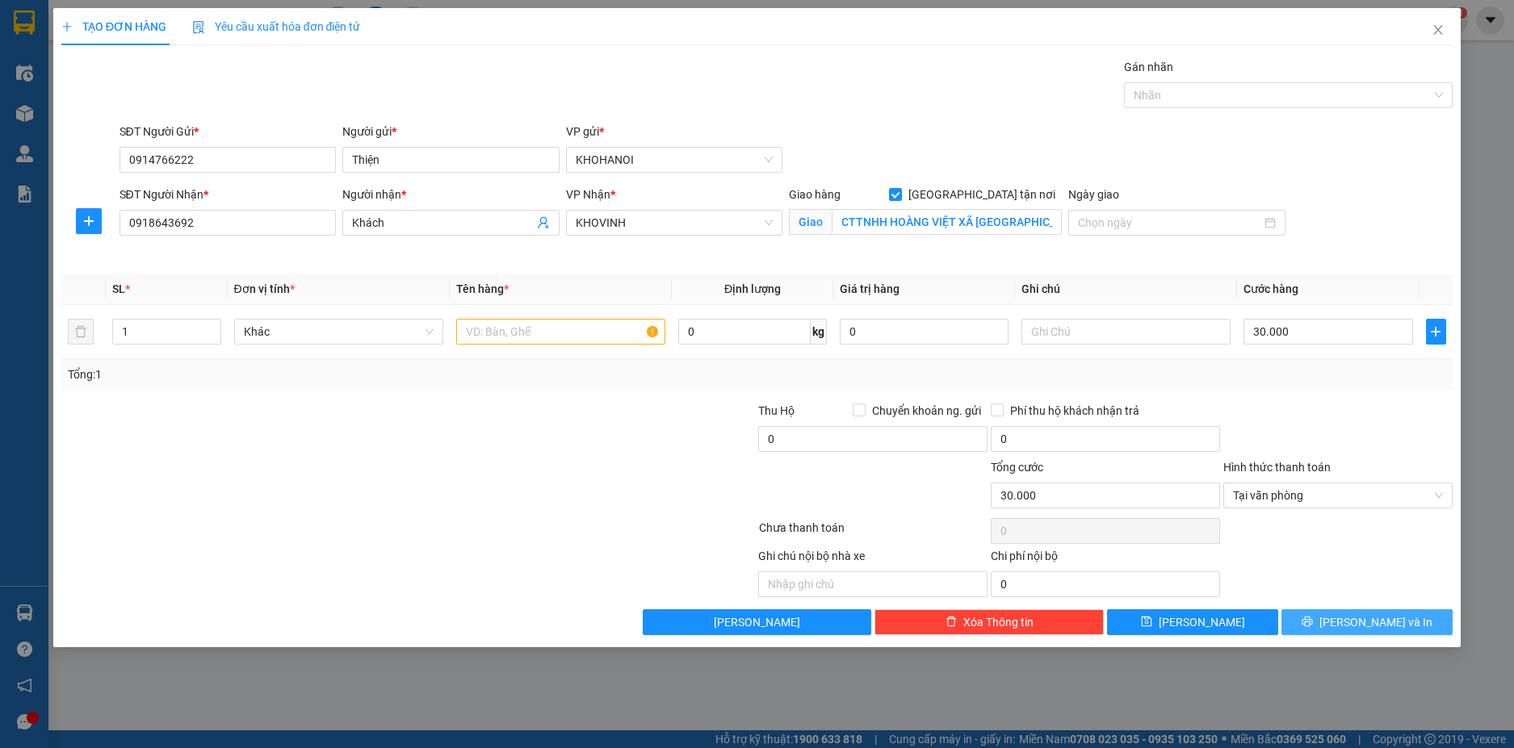
click at [1313, 624] on icon "printer" at bounding box center [1307, 622] width 10 height 10
click at [599, 319] on input "text" at bounding box center [560, 332] width 209 height 26
click at [1335, 619] on button "[PERSON_NAME] và In" at bounding box center [1366, 623] width 171 height 26
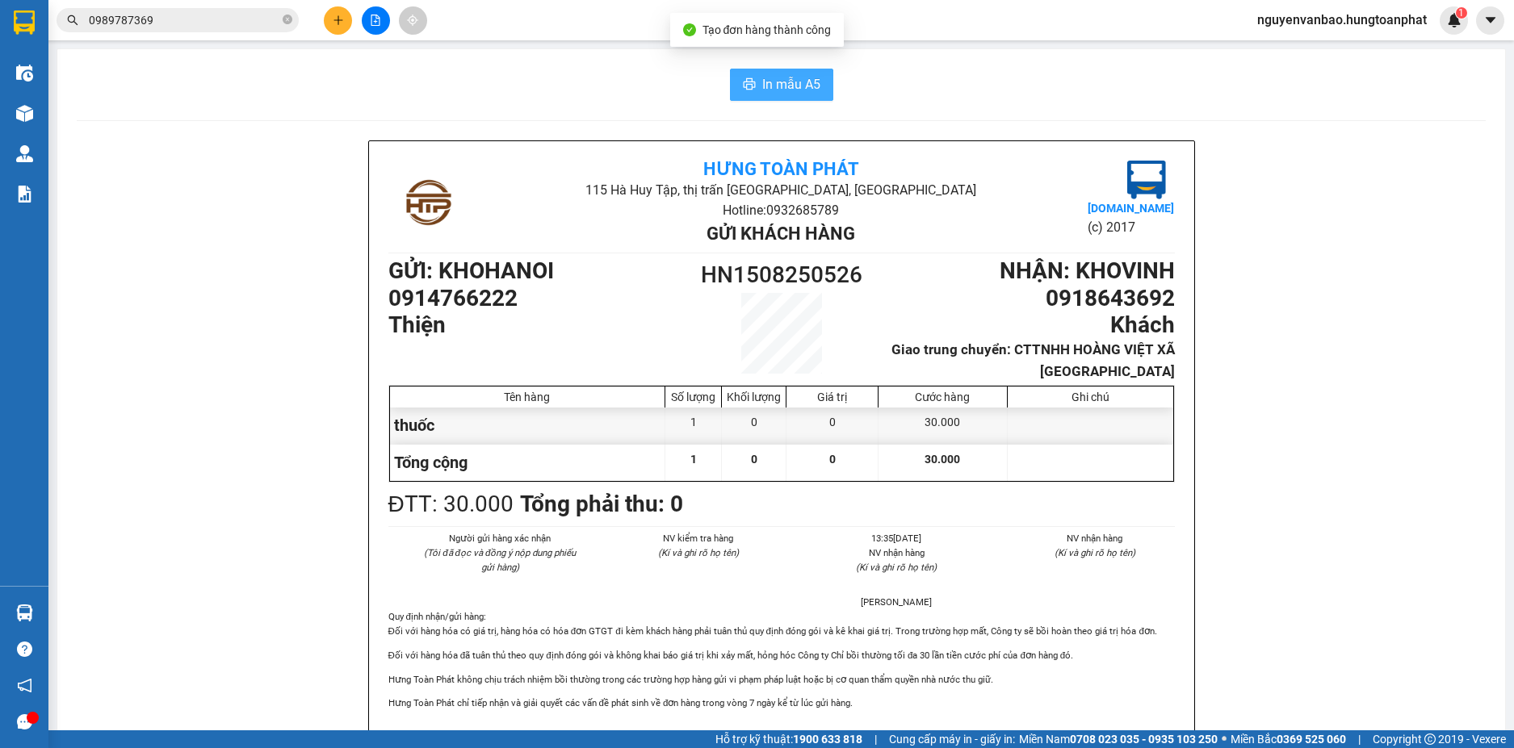
click at [810, 85] on span "In mẫu A5" at bounding box center [791, 84] width 58 height 20
click at [785, 92] on span "In mẫu A5" at bounding box center [791, 84] width 58 height 20
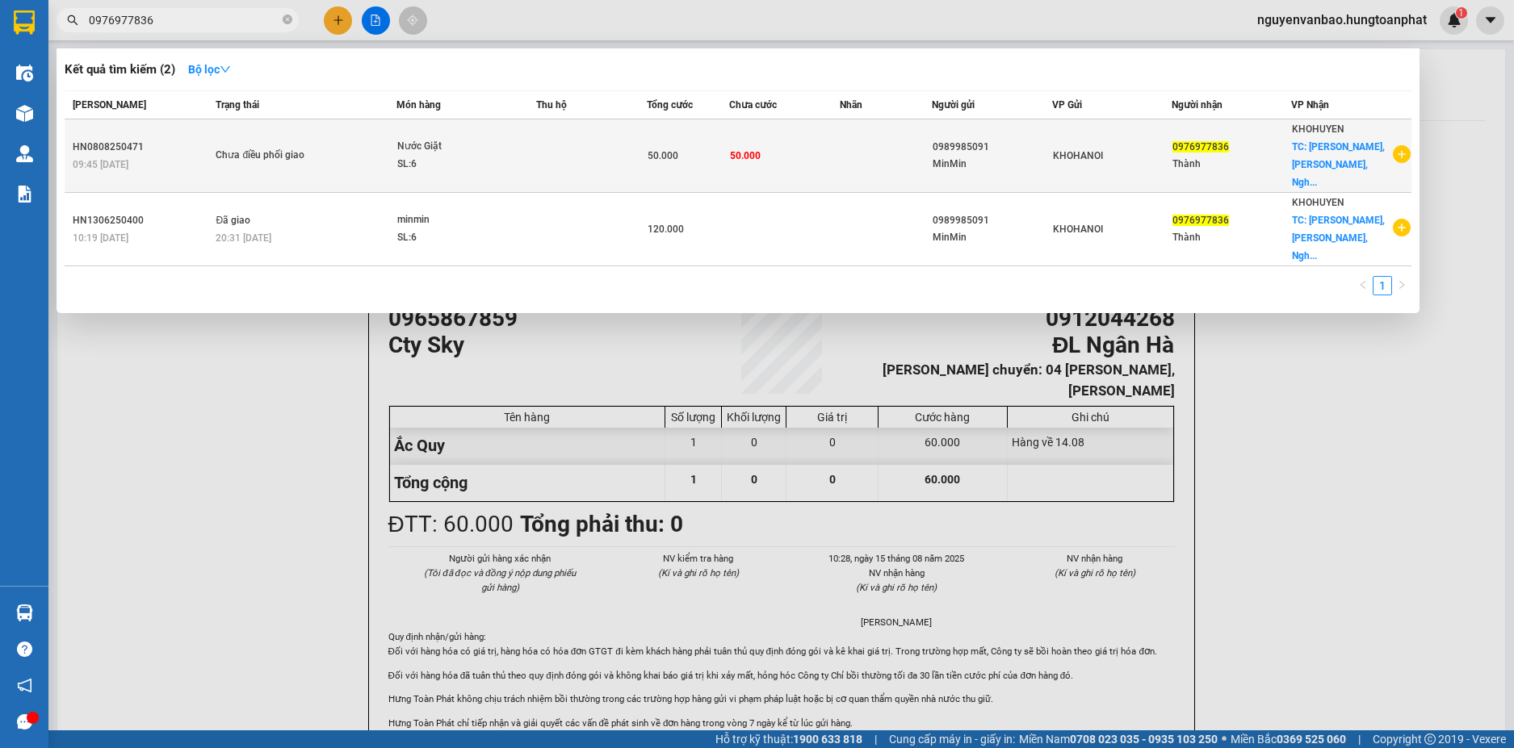
type input "0976977836"
click at [526, 151] on span "Nước Giặt SL: 6" at bounding box center [466, 155] width 138 height 35
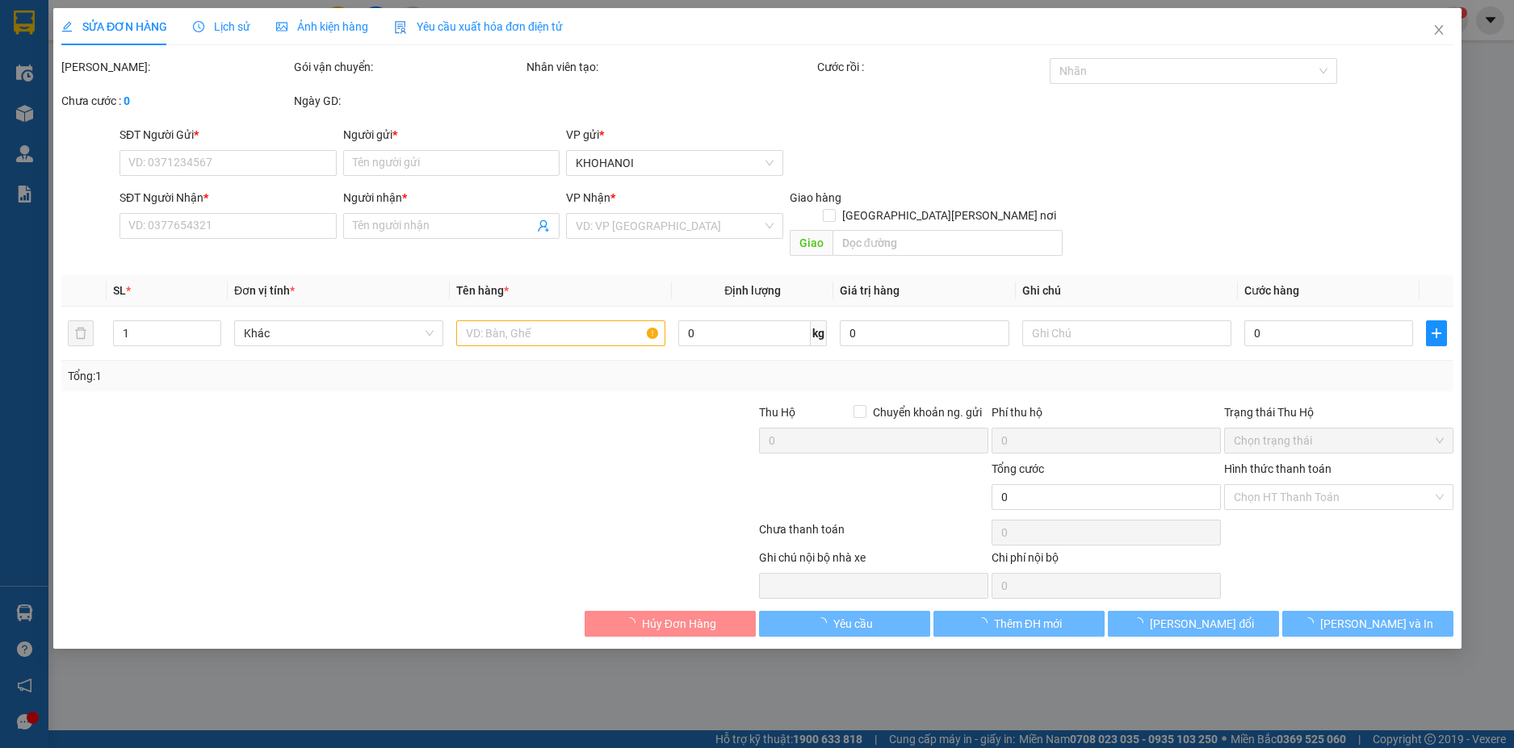
type input "0989985091"
type input "MinMin"
type input "0976977836"
type input "Thành"
checkbox input "true"
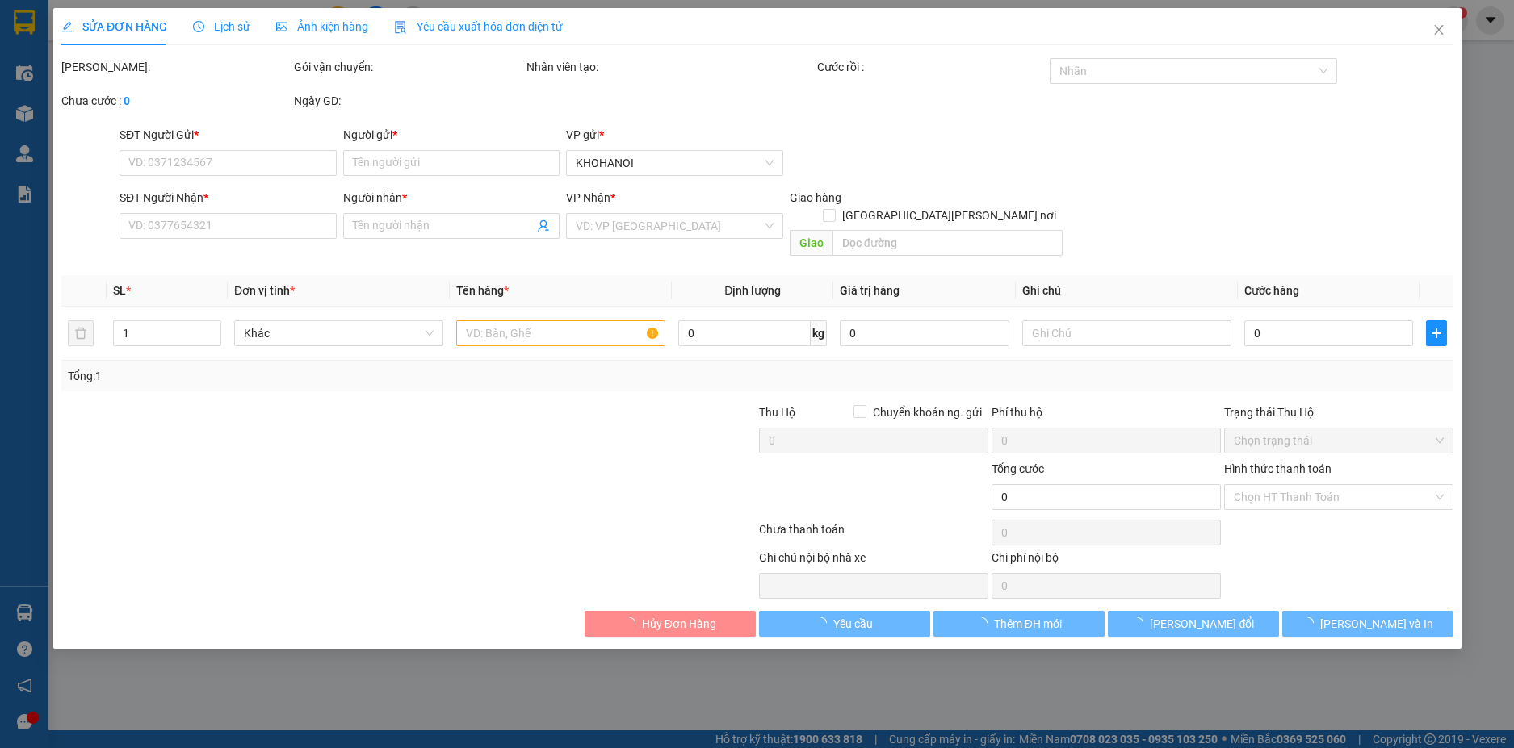
type input "Minh Hương, Quỳnh Lưu, Nghệ An"
type input "50.000"
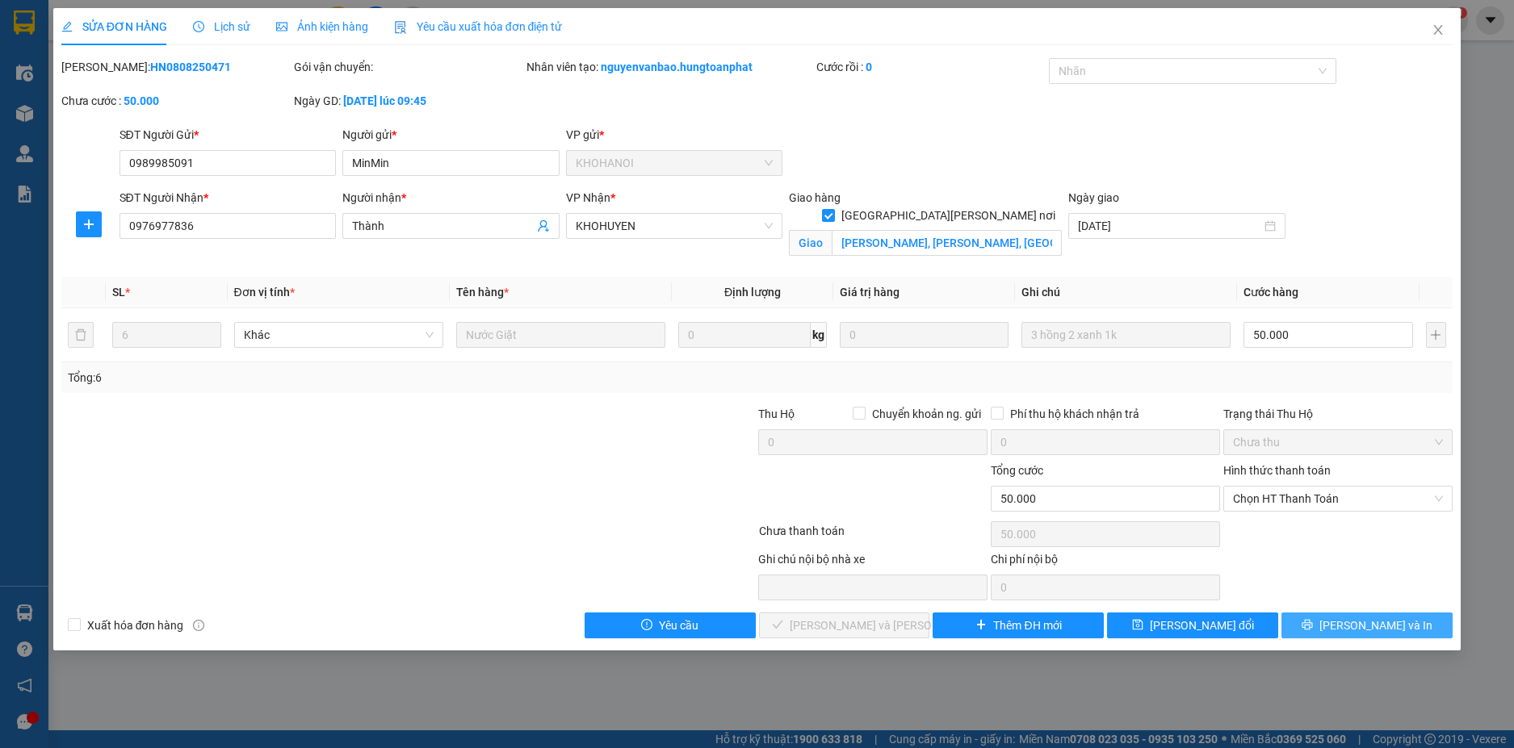
drag, startPoint x: 1310, startPoint y: 618, endPoint x: 1229, endPoint y: 563, distance: 97.6
click at [1305, 610] on div "Total Paid Fee 0 Total UnPaid Fee 50.000 Cash Collection Total Fee Mã ĐH: HN080…" at bounding box center [757, 348] width 1392 height 580
click at [1390, 624] on span "[PERSON_NAME] và In" at bounding box center [1375, 626] width 113 height 18
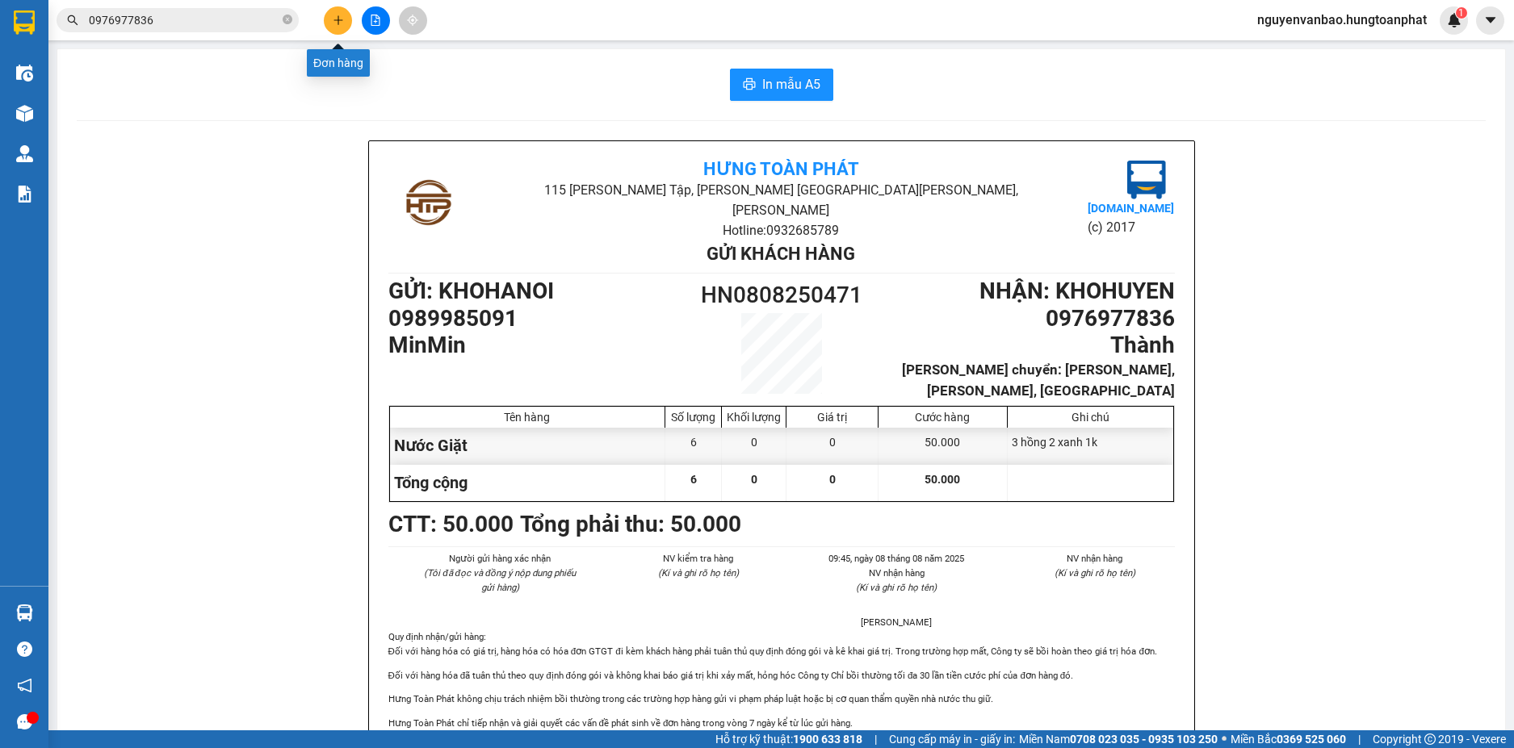
click at [333, 23] on icon "plus" at bounding box center [338, 20] width 11 height 11
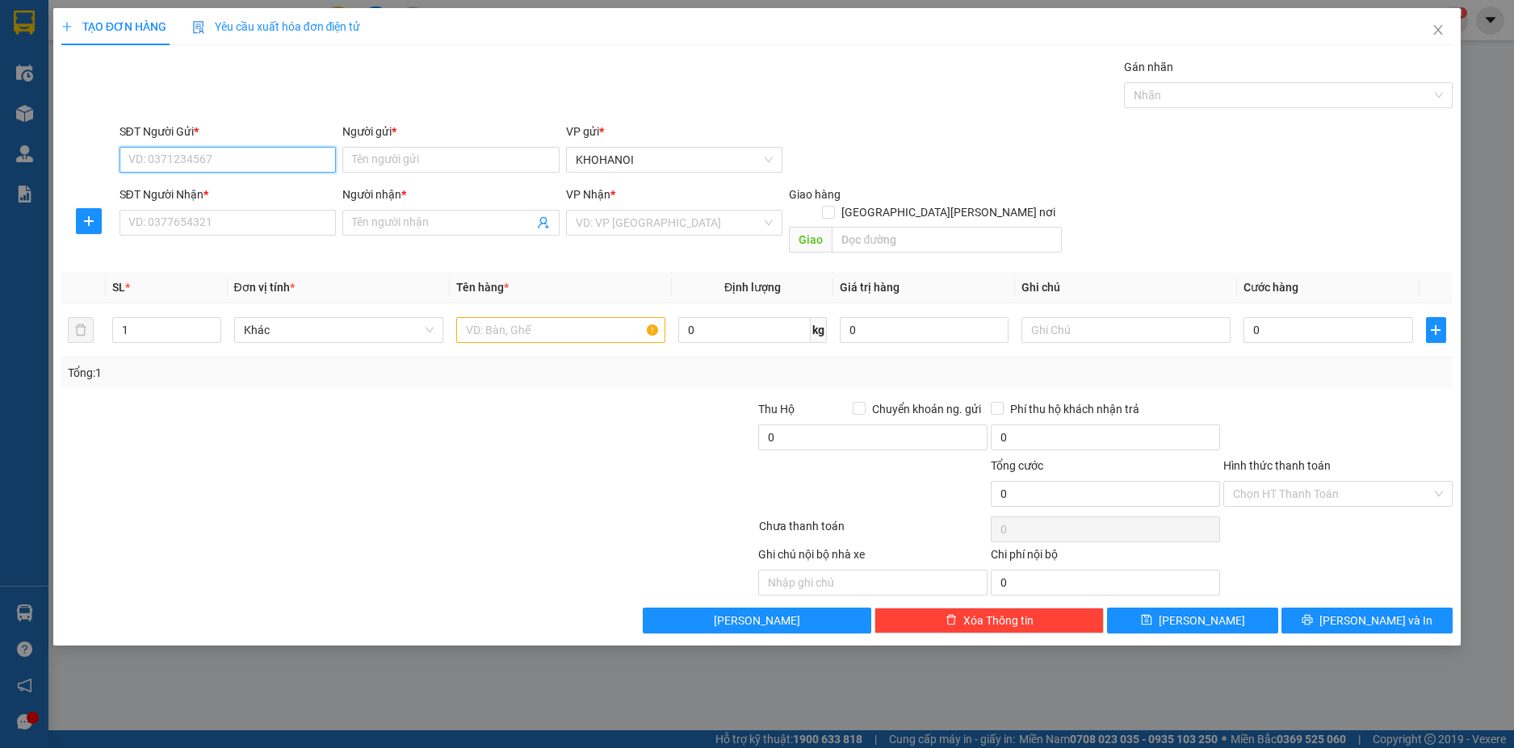
click at [155, 154] on input "SĐT Người Gửi *" at bounding box center [227, 160] width 217 height 26
click at [206, 188] on div "0858866262" at bounding box center [228, 192] width 198 height 18
type input "0858866262"
click at [377, 157] on input "Người gửi *" at bounding box center [450, 160] width 217 height 26
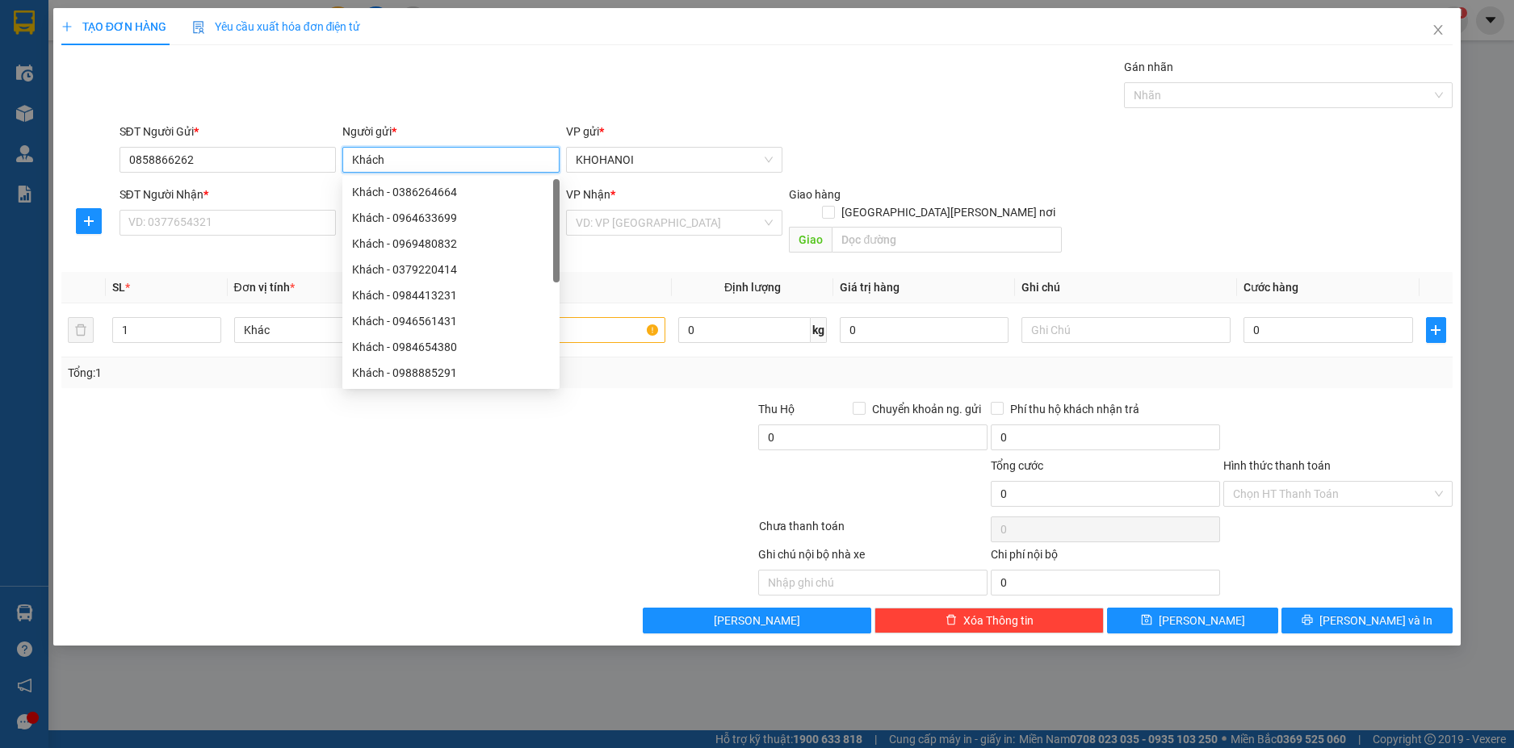
type input "Khách"
click at [220, 237] on div "SĐT Người Nhận * VD: 0377654321" at bounding box center [227, 214] width 217 height 57
click at [224, 231] on input "SĐT Người Nhận *" at bounding box center [227, 223] width 217 height 26
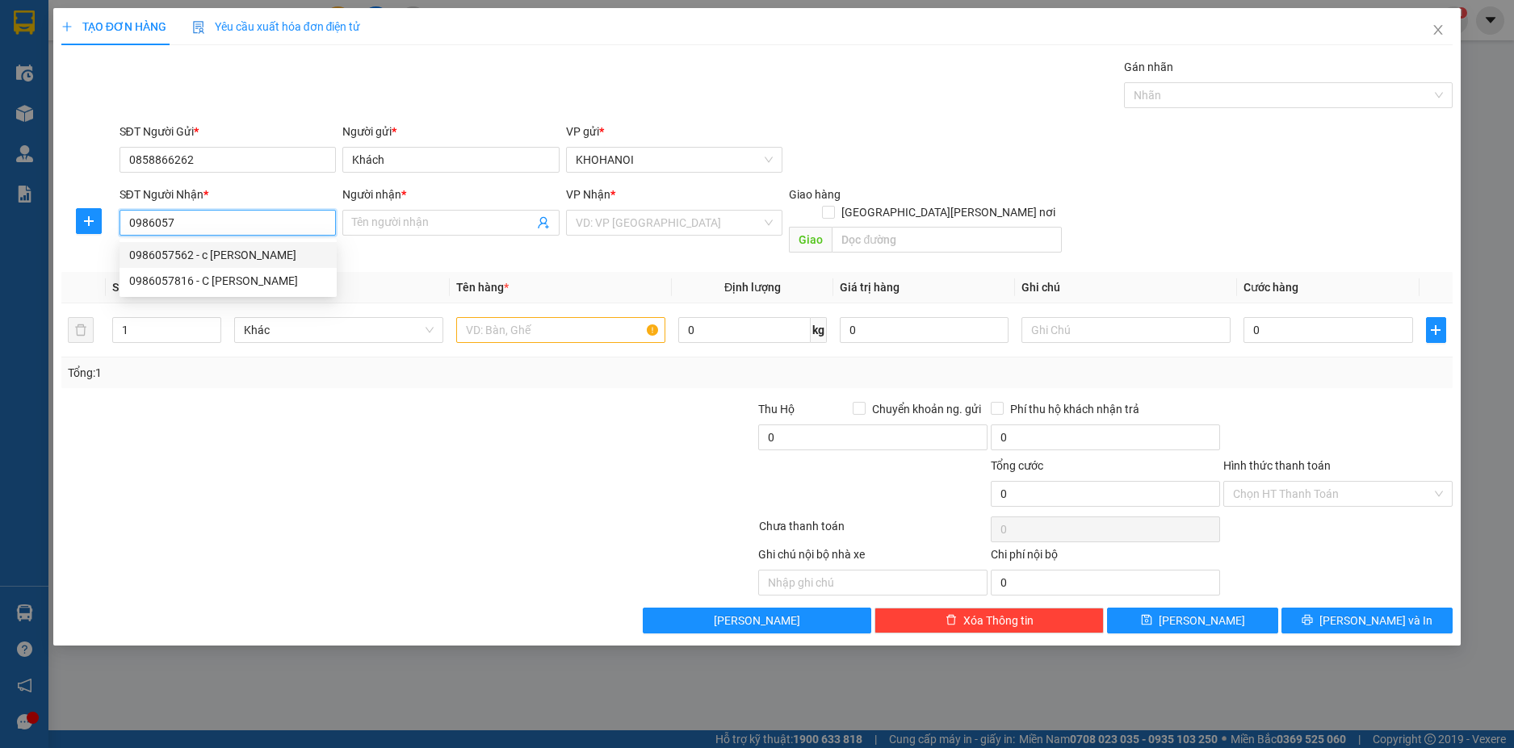
click at [167, 255] on div "0986057562 - c hiền" at bounding box center [228, 255] width 198 height 18
type input "0986057562"
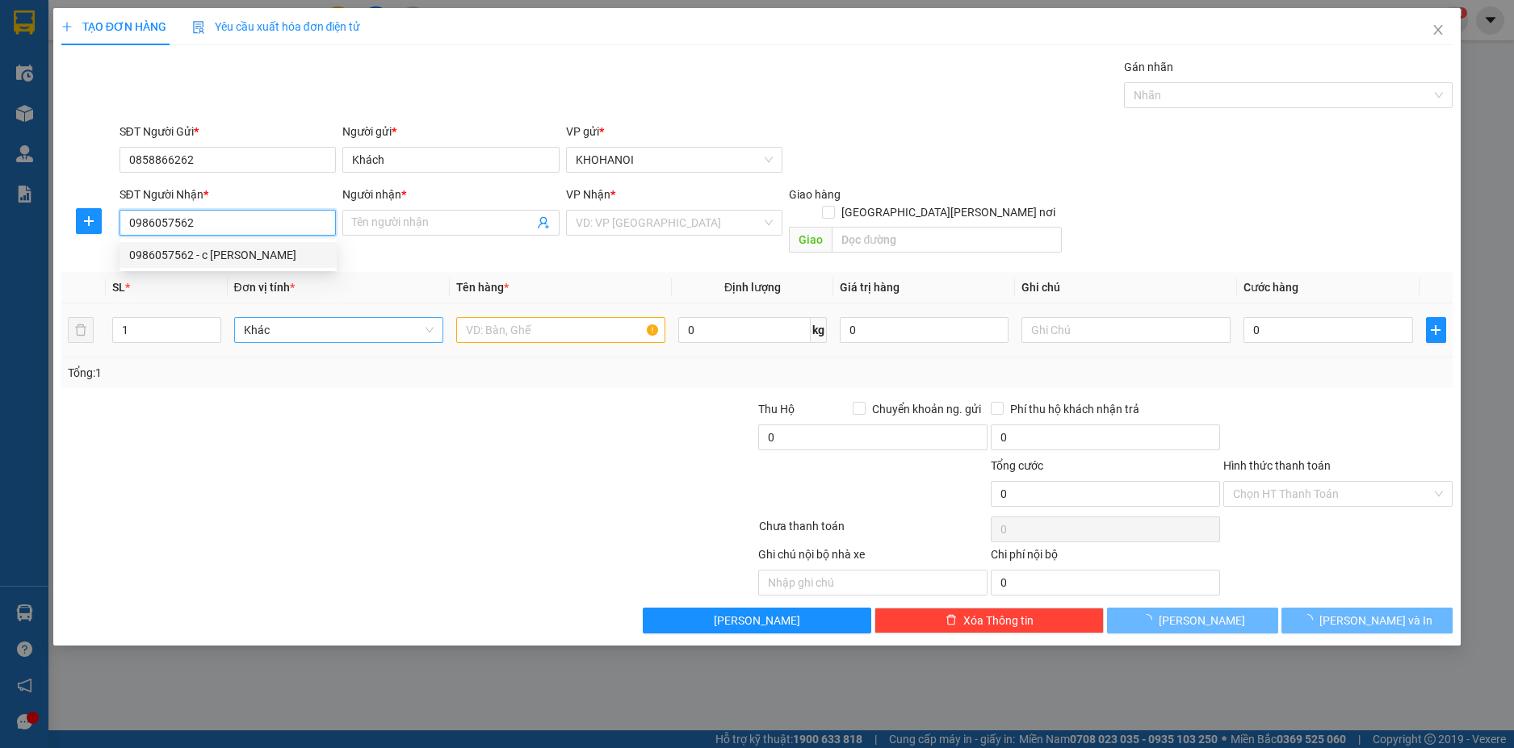
type input "c hiền"
checkbox input "true"
type input "12 Phan Chu Trinh, Vinh"
checkbox input "true"
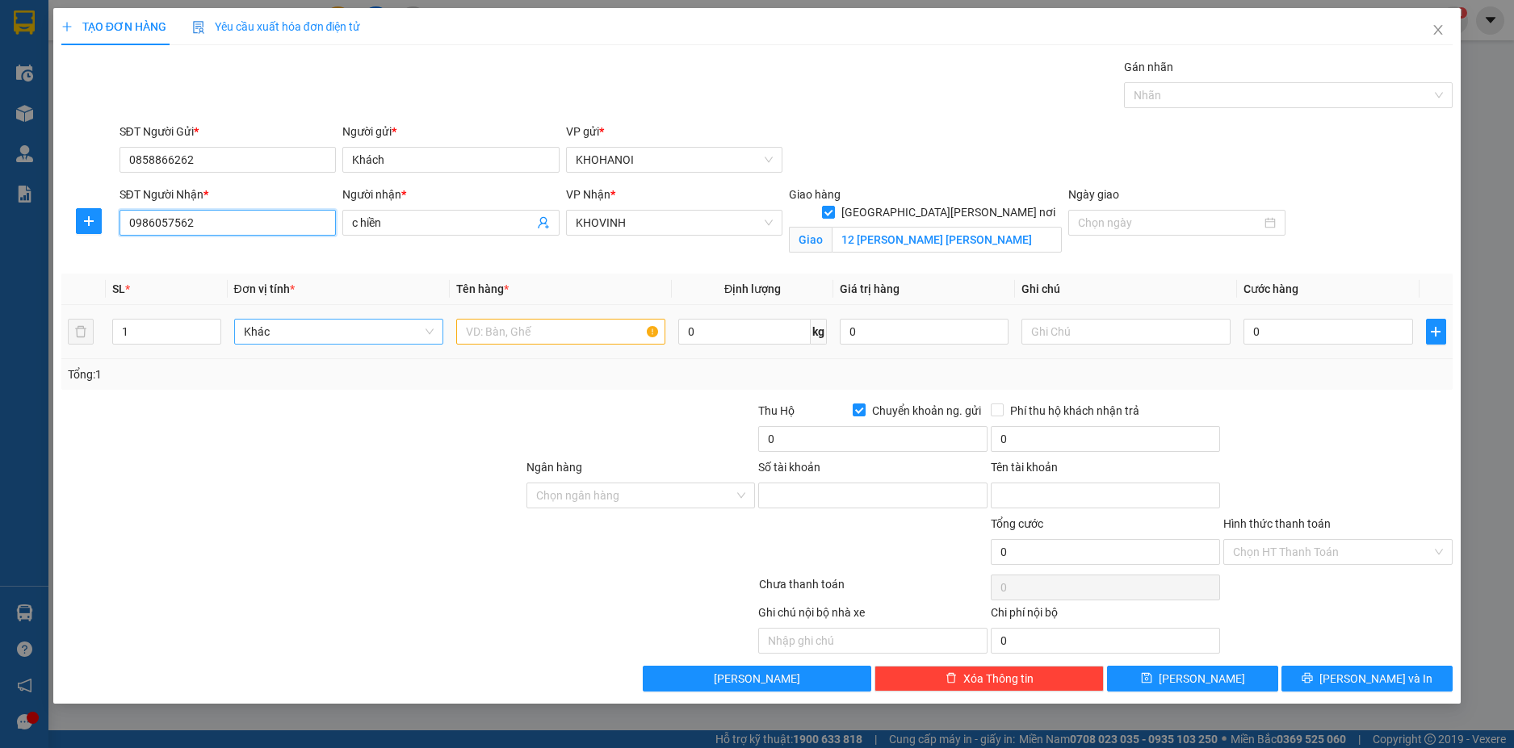
type input "1010101111313"
type input "Nguyễn Văn Cường"
type input "0986057562"
type input "2"
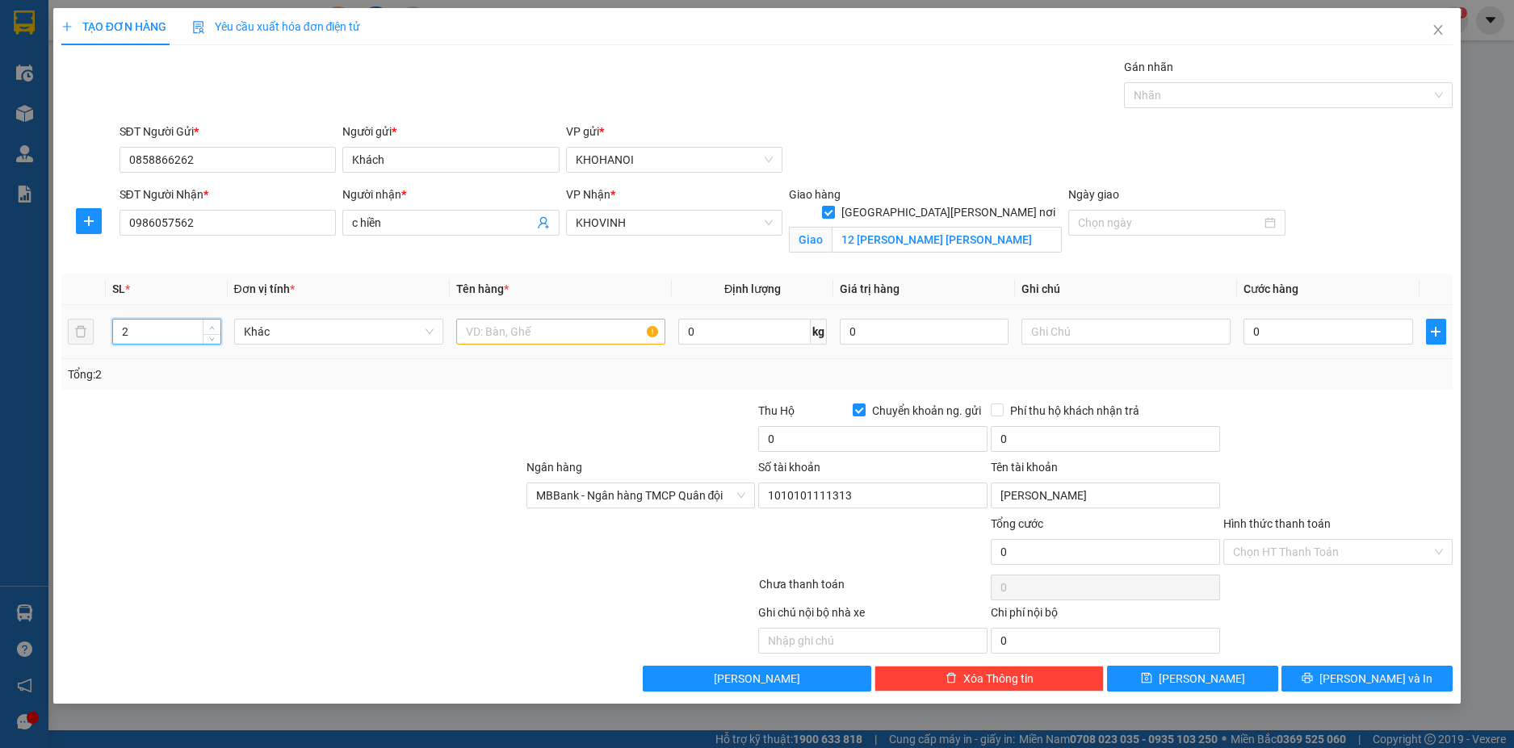
click at [213, 325] on icon "up" at bounding box center [212, 328] width 6 height 6
click at [499, 330] on input "text" at bounding box center [560, 332] width 209 height 26
type input "Hàng"
click at [1302, 323] on input "0" at bounding box center [1327, 332] width 169 height 26
type input "1"
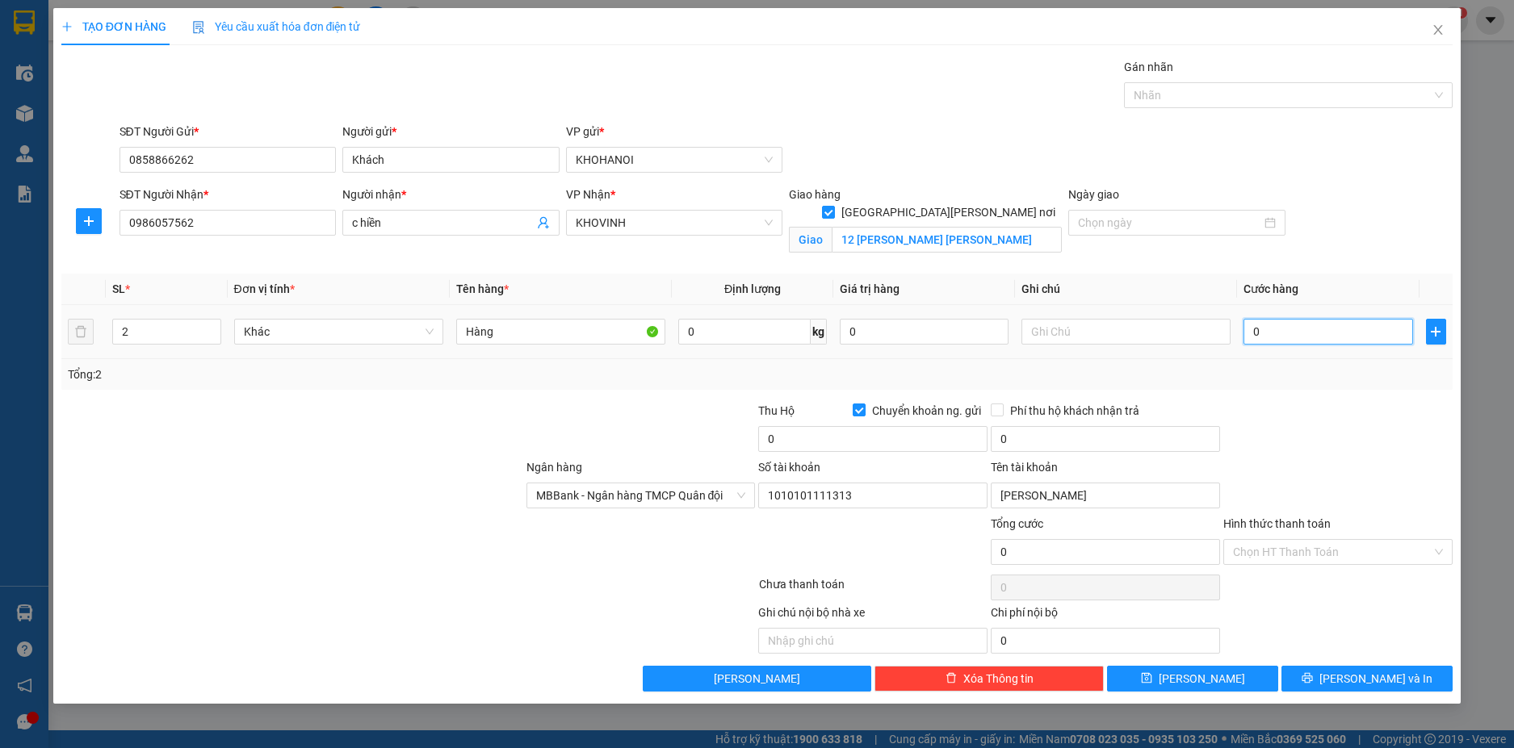
type input "1"
type input "10"
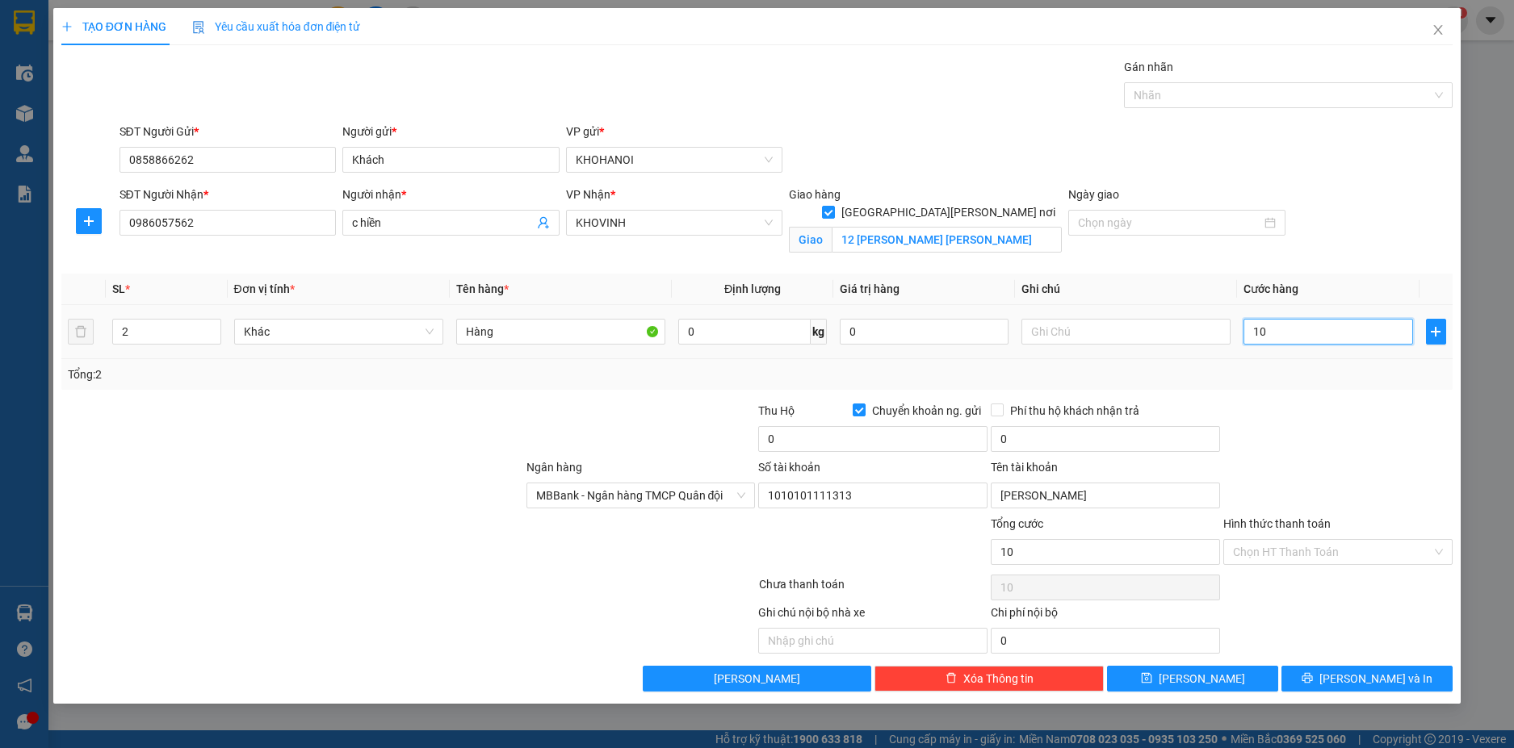
type input "100"
type input "100.000"
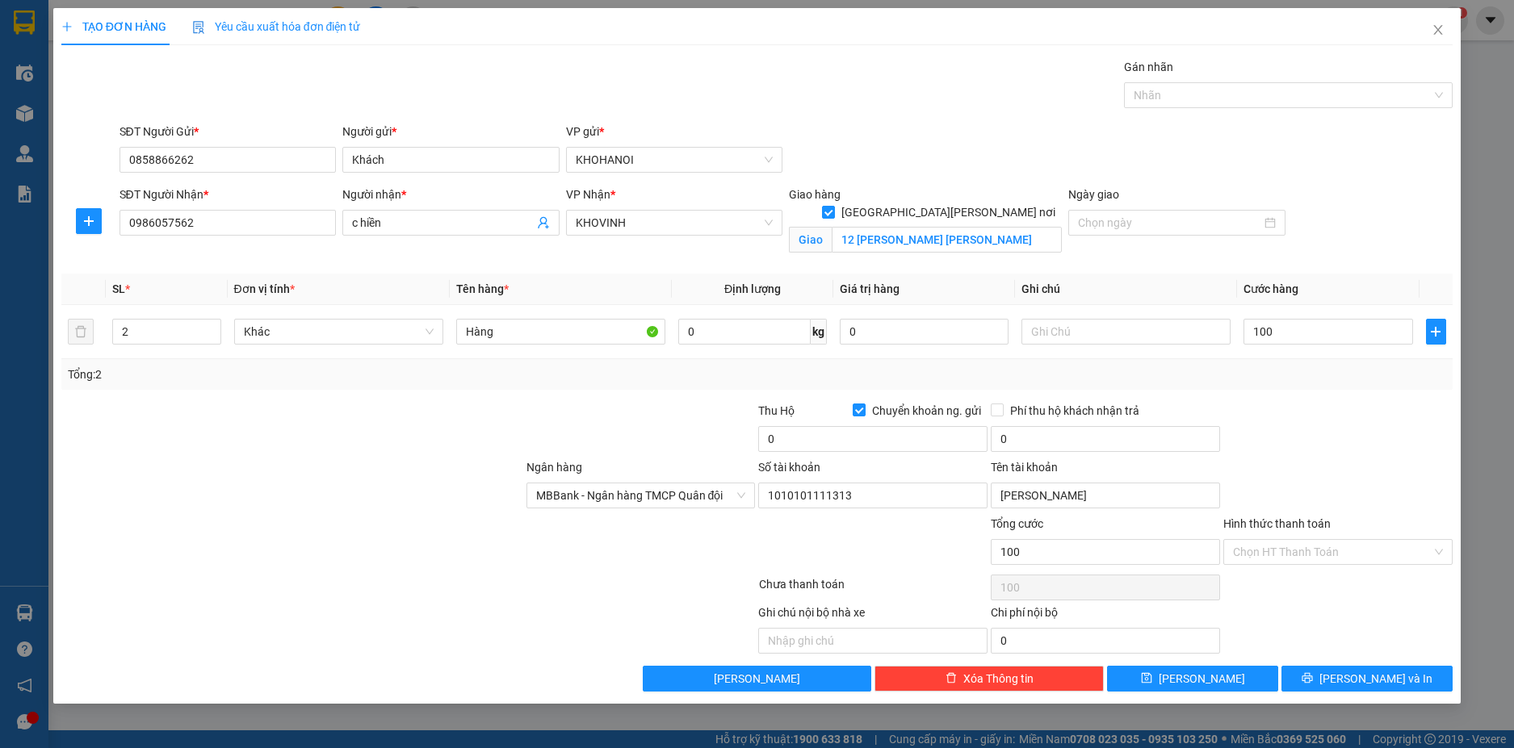
type input "100.000"
drag, startPoint x: 1318, startPoint y: 432, endPoint x: 1148, endPoint y: 381, distance: 177.8
click at [1290, 424] on div at bounding box center [1338, 430] width 233 height 57
drag, startPoint x: 1350, startPoint y: 680, endPoint x: 1322, endPoint y: 603, distance: 81.5
click at [1351, 678] on button "[PERSON_NAME] và In" at bounding box center [1366, 679] width 171 height 26
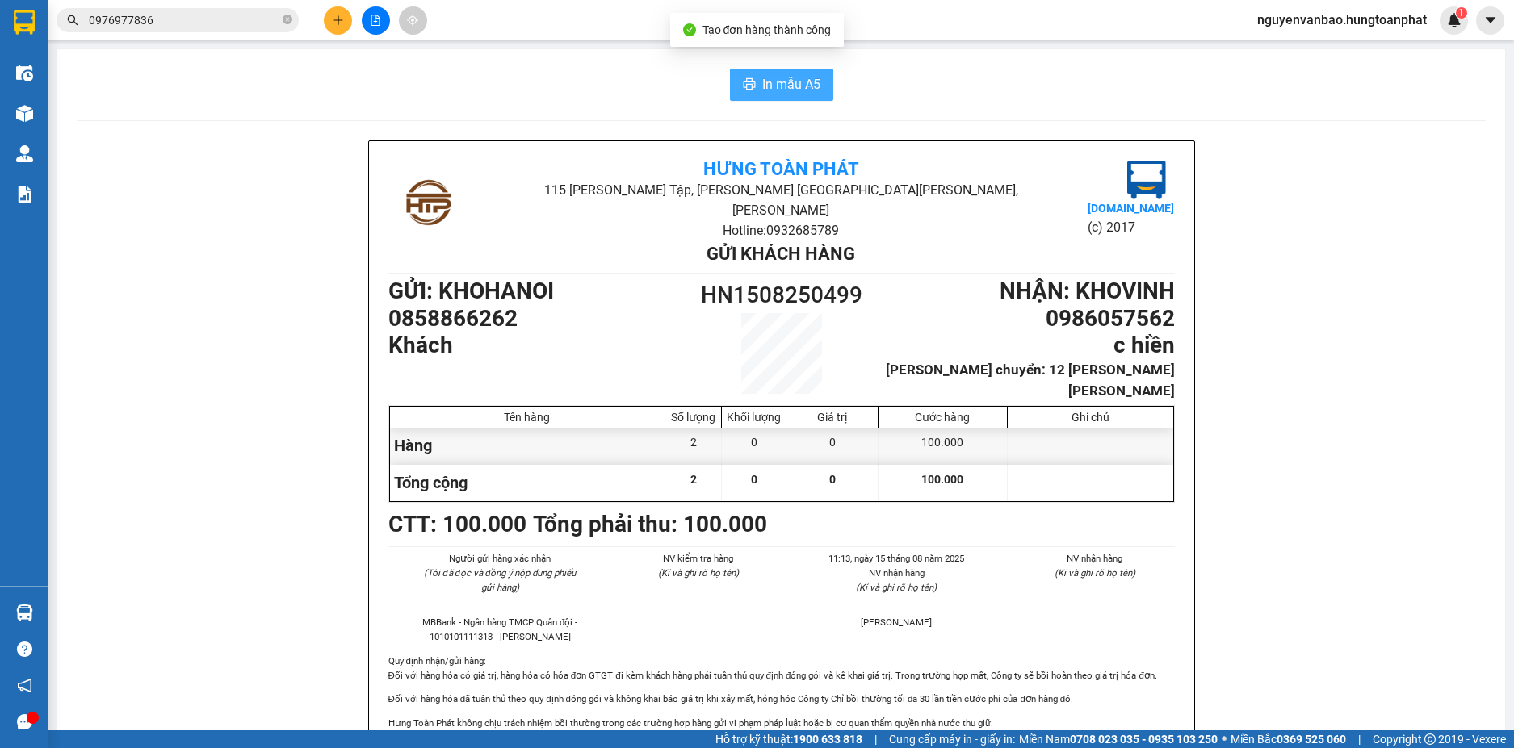
click at [815, 90] on button "In mẫu A5" at bounding box center [781, 85] width 103 height 32
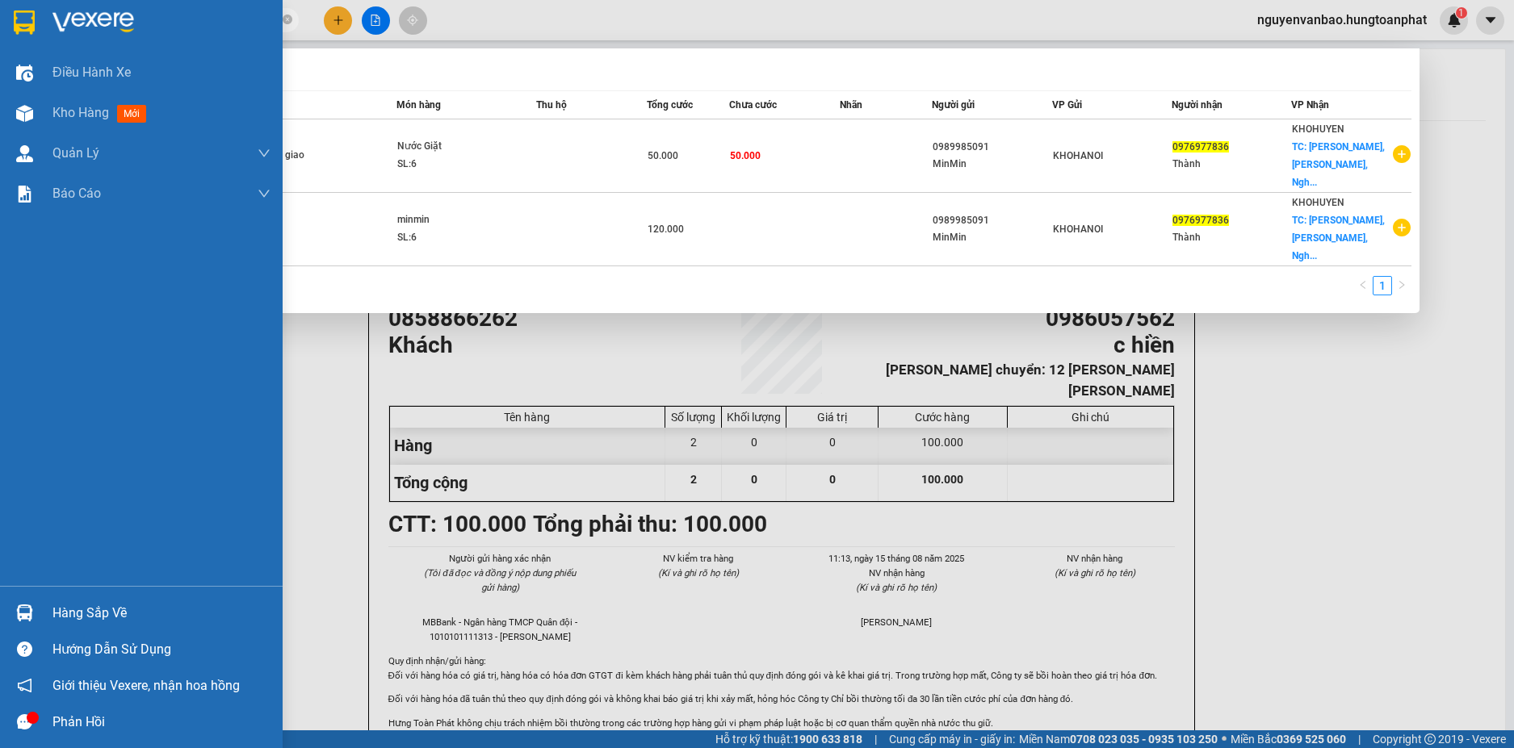
drag, startPoint x: 175, startPoint y: 19, endPoint x: 44, endPoint y: 40, distance: 133.3
click at [44, 40] on section "Kết quả tìm kiếm ( 2 ) Bộ lọc Mã ĐH Trạng thái Món hàng Thu hộ Tổng cước Chưa c…" at bounding box center [757, 374] width 1514 height 748
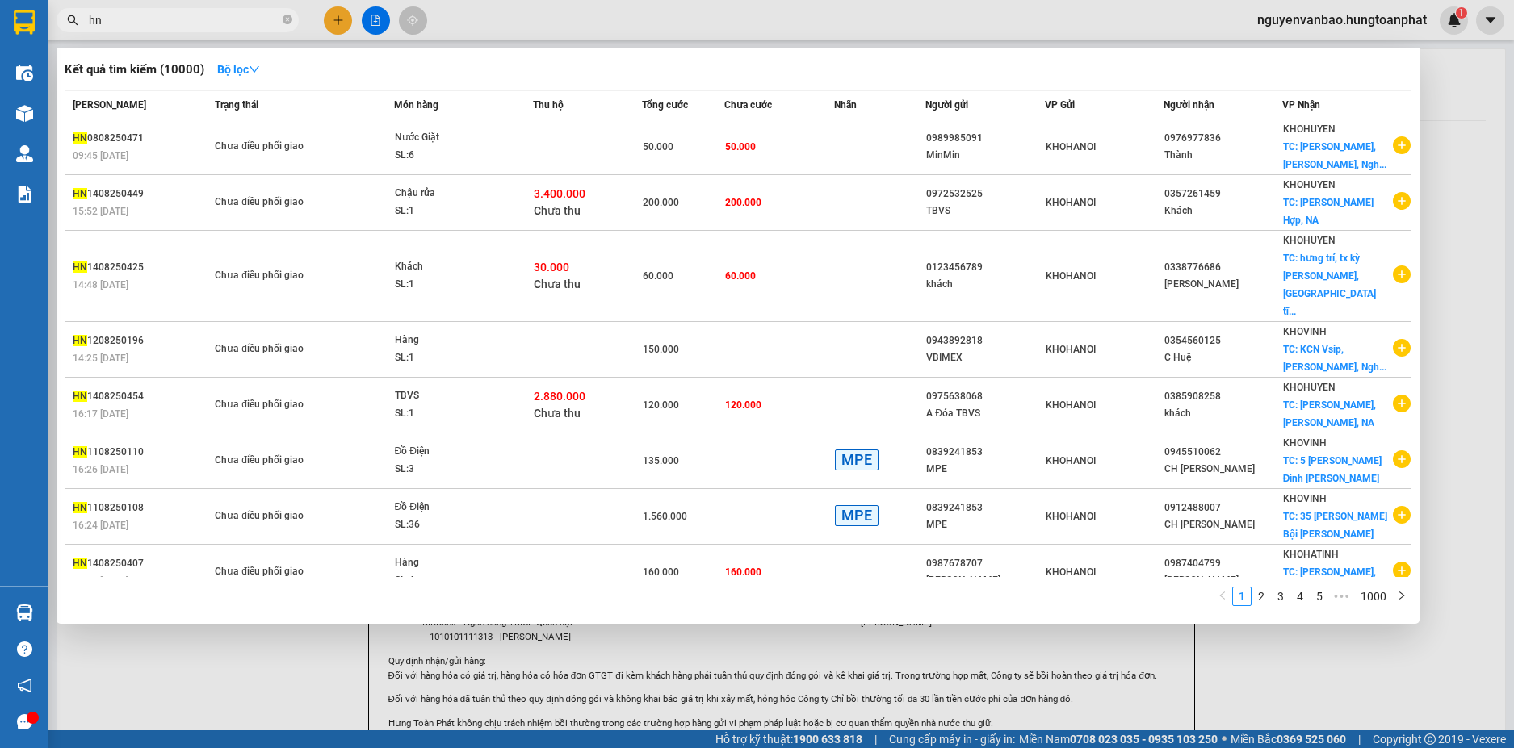
type input "h"
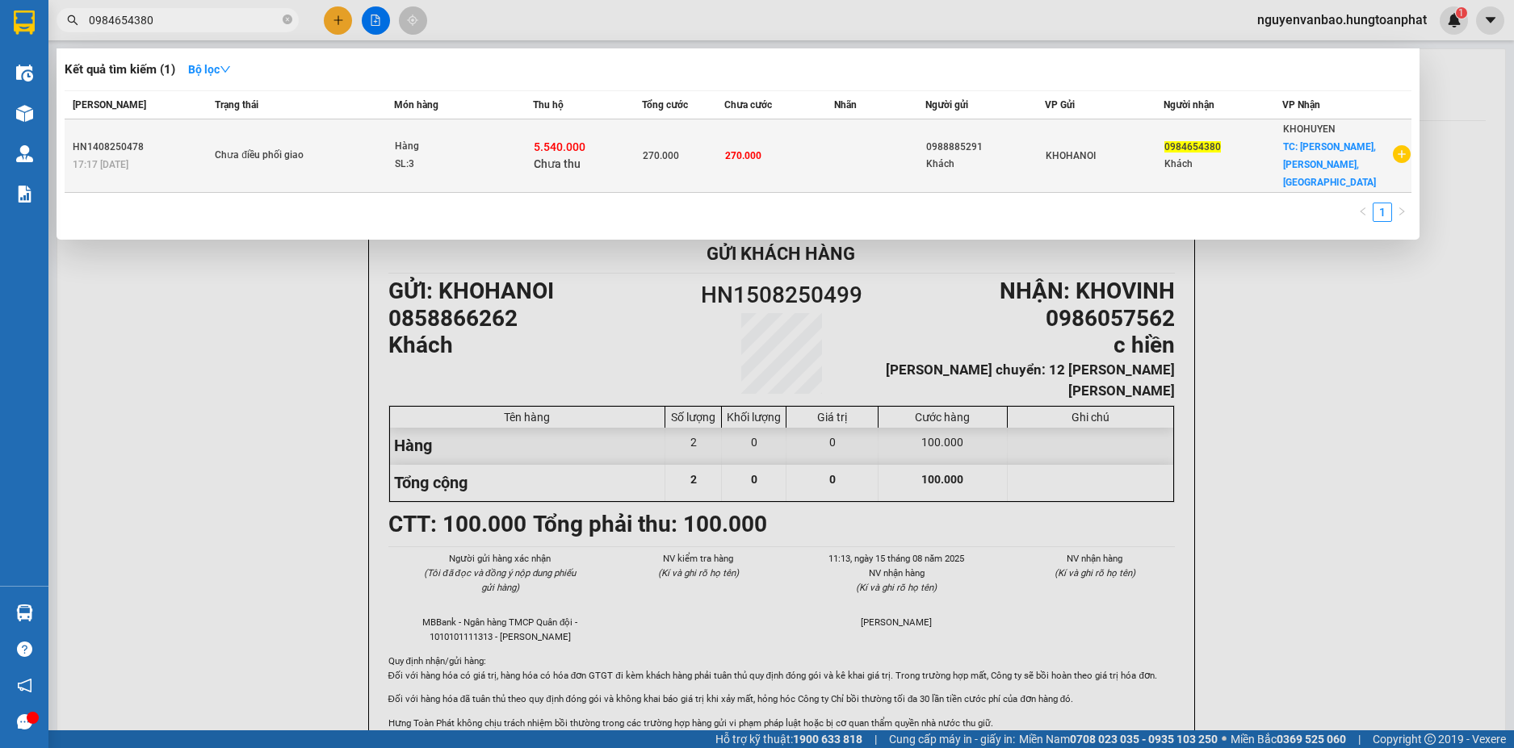
type input "0984654380"
click at [351, 137] on td "Chưa điều phối giao" at bounding box center [302, 155] width 182 height 73
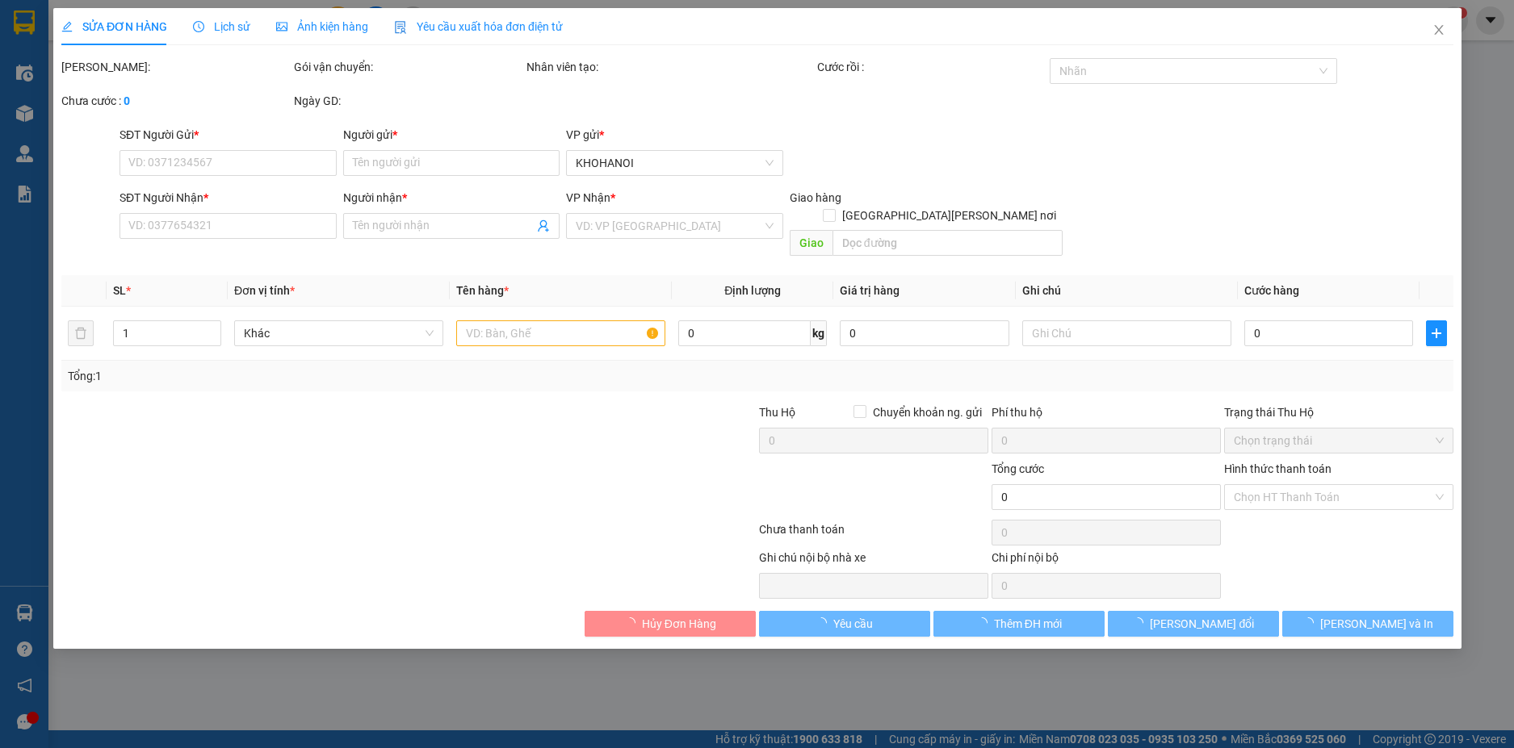
type input "0988885291"
type input "Khách"
type input "0984654380"
type input "Khách"
checkbox input "true"
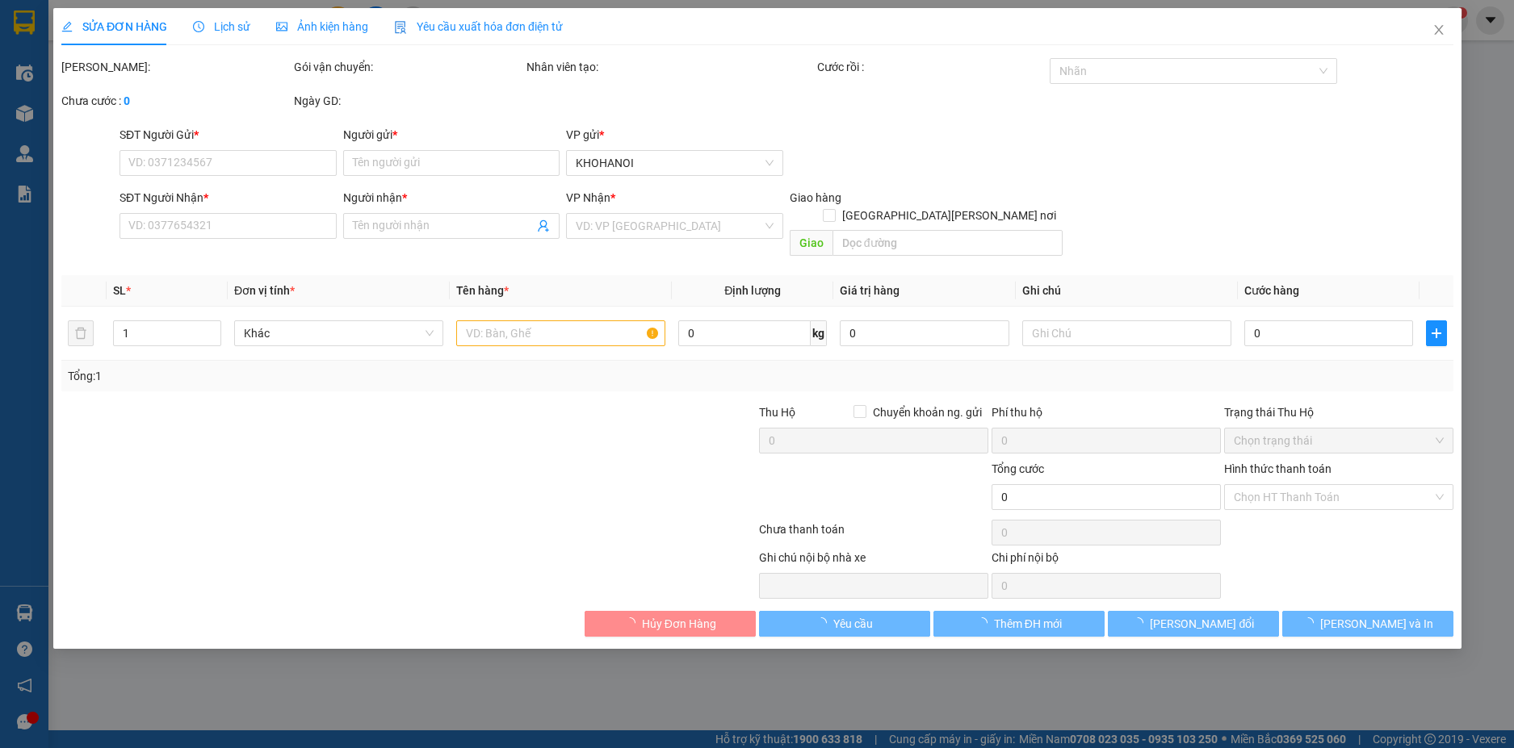
type input "Hồng Thành, Yên Thành, NA"
type input "270.000"
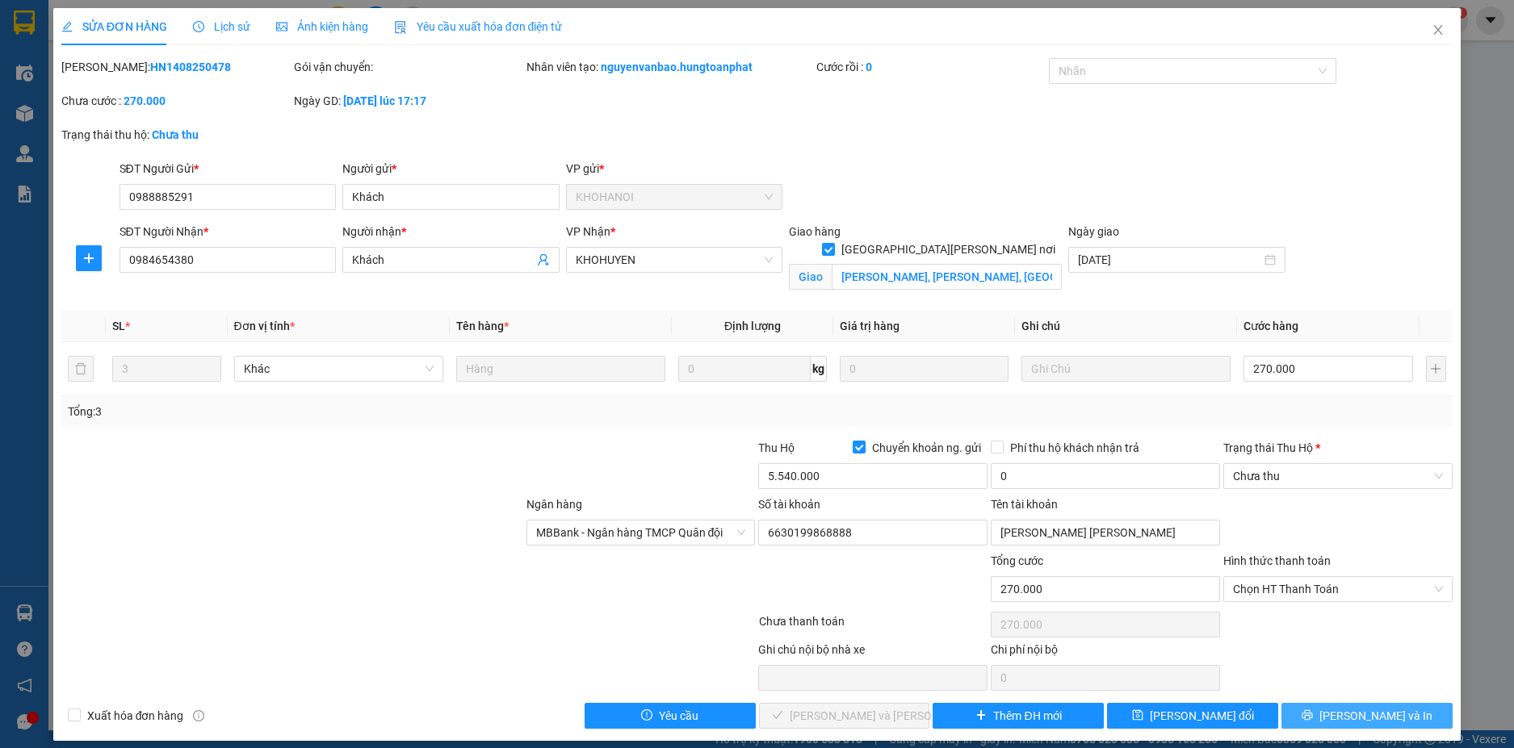
click at [1364, 721] on span "[PERSON_NAME] và In" at bounding box center [1375, 716] width 113 height 18
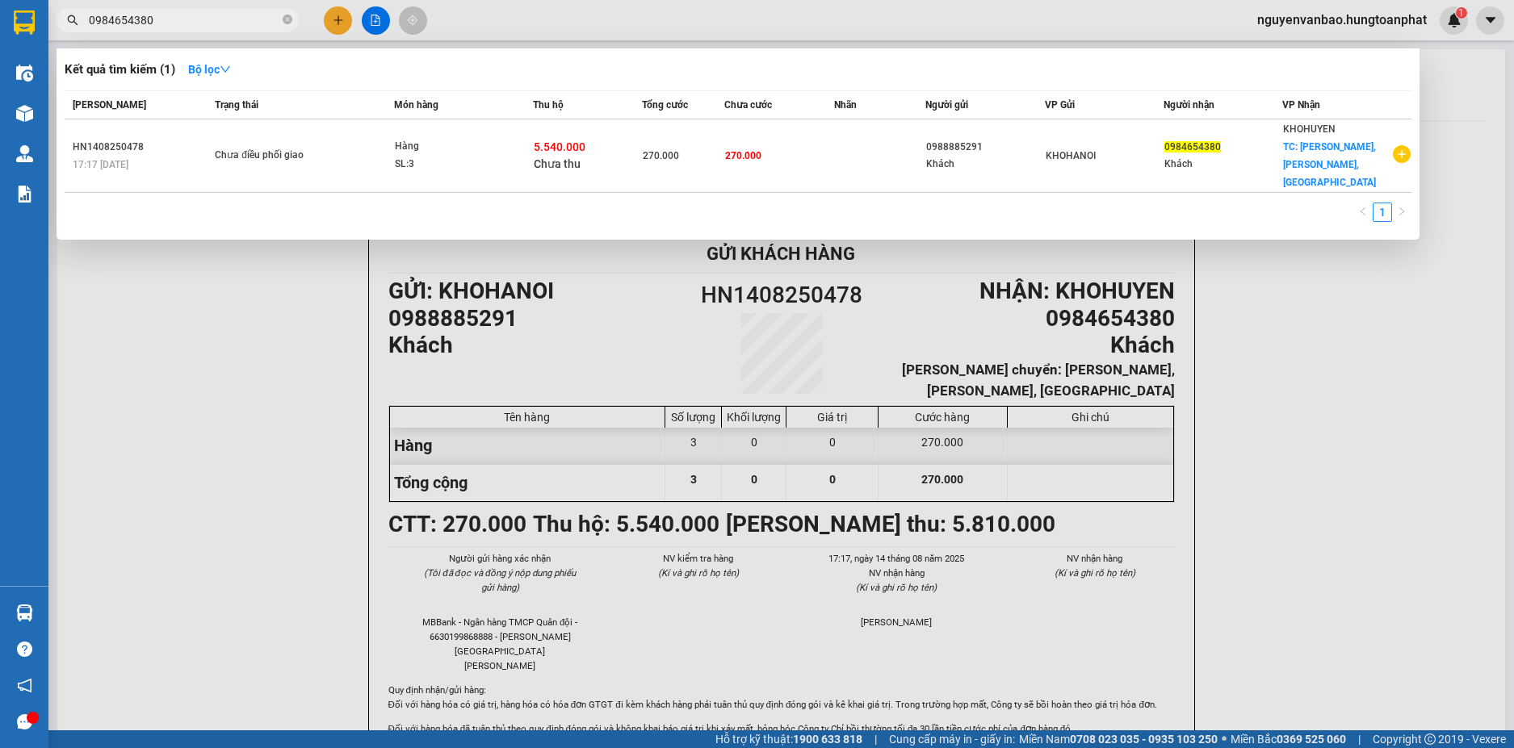
drag, startPoint x: 161, startPoint y: 25, endPoint x: 65, endPoint y: 42, distance: 97.6
click at [65, 35] on div "Kết quả tìm kiếm ( 1 ) Bộ lọc Mã ĐH Trạng thái Món hàng Thu hộ Tổng cước Chưa c…" at bounding box center [157, 20] width 315 height 28
paste input "71331523"
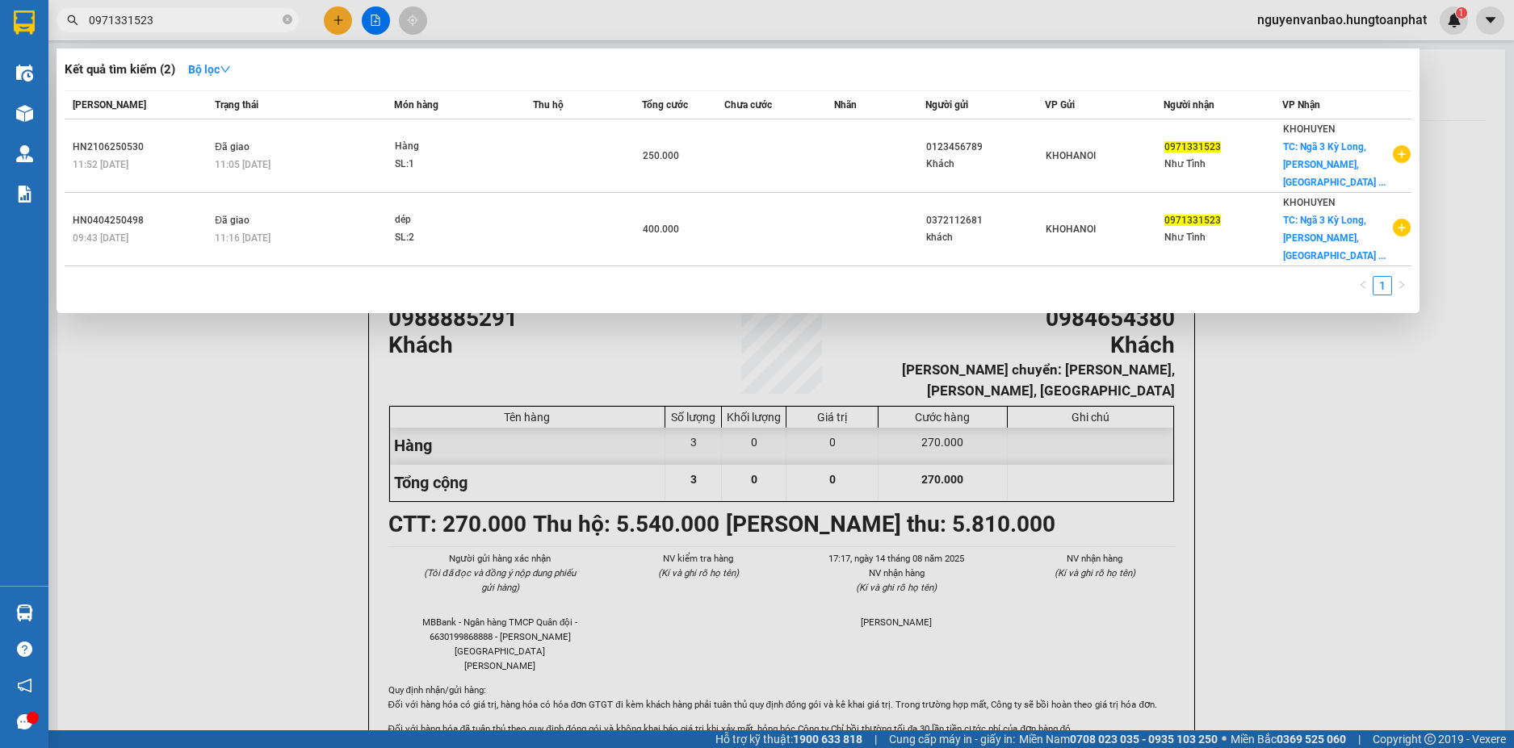
type input "0971331523"
click at [162, 364] on div at bounding box center [757, 374] width 1514 height 748
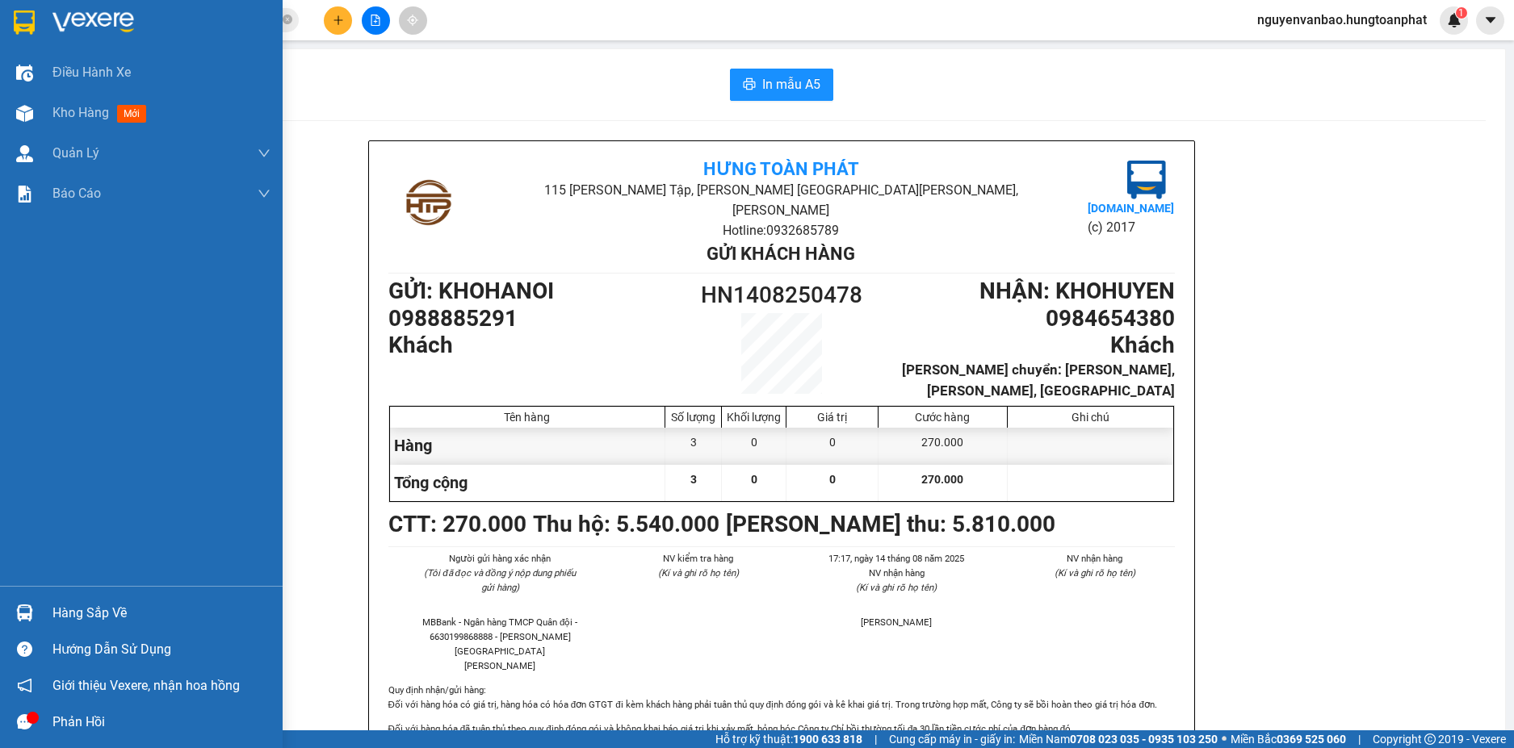
click at [21, 713] on div at bounding box center [24, 722] width 28 height 28
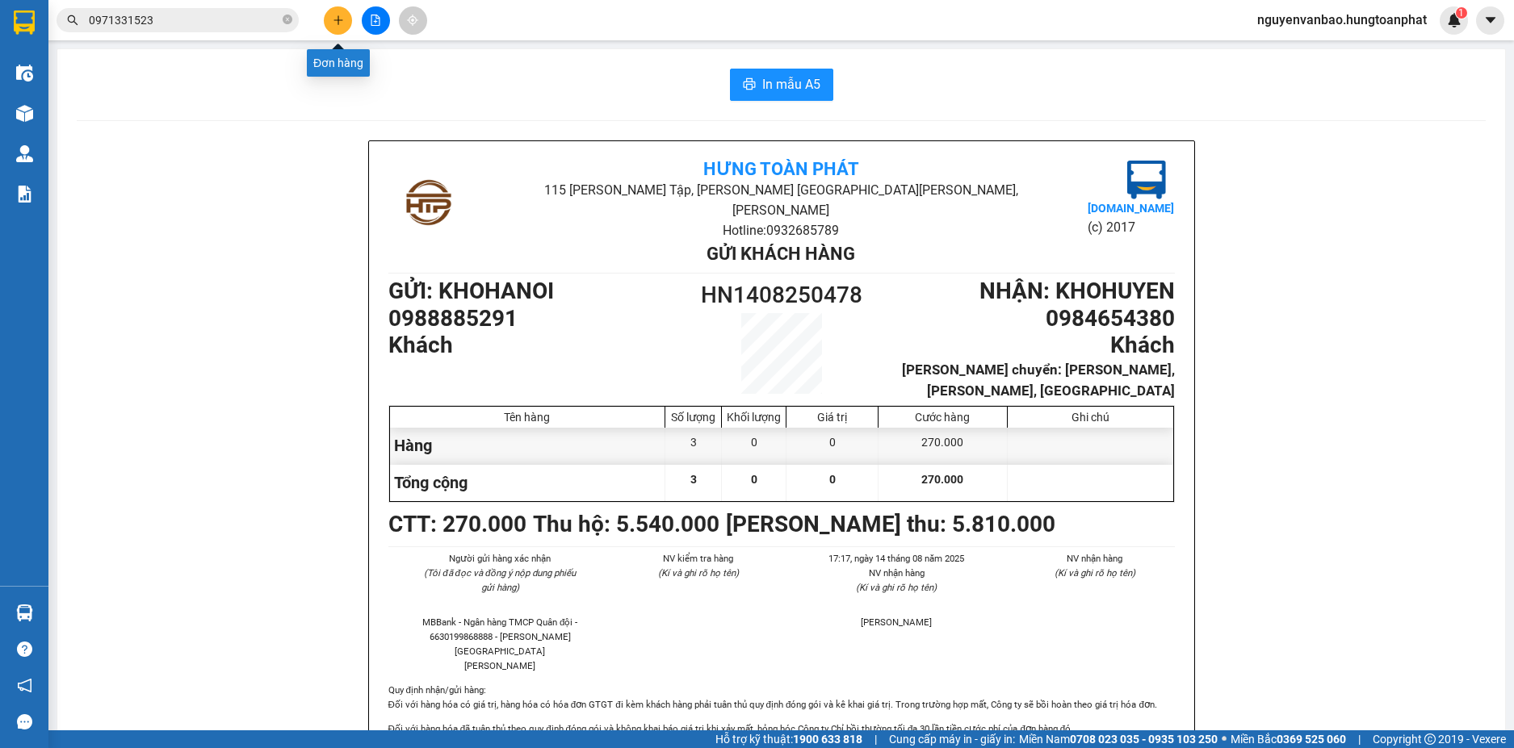
click at [344, 23] on button at bounding box center [338, 20] width 28 height 28
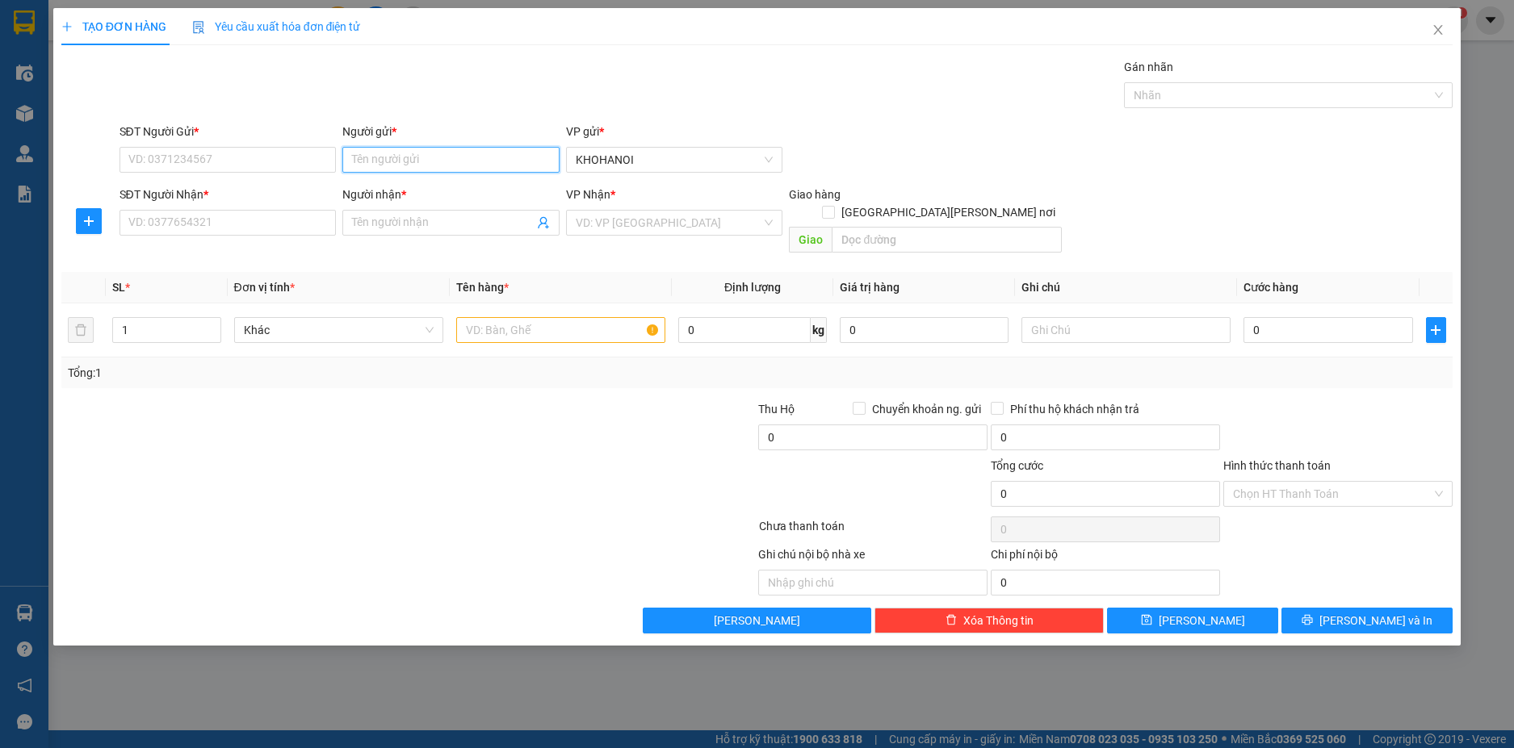
click at [396, 150] on input "Người gửi *" at bounding box center [450, 160] width 217 height 26
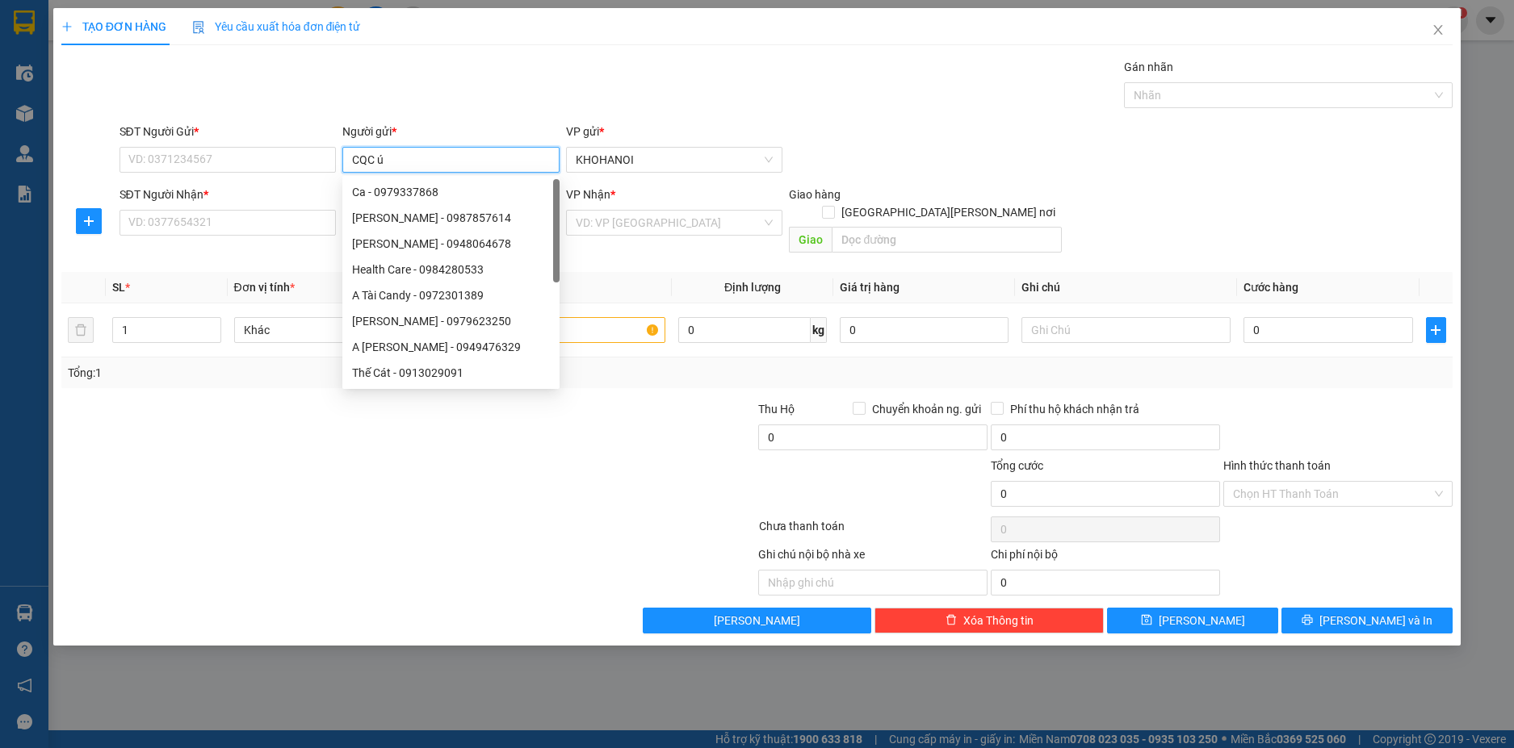
type input "CQC úc"
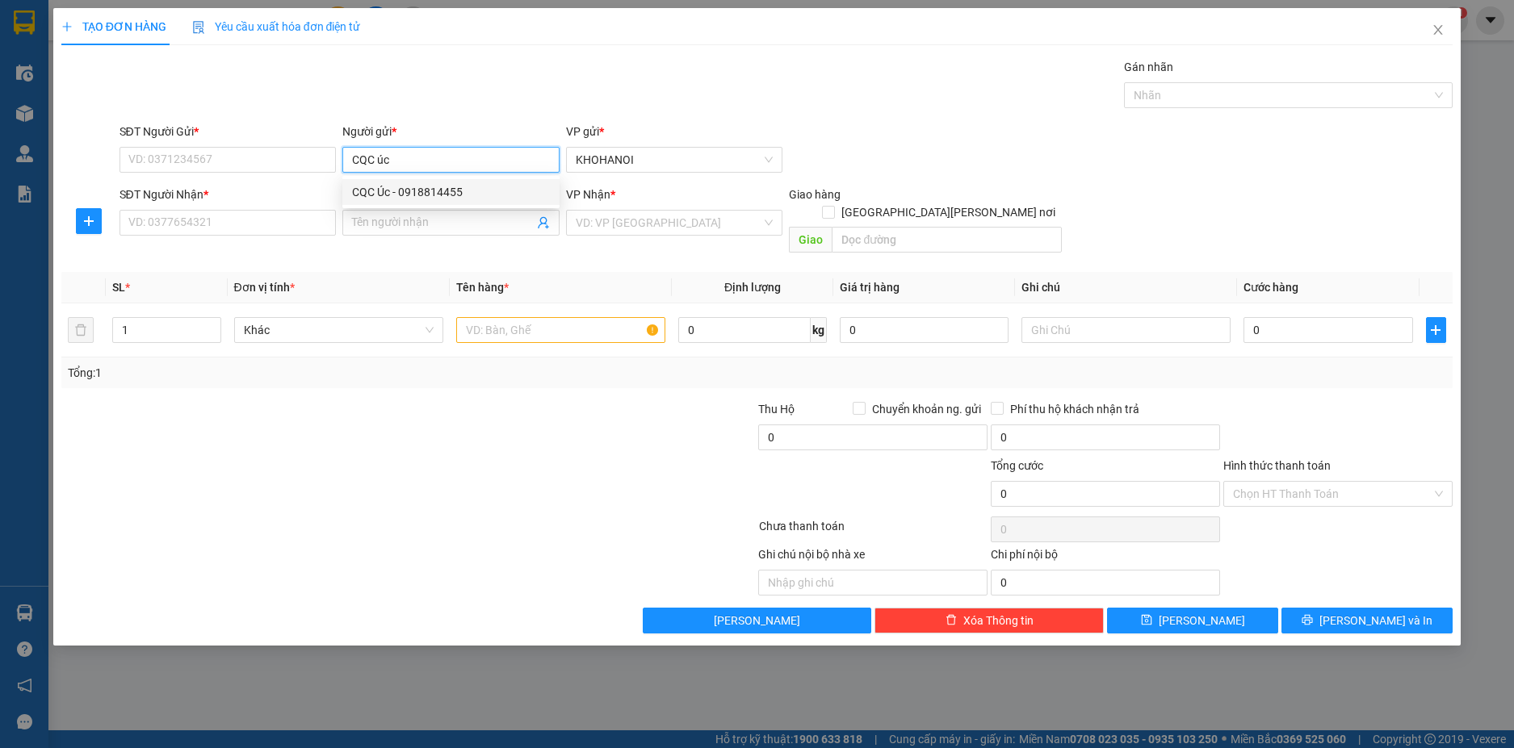
click at [404, 191] on div "CQC Úc - 0918814455" at bounding box center [451, 192] width 198 height 18
type input "0918814455"
type input "CQC Úc"
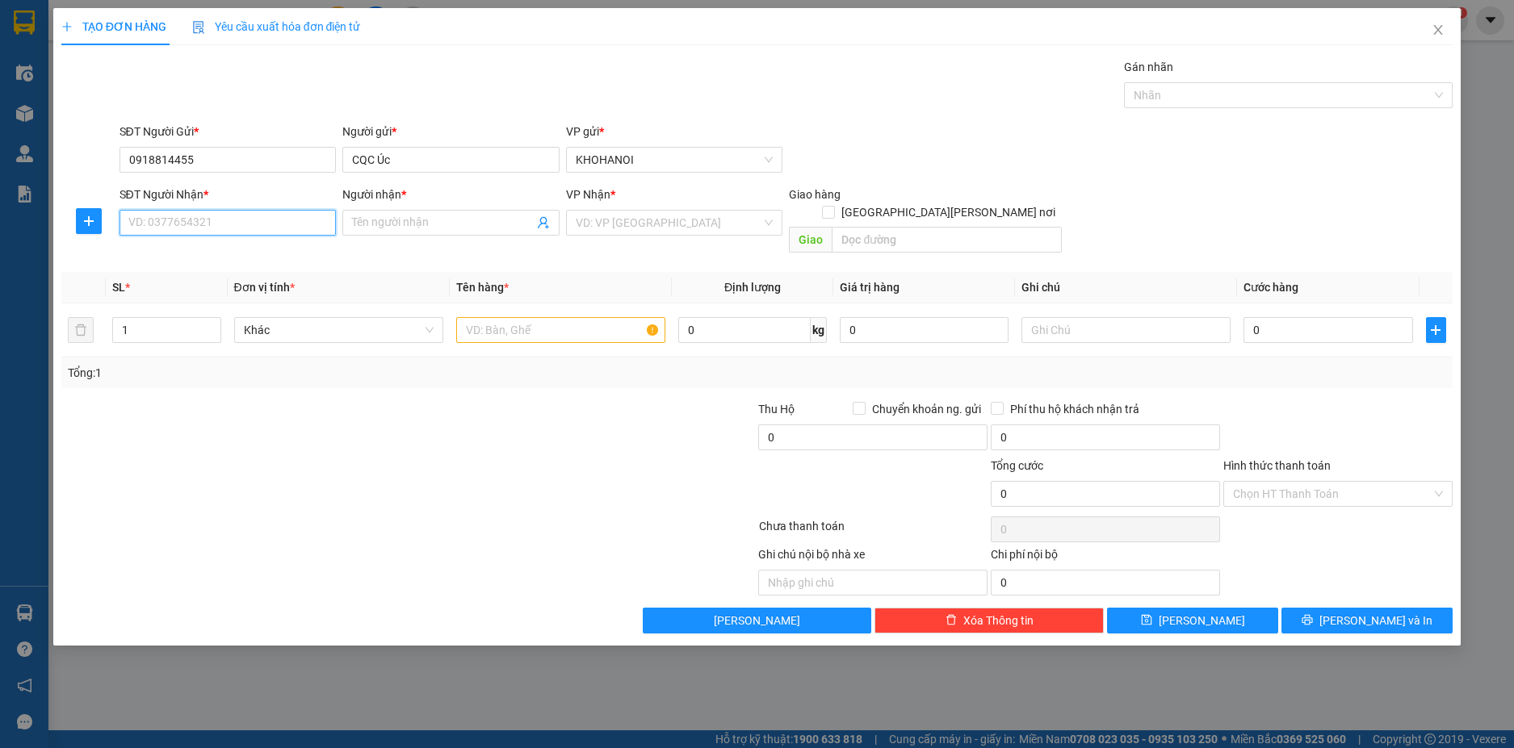
click at [286, 228] on input "SĐT Người Nhận *" at bounding box center [227, 223] width 217 height 26
click at [394, 229] on input "Người nhận *" at bounding box center [443, 223] width 182 height 18
type input "Hải nhung"
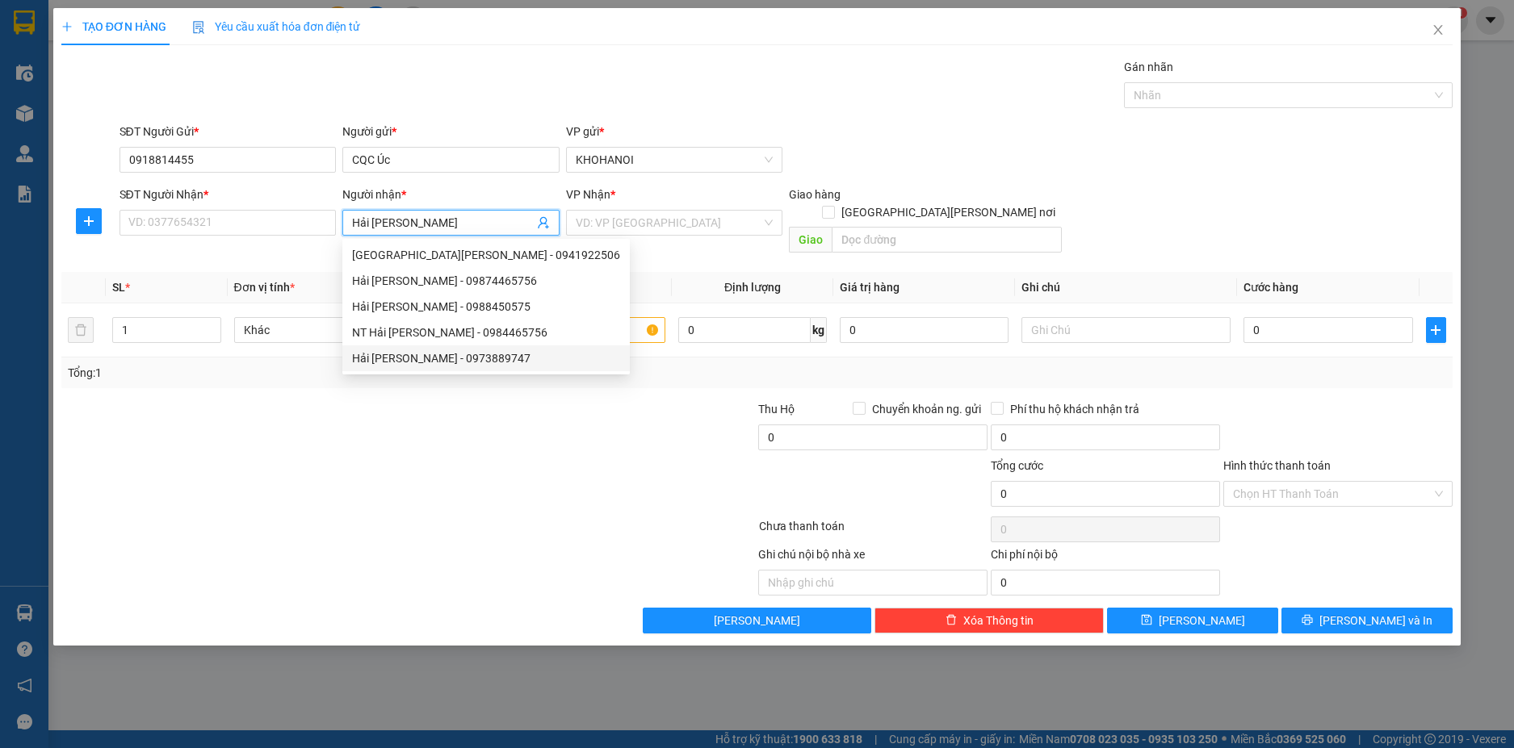
click at [430, 353] on div "Hải Nhung - 0973889747" at bounding box center [486, 359] width 268 height 18
type input "0973889747"
type input "Hải Nhung"
checkbox input "true"
type input "CẦU GIÁT QUỲNH LƯU NGHỆ AN"
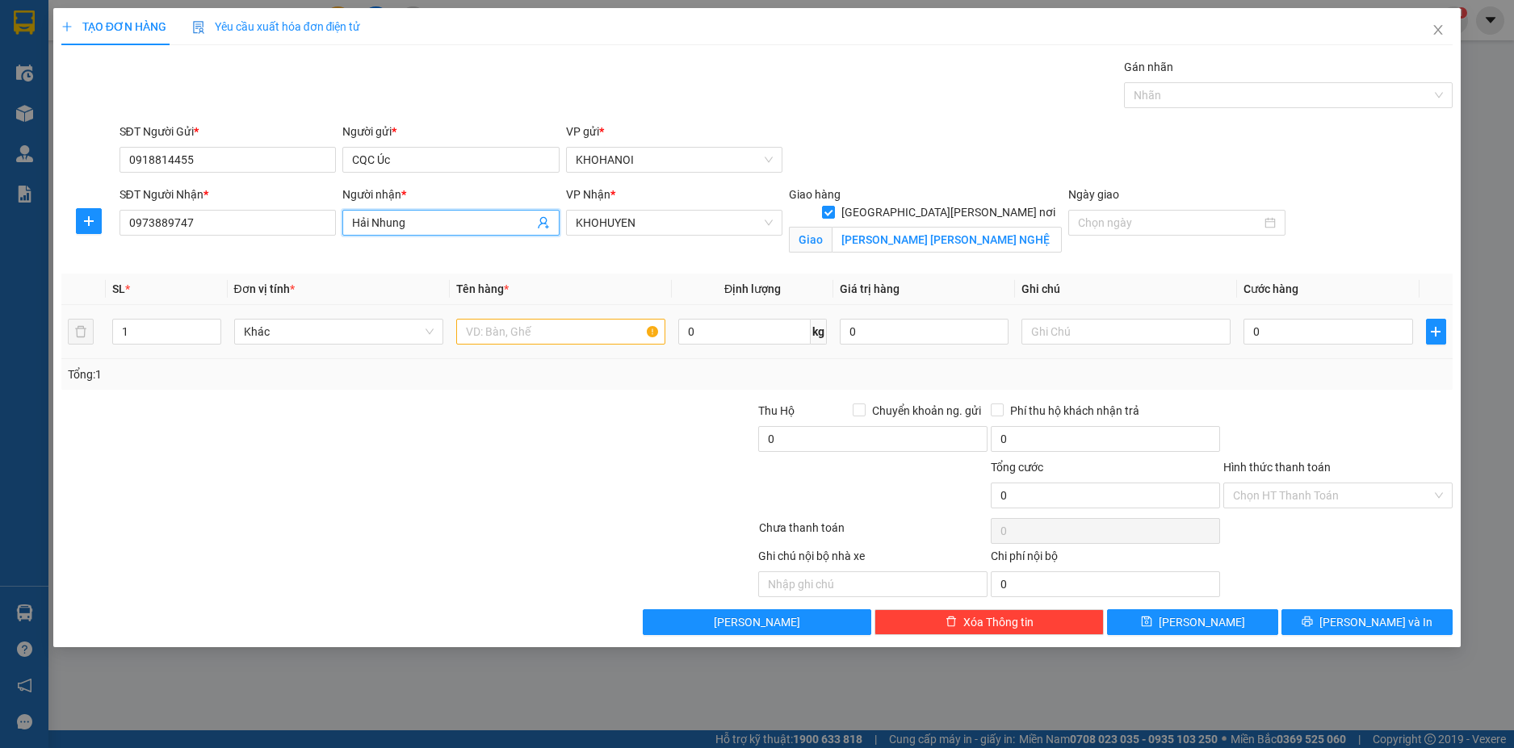
type input "Hải Nhung"
drag, startPoint x: 536, startPoint y: 328, endPoint x: 524, endPoint y: 323, distance: 13.0
click at [534, 327] on input "text" at bounding box center [560, 332] width 209 height 26
type input "H"
type input "Thuốc"
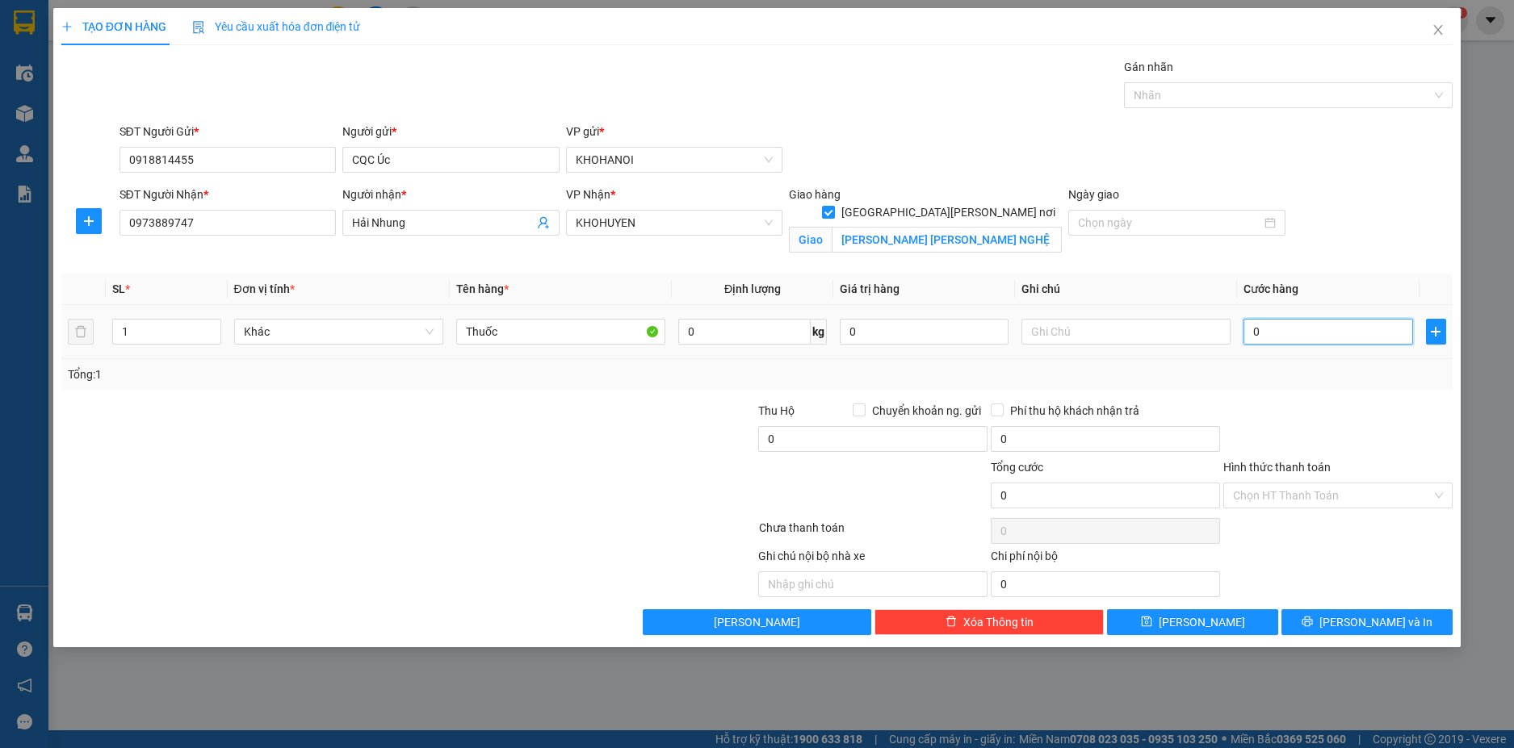
click at [1284, 341] on input "0" at bounding box center [1327, 332] width 169 height 26
type input "5"
type input "50"
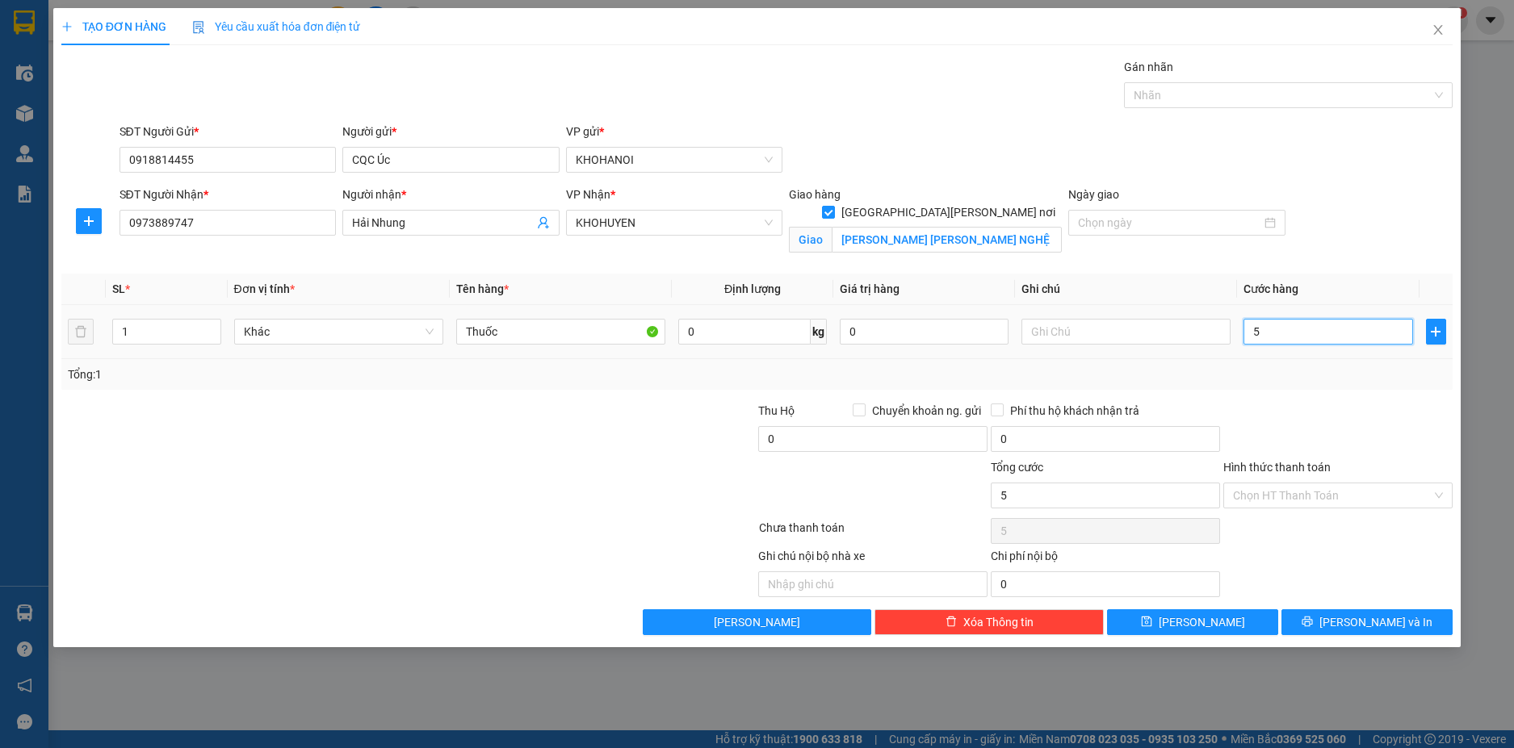
type input "50"
type input "50.000"
drag, startPoint x: 1248, startPoint y: 375, endPoint x: 1309, endPoint y: 450, distance: 96.5
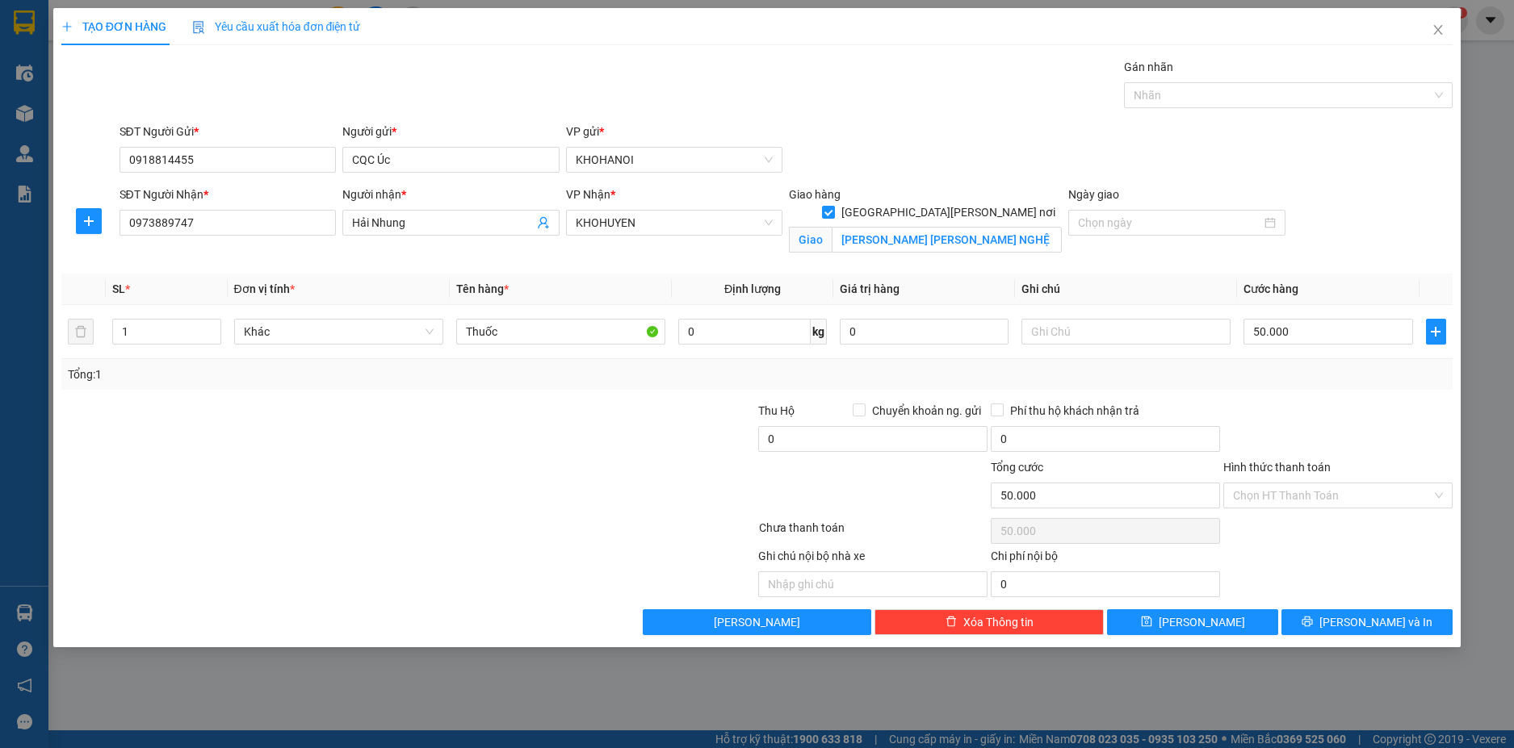
click at [1258, 384] on div "Tổng: 1" at bounding box center [757, 374] width 1392 height 31
drag, startPoint x: 1320, startPoint y: 499, endPoint x: 1320, endPoint y: 509, distance: 9.7
click at [1320, 501] on input "Hình thức thanh toán" at bounding box center [1332, 496] width 199 height 24
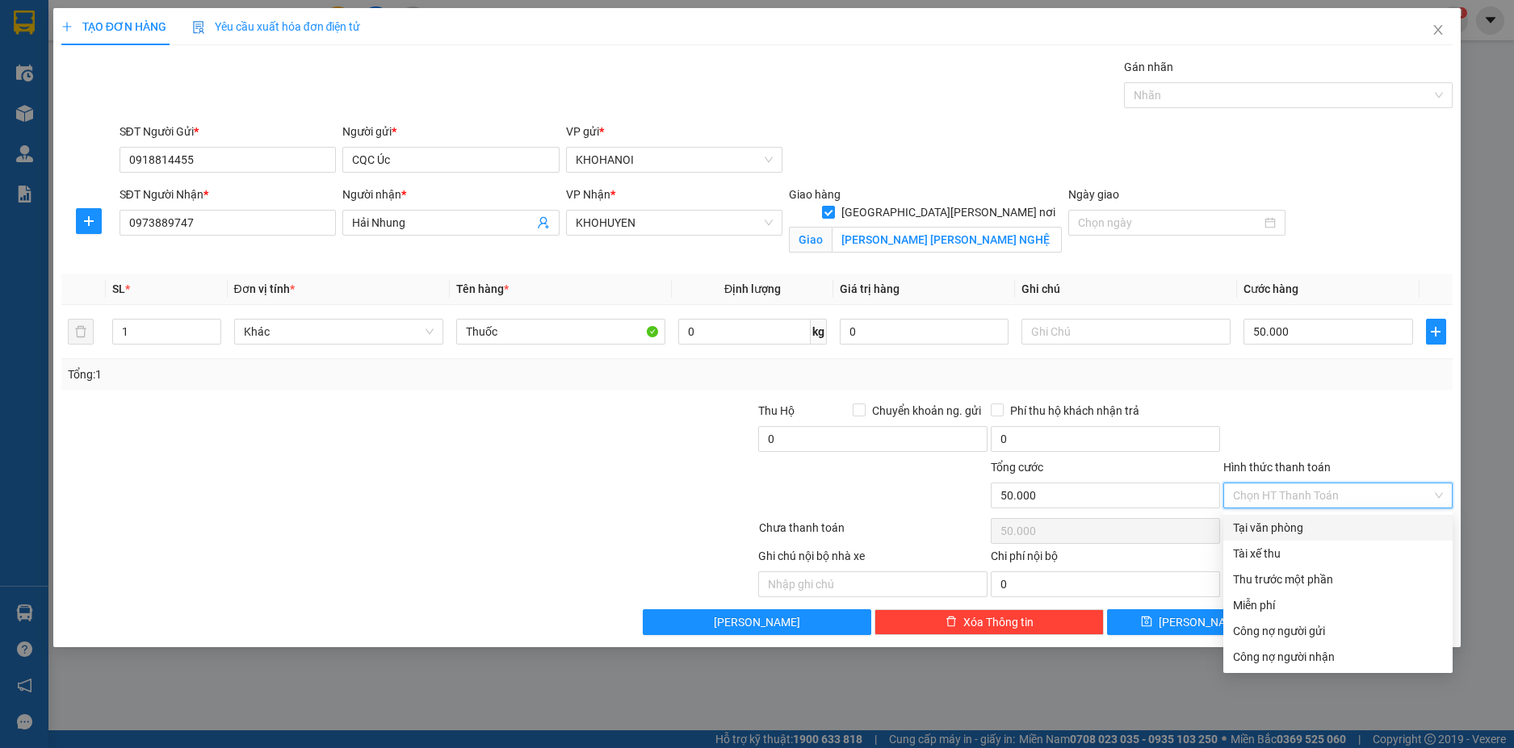
drag, startPoint x: 1324, startPoint y: 526, endPoint x: 1326, endPoint y: 556, distance: 30.8
click at [1324, 530] on div "Tại văn phòng" at bounding box center [1338, 528] width 210 height 18
type input "0"
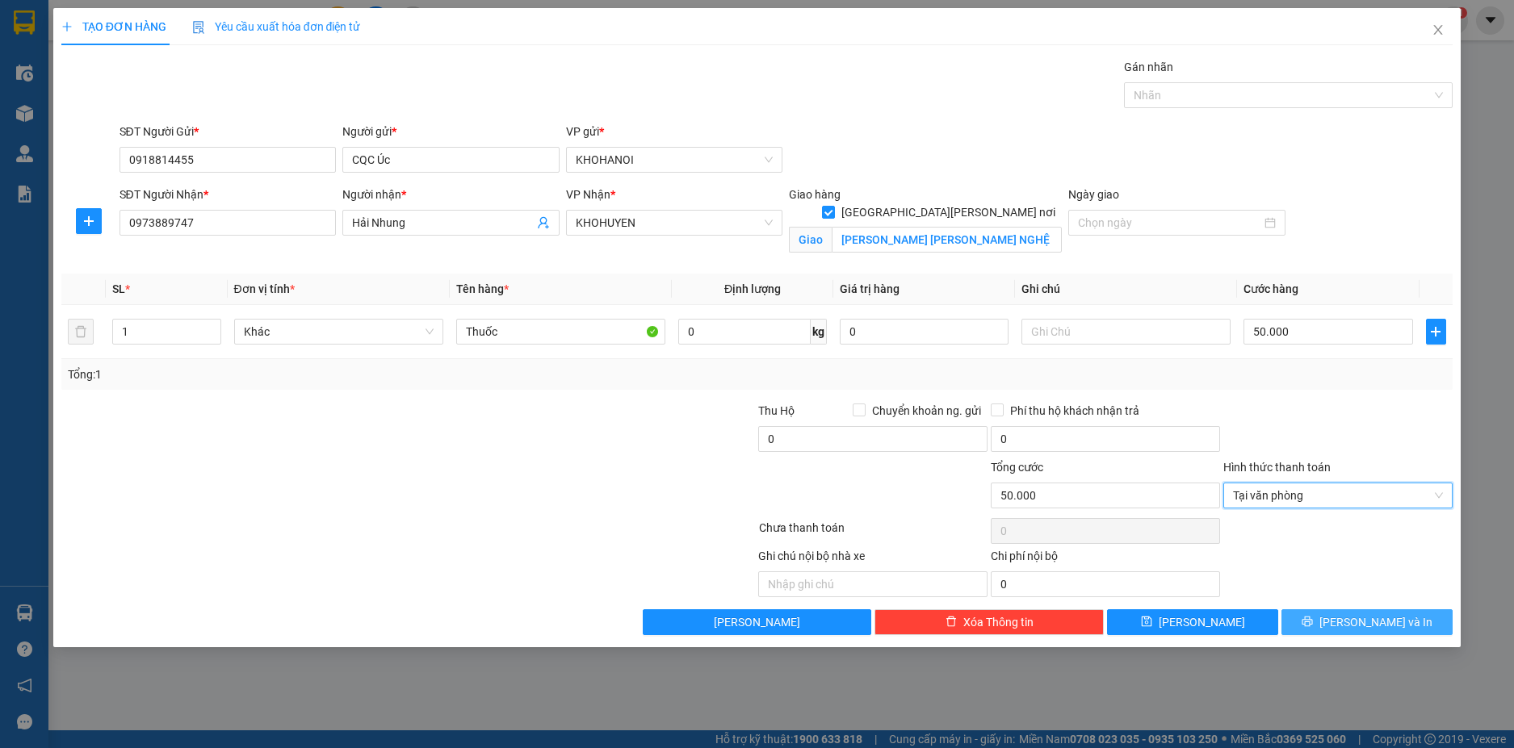
drag, startPoint x: 1363, startPoint y: 620, endPoint x: 1222, endPoint y: 501, distance: 183.9
click at [1362, 618] on span "[PERSON_NAME] và In" at bounding box center [1375, 623] width 113 height 18
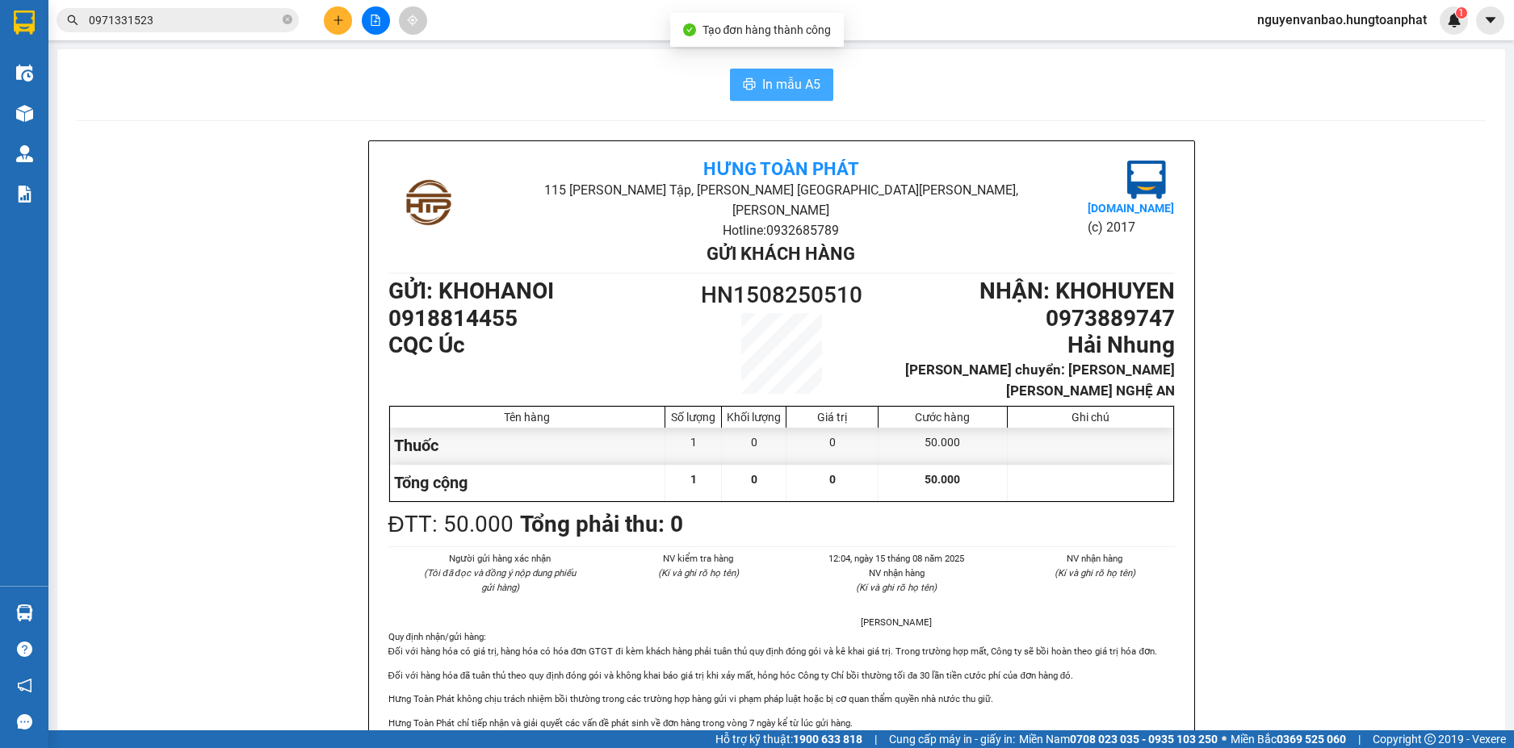
click at [767, 81] on span "In mẫu A5" at bounding box center [791, 84] width 58 height 20
click at [326, 25] on button at bounding box center [338, 20] width 28 height 28
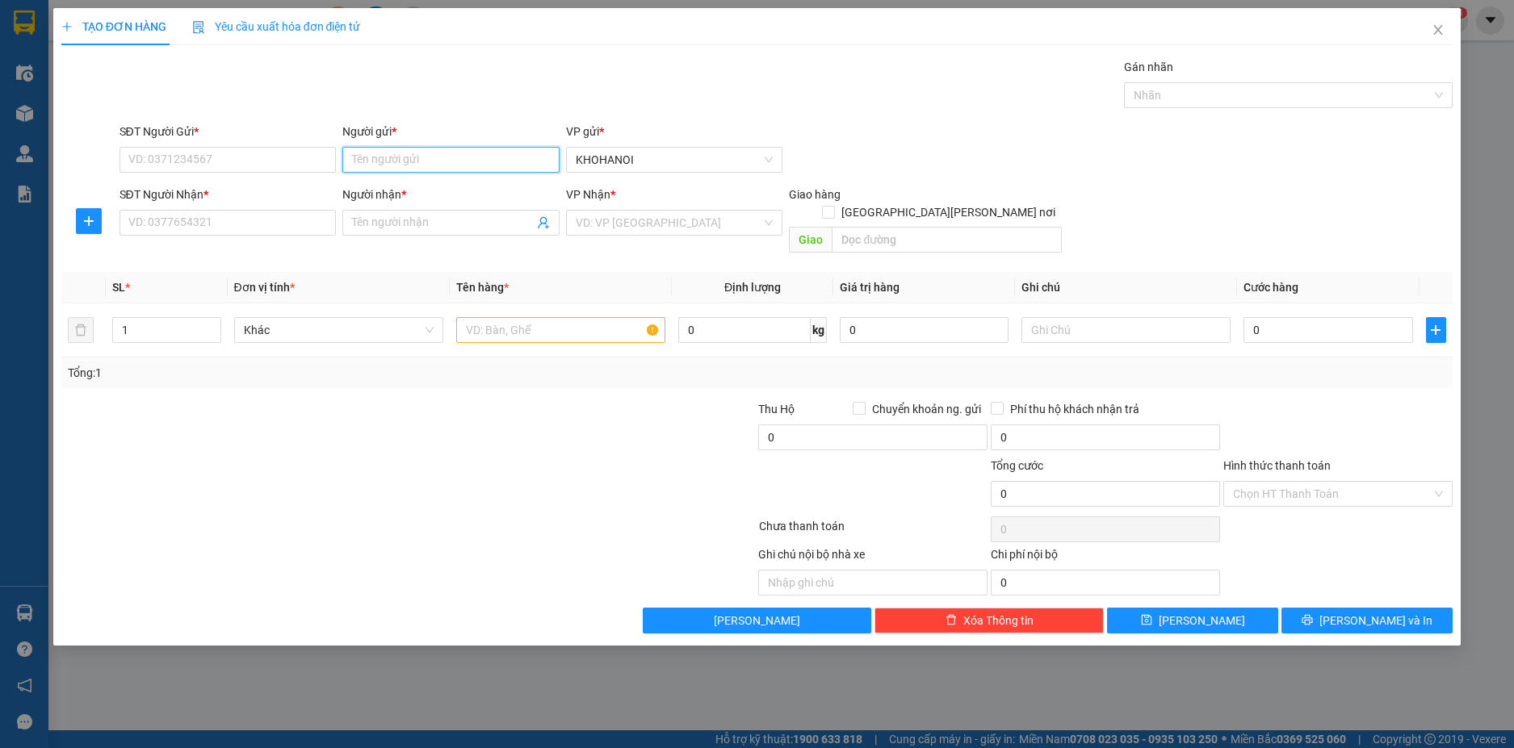
click at [368, 166] on input "Người gửi *" at bounding box center [450, 160] width 217 height 26
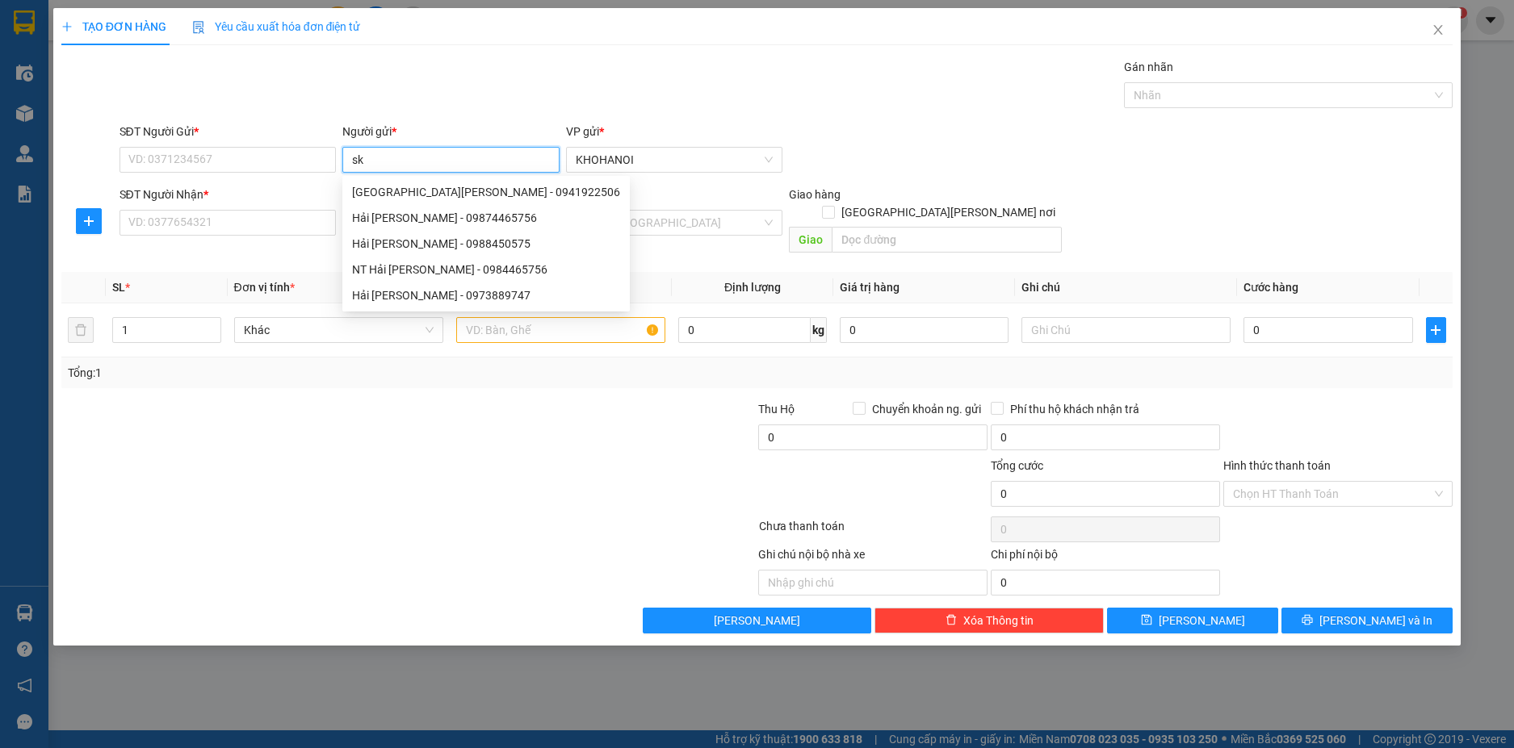
type input "sky"
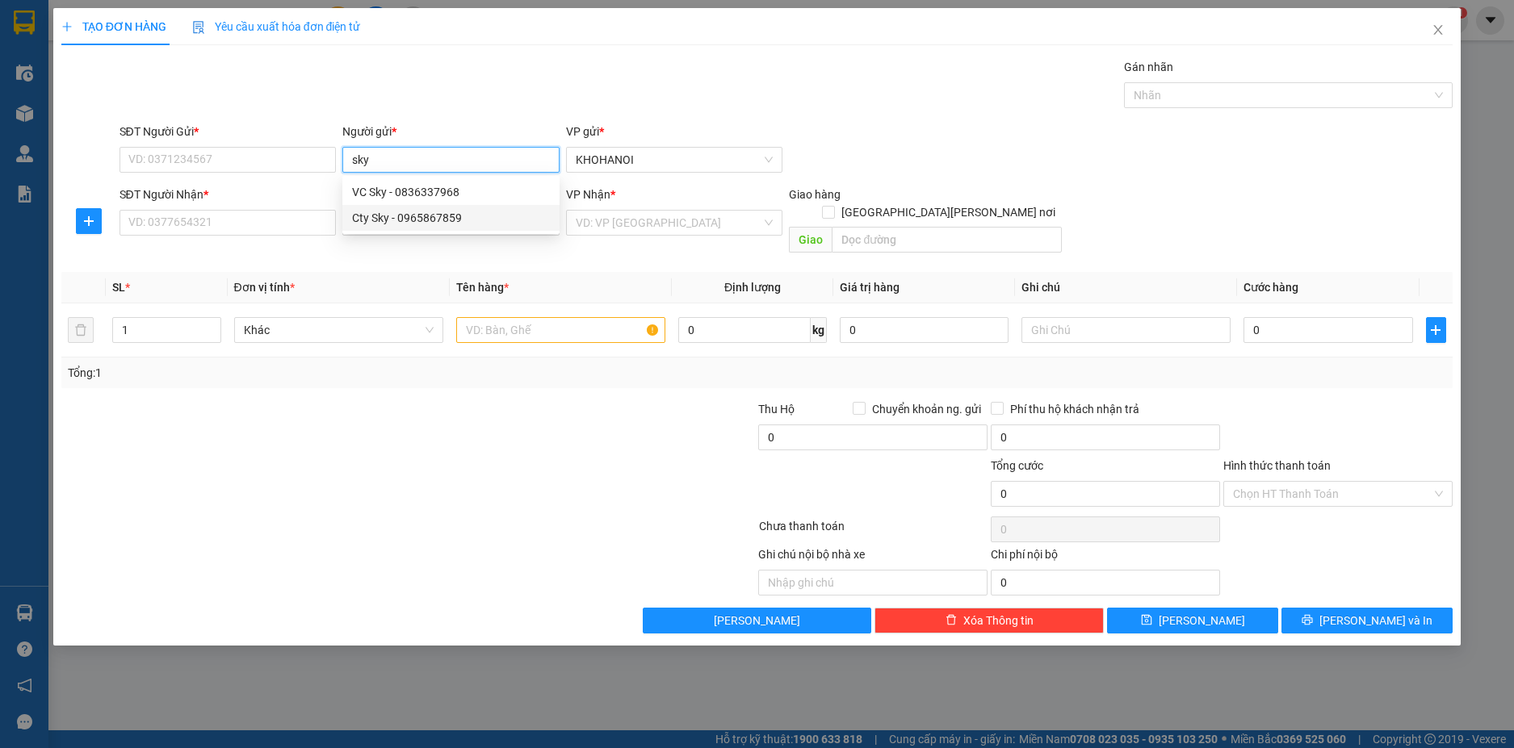
click at [413, 219] on div "Cty Sky - 0965867859" at bounding box center [451, 218] width 198 height 18
type input "0965867859"
type input "Cty Sky"
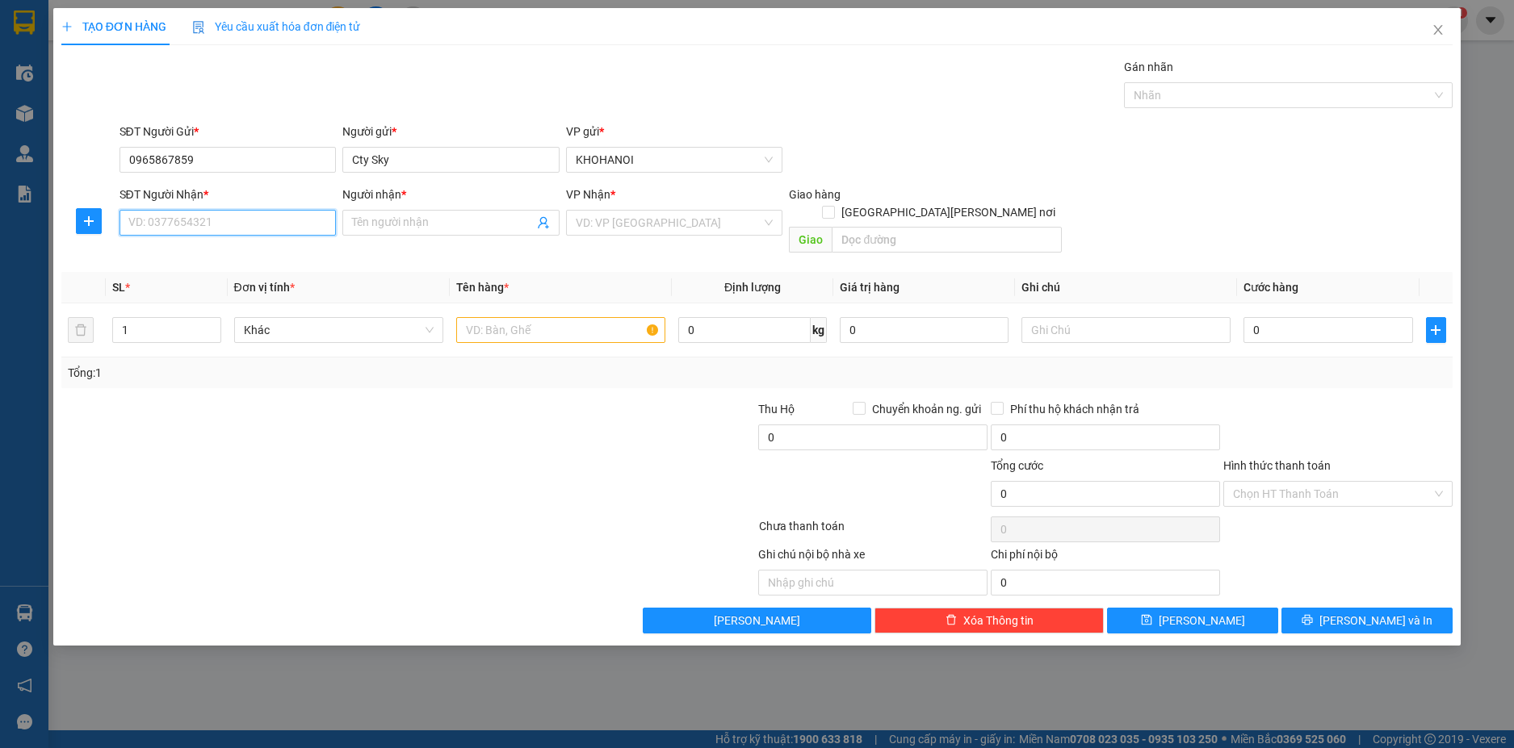
drag, startPoint x: 302, startPoint y: 232, endPoint x: 333, endPoint y: 228, distance: 30.8
click at [303, 232] on input "SĐT Người Nhận *" at bounding box center [227, 223] width 217 height 26
click at [362, 222] on input "Người nhận *" at bounding box center [443, 223] width 182 height 18
click at [302, 225] on input "SĐT Người Nhận *" at bounding box center [227, 223] width 217 height 26
click at [378, 224] on input "Người nhận *" at bounding box center [443, 223] width 182 height 18
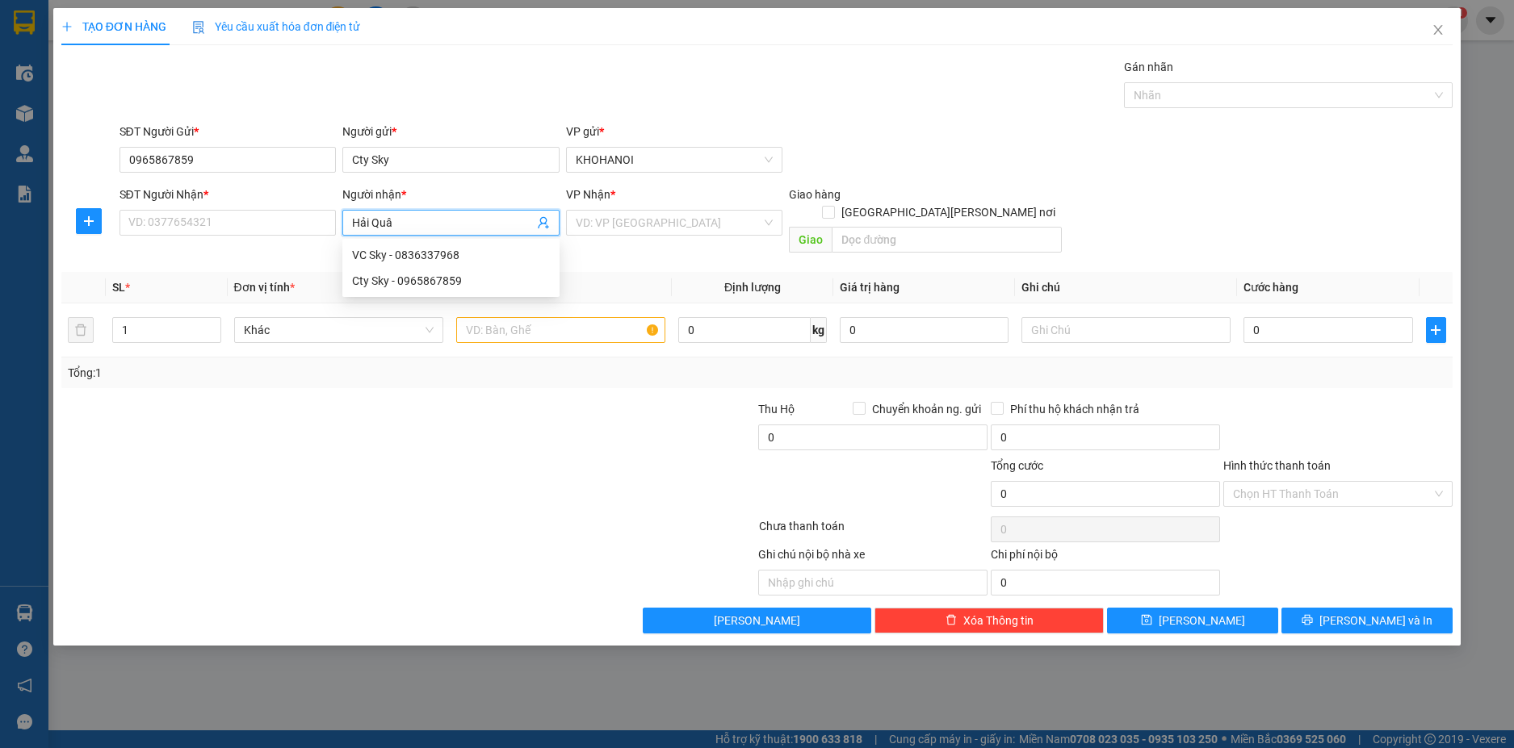
type input "Hải Quân"
click at [410, 260] on div "Shop Hải Quân - 0917802545" at bounding box center [451, 255] width 198 height 18
type input "0917802545"
type input "Shop [PERSON_NAME]"
checkbox input "true"
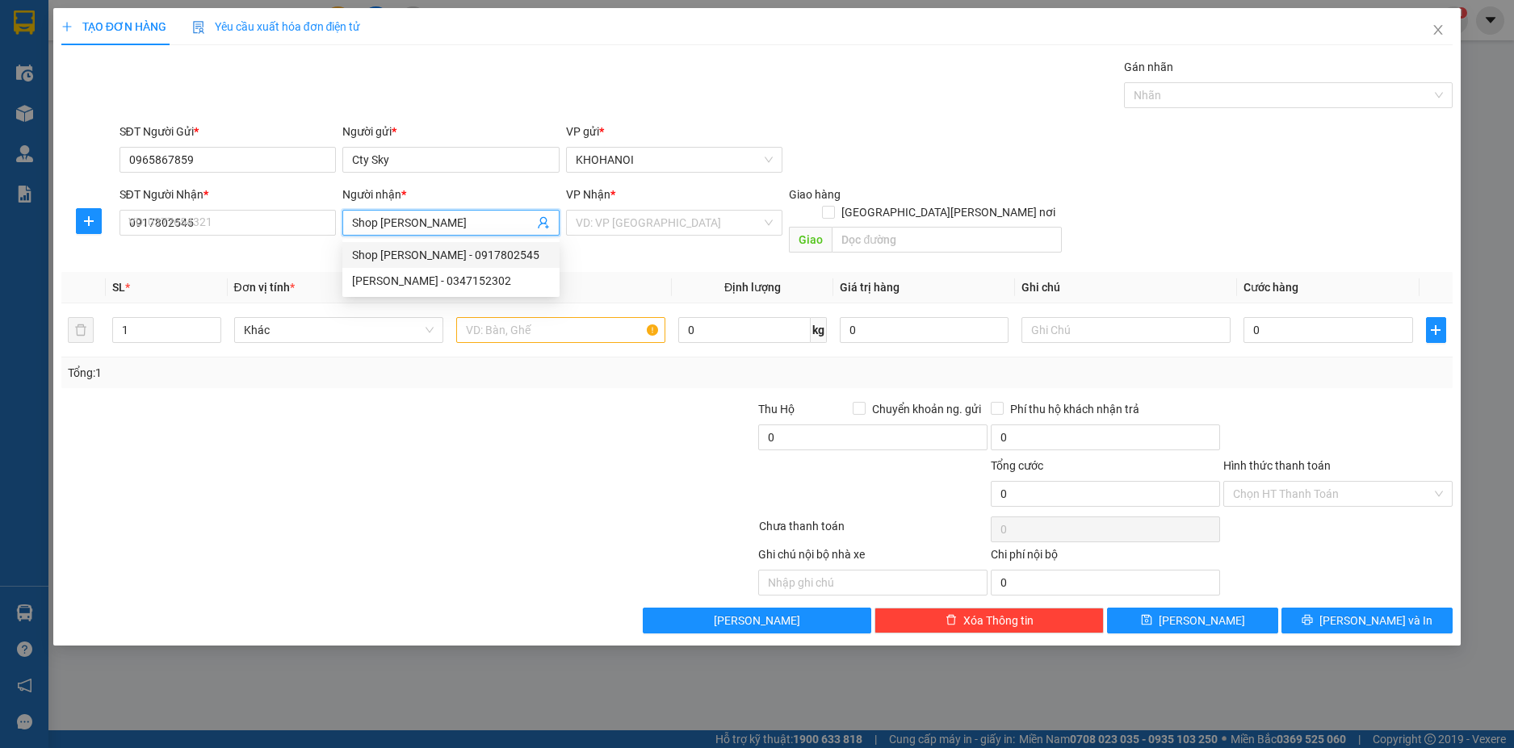
type input "X7 Diễn Kỹ, Diễn Châu, NA"
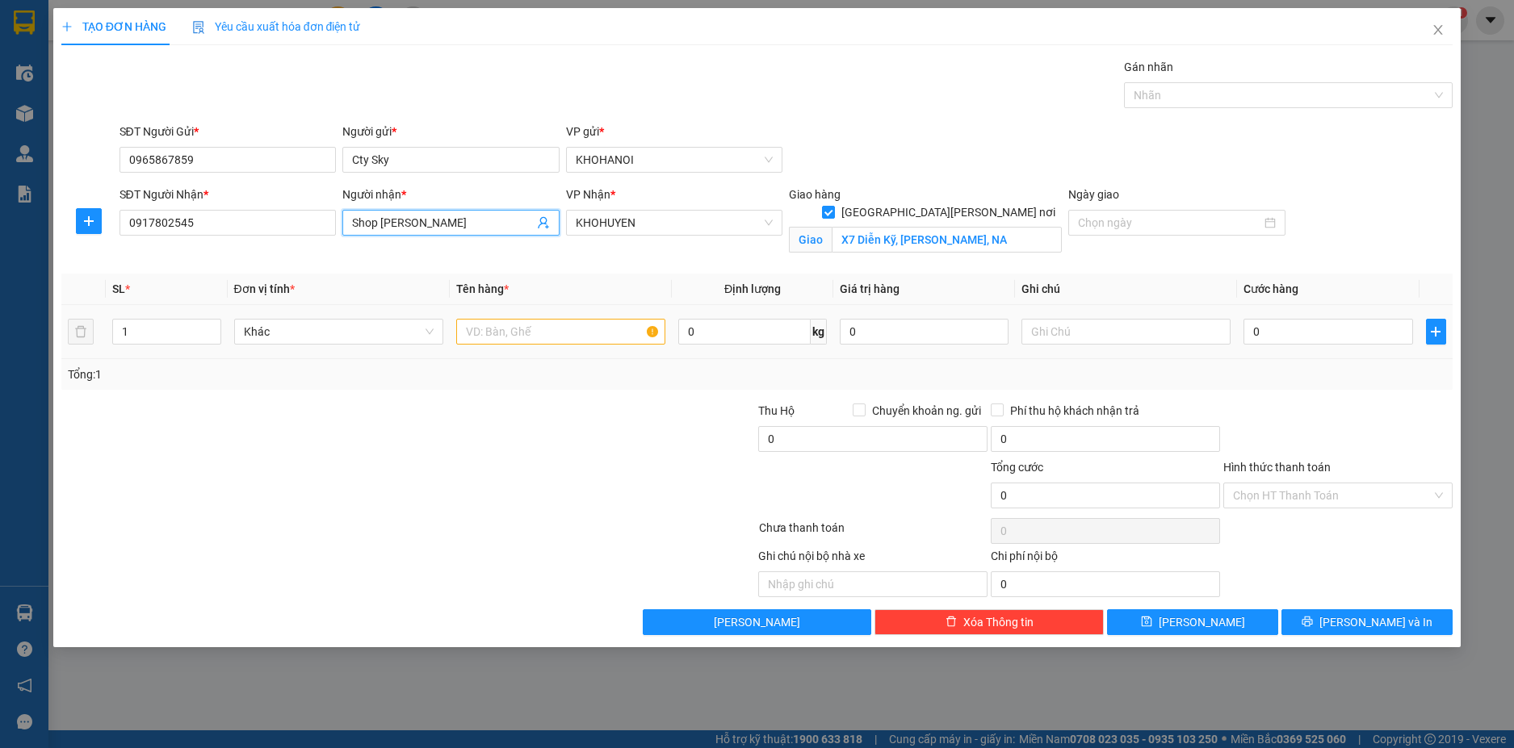
type input "Shop [PERSON_NAME]"
click at [522, 329] on input "text" at bounding box center [560, 332] width 209 height 26
type input "Hàng"
drag, startPoint x: 1290, startPoint y: 336, endPoint x: 1269, endPoint y: 294, distance: 46.9
click at [1293, 335] on input "0" at bounding box center [1327, 332] width 169 height 26
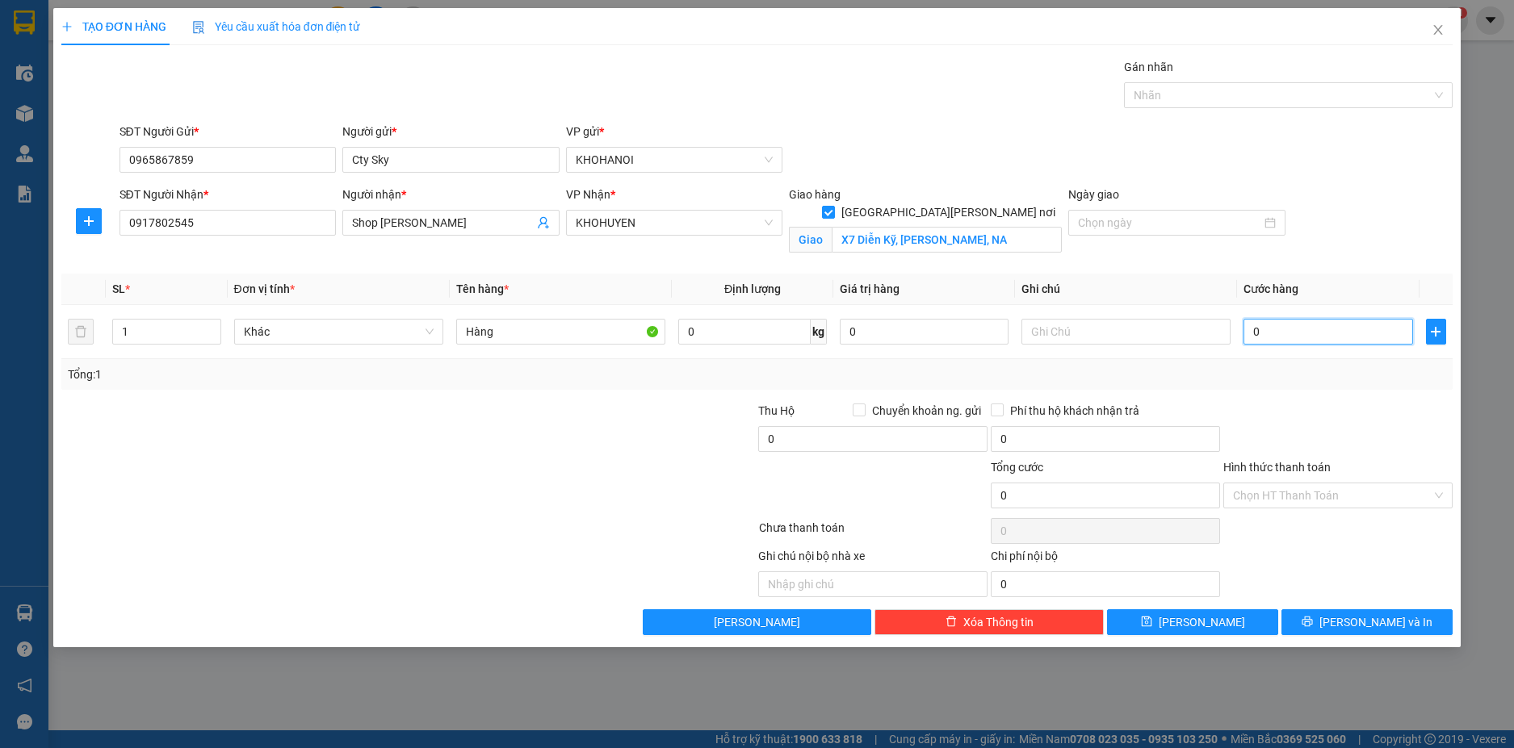
type input "6"
type input "60"
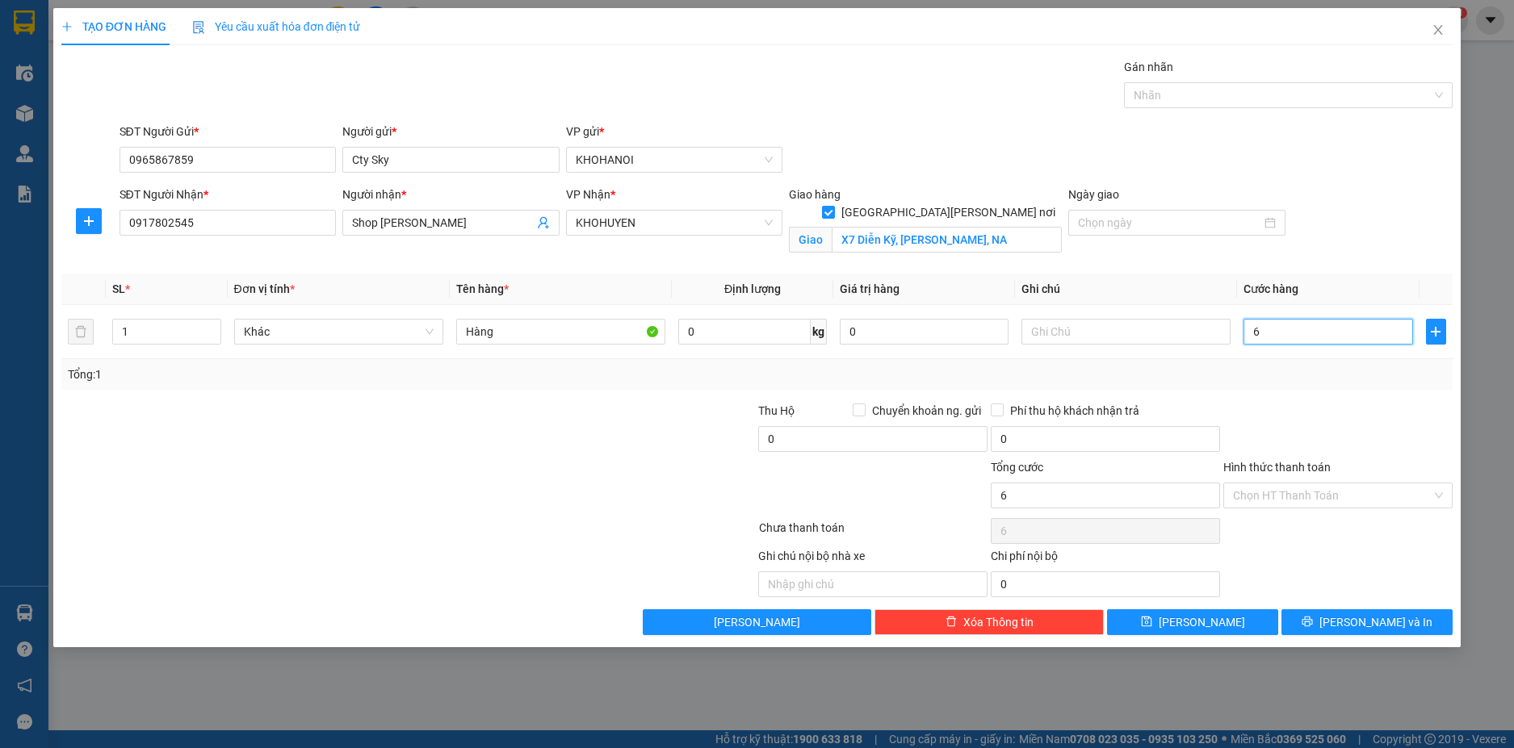
type input "60"
type input "60.000"
click at [1276, 403] on div at bounding box center [1338, 430] width 233 height 57
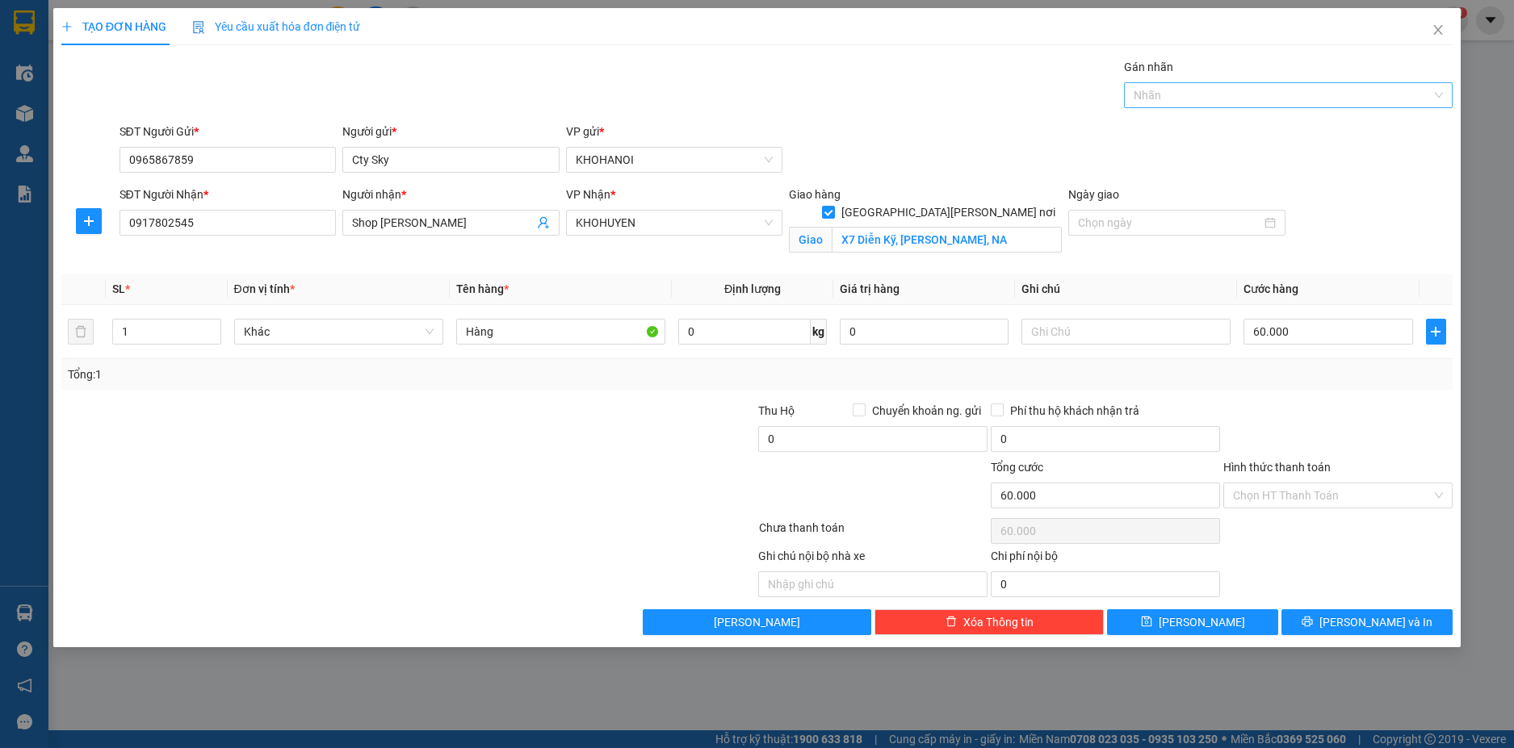
drag, startPoint x: 1174, startPoint y: 114, endPoint x: 1164, endPoint y: 96, distance: 20.2
click at [1169, 107] on div "Gán nhãn Nhãn" at bounding box center [1288, 86] width 329 height 57
click at [1164, 96] on div at bounding box center [1280, 95] width 304 height 19
type input "sky"
drag, startPoint x: 1169, startPoint y: 133, endPoint x: 1037, endPoint y: 126, distance: 131.8
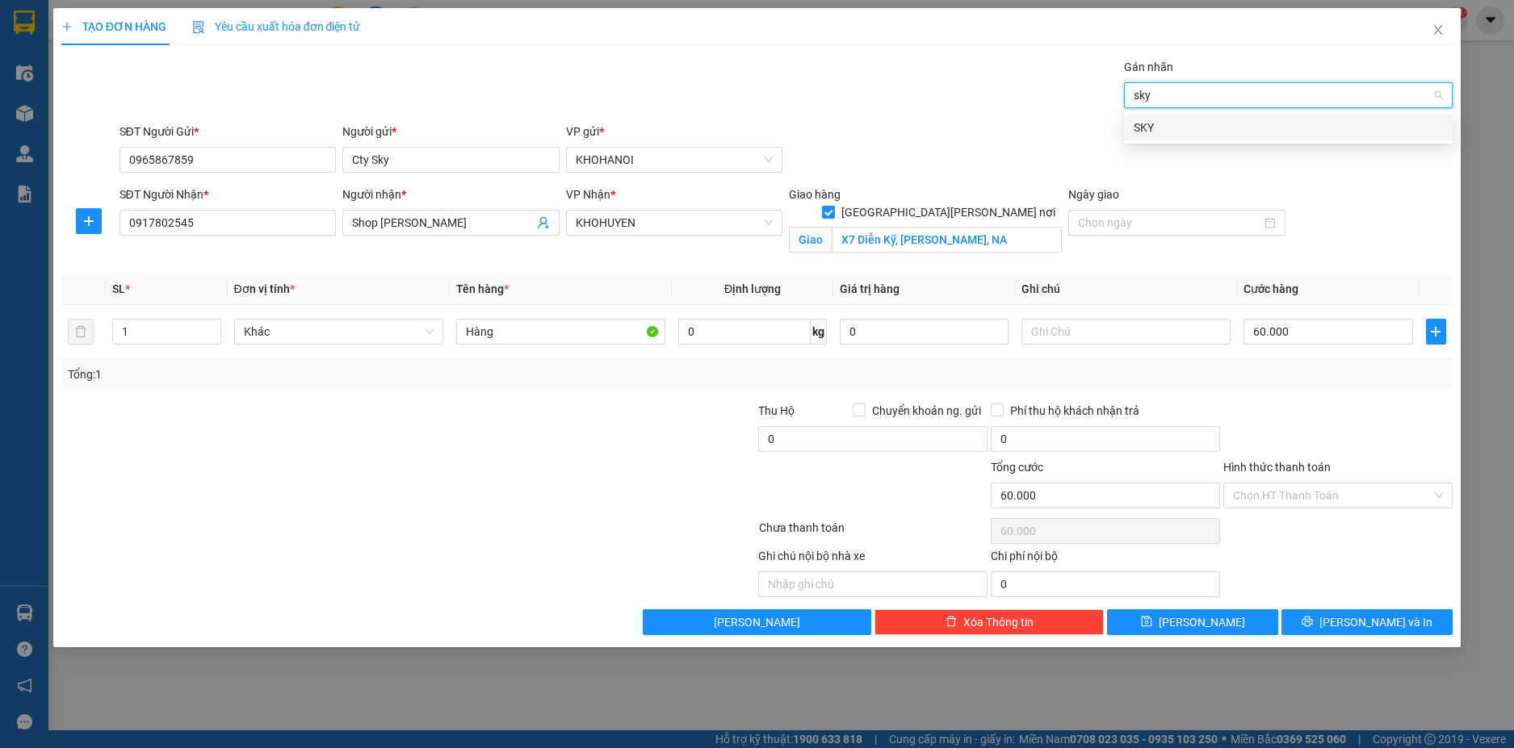
click at [1163, 133] on div "SKY" at bounding box center [1288, 128] width 309 height 18
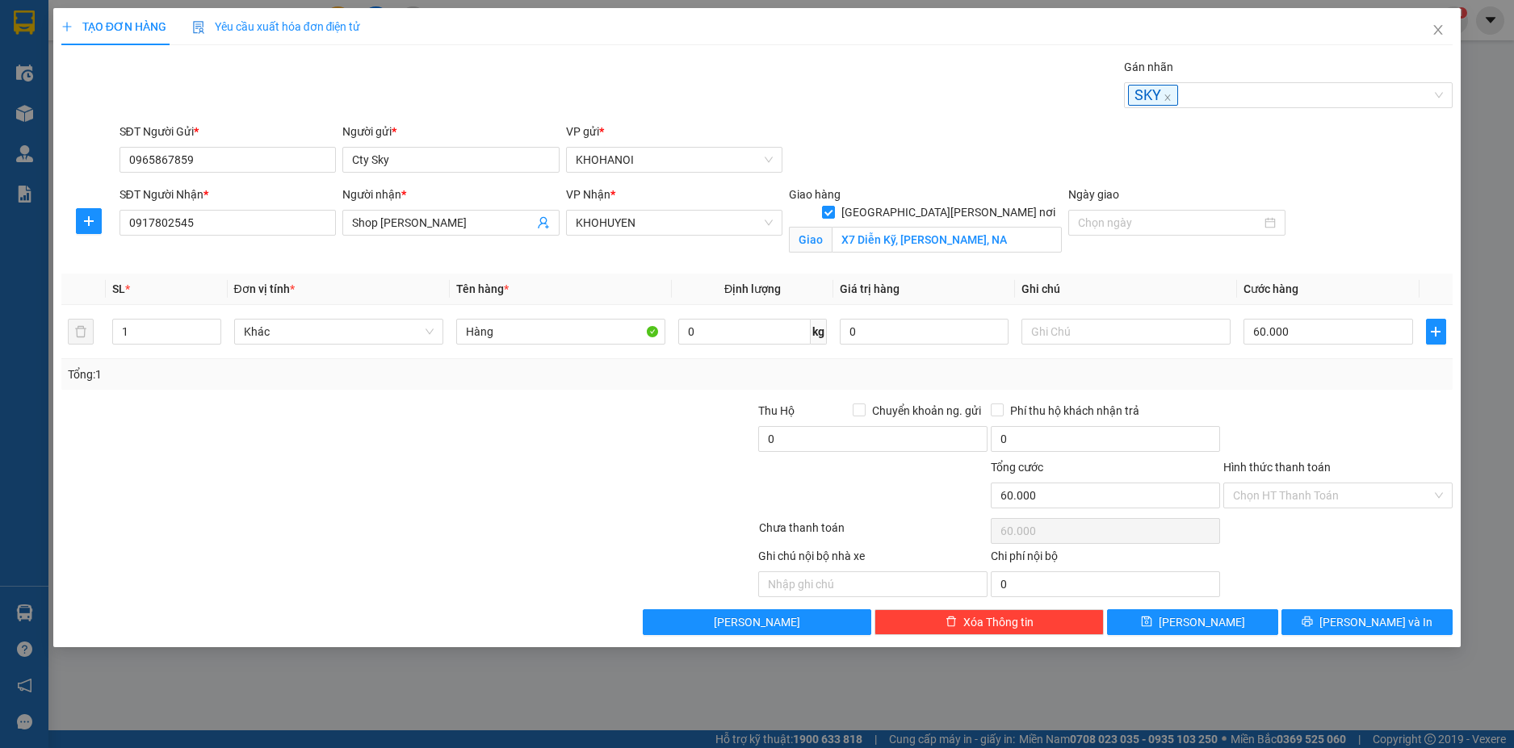
click at [1033, 125] on div "SĐT Người Gửi * 0965867859 Người gửi * Cty Sky VP gửi * KHOHANOI" at bounding box center [786, 151] width 1340 height 57
click at [1258, 487] on input "Hình thức thanh toán" at bounding box center [1332, 496] width 199 height 24
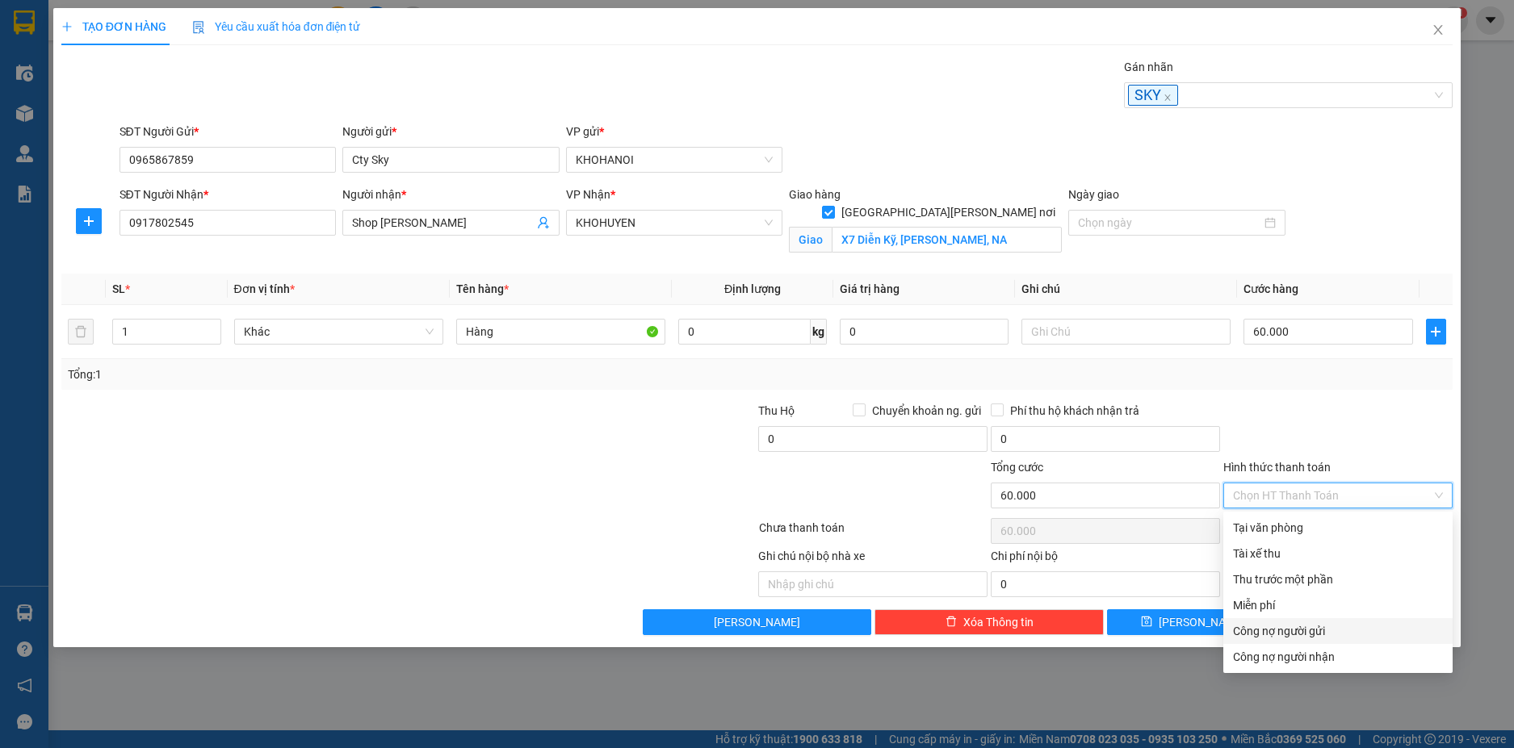
click at [1307, 638] on div "Công nợ người gửi" at bounding box center [1338, 631] width 210 height 18
type input "0"
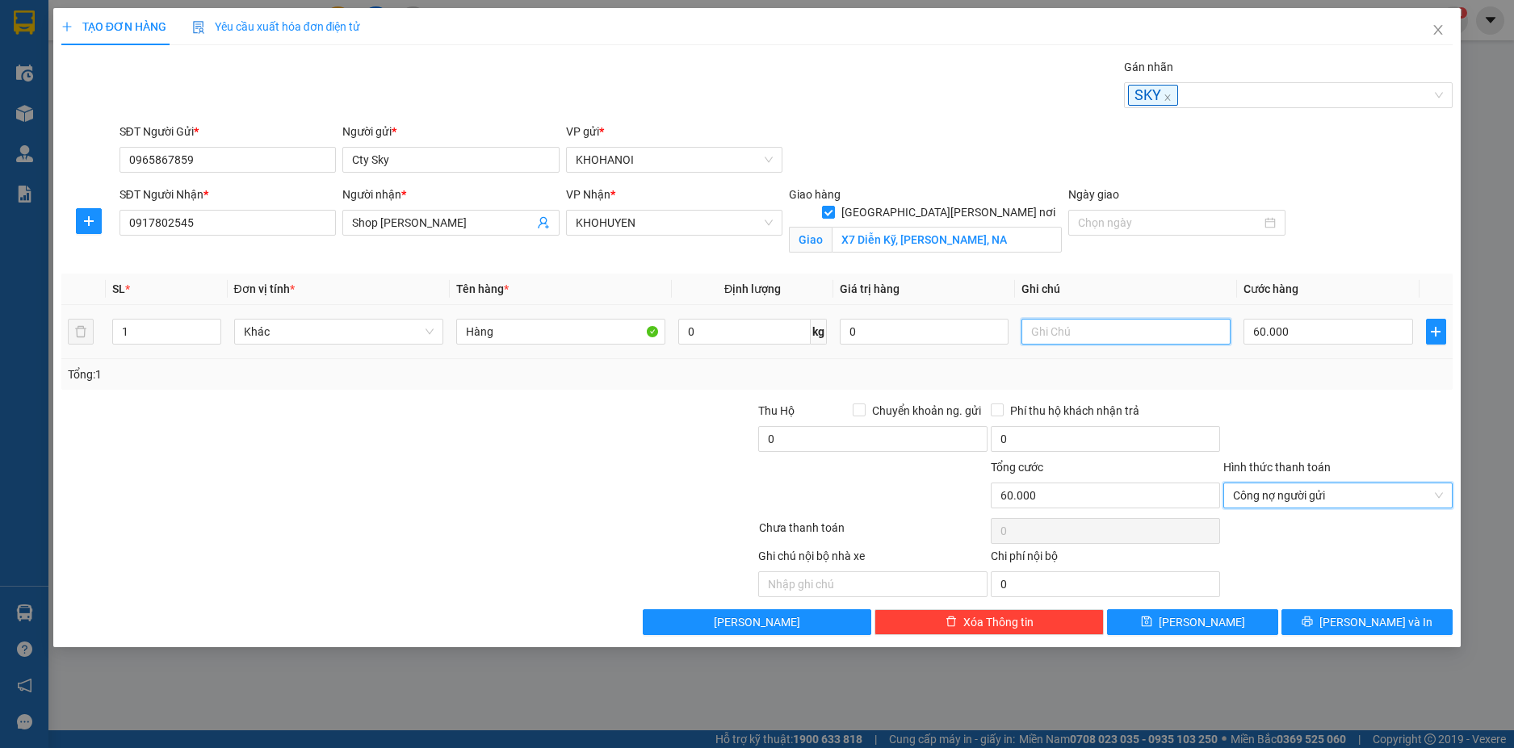
click at [1073, 337] on input "text" at bounding box center [1125, 332] width 209 height 26
type input "Hàng về 14.08"
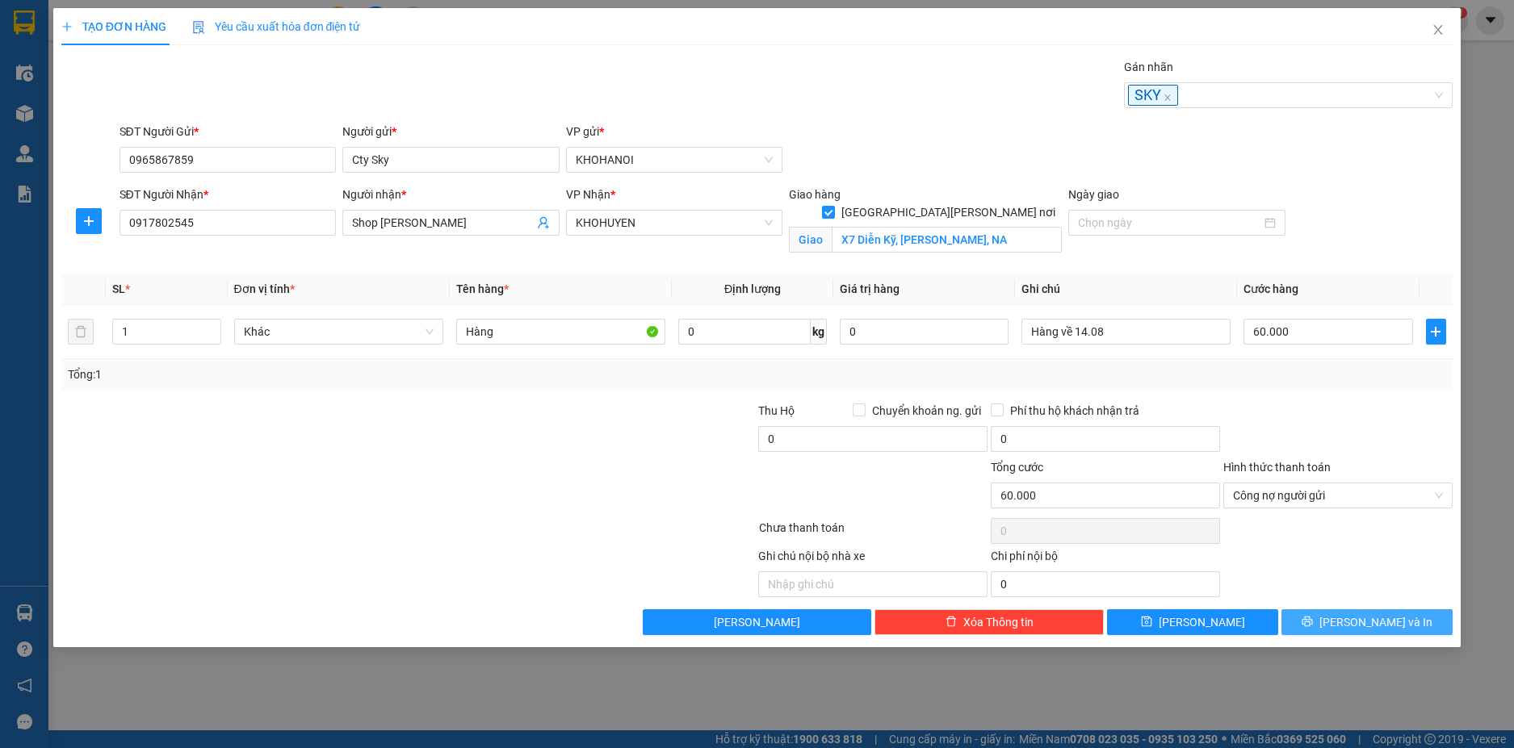
click at [1331, 622] on button "[PERSON_NAME] và In" at bounding box center [1366, 623] width 171 height 26
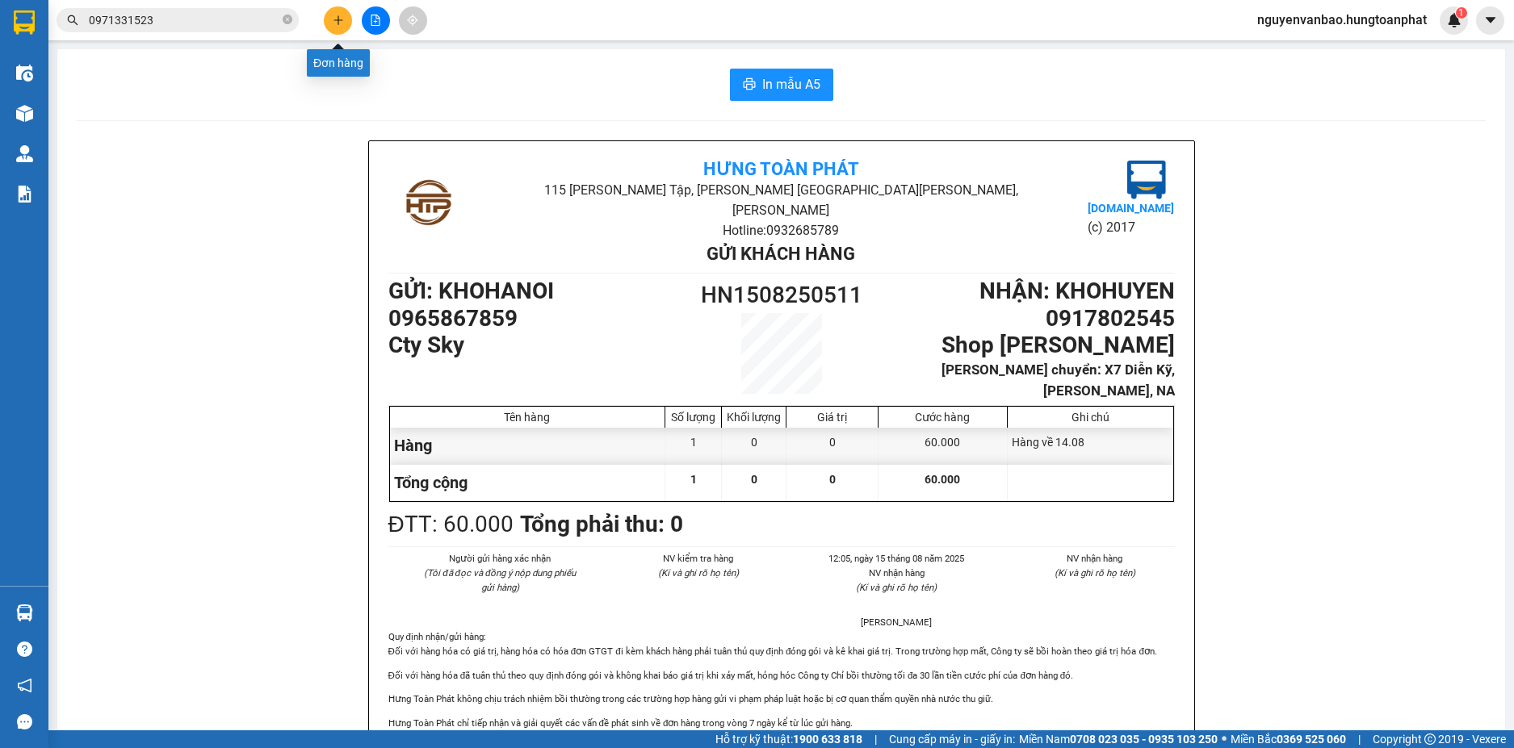
click at [338, 22] on icon "plus" at bounding box center [337, 19] width 1 height 9
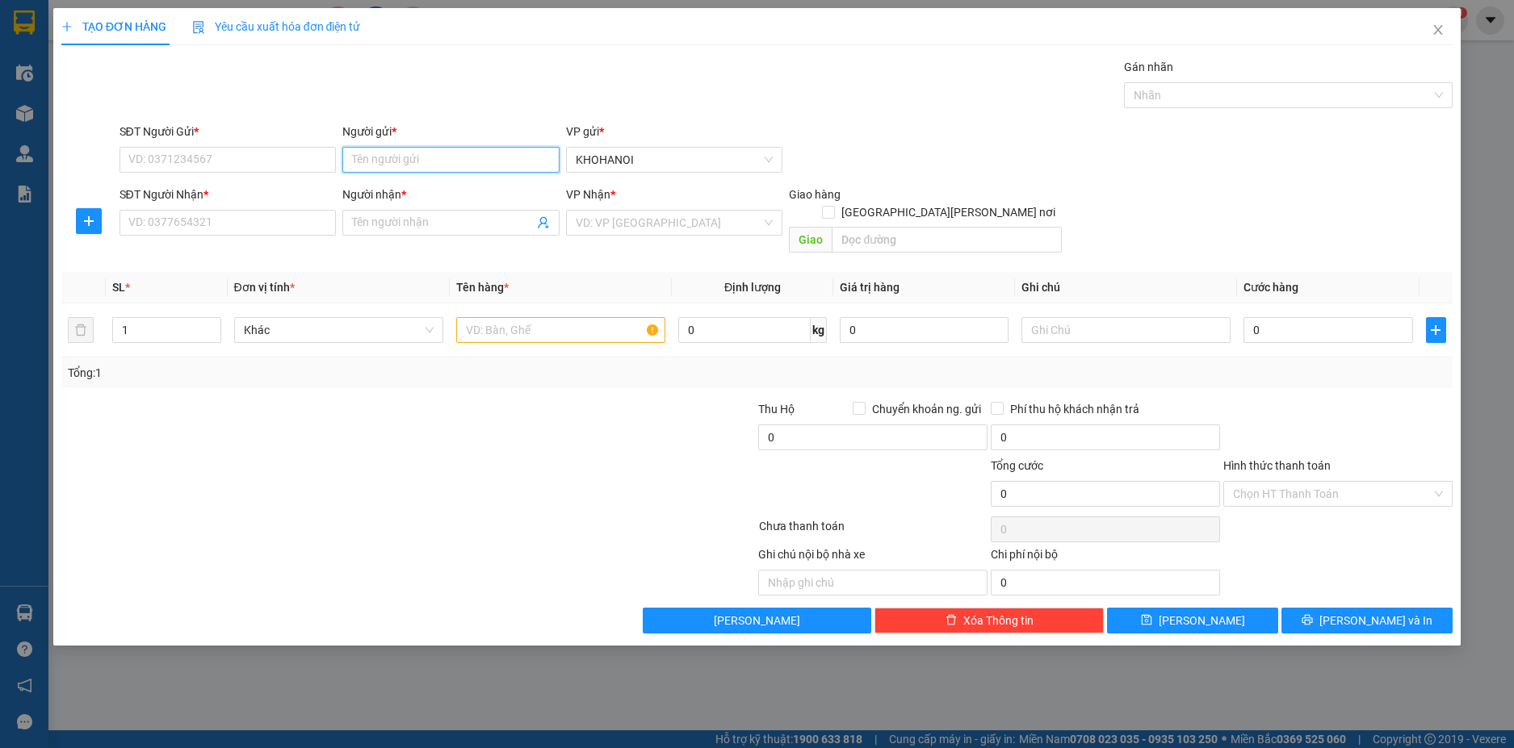
click at [417, 151] on input "Người gửi *" at bounding box center [450, 160] width 217 height 26
type input "sky"
click at [411, 211] on div "Cty Sky - 0965867859" at bounding box center [451, 218] width 198 height 18
type input "0965867859"
click at [1185, 95] on div at bounding box center [1280, 95] width 304 height 19
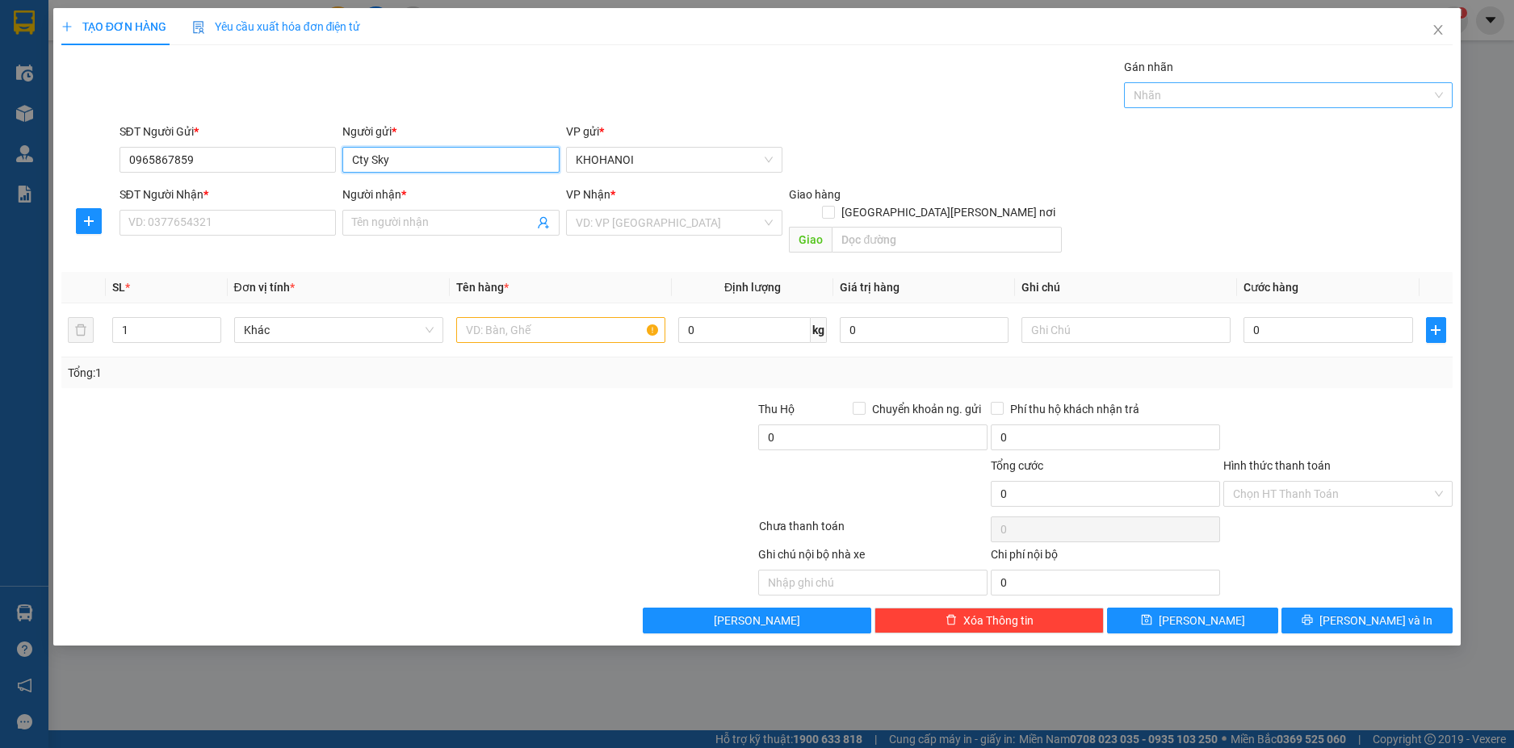
type input "Cty Sky"
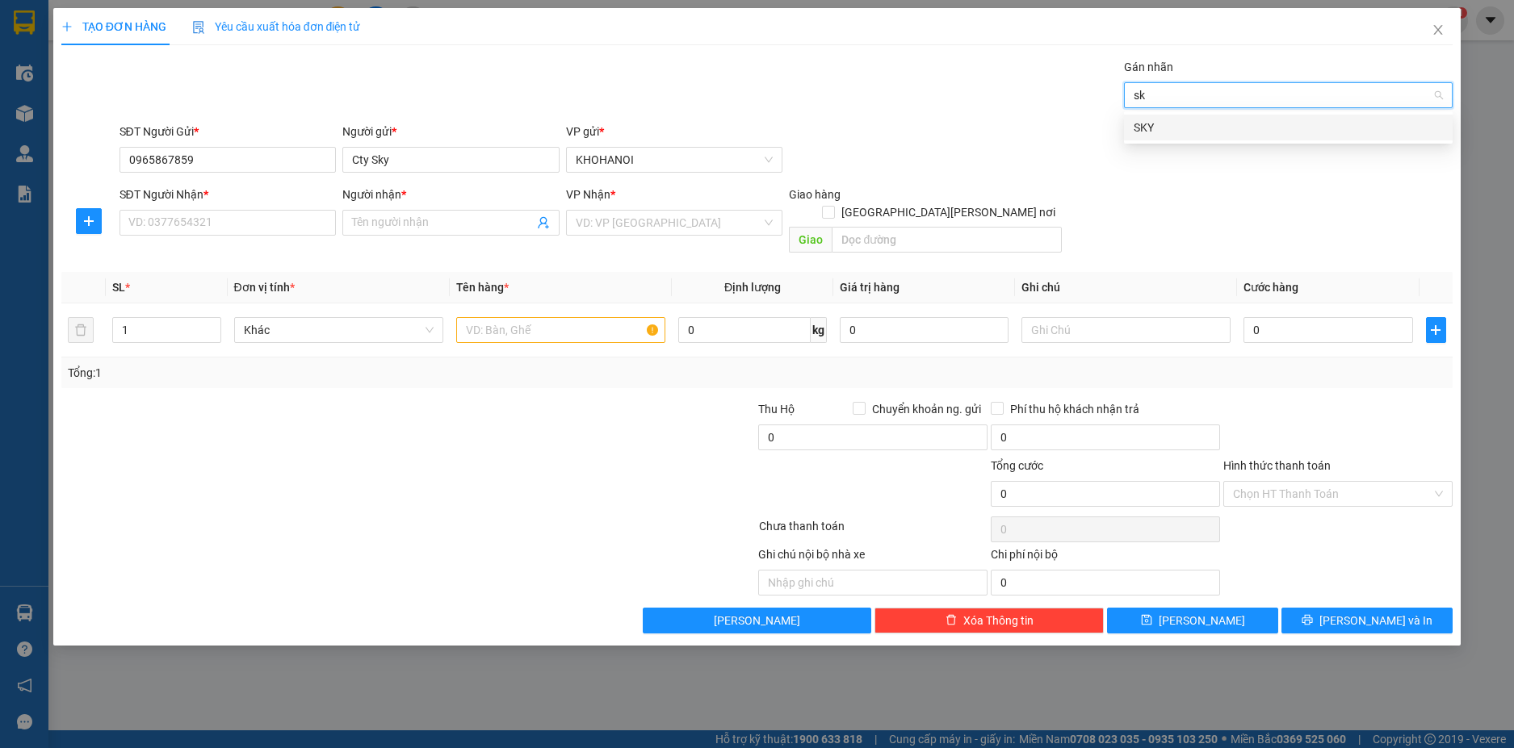
type input "sky"
drag, startPoint x: 1185, startPoint y: 130, endPoint x: 1092, endPoint y: 126, distance: 93.7
click at [1172, 130] on div "SKY" at bounding box center [1288, 128] width 309 height 18
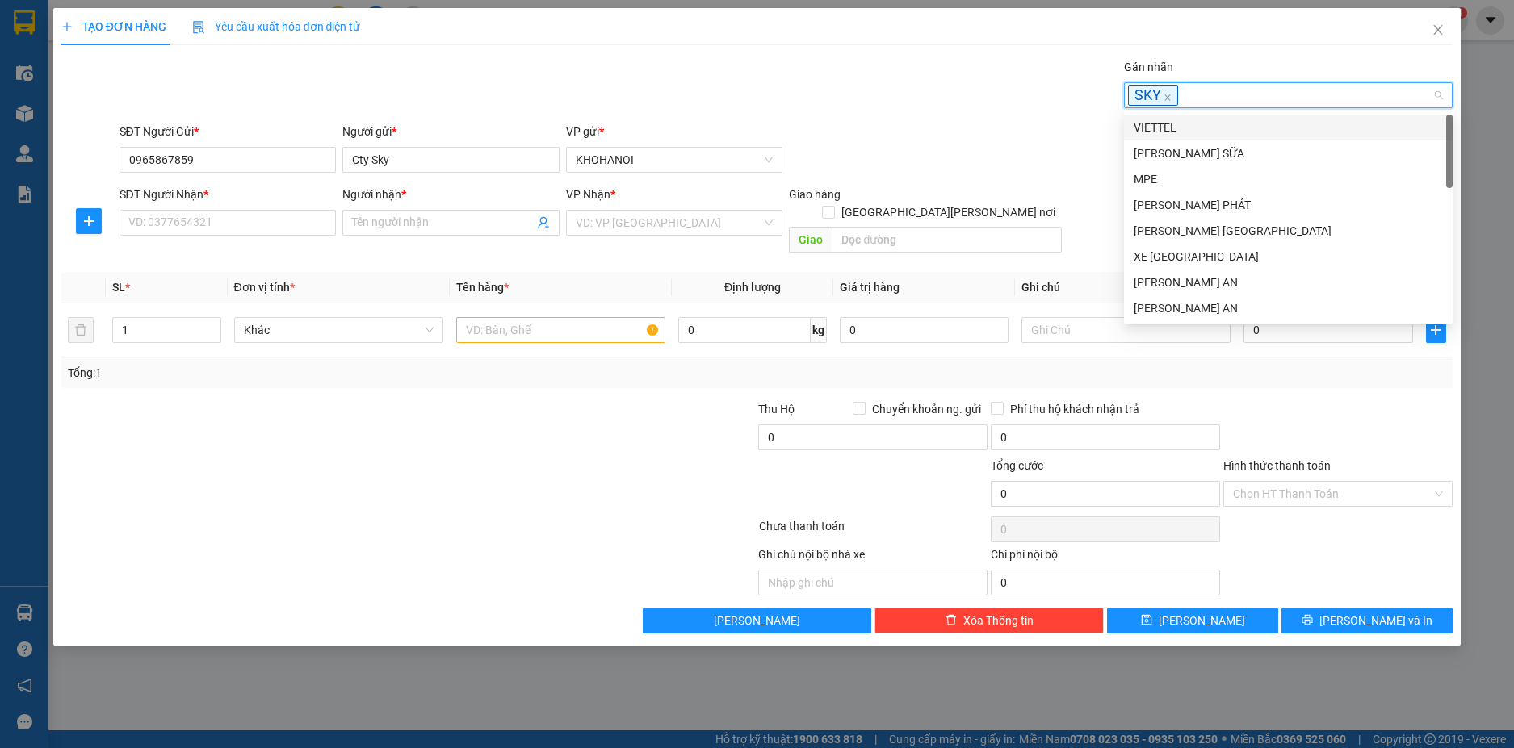
click at [1016, 119] on div "Transit Pickup Surcharge Ids Transit Deliver Surcharge Ids Transit Deliver Surc…" at bounding box center [757, 346] width 1392 height 576
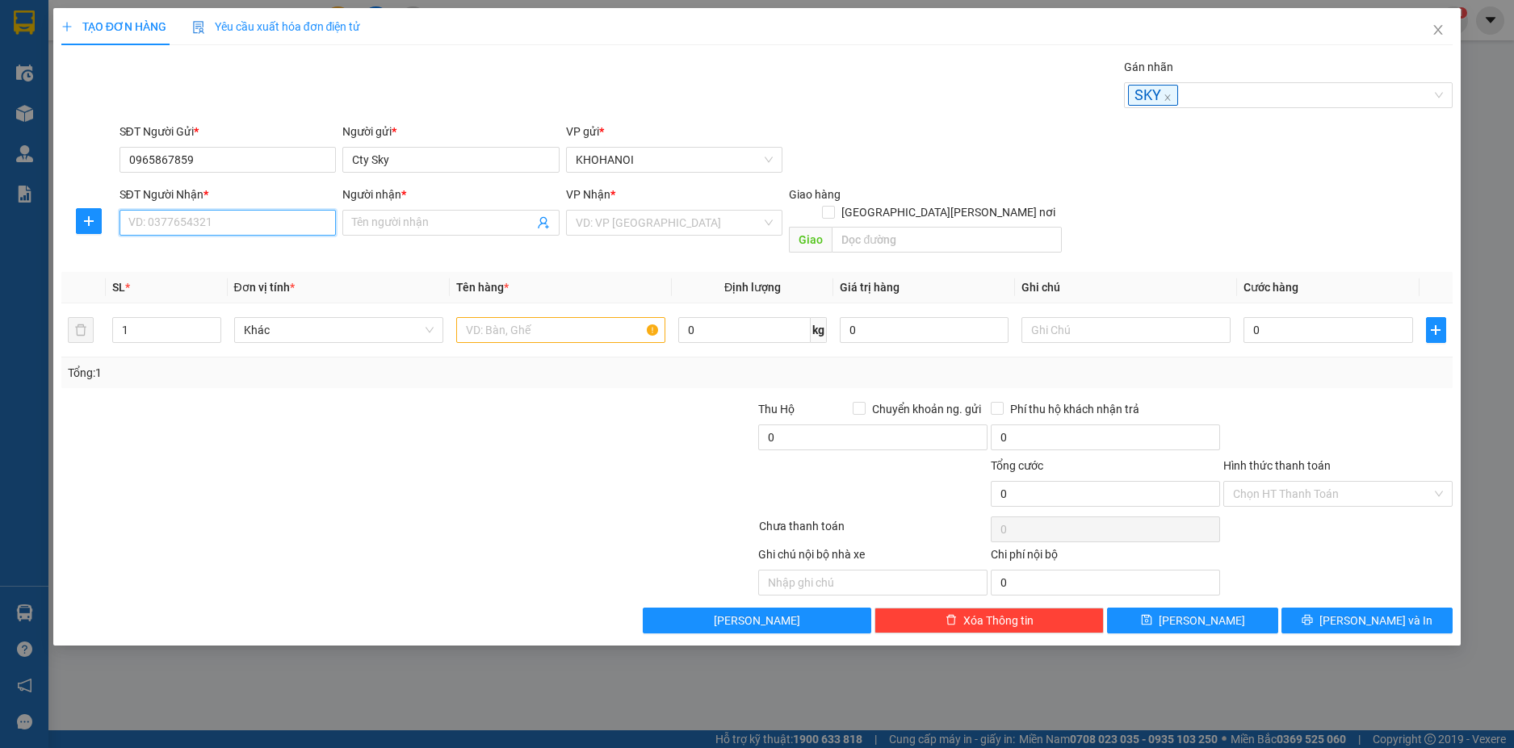
click at [188, 221] on input "SĐT Người Nhận *" at bounding box center [227, 223] width 217 height 26
type input "0982154001"
click at [258, 249] on div "0982154001 - Shop Tiến Nam" at bounding box center [228, 255] width 198 height 18
type input "Shop Tiến Nam"
checkbox input "true"
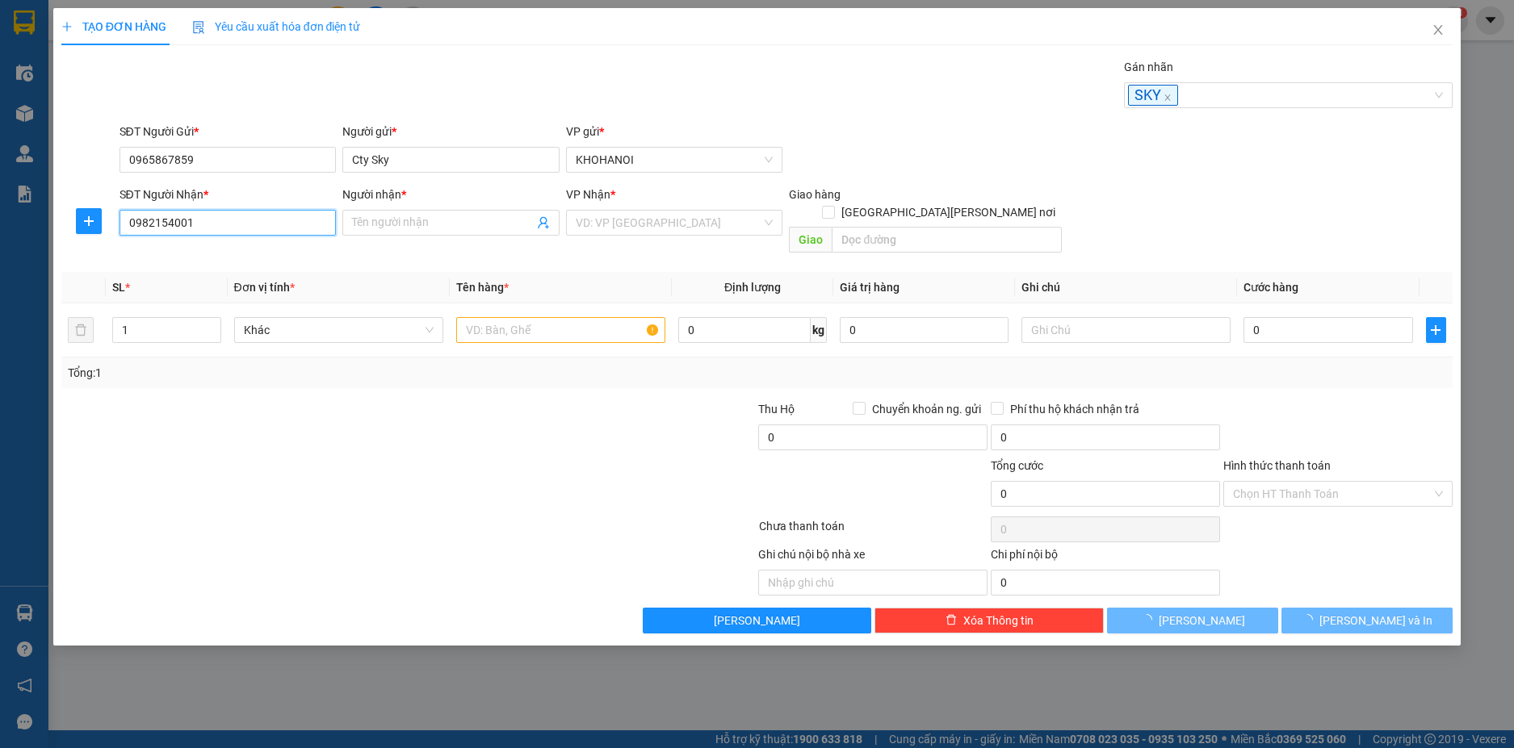
type input "TT Đô Lương, NA"
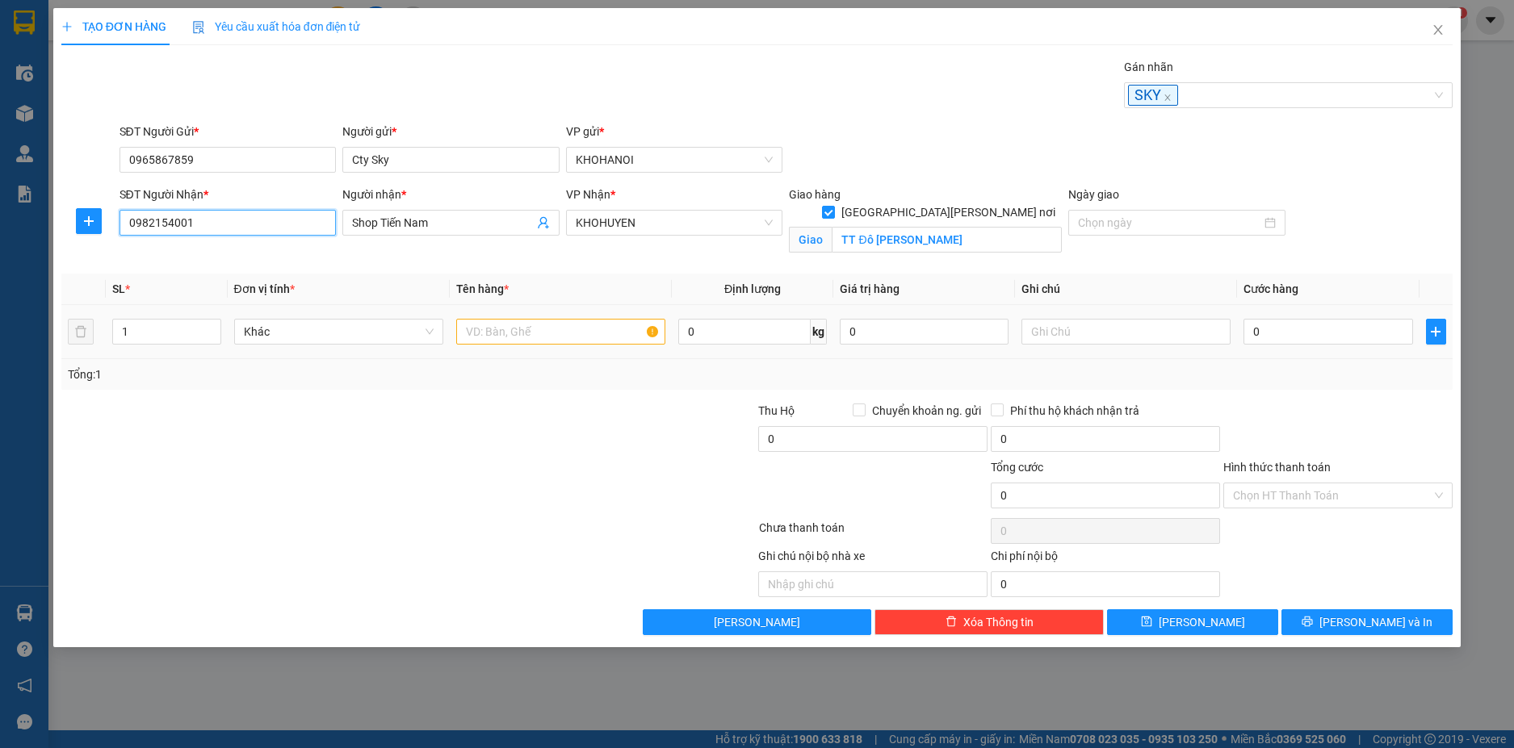
type input "0982154001"
click at [519, 337] on input "text" at bounding box center [560, 332] width 209 height 26
type input "A"
type input "Ă"
type input "Ắc quy"
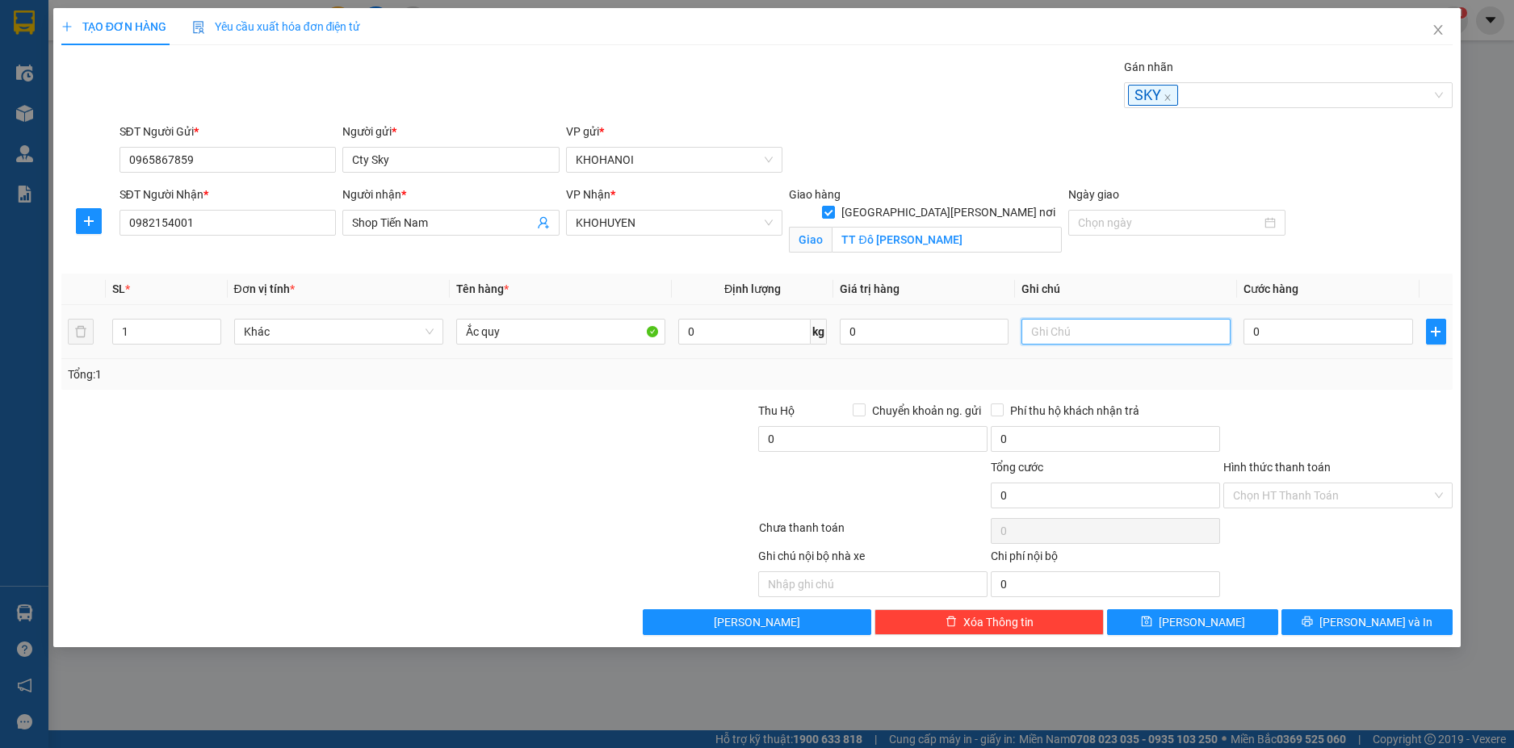
click at [1065, 328] on input "text" at bounding box center [1125, 332] width 209 height 26
type input "Hàng về 14.08"
type input "6"
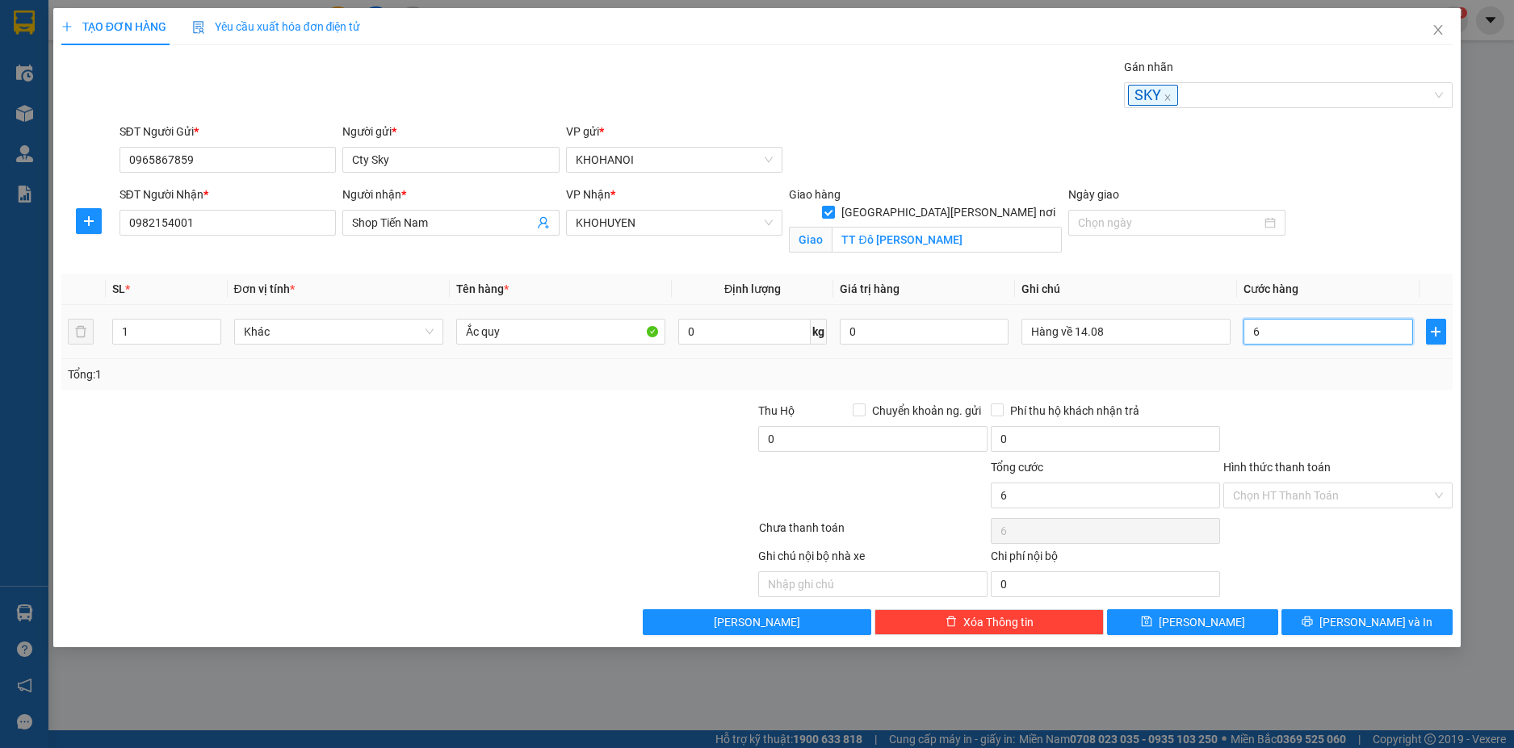
type input "60"
type input "60.000"
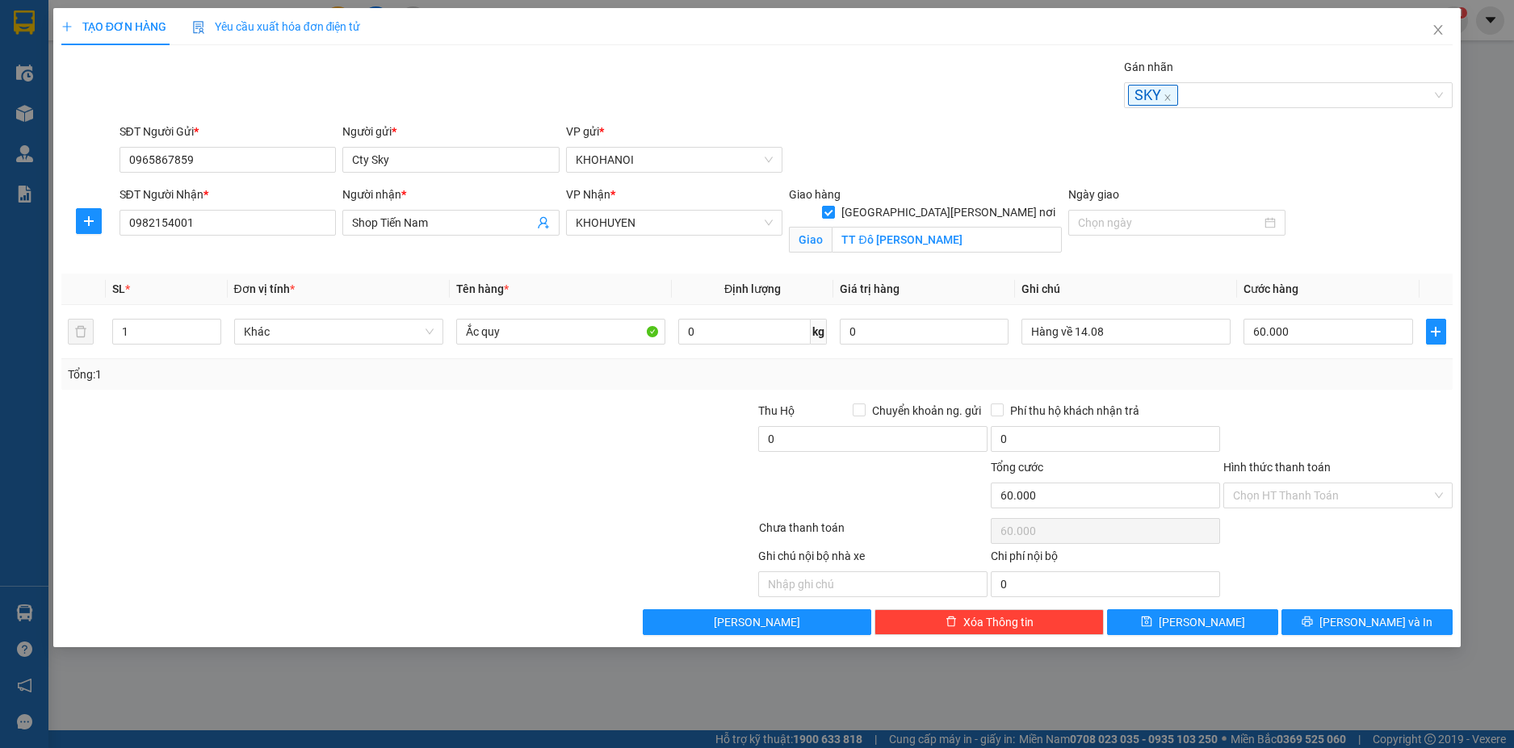
click at [1281, 410] on div at bounding box center [1338, 430] width 233 height 57
drag, startPoint x: 1281, startPoint y: 501, endPoint x: 1277, endPoint y: 559, distance: 58.3
click at [1281, 501] on input "Hình thức thanh toán" at bounding box center [1332, 496] width 199 height 24
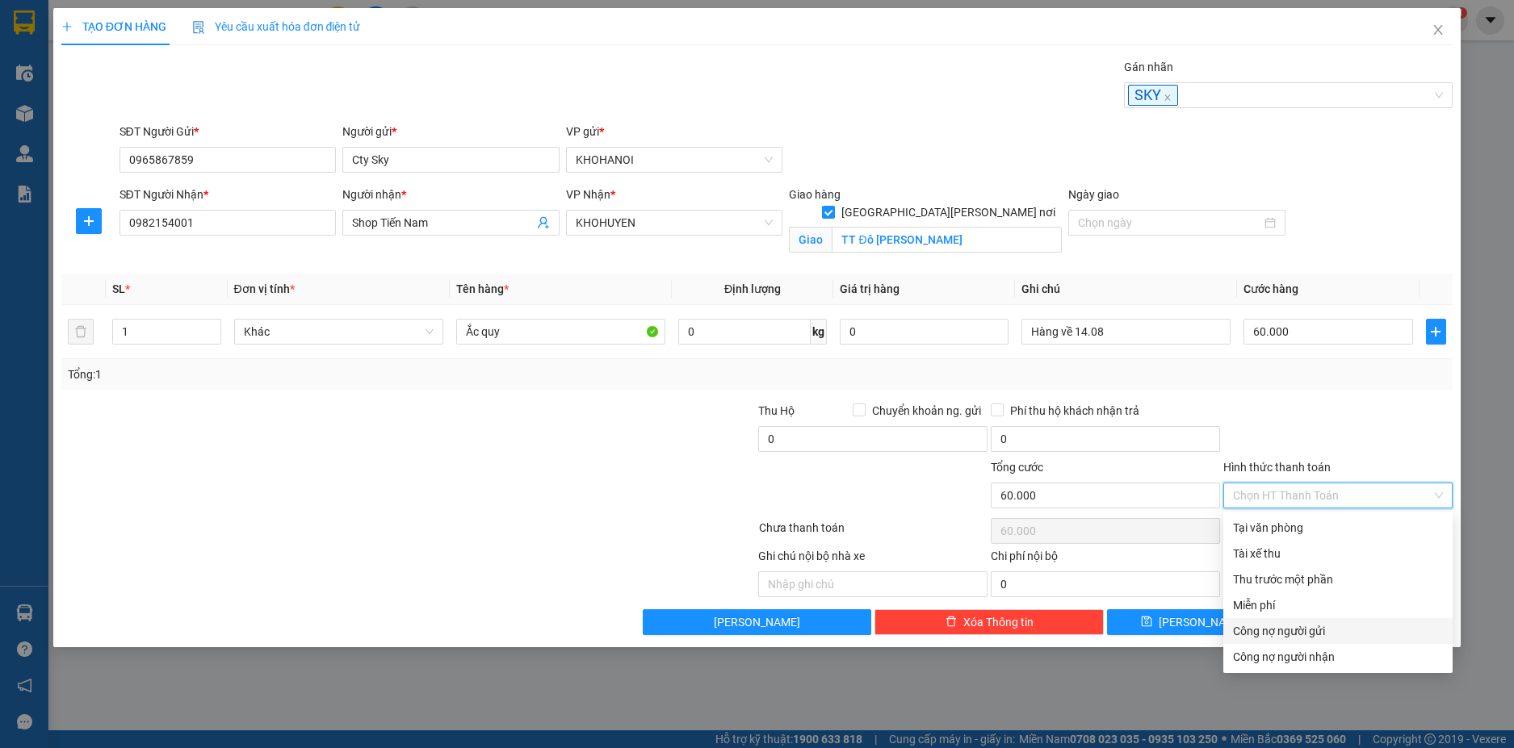
click at [1297, 632] on div "Công nợ người gửi" at bounding box center [1338, 631] width 210 height 18
type input "0"
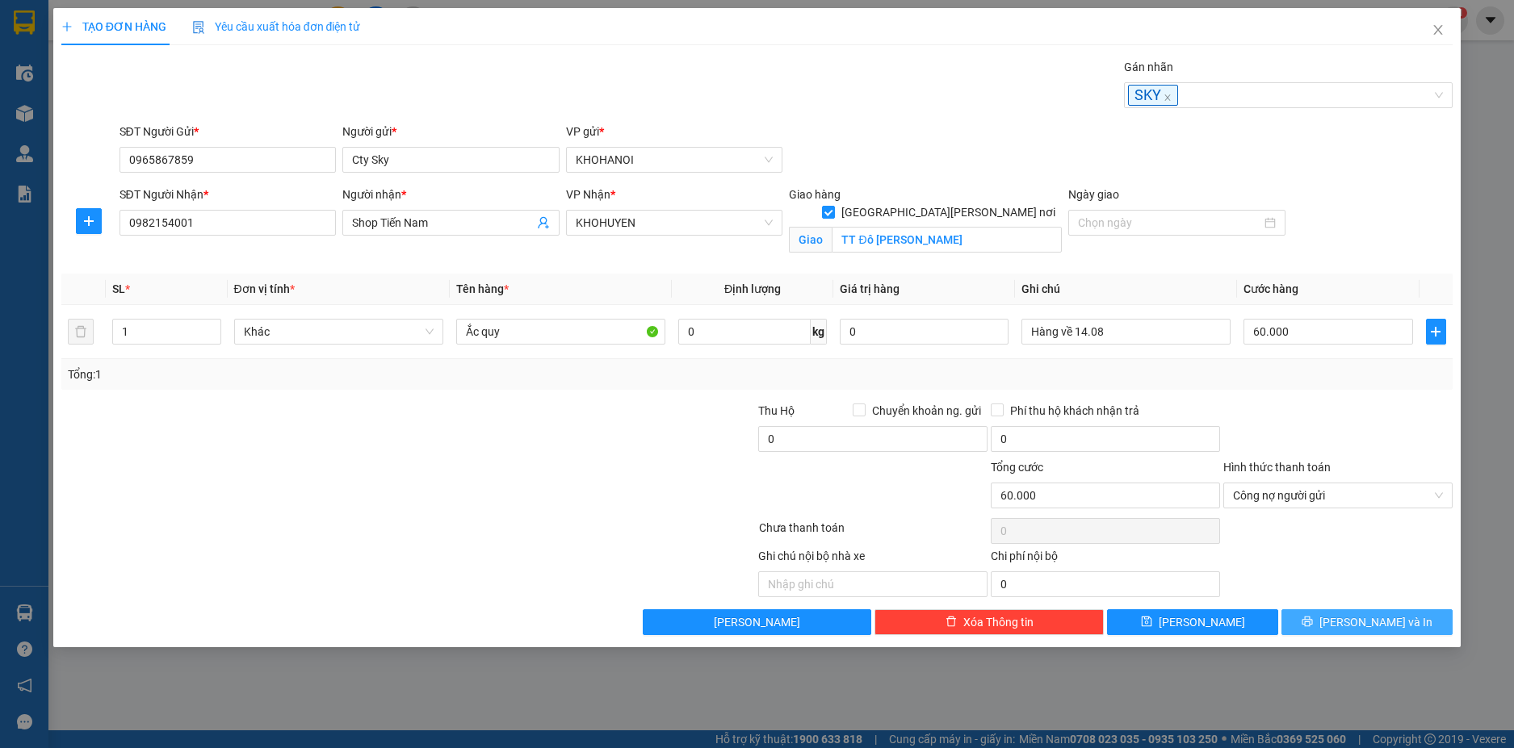
click at [1357, 612] on button "[PERSON_NAME] và In" at bounding box center [1366, 623] width 171 height 26
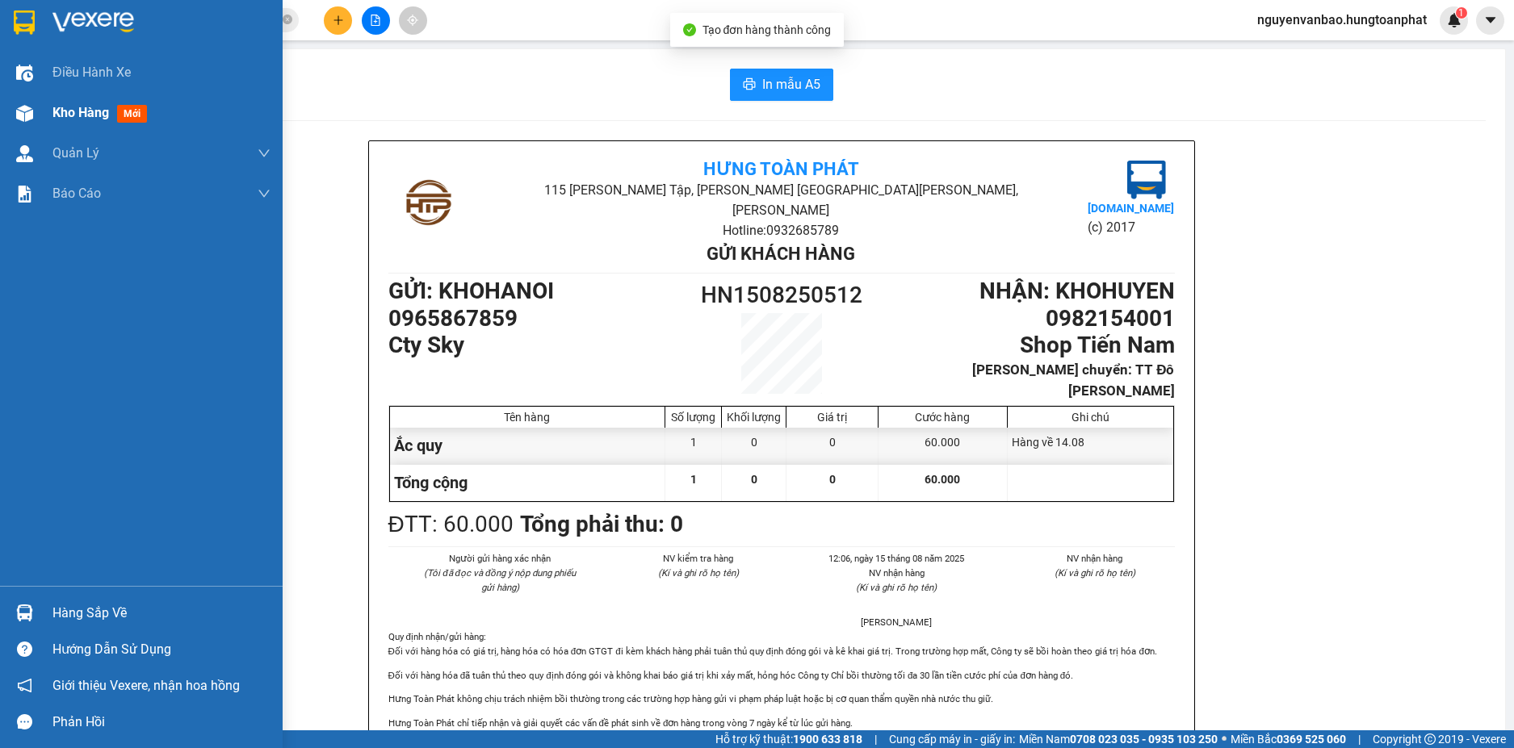
click at [17, 104] on div at bounding box center [24, 113] width 28 height 28
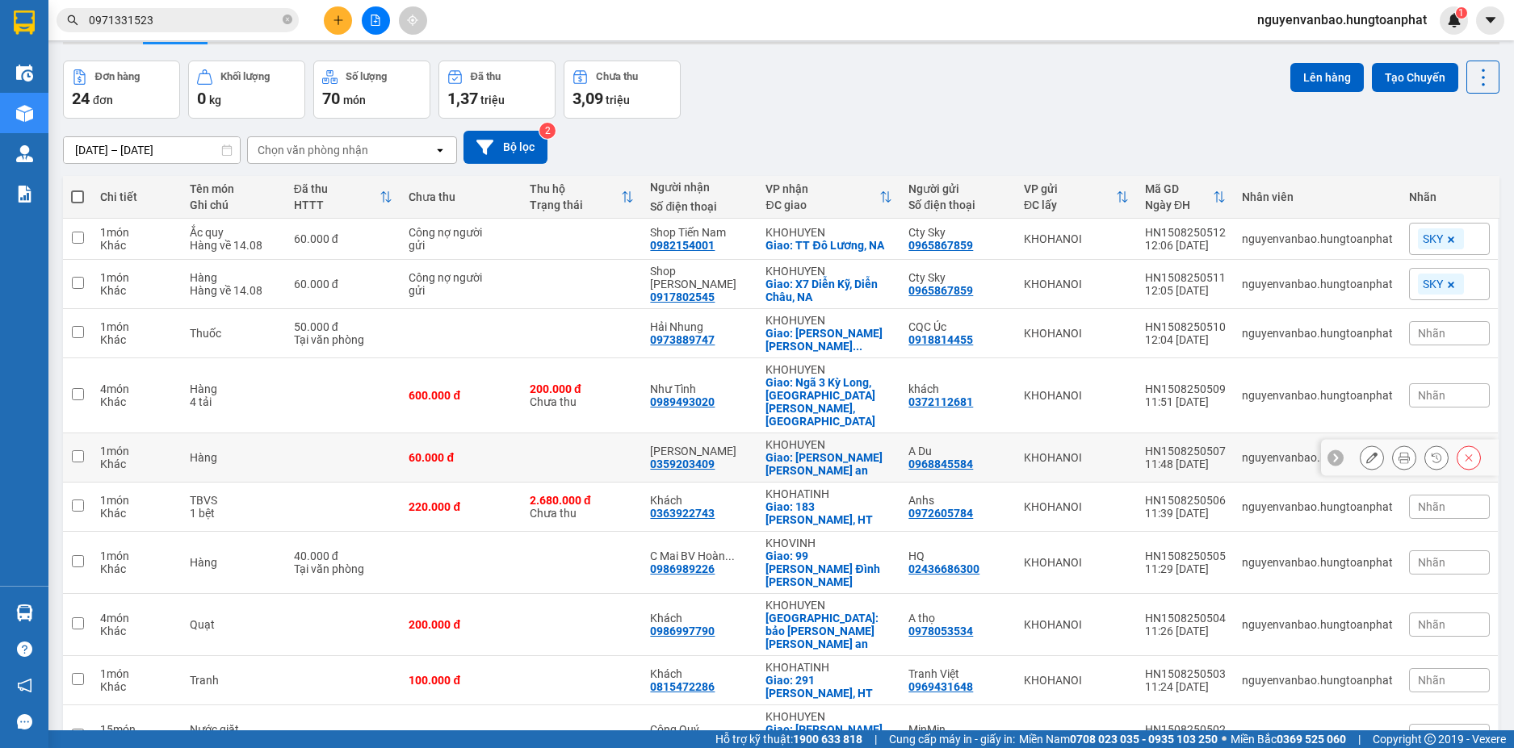
scroll to position [86, 0]
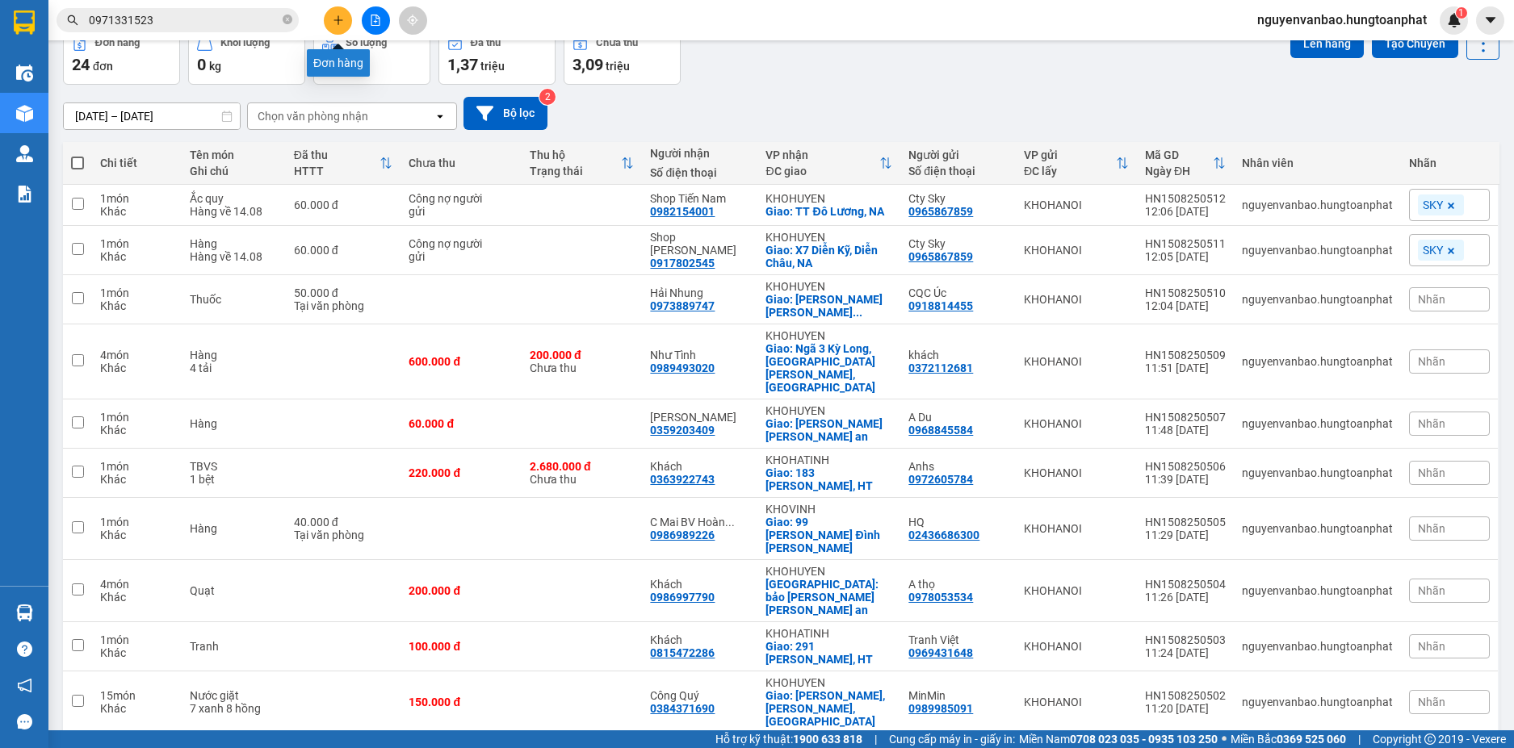
click at [346, 19] on button at bounding box center [338, 20] width 28 height 28
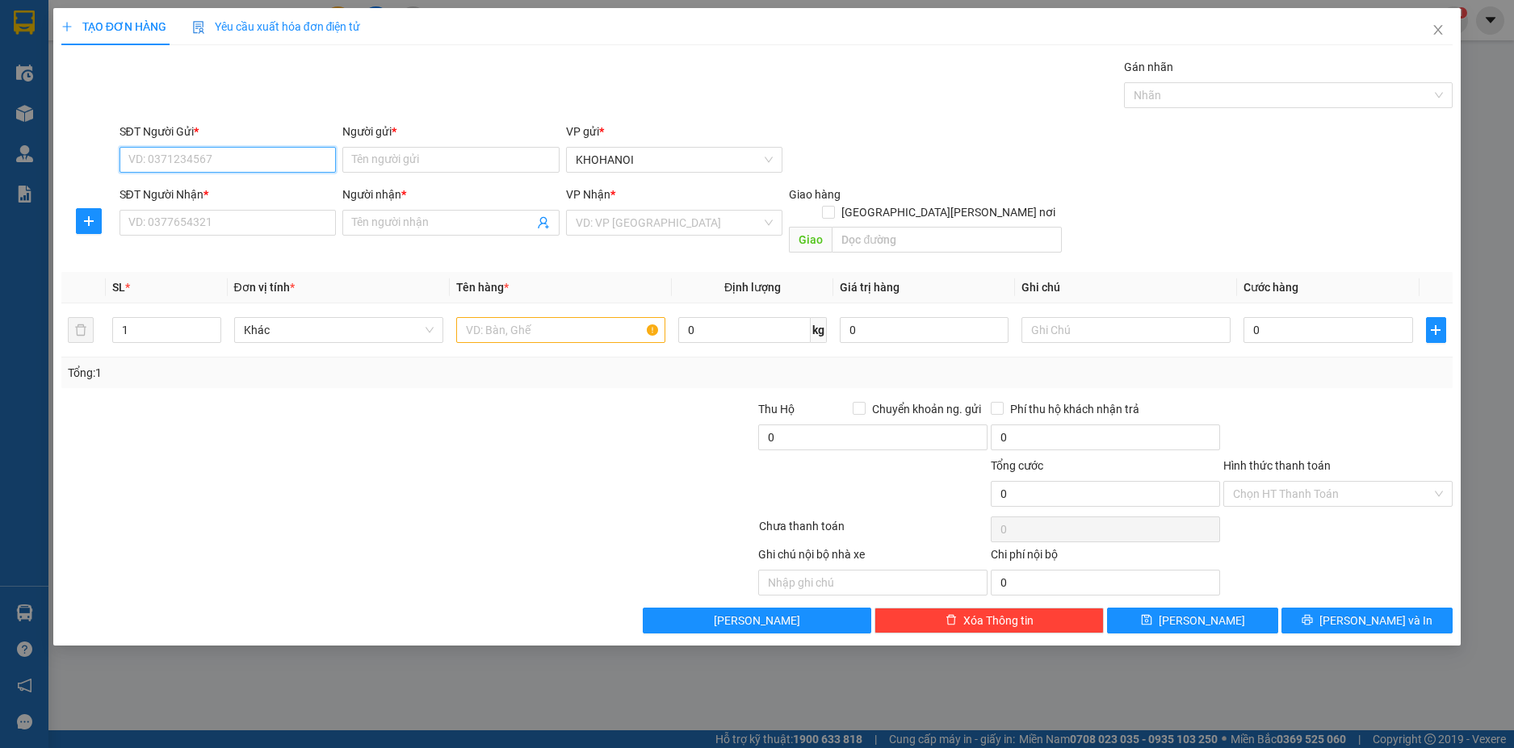
click at [264, 167] on input "SĐT Người Gửi *" at bounding box center [227, 160] width 217 height 26
type input "0981"
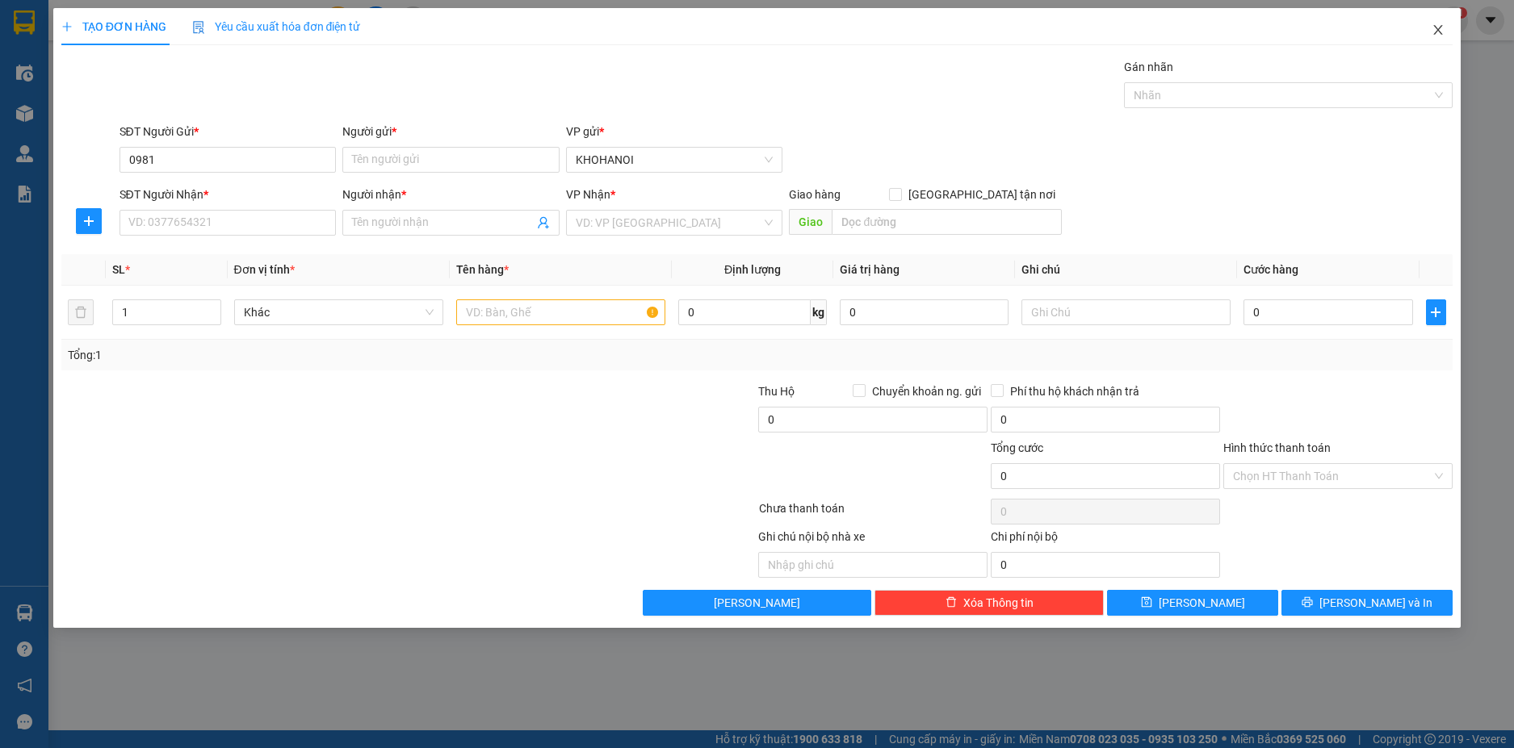
click at [1442, 29] on icon "close" at bounding box center [1437, 29] width 13 height 13
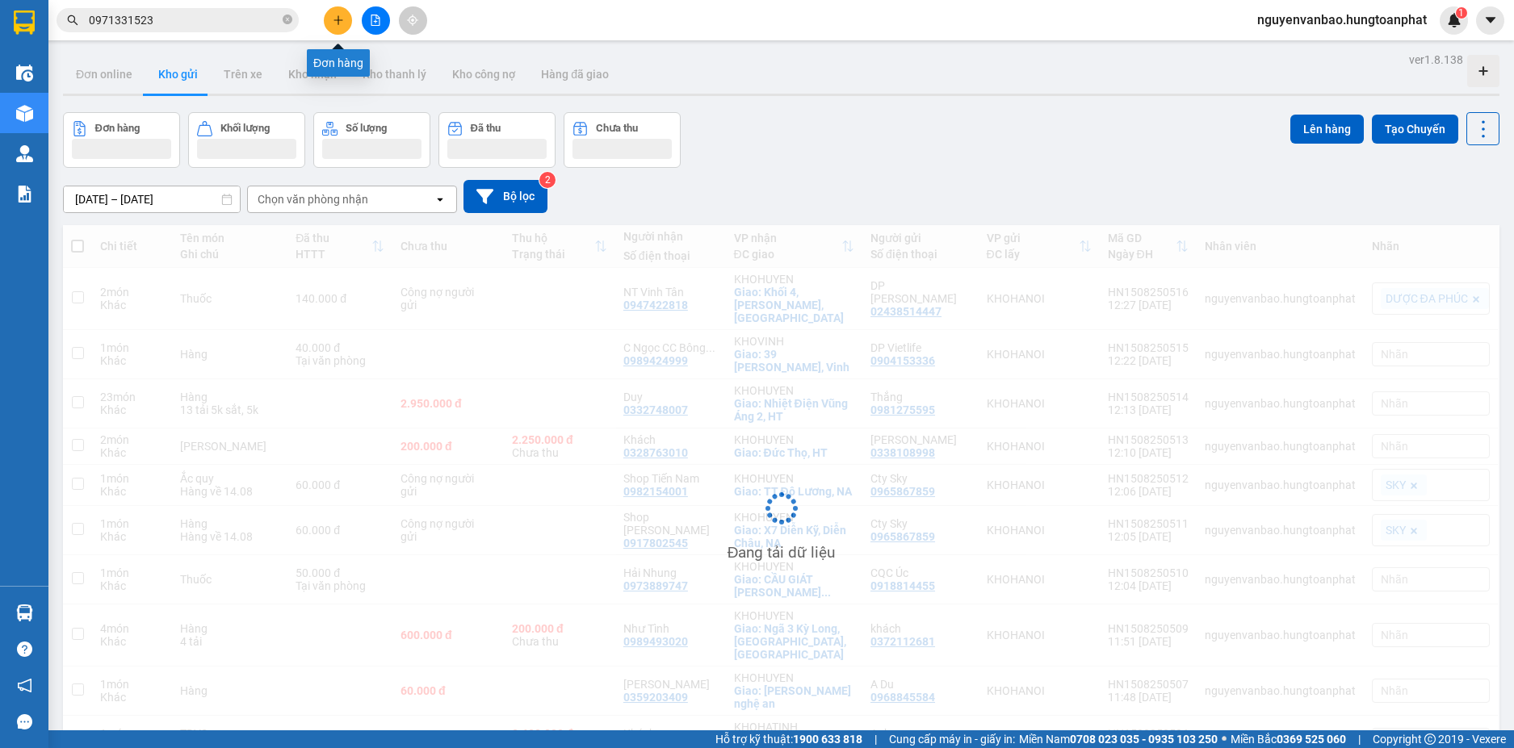
click at [328, 23] on button at bounding box center [338, 20] width 28 height 28
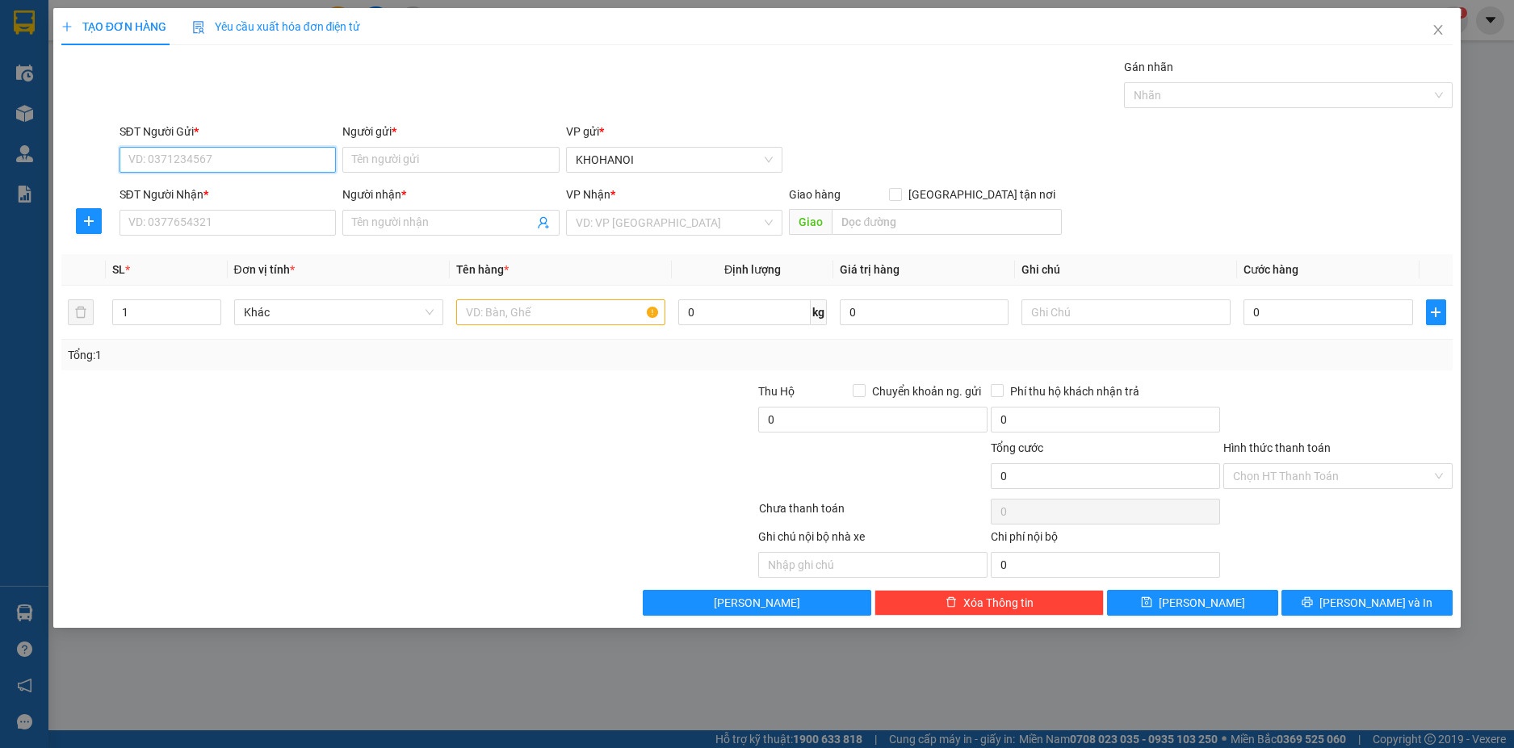
click at [221, 161] on input "SĐT Người Gửi *" at bounding box center [227, 160] width 217 height 26
type input "0964976955"
drag, startPoint x: 223, startPoint y: 189, endPoint x: 228, endPoint y: 170, distance: 20.0
click at [222, 189] on div "0964976955 - A Nghị" at bounding box center [228, 192] width 198 height 18
type input "A Nghị"
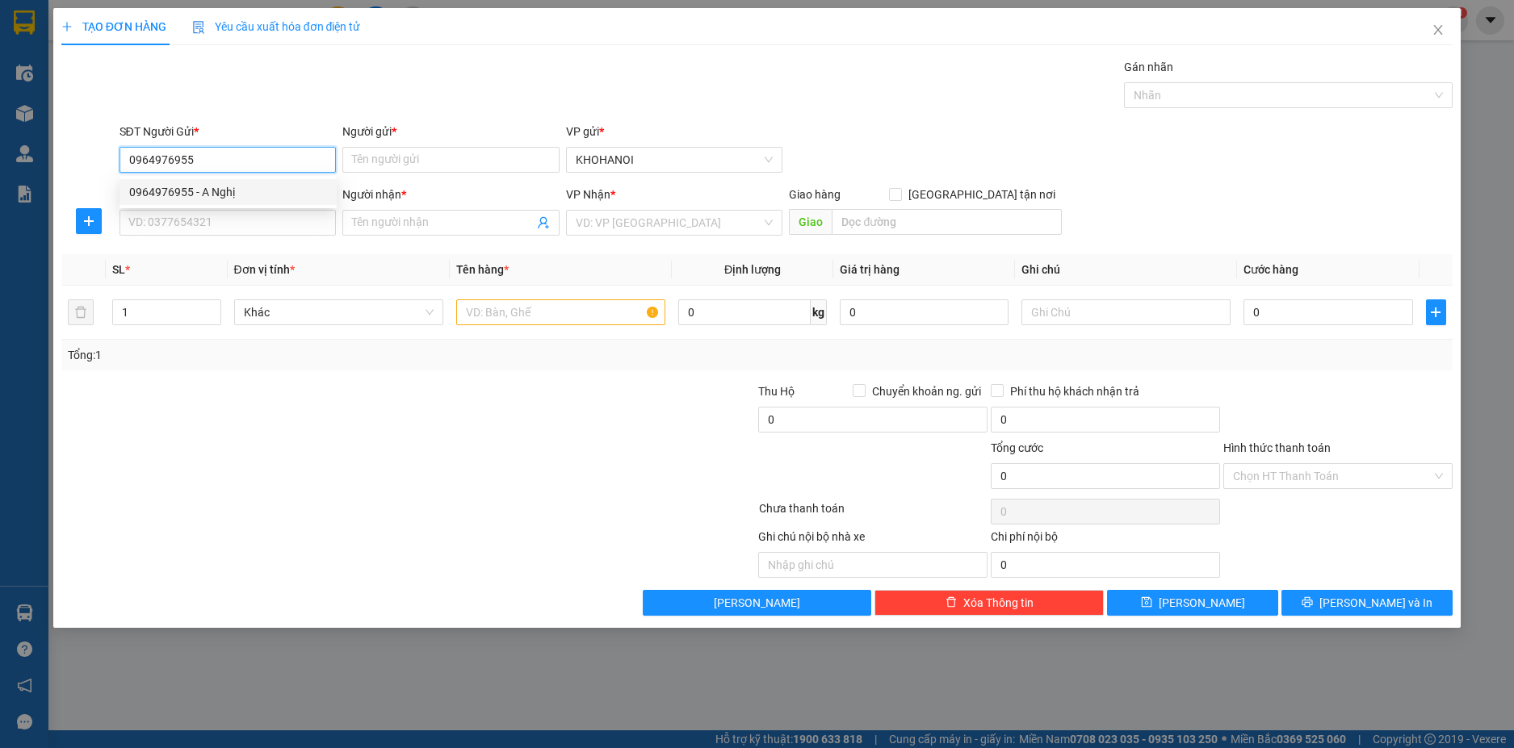
checkbox input "true"
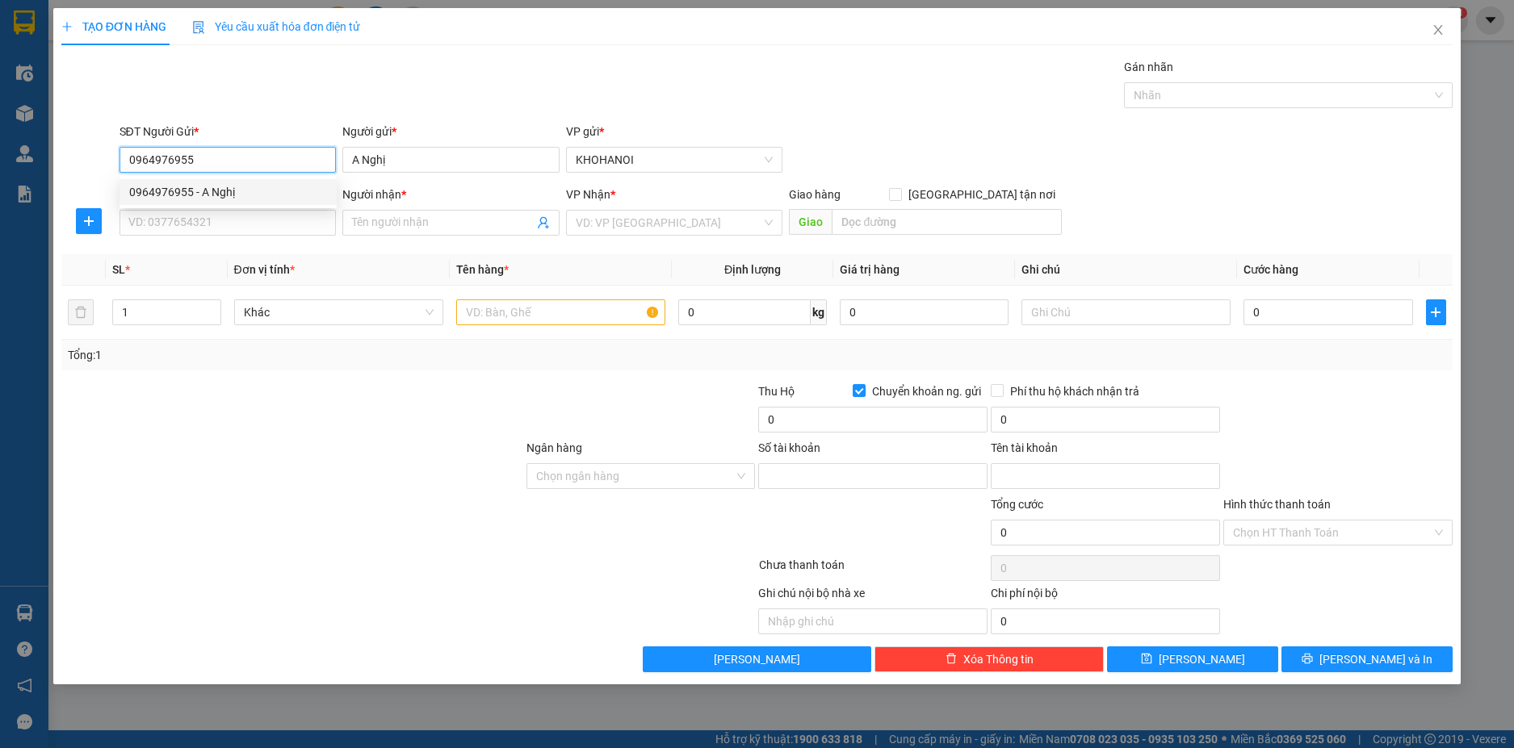
type input "0964976955"
type input "[PERSON_NAME]"
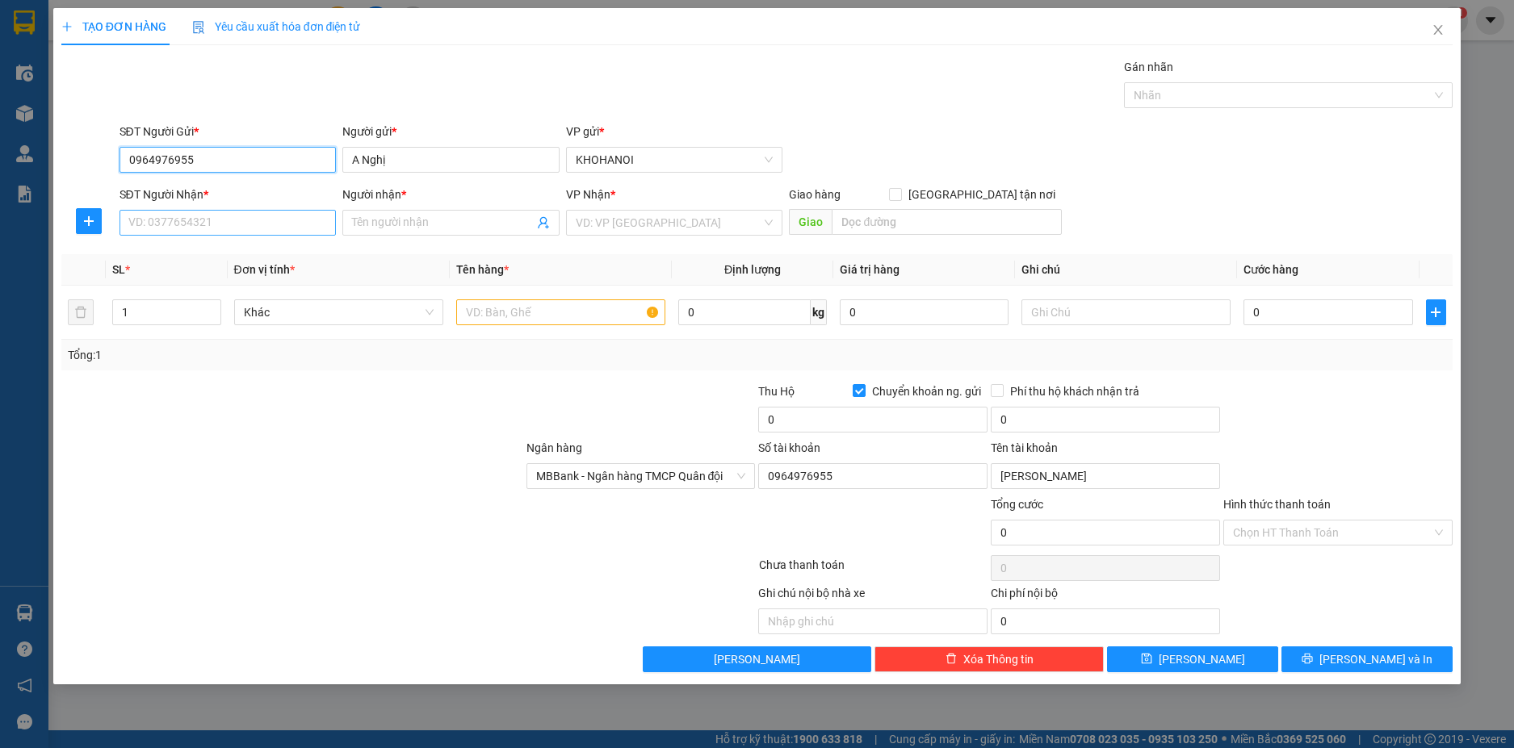
type input "0964976955"
click at [206, 228] on input "SĐT Người Nhận *" at bounding box center [227, 223] width 217 height 26
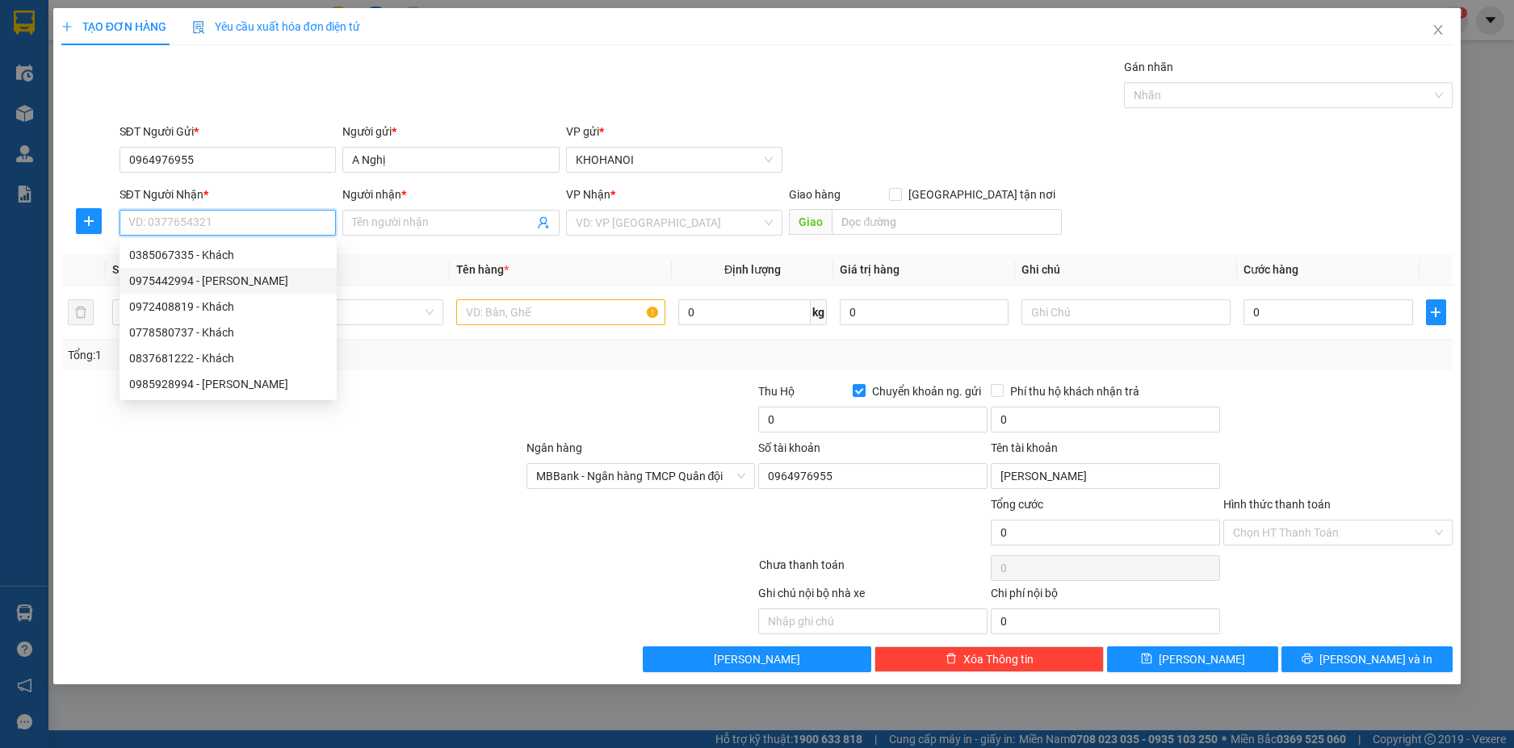
drag, startPoint x: 230, startPoint y: 285, endPoint x: 210, endPoint y: 248, distance: 42.3
click at [230, 284] on div "0975442994 - [PERSON_NAME]" at bounding box center [228, 281] width 198 height 18
type input "0975442994"
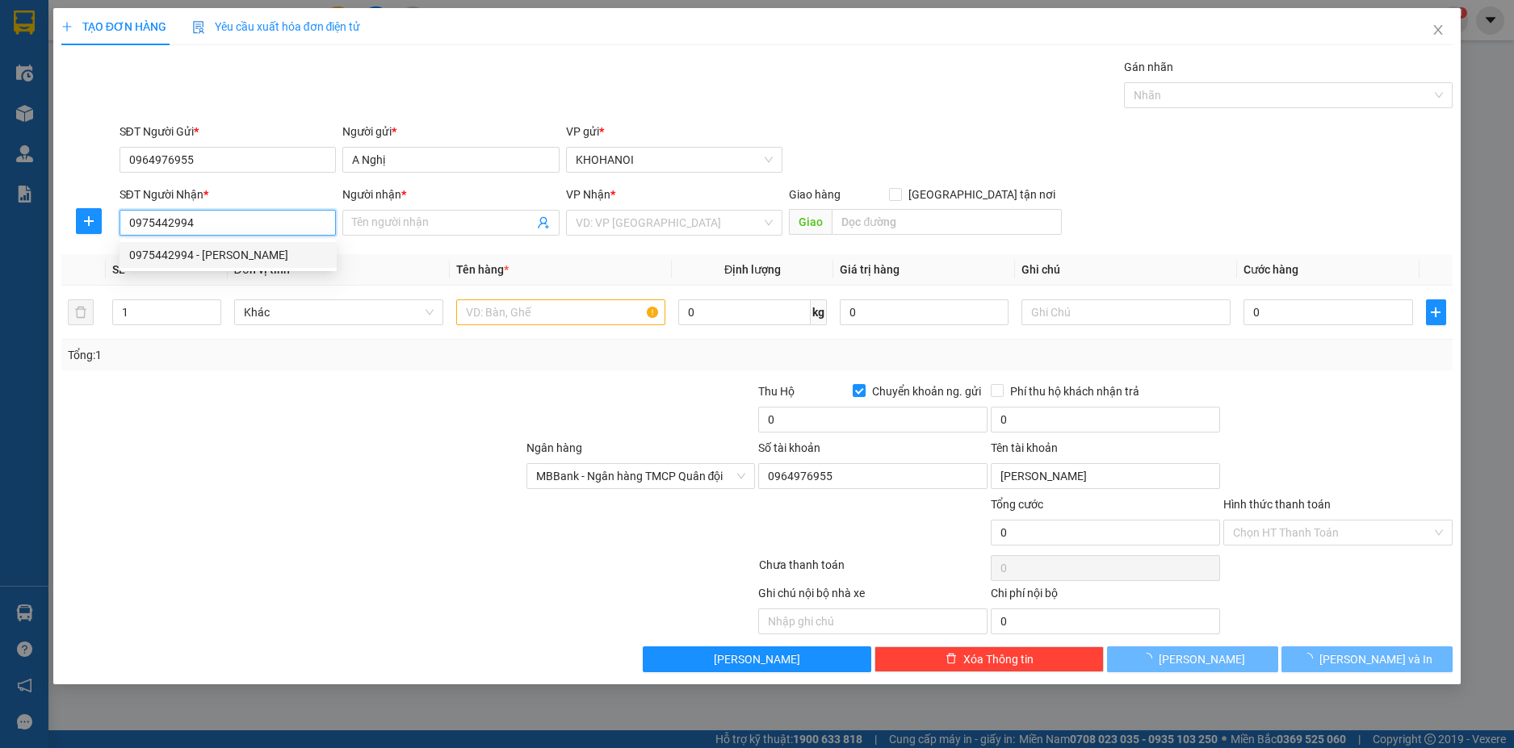
type input "[PERSON_NAME]"
checkbox input "true"
type input "[PERSON_NAME], NA"
checkbox input "false"
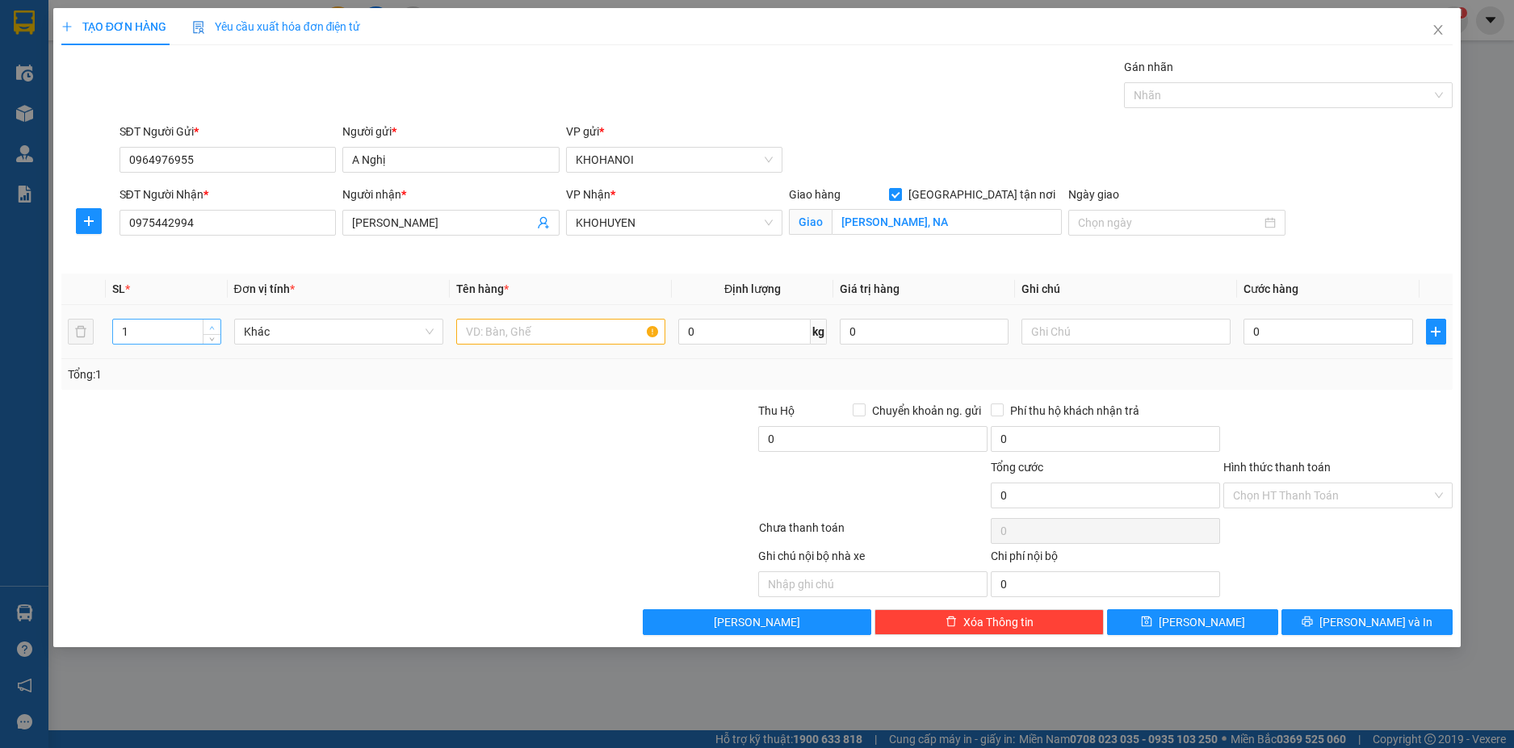
type input "2"
click at [212, 325] on icon "up" at bounding box center [212, 328] width 6 height 6
click at [501, 341] on input "text" at bounding box center [560, 332] width 209 height 26
type input "2 tải"
click at [1285, 331] on input "0" at bounding box center [1327, 332] width 169 height 26
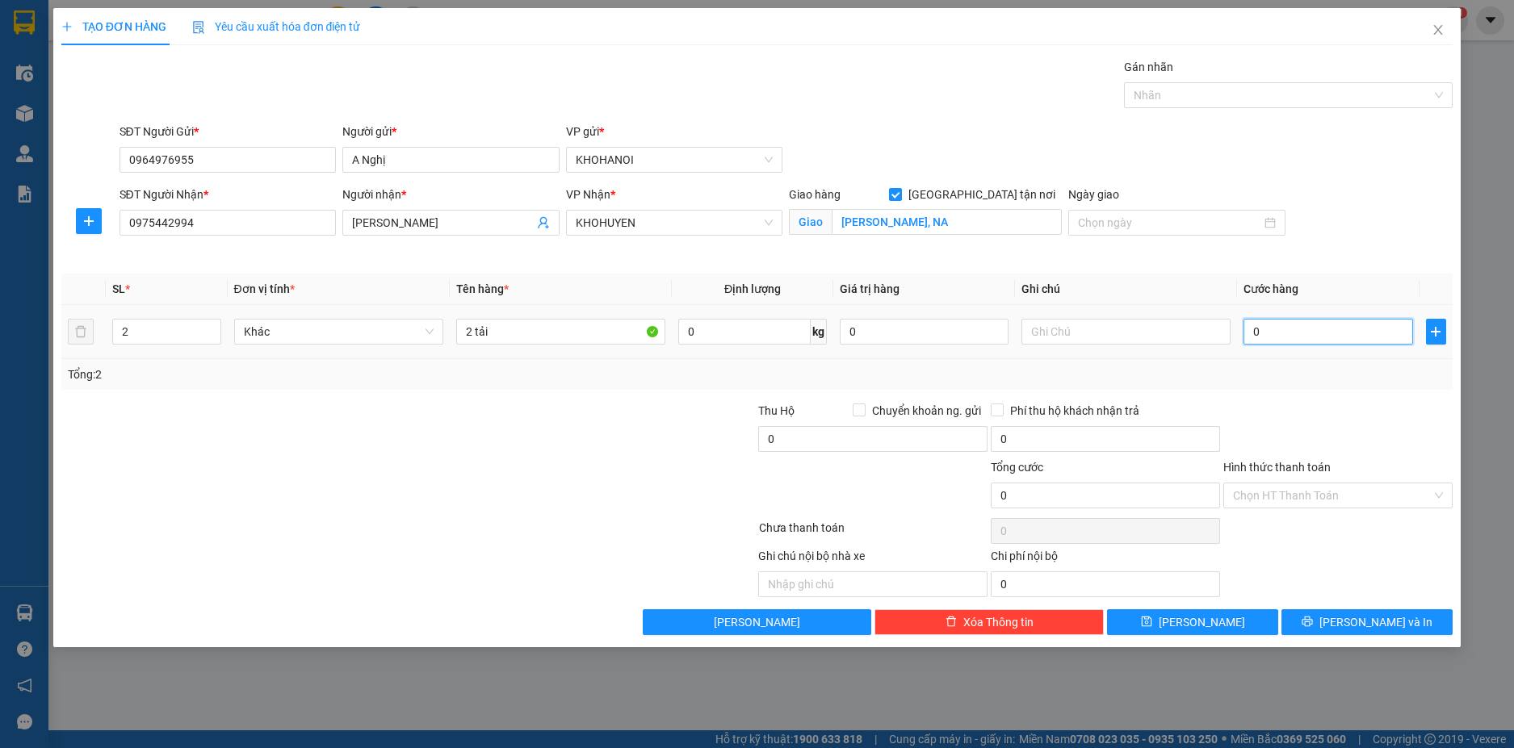
type input "3"
type input "30"
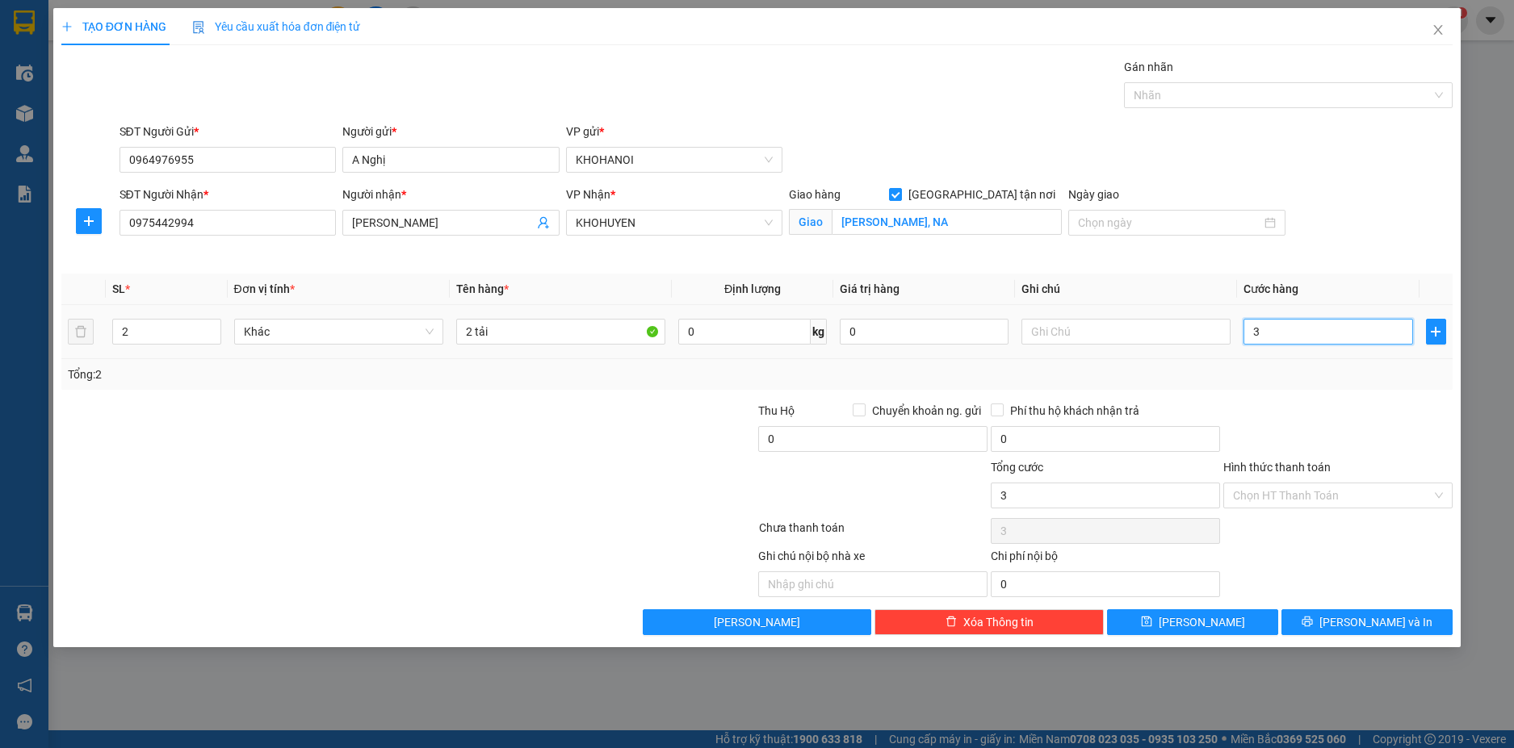
type input "30"
type input "300"
type input "300.000"
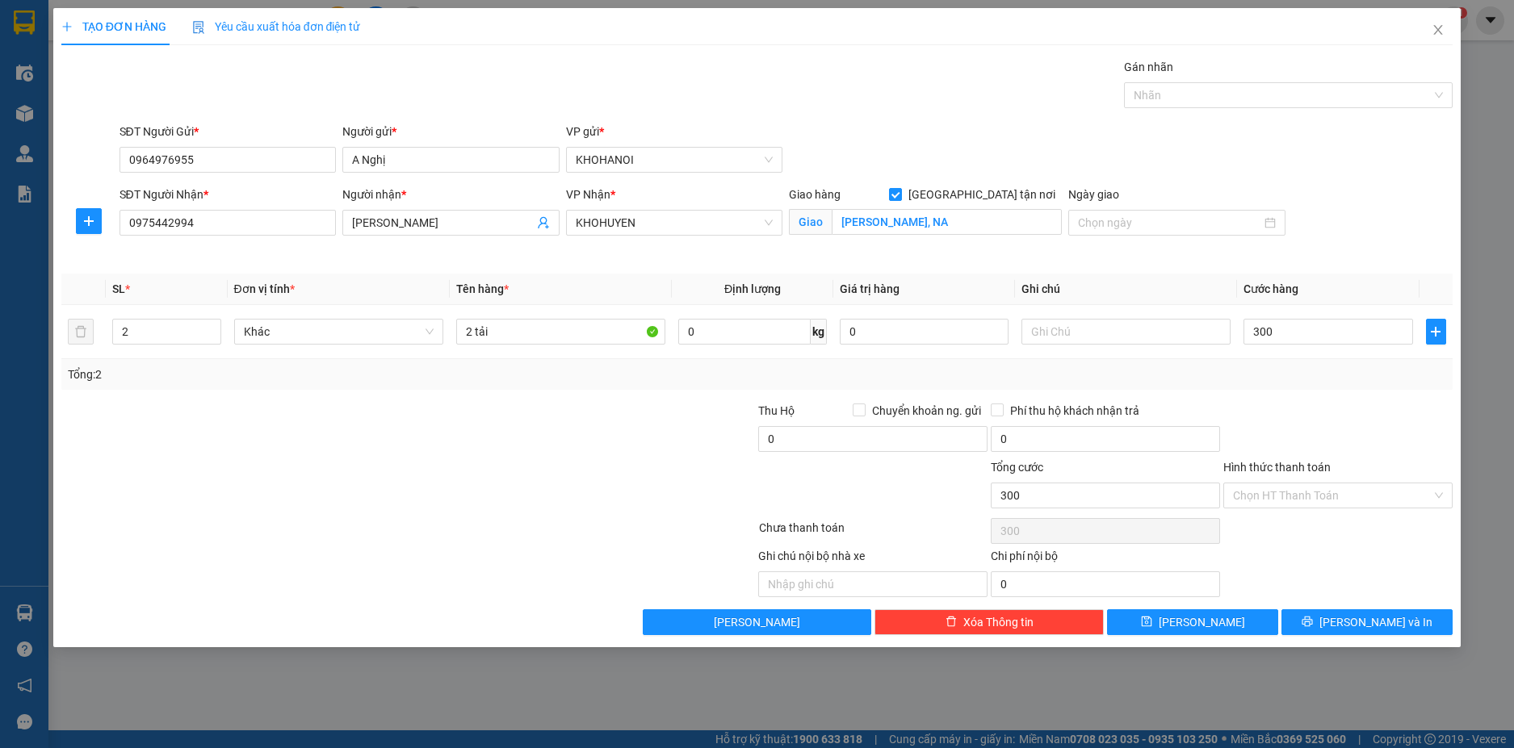
type input "300.000"
drag, startPoint x: 1328, startPoint y: 417, endPoint x: 1315, endPoint y: 477, distance: 61.1
click at [1318, 425] on div at bounding box center [1338, 430] width 233 height 57
click at [1347, 614] on button "[PERSON_NAME] và In" at bounding box center [1366, 623] width 171 height 26
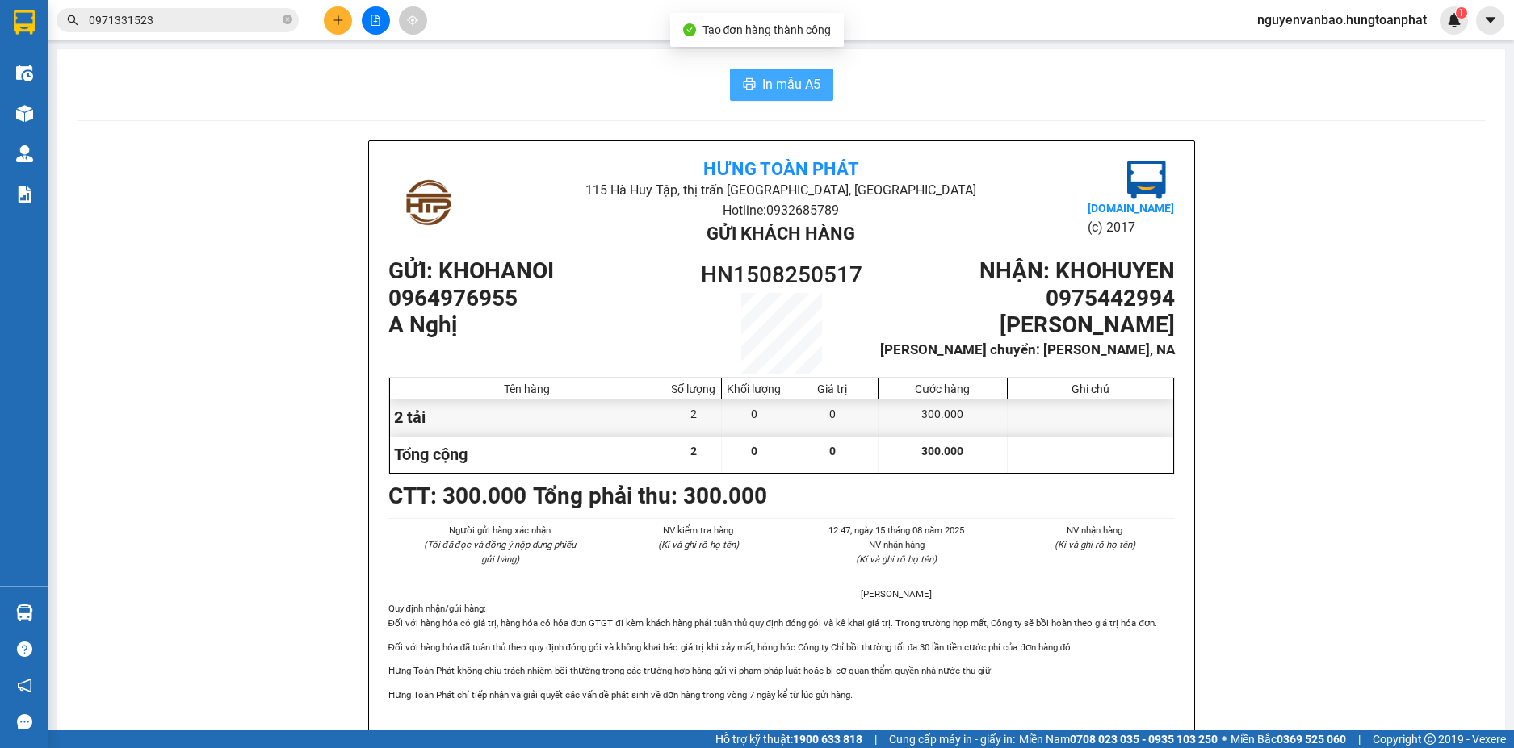
drag, startPoint x: 777, startPoint y: 81, endPoint x: 752, endPoint y: 60, distance: 32.7
click at [776, 81] on span "In mẫu A5" at bounding box center [791, 84] width 58 height 20
click at [182, 24] on input "0971331523" at bounding box center [184, 20] width 191 height 18
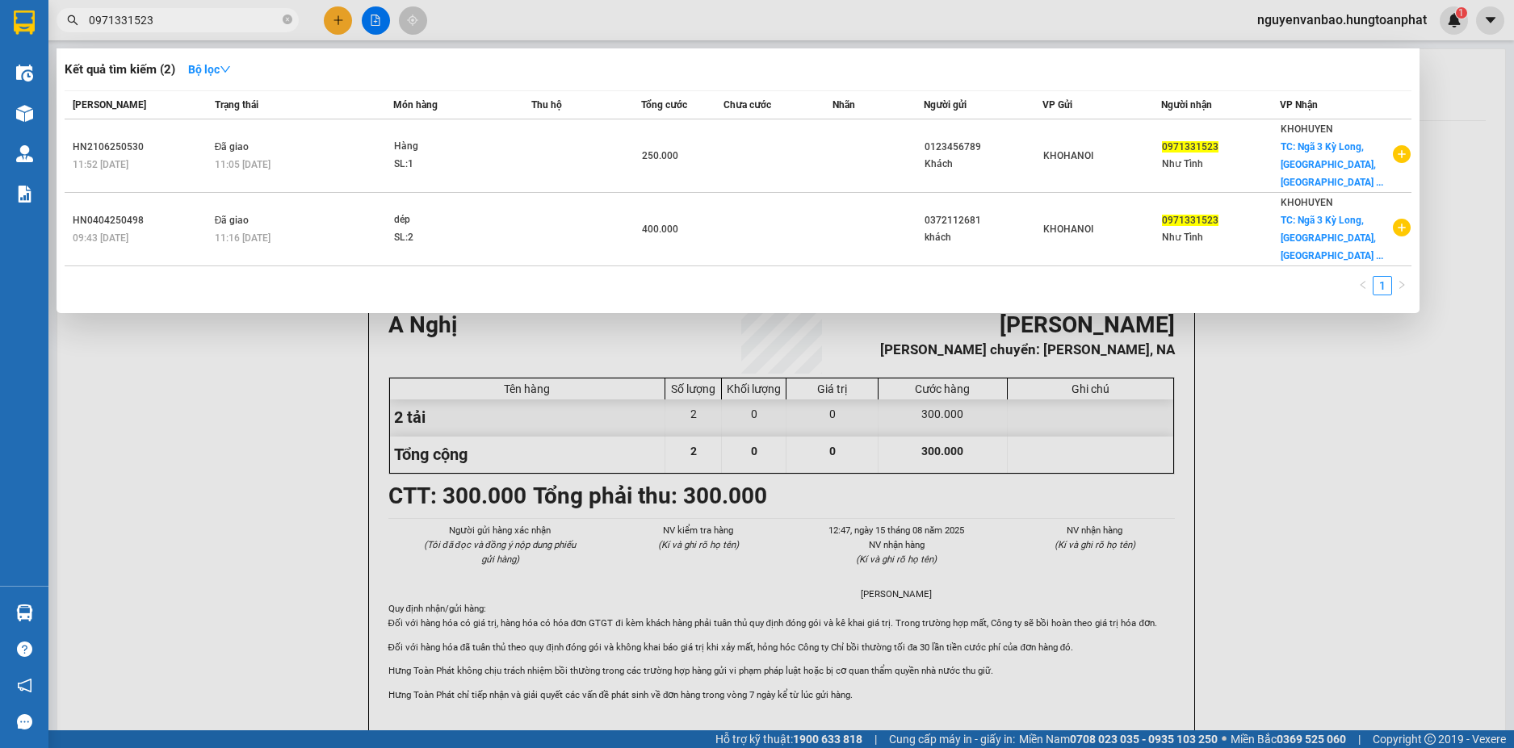
click at [182, 24] on input "0971331523" at bounding box center [184, 20] width 191 height 18
paste input "8442587"
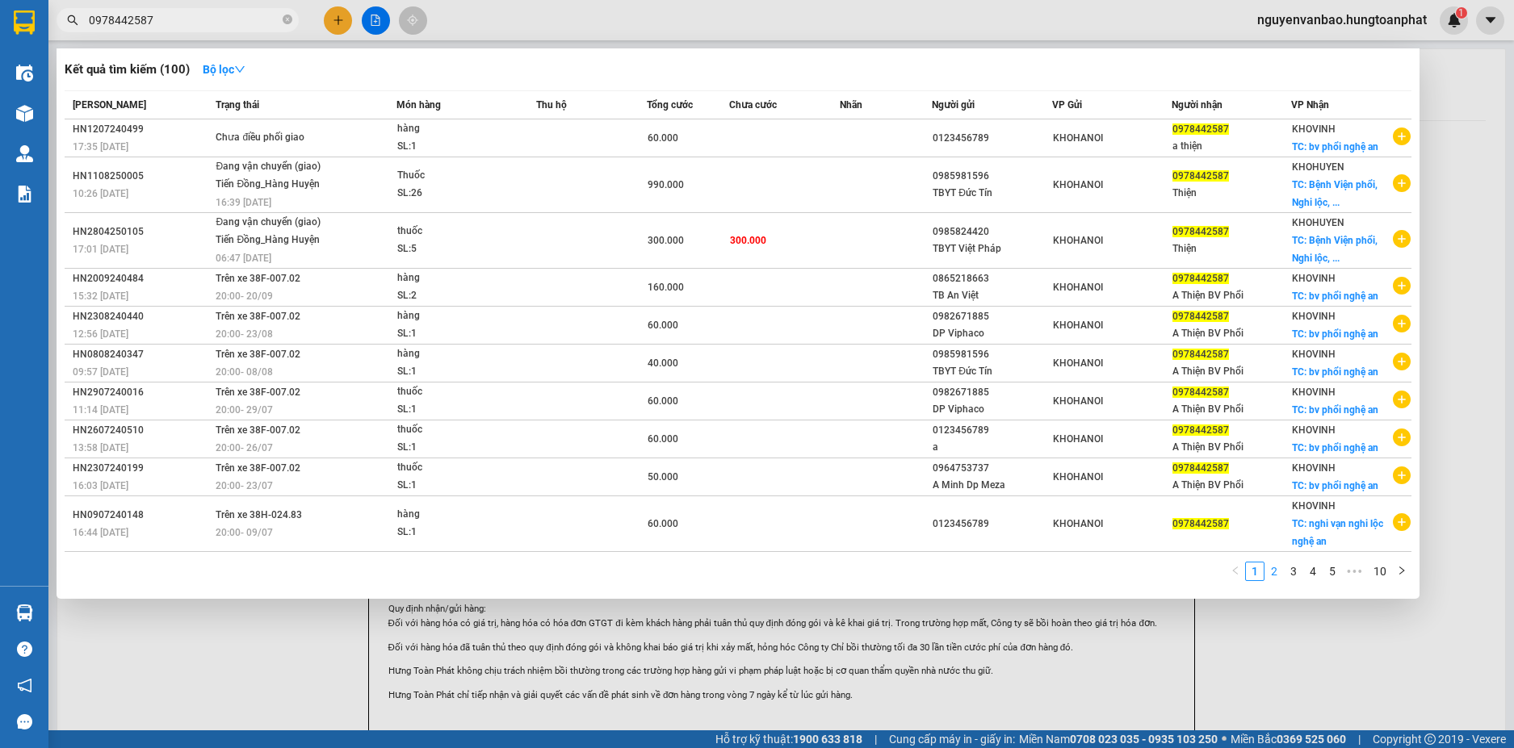
type input "0978442587"
click at [1275, 568] on link "2" at bounding box center [1274, 572] width 18 height 18
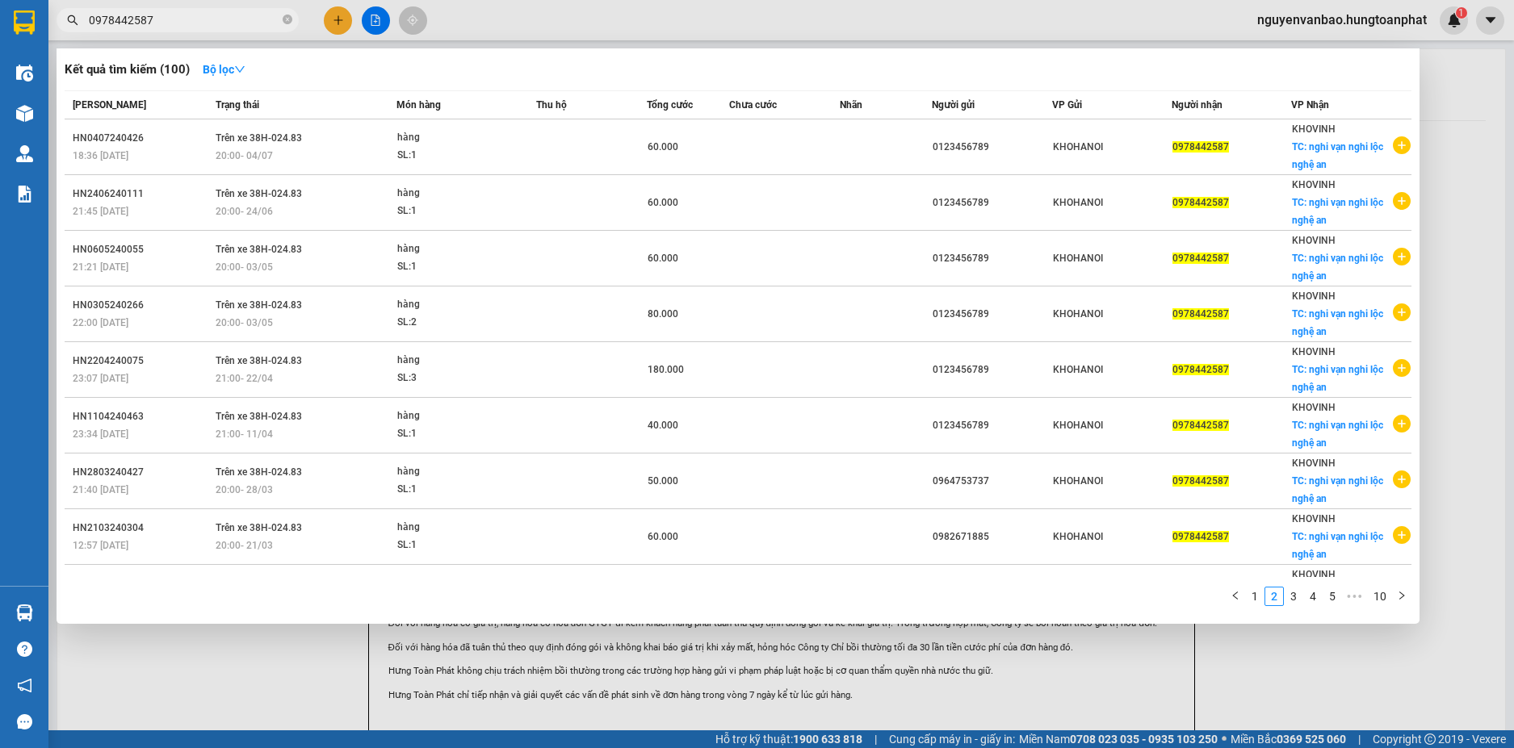
click at [172, 18] on input "0978442587" at bounding box center [184, 20] width 191 height 18
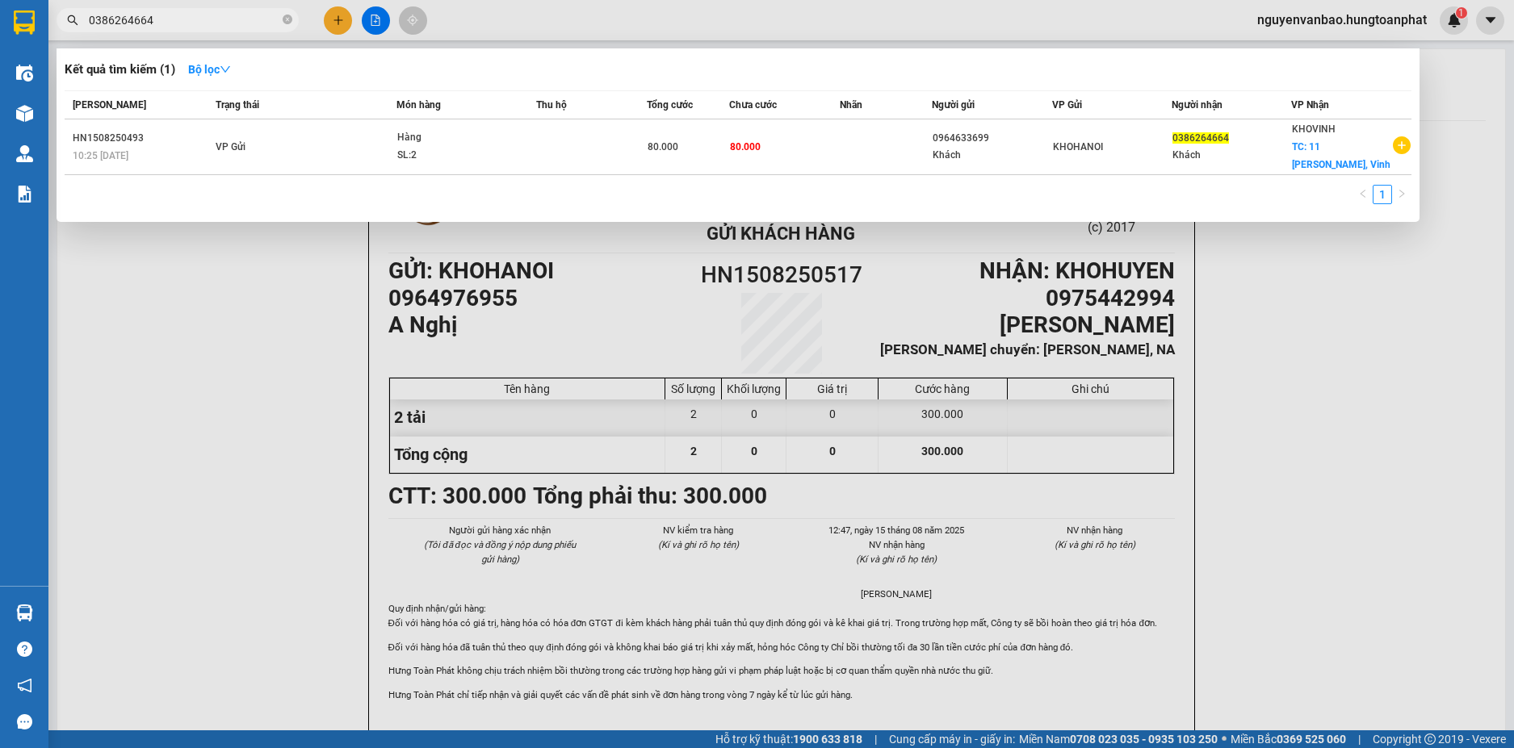
type input "0386264664"
